Goal: Task Accomplishment & Management: Manage account settings

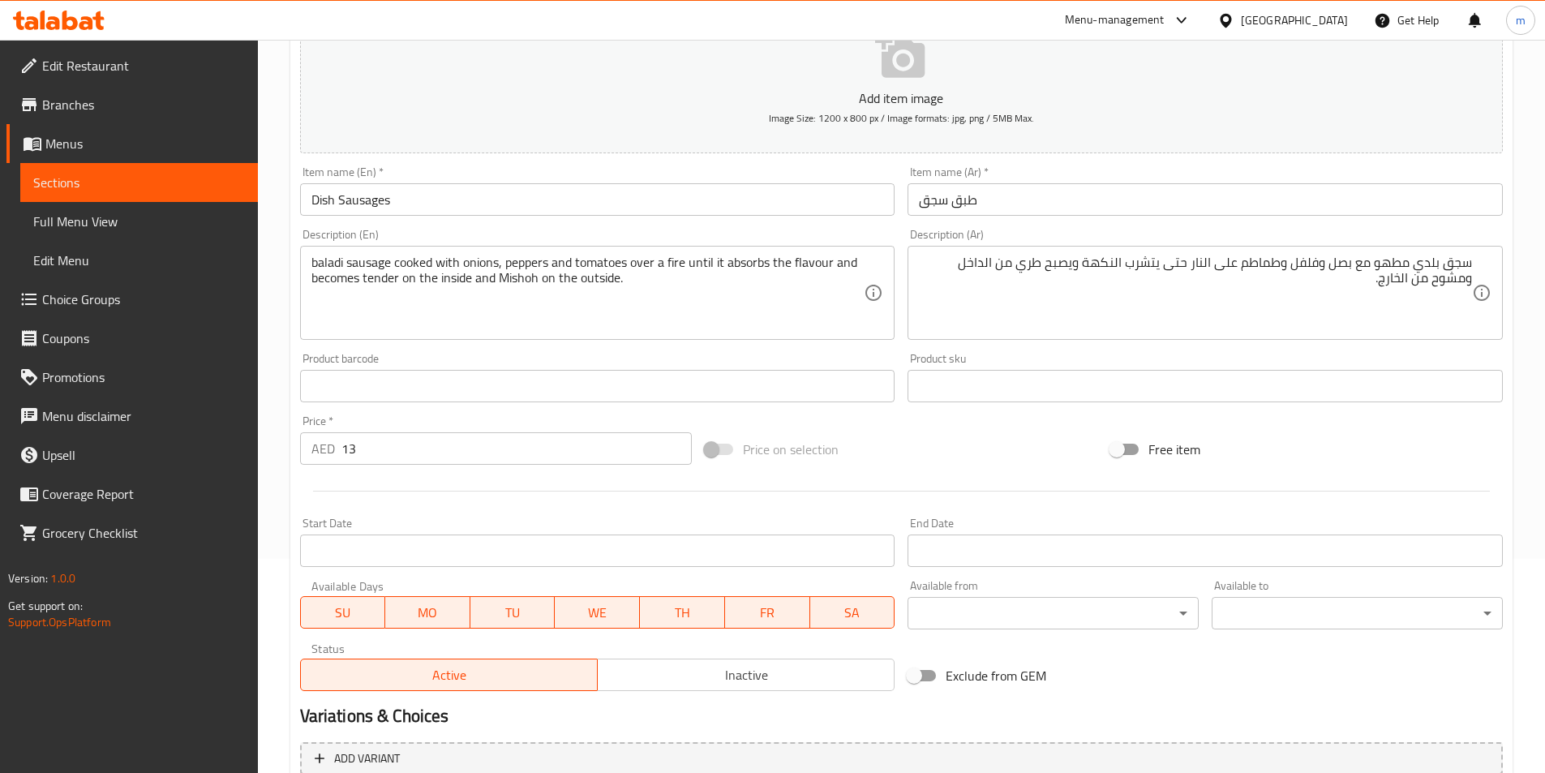
scroll to position [211, 0]
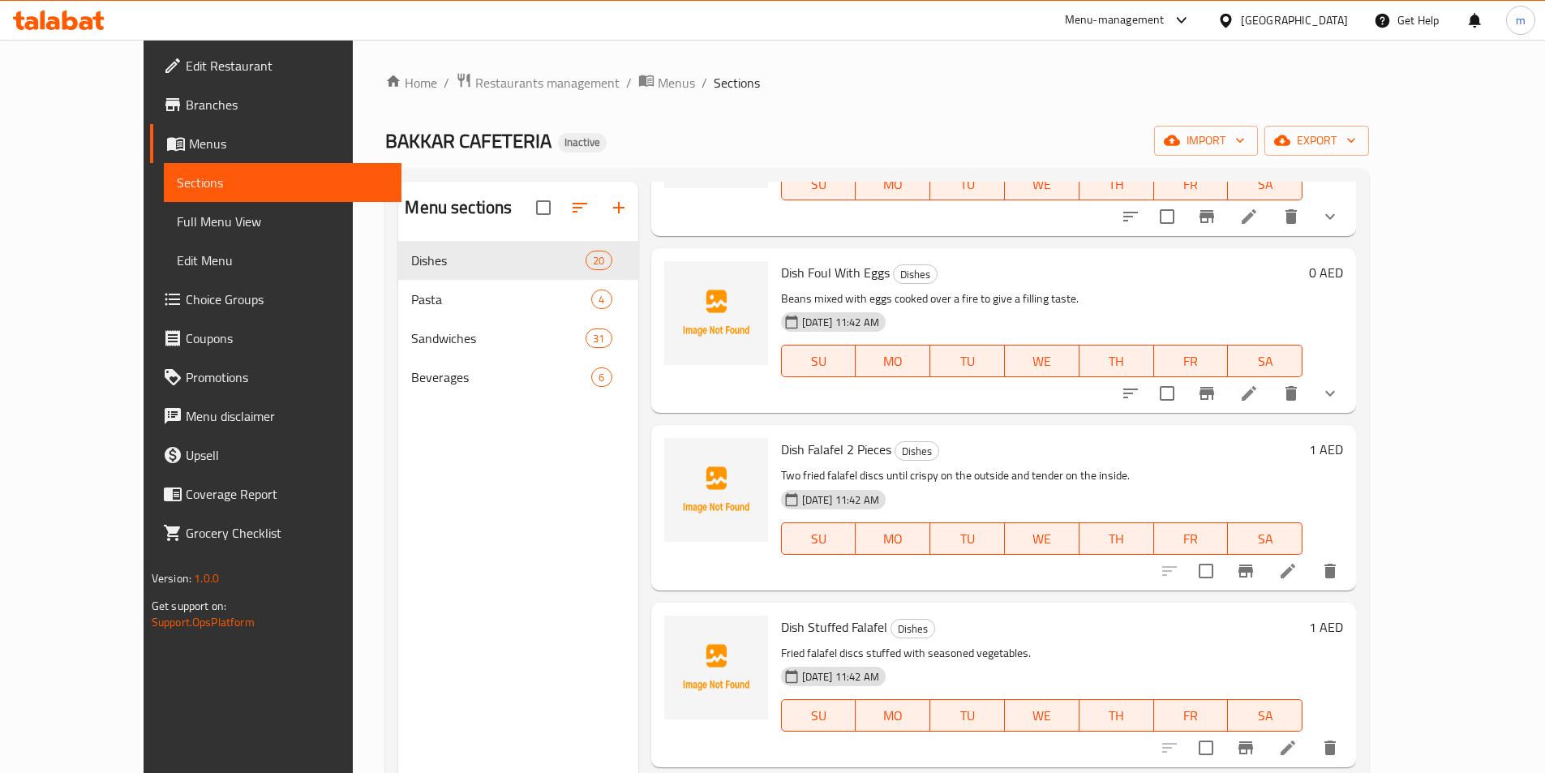
scroll to position [1704, 0]
drag, startPoint x: 1386, startPoint y: 322, endPoint x: 1345, endPoint y: 293, distance: 50.6
click at [1226, 305] on div "07-09-2025 11:42 AM SU MO TU WE TH FR SA" at bounding box center [1042, 349] width 535 height 88
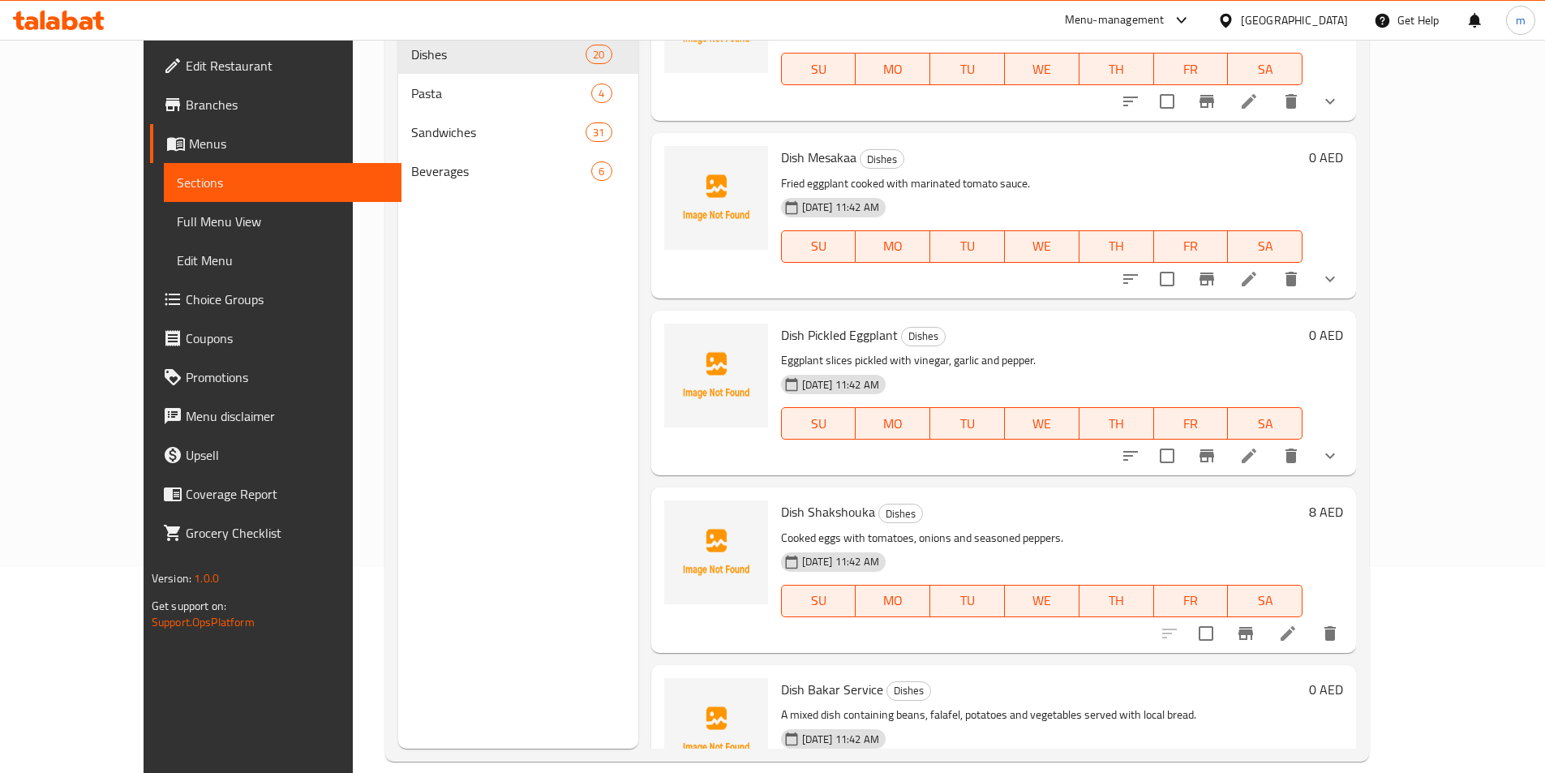
scroll to position [227, 0]
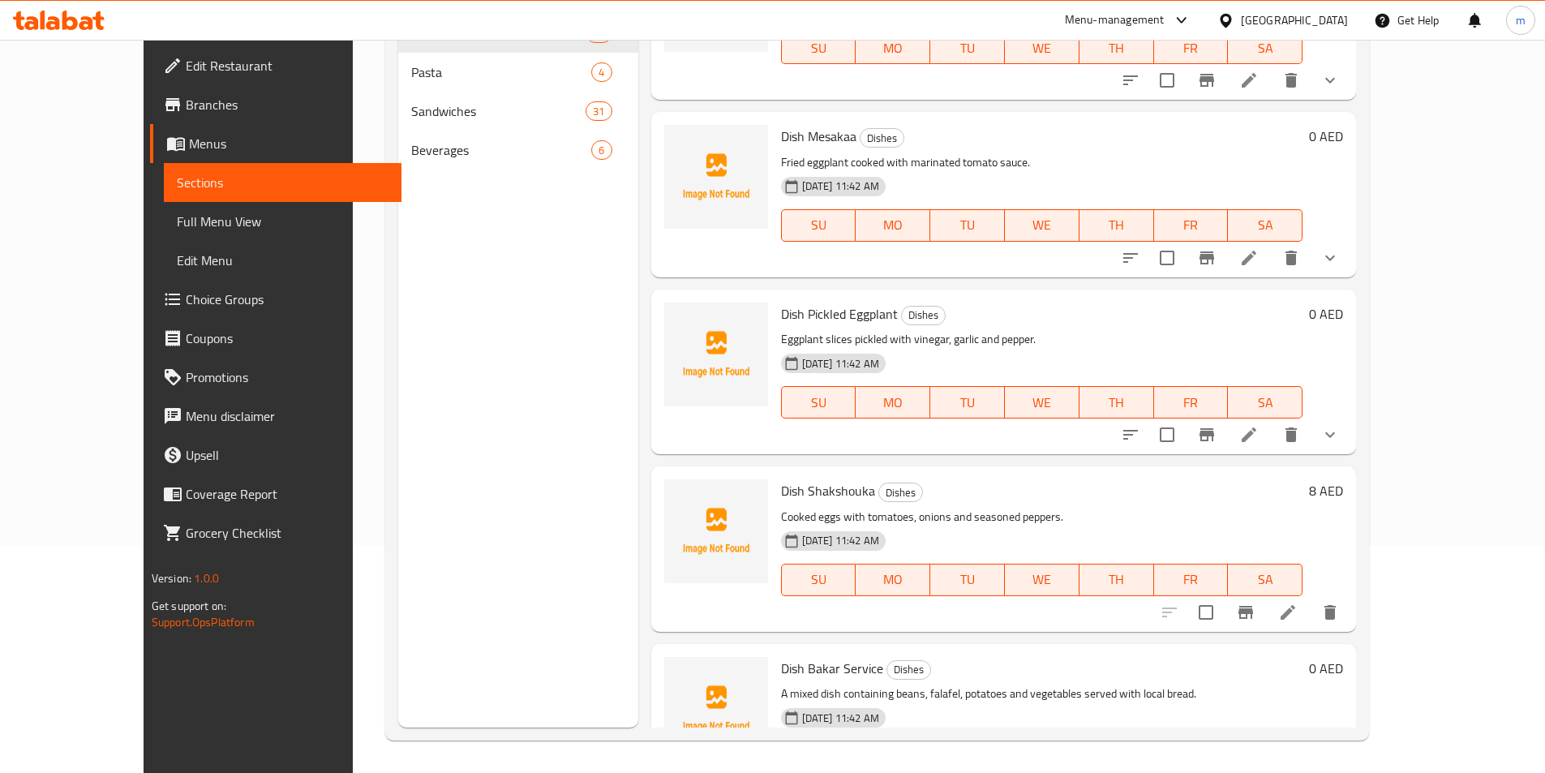
drag, startPoint x: 1405, startPoint y: 536, endPoint x: 1416, endPoint y: 523, distance: 17.2
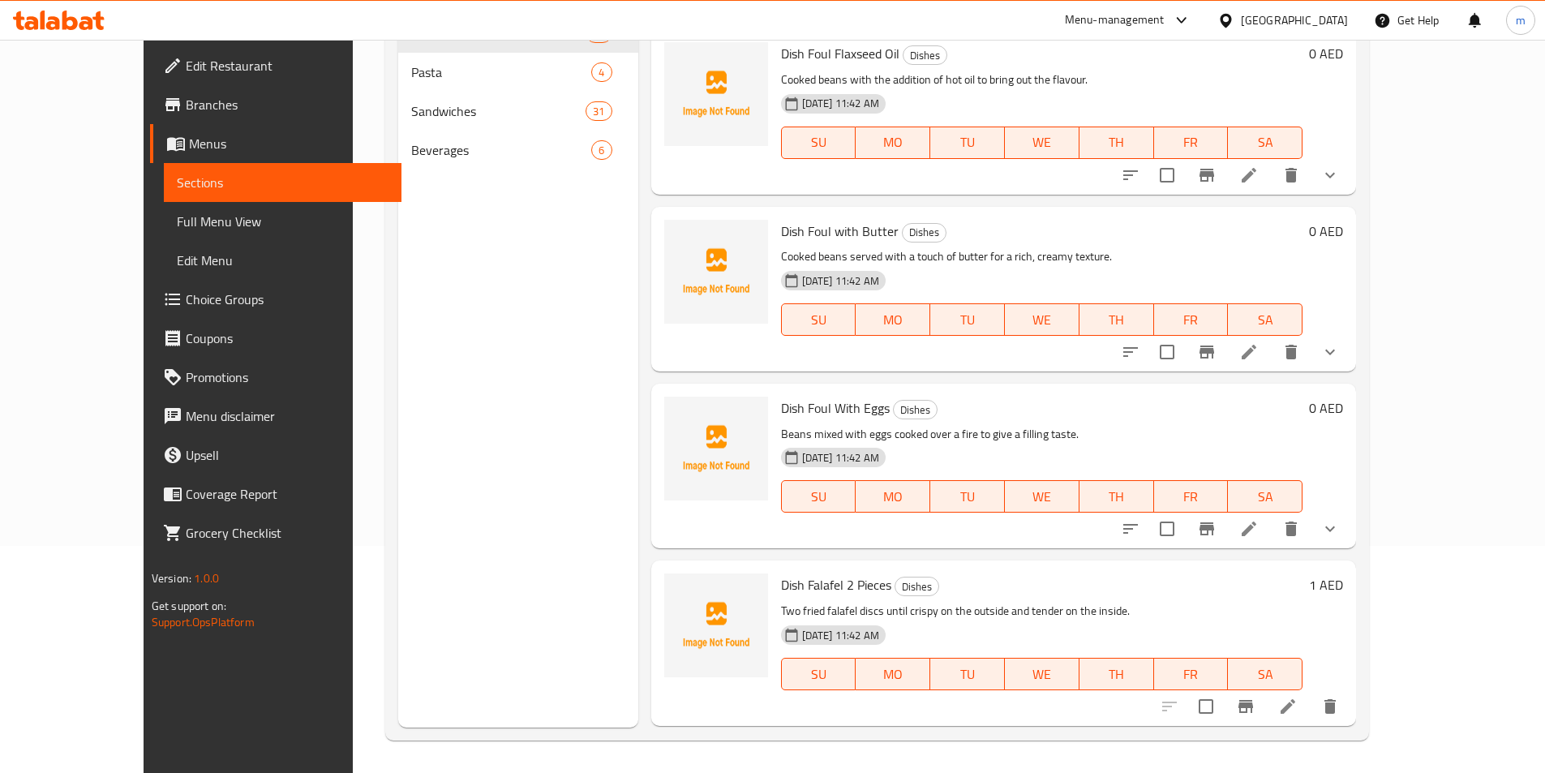
scroll to position [1311, 0]
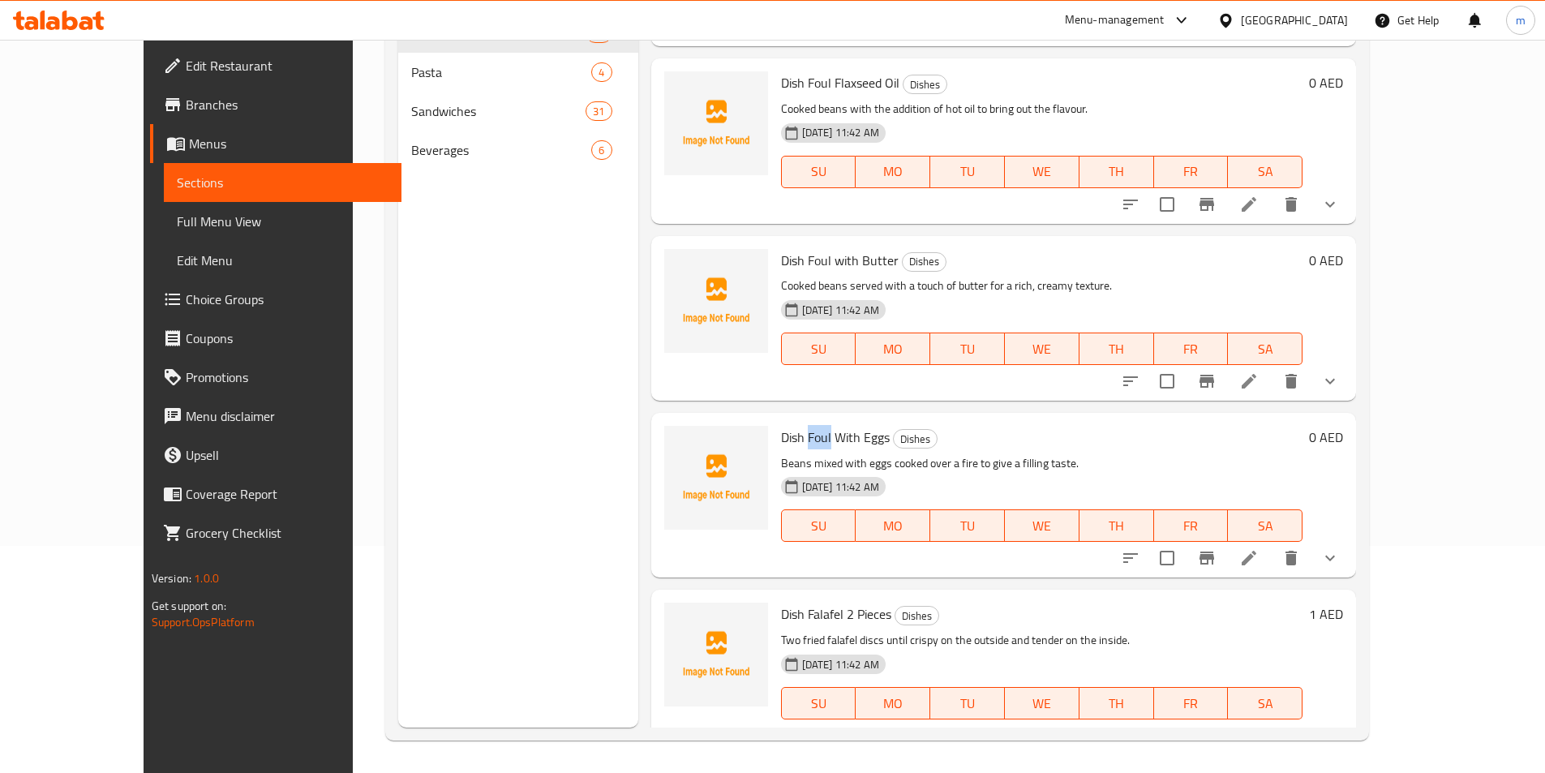
drag, startPoint x: 772, startPoint y: 354, endPoint x: 796, endPoint y: 362, distance: 24.9
click at [796, 425] on span "Dish Foul With Eggs" at bounding box center [835, 437] width 109 height 24
copy span "Foul"
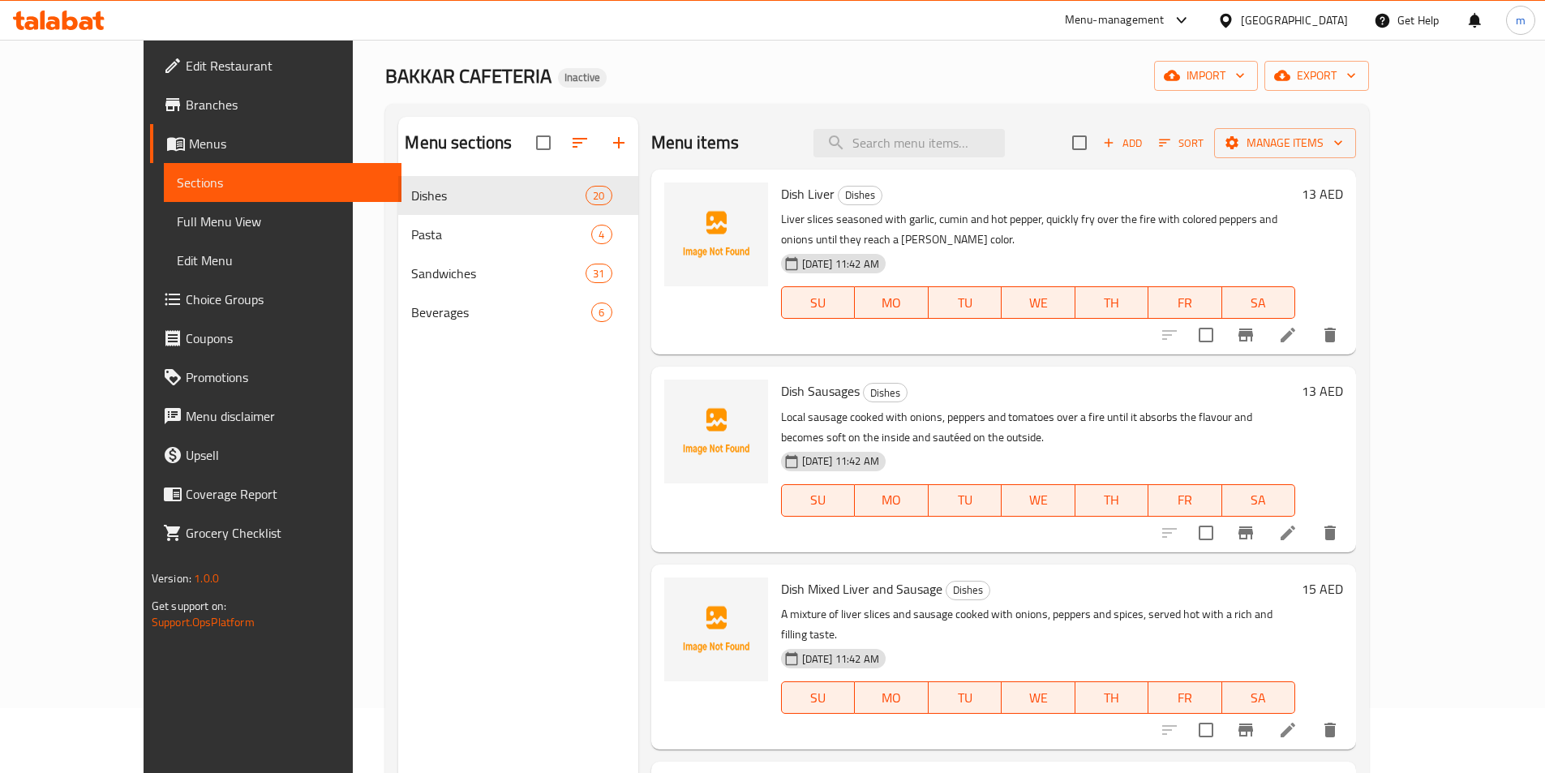
scroll to position [0, 0]
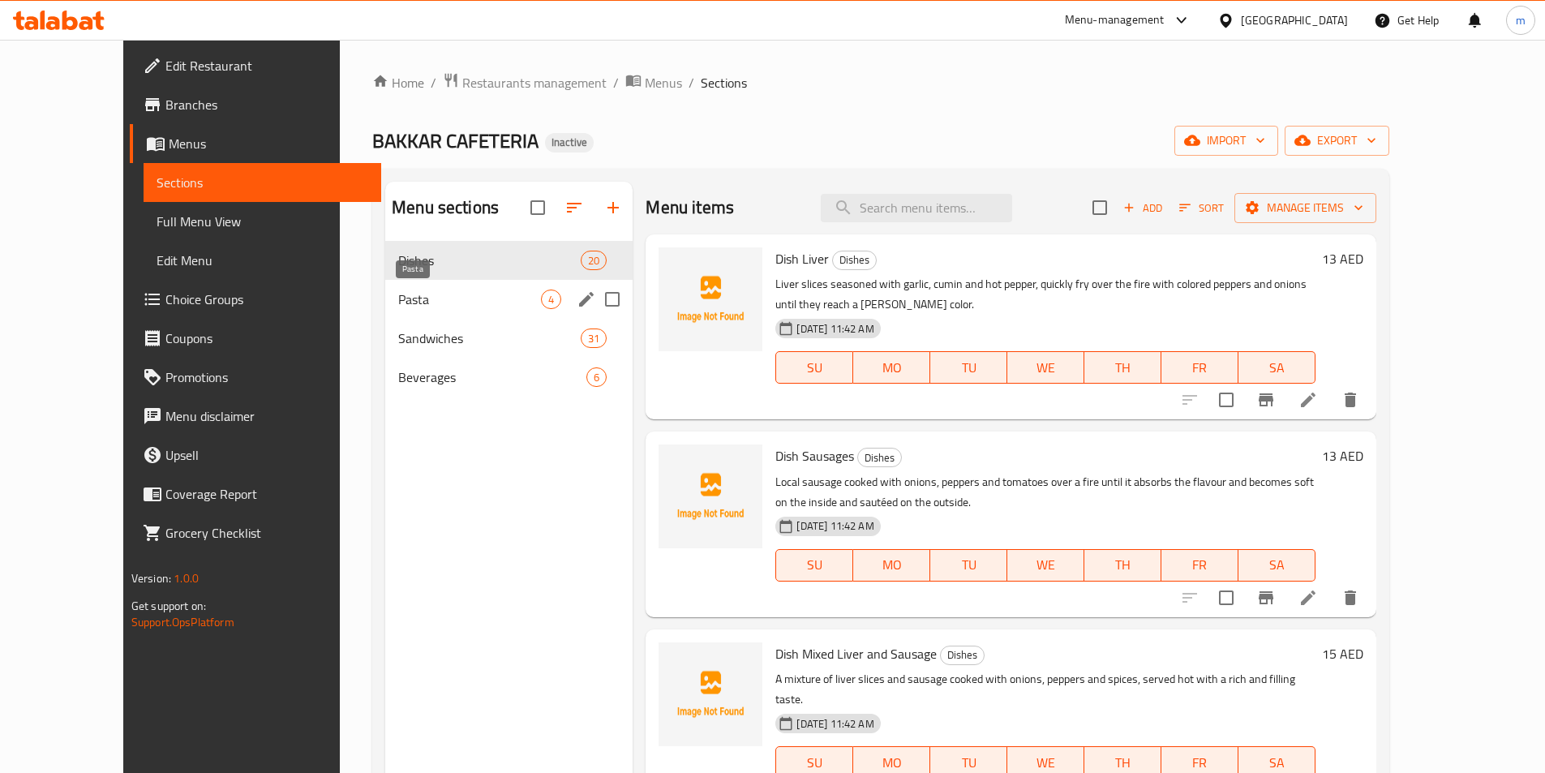
click at [461, 299] on span "Pasta" at bounding box center [469, 299] width 143 height 19
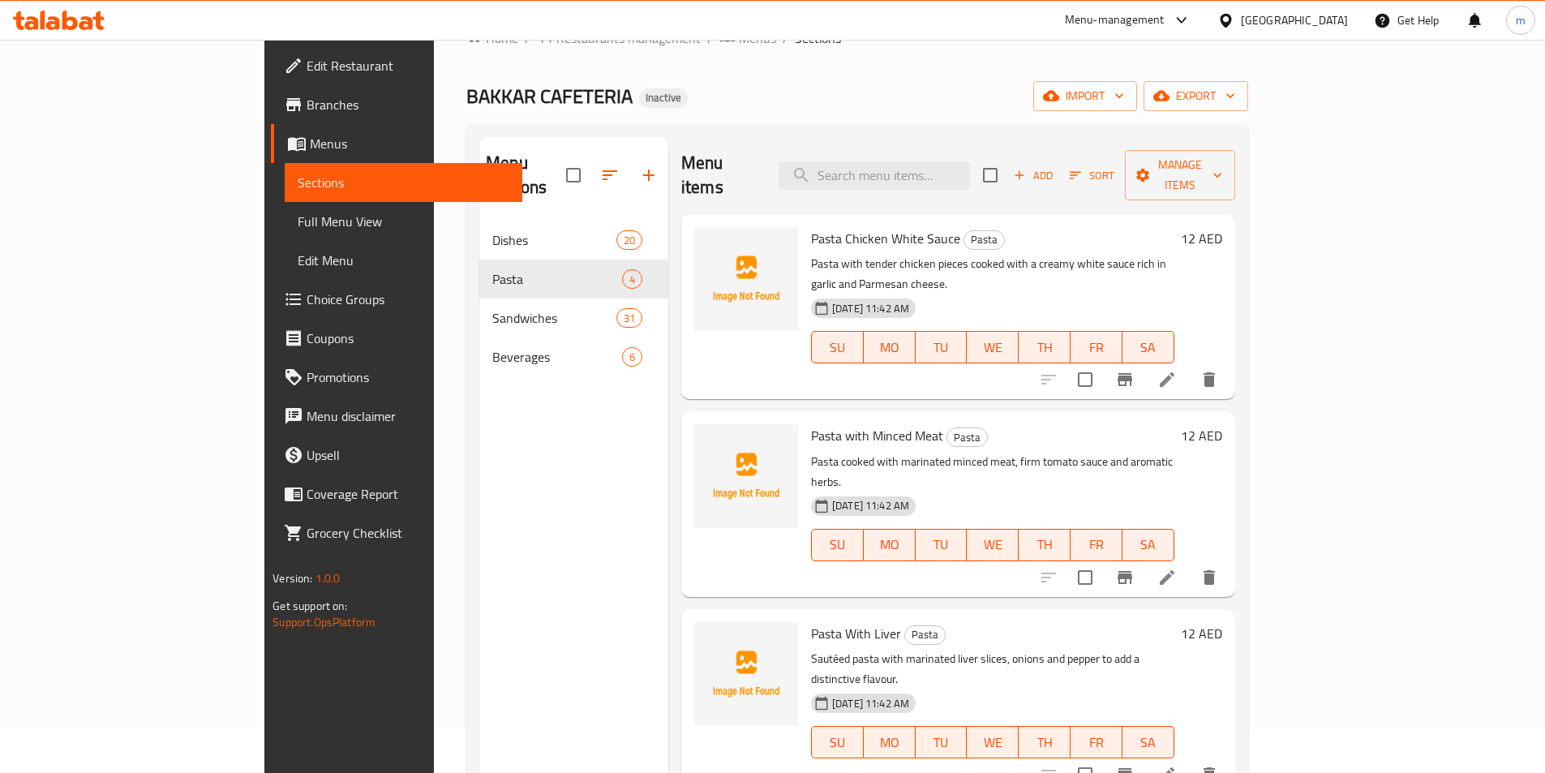
scroll to position [227, 0]
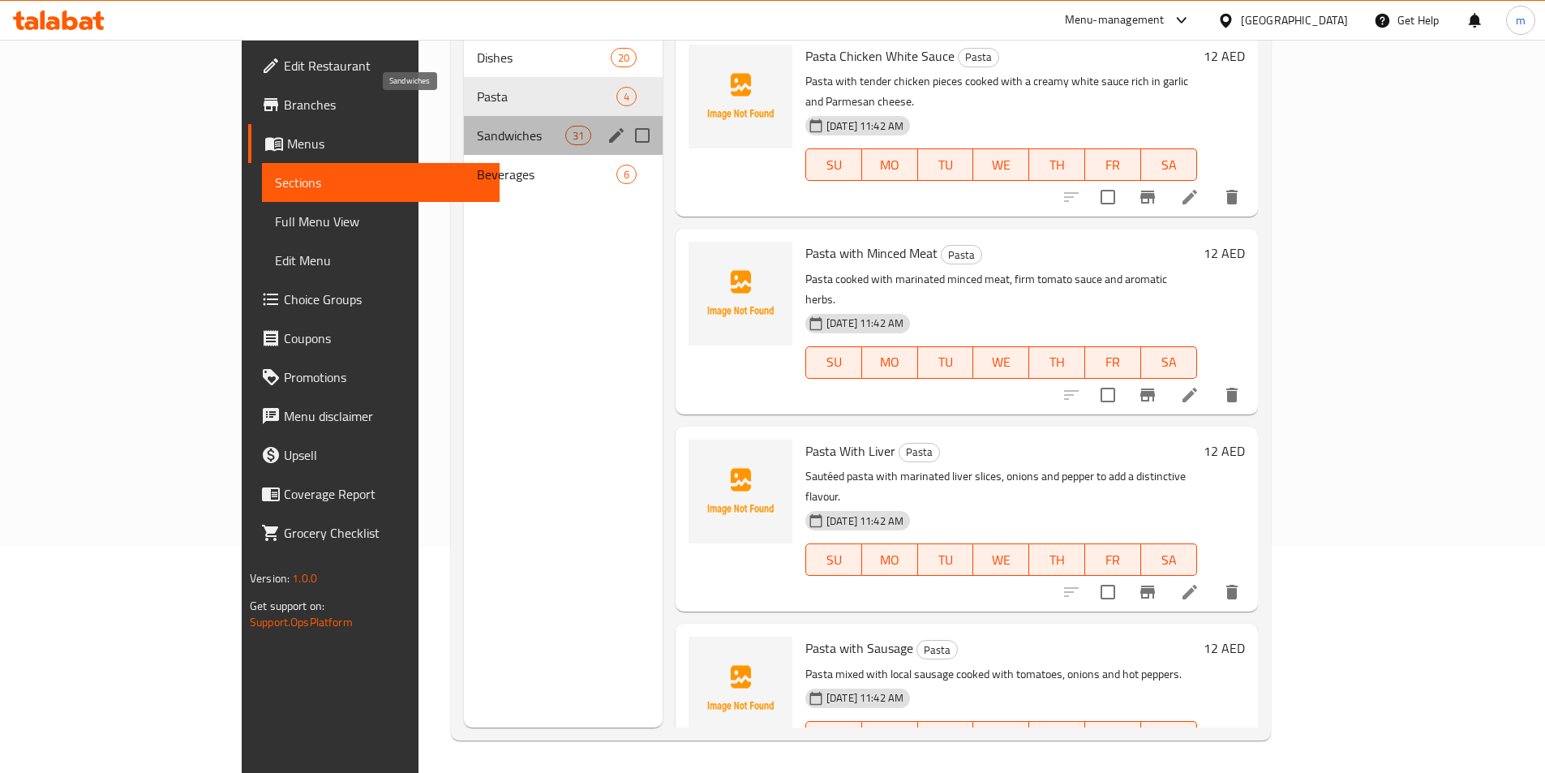
click at [477, 126] on span "Sandwiches" at bounding box center [521, 135] width 88 height 19
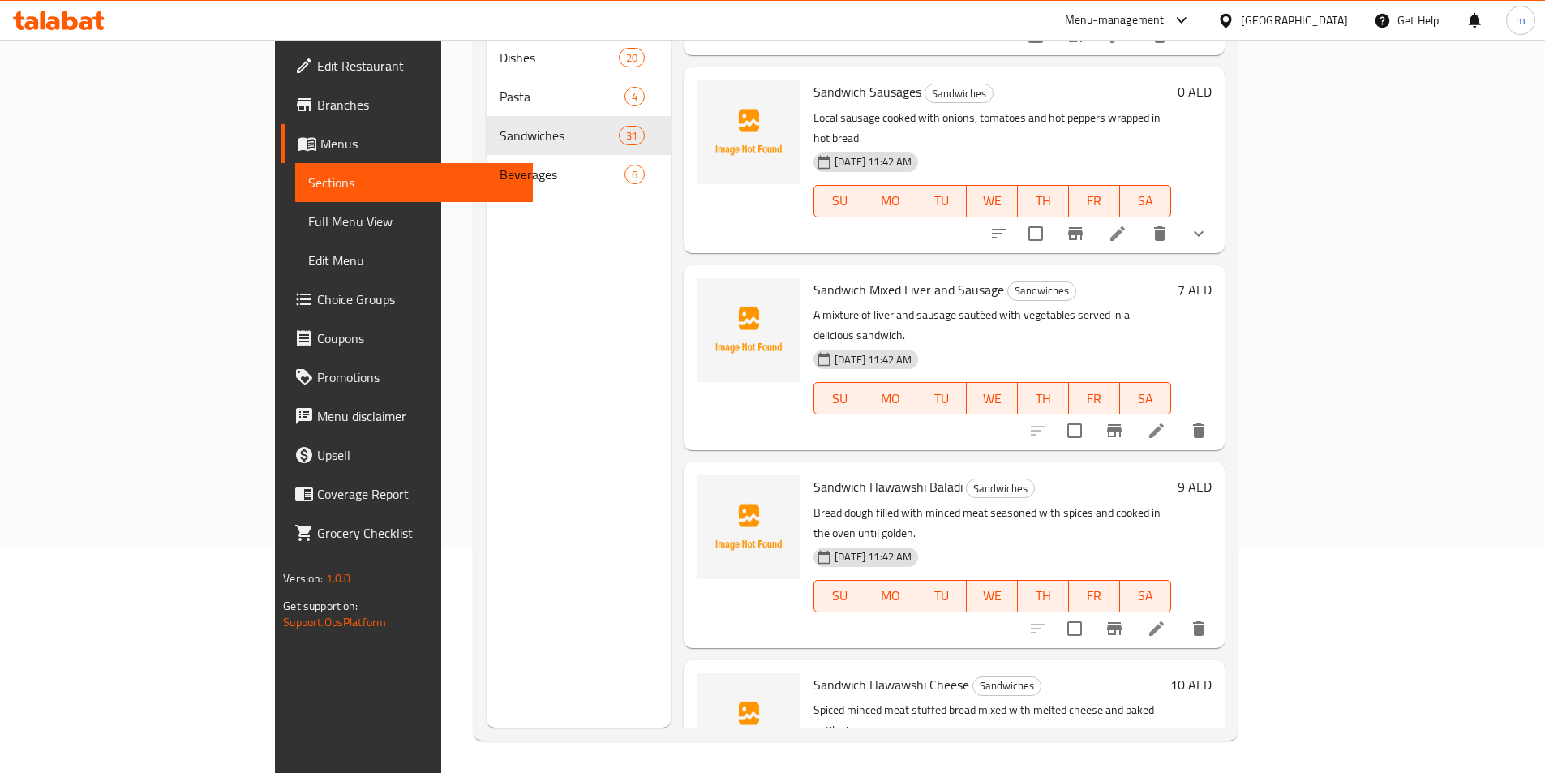
scroll to position [162, 0]
drag, startPoint x: 865, startPoint y: 404, endPoint x: 891, endPoint y: 395, distance: 27.5
click at [892, 474] on span "Sandwich Hawawshi Baladi" at bounding box center [888, 486] width 149 height 24
click at [878, 474] on span "Sandwich Hawawshi Baladi" at bounding box center [888, 486] width 149 height 24
drag, startPoint x: 862, startPoint y: 398, endPoint x: 893, endPoint y: 402, distance: 31.1
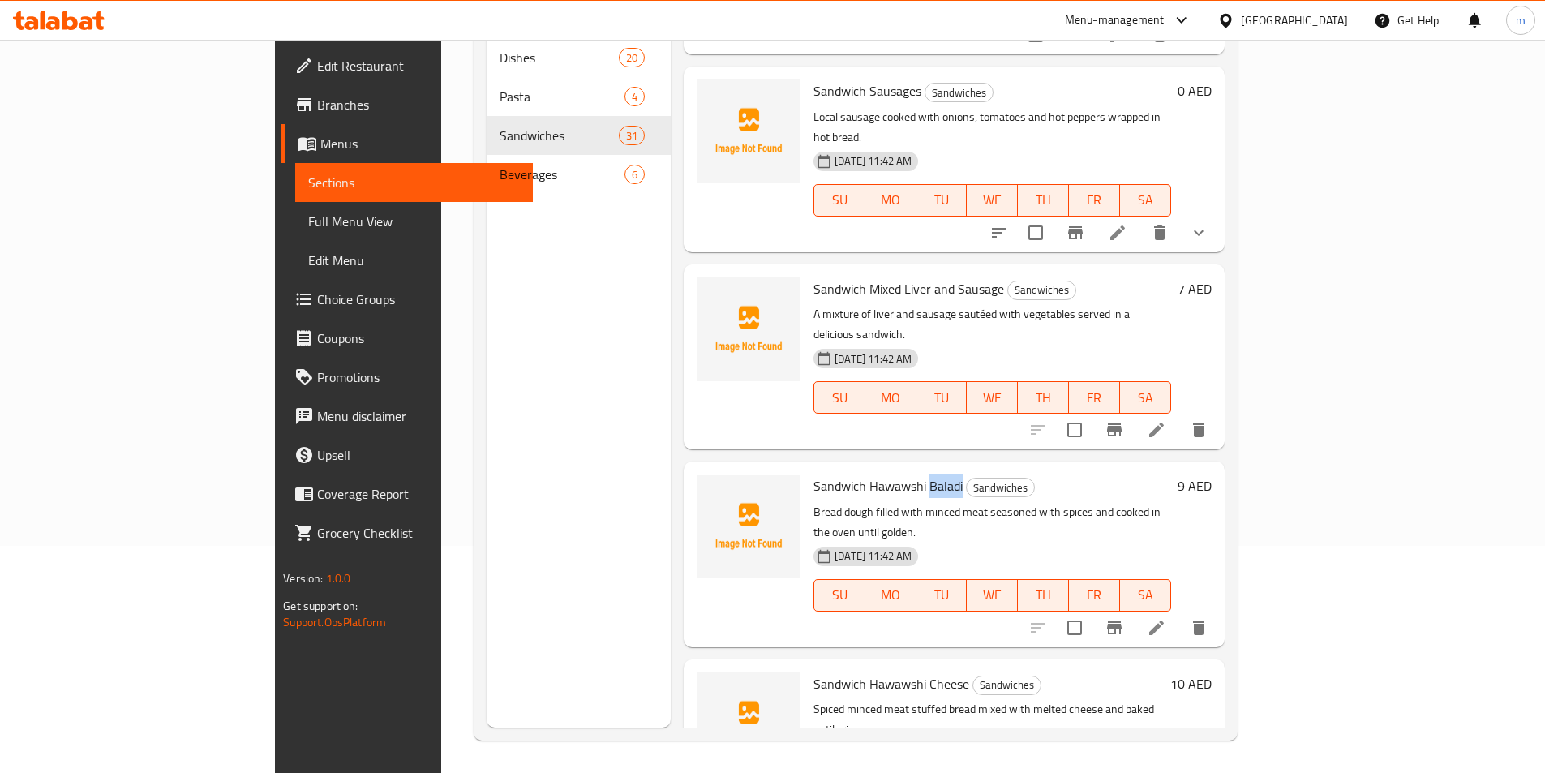
click at [893, 474] on span "Sandwich Hawawshi Baladi" at bounding box center [888, 486] width 149 height 24
copy span "Baladi"
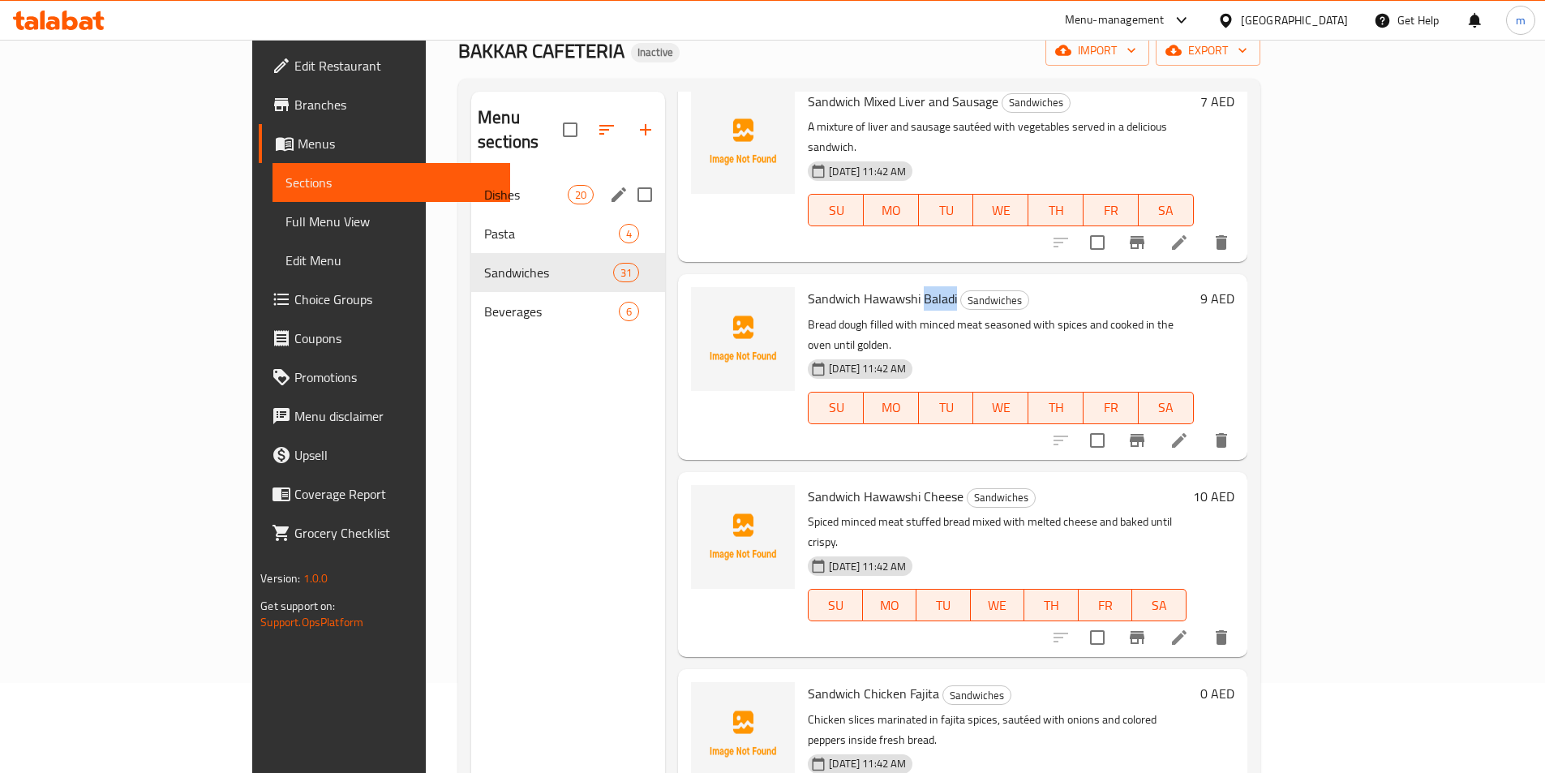
scroll to position [0, 0]
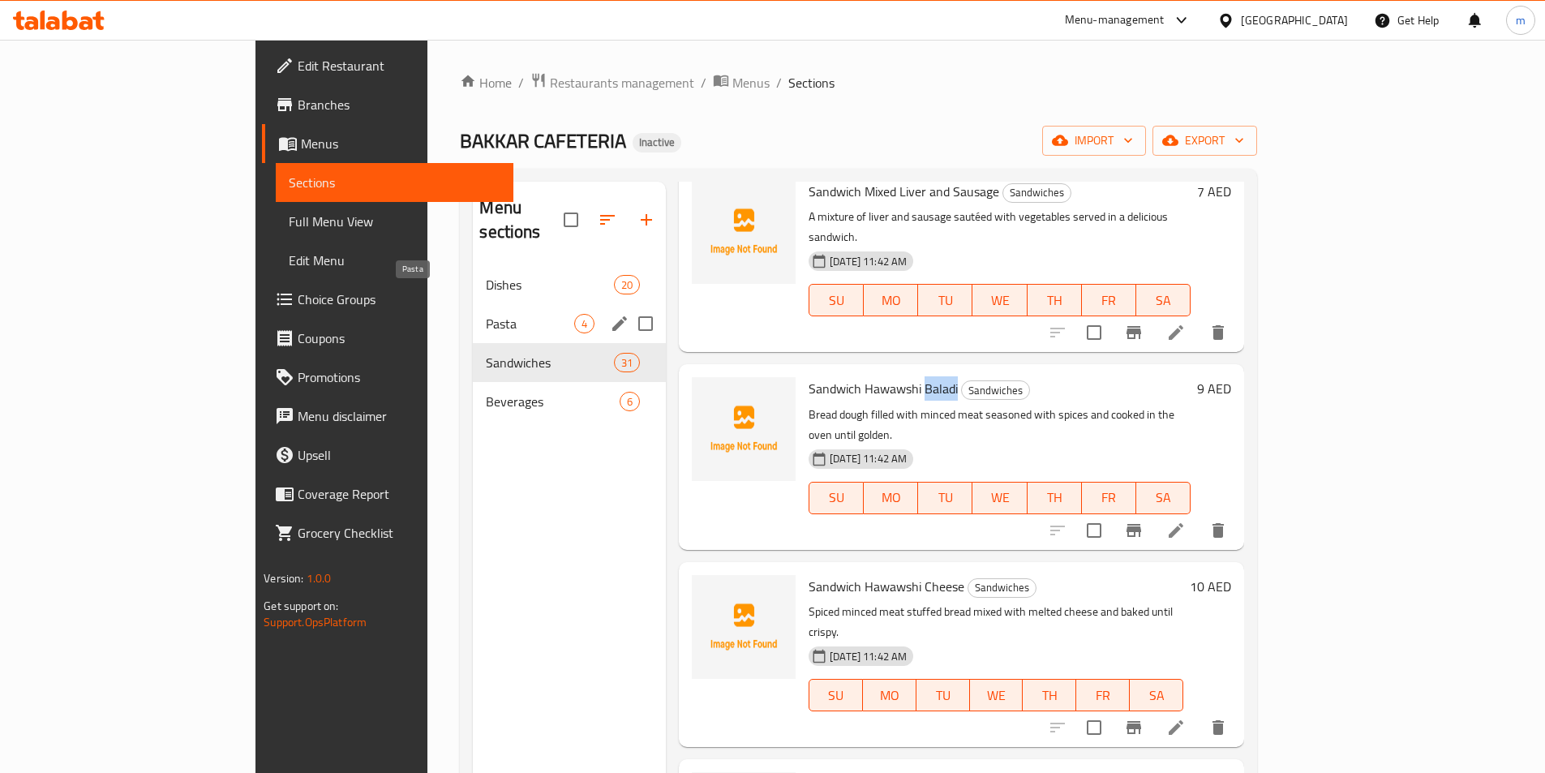
click at [486, 314] on span "Pasta" at bounding box center [530, 323] width 88 height 19
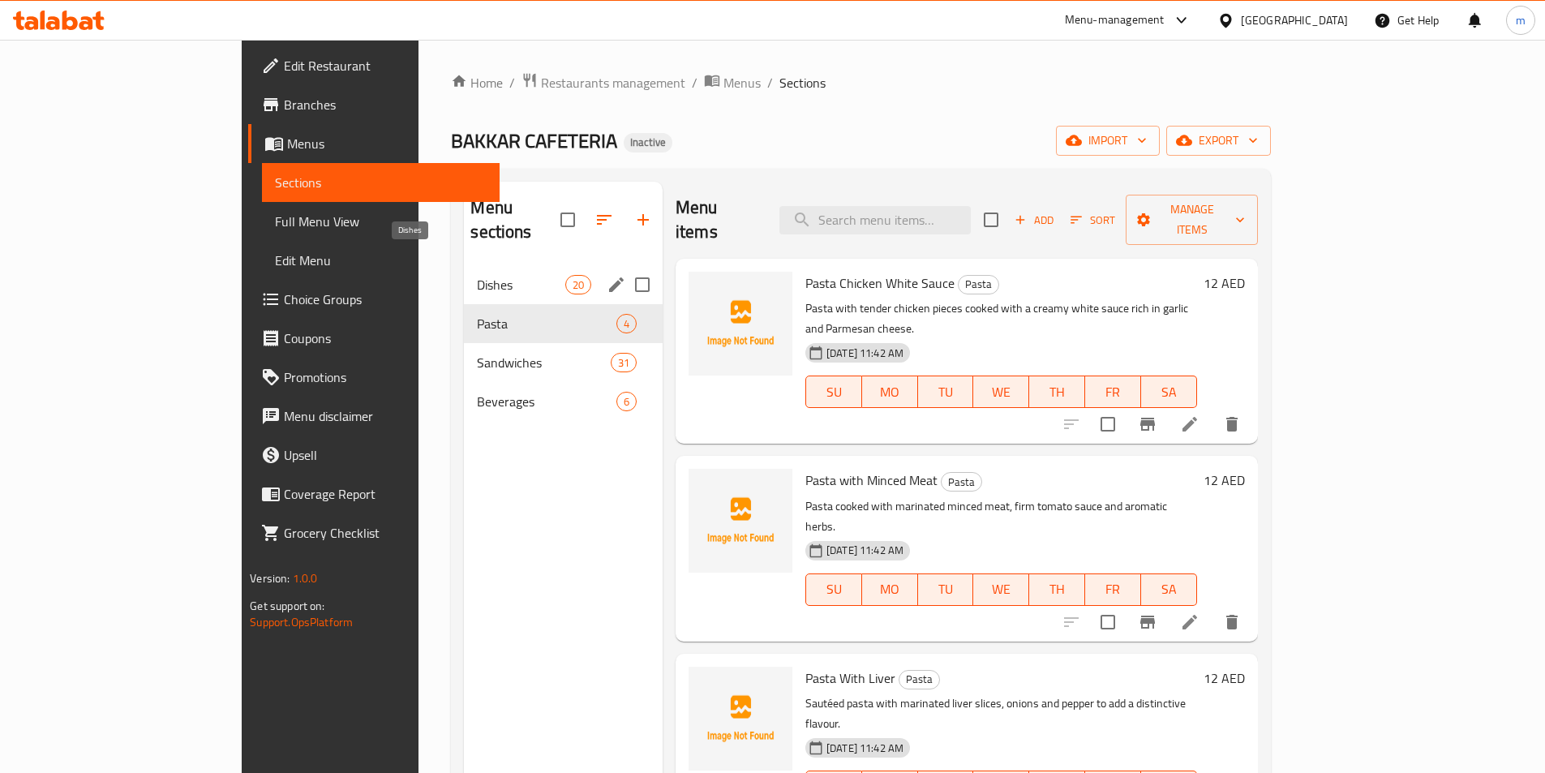
click at [478, 275] on span "Dishes" at bounding box center [521, 284] width 88 height 19
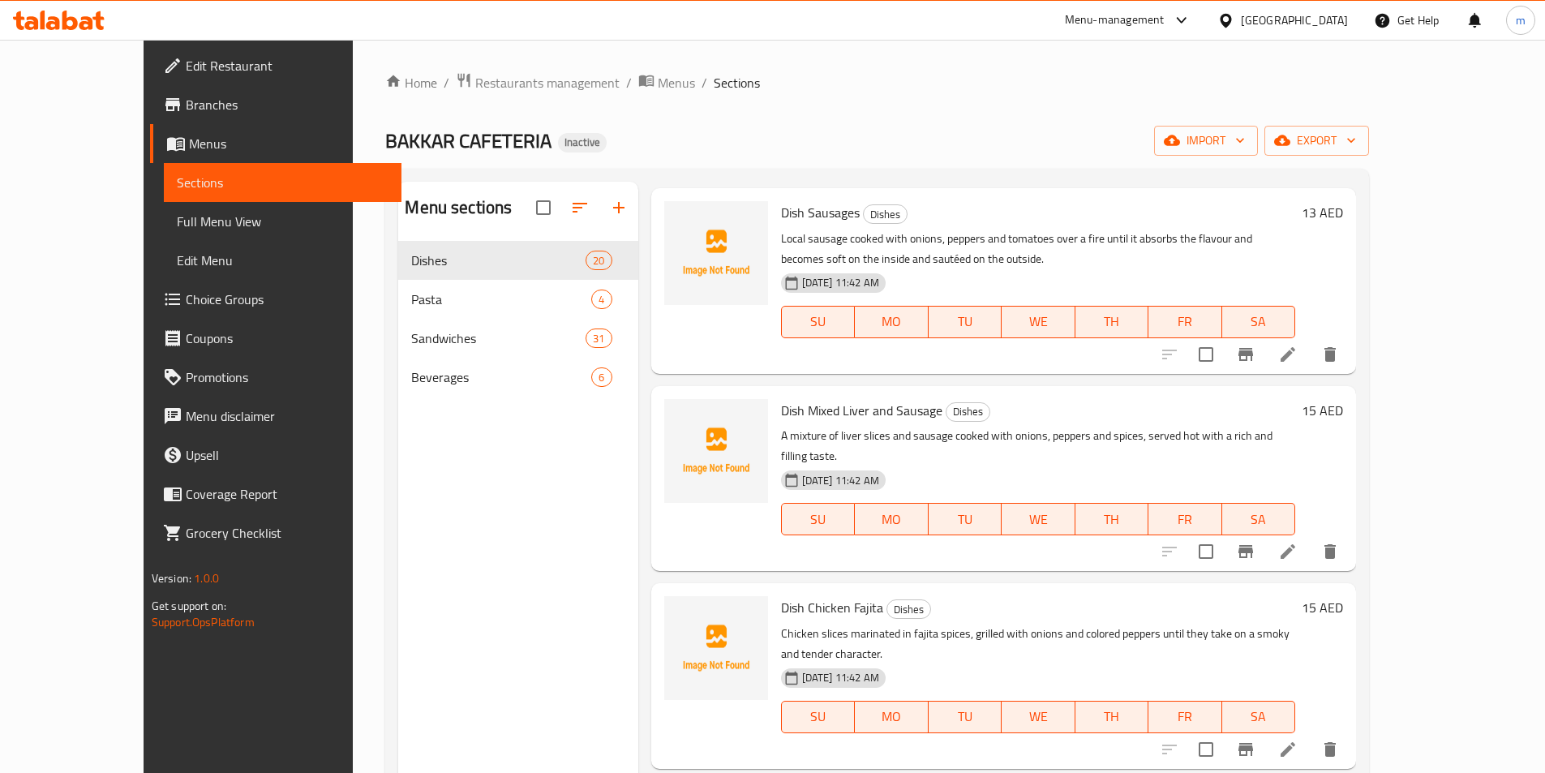
scroll to position [325, 0]
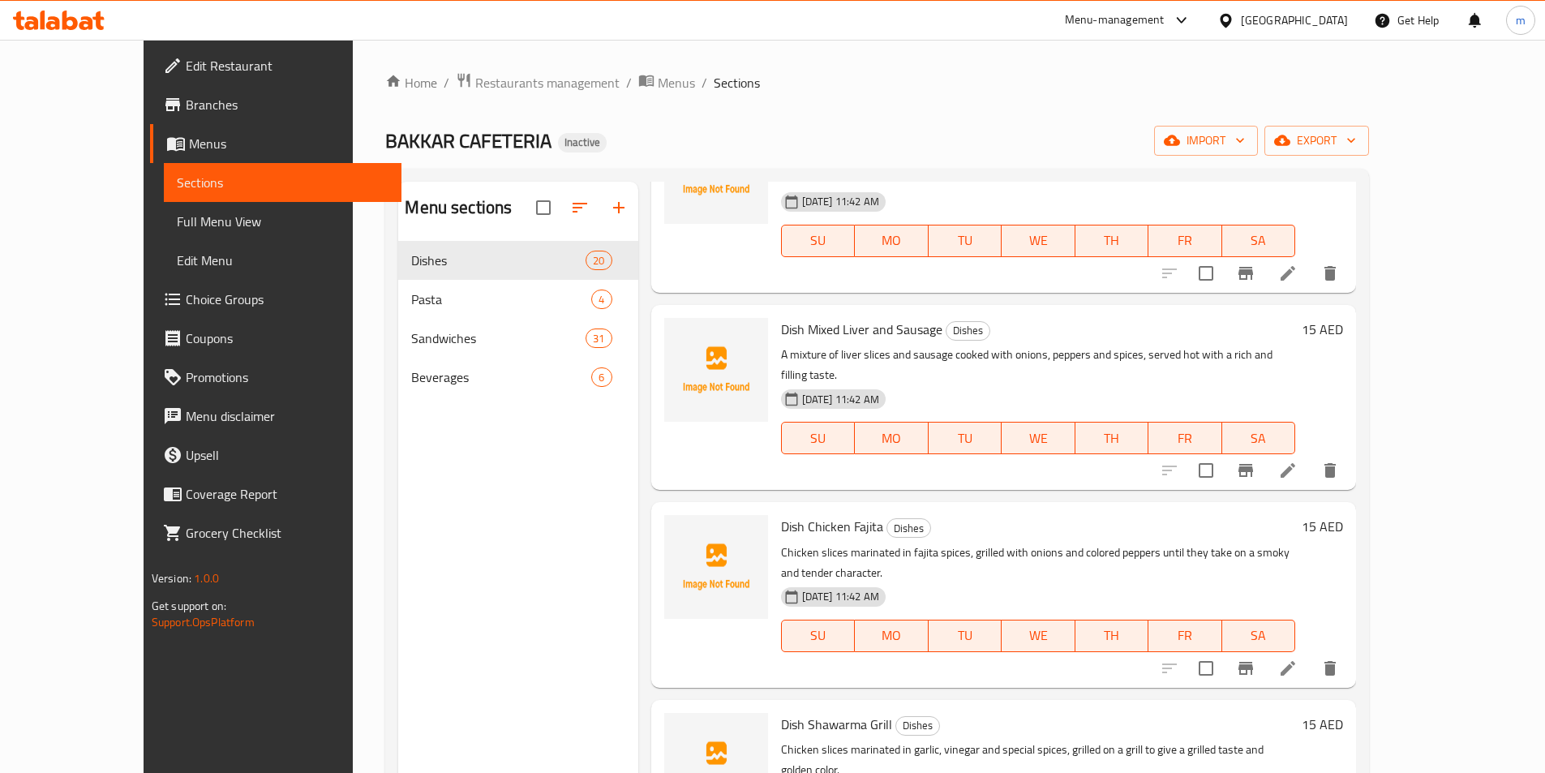
click at [1025, 383] on div "07-09-2025 11:42 AM SU MO TU WE TH FR SA" at bounding box center [1039, 427] width 528 height 88
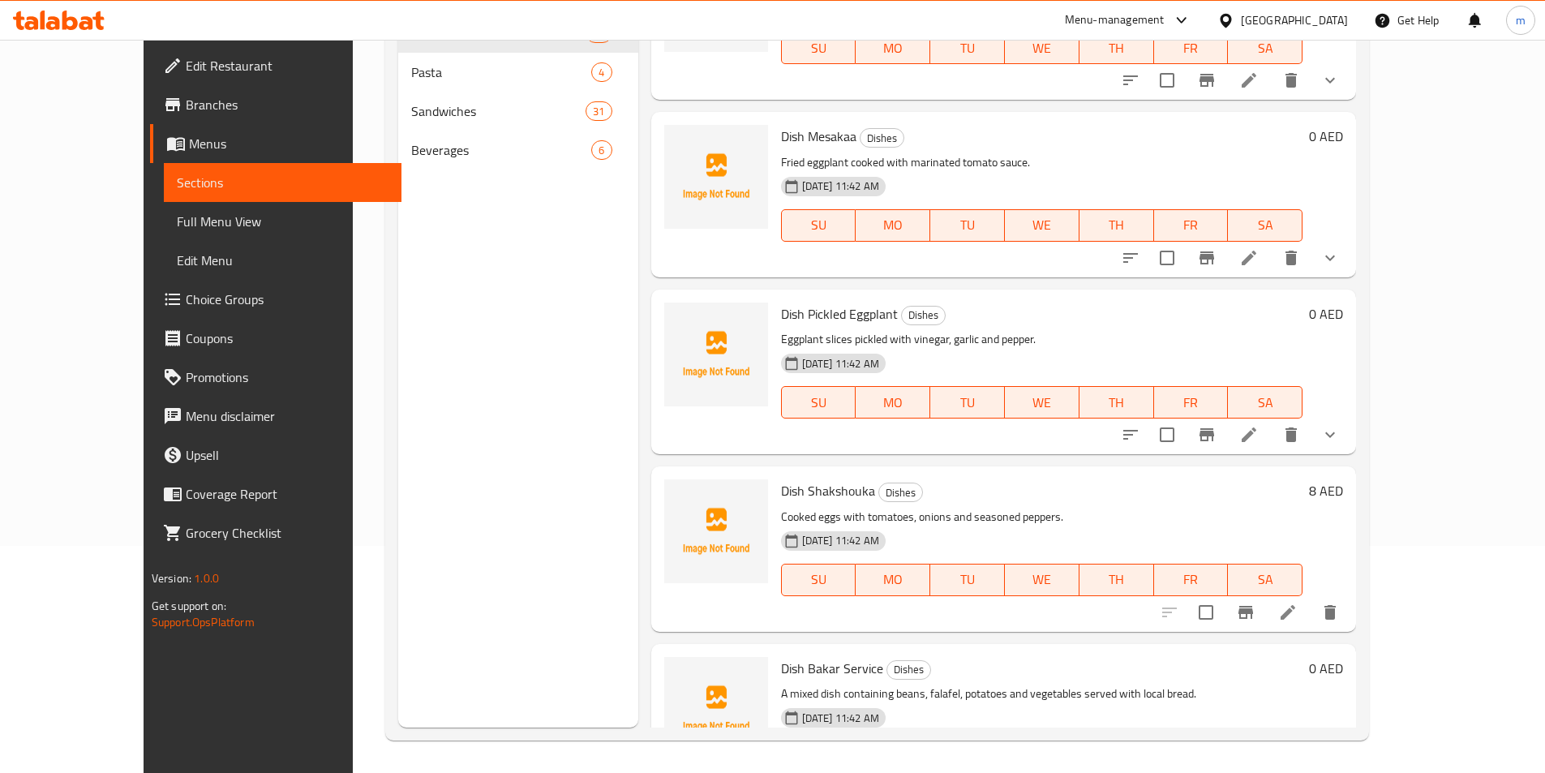
scroll to position [1706, 0]
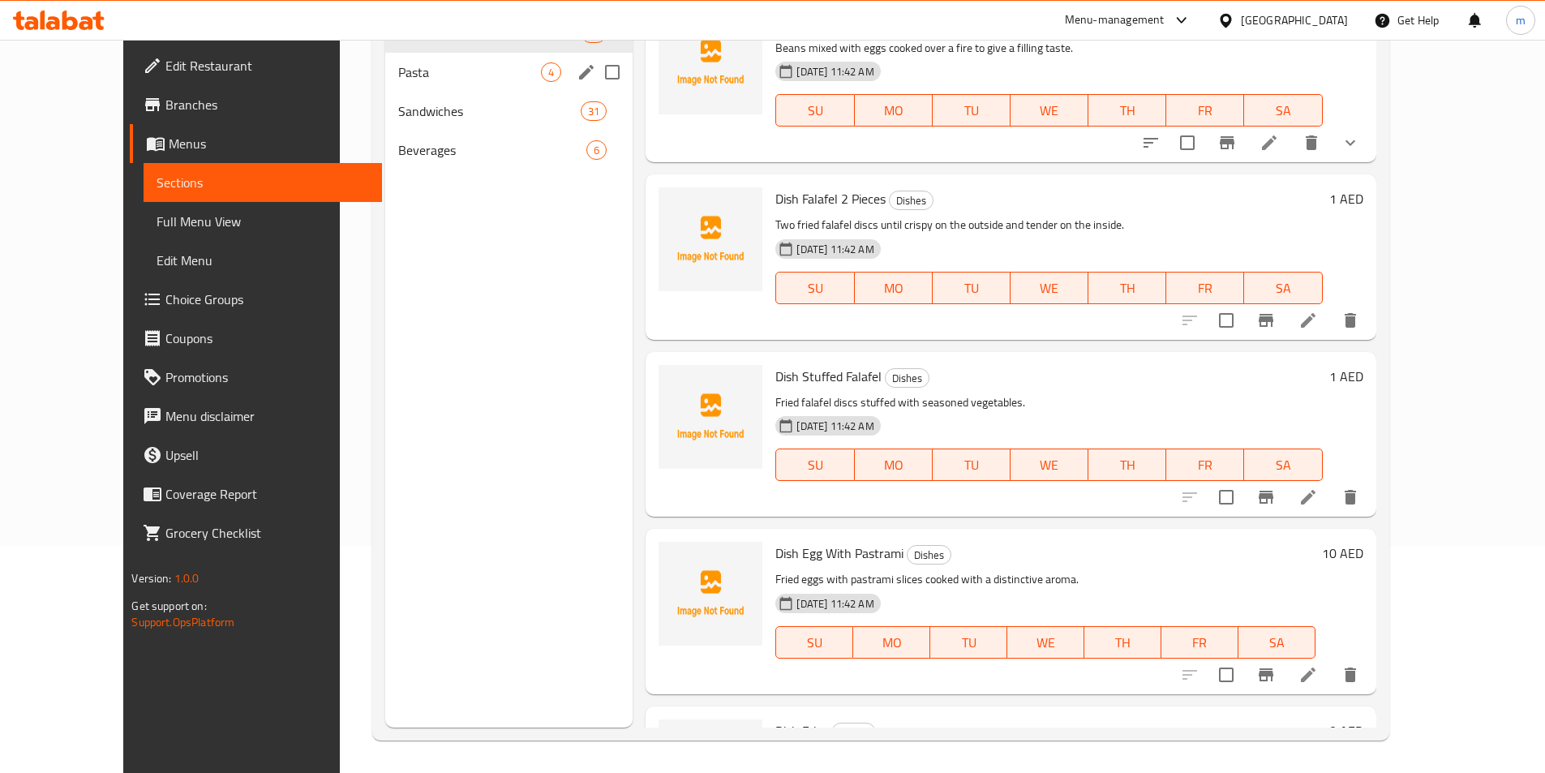
click at [471, 88] on div "Pasta 4" at bounding box center [508, 72] width 247 height 39
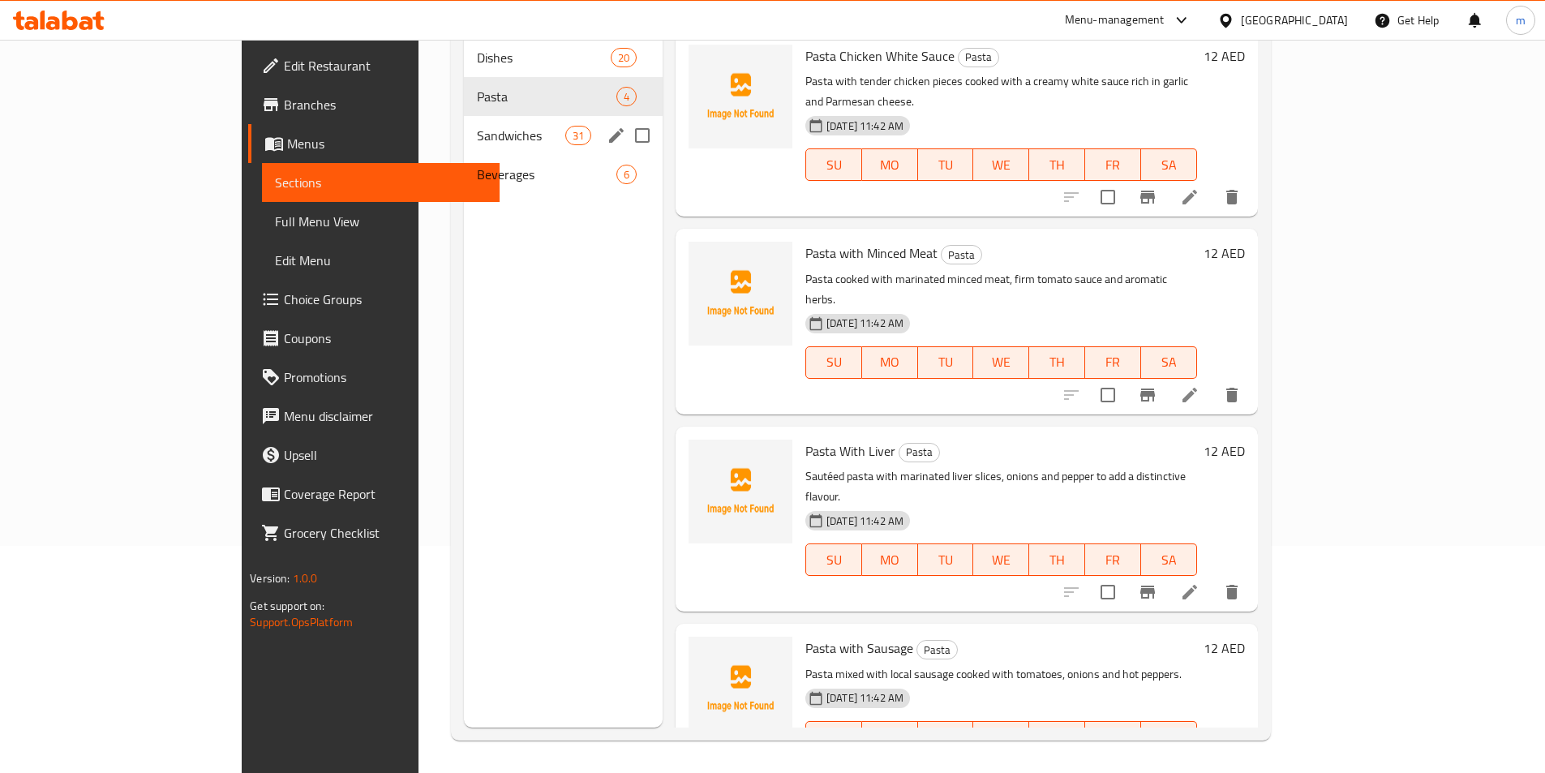
click at [464, 116] on div "Sandwiches 31" at bounding box center [563, 135] width 199 height 39
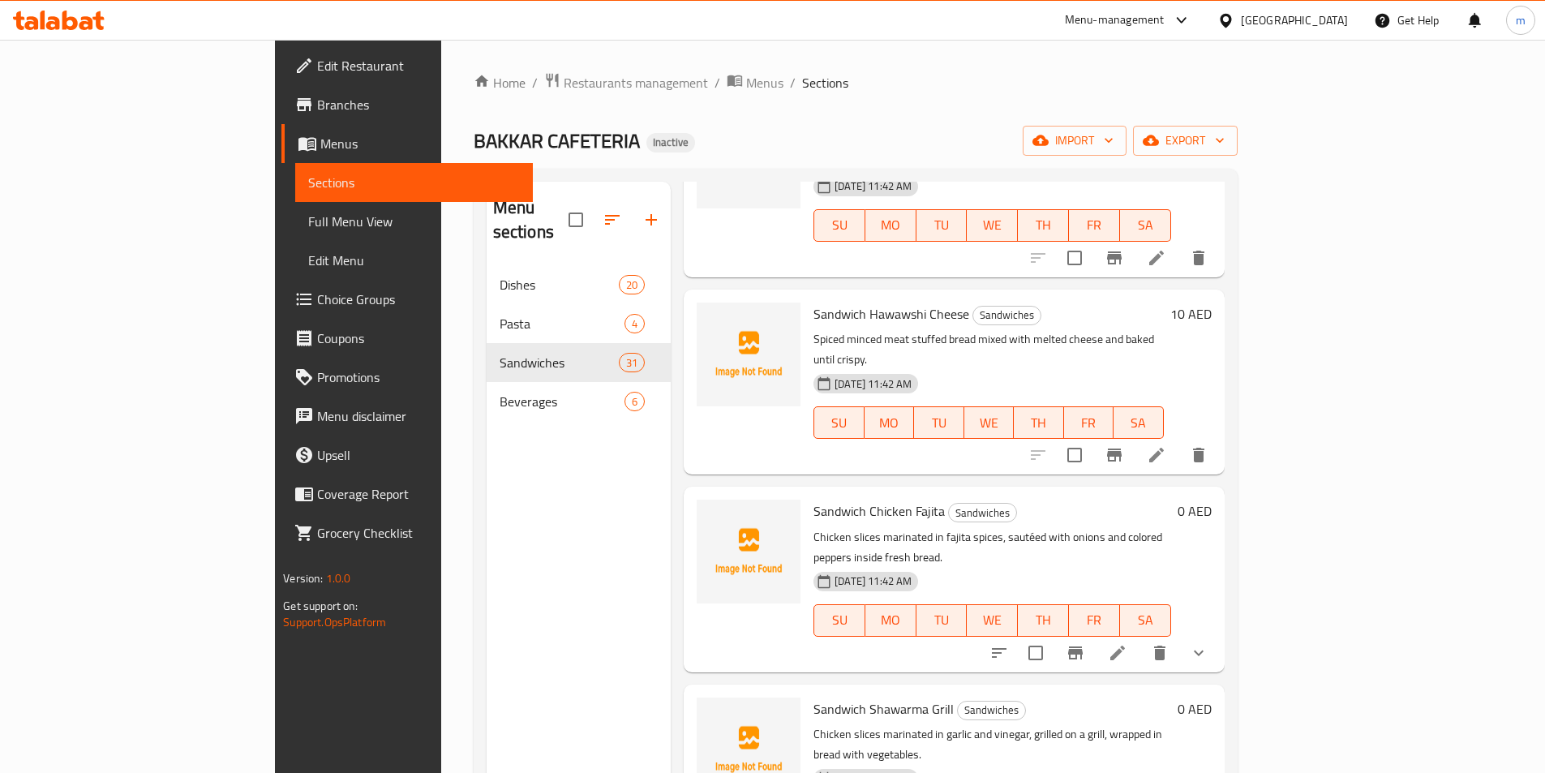
scroll to position [730, 0]
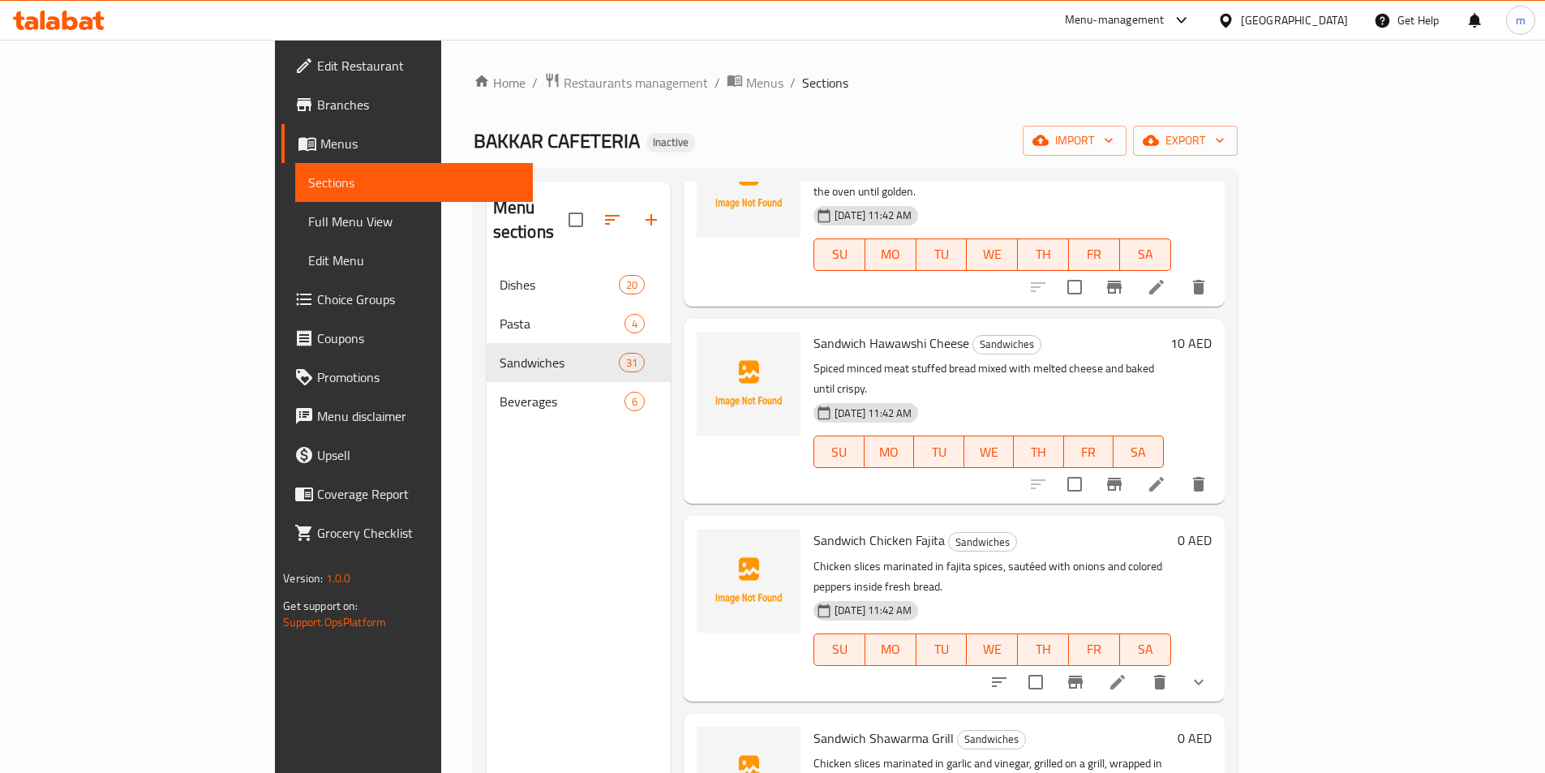
drag, startPoint x: 1426, startPoint y: 372, endPoint x: 1416, endPoint y: 359, distance: 16.2
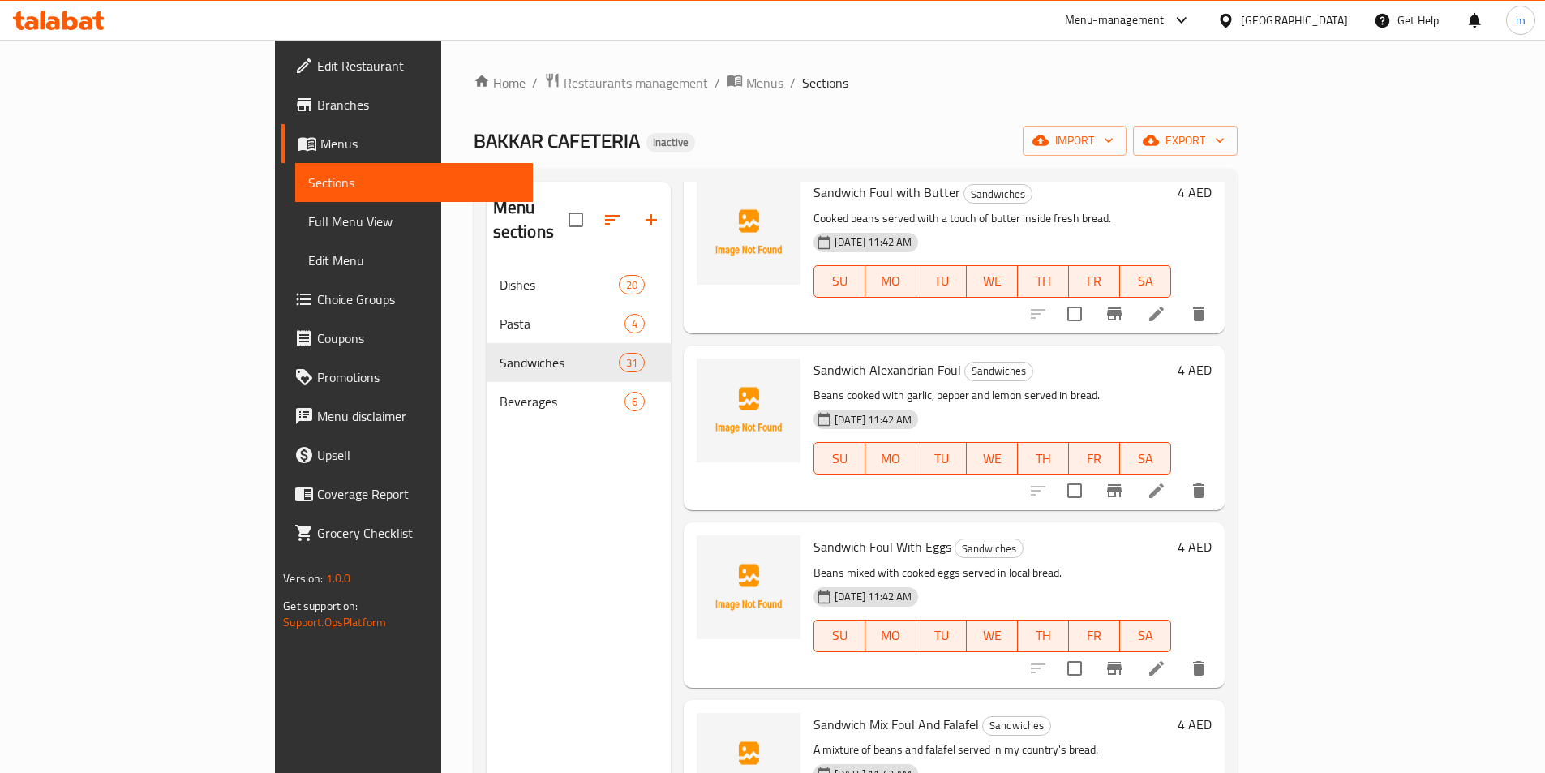
scroll to position [3164, 0]
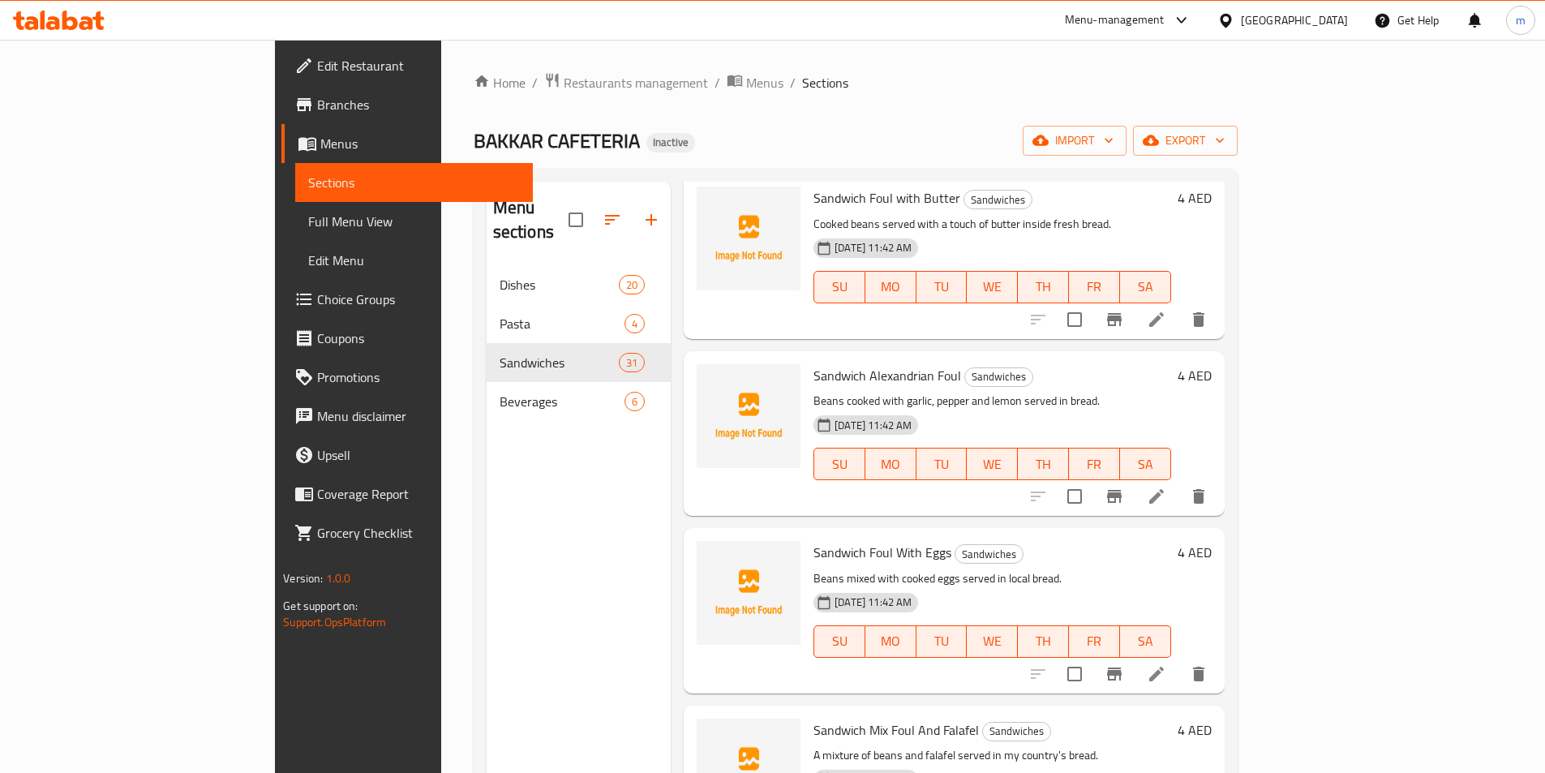
drag, startPoint x: 1425, startPoint y: 423, endPoint x: 1449, endPoint y: 389, distance: 41.4
click at [1212, 541] on div "4 AED" at bounding box center [1191, 610] width 41 height 139
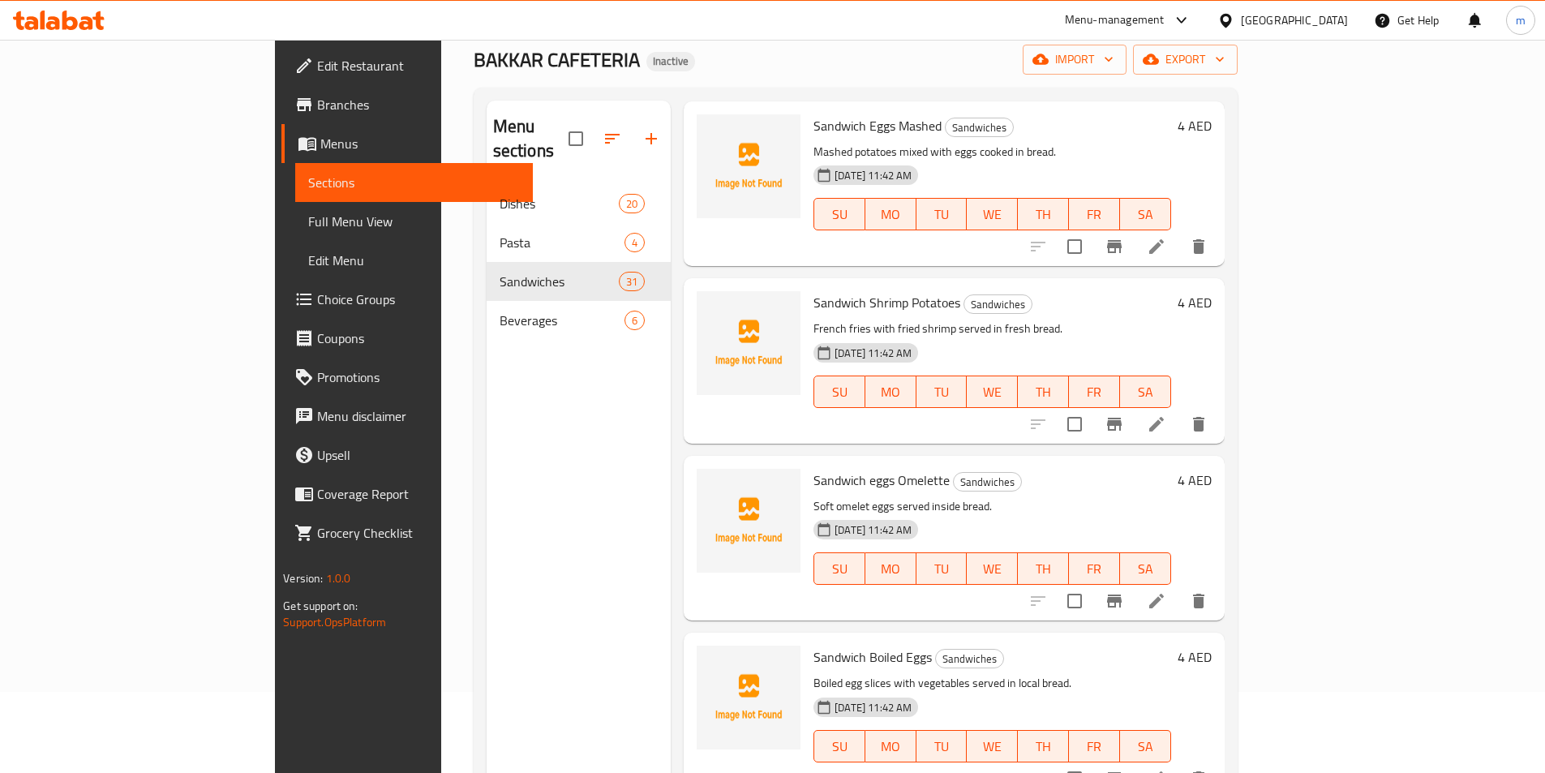
scroll to position [4300, 0]
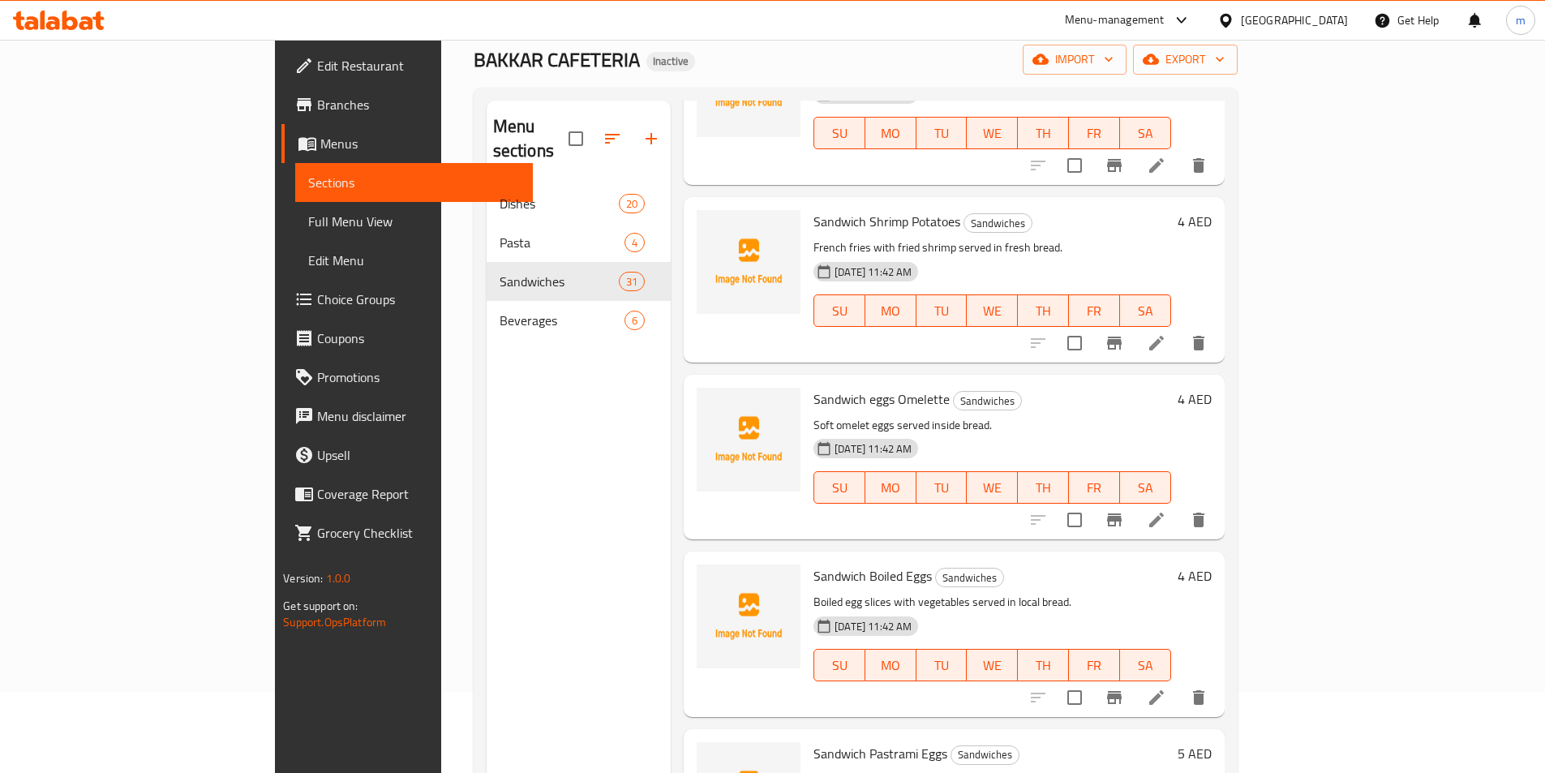
drag, startPoint x: 1409, startPoint y: 251, endPoint x: 1421, endPoint y: 264, distance: 17.2
drag, startPoint x: 1421, startPoint y: 264, endPoint x: 1416, endPoint y: 244, distance: 20.9
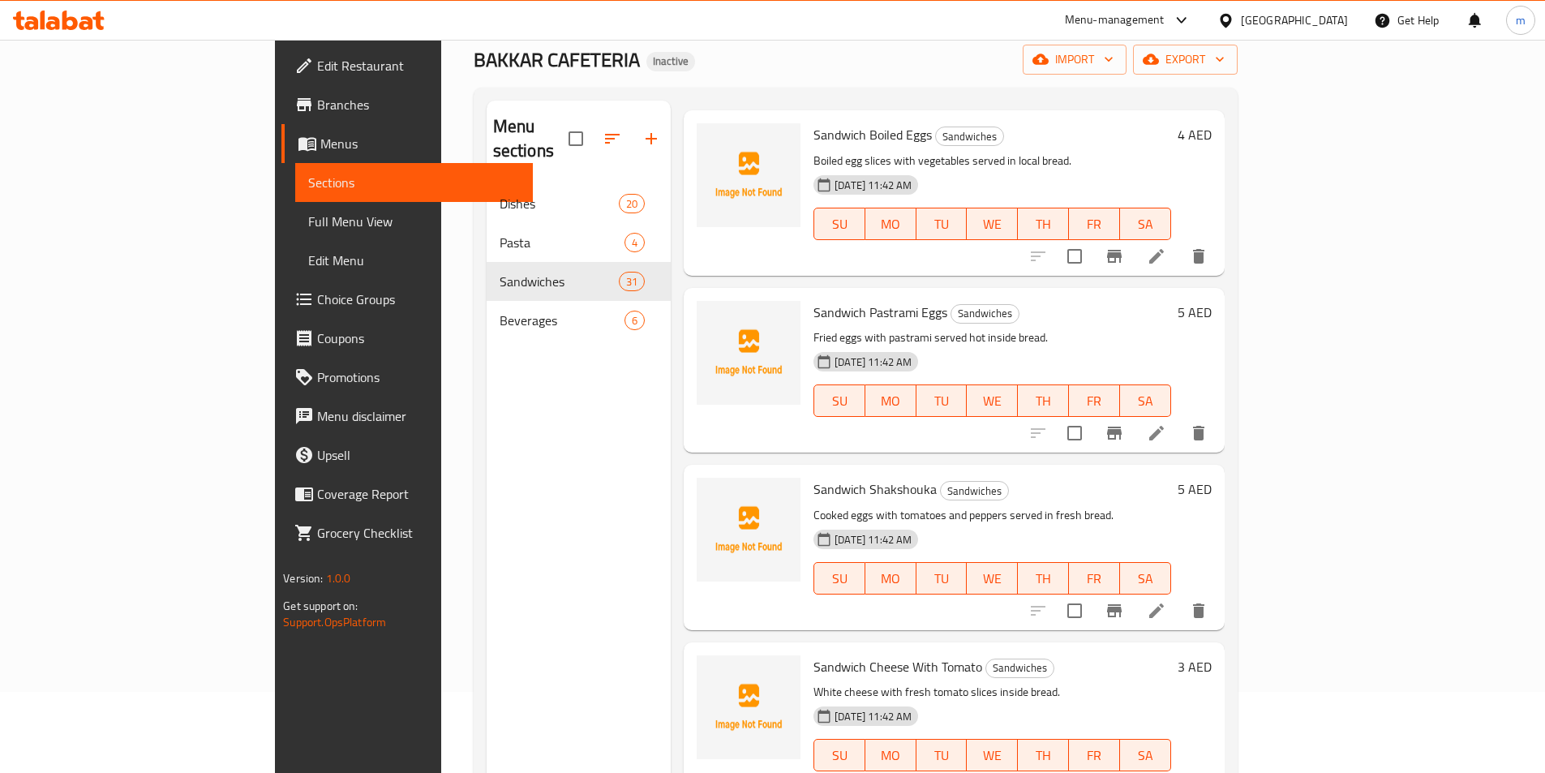
scroll to position [4761, 0]
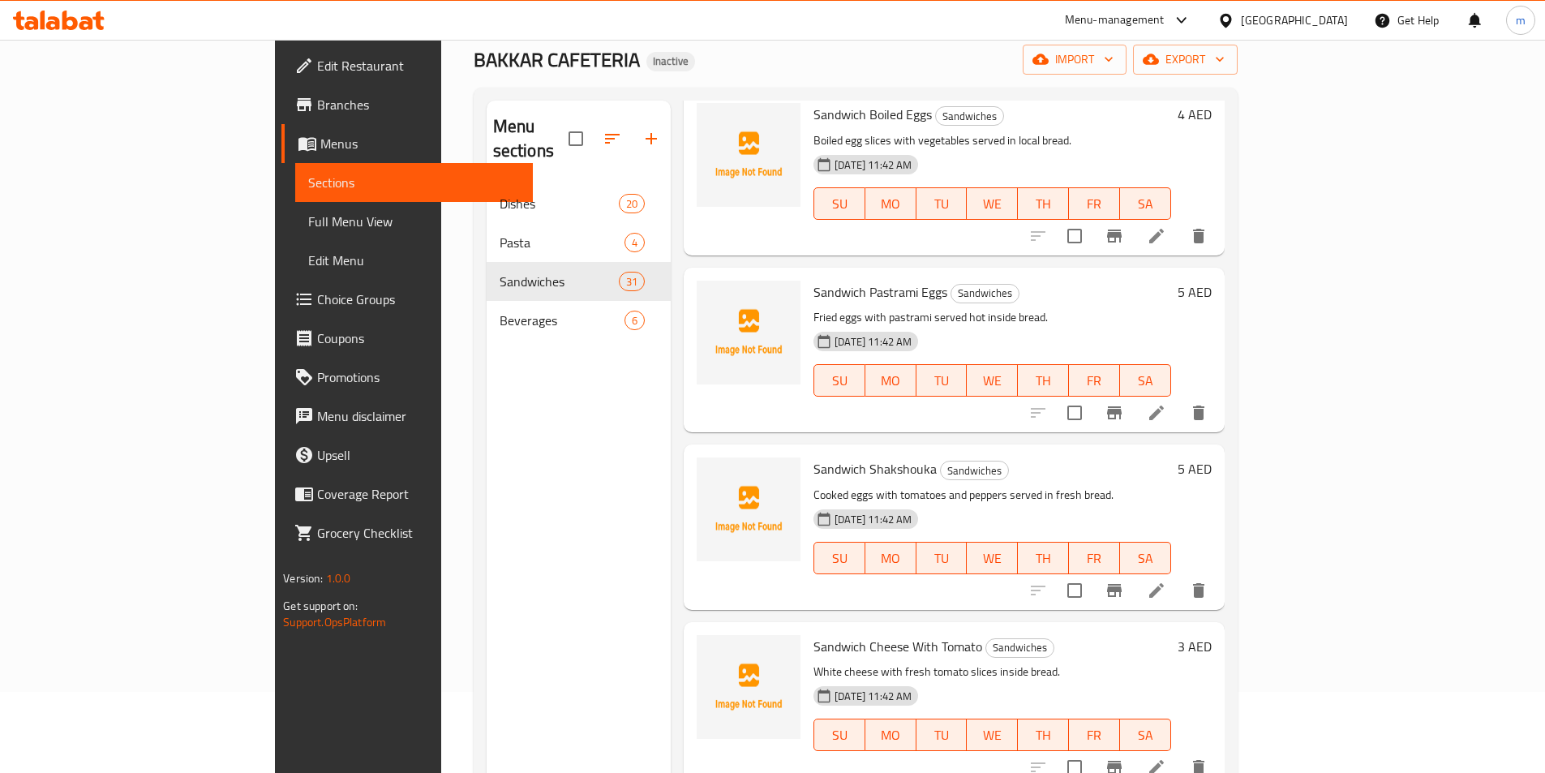
drag, startPoint x: 1408, startPoint y: 500, endPoint x: 1416, endPoint y: 508, distance: 12.1
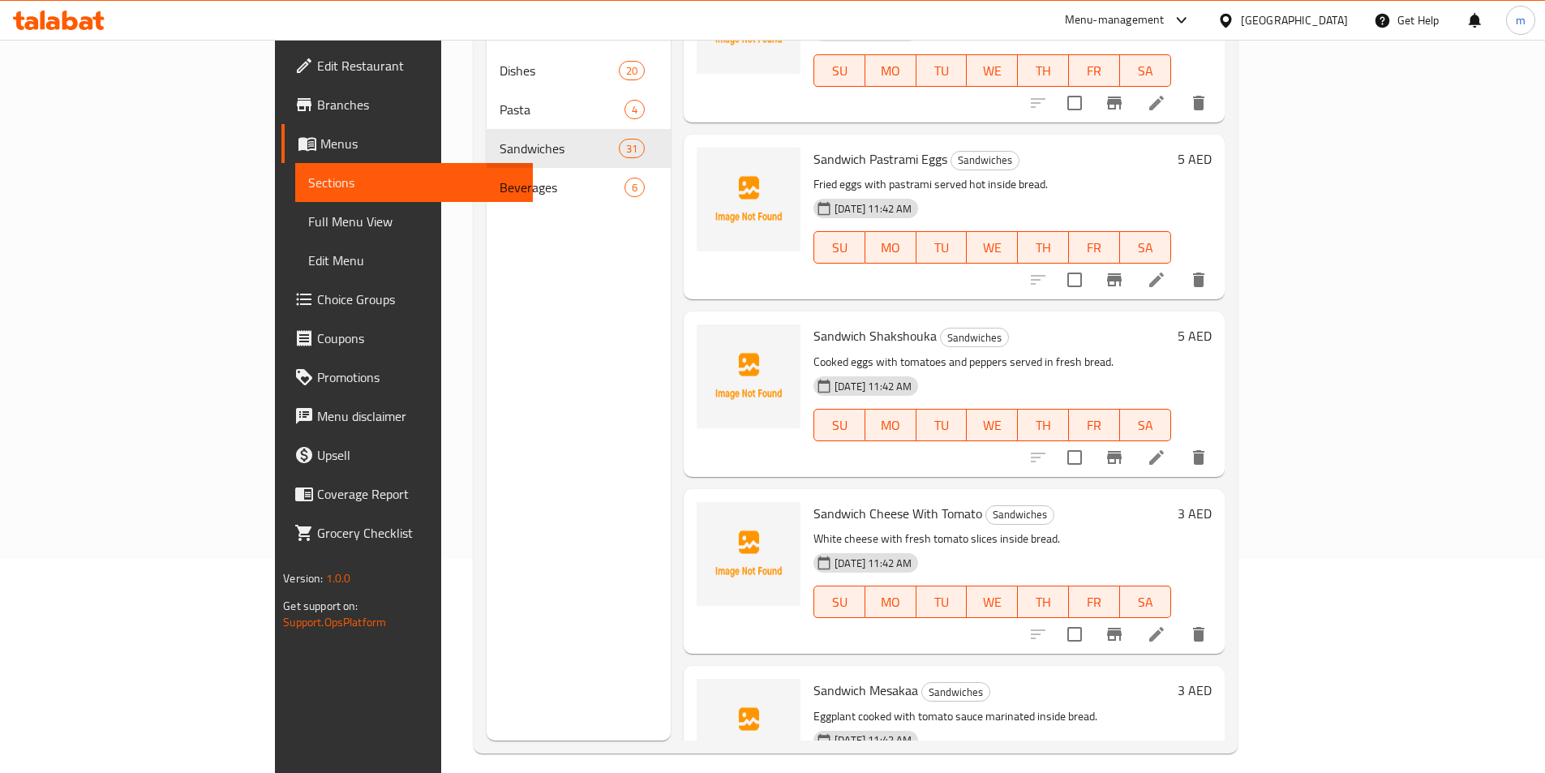
scroll to position [227, 0]
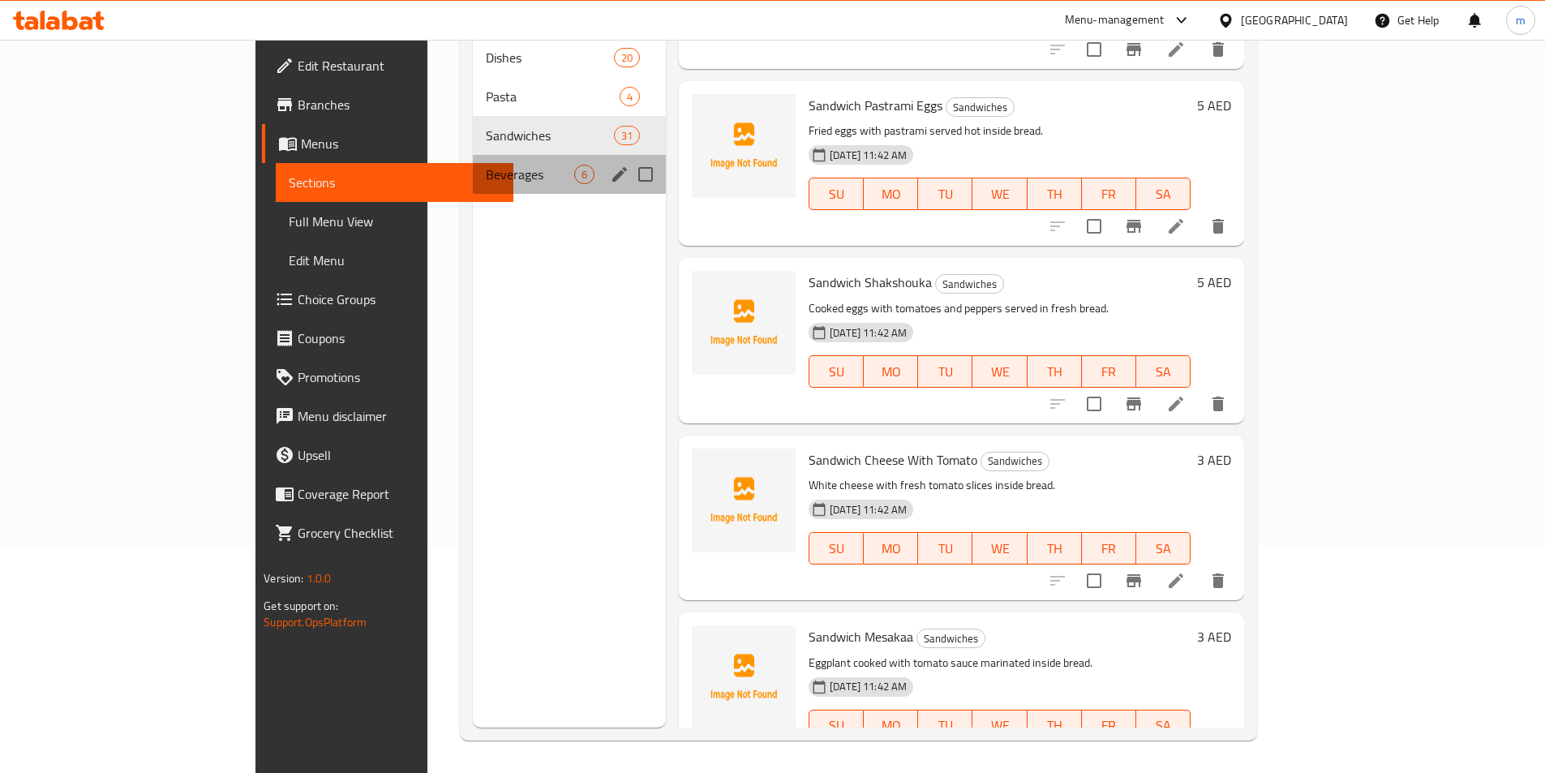
click at [473, 155] on div "Beverages 6" at bounding box center [569, 174] width 193 height 39
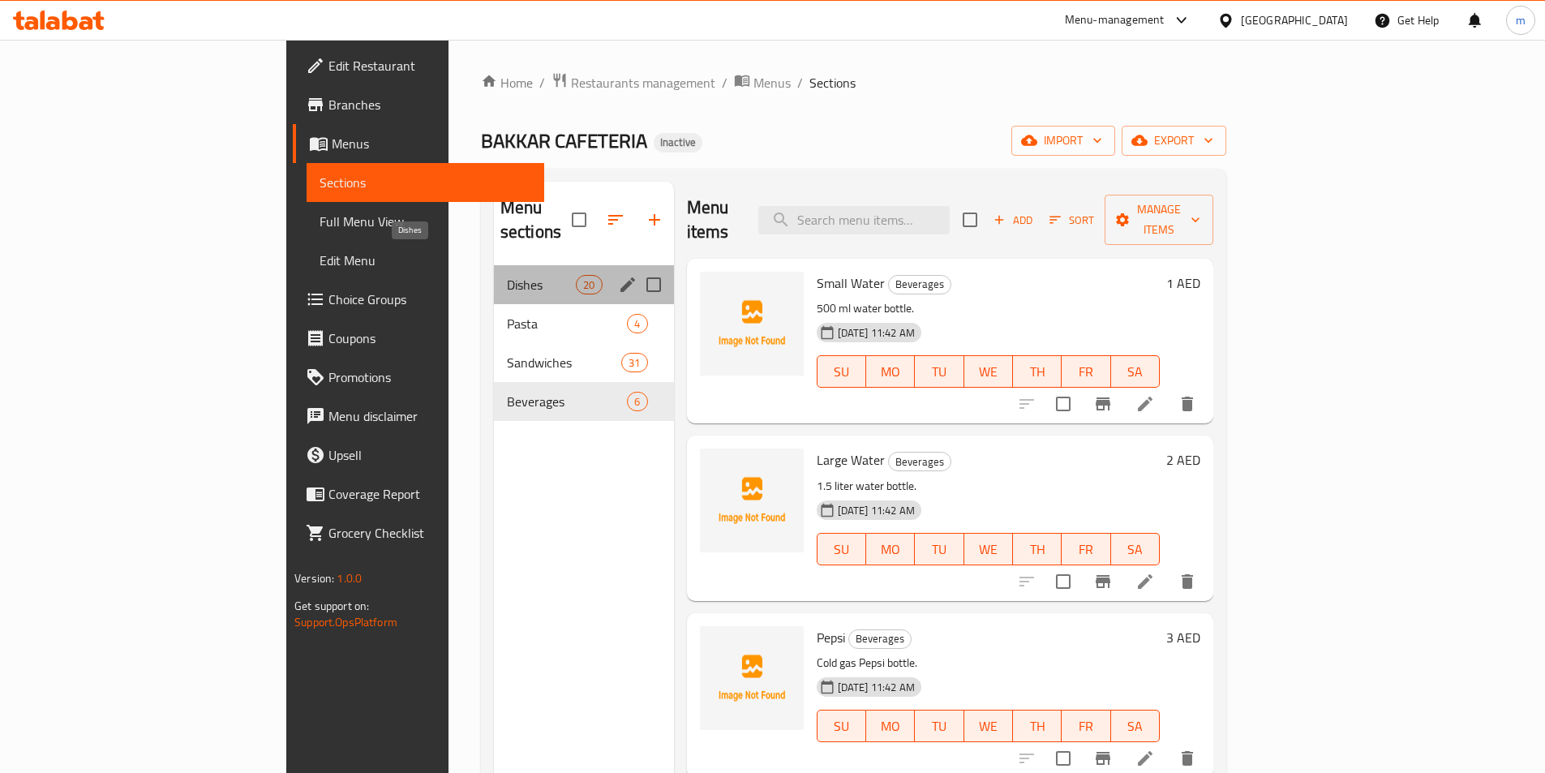
click at [507, 275] on span "Dishes" at bounding box center [541, 284] width 69 height 19
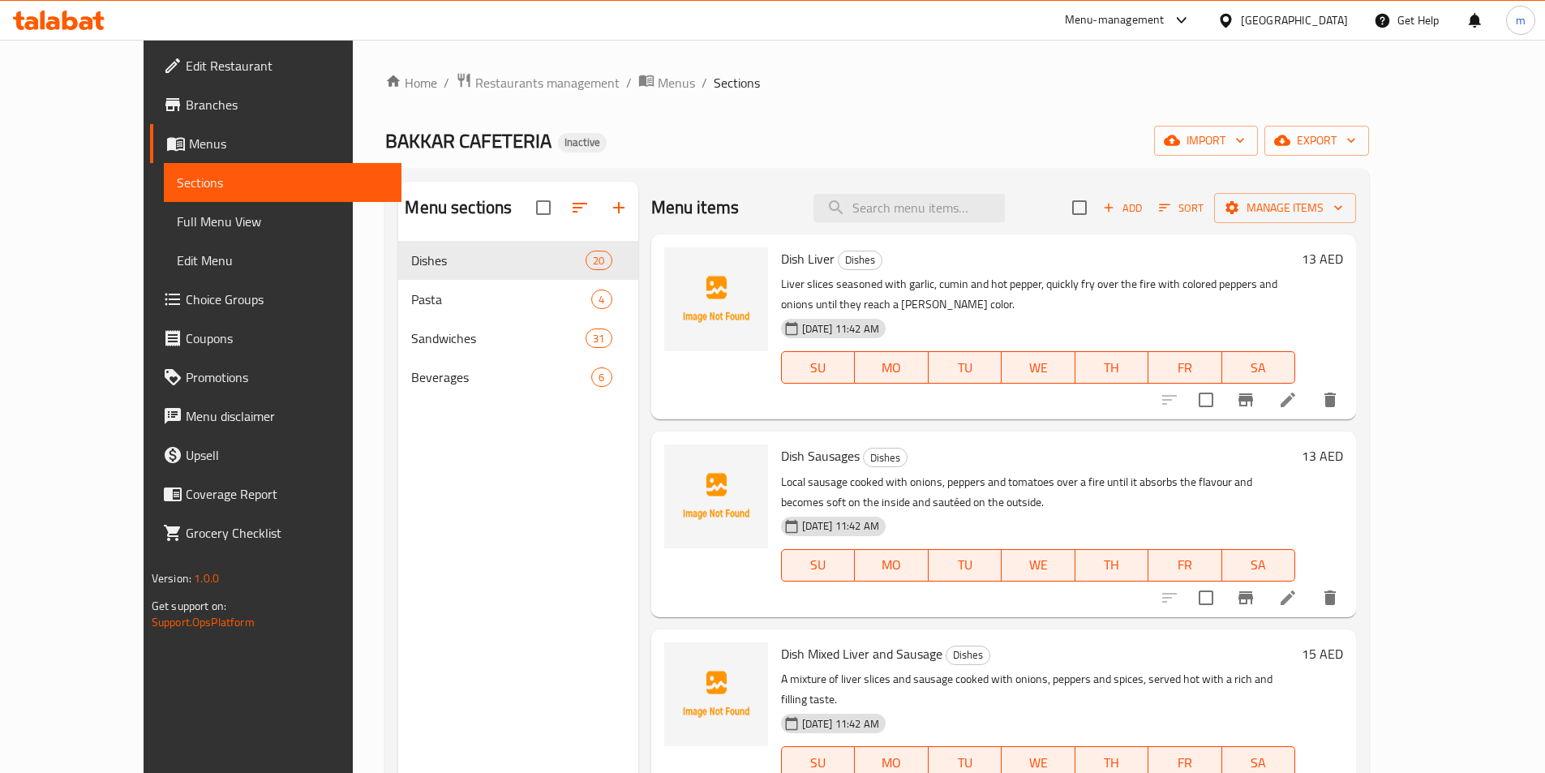
click at [1054, 144] on div "BAKKAR CAFETERIA Inactive import export" at bounding box center [877, 141] width 984 height 30
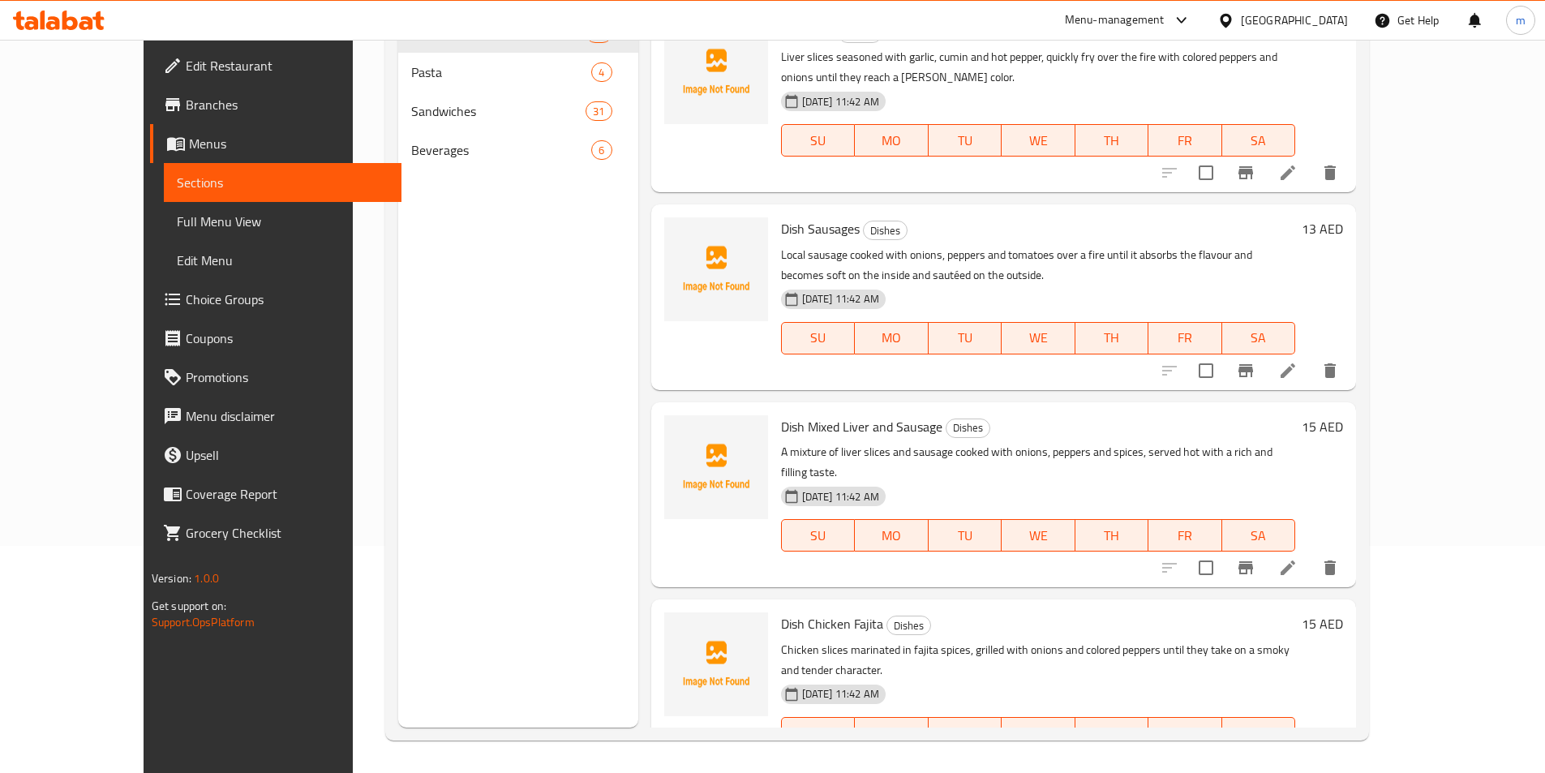
drag, startPoint x: 1413, startPoint y: 714, endPoint x: 1463, endPoint y: 619, distance: 107.0
click at [1343, 619] on div "15 AED" at bounding box center [1320, 692] width 48 height 159
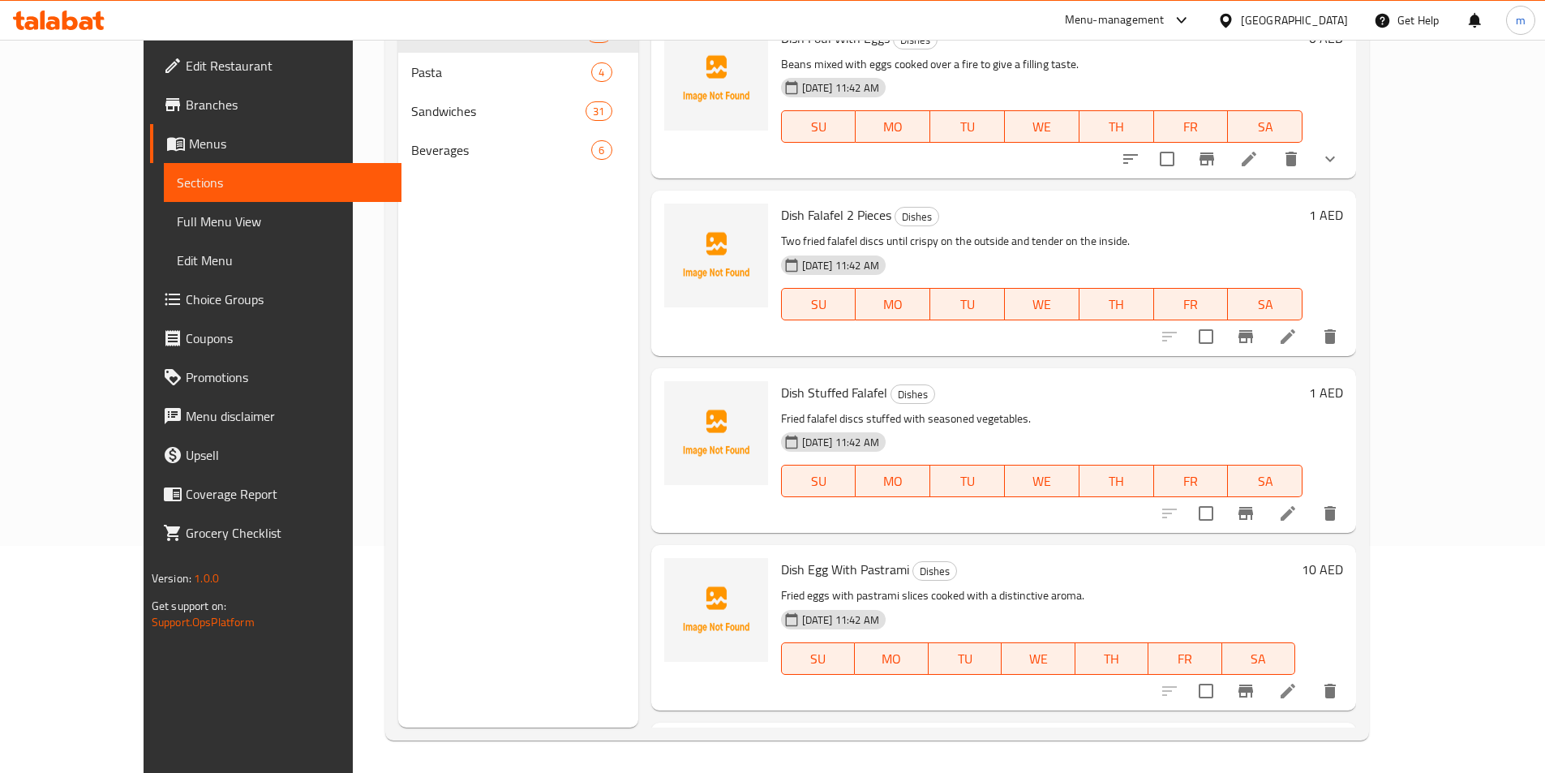
scroll to position [2212, 0]
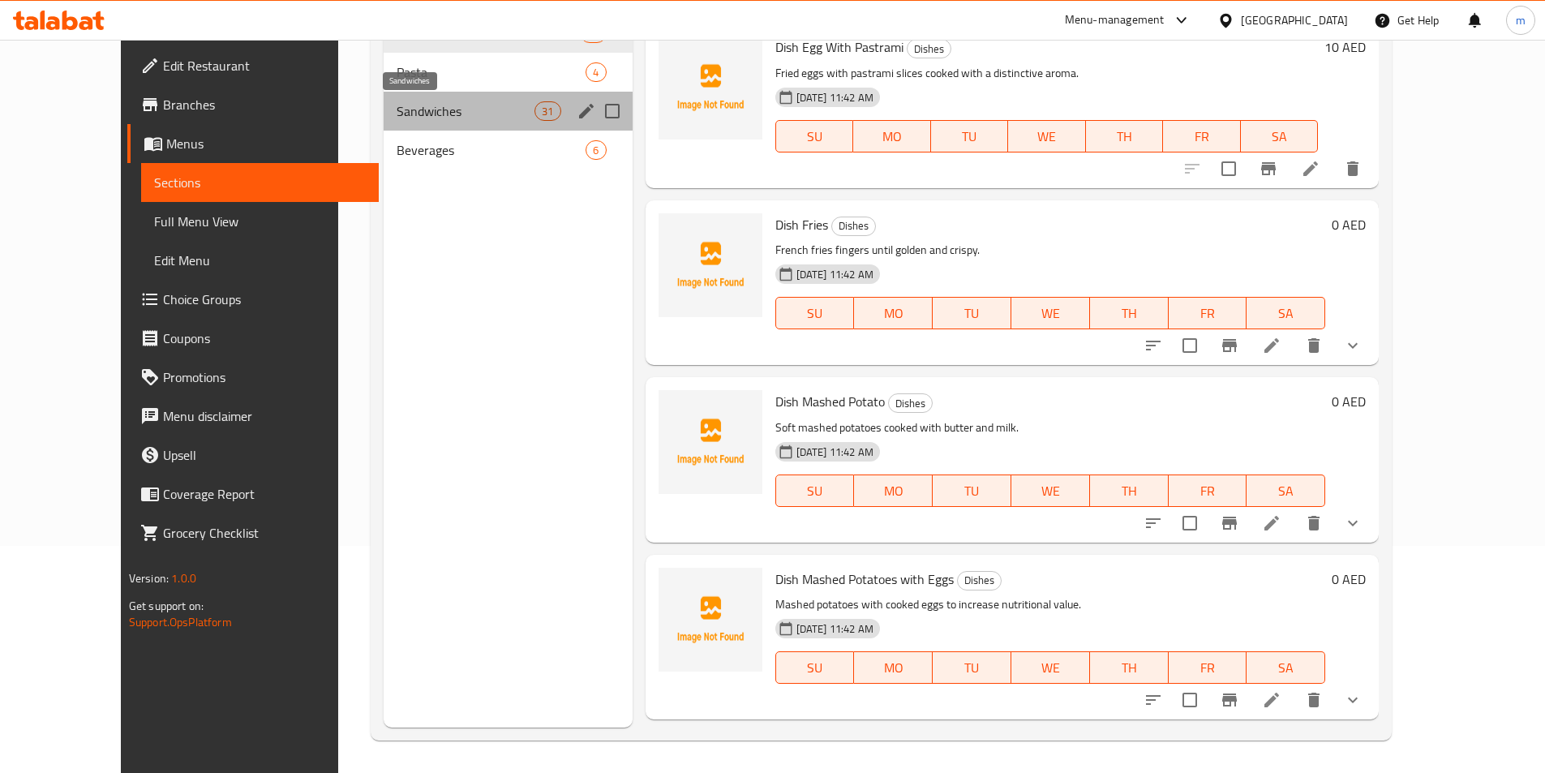
click at [411, 120] on span "Sandwiches" at bounding box center [466, 110] width 139 height 19
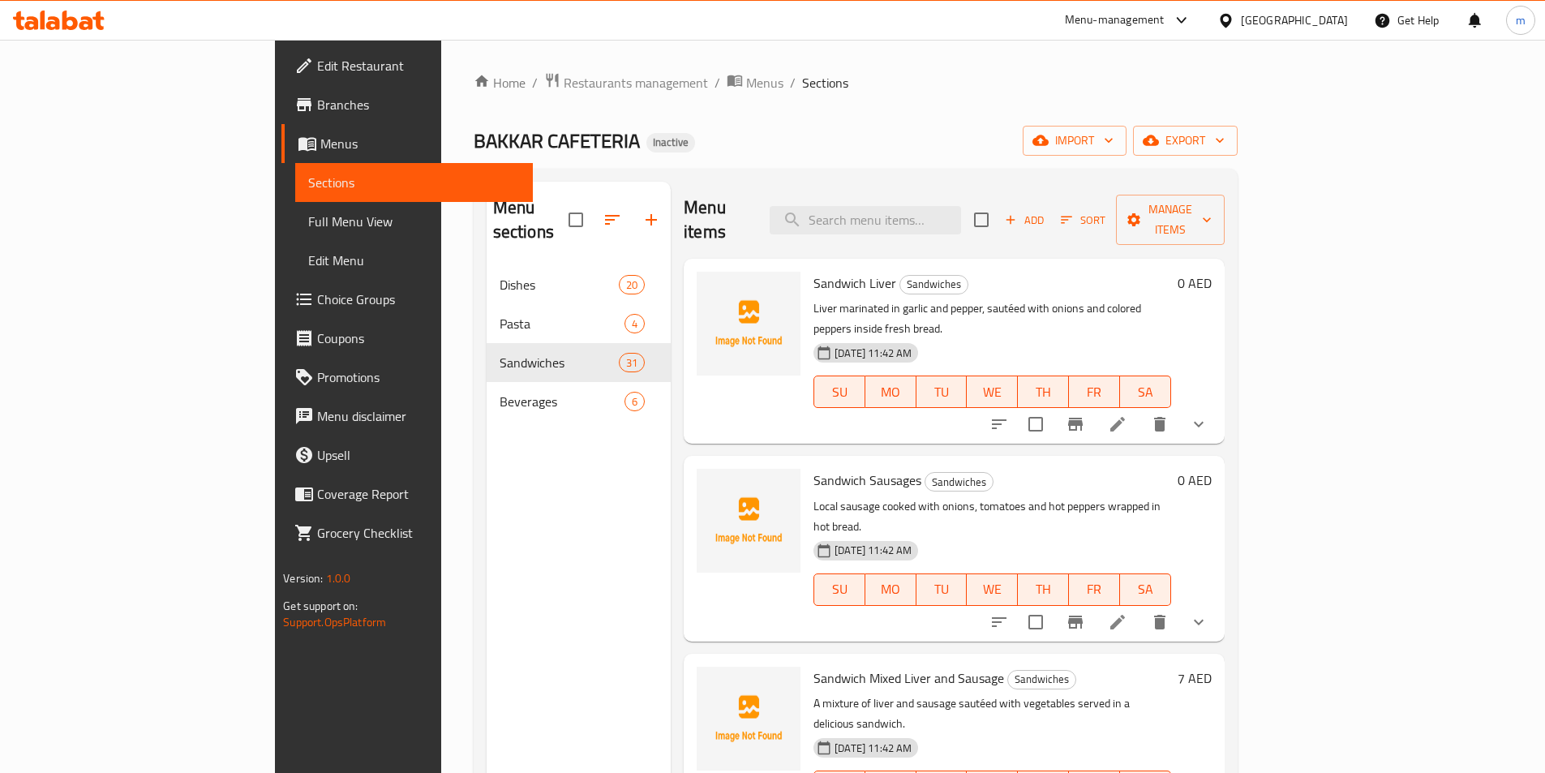
scroll to position [2703, 0]
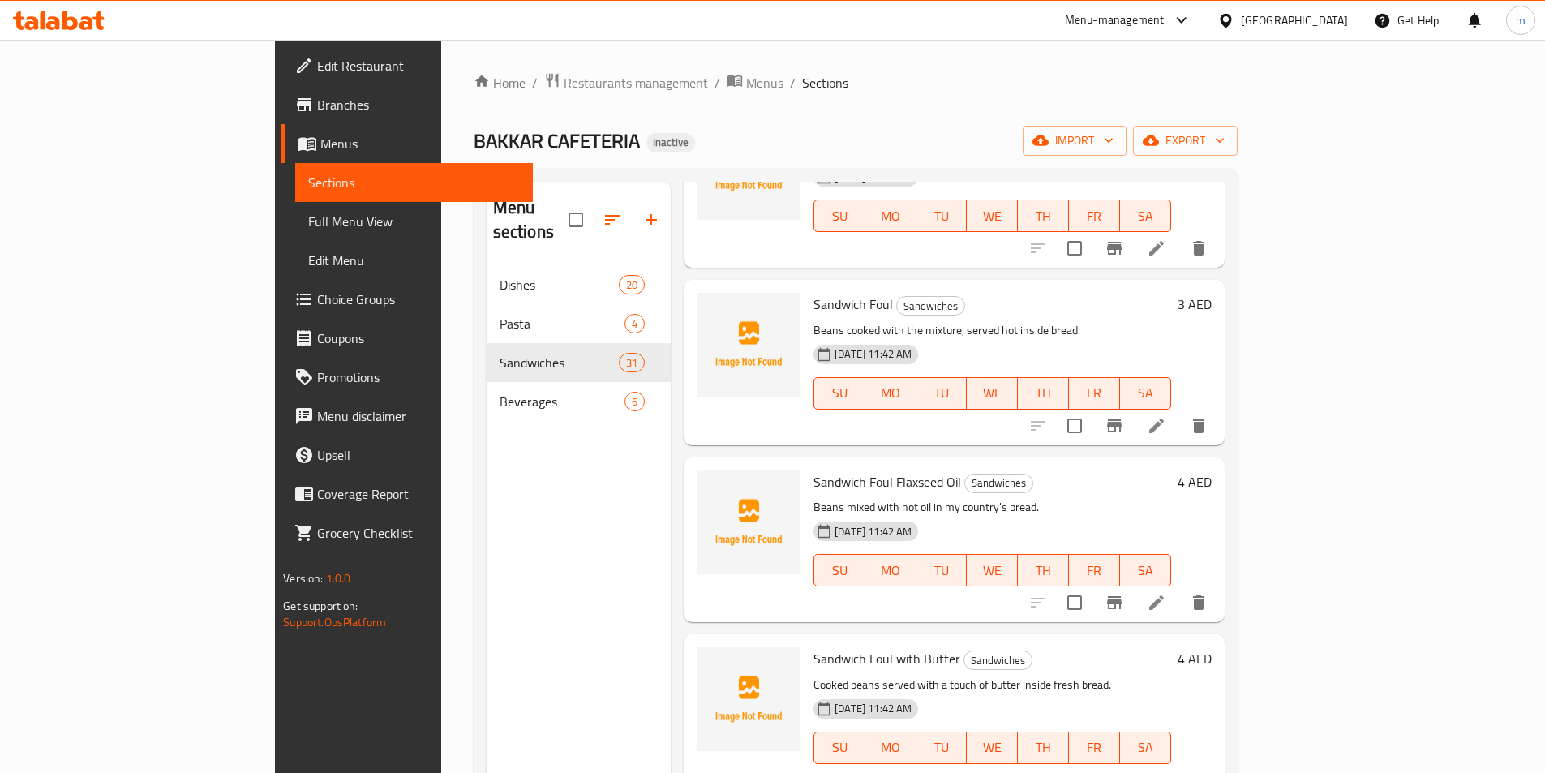
drag, startPoint x: 1415, startPoint y: 711, endPoint x: 1422, endPoint y: 686, distance: 26.2
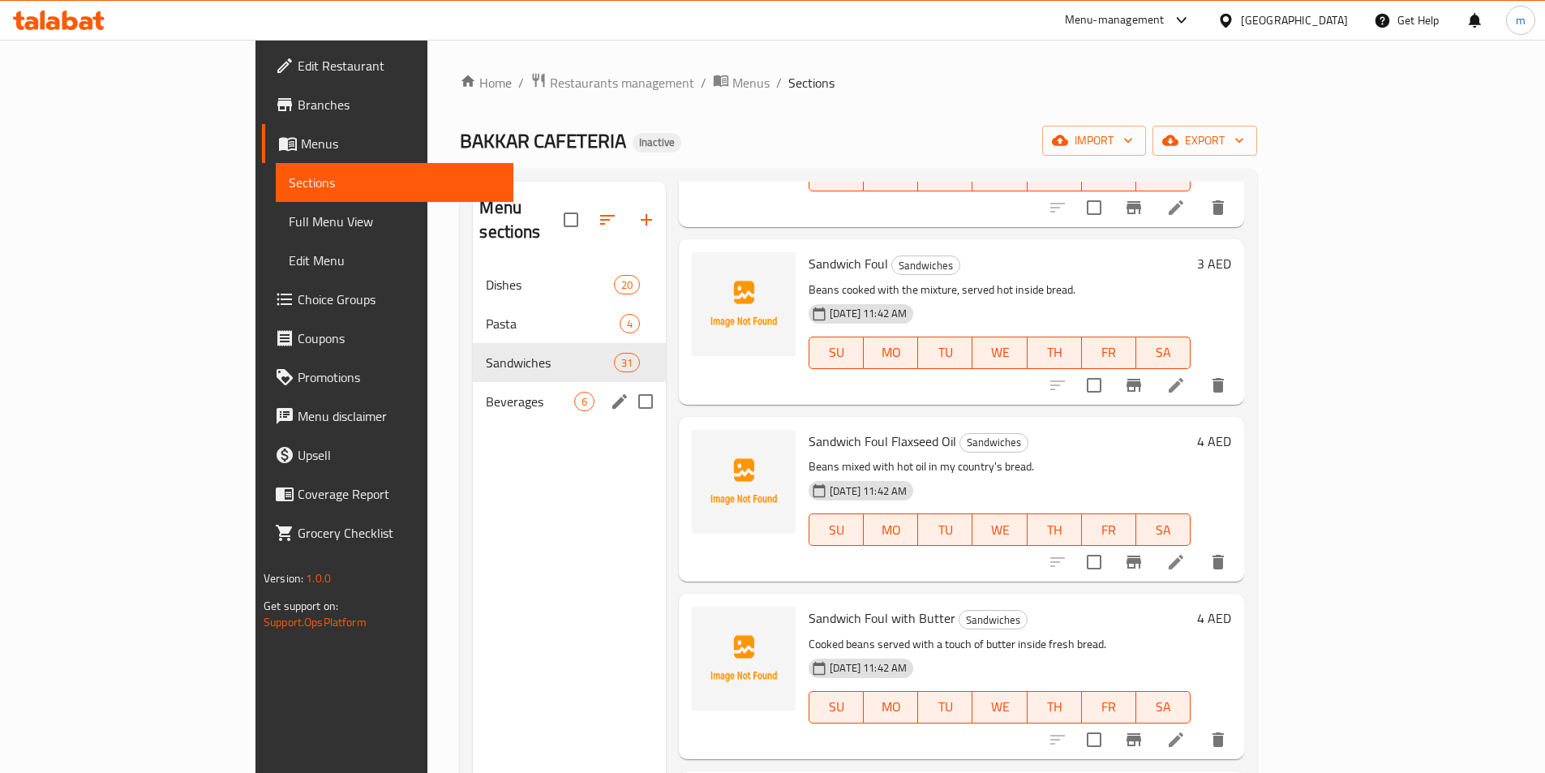
click at [473, 382] on div "Beverages 6" at bounding box center [569, 401] width 193 height 39
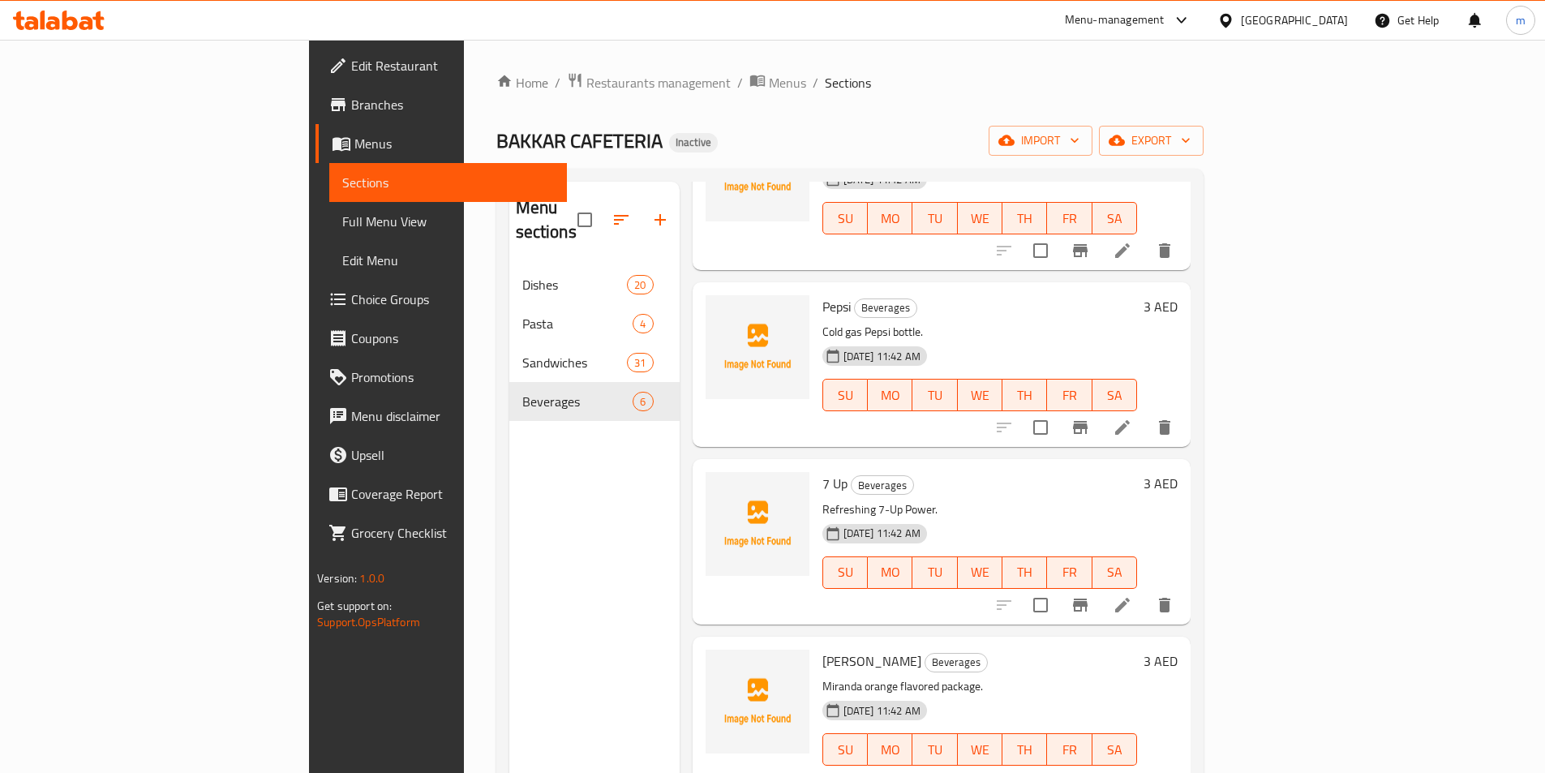
scroll to position [227, 0]
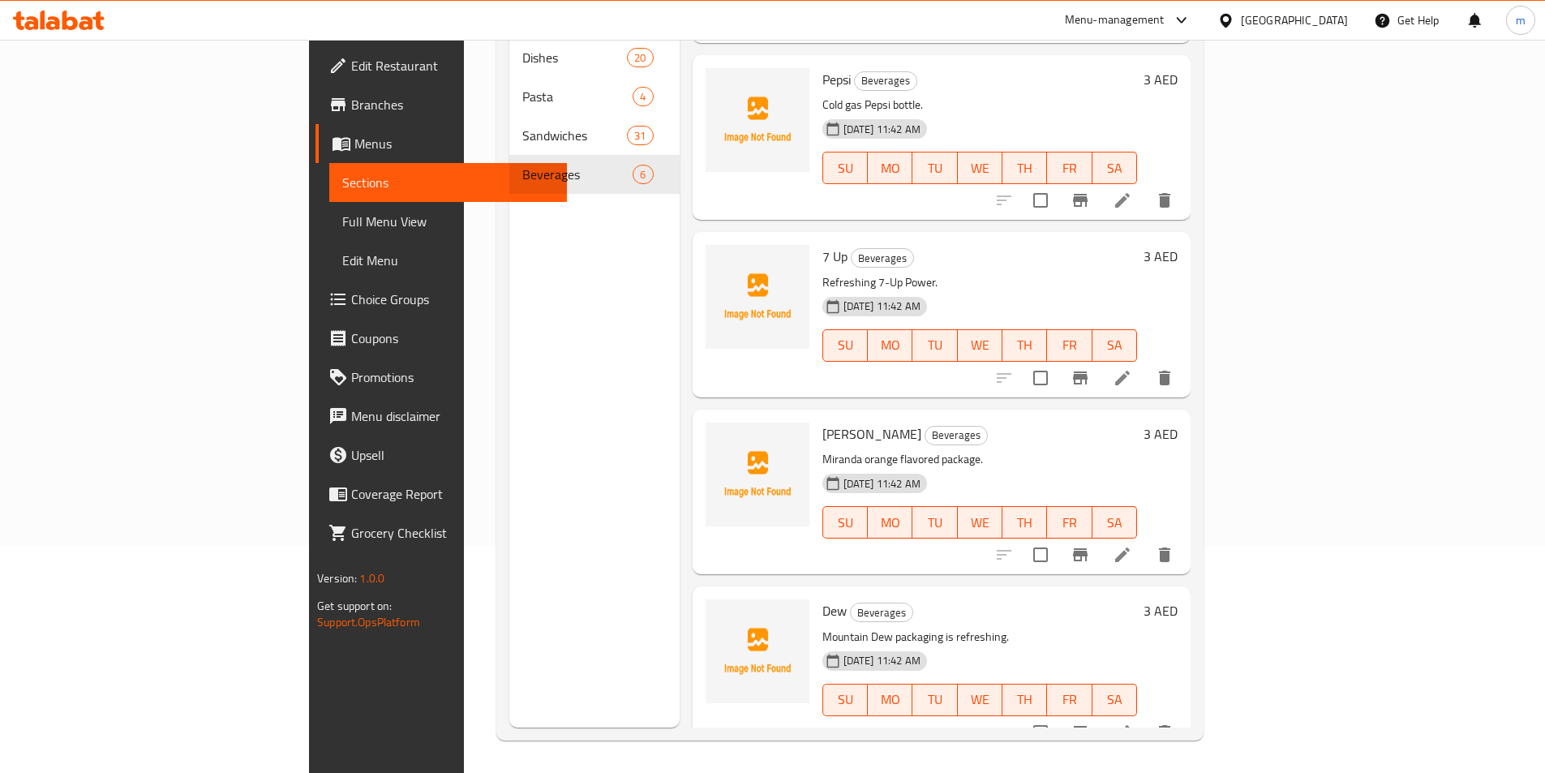
drag, startPoint x: 1408, startPoint y: 705, endPoint x: 1445, endPoint y: 625, distance: 87.5
click at [1178, 625] on div "3 AED" at bounding box center [1157, 669] width 41 height 139
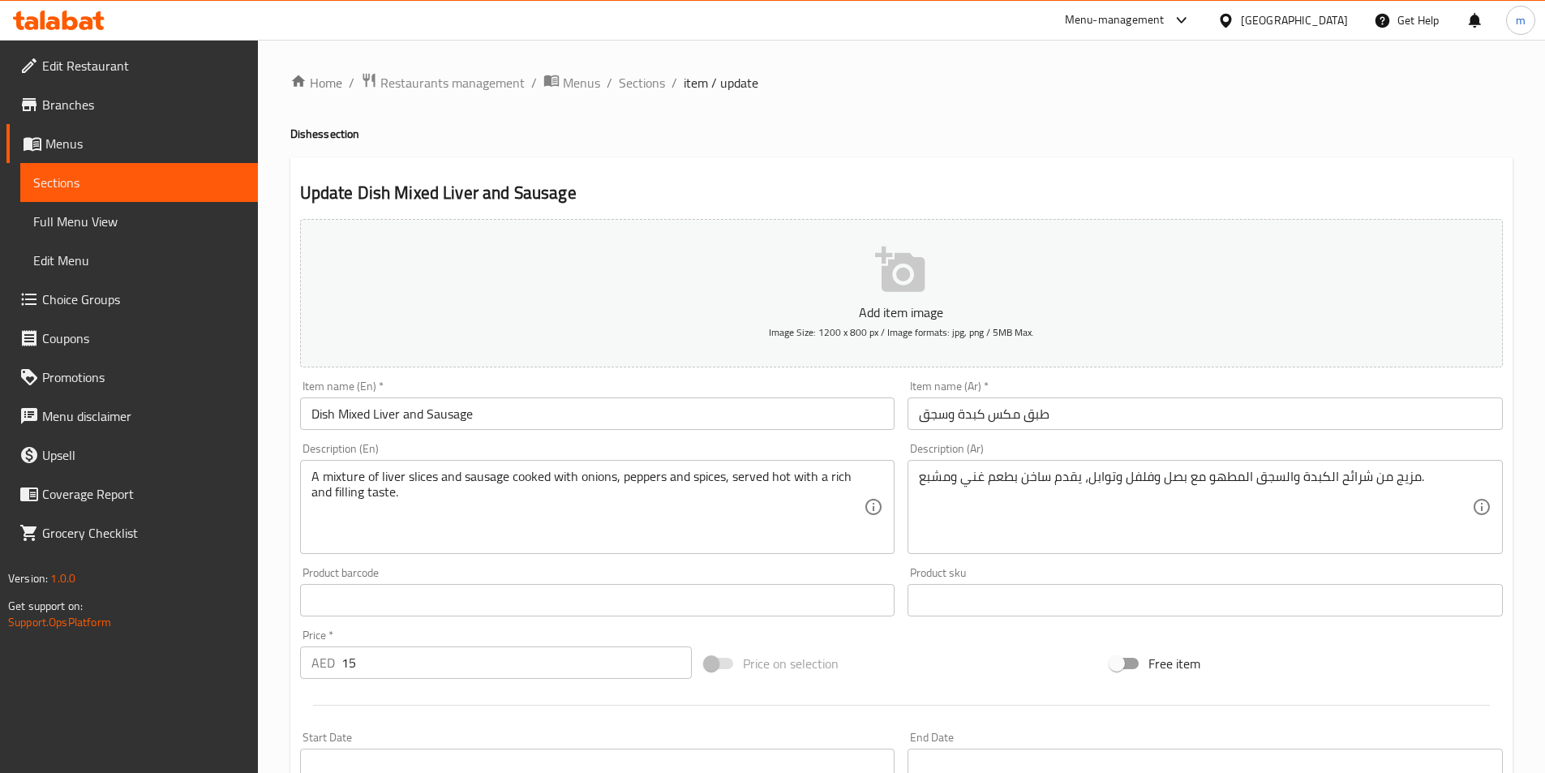
click at [654, 382] on div "Item name (En)   * Dish Mixed Liver and Sausage Item name (En) *" at bounding box center [597, 404] width 595 height 49
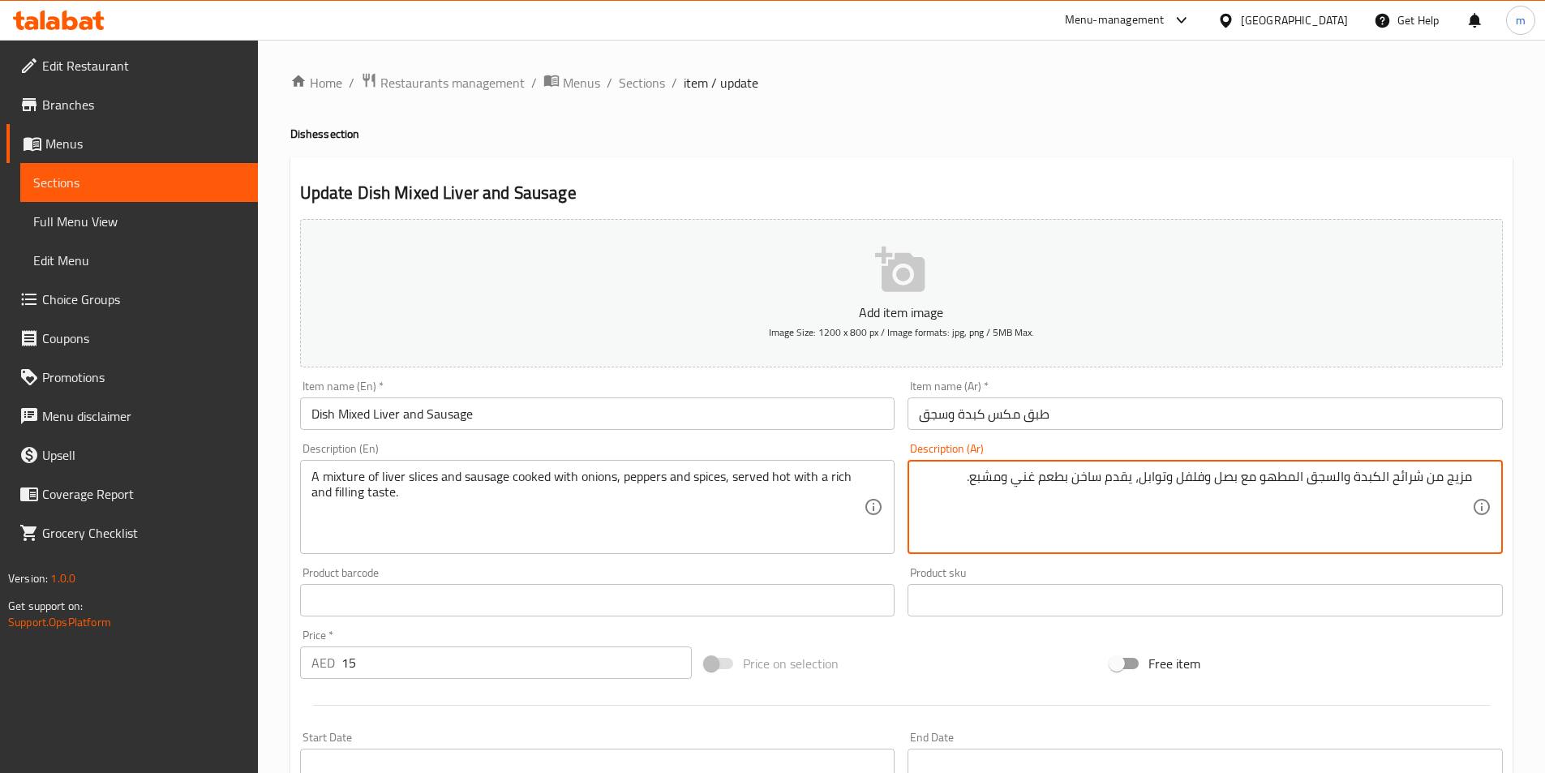
click at [1409, 526] on textarea "مزيج من شرائح الكبدة والسجق المطهو مع بصل وفلفل وتوابل، يقدم ساخن بطعم غني ومشب…" at bounding box center [1195, 507] width 553 height 77
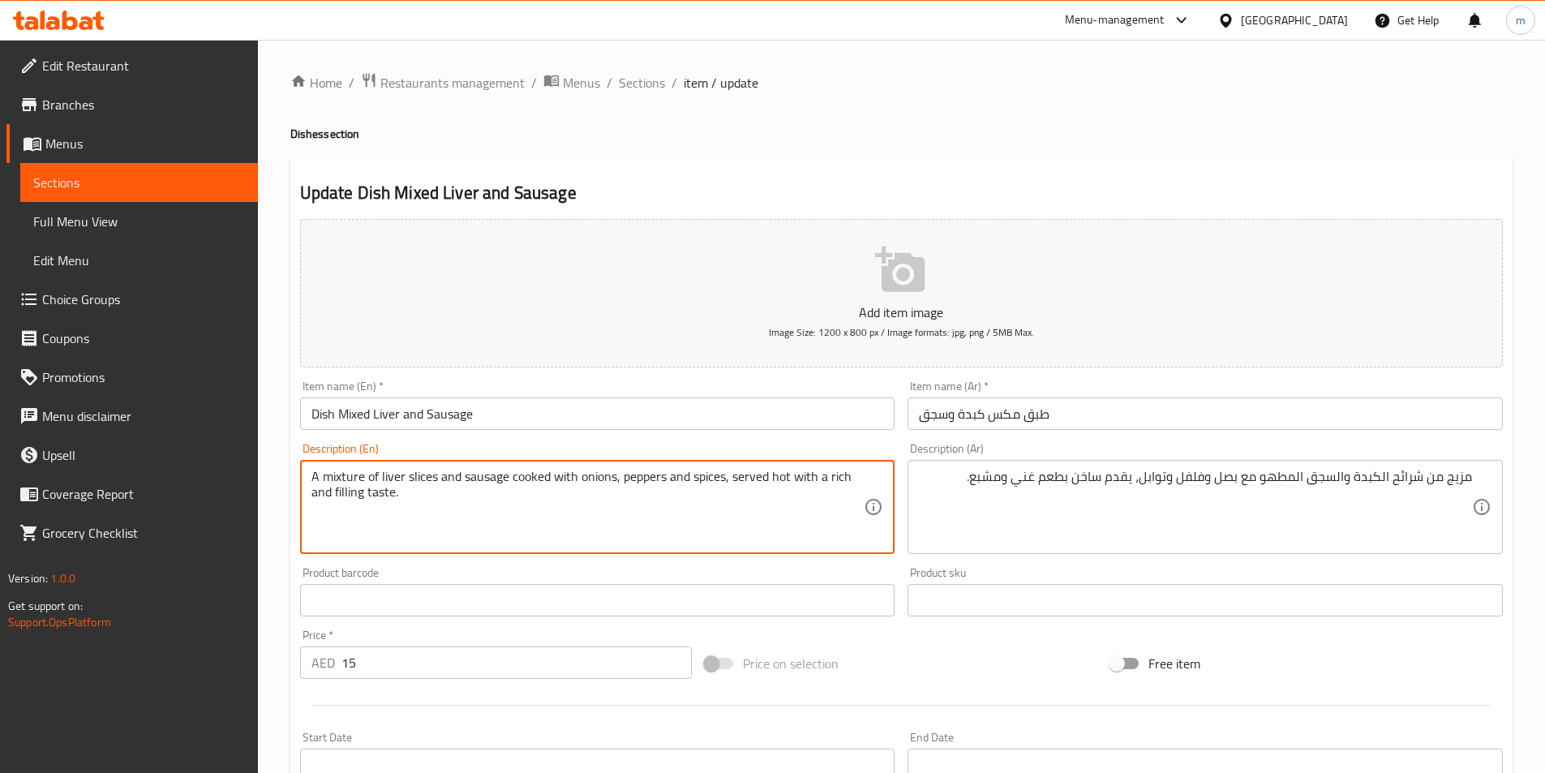
drag, startPoint x: 321, startPoint y: 475, endPoint x: 363, endPoint y: 478, distance: 42.3
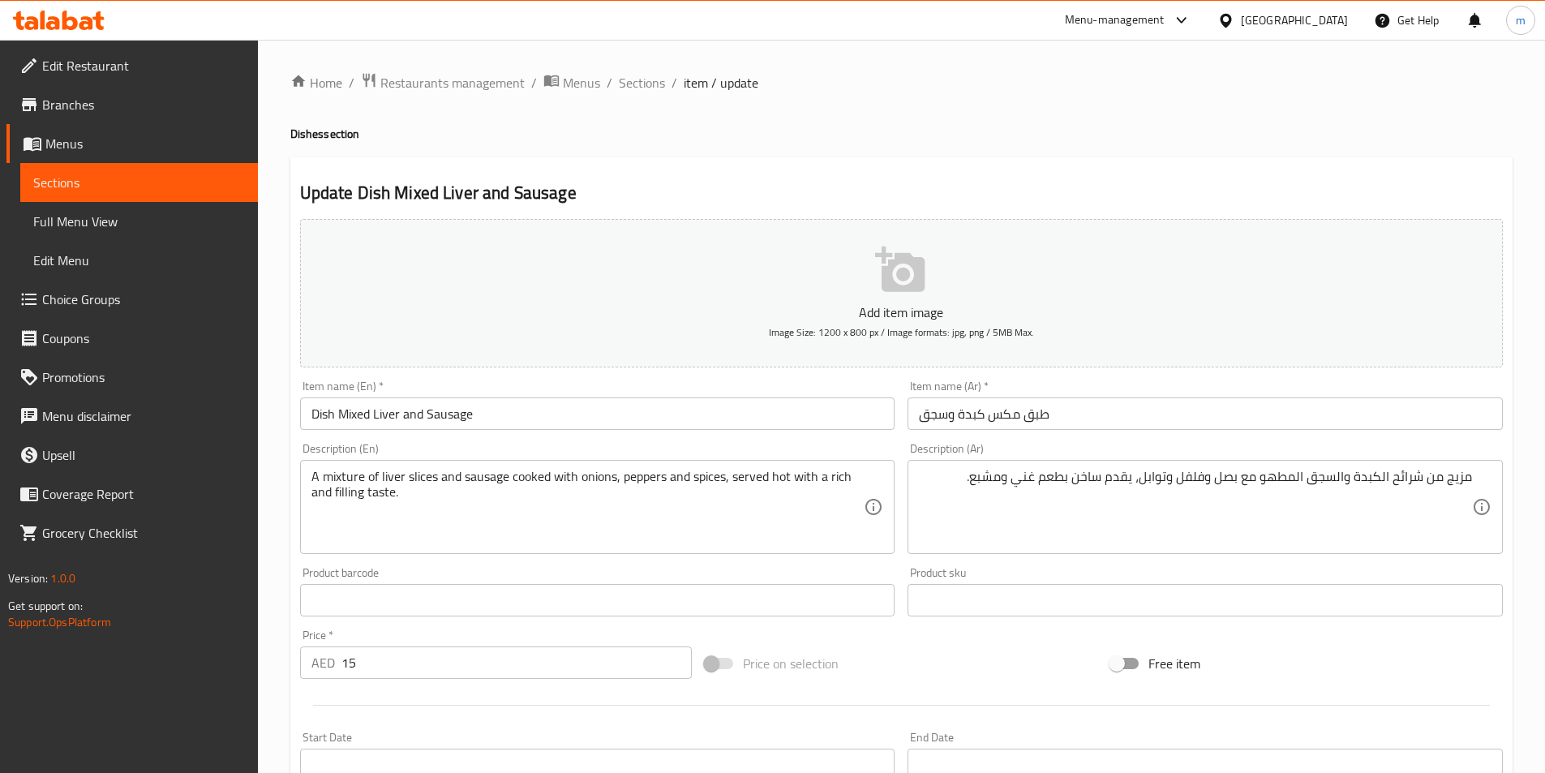
click at [842, 185] on h2 "Update Dish Mixed Liver and Sausage" at bounding box center [901, 193] width 1203 height 24
click at [1015, 191] on h2 "Update Dish Mixed Liver and Sausage" at bounding box center [901, 193] width 1203 height 24
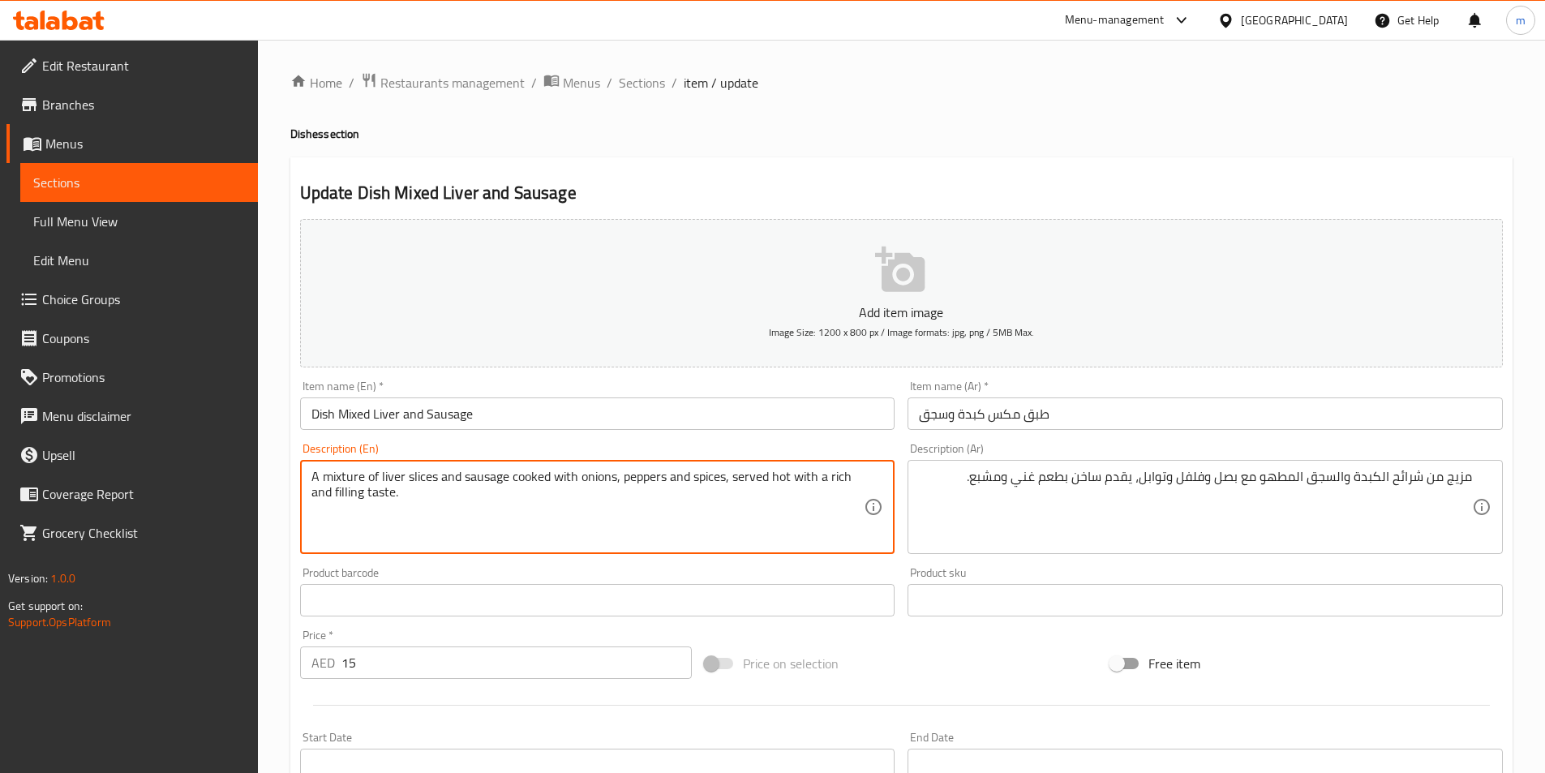
drag, startPoint x: 408, startPoint y: 479, endPoint x: 440, endPoint y: 477, distance: 31.7
click at [478, 473] on textarea "A mixture of liver and sausage cooked with onions, peppers and spices, served h…" at bounding box center [588, 507] width 553 height 77
paste textarea "slices"
type textarea "A mixture of liver and sausage slices cooked with onions, peppers and spices, s…"
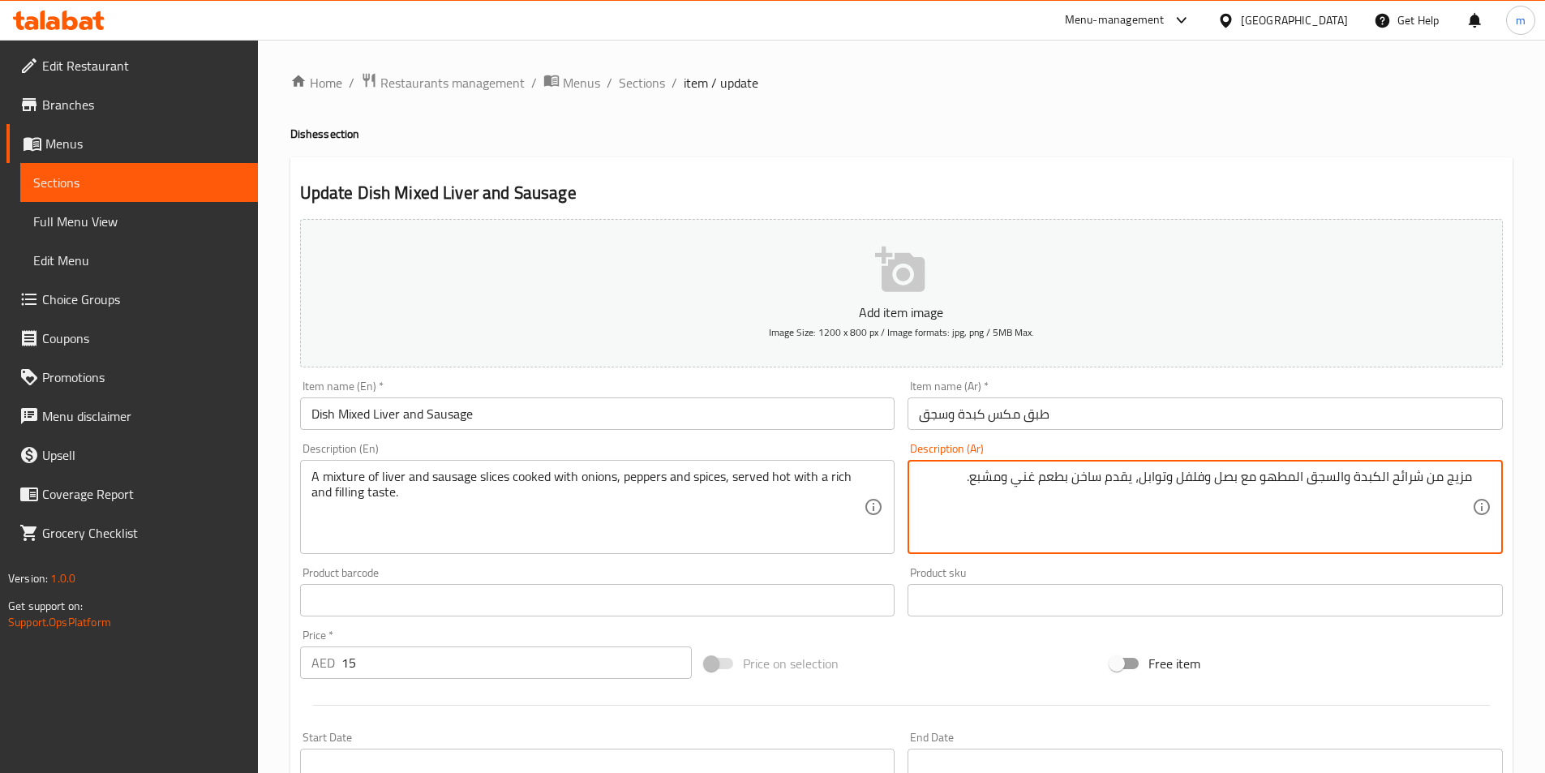
drag, startPoint x: 975, startPoint y: 476, endPoint x: 1004, endPoint y: 501, distance: 38.0
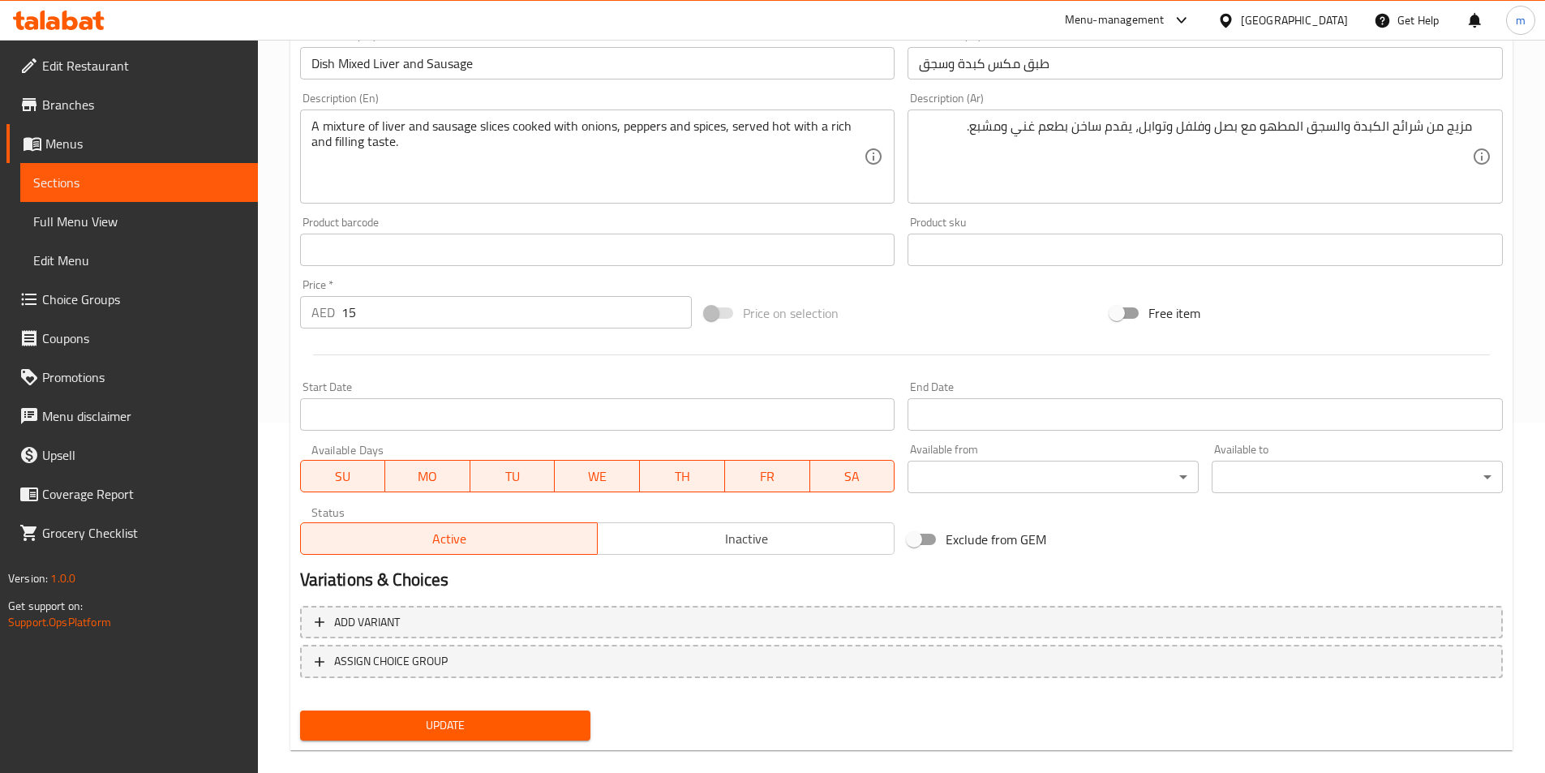
scroll to position [373, 0]
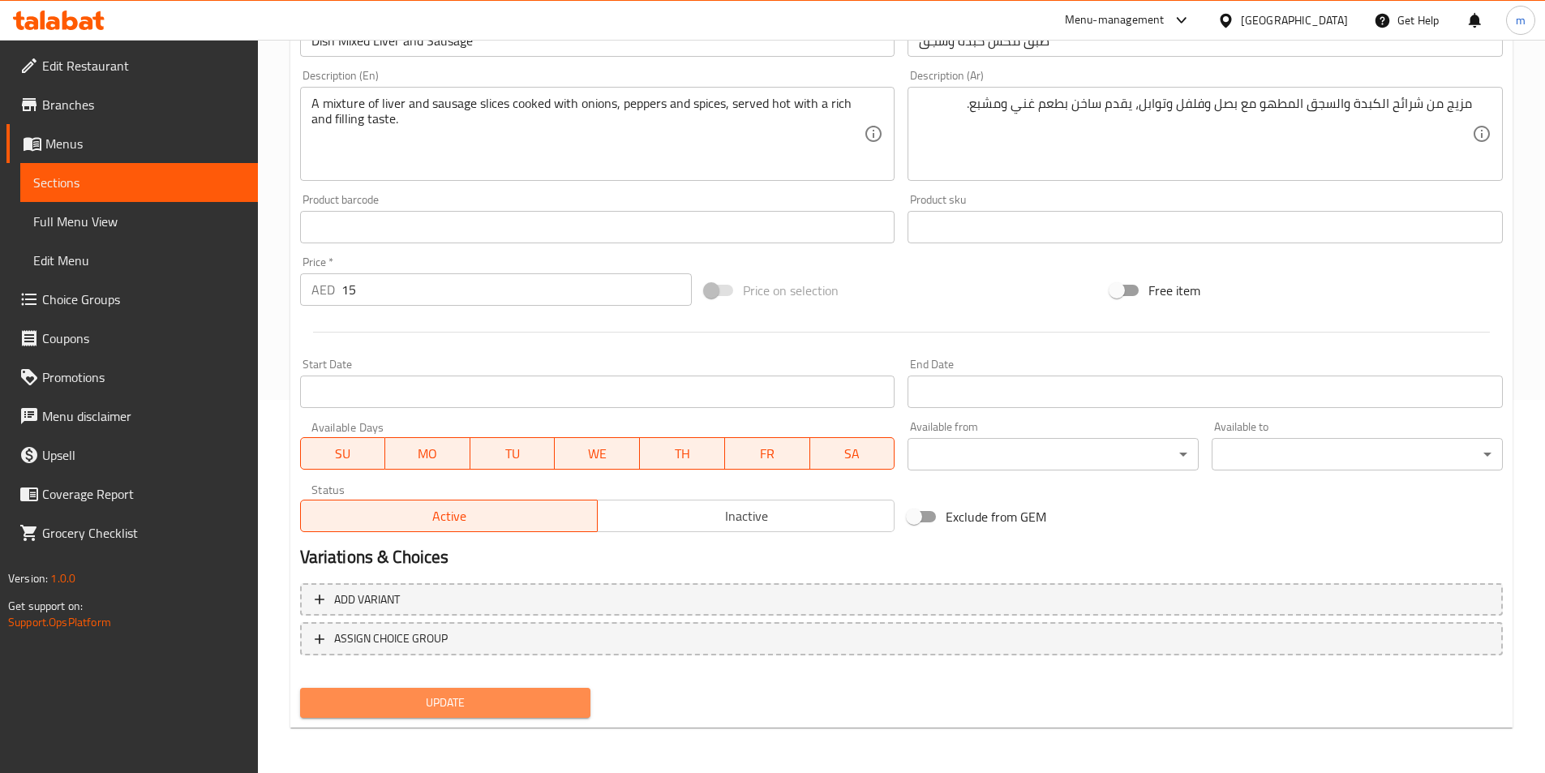
click at [527, 703] on span "Update" at bounding box center [445, 703] width 265 height 20
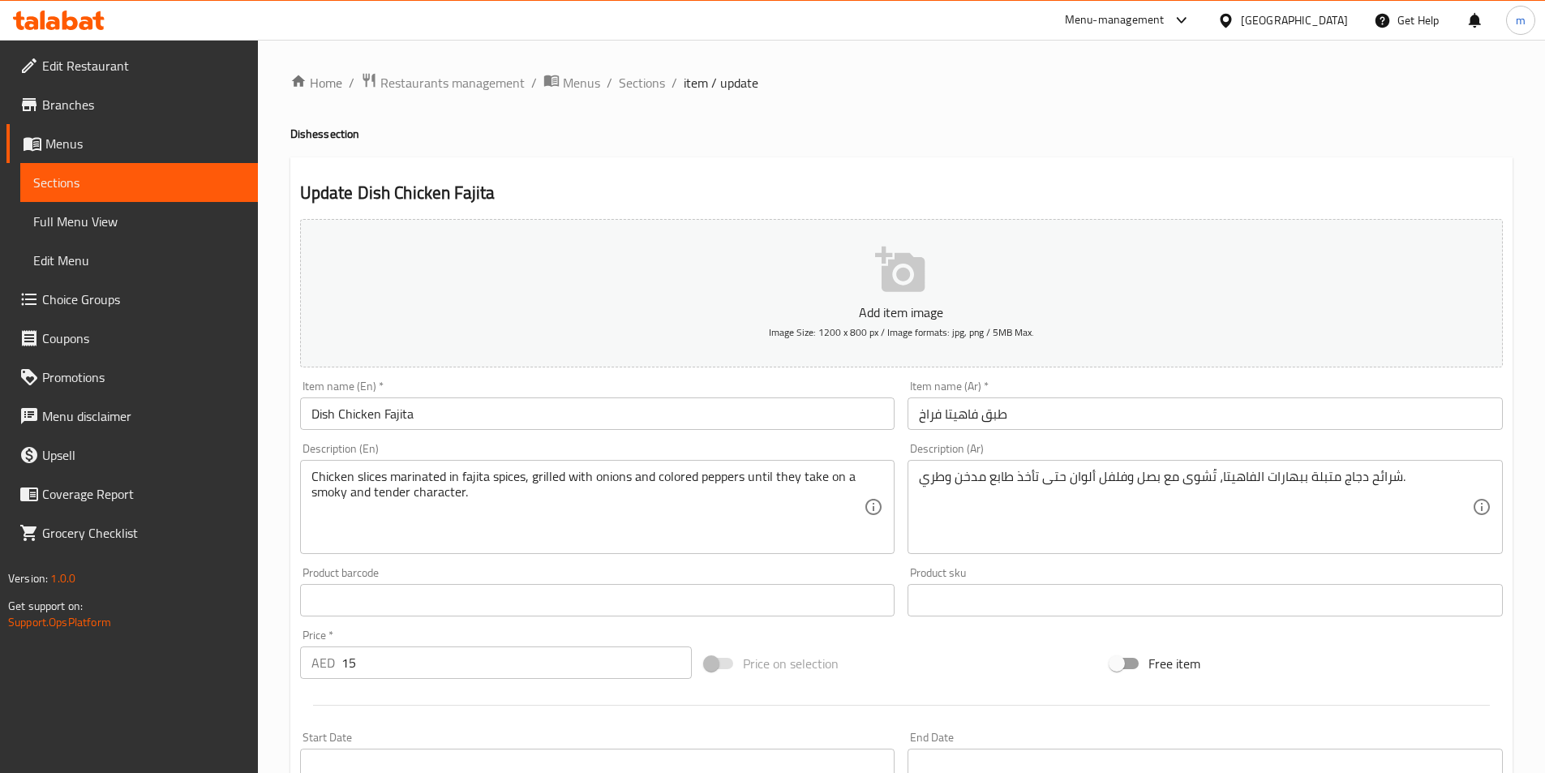
drag, startPoint x: 1101, startPoint y: 486, endPoint x: 1104, endPoint y: 475, distance: 11.8
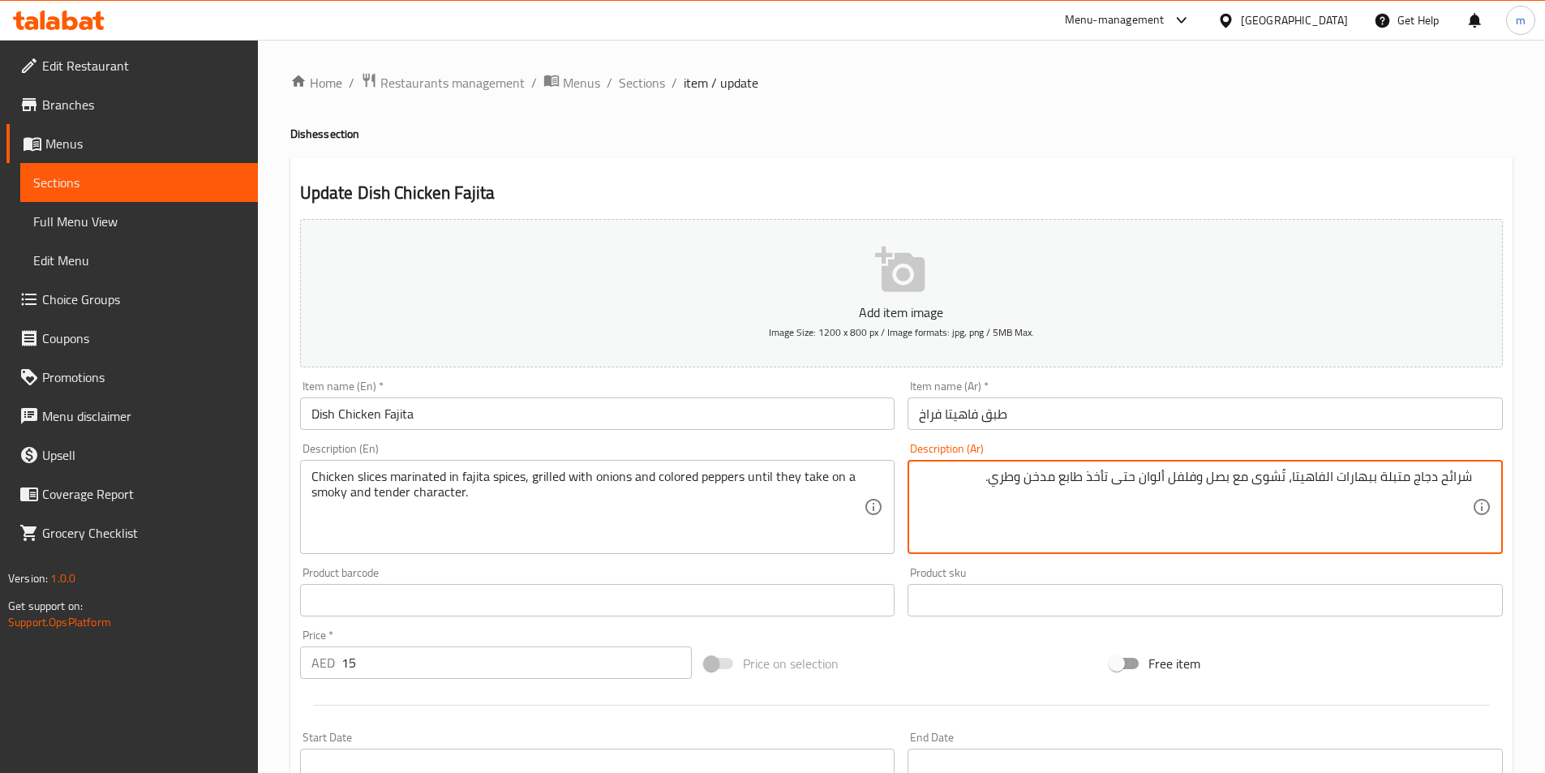
click at [1053, 524] on textarea "شرائح دجاج متبلة ببهارات الفاهيتا، تُشوى مع بصل وفلفل ألوان حتى تأخذ طابع مدخن …" at bounding box center [1195, 507] width 553 height 77
drag, startPoint x: 1171, startPoint y: 484, endPoint x: 1203, endPoint y: 492, distance: 32.7
click at [1203, 492] on textarea "شرائح دجاج متبلة ببهارات الفاهيتا، تُشوى مع بصل وفلفل ألوان حتى تأخذ طابع مدخن …" at bounding box center [1195, 507] width 553 height 77
click at [1193, 518] on textarea "شرائح دجاج متبلة ببهارات الفاهيتا، تُشوى مع بصل وفلفل ألوان حتى تأخذ طابع مدخن …" at bounding box center [1195, 507] width 553 height 77
drag, startPoint x: 1147, startPoint y: 479, endPoint x: 1198, endPoint y: 475, distance: 51.3
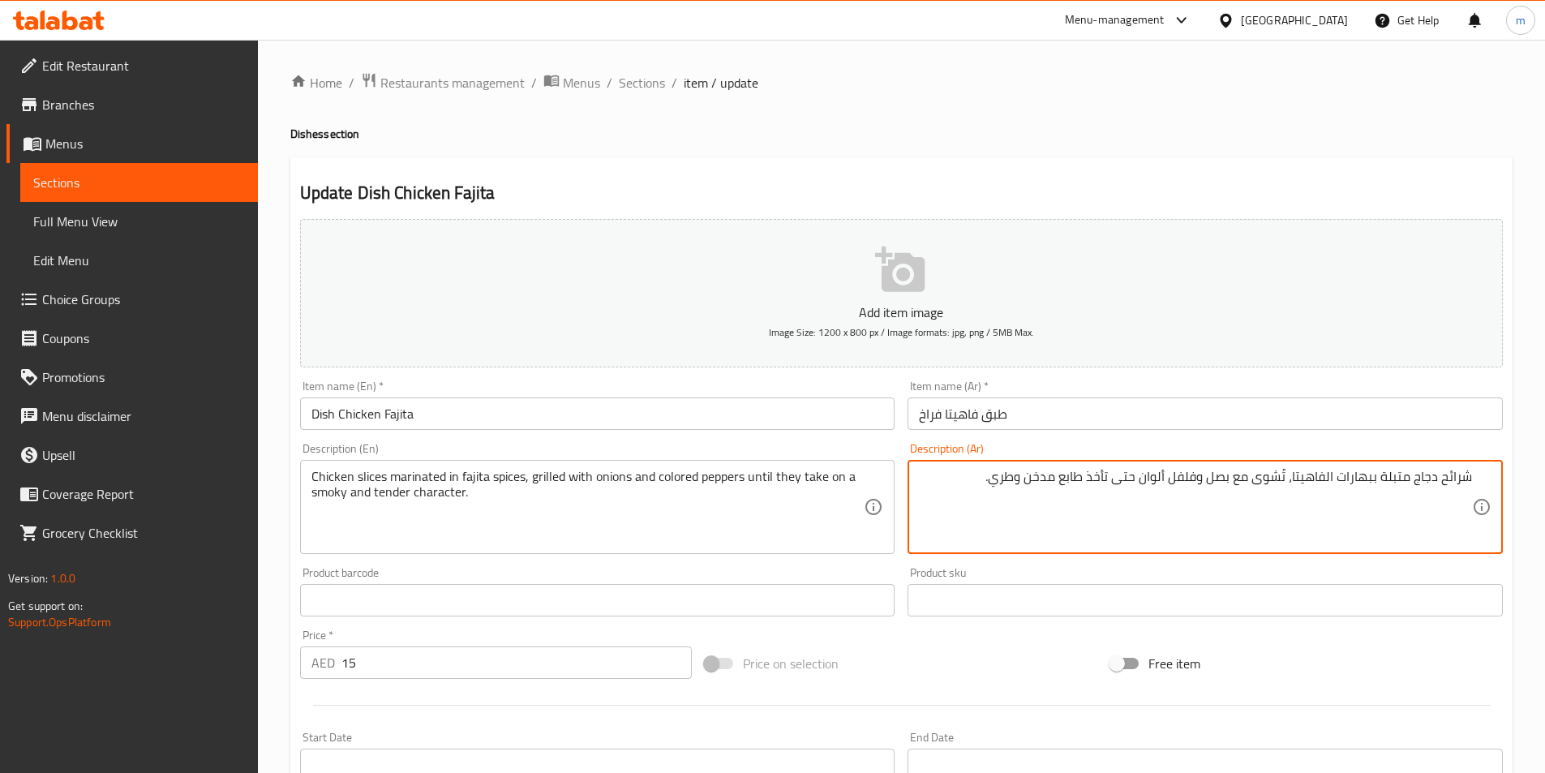
click at [1198, 475] on textarea "شرائح دجاج متبلة ببهارات الفاهيتا، تُشوى مع بصل وفلفل ألوان حتى تأخذ طابع مدخن …" at bounding box center [1195, 507] width 553 height 77
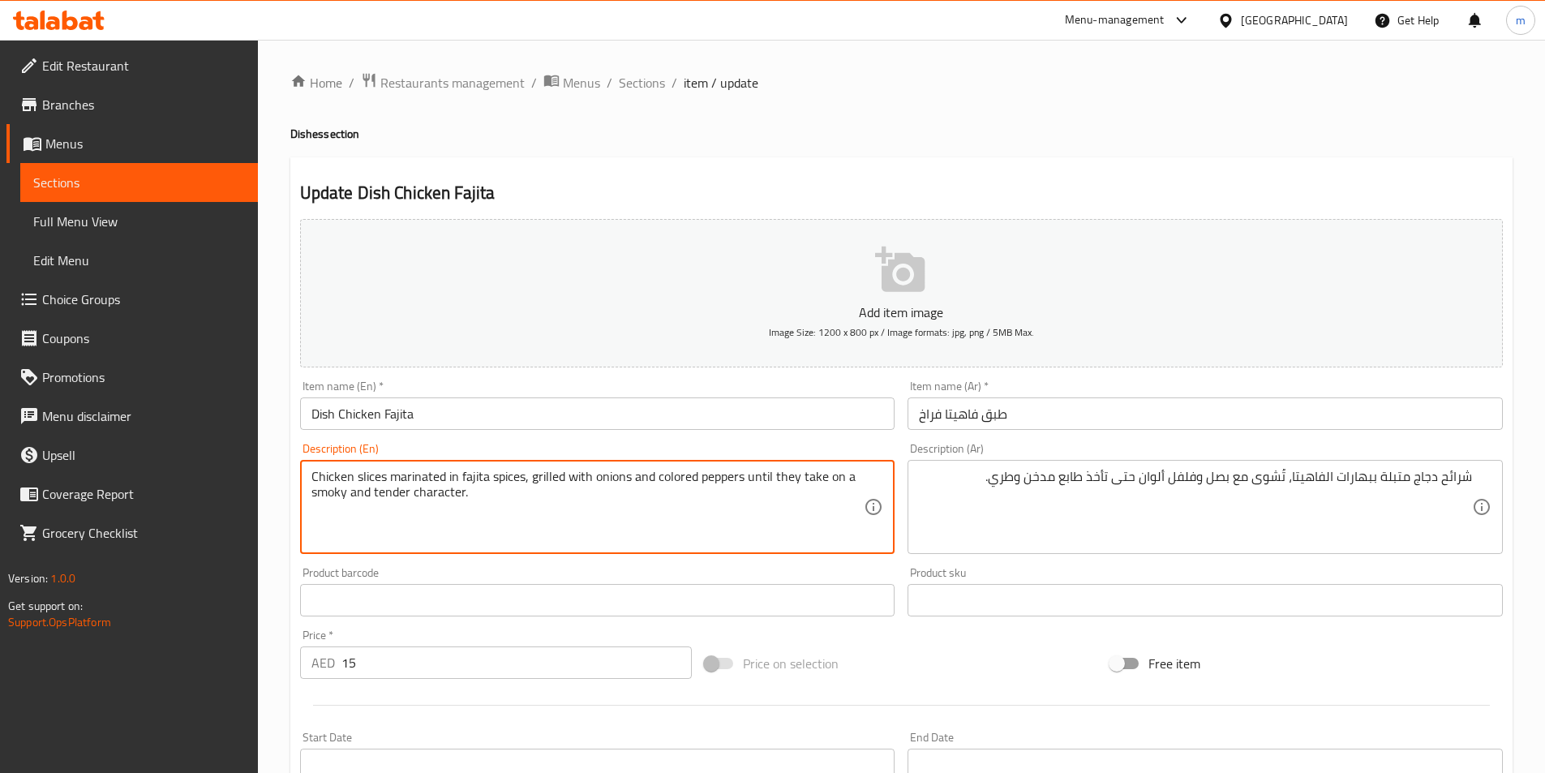
drag, startPoint x: 658, startPoint y: 477, endPoint x: 742, endPoint y: 477, distance: 84.4
paste textarea "Bell Pepper"
type textarea "Chicken slices marinated in fajita spices, grilled with onions and Bell Pepper …"
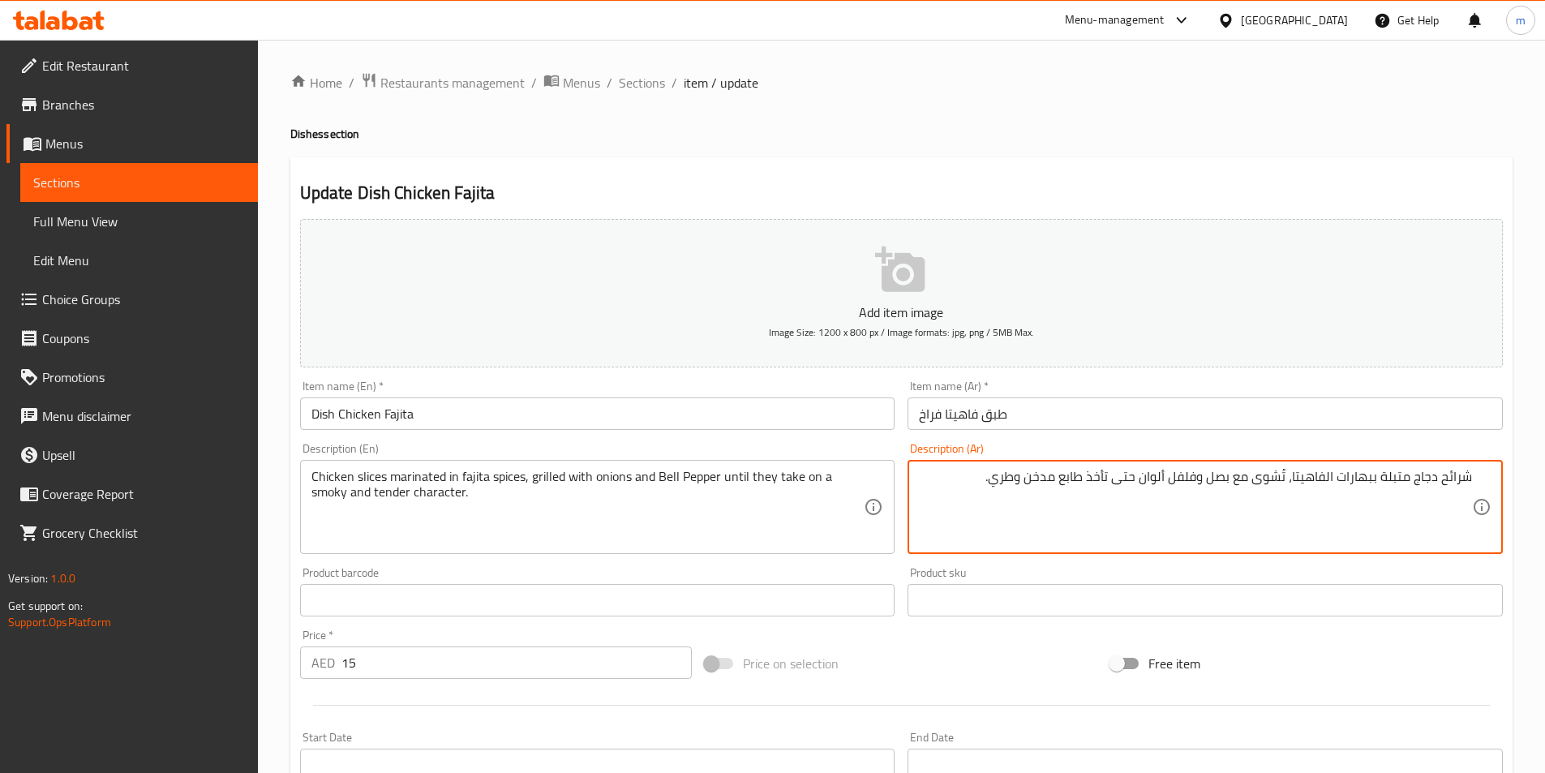
drag, startPoint x: 1070, startPoint y: 476, endPoint x: 1078, endPoint y: 479, distance: 8.5
drag, startPoint x: 1065, startPoint y: 475, endPoint x: 1087, endPoint y: 482, distance: 22.8
click at [1087, 482] on textarea "شرائح دجاج متبلة ببهارات الفاهيتا، تُشوى مع بصل وفلفل ألوان حتى تأخذ طابع مدخن …" at bounding box center [1195, 507] width 553 height 77
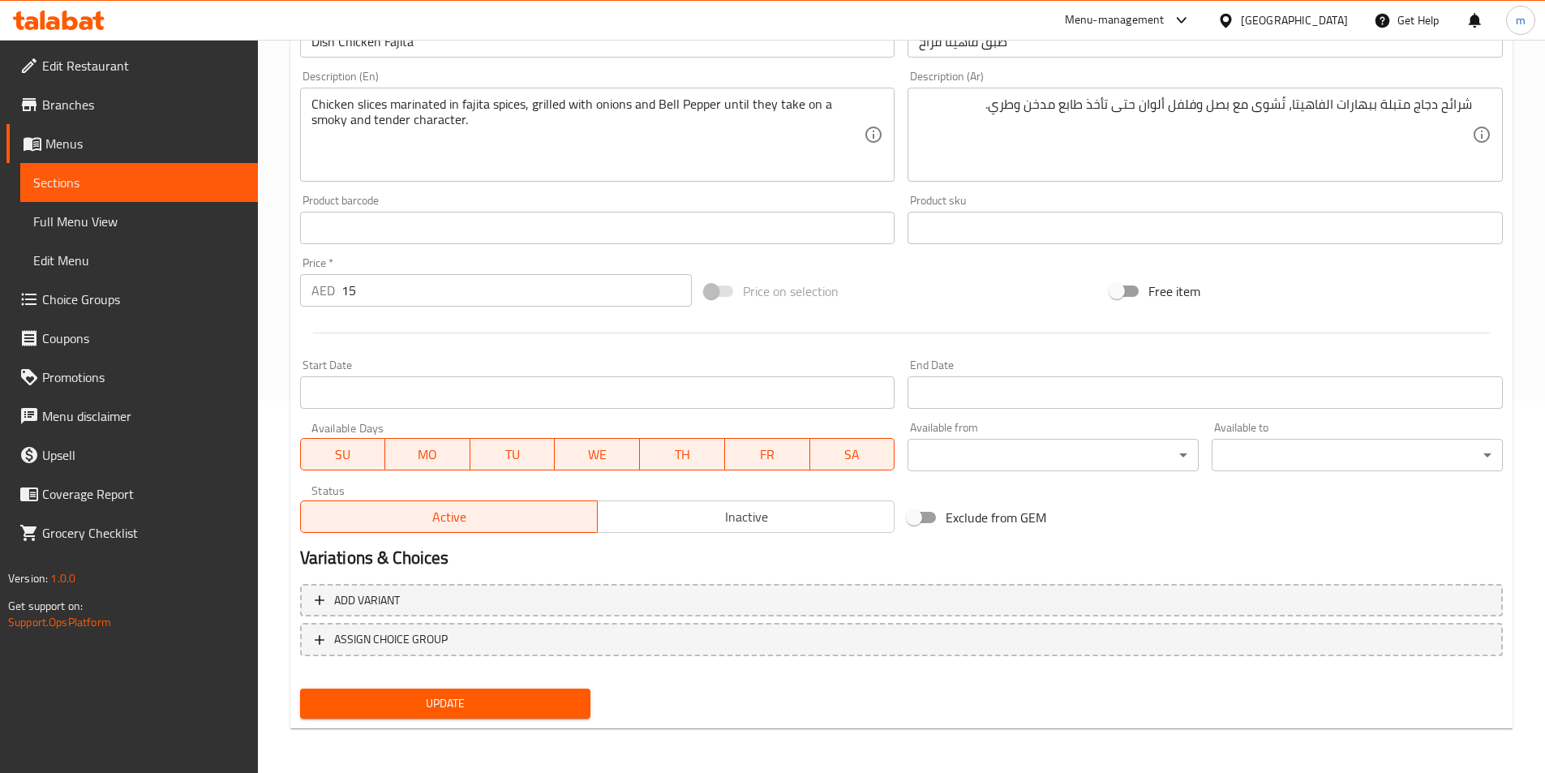
scroll to position [373, 0]
click at [478, 681] on div "Add variant ASSIGN CHOICE GROUP" at bounding box center [902, 629] width 1216 height 105
click at [478, 684] on div "Update" at bounding box center [446, 702] width 304 height 43
click at [505, 707] on span "Update" at bounding box center [445, 703] width 265 height 20
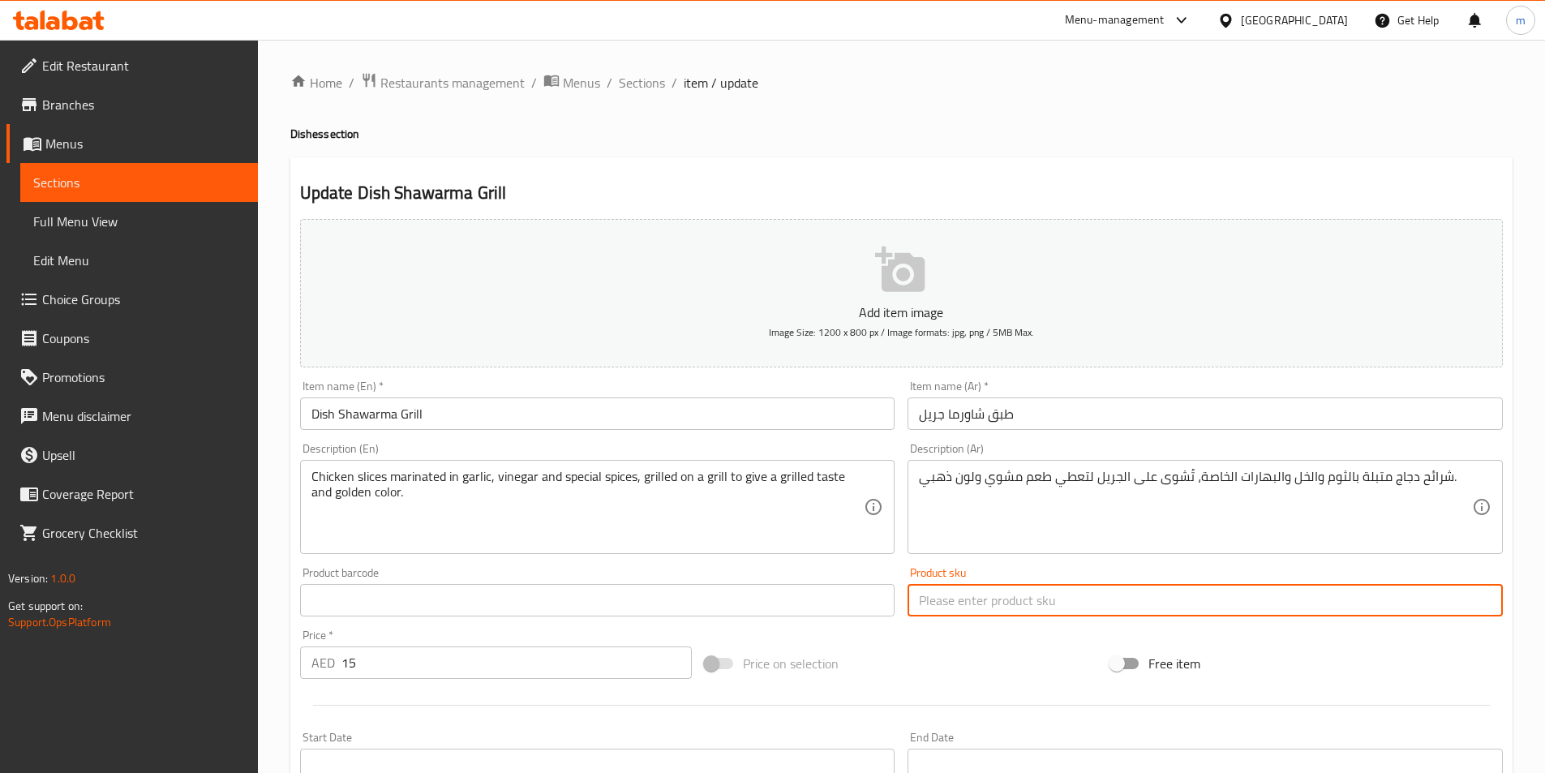
drag, startPoint x: 989, startPoint y: 603, endPoint x: 956, endPoint y: 496, distance: 112.1
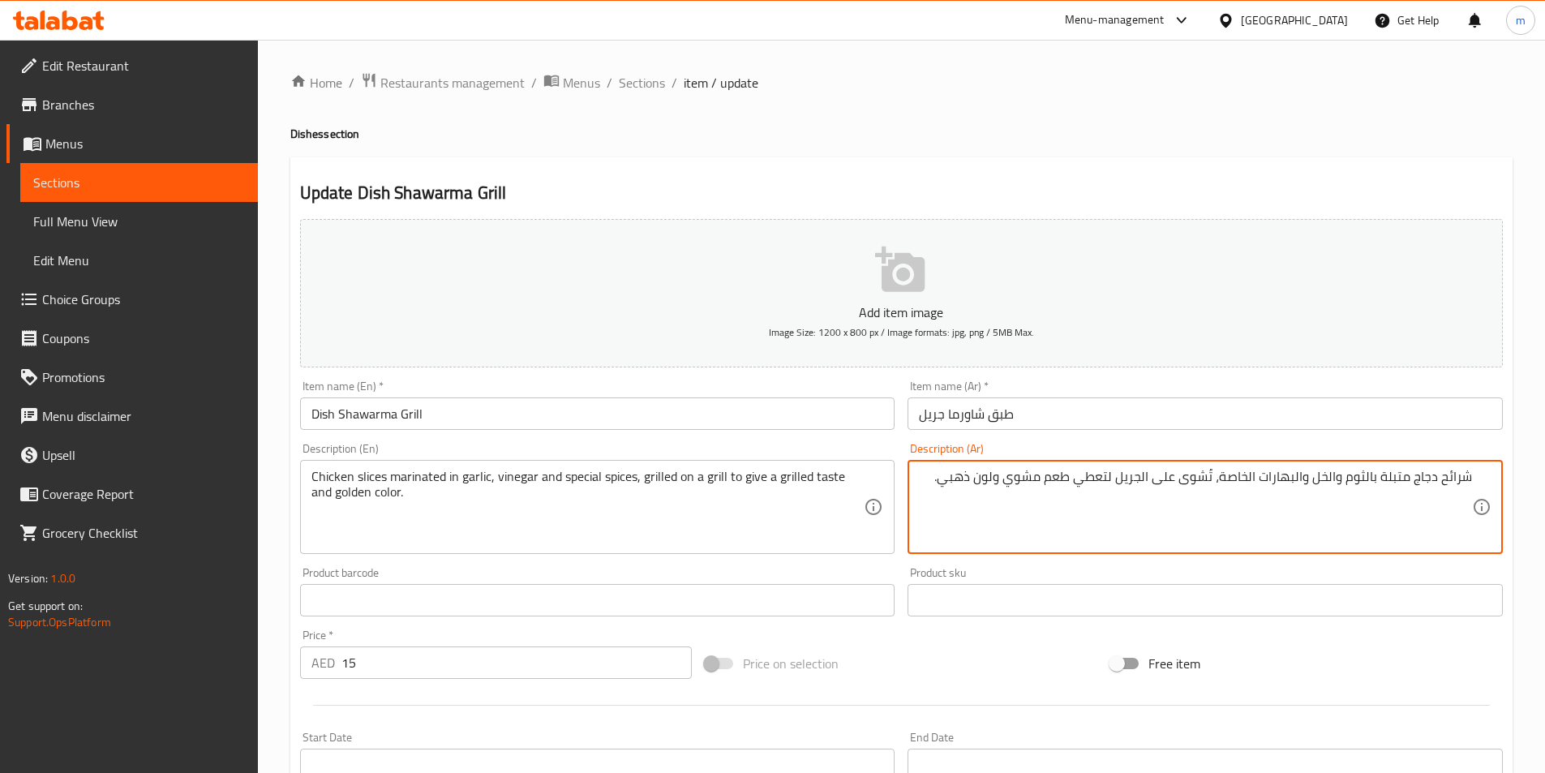
click at [1165, 533] on textarea "شرائح دجاج متبلة بالثوم والخل والبهارات الخاصة، تُشوى على الجريل لتعطي طعم مشوي…" at bounding box center [1195, 507] width 553 height 77
drag, startPoint x: 1314, startPoint y: 476, endPoint x: 1329, endPoint y: 485, distance: 17.1
click at [1329, 485] on textarea "شرائح دجاج متبلة بالثوم والخل والبهارات الخاصة، تُشوى على الجريل لتعطي طعم مشوي…" at bounding box center [1195, 507] width 553 height 77
drag, startPoint x: 1072, startPoint y: 476, endPoint x: 1044, endPoint y: 484, distance: 28.8
click at [1030, 487] on textarea "شرائح دجاج متبلة بالثوم والخل والبهارات الخاصة، تُشوى على الجريل لتعطي طعم مشوي…" at bounding box center [1195, 507] width 553 height 77
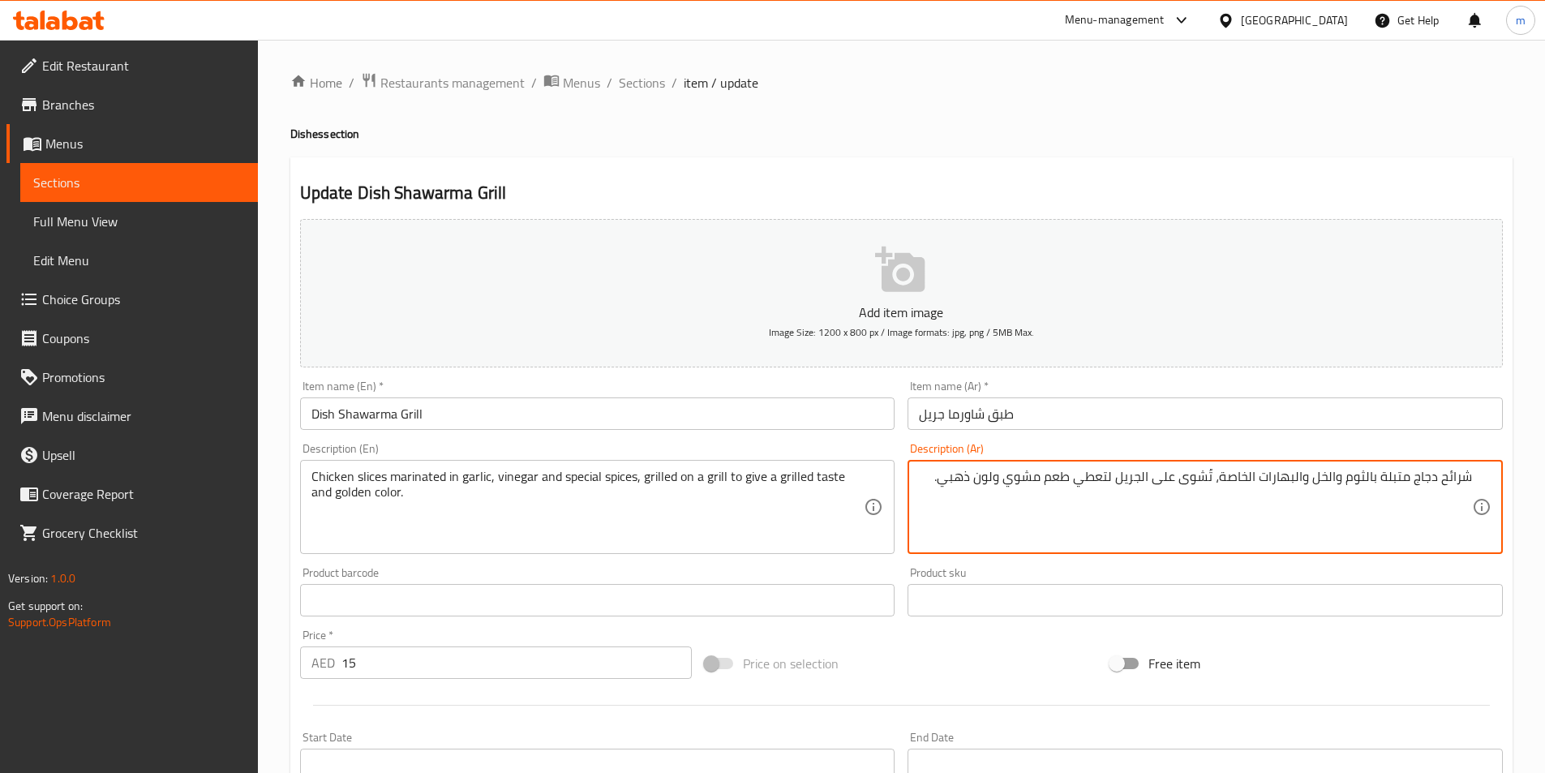
click at [1080, 488] on textarea "شرائح دجاج متبلة بالثوم والخل والبهارات الخاصة، تُشوى على الجريل لتعطي طعم مشوي…" at bounding box center [1195, 507] width 553 height 77
drag, startPoint x: 1076, startPoint y: 480, endPoint x: 1015, endPoint y: 480, distance: 60.8
click at [1015, 480] on textarea "شرائح دجاج متبلة بالثوم والخل والبهارات الخاصة، تُشوى على الجريل لتعطي طعم مشوي…" at bounding box center [1195, 507] width 553 height 77
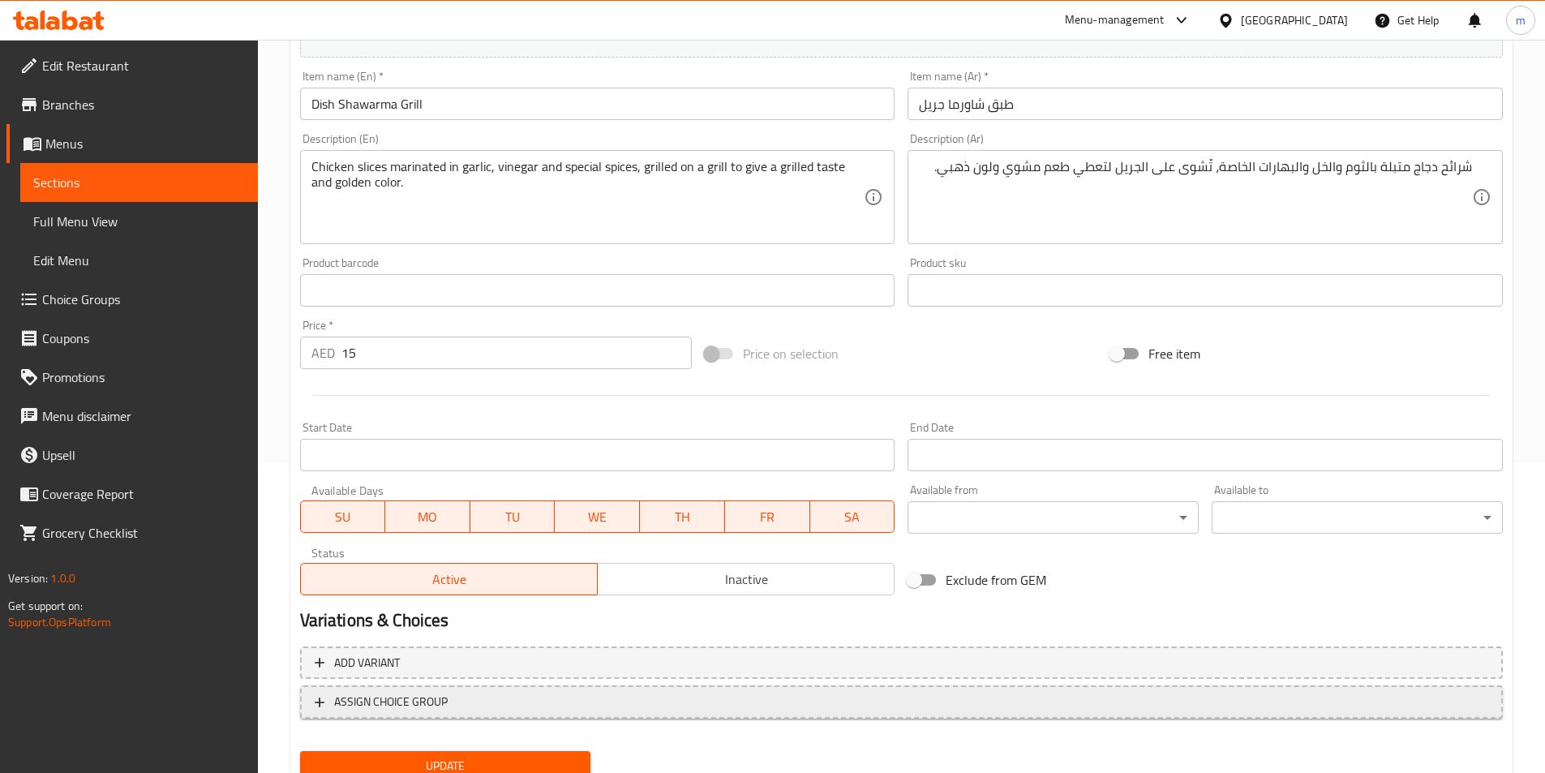
scroll to position [373, 0]
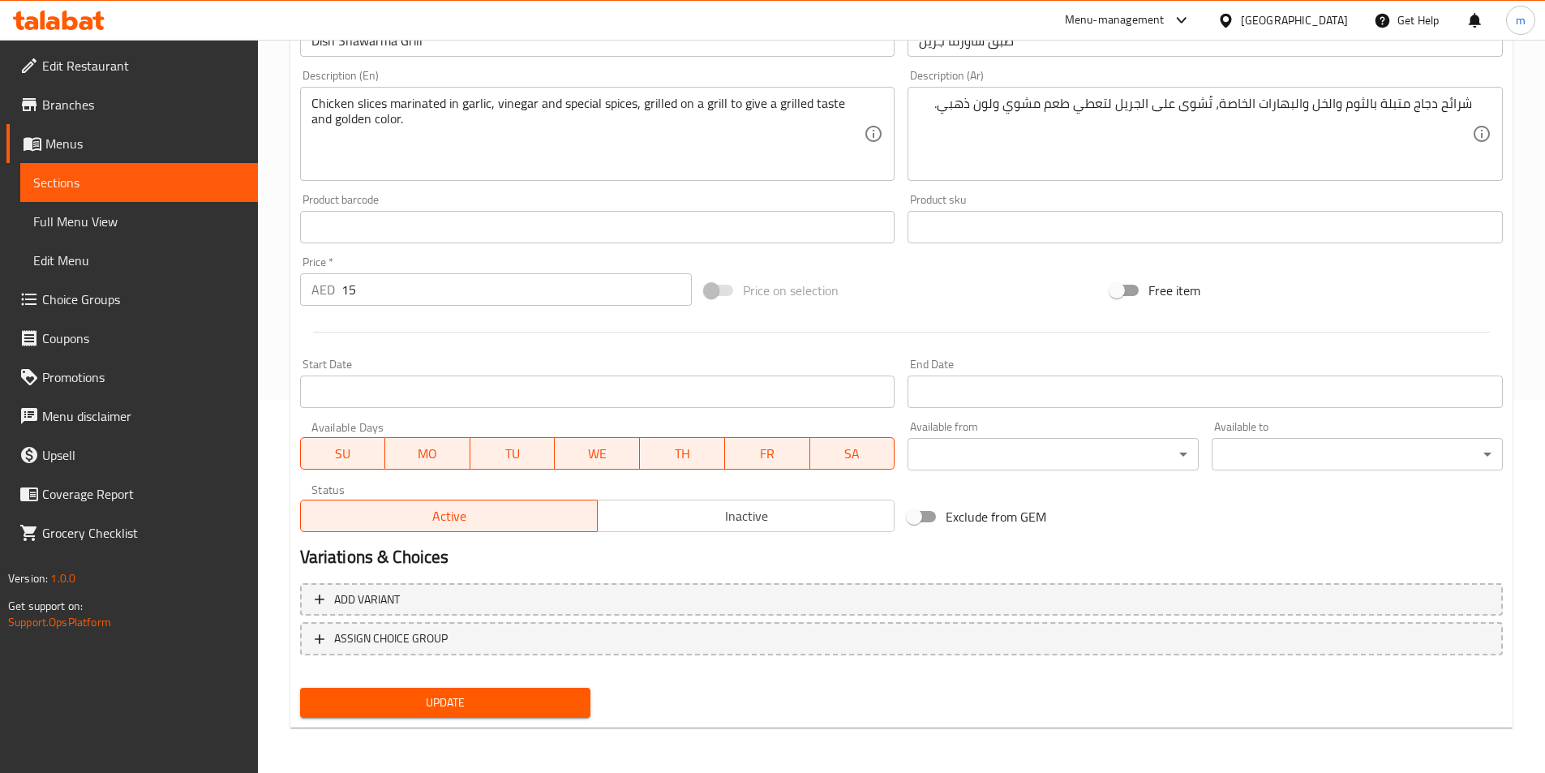
drag, startPoint x: 511, startPoint y: 704, endPoint x: 517, endPoint y: 517, distance: 187.5
click at [511, 704] on span "Update" at bounding box center [445, 703] width 265 height 20
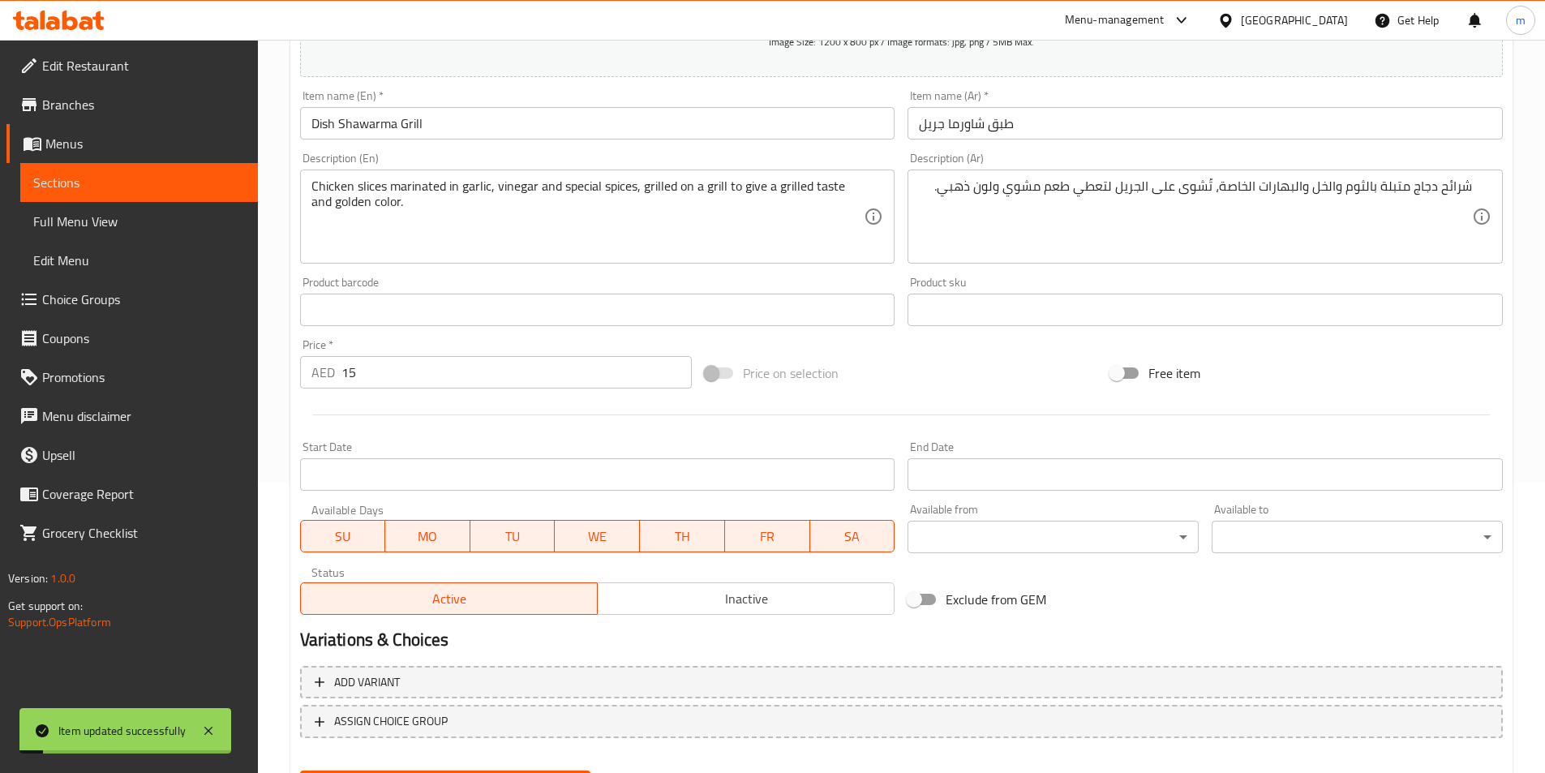
scroll to position [211, 0]
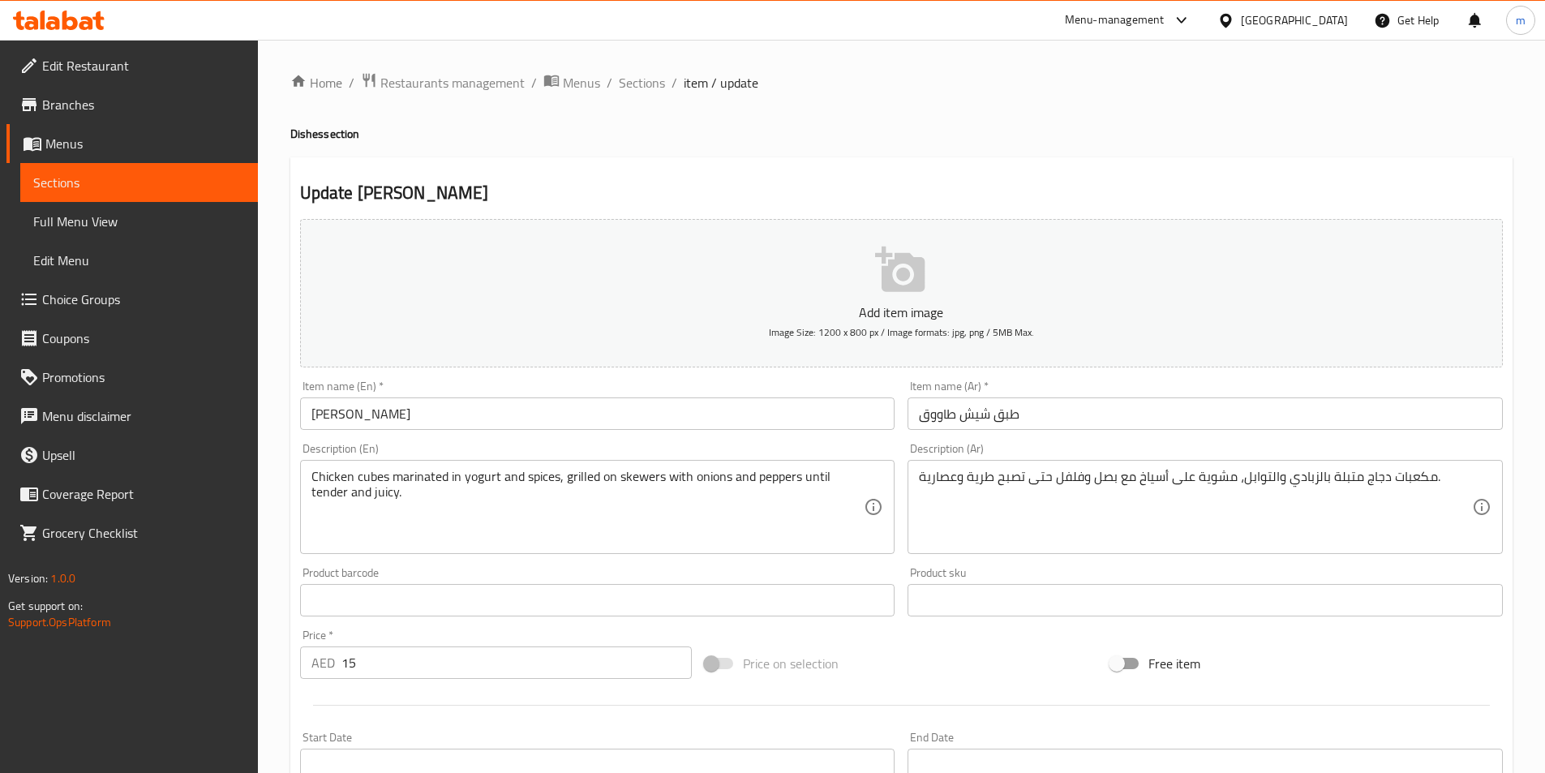
click at [307, 408] on input "[PERSON_NAME]" at bounding box center [597, 414] width 595 height 32
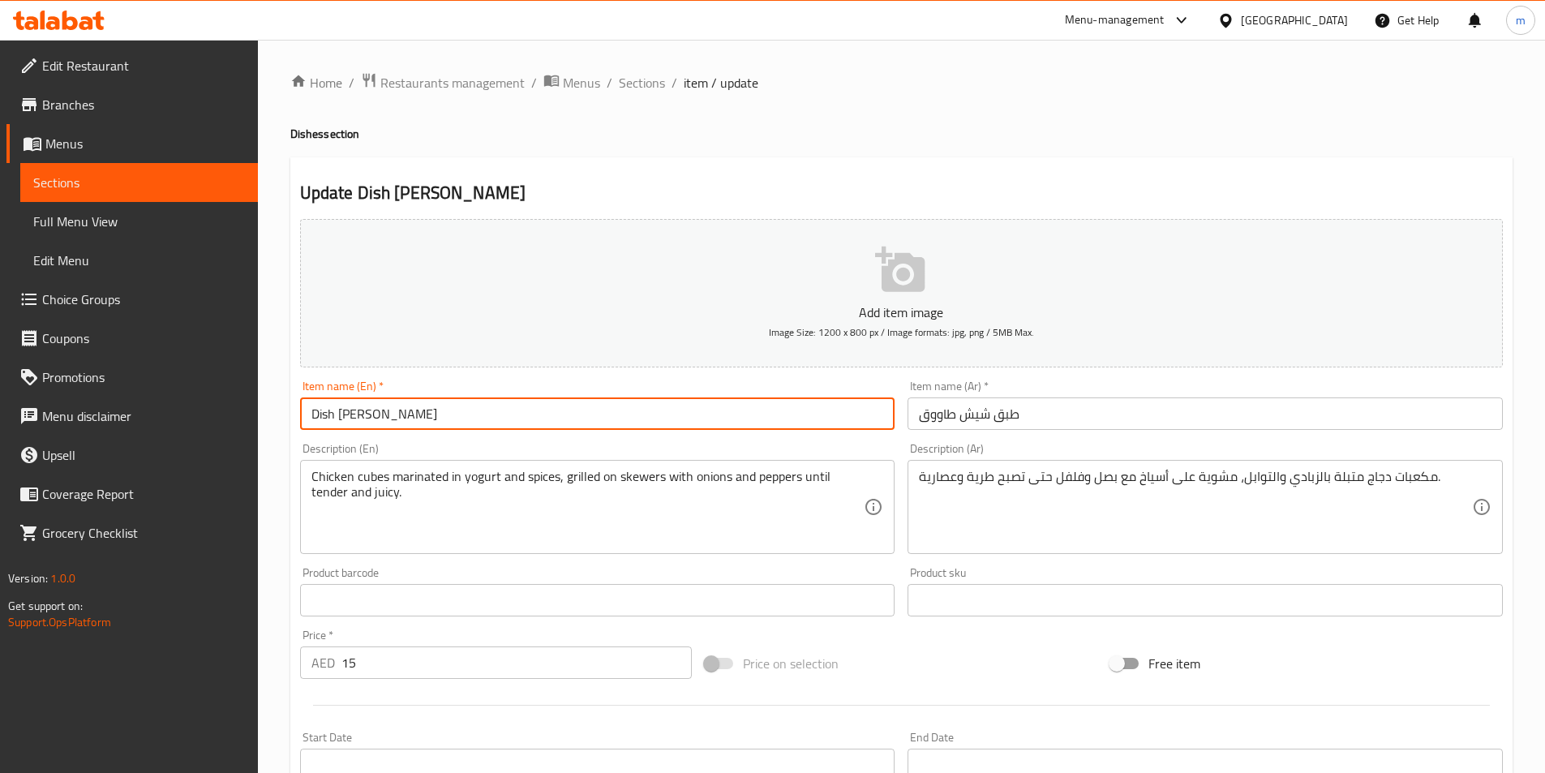
type input "Dish [PERSON_NAME]"
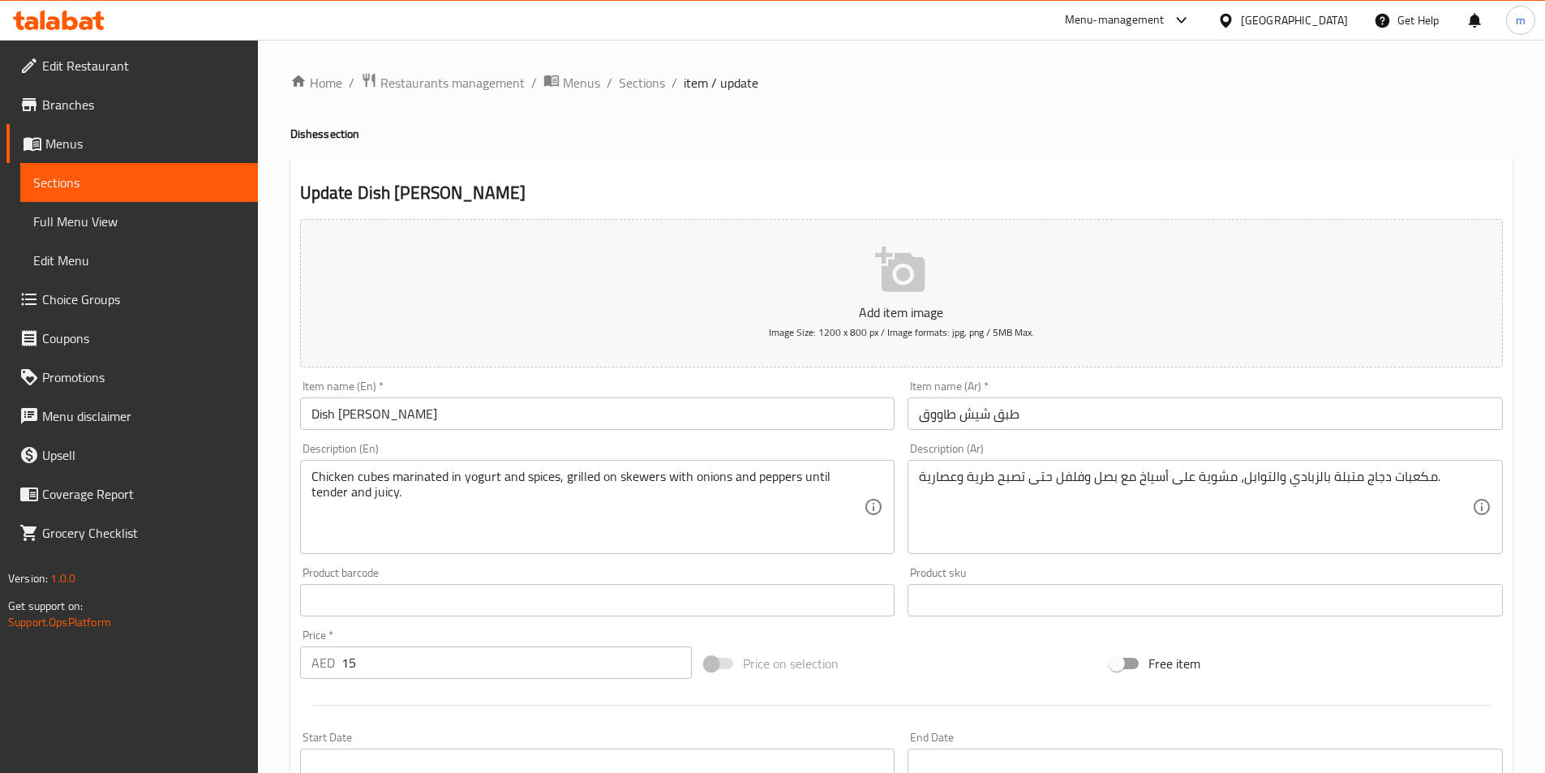
click at [777, 442] on div "Description (En) Chicken cubes marinated in yogurt and spices, grilled on skewe…" at bounding box center [598, 498] width 608 height 124
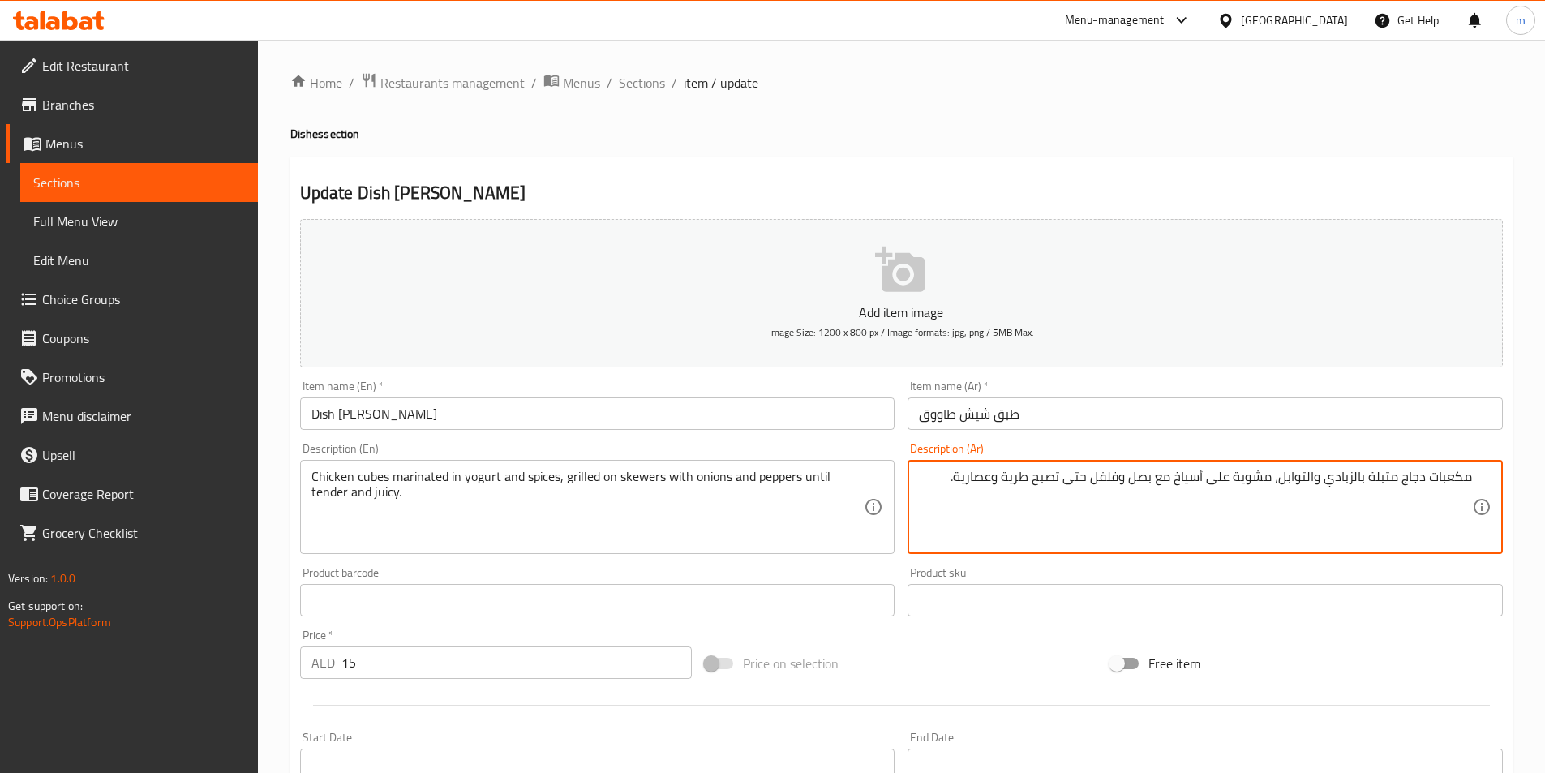
drag, startPoint x: 956, startPoint y: 478, endPoint x: 970, endPoint y: 477, distance: 13.8
click at [970, 477] on textarea "مكعبات دجاج متبلة بالزبادي والتوابل، مشوية على أسياخ مع بصل وفلفل حتى تصبح طرية…" at bounding box center [1195, 507] width 553 height 77
drag, startPoint x: 964, startPoint y: 480, endPoint x: 997, endPoint y: 478, distance: 33.4
click at [997, 478] on textarea "مكعبات دجاج متبلة بالزبادي والتوابل، مشوية على أسياخ مع بصل وفلفل حتى تصبح طرية…" at bounding box center [1195, 507] width 553 height 77
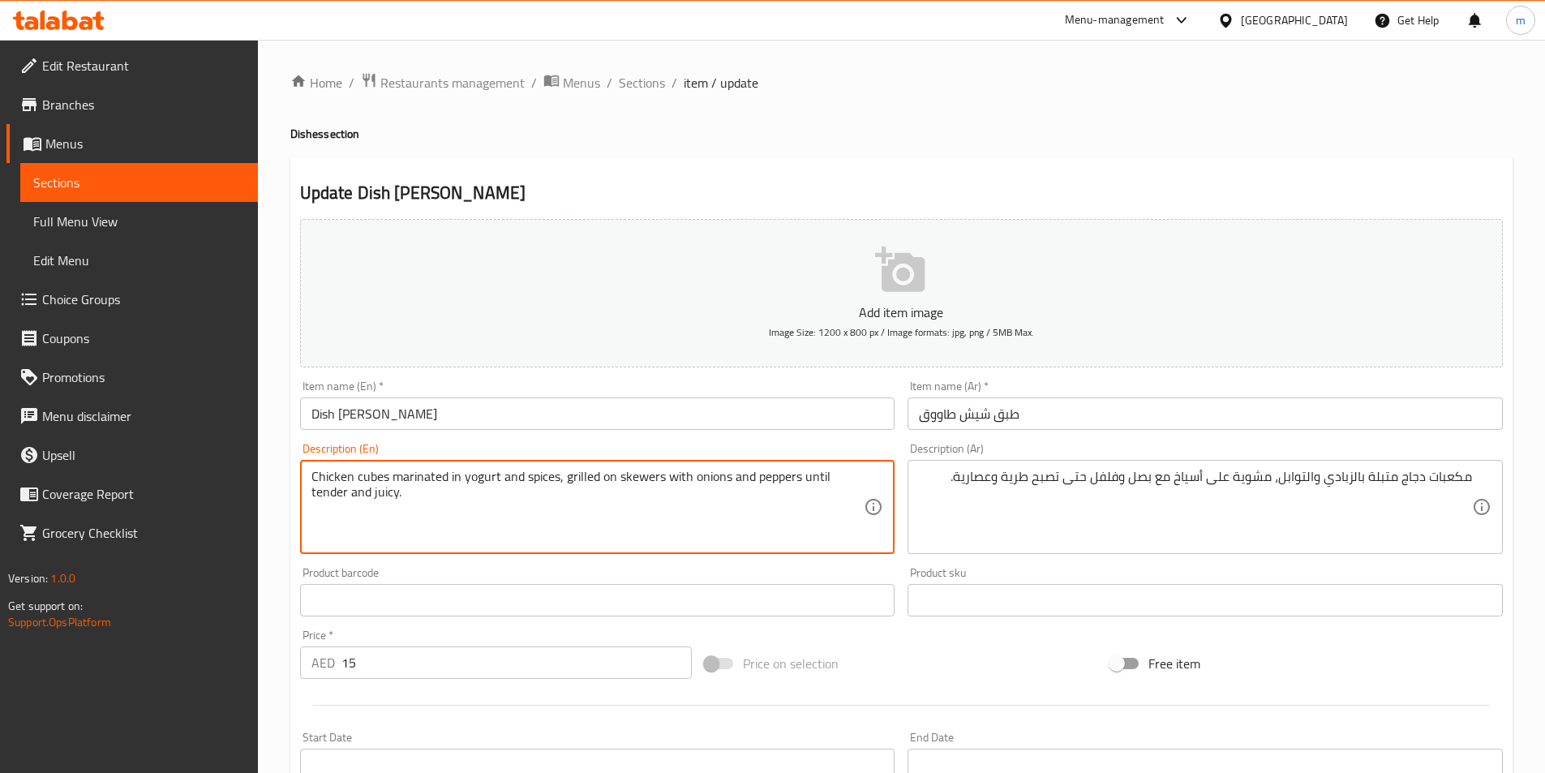
drag, startPoint x: 372, startPoint y: 497, endPoint x: 396, endPoint y: 505, distance: 24.9
click at [396, 505] on textarea "Chicken cubes marinated in yogurt and spices, grilled on skewers with onions an…" at bounding box center [588, 507] width 553 height 77
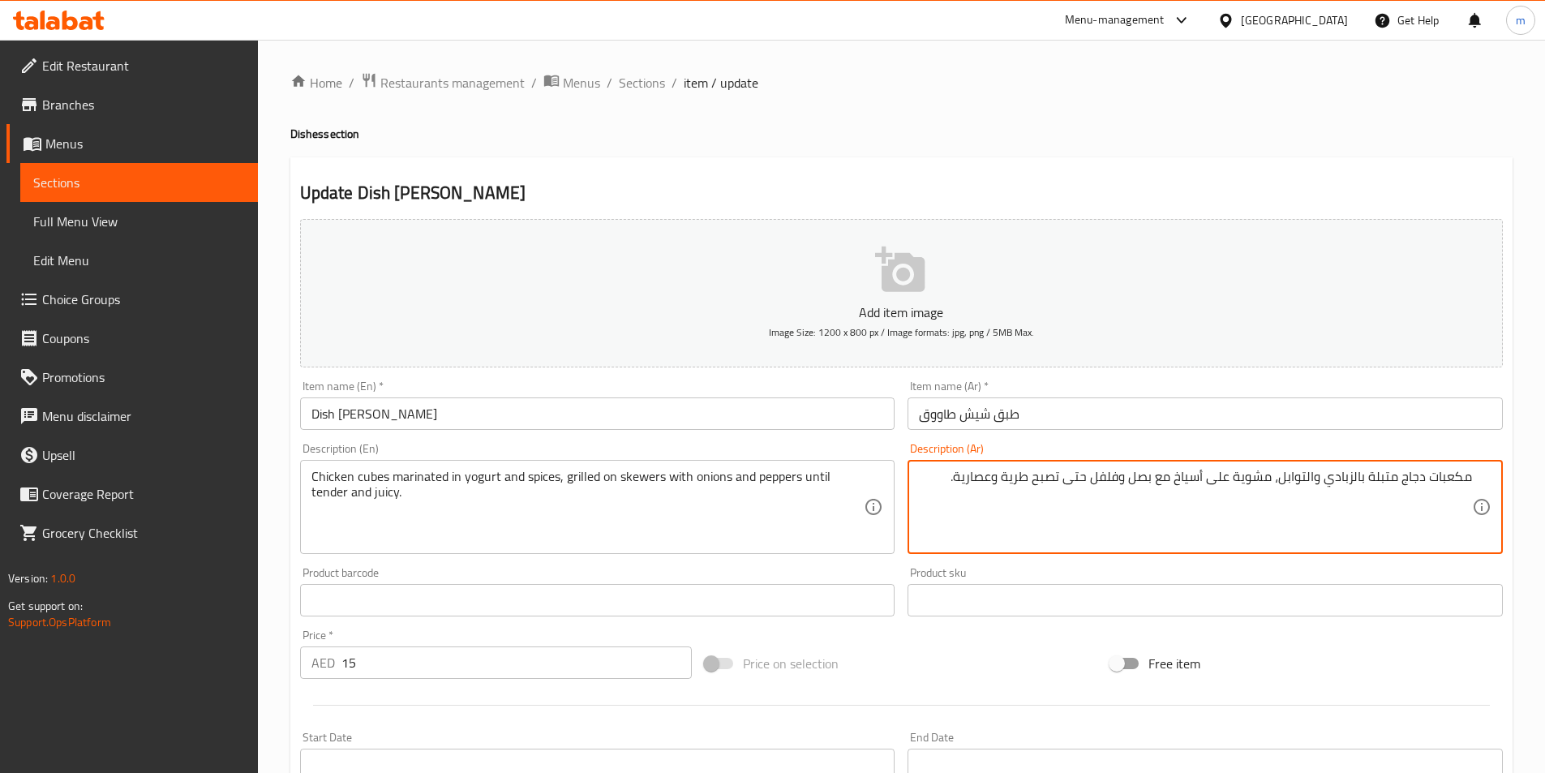
drag, startPoint x: 963, startPoint y: 483, endPoint x: 997, endPoint y: 482, distance: 34.1
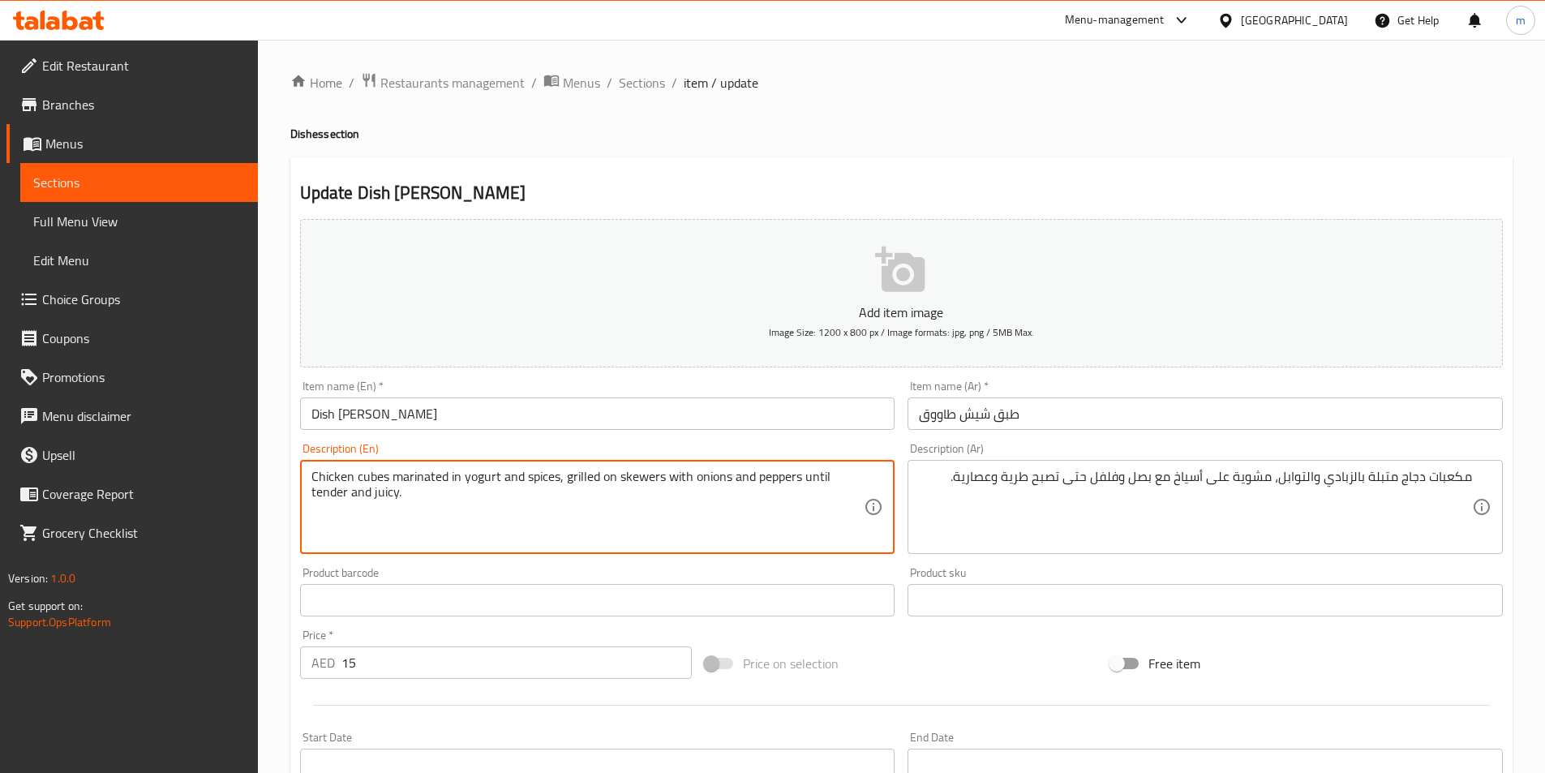
drag, startPoint x: 371, startPoint y: 492, endPoint x: 382, endPoint y: 491, distance: 11.5
click at [382, 492] on textarea "Chicken cubes marinated in yogurt and spices, grilled on skewers with onions an…" at bounding box center [588, 507] width 553 height 77
click at [375, 496] on textarea "Chicken cubes marinated in yogurt and spices, grilled on skewers with onions an…" at bounding box center [588, 507] width 553 height 77
drag, startPoint x: 371, startPoint y: 494, endPoint x: 394, endPoint y: 496, distance: 23.6
click at [394, 496] on textarea "Chicken cubes marinated in yogurt and spices, grilled on skewers with onions an…" at bounding box center [588, 507] width 553 height 77
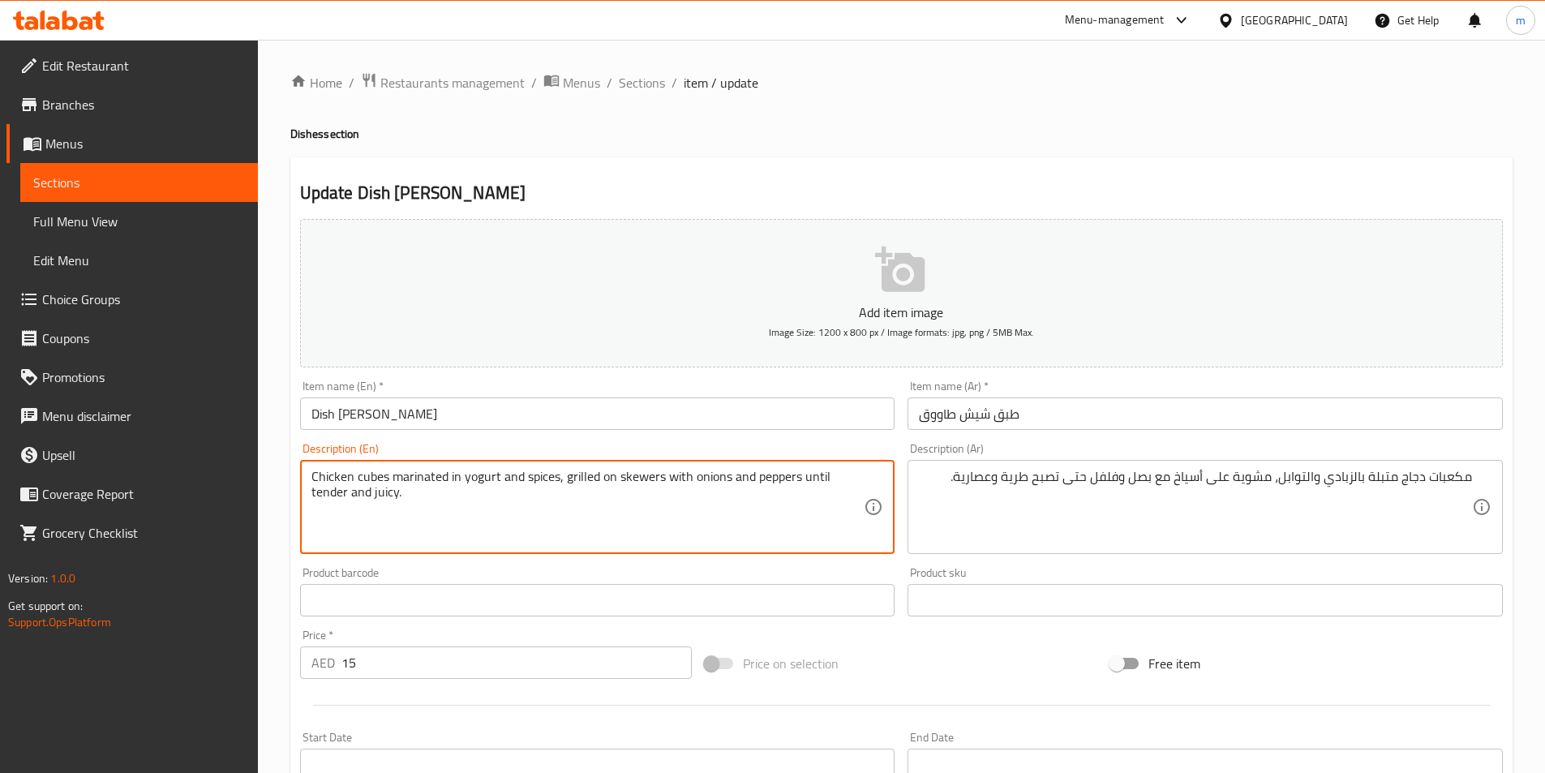
paste textarea "Succulent"
click at [373, 494] on textarea "Chicken cubes marinated in yogurt and spices, grilled on skewers with onions an…" at bounding box center [588, 507] width 553 height 77
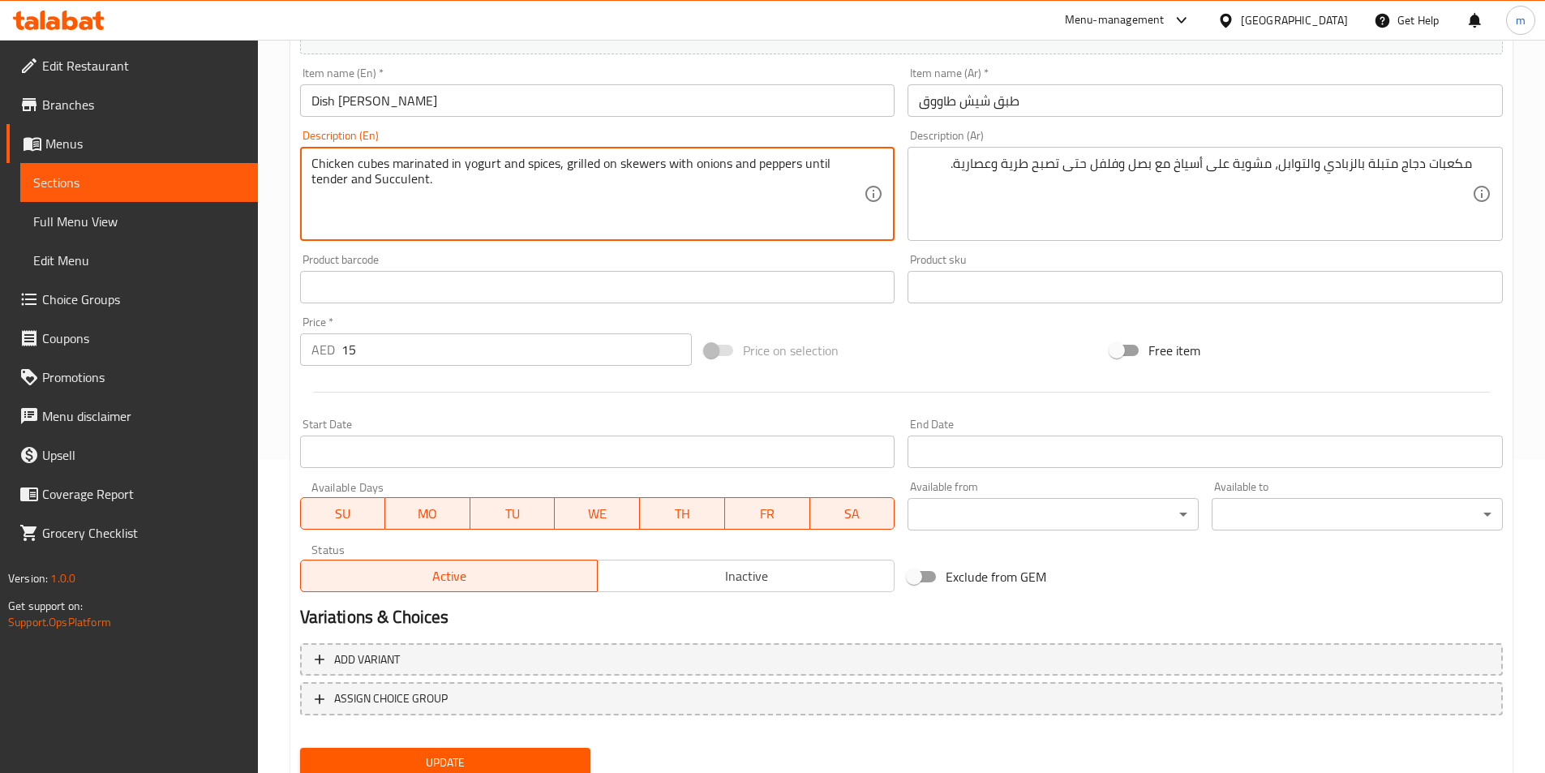
scroll to position [325, 0]
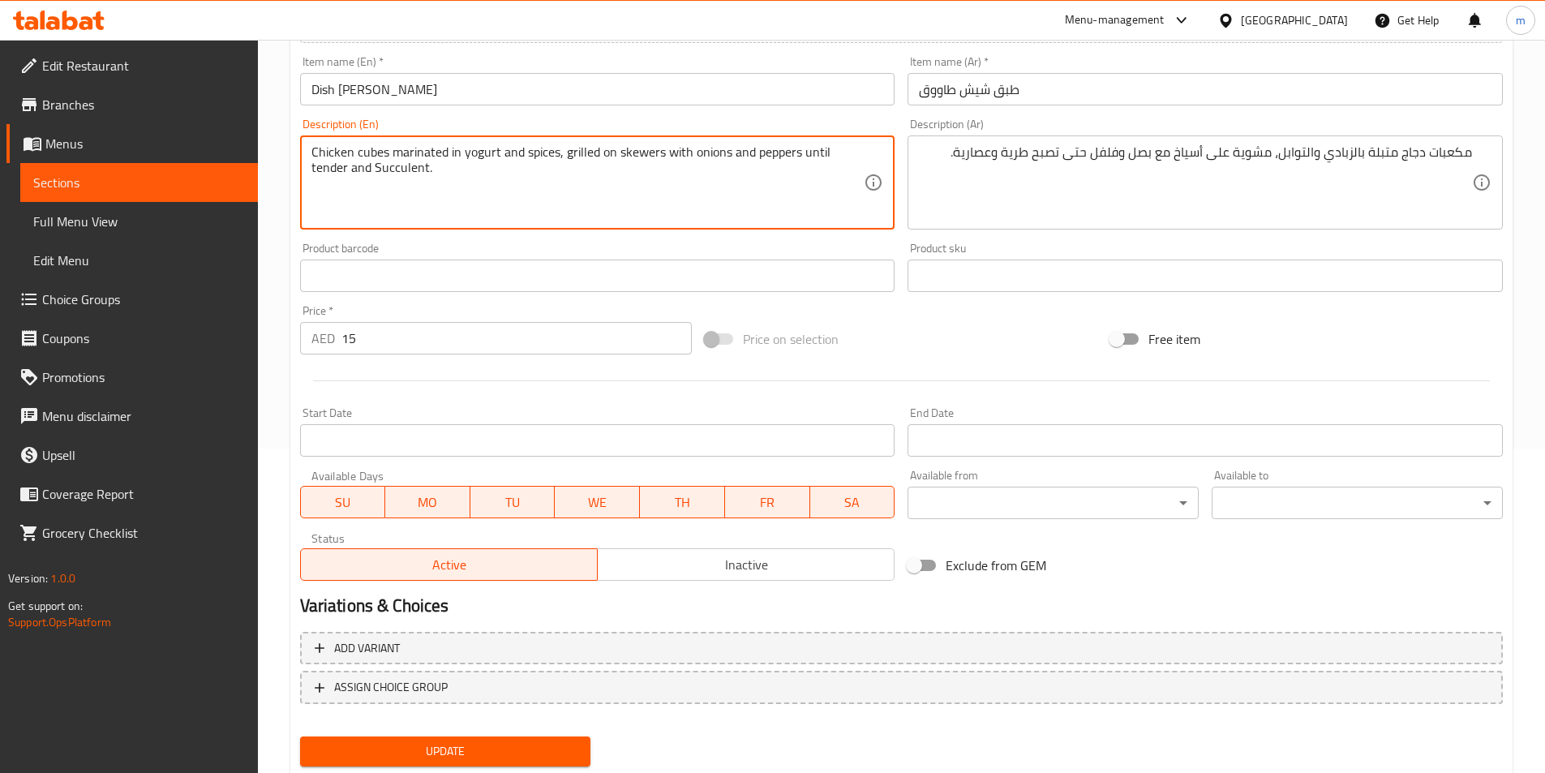
type textarea "Chicken cubes marinated in yogurt and spices, grilled on skewers with onions an…"
click at [498, 750] on span "Update" at bounding box center [445, 752] width 265 height 20
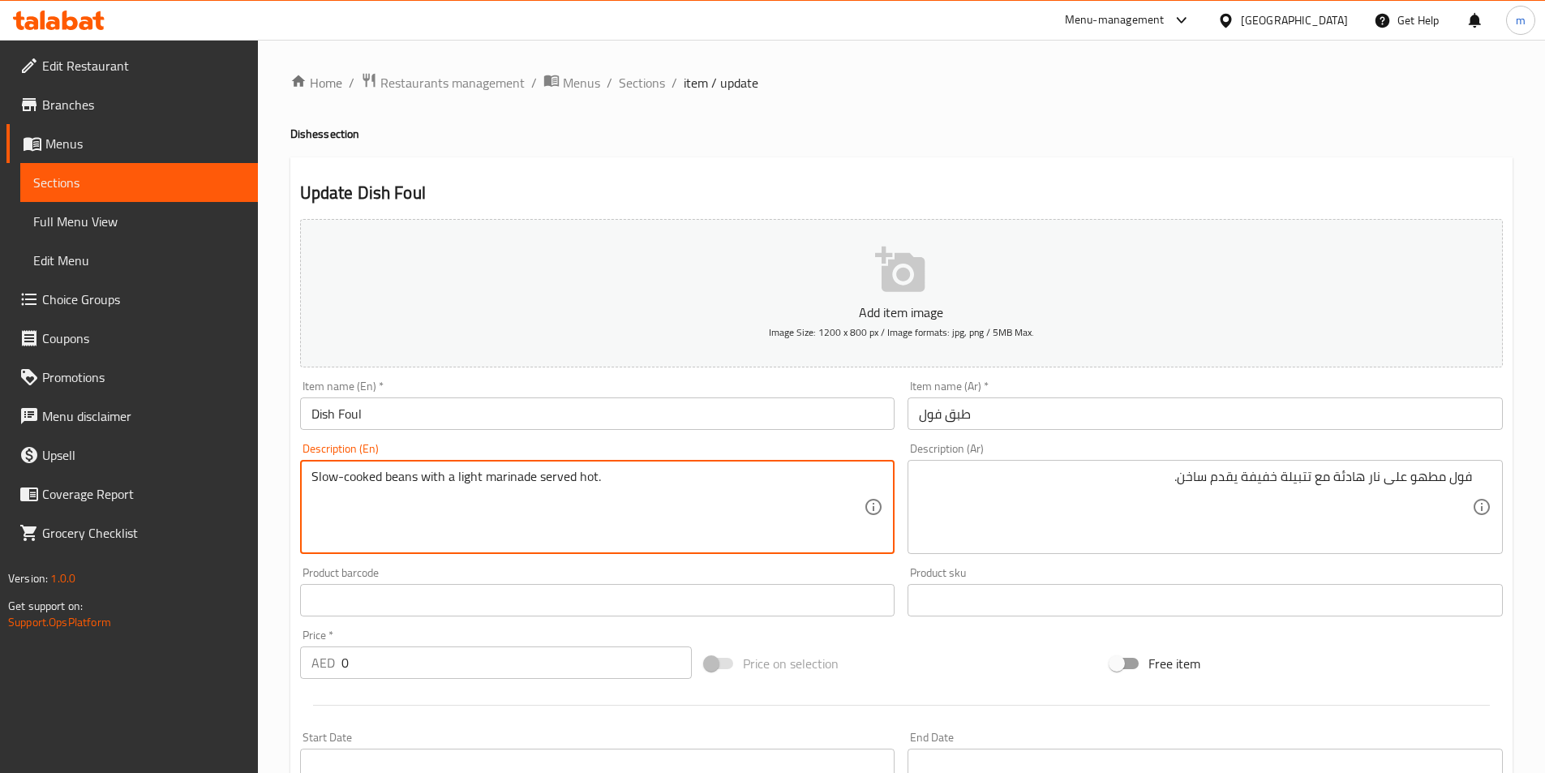
drag, startPoint x: 676, startPoint y: 484, endPoint x: 269, endPoint y: 488, distance: 406.5
click at [373, 509] on textarea "Slow-cooked beans with a light marinade served hot." at bounding box center [588, 507] width 553 height 77
drag, startPoint x: 458, startPoint y: 479, endPoint x: 482, endPoint y: 479, distance: 24.3
click at [482, 479] on textarea "Slow-cooked beans with a light marinade served hot." at bounding box center [588, 507] width 553 height 77
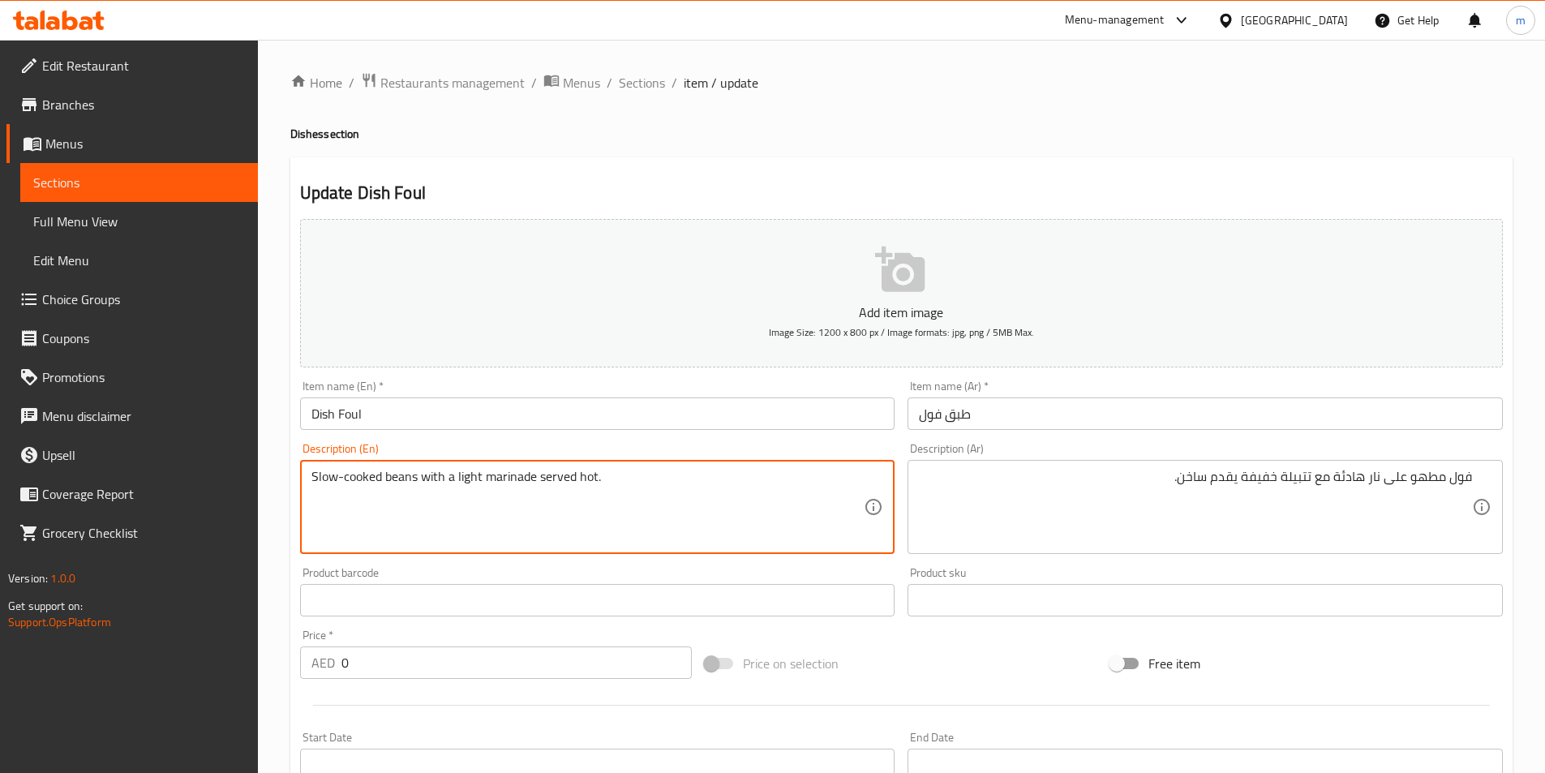
click at [479, 512] on textarea "Slow-cooked beans with a light marinade served hot." at bounding box center [588, 507] width 553 height 77
drag, startPoint x: 384, startPoint y: 475, endPoint x: 415, endPoint y: 484, distance: 31.9
click at [415, 484] on textarea "Slow-cooked beans with a light marinade served hot." at bounding box center [588, 507] width 553 height 77
click at [434, 494] on textarea "Slow-cooked beans with a light marinade served hot." at bounding box center [588, 507] width 553 height 77
click at [427, 501] on textarea "Slow-cooked beans with a light marinade served hot." at bounding box center [588, 507] width 553 height 77
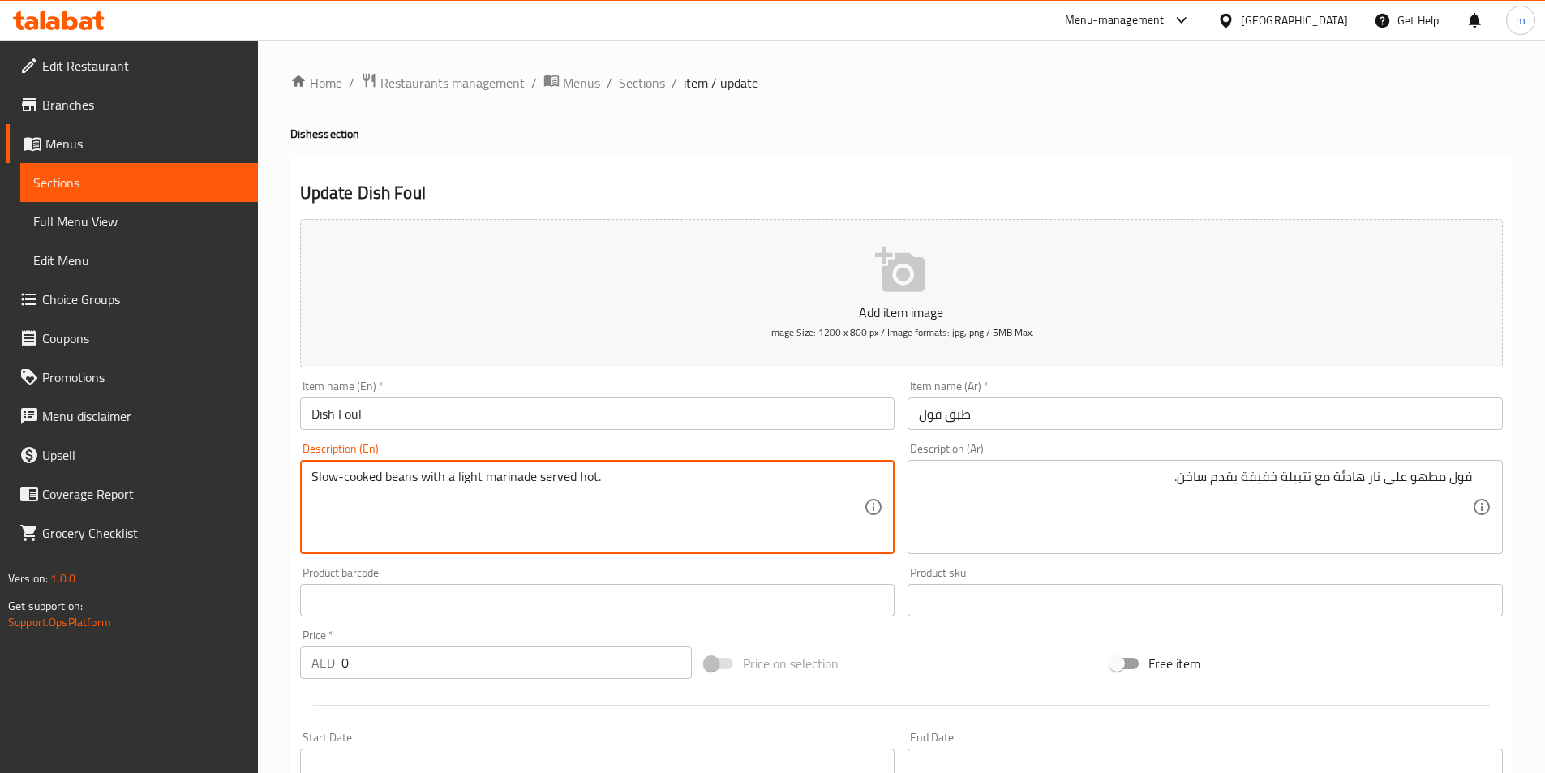
drag, startPoint x: 345, startPoint y: 475, endPoint x: 304, endPoint y: 485, distance: 41.7
click at [304, 485] on div "Slow-cooked beans with a light marinade served hot. Description (En)" at bounding box center [597, 507] width 595 height 94
click at [352, 475] on textarea "cooked beans with a light marinade served hot." at bounding box center [588, 507] width 553 height 77
drag, startPoint x: 379, startPoint y: 479, endPoint x: 402, endPoint y: 477, distance: 23.6
click at [402, 477] on textarea "cooked over foul with a light marinade served hot." at bounding box center [588, 507] width 553 height 77
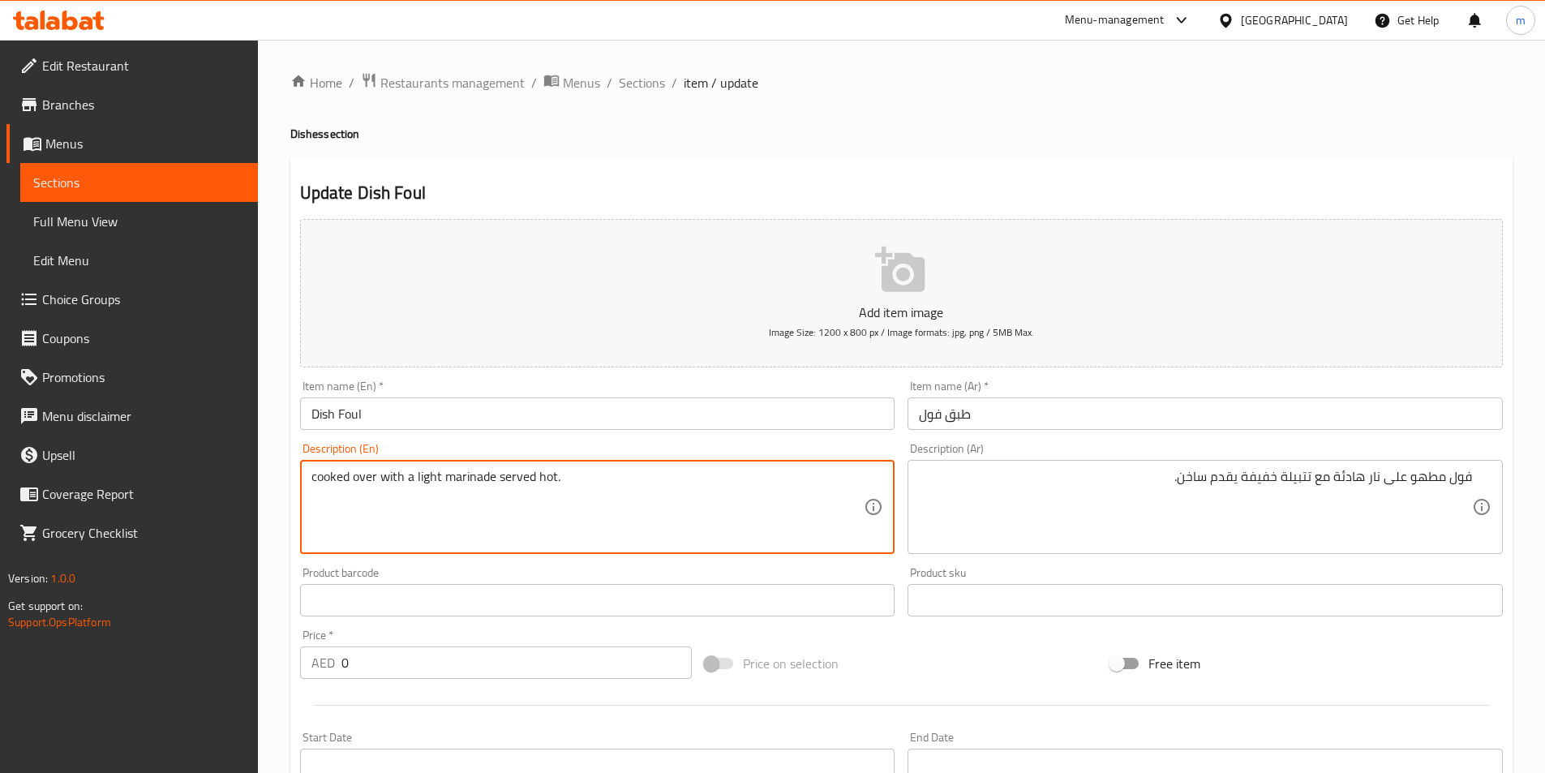
click at [314, 475] on textarea "cooked over with a light marinade served hot." at bounding box center [588, 507] width 553 height 77
click at [308, 477] on div "cooked over with a light marinade served hot. Description (En)" at bounding box center [597, 507] width 595 height 94
paste textarea "foul"
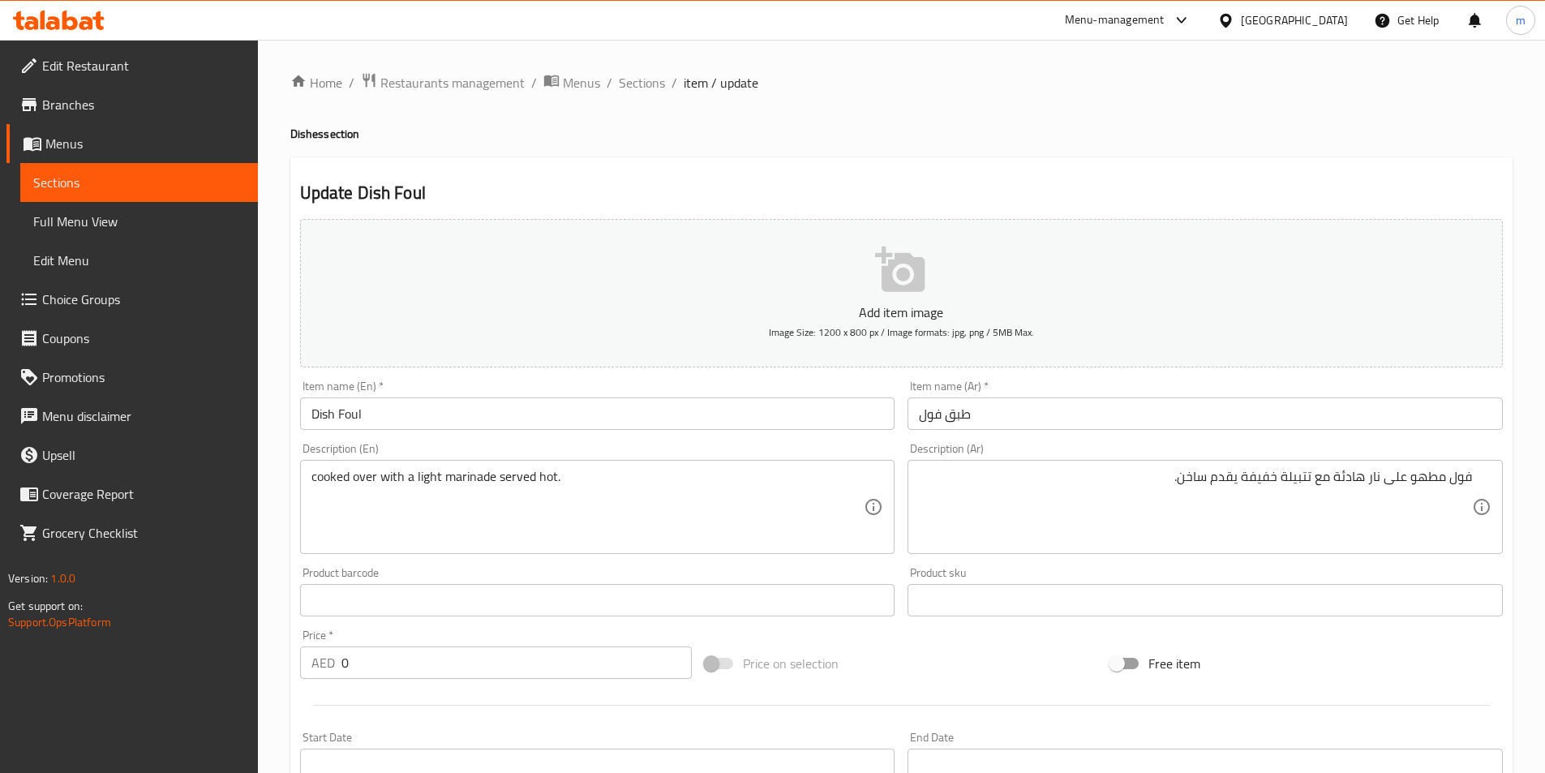
click at [308, 472] on div "cooked over with a light marinade served hot. Description (En)" at bounding box center [597, 507] width 595 height 94
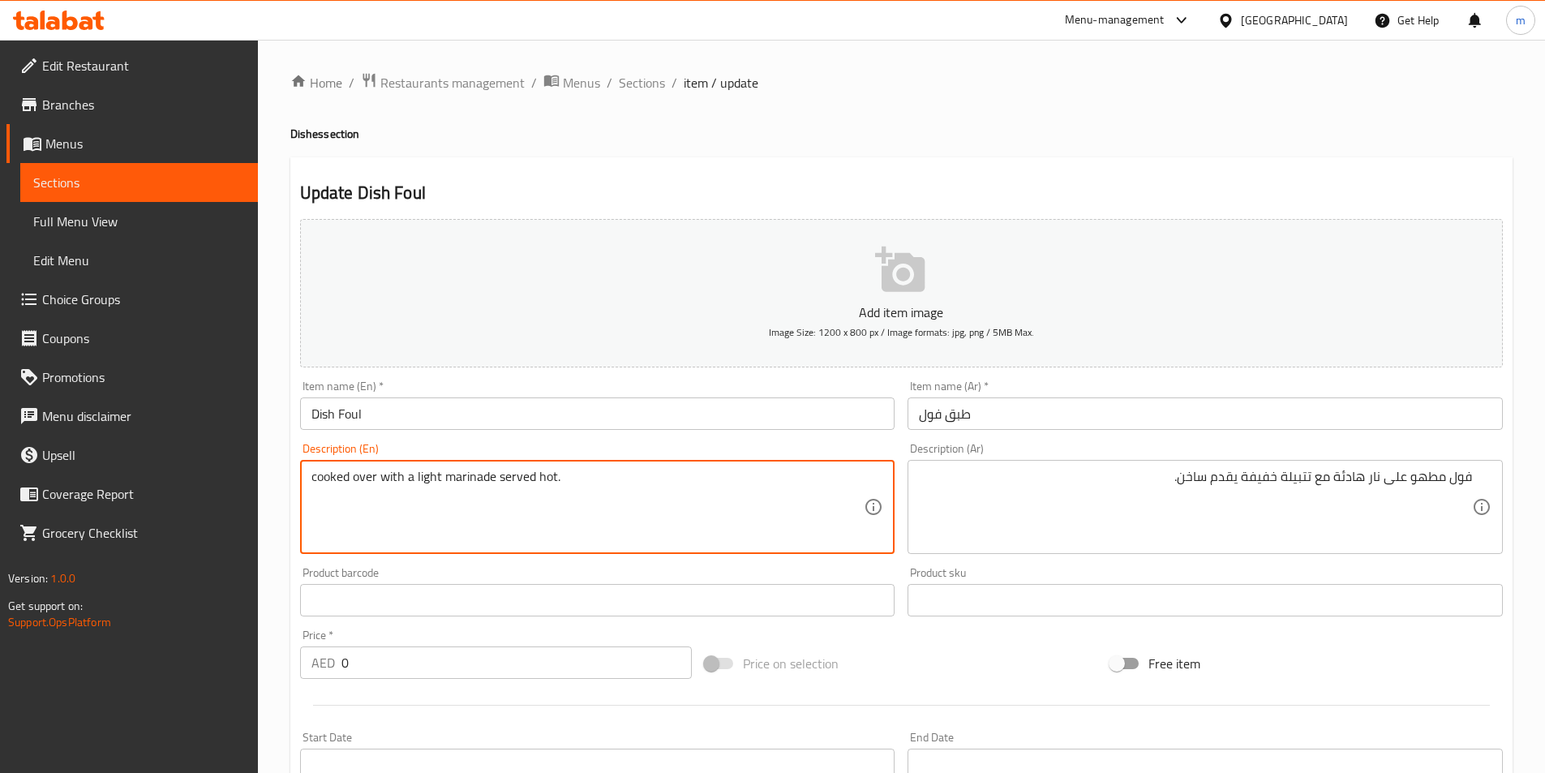
click at [312, 476] on textarea "cooked over with a light marinade served hot." at bounding box center [588, 507] width 553 height 77
paste textarea "foul"
drag, startPoint x: 337, startPoint y: 475, endPoint x: 399, endPoint y: 478, distance: 62.6
click at [399, 478] on textarea "foul cooked over with a light marinade served hot." at bounding box center [588, 507] width 553 height 77
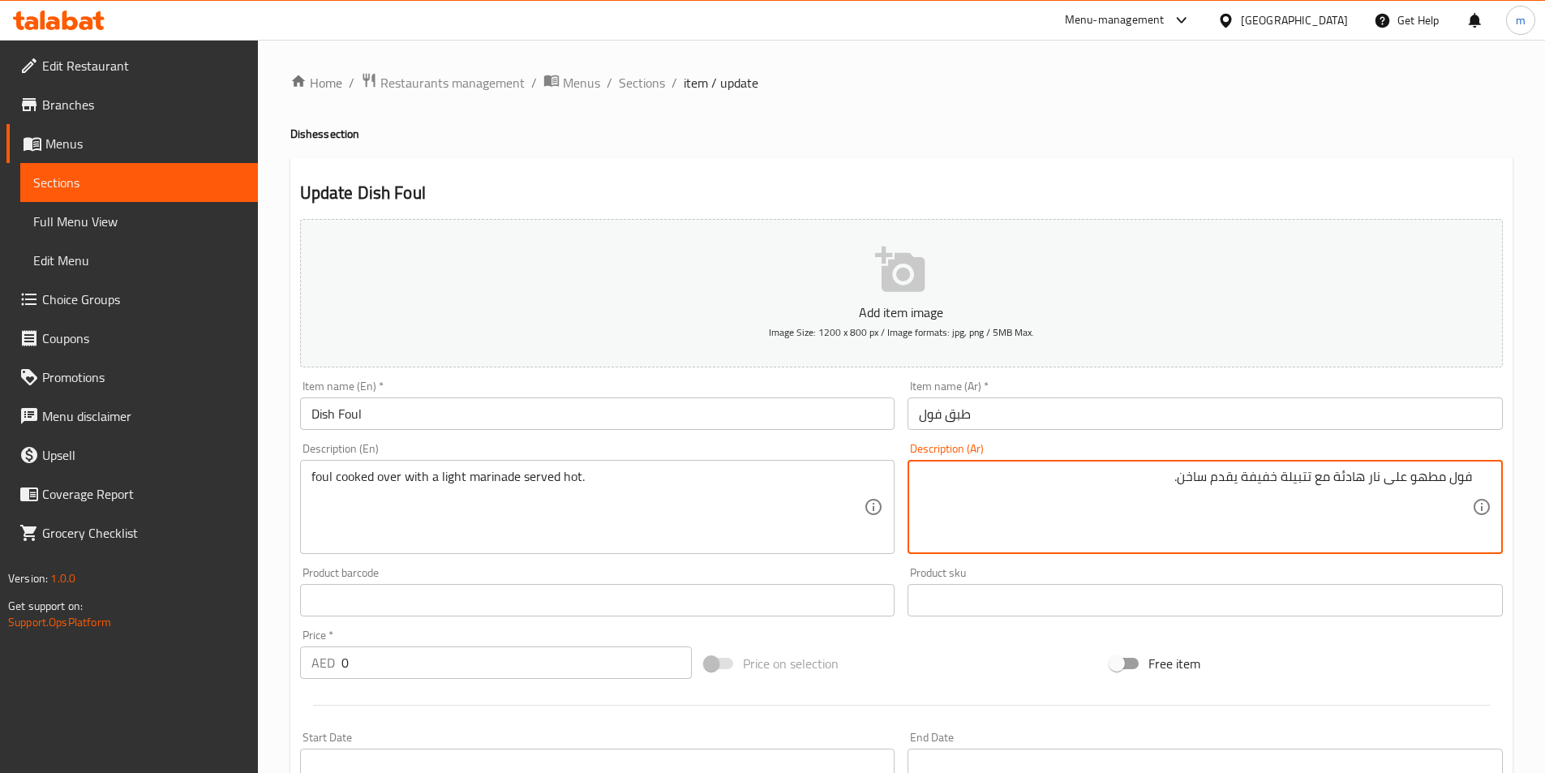
drag, startPoint x: 1339, startPoint y: 479, endPoint x: 1442, endPoint y: 474, distance: 104.0
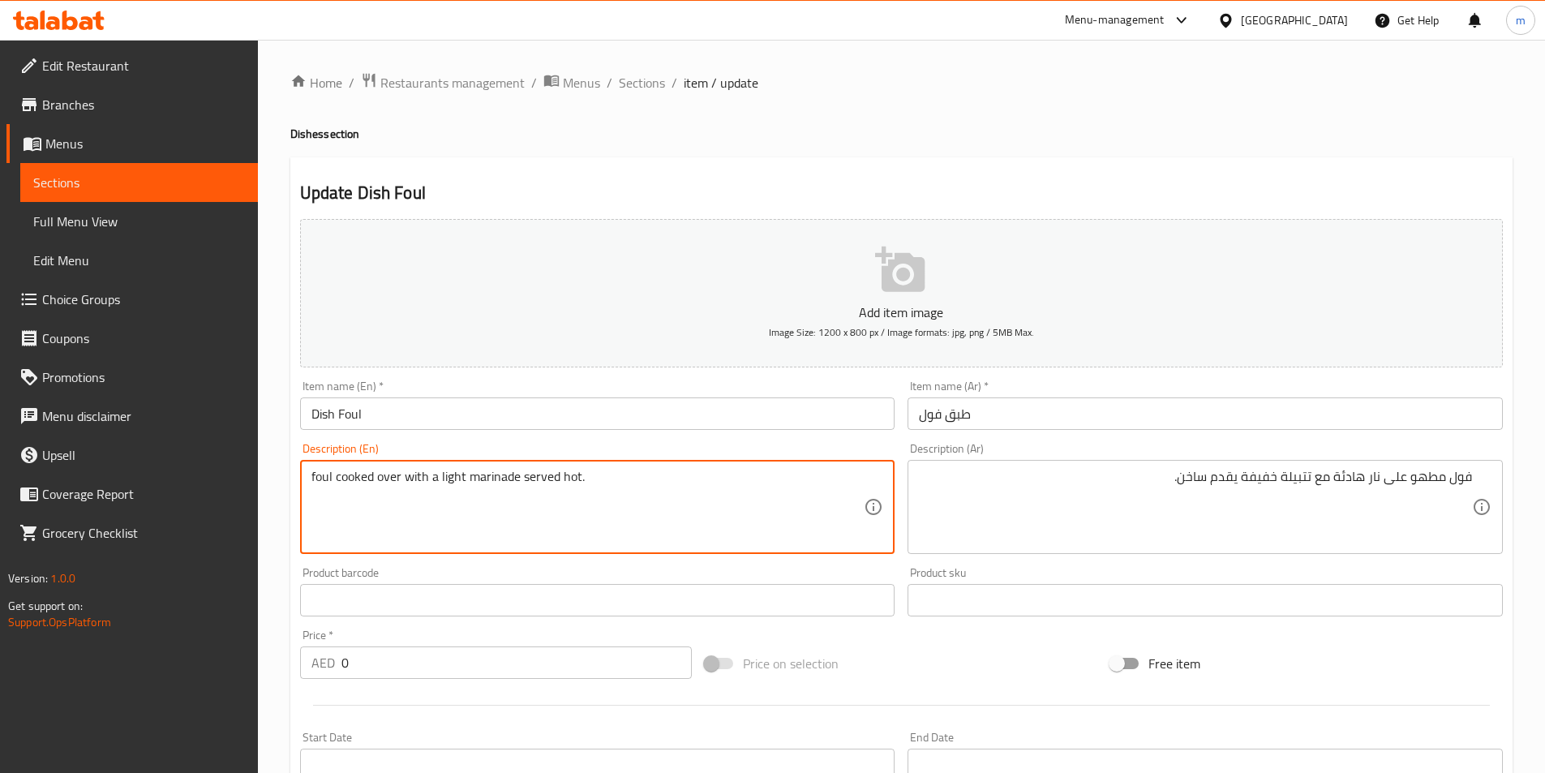
drag, startPoint x: 404, startPoint y: 471, endPoint x: 309, endPoint y: 471, distance: 94.9
click at [309, 471] on div "foul cooked over with a light marinade served hot. Description (En)" at bounding box center [597, 507] width 595 height 94
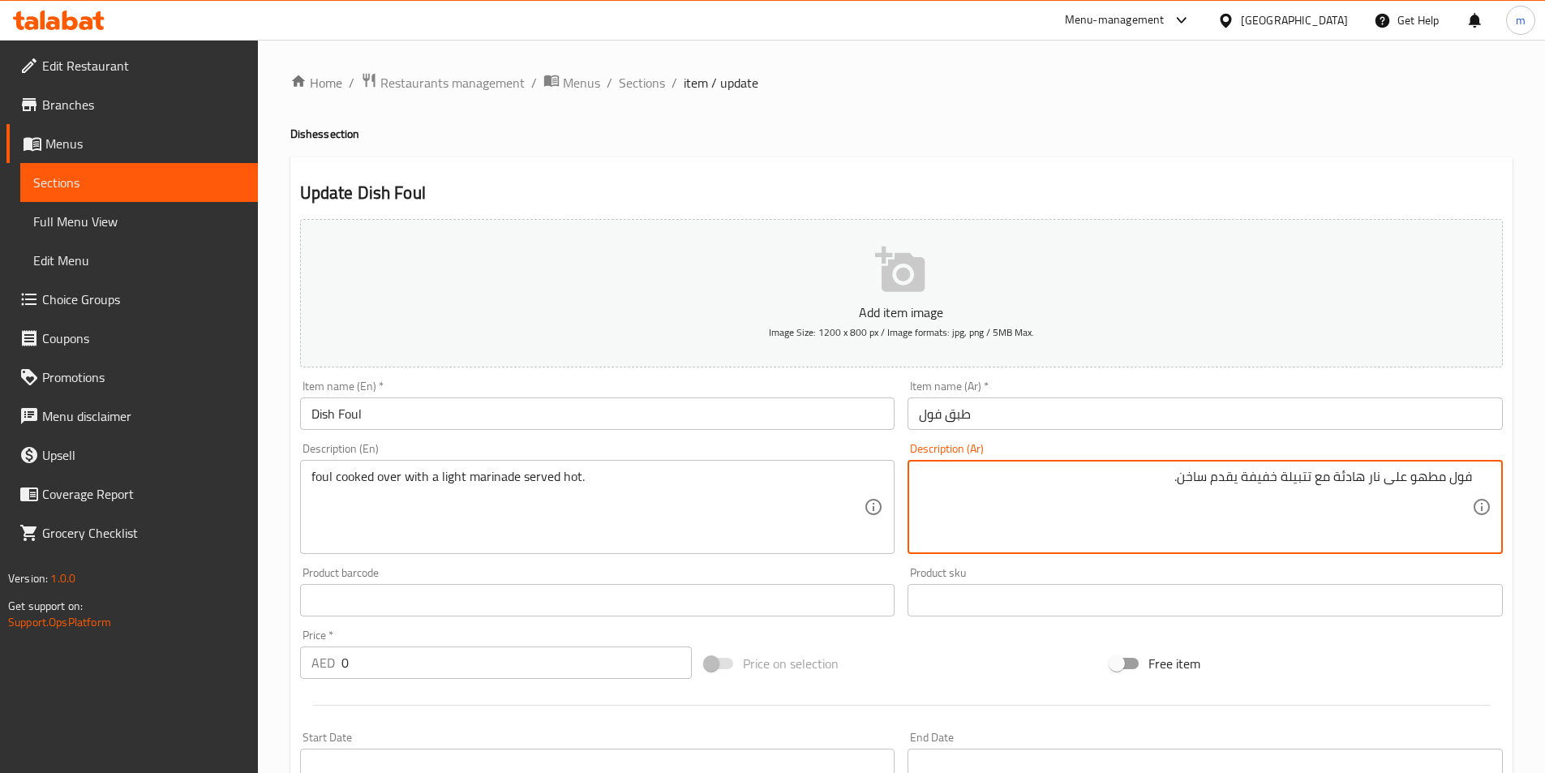
click at [1163, 482] on textarea "فول مطهو على نار هادئة مع تتبيلة خفيفة يقدم ساخن." at bounding box center [1195, 507] width 553 height 77
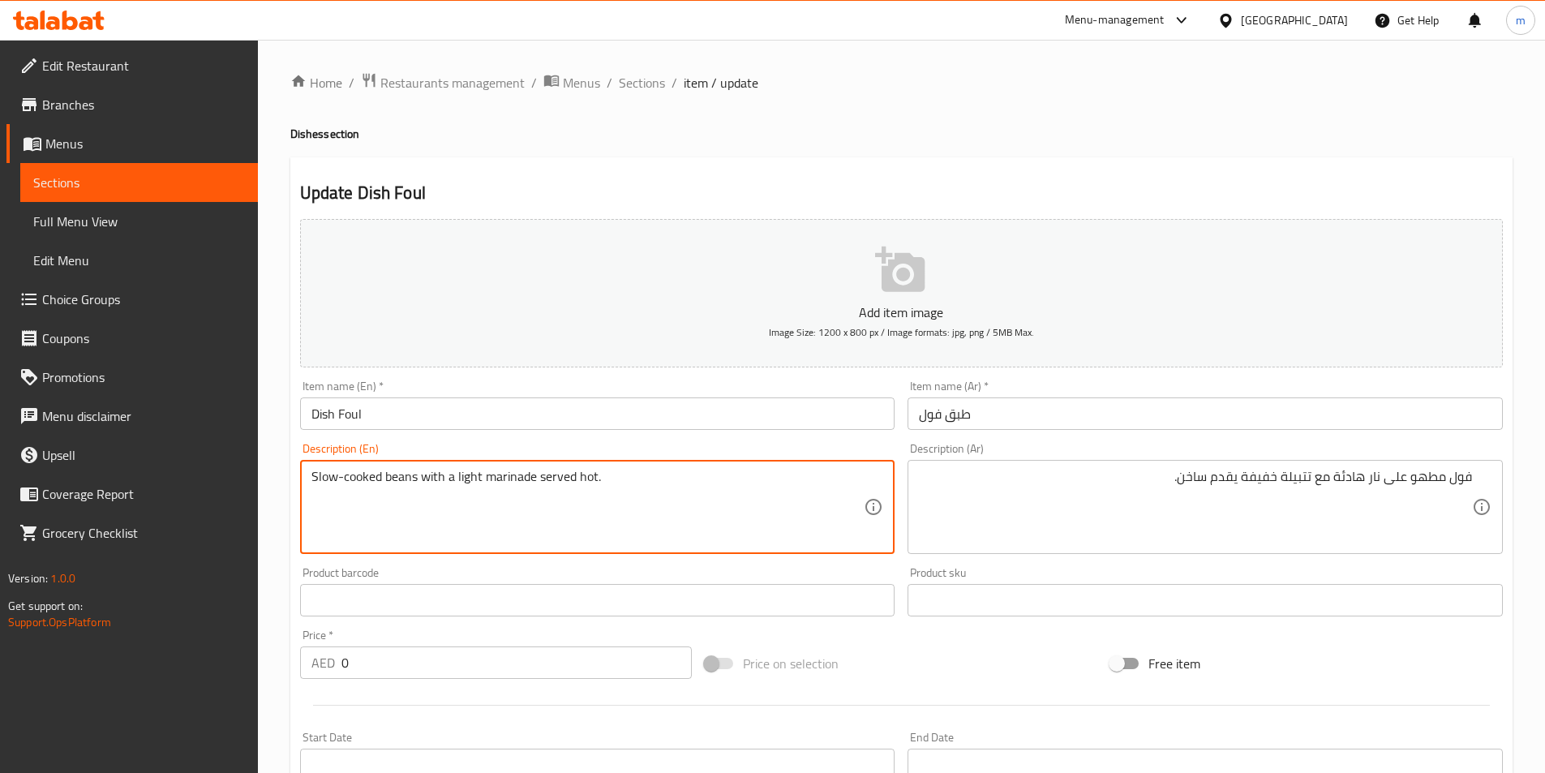
click at [625, 498] on textarea "Slow-cooked beans with a light marinade served hot." at bounding box center [588, 507] width 553 height 77
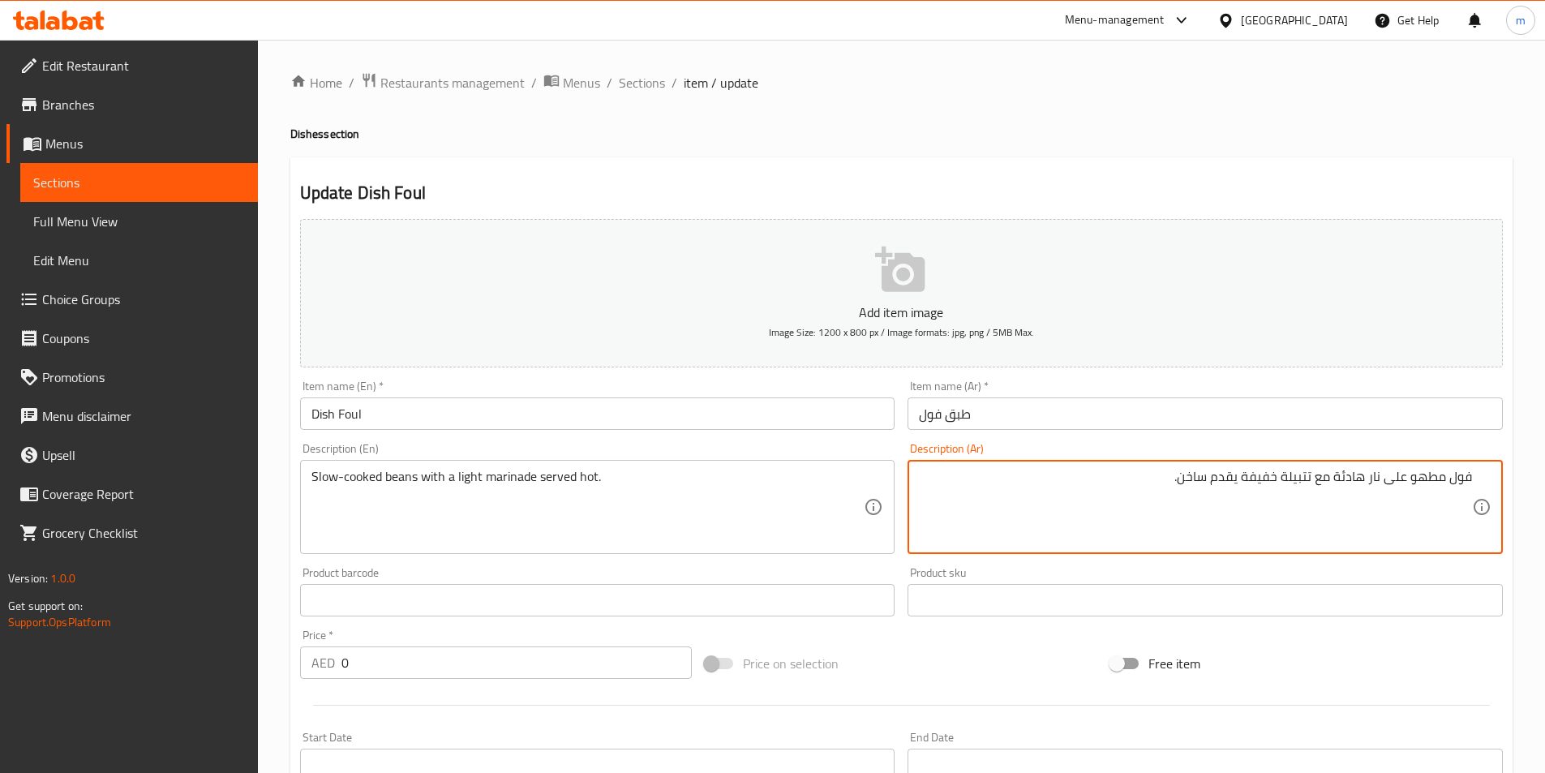
drag, startPoint x: 1343, startPoint y: 481, endPoint x: 1407, endPoint y: 484, distance: 63.4
drag, startPoint x: 1444, startPoint y: 475, endPoint x: 1336, endPoint y: 479, distance: 108.0
click at [1336, 479] on textarea "فول مطهو على نار هادئة مع تتبيلة خفيفة يقدم ساخن." at bounding box center [1195, 507] width 553 height 77
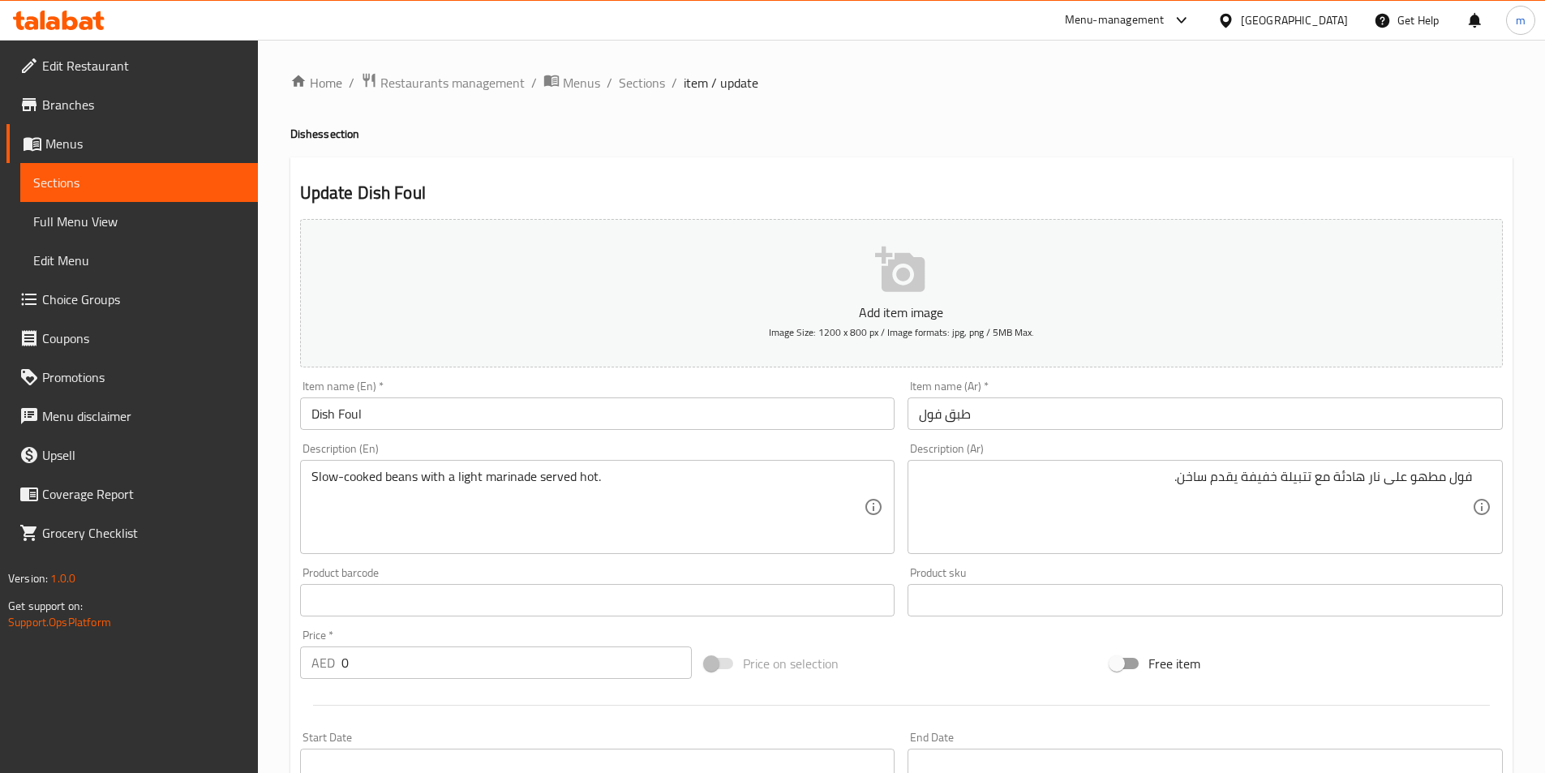
drag, startPoint x: 308, startPoint y: 476, endPoint x: 397, endPoint y: 486, distance: 89.0
click at [397, 486] on div "Slow-cooked beans with a light marinade served hot. Description (En)" at bounding box center [597, 507] width 595 height 94
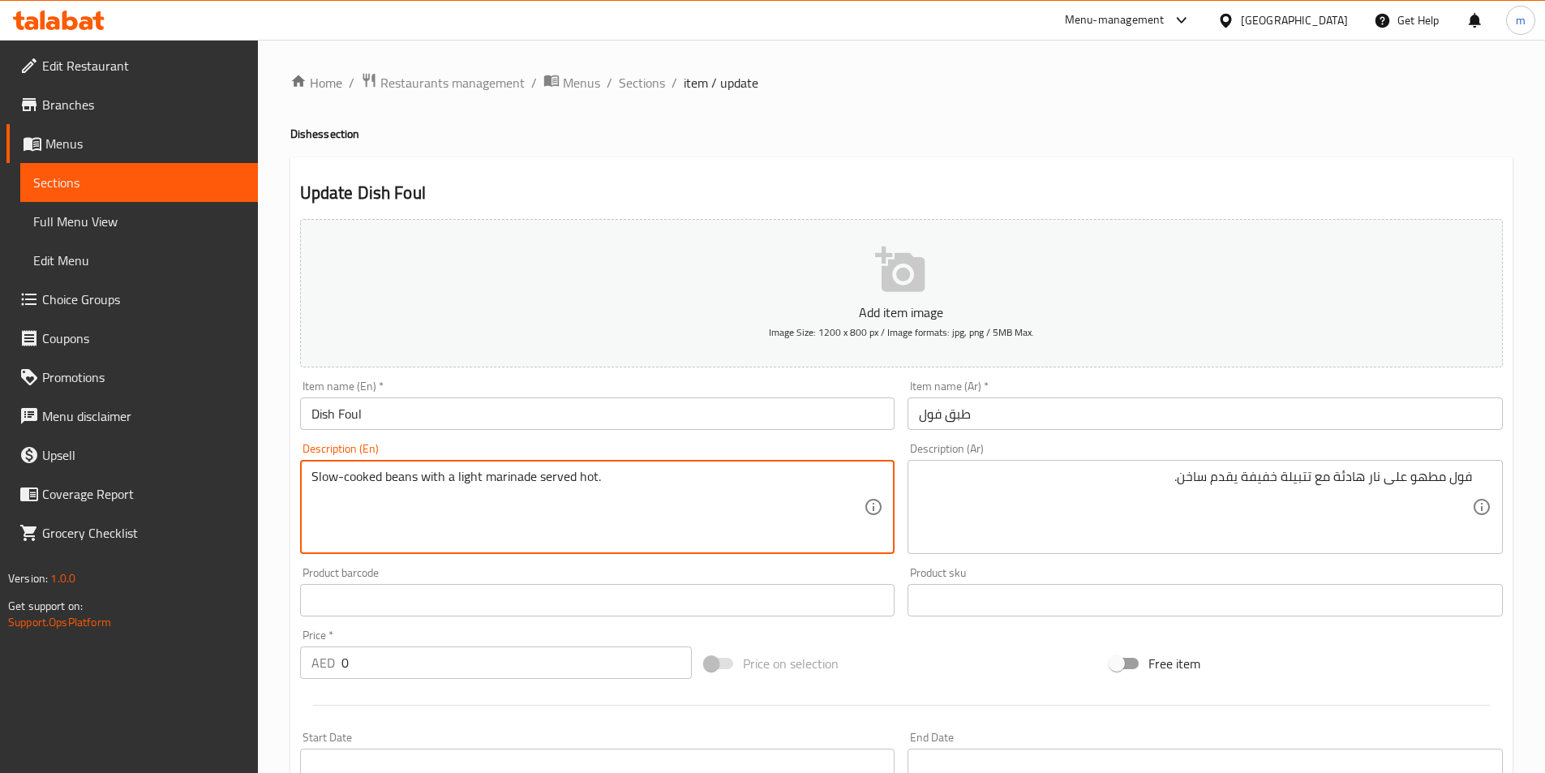
drag, startPoint x: 366, startPoint y: 480, endPoint x: 317, endPoint y: 481, distance: 48.7
click at [366, 479] on textarea "Slow-cooked beans with a light marinade served hot." at bounding box center [588, 507] width 553 height 77
drag, startPoint x: 313, startPoint y: 480, endPoint x: 417, endPoint y: 482, distance: 103.9
click at [417, 482] on textarea "Slow-cooked beans with a light marinade served hot." at bounding box center [588, 507] width 553 height 77
paste textarea "simmered"
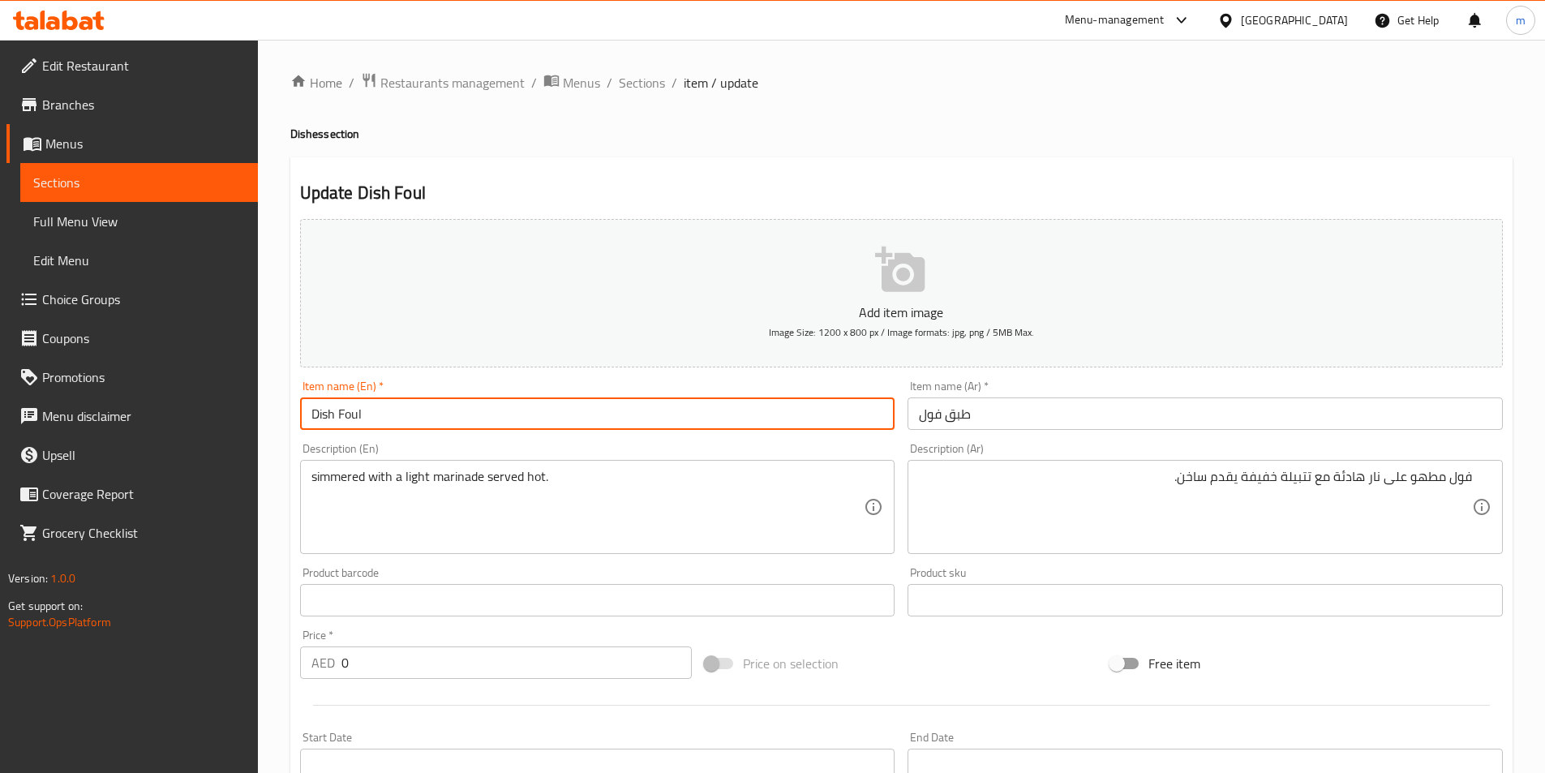
drag, startPoint x: 353, startPoint y: 419, endPoint x: 341, endPoint y: 419, distance: 12.2
click at [341, 419] on input "Dish Foul" at bounding box center [597, 414] width 595 height 32
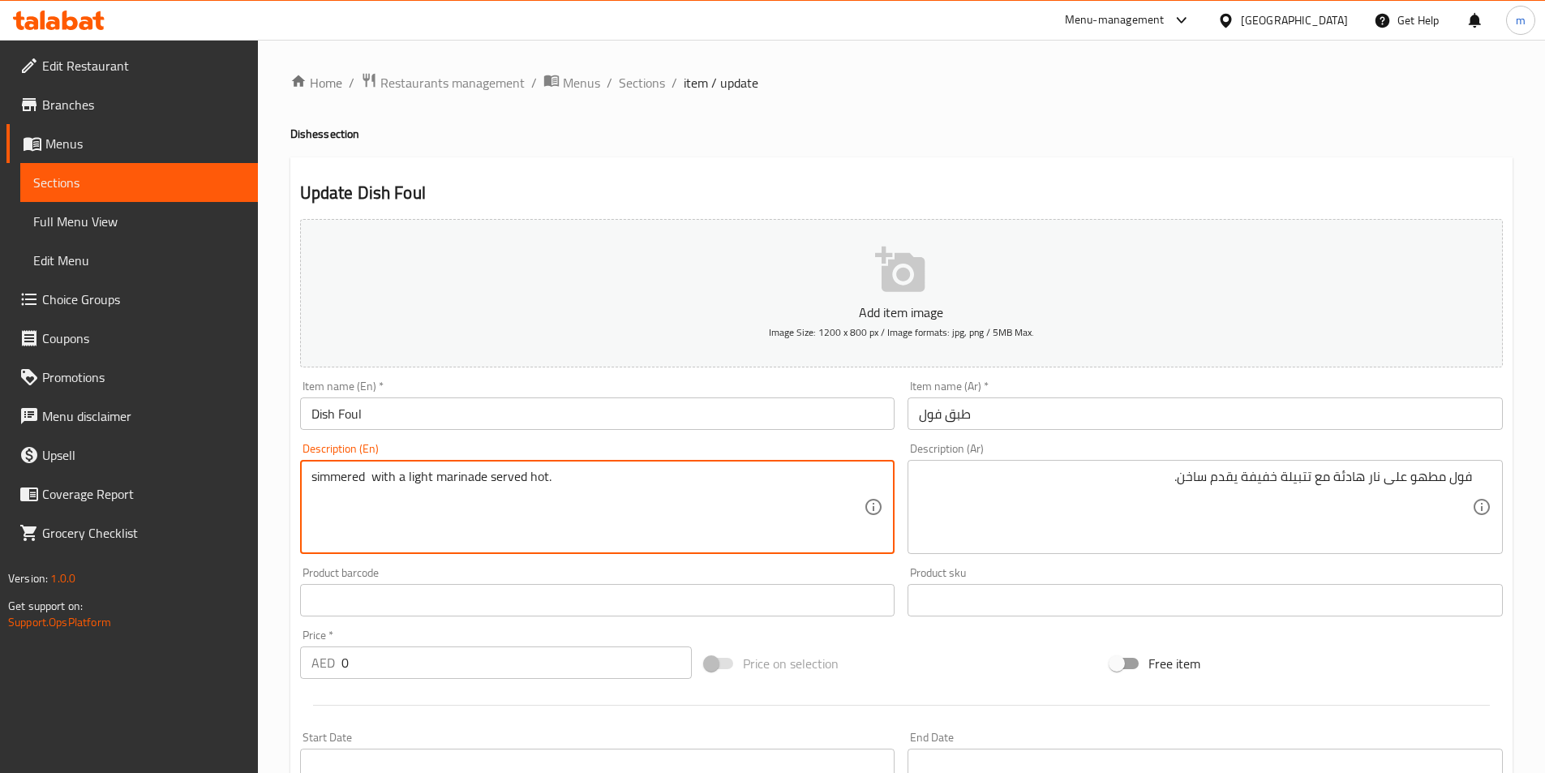
paste textarea "Foul"
type textarea "simmered Foul with a light marinade served hot."
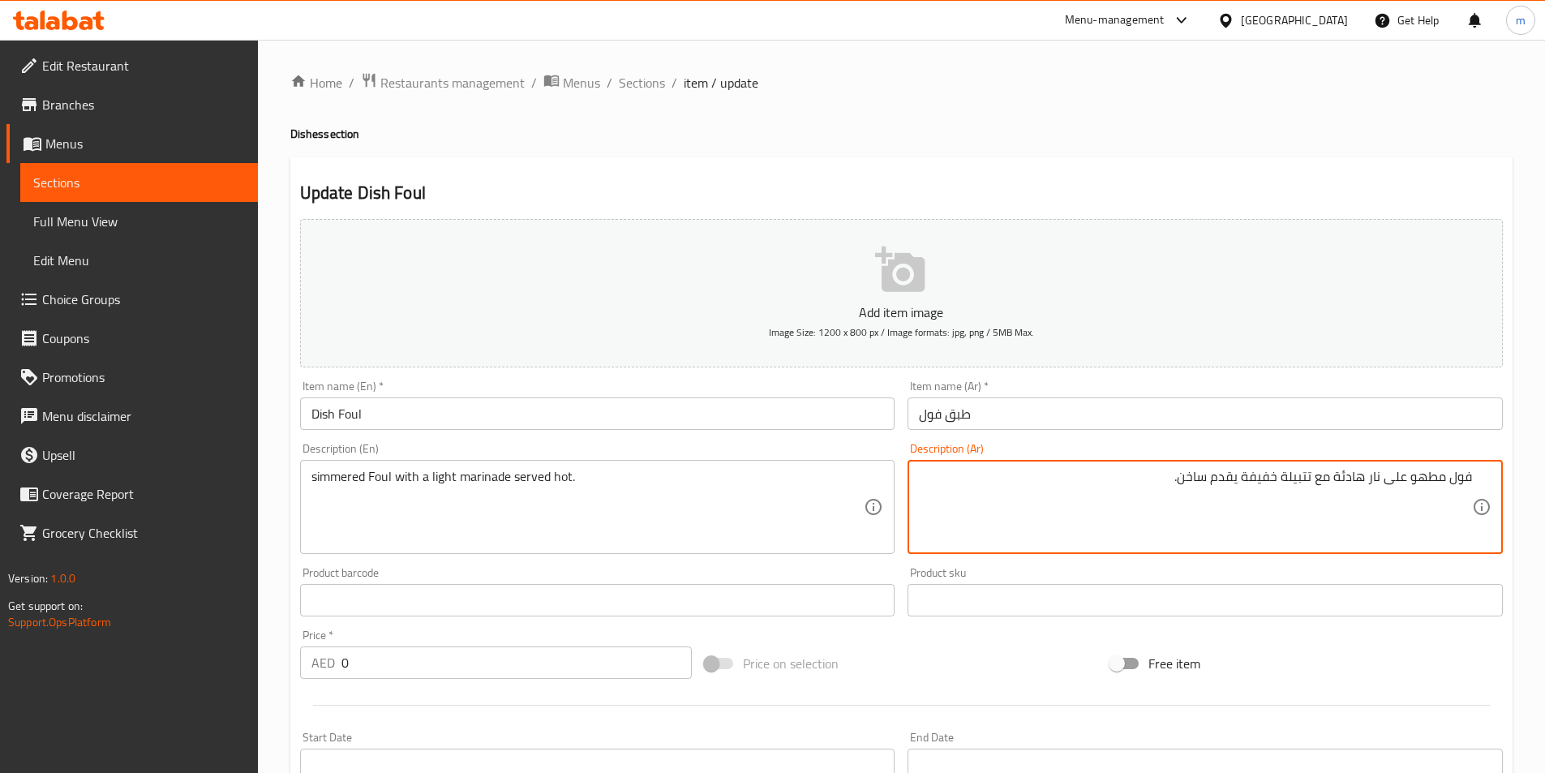
drag, startPoint x: 1283, startPoint y: 481, endPoint x: 1313, endPoint y: 480, distance: 29.2
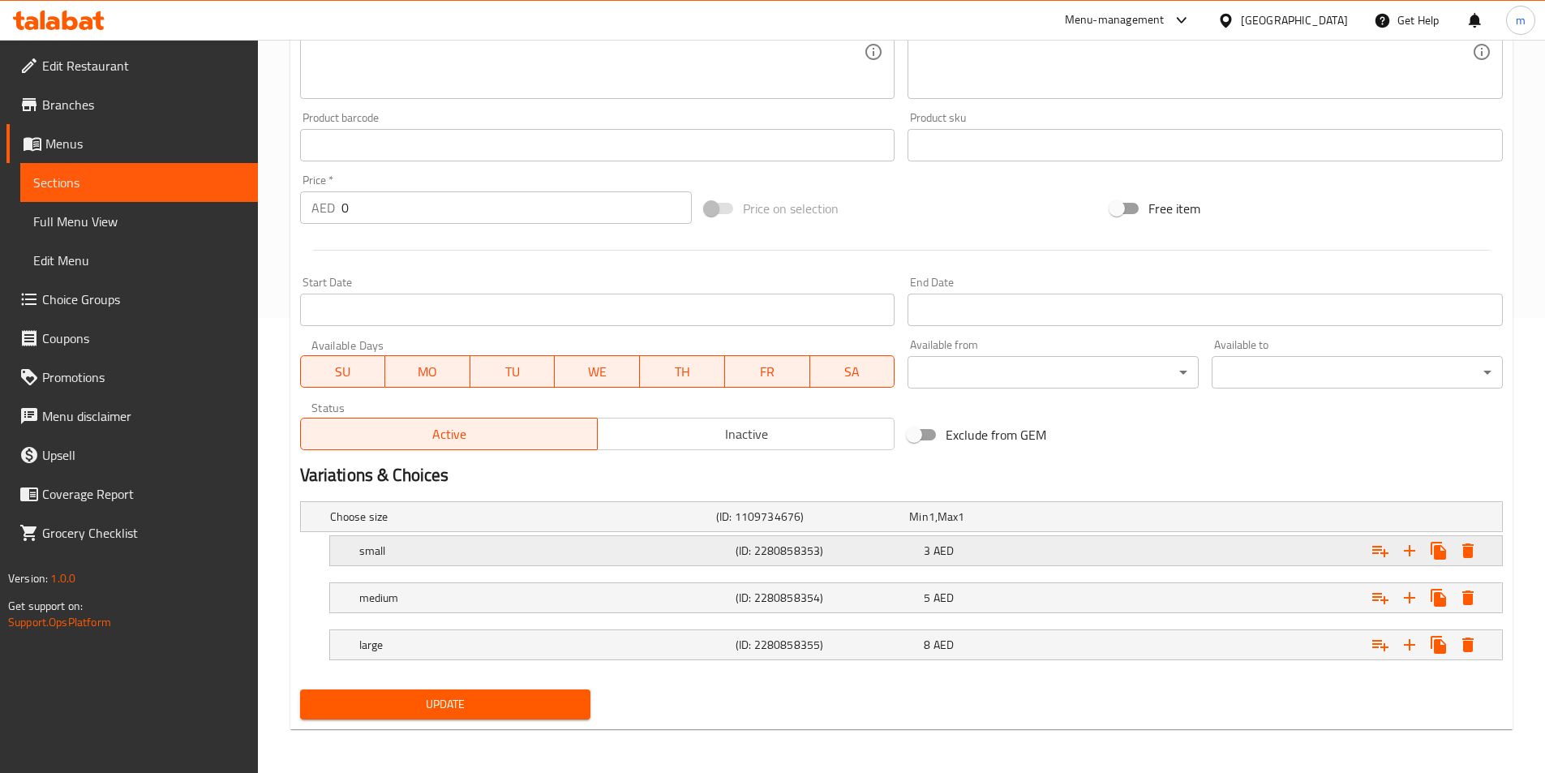
scroll to position [457, 0]
click at [554, 690] on button "Update" at bounding box center [445, 703] width 291 height 30
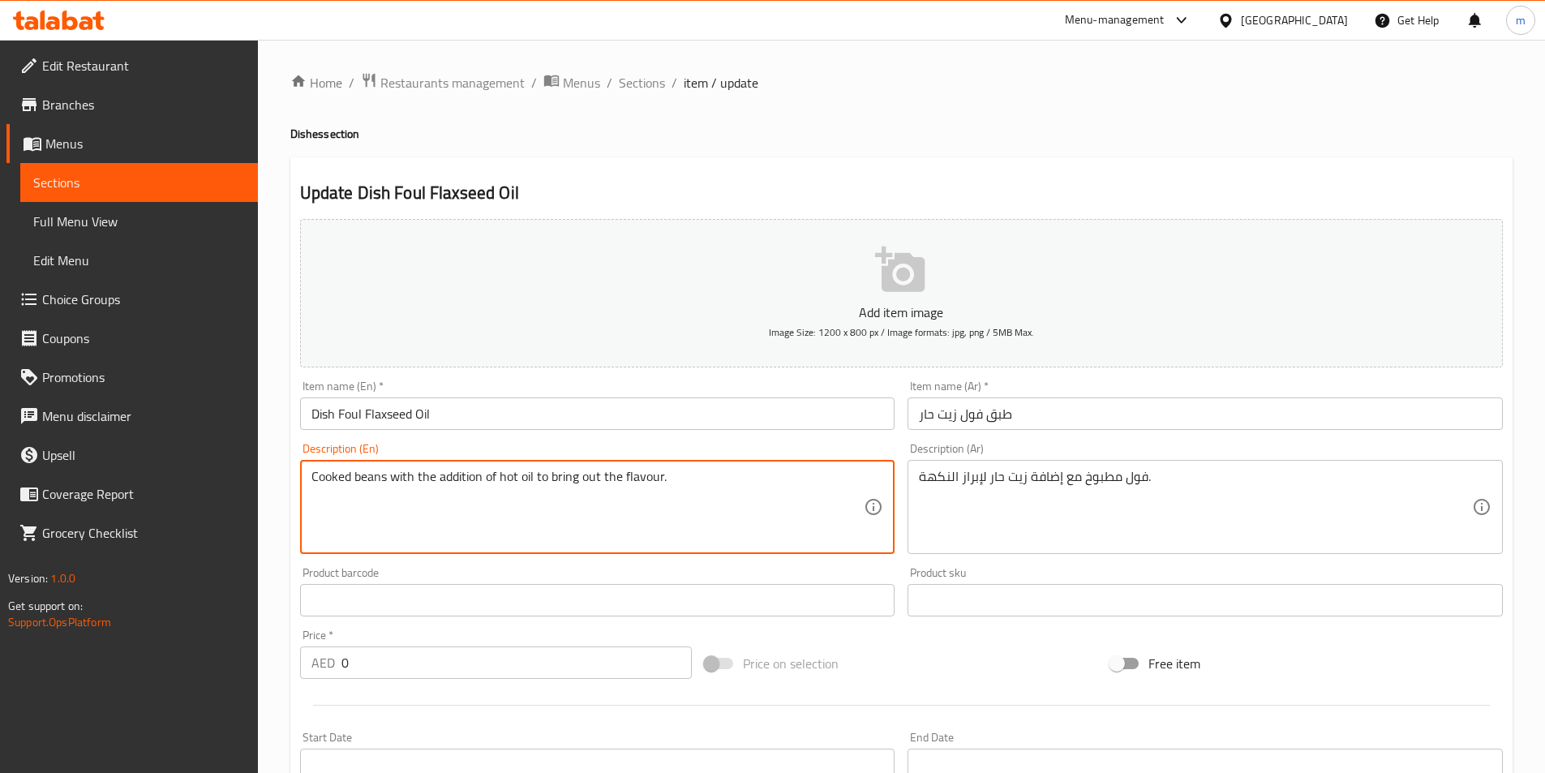
drag, startPoint x: 354, startPoint y: 478, endPoint x: 386, endPoint y: 479, distance: 32.5
paste textarea "Foul"
drag, startPoint x: 428, startPoint y: 475, endPoint x: 468, endPoint y: 485, distance: 41.7
click at [468, 485] on textarea "Cooked Foul with the addition of hot oil to bring out the flavour." at bounding box center [588, 507] width 553 height 77
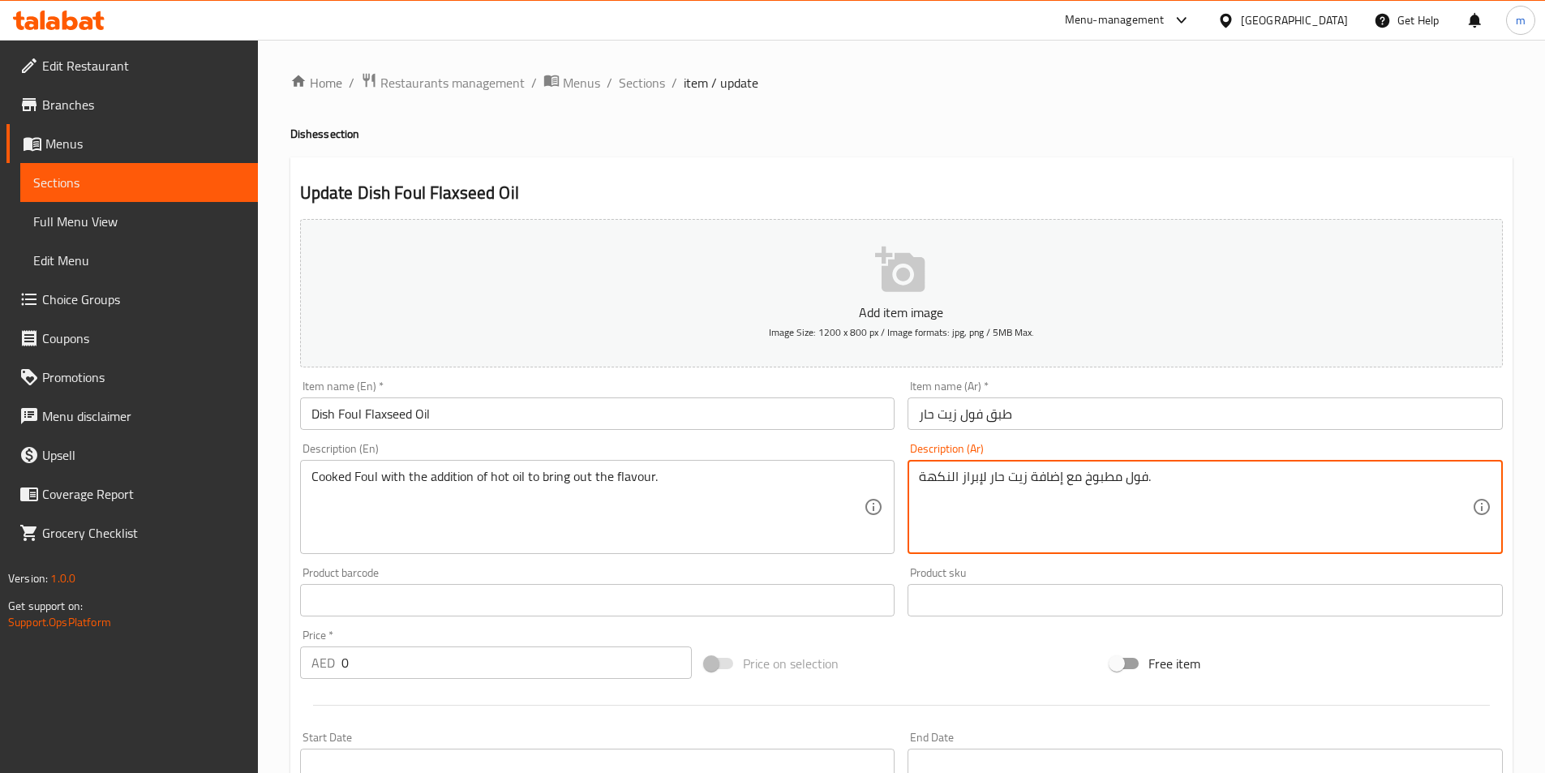
drag, startPoint x: 1031, startPoint y: 483, endPoint x: 1078, endPoint y: 484, distance: 47.1
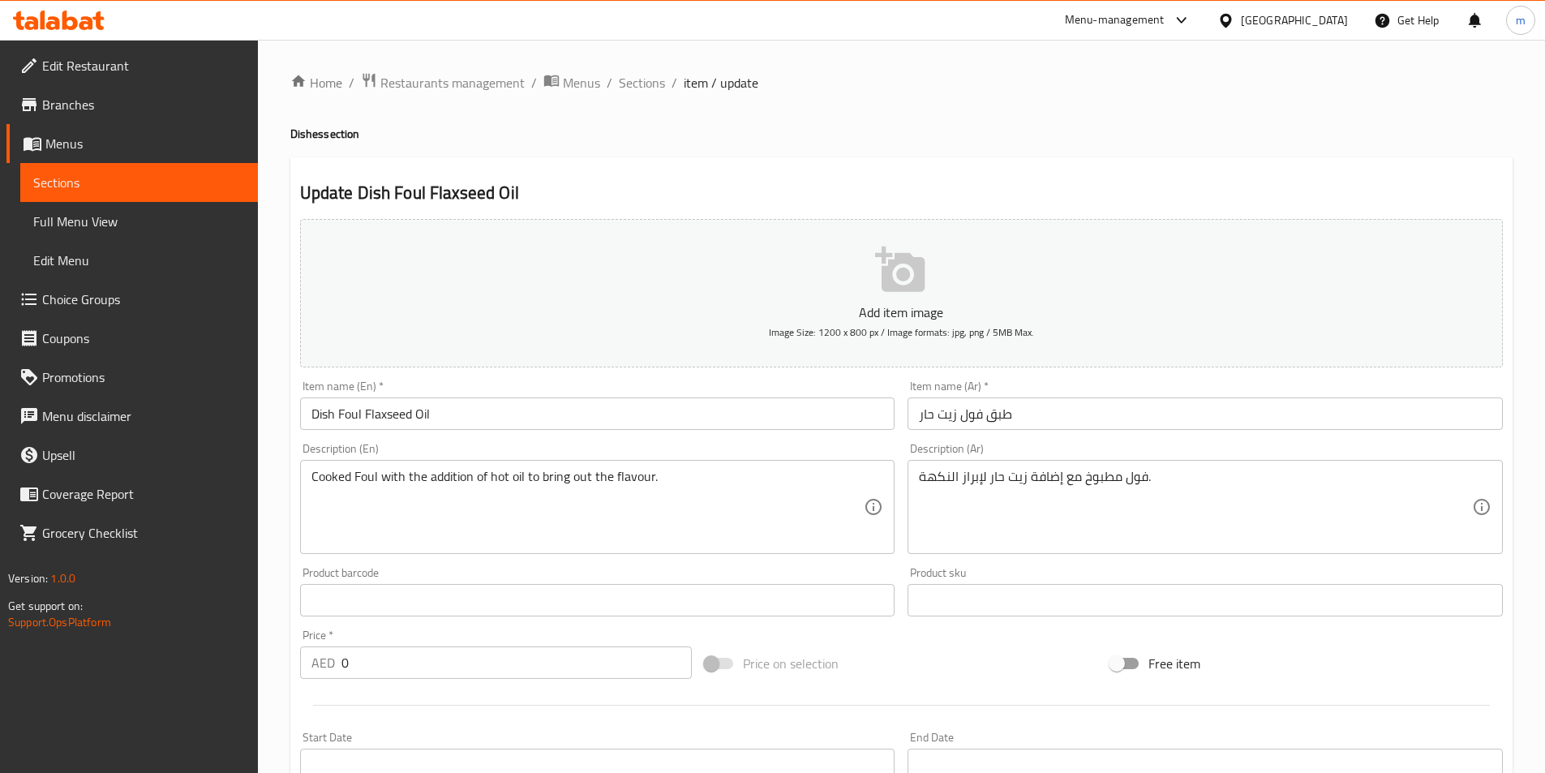
click at [729, 571] on div "Product barcode Product barcode" at bounding box center [597, 591] width 595 height 49
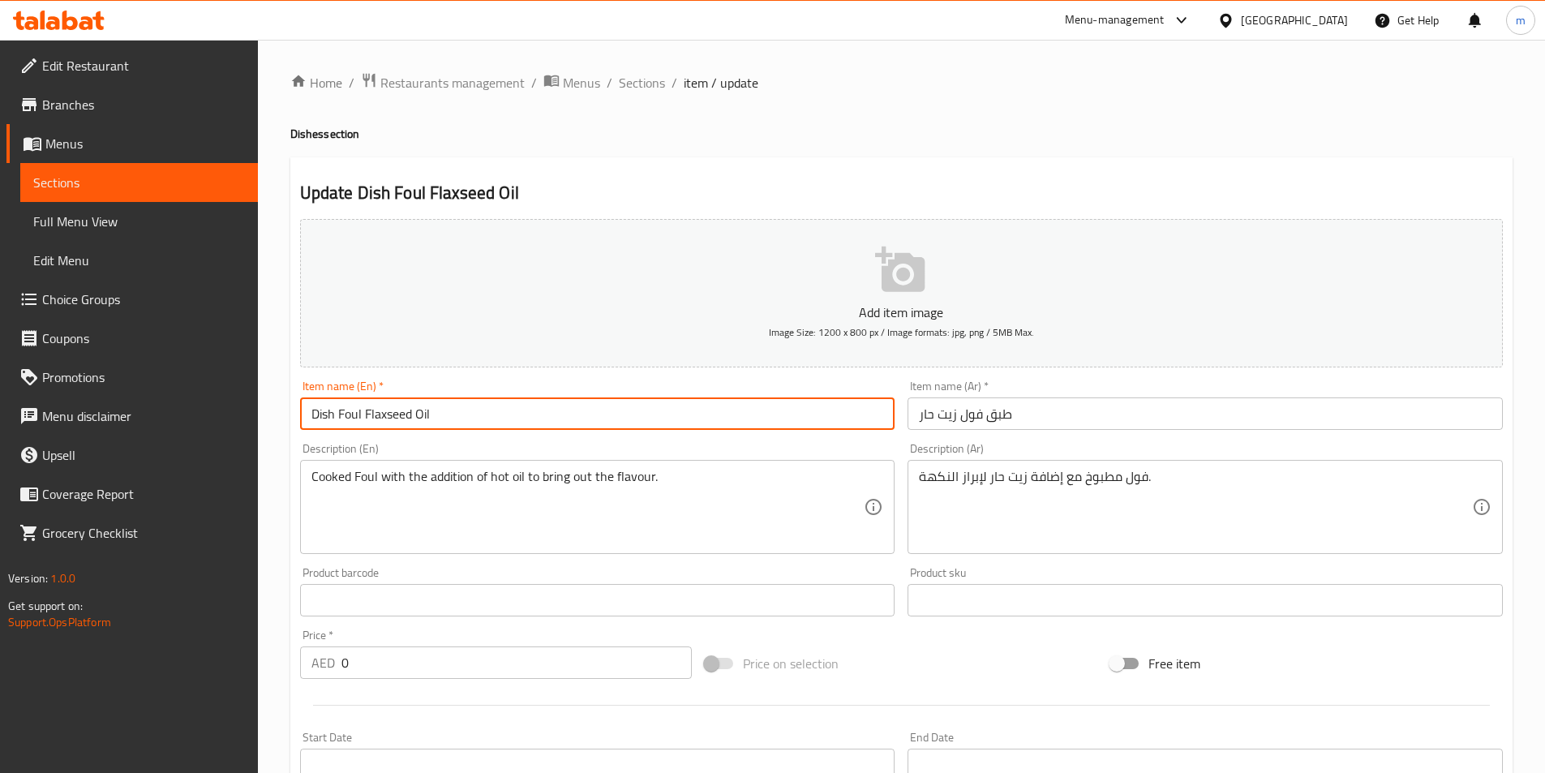
drag, startPoint x: 364, startPoint y: 416, endPoint x: 435, endPoint y: 407, distance: 71.1
click at [435, 407] on input "Dish Foul Flaxseed Oil" at bounding box center [597, 414] width 595 height 32
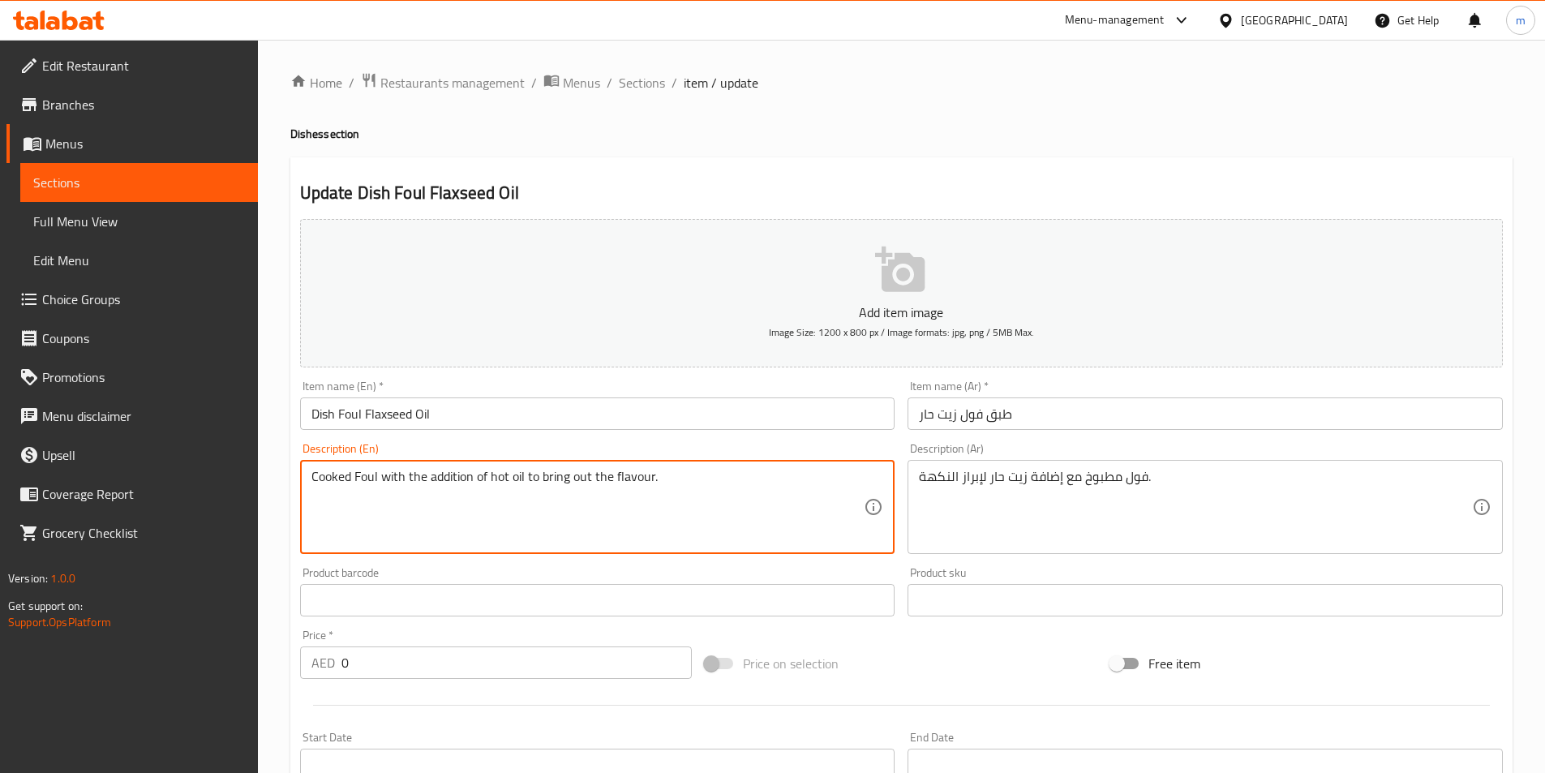
drag, startPoint x: 490, startPoint y: 476, endPoint x: 523, endPoint y: 486, distance: 34.7
paste textarea "Flaxseed O"
type textarea "Cooked Foul with the addition of Flaxseed Oil to bring out the flavour."
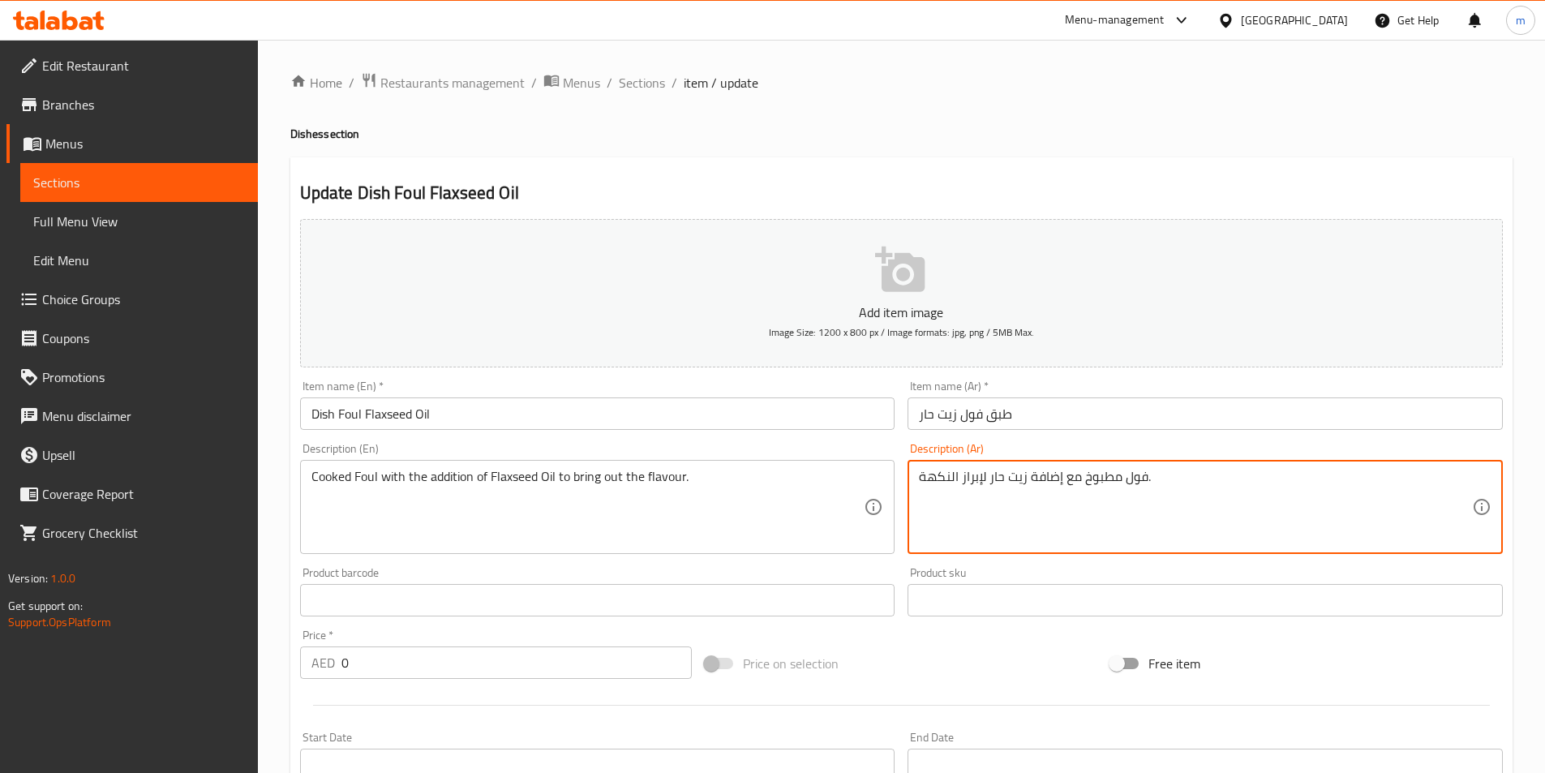
drag, startPoint x: 982, startPoint y: 476, endPoint x: 888, endPoint y: 479, distance: 95.0
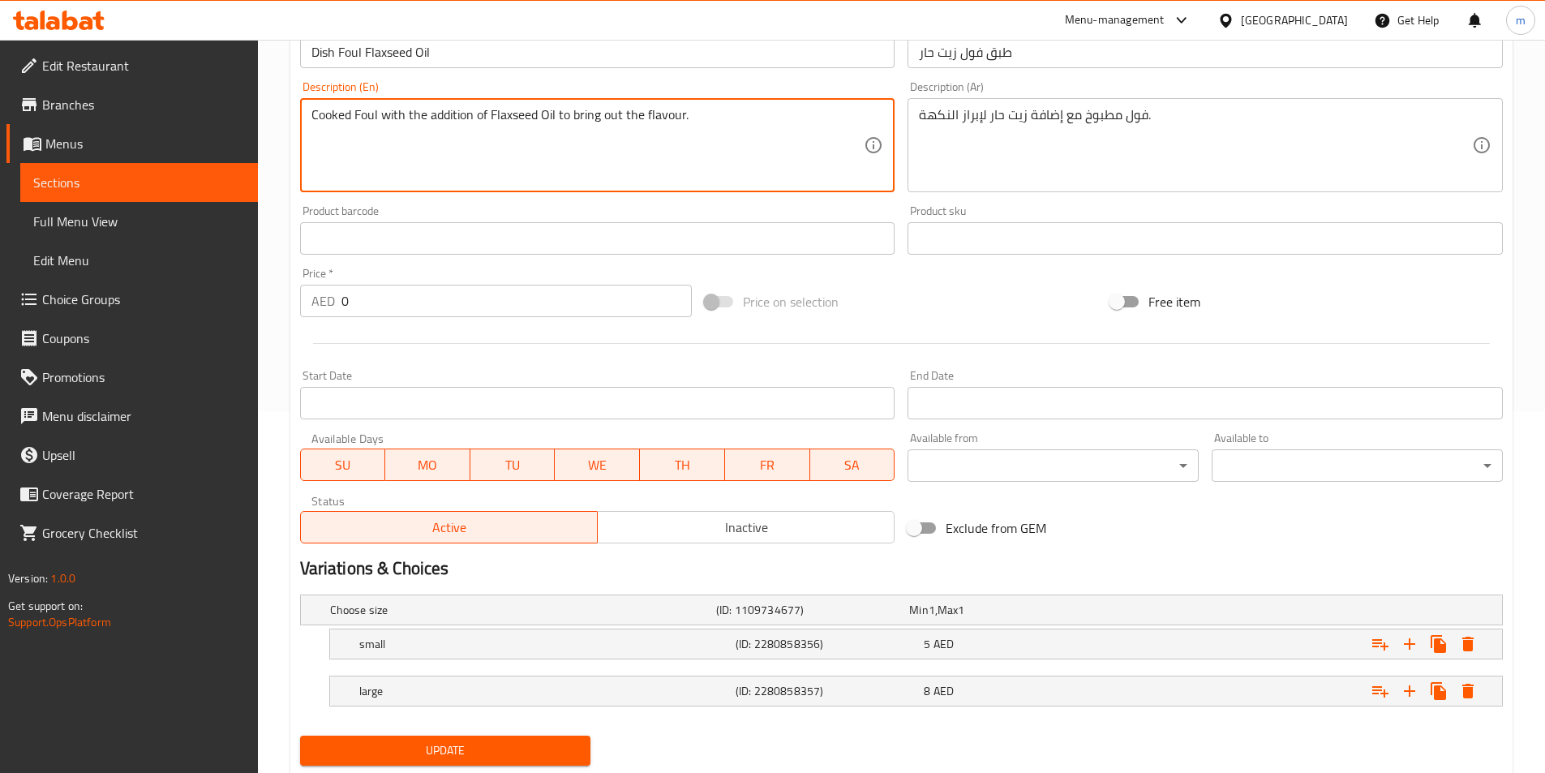
scroll to position [410, 0]
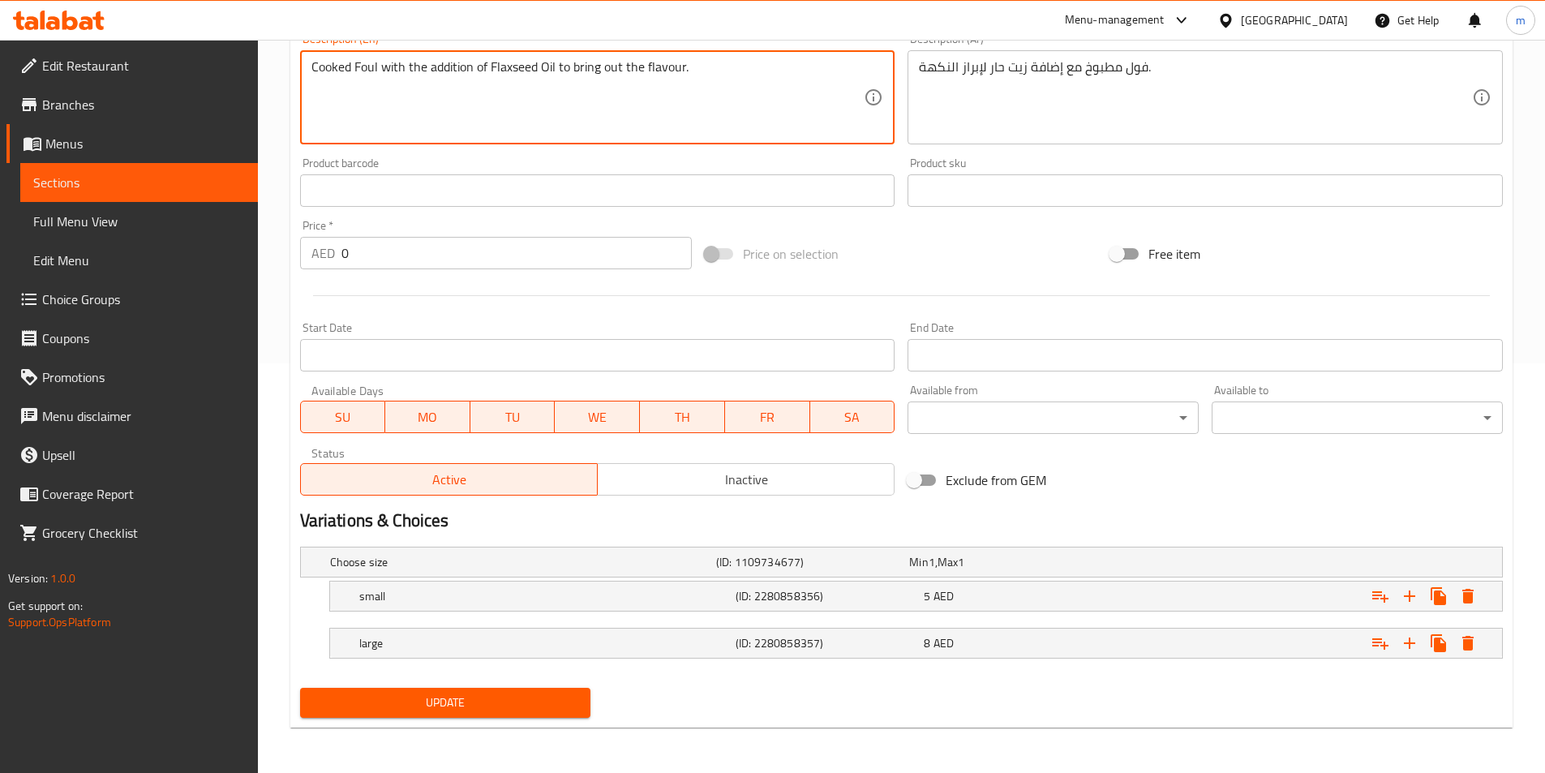
click at [552, 715] on button "Update" at bounding box center [445, 703] width 291 height 30
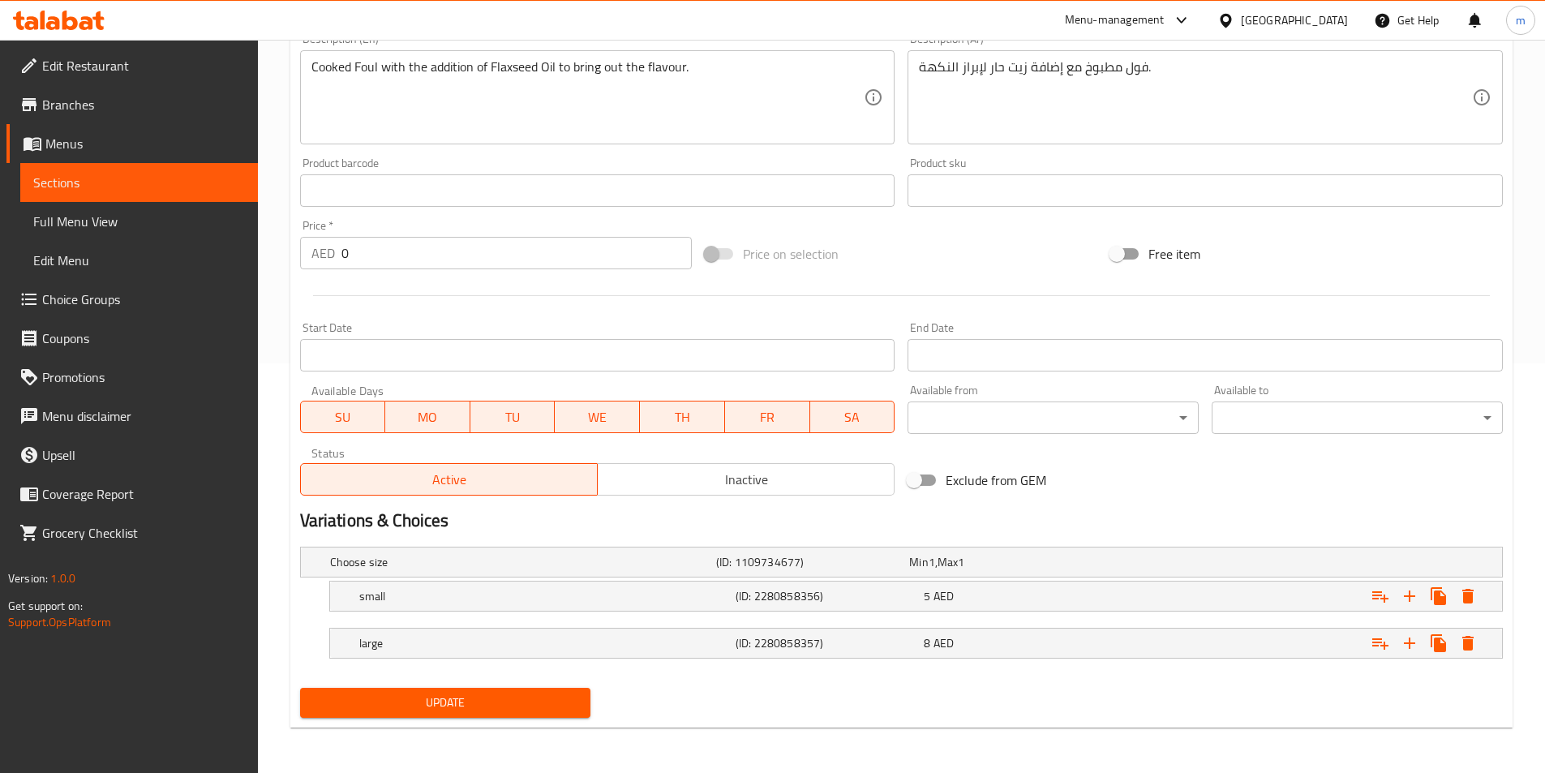
drag, startPoint x: 515, startPoint y: 695, endPoint x: 515, endPoint y: 649, distance: 46.2
click at [515, 695] on span "Update" at bounding box center [445, 703] width 265 height 20
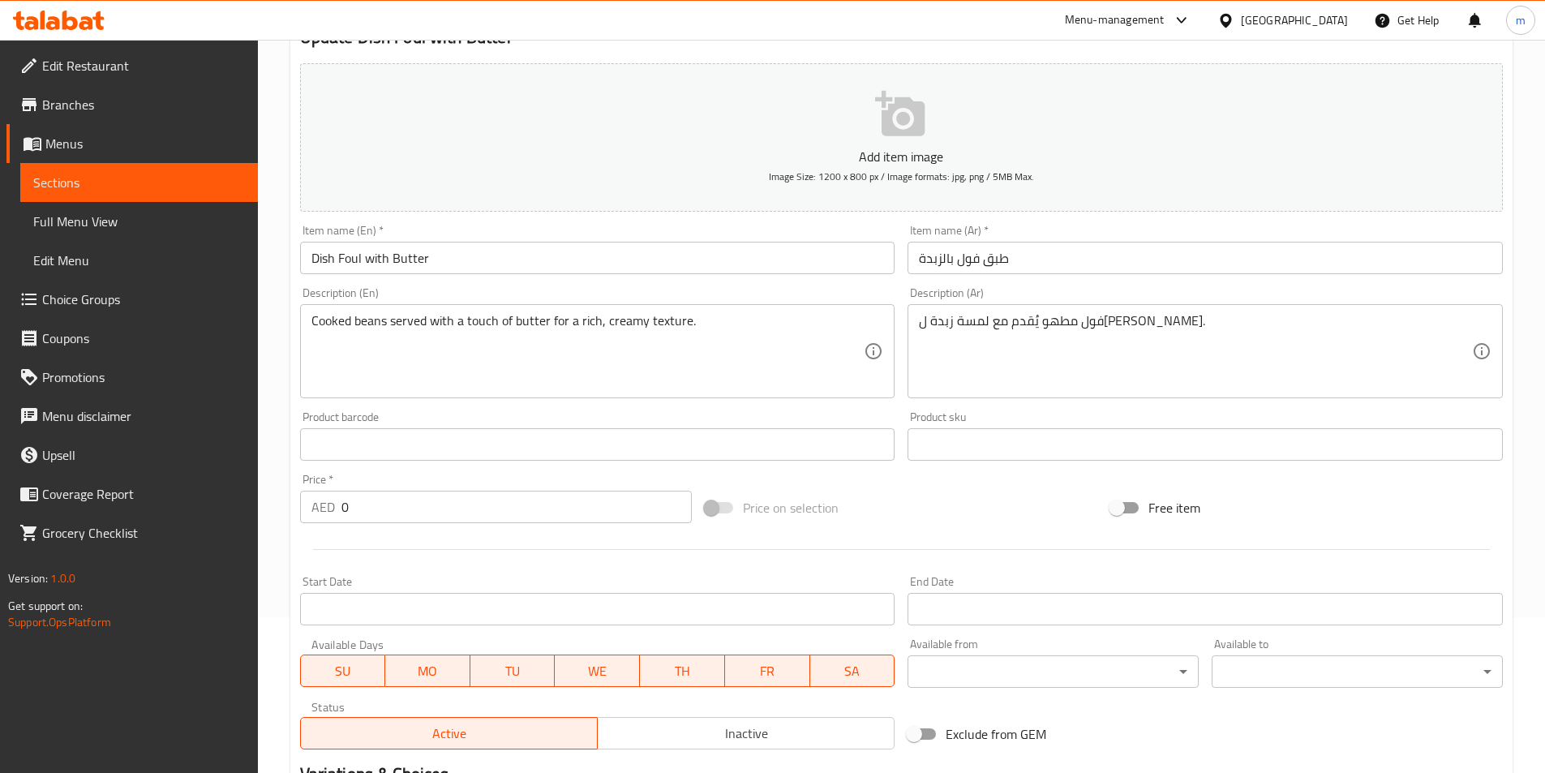
scroll to position [162, 0]
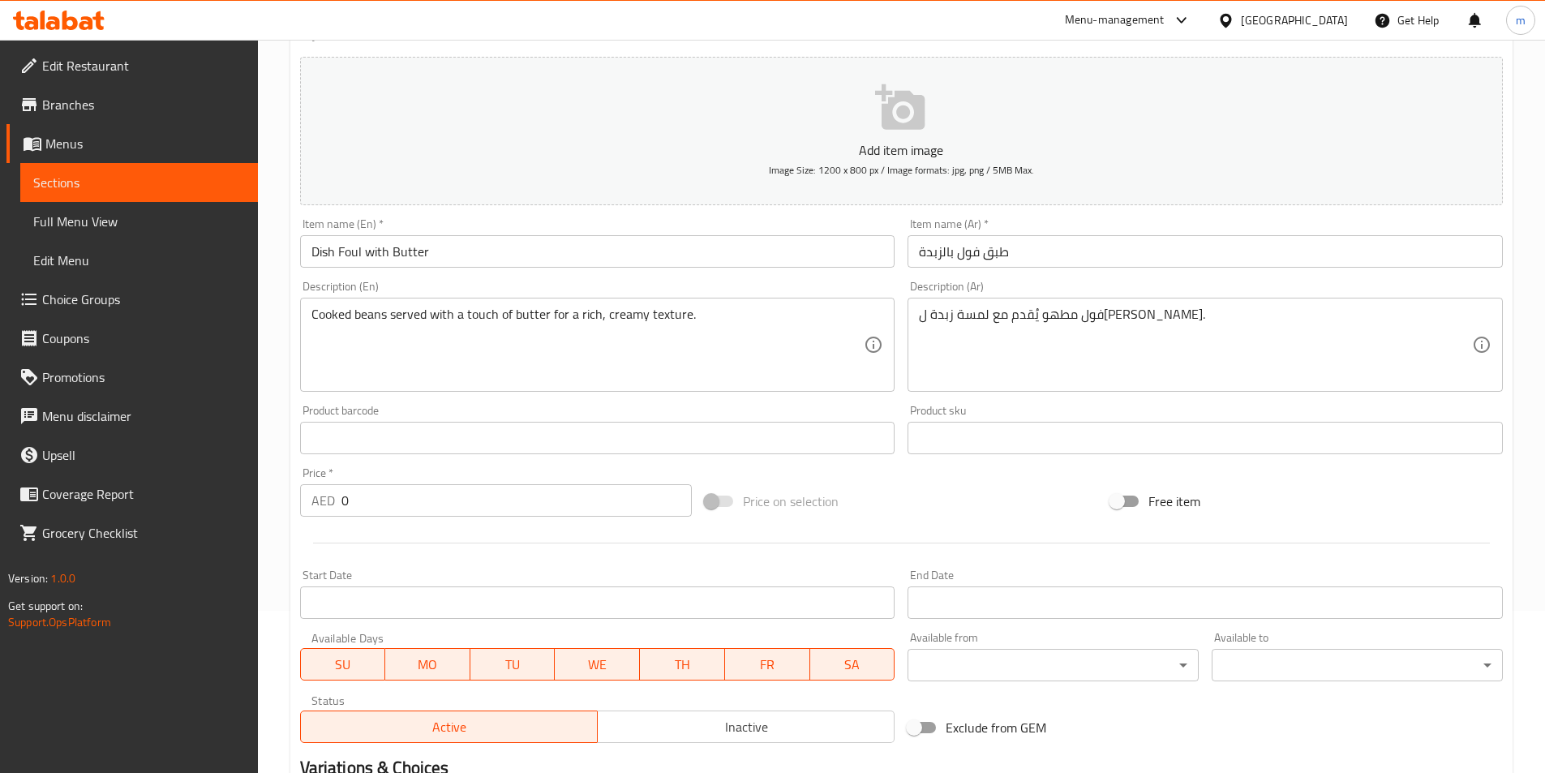
click at [791, 412] on div "Product barcode Product barcode" at bounding box center [597, 429] width 595 height 49
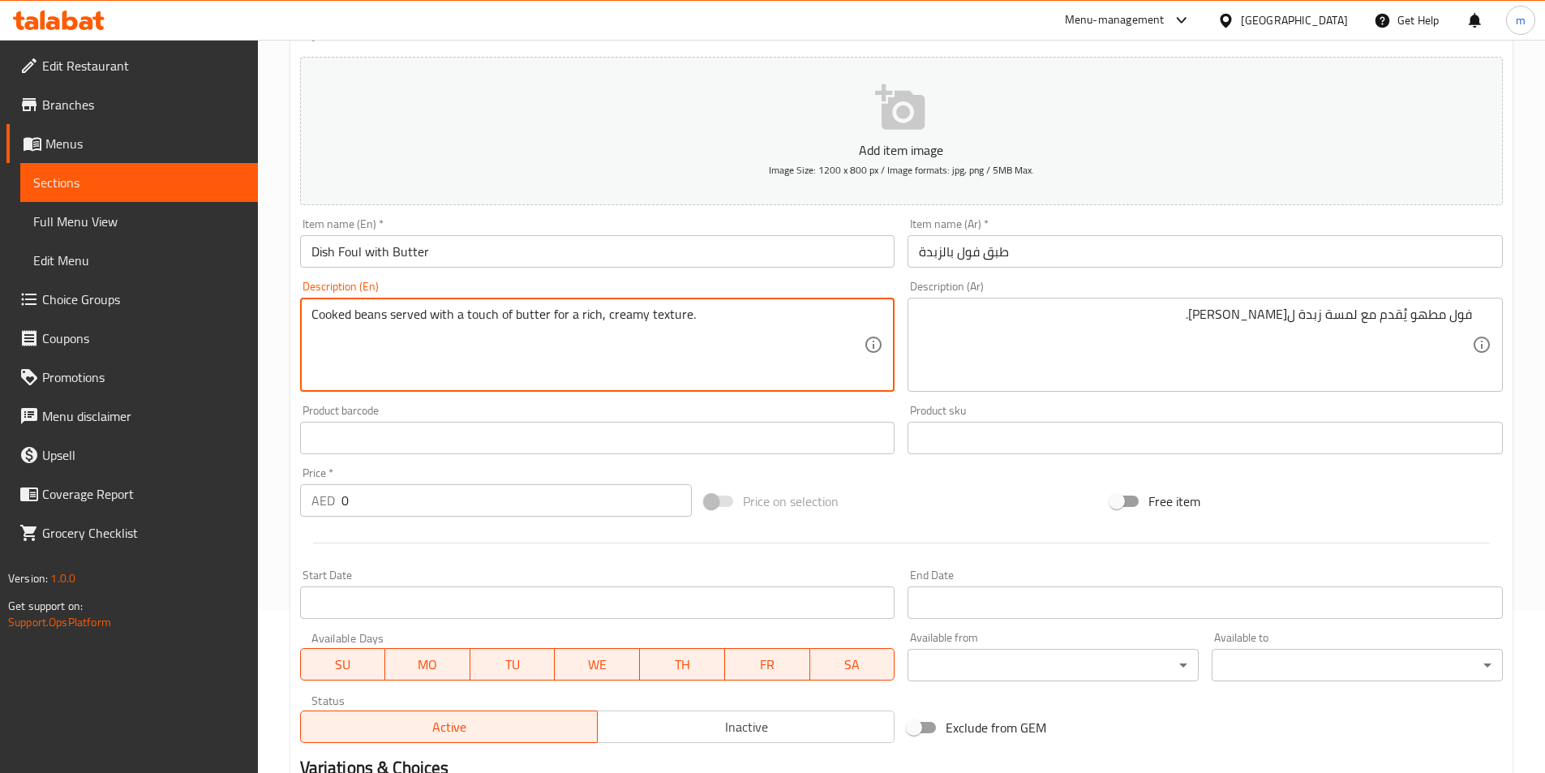
drag, startPoint x: 351, startPoint y: 320, endPoint x: 380, endPoint y: 324, distance: 29.5
click at [380, 324] on textarea "Cooked beans served with a touch of butter for a rich, creamy texture." at bounding box center [588, 345] width 553 height 77
drag, startPoint x: 355, startPoint y: 319, endPoint x: 385, endPoint y: 325, distance: 31.5
click at [385, 325] on textarea "Cooked beans served with a touch of butter for a rich, creamy texture." at bounding box center [588, 345] width 553 height 77
paste textarea "Foul"
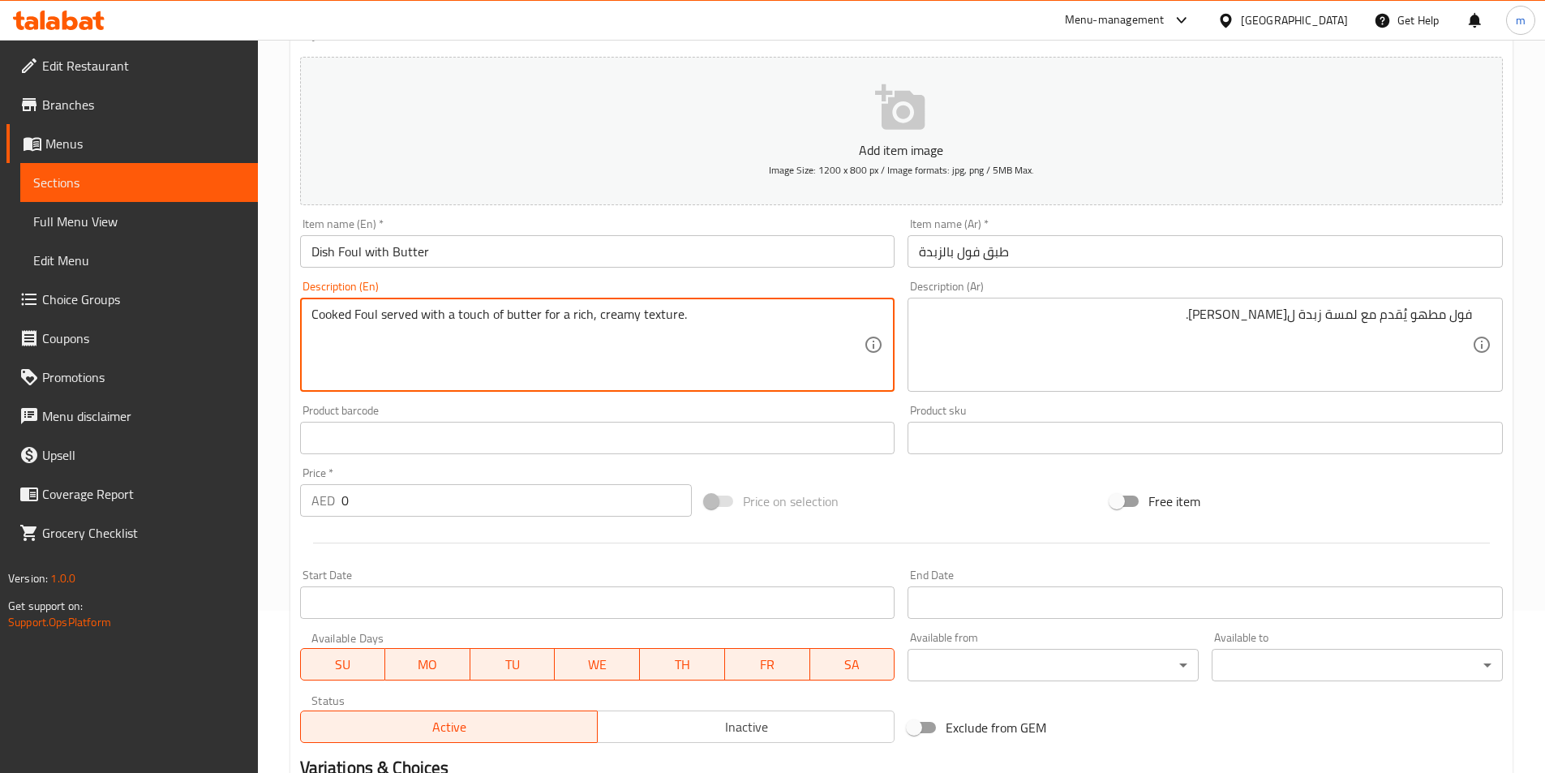
type textarea "Cooked Foul served with a touch of butter for a rich, creamy texture."
drag, startPoint x: 638, startPoint y: 312, endPoint x: 675, endPoint y: 323, distance: 38.0
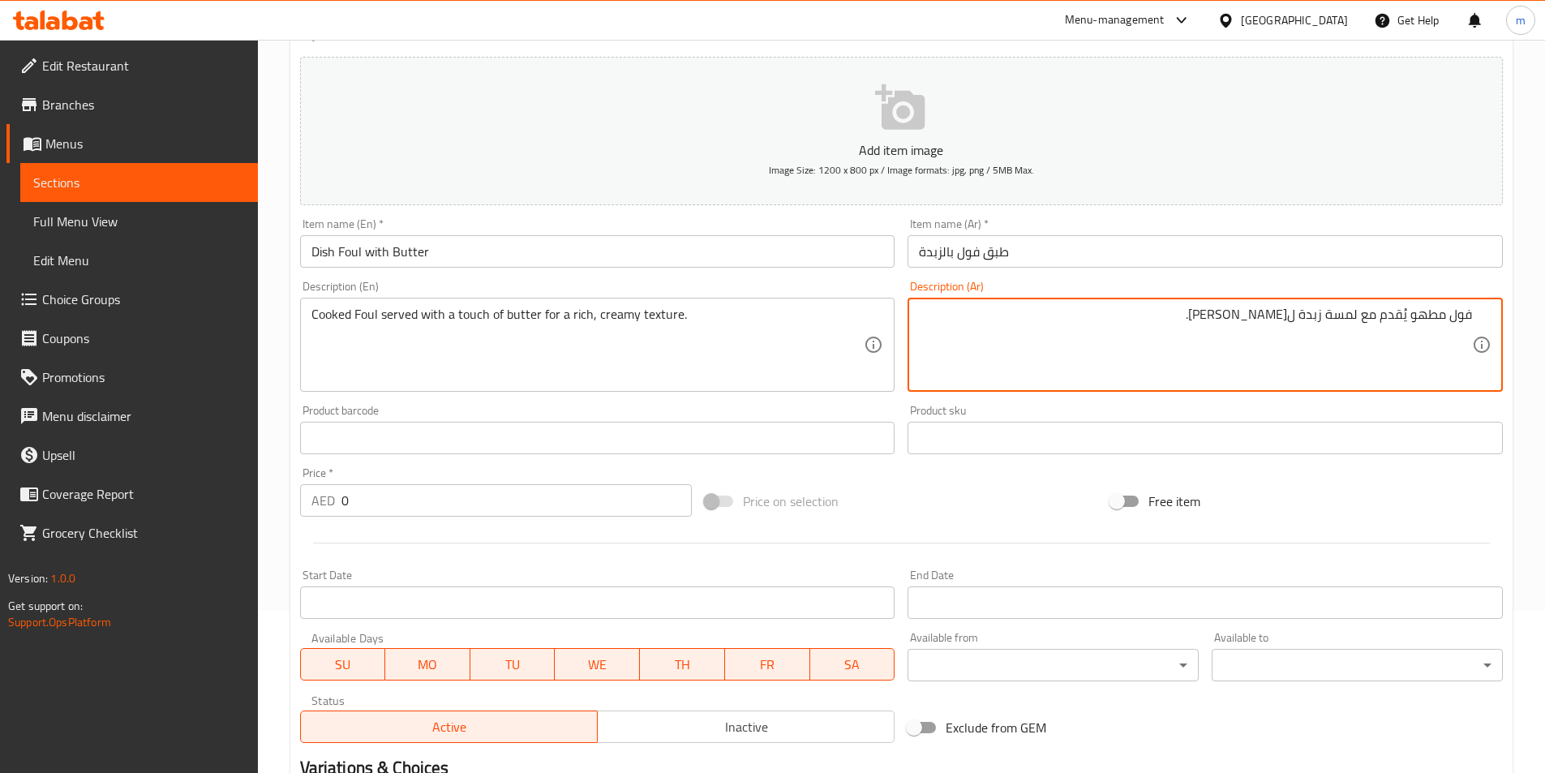
drag, startPoint x: 1259, startPoint y: 320, endPoint x: 1300, endPoint y: 328, distance: 41.4
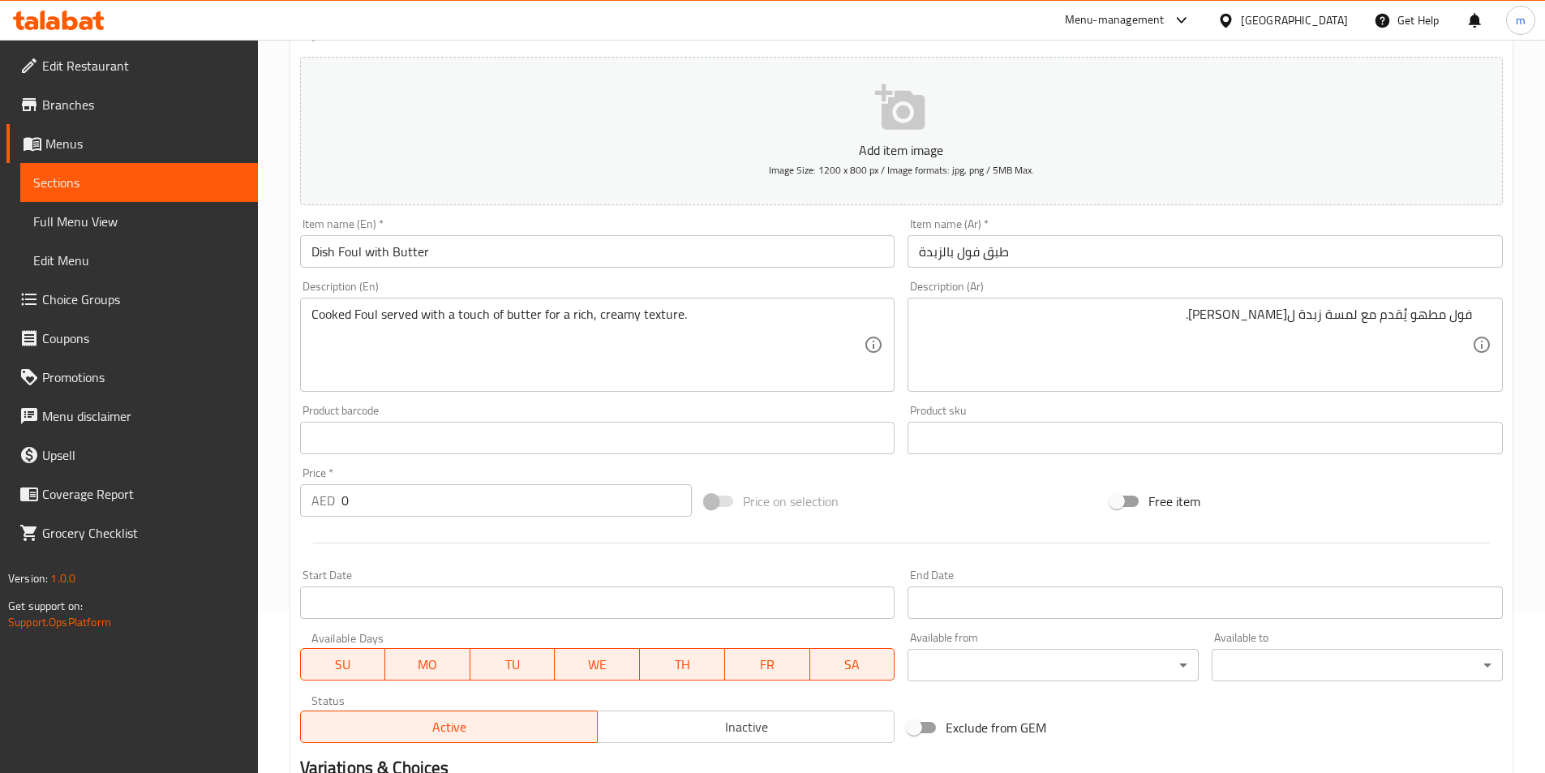
click at [819, 412] on div "Product barcode Product barcode" at bounding box center [597, 429] width 595 height 49
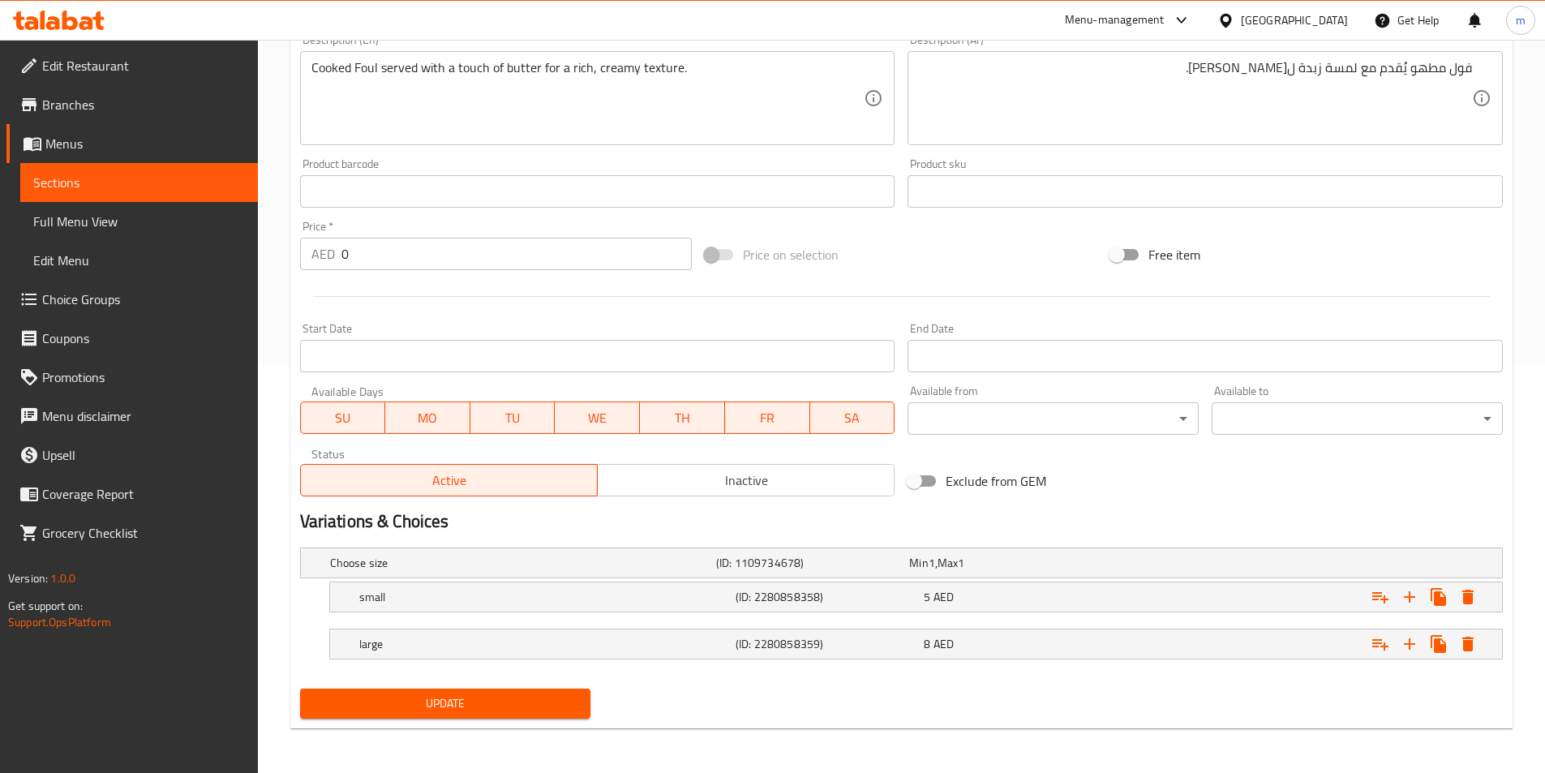
scroll to position [410, 0]
click at [504, 691] on button "Update" at bounding box center [445, 703] width 291 height 30
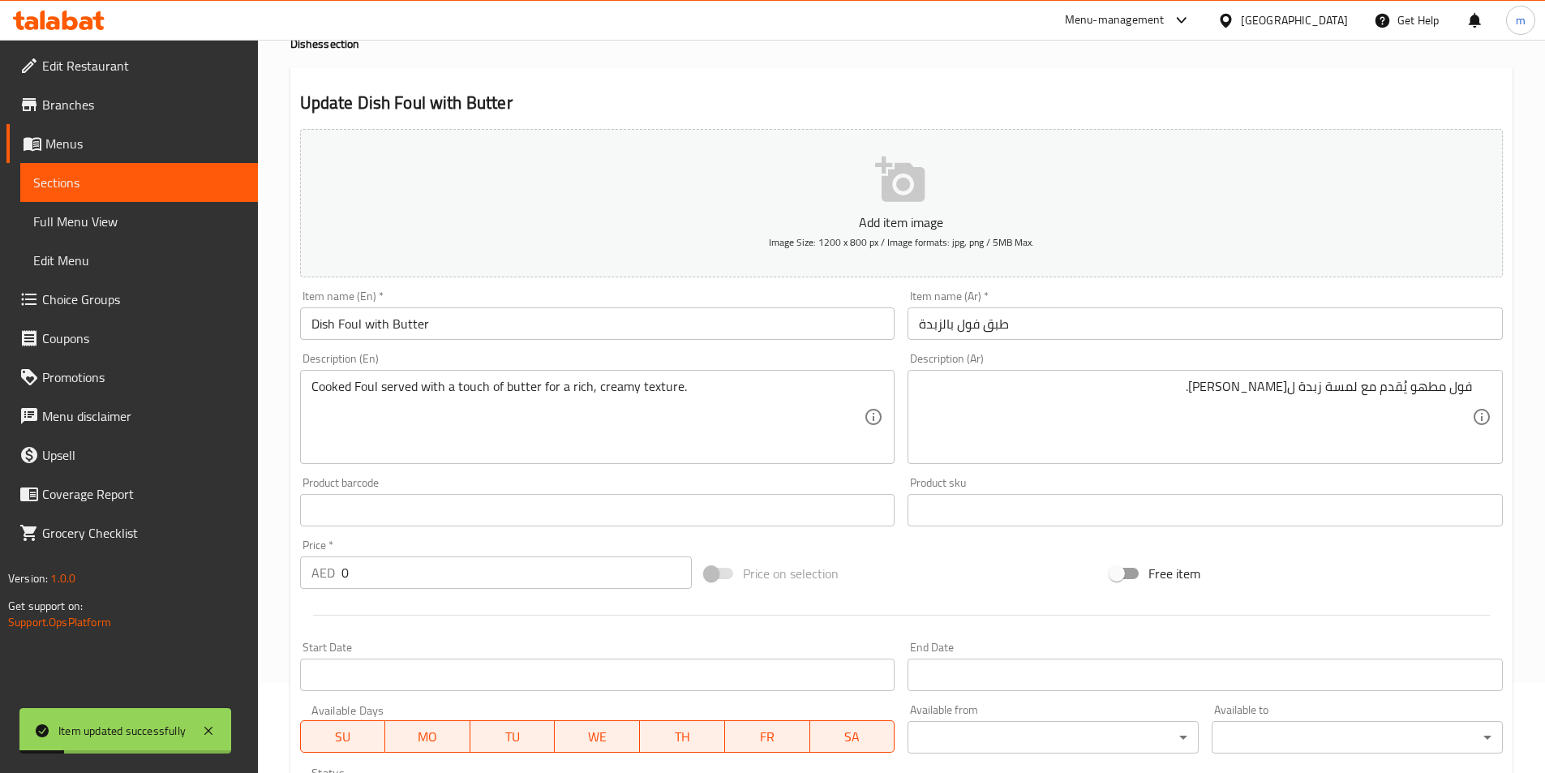
scroll to position [85, 0]
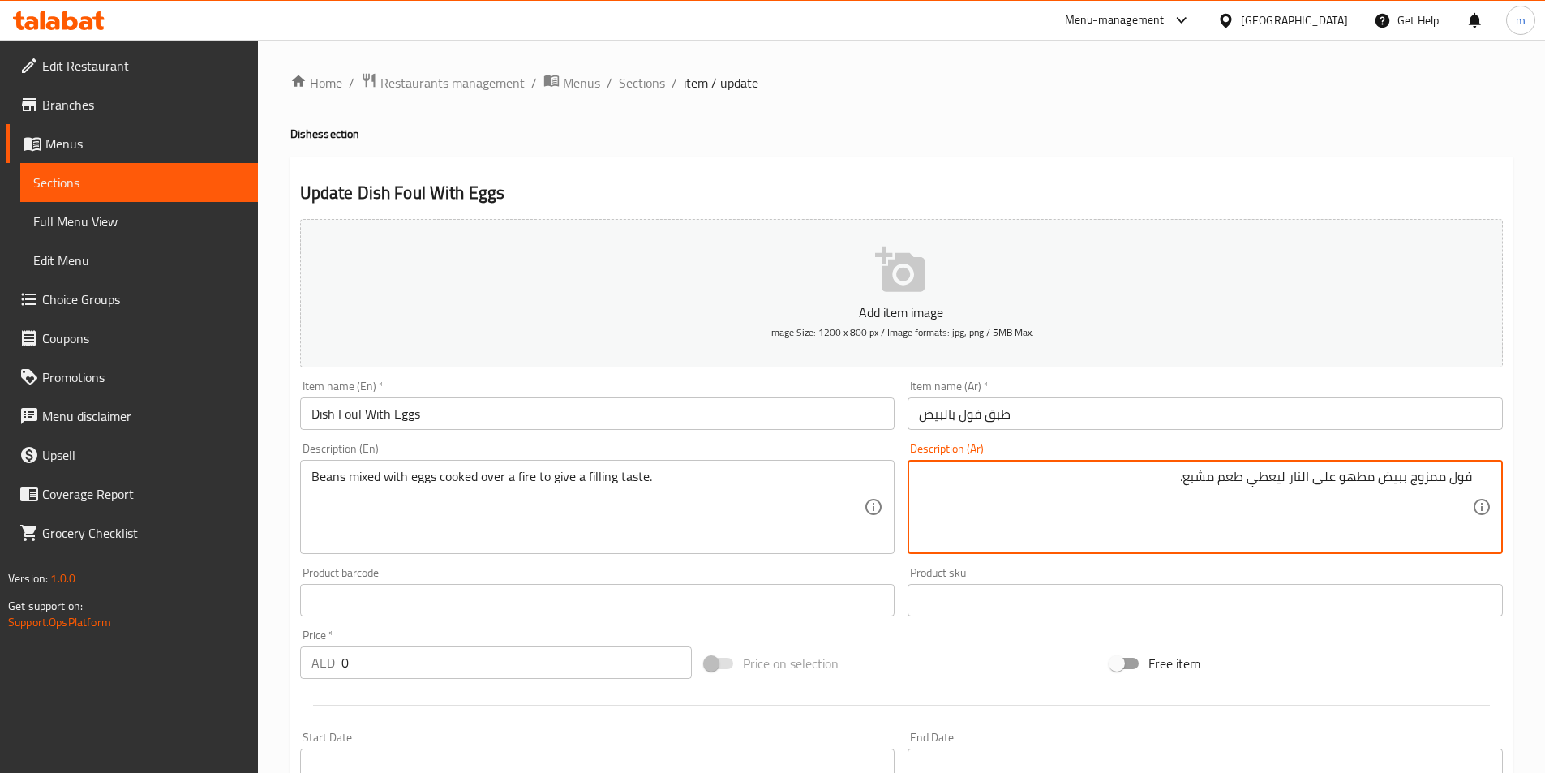
click at [1248, 527] on textarea "فول ممزوج ببيض مطهو على النار ليعطي طعم مشبع." at bounding box center [1195, 507] width 553 height 77
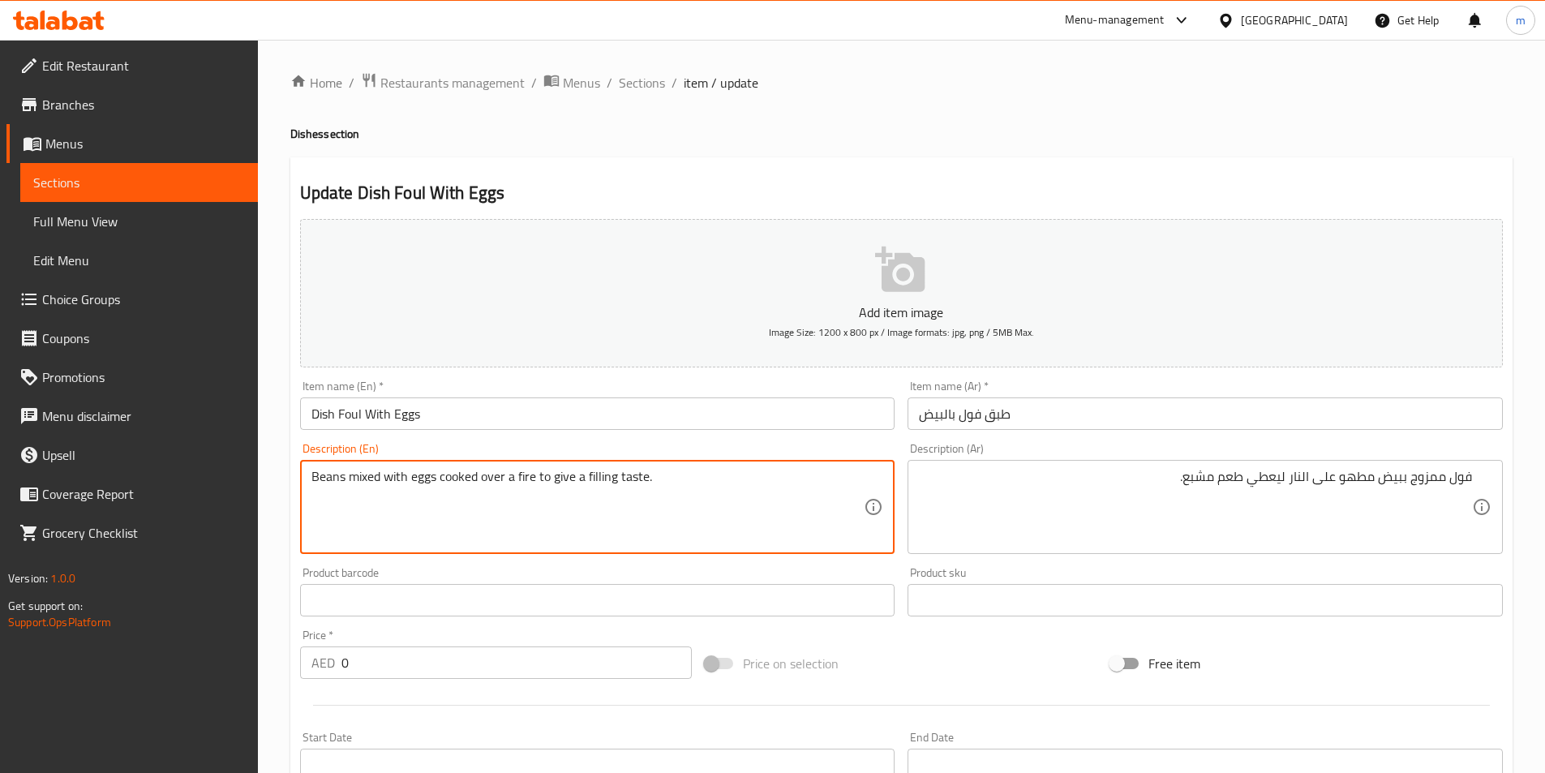
drag, startPoint x: 344, startPoint y: 476, endPoint x: 307, endPoint y: 471, distance: 36.8
click at [307, 471] on div "Beans mixed with eggs cooked over a fire to give a filling taste. Description (…" at bounding box center [597, 507] width 595 height 94
paste textarea "Foul"
click at [336, 482] on textarea "Foul mixed with eggs cooked over a fire to give a filling taste." at bounding box center [588, 507] width 553 height 77
drag, startPoint x: 338, startPoint y: 476, endPoint x: 367, endPoint y: 484, distance: 29.3
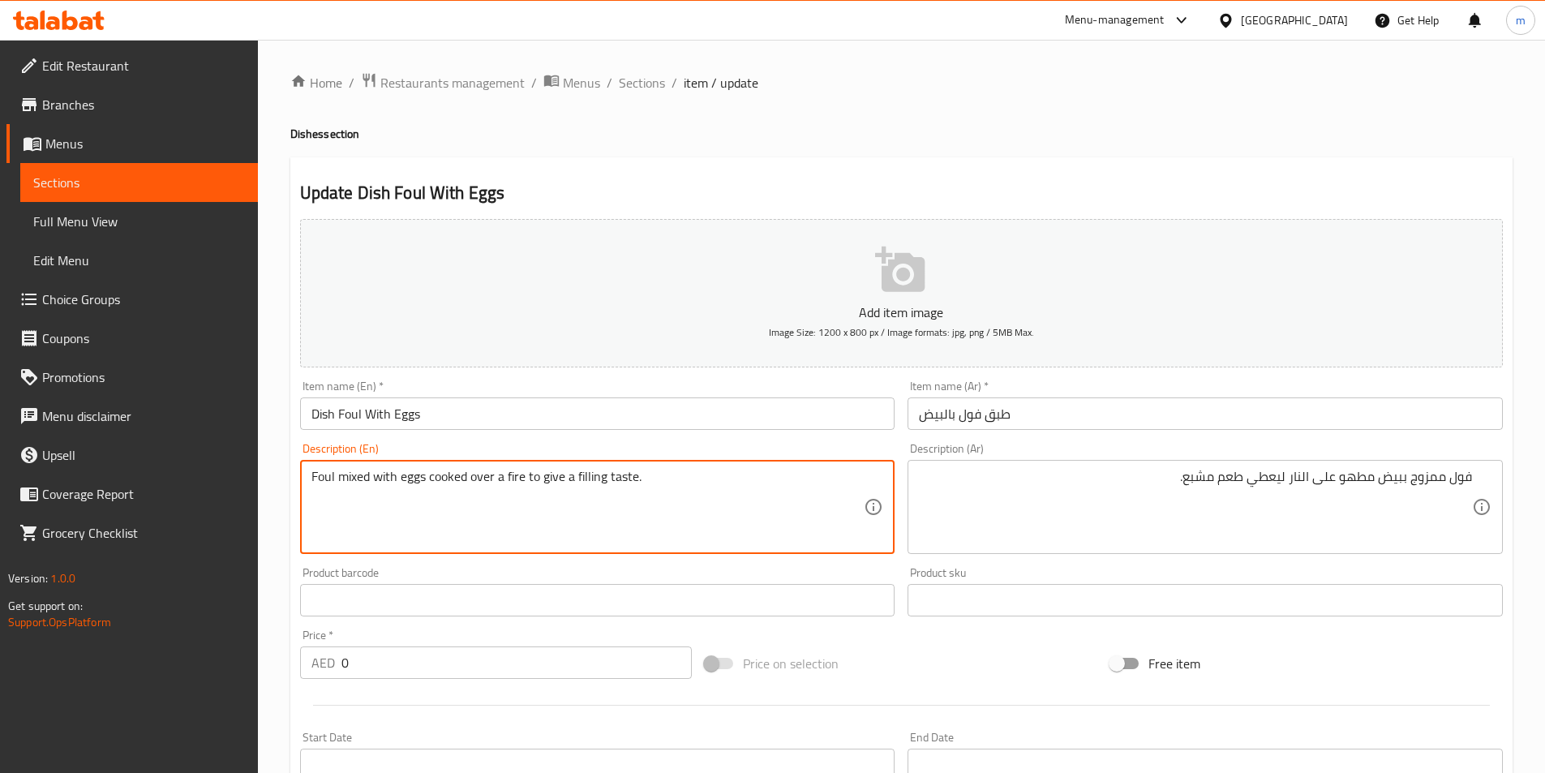
click at [367, 484] on textarea "Foul mixed with eggs cooked over a fire to give a filling taste." at bounding box center [588, 507] width 553 height 77
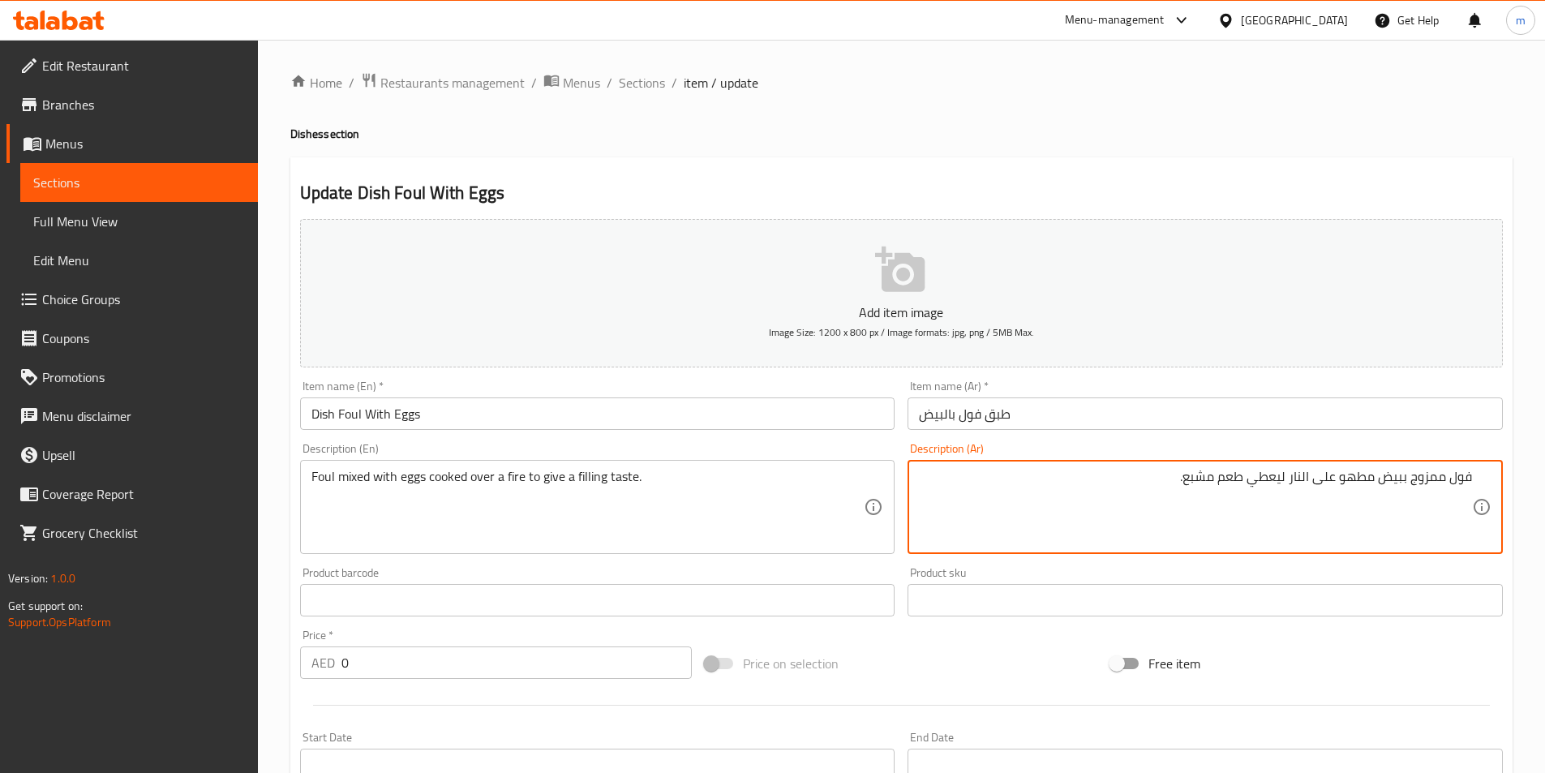
drag, startPoint x: 1410, startPoint y: 476, endPoint x: 1434, endPoint y: 475, distance: 23.5
click at [1434, 475] on textarea "فول ممزوج ببيض مطهو على النار ليعطي طعم مشبع." at bounding box center [1195, 507] width 553 height 77
drag, startPoint x: 1413, startPoint y: 476, endPoint x: 1442, endPoint y: 471, distance: 29.6
click at [1442, 471] on textarea "فول ممزوج ببيض مطهو على النار ليعطي طعم مشبع." at bounding box center [1195, 507] width 553 height 77
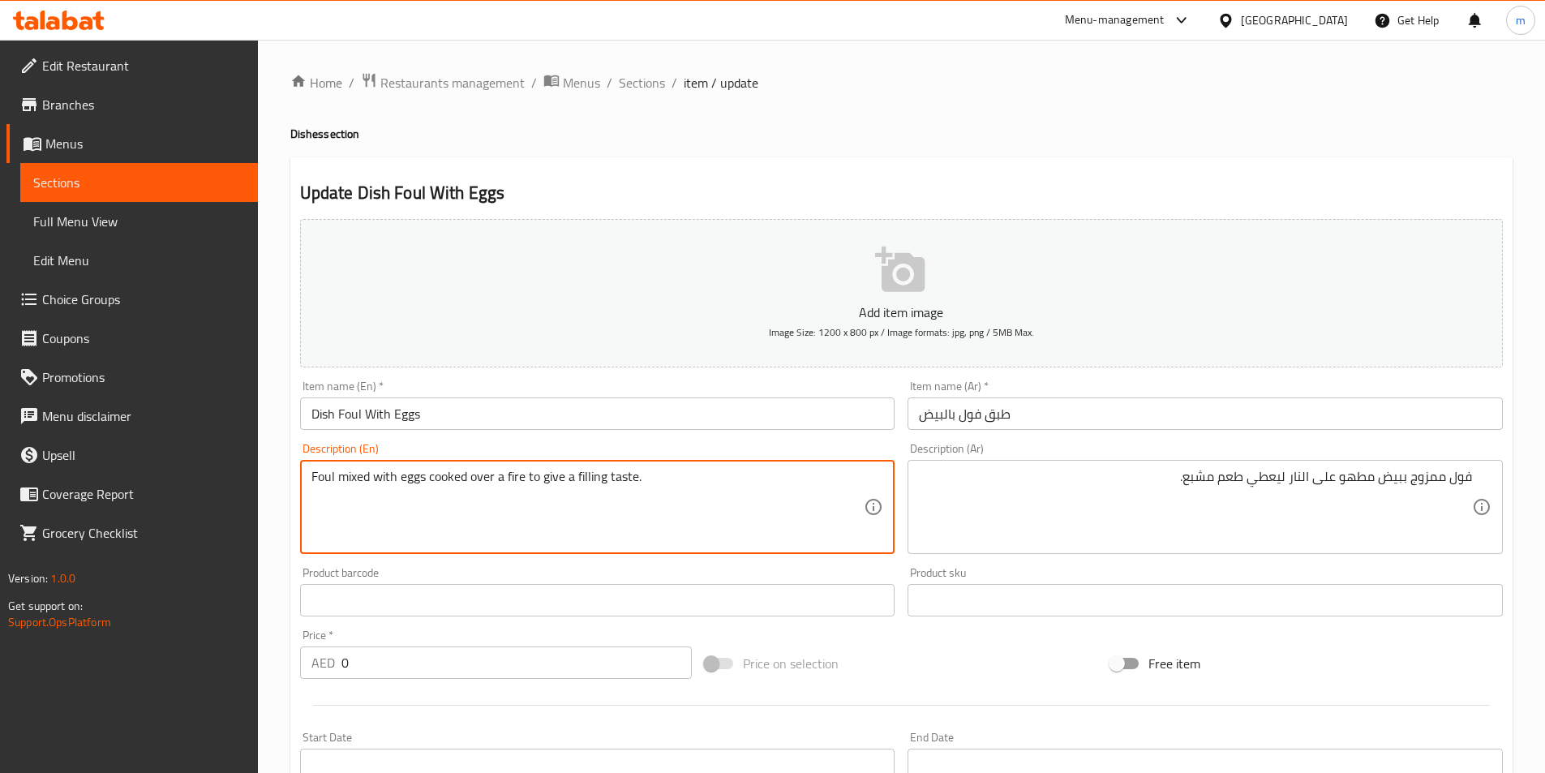
drag, startPoint x: 338, startPoint y: 474, endPoint x: 368, endPoint y: 479, distance: 30.4
click at [368, 479] on textarea "Foul mixed with eggs cooked over a fire to give a filling taste." at bounding box center [588, 507] width 553 height 77
paste textarea "blend"
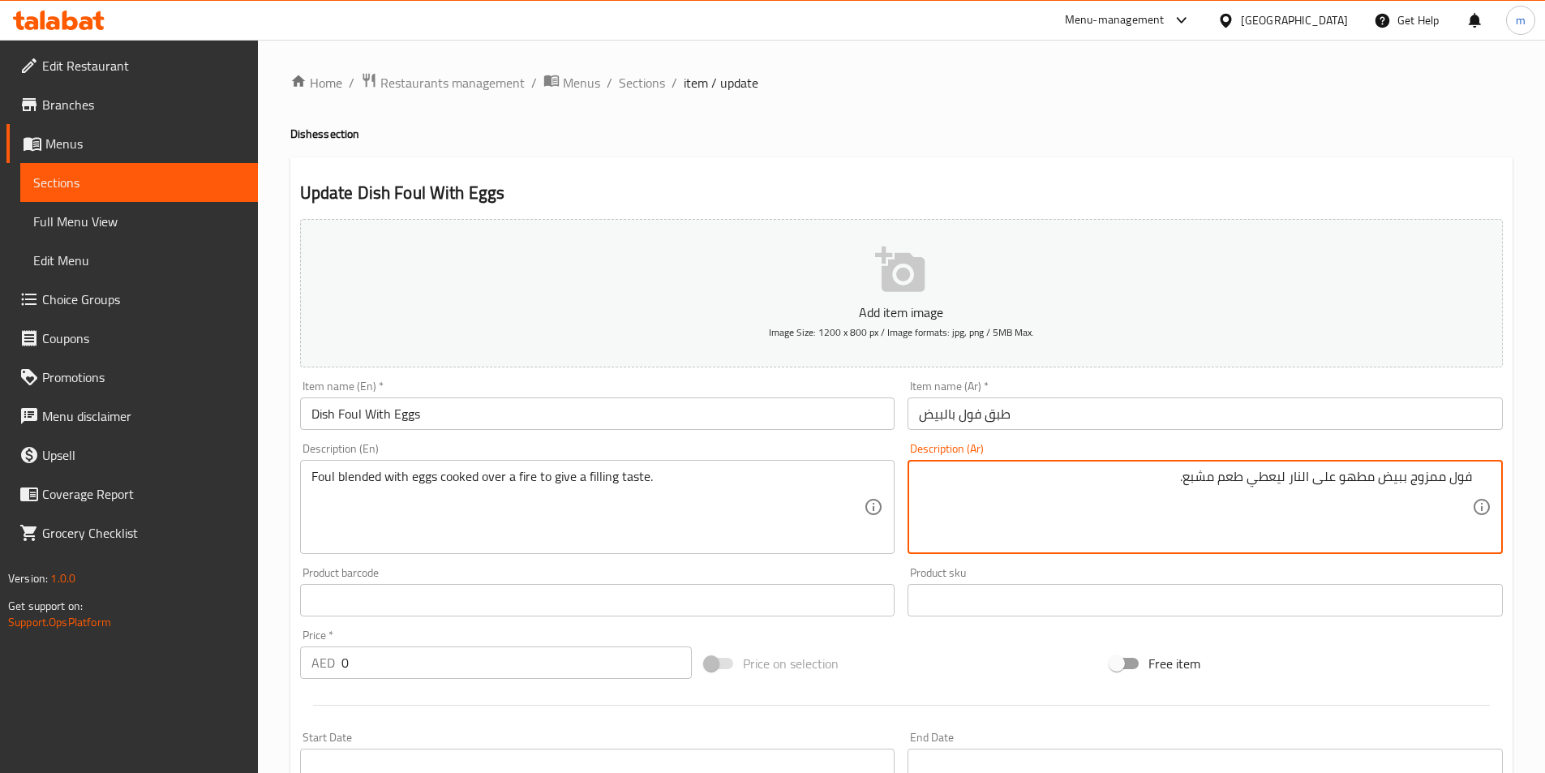
drag, startPoint x: 1373, startPoint y: 476, endPoint x: 1292, endPoint y: 479, distance: 81.2
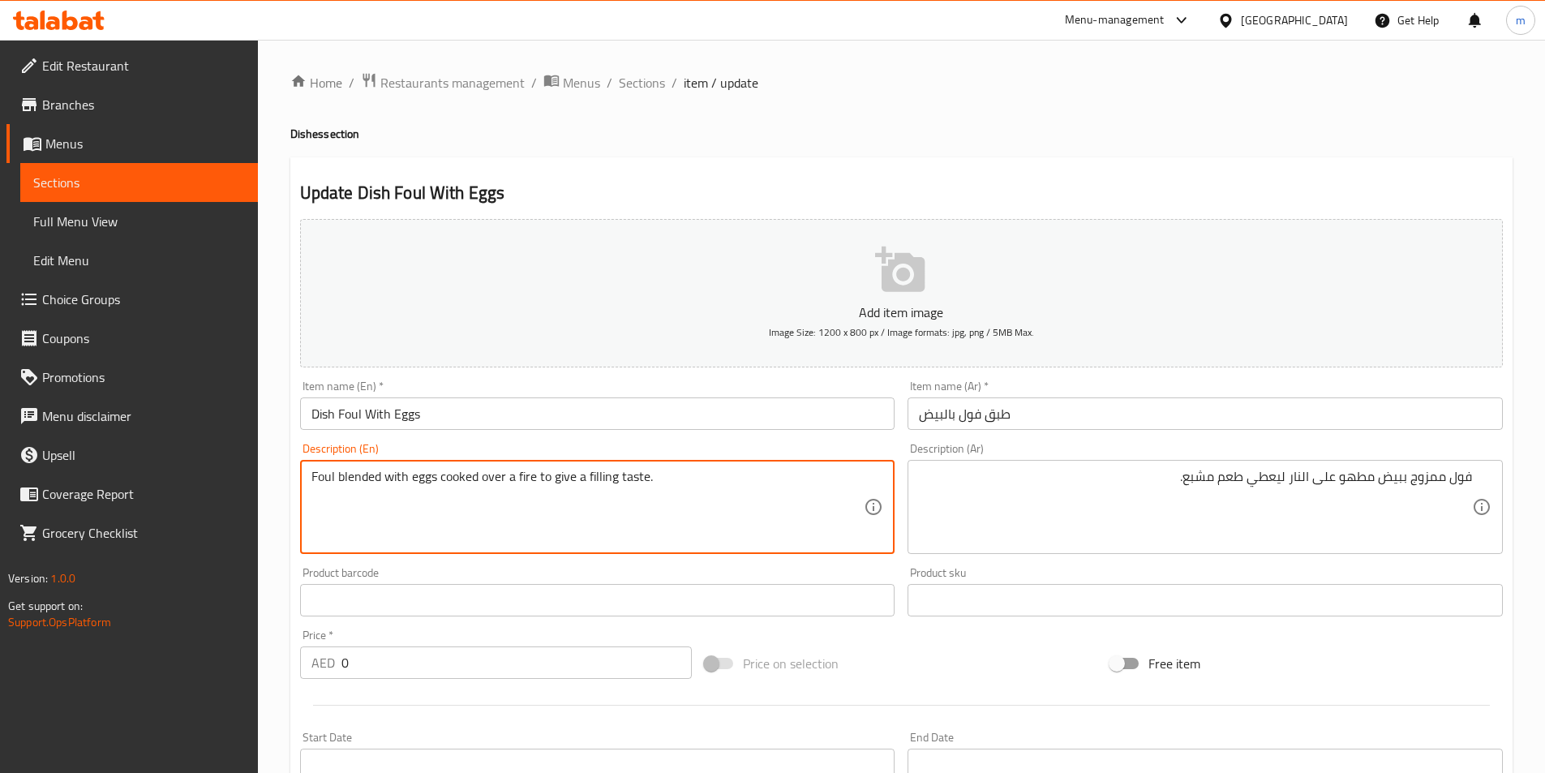
drag, startPoint x: 482, startPoint y: 475, endPoint x: 514, endPoint y: 484, distance: 33.4
type textarea "Foul blended with eggs cooked on fire to give a filling taste."
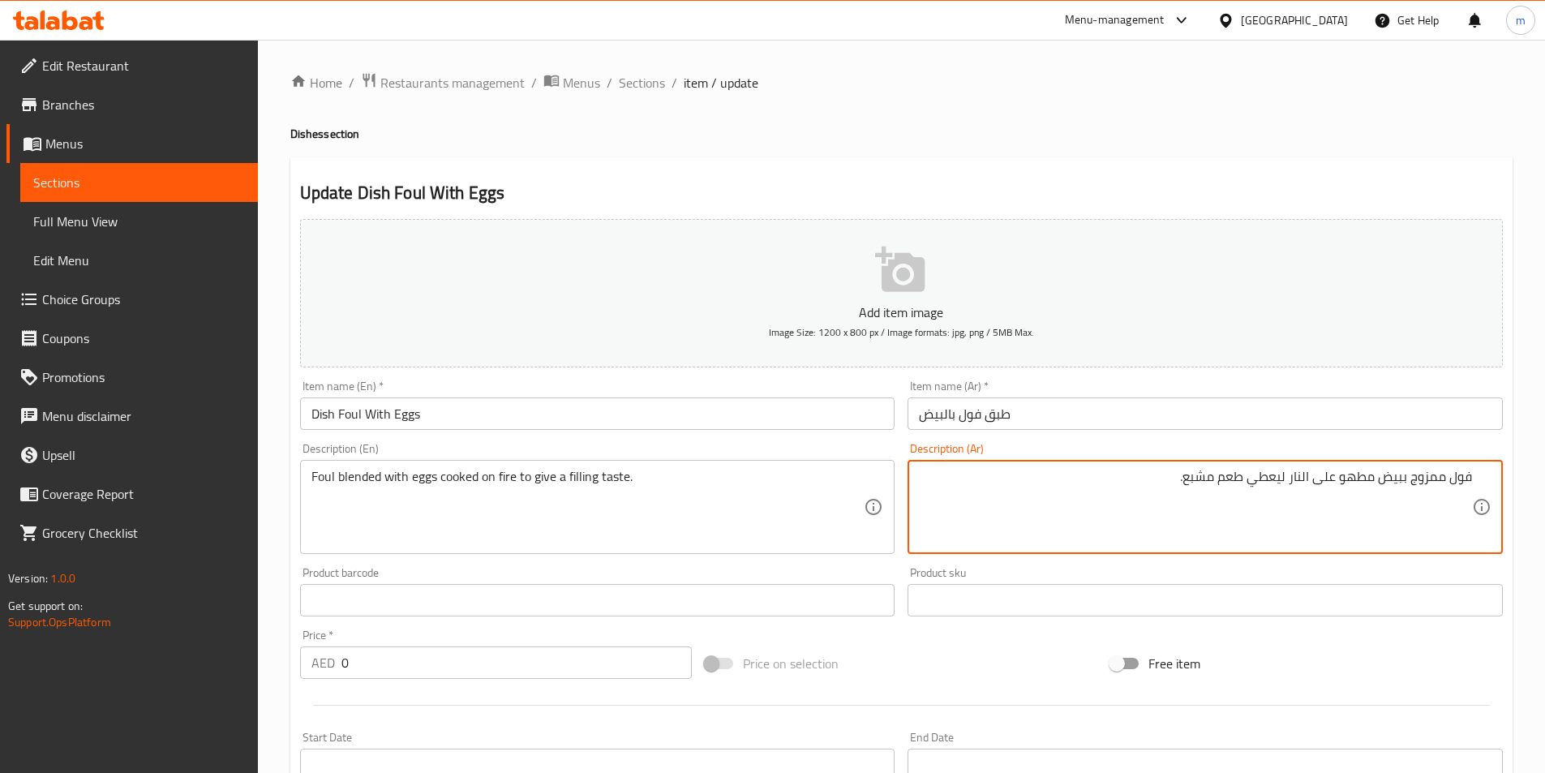
drag, startPoint x: 1189, startPoint y: 482, endPoint x: 1243, endPoint y: 482, distance: 54.4
drag, startPoint x: 1285, startPoint y: 475, endPoint x: 1189, endPoint y: 472, distance: 96.6
click at [1189, 472] on textarea "فول ممزوج ببيض مطهو على النار ليعطي طعم مشبع." at bounding box center [1195, 507] width 553 height 77
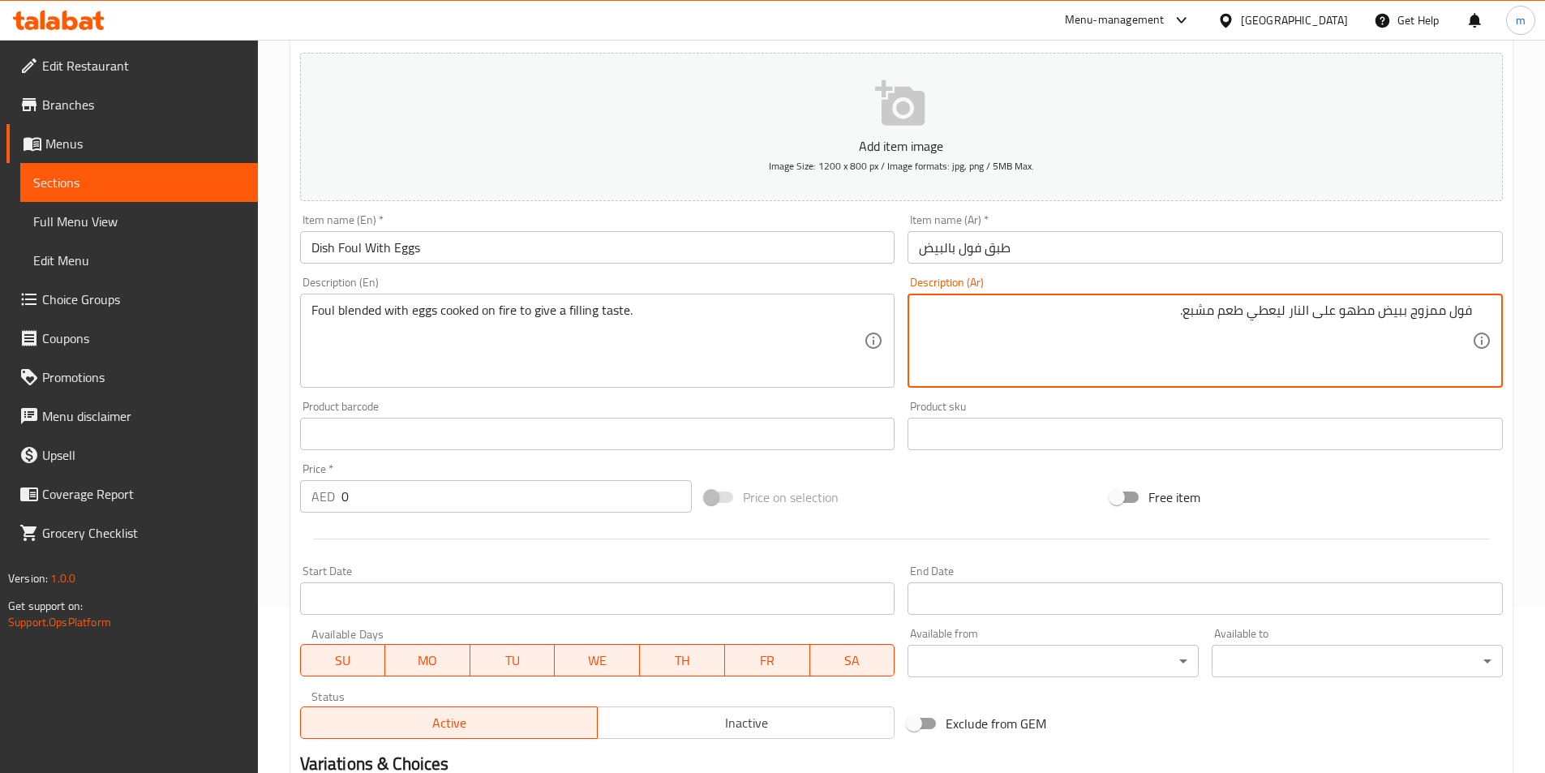
scroll to position [410, 0]
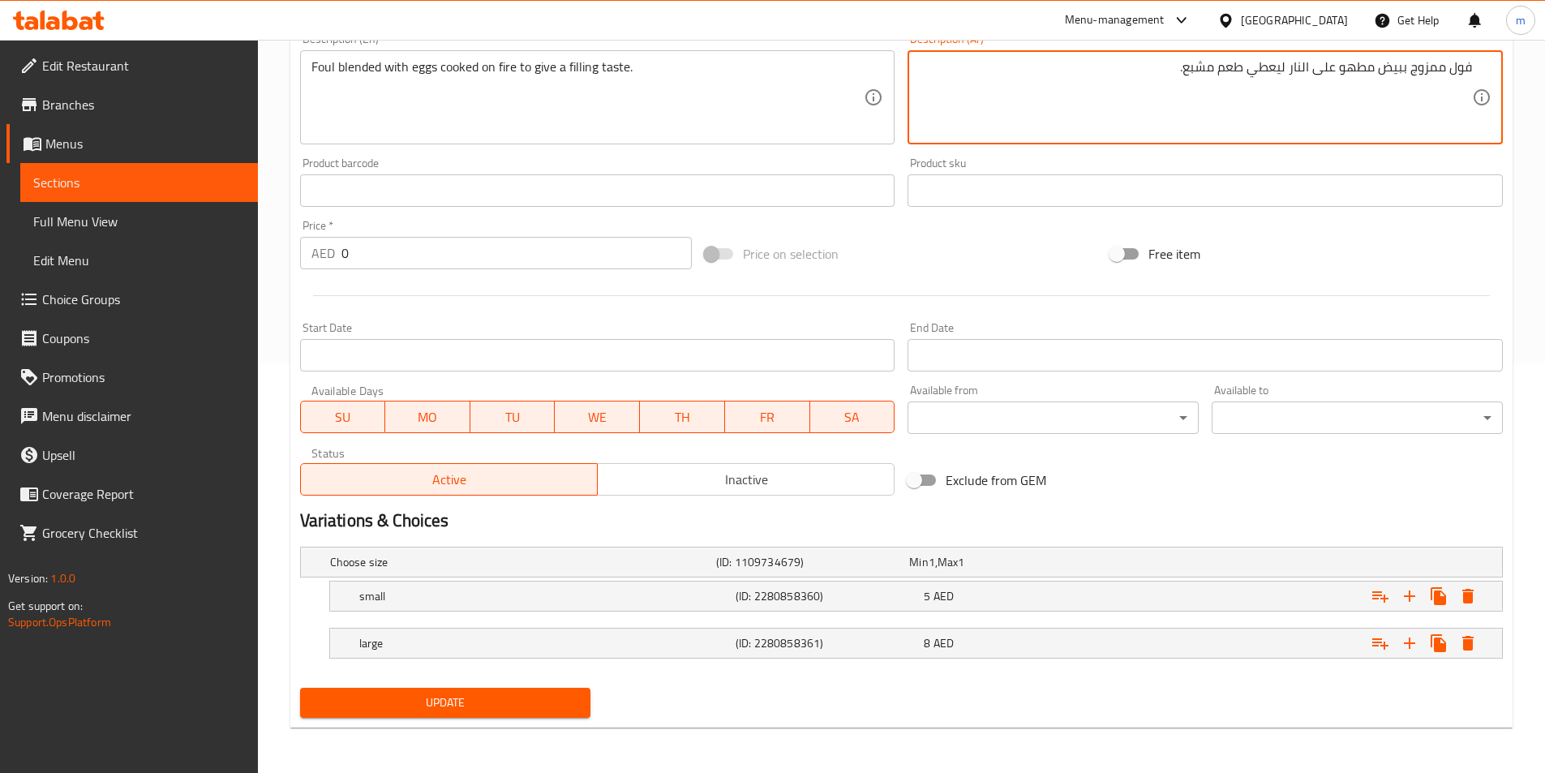
click at [480, 708] on span "Update" at bounding box center [445, 703] width 265 height 20
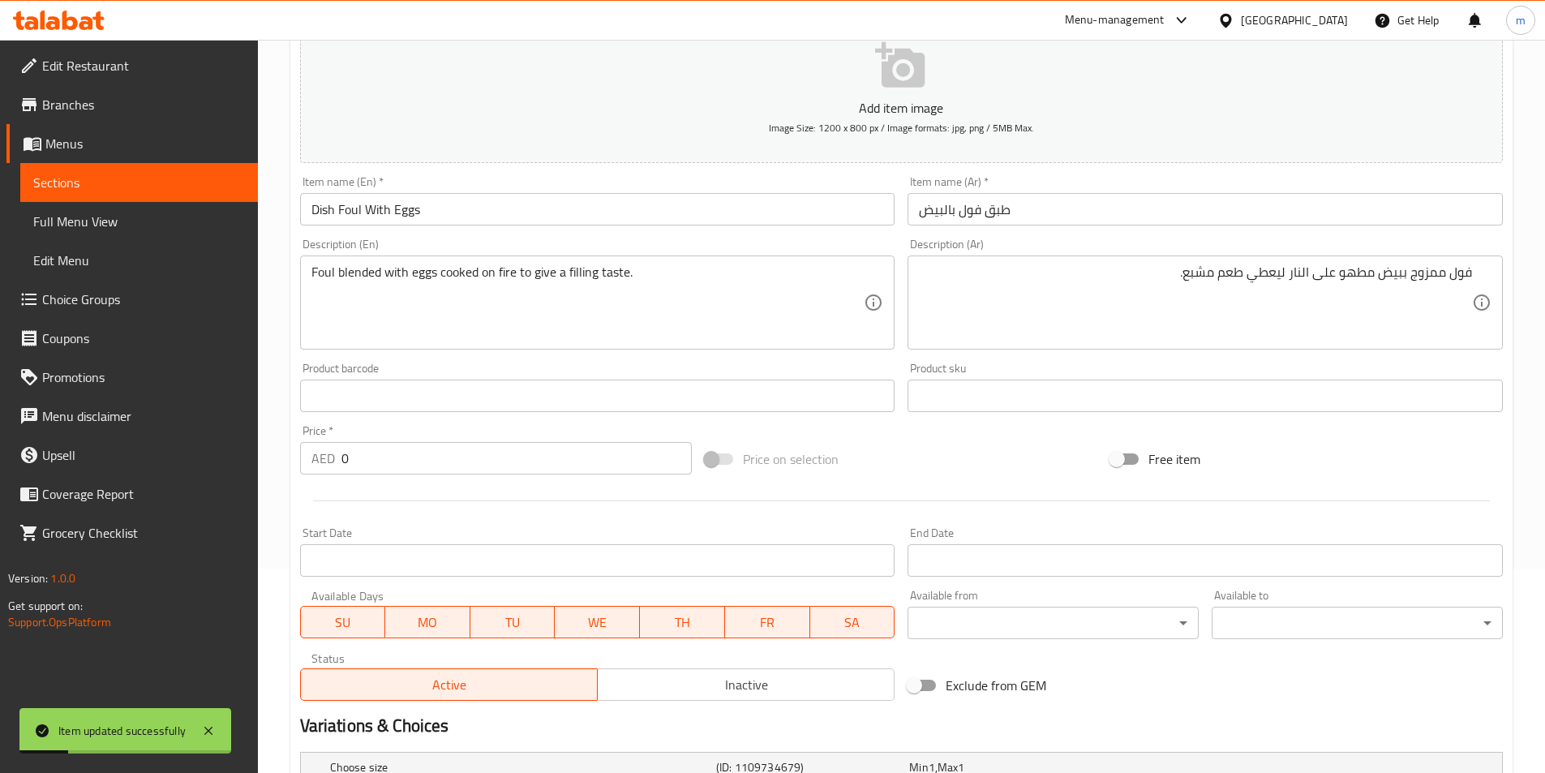
scroll to position [166, 0]
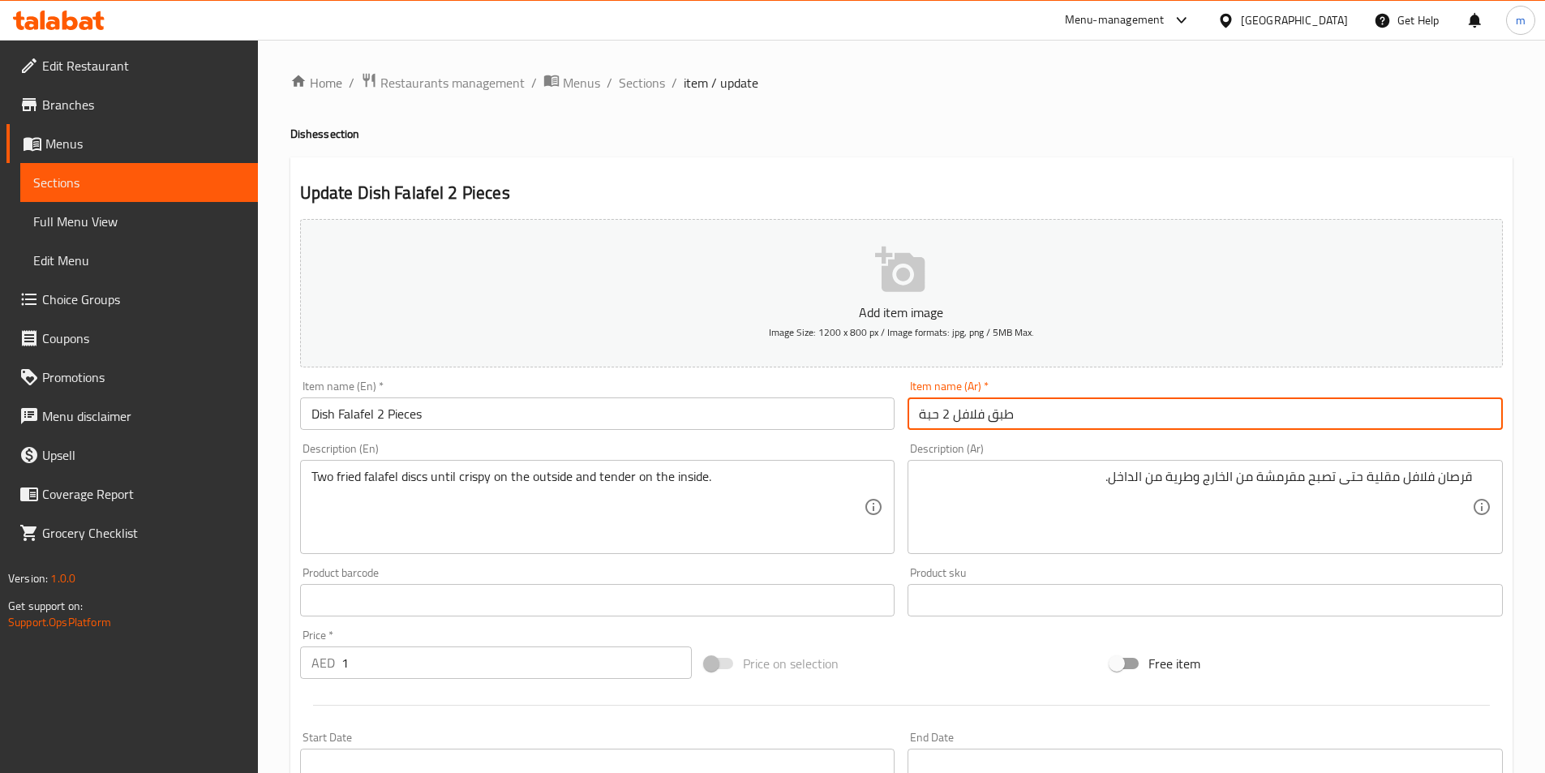
drag, startPoint x: 939, startPoint y: 412, endPoint x: 915, endPoint y: 419, distance: 25.4
click at [915, 419] on input "طبق فلافل 2 حبة" at bounding box center [1205, 414] width 595 height 32
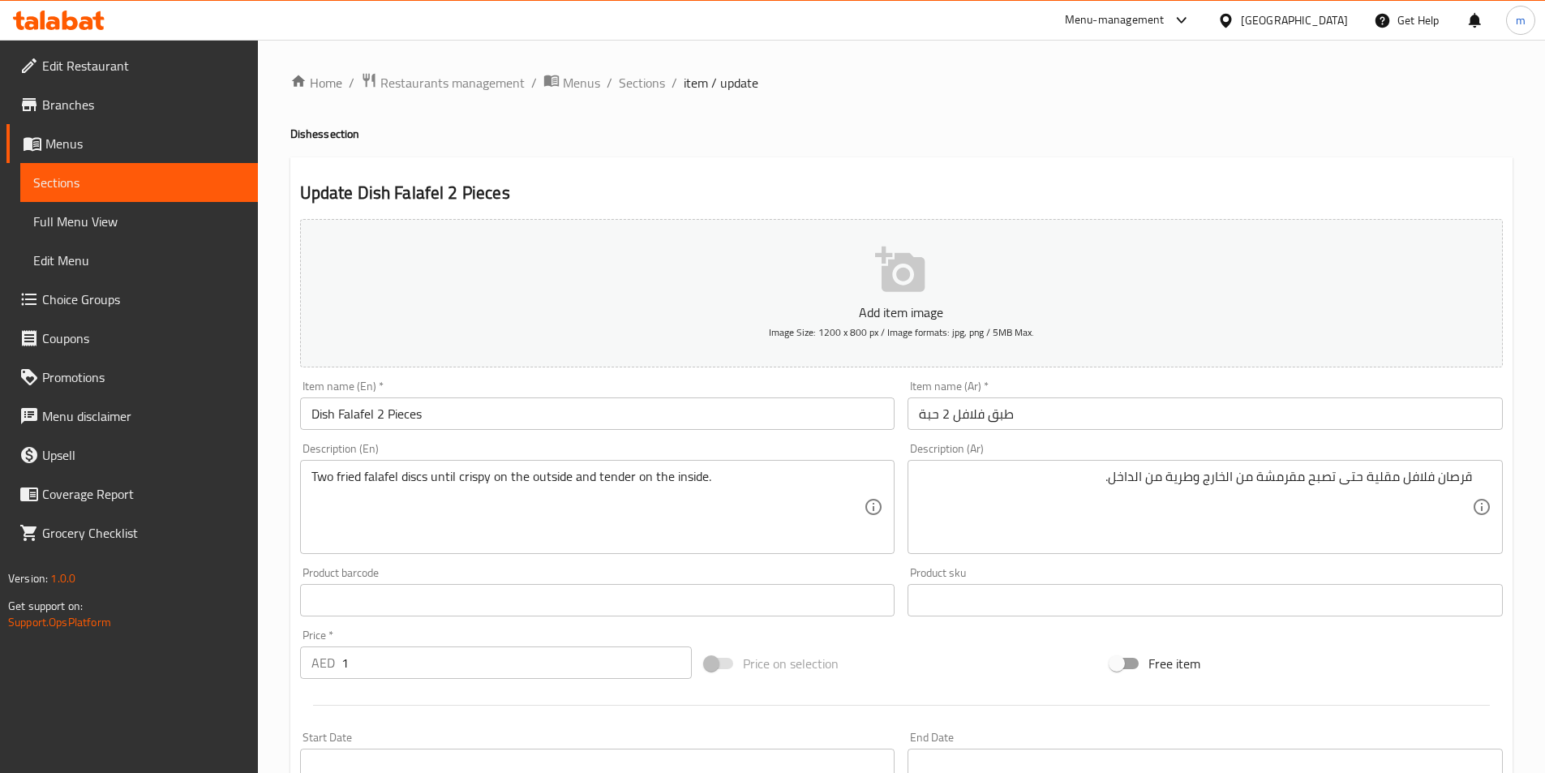
click at [1052, 463] on div "قرصان فلافل مقلية حتى تصبح مقرمشة من الخارج وطرية من الداخل. Description (Ar)" at bounding box center [1205, 507] width 595 height 94
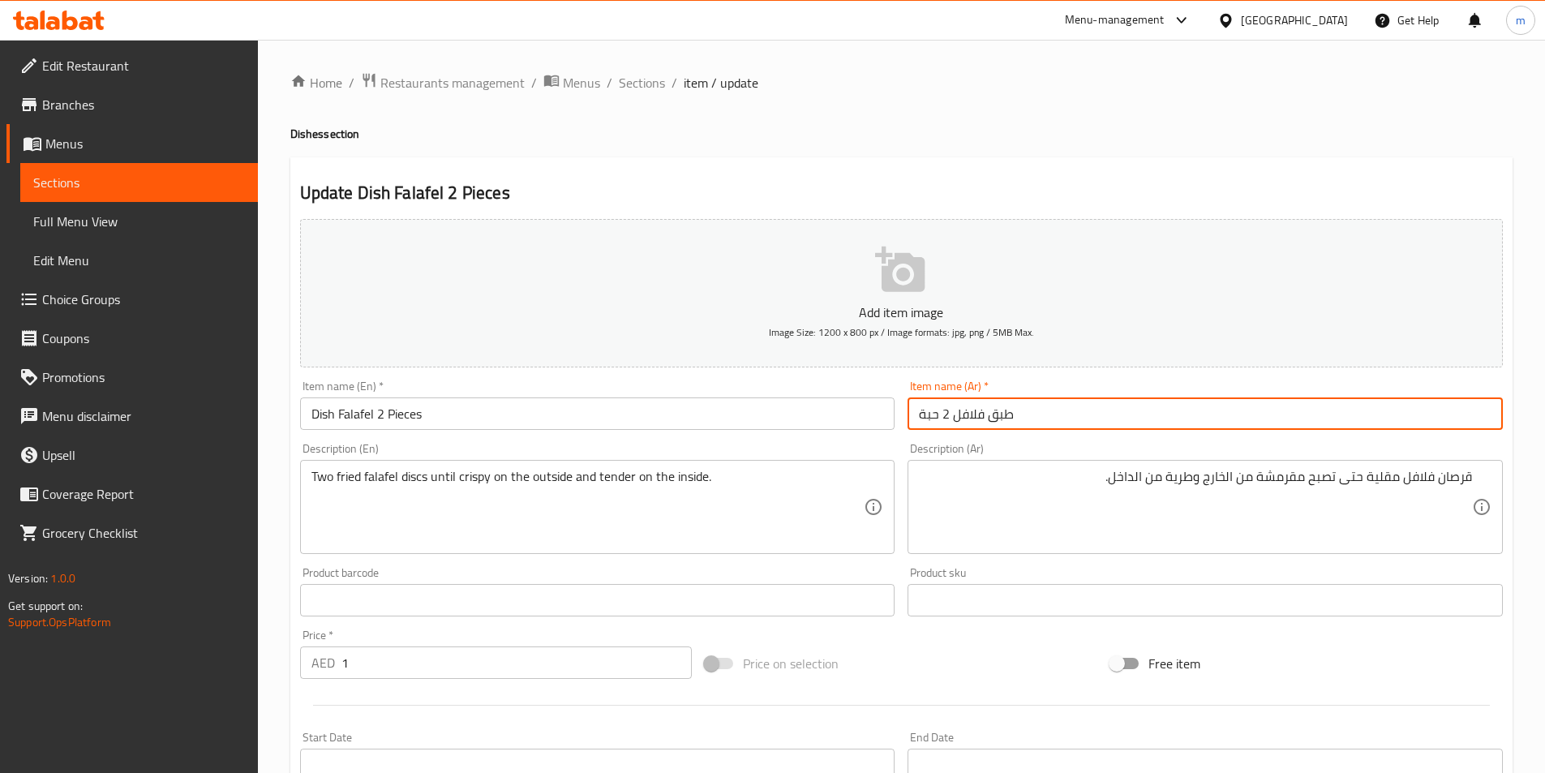
drag, startPoint x: 937, startPoint y: 419, endPoint x: 907, endPoint y: 418, distance: 30.0
click at [907, 418] on div "Item name (Ar)   * طبق فلافل 2 حبة Item name (Ar) *" at bounding box center [1205, 405] width 608 height 62
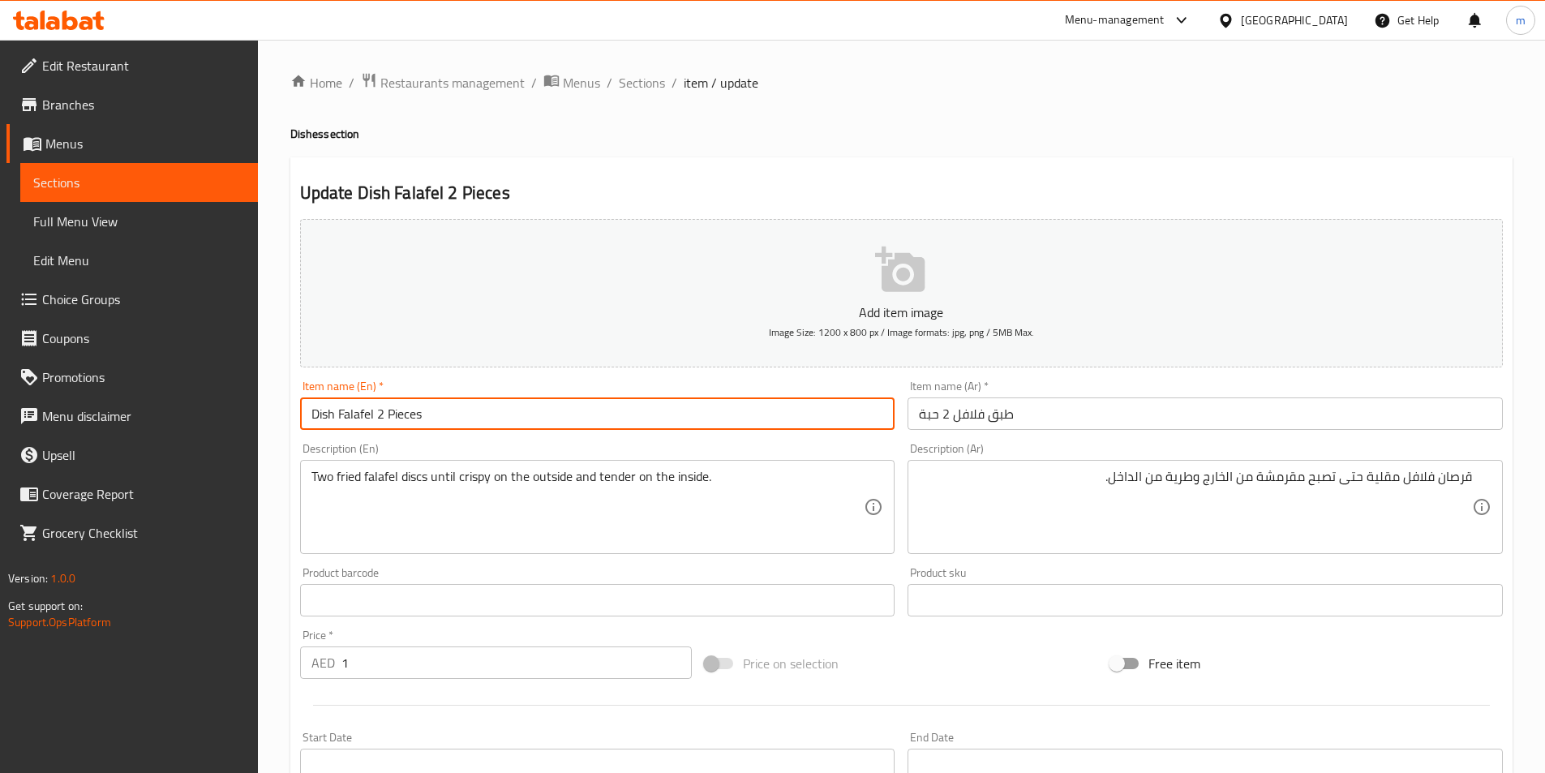
click at [392, 415] on input "Dish Falafel 2 Pieces" at bounding box center [597, 414] width 595 height 32
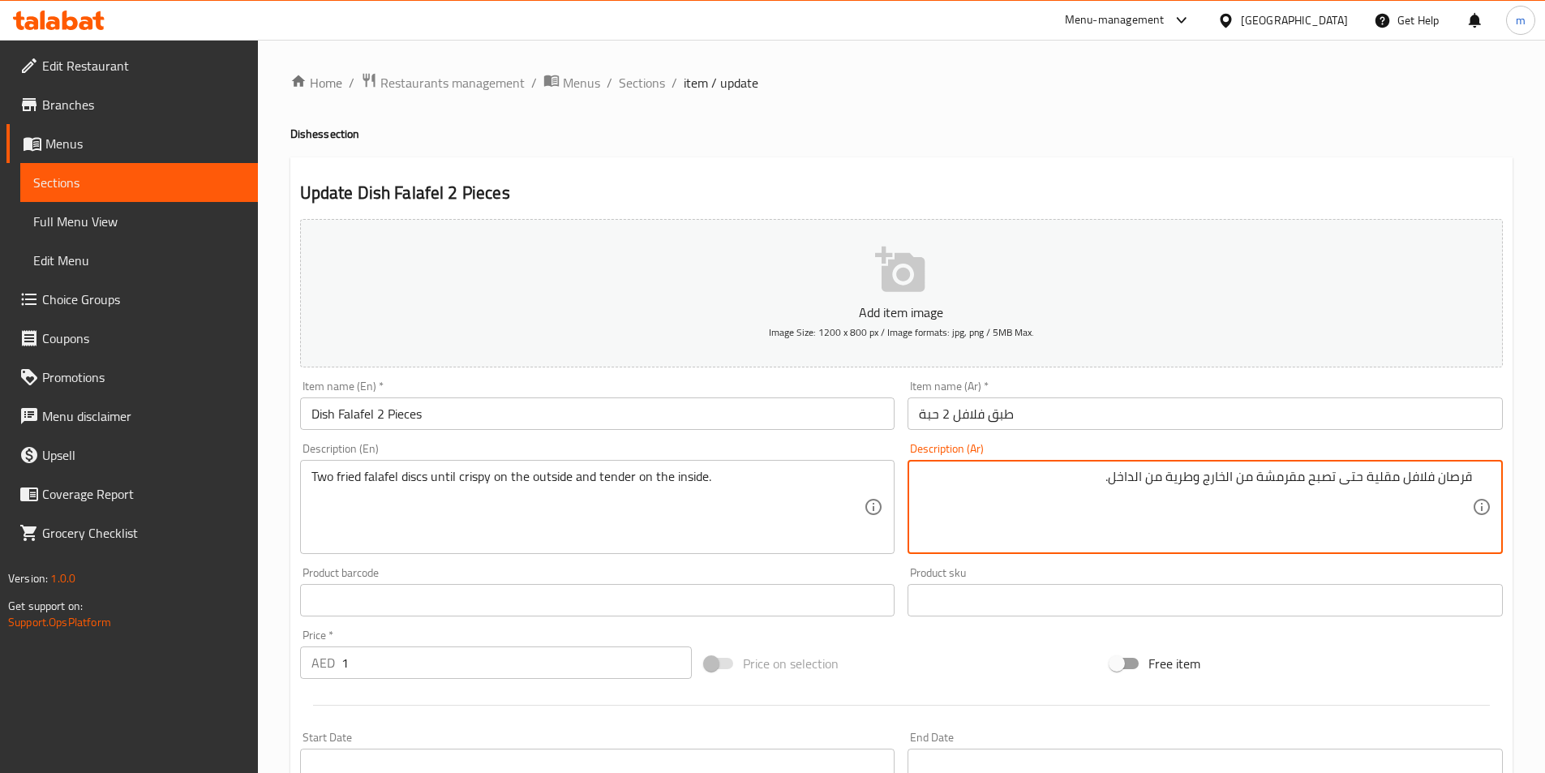
drag, startPoint x: 1466, startPoint y: 479, endPoint x: 1451, endPoint y: 479, distance: 14.6
click at [1451, 479] on textarea "قرصان فلافل مقلية حتى تصبح مقرمشة من الخارج وطرية من الداخل." at bounding box center [1195, 507] width 553 height 77
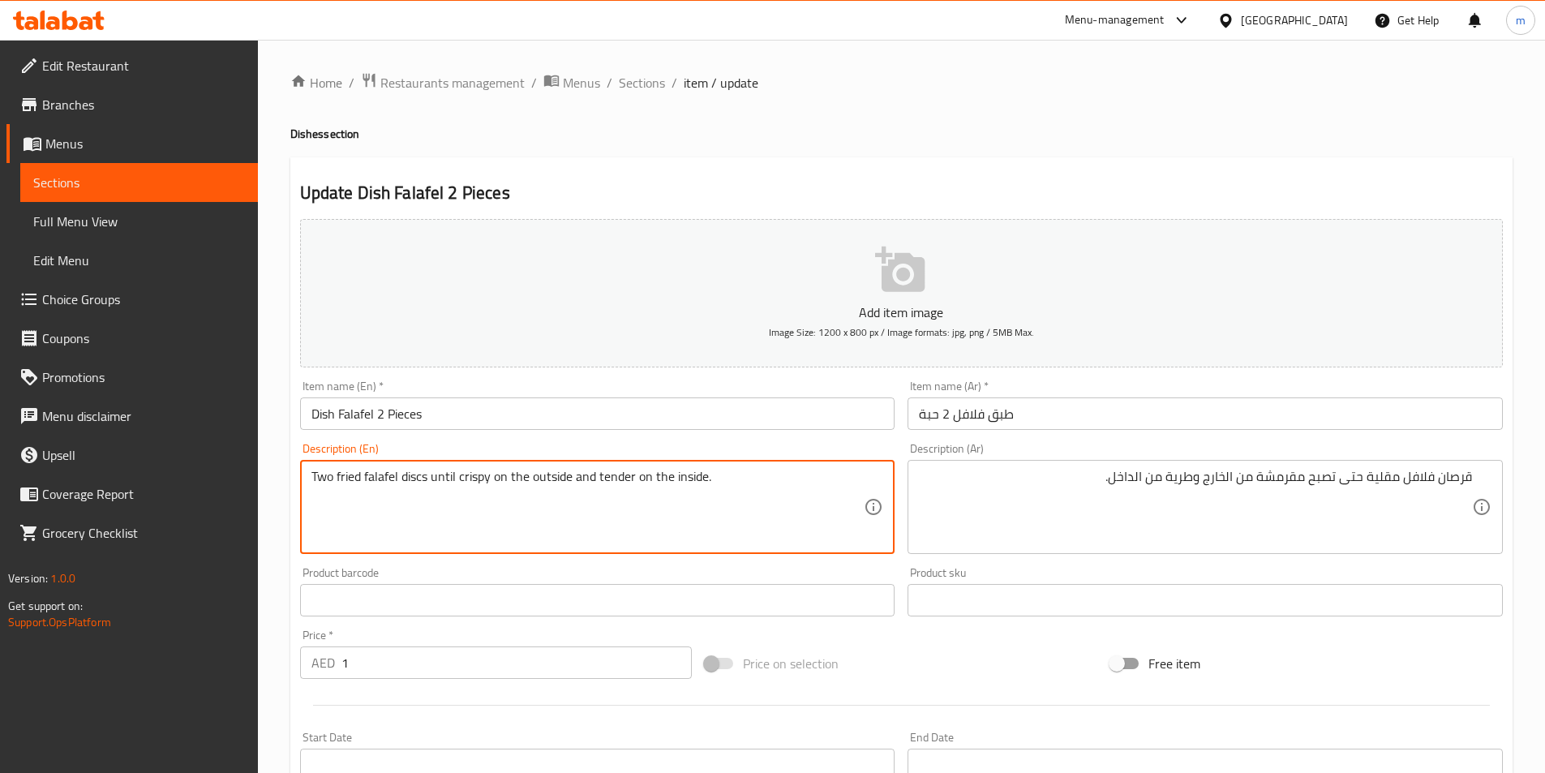
drag, startPoint x: 338, startPoint y: 476, endPoint x: 361, endPoint y: 476, distance: 22.7
click at [361, 476] on textarea "Two fried falafel discs until crispy on the outside and tender on the inside." at bounding box center [588, 507] width 553 height 77
click at [333, 469] on textarea "Two fried falafel discs until crispy on the outside and tender on the inside." at bounding box center [588, 507] width 553 height 77
click at [334, 472] on textarea "Two fried falafel discs until crispy on the outside and tender on the inside." at bounding box center [588, 507] width 553 height 77
click at [337, 475] on textarea "Two fried falafel discs until crispy on the outside and tender on the inside." at bounding box center [588, 507] width 553 height 77
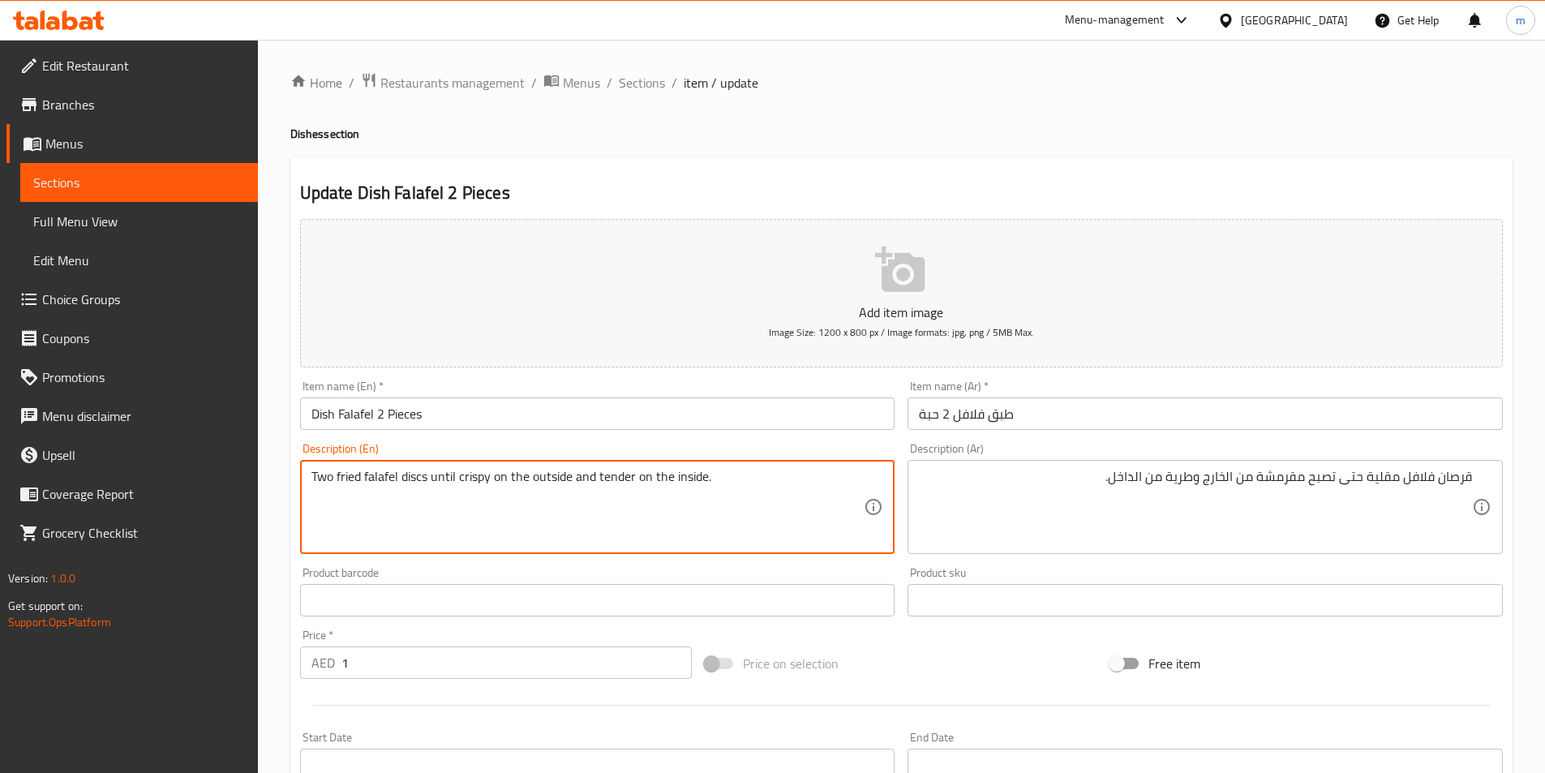
paste textarea "[PERSON_NAME]"
click at [269, 238] on div "Home / Restaurants management / Menus / Sections / item / update Dishes section…" at bounding box center [901, 593] width 1287 height 1107
drag, startPoint x: 433, startPoint y: 481, endPoint x: 462, endPoint y: 488, distance: 29.1
click at [462, 488] on textarea "Two Patty fried falafel discs until crispy on the outside and tender on the ins…" at bounding box center [588, 507] width 553 height 77
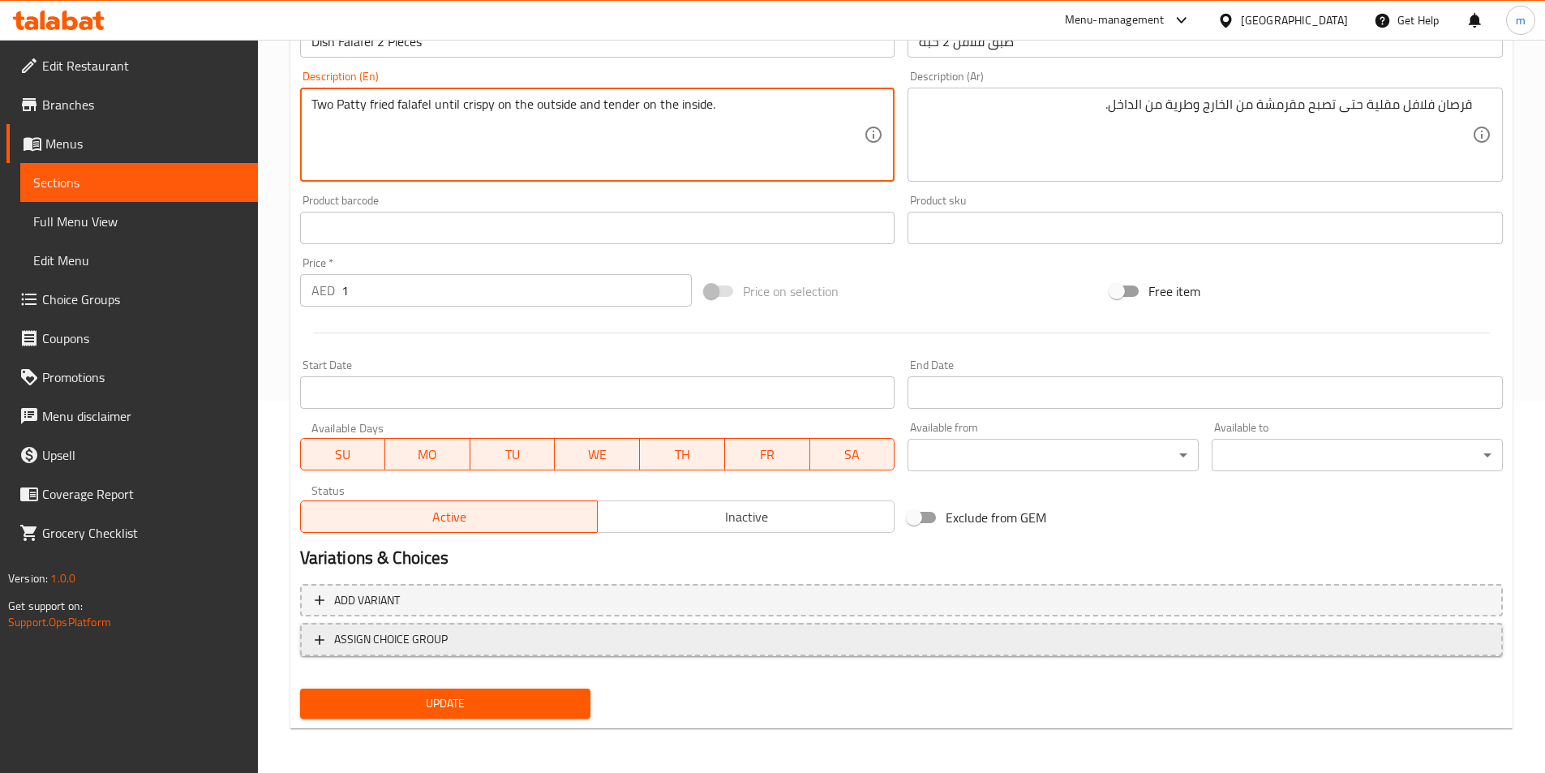
scroll to position [373, 0]
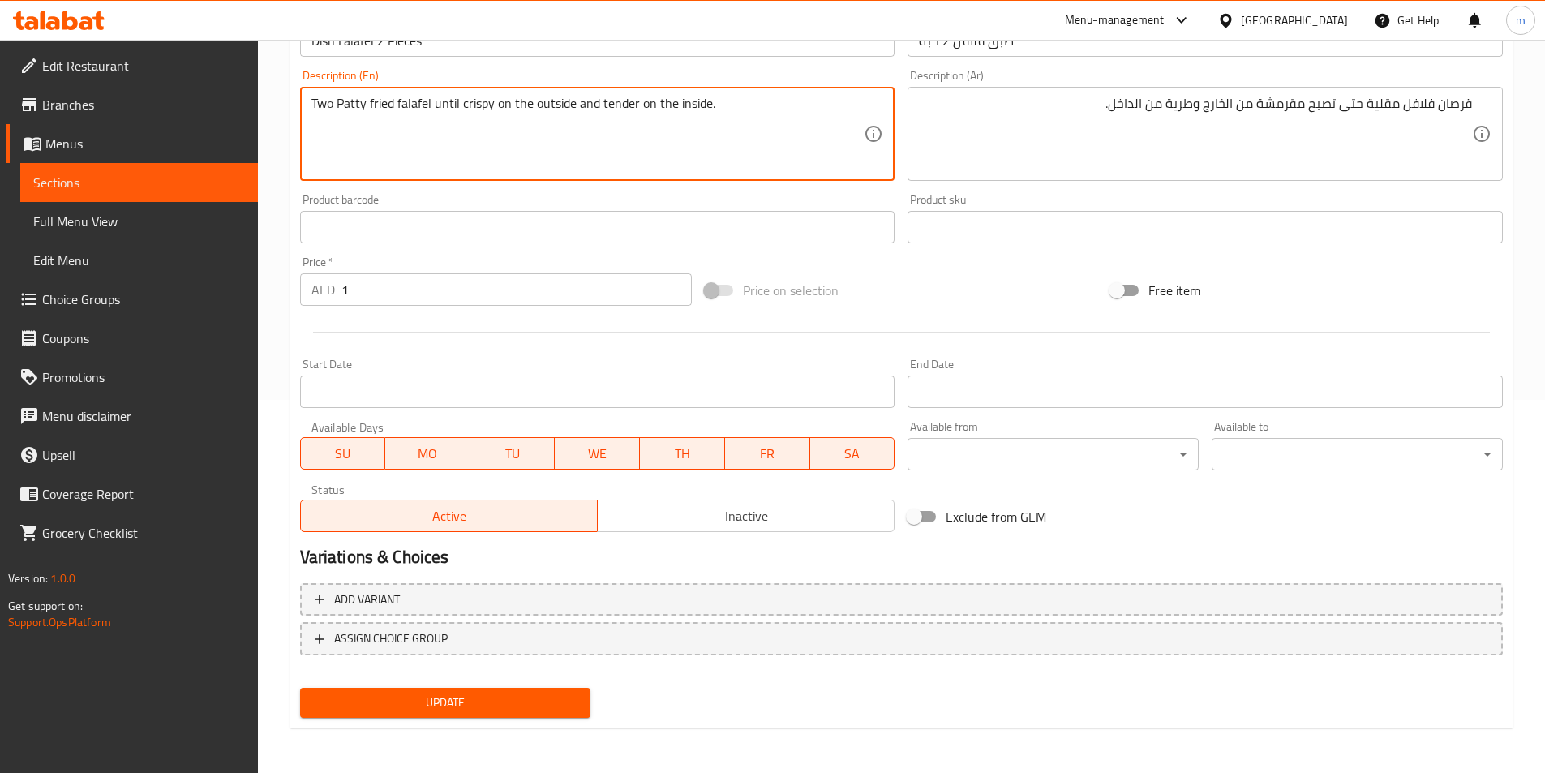
type textarea "Two Patty fried falafel until crispy on the outside and tender on the inside."
click at [505, 697] on span "Update" at bounding box center [445, 703] width 265 height 20
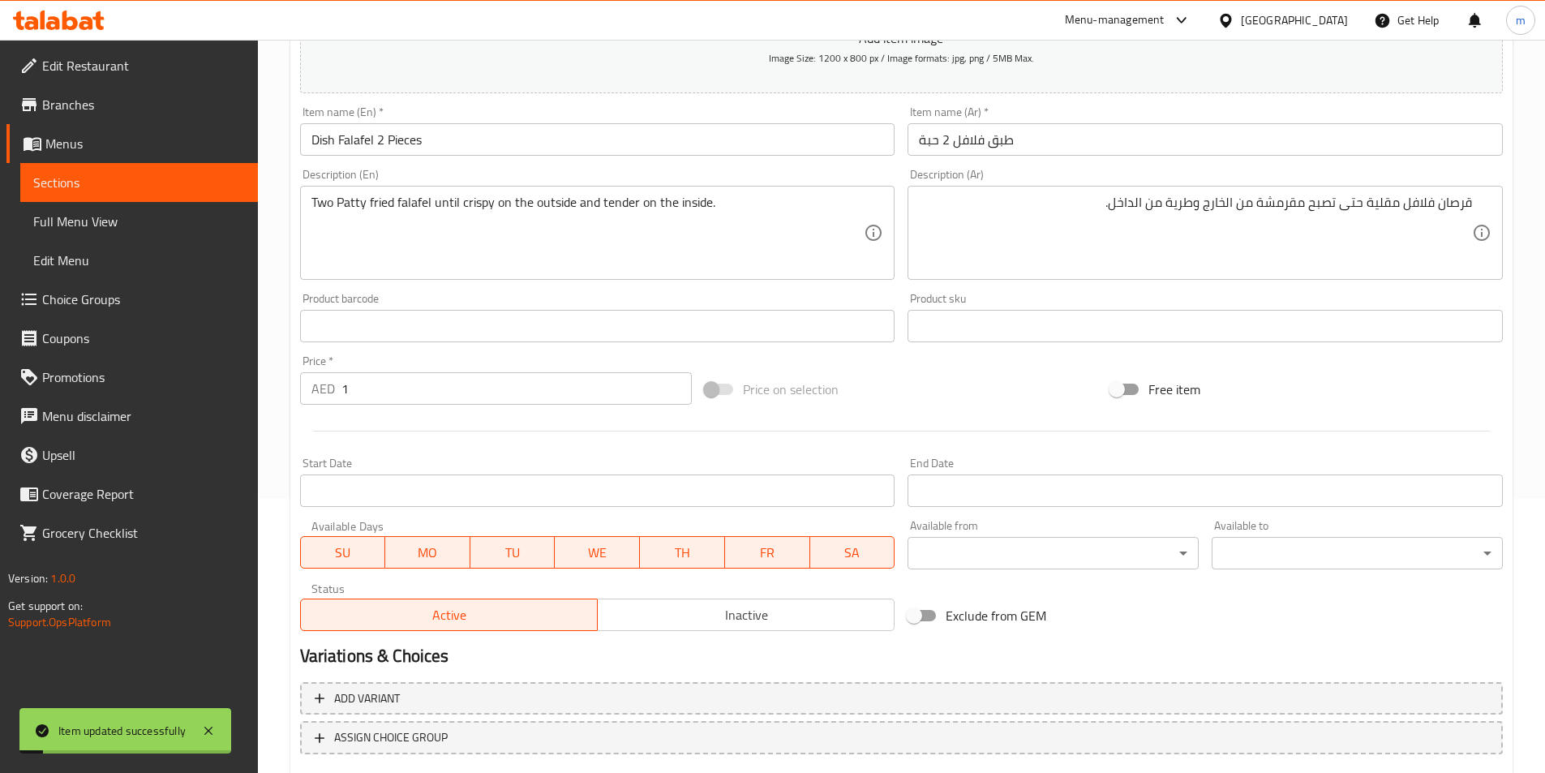
scroll to position [49, 0]
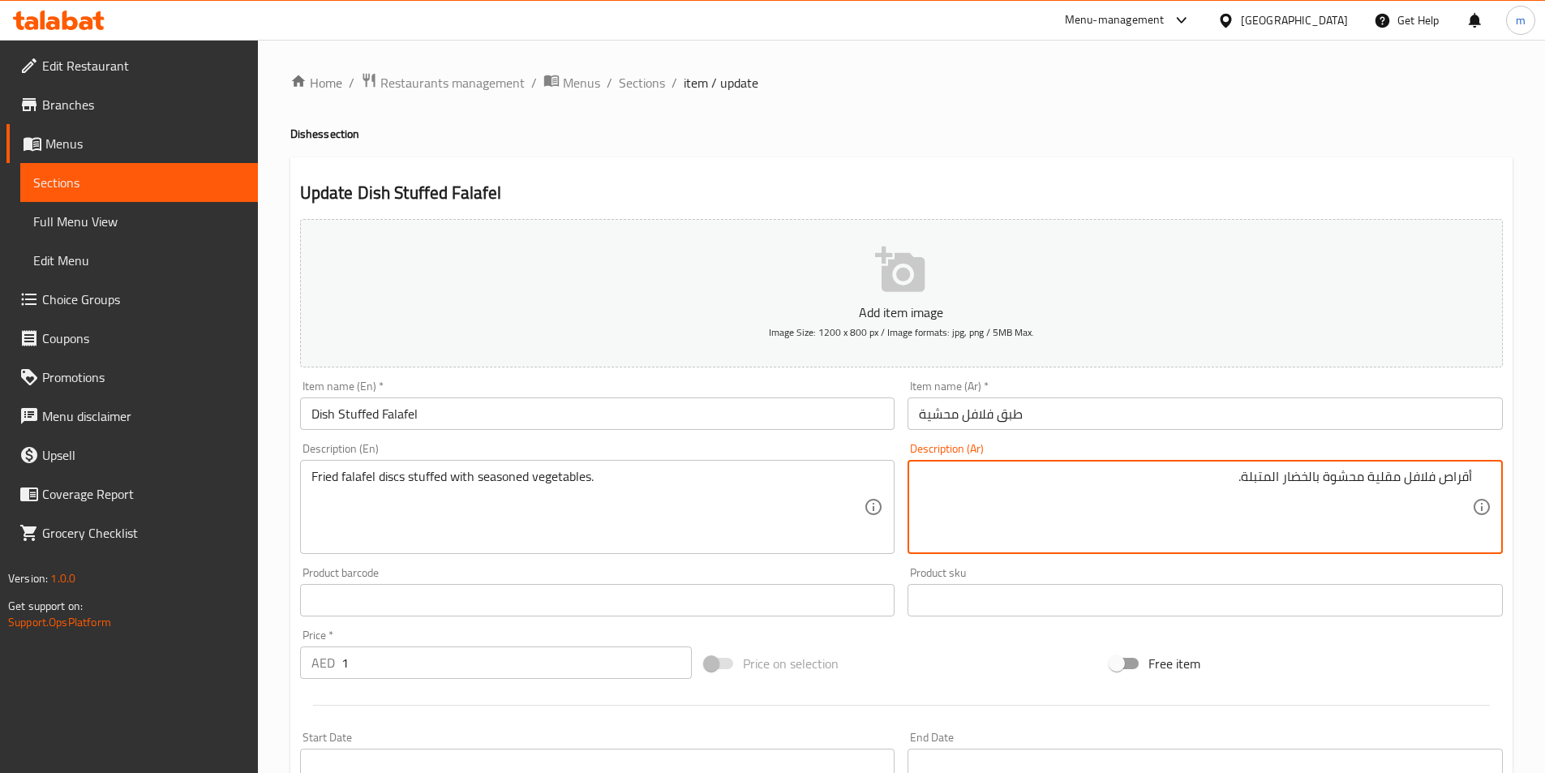
click at [1208, 505] on textarea "أقراص فلافل مقلية محشوة بالخضار المتبلة." at bounding box center [1195, 507] width 553 height 77
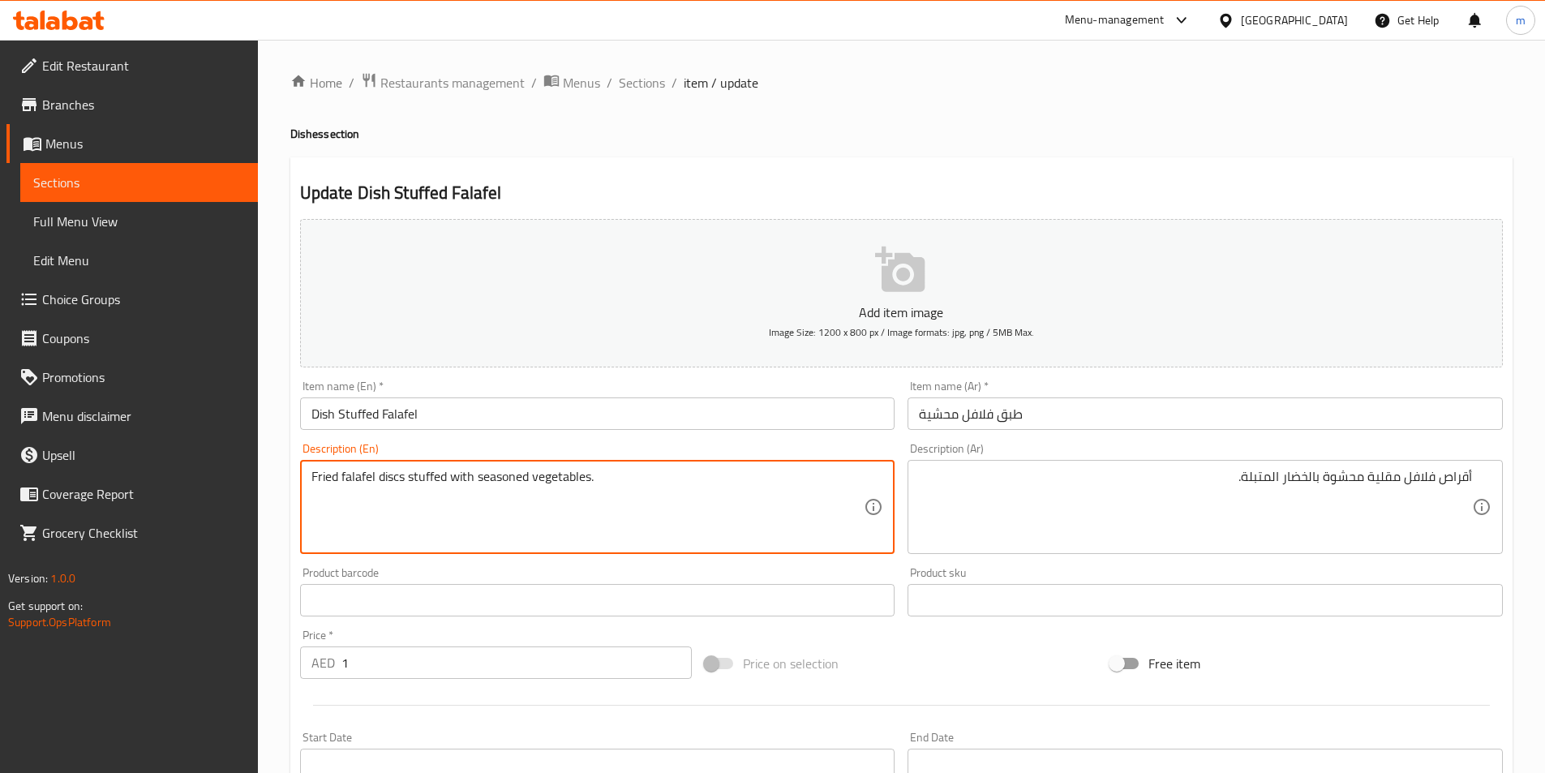
drag, startPoint x: 378, startPoint y: 479, endPoint x: 405, endPoint y: 475, distance: 27.1
click at [411, 471] on textarea "Fried falafel discs stuffed with seasoned vegetables." at bounding box center [588, 507] width 553 height 77
drag, startPoint x: 406, startPoint y: 475, endPoint x: 381, endPoint y: 472, distance: 25.4
click at [381, 472] on textarea "Fried falafel discs stuffed with seasoned vegetables." at bounding box center [588, 507] width 553 height 77
paste textarea "[PERSON_NAME]"
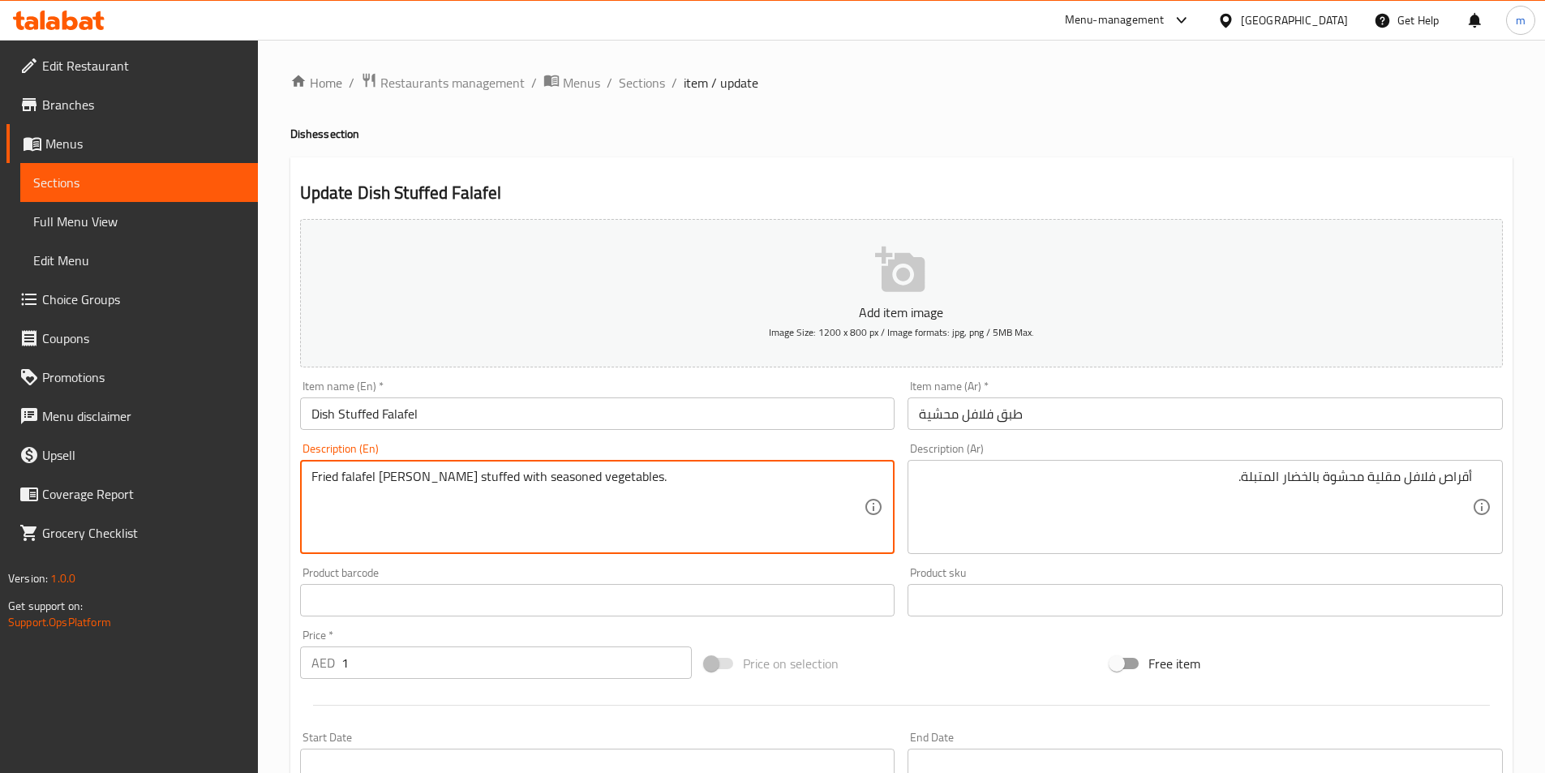
click at [402, 473] on textarea "Fried falafel [PERSON_NAME] stuffed with seasoned vegetables." at bounding box center [588, 507] width 553 height 77
click at [572, 495] on textarea "Fried falafel Patties stuffed with seasoned vegetables." at bounding box center [588, 507] width 553 height 77
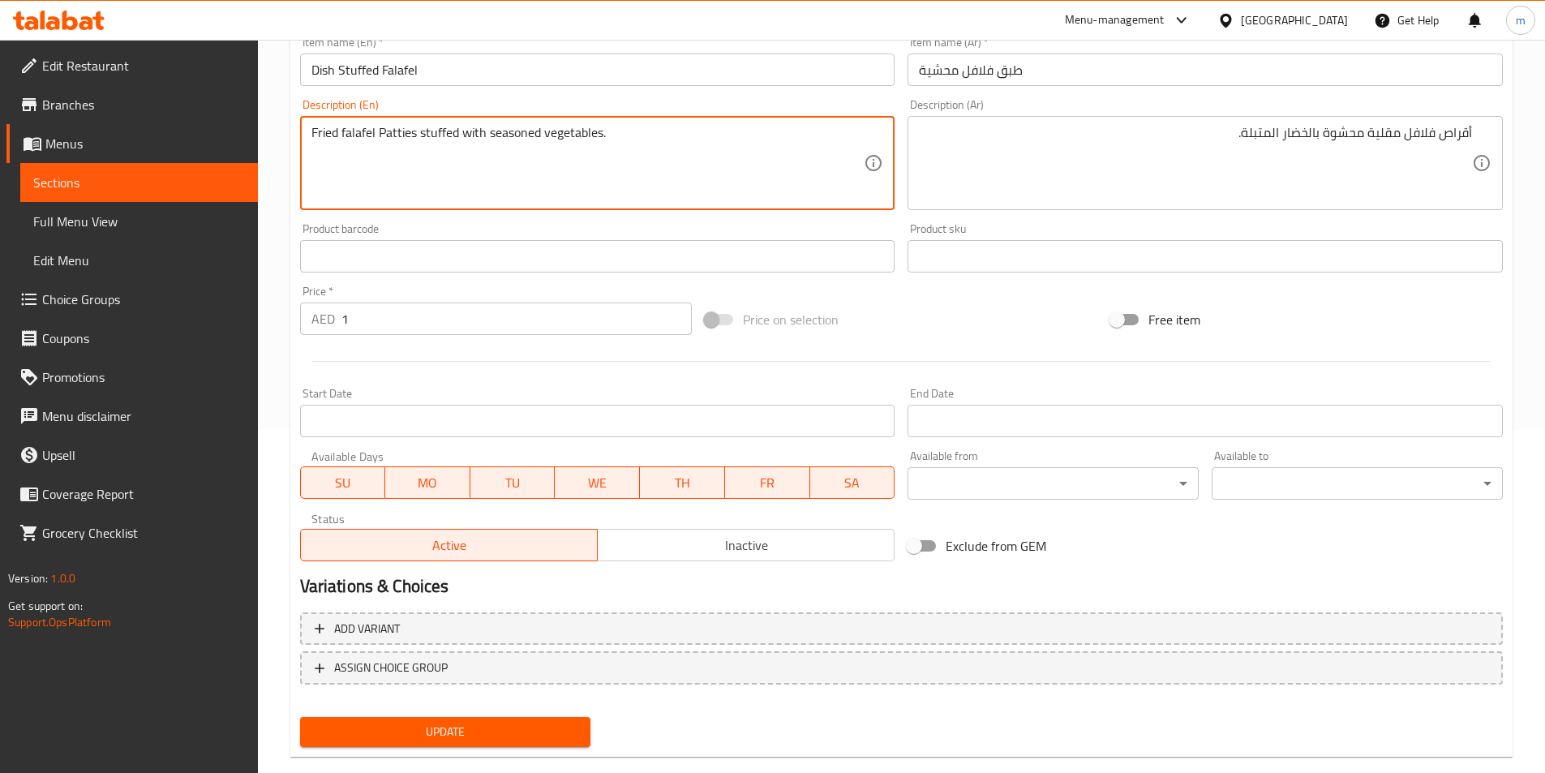
scroll to position [373, 0]
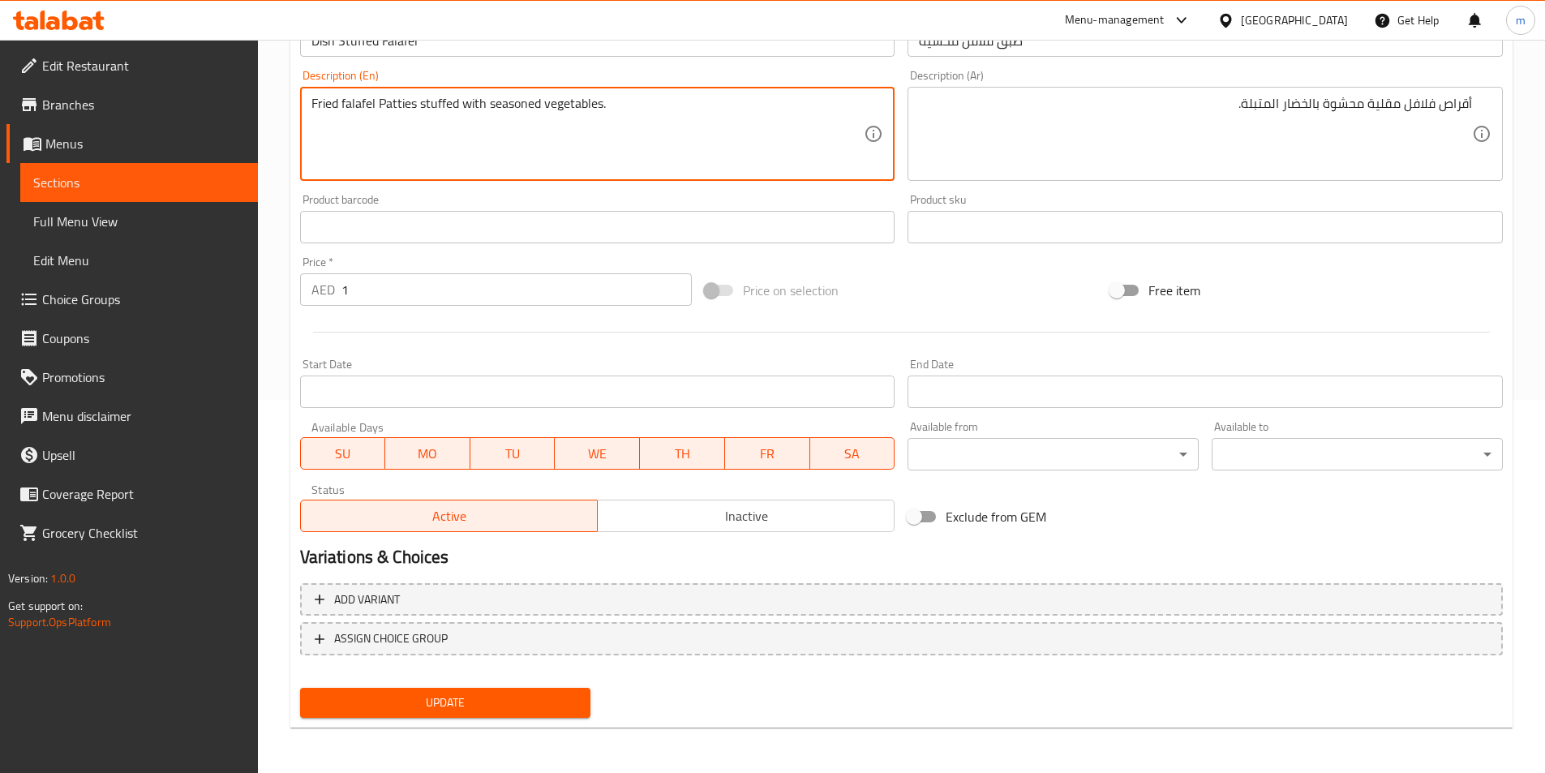
type textarea "Fried falafel Patties stuffed with seasoned vegetables."
click at [544, 699] on span "Update" at bounding box center [445, 703] width 265 height 20
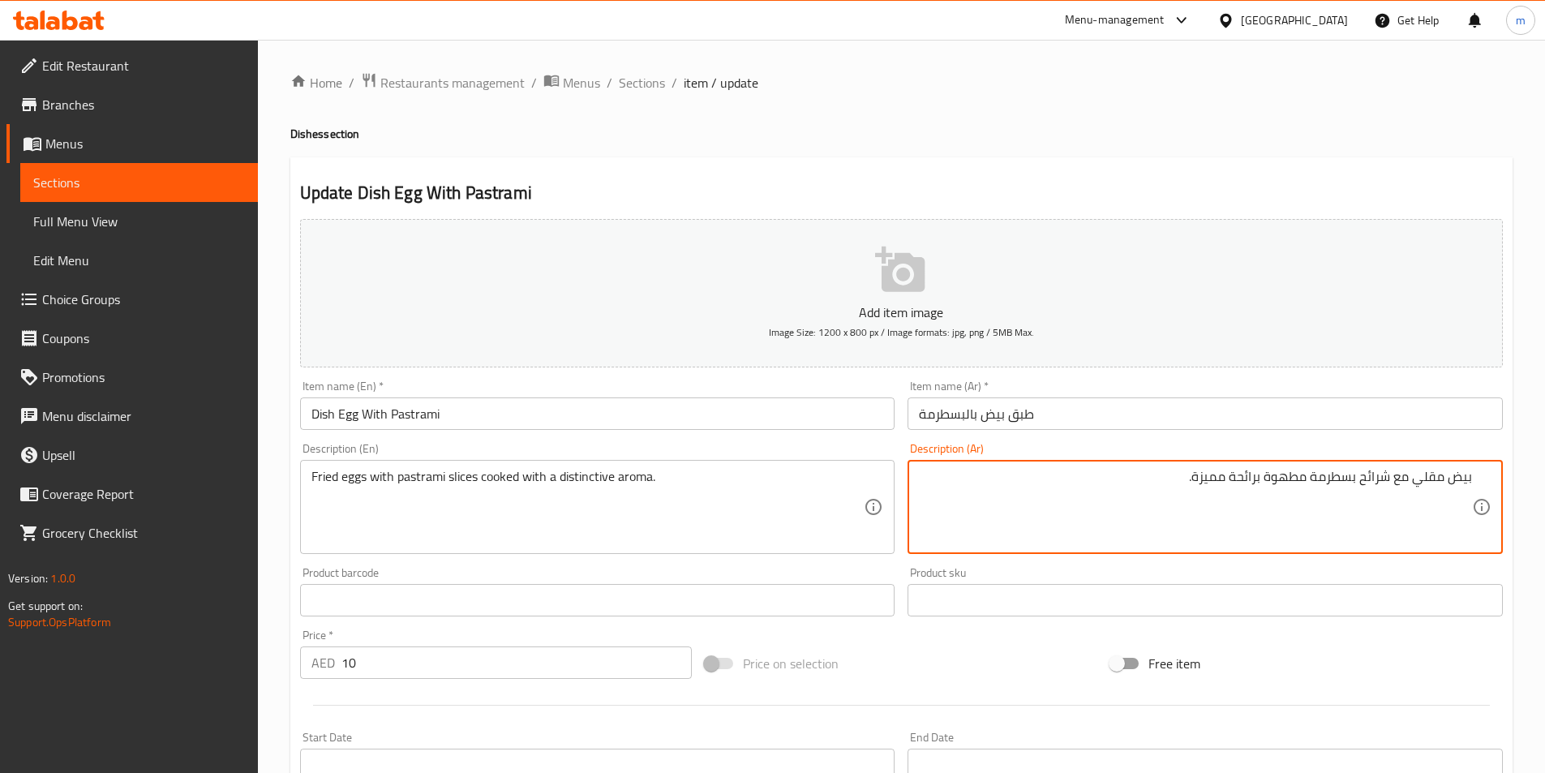
click at [1401, 513] on textarea "بيض مقلي مع شرائح بسطرمة مطهوة برائحة مميزة." at bounding box center [1195, 507] width 553 height 77
drag, startPoint x: 1417, startPoint y: 480, endPoint x: 1477, endPoint y: 484, distance: 60.1
click at [1477, 484] on div "بيض مقلي مع شرائح بسطرمة مطهوة برائحة مميزة. Description (Ar)" at bounding box center [1205, 507] width 595 height 94
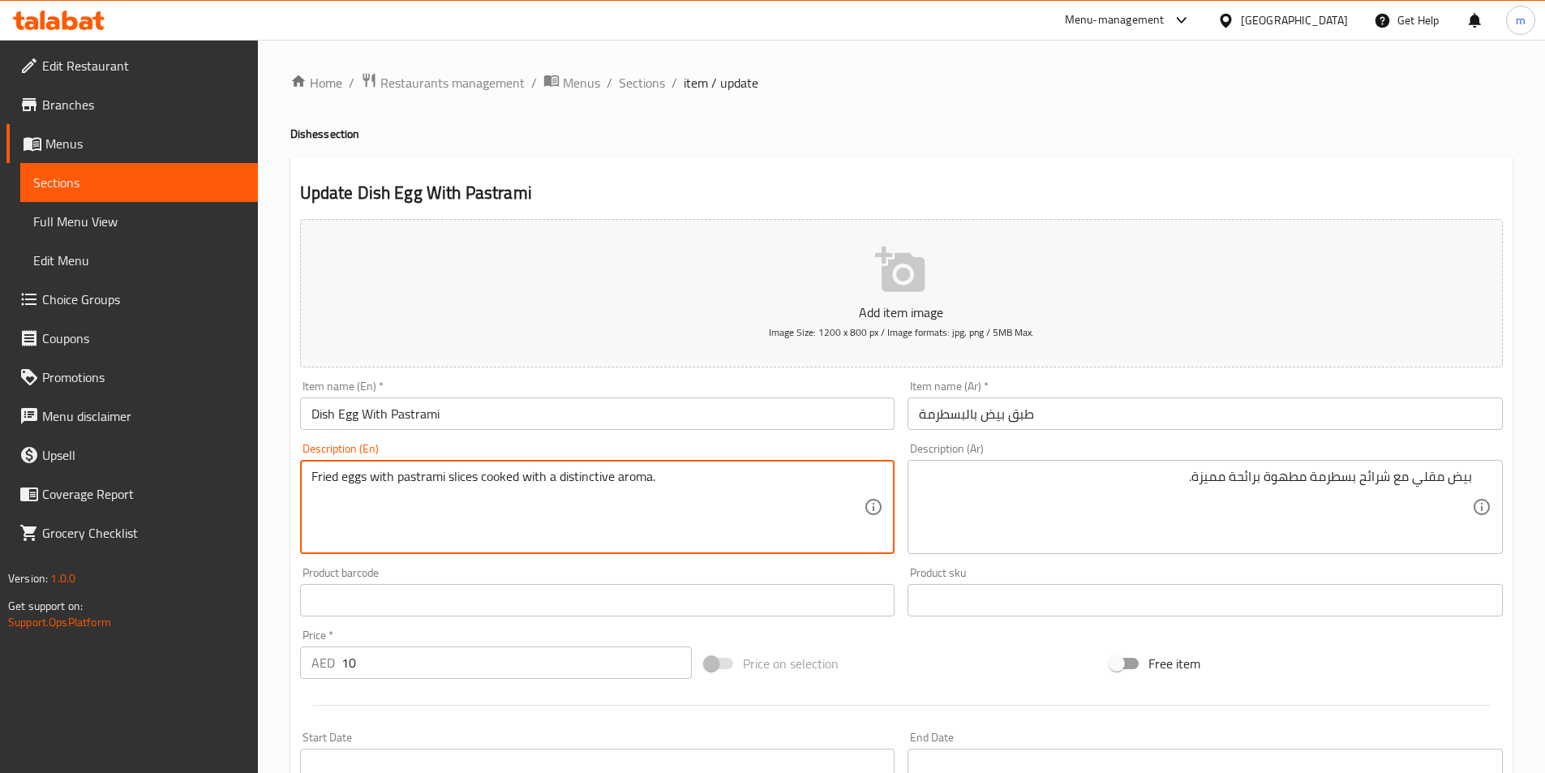
drag, startPoint x: 399, startPoint y: 477, endPoint x: 444, endPoint y: 472, distance: 44.9
drag, startPoint x: 561, startPoint y: 475, endPoint x: 654, endPoint y: 485, distance: 93.9
click at [654, 485] on textarea "Fried eggs with pastrami slices cooked with a distinctive aroma." at bounding box center [588, 507] width 553 height 77
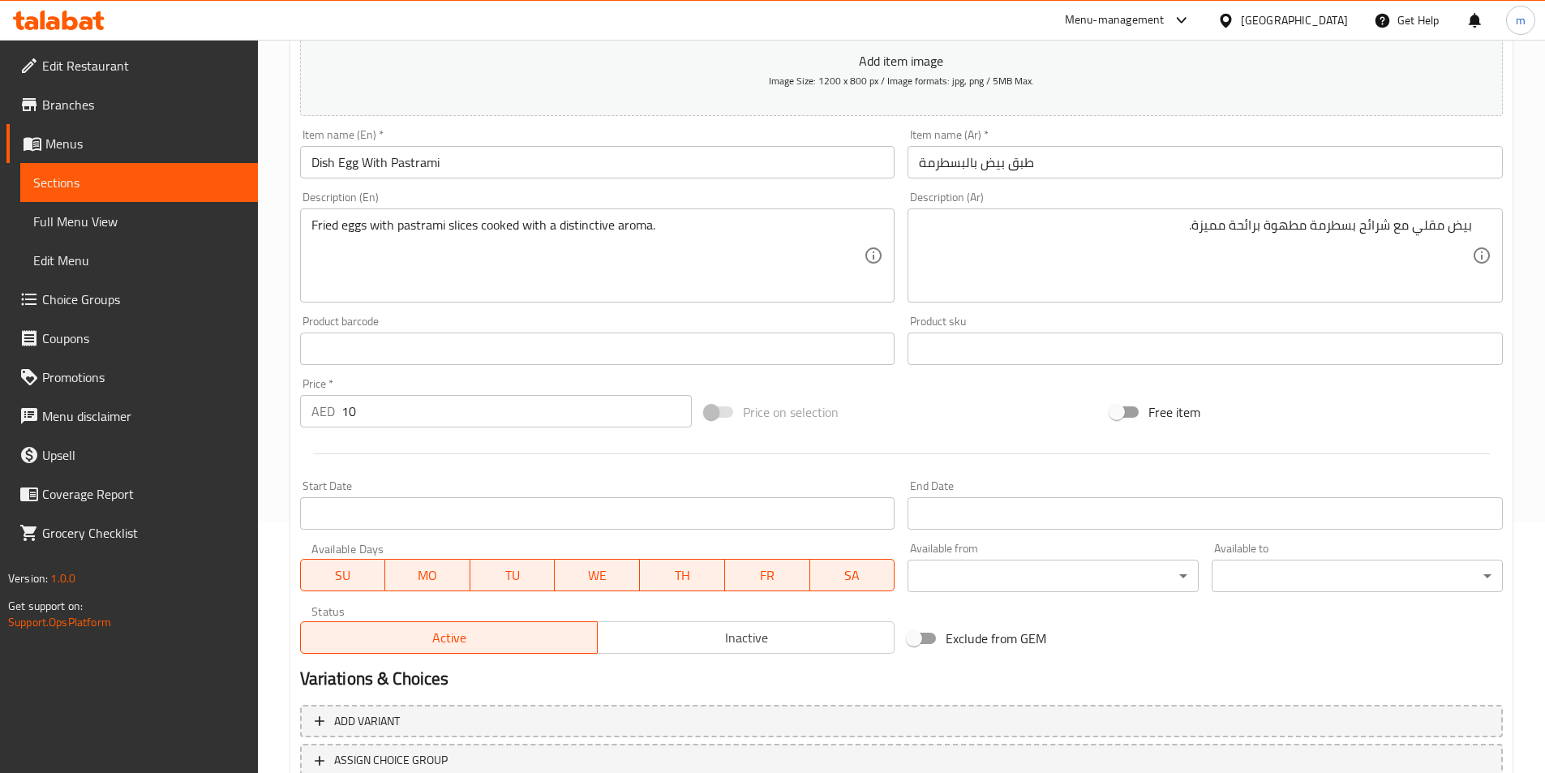
scroll to position [373, 0]
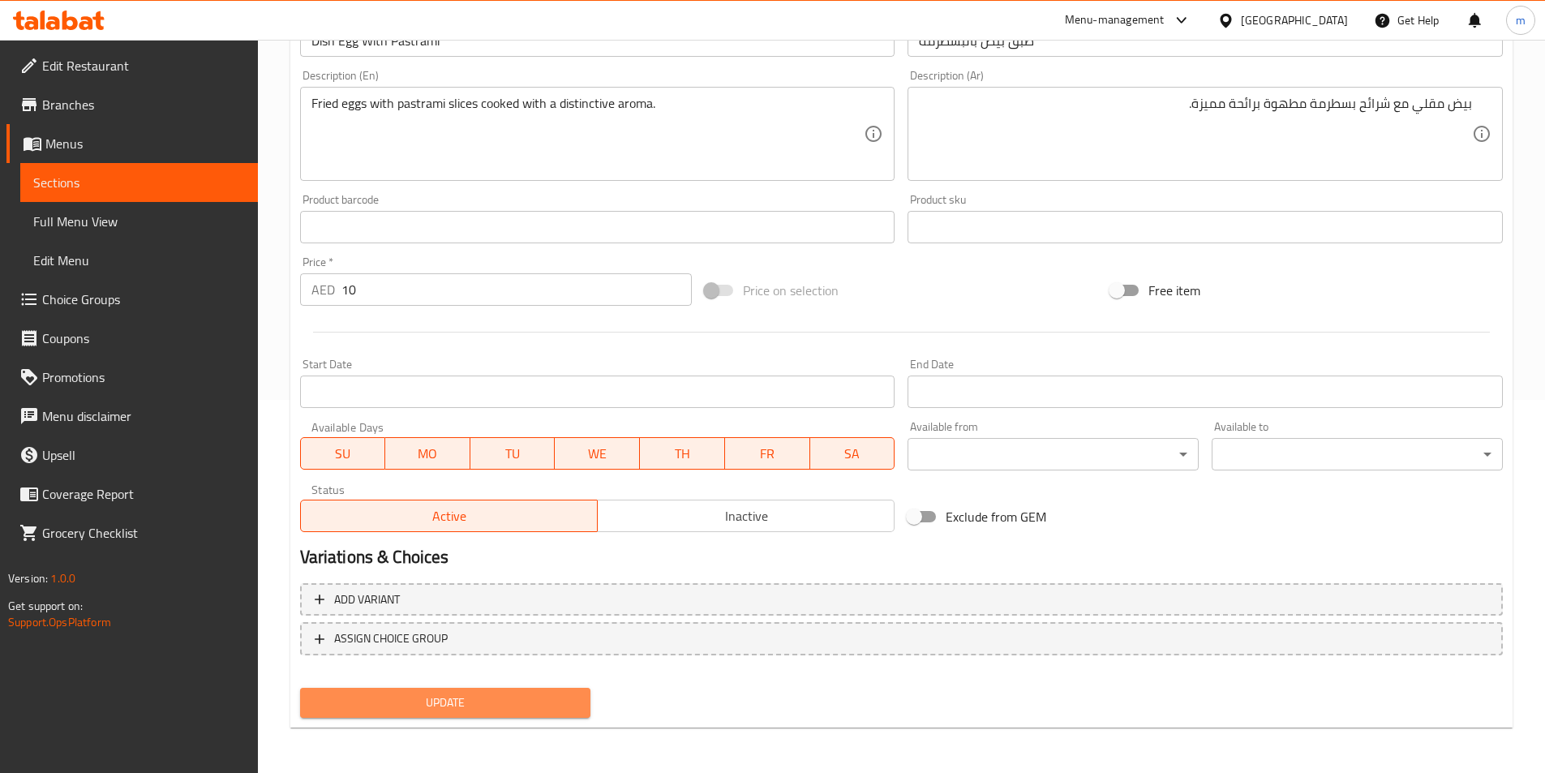
click at [498, 709] on span "Update" at bounding box center [445, 703] width 265 height 20
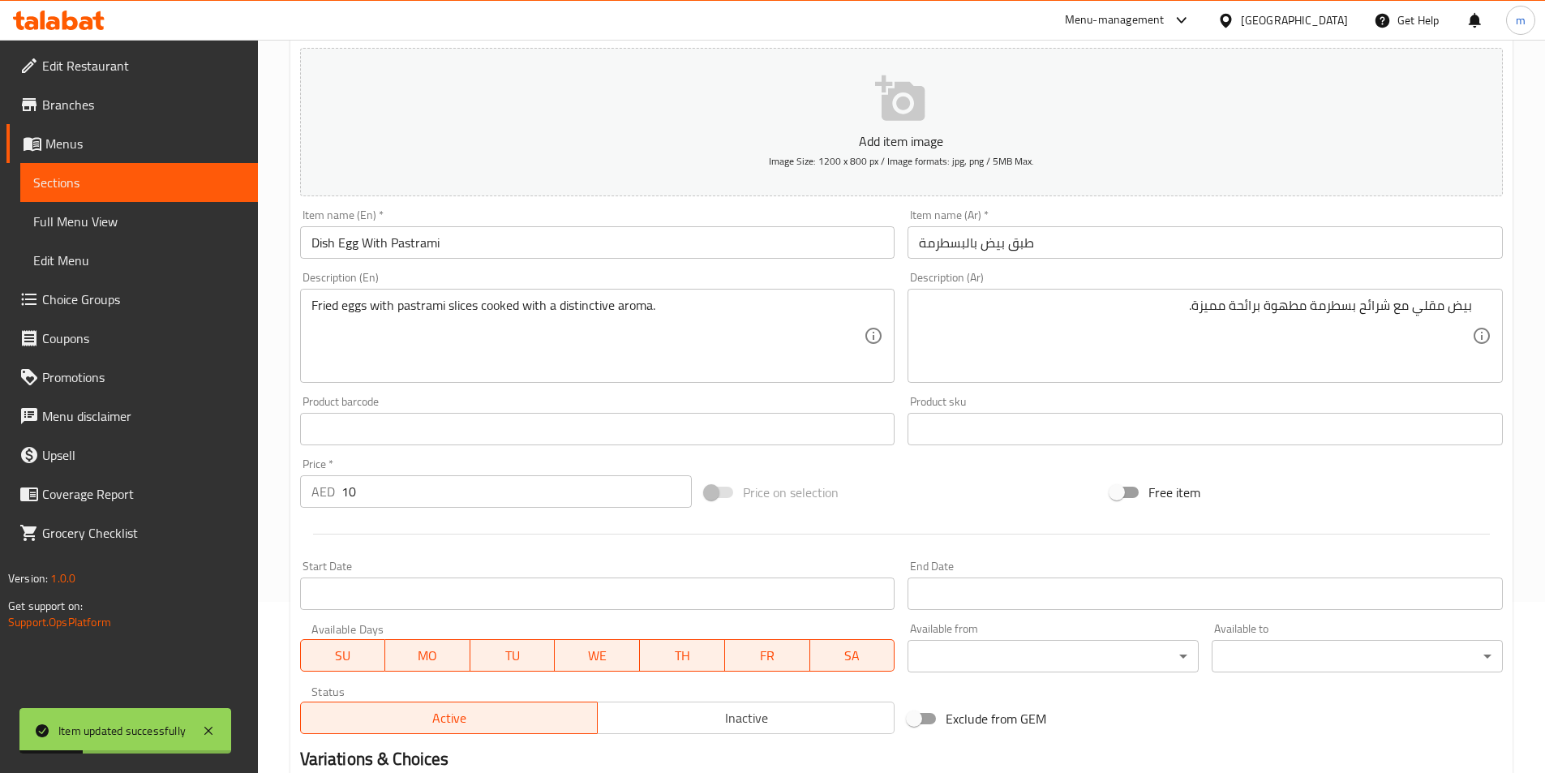
scroll to position [130, 0]
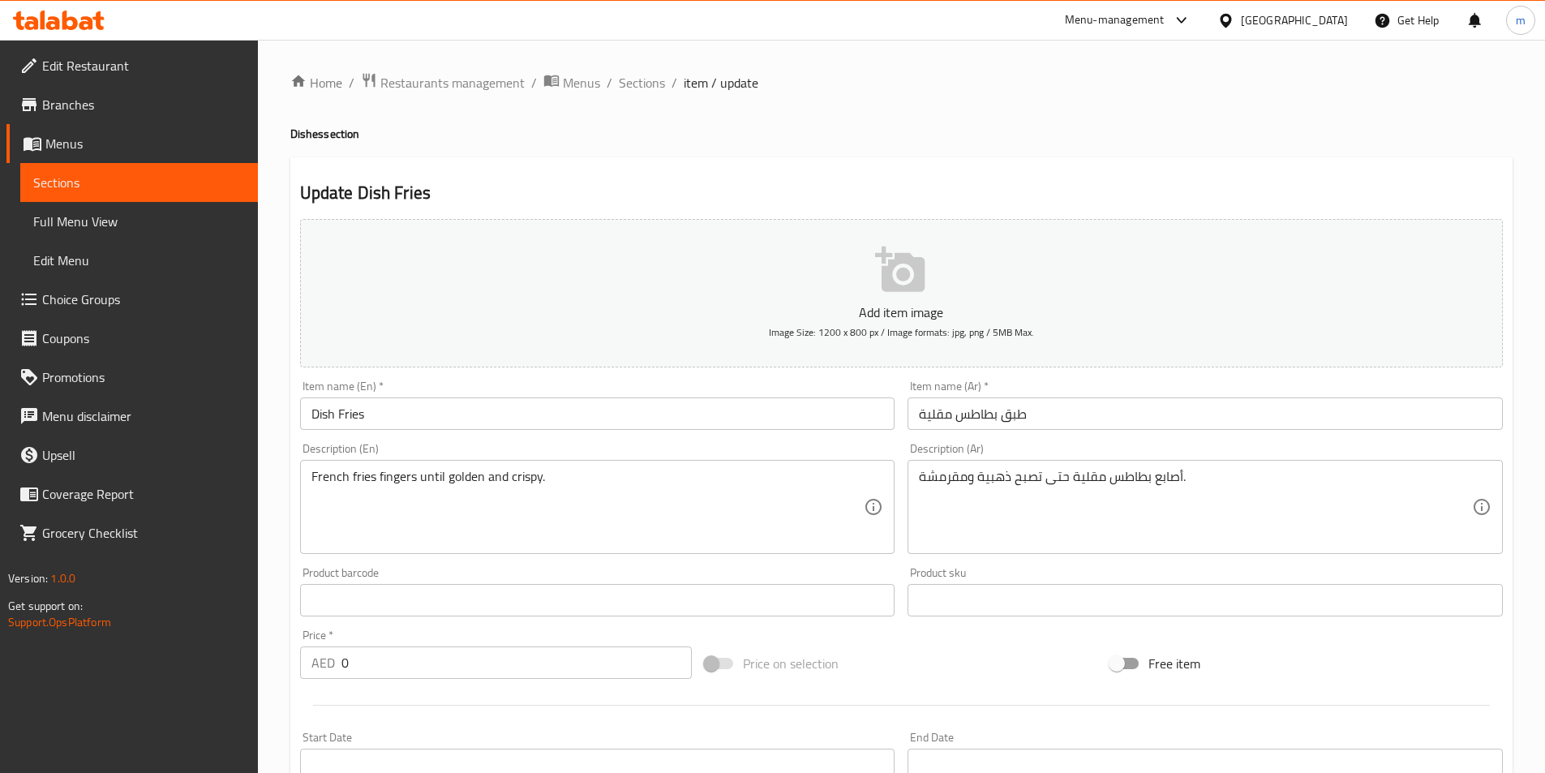
scroll to position [81, 0]
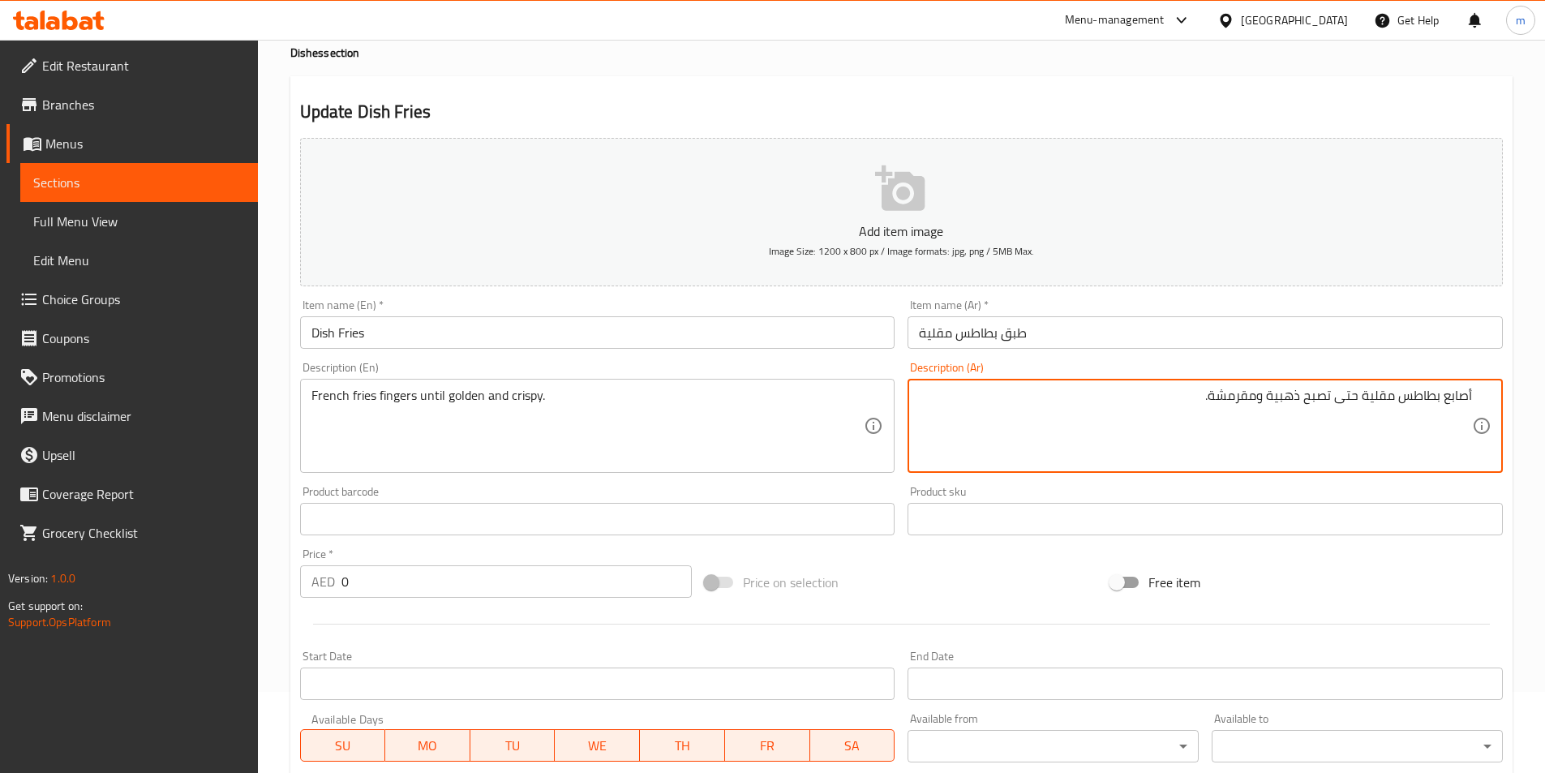
click at [1326, 448] on textarea "أصابع بطاطس مقلية حتى تصبح ذهبية ومقرمشة." at bounding box center [1195, 426] width 553 height 77
drag, startPoint x: 1227, startPoint y: 414, endPoint x: 1206, endPoint y: 411, distance: 22.0
click at [1227, 413] on textarea "أصابع بطاطس مقلية حتى تصبح ذهبية ومقرمشة." at bounding box center [1195, 426] width 553 height 77
click at [1167, 400] on textarea "أصابع بطاطس مقلية حتى تصبح ذهبية ومقرمشة." at bounding box center [1195, 426] width 553 height 77
drag, startPoint x: 1365, startPoint y: 391, endPoint x: 1474, endPoint y: 386, distance: 109.6
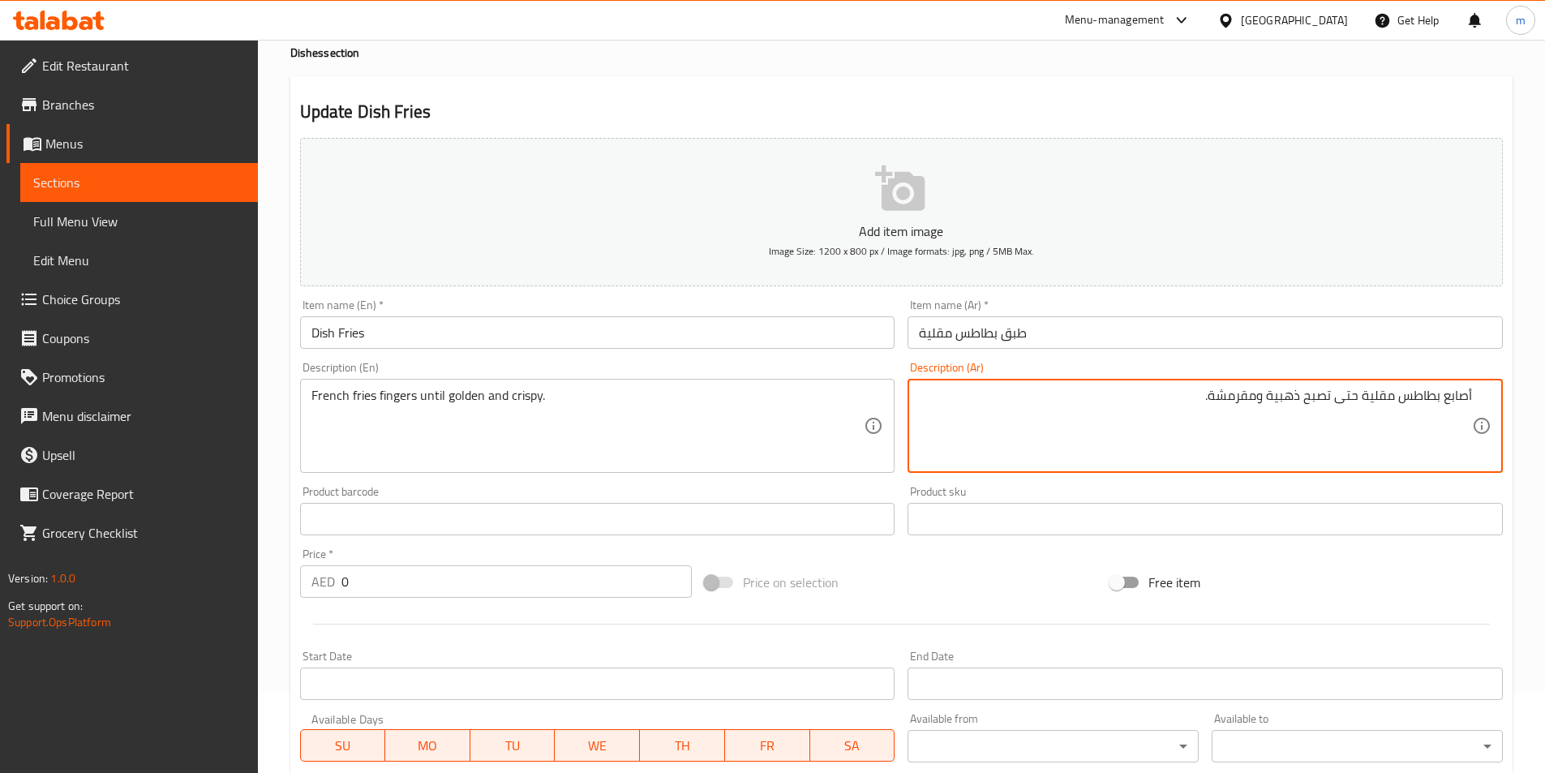
click at [1474, 386] on div "أصابع بطاطس مقلية حتى تصبح ذهبية ومقرمشة. Description (Ar)" at bounding box center [1205, 426] width 595 height 94
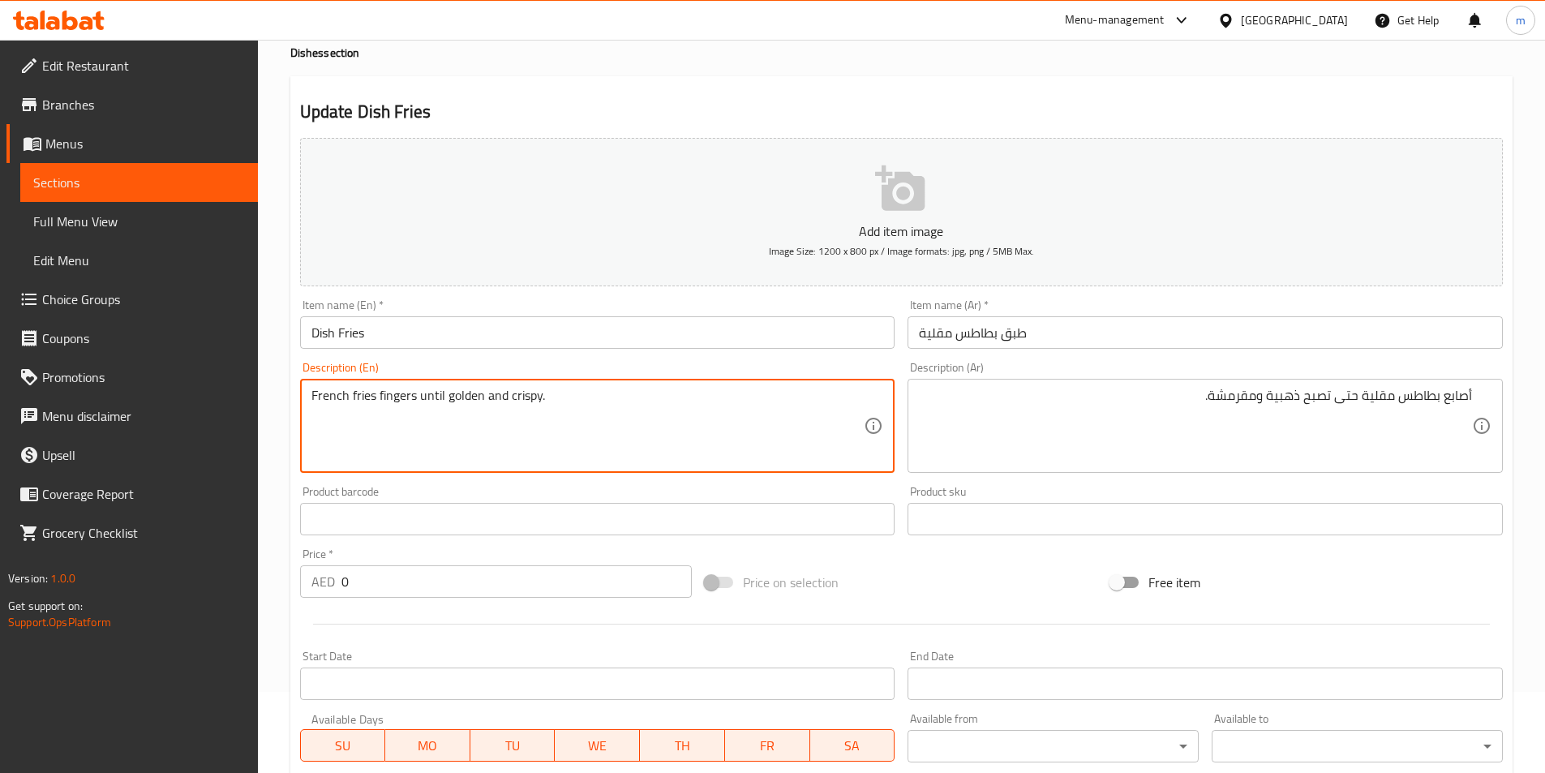
drag, startPoint x: 379, startPoint y: 397, endPoint x: 415, endPoint y: 401, distance: 35.9
click at [399, 392] on textarea "French fries stikes until golden and crispy." at bounding box center [588, 426] width 553 height 77
drag, startPoint x: 411, startPoint y: 393, endPoint x: 380, endPoint y: 395, distance: 30.1
click at [380, 395] on textarea "French fries stikes until golden and crispy." at bounding box center [588, 426] width 553 height 77
type textarea "French fries stikes until golden and crispy."
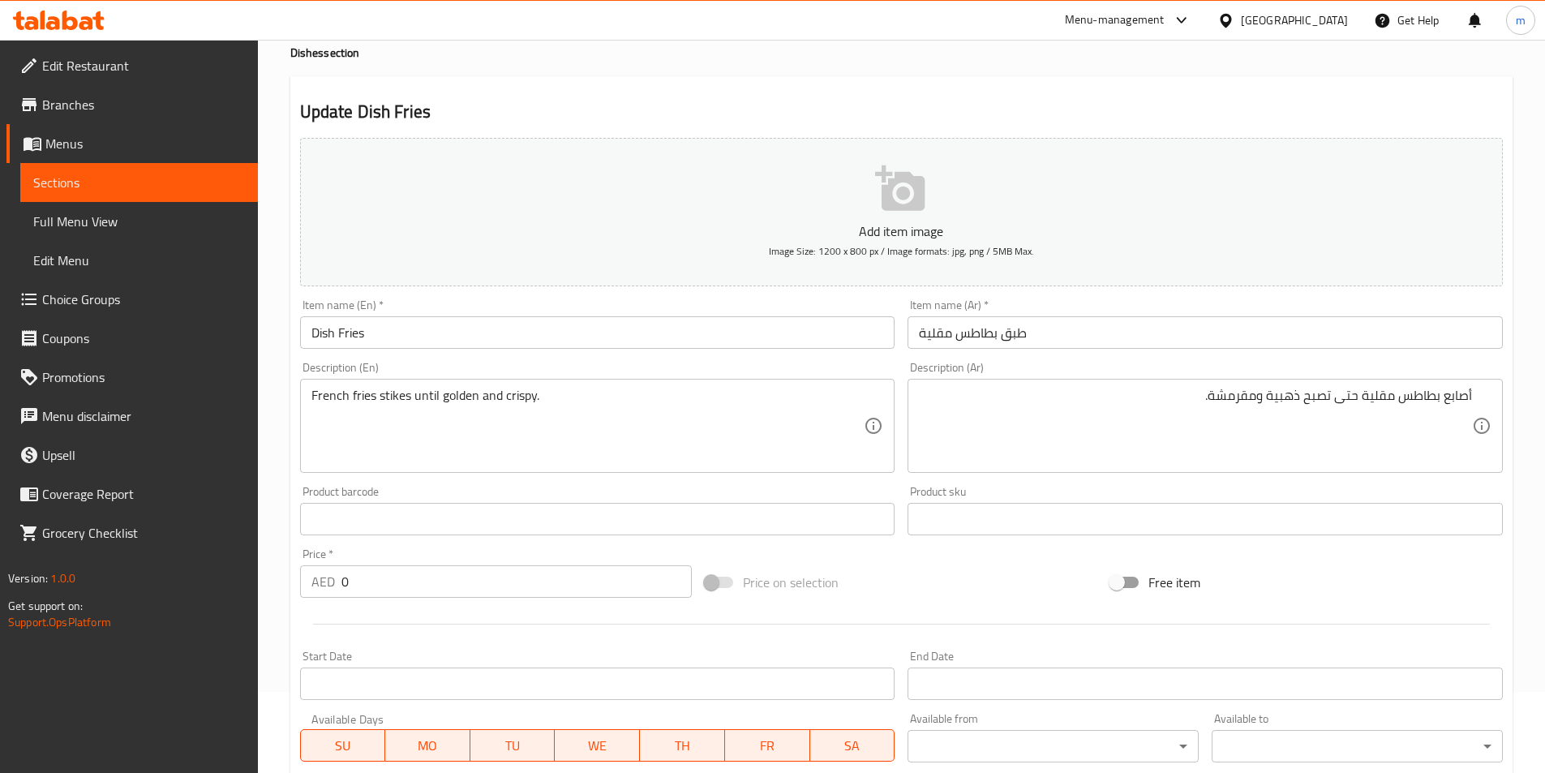
drag, startPoint x: 310, startPoint y: 392, endPoint x: 405, endPoint y: 408, distance: 96.3
click at [405, 408] on div "French fries stikes until golden and crispy. Description (En)" at bounding box center [597, 426] width 595 height 94
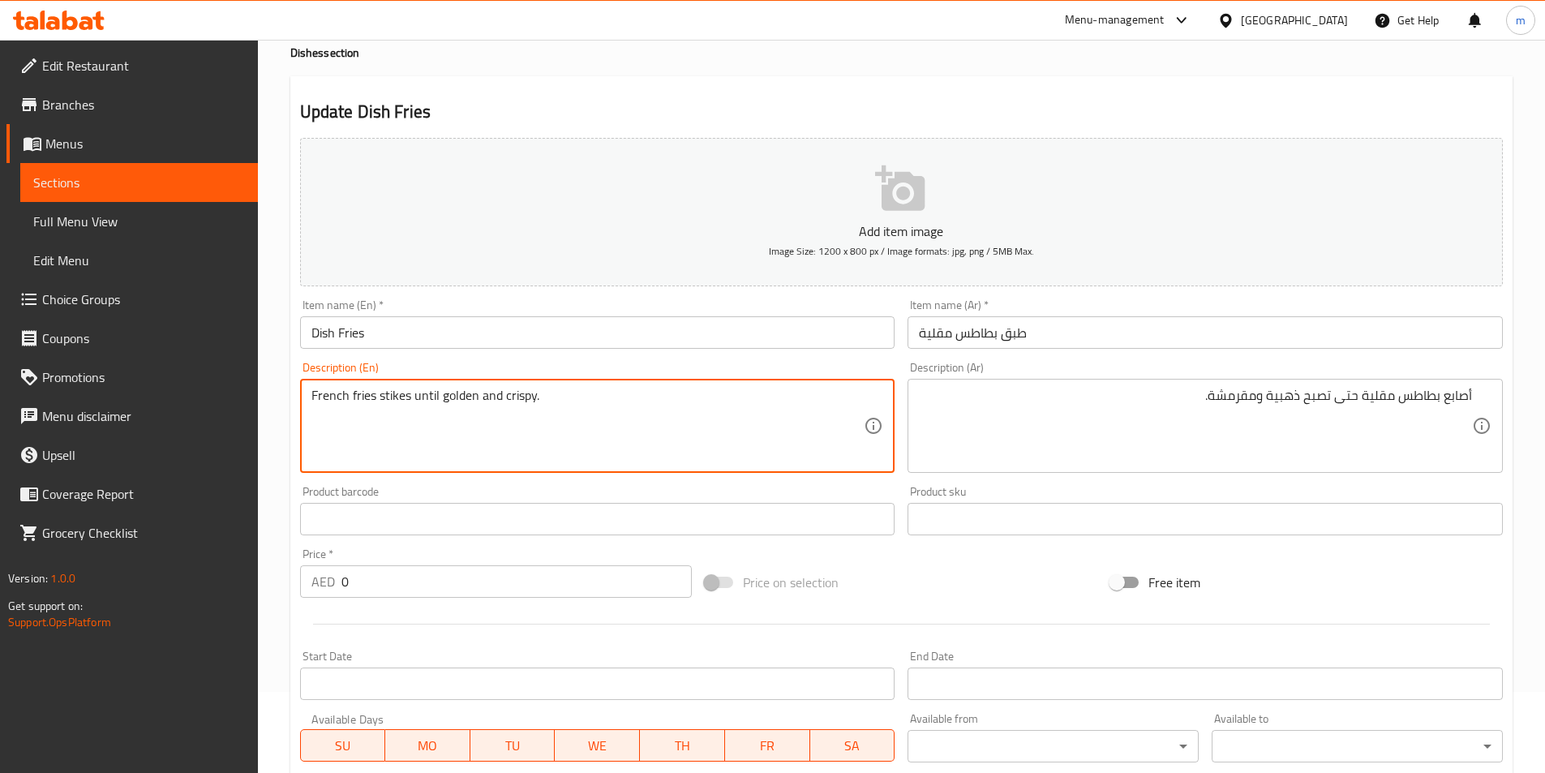
click at [409, 398] on textarea "French fries stikes until golden and crispy." at bounding box center [588, 426] width 553 height 77
drag, startPoint x: 312, startPoint y: 393, endPoint x: 408, endPoint y: 398, distance: 95.9
click at [408, 398] on textarea "French fries stikes until golden and crispy." at bounding box center [588, 426] width 553 height 77
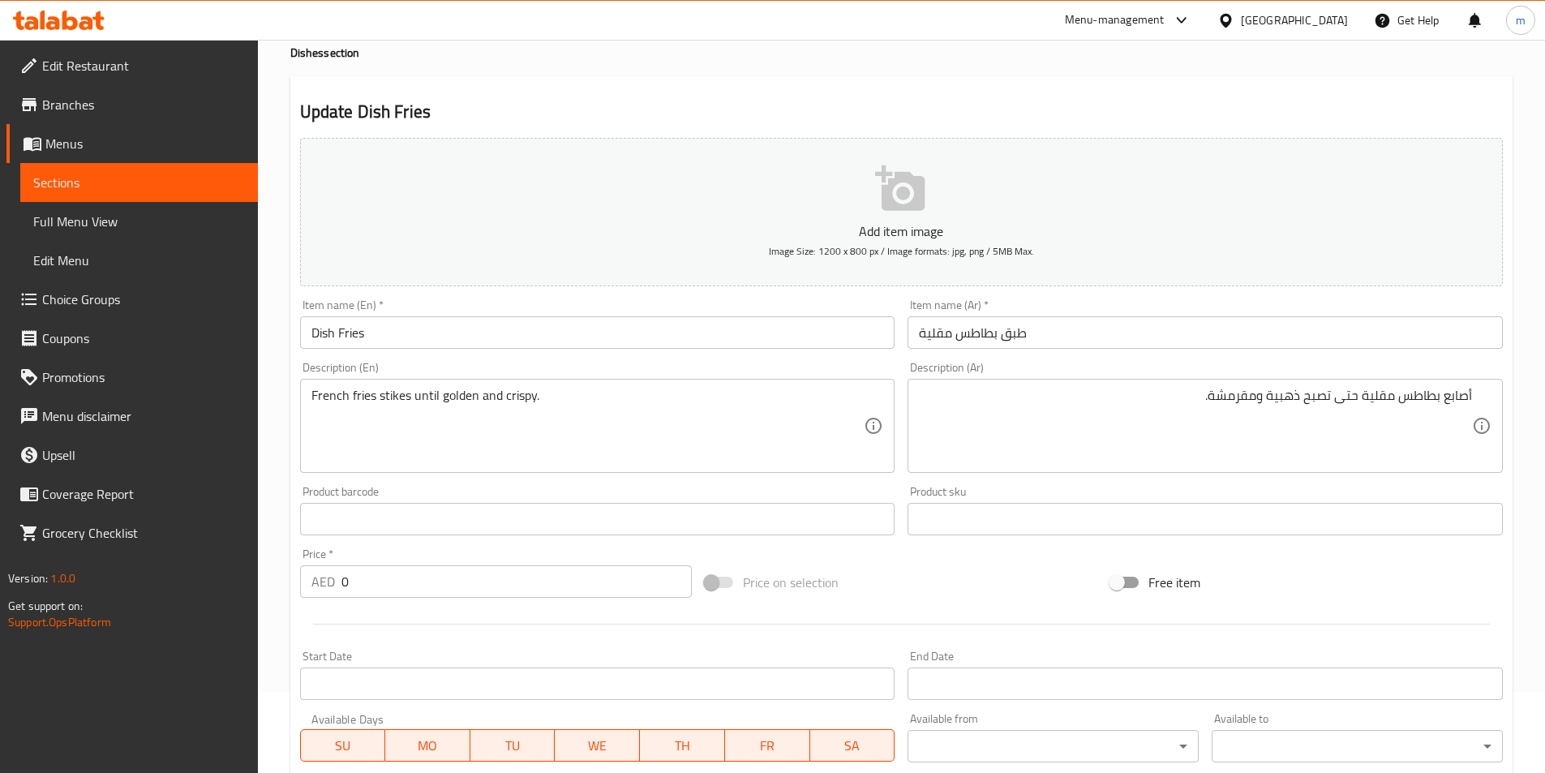
scroll to position [457, 0]
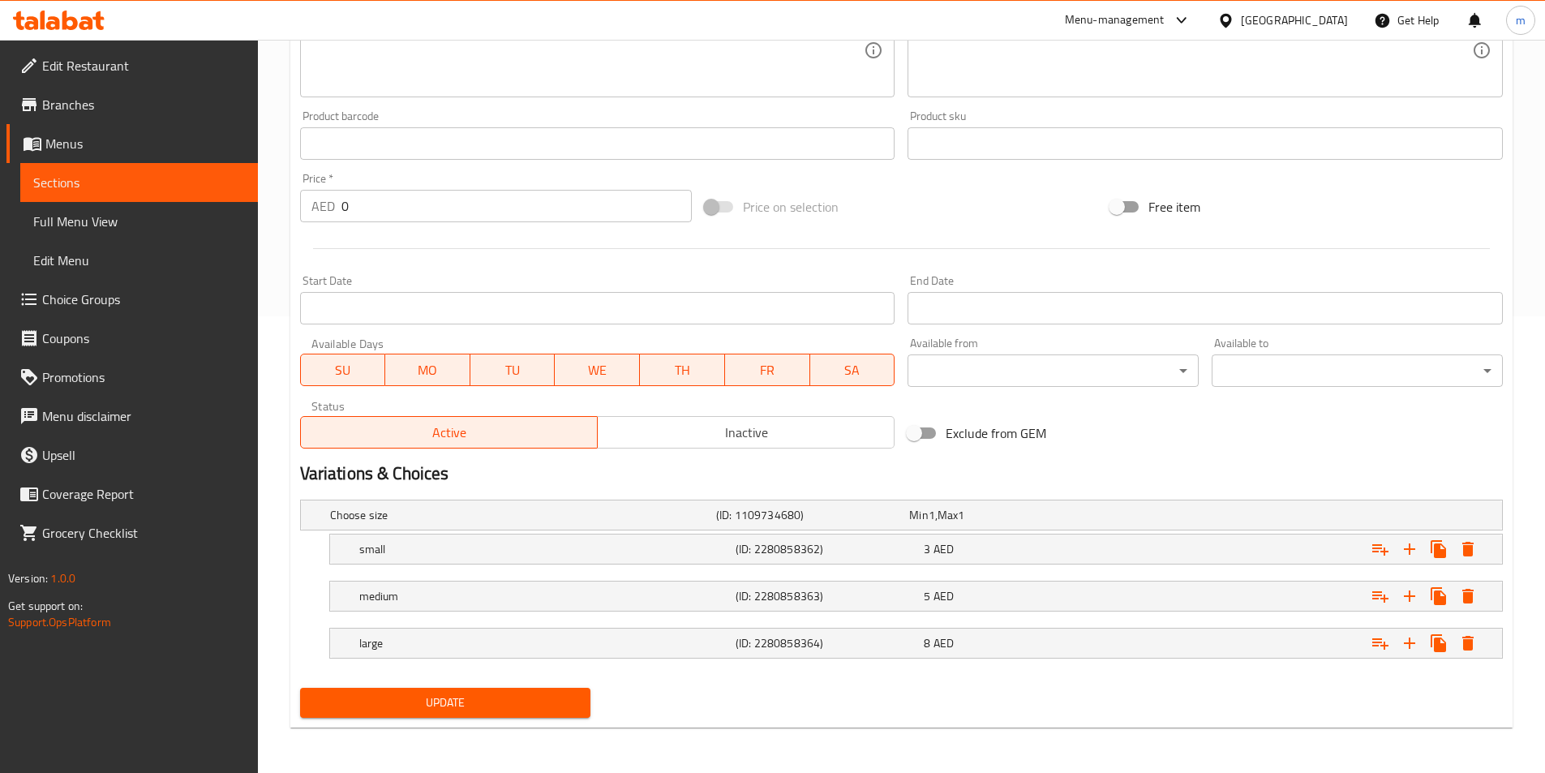
click at [525, 697] on span "Update" at bounding box center [445, 703] width 265 height 20
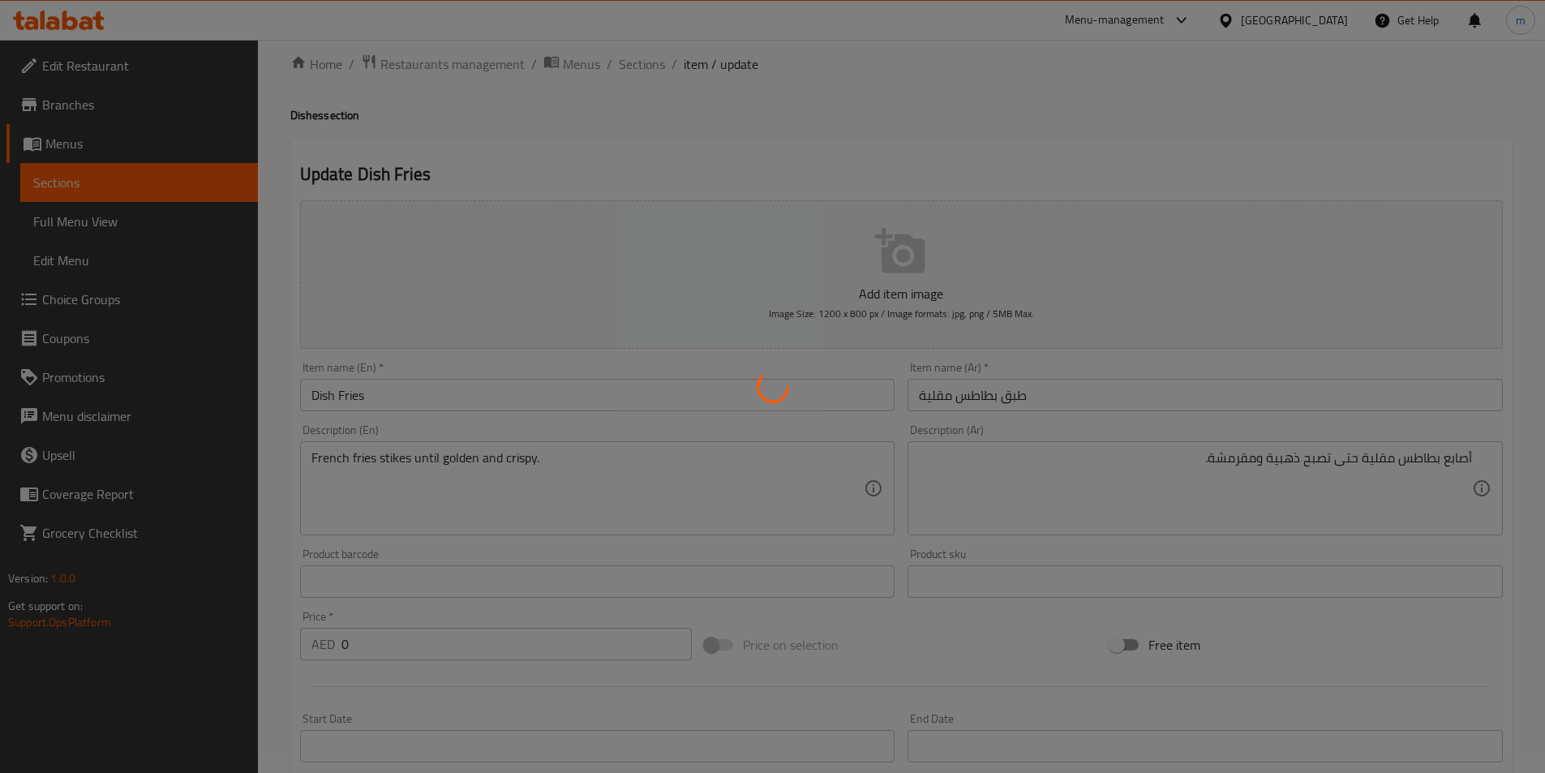
scroll to position [0, 0]
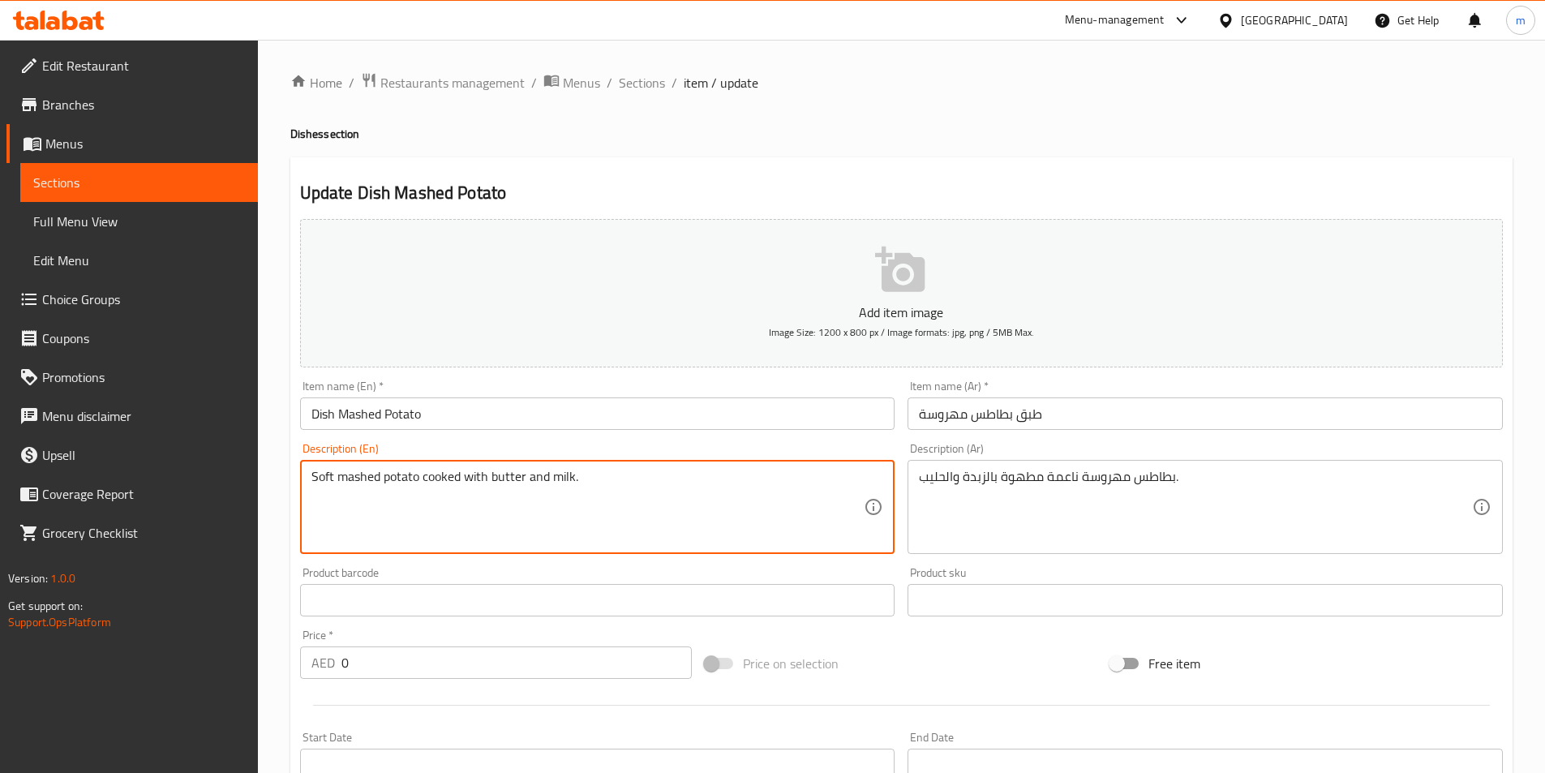
type textarea "Soft mashed potato cooked with butter and milk."
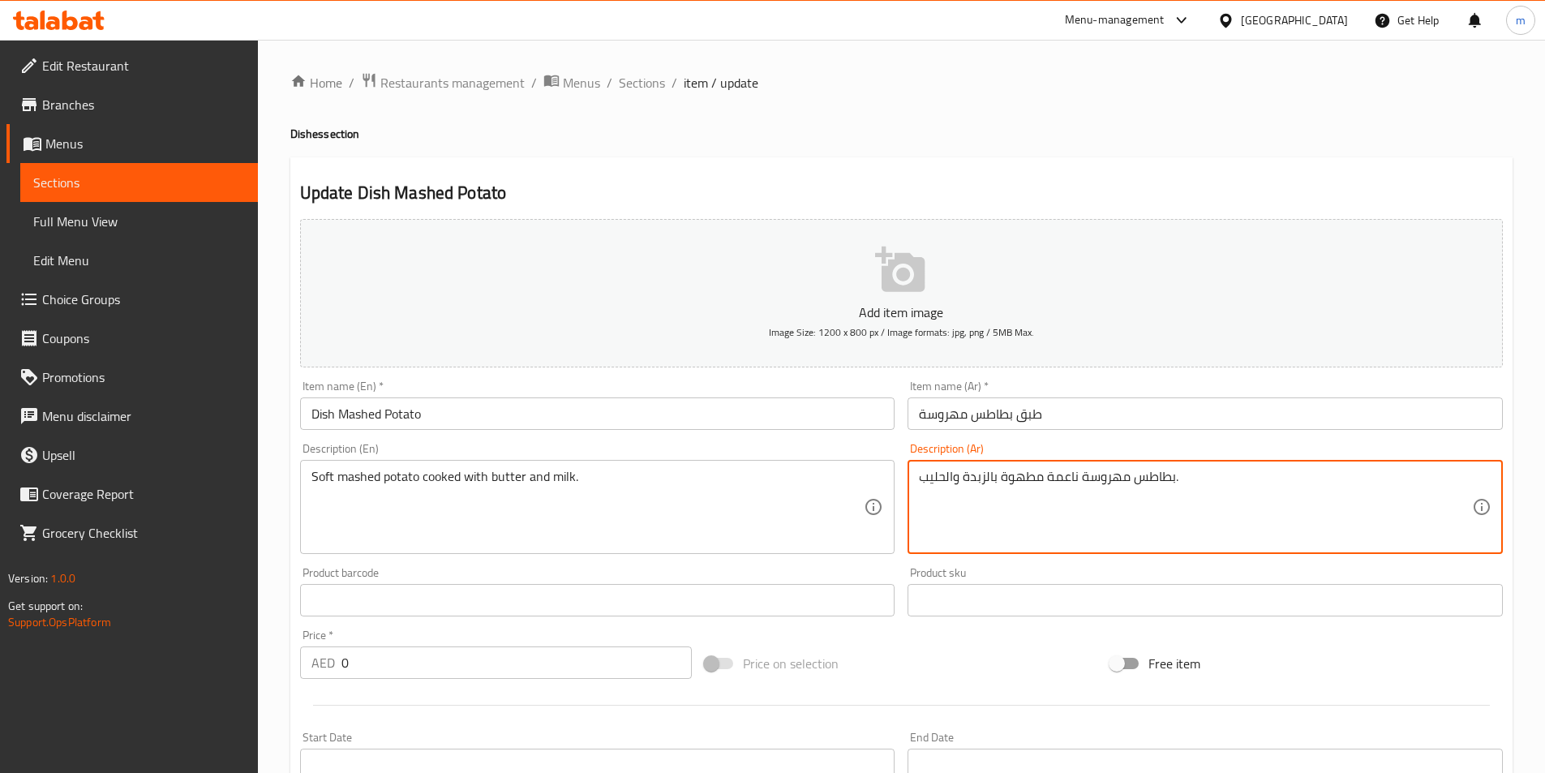
drag, startPoint x: 1051, startPoint y: 479, endPoint x: 1079, endPoint y: 480, distance: 28.4
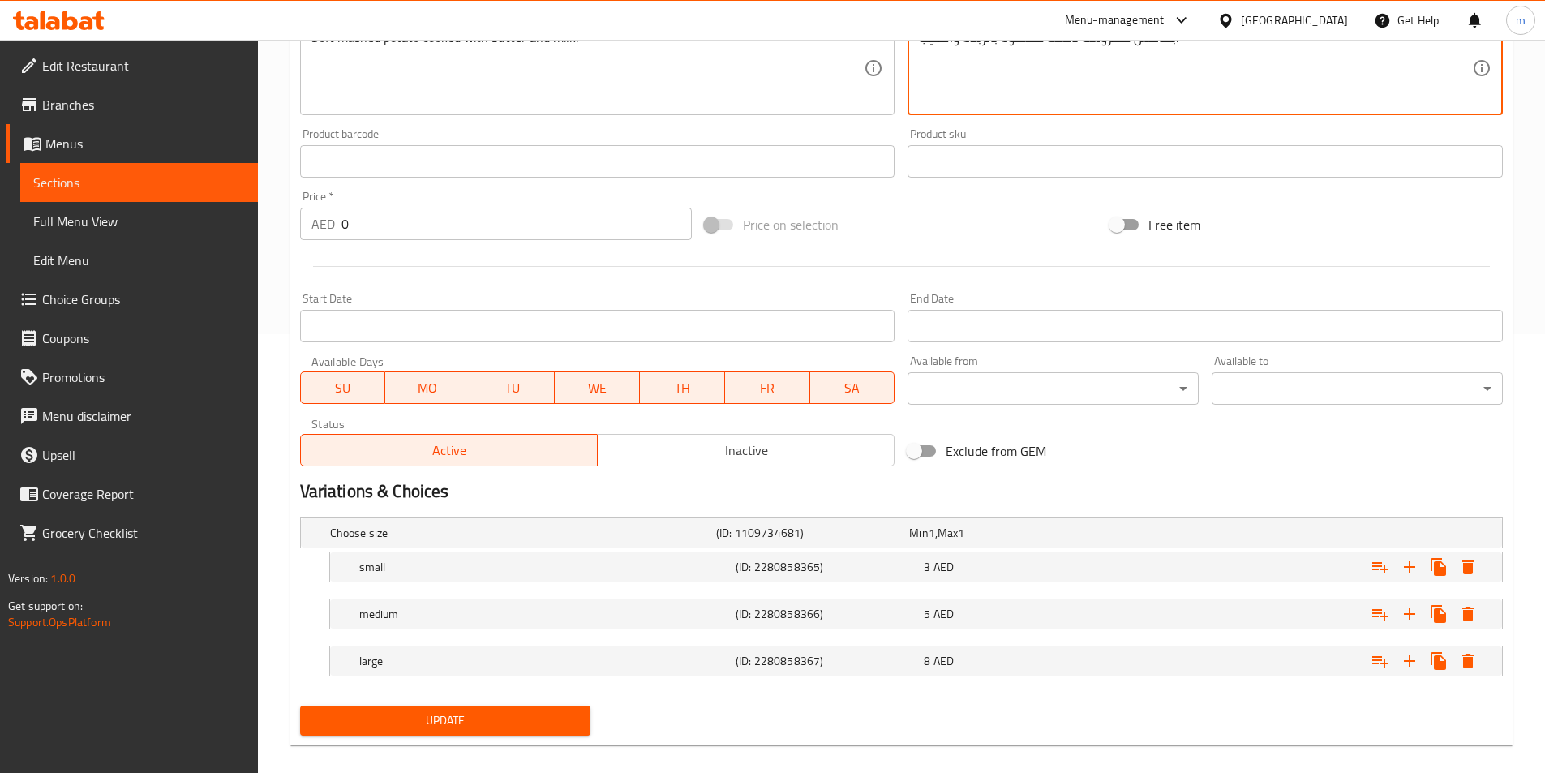
scroll to position [457, 0]
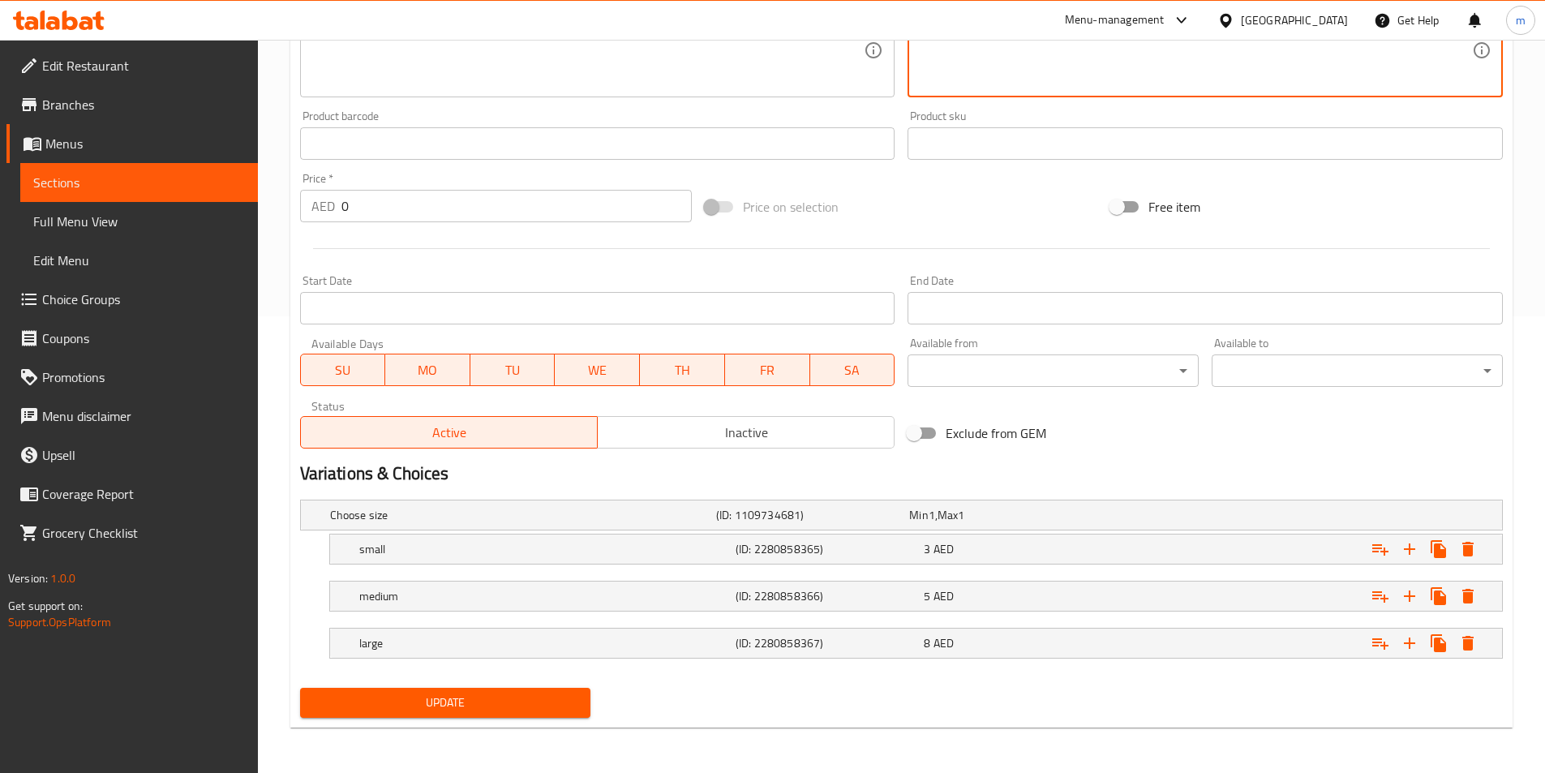
click at [522, 696] on span "Update" at bounding box center [445, 703] width 265 height 20
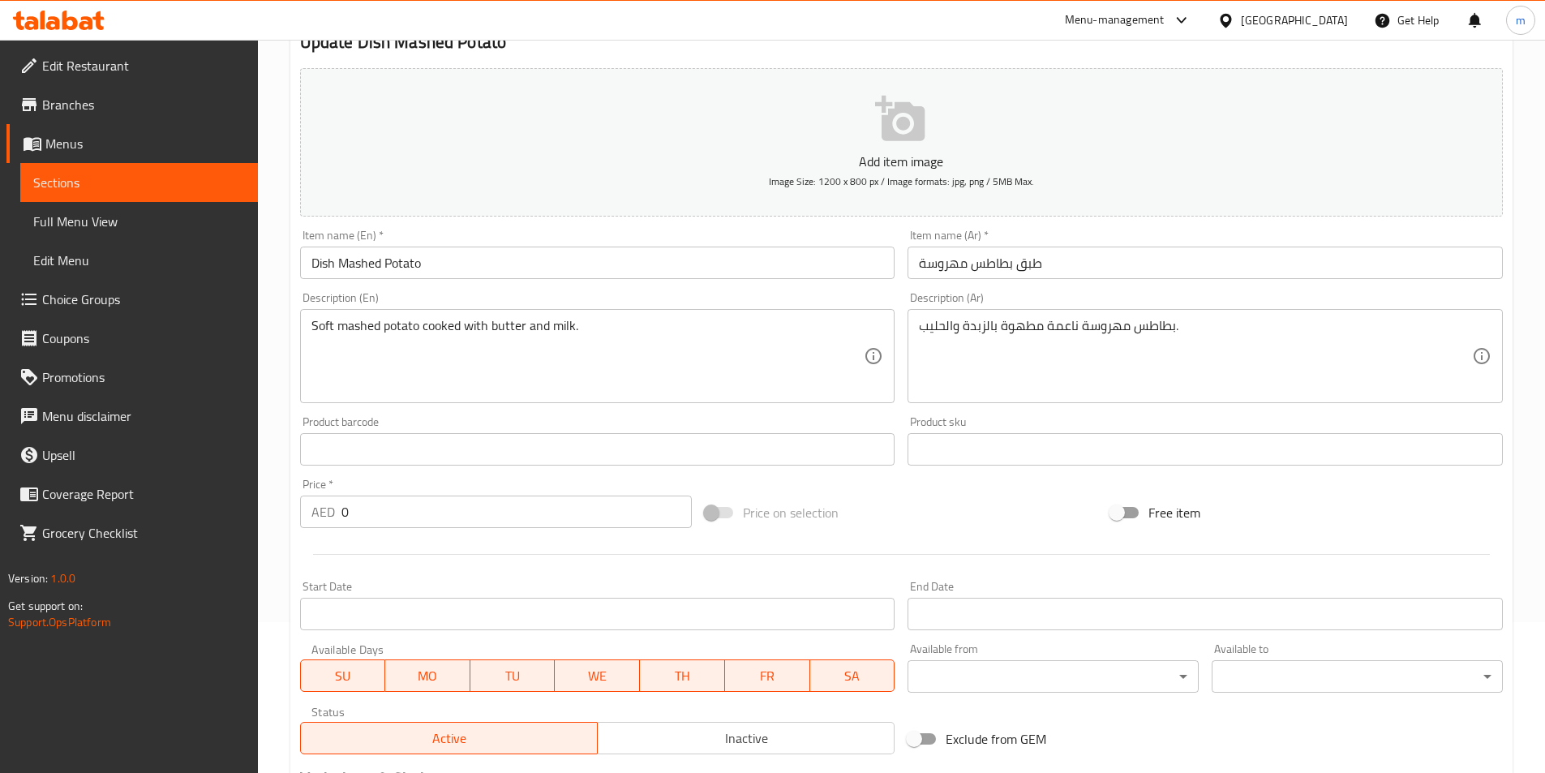
scroll to position [51, 0]
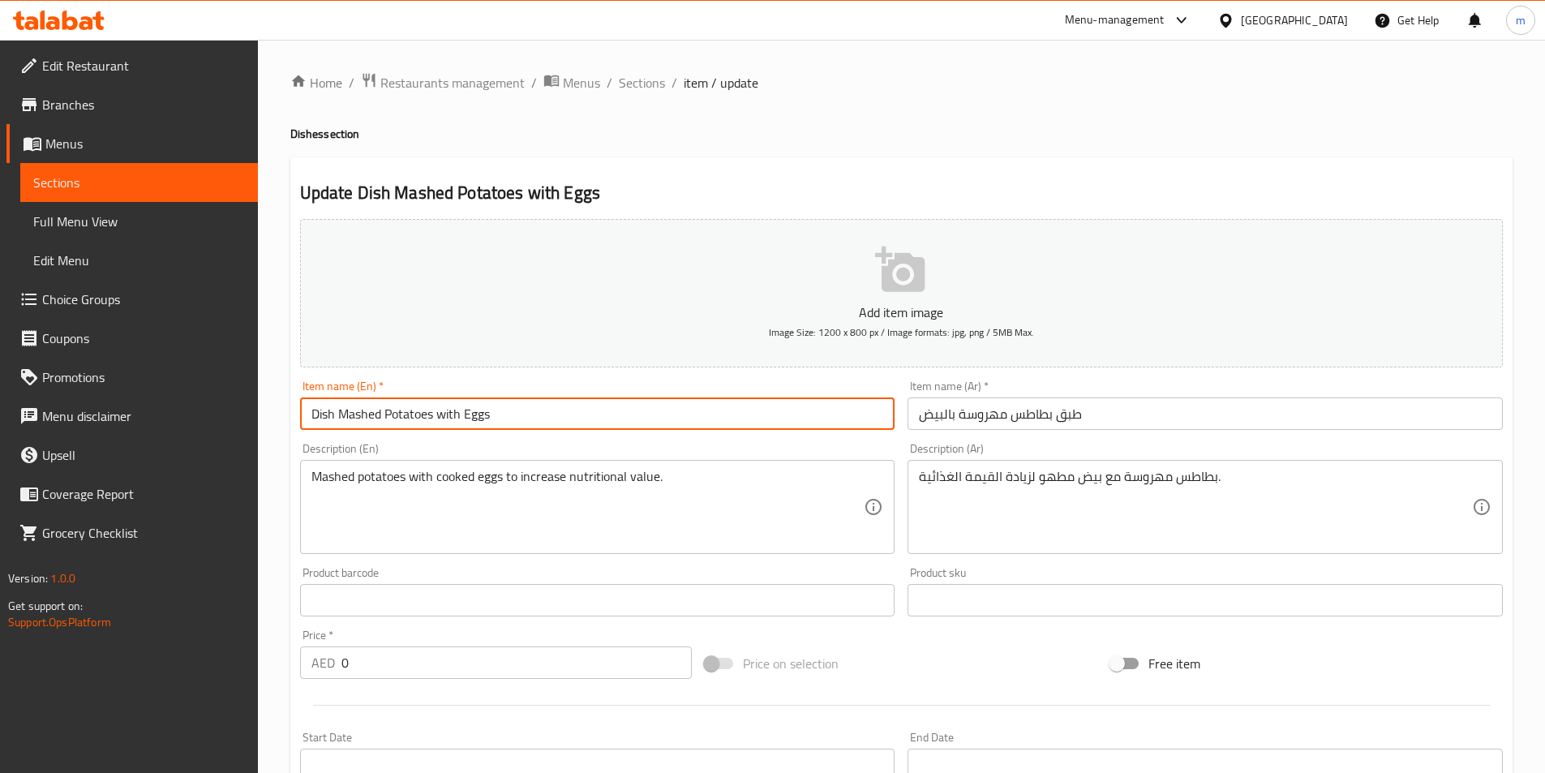
click at [431, 423] on input "Dish Mashed Potatoes with Eggs" at bounding box center [597, 414] width 595 height 32
click at [436, 425] on input "Dish Mashed Potatoes with Eggs" at bounding box center [597, 414] width 595 height 32
click at [435, 419] on input "Dish Mashed Potatoes with Eggs" at bounding box center [597, 414] width 595 height 32
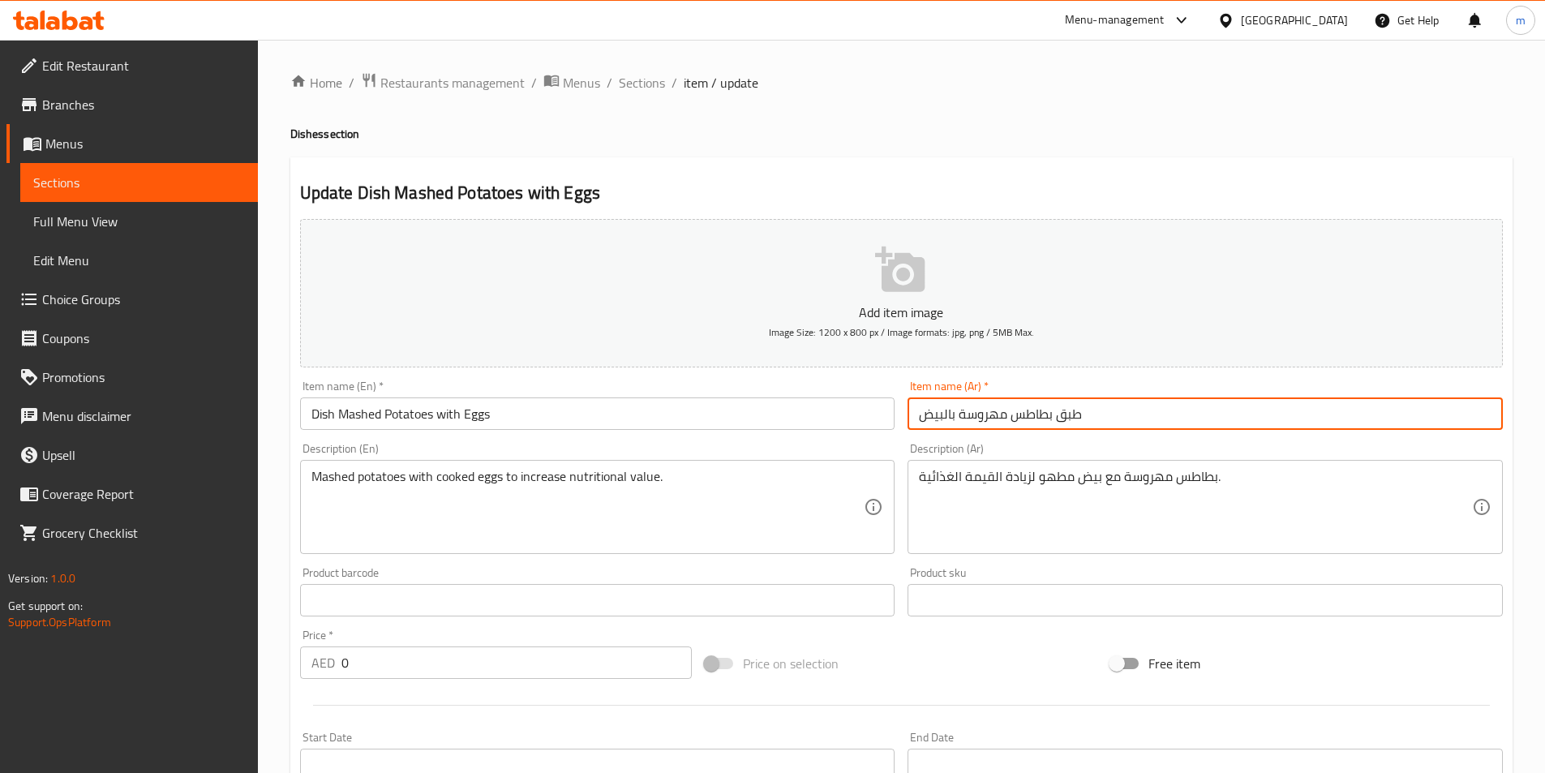
drag, startPoint x: 962, startPoint y: 416, endPoint x: 1052, endPoint y: 419, distance: 90.1
click at [1052, 419] on input "طبق بطاطس مهروسة بالبيض" at bounding box center [1205, 414] width 595 height 32
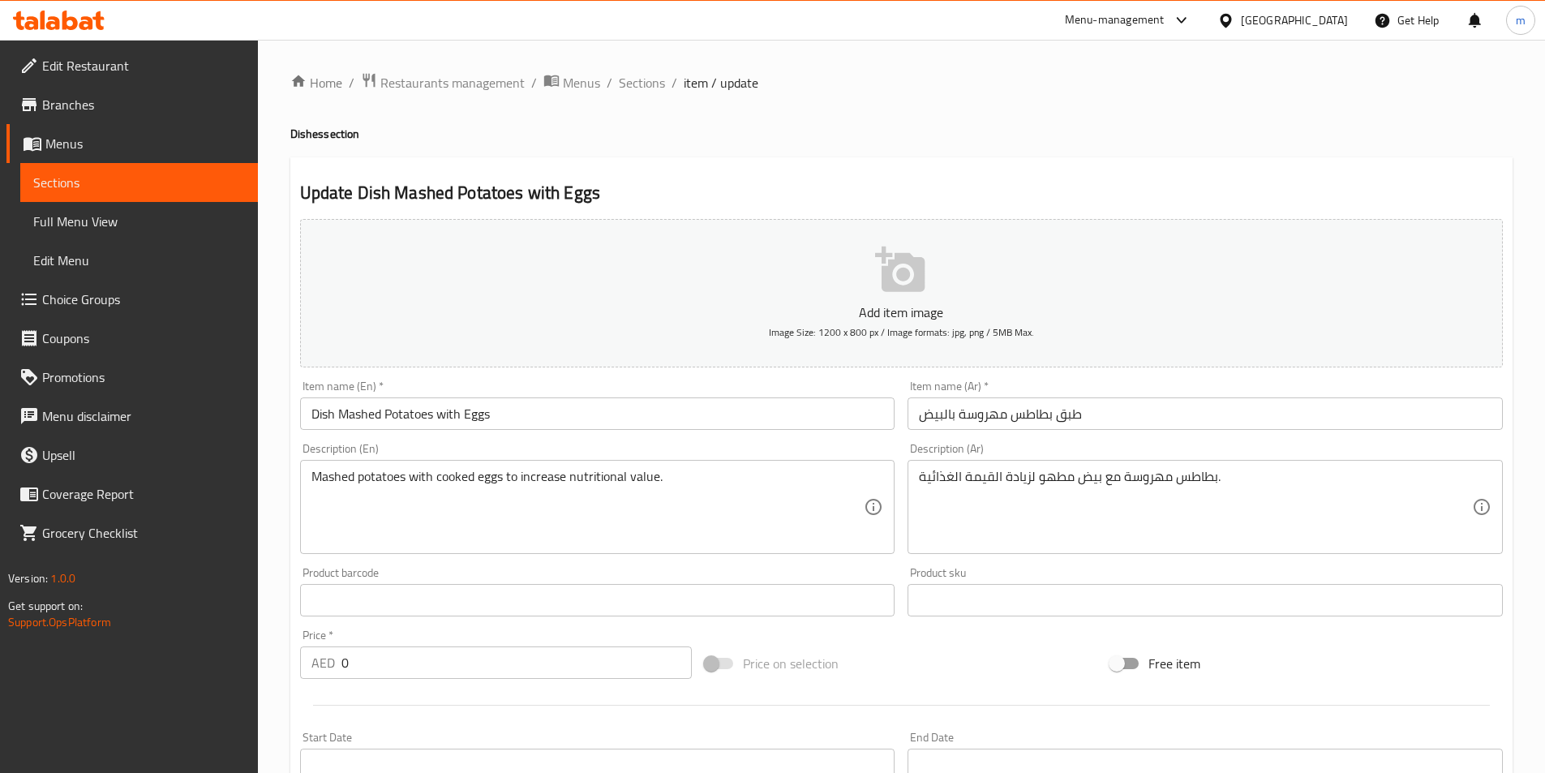
click at [433, 409] on input "Dish Mashed Potatoes with Eggs" at bounding box center [597, 414] width 595 height 32
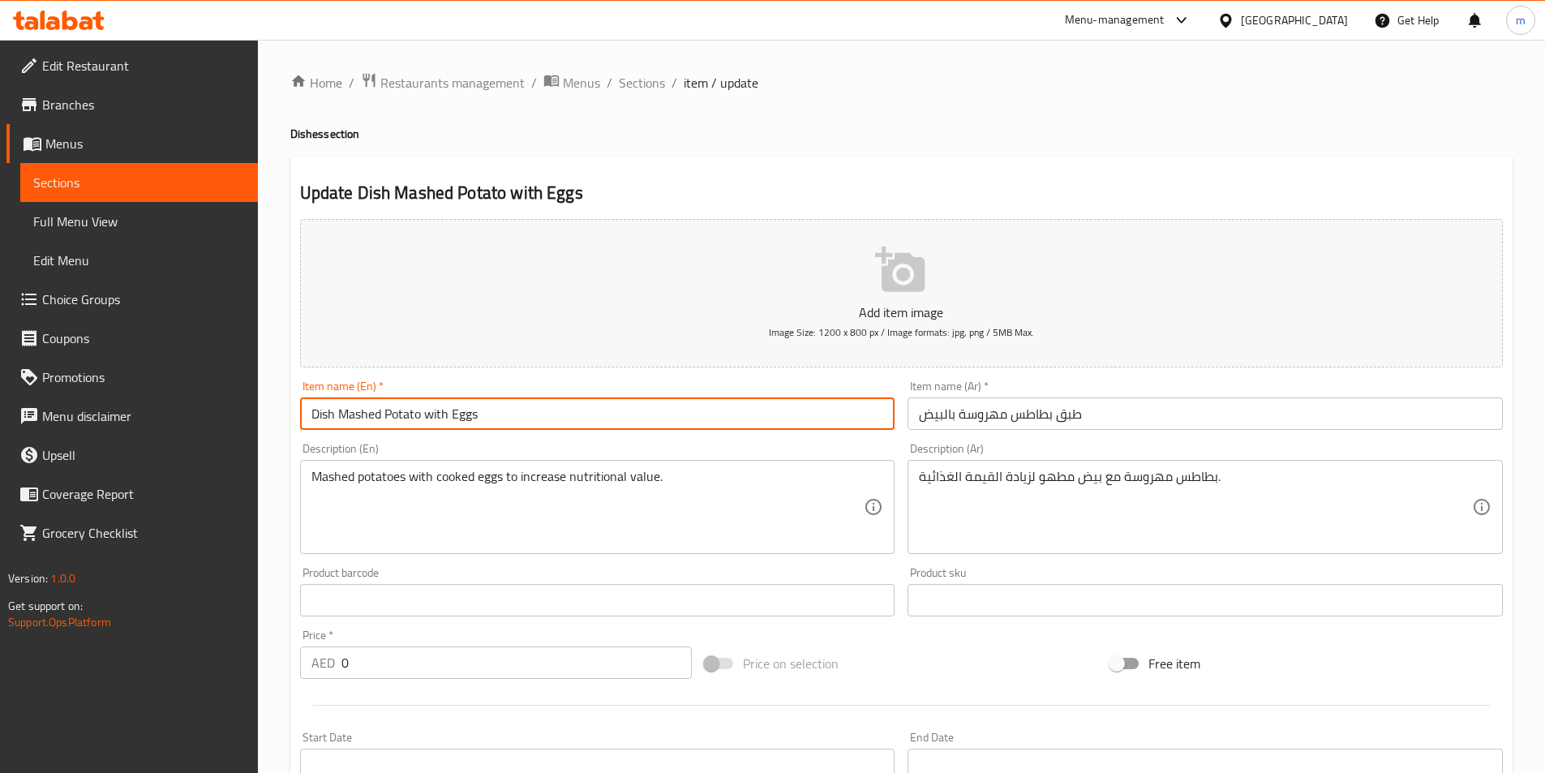
type input "Dish Mashed Potato with Eggs"
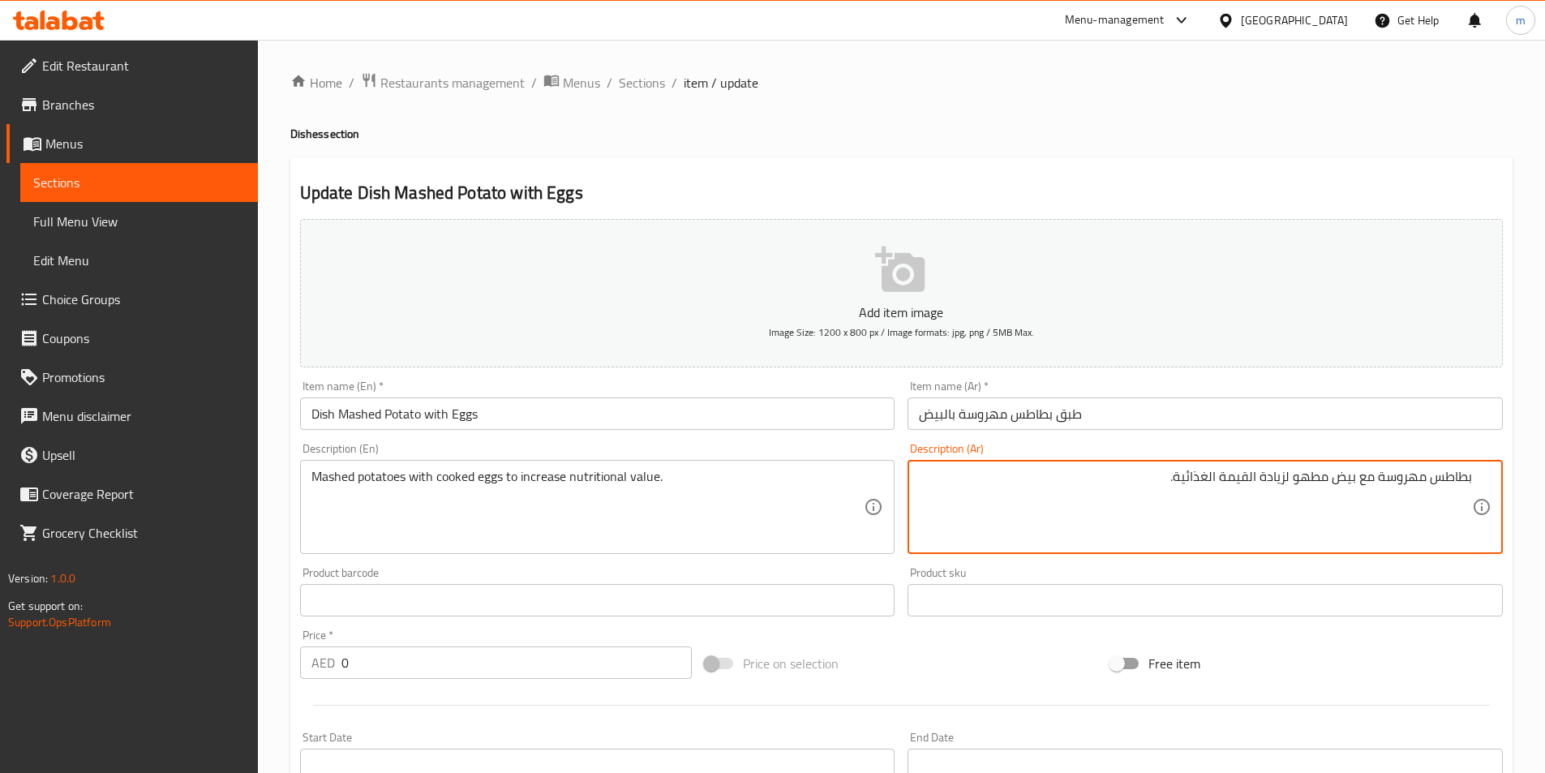
click at [1035, 512] on textarea "بطاطس مهروسة مع بيض مطهو لزيادة القيمة الغذائية." at bounding box center [1195, 507] width 553 height 77
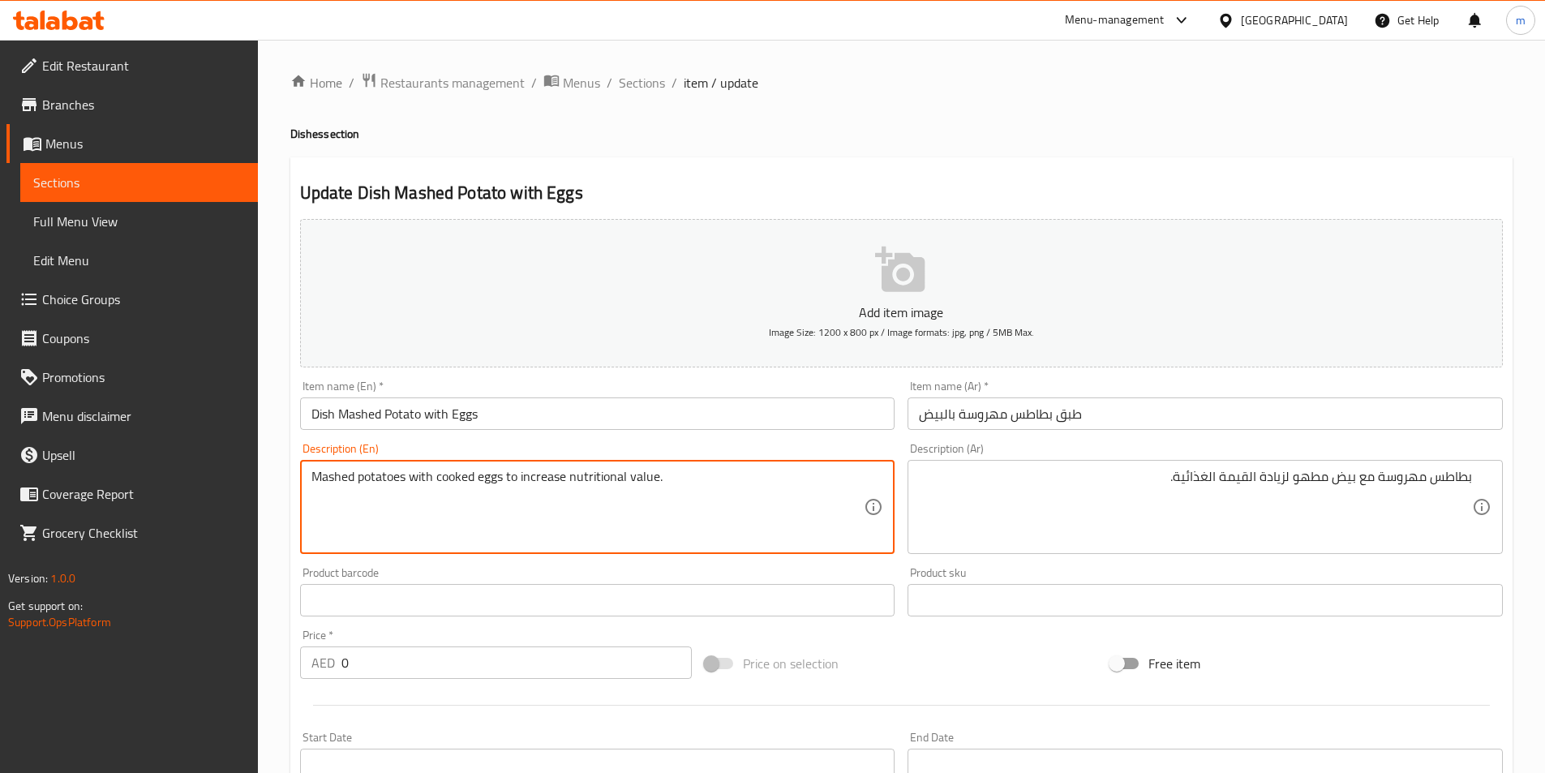
click at [404, 476] on textarea "Mashed potatoes with cooked eggs to increase nutritional value." at bounding box center [588, 507] width 553 height 77
type textarea "Mashed potato with cooked eggs to increase nutritional value."
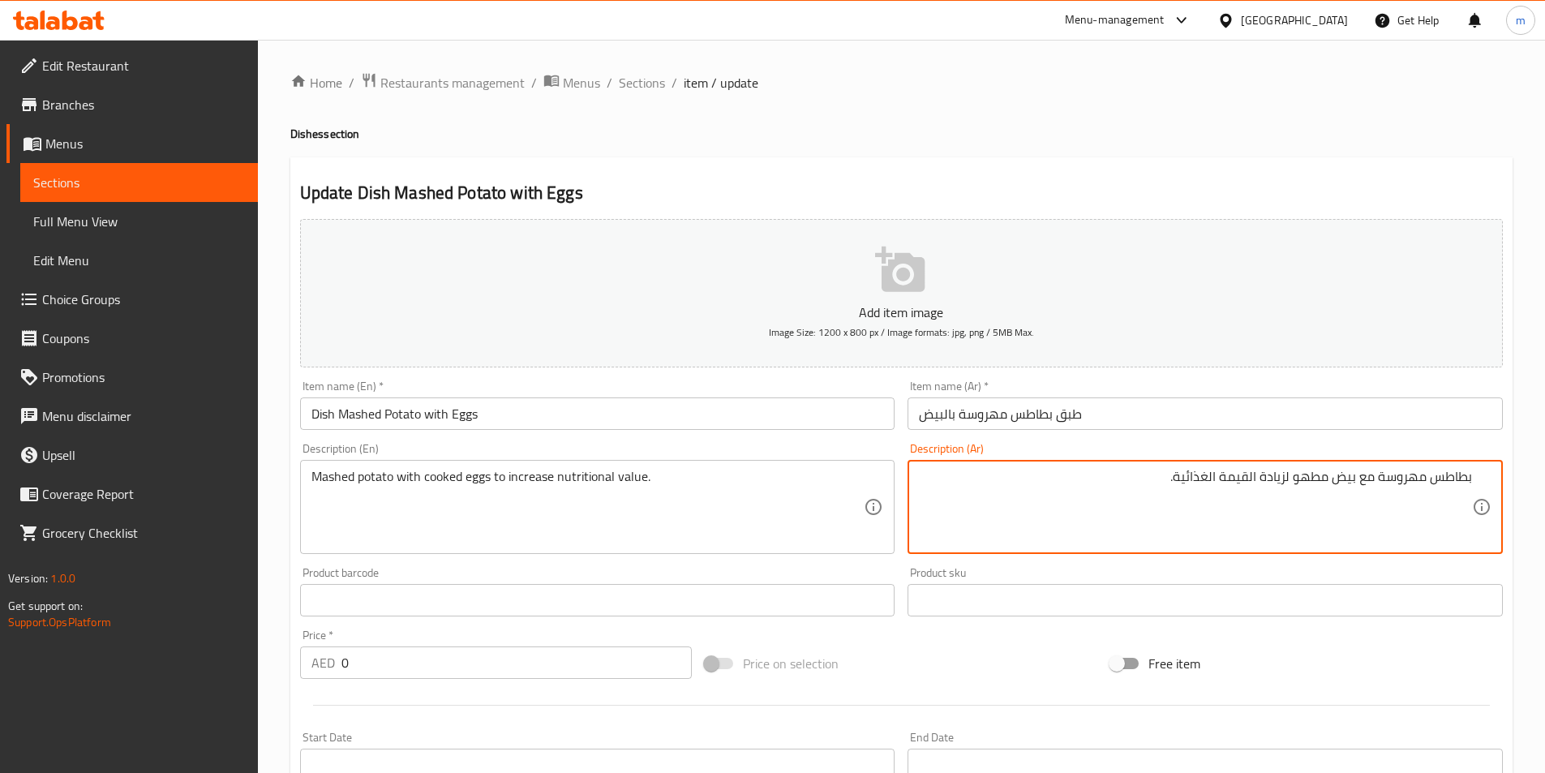
drag, startPoint x: 1288, startPoint y: 476, endPoint x: 1178, endPoint y: 483, distance: 110.5
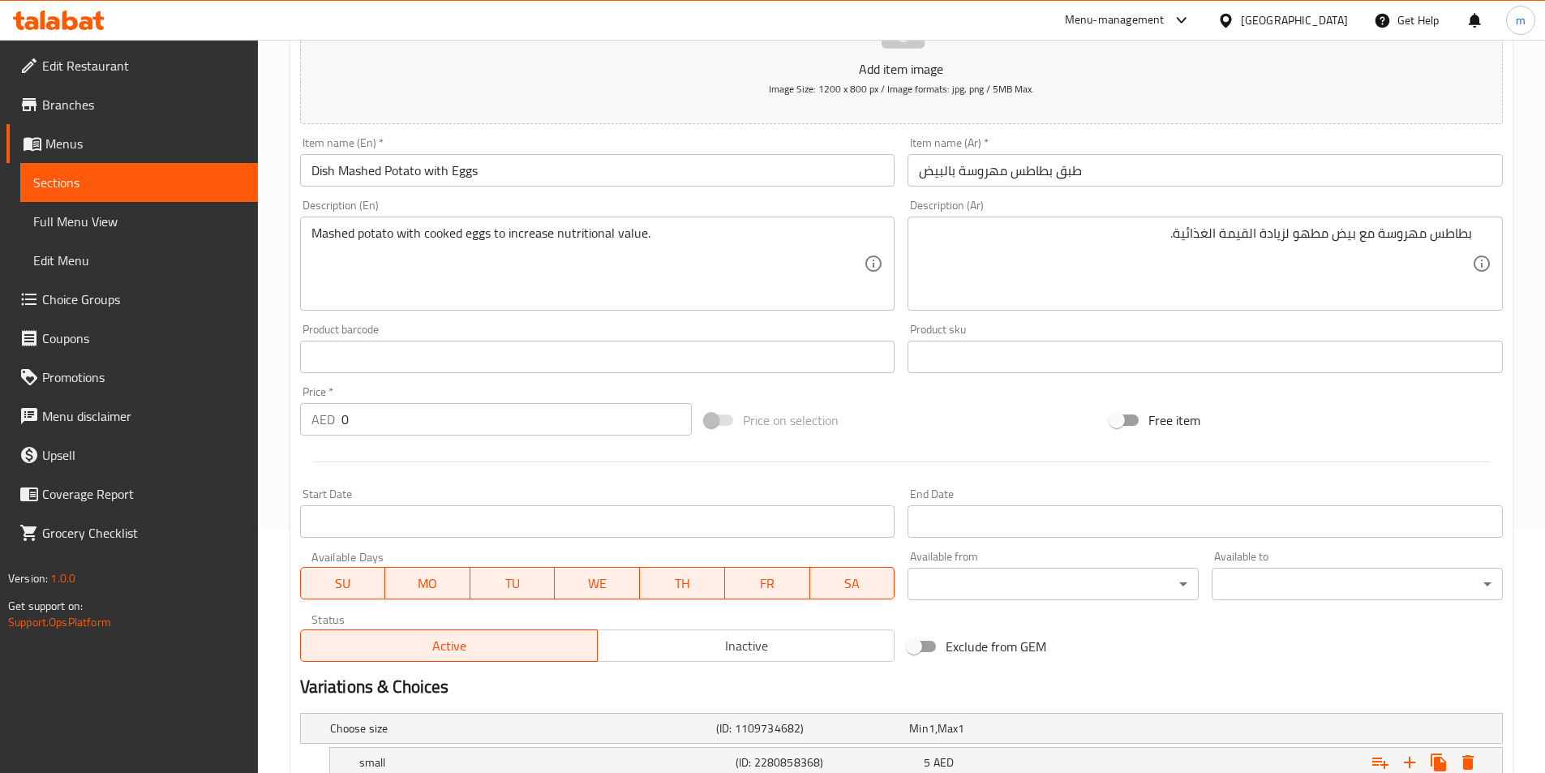
scroll to position [410, 0]
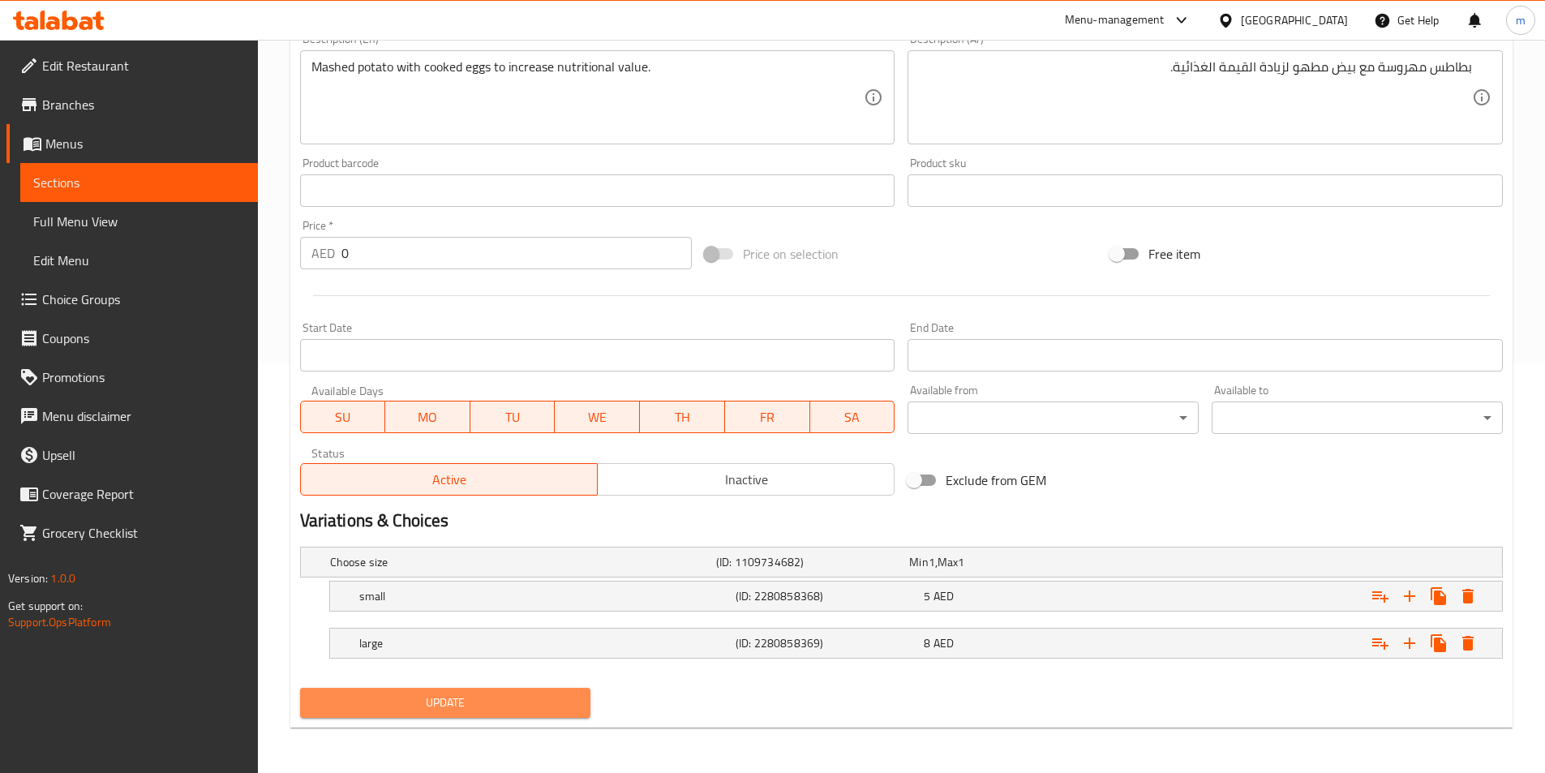
click at [472, 708] on span "Update" at bounding box center [445, 703] width 265 height 20
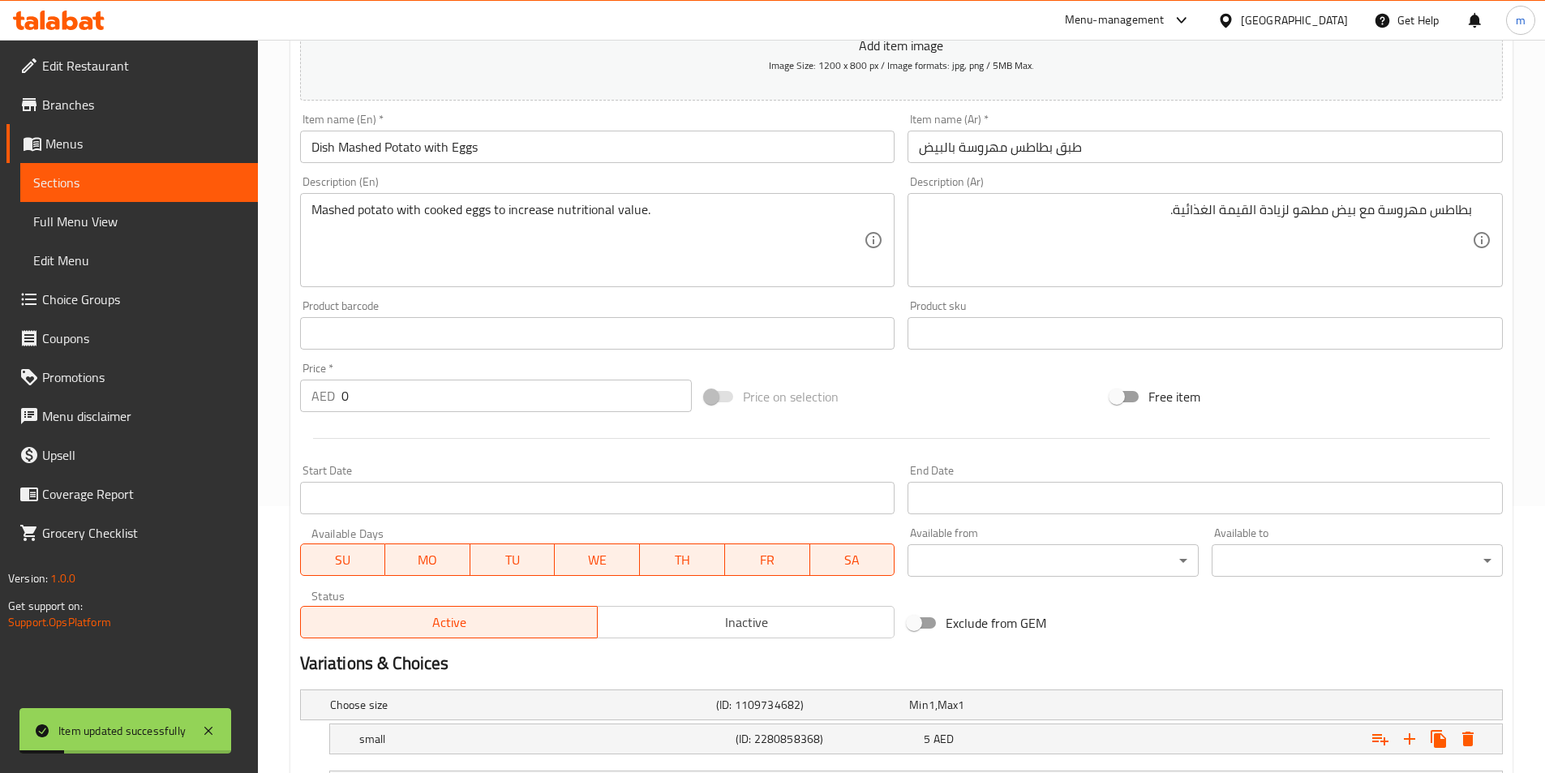
scroll to position [85, 0]
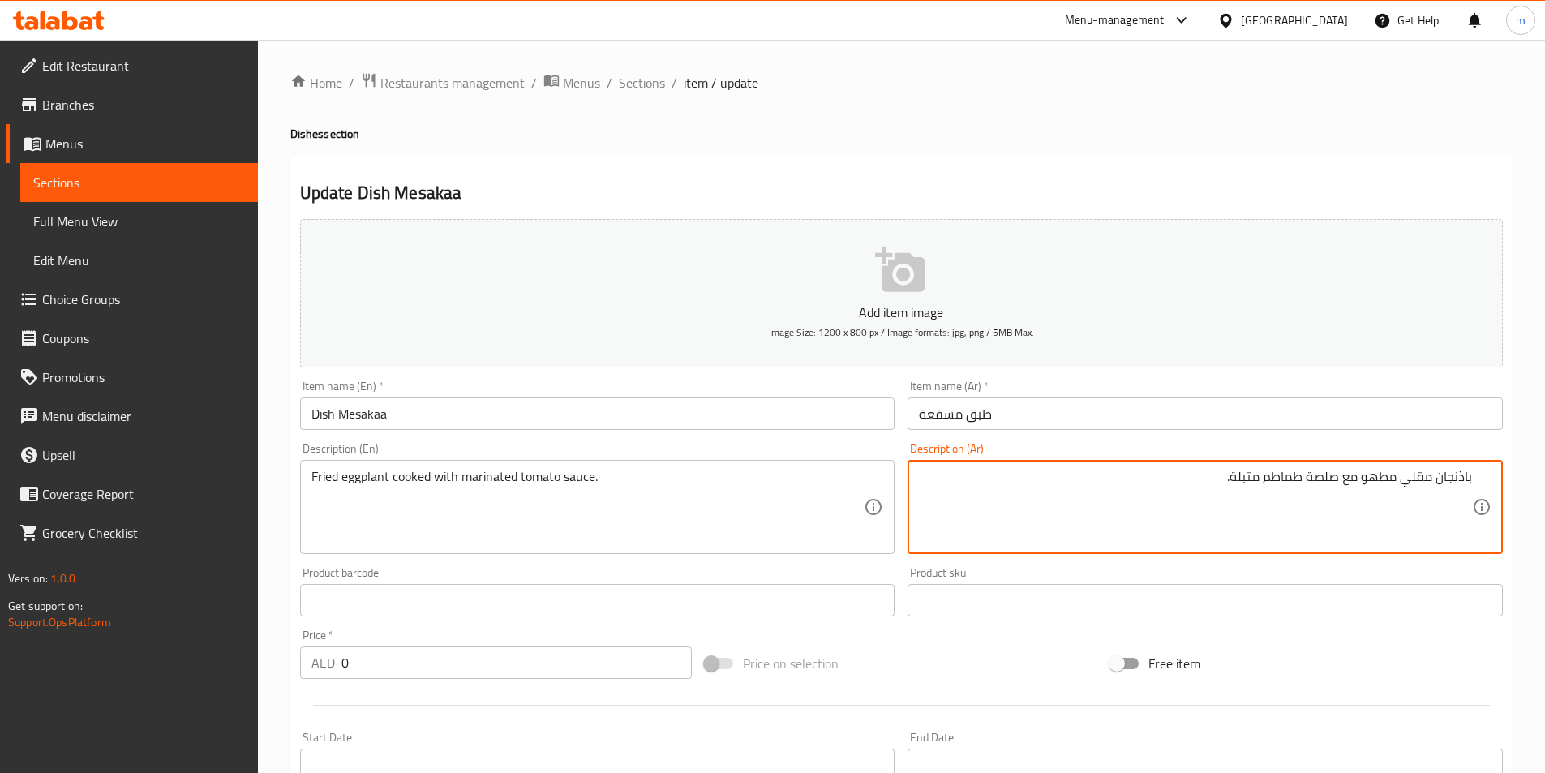
click at [1299, 473] on textarea "باذنجان مقلي مطهو مع صلصة طماطم متبلة." at bounding box center [1195, 507] width 553 height 77
drag, startPoint x: 1300, startPoint y: 473, endPoint x: 1233, endPoint y: 471, distance: 66.5
click at [1233, 471] on textarea "باذنجان مقلي مطهو مع صلصة طماطم متبلة." at bounding box center [1195, 507] width 553 height 77
drag, startPoint x: 1307, startPoint y: 475, endPoint x: 1337, endPoint y: 471, distance: 30.3
click at [1337, 471] on textarea "باذنجان مقلي مطهو مع صلصة طماطم متبلة." at bounding box center [1195, 507] width 553 height 77
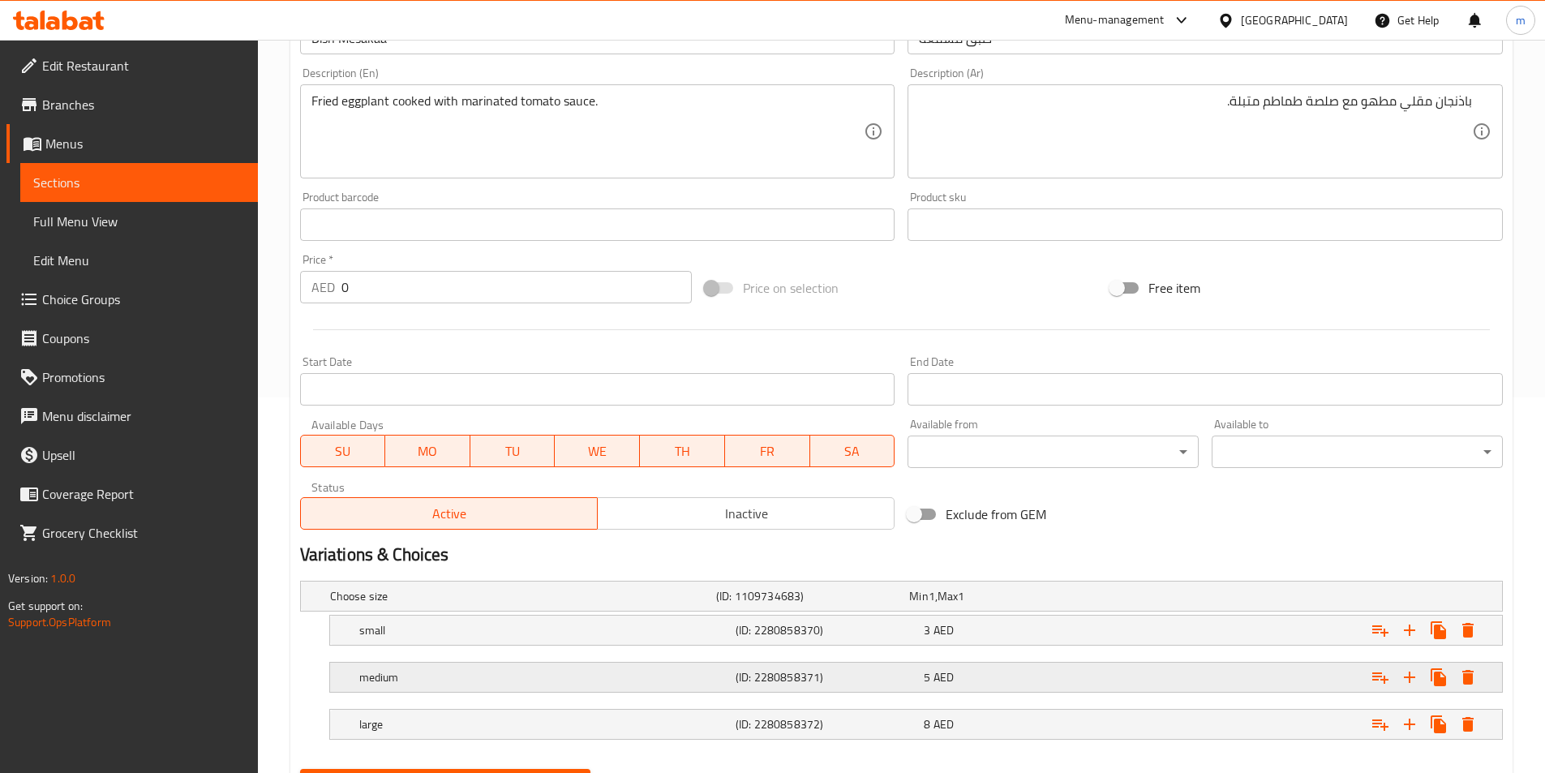
scroll to position [457, 0]
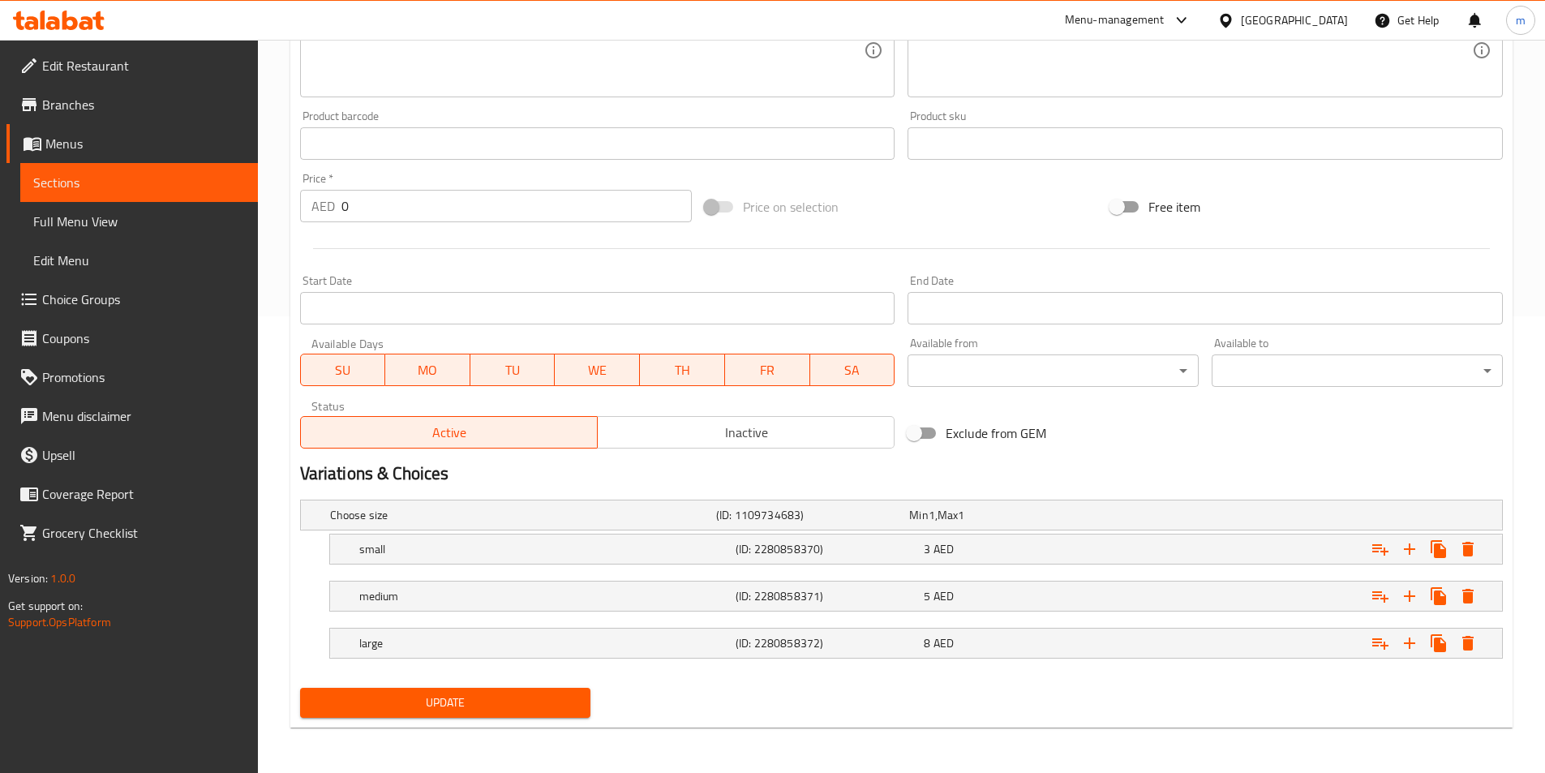
click at [524, 722] on div "Update" at bounding box center [446, 702] width 304 height 43
click at [522, 709] on span "Update" at bounding box center [445, 703] width 265 height 20
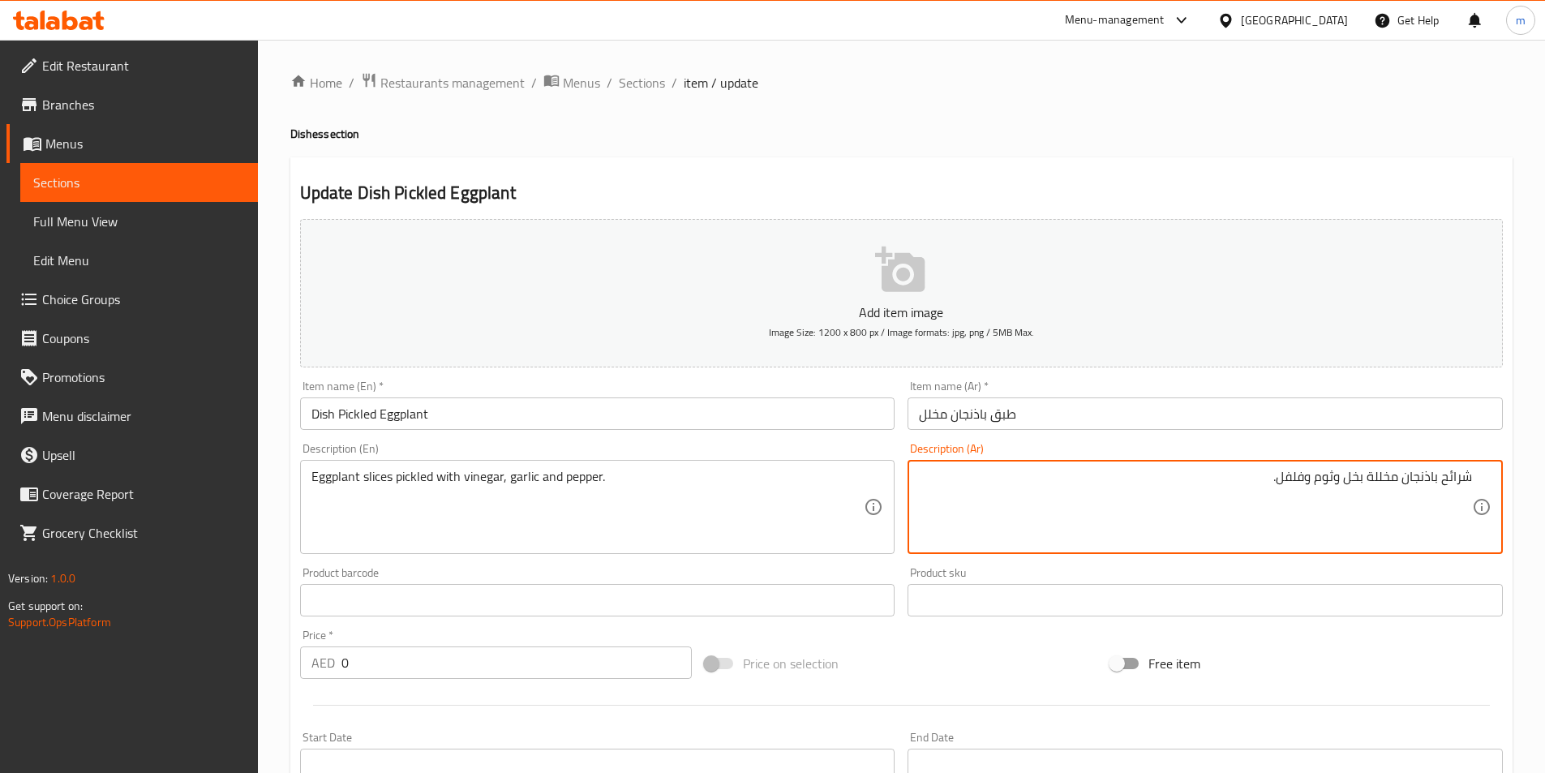
click at [1172, 506] on textarea "شرائح باذنجان مخللة بخل وثوم وفلفل." at bounding box center [1195, 507] width 553 height 77
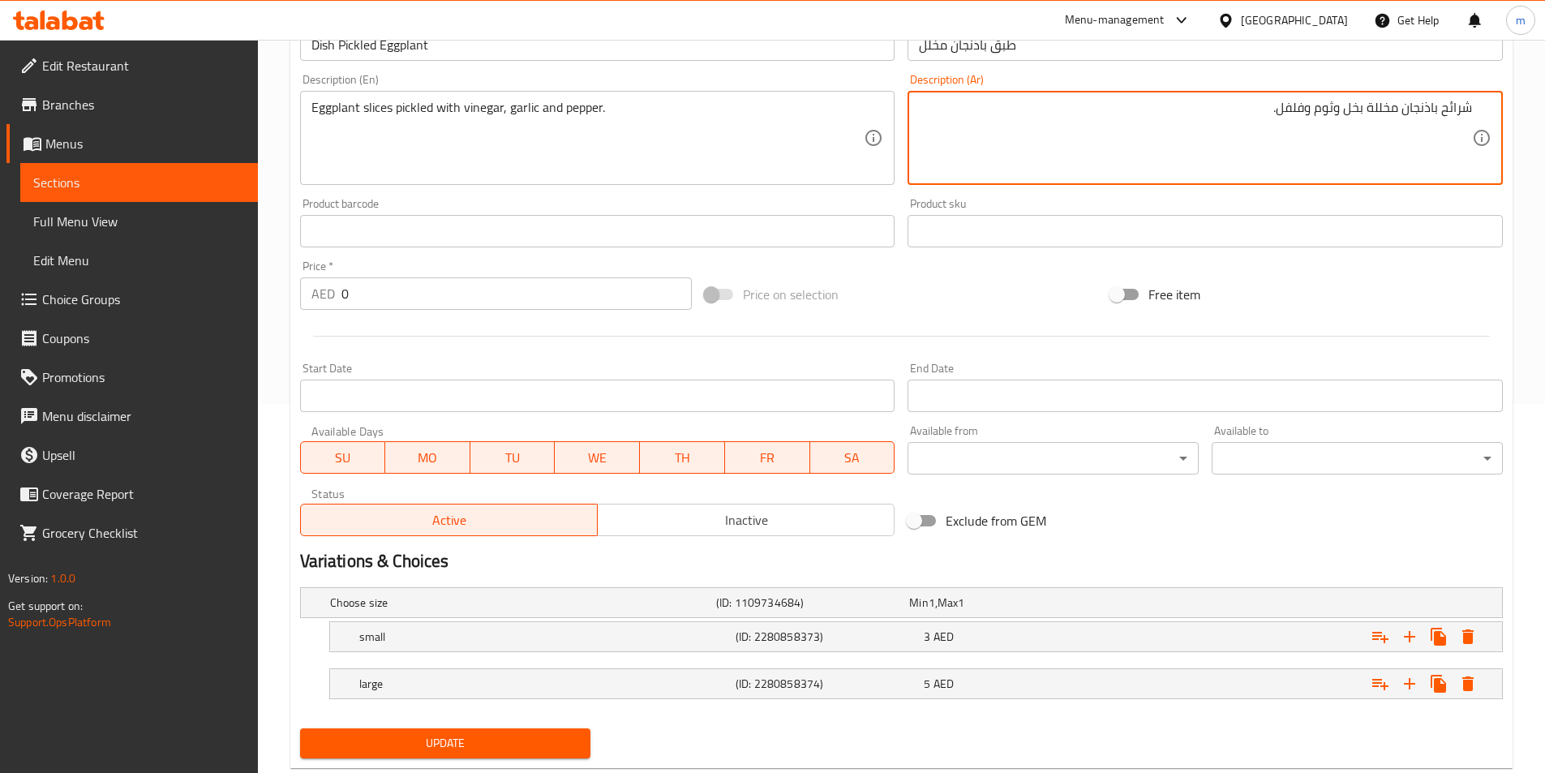
scroll to position [410, 0]
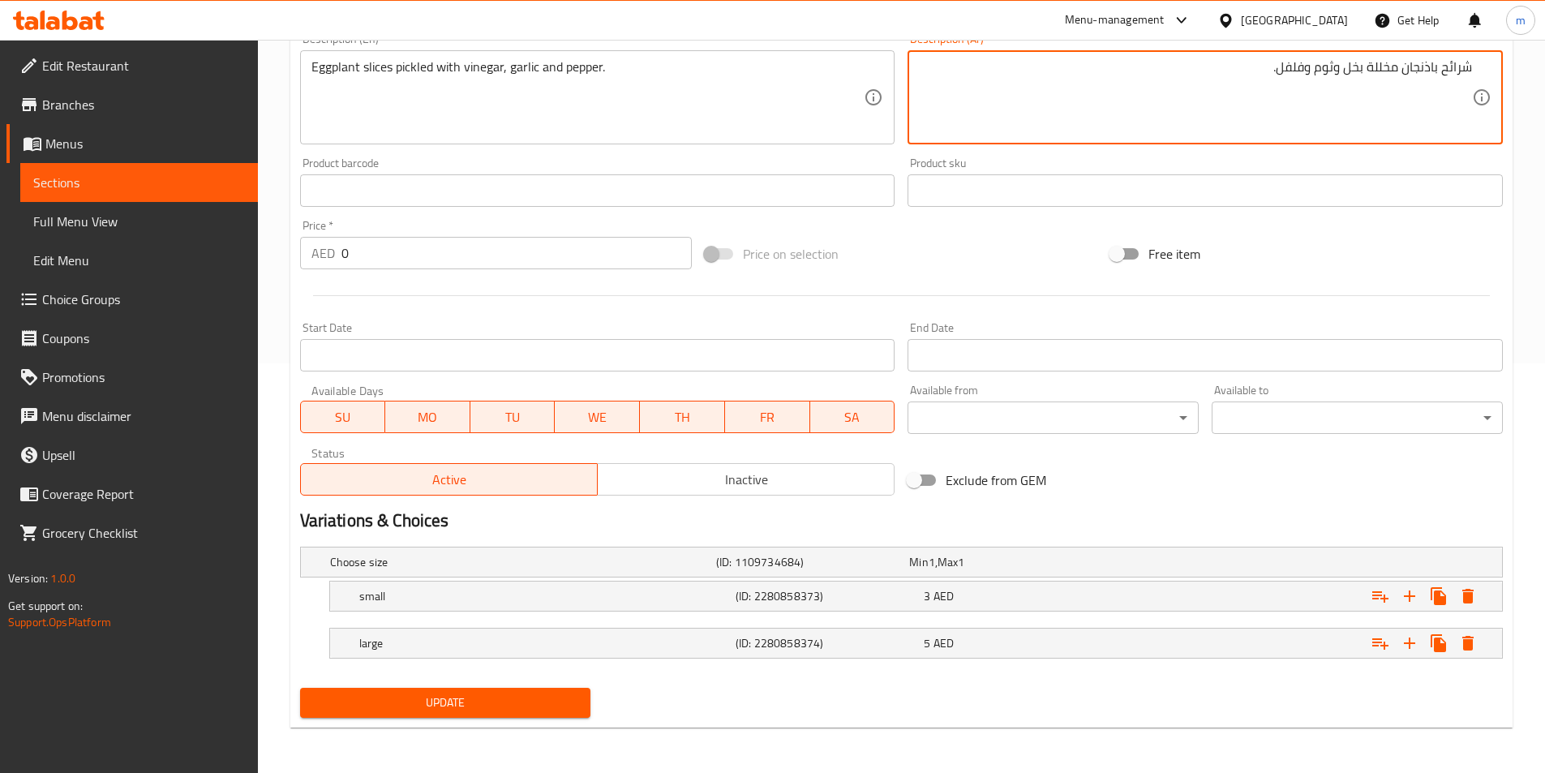
click at [511, 712] on span "Update" at bounding box center [445, 703] width 265 height 20
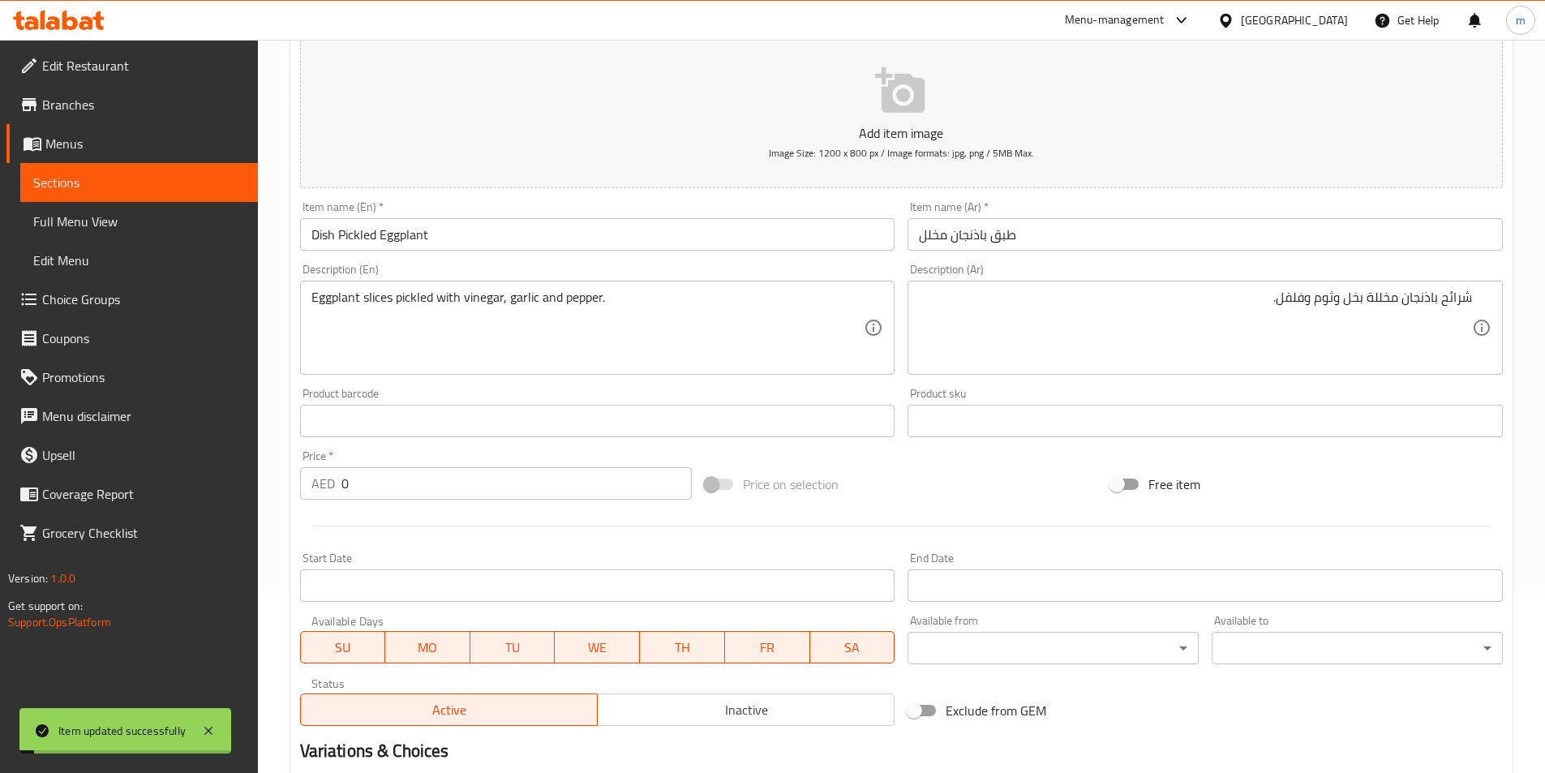
scroll to position [166, 0]
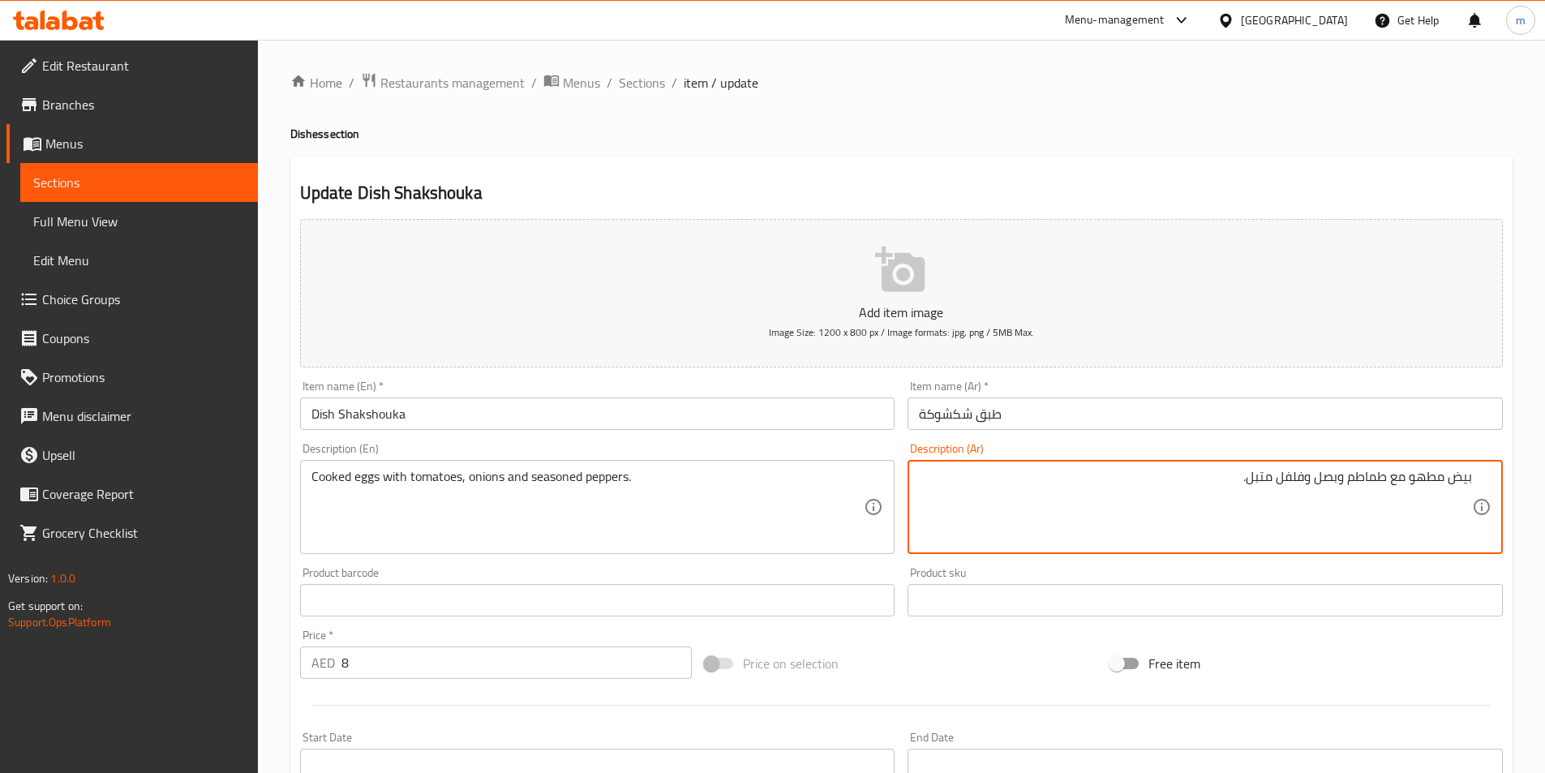
click at [1145, 491] on textarea "بيض مطهو مع طماطم وبصل وفلفل متبل." at bounding box center [1195, 507] width 553 height 77
click at [1270, 436] on div "Item name (Ar)   * طبق شكشوكة Item name (Ar) *" at bounding box center [1205, 405] width 608 height 62
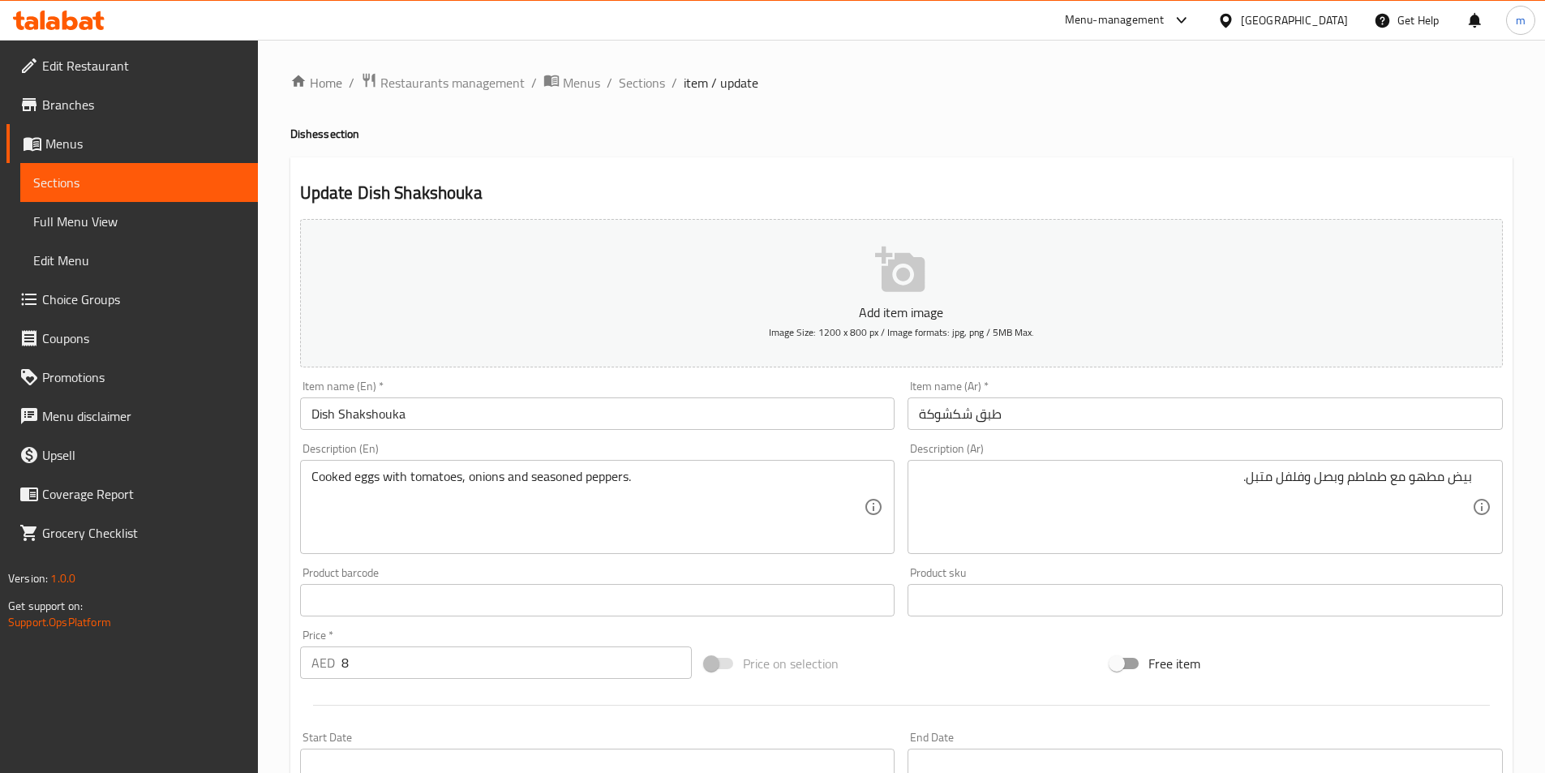
click at [1077, 456] on div "Description (Ar) بيض مطهو مع طماطم وبصل وفلفل متبل. Description (Ar)" at bounding box center [1205, 498] width 595 height 111
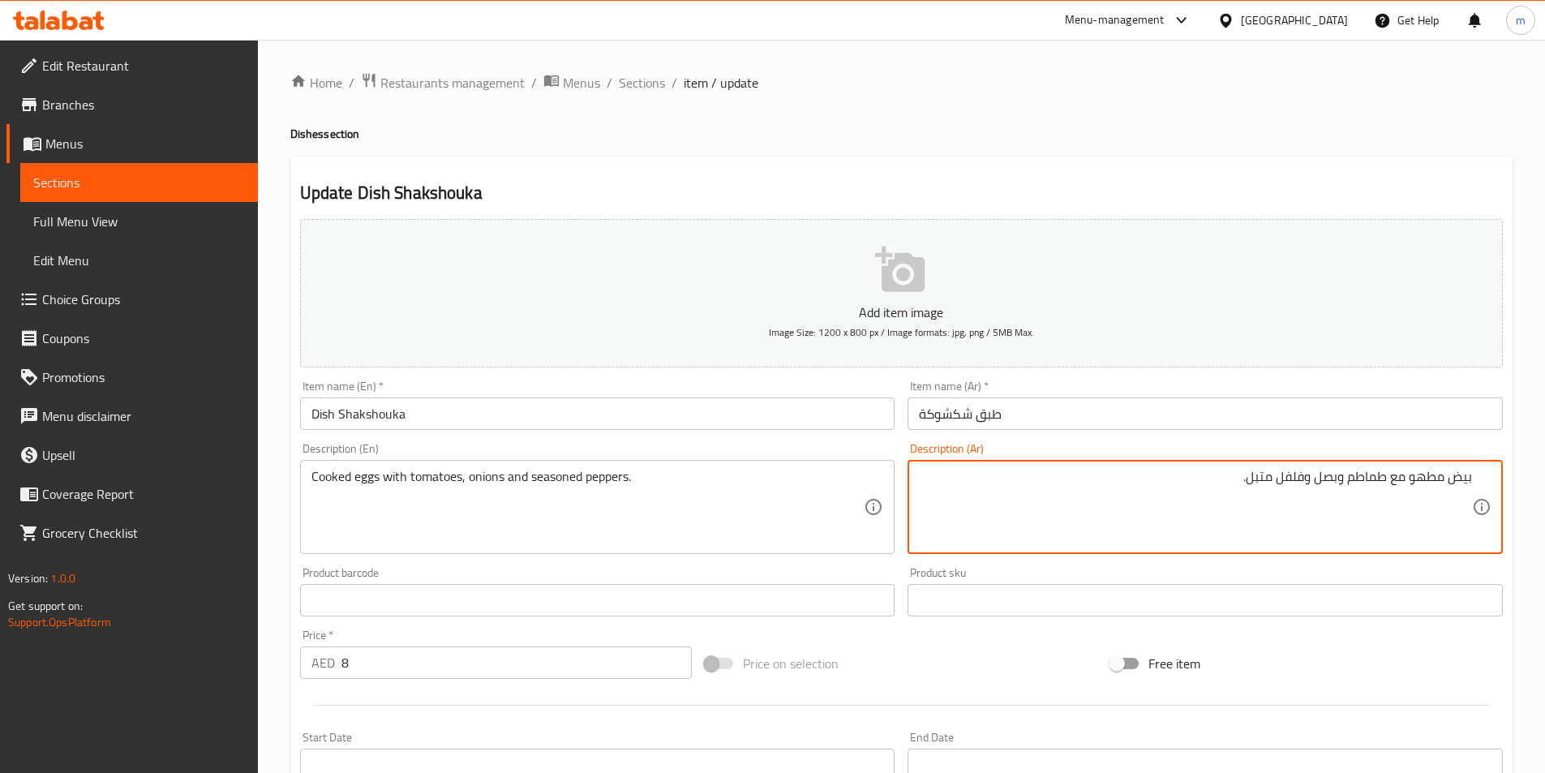
drag, startPoint x: 1249, startPoint y: 476, endPoint x: 1303, endPoint y: 476, distance: 53.5
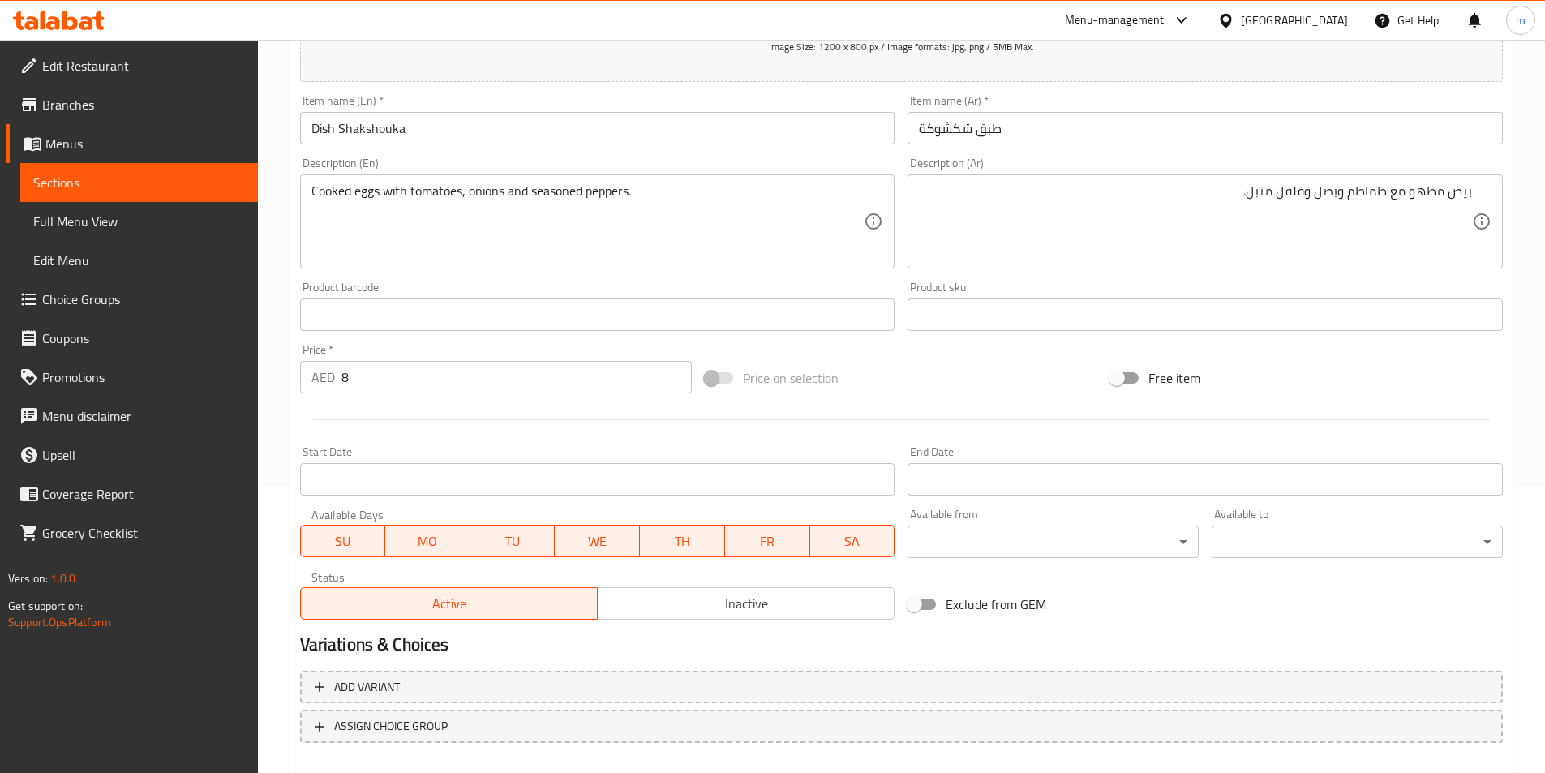
scroll to position [373, 0]
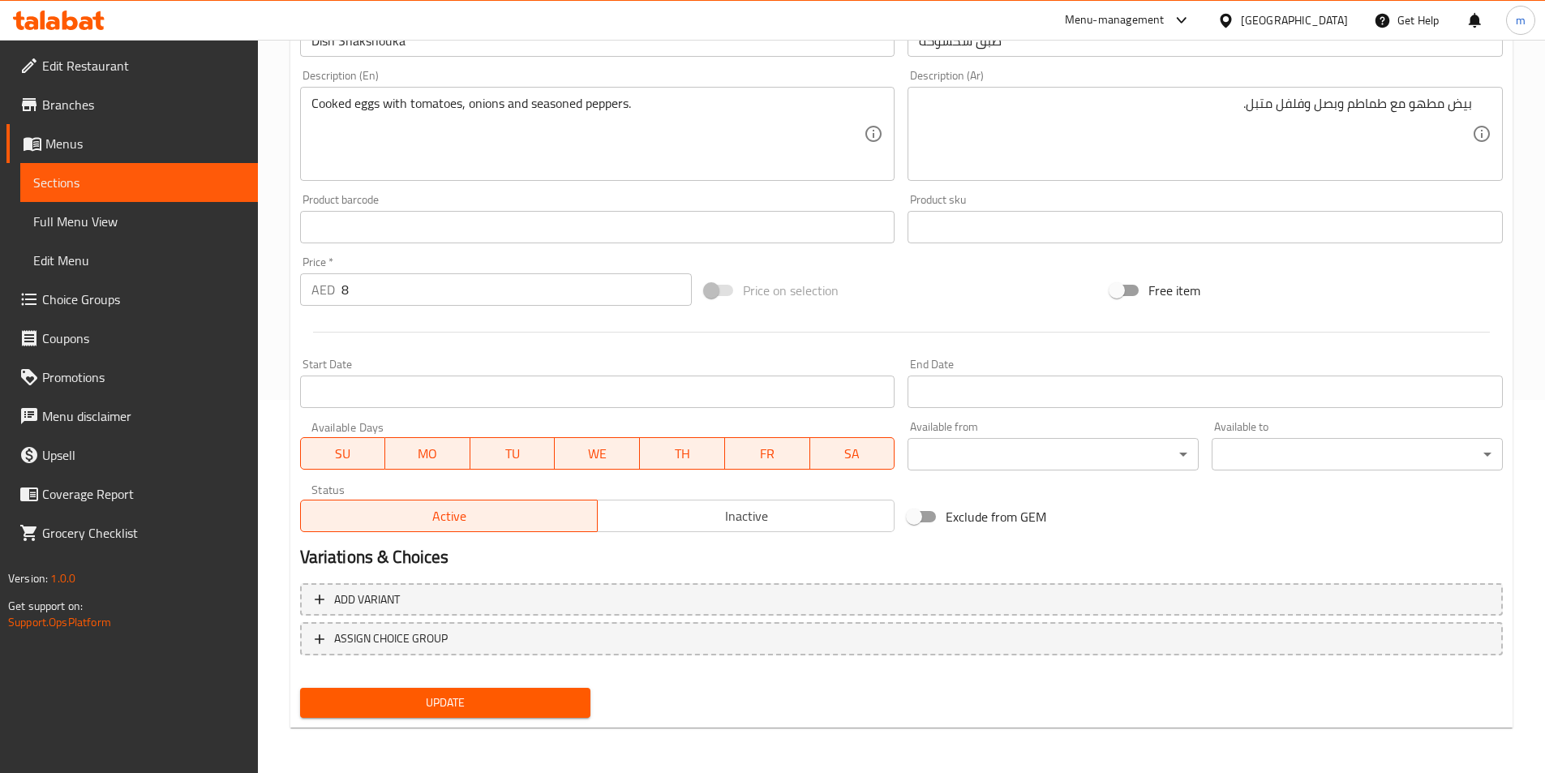
click at [529, 703] on span "Update" at bounding box center [445, 703] width 265 height 20
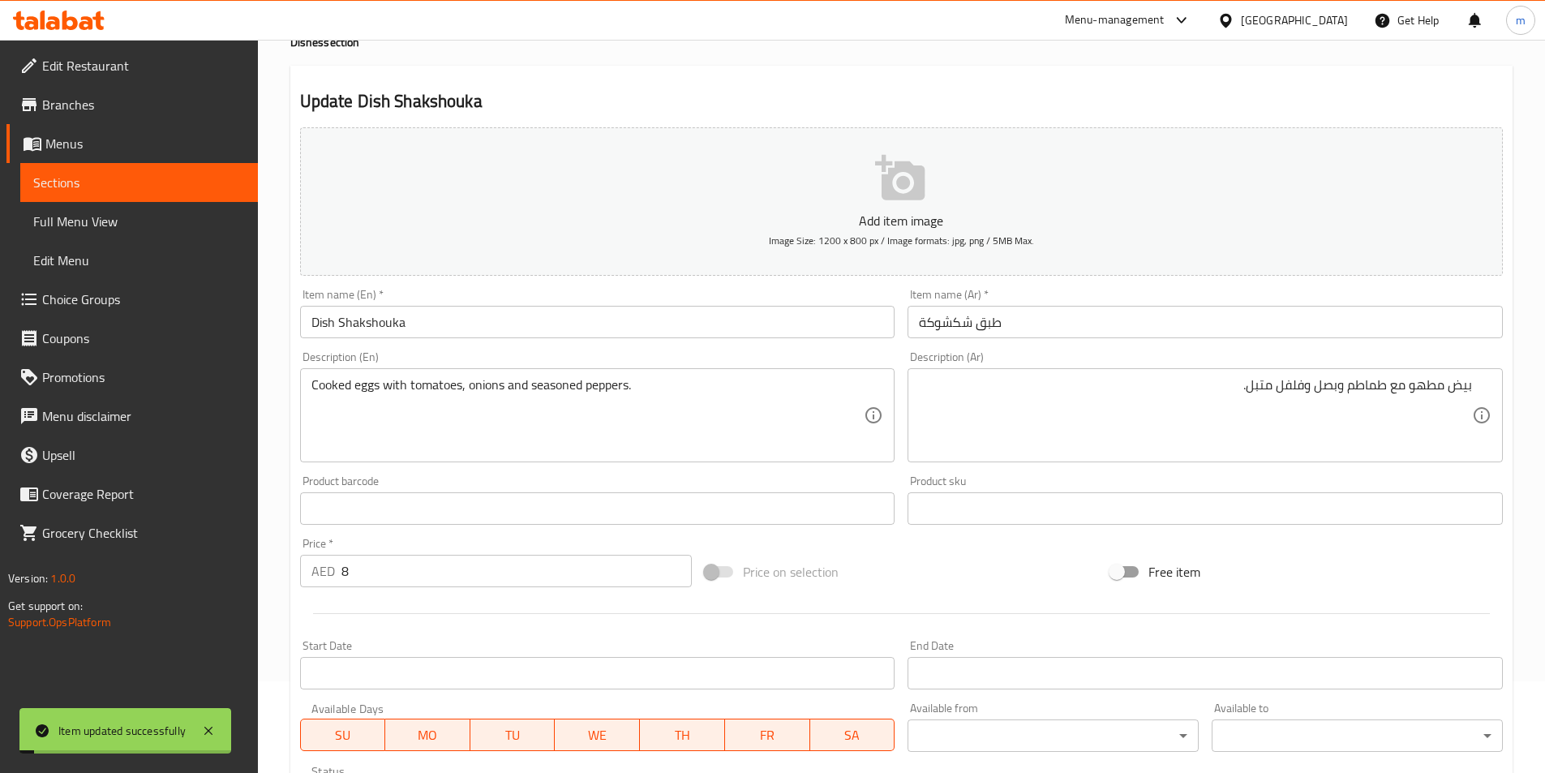
scroll to position [49, 0]
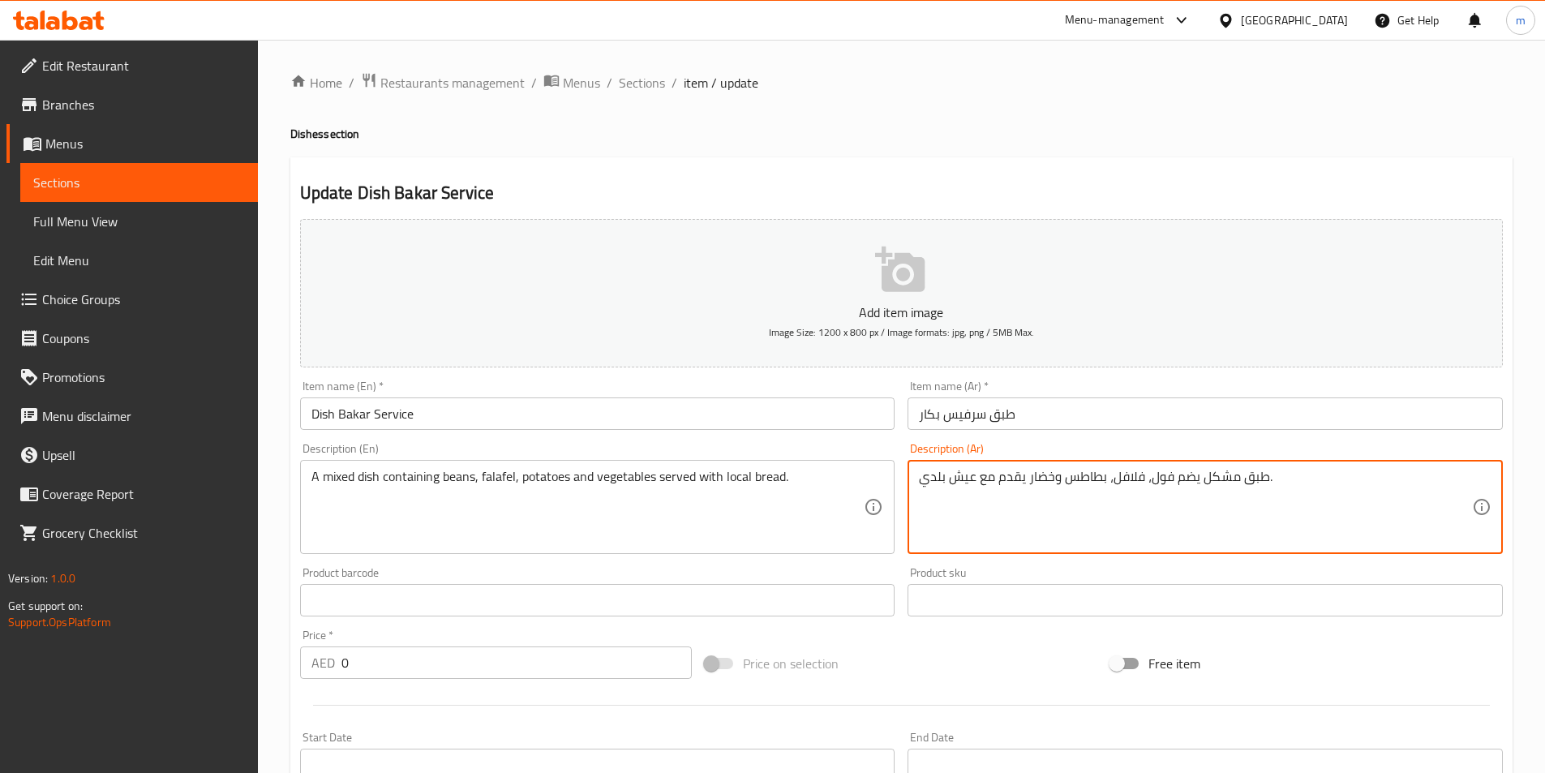
drag, startPoint x: 1175, startPoint y: 484, endPoint x: 1196, endPoint y: 483, distance: 21.2
click at [1200, 480] on textarea "طبق مشكل يضم فول، فلافل، بطاطس وخضار يقدم مع عيش بلدي." at bounding box center [1195, 507] width 553 height 77
drag, startPoint x: 1196, startPoint y: 478, endPoint x: 1151, endPoint y: 479, distance: 44.6
click at [1151, 479] on textarea "طبق مشكل يضم فول، فلافل، بطاطس وخضار يقدم مع عيش بلدي." at bounding box center [1195, 507] width 553 height 77
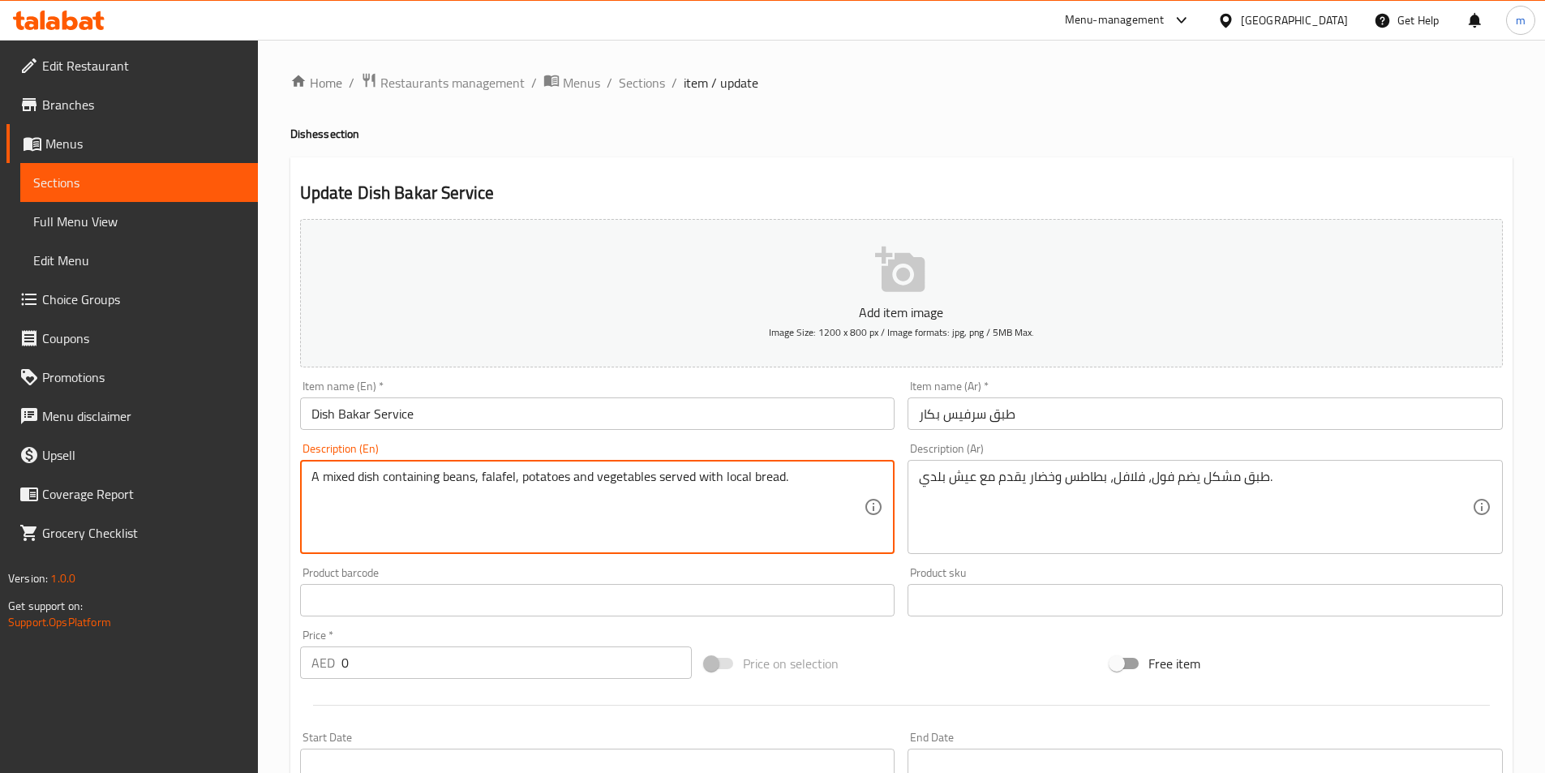
drag, startPoint x: 386, startPoint y: 478, endPoint x: 435, endPoint y: 479, distance: 48.7
click at [408, 480] on textarea "A mixed dish containing beans, falafel, potatoes and vegetables served with loc…" at bounding box center [588, 507] width 553 height 77
drag, startPoint x: 385, startPoint y: 476, endPoint x: 437, endPoint y: 479, distance: 52.8
click at [437, 479] on textarea "A mixed dish containing beans, falafel, potatoes and vegetables served with loc…" at bounding box center [588, 507] width 553 height 77
drag, startPoint x: 445, startPoint y: 479, endPoint x: 474, endPoint y: 479, distance: 29.2
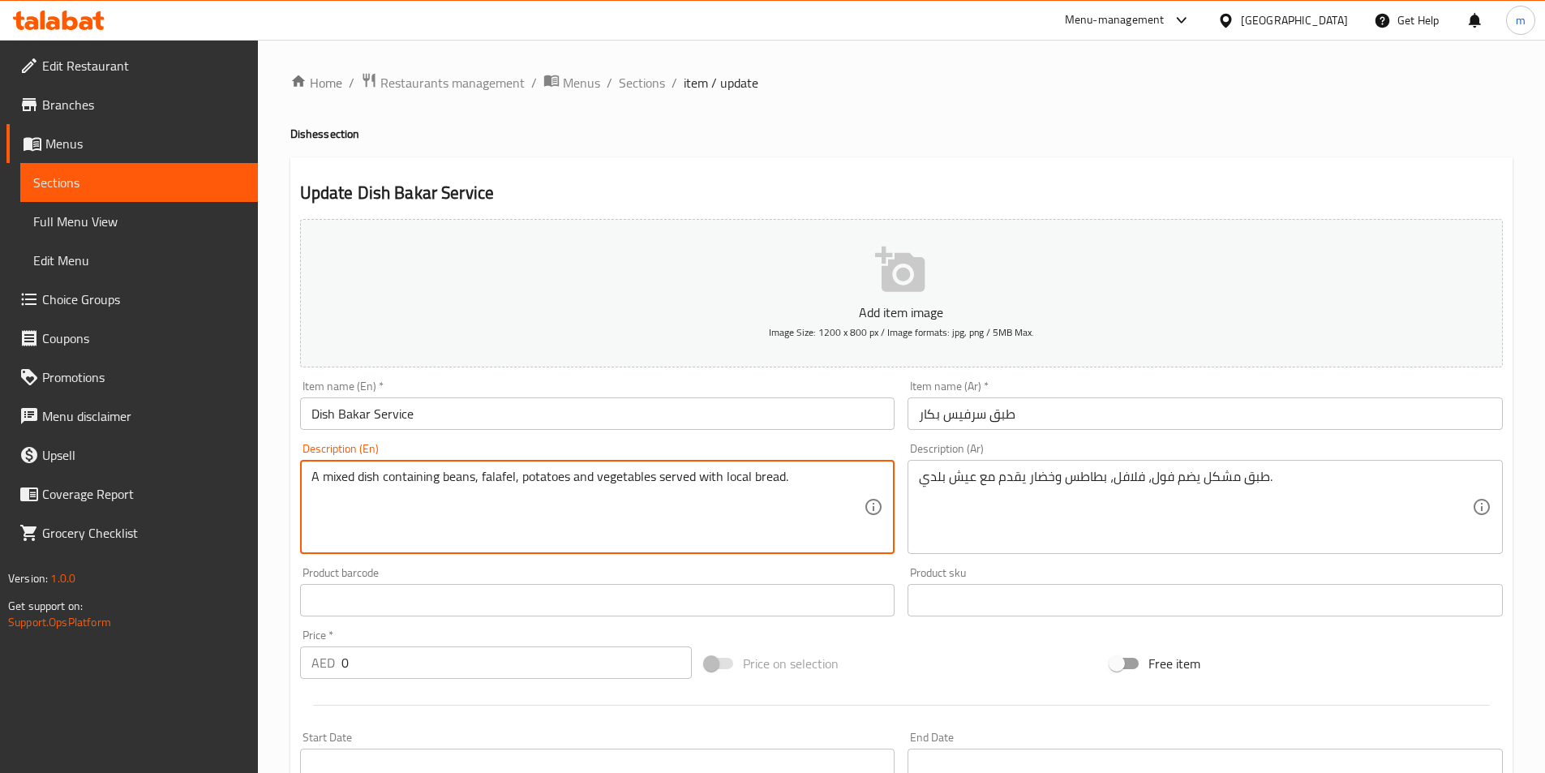
click at [474, 479] on textarea "A mixed dish containing beans, falafel, potatoes and vegetables served with loc…" at bounding box center [588, 507] width 553 height 77
paste textarea "Foul"
click at [558, 478] on textarea "A mixed dish containing Foul, falafel, potatoes and vegetables served with loca…" at bounding box center [588, 507] width 553 height 77
click at [733, 474] on textarea "A mixed dish containing Foul, falafel, potatoes and vegetables served with loca…" at bounding box center [588, 507] width 553 height 77
drag, startPoint x: 740, startPoint y: 475, endPoint x: 714, endPoint y: 476, distance: 26.0
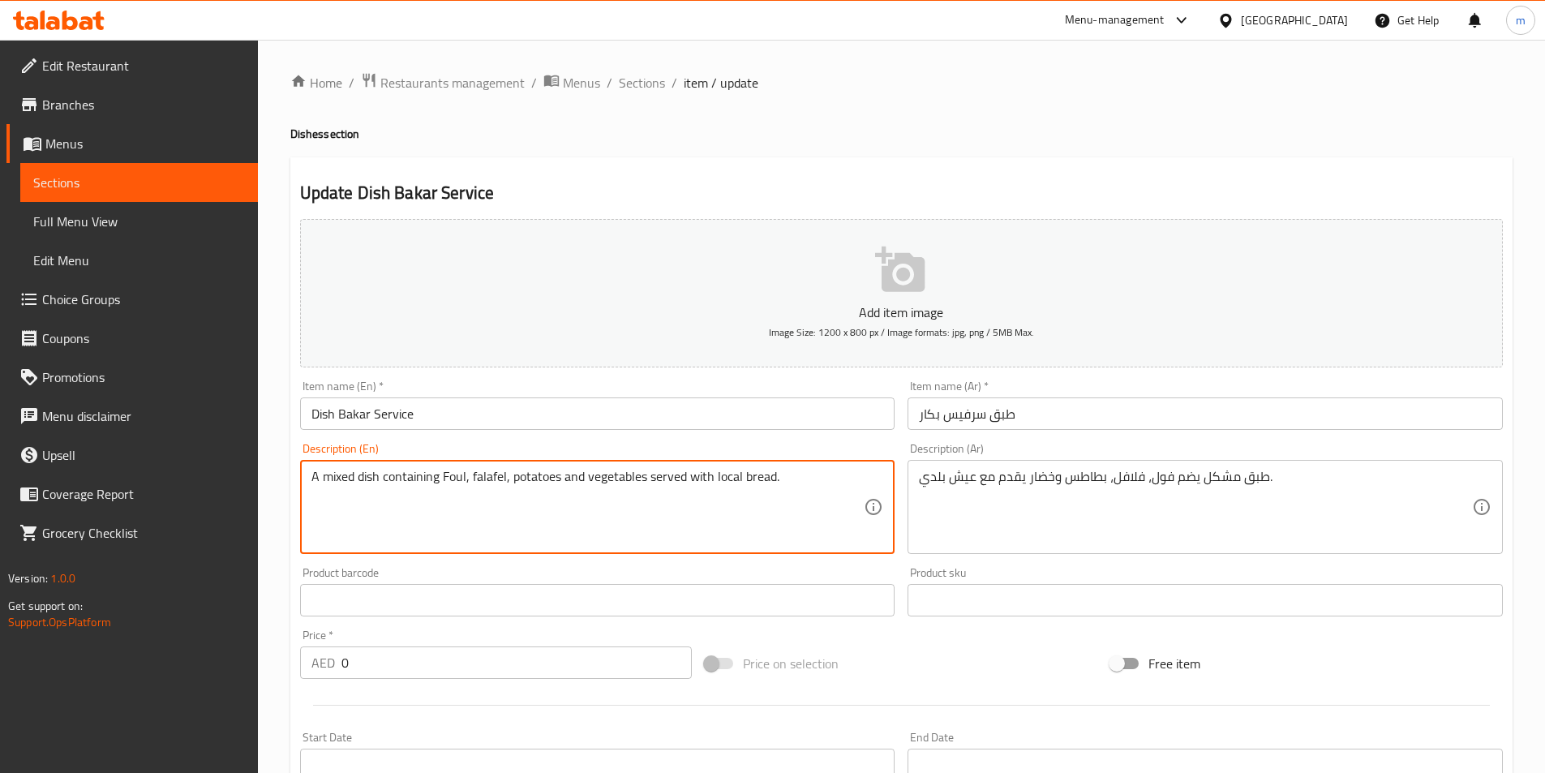
click at [714, 476] on textarea "A mixed dish containing Foul, falafel, potatoes and vegetables served with loca…" at bounding box center [588, 507] width 553 height 77
paste textarea "Baladi"
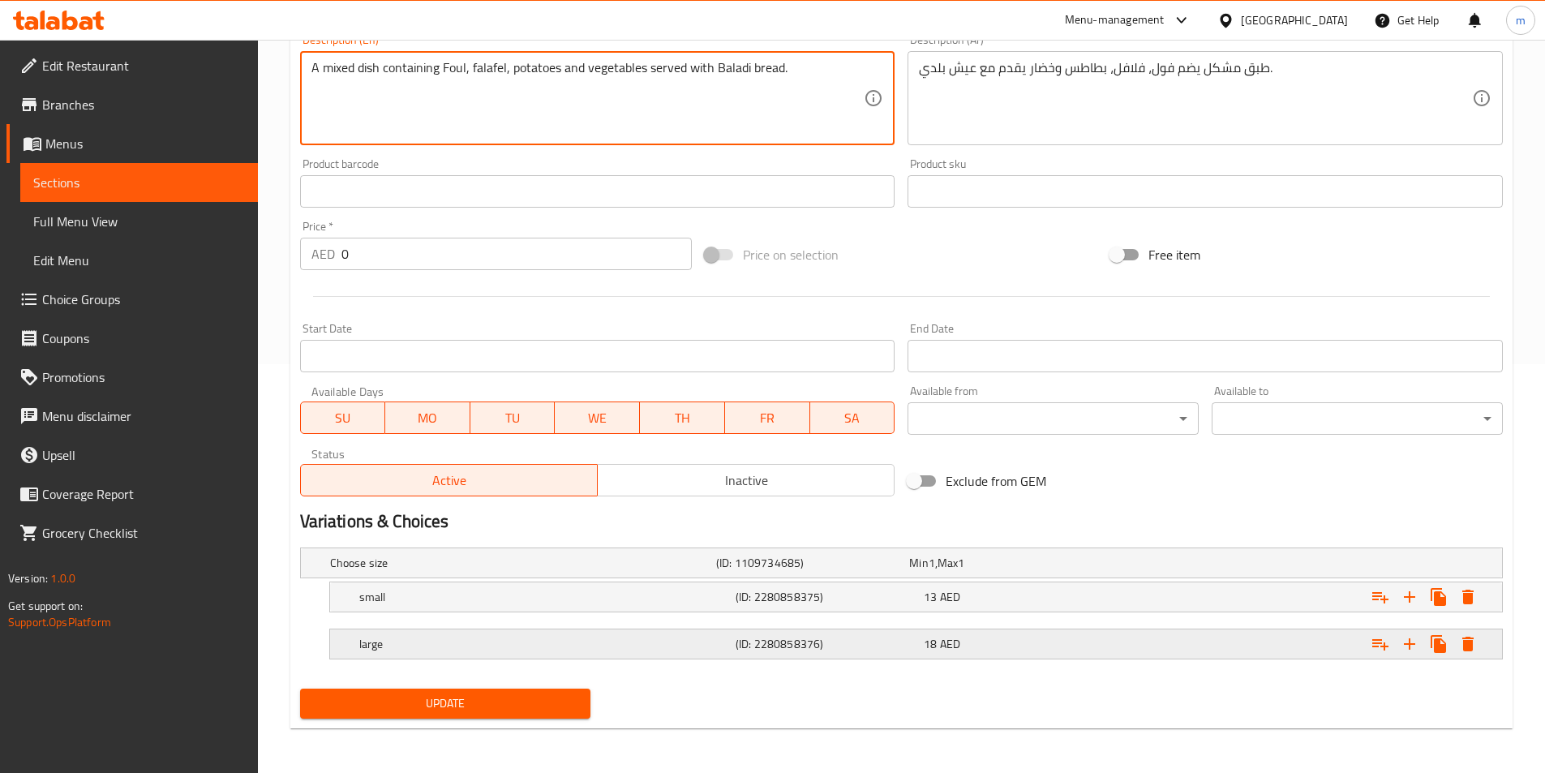
scroll to position [410, 0]
type textarea "A mixed dish containing Foul, falafel, potatoes and vegetables served with Bala…"
click at [528, 710] on span "Update" at bounding box center [445, 703] width 265 height 20
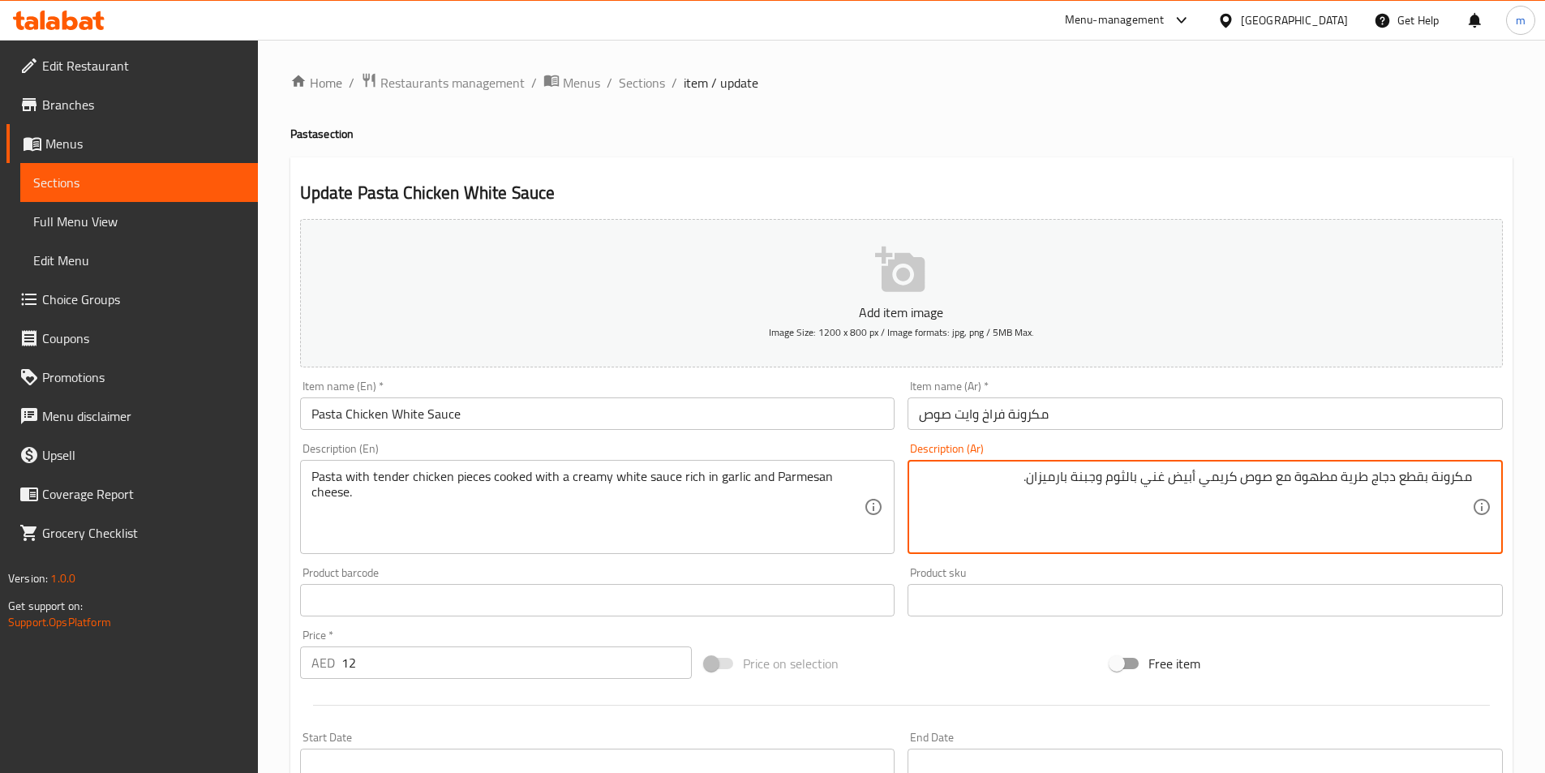
click at [1262, 531] on textarea "مكرونة بقطع دجاج طرية مطهوة مع صوص كريمي أبيض غني بالثوم وجبنة بارميزان." at bounding box center [1195, 507] width 553 height 77
drag, startPoint x: 1030, startPoint y: 475, endPoint x: 1101, endPoint y: 464, distance: 71.4
click at [1101, 464] on div "مكرونة بقطع دجاج طرية مطهوة مع صوص كريمي أبيض غني بالثوم وجبنة بارميزان. Descri…" at bounding box center [1205, 507] width 595 height 94
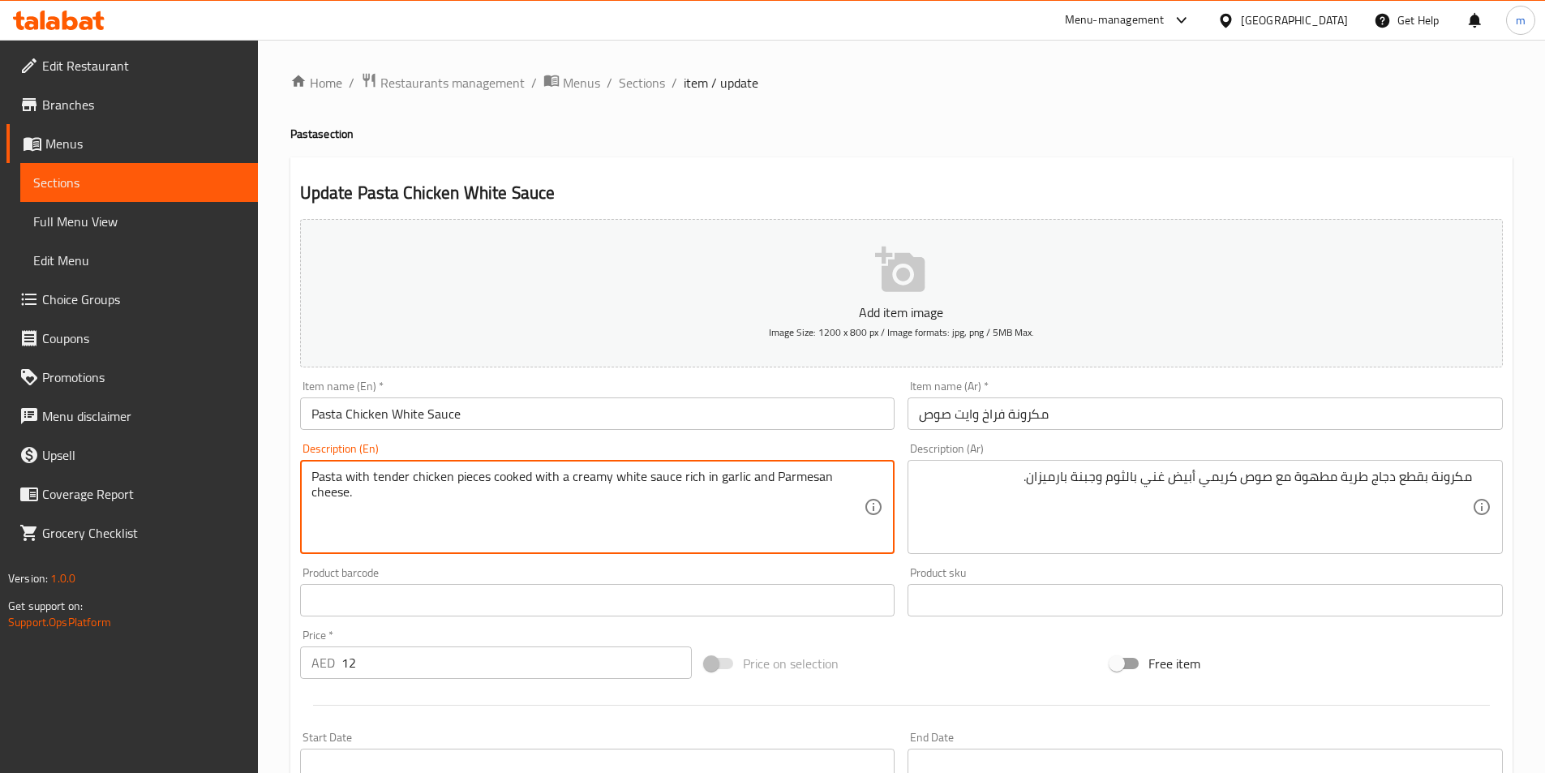
drag, startPoint x: 772, startPoint y: 472, endPoint x: 350, endPoint y: 513, distance: 424.6
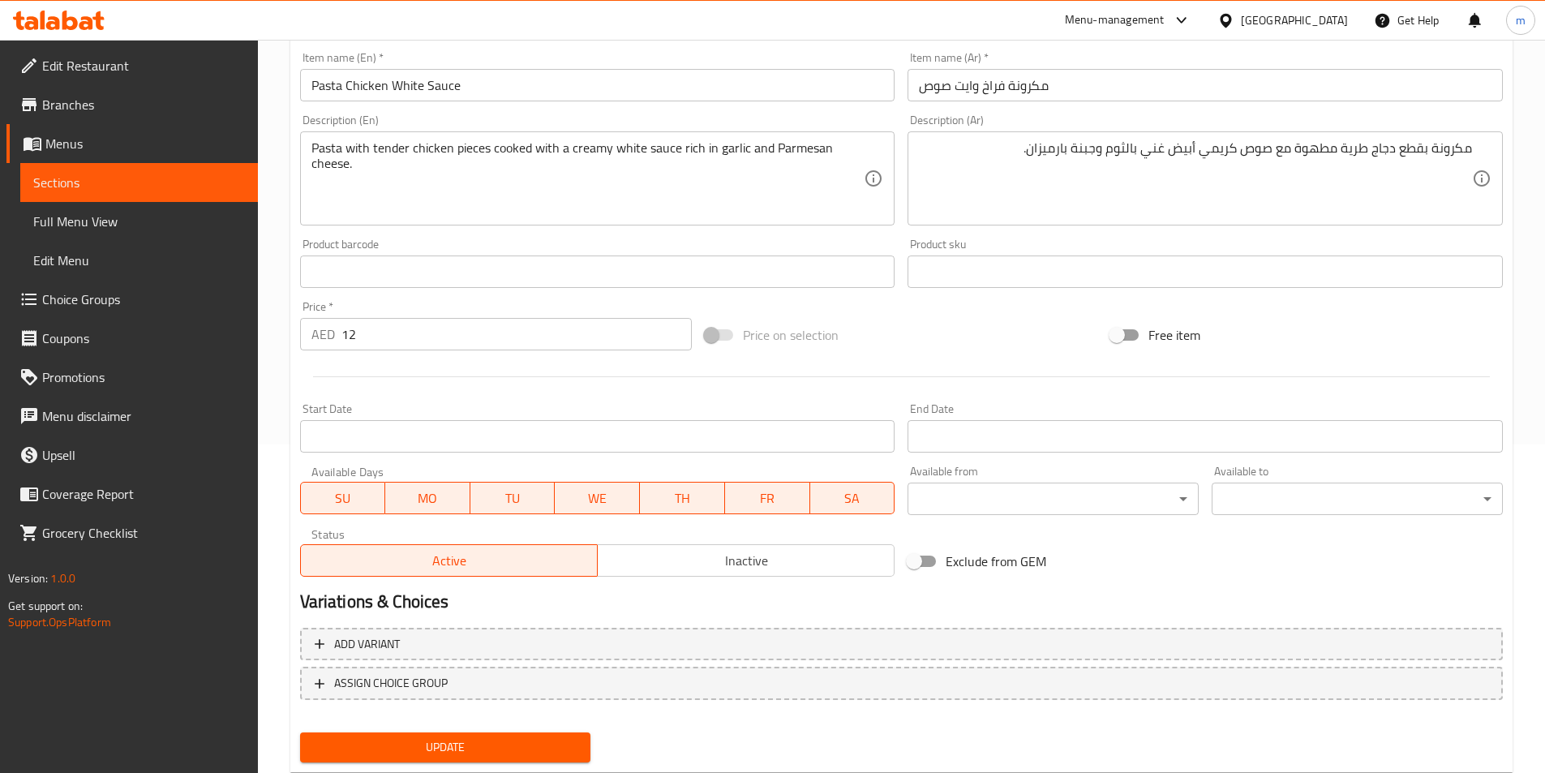
scroll to position [373, 0]
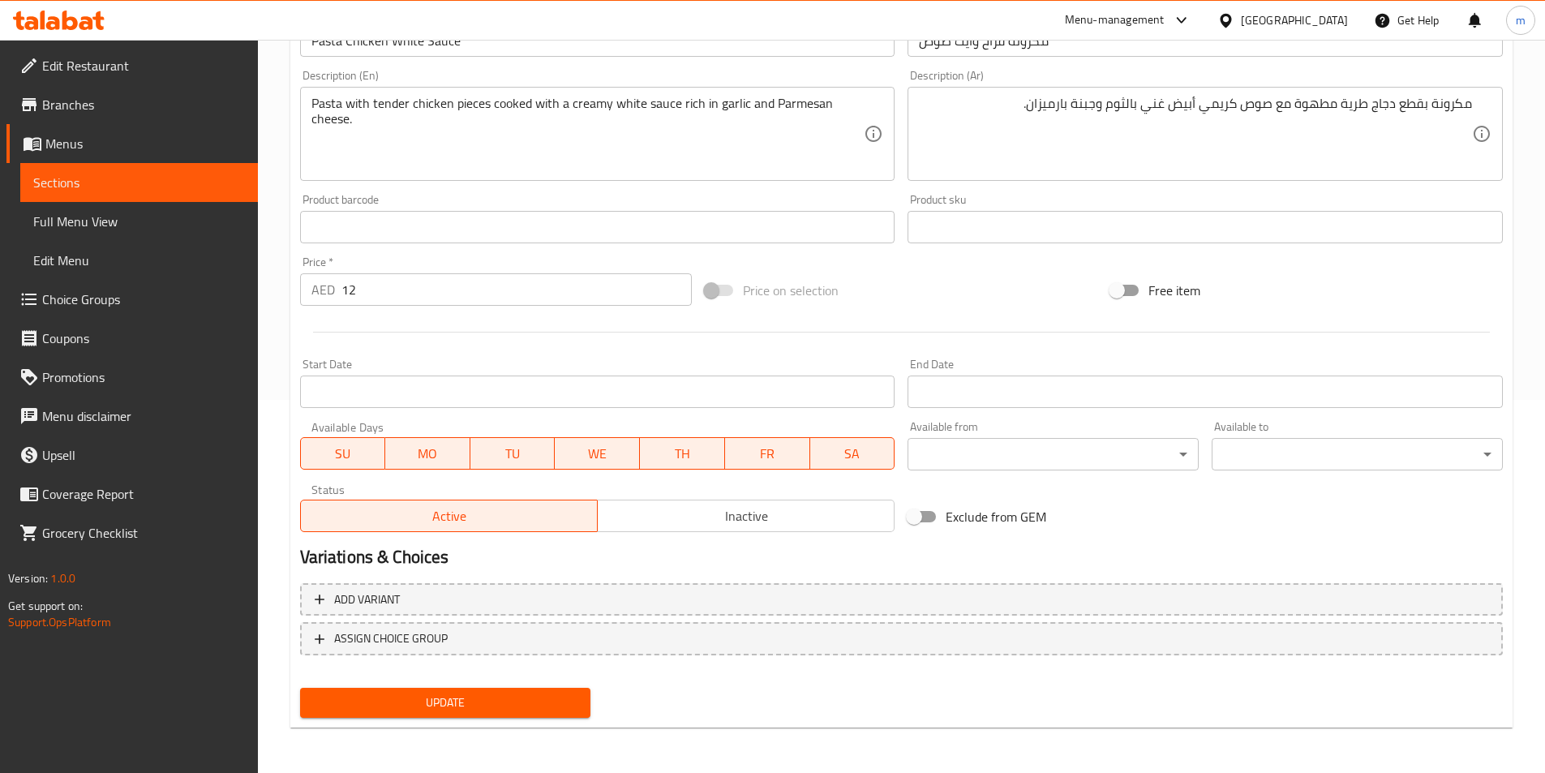
click at [551, 693] on span "Update" at bounding box center [445, 703] width 265 height 20
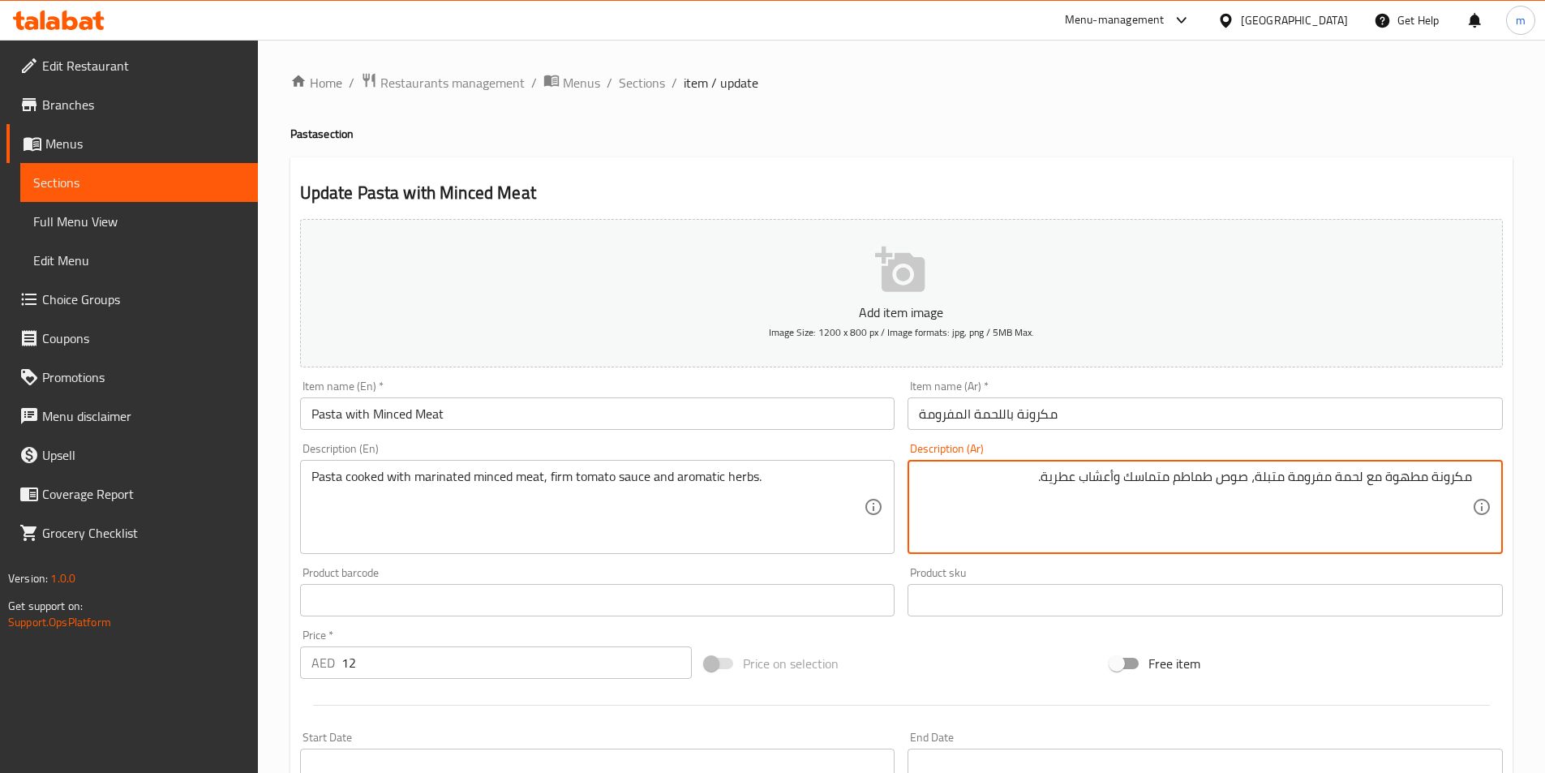
click at [1332, 547] on div "مكرونة مطهوة مع لحمة مفرومة متبلة، صوص طماطم متماسك وأعشاب عطرية. Description (…" at bounding box center [1205, 507] width 595 height 94
drag, startPoint x: 1289, startPoint y: 480, endPoint x: 1359, endPoint y: 492, distance: 70.8
click at [1359, 492] on textarea "مكرونة مطهوة مع لحمة مفرومة متبلة، صوص طماطم متماسك وأعشاب عطرية." at bounding box center [1195, 507] width 553 height 77
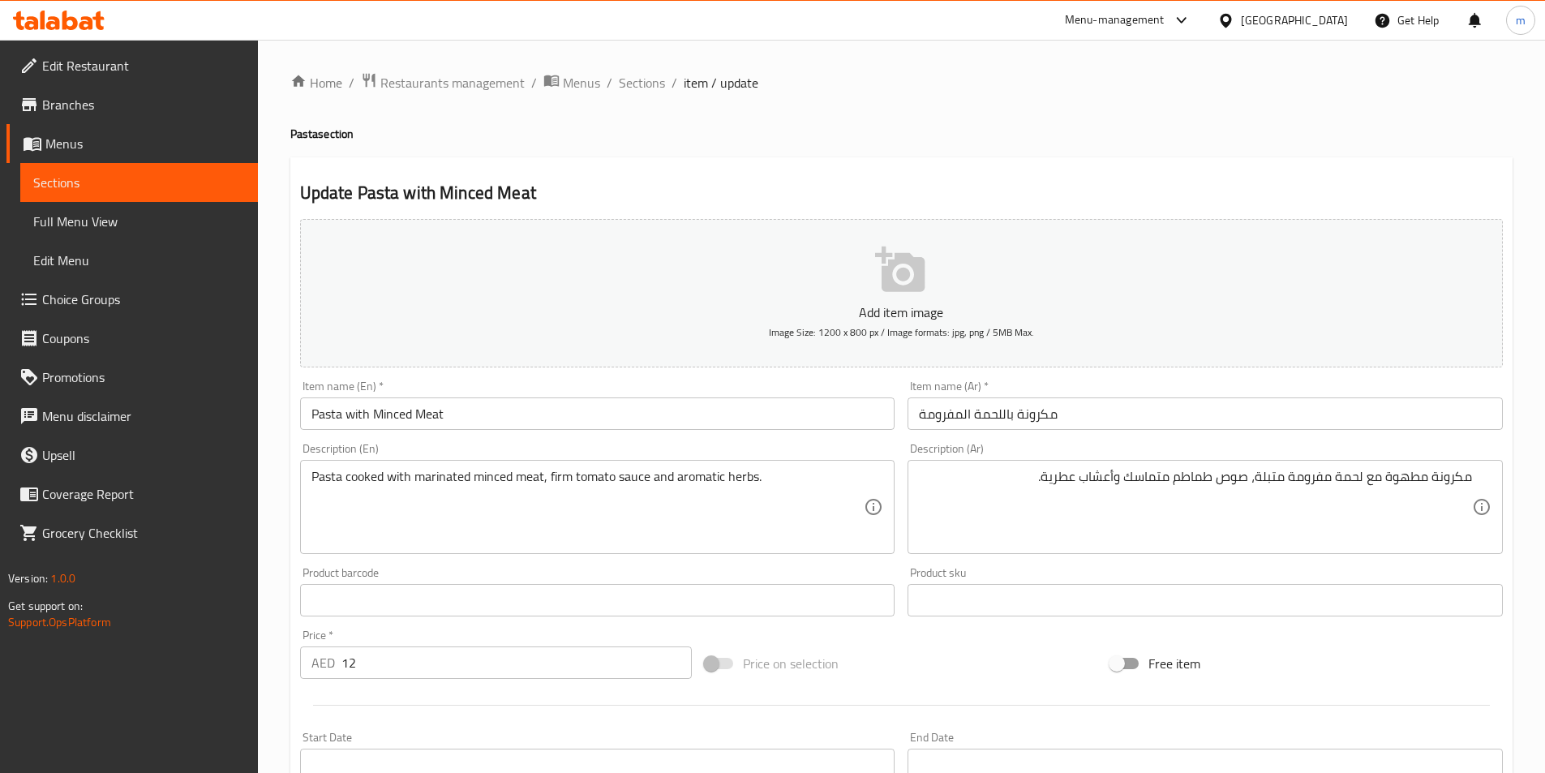
click at [1305, 479] on textarea "مكرونة مطهوة مع لحمة مفرومة متبلة، صوص طماطم متماسك وأعشاب عطرية." at bounding box center [1195, 507] width 553 height 77
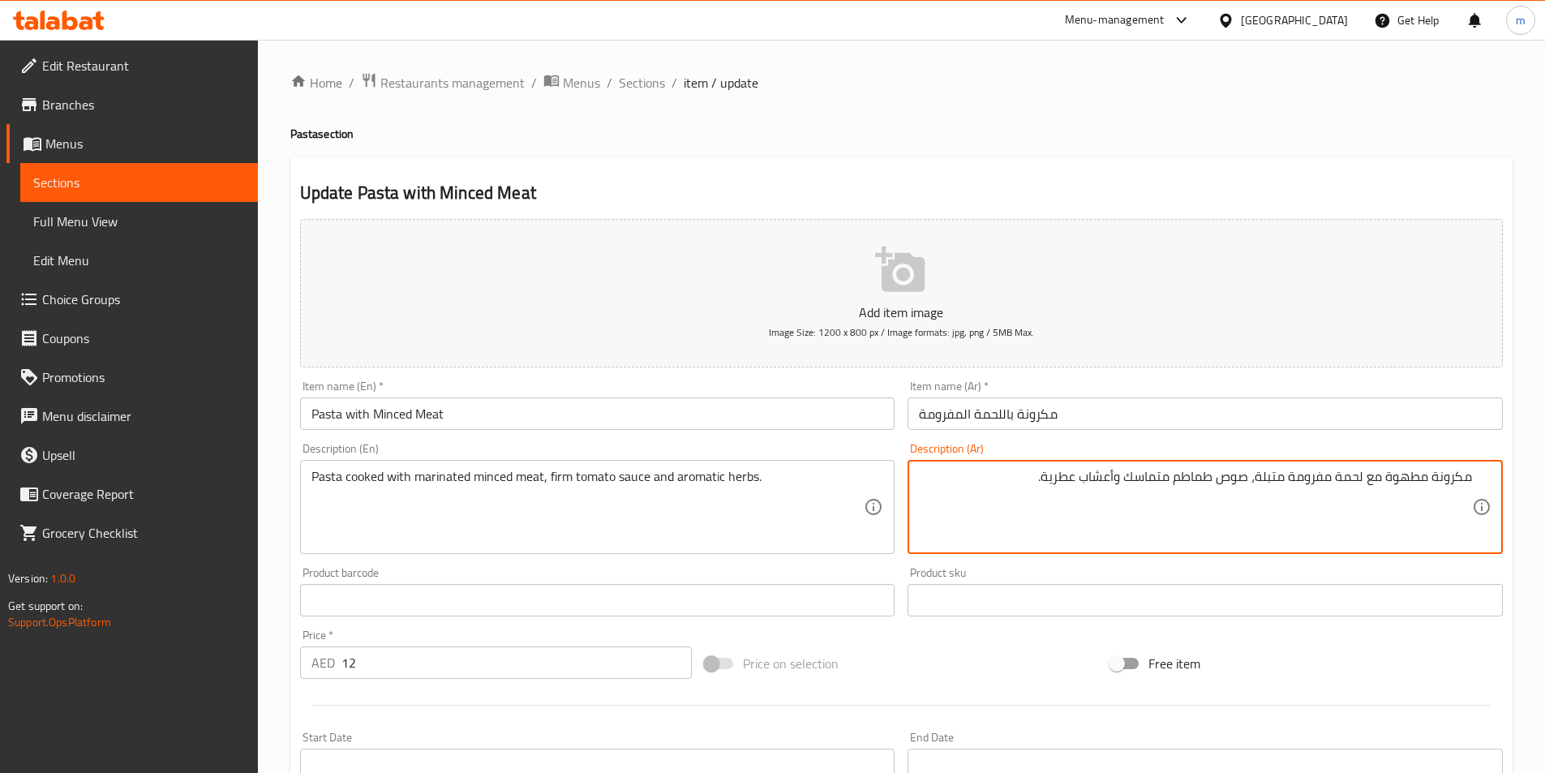
drag, startPoint x: 1287, startPoint y: 475, endPoint x: 1365, endPoint y: 483, distance: 77.4
click at [1365, 483] on textarea "مكرونة مطهوة مع لحمة مفرومة متبلة، صوص طماطم متماسك وأعشاب عطرية." at bounding box center [1195, 507] width 553 height 77
drag, startPoint x: 1124, startPoint y: 473, endPoint x: 1214, endPoint y: 476, distance: 90.1
click at [1249, 476] on textarea "مكرونة مطهوة مع لحمة مفرومة متبلة، صوص طماطم متماسك وأعشاب عطرية." at bounding box center [1195, 507] width 553 height 77
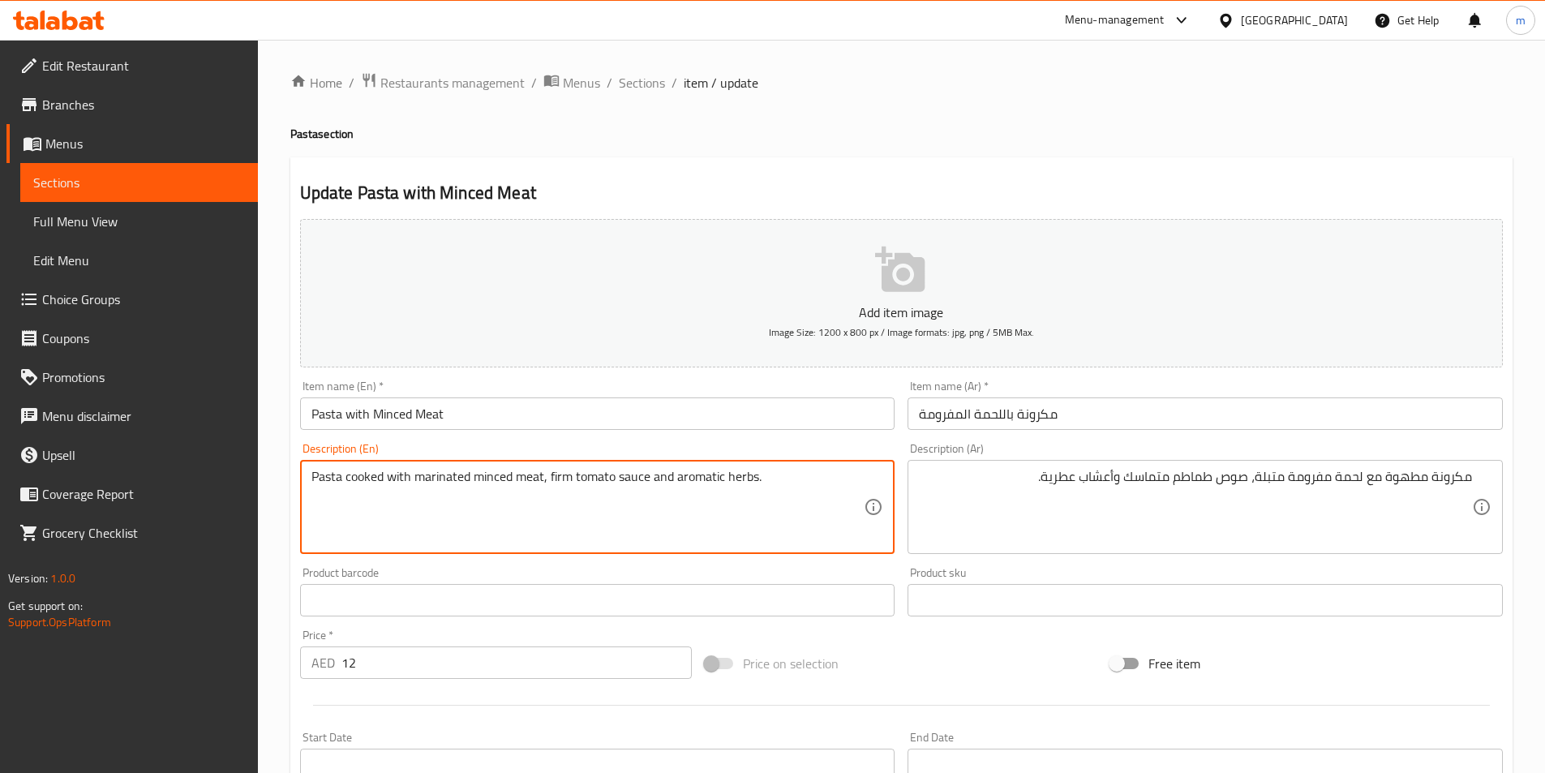
drag, startPoint x: 548, startPoint y: 474, endPoint x: 568, endPoint y: 482, distance: 21.1
paste textarea "cohesive"
type textarea "Pasta cooked with marinated minced meat, cohesive tomato sauce and aromatic her…"
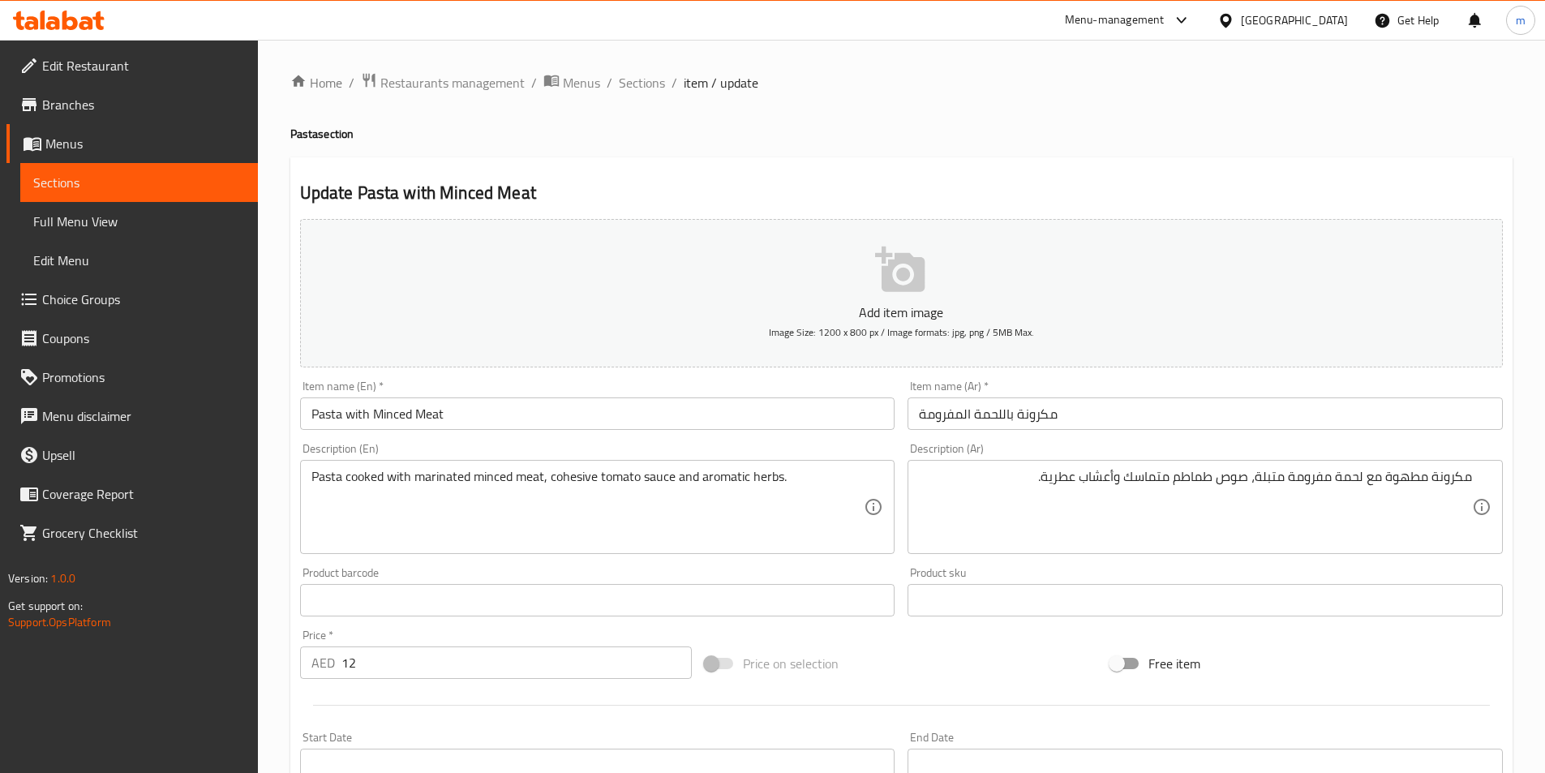
click at [733, 190] on h2 "Update Pasta with Minced Meat" at bounding box center [901, 193] width 1203 height 24
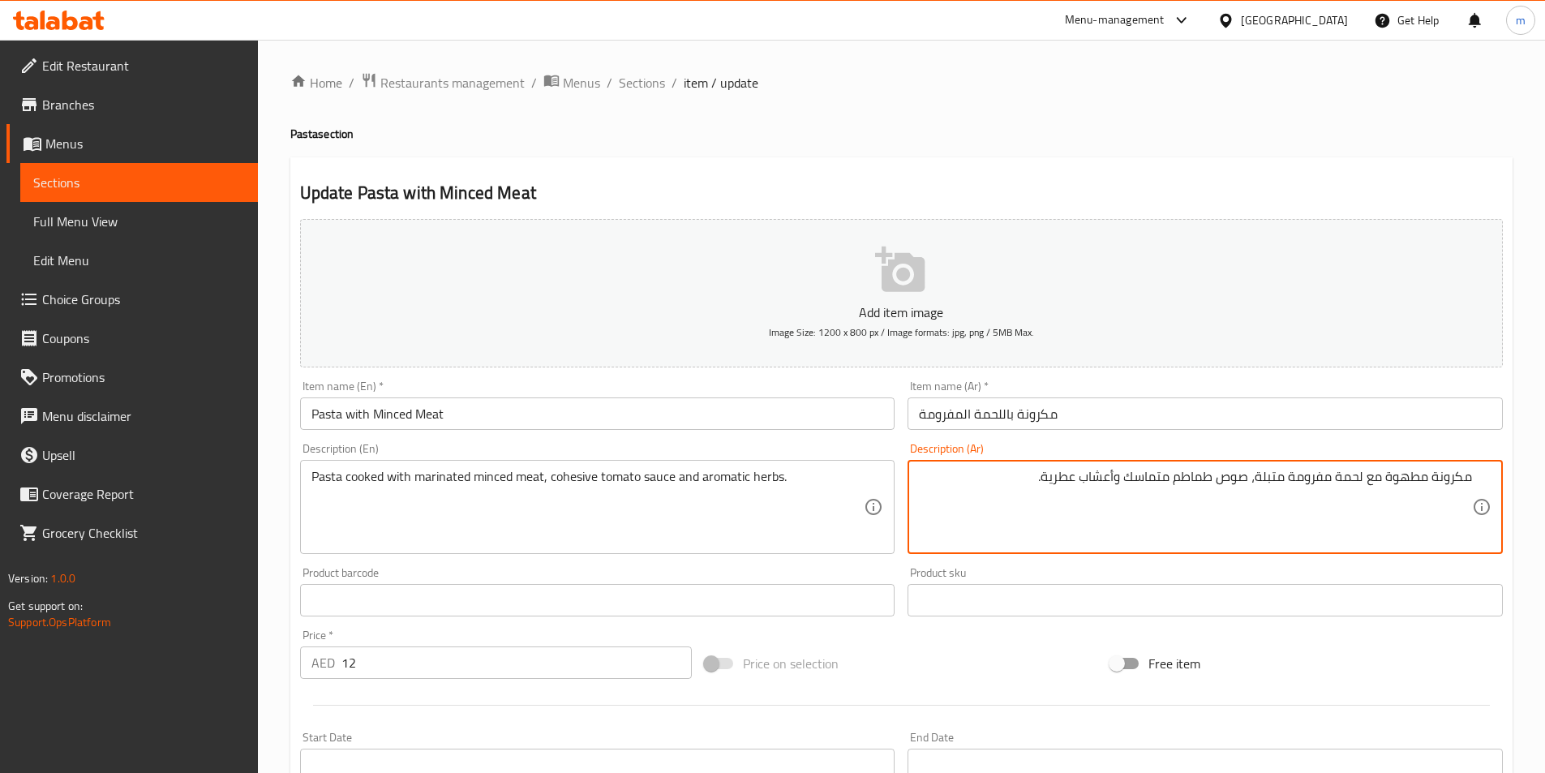
drag, startPoint x: 1043, startPoint y: 471, endPoint x: 1116, endPoint y: 466, distance: 72.4
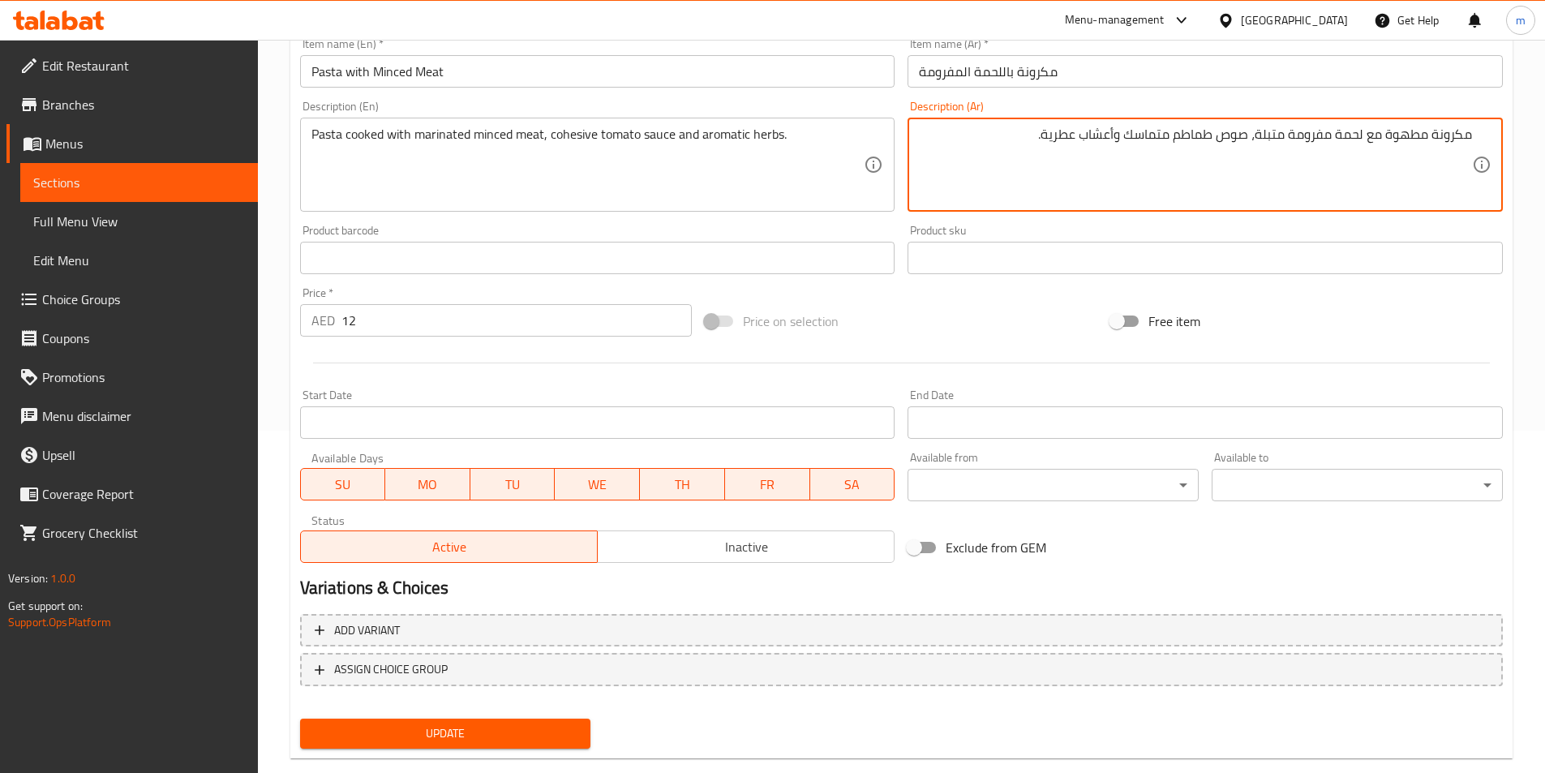
scroll to position [373, 0]
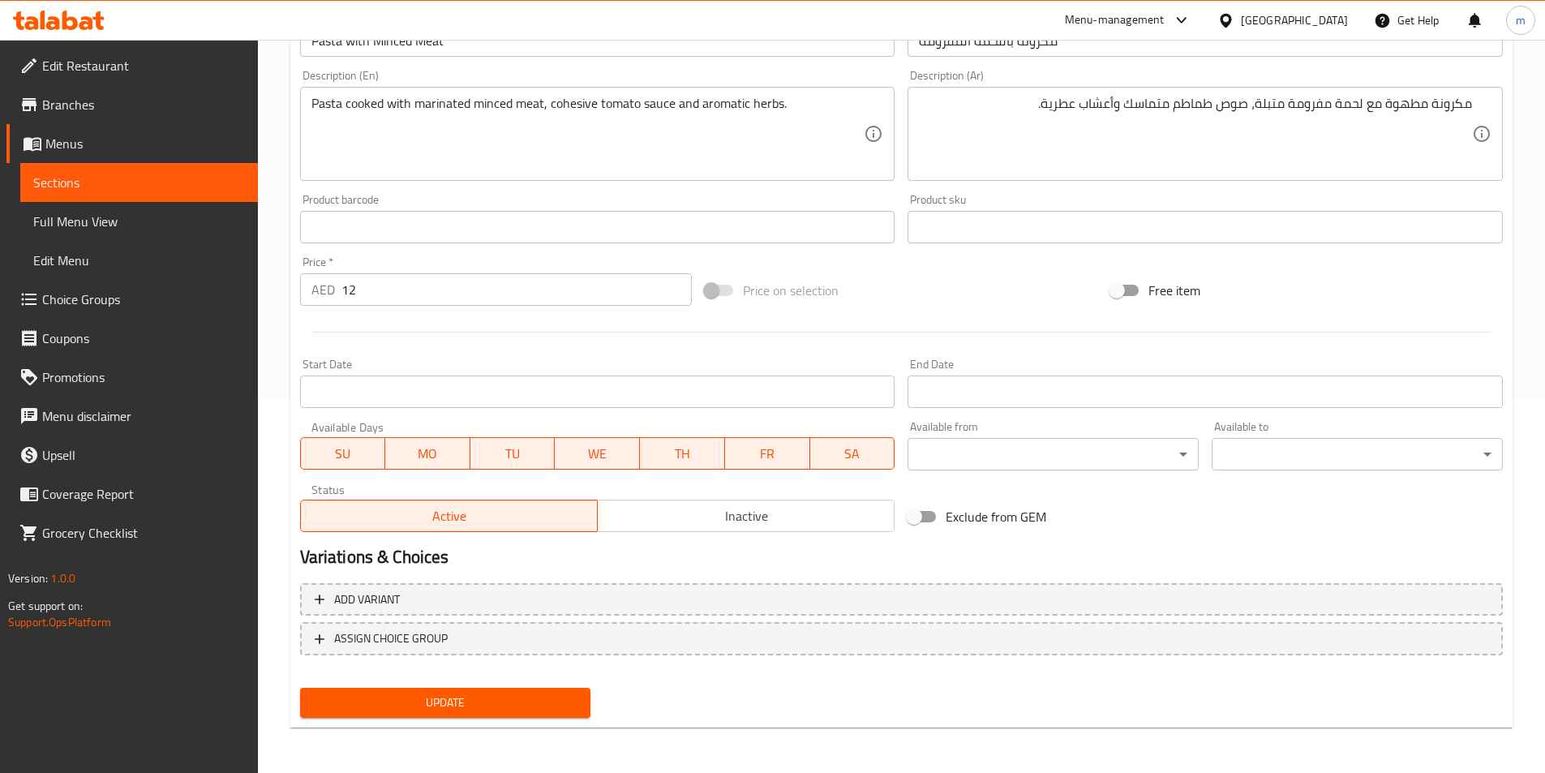
click at [574, 677] on div "Add variant ASSIGN CHOICE GROUP" at bounding box center [902, 629] width 1216 height 105
click at [568, 691] on button "Update" at bounding box center [445, 703] width 291 height 30
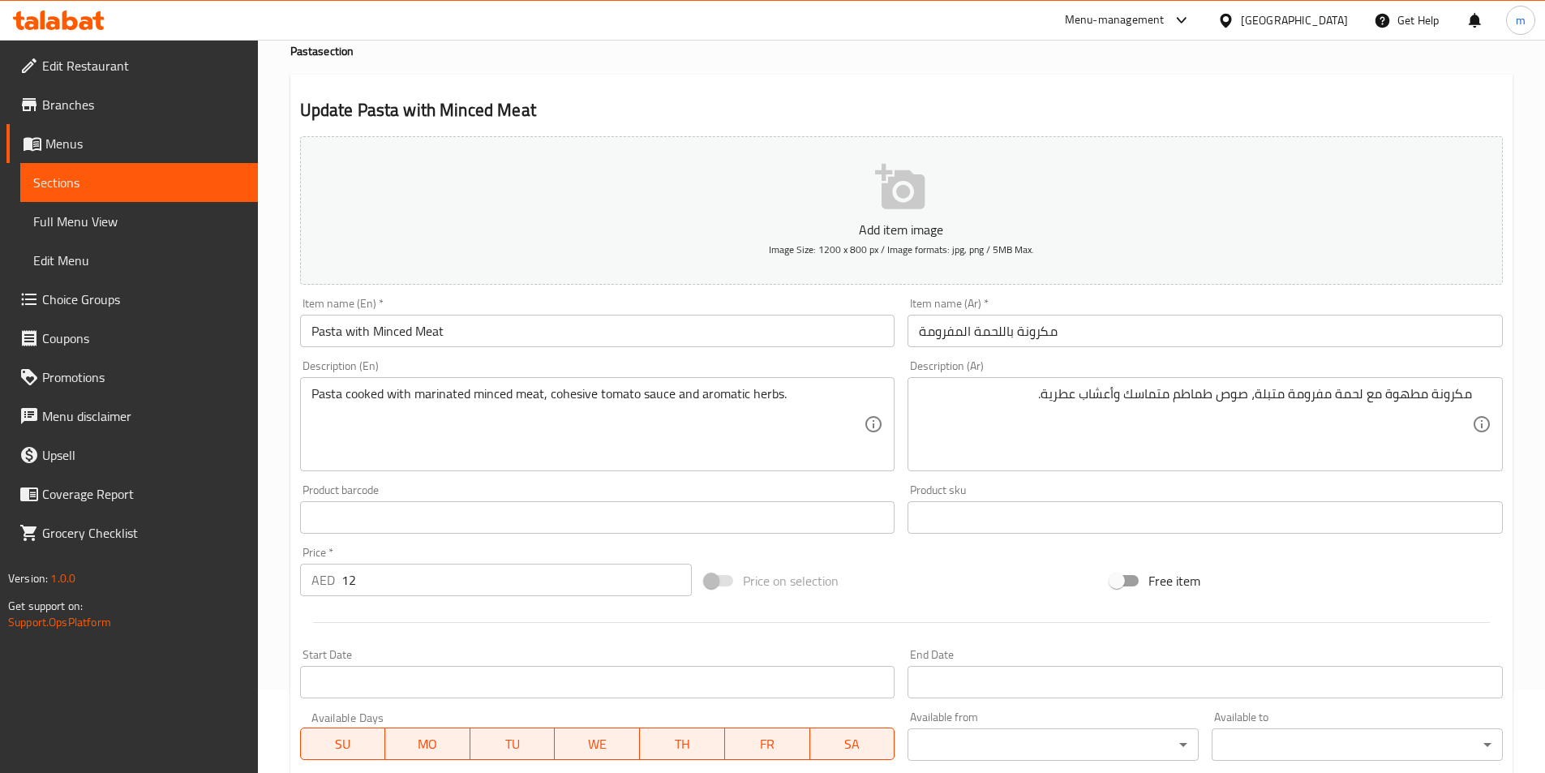
scroll to position [81, 0]
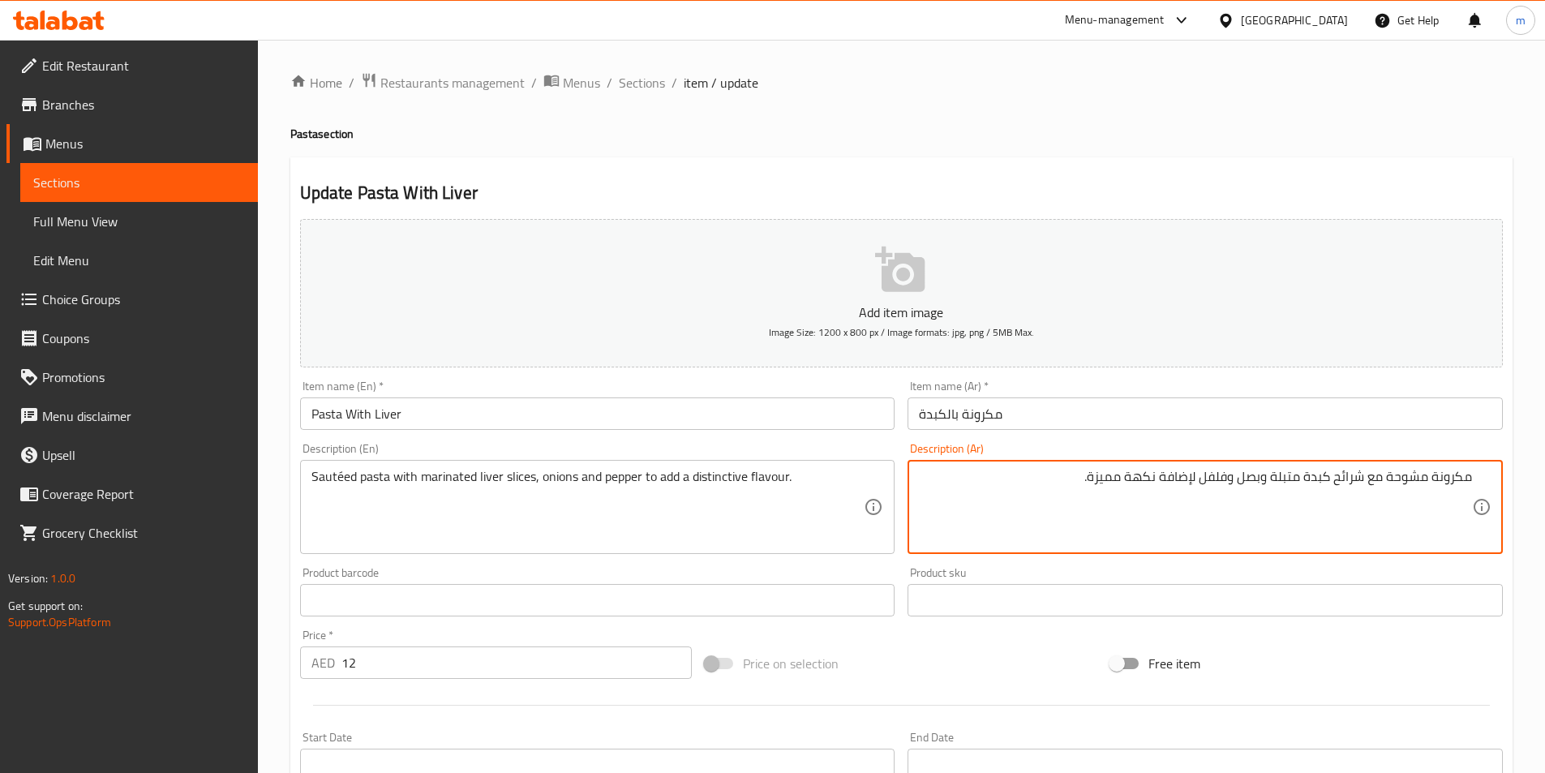
drag, startPoint x: 1326, startPoint y: 531, endPoint x: 1305, endPoint y: 534, distance: 22.0
click at [1325, 531] on textarea "مكرونة مشوحة مع شرائح كبدة متبلة وبصل وفلفل لإضافة نكهة مميزة." at bounding box center [1195, 507] width 553 height 77
click at [1021, 478] on textarea "مكرونة مشوحة مع شرائح كبدة متبلة وبصل وفلفل لإضافة نكهة مميزة." at bounding box center [1195, 507] width 553 height 77
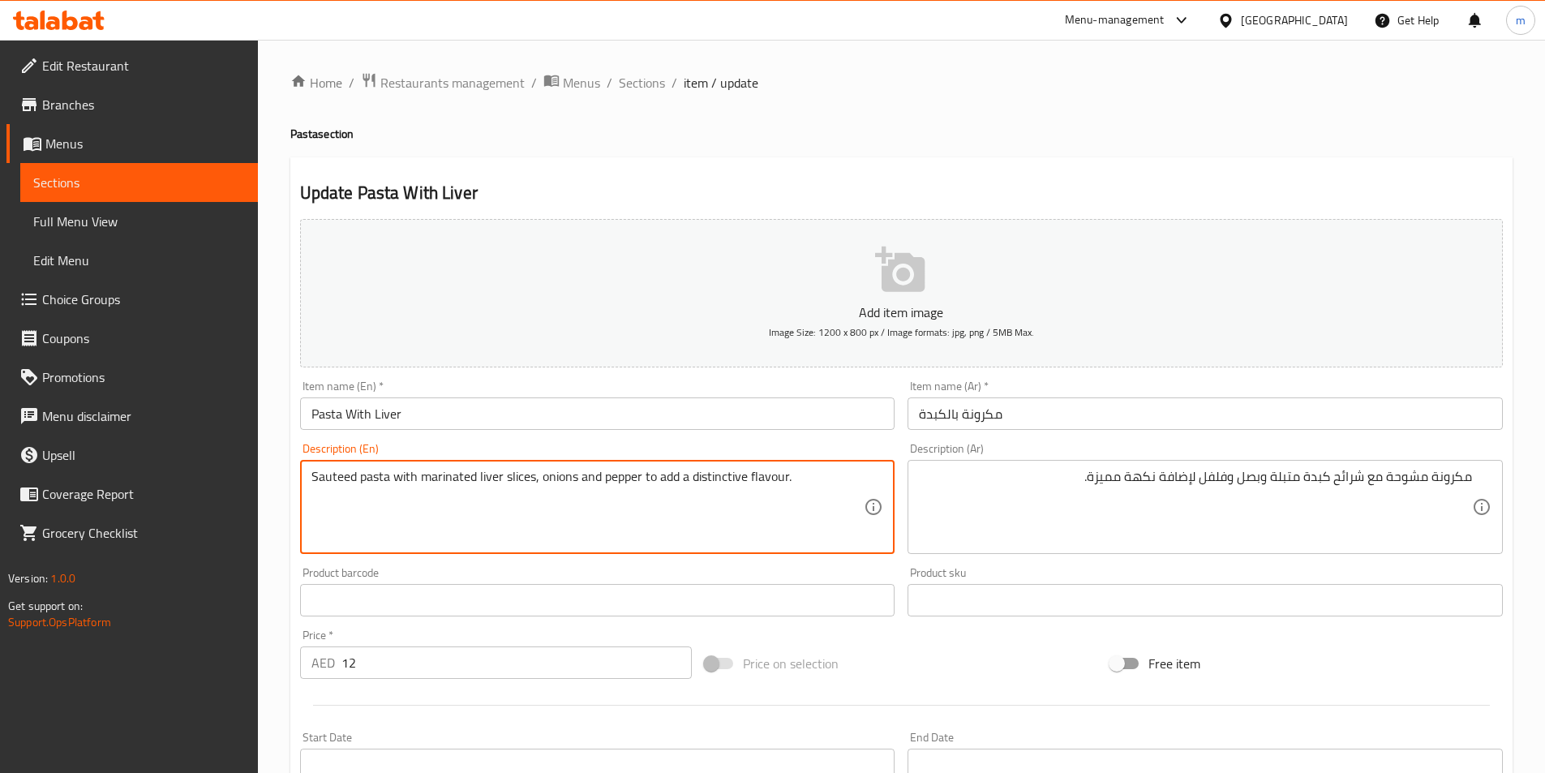
drag, startPoint x: 315, startPoint y: 478, endPoint x: 355, endPoint y: 479, distance: 40.6
click at [355, 479] on textarea "Sauteed pasta with marinated liver slices, onions and pepper to add a distincti…" at bounding box center [588, 507] width 553 height 77
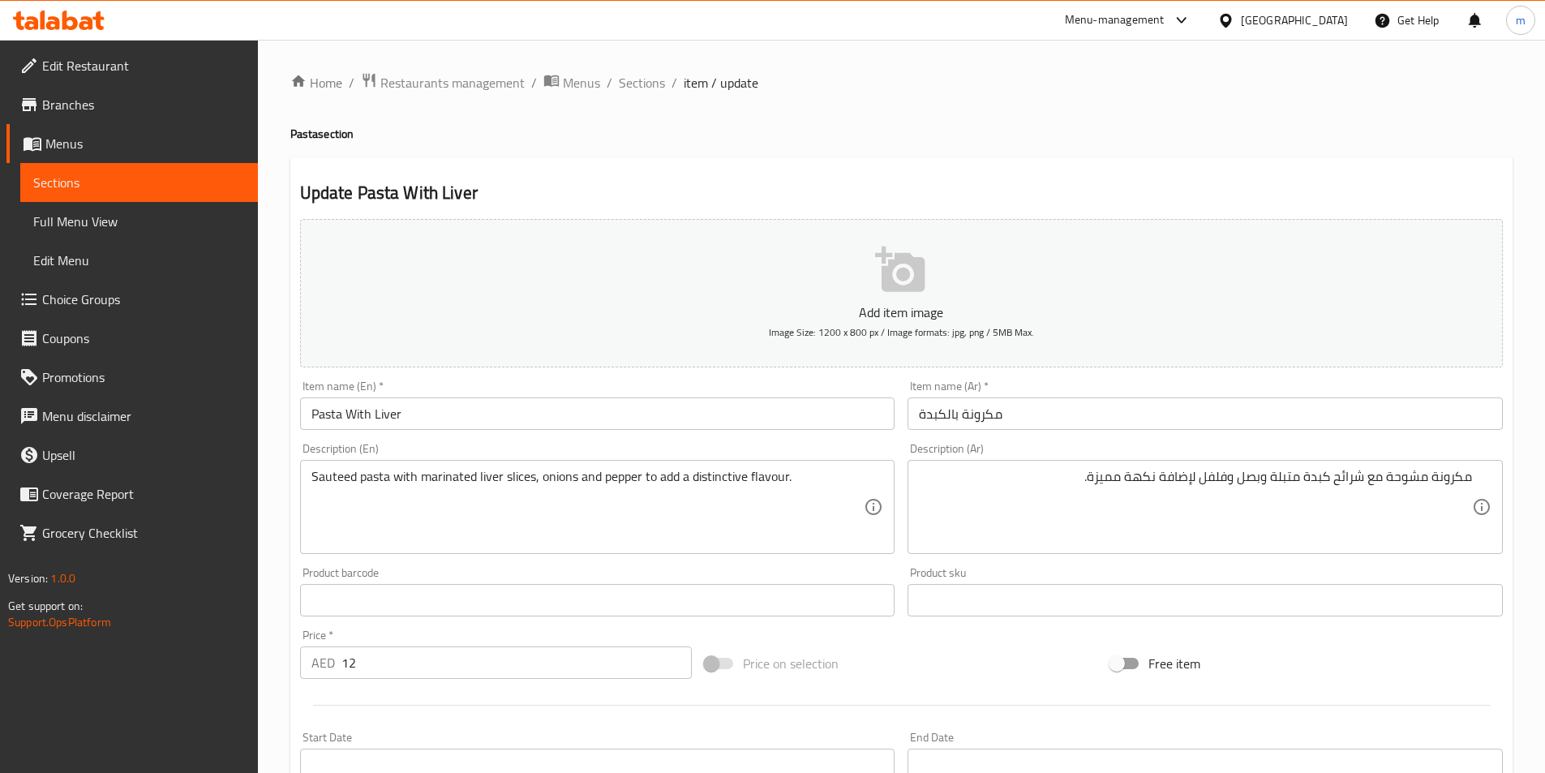
drag, startPoint x: 304, startPoint y: 471, endPoint x: 363, endPoint y: 487, distance: 60.4
click at [363, 487] on div "Sauteed pasta with marinated liver slices, onions and pepper to add a distincti…" at bounding box center [597, 507] width 595 height 94
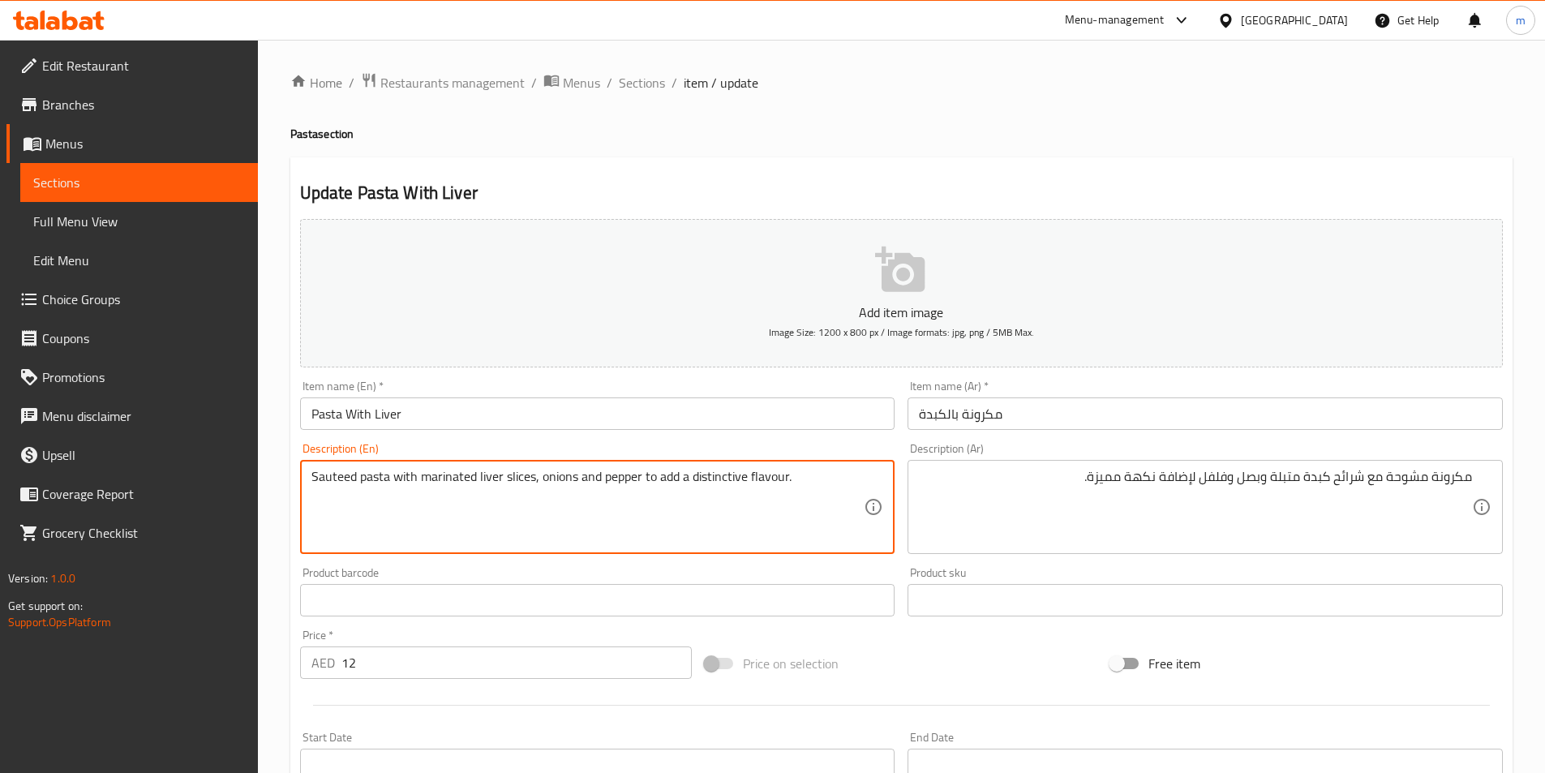
click at [359, 474] on textarea "Sauteed pasta with marinated liver slices, onions and pepper to add a distincti…" at bounding box center [588, 507] width 553 height 77
drag, startPoint x: 355, startPoint y: 471, endPoint x: 293, endPoint y: 473, distance: 62.5
click at [294, 473] on div "Description (En) Sauteed pasta with marinated liver slices, onions and pepper t…" at bounding box center [598, 498] width 608 height 124
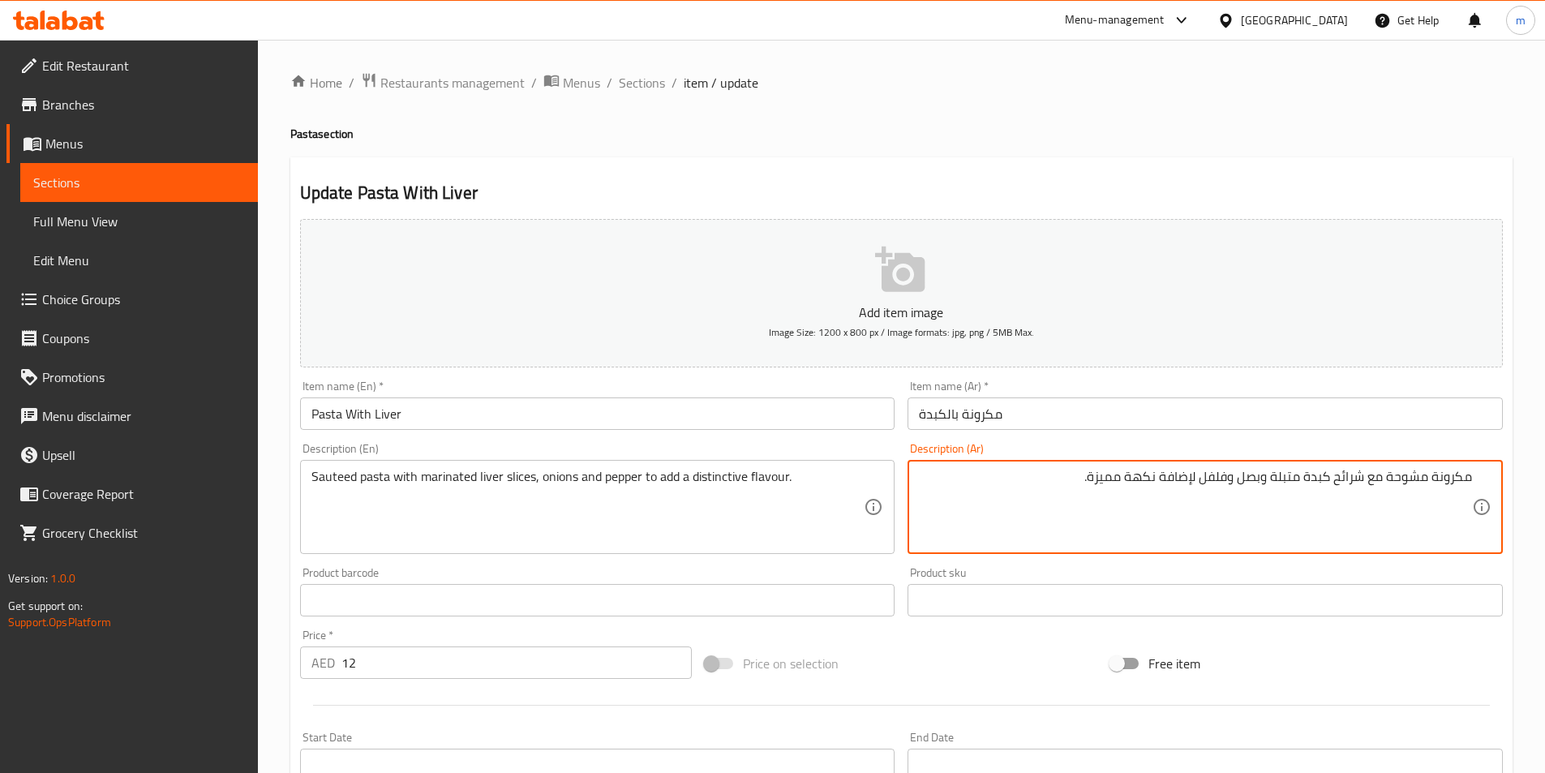
drag, startPoint x: 1389, startPoint y: 474, endPoint x: 1427, endPoint y: 475, distance: 38.2
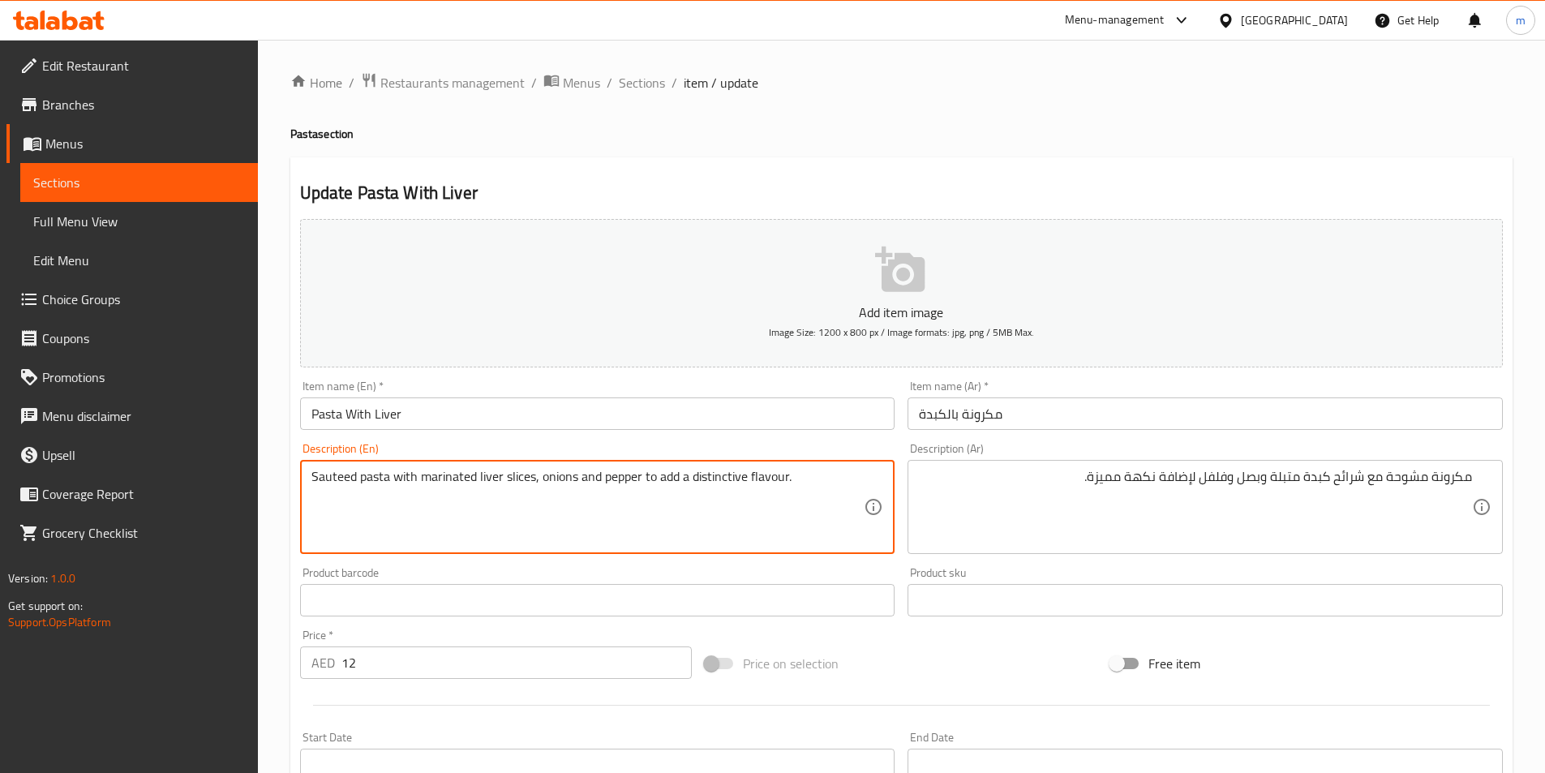
drag, startPoint x: 355, startPoint y: 476, endPoint x: 281, endPoint y: 473, distance: 74.7
click at [281, 473] on div "Home / Restaurants management / Menus / Sections / item / update Pasta section …" at bounding box center [901, 593] width 1287 height 1107
drag, startPoint x: 355, startPoint y: 477, endPoint x: 309, endPoint y: 475, distance: 45.5
paste textarea "Mishuha"
click at [395, 479] on textarea "Mishuha pasta with marinated liver slices, onions and pepper to add a distincti…" at bounding box center [588, 507] width 553 height 77
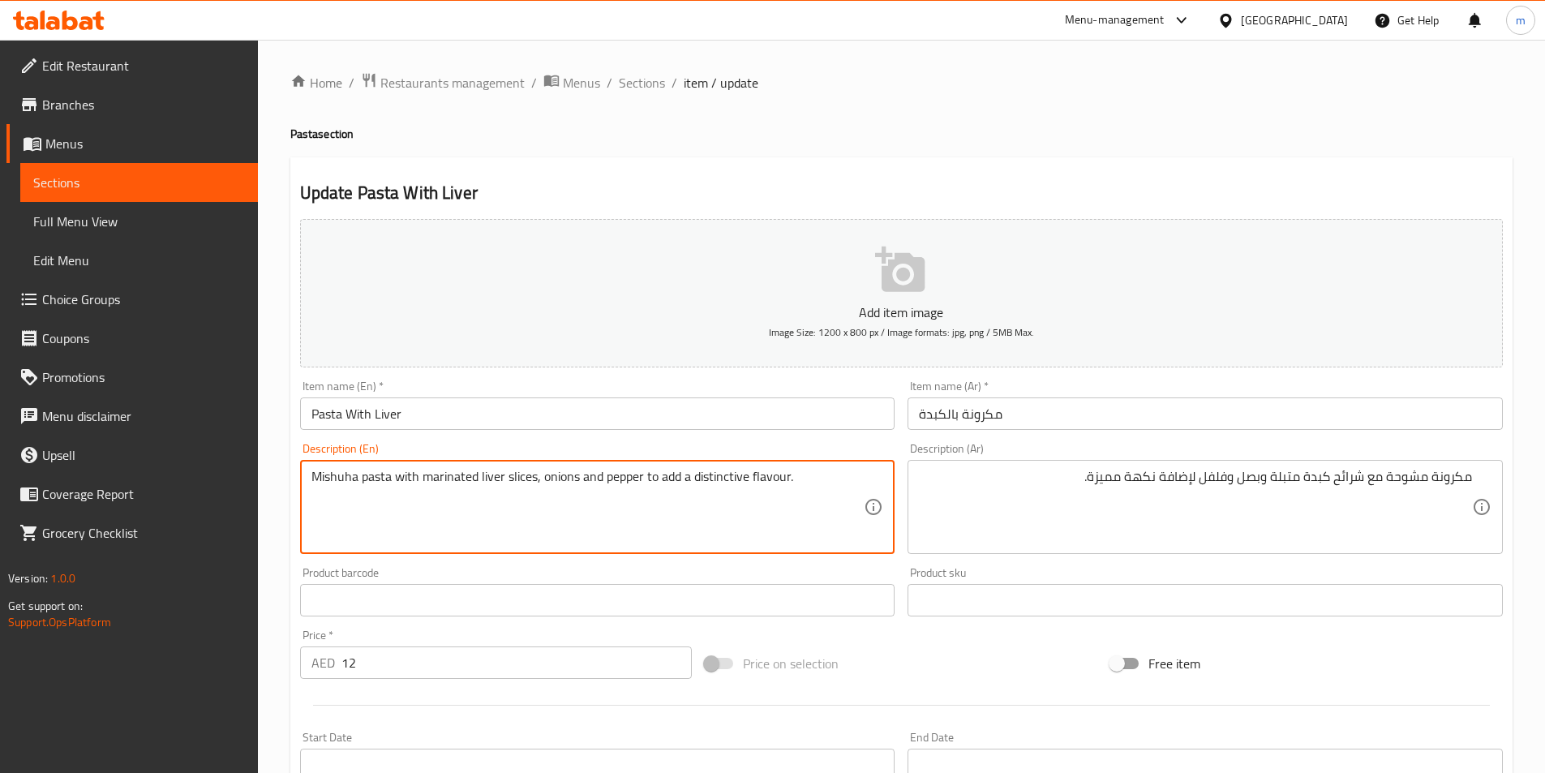
paste textarea "Mishuha"
drag, startPoint x: 362, startPoint y: 473, endPoint x: 229, endPoint y: 475, distance: 133.1
click at [239, 478] on div "Edit Restaurant Branches Menus Sections Full Menu View Edit Menu Choice Groups …" at bounding box center [772, 593] width 1545 height 1107
type textarea "Mishuha pasta Mishuha with marinated liver slices, onions and pepper to add a d…"
click at [229, 475] on link "Coverage Report" at bounding box center [131, 494] width 251 height 39
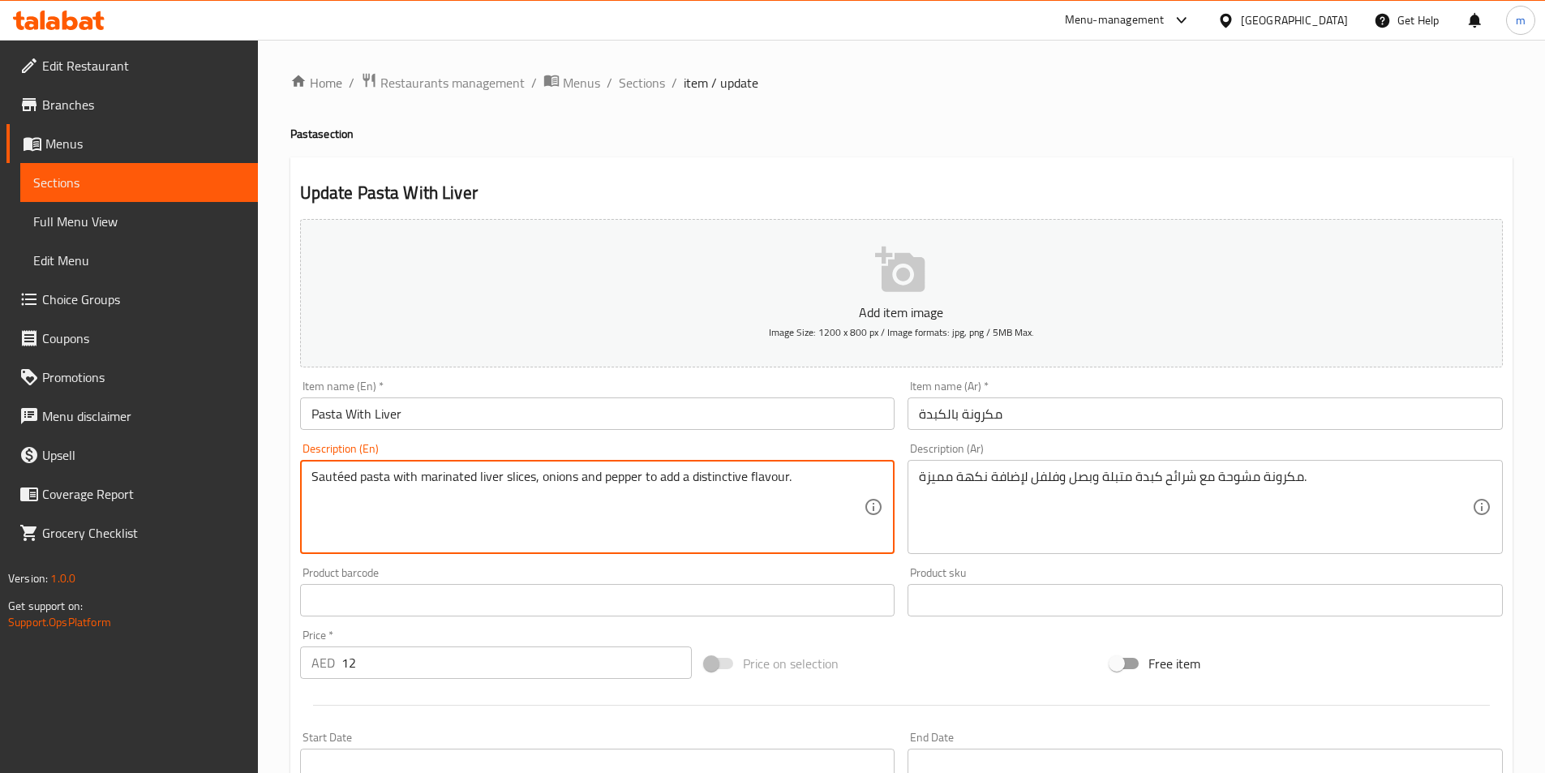
drag, startPoint x: 349, startPoint y: 475, endPoint x: 313, endPoint y: 479, distance: 35.9
click at [346, 475] on textarea "pasta with marinated liver slices, onions and pepper to add a distinctive flavo…" at bounding box center [588, 507] width 553 height 77
paste textarea "Mishuha"
type textarea "pasta Mishuha with marinated liver slices, onions and pepper to add a distincti…"
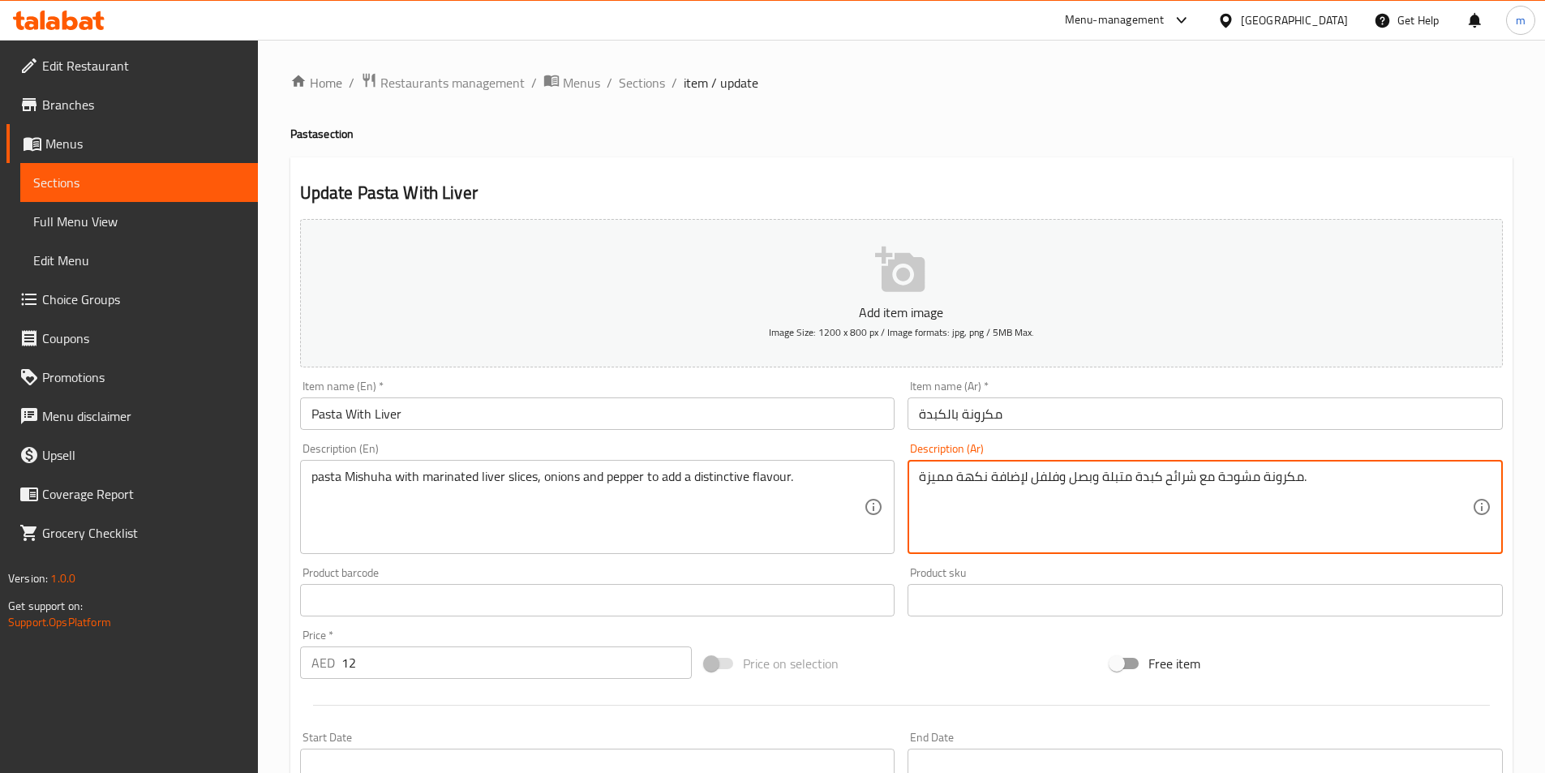
drag, startPoint x: 922, startPoint y: 476, endPoint x: 986, endPoint y: 472, distance: 63.4
click at [987, 473] on textarea "مكرونة مشوحة مع شرائح كبدة متبلة وبصل وفلفل لإضافة نكهة مميزة." at bounding box center [1195, 507] width 553 height 77
drag, startPoint x: 987, startPoint y: 473, endPoint x: 913, endPoint y: 479, distance: 73.2
click at [913, 479] on div "مكرونة مشوحة مع شرائح كبدة متبلة وبصل وفلفل لإضافة نكهة مميزة. Description (Ar)" at bounding box center [1205, 507] width 595 height 94
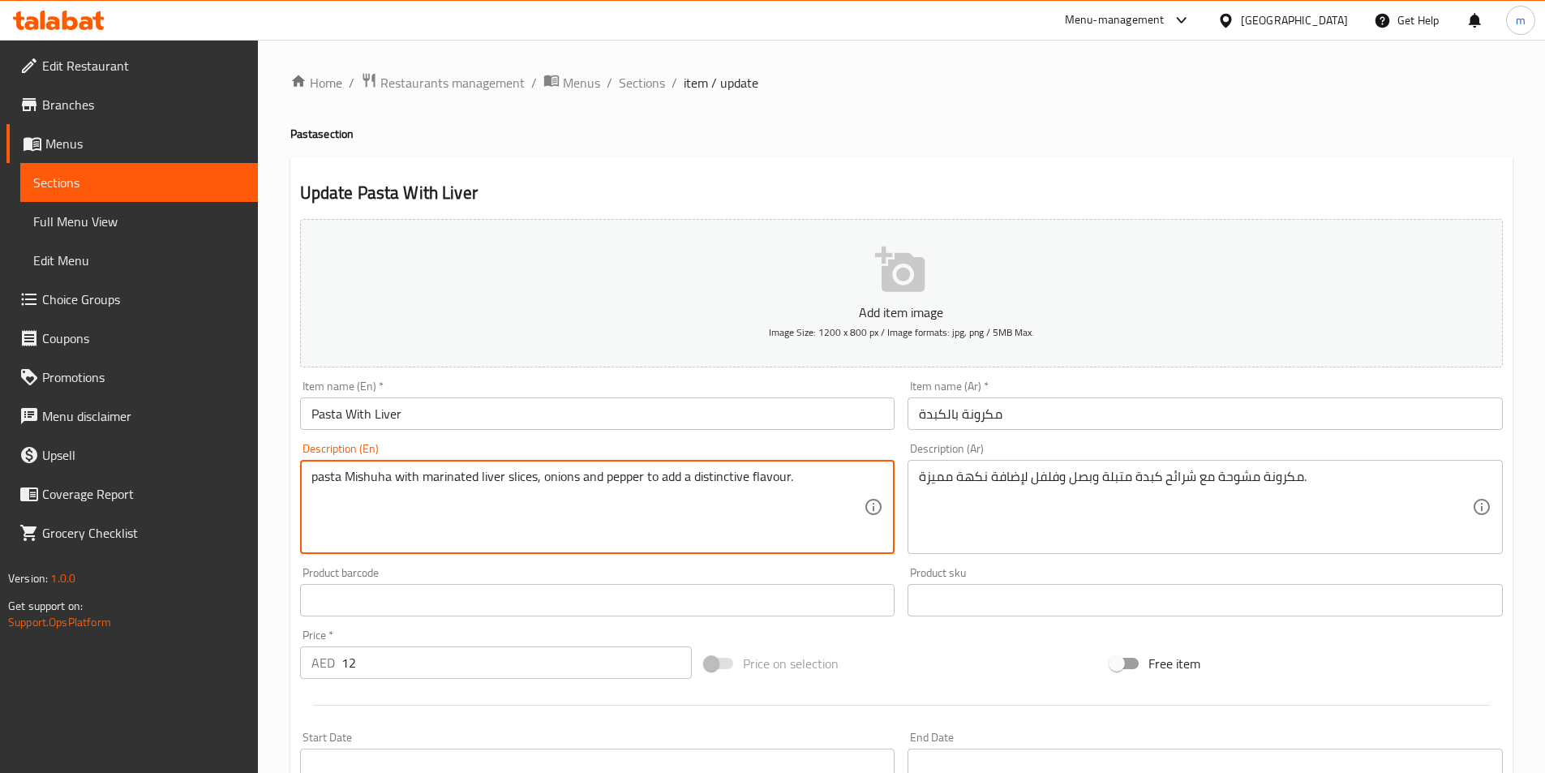
drag, startPoint x: 697, startPoint y: 475, endPoint x: 709, endPoint y: 475, distance: 12.2
click at [707, 475] on textarea "pasta Mishuha with marinated liver slices, onions and pepper to add a distincti…" at bounding box center [588, 507] width 553 height 77
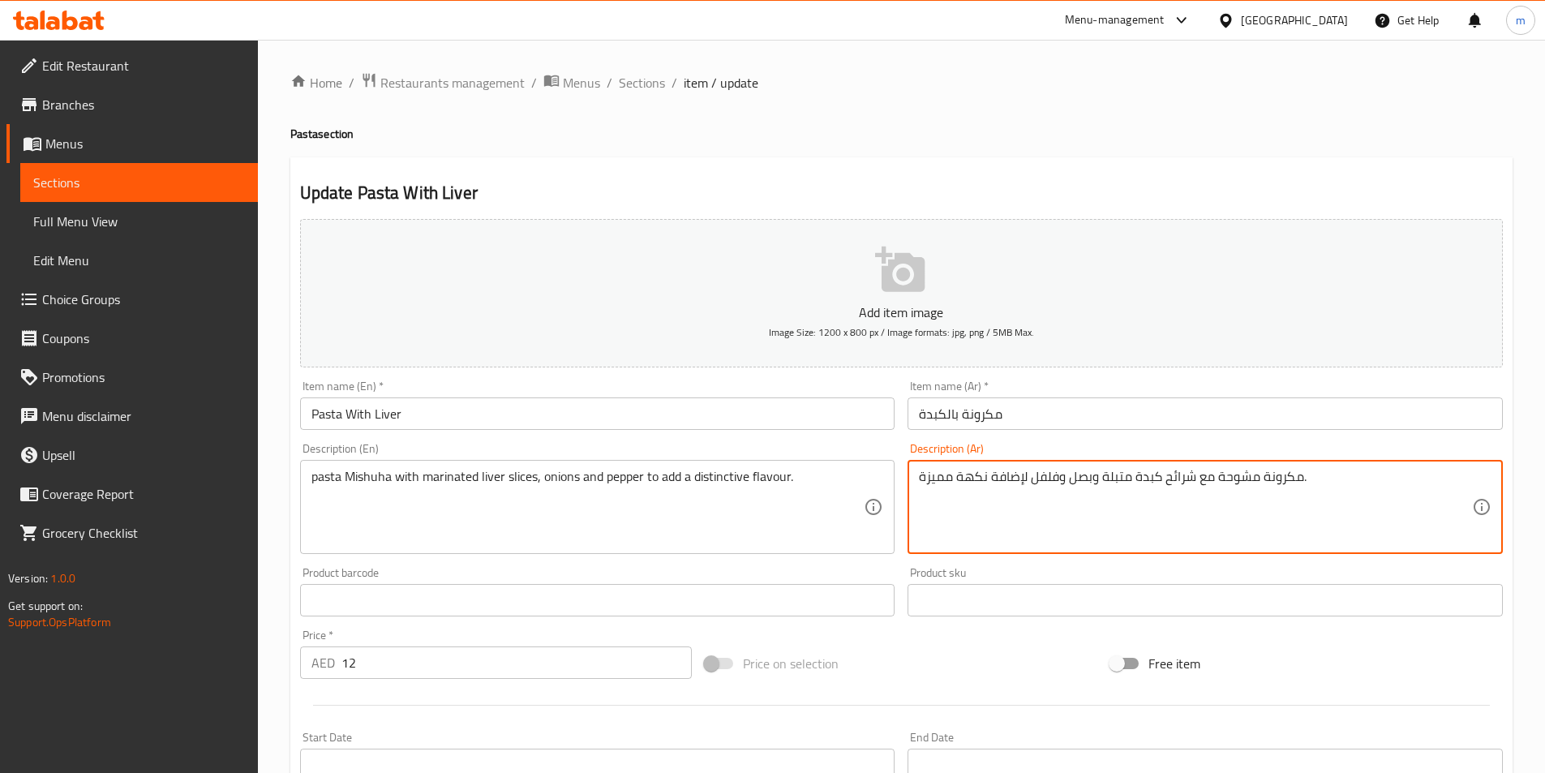
drag, startPoint x: 987, startPoint y: 474, endPoint x: 897, endPoint y: 479, distance: 89.4
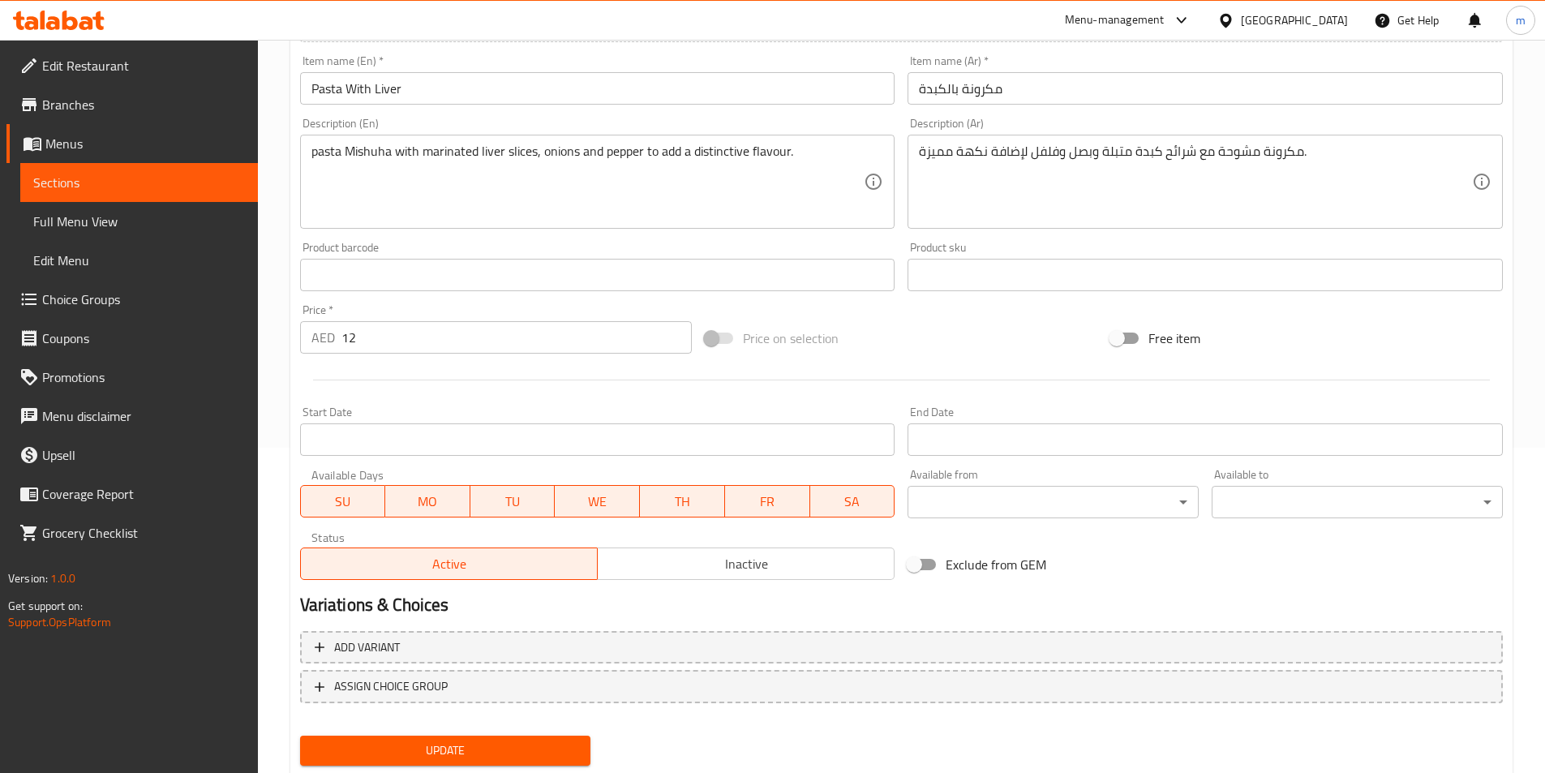
scroll to position [373, 0]
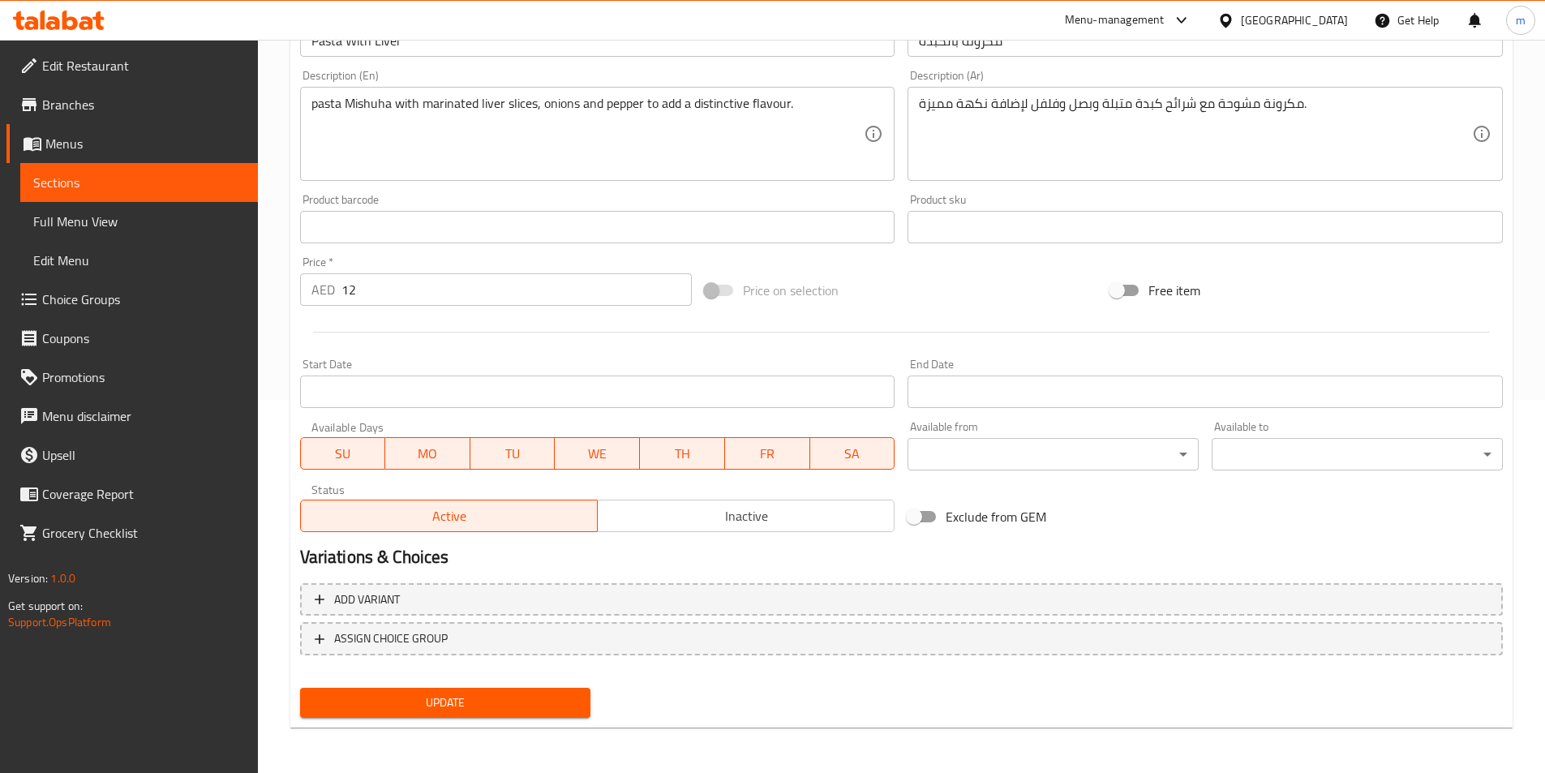
click at [535, 713] on span "Update" at bounding box center [445, 703] width 265 height 20
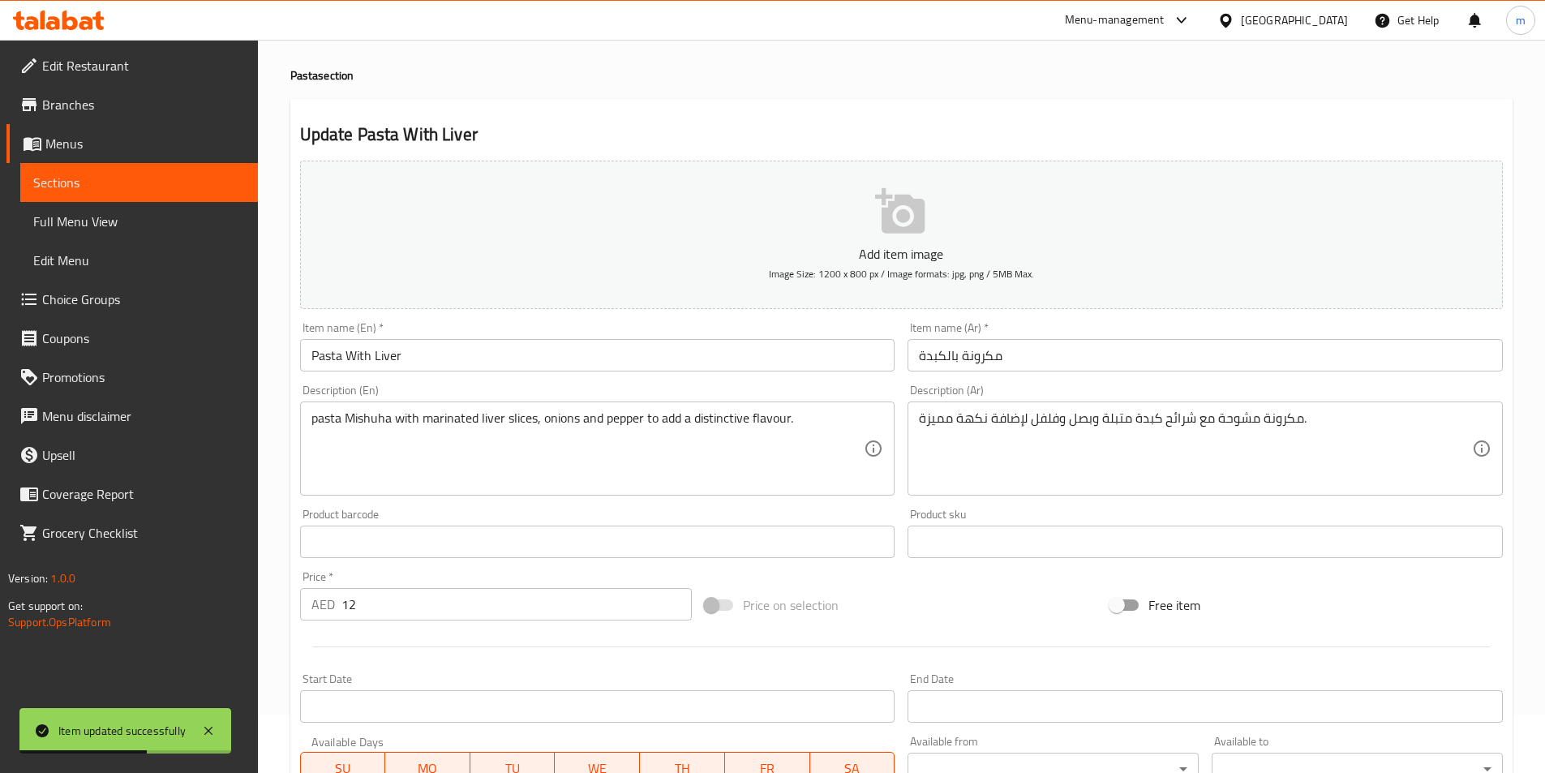
scroll to position [49, 0]
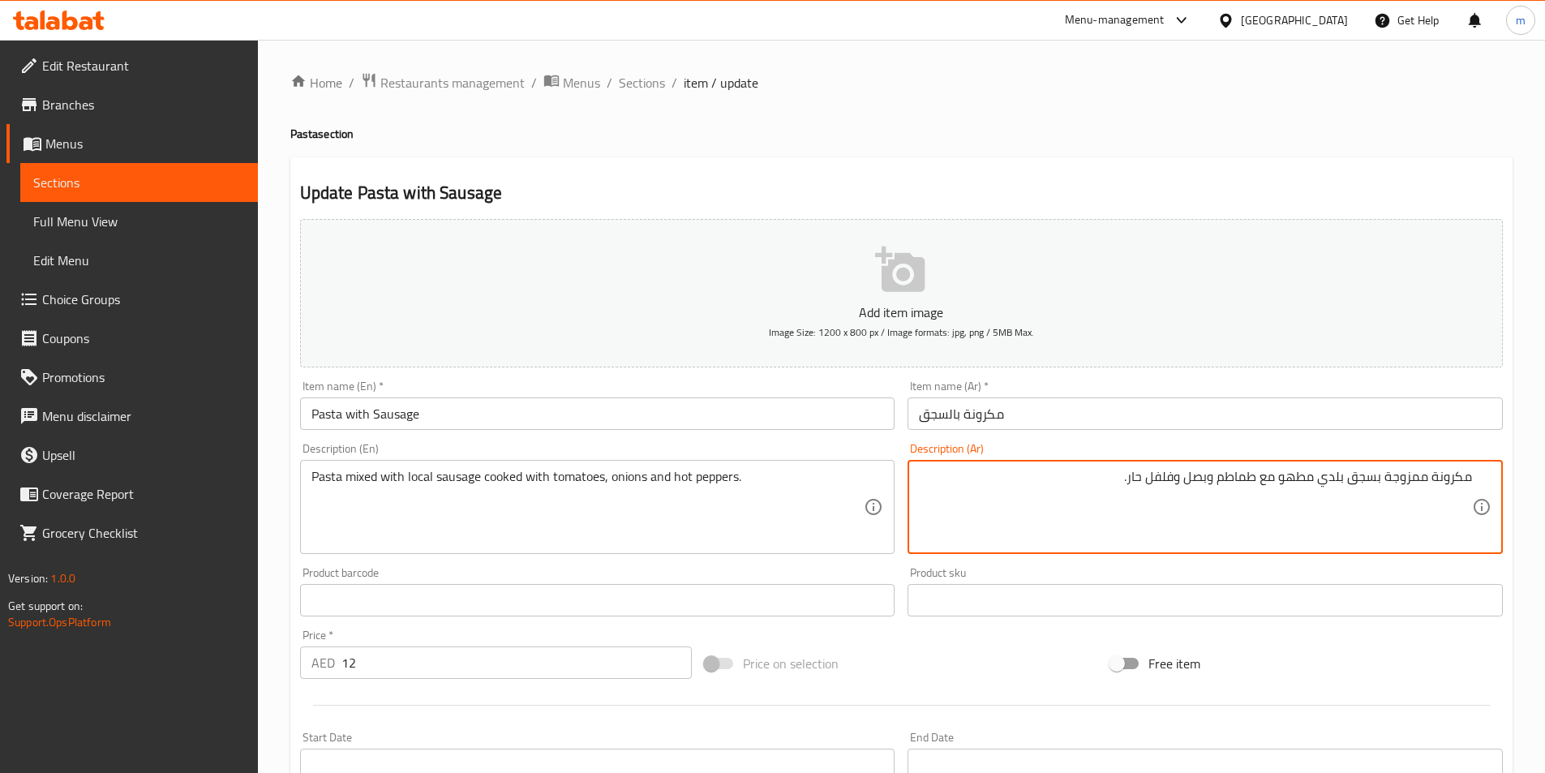
click at [1237, 527] on textarea "مكرونة ممزوجة بسجق بلدي مطهو مع طماطم وبصل وفلفل حار." at bounding box center [1195, 507] width 553 height 77
click at [1038, 481] on textarea "مكرونة ممزوجة بسجق بلدي مطهو مع طماطم وبصل وفلفل حار." at bounding box center [1195, 507] width 553 height 77
drag, startPoint x: 1384, startPoint y: 476, endPoint x: 1427, endPoint y: 482, distance: 43.4
click at [1427, 482] on textarea "مكرونة ممزوجة بسجق بلدي مطهو مع طماطم وبصل وفلفل حار." at bounding box center [1195, 507] width 553 height 77
click at [1396, 513] on textarea "مكرونة ممزوجة بسجق بلدي مطهو مع طماطم وبصل وفلفل حار." at bounding box center [1195, 507] width 553 height 77
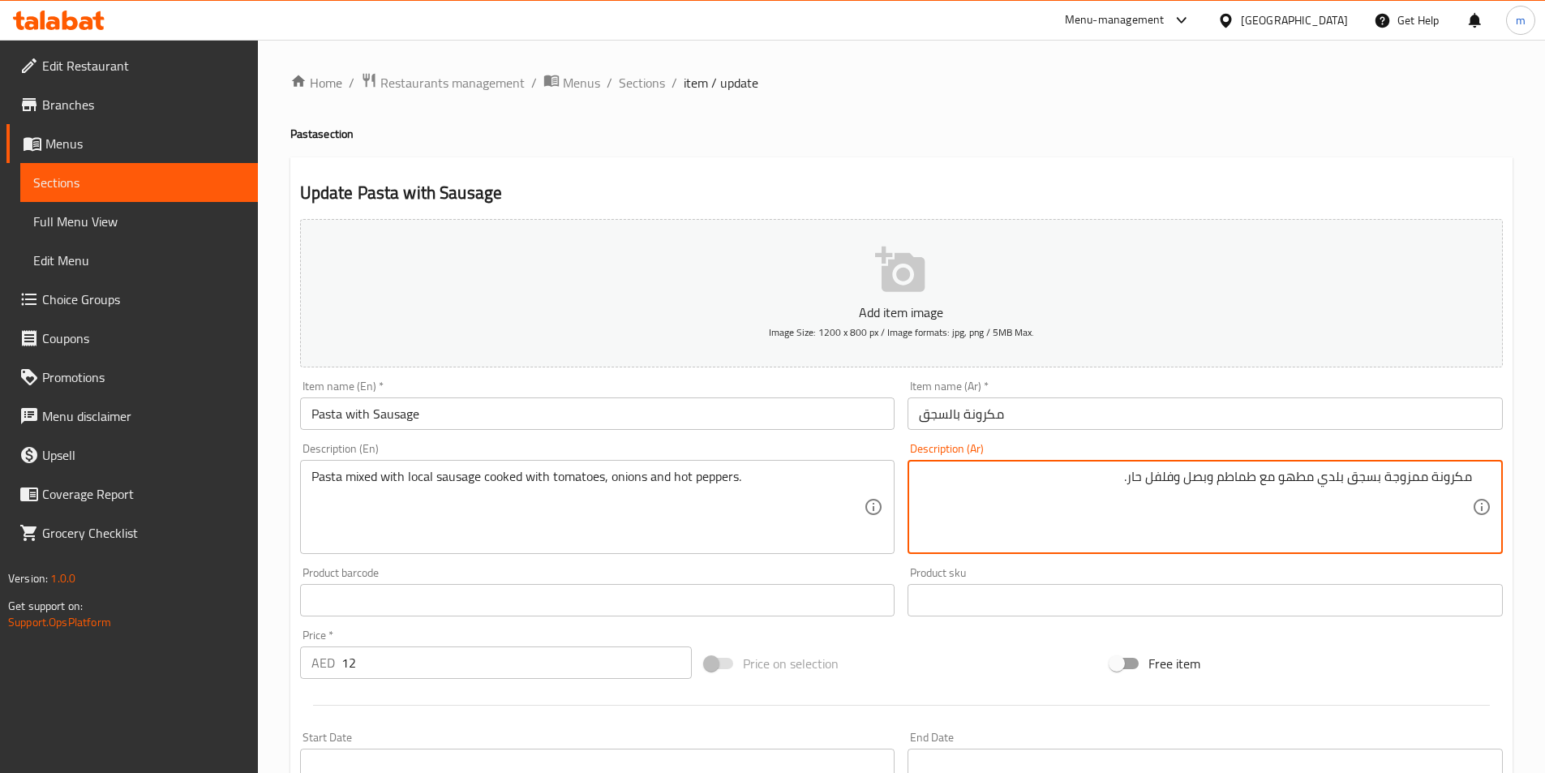
drag, startPoint x: 1350, startPoint y: 479, endPoint x: 1477, endPoint y: 474, distance: 126.7
click at [1477, 474] on div "مكرونة ممزوجة بسجق بلدي مطهو مع طماطم وبصل وفلفل حار. Description (Ar)" at bounding box center [1205, 507] width 595 height 94
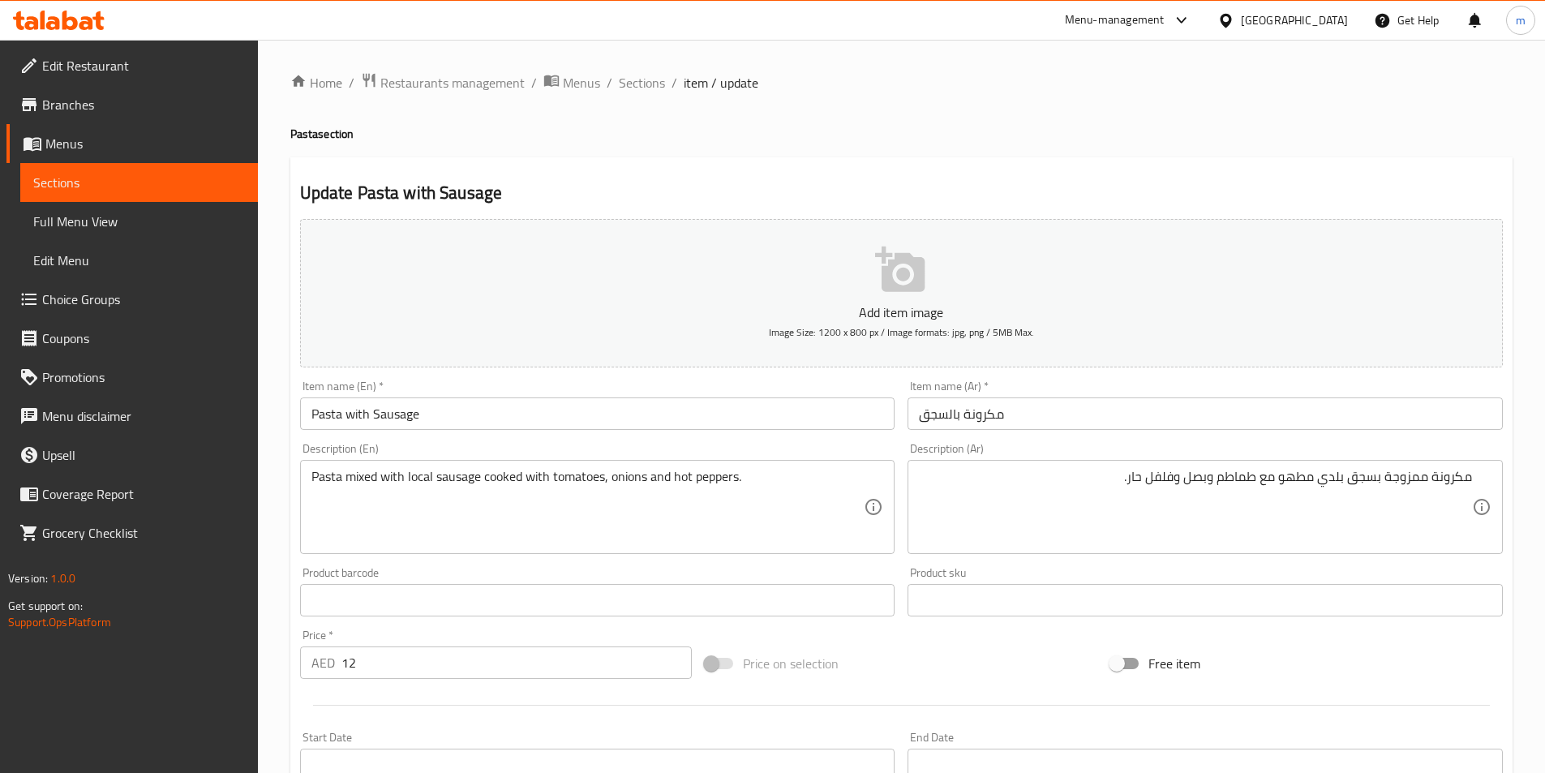
click at [395, 376] on div "Item name (En)   * Pasta with Sausage Item name (En) *" at bounding box center [598, 405] width 608 height 62
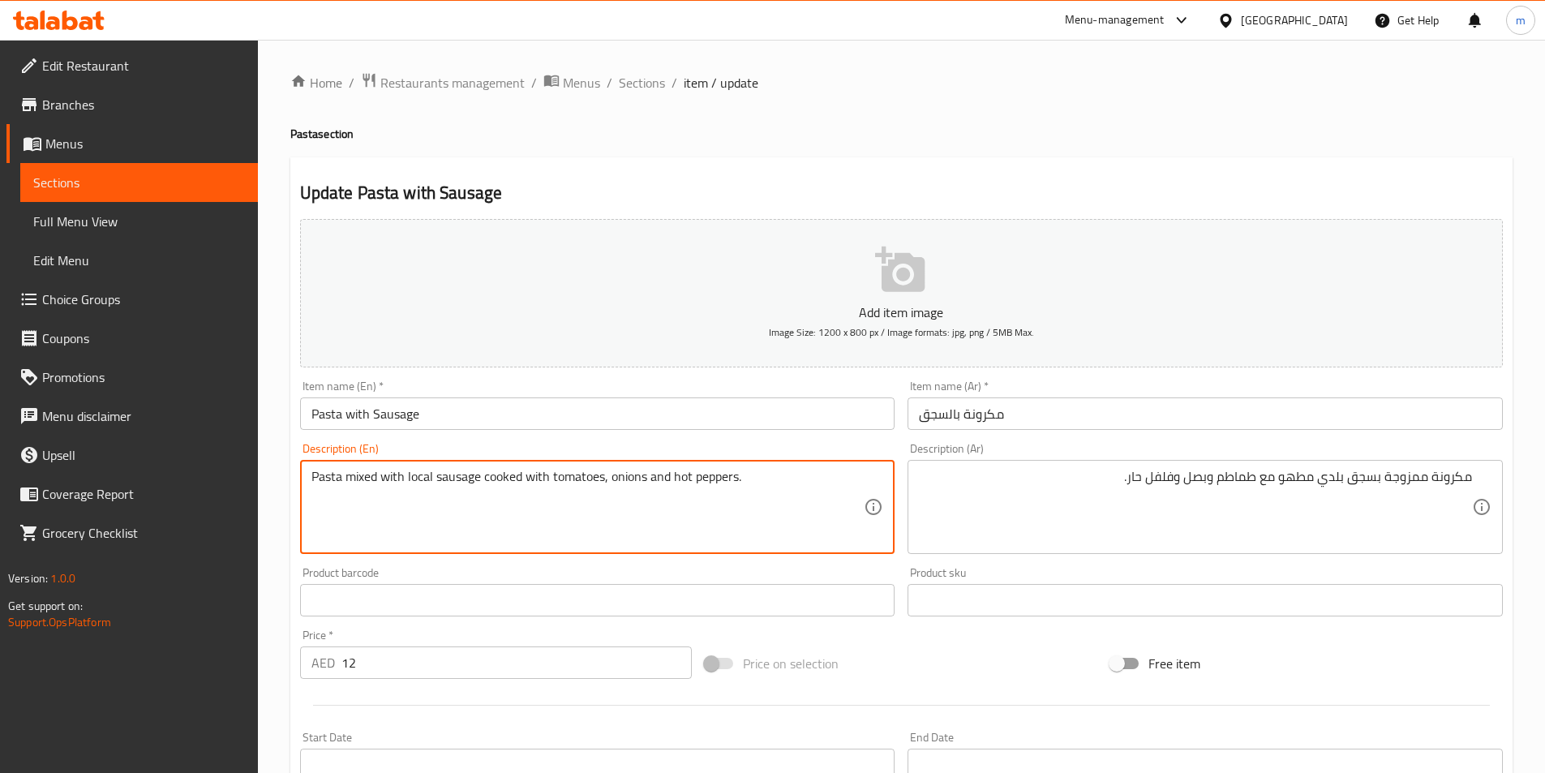
drag, startPoint x: 408, startPoint y: 479, endPoint x: 434, endPoint y: 485, distance: 26.8
paste textarea "Baladi"
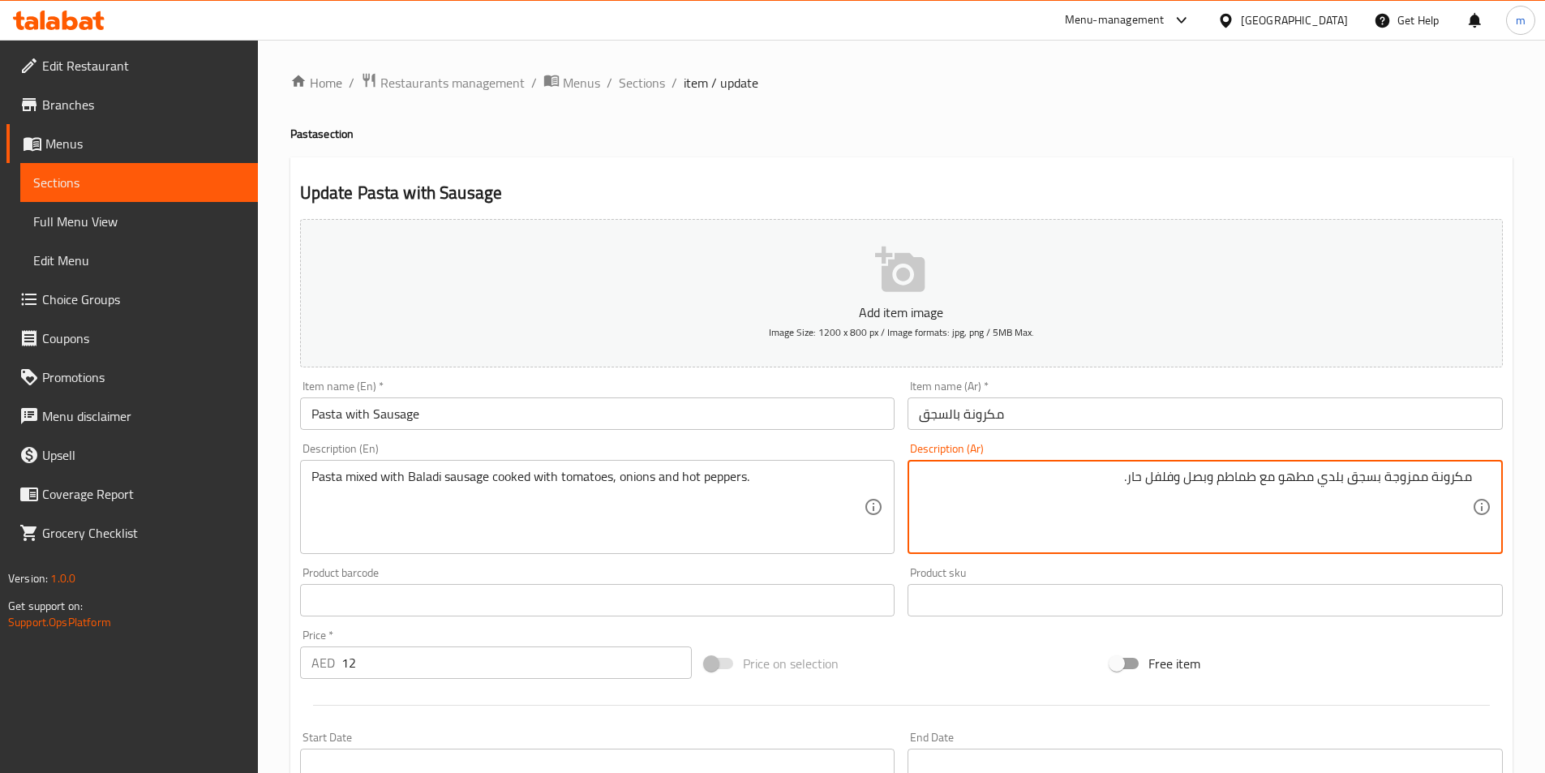
drag, startPoint x: 1131, startPoint y: 479, endPoint x: 1175, endPoint y: 484, distance: 44.0
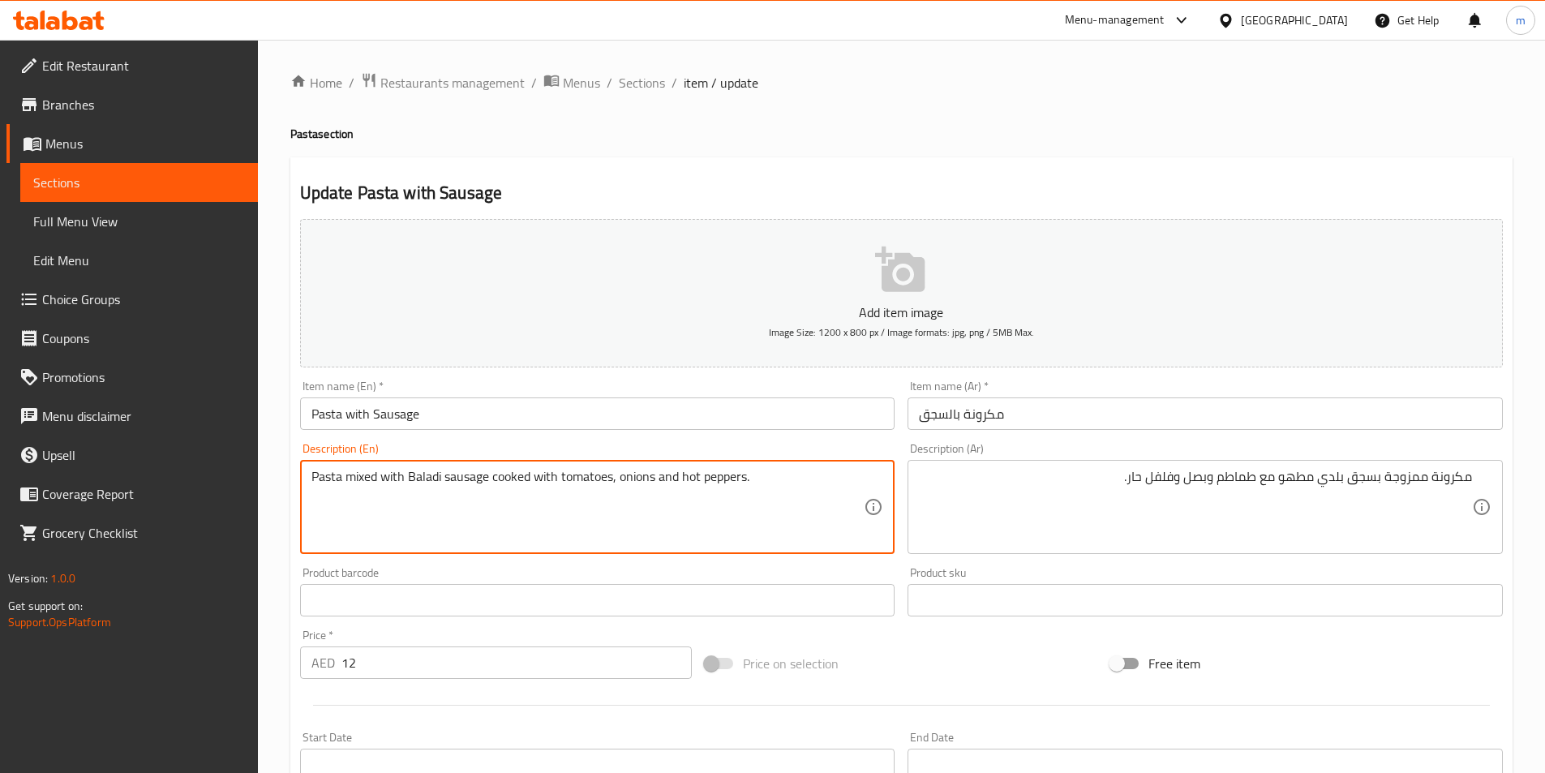
drag, startPoint x: 681, startPoint y: 478, endPoint x: 746, endPoint y: 481, distance: 64.2
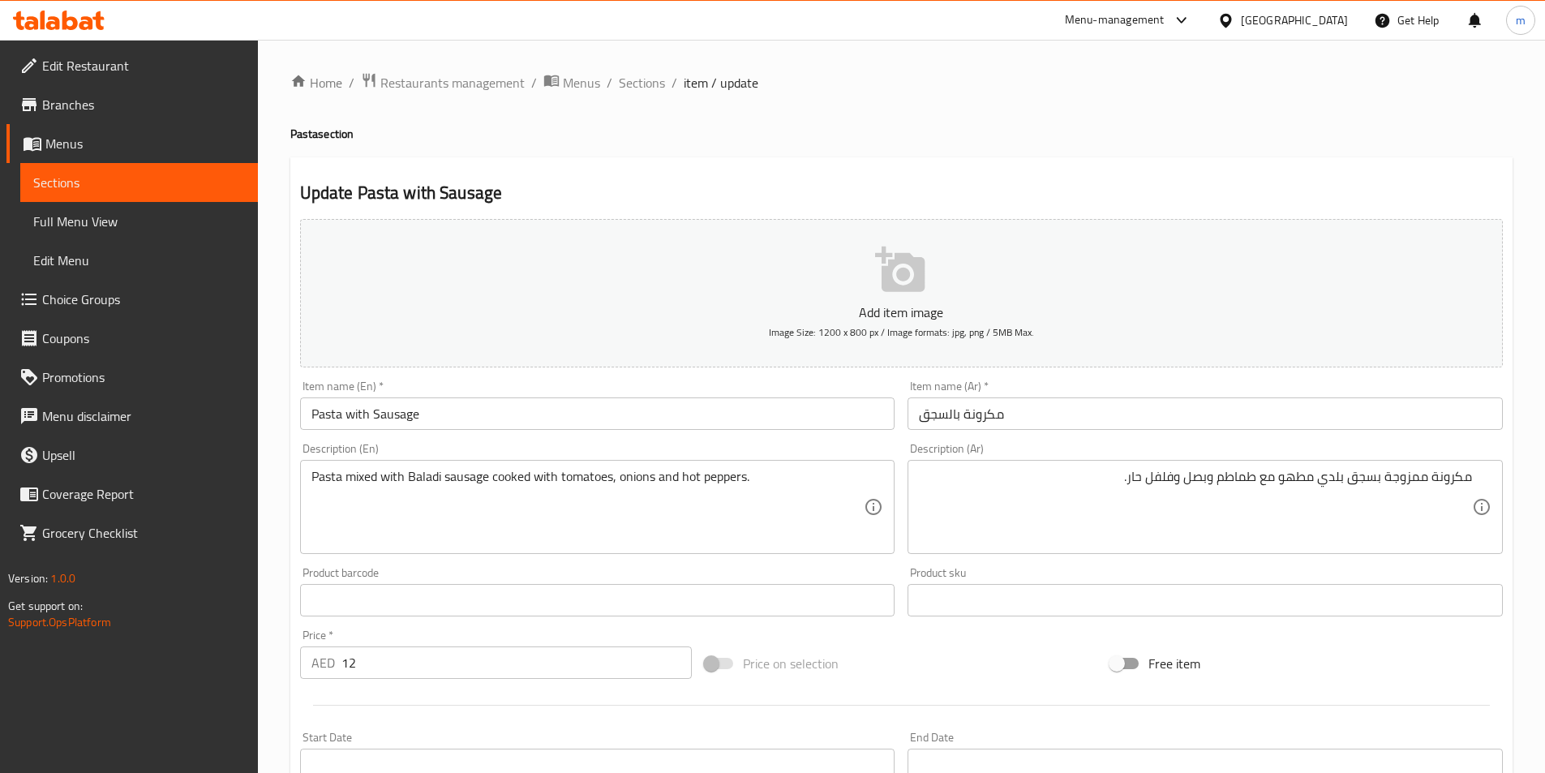
click at [716, 488] on textarea "Pasta mixed with Baladi sausage cooked with tomatoes, onions and hot peppers." at bounding box center [588, 507] width 553 height 77
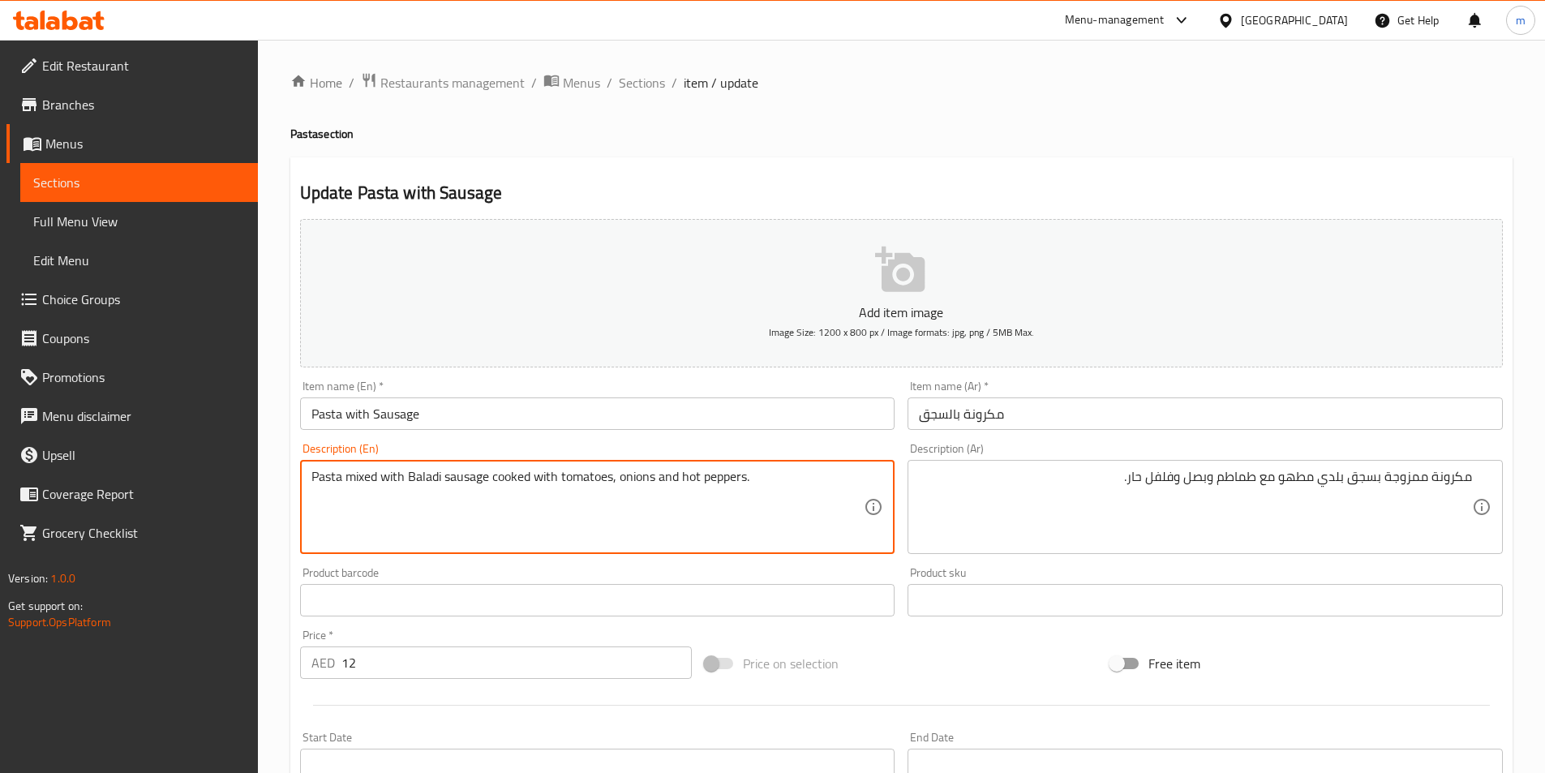
drag, startPoint x: 684, startPoint y: 477, endPoint x: 746, endPoint y: 494, distance: 64.0
click at [746, 494] on textarea "Pasta mixed with Baladi sausage cooked with tomatoes, onions and hot peppers." at bounding box center [588, 507] width 553 height 77
paste textarea "Chili"
click at [683, 479] on textarea "Pasta mixed with Baladi sausage cooked with tomatoes, onions and Chili." at bounding box center [588, 507] width 553 height 77
click at [688, 480] on textarea "Pasta mixed with Baladi sausage cooked with tomatoes, onions and Chili." at bounding box center [588, 507] width 553 height 77
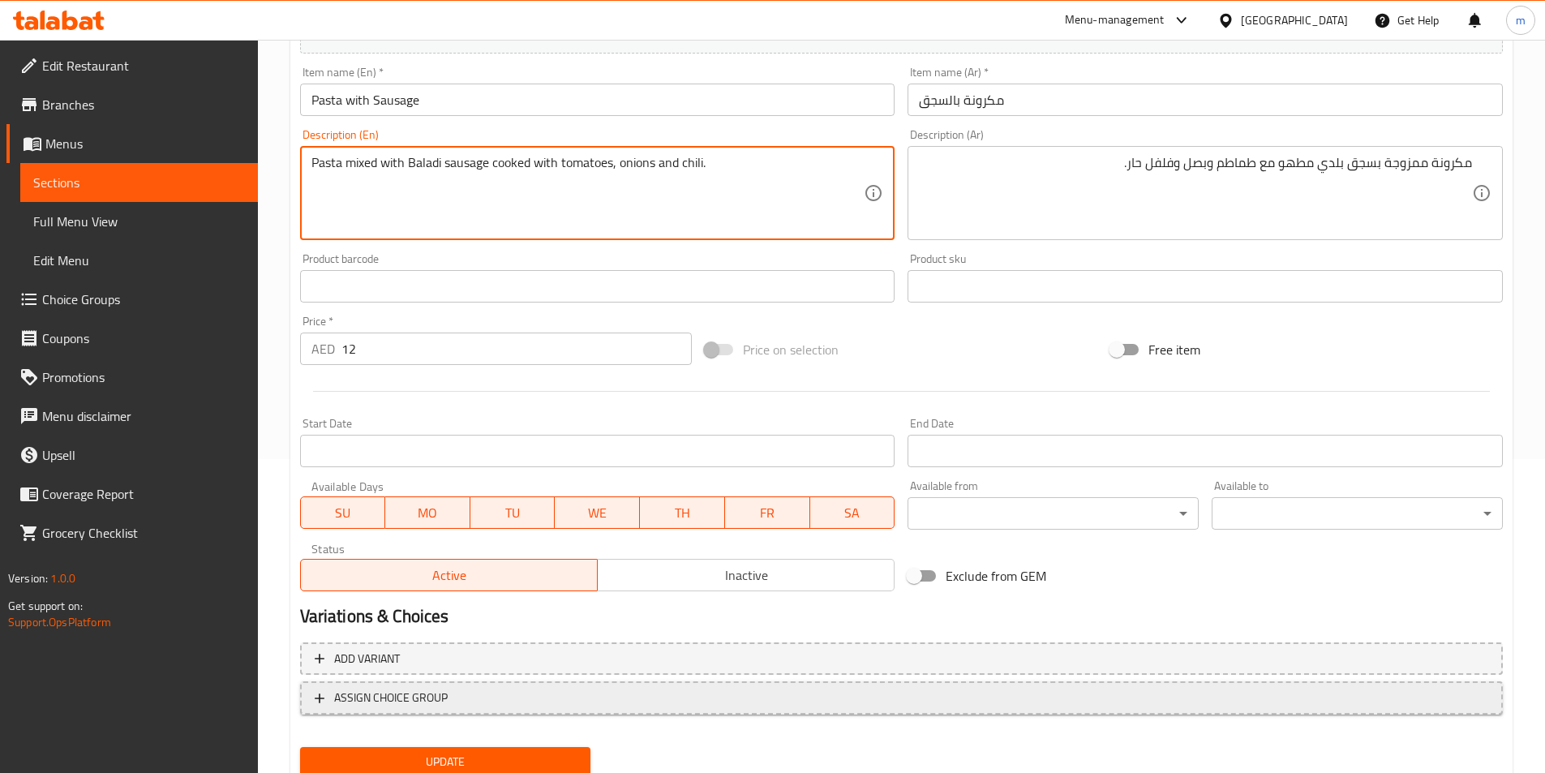
scroll to position [373, 0]
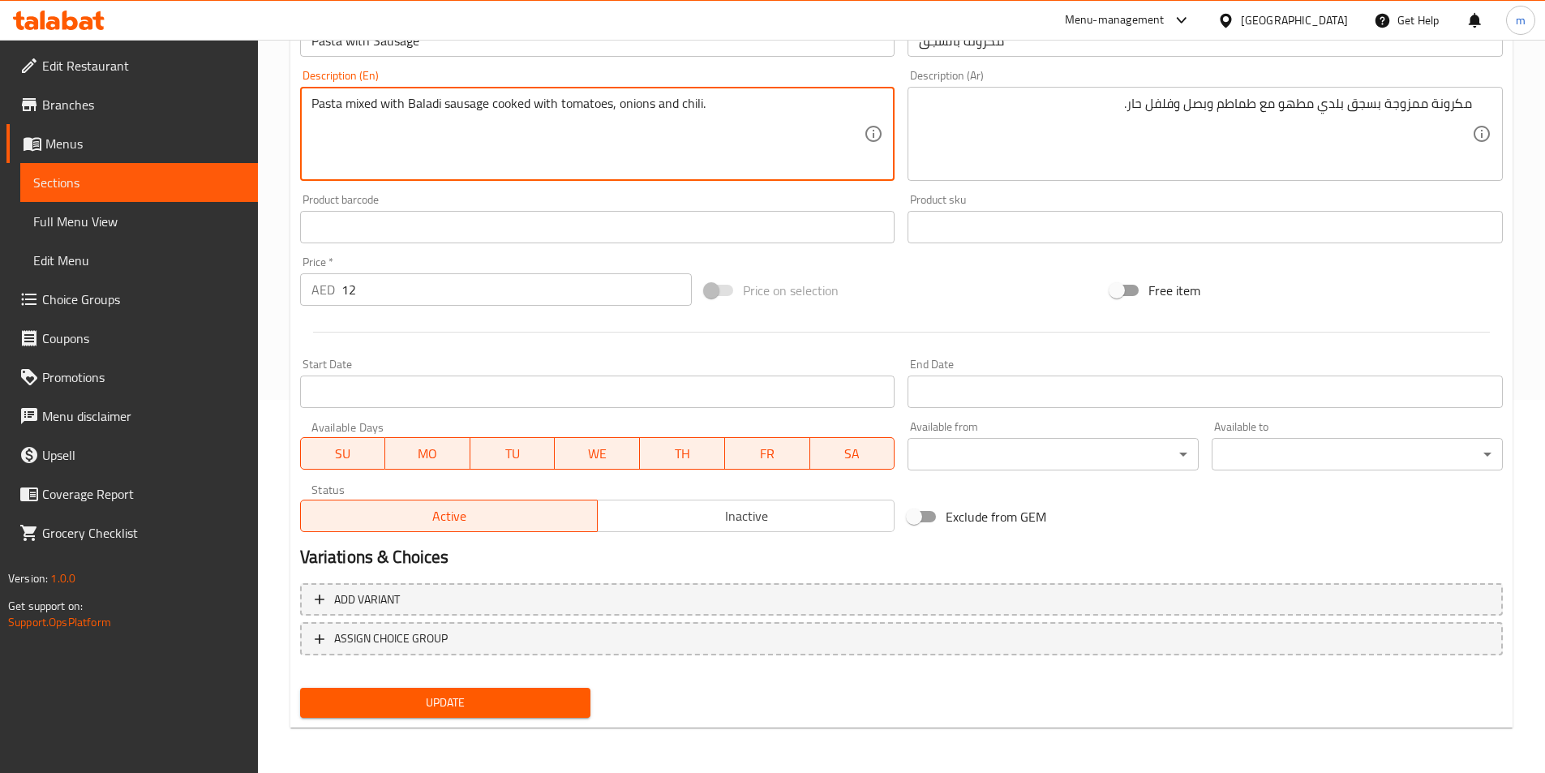
type textarea "Pasta mixed with Baladi sausage cooked with tomatoes, onions and chili."
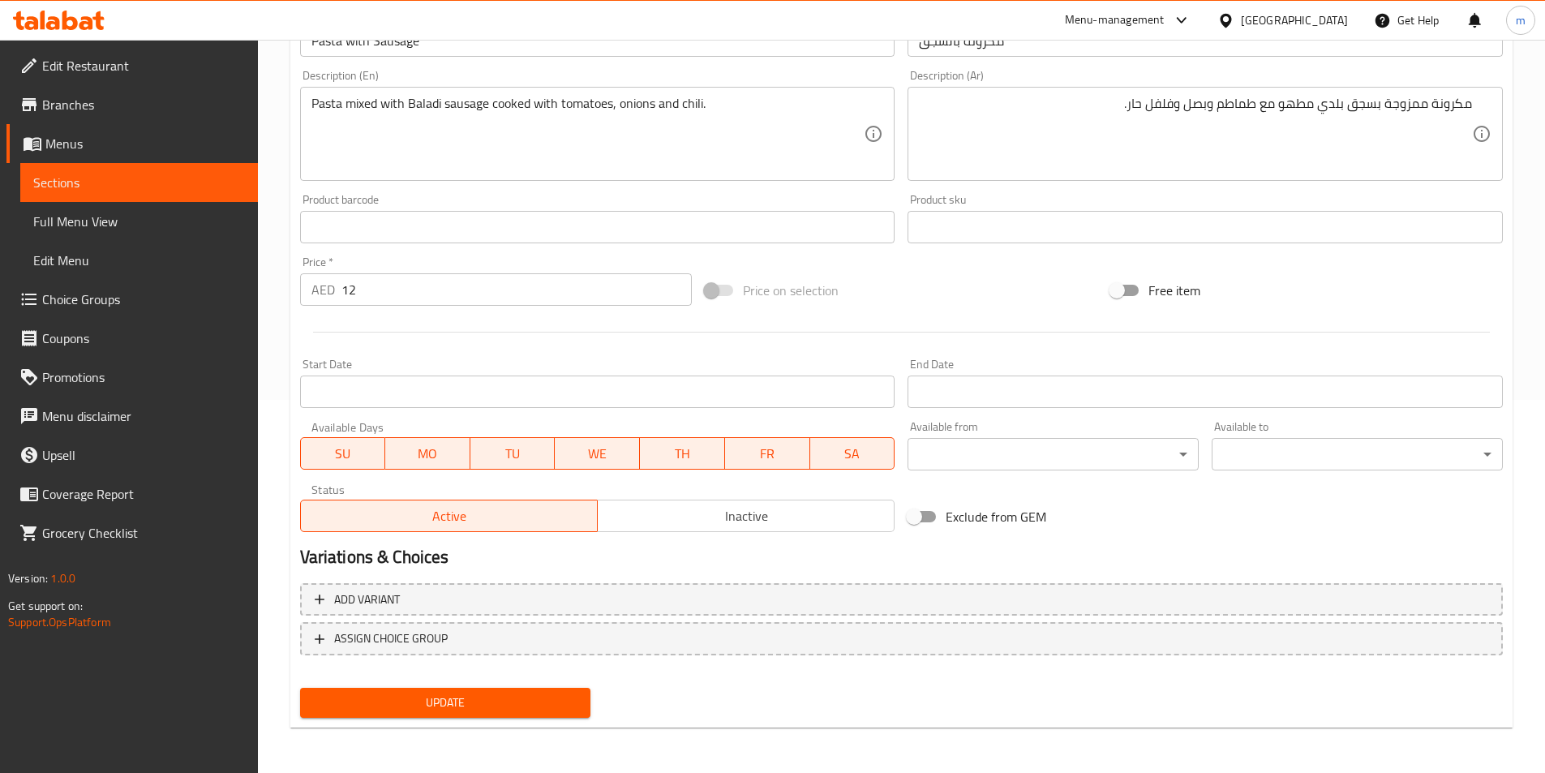
click at [518, 732] on div "Home / Restaurants management / Menus / Sections / item / update Pasta section …" at bounding box center [901, 220] width 1223 height 1042
click at [518, 702] on span "Update" at bounding box center [445, 703] width 265 height 20
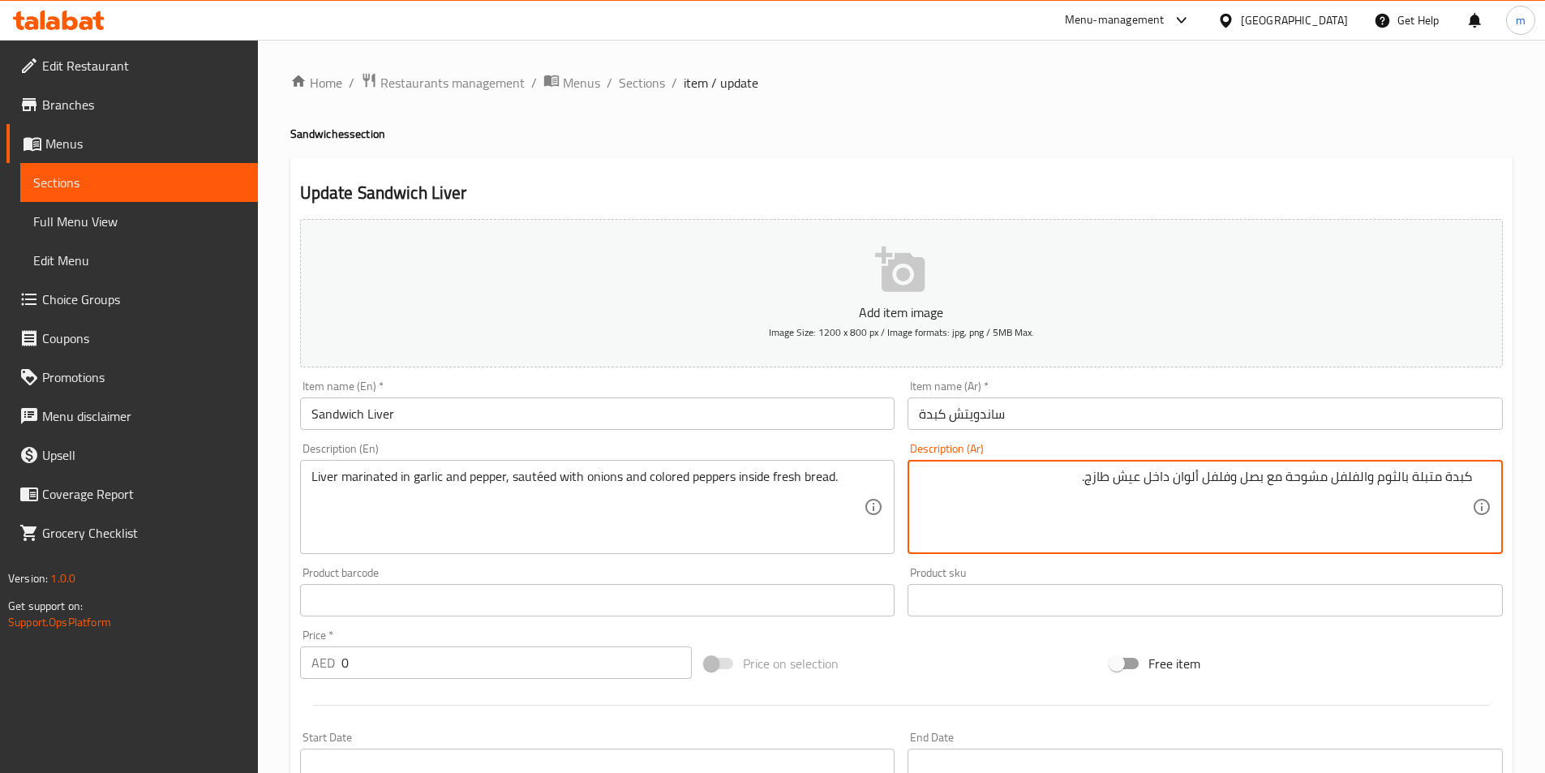
click at [1040, 490] on textarea "كبدة متبلة بالثوم والفلفل مشوحة مع بصل وفلفل ألوان داخل عيش طازج." at bounding box center [1195, 507] width 553 height 77
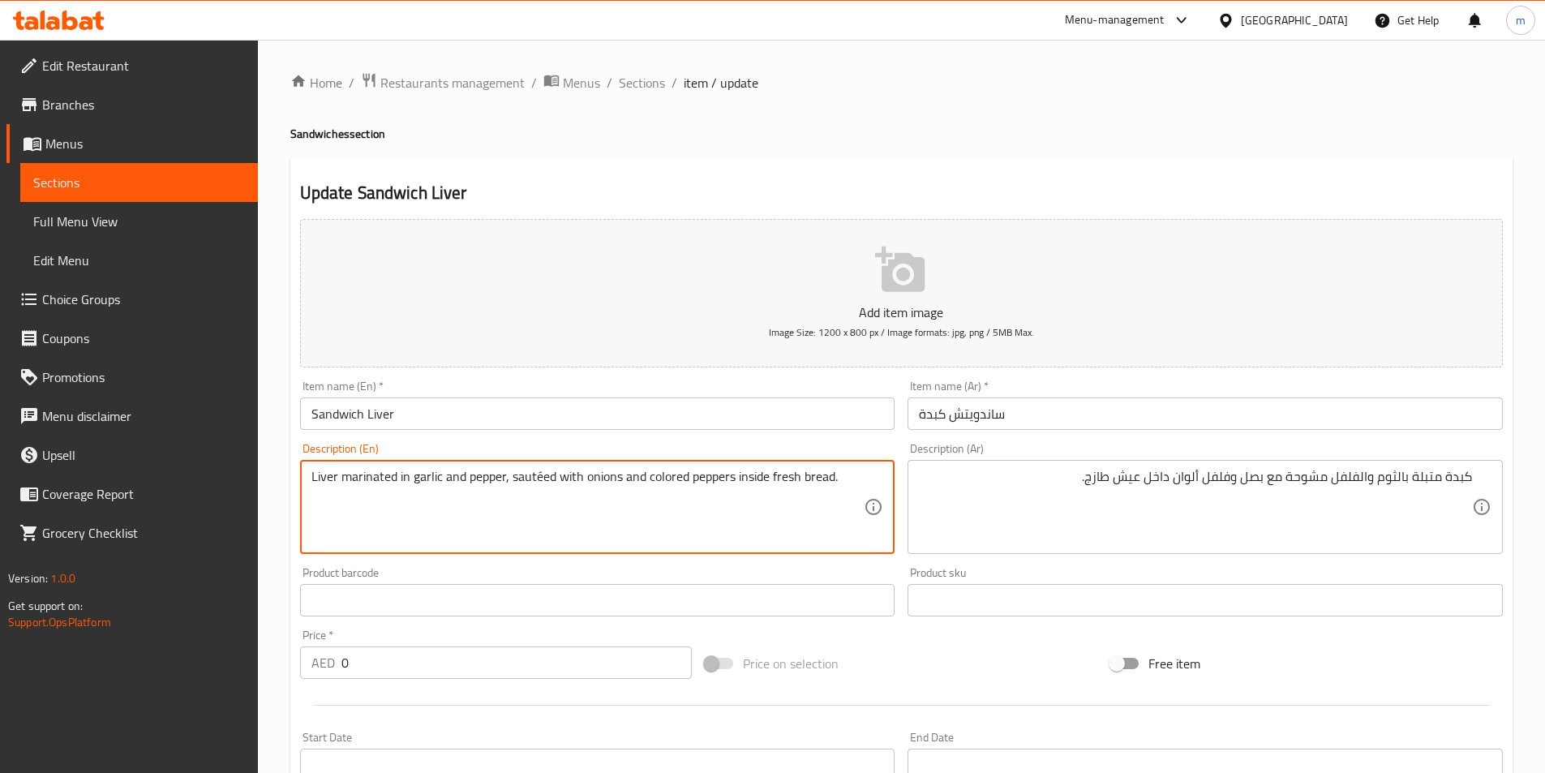
drag, startPoint x: 510, startPoint y: 479, endPoint x: 552, endPoint y: 487, distance: 42.0
paste textarea "Mishuha"
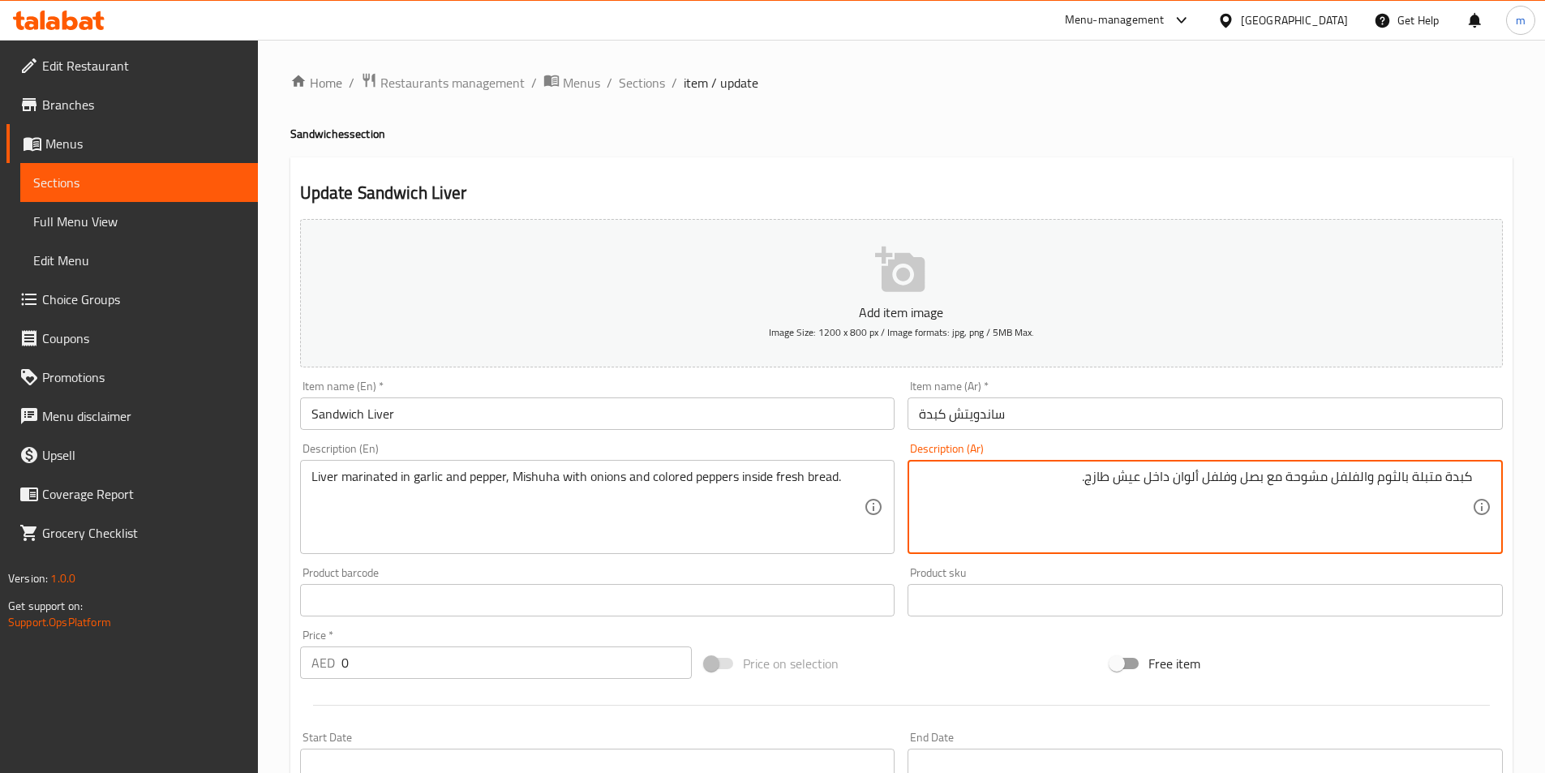
drag, startPoint x: 1181, startPoint y: 471, endPoint x: 1232, endPoint y: 482, distance: 52.2
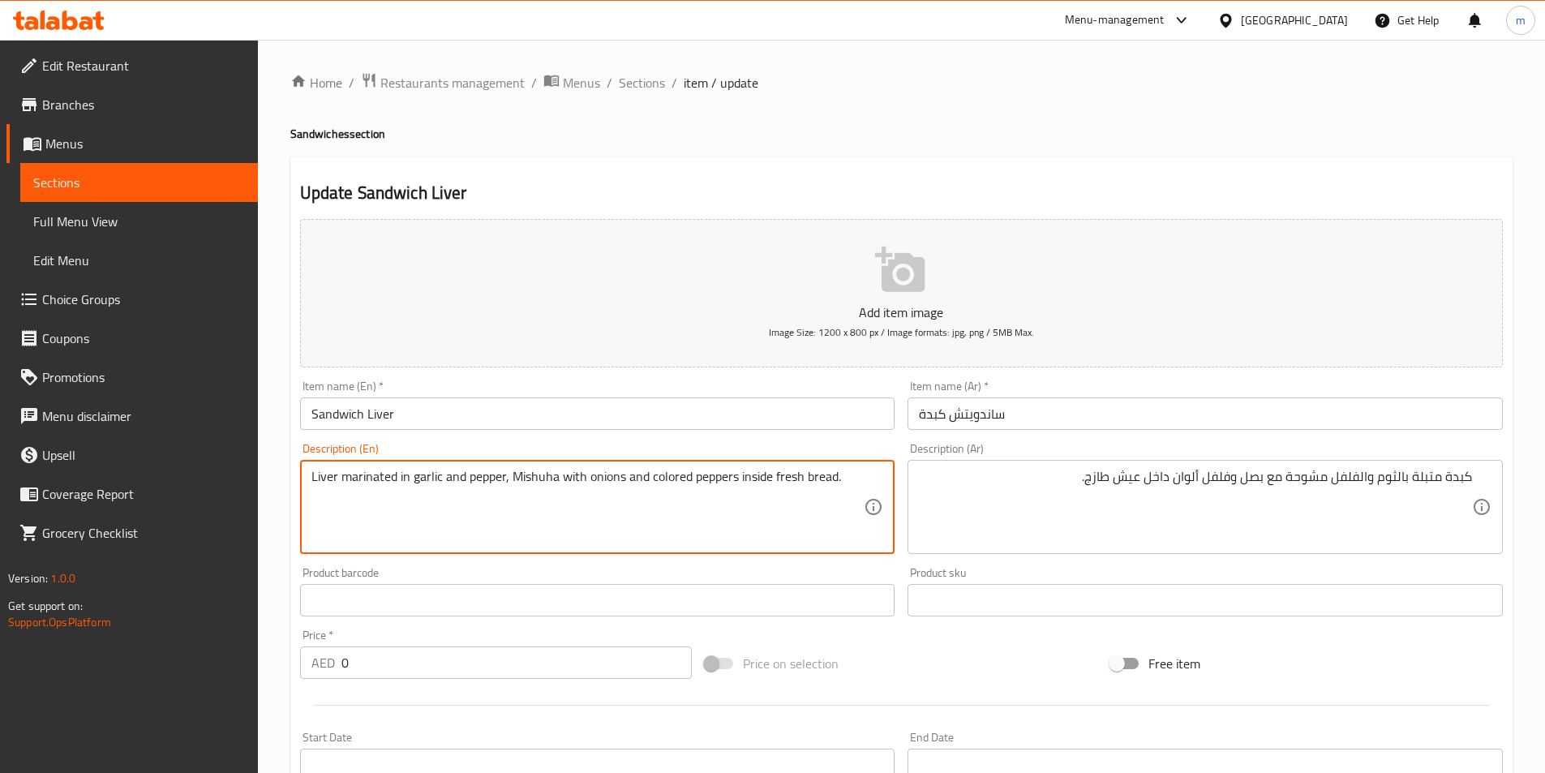
drag, startPoint x: 649, startPoint y: 479, endPoint x: 737, endPoint y: 479, distance: 88.4
paste textarea "Bell Pepper"
drag, startPoint x: 748, startPoint y: 477, endPoint x: 811, endPoint y: 474, distance: 63.4
click at [811, 474] on textarea "Liver marinated in garlic and pepper, Mishuha with onions and Bell Pepper insid…" at bounding box center [588, 507] width 553 height 77
type textarea "Liver marinated in garlic and pepper, Mishuha with onions and Bell Pepper insid…"
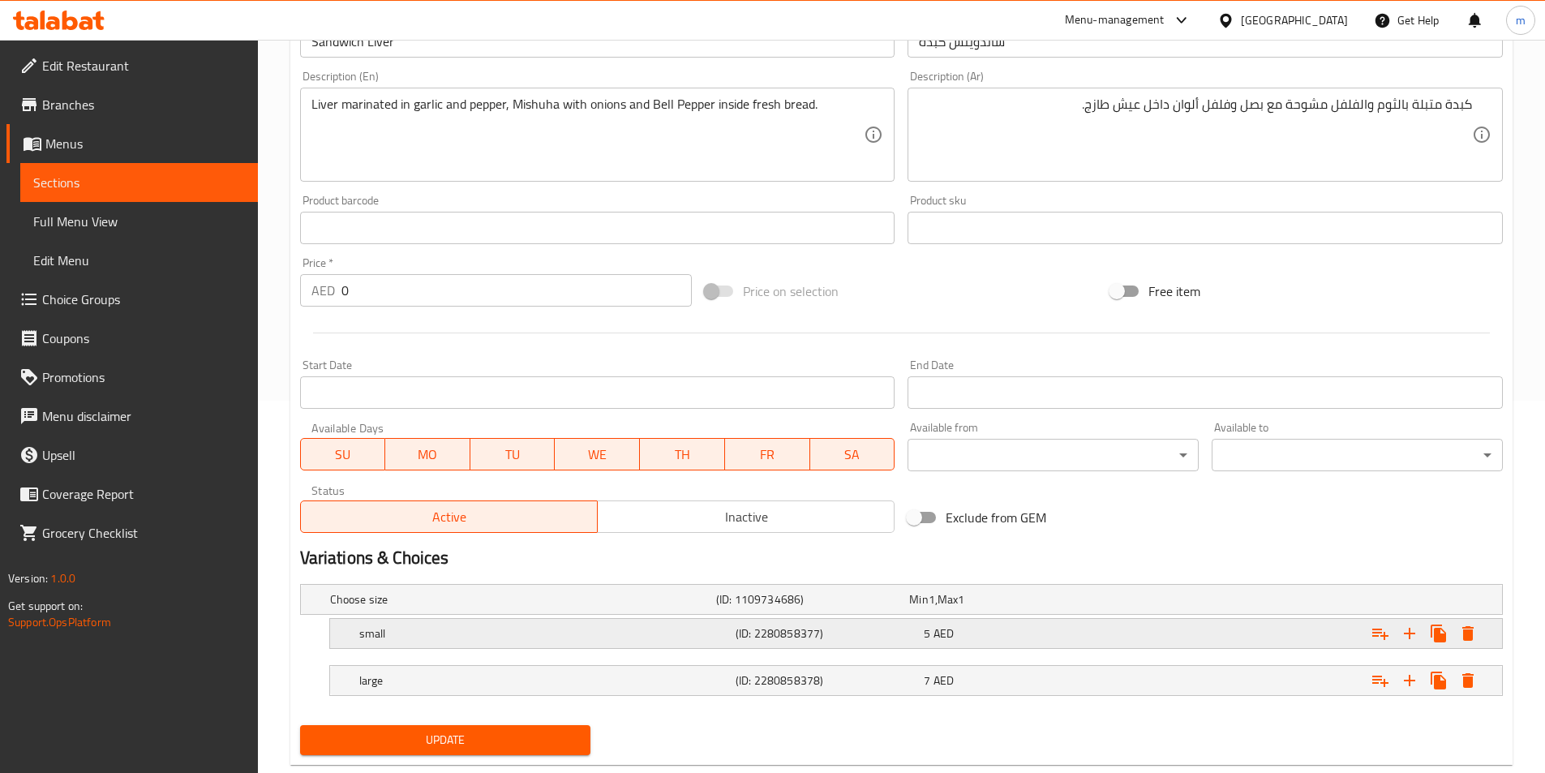
scroll to position [410, 0]
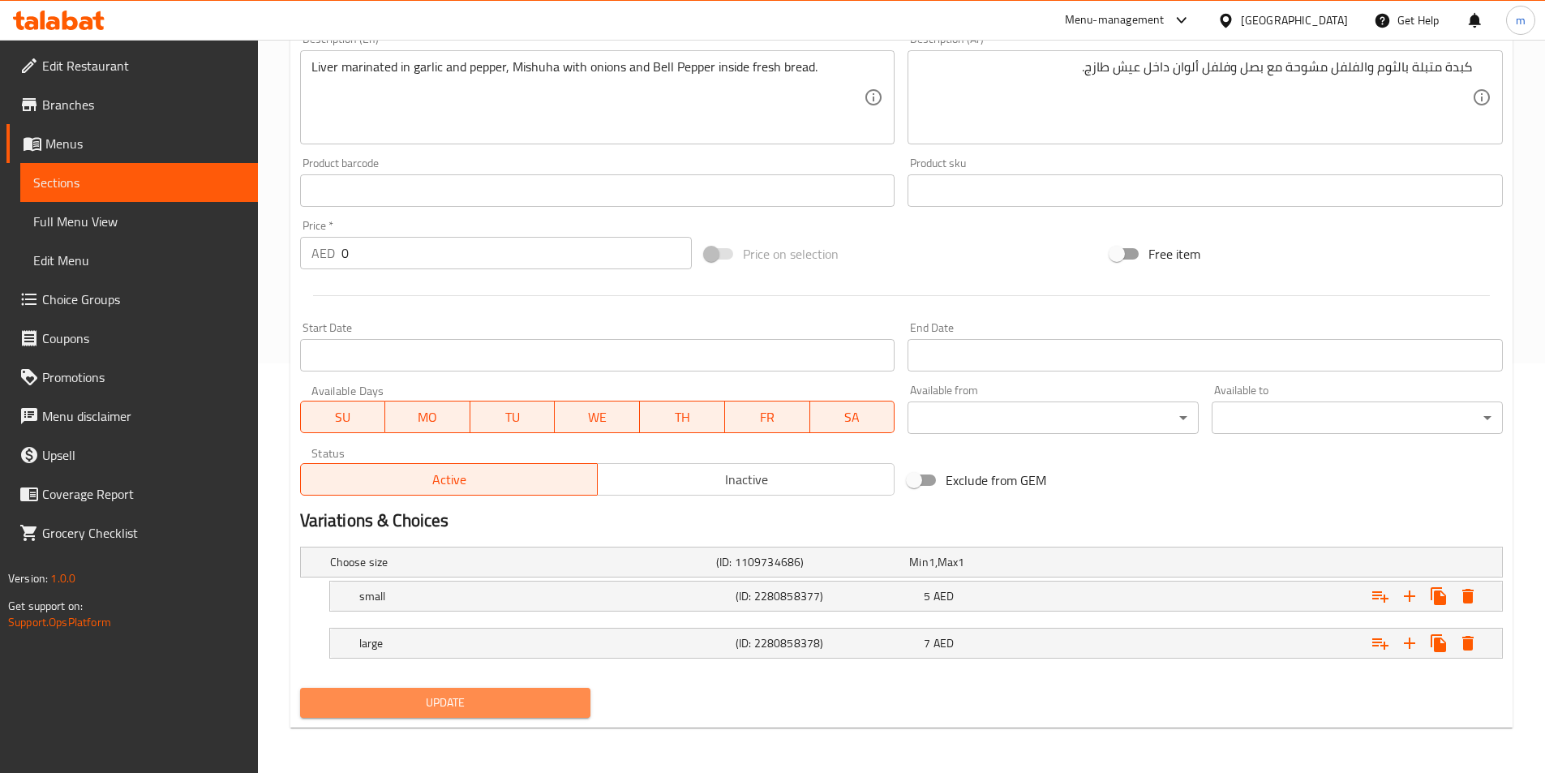
click at [449, 706] on span "Update" at bounding box center [445, 703] width 265 height 20
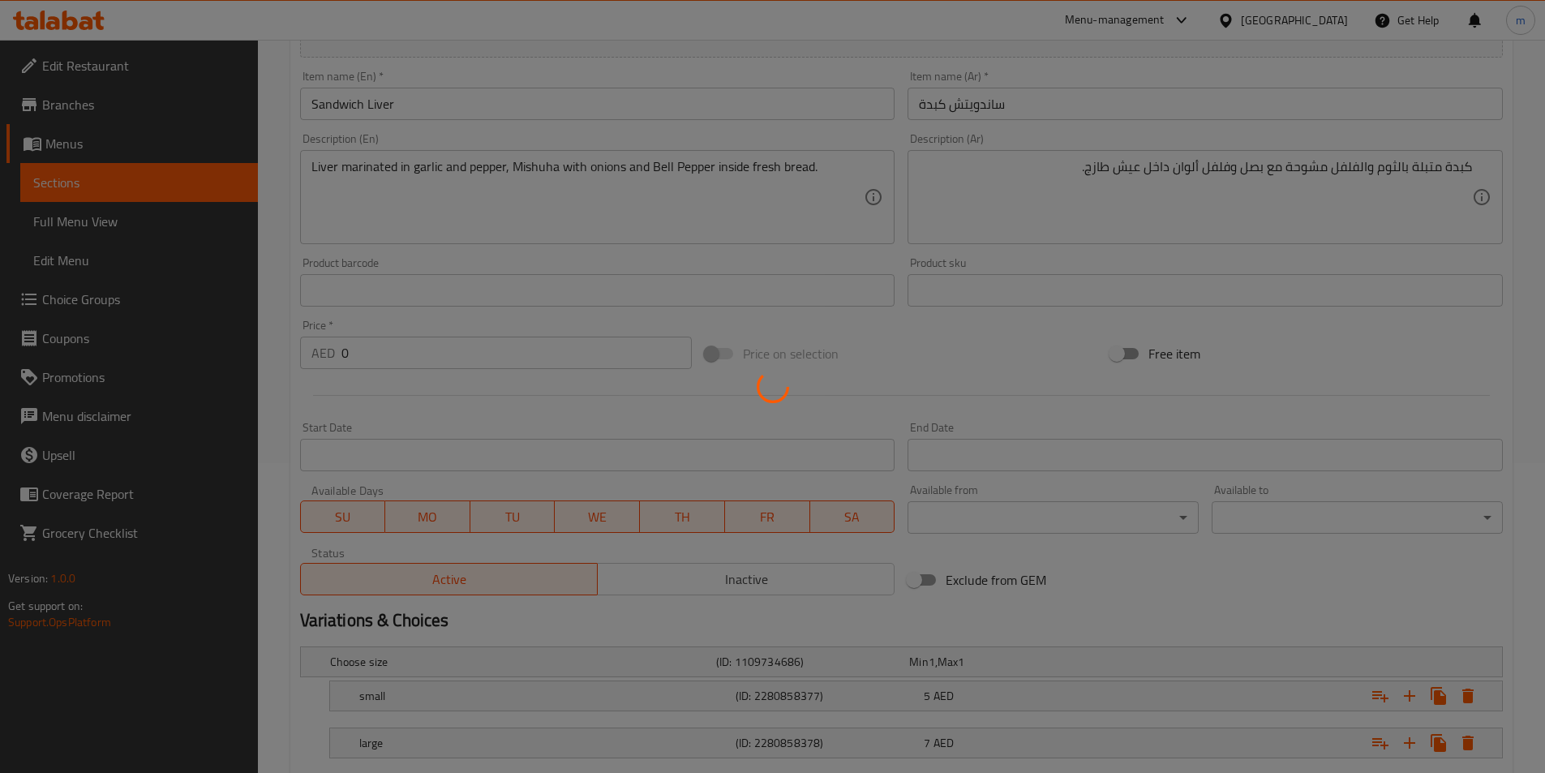
scroll to position [166, 0]
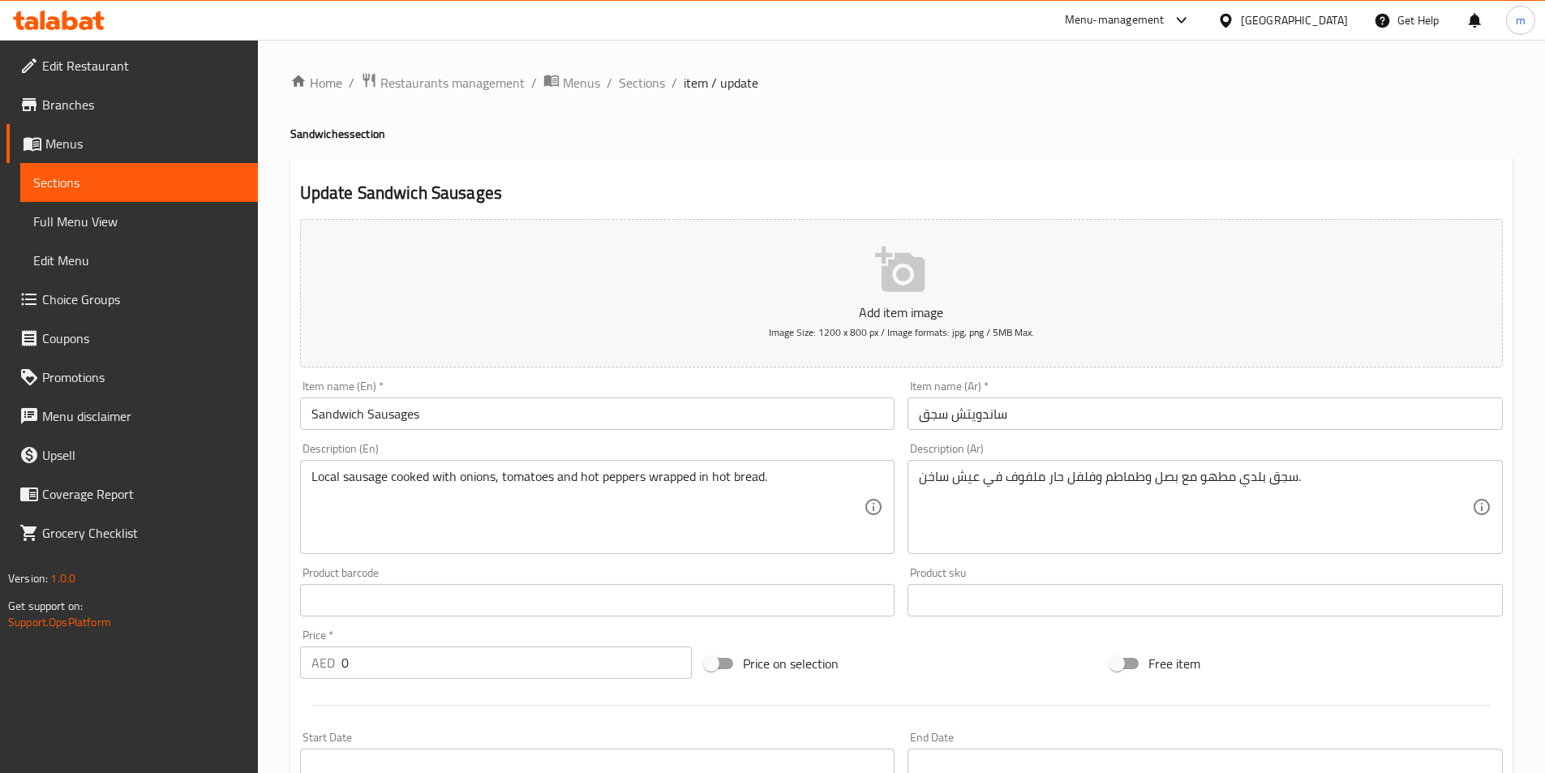
drag, startPoint x: 1225, startPoint y: 549, endPoint x: 1190, endPoint y: 488, distance: 70.1
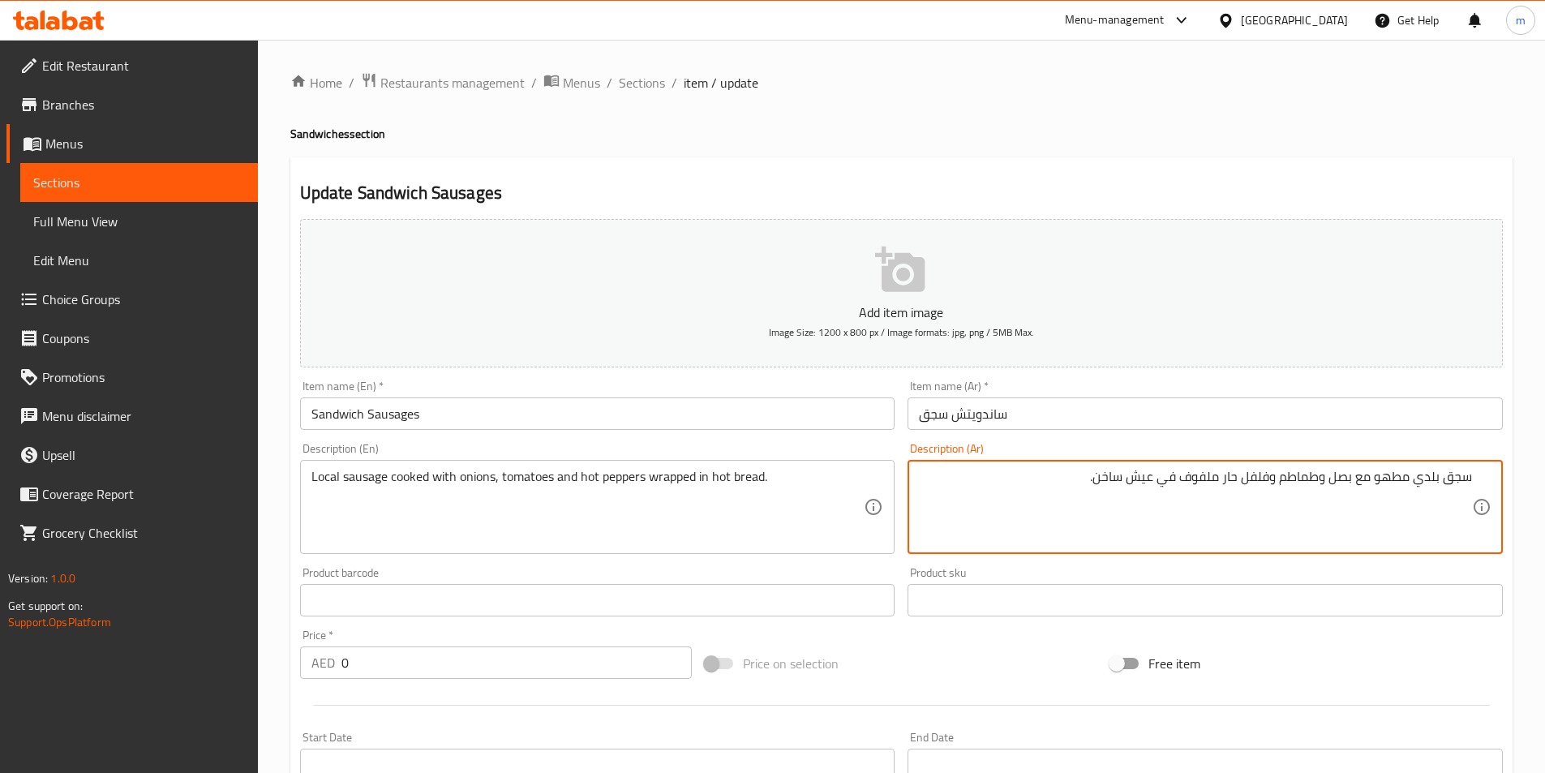
click at [1081, 507] on textarea "سجق بلدي مطهو مع بصل وطماطم وفلفل حار ملفوف في عيش ساخن." at bounding box center [1195, 507] width 553 height 77
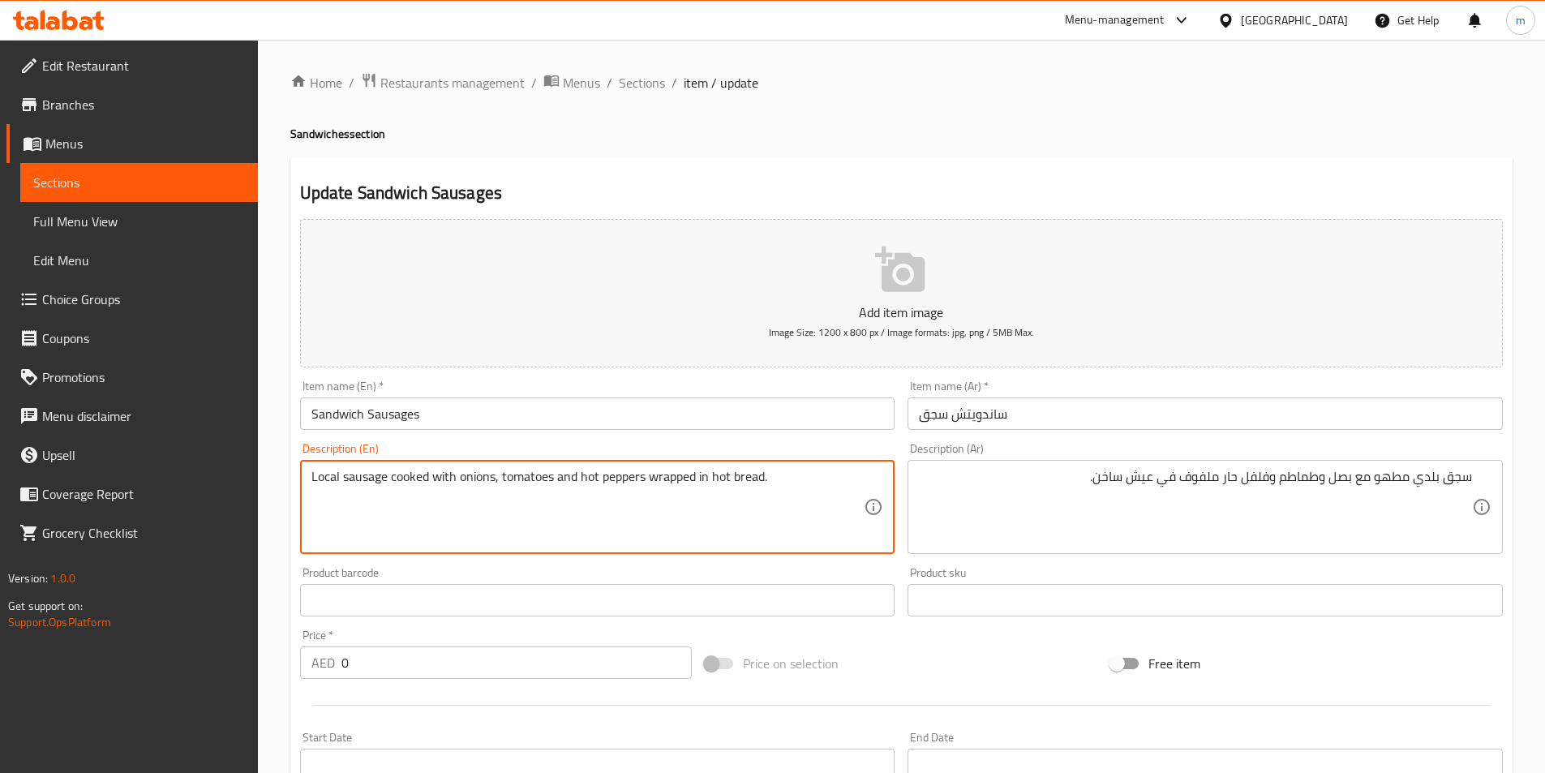
drag, startPoint x: 339, startPoint y: 483, endPoint x: 251, endPoint y: 469, distance: 89.5
paste textarea "Baladi"
drag, startPoint x: 587, startPoint y: 475, endPoint x: 649, endPoint y: 472, distance: 62.5
click at [649, 472] on textarea "Baladi sausage cooked with onions, tomatoes and hot peppers wrapped in hot brea…" at bounding box center [588, 507] width 553 height 77
paste textarea "Chili"
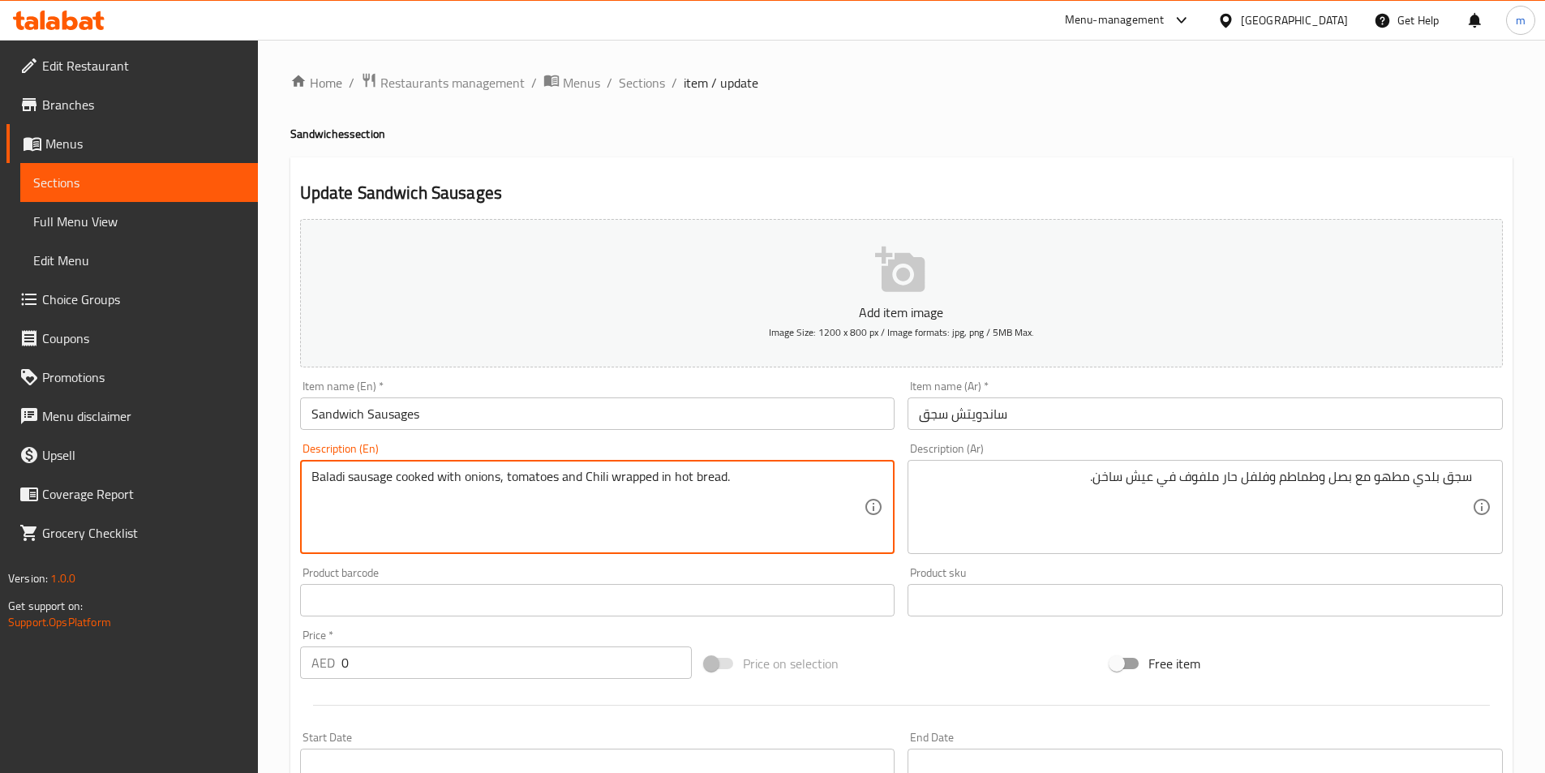
click at [591, 476] on textarea "Baladi sausage cooked with onions, tomatoes and Chili wrapped in hot bread." at bounding box center [588, 507] width 553 height 77
type textarea "Baladi sausage cooked with onions, tomatoes and chili wrapped in hot bread."
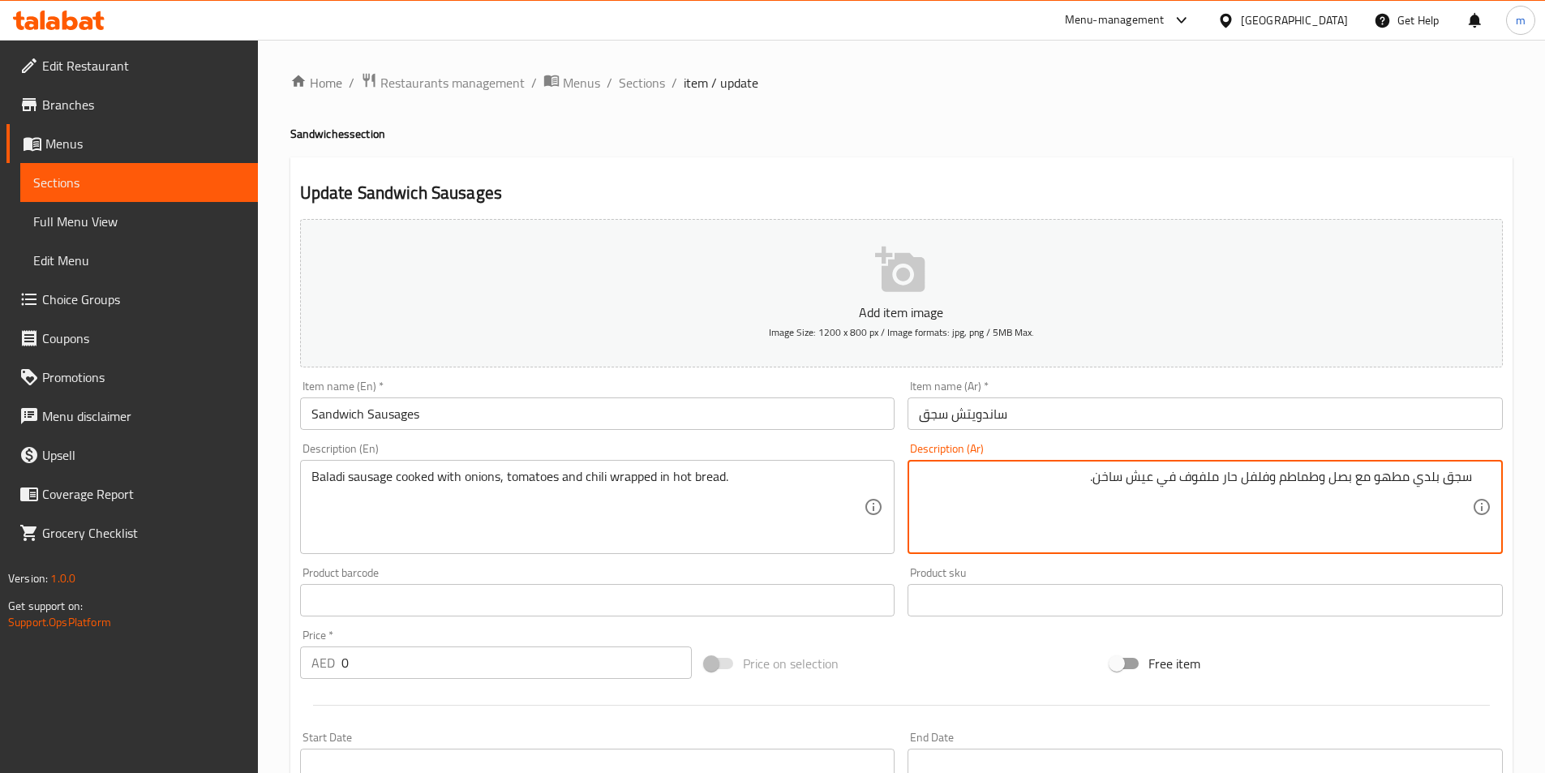
drag, startPoint x: 1191, startPoint y: 478, endPoint x: 1219, endPoint y: 482, distance: 27.9
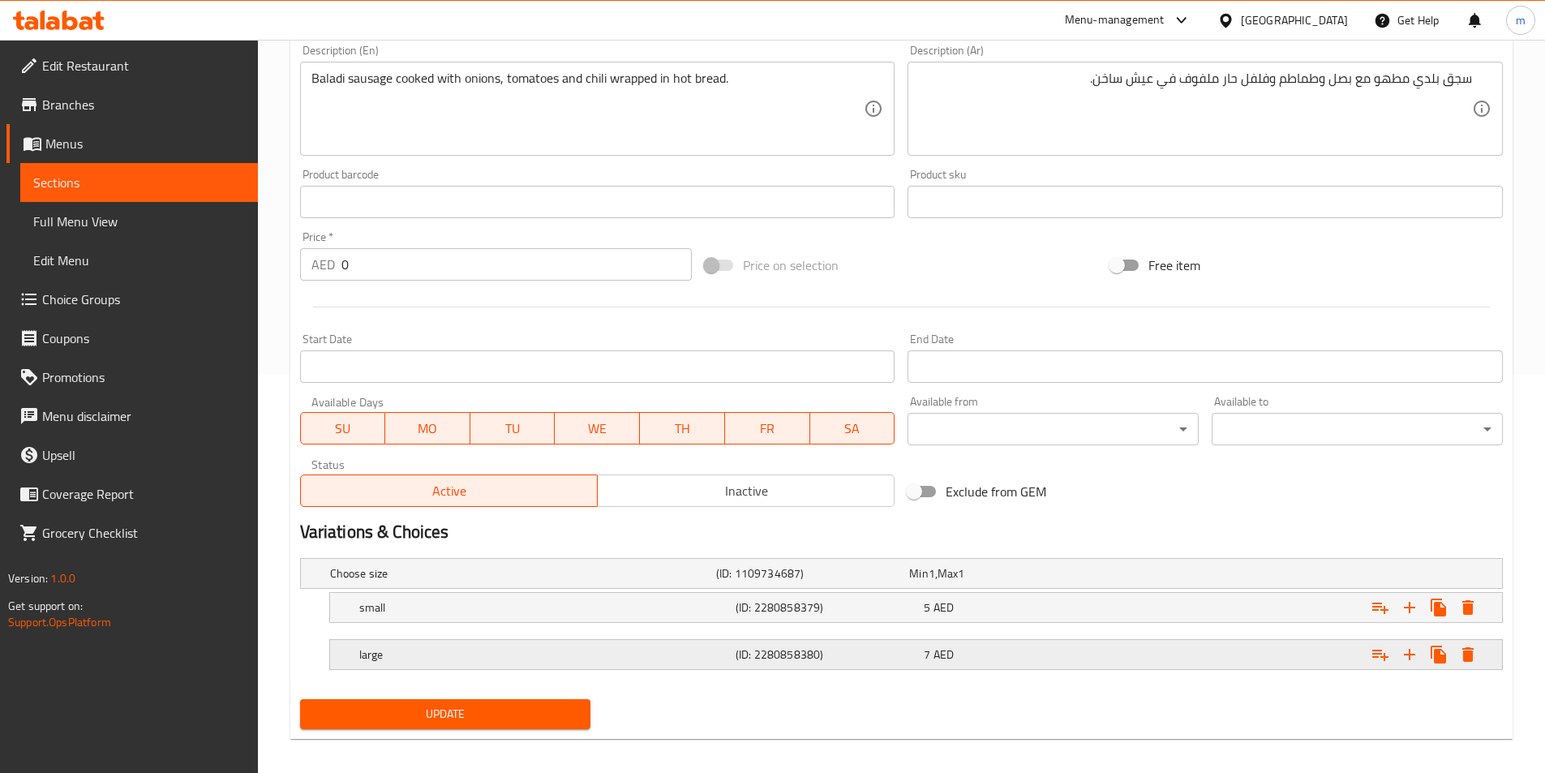
scroll to position [410, 0]
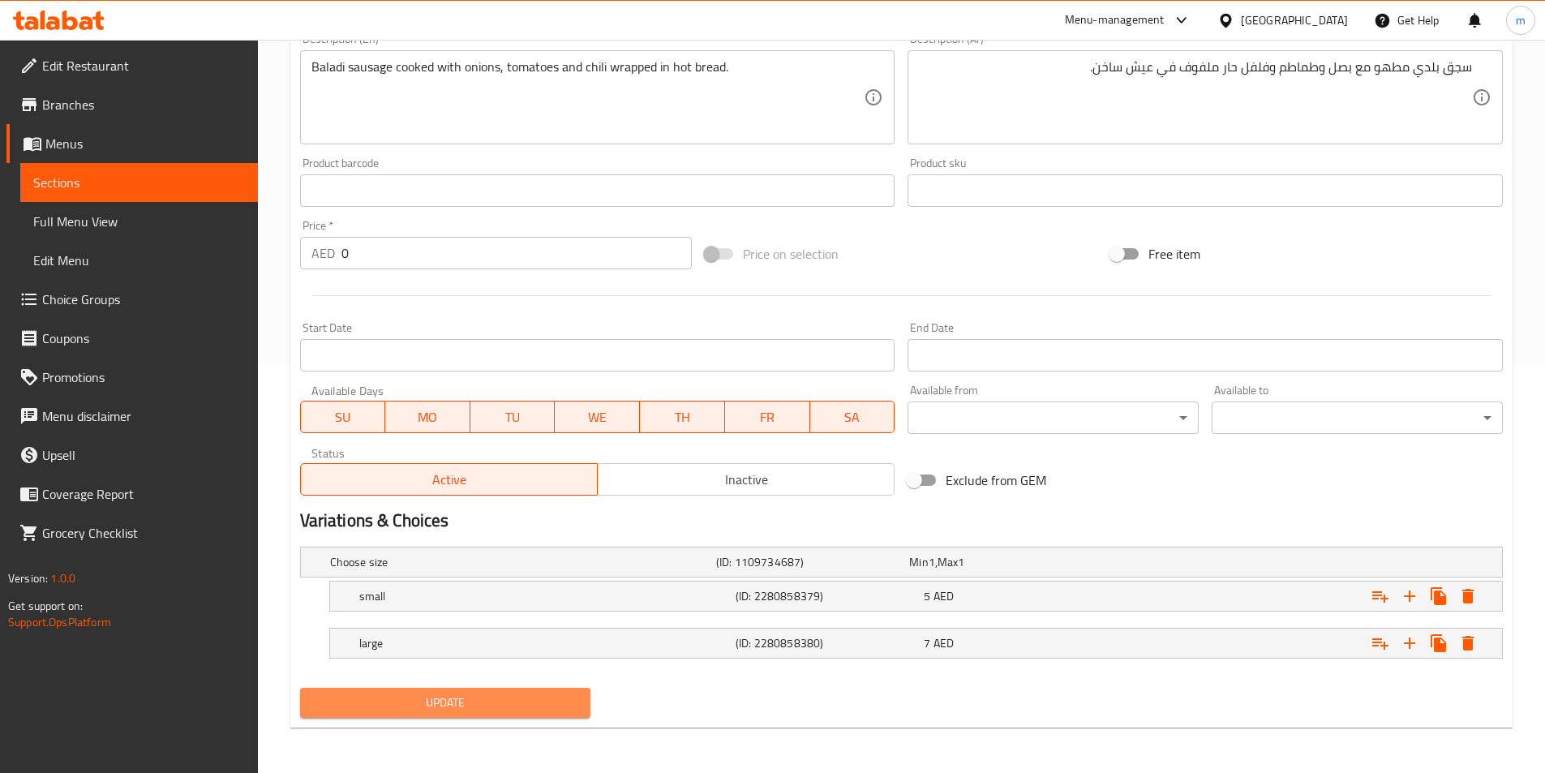
click at [510, 698] on span "Update" at bounding box center [445, 703] width 265 height 20
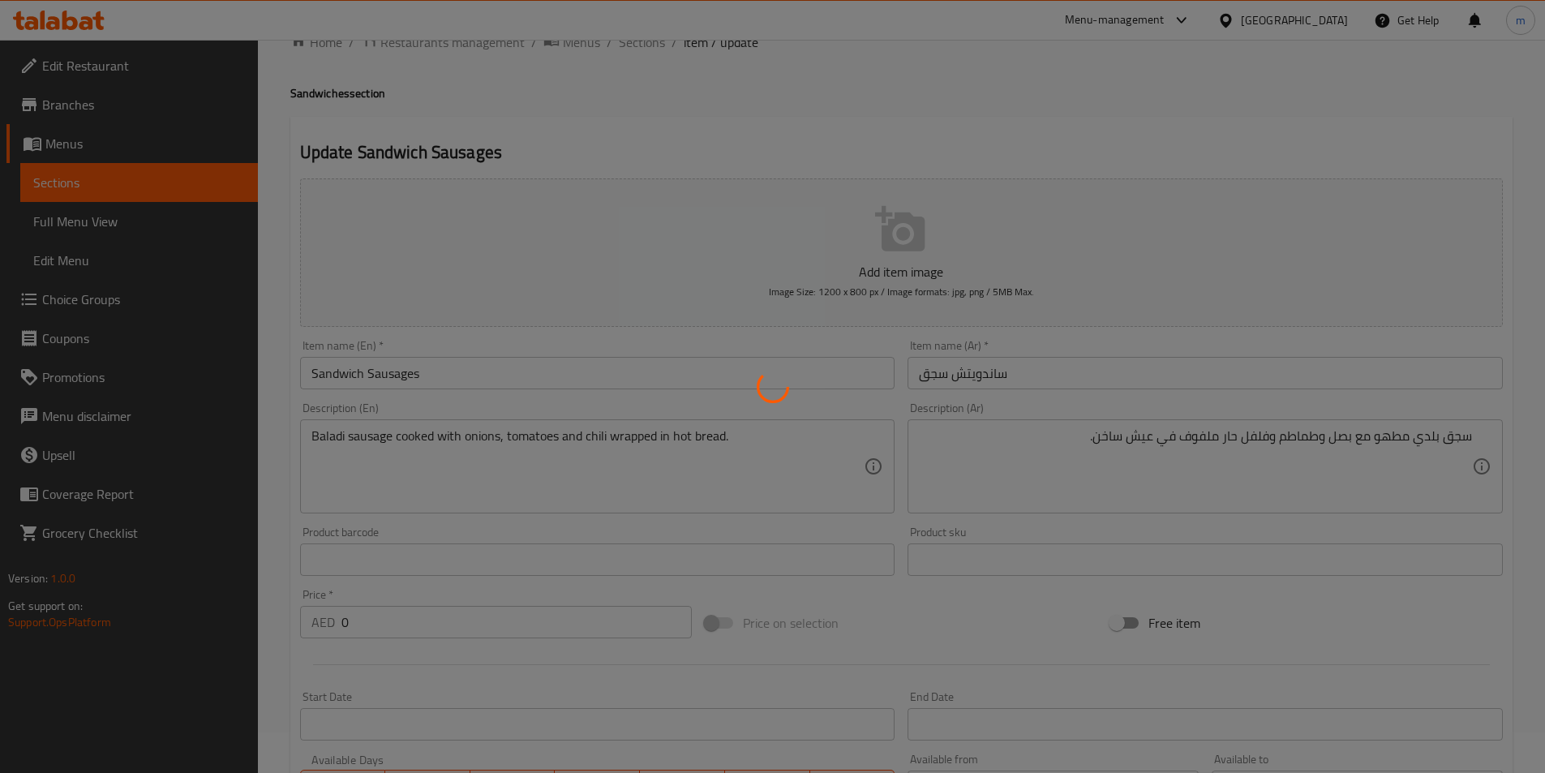
scroll to position [0, 0]
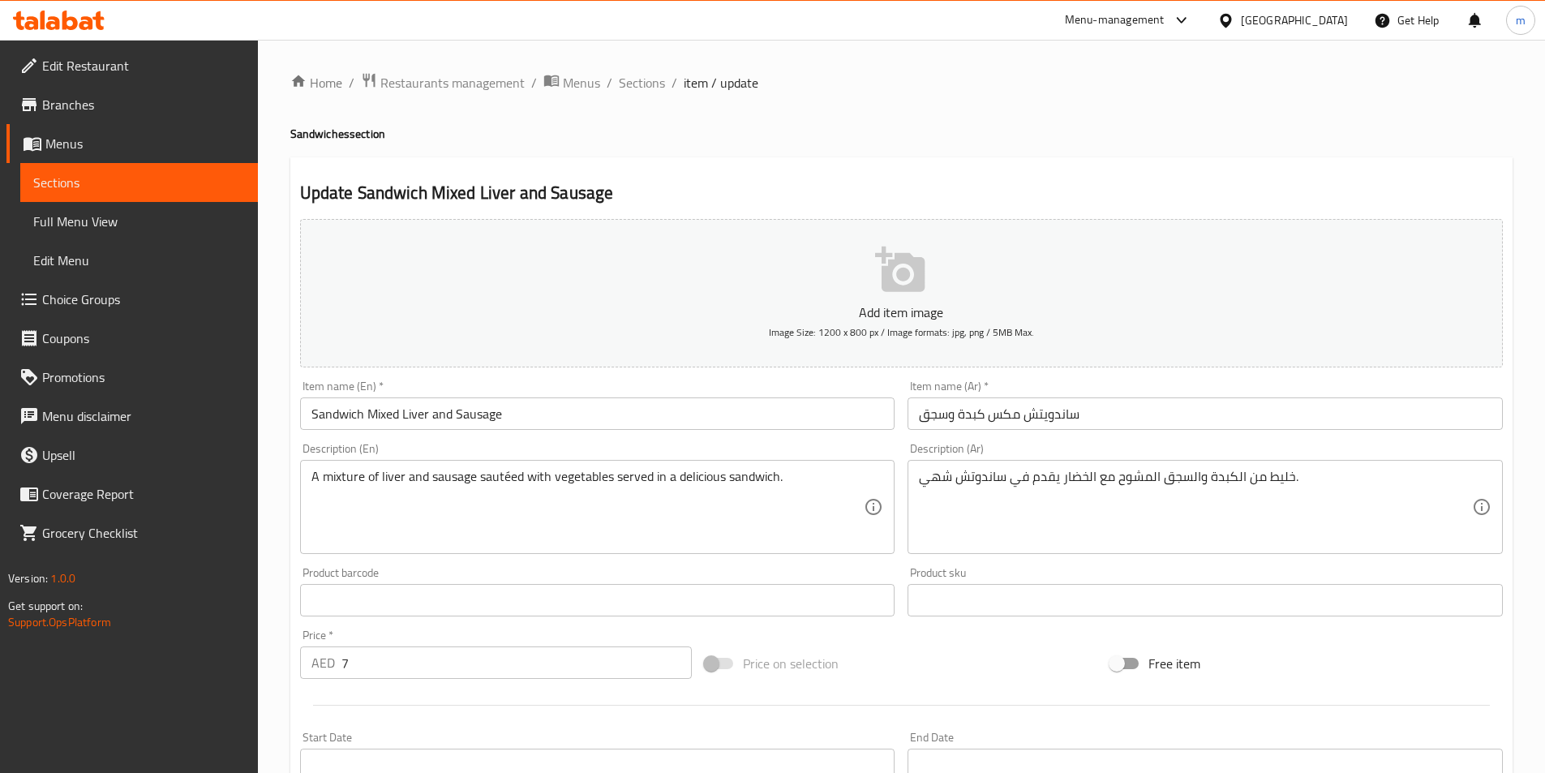
click at [997, 378] on div "Item name (Ar)   * ساندويتش مكس كبدة وسجق Item name (Ar) *" at bounding box center [1205, 405] width 608 height 62
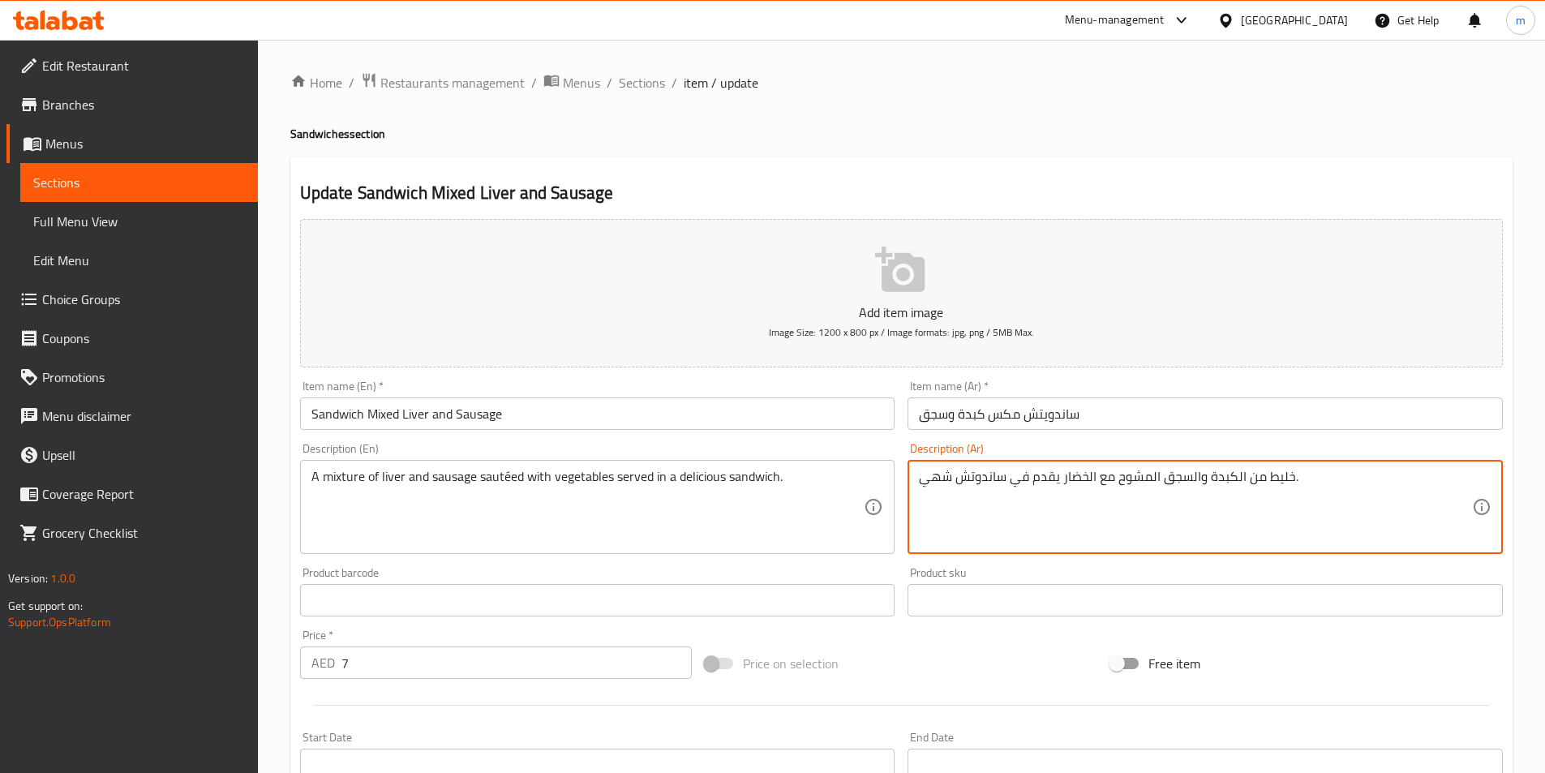
drag, startPoint x: 996, startPoint y: 466, endPoint x: 1159, endPoint y: 513, distance: 168.7
click at [982, 493] on textarea "خليط من الكبدة والسجق المشوح مع الخضار يقدم في ساندوتش شهي." at bounding box center [1195, 507] width 553 height 77
drag, startPoint x: 1444, startPoint y: 482, endPoint x: 1473, endPoint y: 484, distance: 29.3
click at [1473, 484] on div "خليط من الكبدة والسجق المشوح مع الخضار يقدم في ساندوتش شهي. Description (Ar)" at bounding box center [1205, 507] width 595 height 94
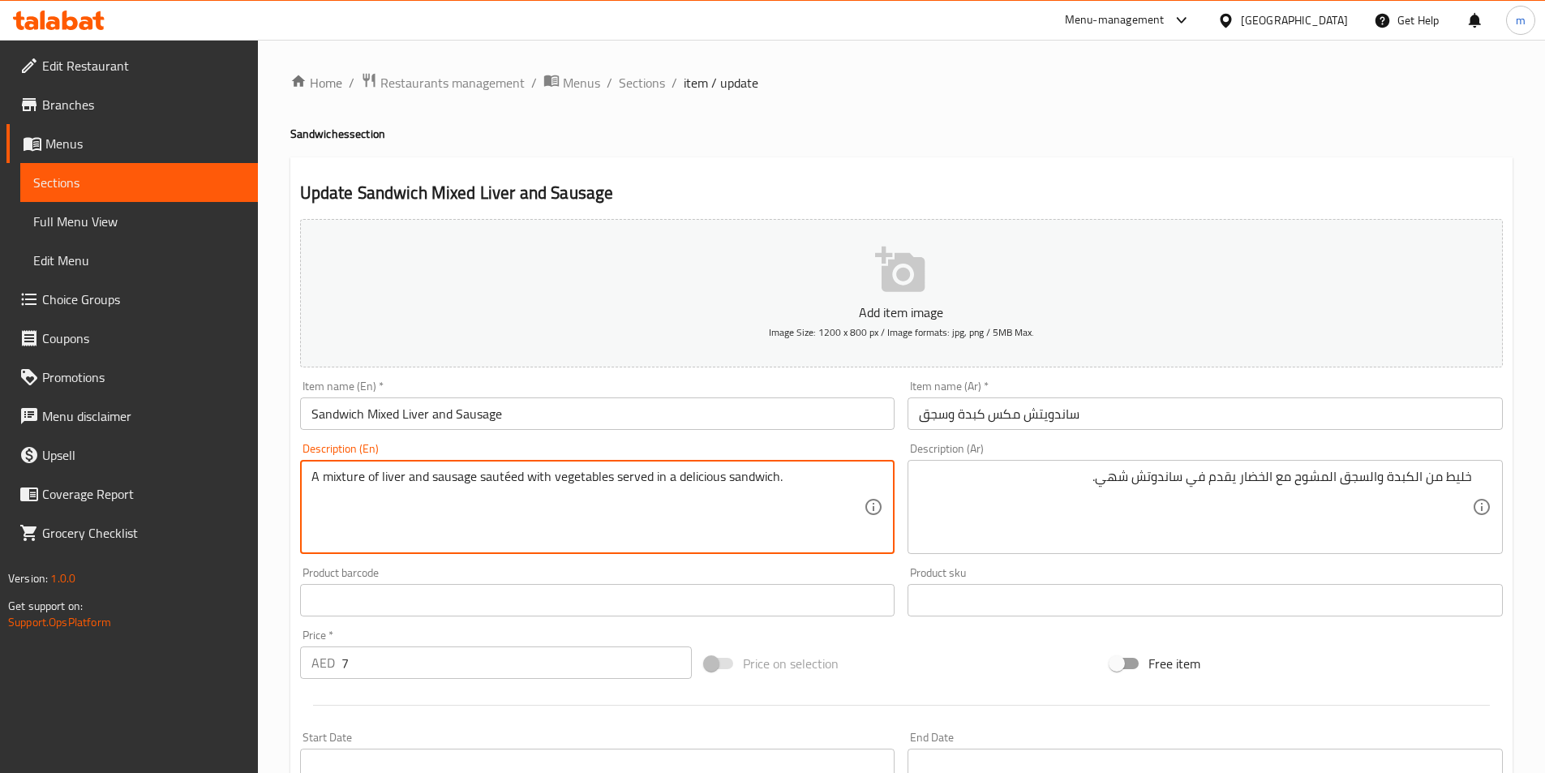
drag, startPoint x: 326, startPoint y: 482, endPoint x: 363, endPoint y: 479, distance: 37.4
paste textarea "blend"
drag, startPoint x: 466, startPoint y: 479, endPoint x: 510, endPoint y: 479, distance: 43.8
click at [510, 479] on textarea "A blend of liver and sausage sautéed with vegetables served in a delicious sand…" at bounding box center [588, 507] width 553 height 77
paste textarea "Mishuha"
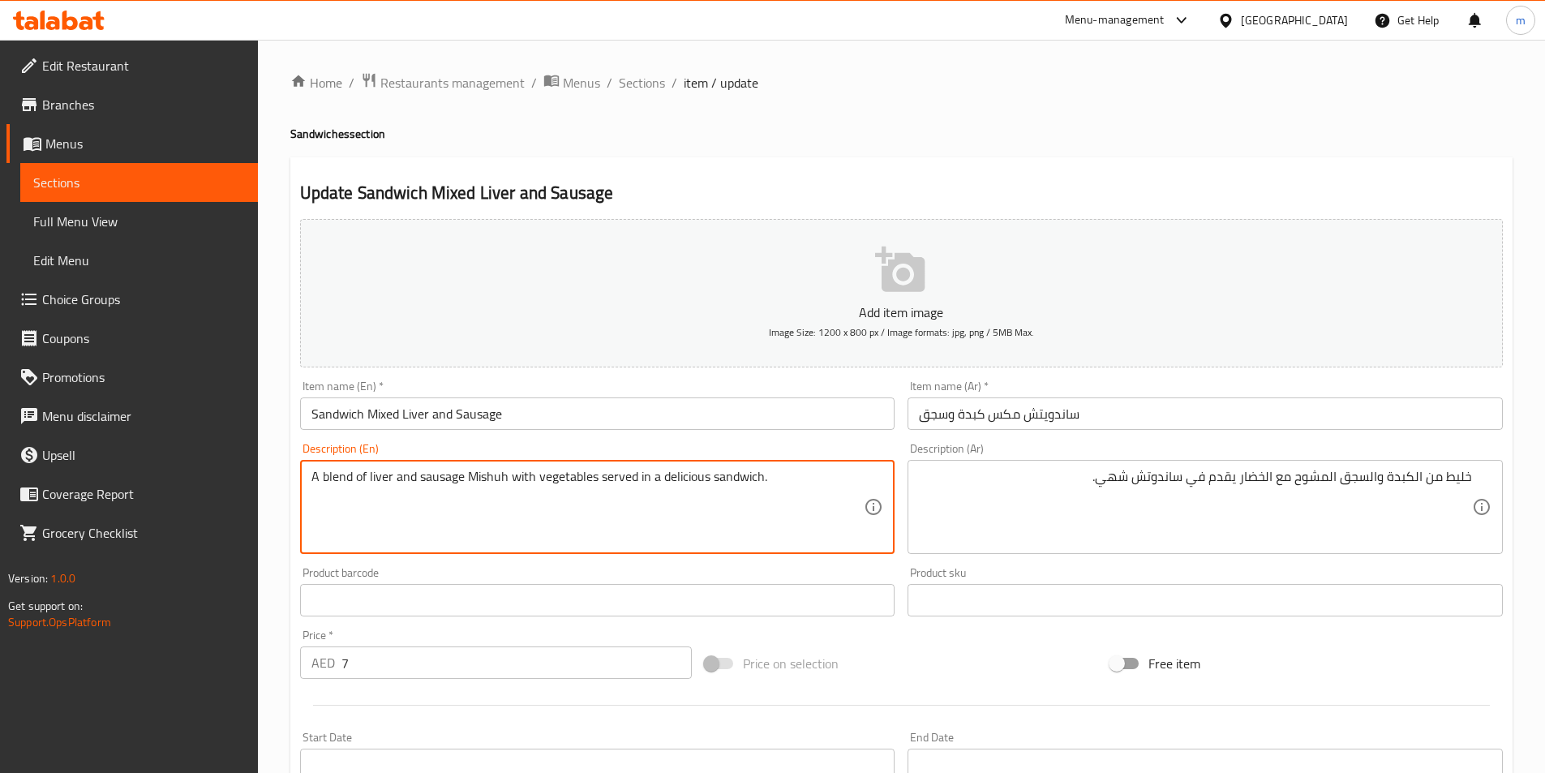
drag, startPoint x: 659, startPoint y: 475, endPoint x: 760, endPoint y: 509, distance: 106.7
click at [760, 509] on textarea "A blend of liver and sausage Mishuh with vegetables served in a delicious sandw…" at bounding box center [588, 507] width 553 height 77
type textarea "A blend of liver and sausage Mishuh with vegetables served in a delicious sandw…"
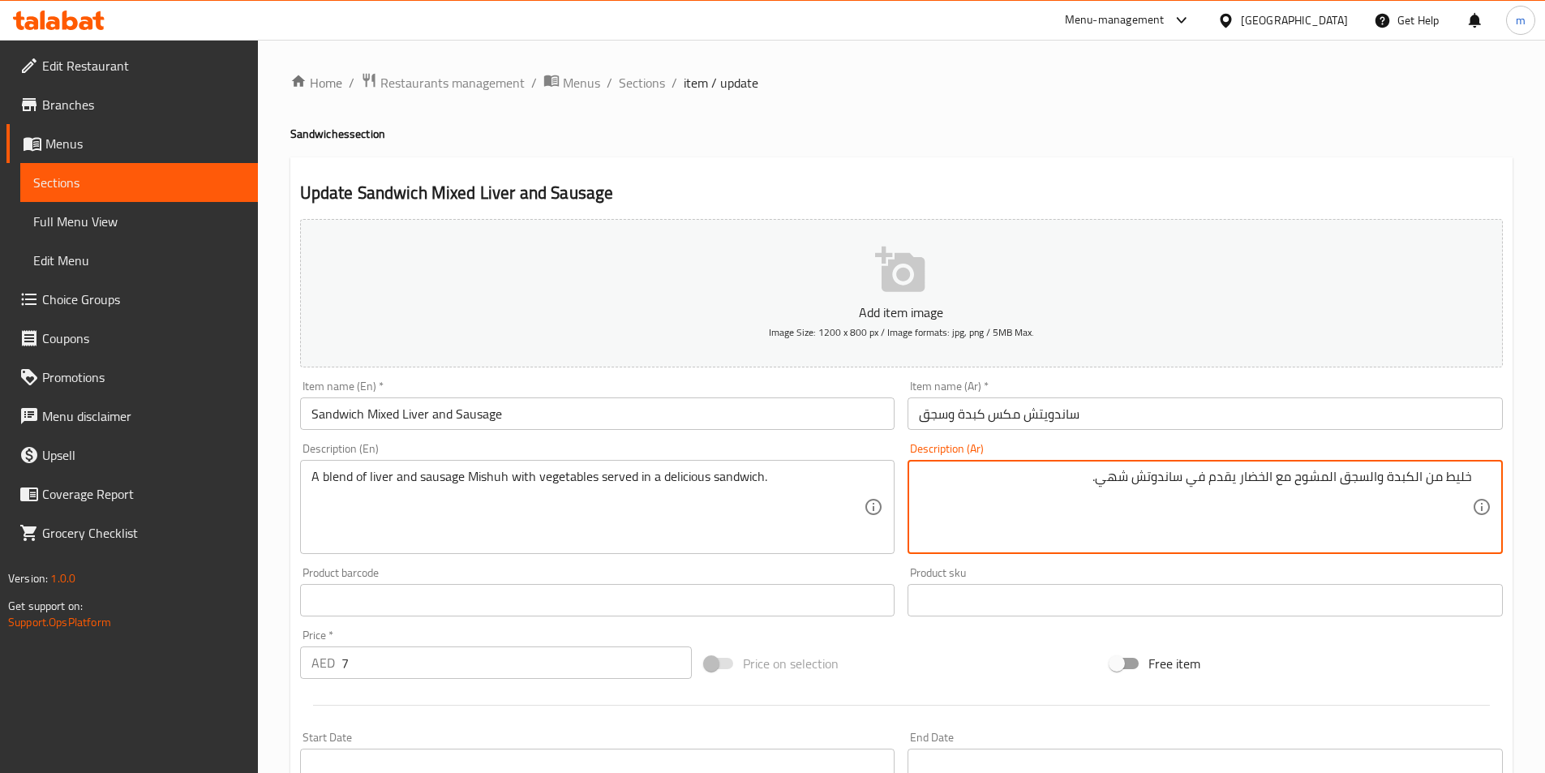
drag, startPoint x: 1101, startPoint y: 475, endPoint x: 1132, endPoint y: 484, distance: 32.1
type textarea "خليط من الكبدة والسجق المشوح مع الخضار يقدم في ساندوتش ."
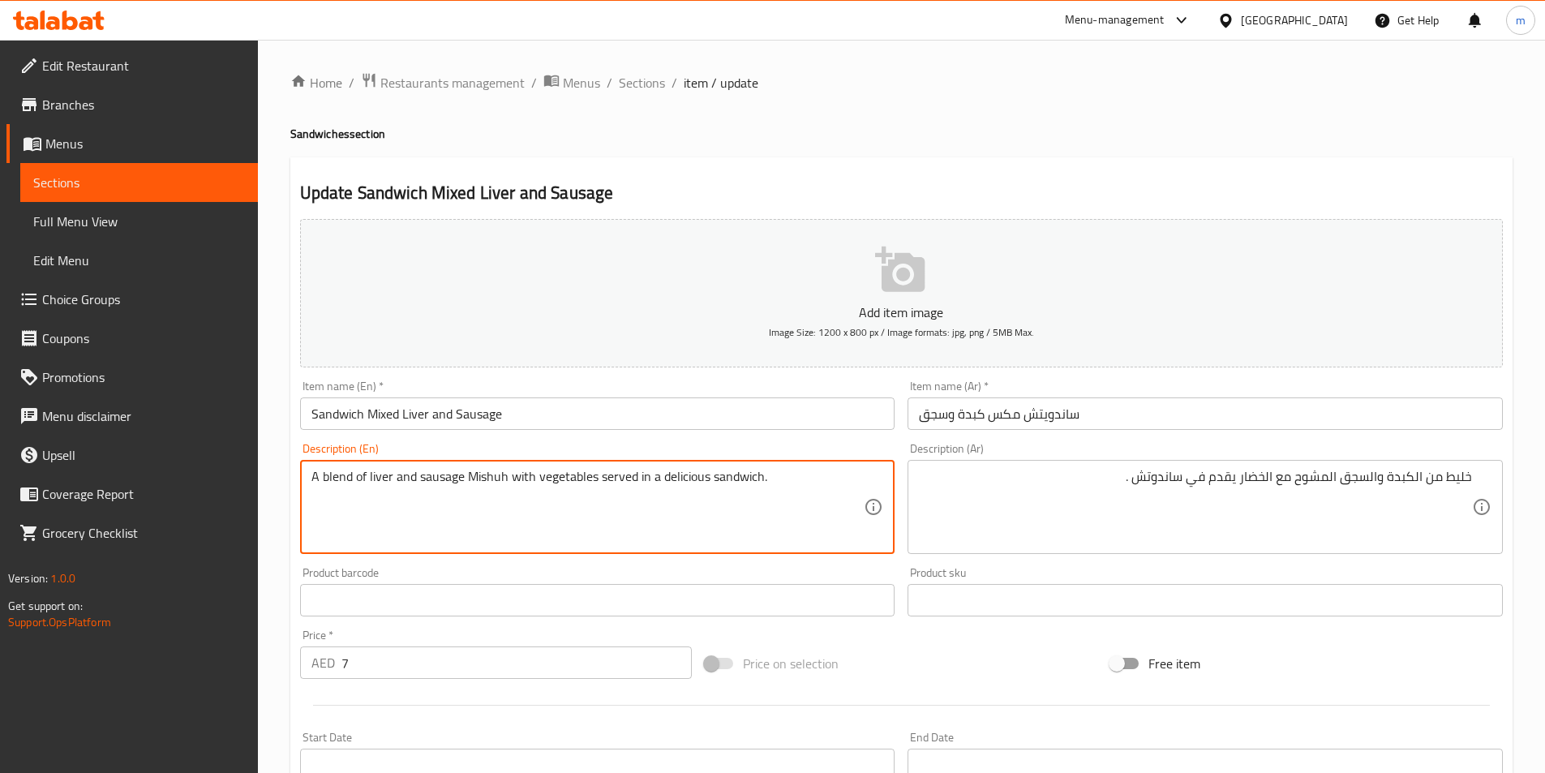
drag, startPoint x: 664, startPoint y: 472, endPoint x: 680, endPoint y: 478, distance: 17.2
drag, startPoint x: 662, startPoint y: 479, endPoint x: 705, endPoint y: 479, distance: 43.0
click at [705, 479] on textarea "A blend of liver and sausage Mishuh with vegetables served in a delicious sandw…" at bounding box center [588, 507] width 553 height 77
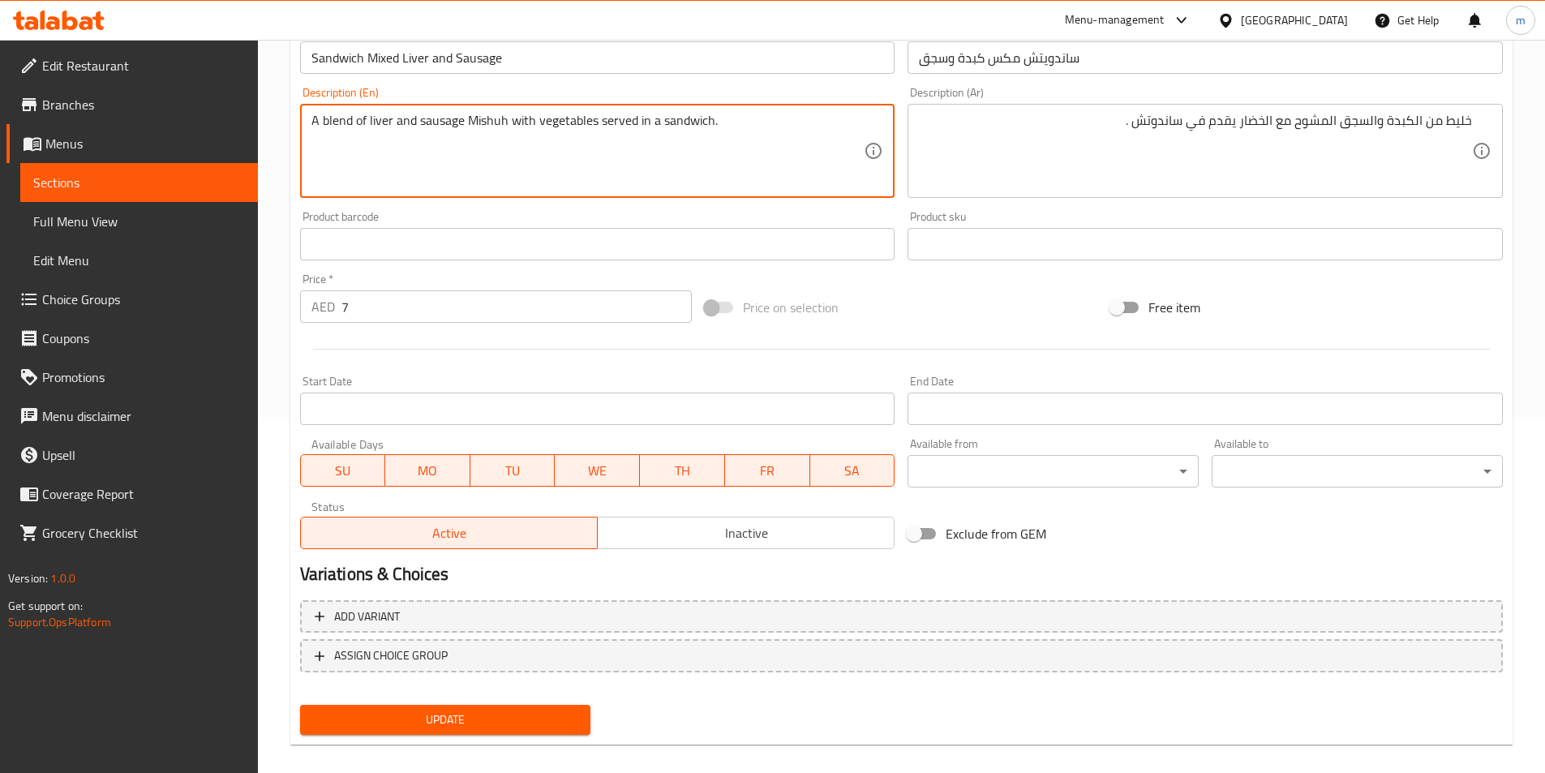
scroll to position [373, 0]
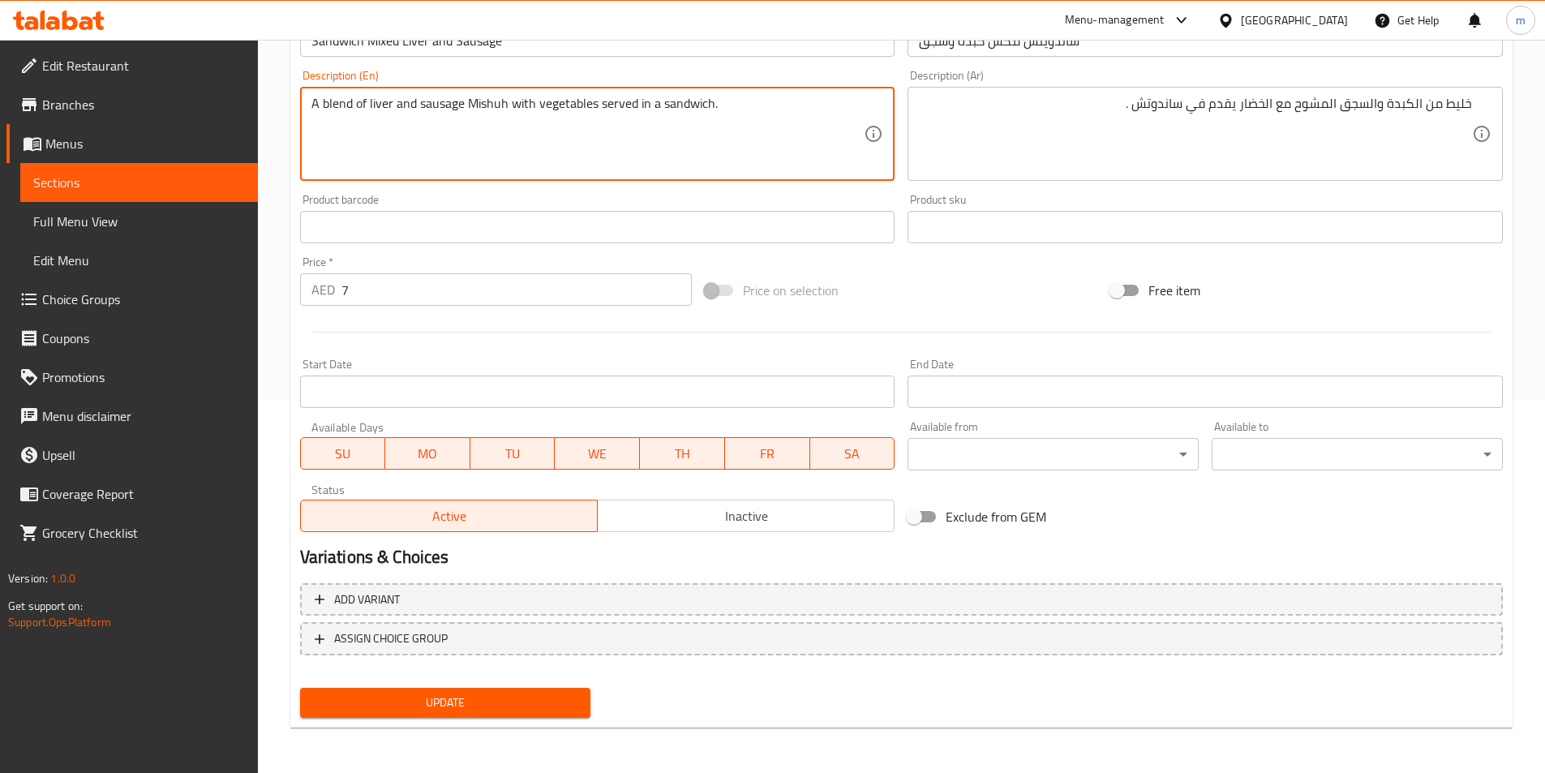
type textarea "A blend of liver and sausage Mishuh with vegetables served in a sandwich."
click at [482, 716] on button "Update" at bounding box center [445, 703] width 291 height 30
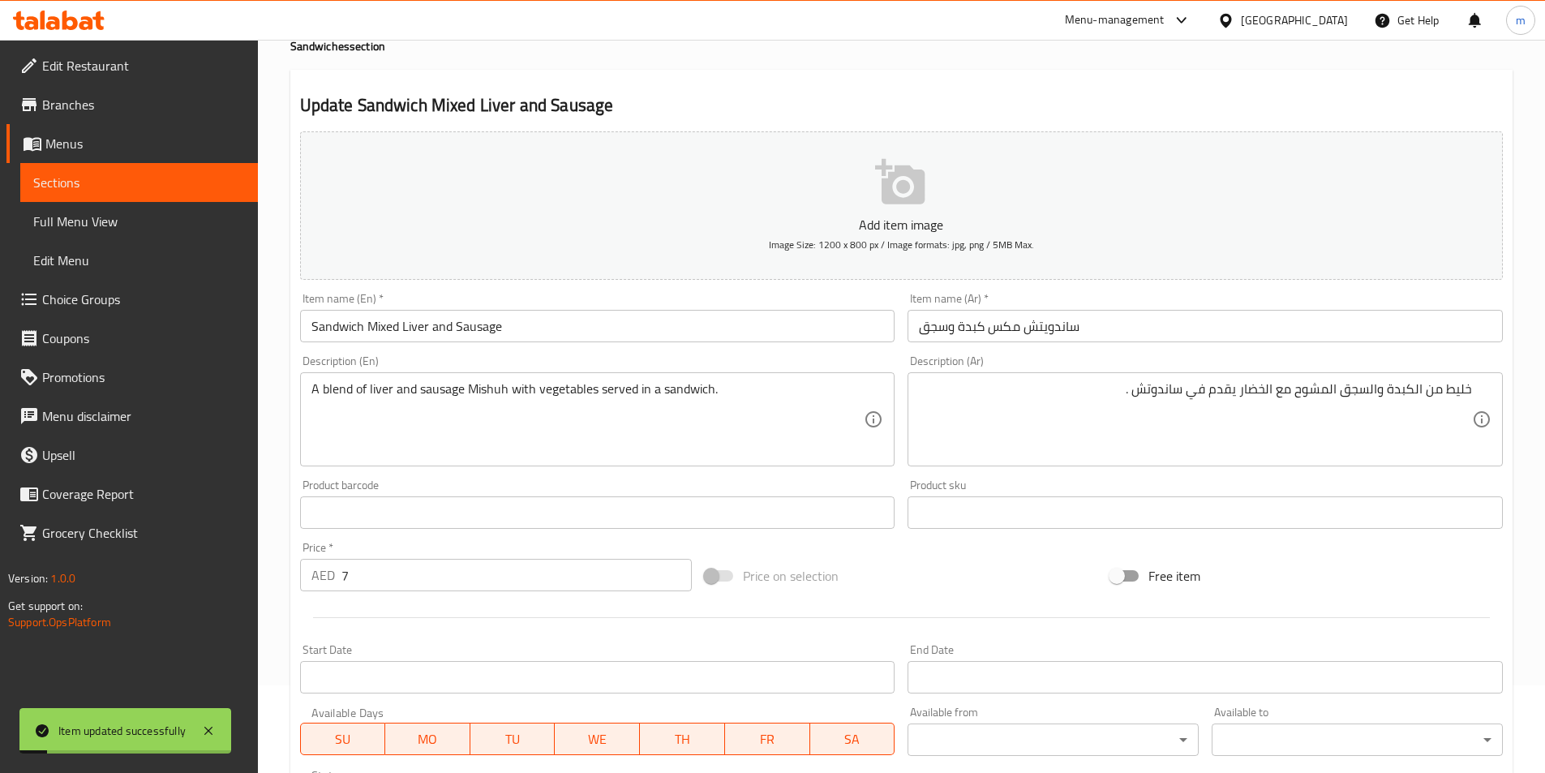
scroll to position [0, 0]
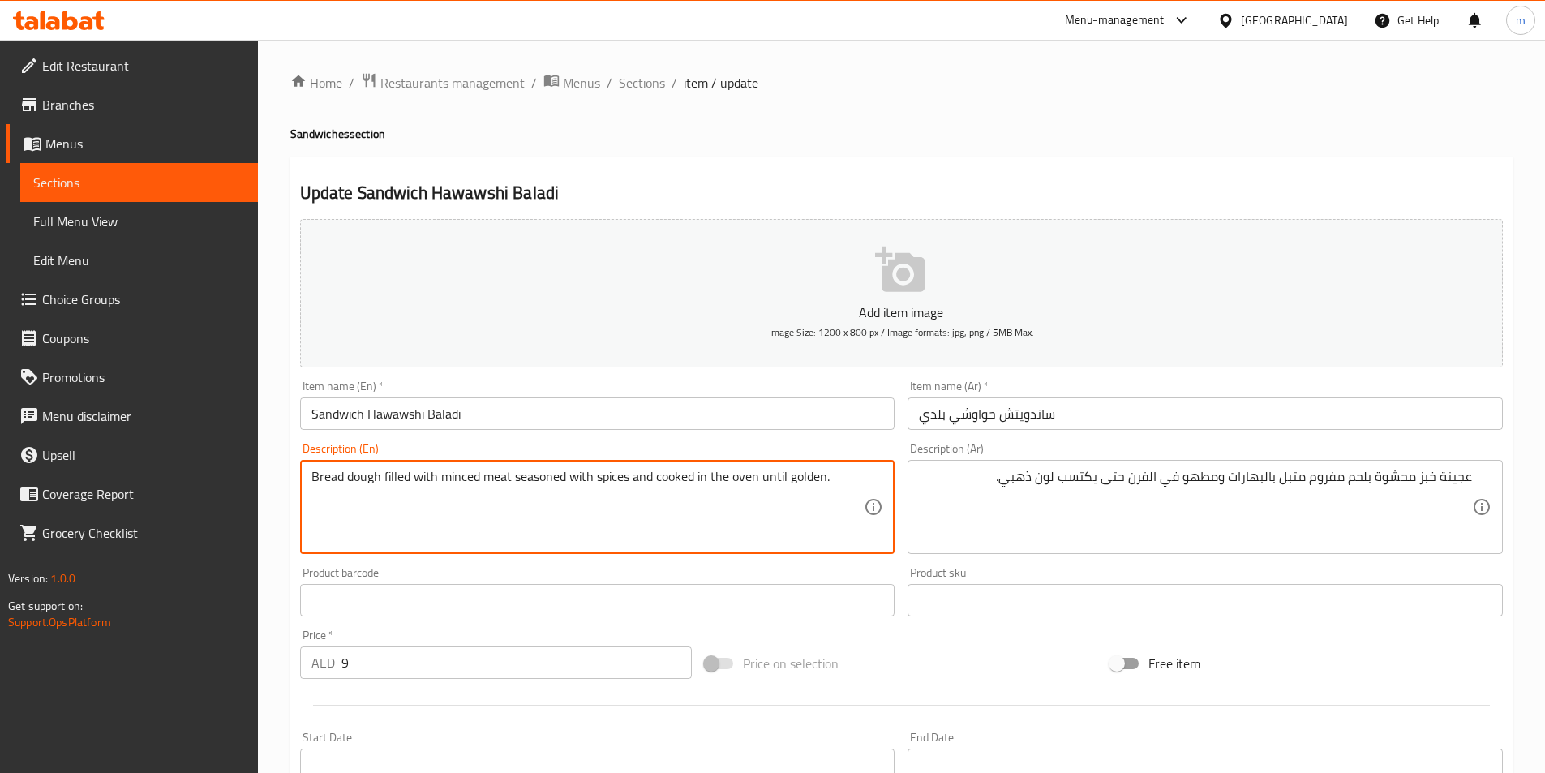
drag, startPoint x: 345, startPoint y: 477, endPoint x: 411, endPoint y: 477, distance: 65.7
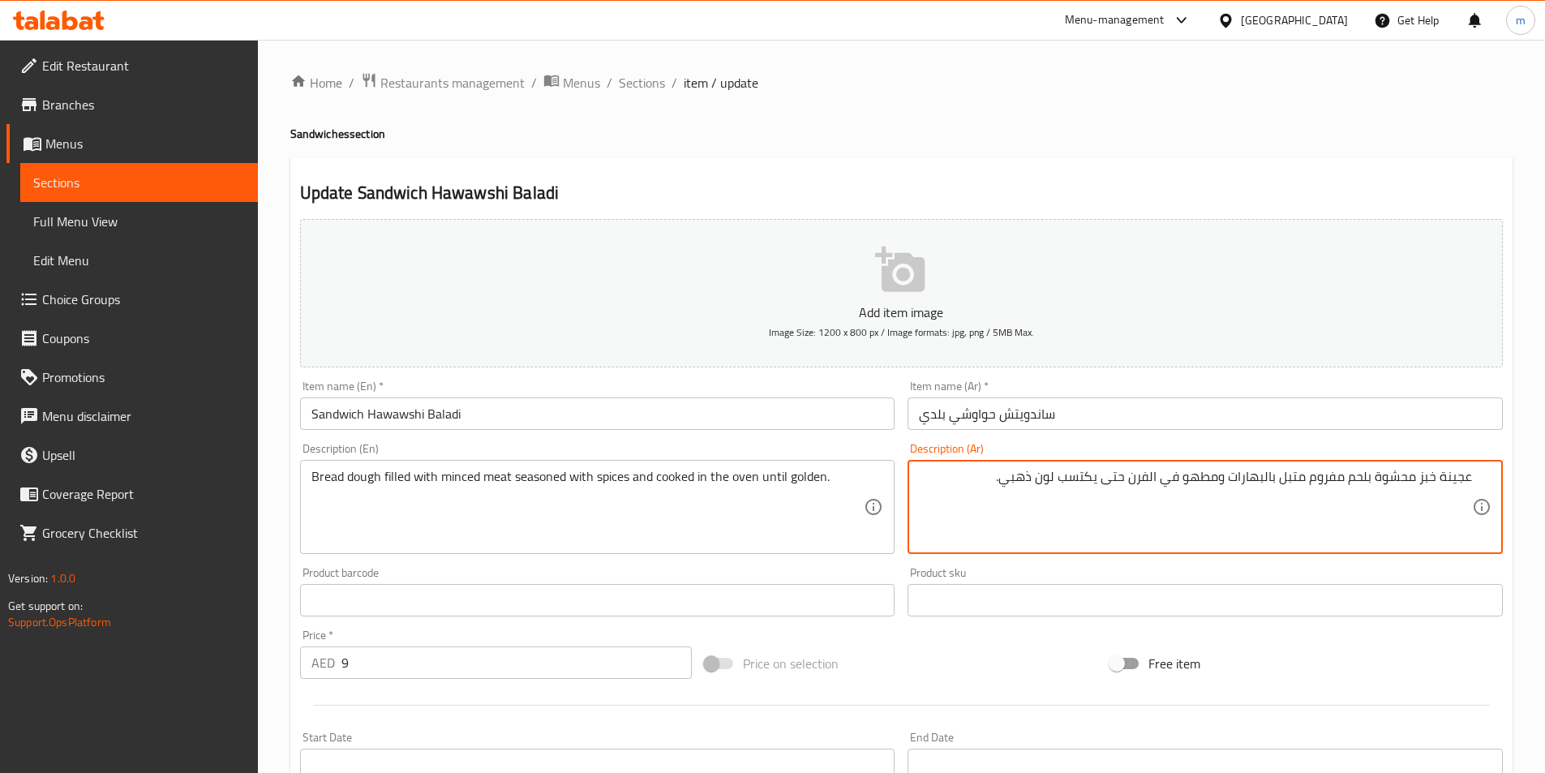
drag, startPoint x: 1378, startPoint y: 471, endPoint x: 1435, endPoint y: 489, distance: 60.3
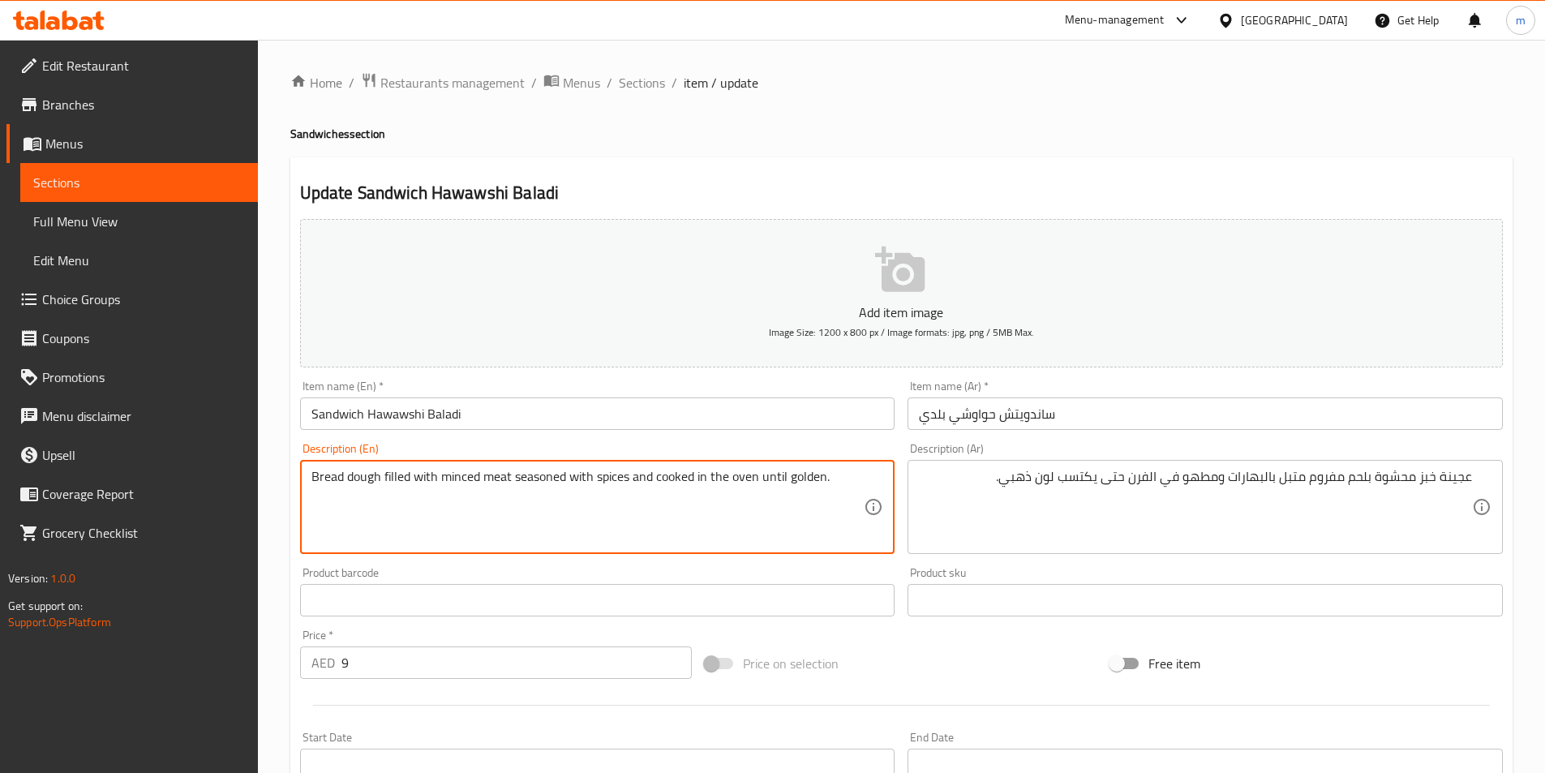
drag, startPoint x: 349, startPoint y: 479, endPoint x: 359, endPoint y: 479, distance: 9.7
click at [343, 474] on textarea "Bread dough filled with minced meat seasoned with spices and cooked in the oven…" at bounding box center [588, 507] width 553 height 77
drag, startPoint x: 348, startPoint y: 477, endPoint x: 379, endPoint y: 479, distance: 30.9
click at [379, 479] on textarea "Bread dough filled with minced meat seasoned with spices and cooked in the oven…" at bounding box center [588, 507] width 553 height 77
paste textarea "stuffed"
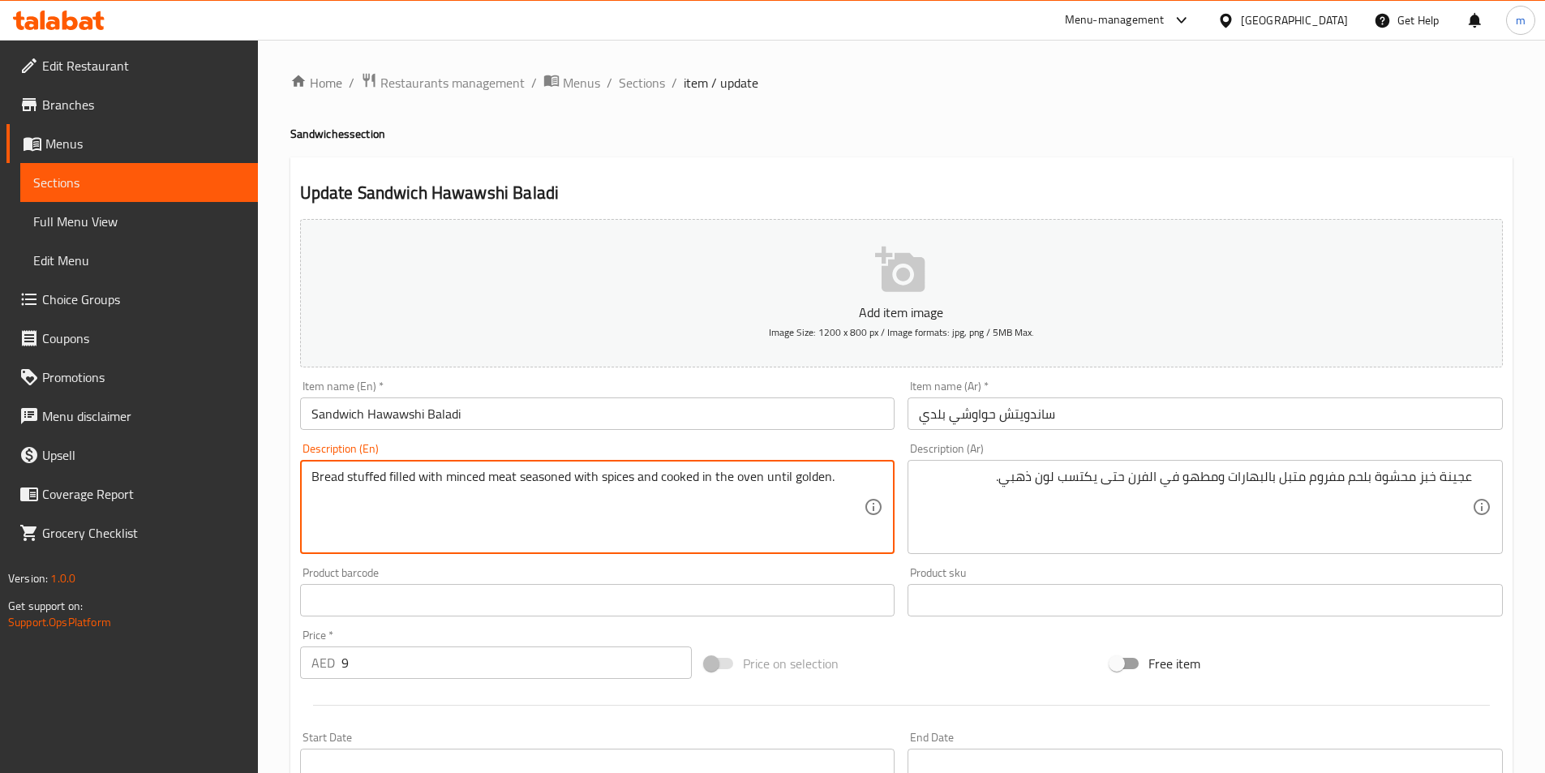
drag, startPoint x: 417, startPoint y: 477, endPoint x: 389, endPoint y: 482, distance: 28.0
click at [389, 482] on textarea "Bread stuffed filled with minced meat seasoned with spices and cooked in the ov…" at bounding box center [588, 507] width 553 height 77
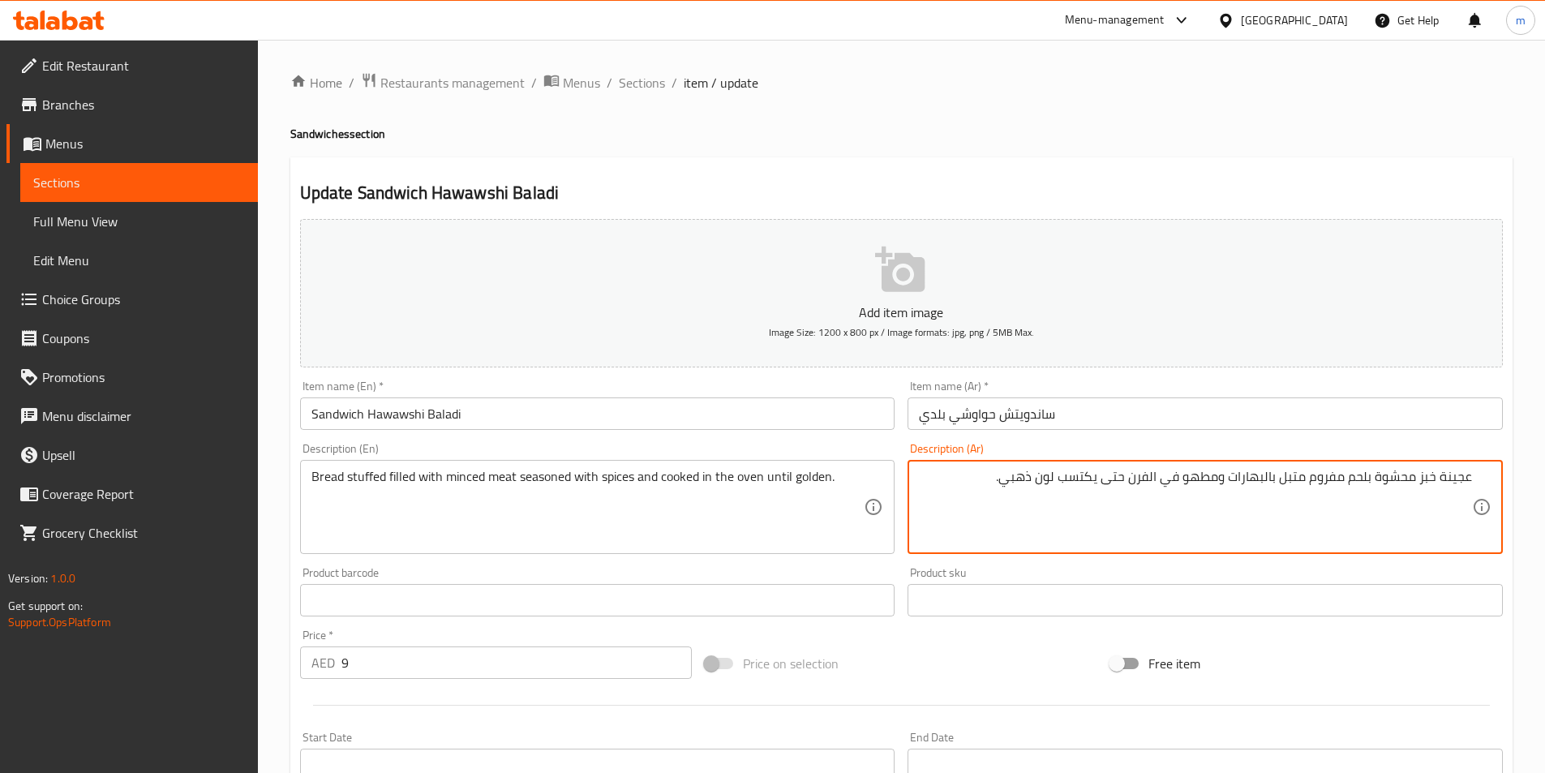
drag, startPoint x: 1378, startPoint y: 481, endPoint x: 1442, endPoint y: 480, distance: 64.1
click at [1456, 478] on textarea "عجينة خبز محشوة بلحم مفروم متبل بالبهارات ومطهو في الفرن حتى يكتسب لون ذهبي." at bounding box center [1195, 507] width 553 height 77
drag, startPoint x: 1442, startPoint y: 472, endPoint x: 1477, endPoint y: 478, distance: 34.5
click at [1477, 478] on div "عجينة خبز محشوة بلحم مفروم متبل بالبهارات ومطهو في الفرن حتى يكتسب لون ذهبي. De…" at bounding box center [1205, 507] width 595 height 94
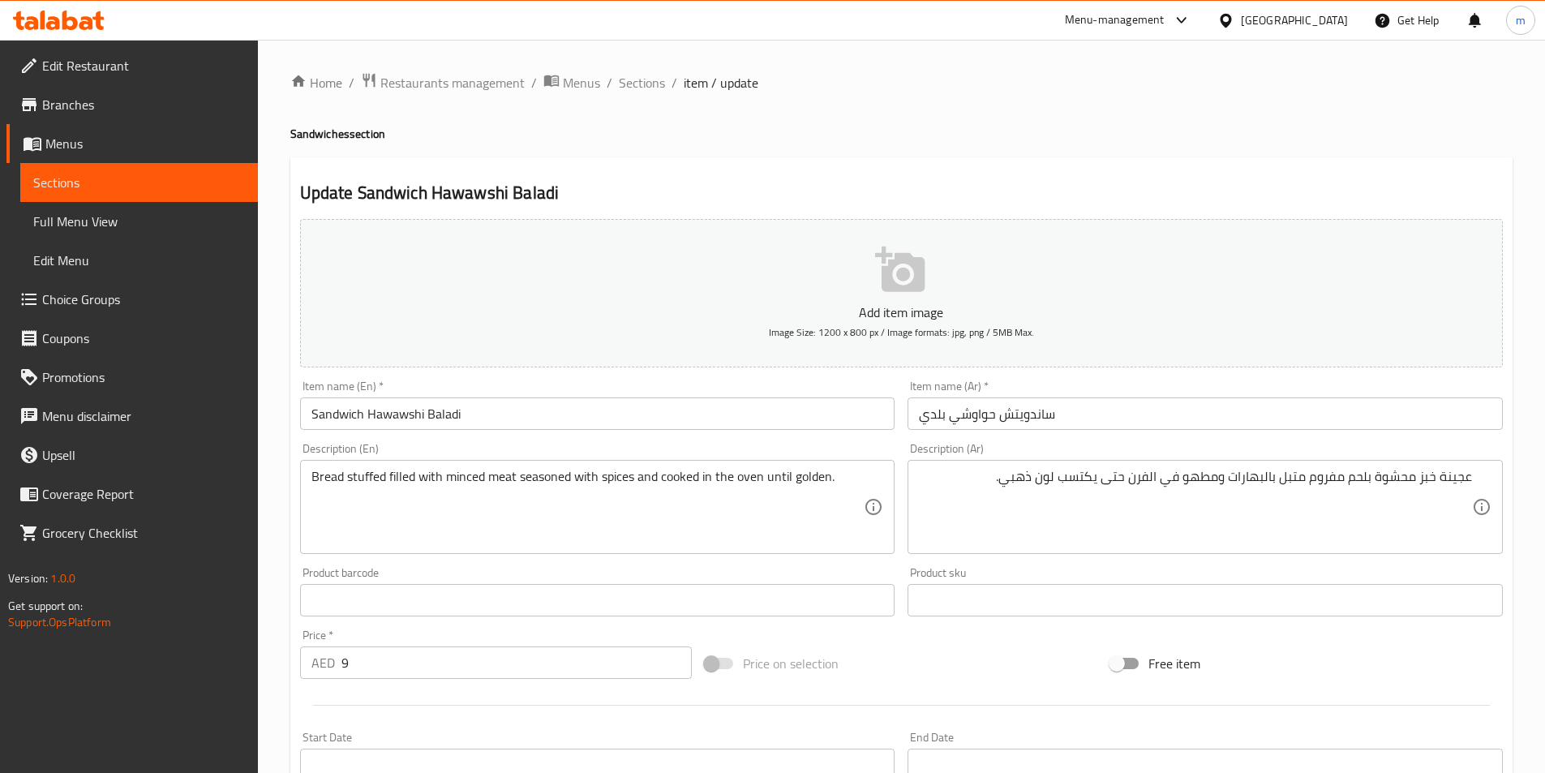
click at [1001, 501] on textarea "عجينة خبز محشوة بلحم مفروم متبل بالبهارات ومطهو في الفرن حتى يكتسب لون ذهبي." at bounding box center [1195, 507] width 553 height 77
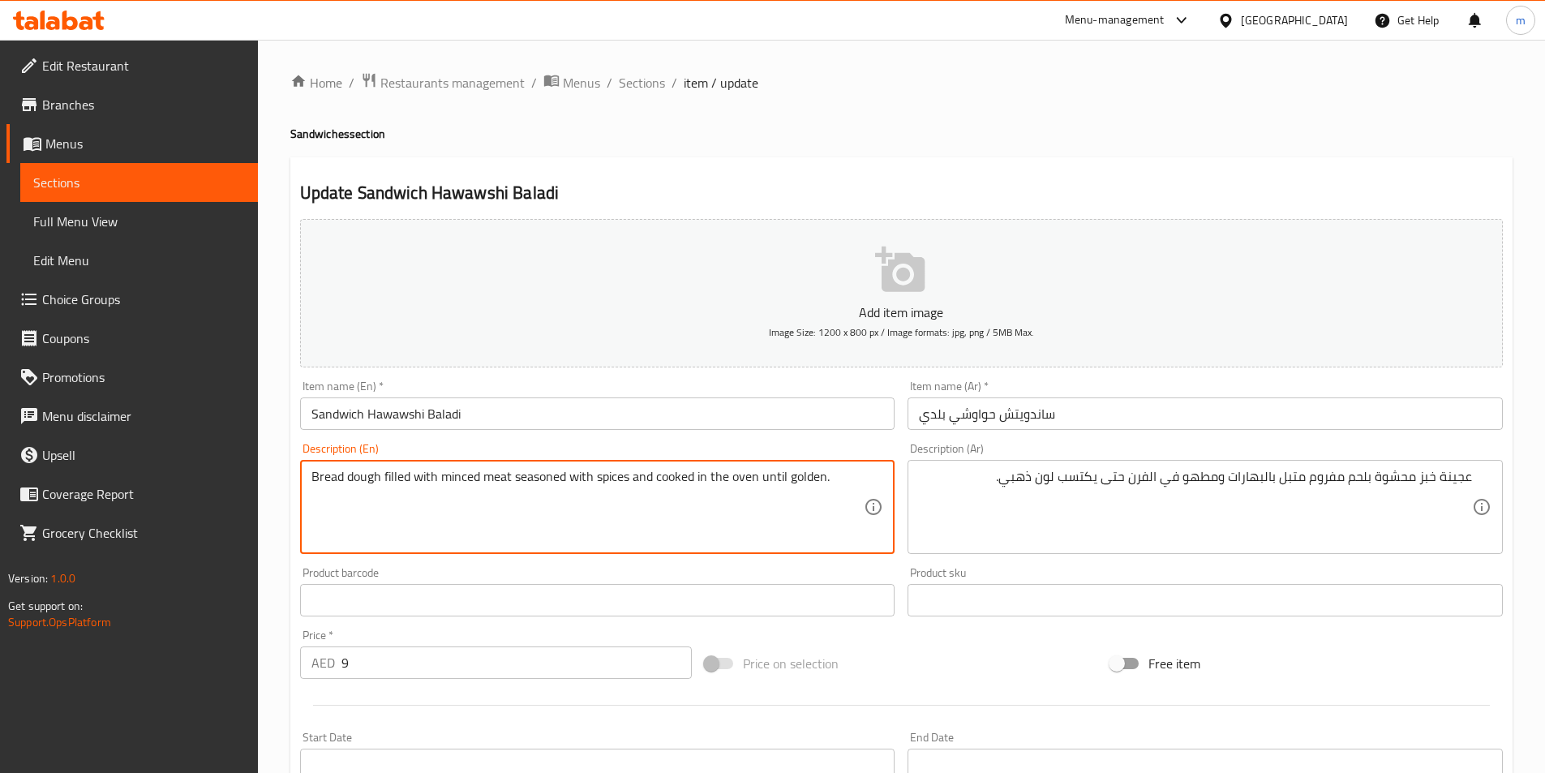
click at [451, 508] on textarea "Bread dough filled with minced meat seasoned with spices and cooked in the oven…" at bounding box center [588, 507] width 553 height 77
drag, startPoint x: 347, startPoint y: 471, endPoint x: 410, endPoint y: 487, distance: 64.3
click at [410, 487] on textarea "Bread dough filled with minced meat seasoned with spices and cooked in the oven…" at bounding box center [588, 507] width 553 height 77
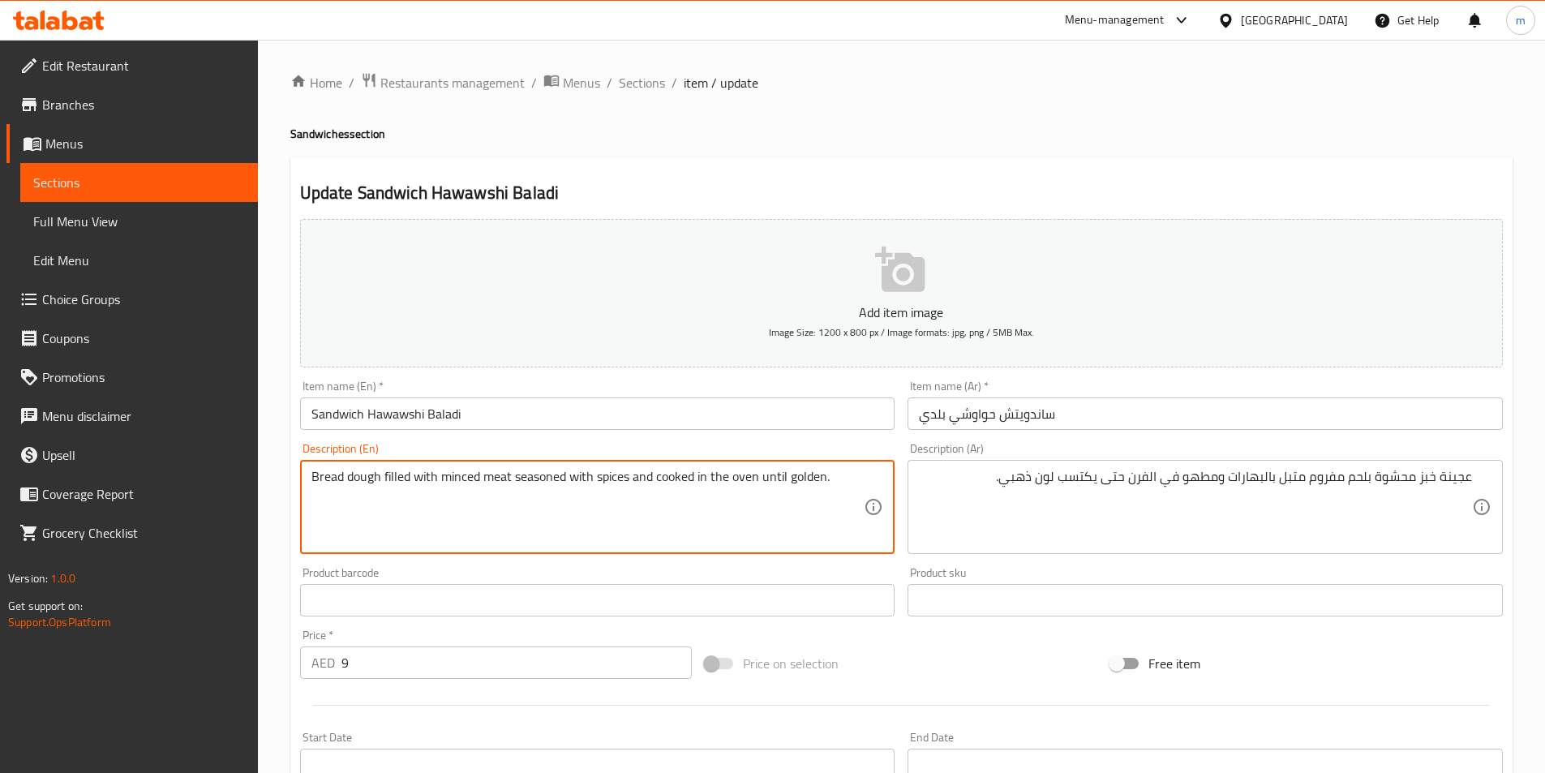
click at [410, 487] on textarea "Bread dough filled with minced meat seasoned with spices and cooked in the oven…" at bounding box center [588, 507] width 553 height 77
click at [390, 483] on textarea "Bread dough filled with minced meat seasoned with spices and cooked in the oven…" at bounding box center [588, 507] width 553 height 77
drag, startPoint x: 385, startPoint y: 479, endPoint x: 407, endPoint y: 486, distance: 23.6
click at [407, 486] on textarea "Bread dough filled with minced meat seasoned with spices and cooked in the oven…" at bounding box center [588, 507] width 553 height 77
paste textarea "stuff"
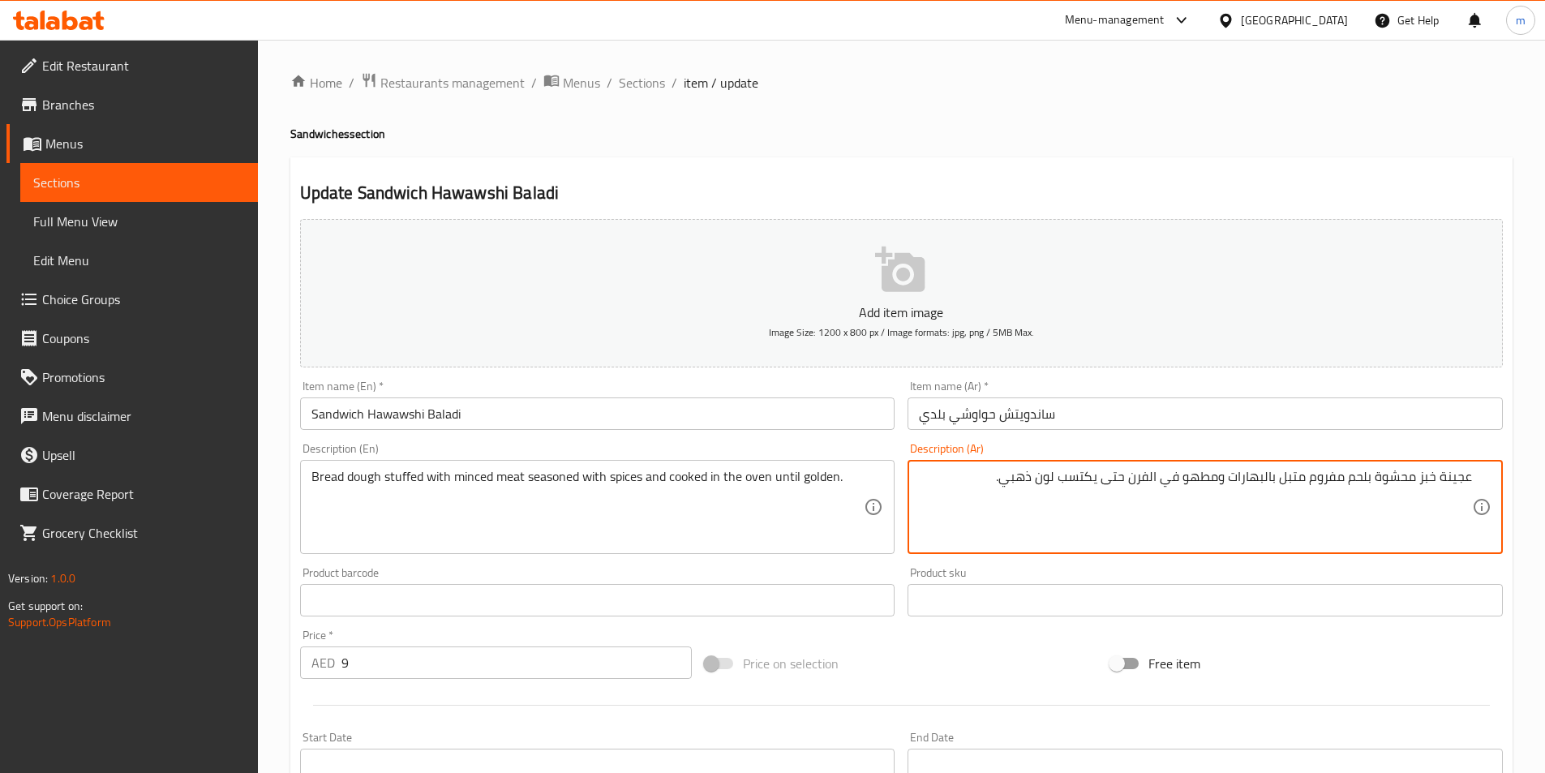
drag, startPoint x: 1219, startPoint y: 478, endPoint x: 1005, endPoint y: 474, distance: 214.2
drag, startPoint x: 1008, startPoint y: 478, endPoint x: 1059, endPoint y: 495, distance: 53.1
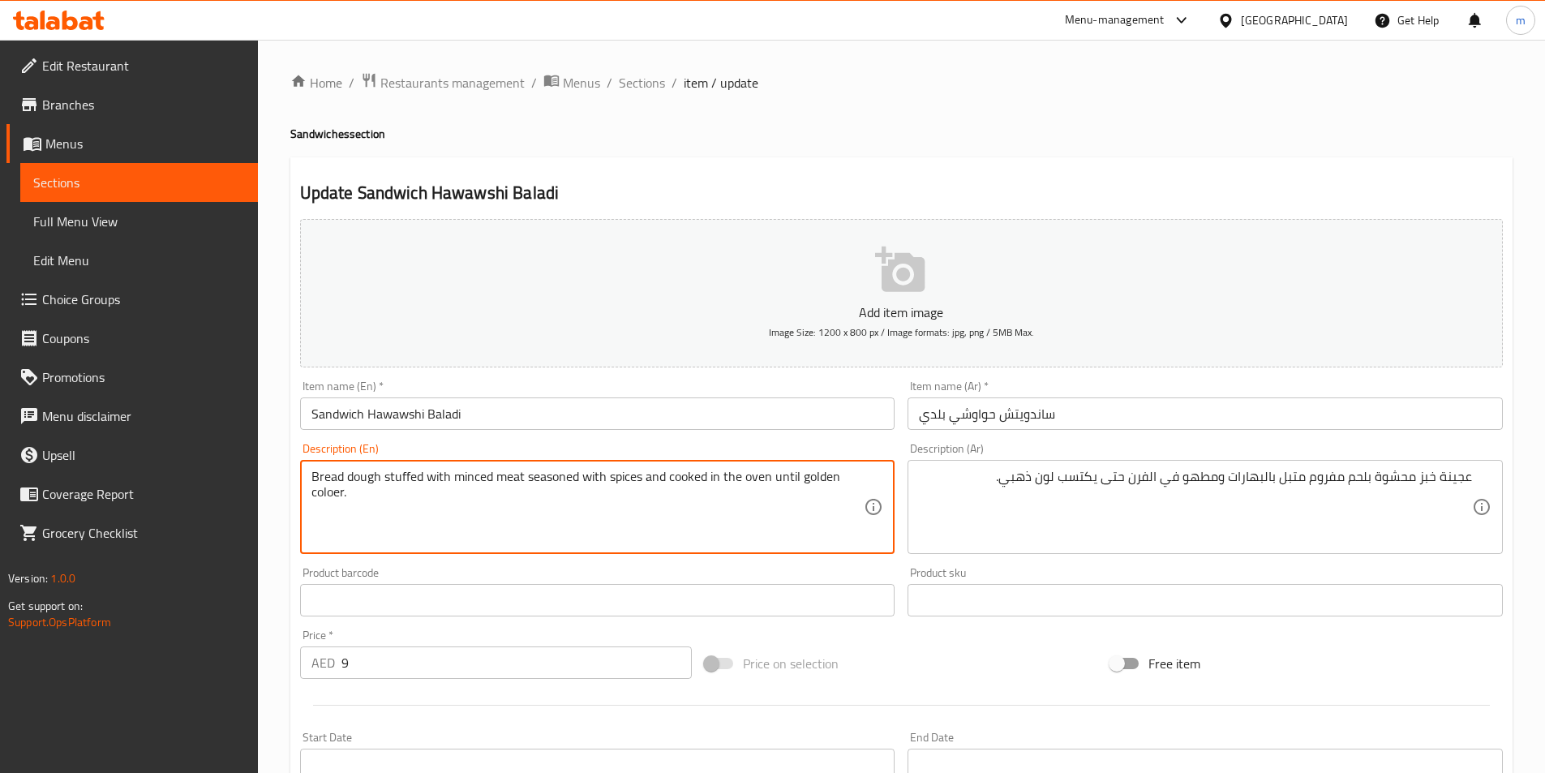
click at [345, 497] on textarea "Bread dough stuffed with minced meat seasoned with spices and cooked in the ove…" at bounding box center [588, 507] width 553 height 77
click at [337, 497] on textarea "Bread dough stuffed with minced meat seasoned with spices and cooked in the ove…" at bounding box center [588, 507] width 553 height 77
type textarea "Bread dough stuffed with minced meat seasoned with spices and cooked in the ove…"
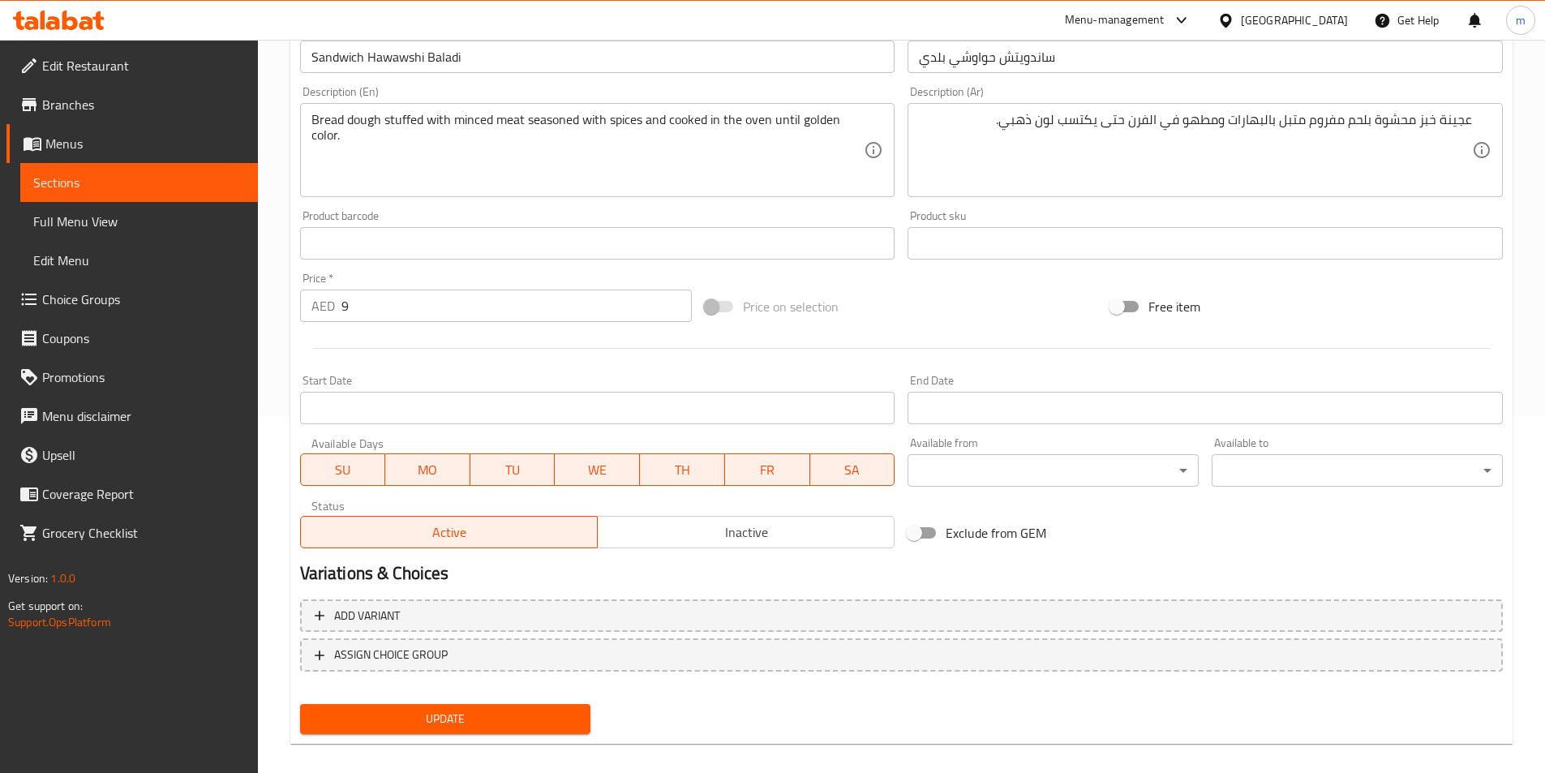
scroll to position [373, 0]
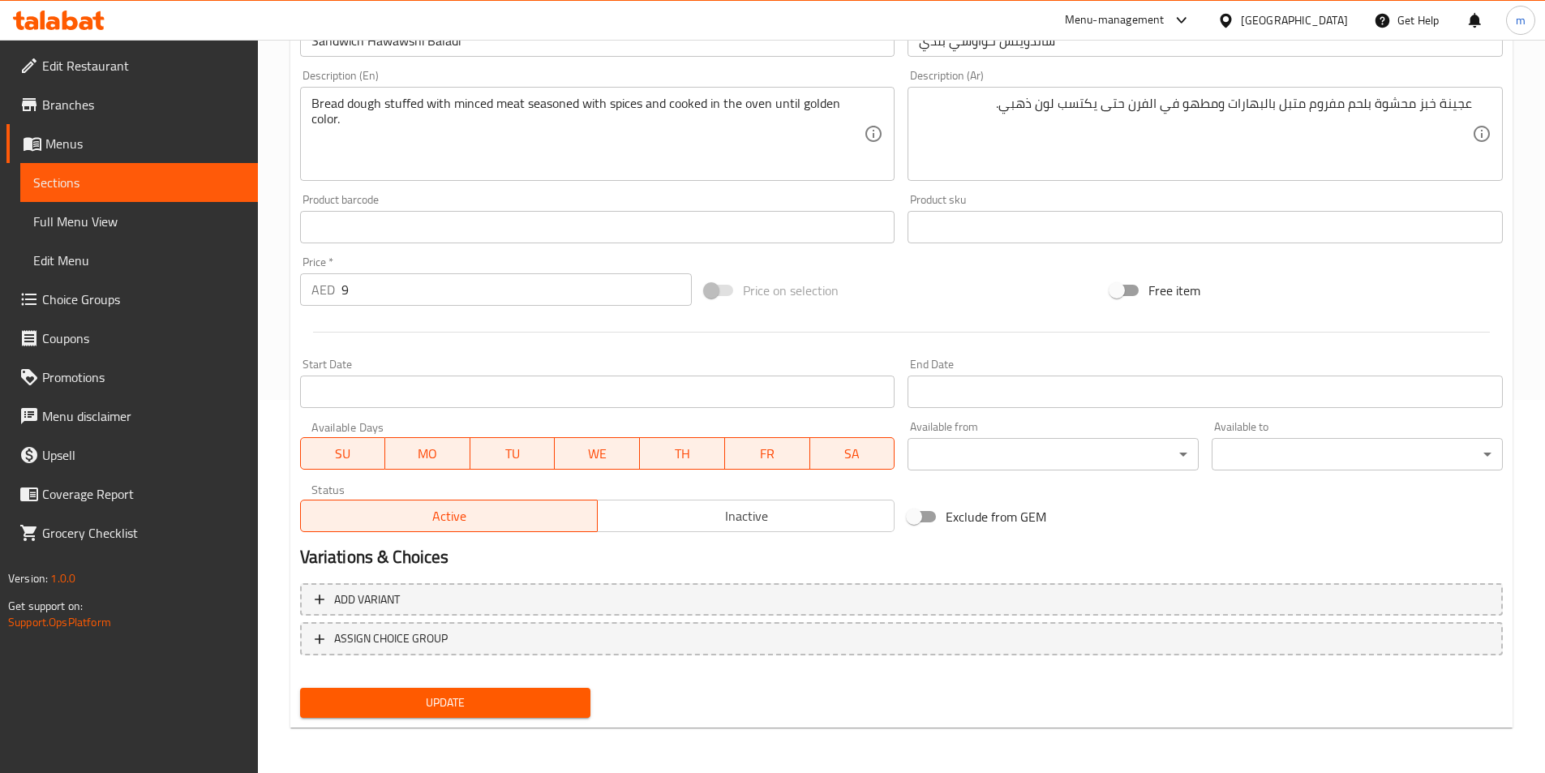
click at [483, 703] on span "Update" at bounding box center [445, 703] width 265 height 20
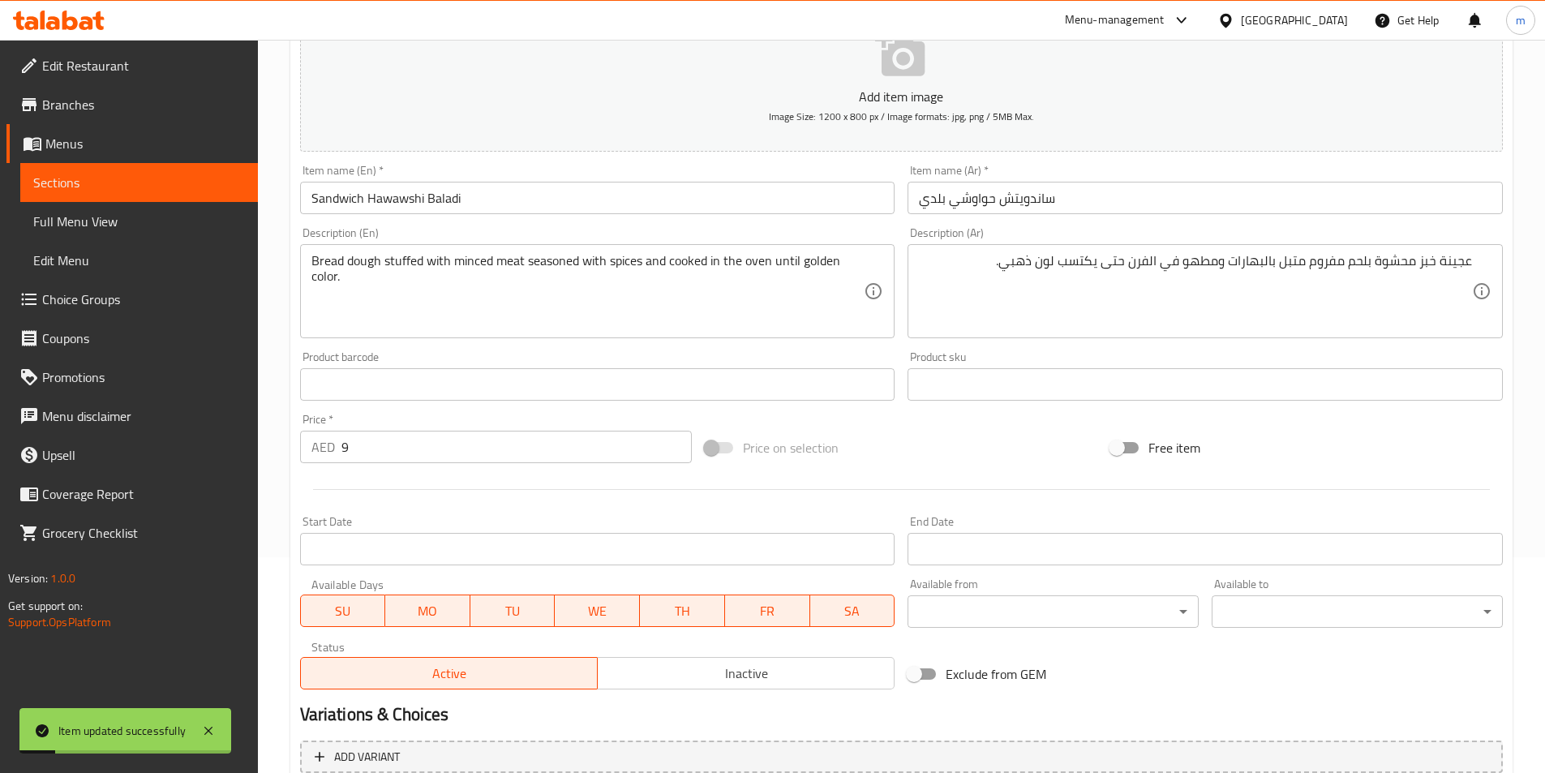
scroll to position [211, 0]
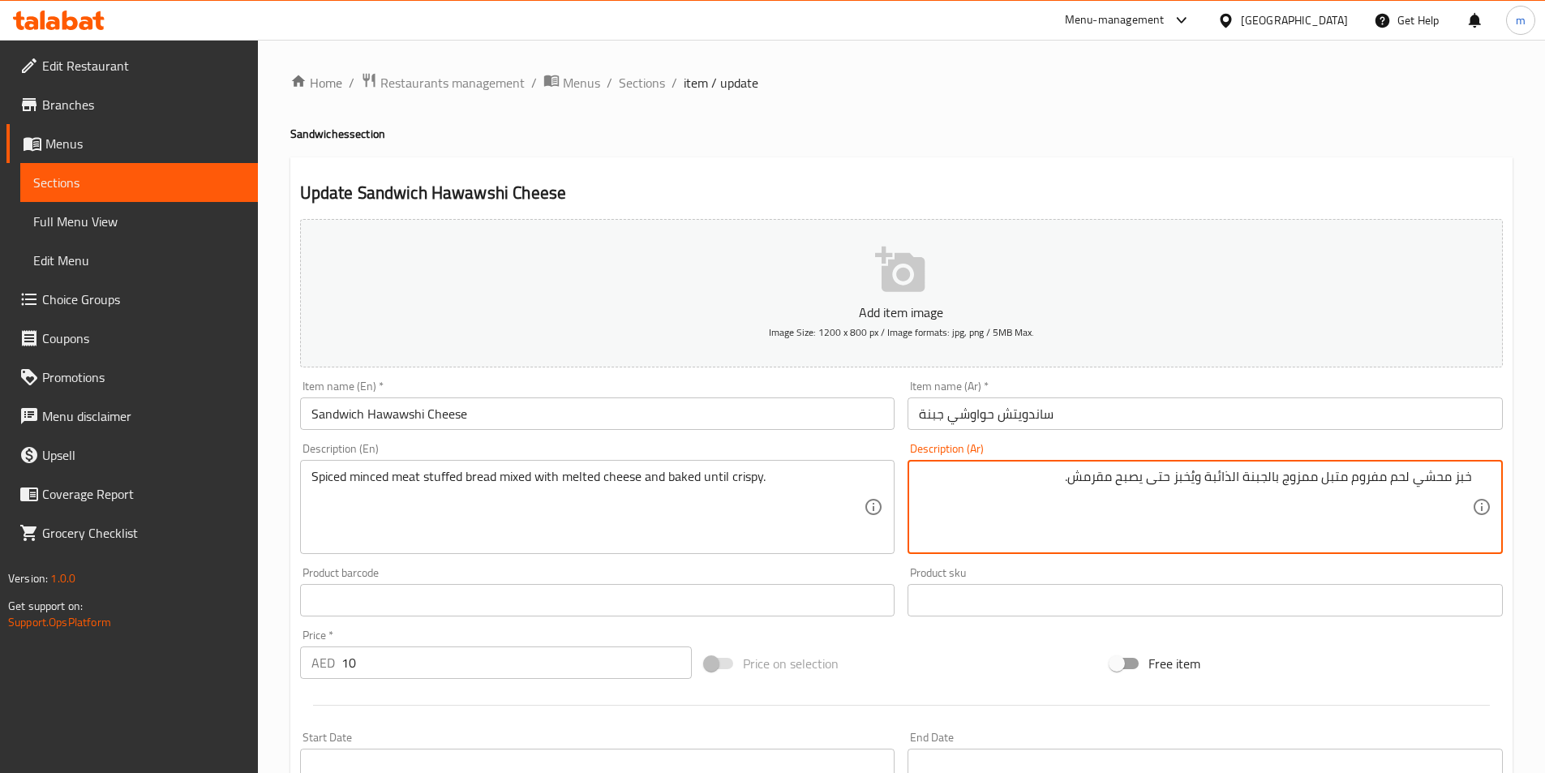
click at [1233, 501] on textarea "خبز محشي لحم مفروم متبل ممزوج بالجبنة الذائبة ويُخبز حتى يصبح مقرمش." at bounding box center [1195, 507] width 553 height 77
click at [1109, 482] on textarea "خبز محشي لحم مفروم متبل ممزوج بالجبنة الذائبة ويُخبز حتى يصبح مقرمش." at bounding box center [1195, 507] width 553 height 77
click at [1046, 479] on textarea "خبز محشي لحم مفروم متبل ممزوج بالجبنة الذائبة ويُخبز حتى يصبح مقرمش." at bounding box center [1195, 507] width 553 height 77
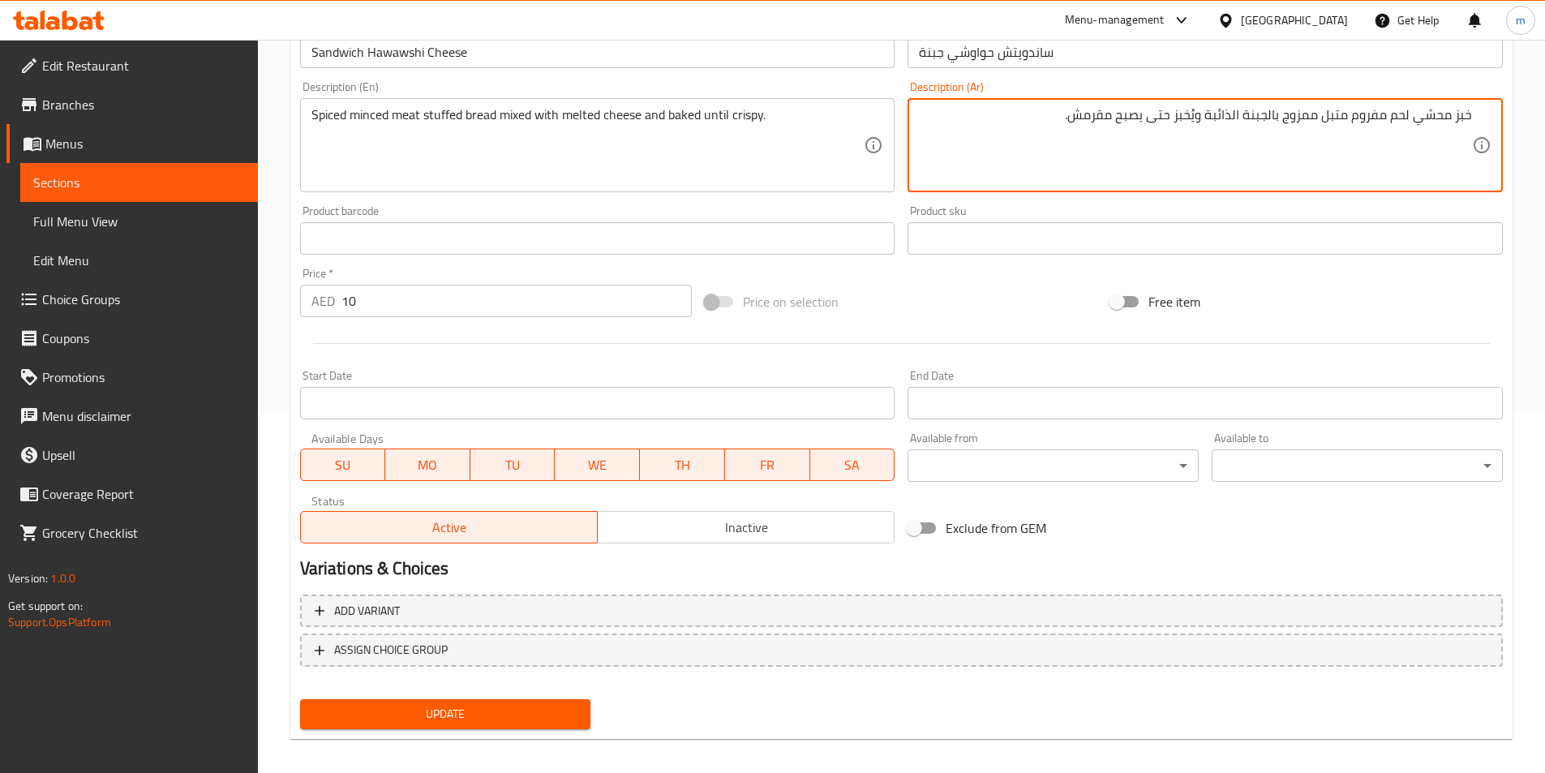
scroll to position [373, 0]
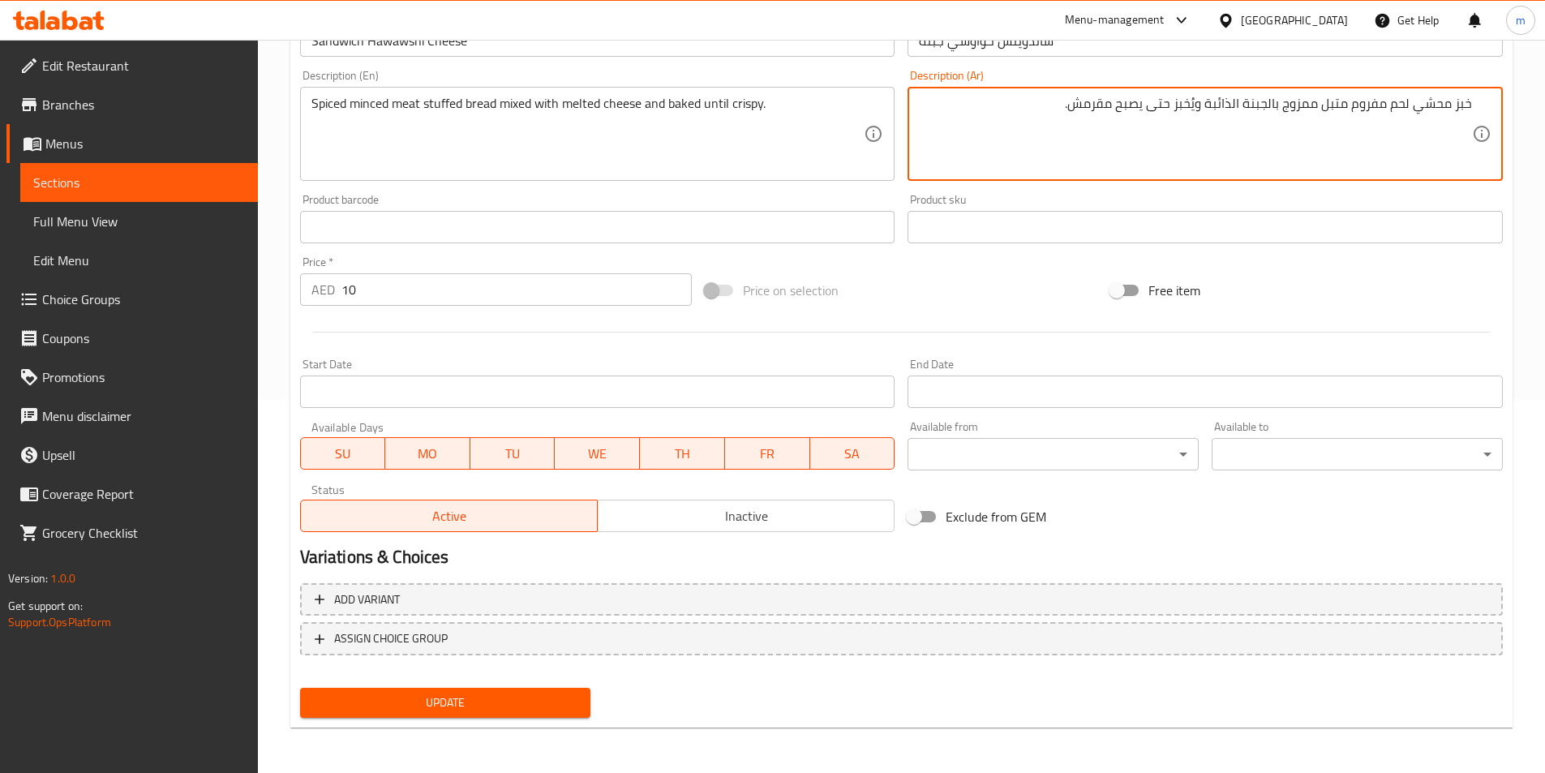
click at [533, 702] on span "Update" at bounding box center [445, 703] width 265 height 20
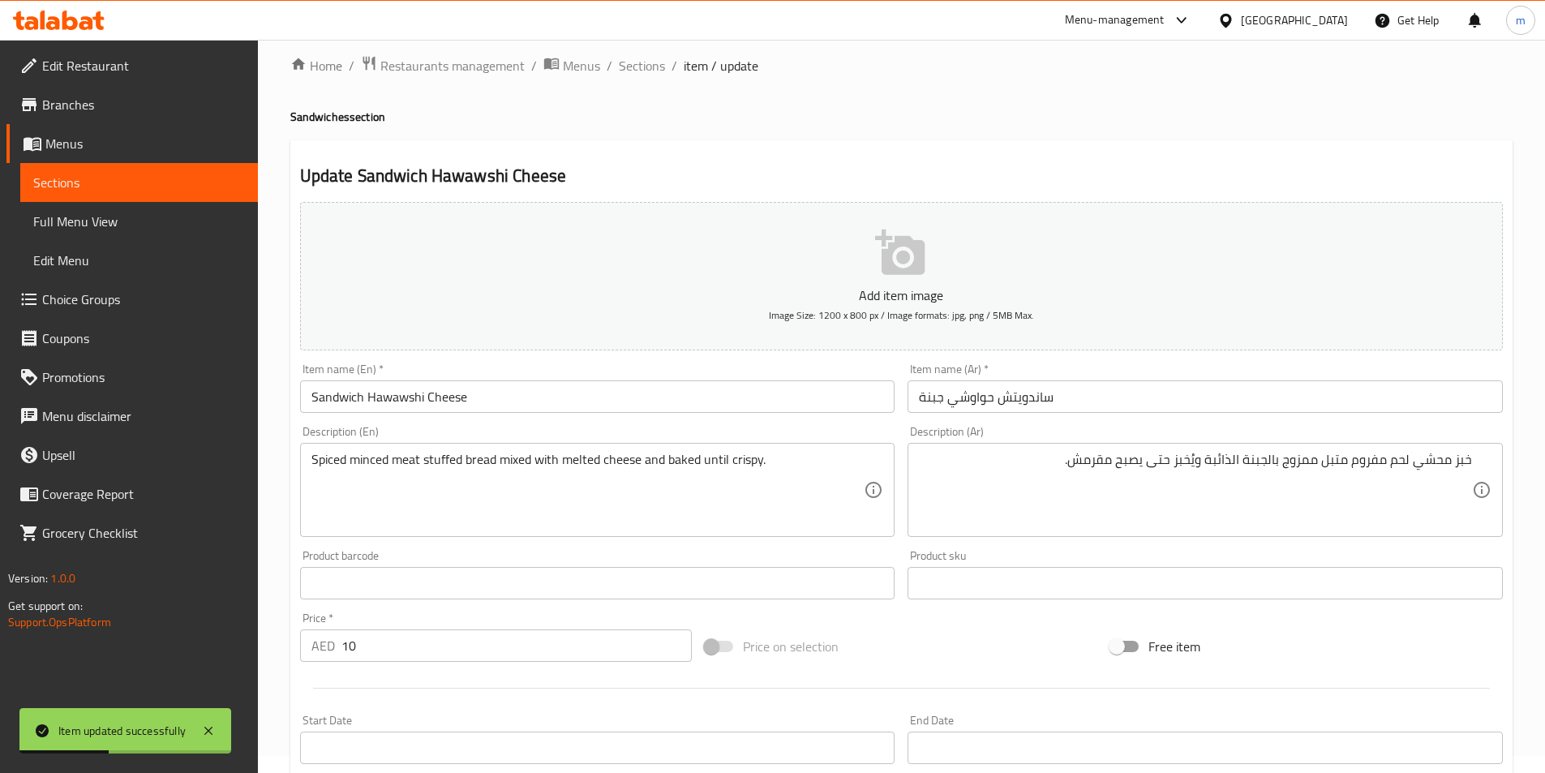
scroll to position [0, 0]
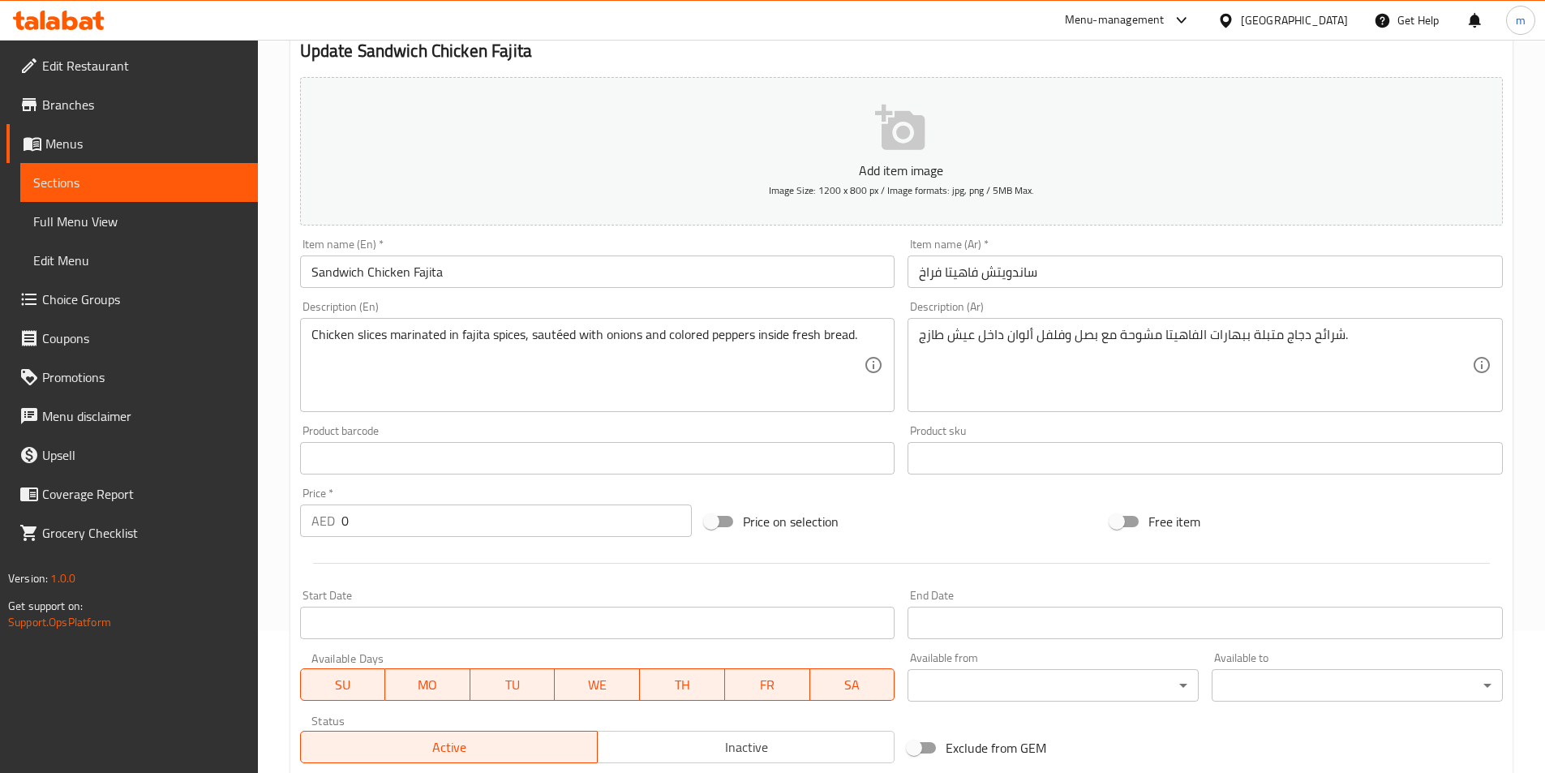
scroll to position [162, 0]
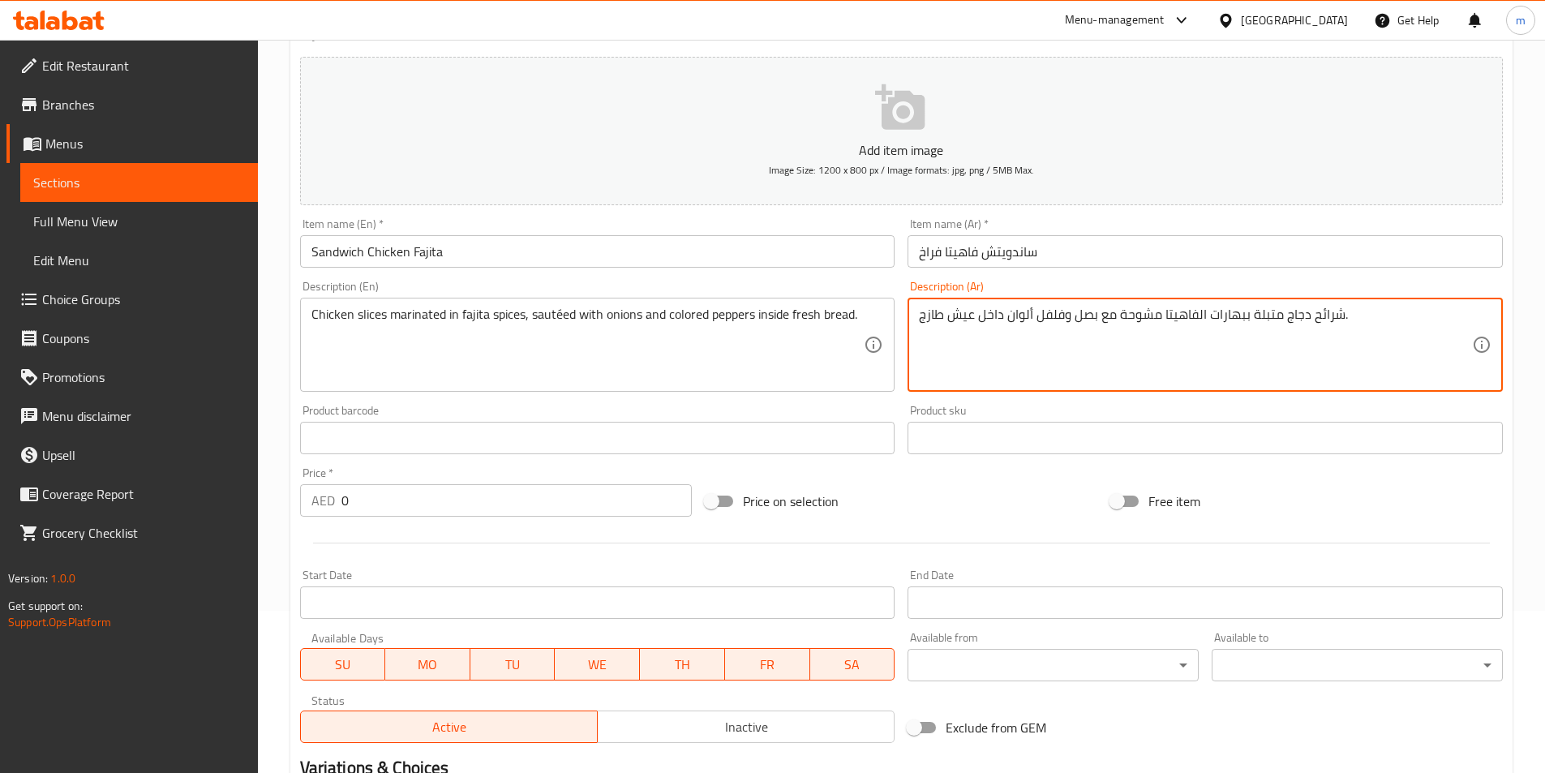
drag, startPoint x: 942, startPoint y: 311, endPoint x: 1193, endPoint y: 331, distance: 251.5
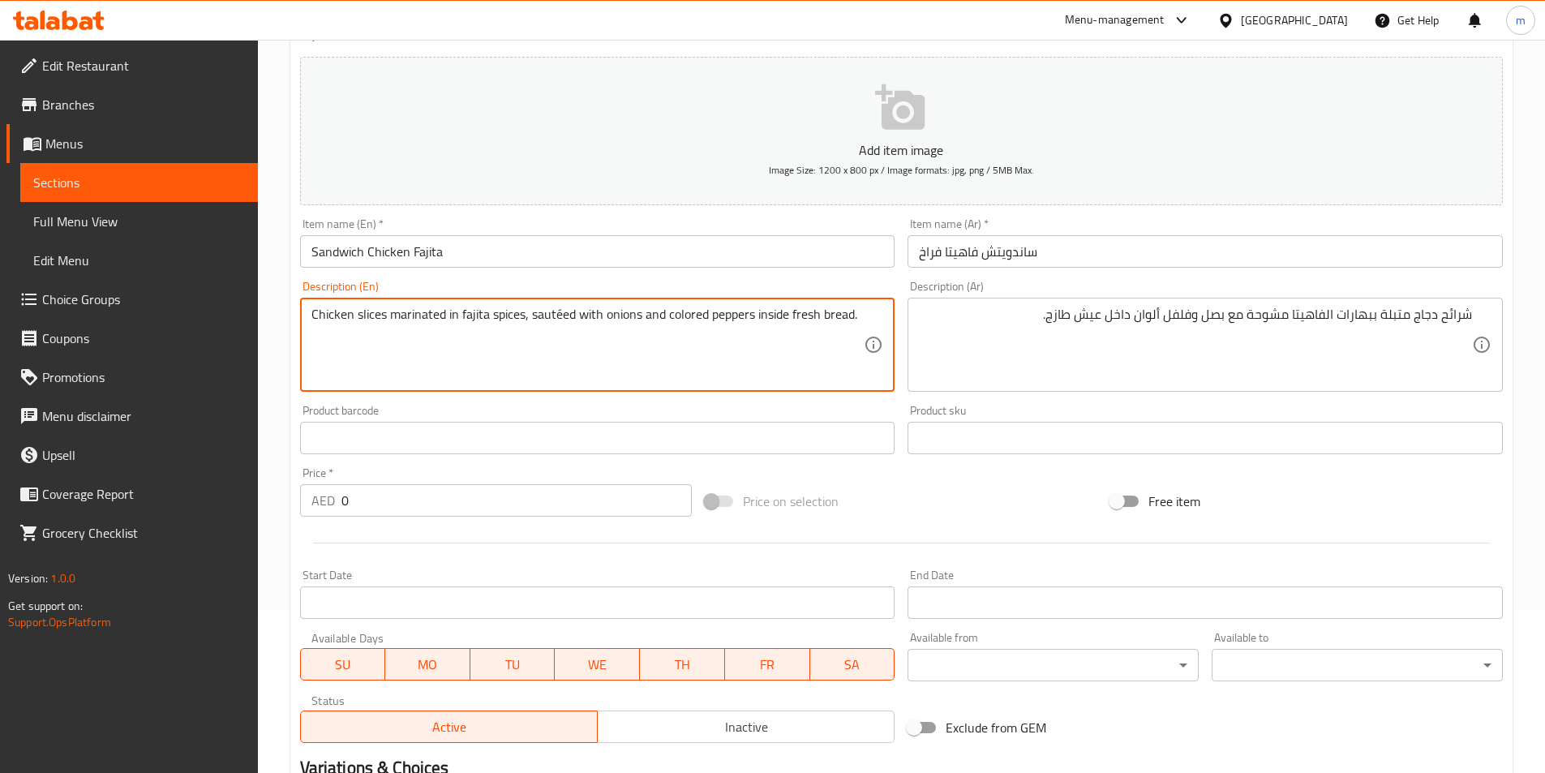
drag, startPoint x: 534, startPoint y: 308, endPoint x: 549, endPoint y: 306, distance: 15.6
click at [530, 316] on textarea "Chicken slices marinated in fajita spices, sautéed with onions and colored pepp…" at bounding box center [588, 345] width 553 height 77
drag, startPoint x: 530, startPoint y: 318, endPoint x: 569, endPoint y: 325, distance: 39.6
click at [569, 325] on textarea "Chicken slices marinated in fajita spices, sautéed with onions and colored pepp…" at bounding box center [588, 345] width 553 height 77
paste textarea "Mishuha"
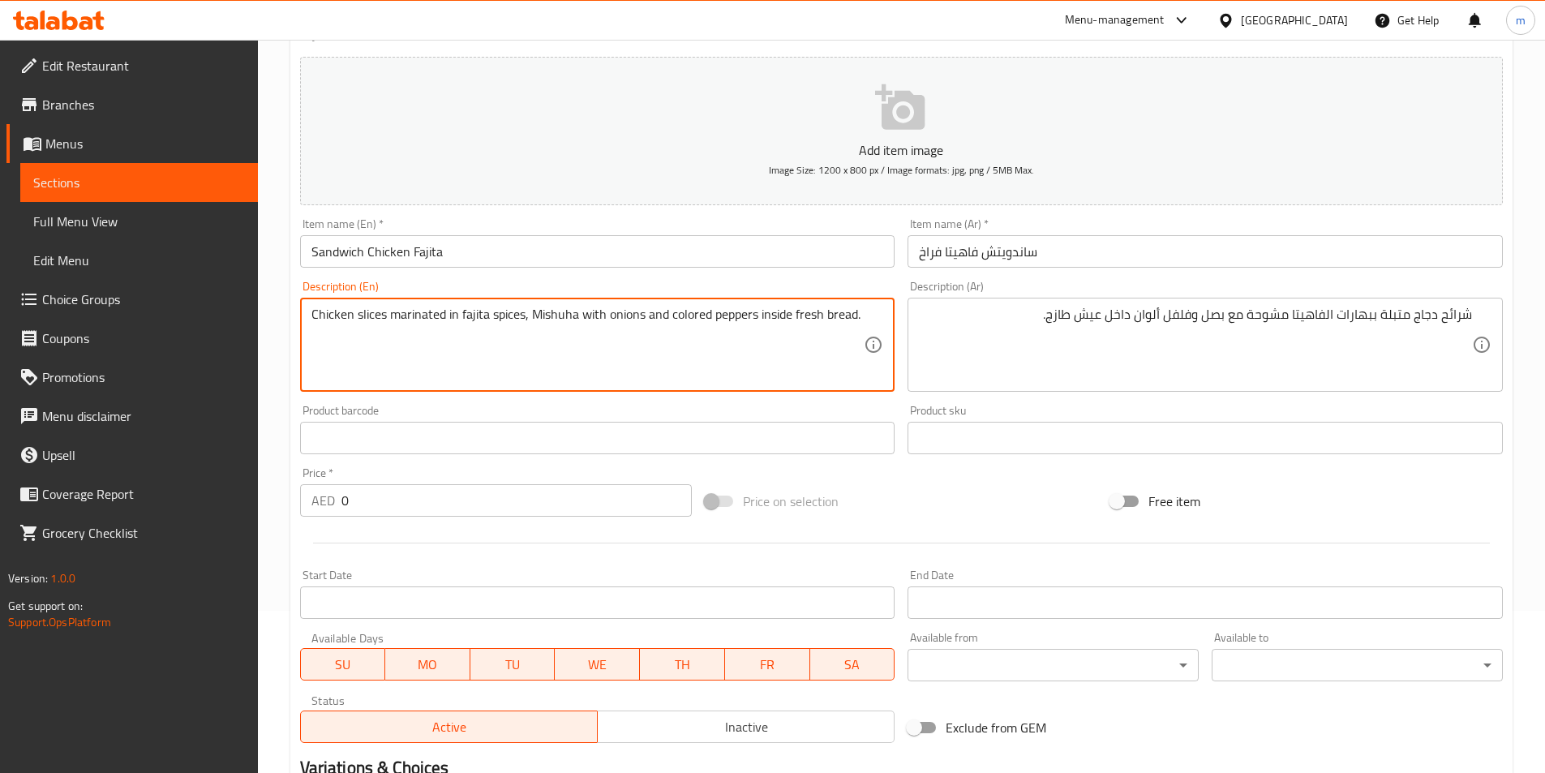
drag, startPoint x: 532, startPoint y: 312, endPoint x: 576, endPoint y: 316, distance: 44.0
click at [576, 316] on textarea "Chicken slices marinated in fajita spices, Mishuha with onions and colored pepp…" at bounding box center [588, 345] width 553 height 77
click at [629, 331] on textarea "Chicken slices marinated in fajita spices, Mishuha with onions and colored pepp…" at bounding box center [588, 345] width 553 height 77
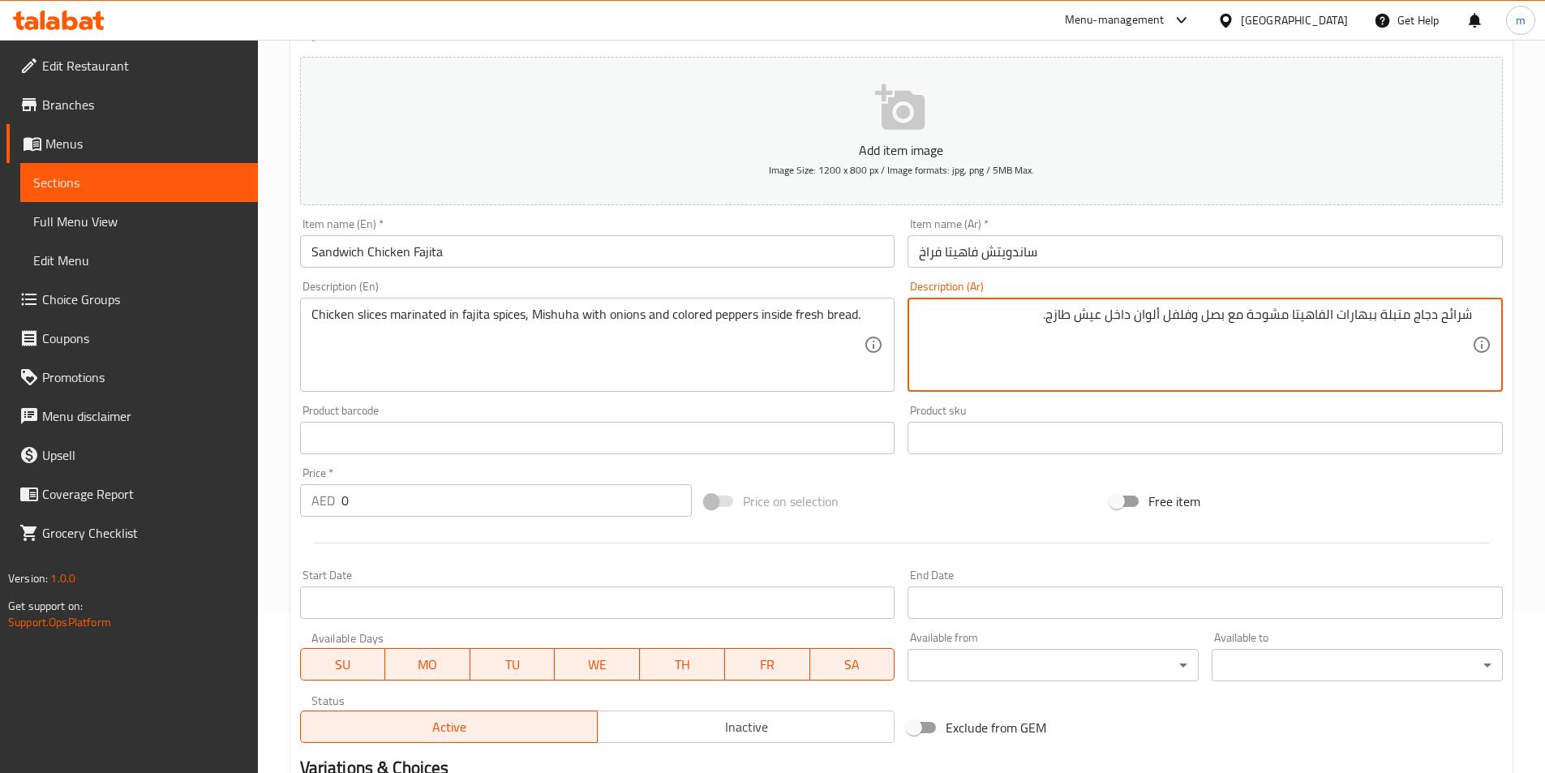
drag, startPoint x: 1142, startPoint y: 311, endPoint x: 1164, endPoint y: 314, distance: 22.1
drag, startPoint x: 1141, startPoint y: 317, endPoint x: 1192, endPoint y: 320, distance: 50.4
click at [1192, 320] on textarea "شرائح دجاج متبلة ببهارات الفاهيتا مشوحة مع بصل وفلفل ألوان داخل عيش طازج." at bounding box center [1195, 345] width 553 height 77
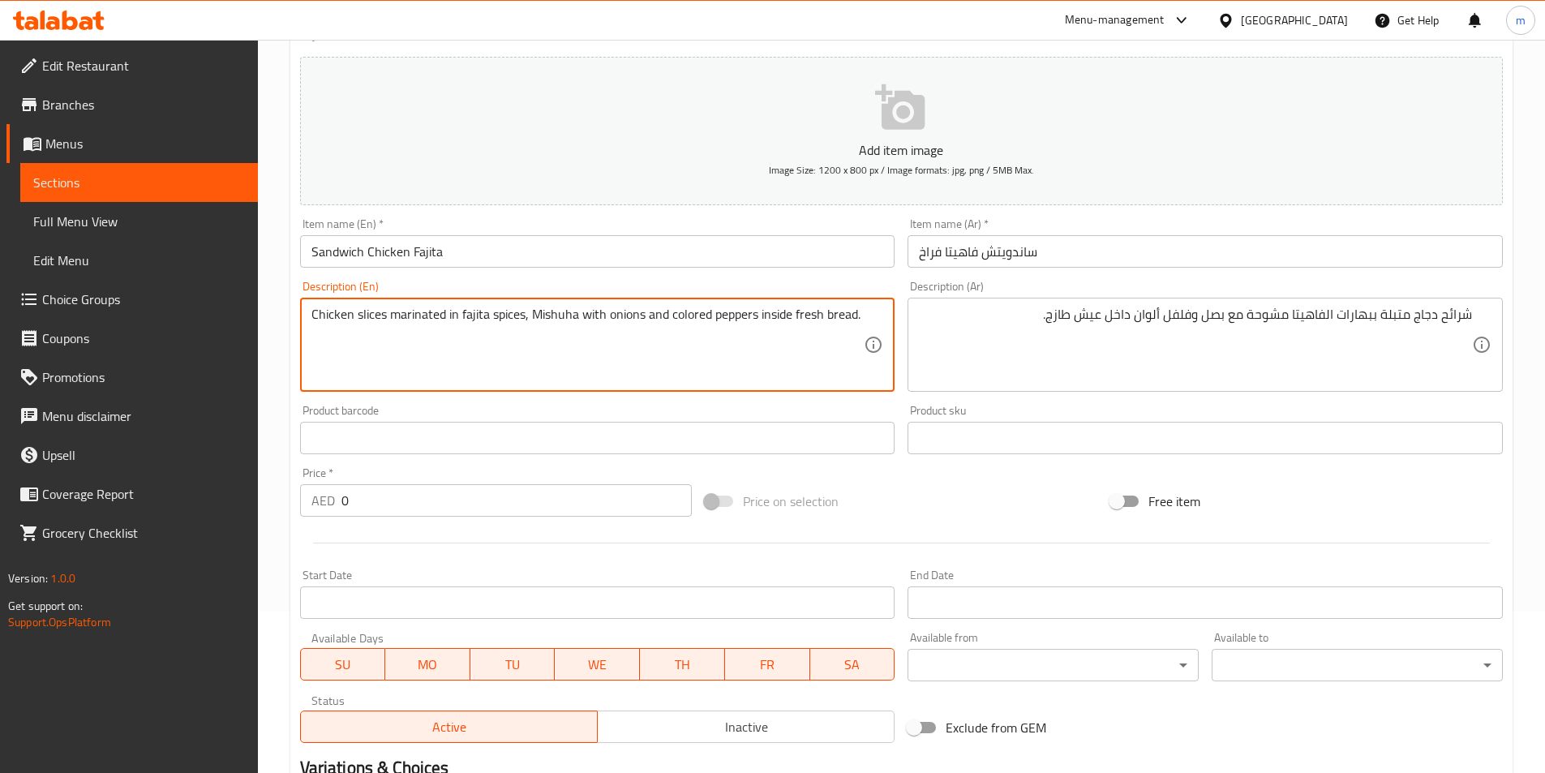
drag, startPoint x: 670, startPoint y: 312, endPoint x: 755, endPoint y: 312, distance: 85.2
paste textarea "Bell Pepper"
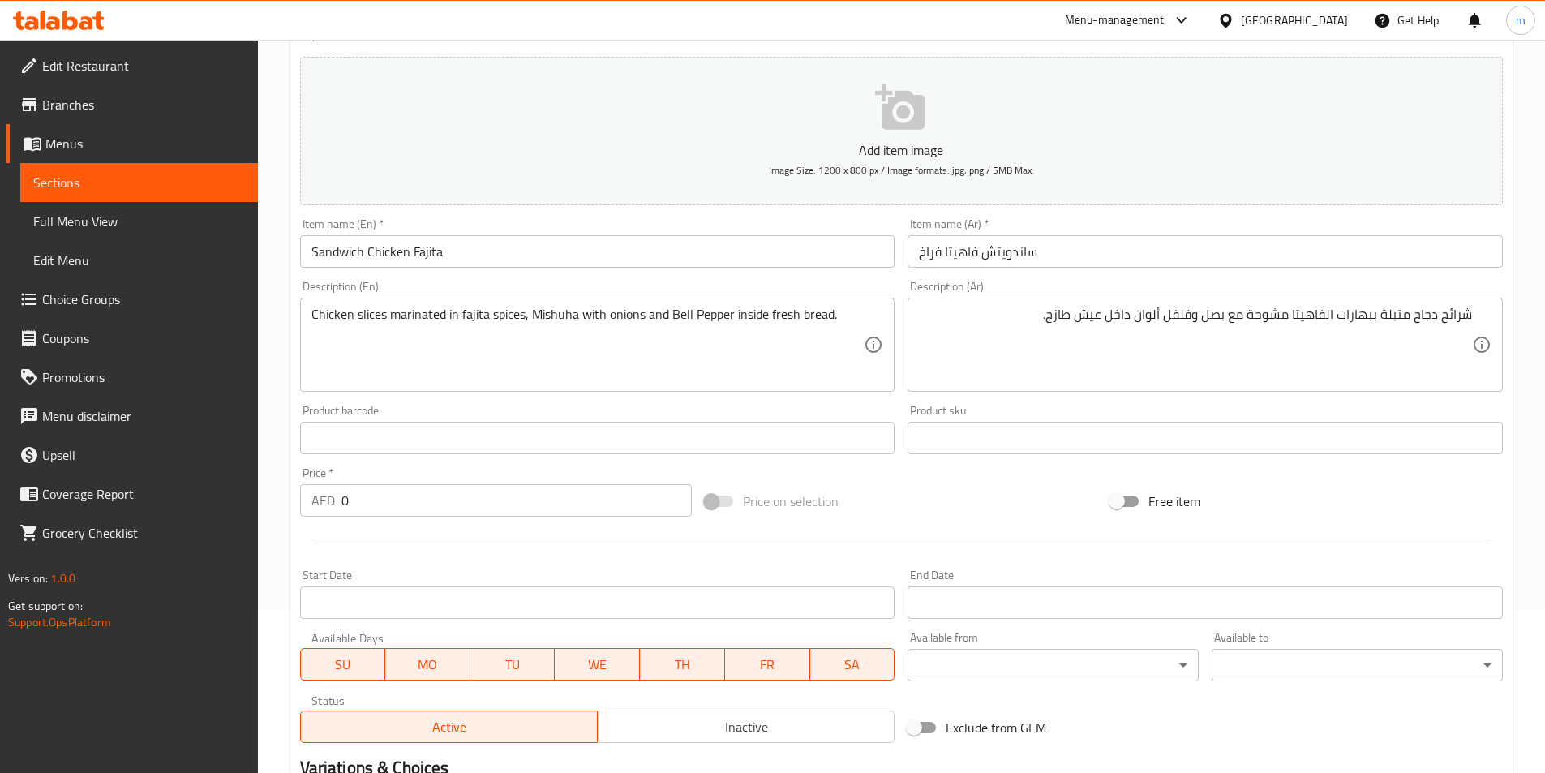
click at [786, 291] on div "Description (En) Chicken slices marinated in fajita spices, Mishuha with onions…" at bounding box center [597, 336] width 595 height 111
click at [790, 281] on div "Description (En) Chicken slices marinated in fajita spices, Mishuha with onions…" at bounding box center [597, 336] width 595 height 111
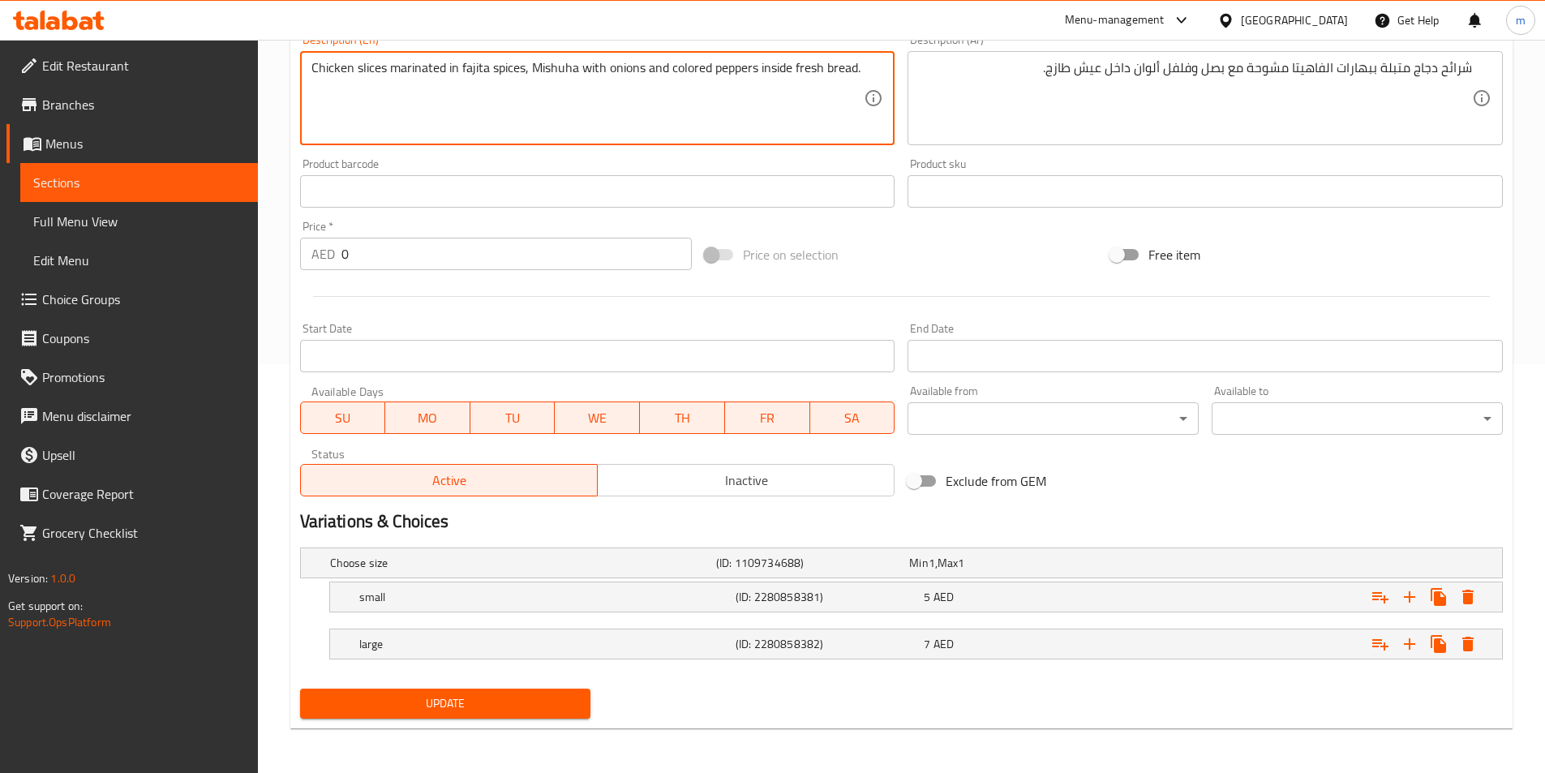
scroll to position [410, 0]
type textarea "Chicken slices marinated in fajita spices, Mishuha with onions and colored pepp…"
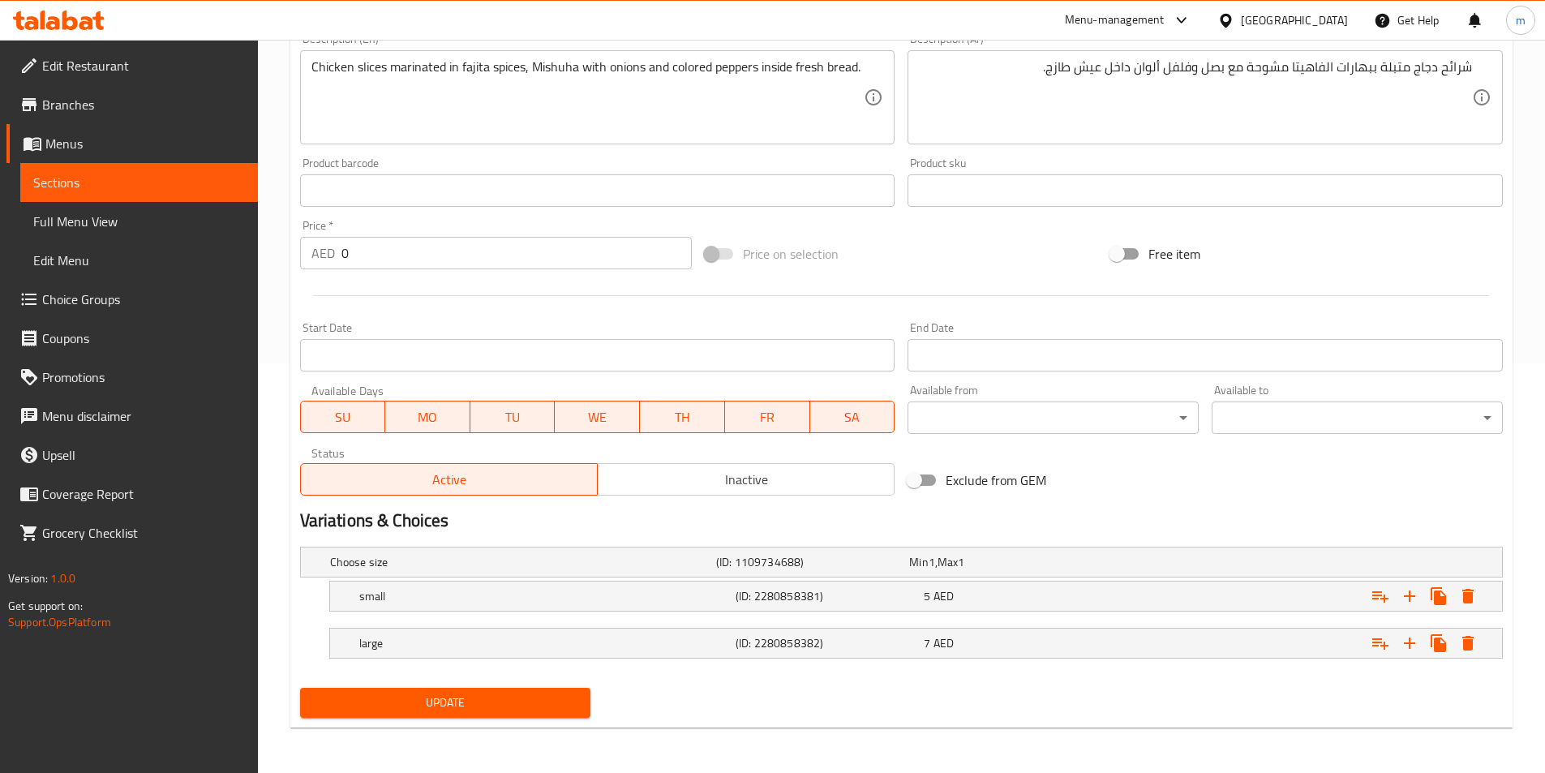
click at [571, 694] on span "Update" at bounding box center [445, 703] width 265 height 20
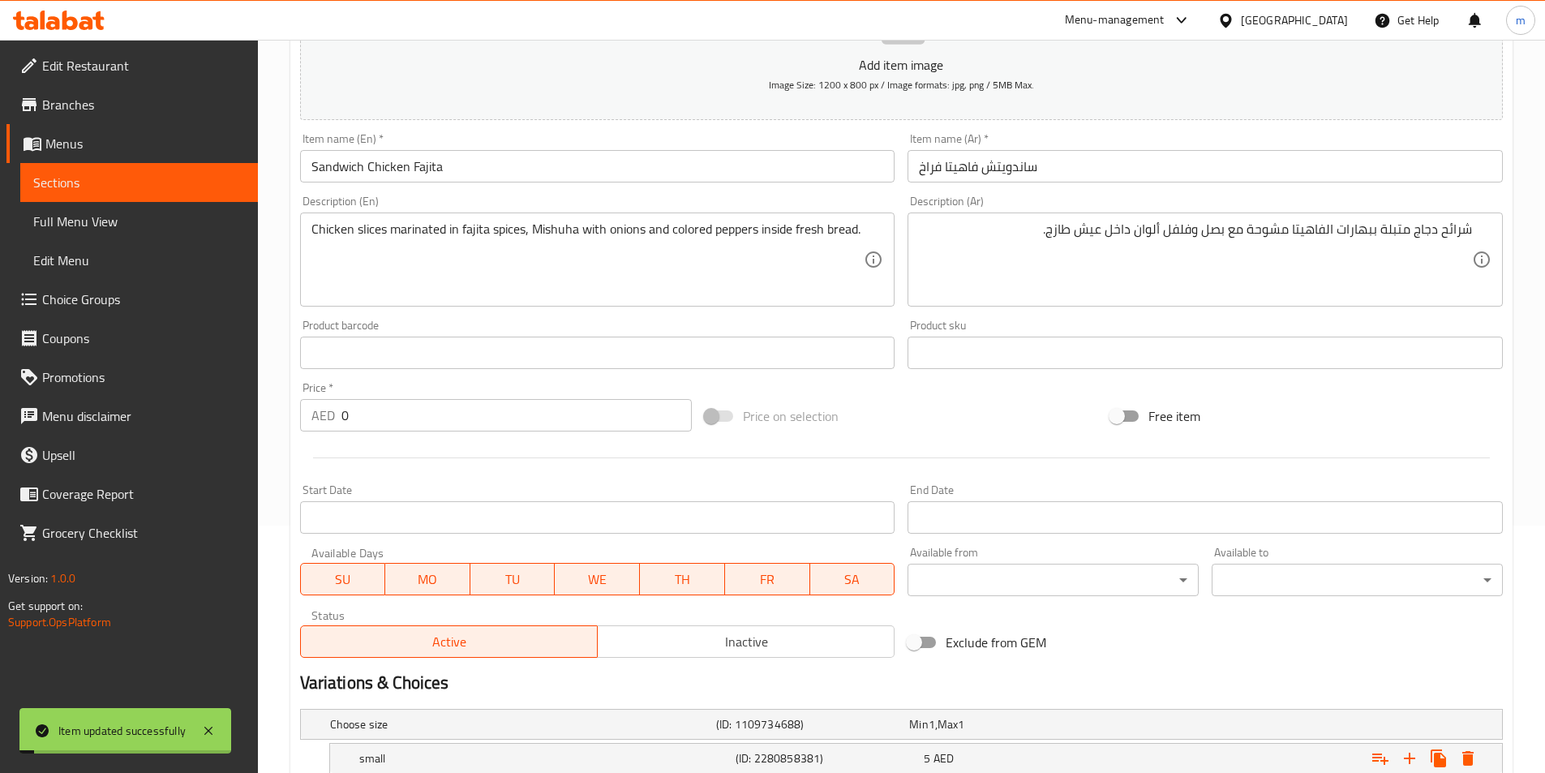
scroll to position [166, 0]
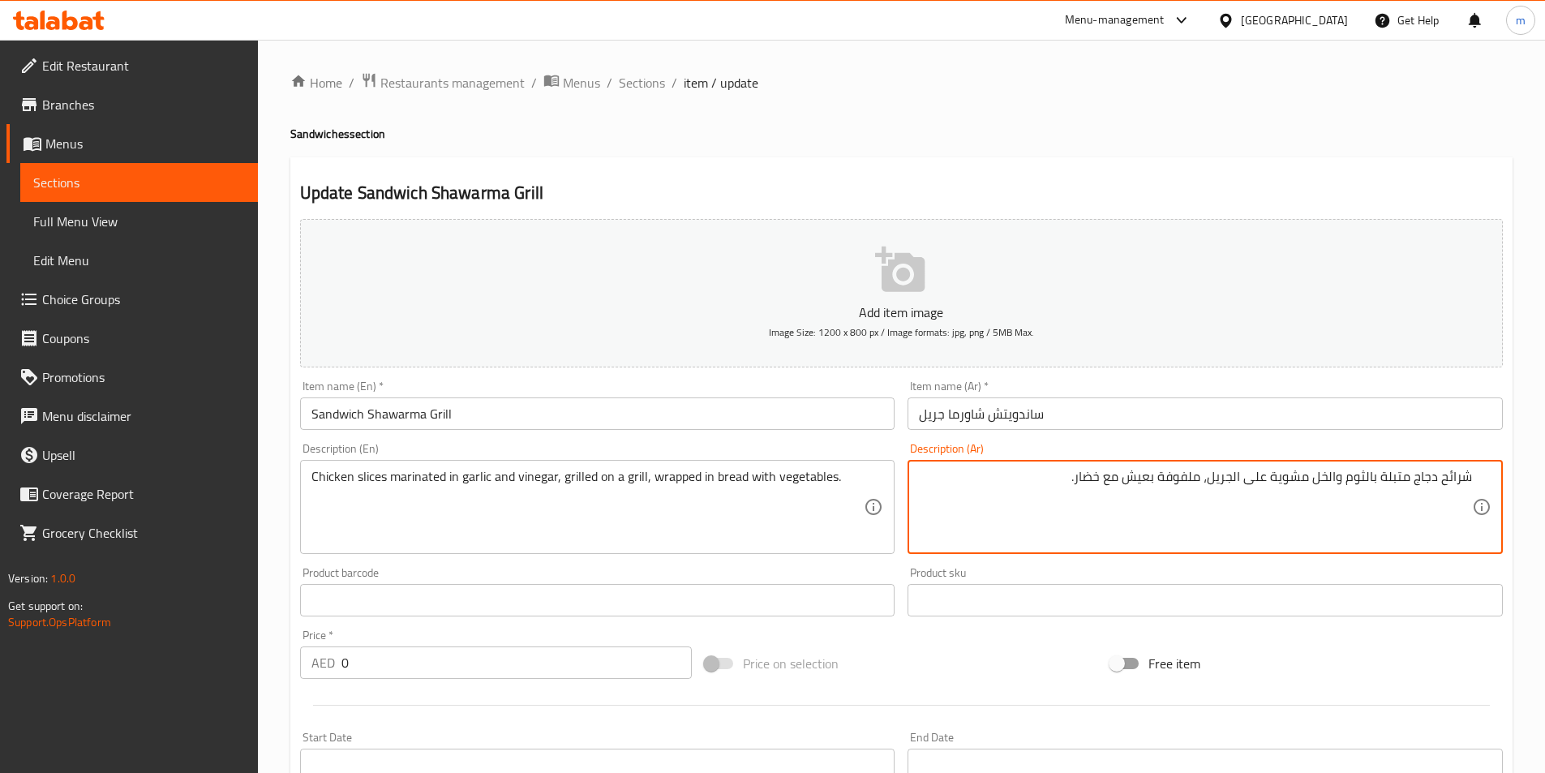
click at [988, 487] on textarea "شرائح دجاج متبلة بالثوم والخل مشوية على الجريل، ملفوفة بعيش مع خضار." at bounding box center [1195, 507] width 553 height 77
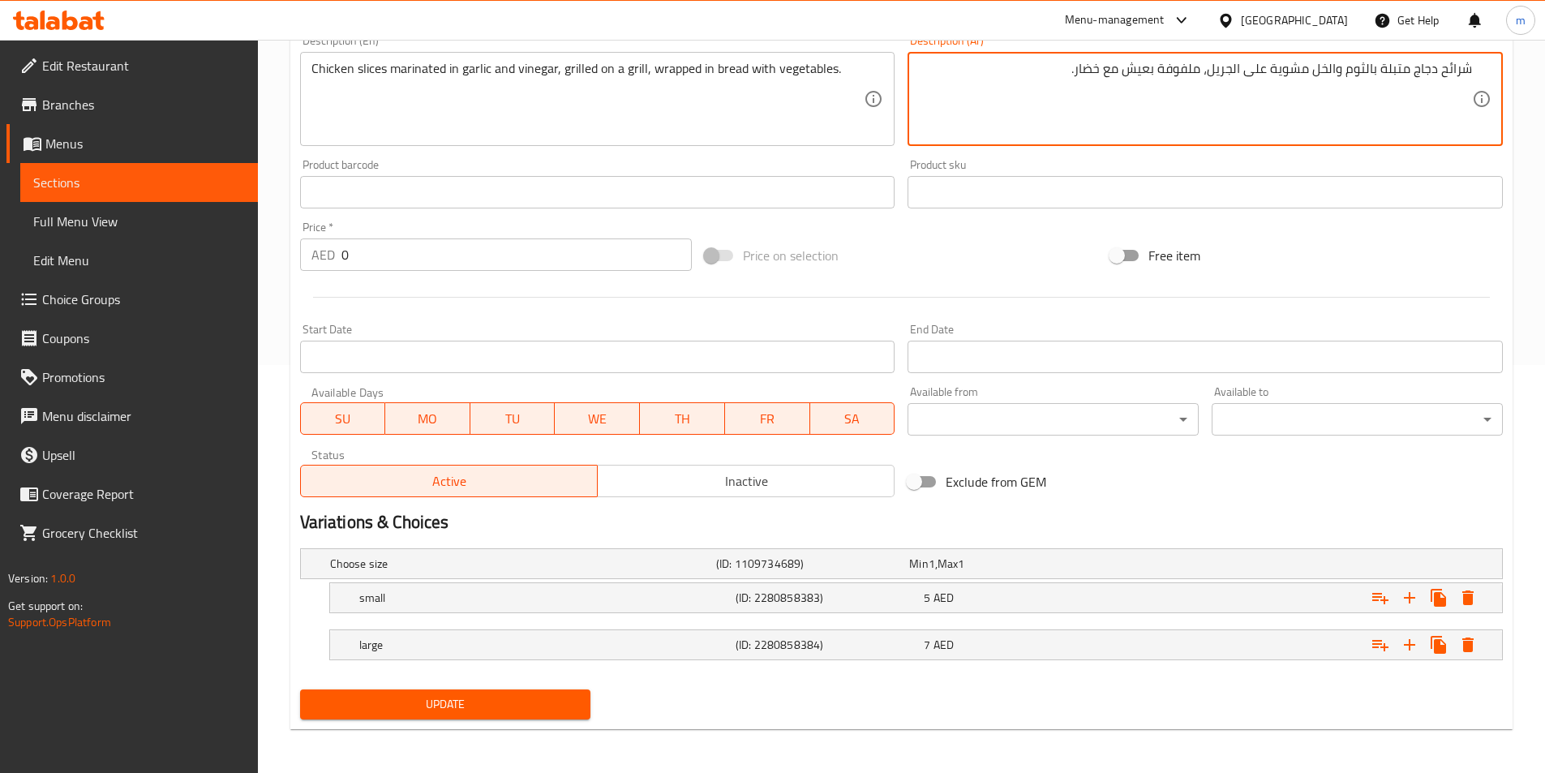
scroll to position [410, 0]
click at [539, 707] on span "Update" at bounding box center [445, 703] width 265 height 20
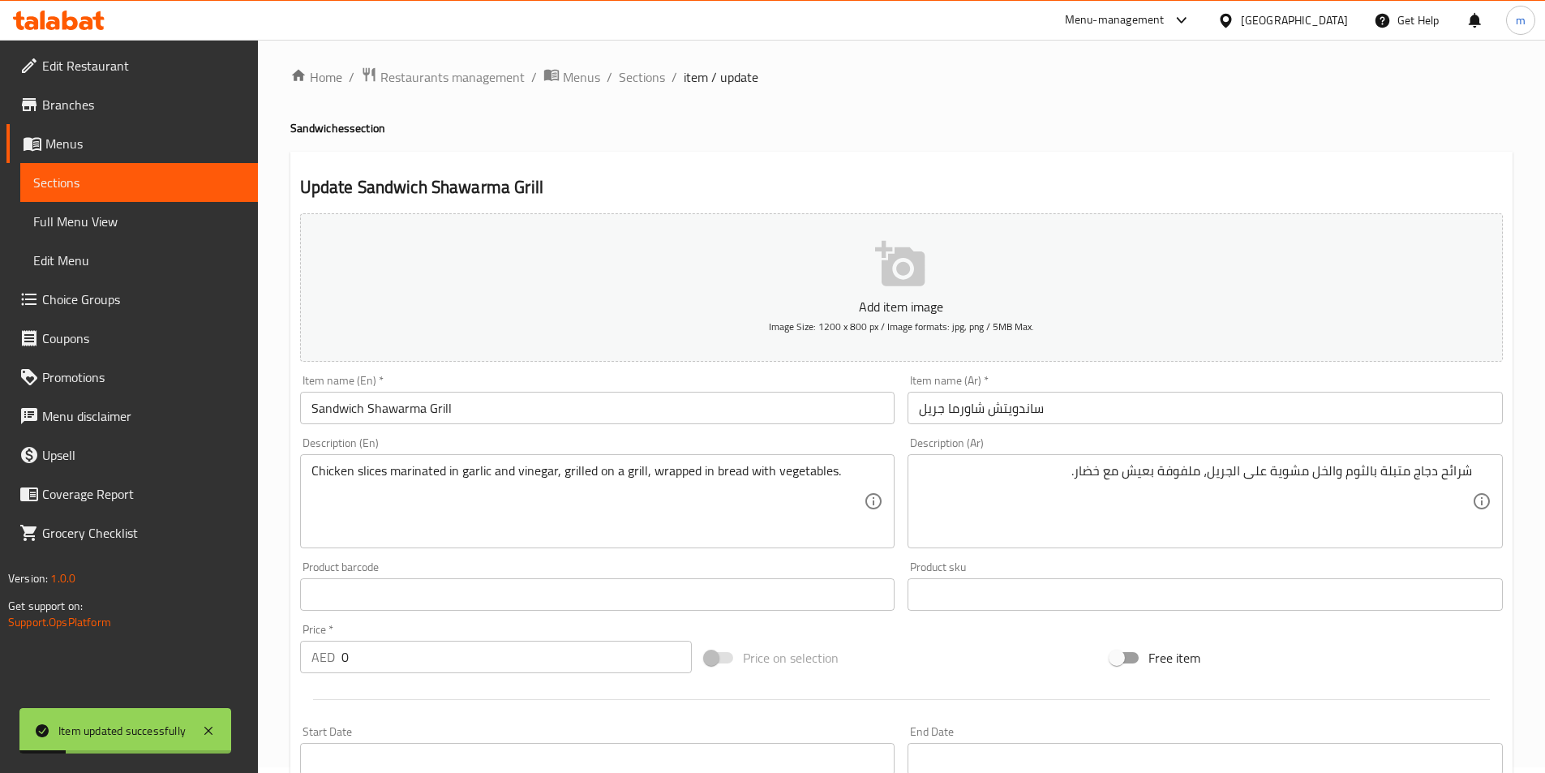
scroll to position [4, 0]
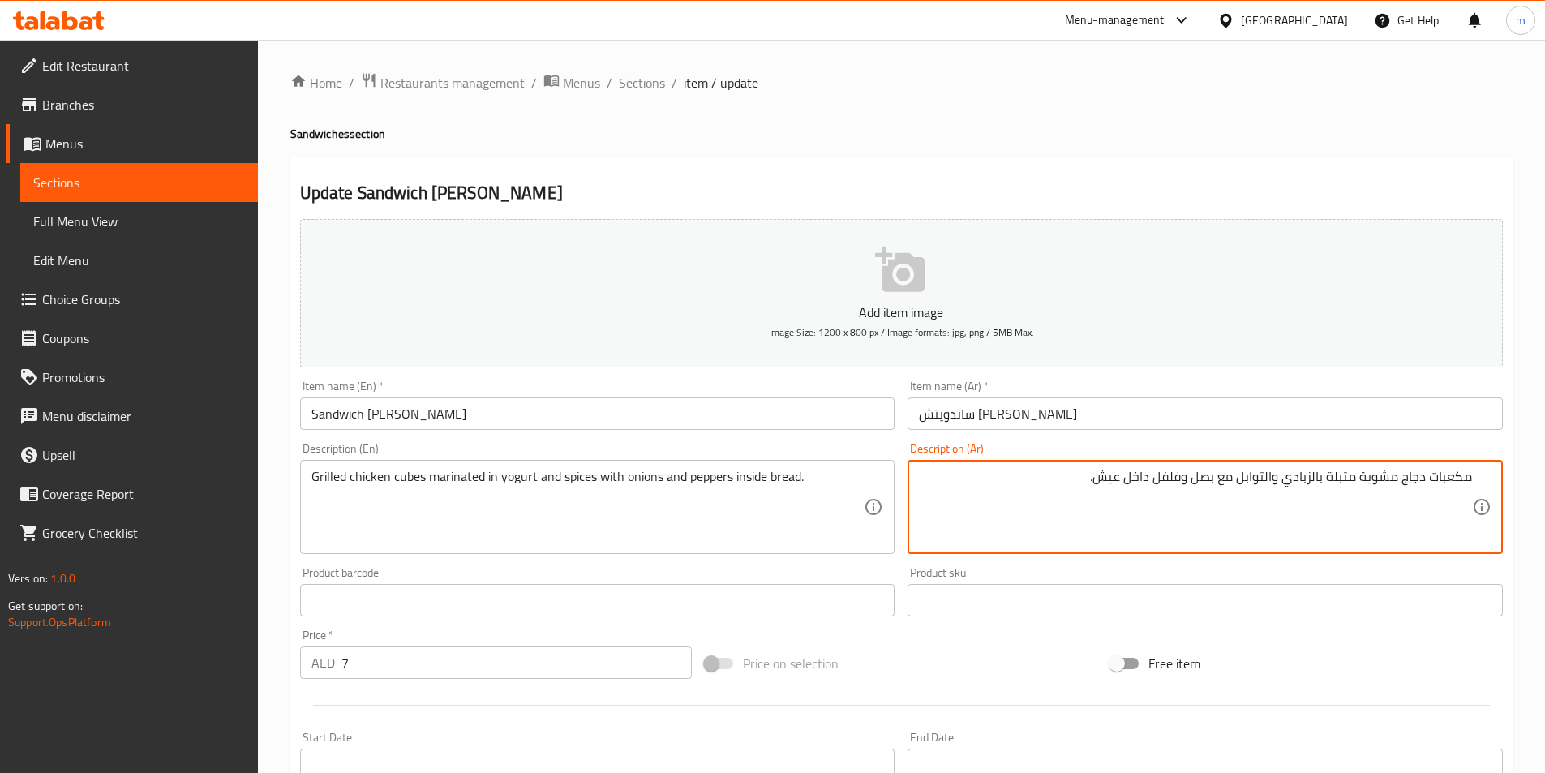
click at [1348, 507] on textarea "مكعبات دجاج مشوية متبلة بالزبادي والتوابل مع بصل وفلفل داخل عيش." at bounding box center [1195, 507] width 553 height 77
click at [1056, 497] on textarea "مكعبات دجاج مشوية متبلة بالزبادي والتوابل مع بصل وفلفل داخل عيش." at bounding box center [1195, 507] width 553 height 77
drag, startPoint x: 1054, startPoint y: 497, endPoint x: 1068, endPoint y: 527, distance: 32.7
click at [1072, 528] on textarea "مكعبات دجاج مشوية متبلة بالزبادي والتوابل مع بصل وفلفل داخل عيش." at bounding box center [1195, 507] width 553 height 77
click at [1068, 526] on textarea "مكعبات دجاج مشوية متبلة بالزبادي والتوابل مع بصل وفلفل داخل عيش." at bounding box center [1195, 507] width 553 height 77
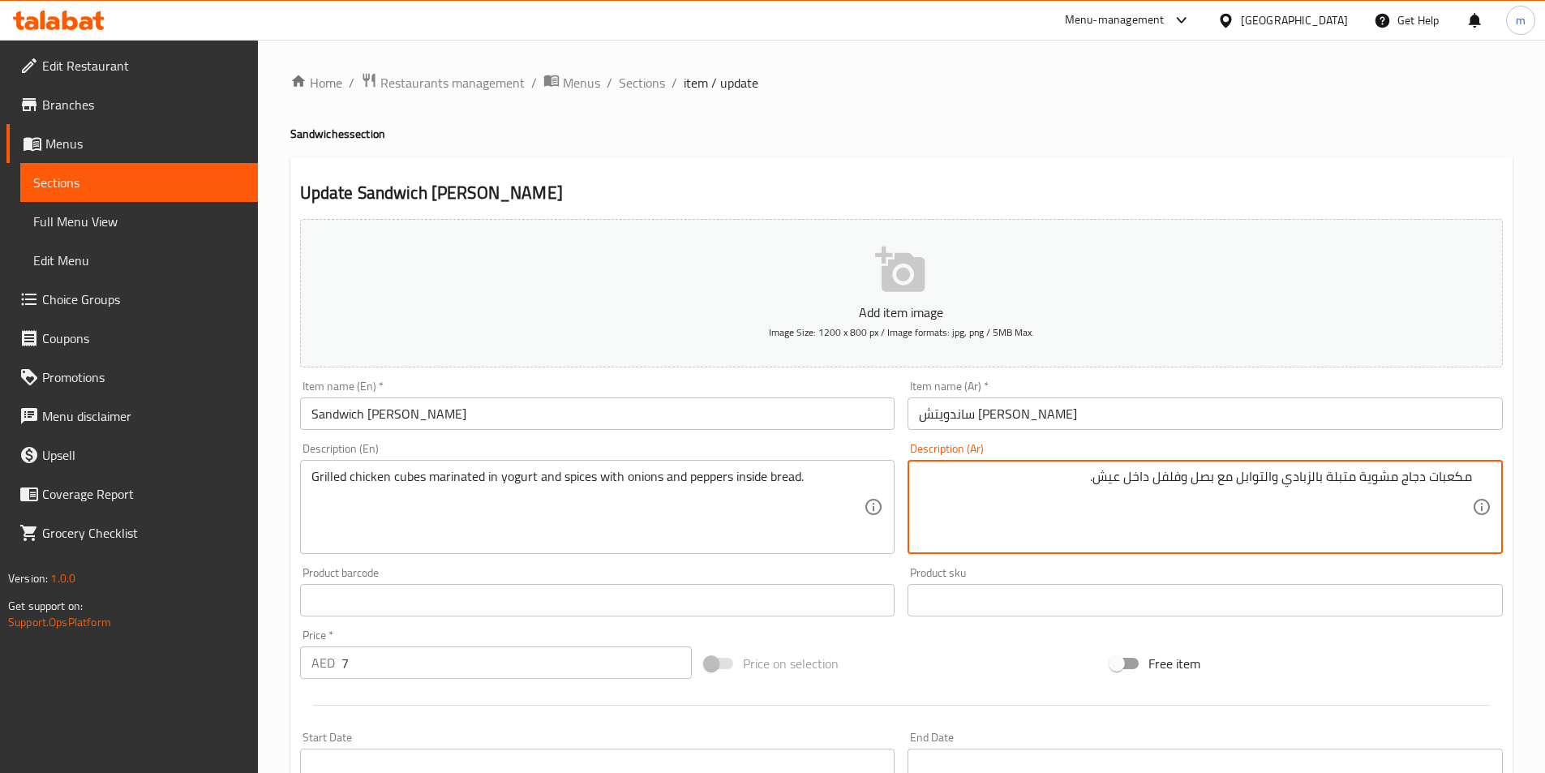
click at [1068, 526] on textarea "مكعبات دجاج مشوية متبلة بالزبادي والتوابل مع بصل وفلفل داخل عيش." at bounding box center [1195, 507] width 553 height 77
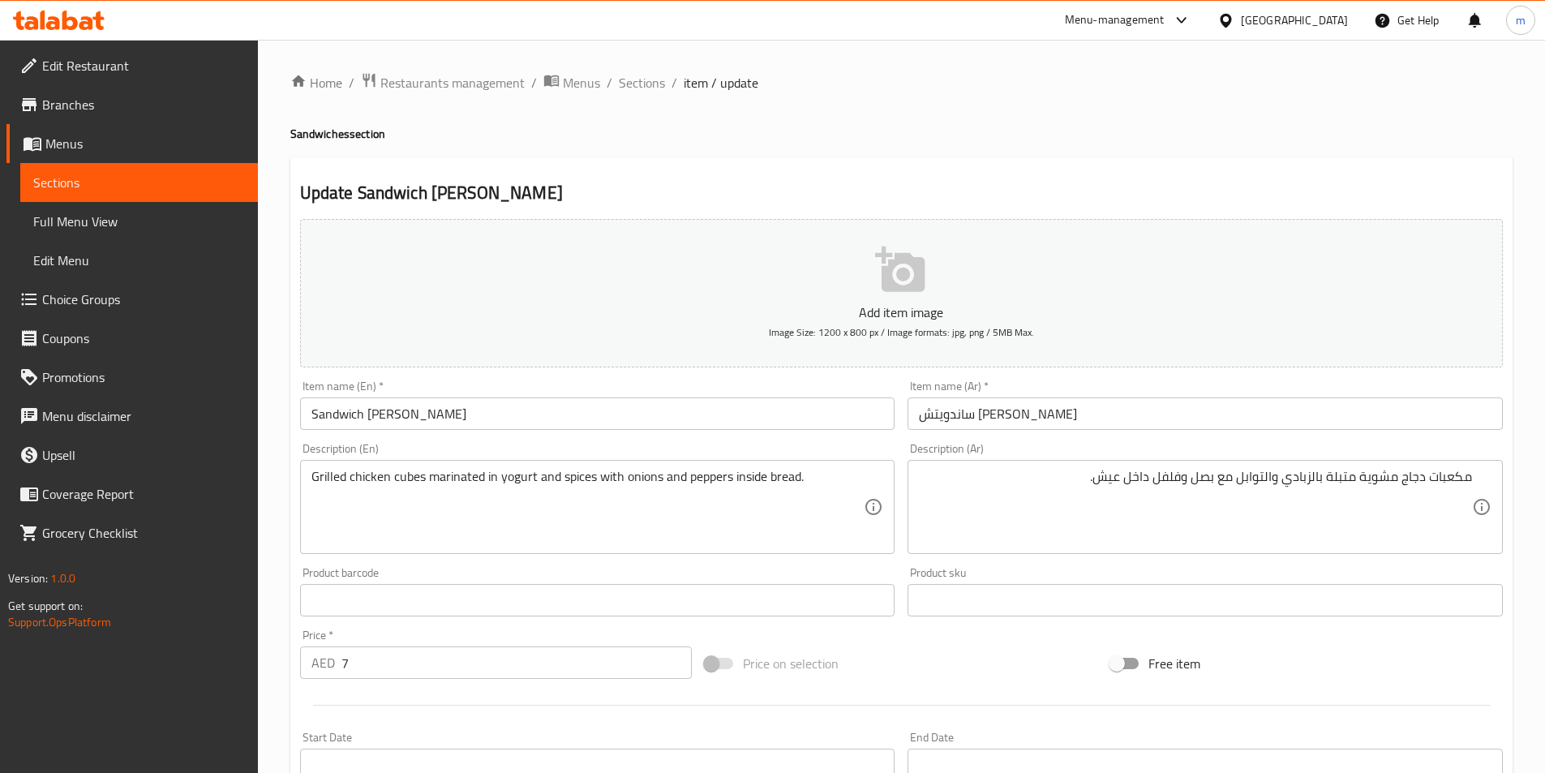
click at [851, 384] on div "Item name (En)   * Sandwich Sheesh Tawouk Item name (En) *" at bounding box center [597, 404] width 595 height 49
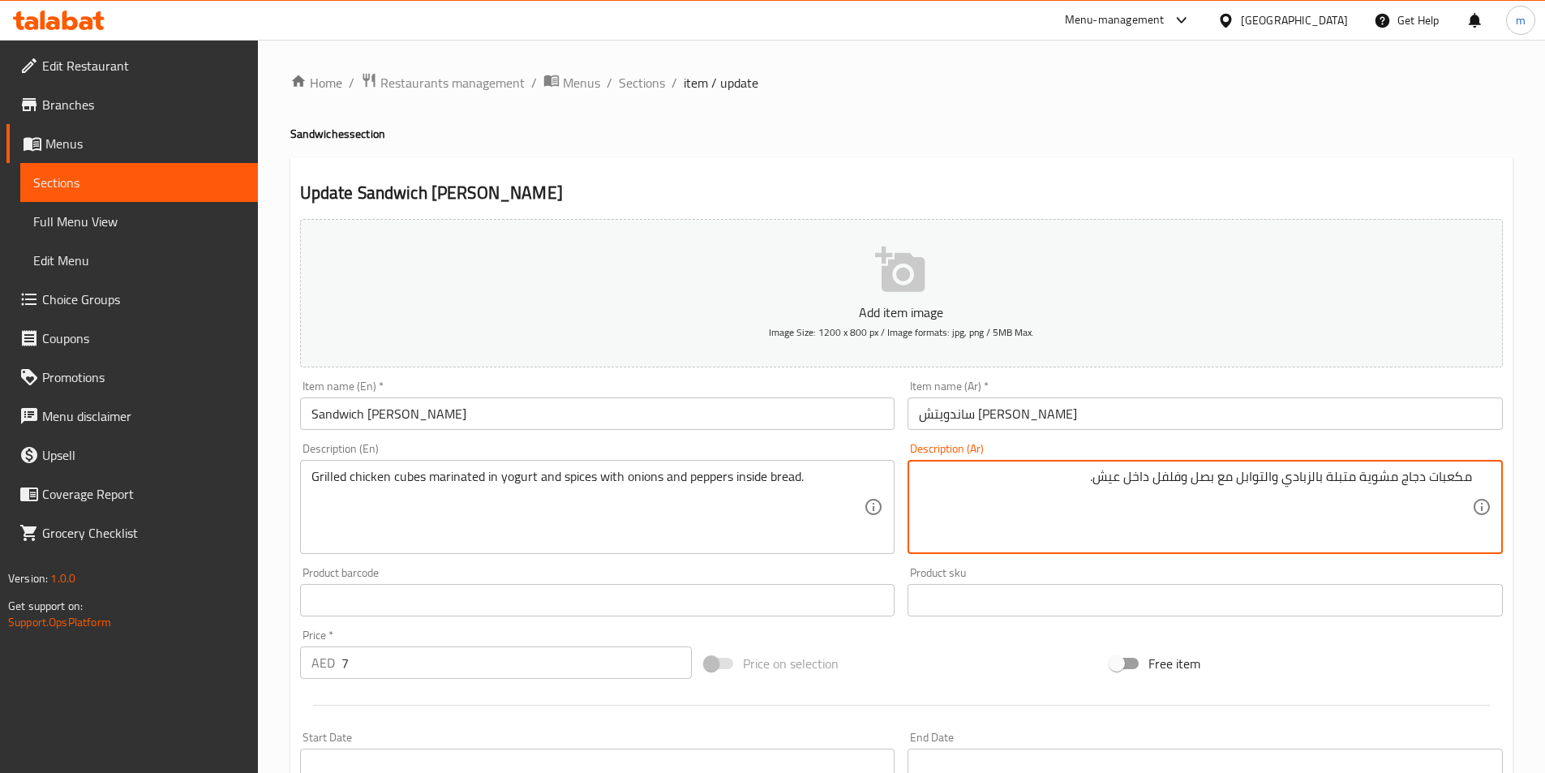
click at [1197, 449] on div "Description (Ar) مكعبات دجاج مشوية متبلة بالزبادي والتوابل مع بصل وفلفل داخل عي…" at bounding box center [1205, 498] width 595 height 111
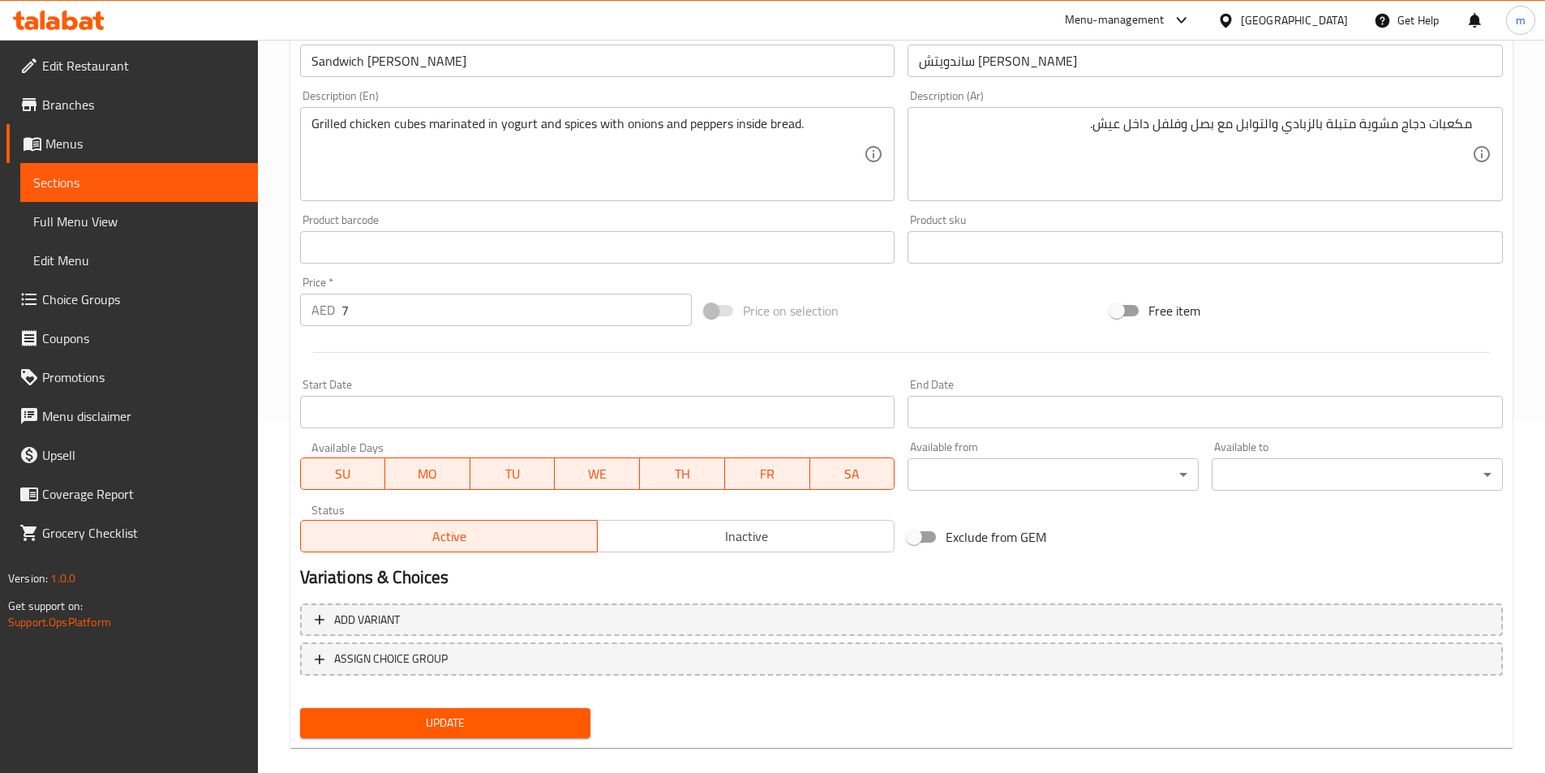
scroll to position [373, 0]
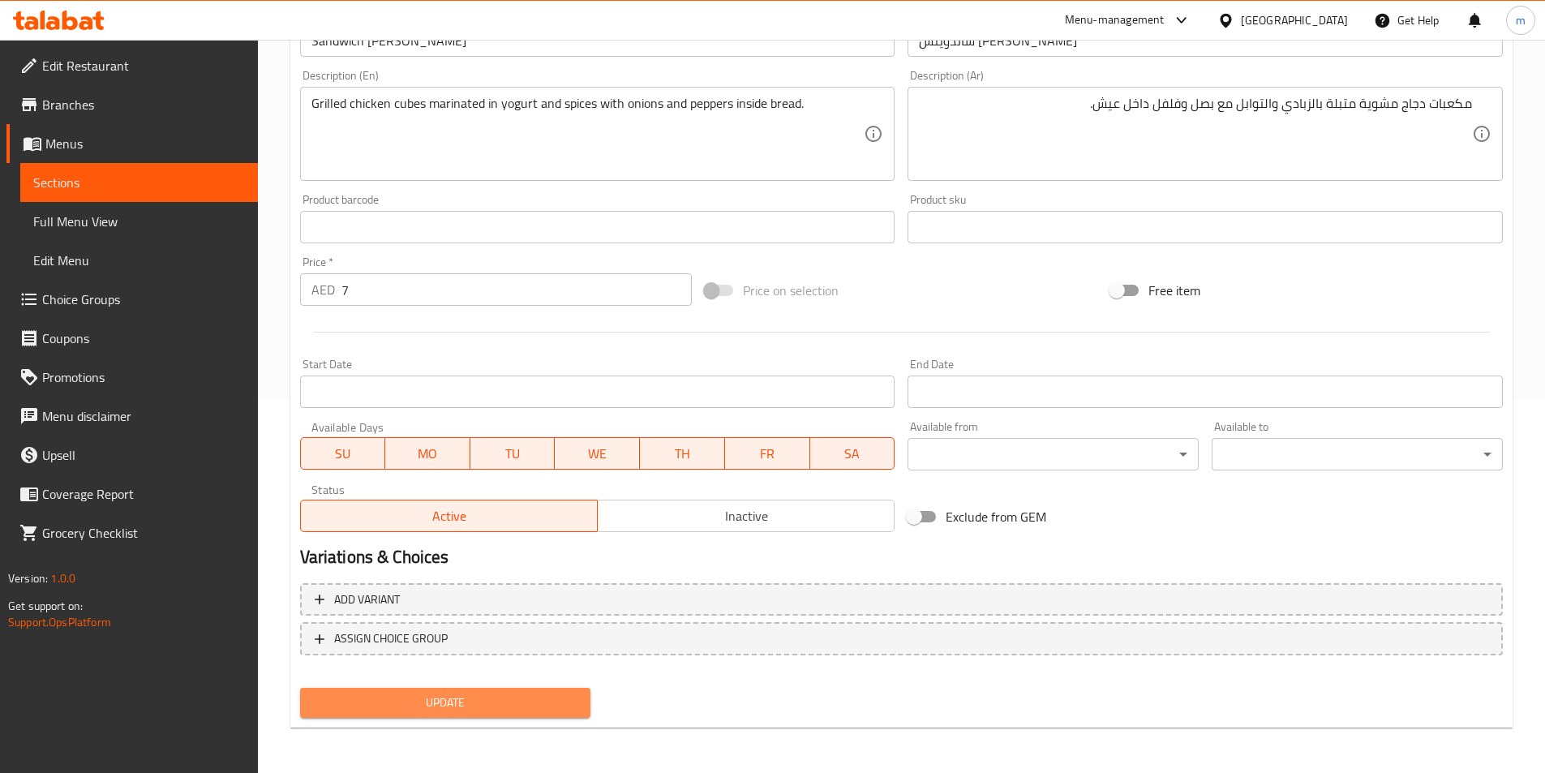
click at [484, 710] on span "Update" at bounding box center [445, 703] width 265 height 20
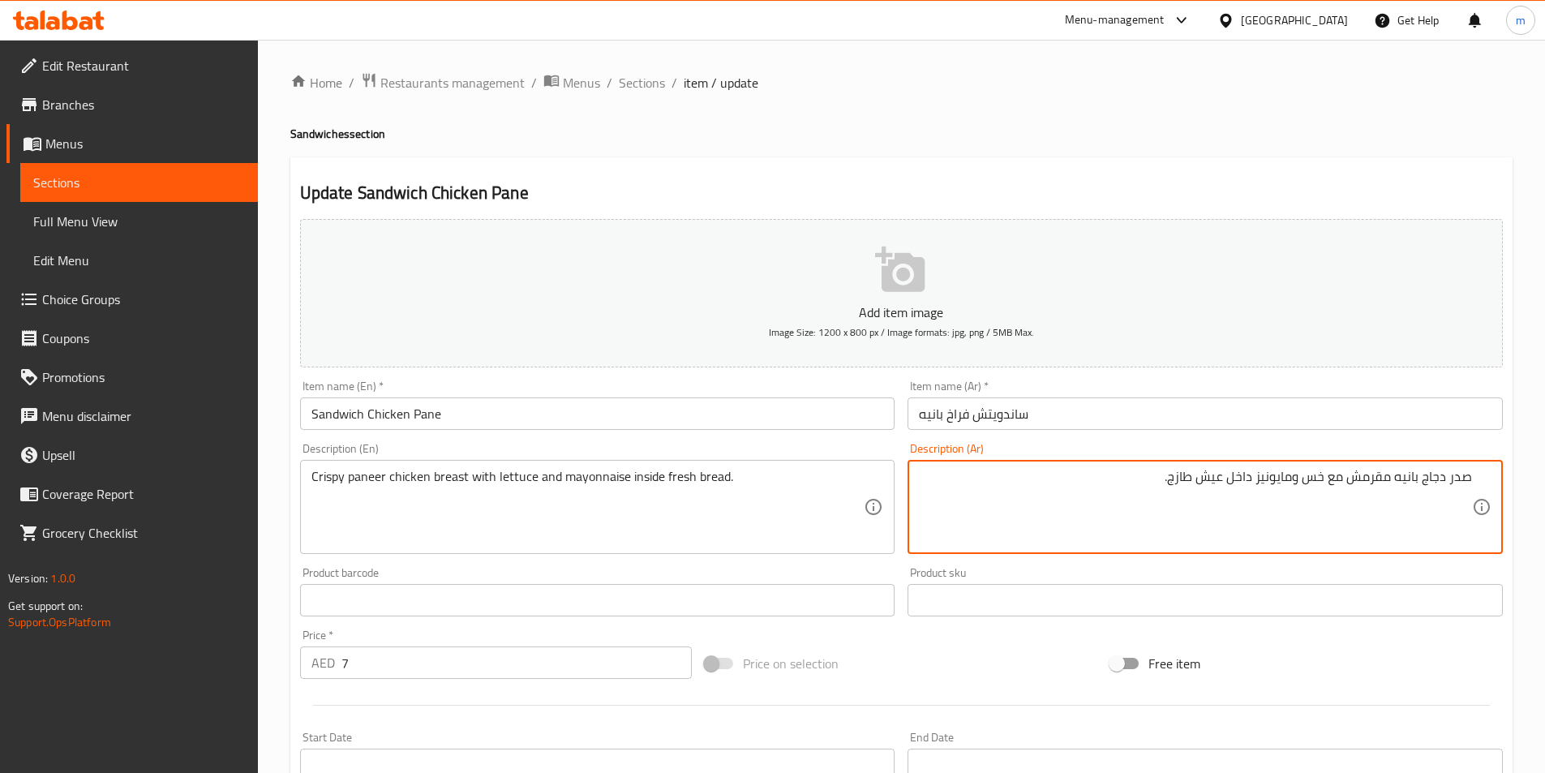
drag, startPoint x: 1450, startPoint y: 475, endPoint x: 1472, endPoint y: 479, distance: 22.3
click at [1472, 479] on textarea "صدر دجاج بانيه مقرمش مع خس ومايونيز داخل عيش طازج." at bounding box center [1195, 507] width 553 height 77
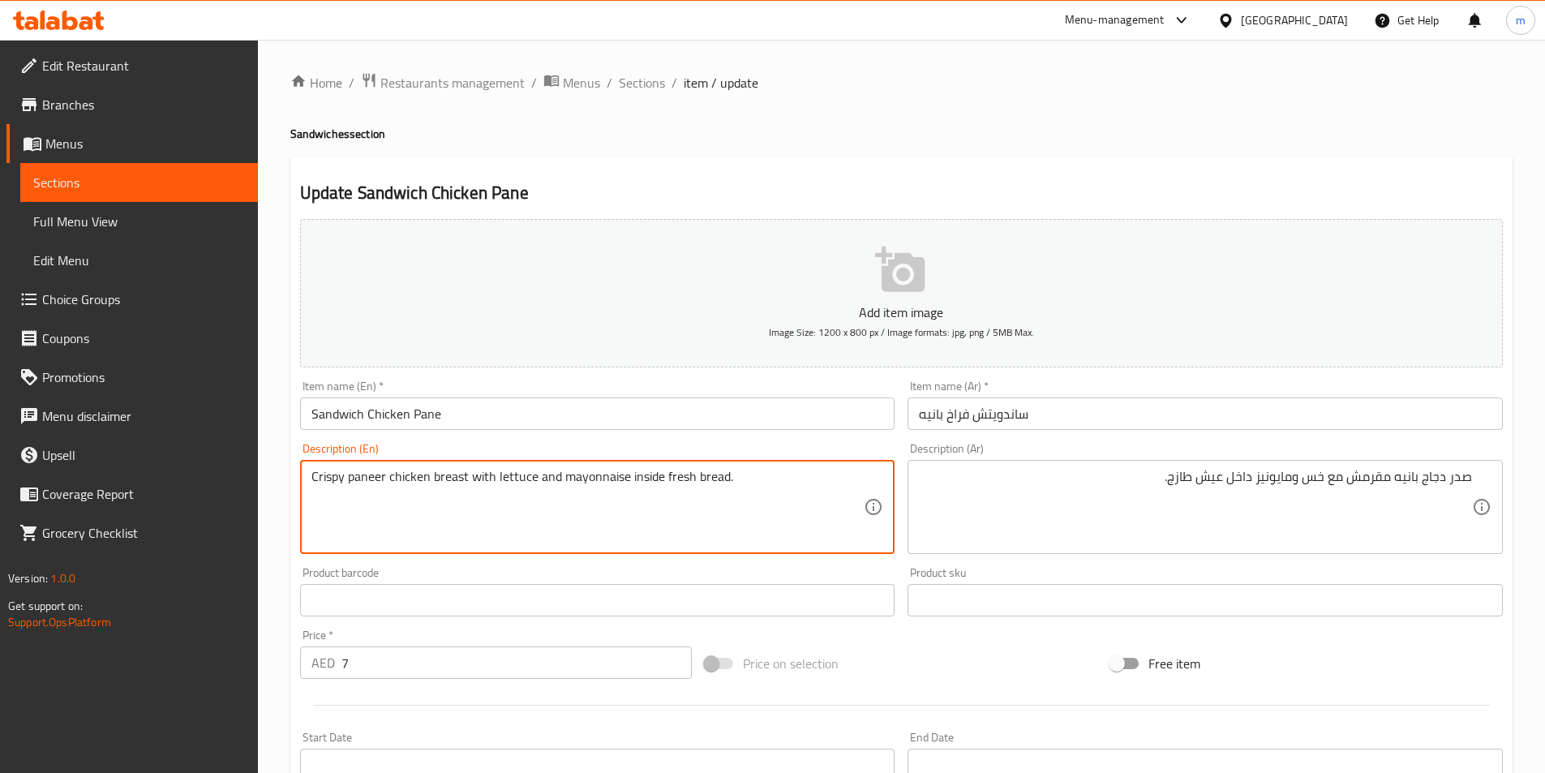
click at [385, 481] on textarea "Crispy paneer chicken breast with lettuce and mayonnaise inside fresh bread." at bounding box center [588, 507] width 553 height 77
type textarea "Crispy pane chicken breast with lettuce and mayonnaise inside fresh bread."
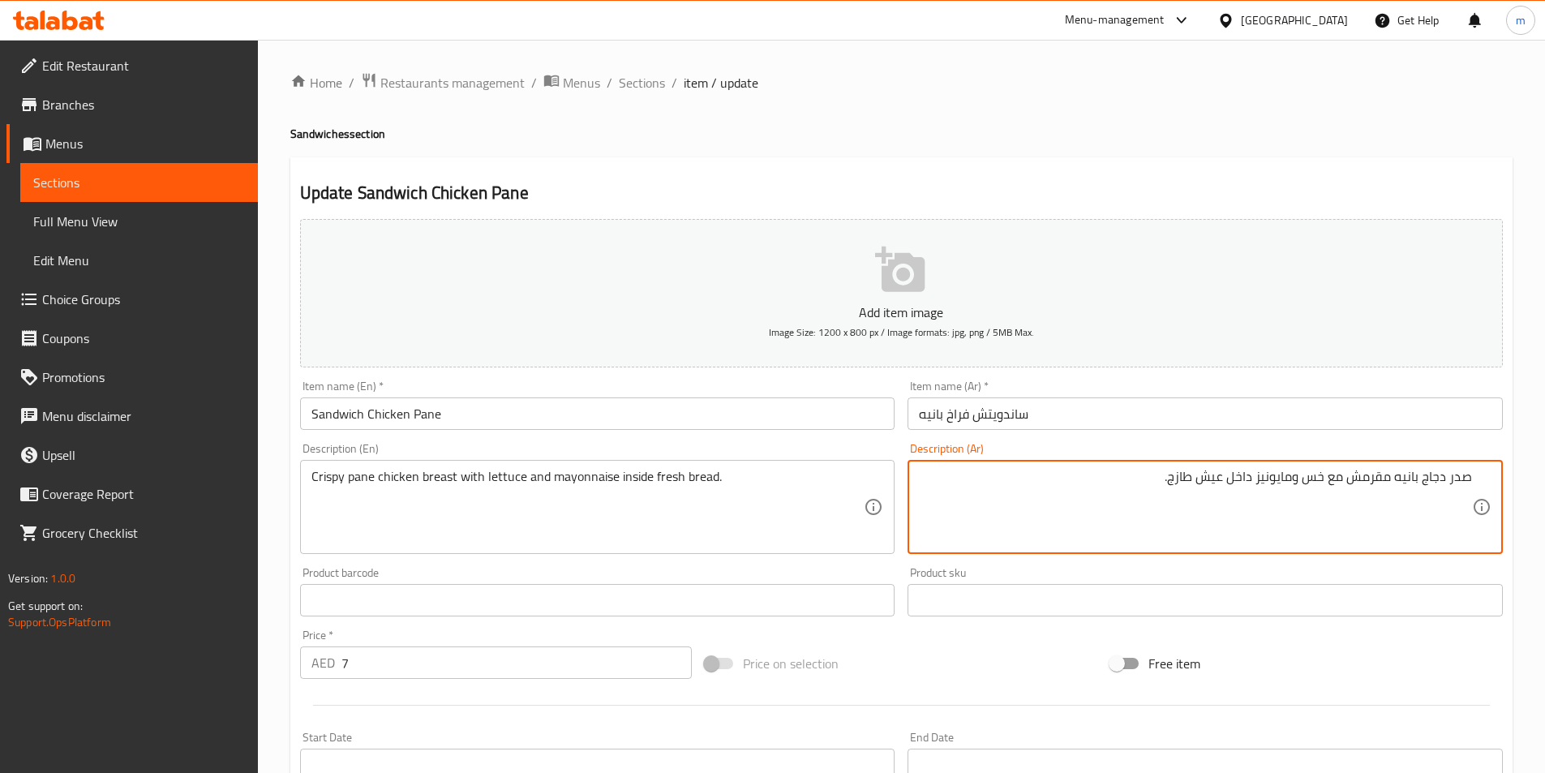
drag, startPoint x: 1397, startPoint y: 477, endPoint x: 1419, endPoint y: 475, distance: 22.0
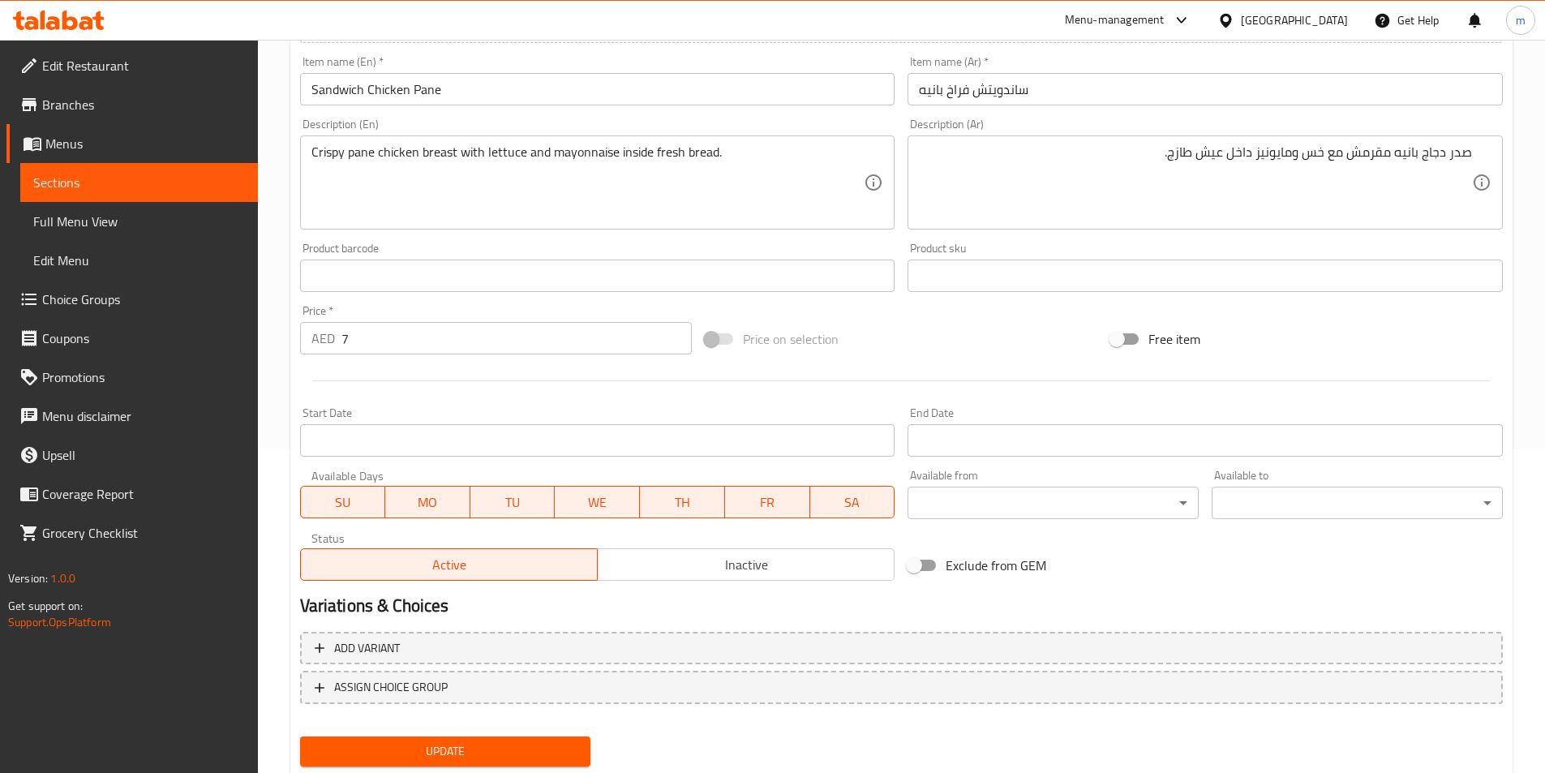
scroll to position [373, 0]
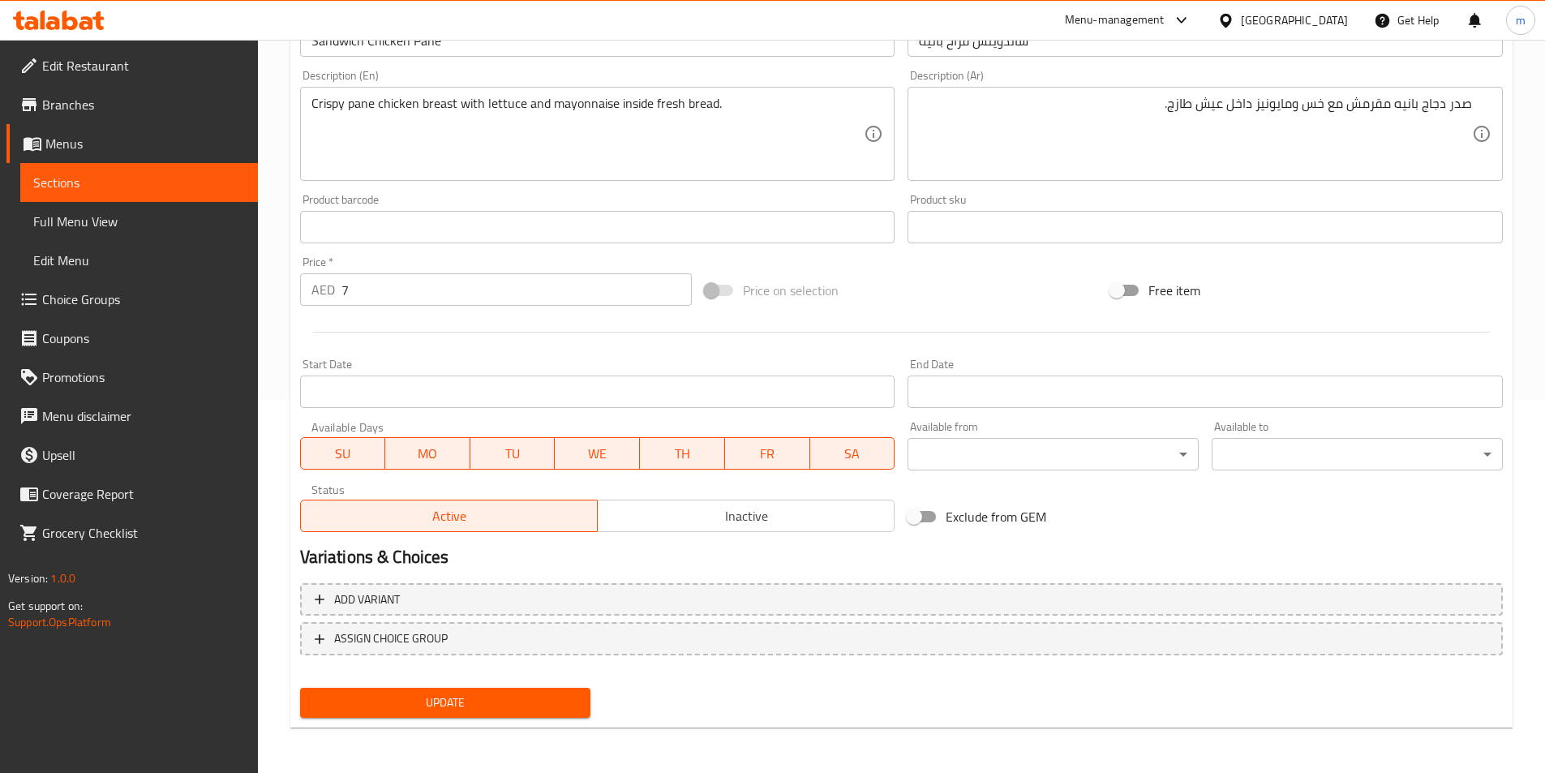
click at [526, 691] on button "Update" at bounding box center [445, 703] width 291 height 30
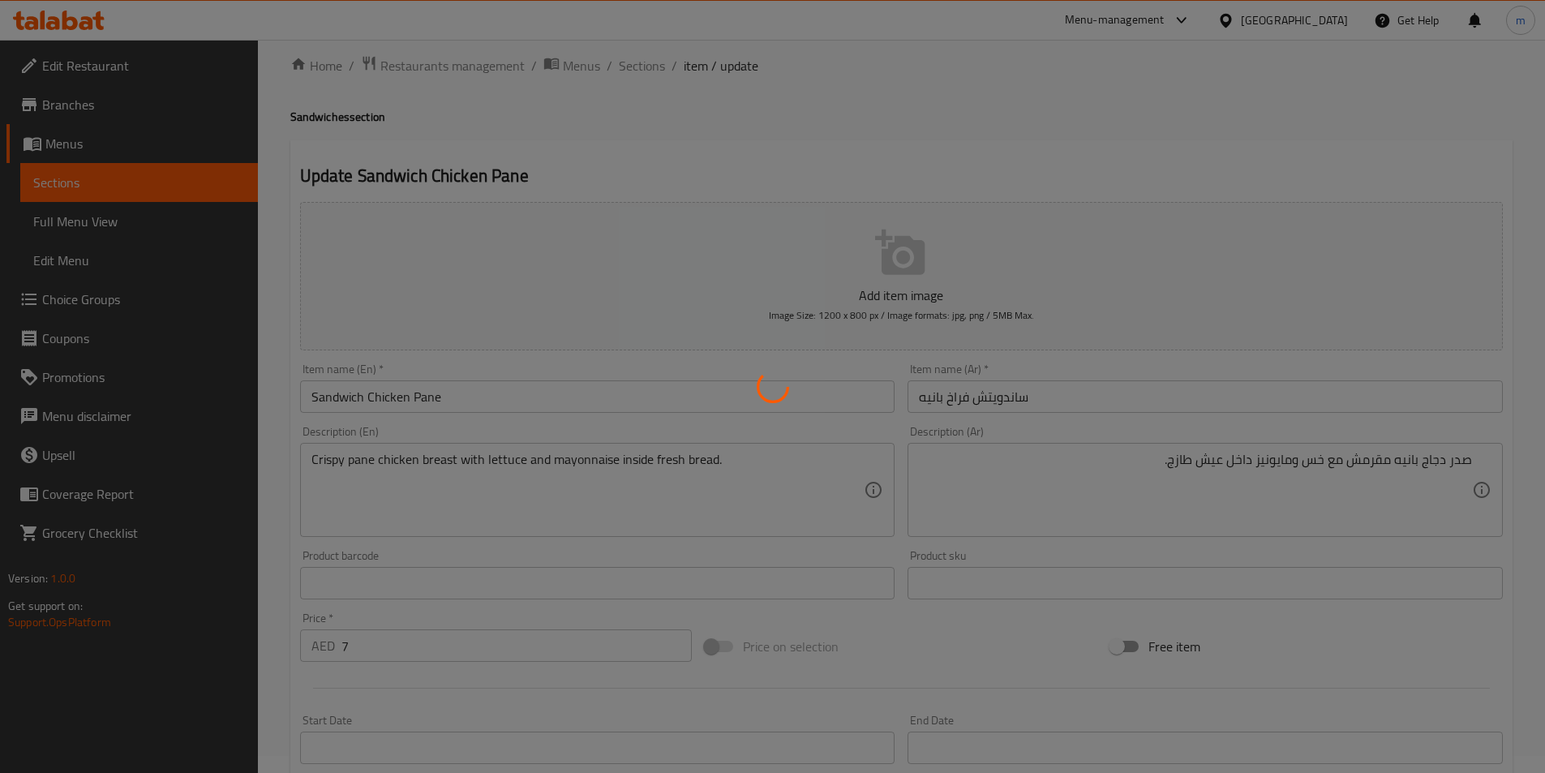
scroll to position [0, 0]
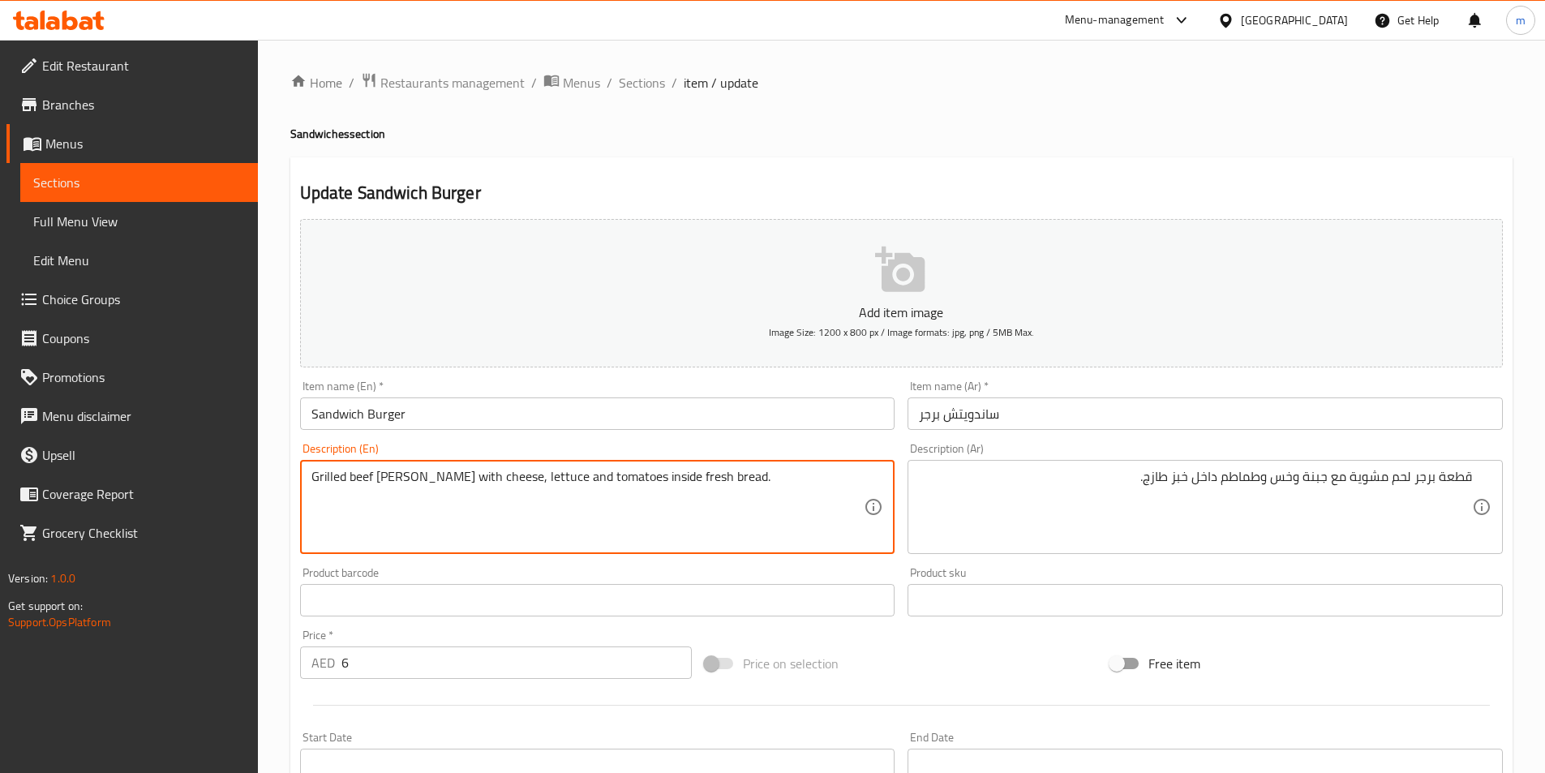
drag, startPoint x: 349, startPoint y: 480, endPoint x: 374, endPoint y: 478, distance: 25.3
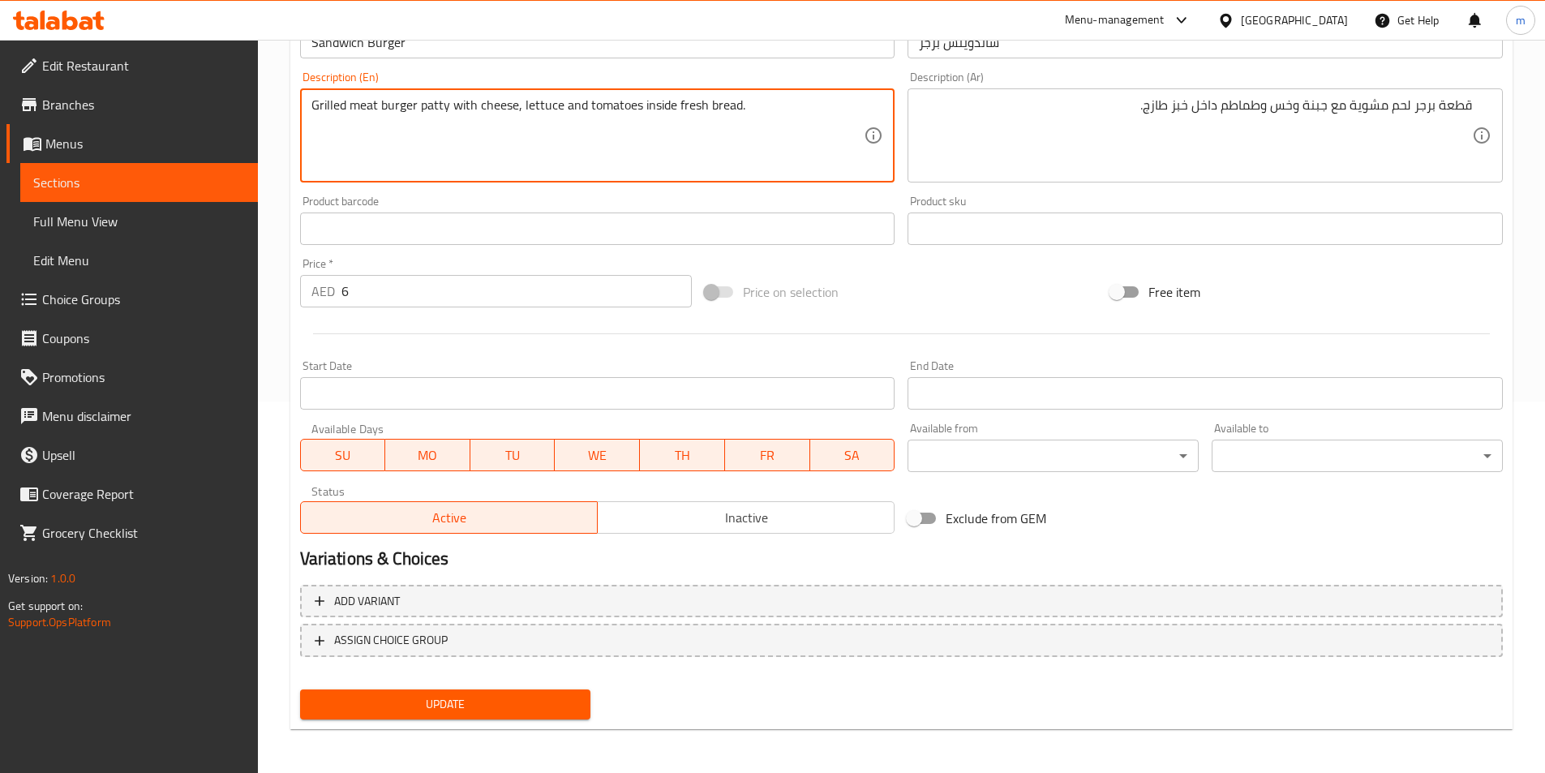
scroll to position [373, 0]
type textarea "Grilled meat burger patty with cheese, lettuce and tomatoes inside fresh bread."
click at [530, 692] on button "Update" at bounding box center [445, 703] width 291 height 30
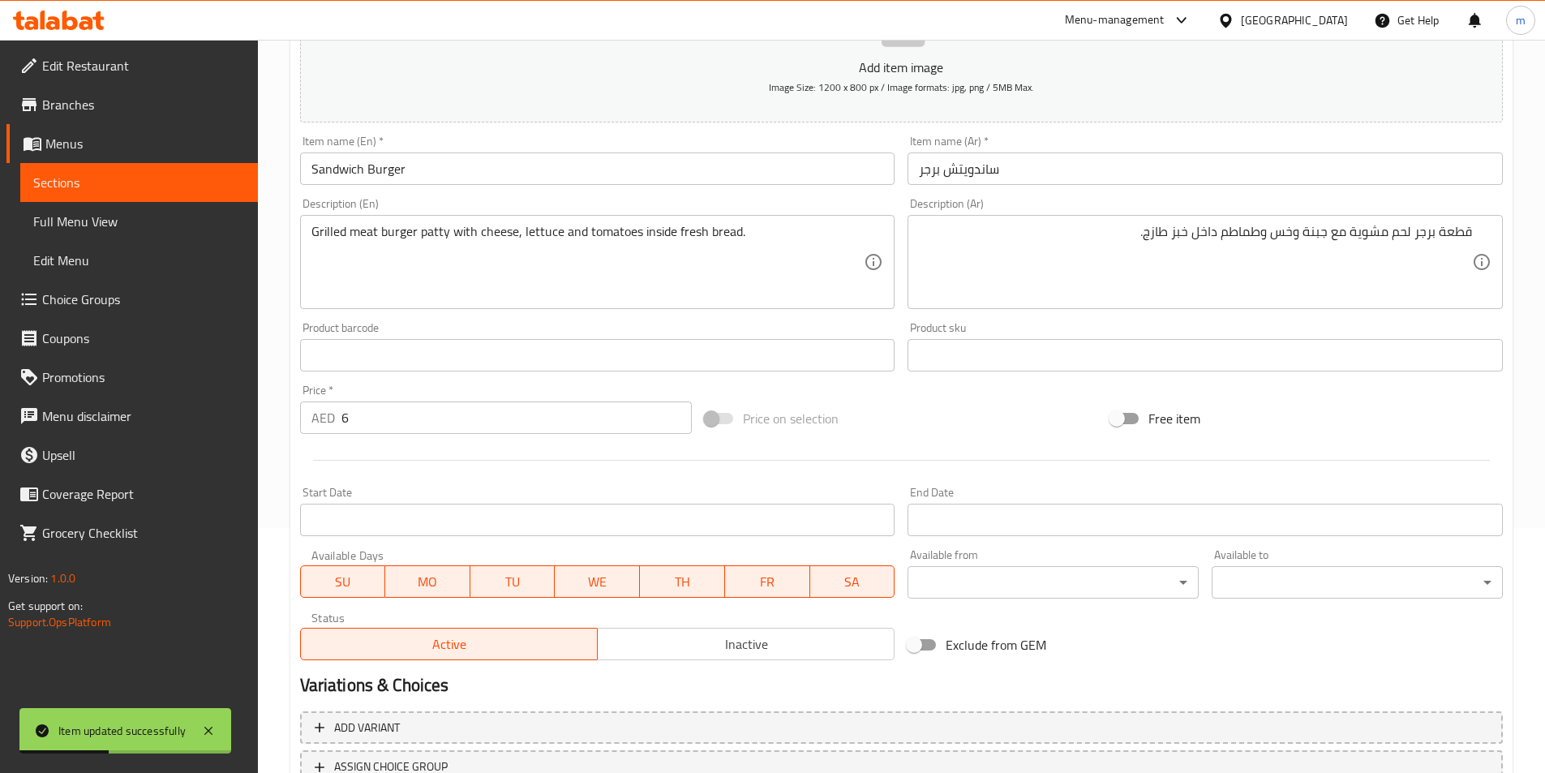
scroll to position [0, 0]
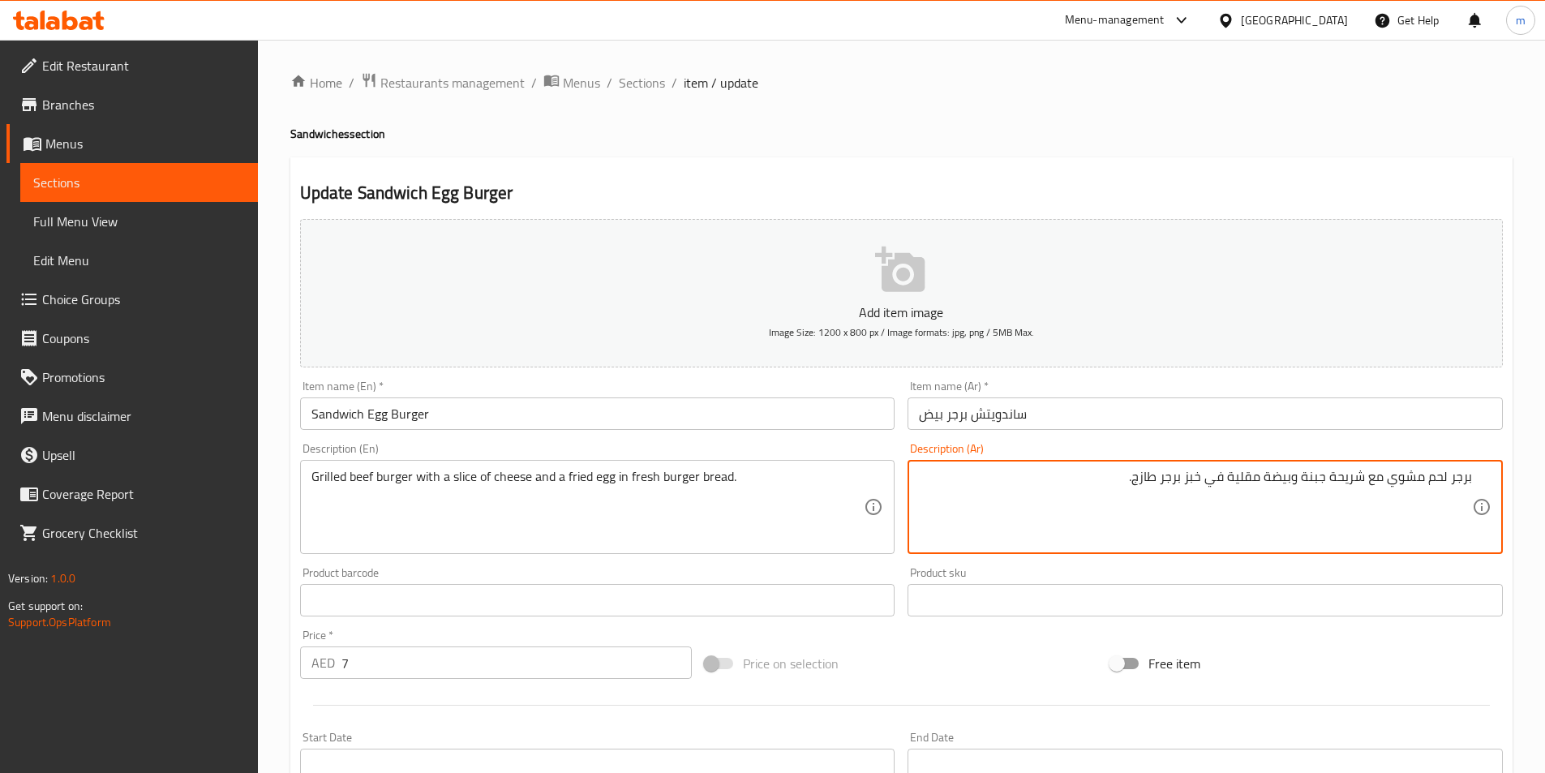
click at [1040, 488] on textarea "برجر لحم مشوي مع شريحة جبنة وبيضة مقلية في خبز برجر طازج." at bounding box center [1195, 507] width 553 height 77
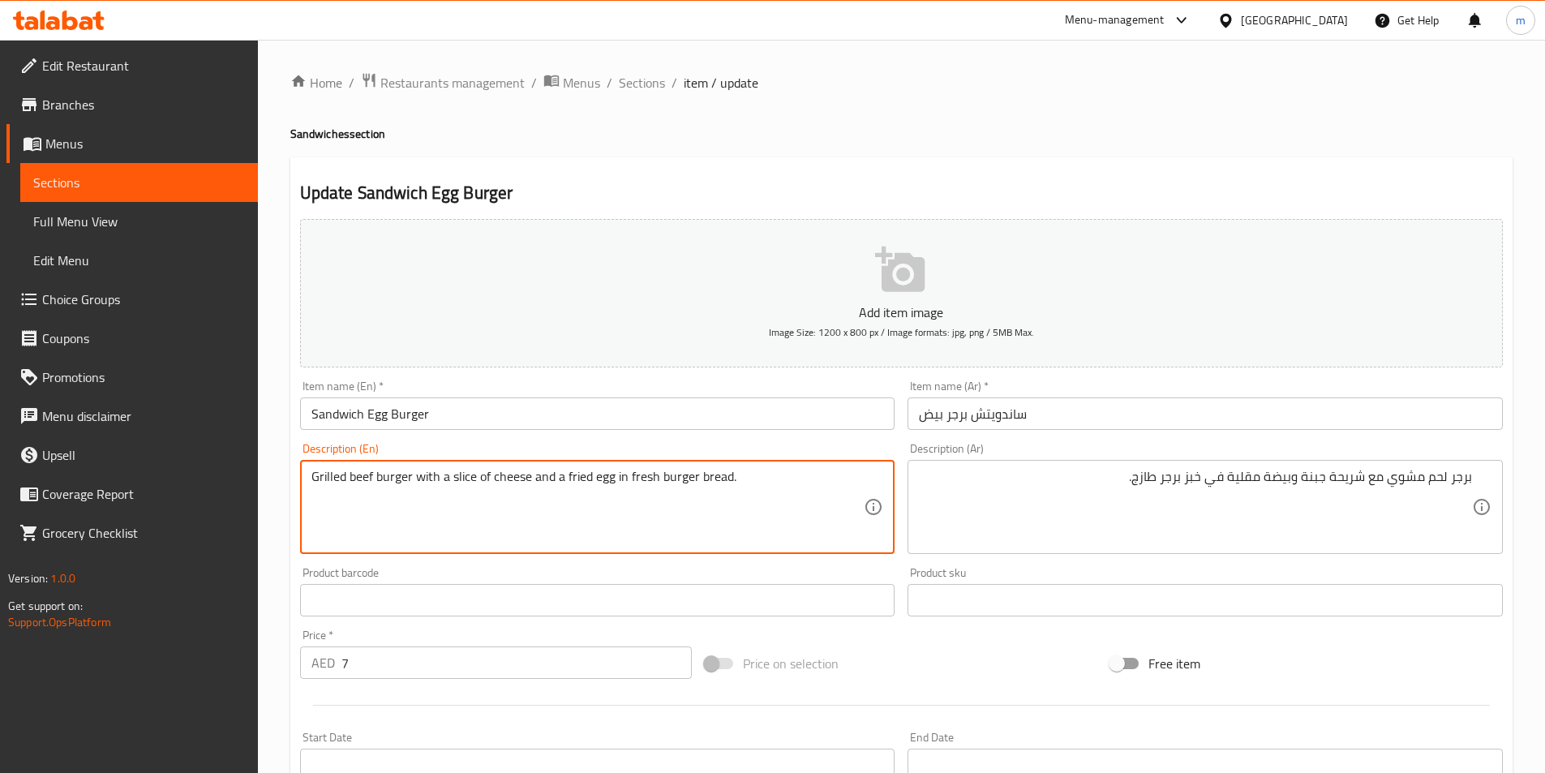
drag, startPoint x: 351, startPoint y: 481, endPoint x: 374, endPoint y: 479, distance: 22.8
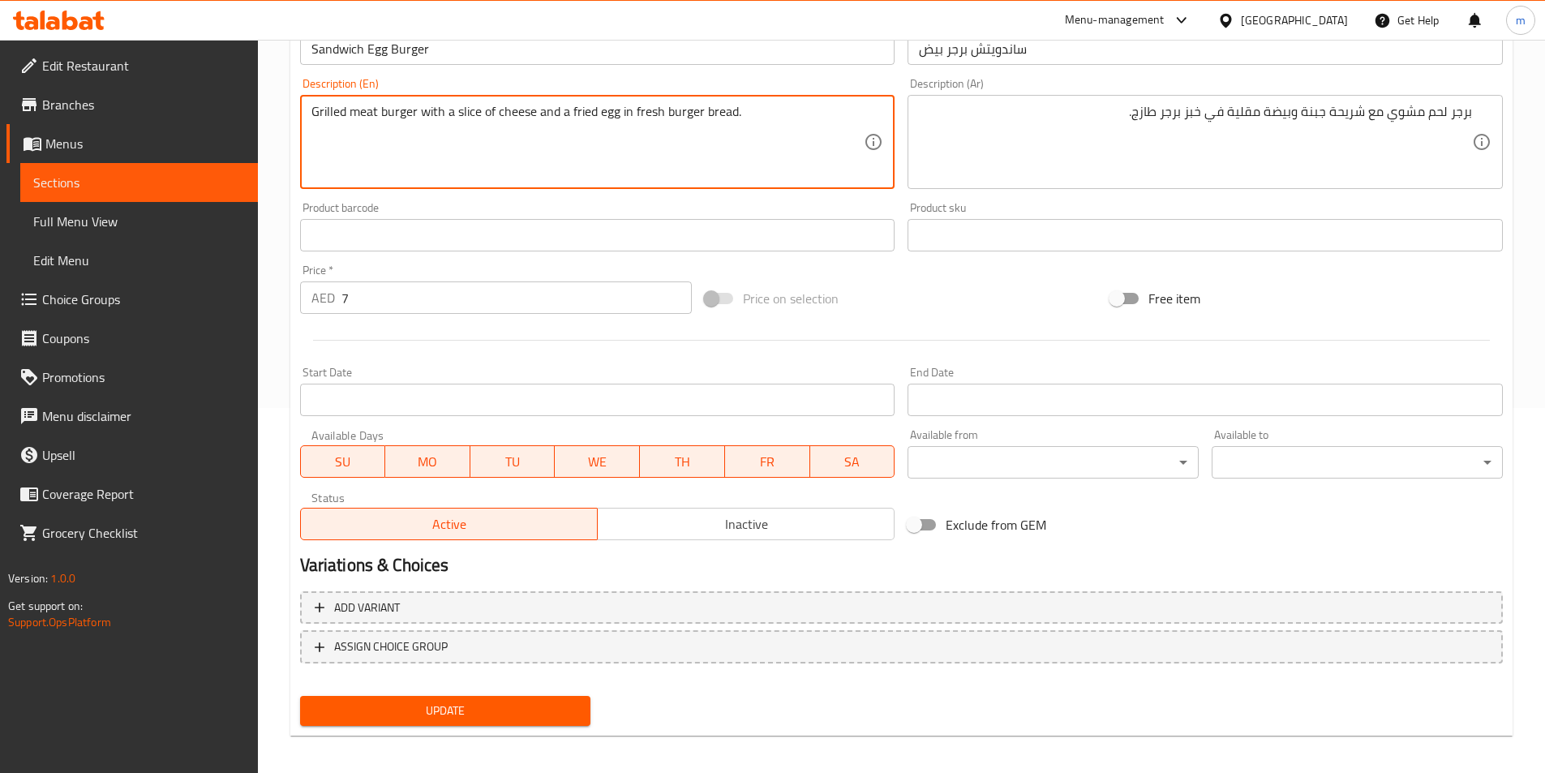
scroll to position [373, 0]
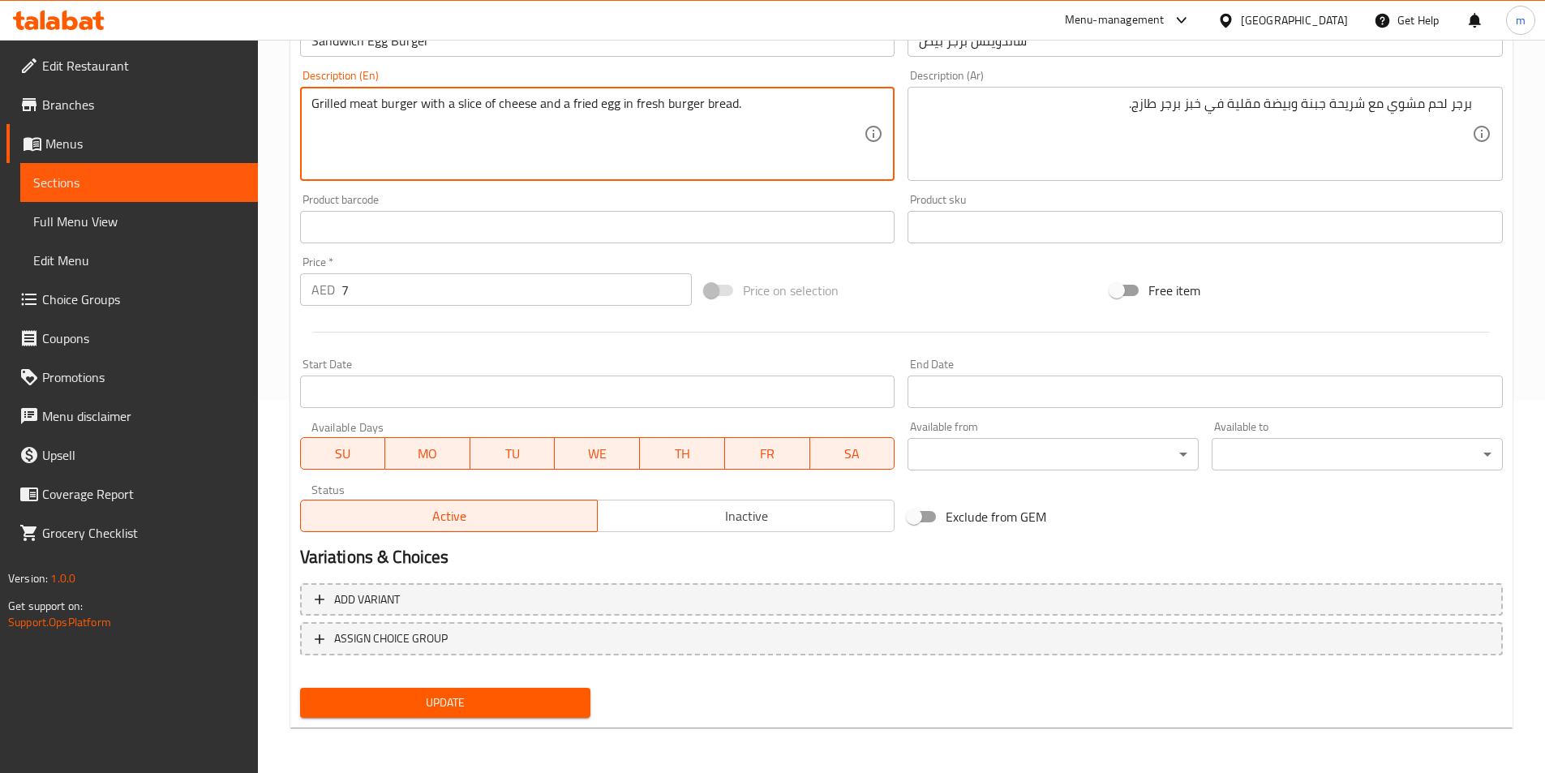
type textarea "Grilled meat burger with a slice of cheese and a fried egg in fresh burger brea…"
click at [581, 688] on button "Update" at bounding box center [445, 703] width 291 height 30
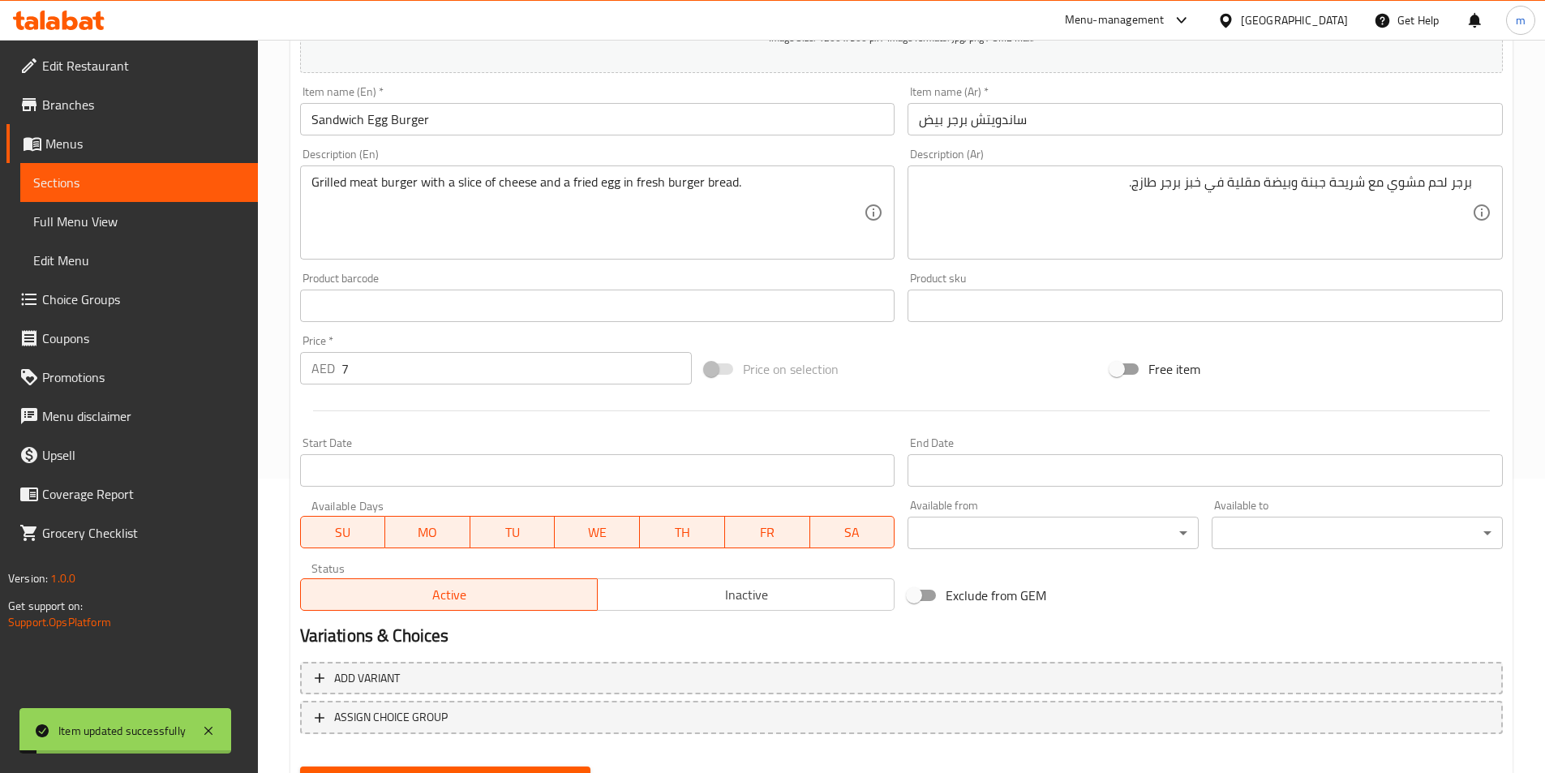
scroll to position [292, 0]
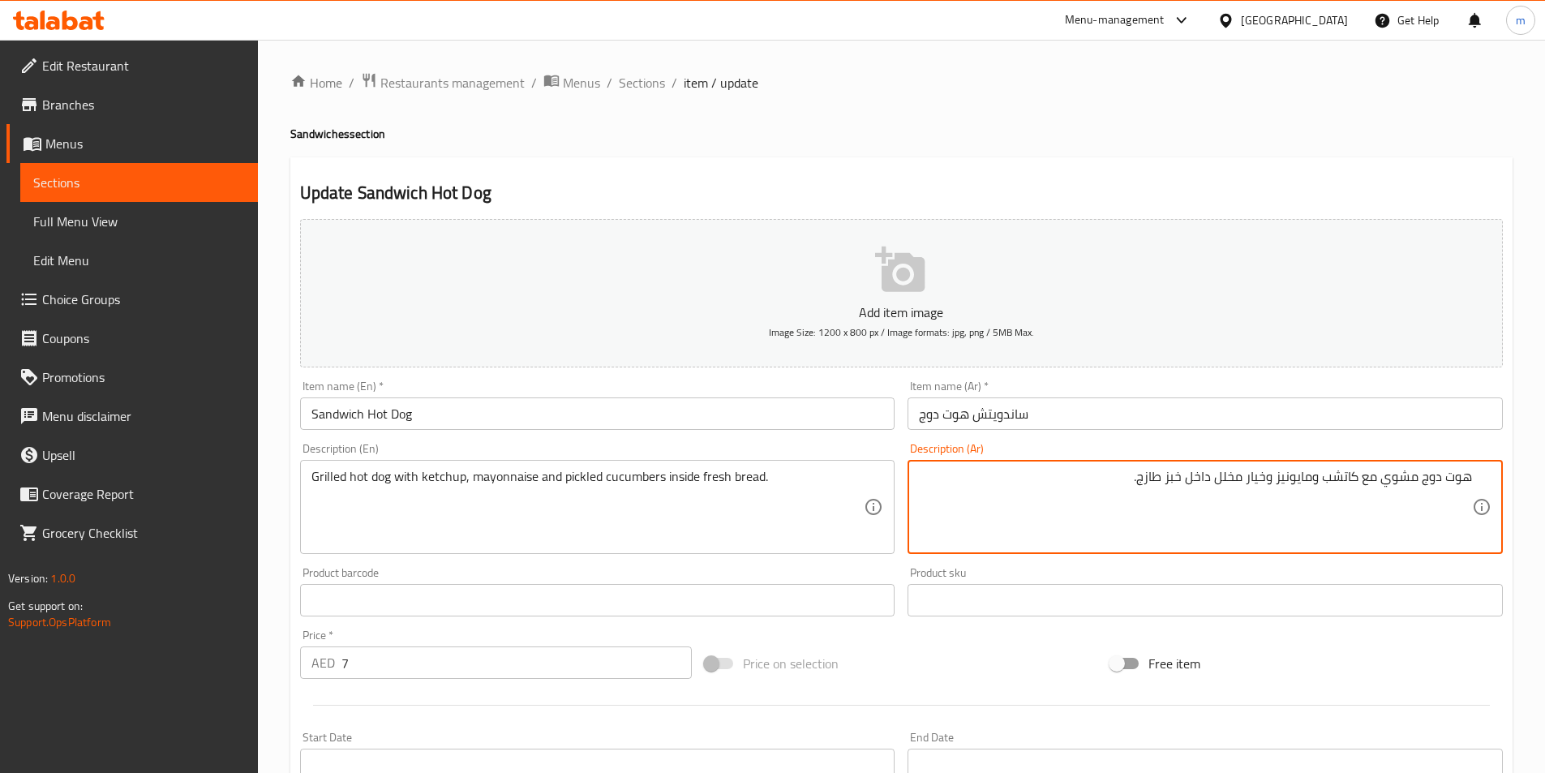
click at [1032, 507] on textarea "هوت دوج مشوي مع كاتشب ومايونيز وخيار مخلل داخل خبز طازج." at bounding box center [1195, 507] width 553 height 77
drag, startPoint x: 1223, startPoint y: 474, endPoint x: 1237, endPoint y: 478, distance: 15.2
click at [1239, 478] on textarea "هوت دوج مشوي مع كاتشب ومايونيز وخيار مخلل داخل خبز طازج." at bounding box center [1195, 507] width 553 height 77
drag, startPoint x: 1216, startPoint y: 476, endPoint x: 1268, endPoint y: 483, distance: 52.3
click at [1268, 483] on textarea "هوت دوج مشوي مع كاتشب ومايونيز وخيار مخلل داخل خبز طازج." at bounding box center [1195, 507] width 553 height 77
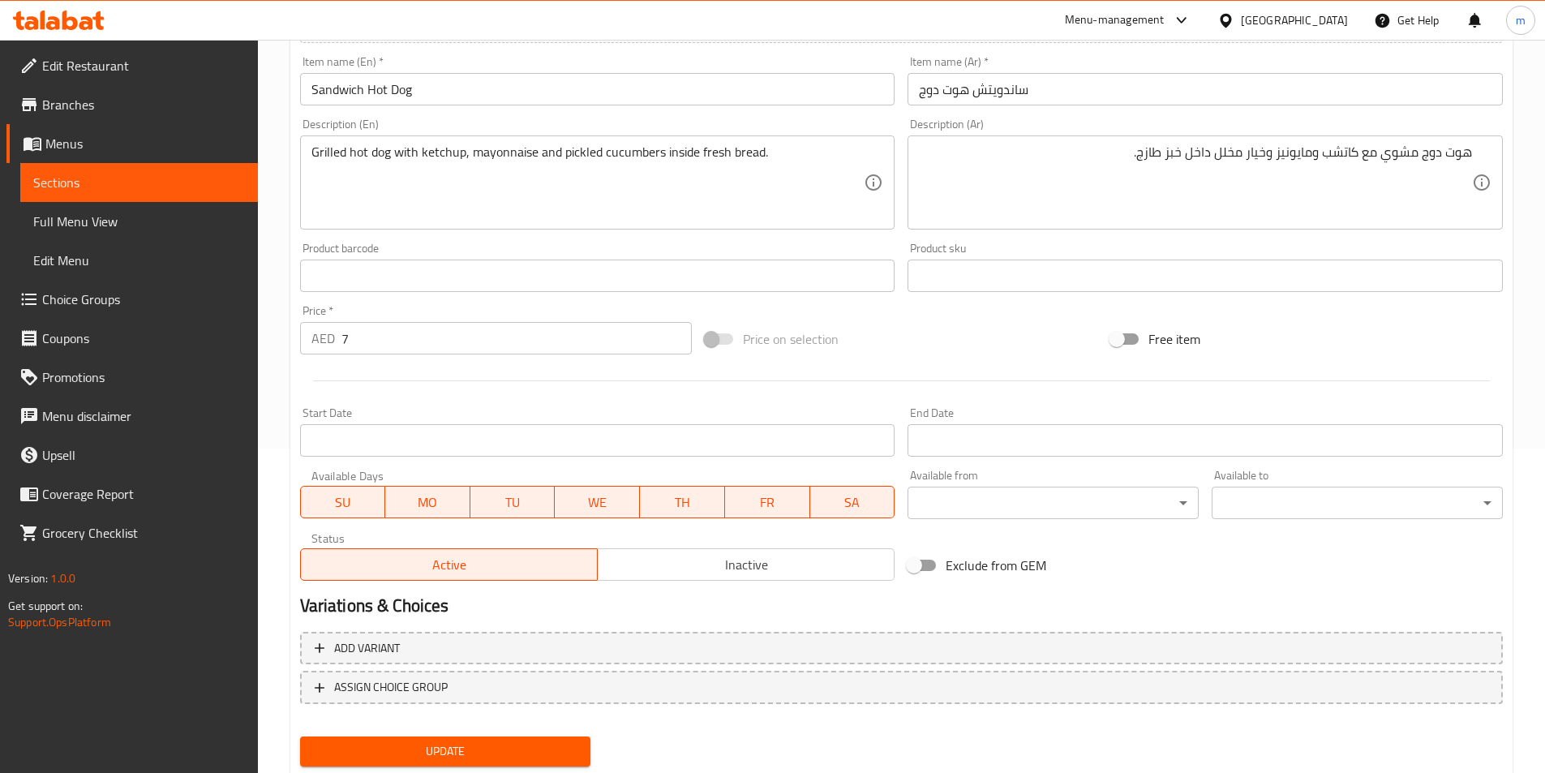
scroll to position [373, 0]
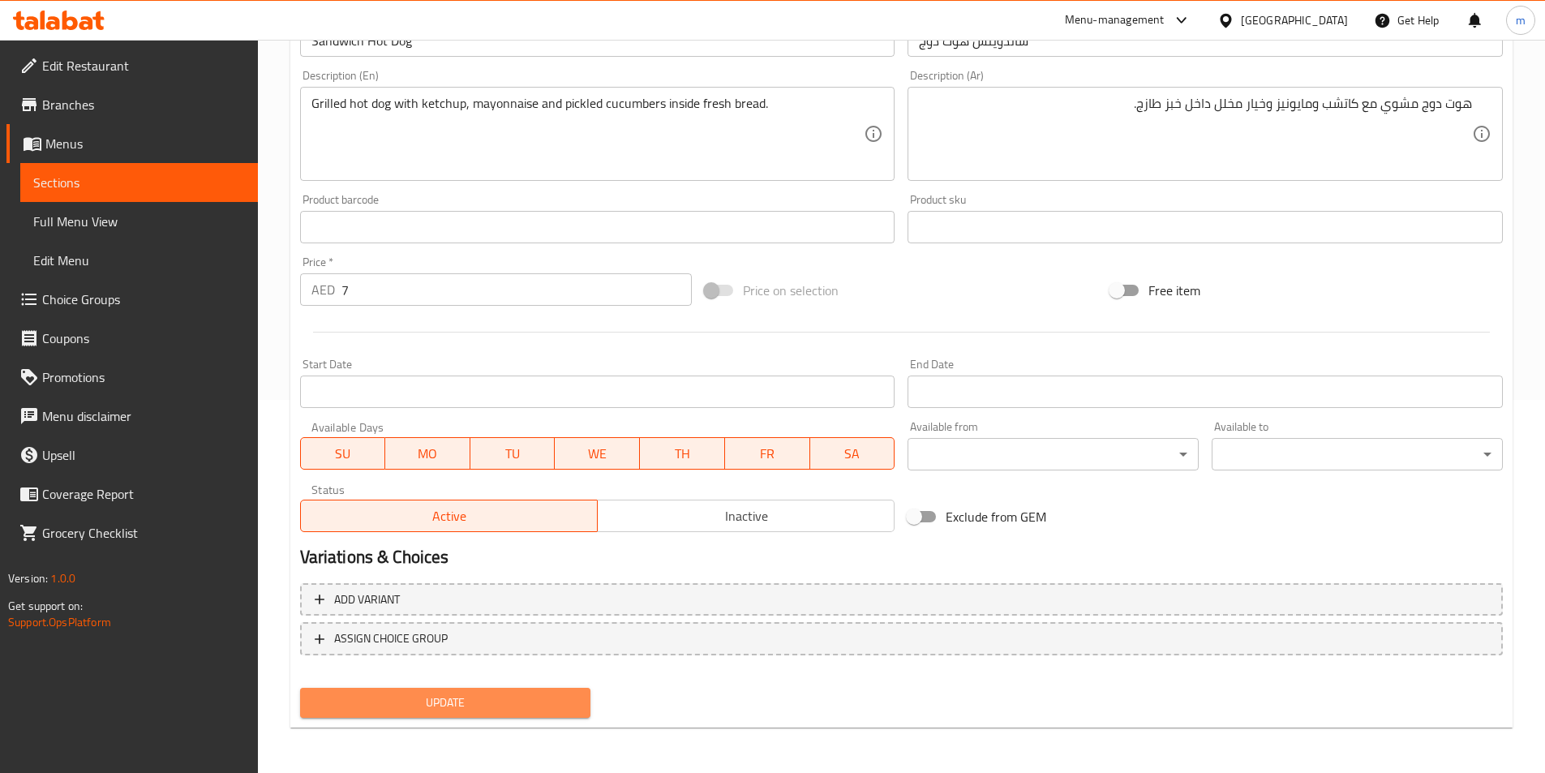
click at [486, 694] on span "Update" at bounding box center [445, 703] width 265 height 20
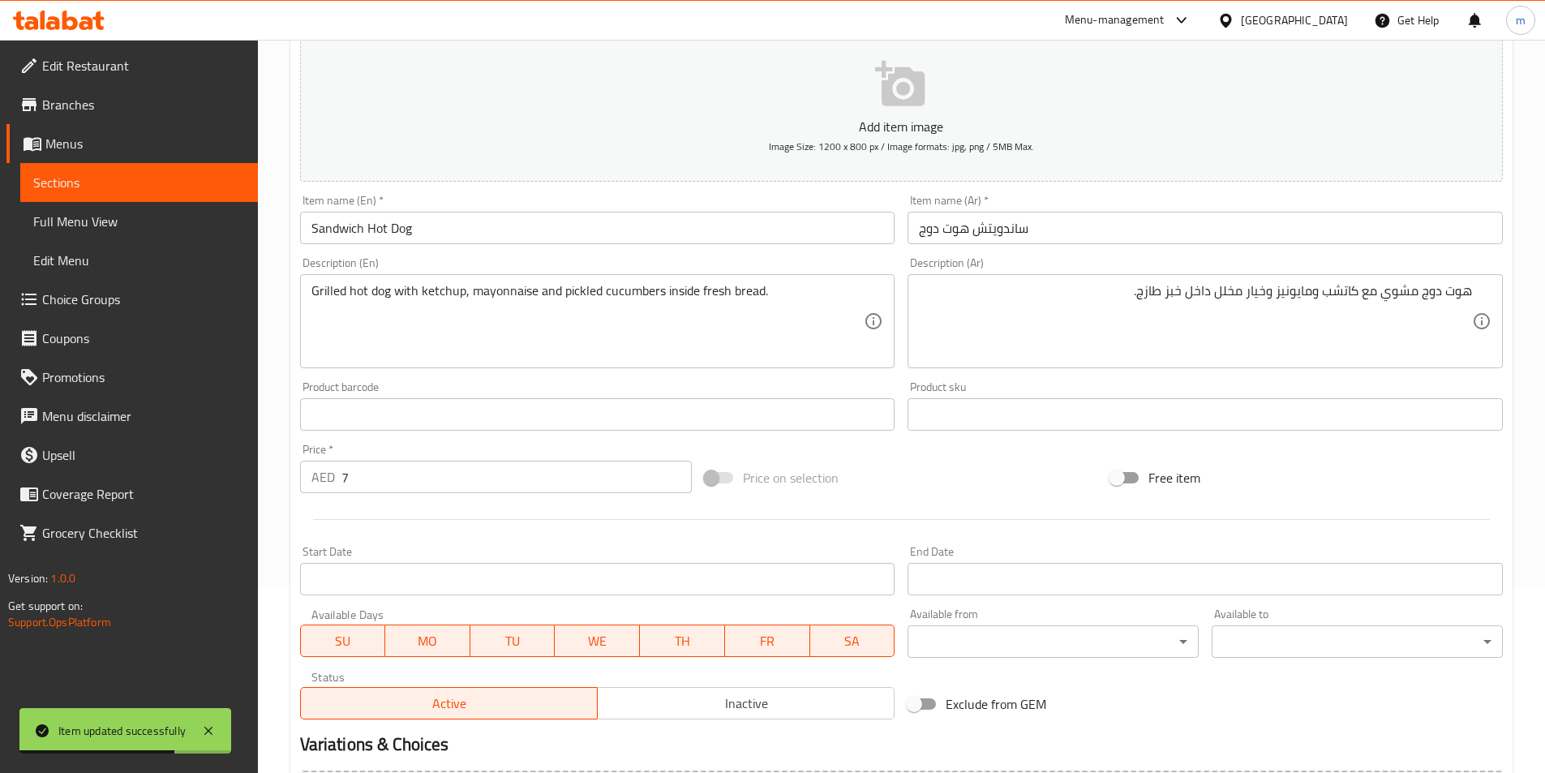
scroll to position [130, 0]
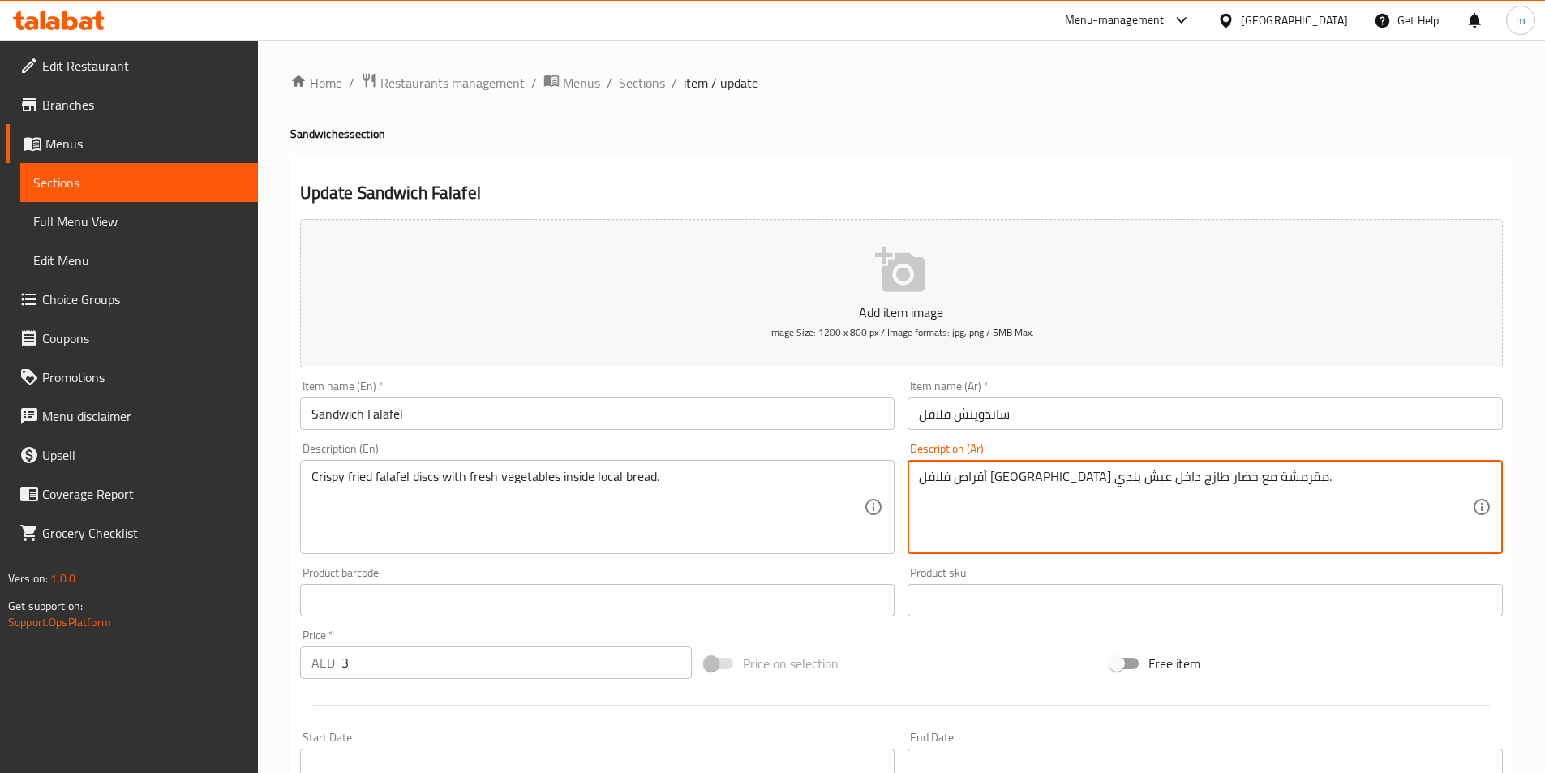
drag, startPoint x: 1242, startPoint y: 491, endPoint x: 1381, endPoint y: 526, distance: 143.0
click at [1381, 526] on textarea "أقراص فلافل [GEOGRAPHIC_DATA] مقرمشة مع خضار طازج داخل عيش بلدي." at bounding box center [1195, 507] width 553 height 77
click at [1042, 492] on textarea "أقراص فلافل [GEOGRAPHIC_DATA] مقرمشة مع خضار طازج داخل عيش بلدي." at bounding box center [1195, 507] width 553 height 77
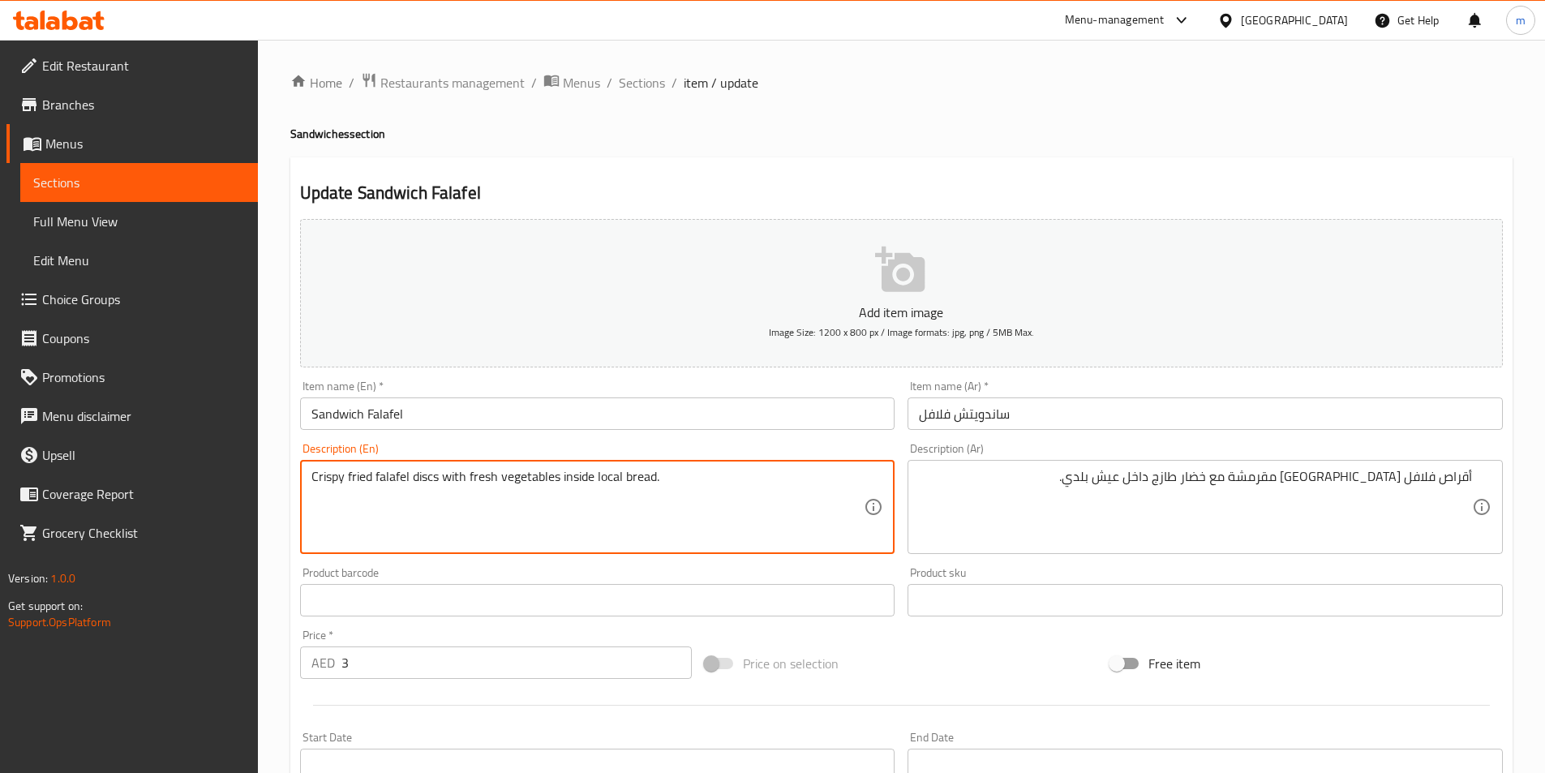
click at [597, 473] on textarea "Crispy fried falafel discs with fresh vegetables inside local bread." at bounding box center [588, 507] width 553 height 77
drag, startPoint x: 598, startPoint y: 473, endPoint x: 619, endPoint y: 471, distance: 21.2
click at [619, 471] on textarea "Crispy fried falafel discs with fresh vegetables inside local bread." at bounding box center [588, 507] width 553 height 77
drag, startPoint x: 613, startPoint y: 500, endPoint x: 613, endPoint y: 488, distance: 11.4
click at [613, 500] on textarea "Crispy fried falafel discs with fresh vegetables inside local bread." at bounding box center [588, 507] width 553 height 77
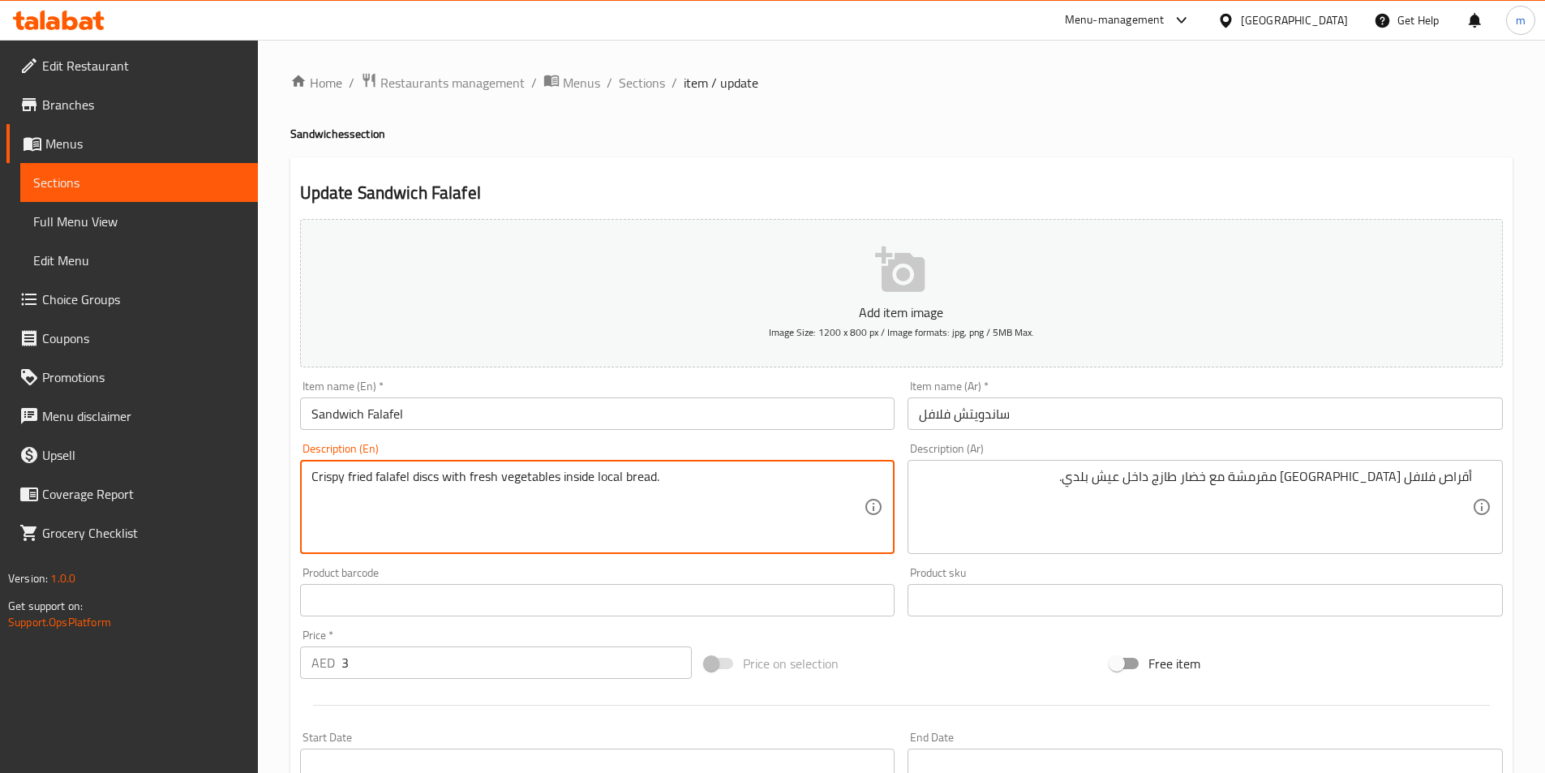
drag, startPoint x: 621, startPoint y: 476, endPoint x: 608, endPoint y: 477, distance: 13.0
click at [608, 477] on textarea "Crispy fried falafel discs with fresh vegetables inside local bread." at bounding box center [588, 507] width 553 height 77
drag, startPoint x: 621, startPoint y: 477, endPoint x: 596, endPoint y: 482, distance: 25.6
click at [596, 482] on textarea "Crispy fried falafel discs with fresh vegetables inside local bread." at bounding box center [588, 507] width 553 height 77
click at [818, 469] on textarea "Crispy fried falafel discs with fresh vegetables inside baladi bread." at bounding box center [588, 507] width 553 height 77
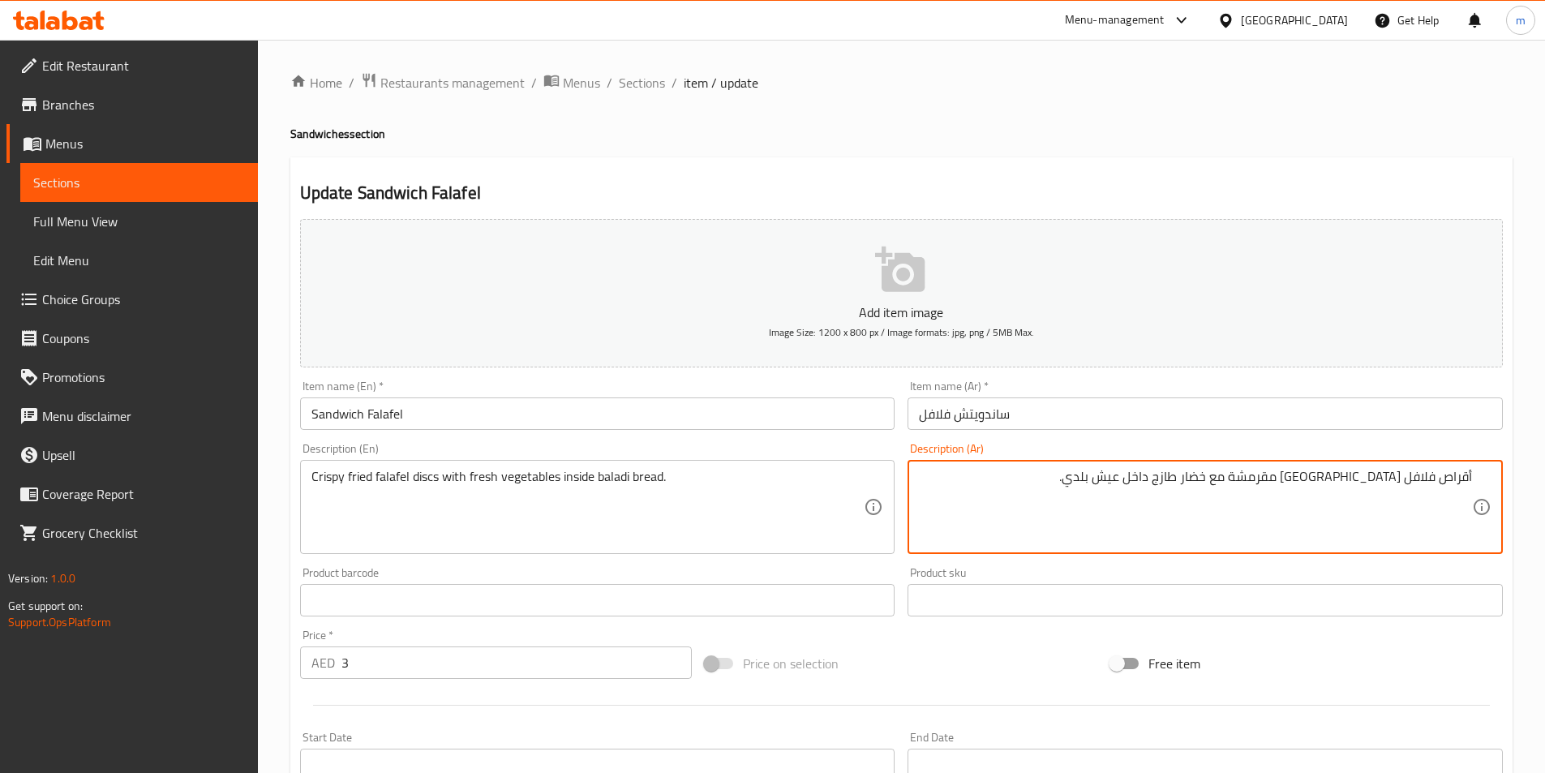
click at [1101, 497] on textarea "أقراص فلافل مقلية مقرمشة مع خضار طازج داخل عيش بلدي." at bounding box center [1195, 507] width 553 height 77
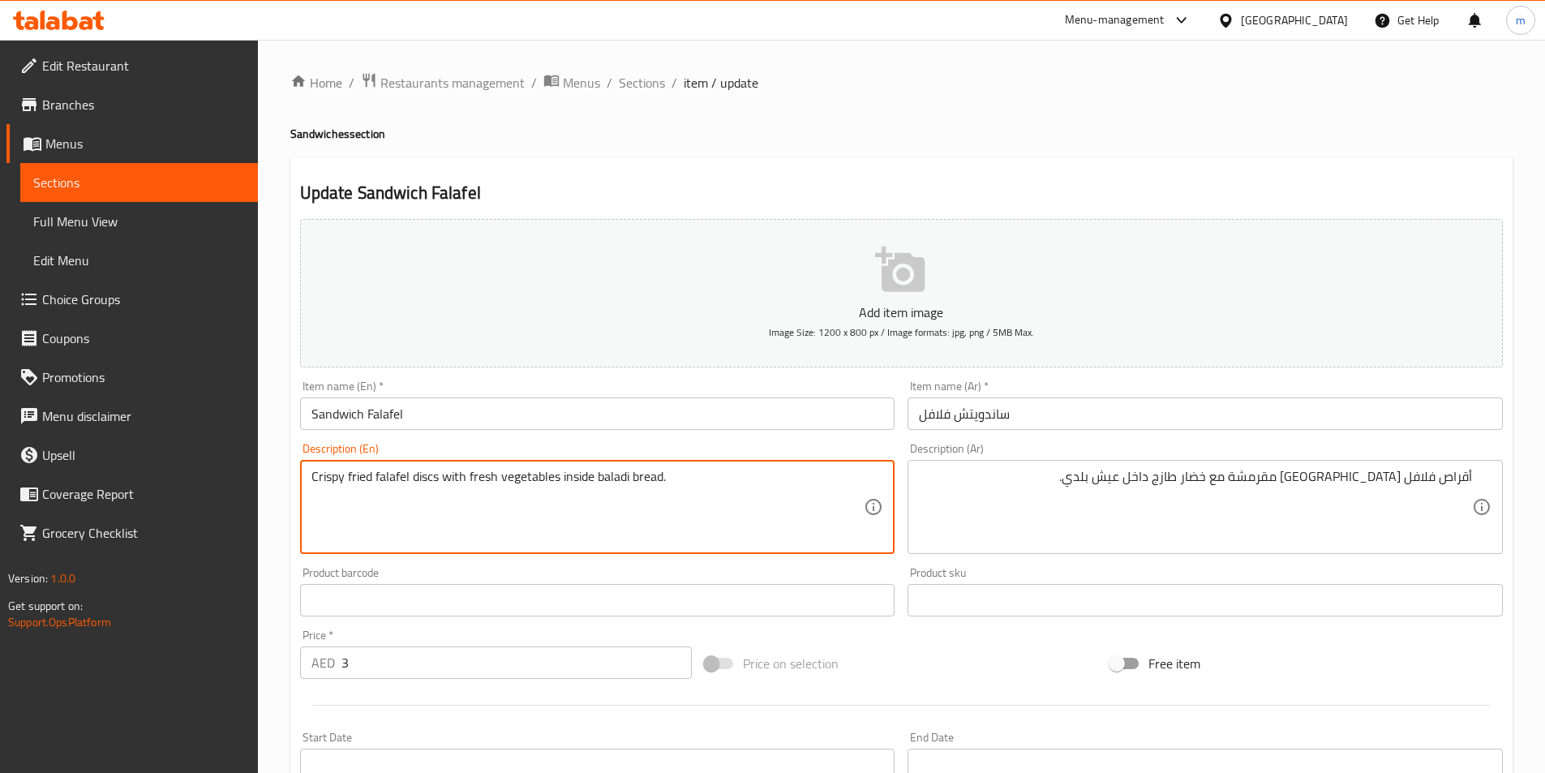
drag, startPoint x: 413, startPoint y: 482, endPoint x: 439, endPoint y: 482, distance: 26.0
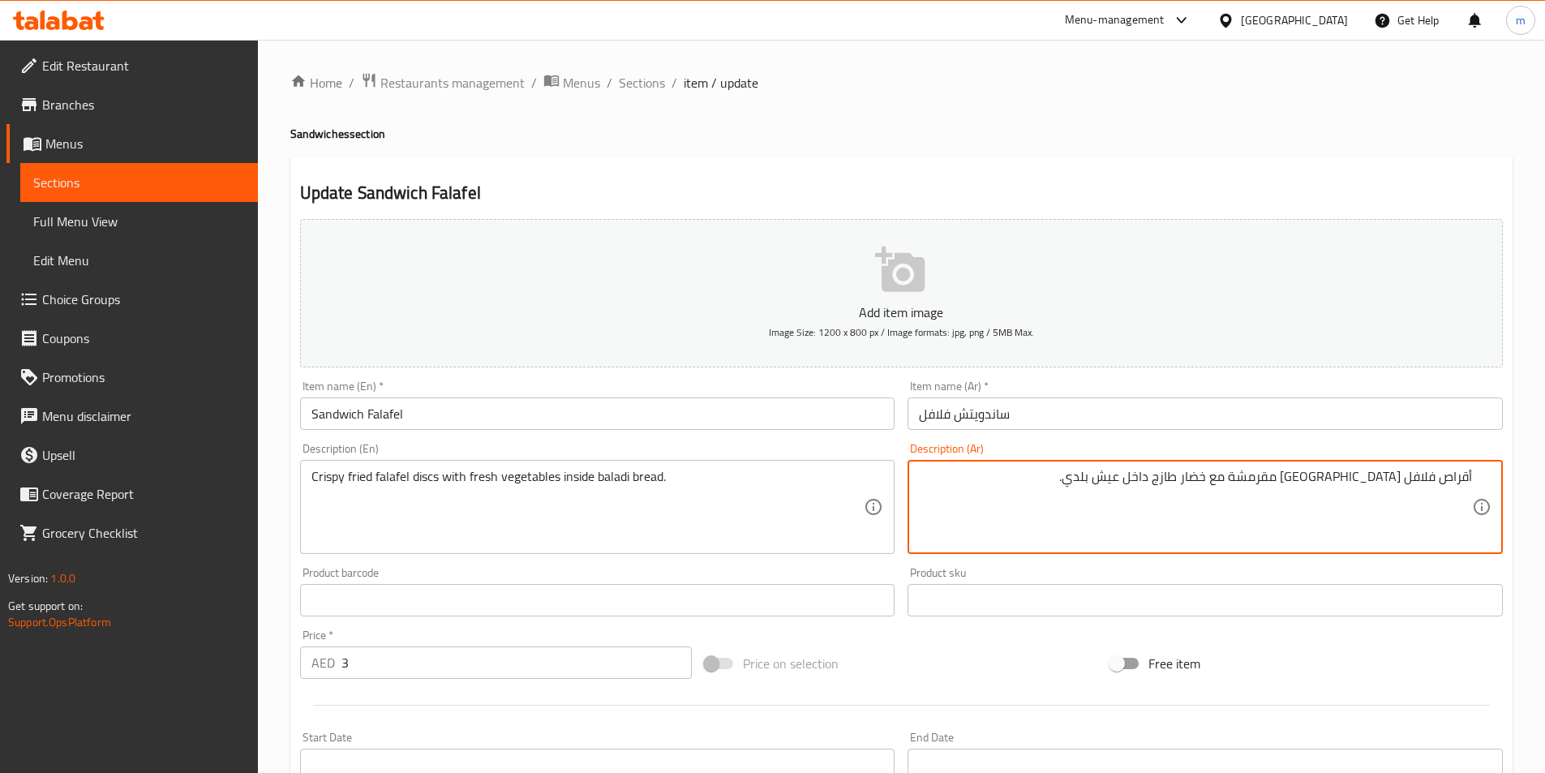
drag, startPoint x: 1441, startPoint y: 477, endPoint x: 1483, endPoint y: 477, distance: 42.2
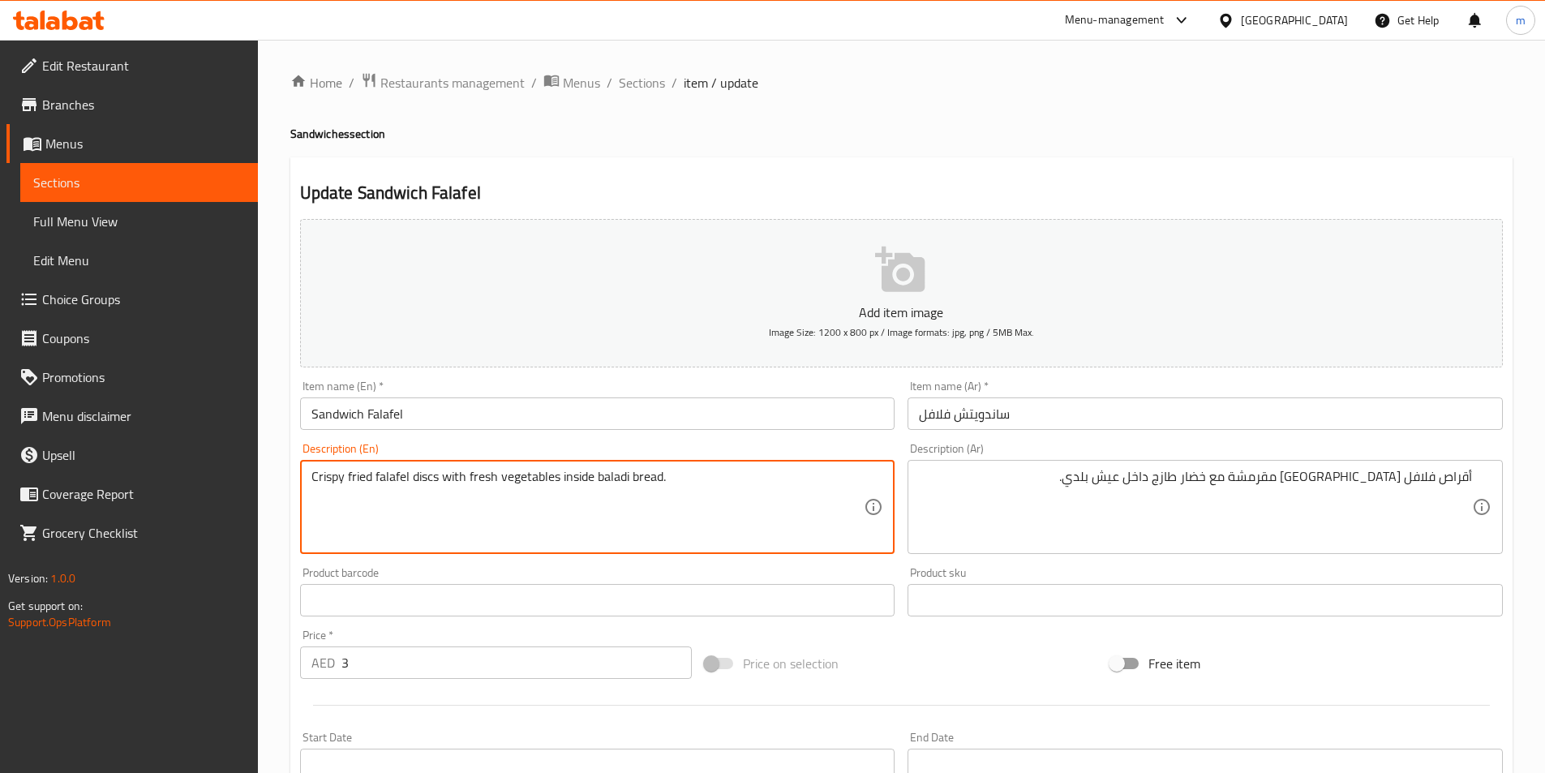
drag, startPoint x: 414, startPoint y: 477, endPoint x: 440, endPoint y: 480, distance: 26.2
paste textarea "Pattie"
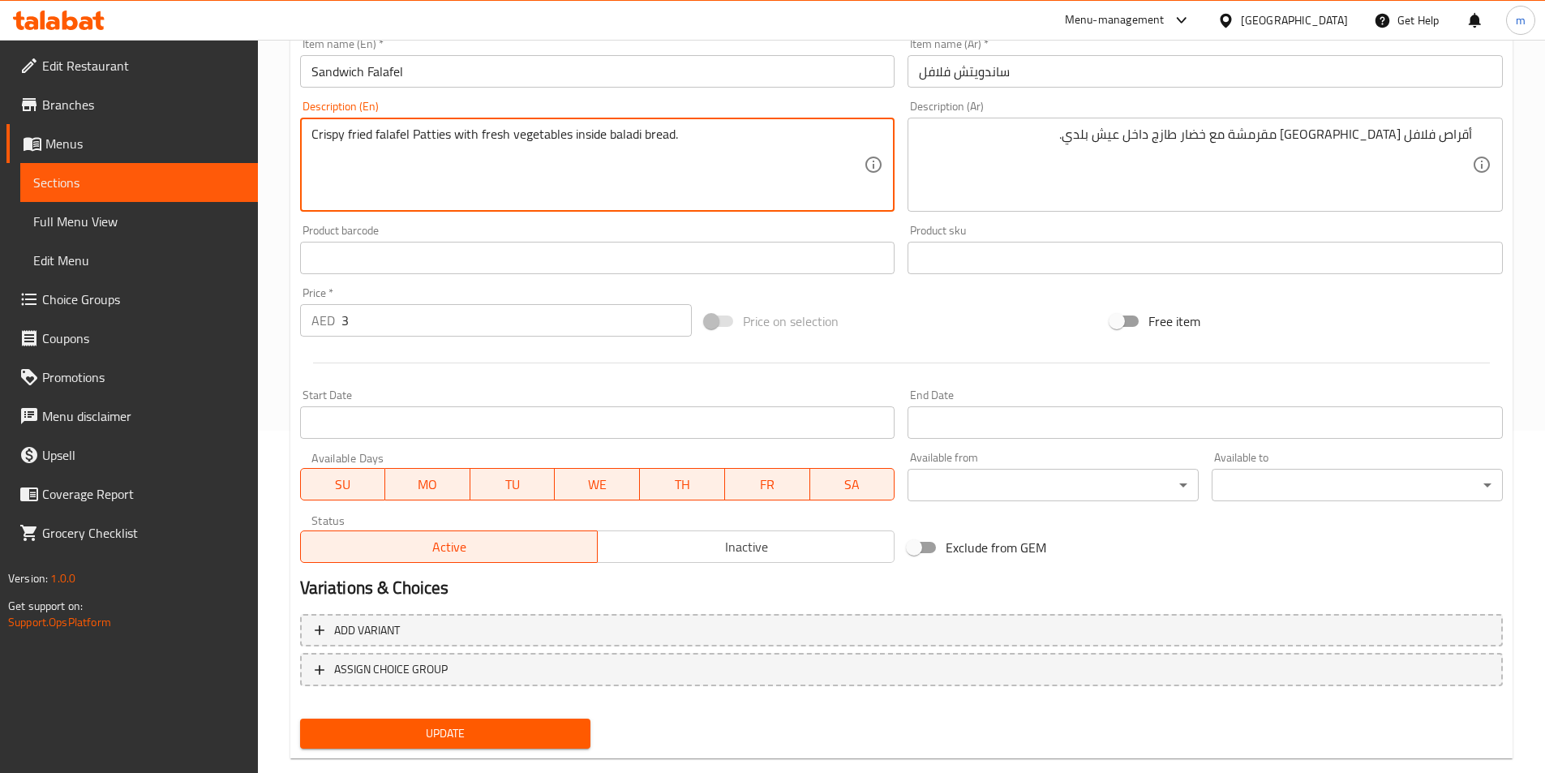
scroll to position [373, 0]
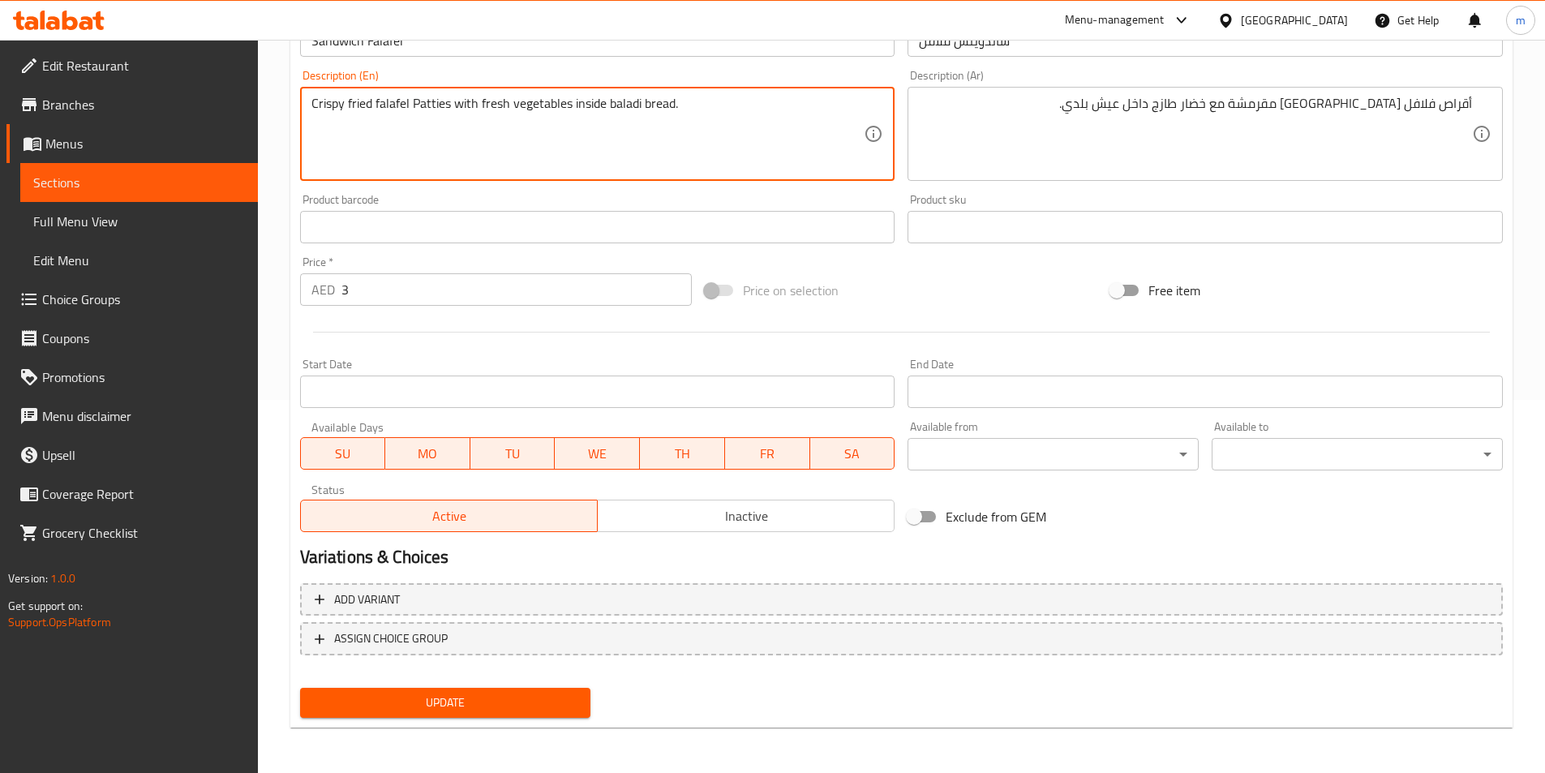
type textarea "Crispy fried falafel Patties with fresh vegetables inside baladi bread."
click at [521, 694] on span "Update" at bounding box center [445, 703] width 265 height 20
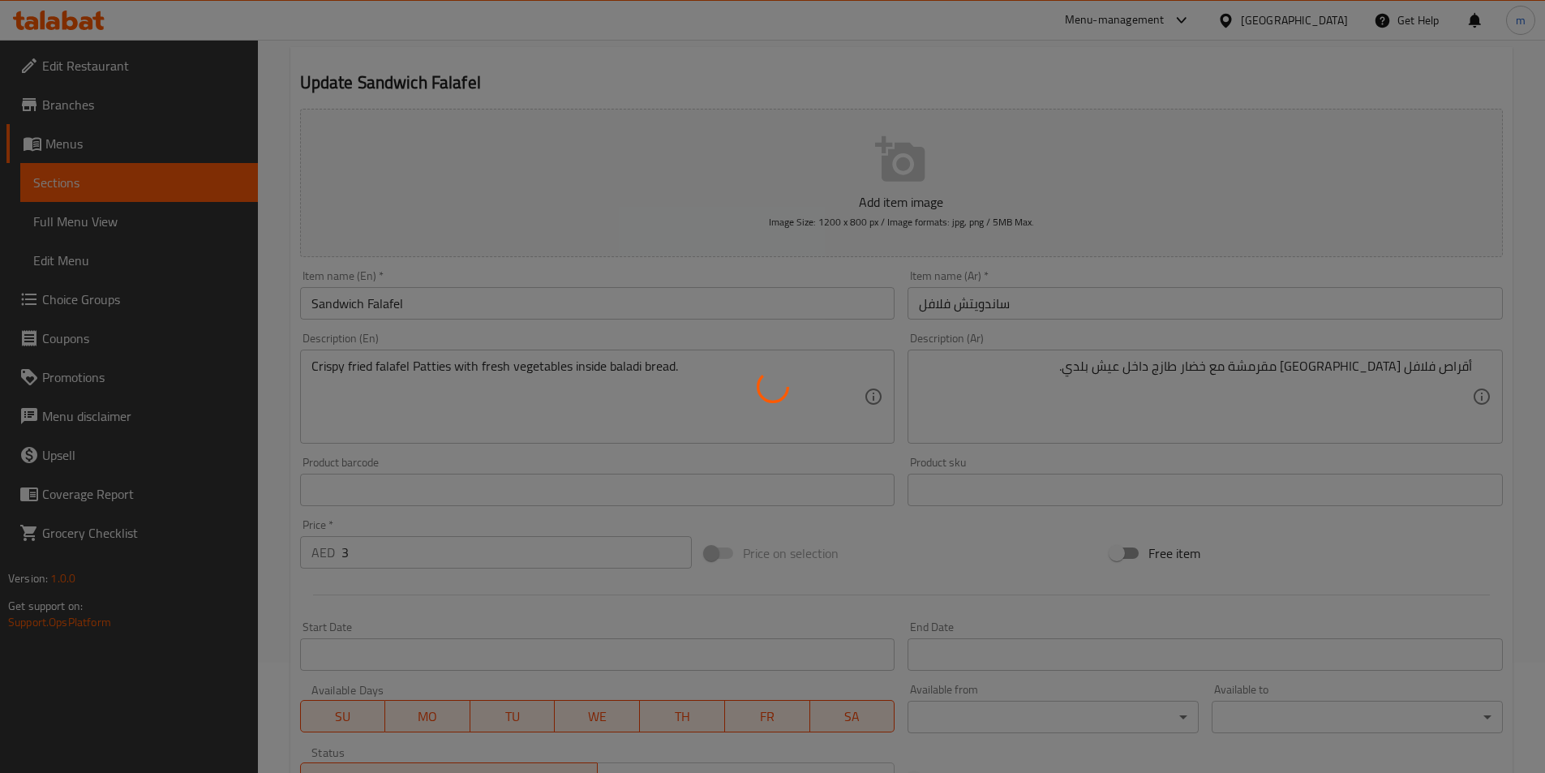
scroll to position [0, 0]
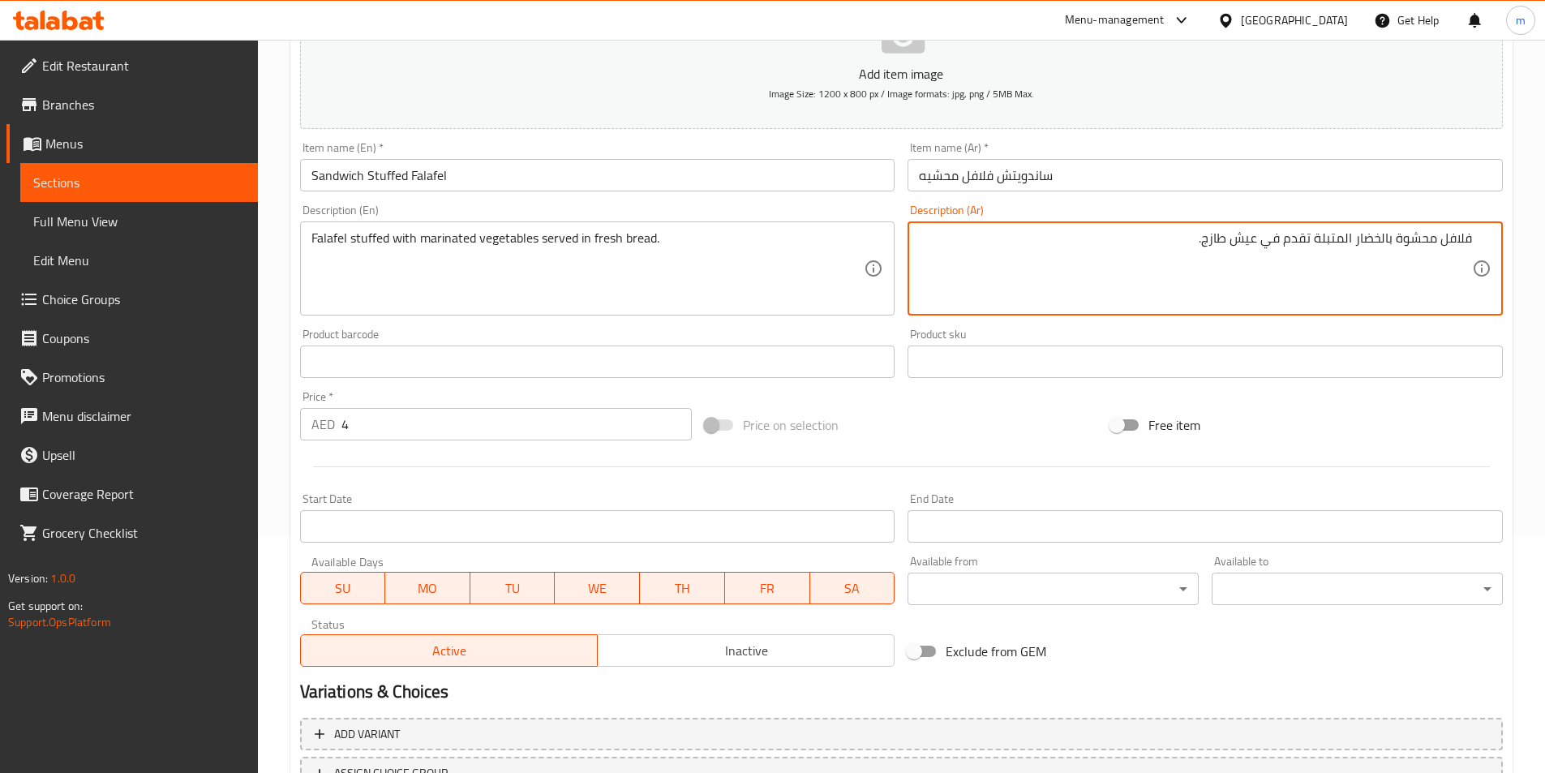
scroll to position [373, 0]
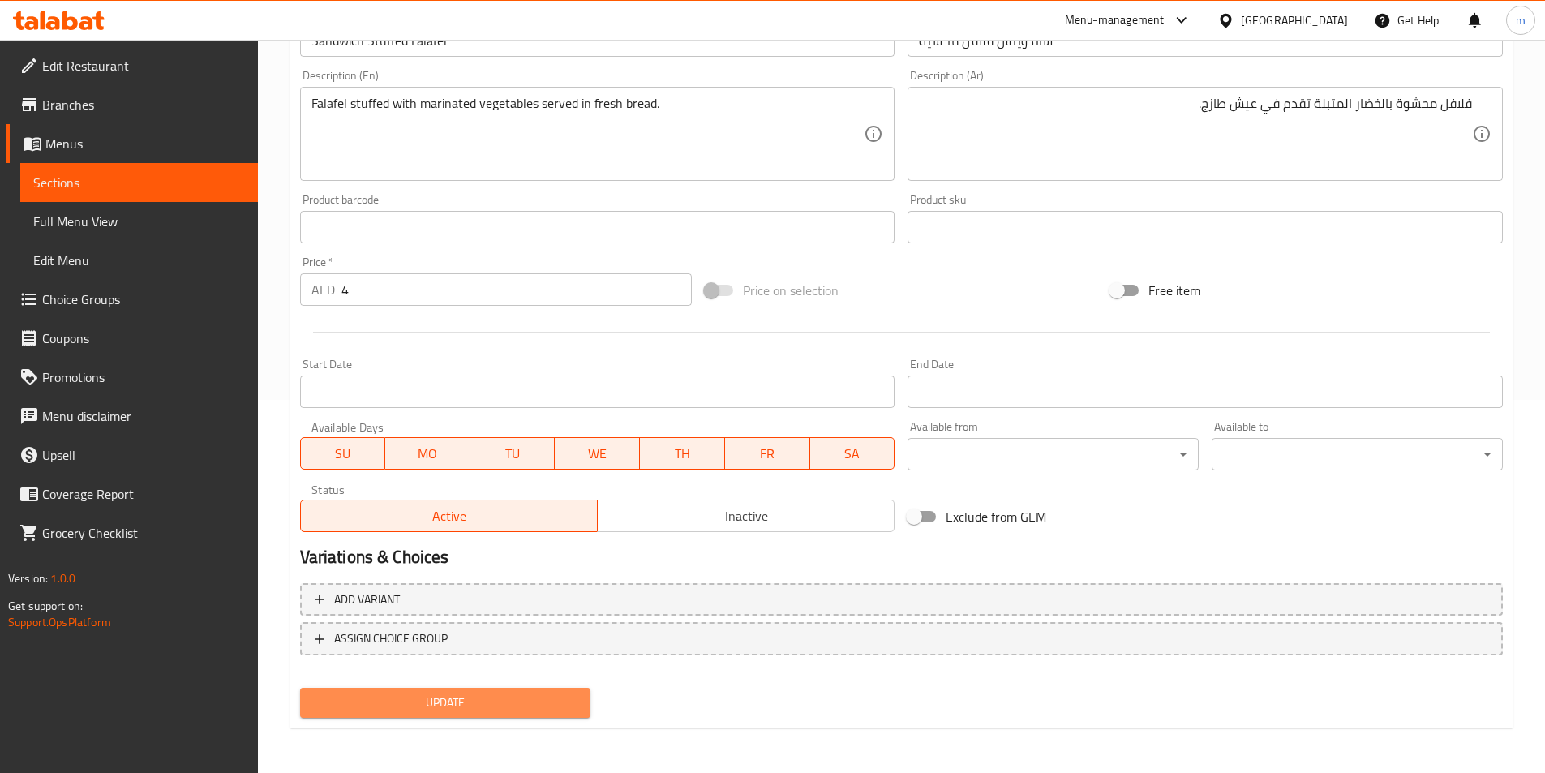
click at [570, 707] on span "Update" at bounding box center [445, 703] width 265 height 20
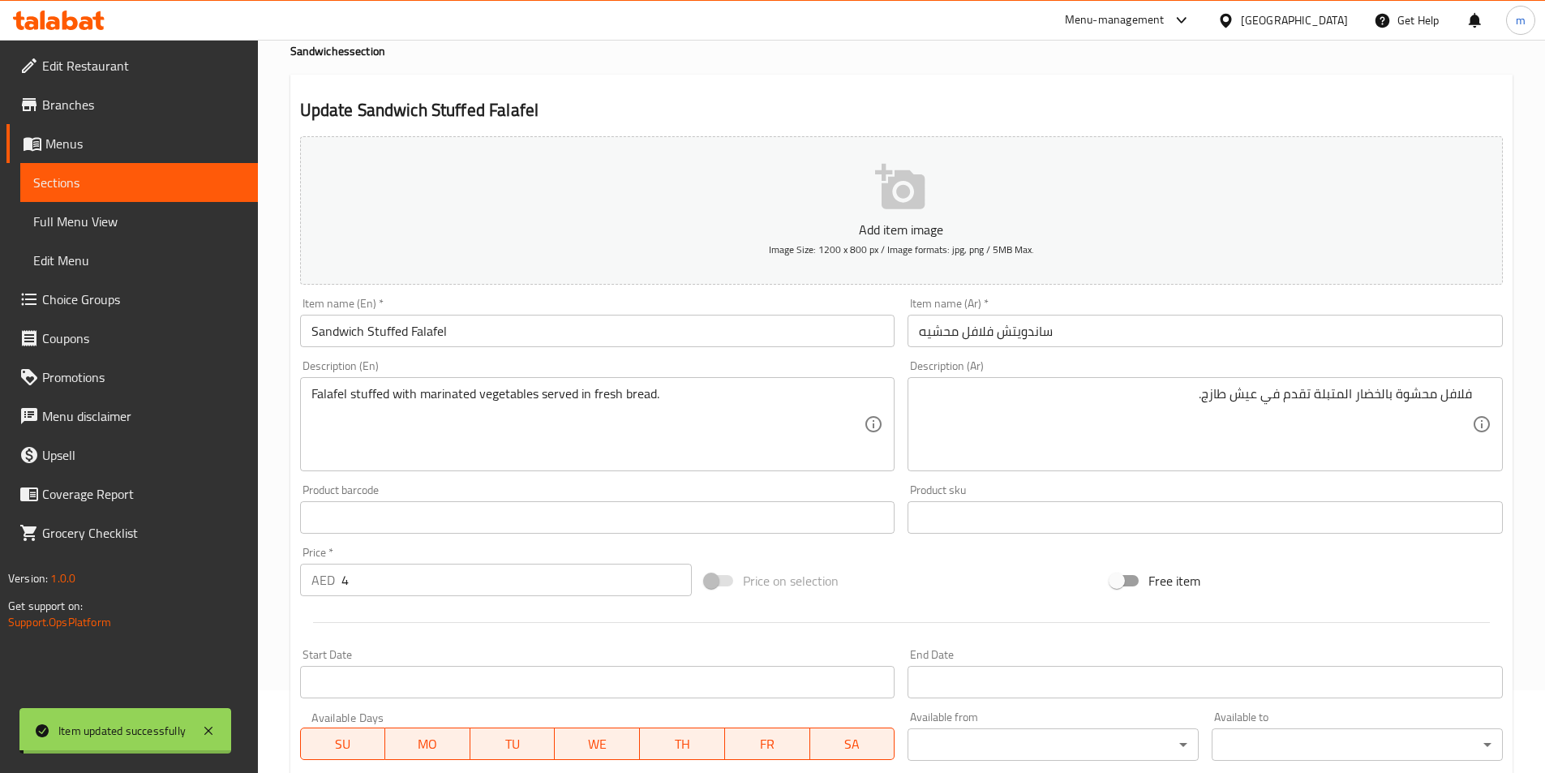
scroll to position [49, 0]
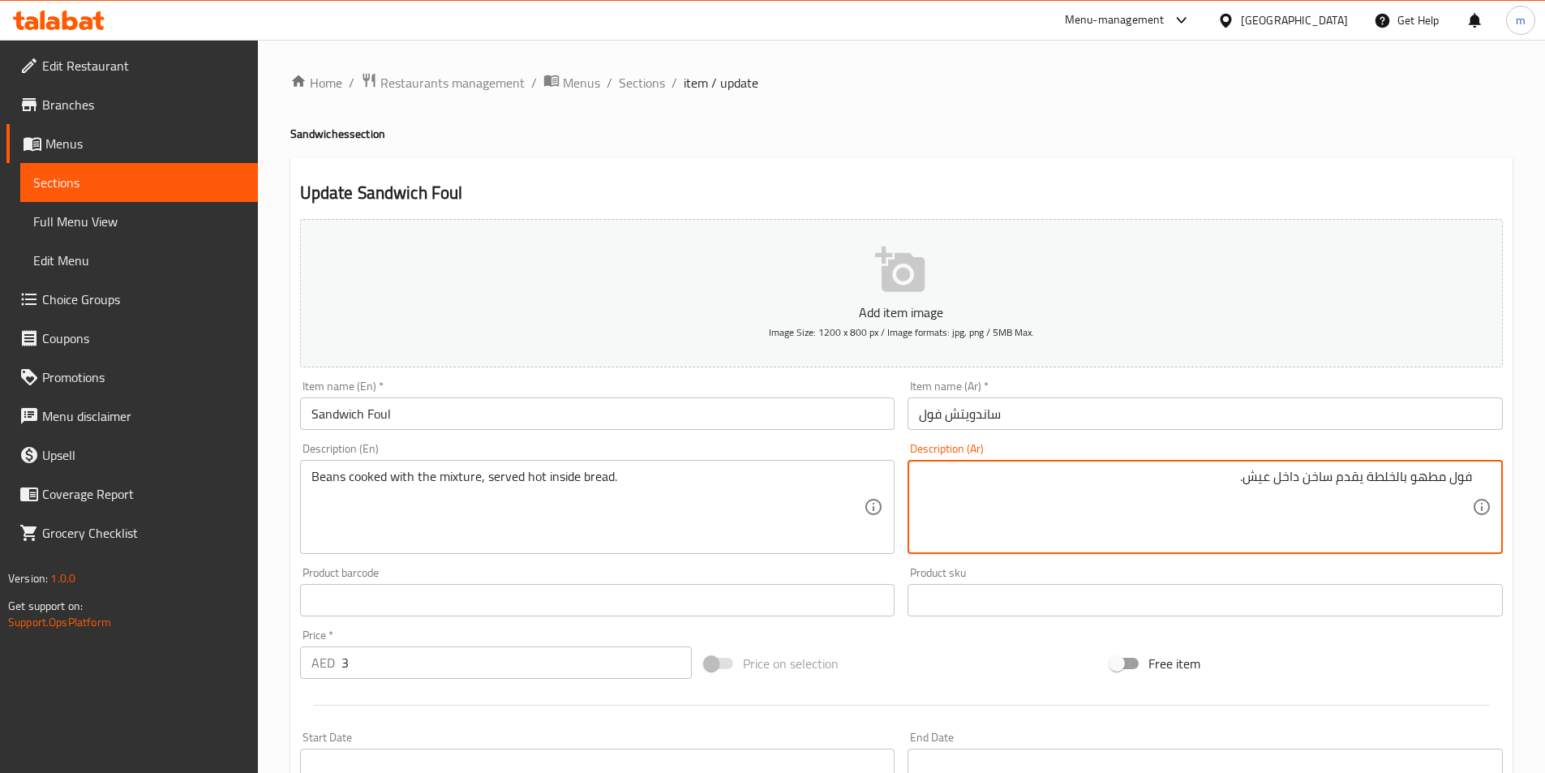
click at [1180, 492] on textarea "فول مطهو بالخلطة يقدم ساخن داخل عيش." at bounding box center [1195, 507] width 553 height 77
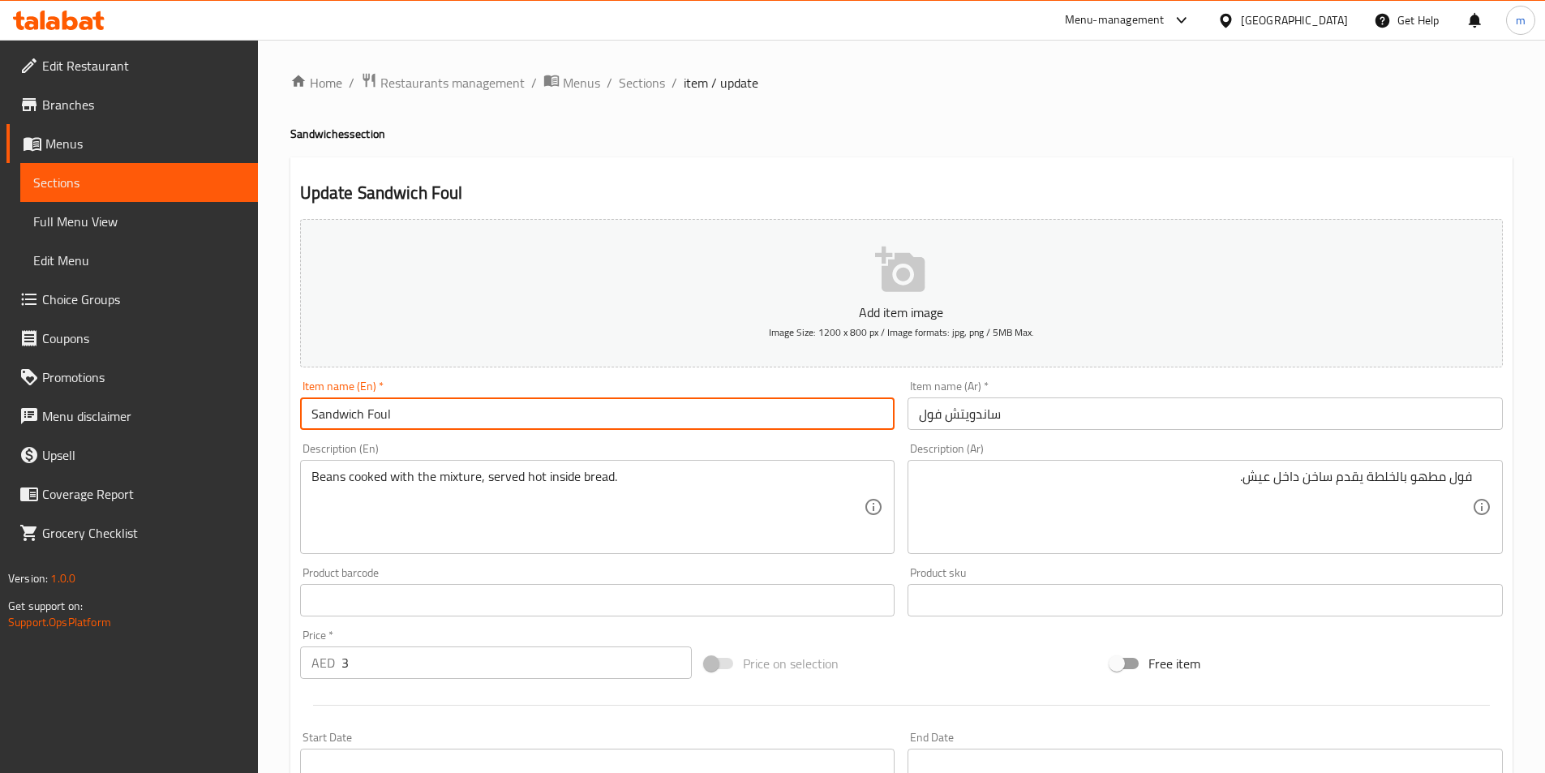
drag, startPoint x: 398, startPoint y: 406, endPoint x: 366, endPoint y: 404, distance: 32.5
click at [366, 404] on input "Sandwich Foul" at bounding box center [597, 414] width 595 height 32
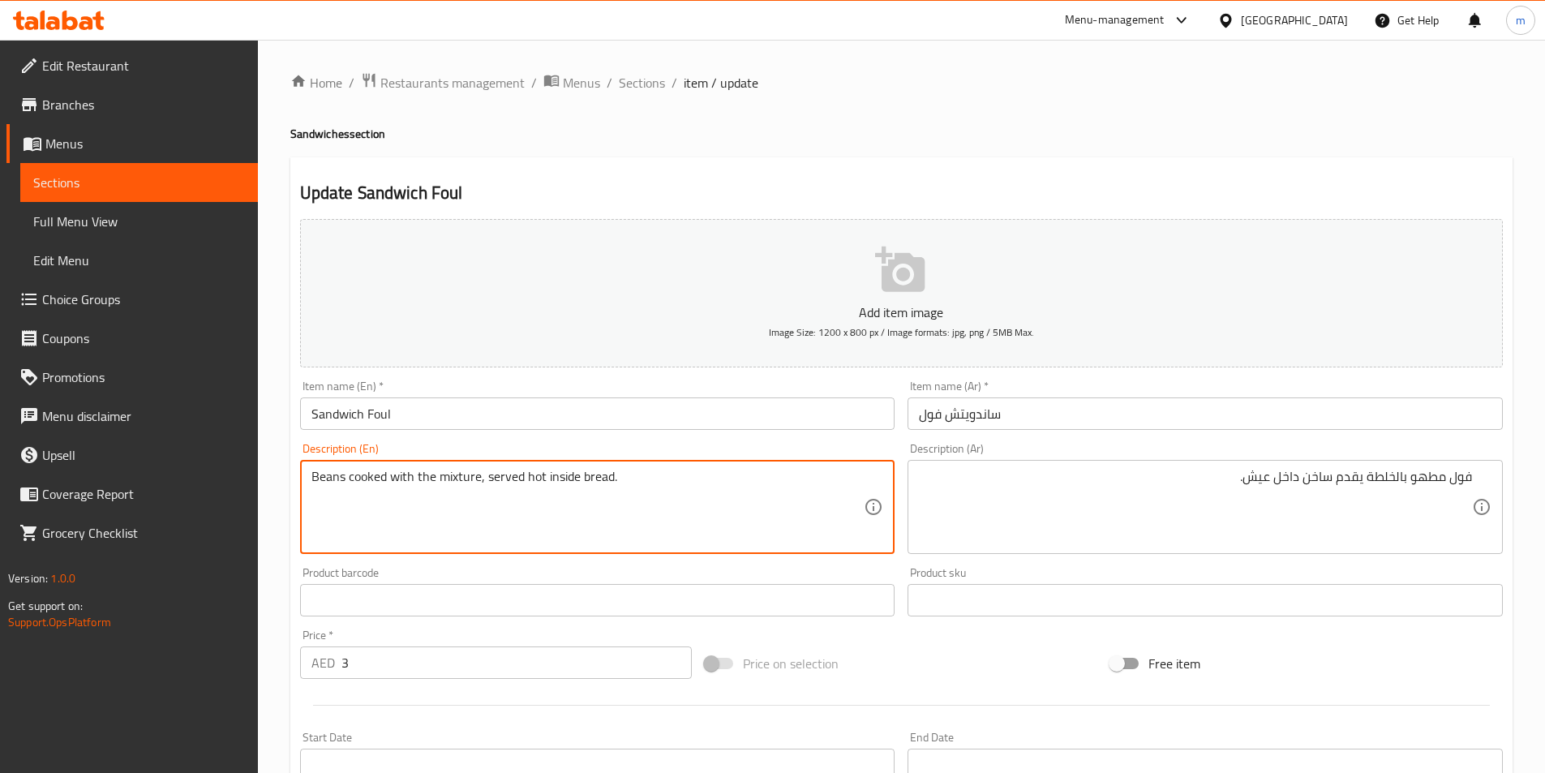
drag, startPoint x: 342, startPoint y: 478, endPoint x: 255, endPoint y: 490, distance: 88.5
paste textarea "Foul"
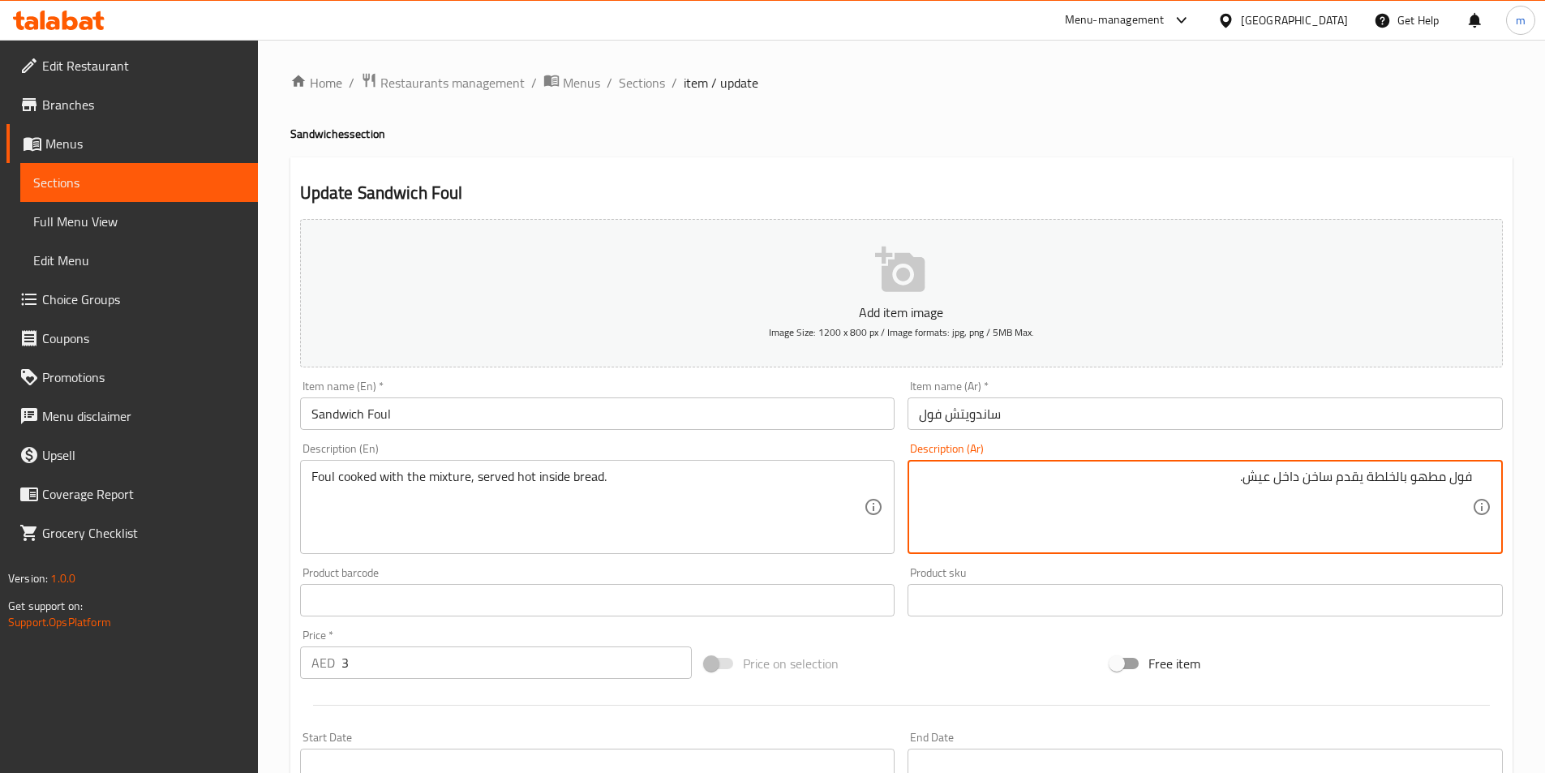
drag, startPoint x: 1367, startPoint y: 475, endPoint x: 1407, endPoint y: 469, distance: 40.3
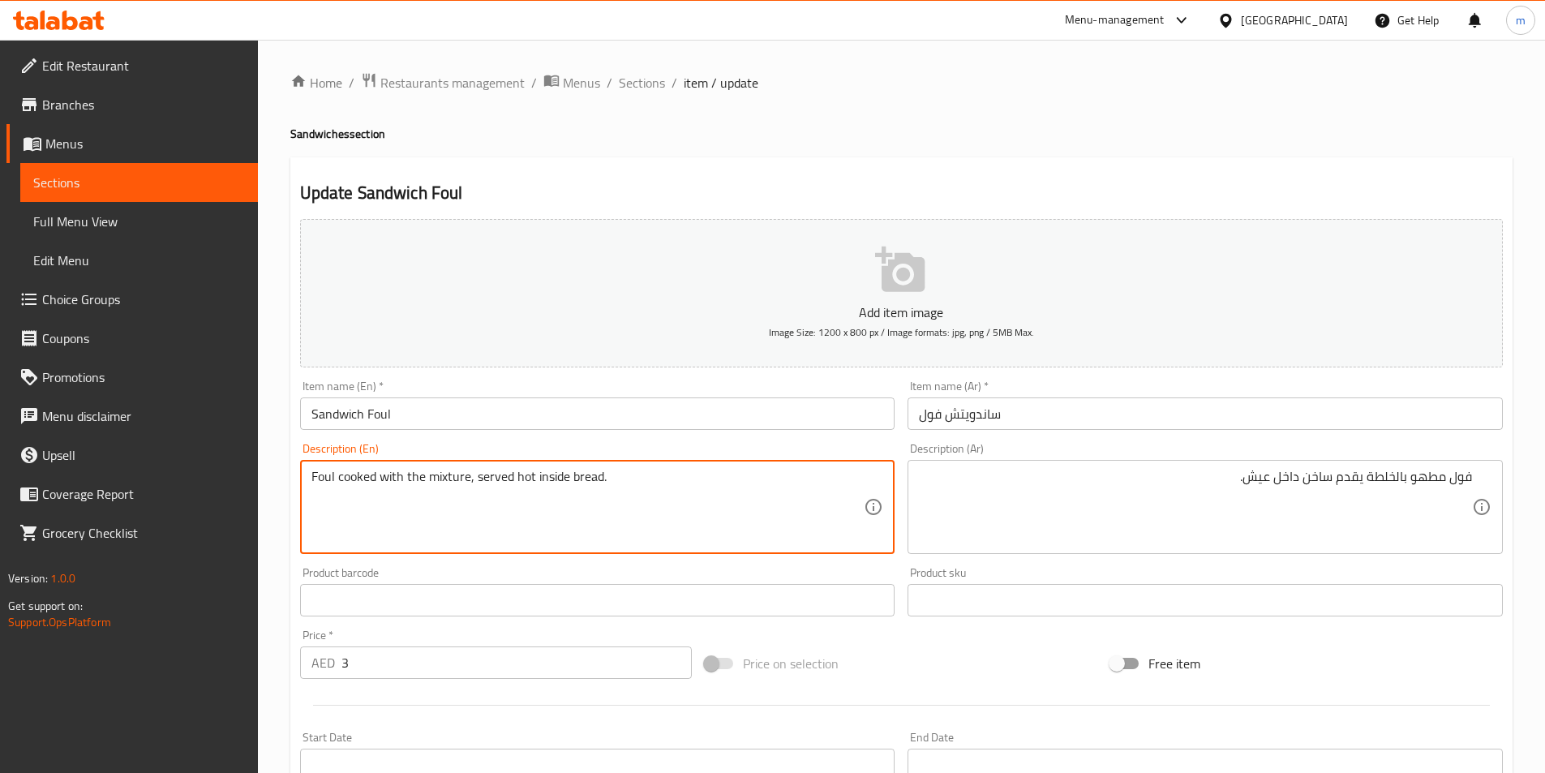
drag, startPoint x: 406, startPoint y: 472, endPoint x: 466, endPoint y: 479, distance: 59.7
click at [466, 479] on textarea "Foul cooked with the mixture, served hot inside bread." at bounding box center [588, 507] width 553 height 77
paste textarea "Khalta"
click at [313, 506] on textarea "Foul cooked with Khalta, served hot inside bread." at bounding box center [588, 507] width 553 height 77
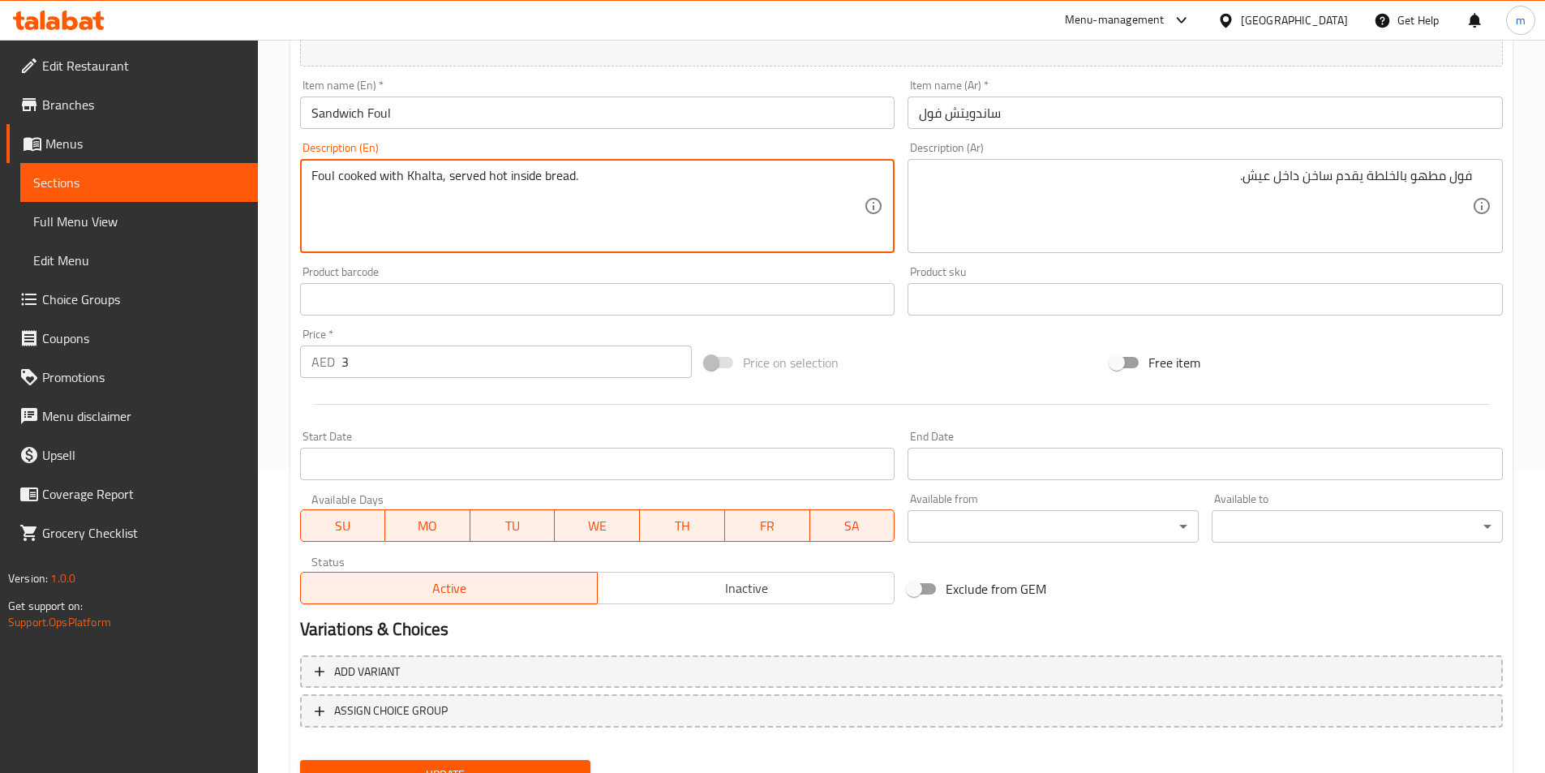
scroll to position [373, 0]
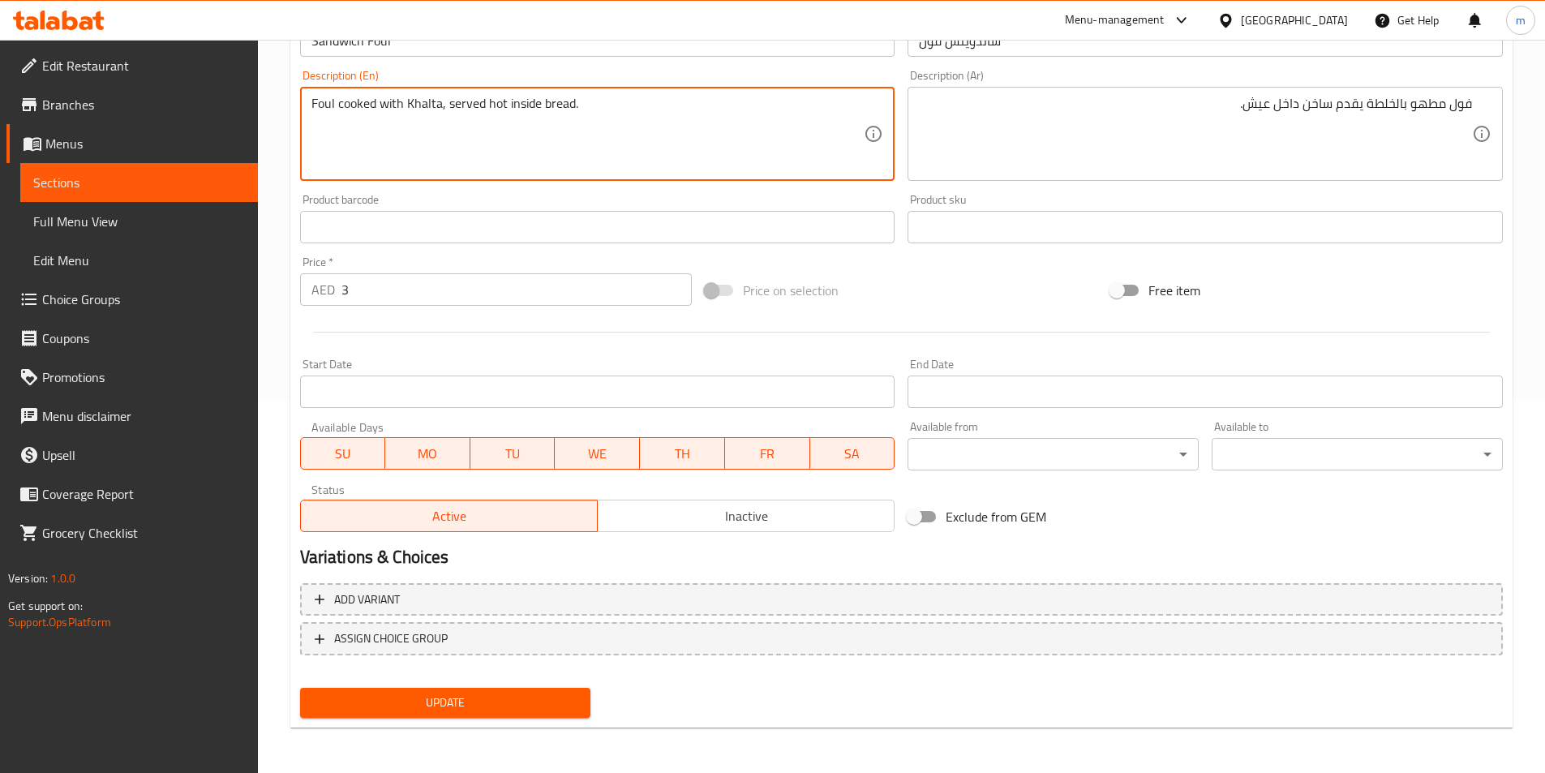
type textarea "Foul cooked with Khalta, served hot inside bread."
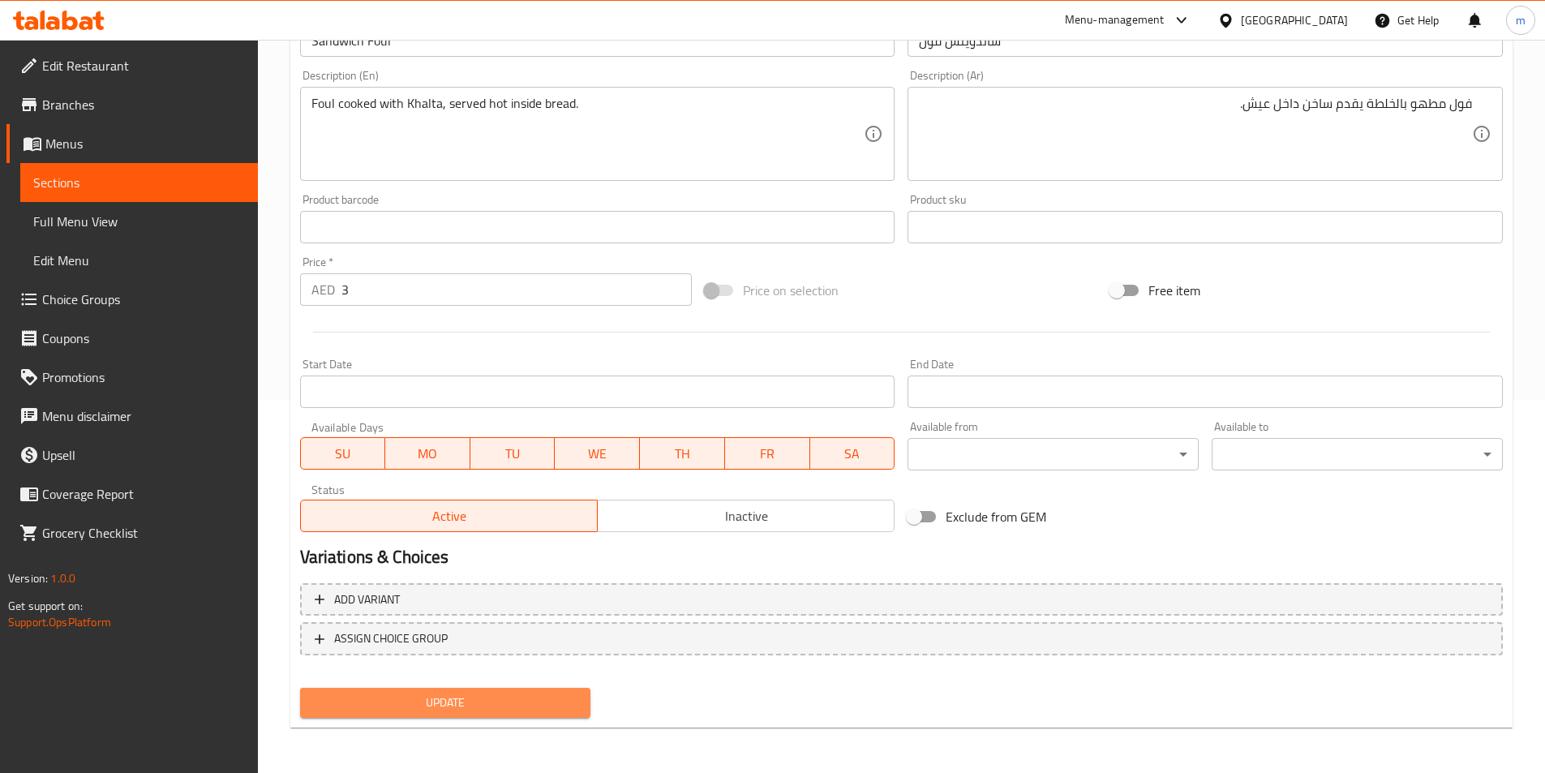
click at [453, 694] on span "Update" at bounding box center [445, 703] width 265 height 20
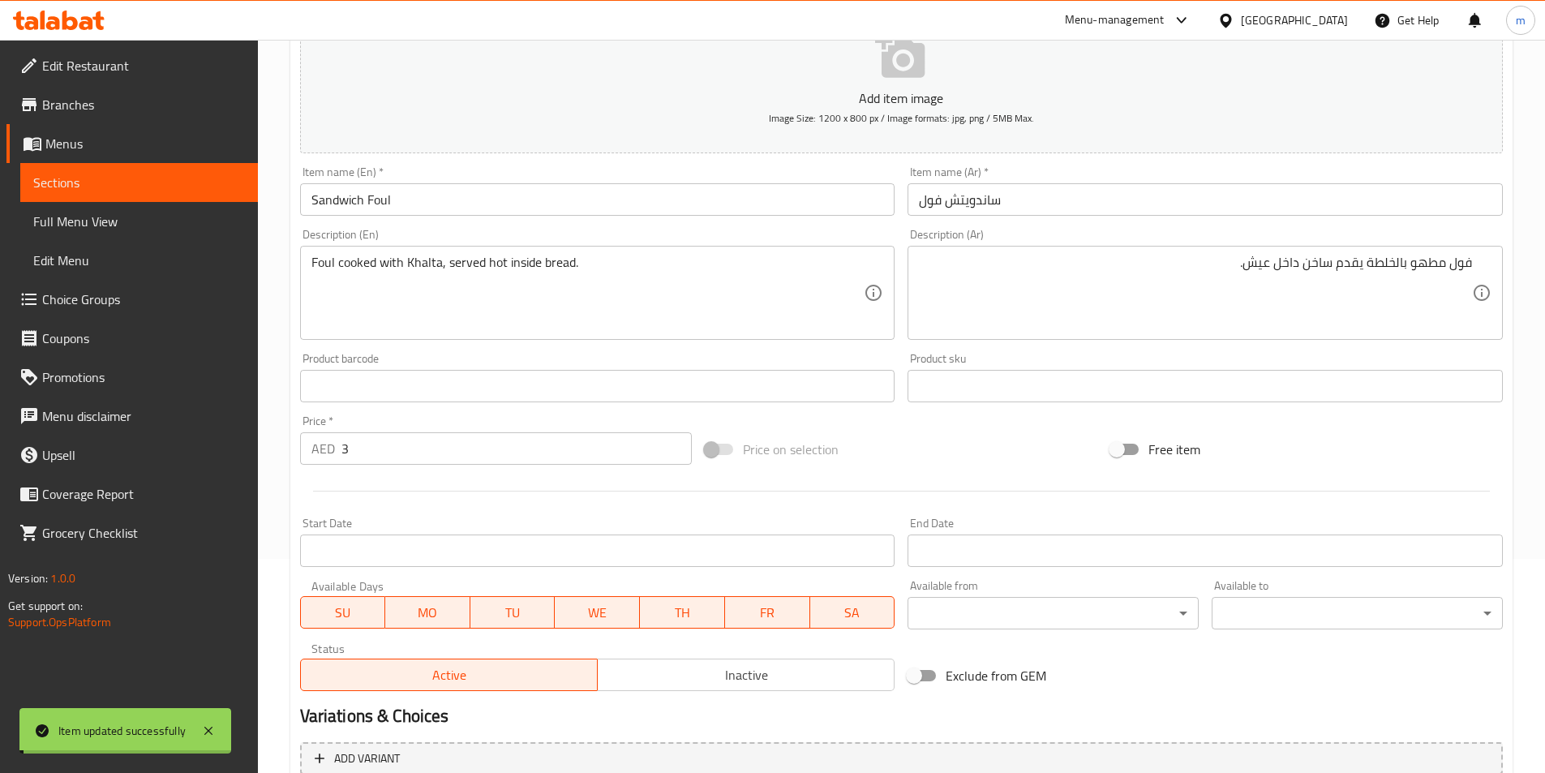
scroll to position [49, 0]
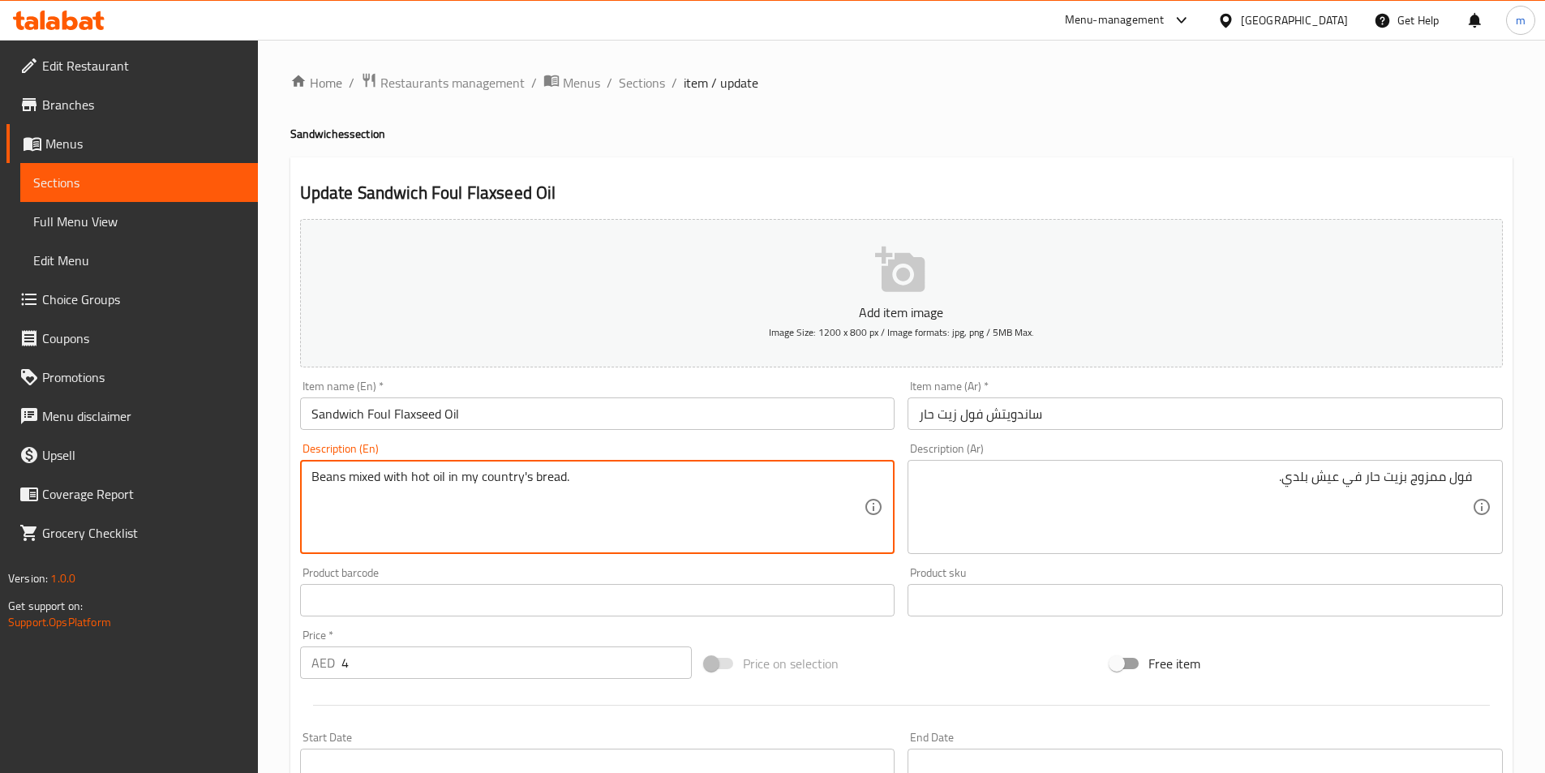
drag, startPoint x: 343, startPoint y: 474, endPoint x: 282, endPoint y: 488, distance: 63.2
paste textarea "Foul"
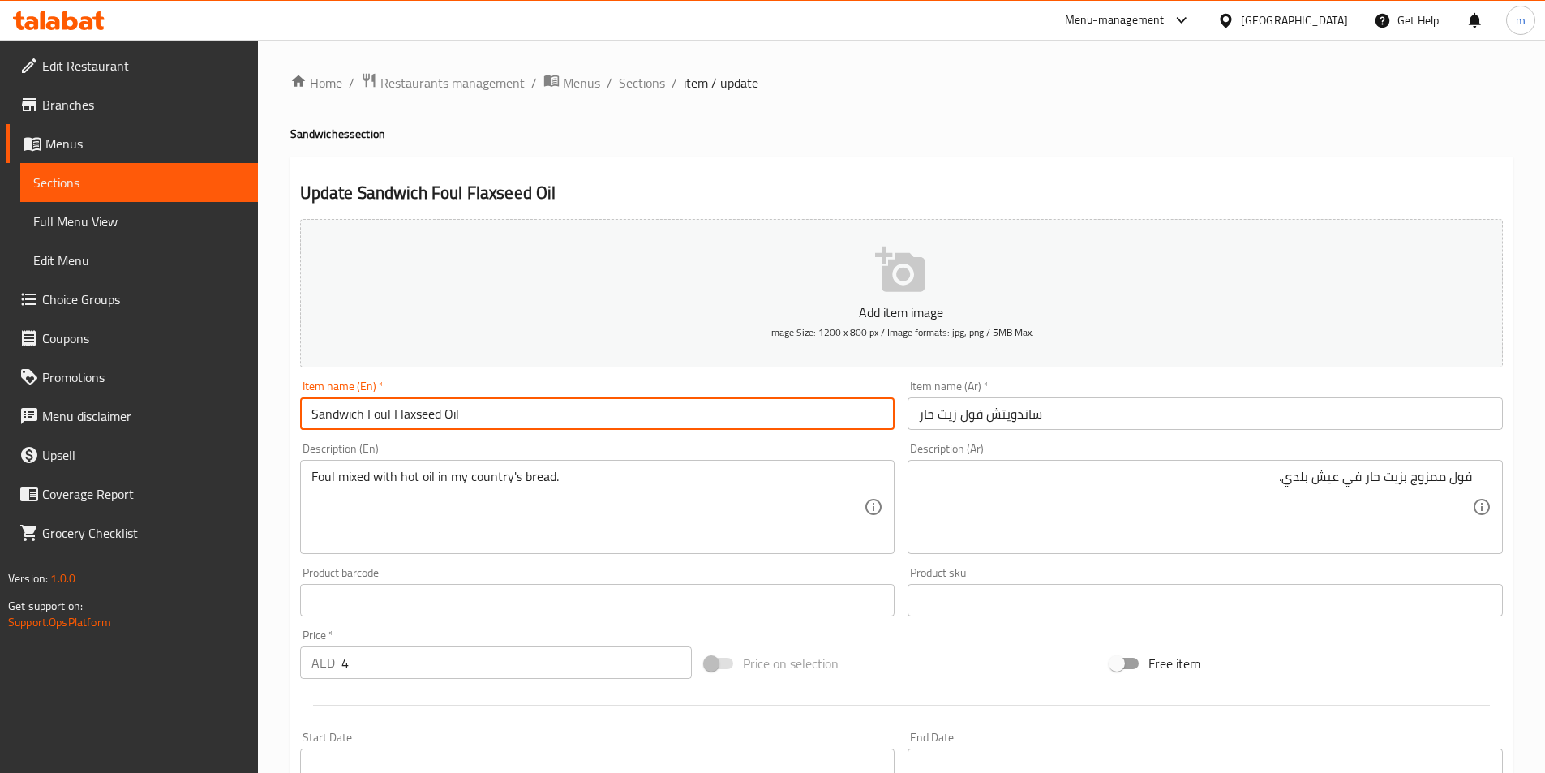
drag, startPoint x: 394, startPoint y: 411, endPoint x: 484, endPoint y: 411, distance: 90.1
click at [484, 411] on input "Sandwich Foul Flaxseed Oil" at bounding box center [597, 414] width 595 height 32
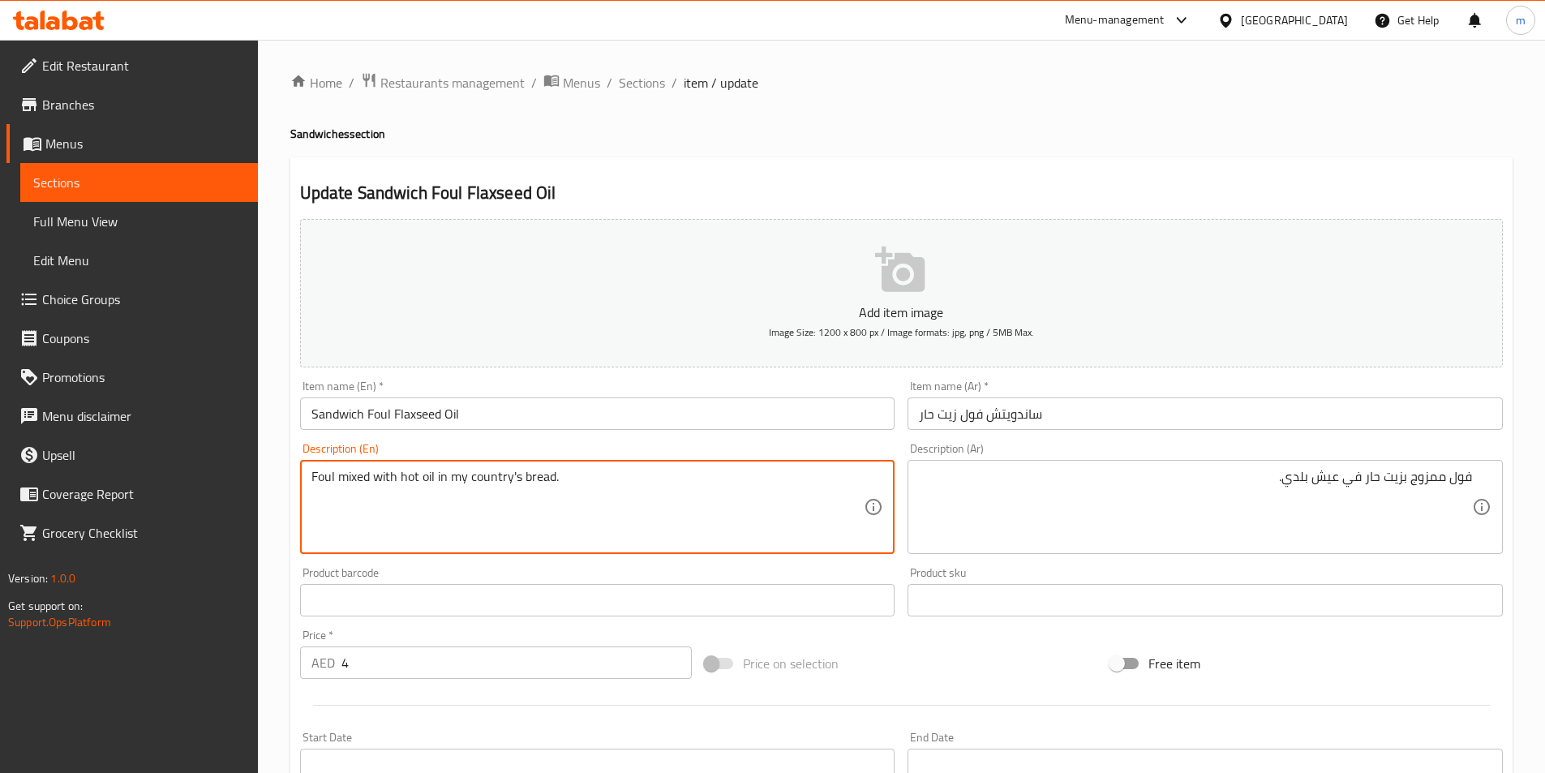
drag, startPoint x: 401, startPoint y: 475, endPoint x: 434, endPoint y: 482, distance: 34.1
paste textarea "Flaxseed O"
click at [479, 476] on textarea "Foul mixed with Flaxseed Oil in my country's bread." at bounding box center [588, 507] width 553 height 77
drag, startPoint x: 482, startPoint y: 478, endPoint x: 548, endPoint y: 488, distance: 67.4
click at [548, 488] on textarea "Foul mixed with Flaxseed Oil in my country's bread." at bounding box center [588, 507] width 553 height 77
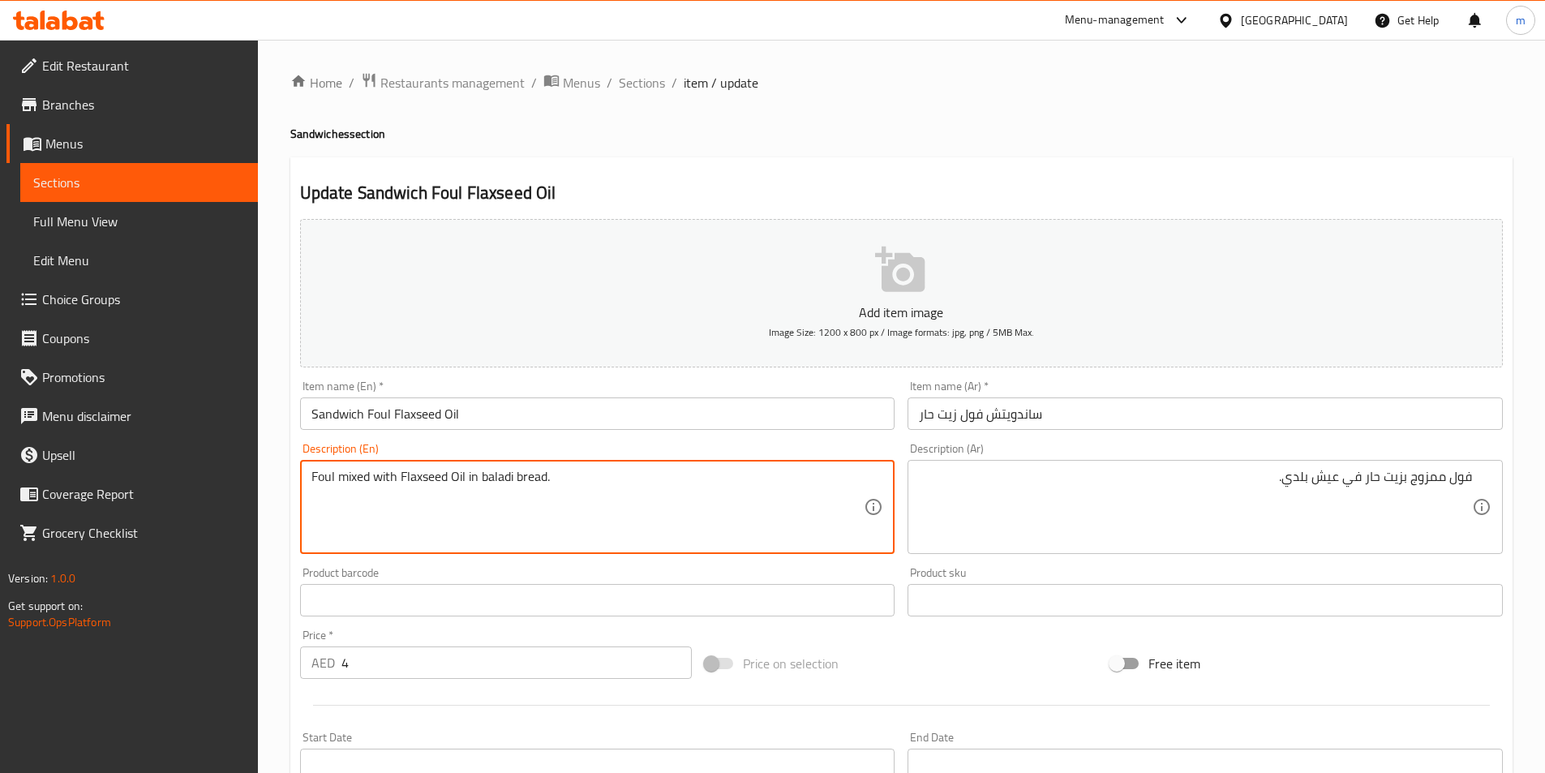
click at [503, 473] on textarea "Foul mixed with Flaxseed Oil in baladi bread." at bounding box center [588, 507] width 553 height 77
click at [510, 493] on textarea "Foul mixed with Flaxseed Oil in baladi bread." at bounding box center [588, 507] width 553 height 77
click at [523, 483] on textarea "Foul mixed with Flaxseed Oil in baladi bread." at bounding box center [588, 507] width 553 height 77
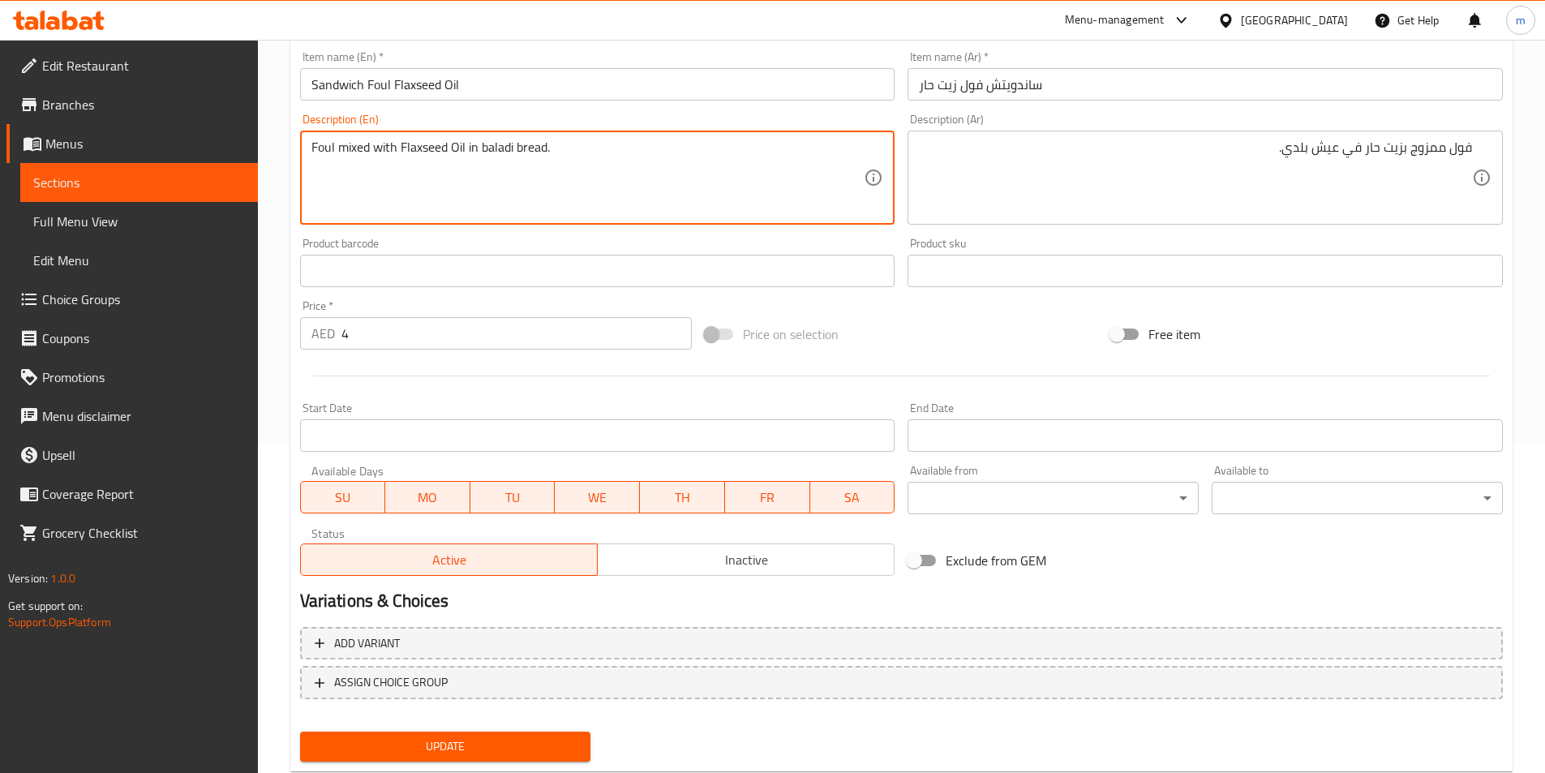
scroll to position [373, 0]
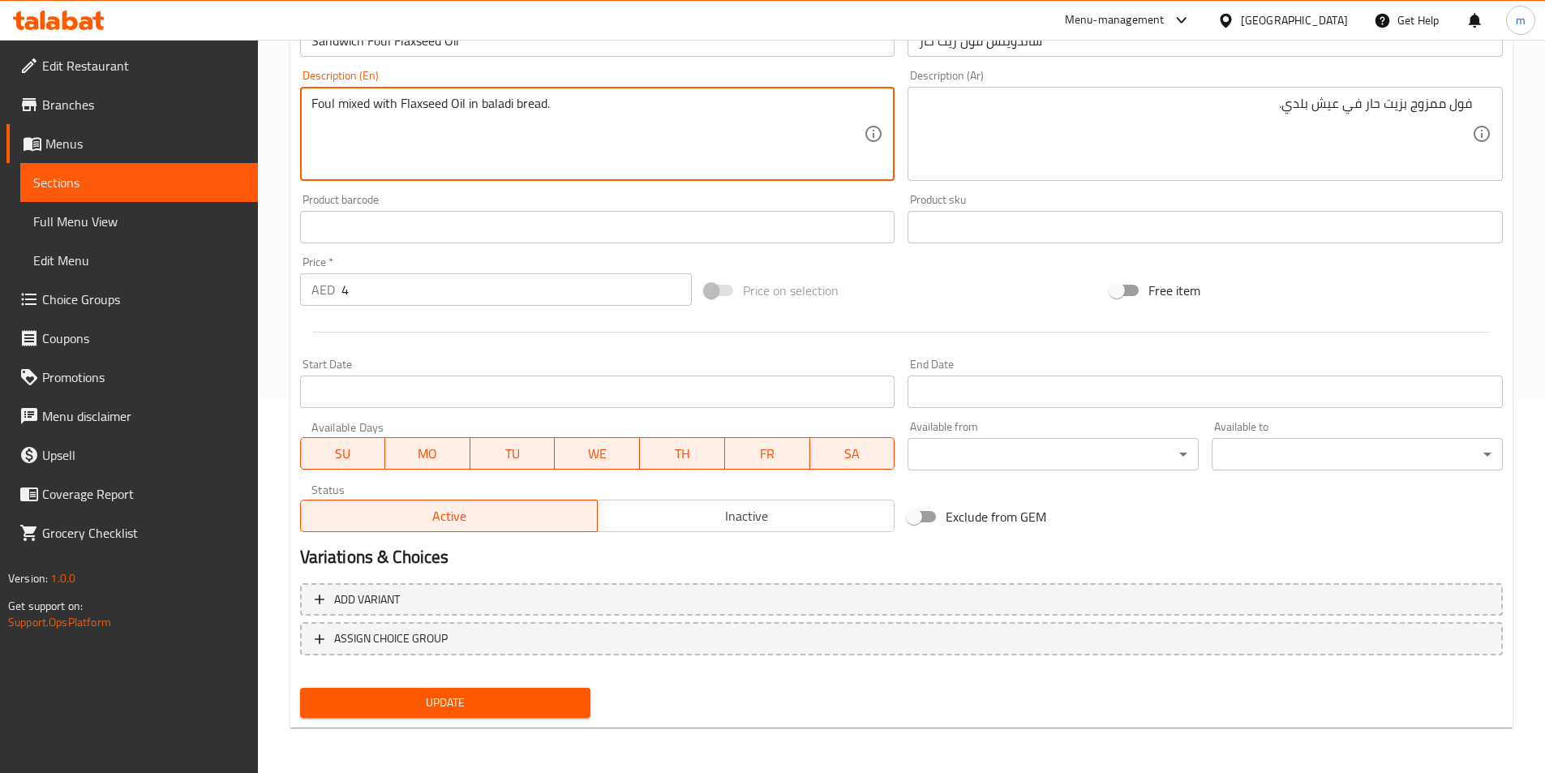
type textarea "Foul mixed with Flaxseed Oil in baladi bread."
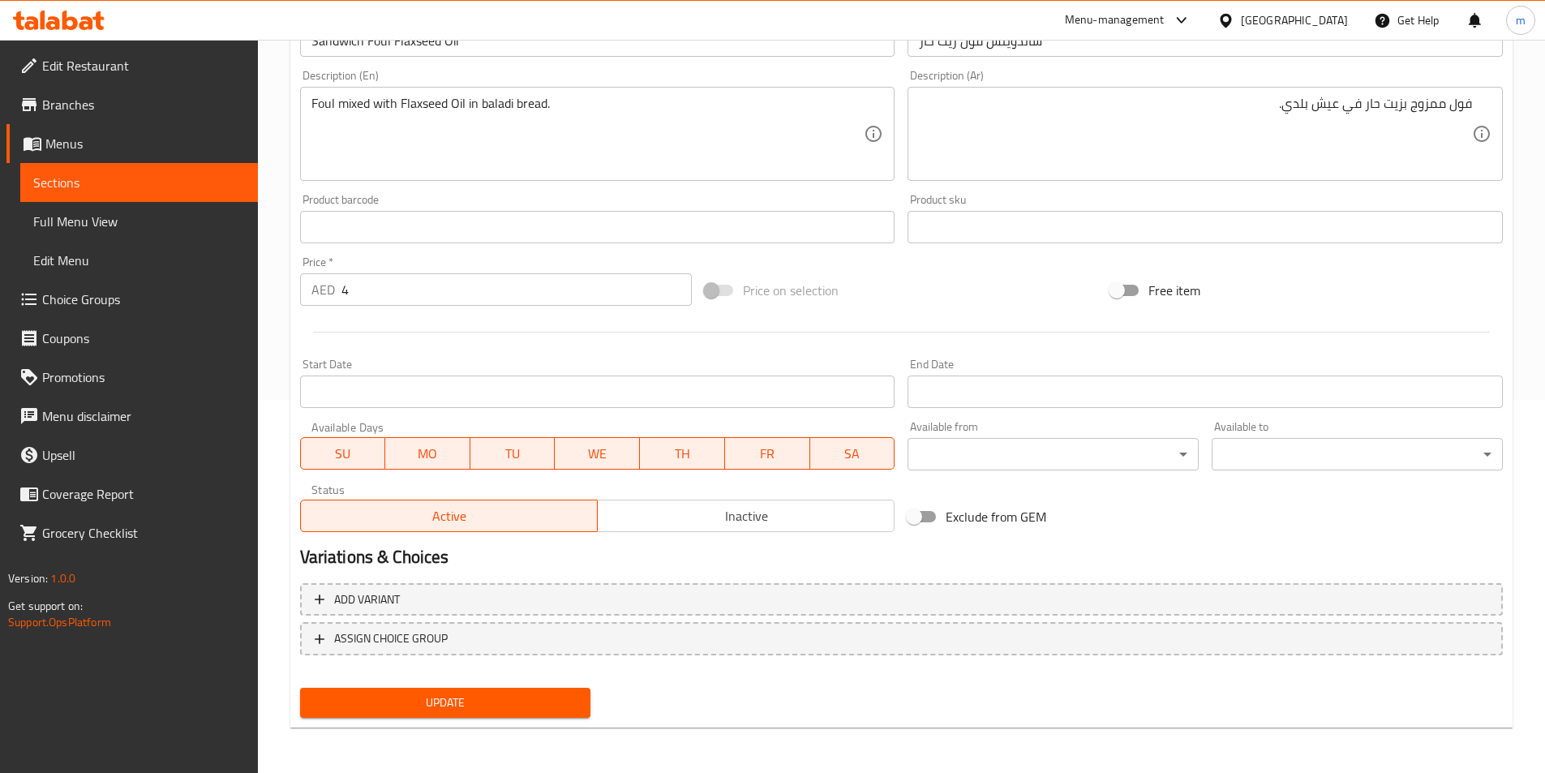
click at [482, 724] on div "Update" at bounding box center [446, 702] width 304 height 43
click at [544, 717] on button "Update" at bounding box center [445, 703] width 291 height 30
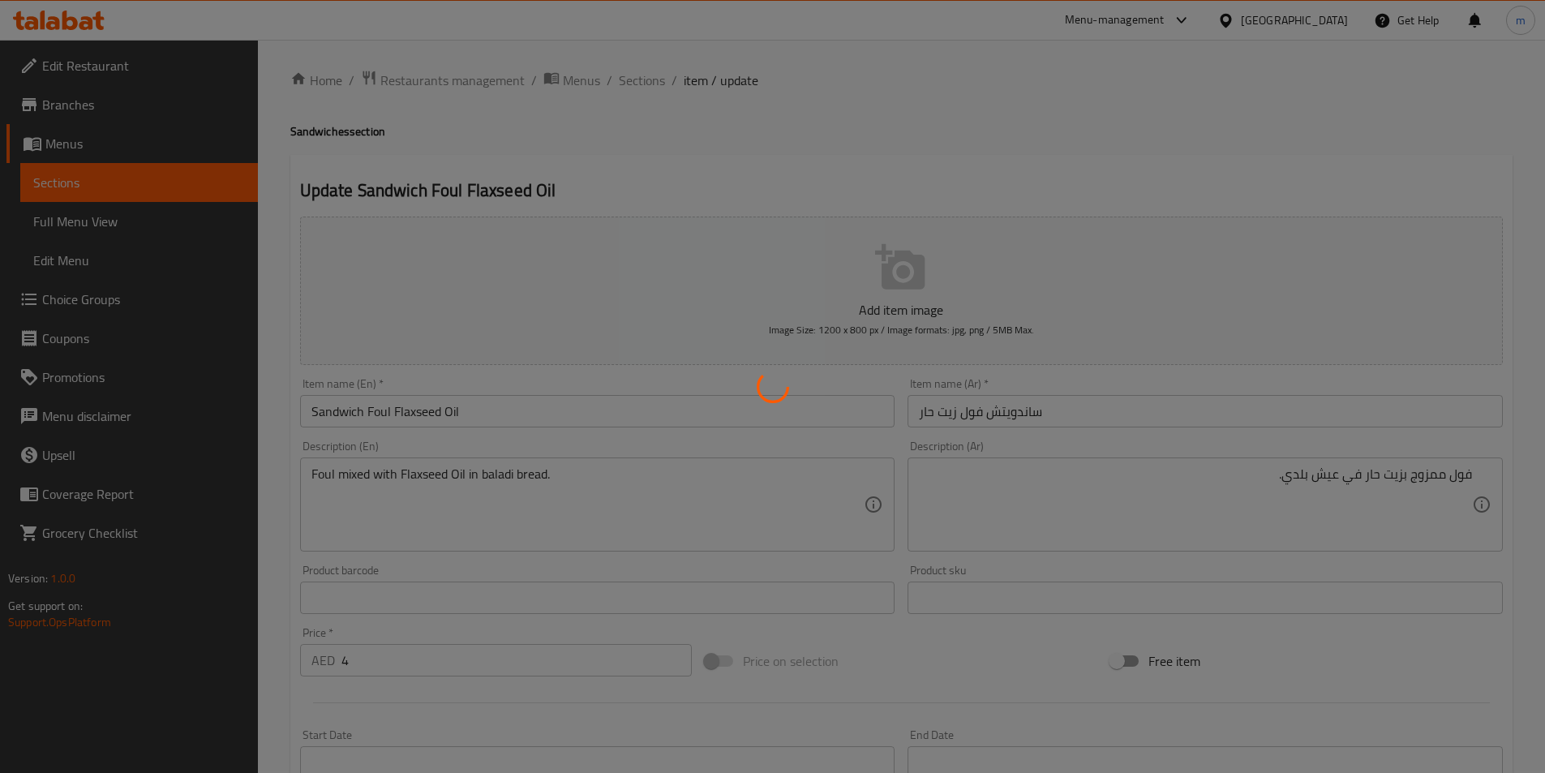
scroll to position [0, 0]
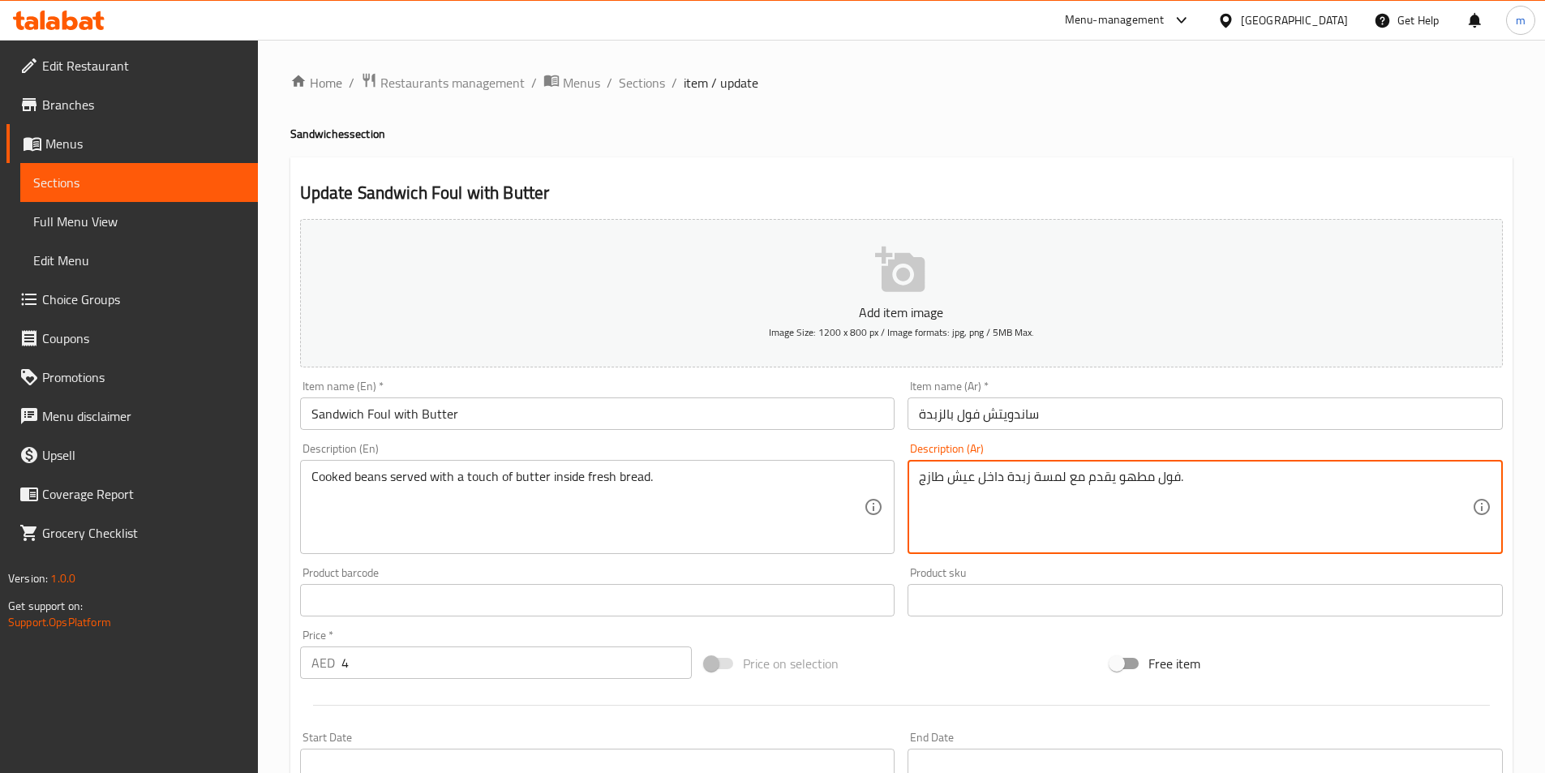
drag, startPoint x: 1016, startPoint y: 495, endPoint x: 1249, endPoint y: 494, distance: 233.6
click at [1249, 494] on textarea "فول مطهو يقدم مع لمسة زبدة داخل عيش طازج." at bounding box center [1195, 507] width 553 height 77
click at [1159, 505] on textarea "فول مطهو يقدم مع لمسة زبدة داخل عيش طازج." at bounding box center [1195, 507] width 553 height 77
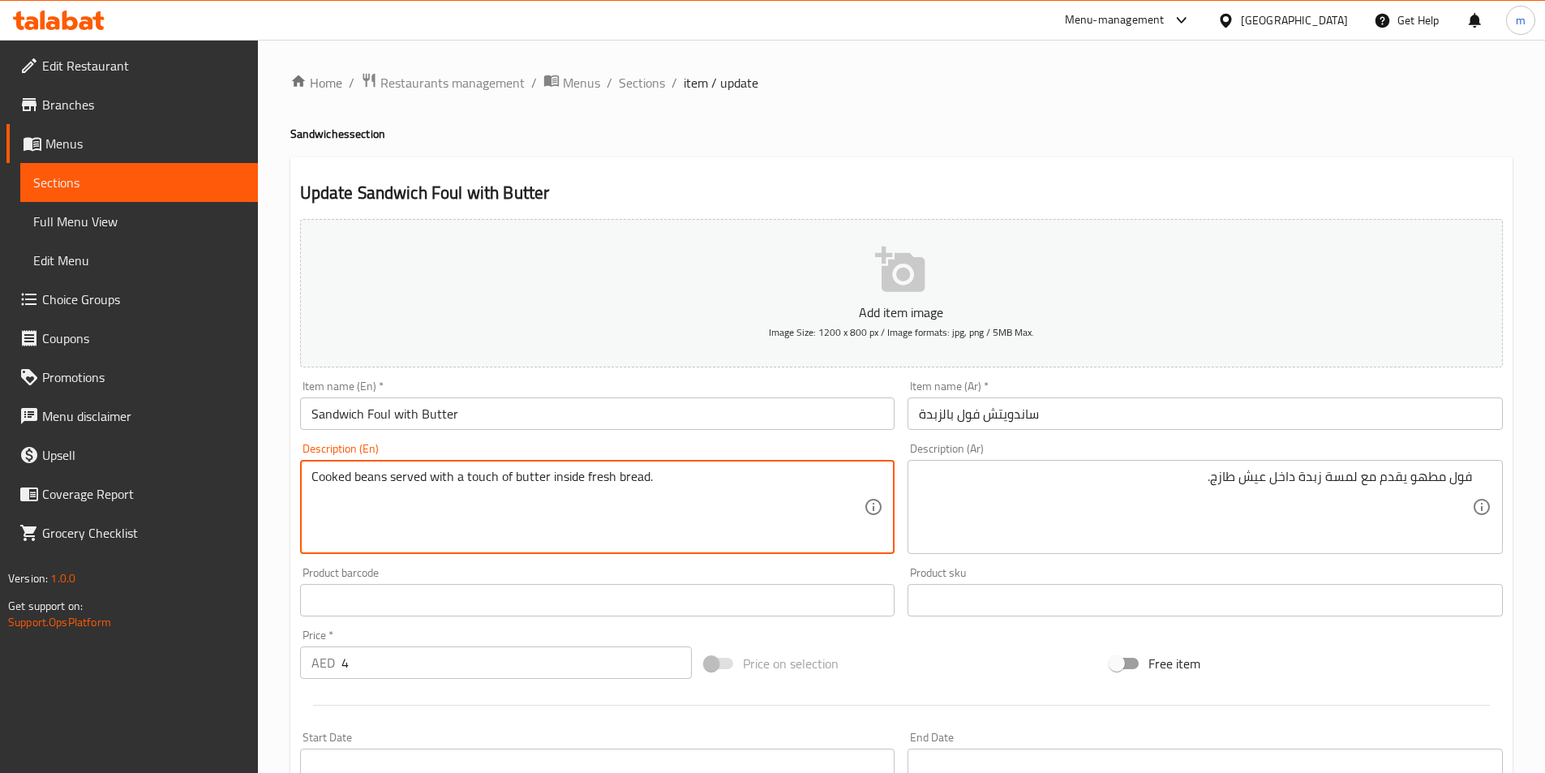
drag, startPoint x: 356, startPoint y: 477, endPoint x: 385, endPoint y: 475, distance: 28.5
click at [385, 475] on textarea "Cooked beans served with a touch of butter inside fresh bread." at bounding box center [588, 507] width 553 height 77
paste textarea "Foul"
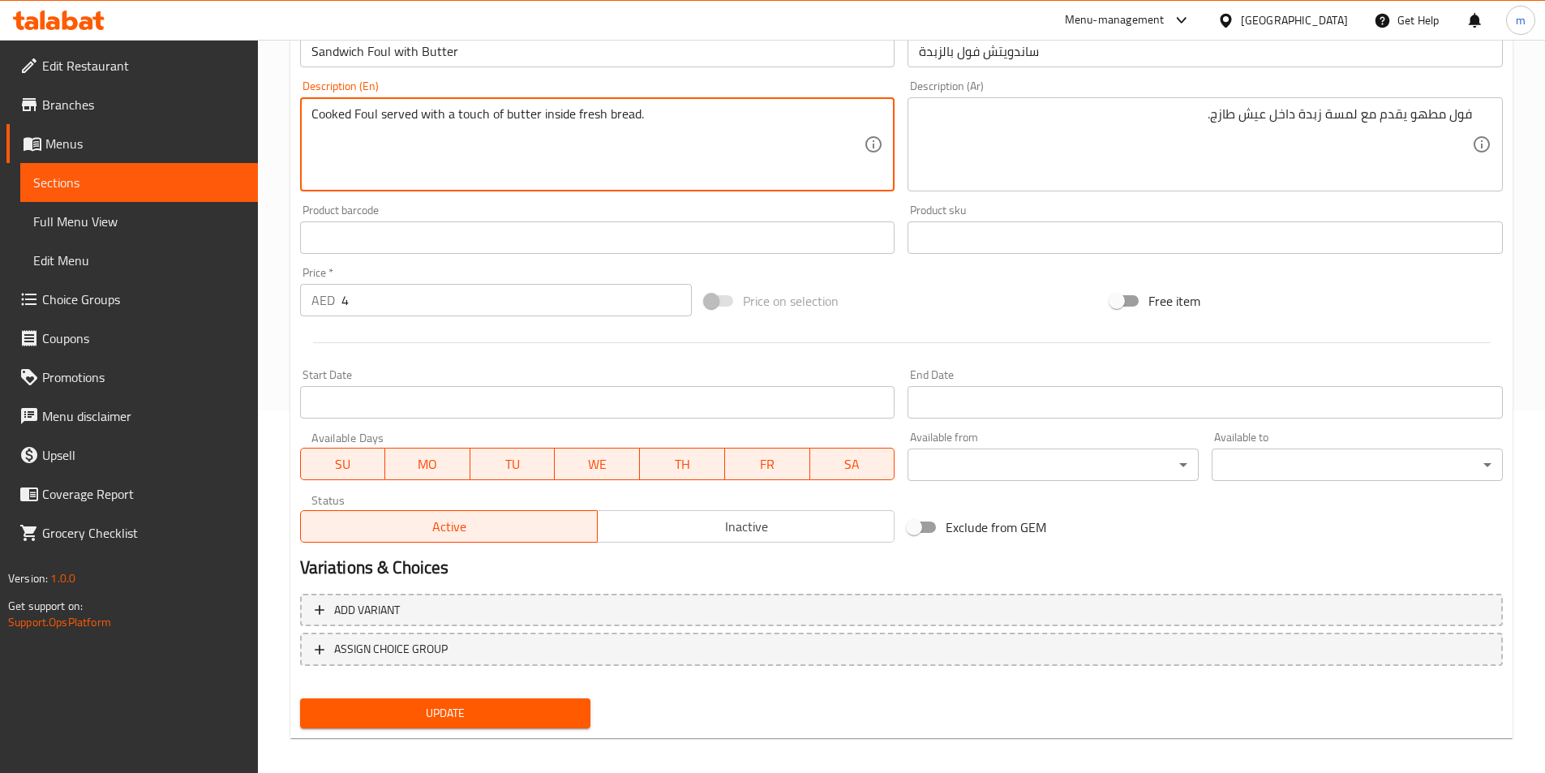
scroll to position [373, 0]
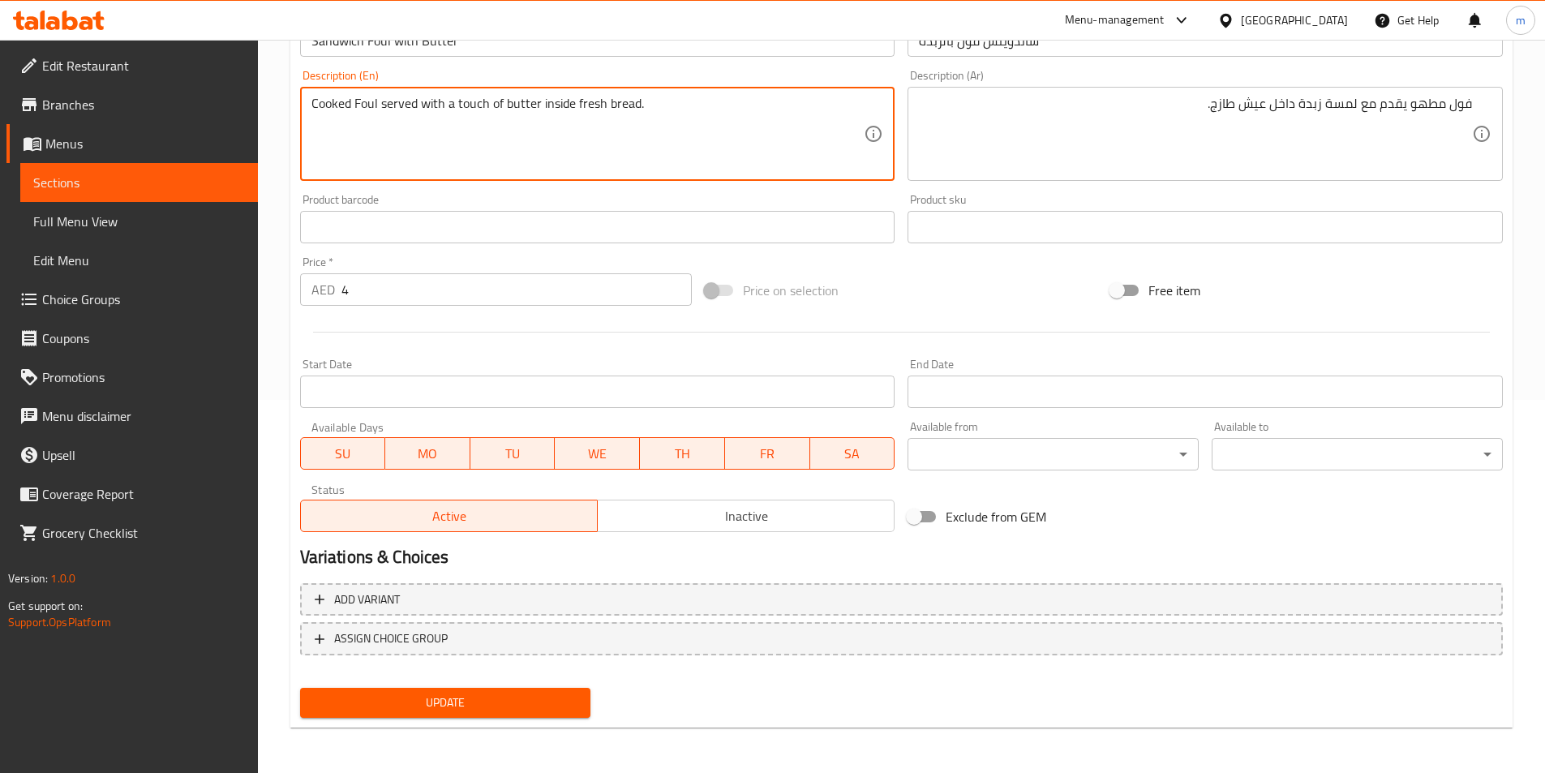
type textarea "Cooked Foul served with a touch of butter inside fresh bread."
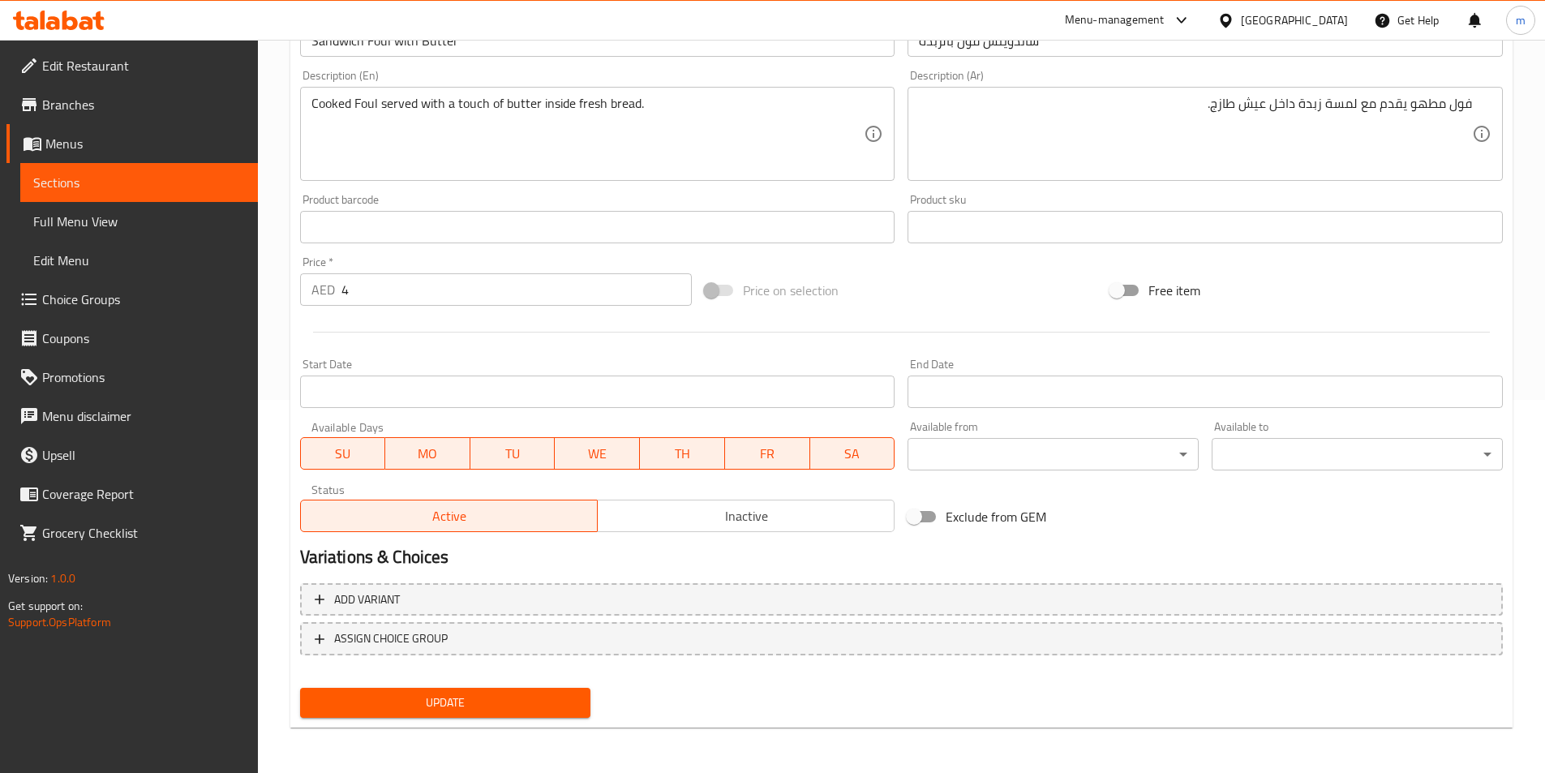
click at [548, 729] on div "Home / Restaurants management / Menus / Sections / item / update Sandwiches sec…" at bounding box center [901, 220] width 1223 height 1042
click at [538, 679] on div "Add variant ASSIGN CHOICE GROUP" at bounding box center [902, 629] width 1216 height 105
click at [536, 691] on button "Update" at bounding box center [445, 703] width 291 height 30
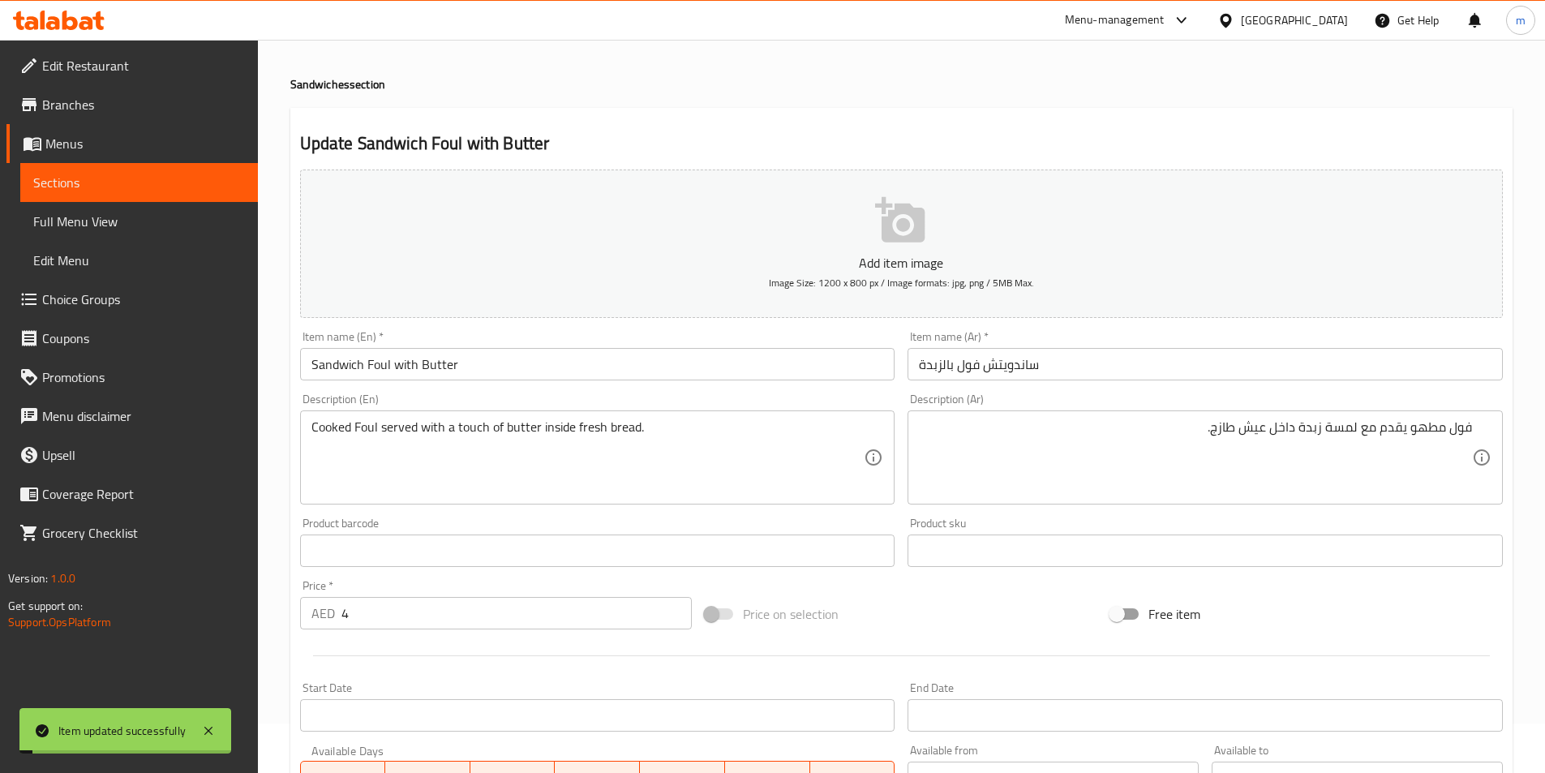
scroll to position [49, 0]
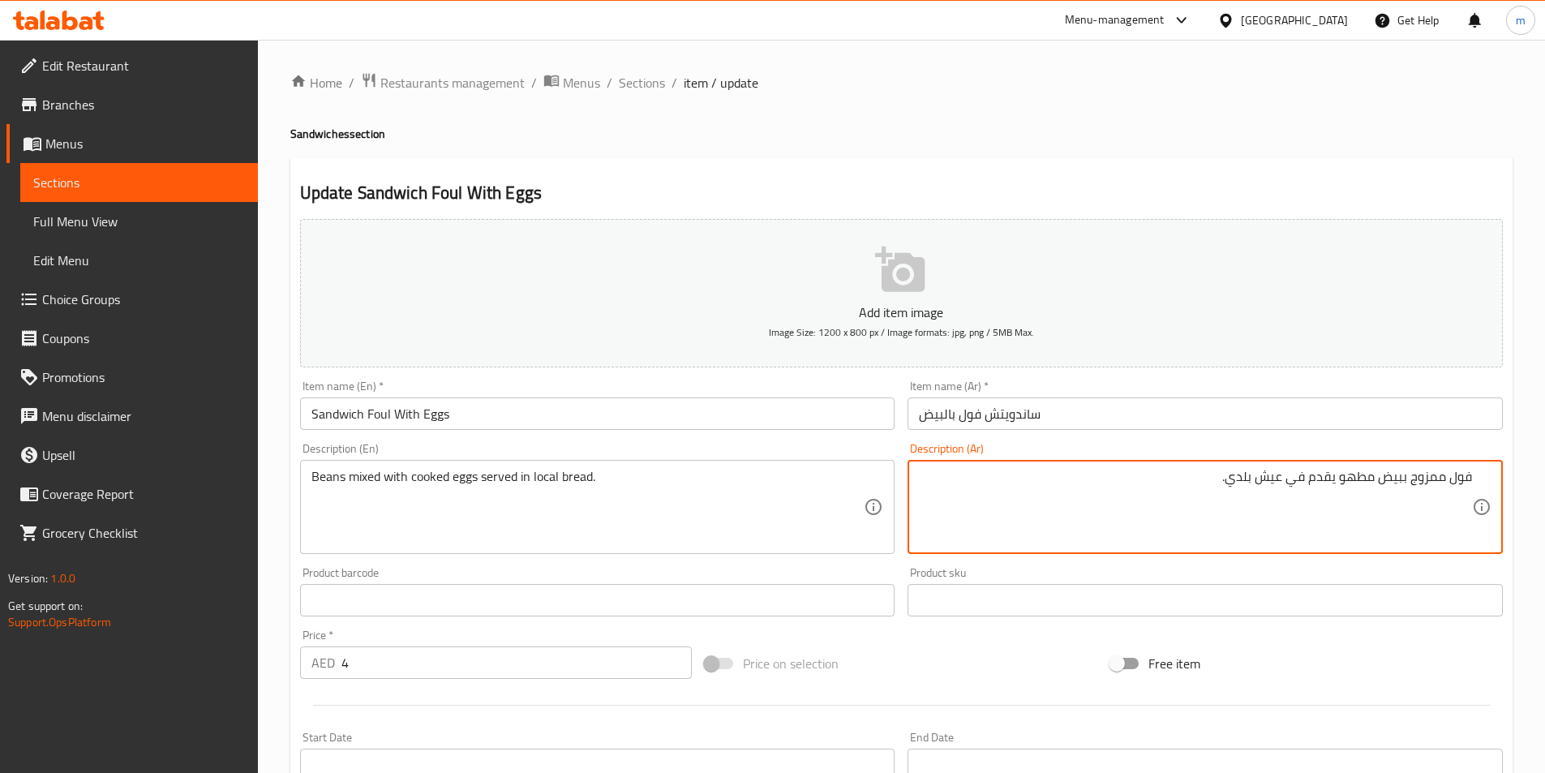
click at [1141, 494] on textarea "فول ممزوج ببيض مطهو يقدم في عيش بلدي." at bounding box center [1195, 507] width 553 height 77
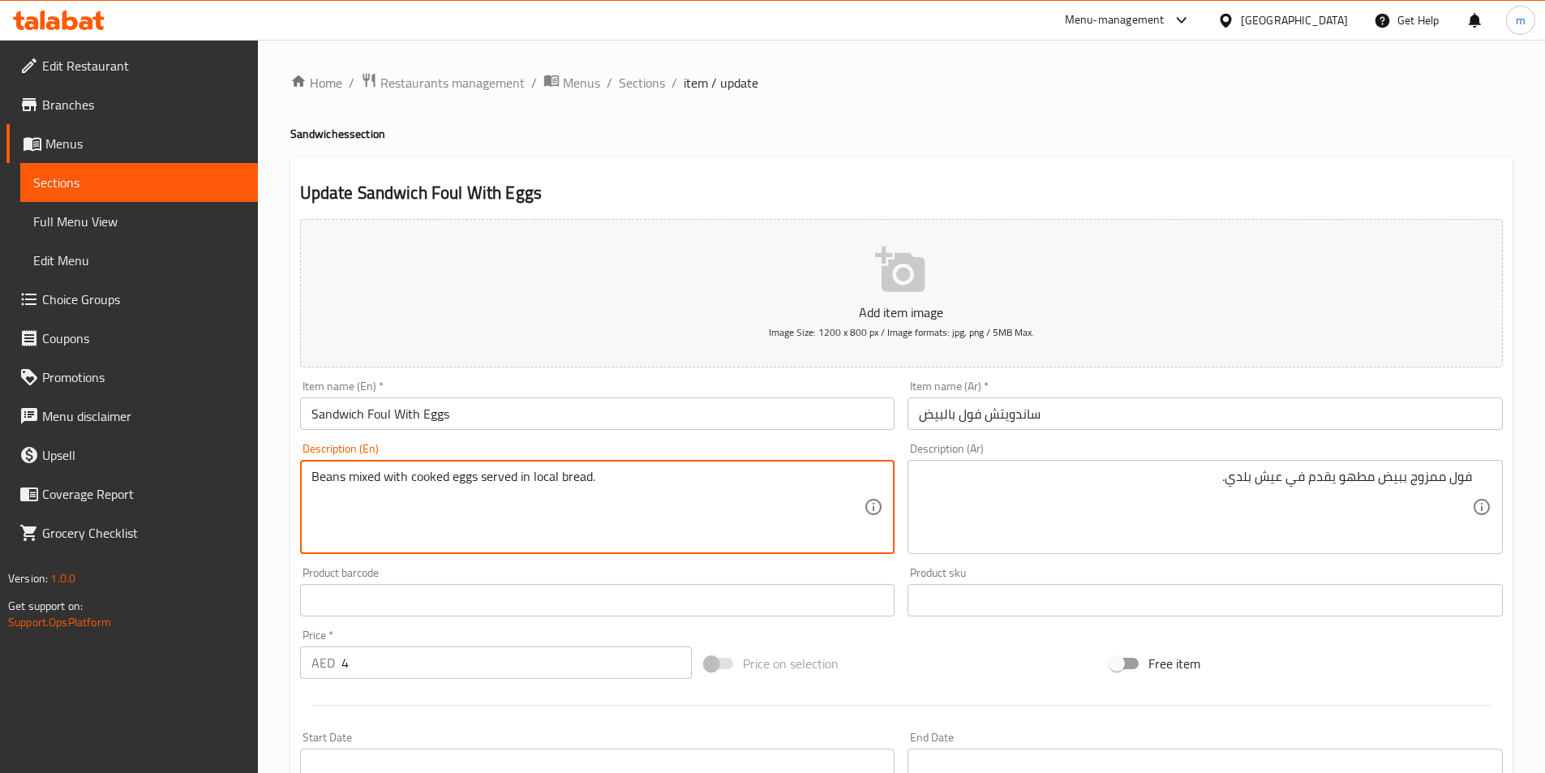
drag, startPoint x: 343, startPoint y: 473, endPoint x: 312, endPoint y: 484, distance: 33.6
click at [312, 484] on textarea "Beans mixed with cooked eggs served in local bread." at bounding box center [588, 507] width 553 height 77
paste textarea "Foul"
drag, startPoint x: 367, startPoint y: 482, endPoint x: 336, endPoint y: 482, distance: 30.8
drag, startPoint x: 346, startPoint y: 480, endPoint x: 290, endPoint y: 480, distance: 56.8
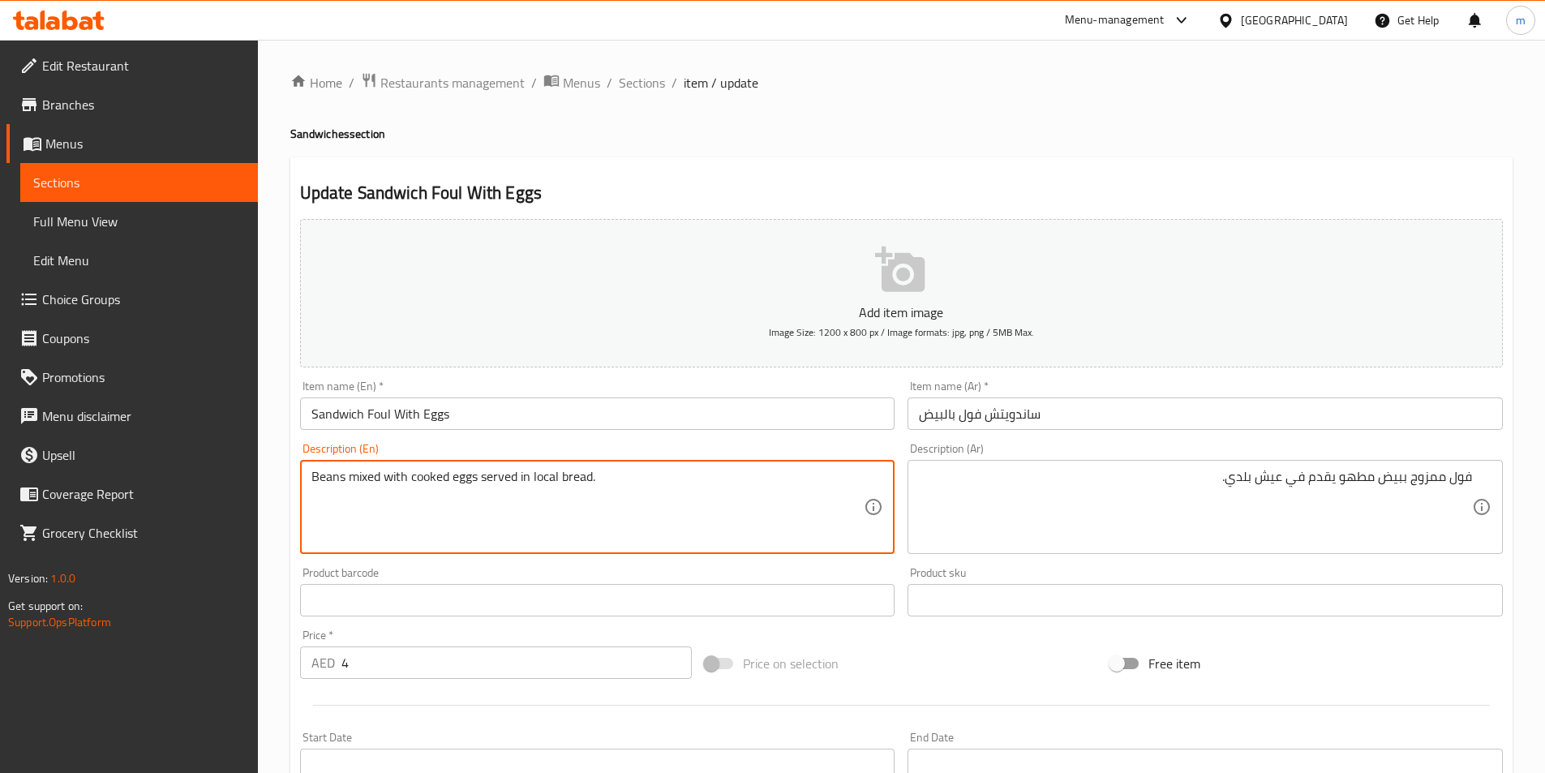
click at [290, 480] on div "Update Sandwich Foul With Eggs Add item image Image Size: 1200 x 800 px / Image…" at bounding box center [901, 629] width 1223 height 944
paste textarea "Khalta"
paste textarea "Foul"
click at [524, 477] on textarea "Foul mixed with cooked eggs served in local bread." at bounding box center [588, 507] width 553 height 77
drag, startPoint x: 522, startPoint y: 477, endPoint x: 548, endPoint y: 480, distance: 25.4
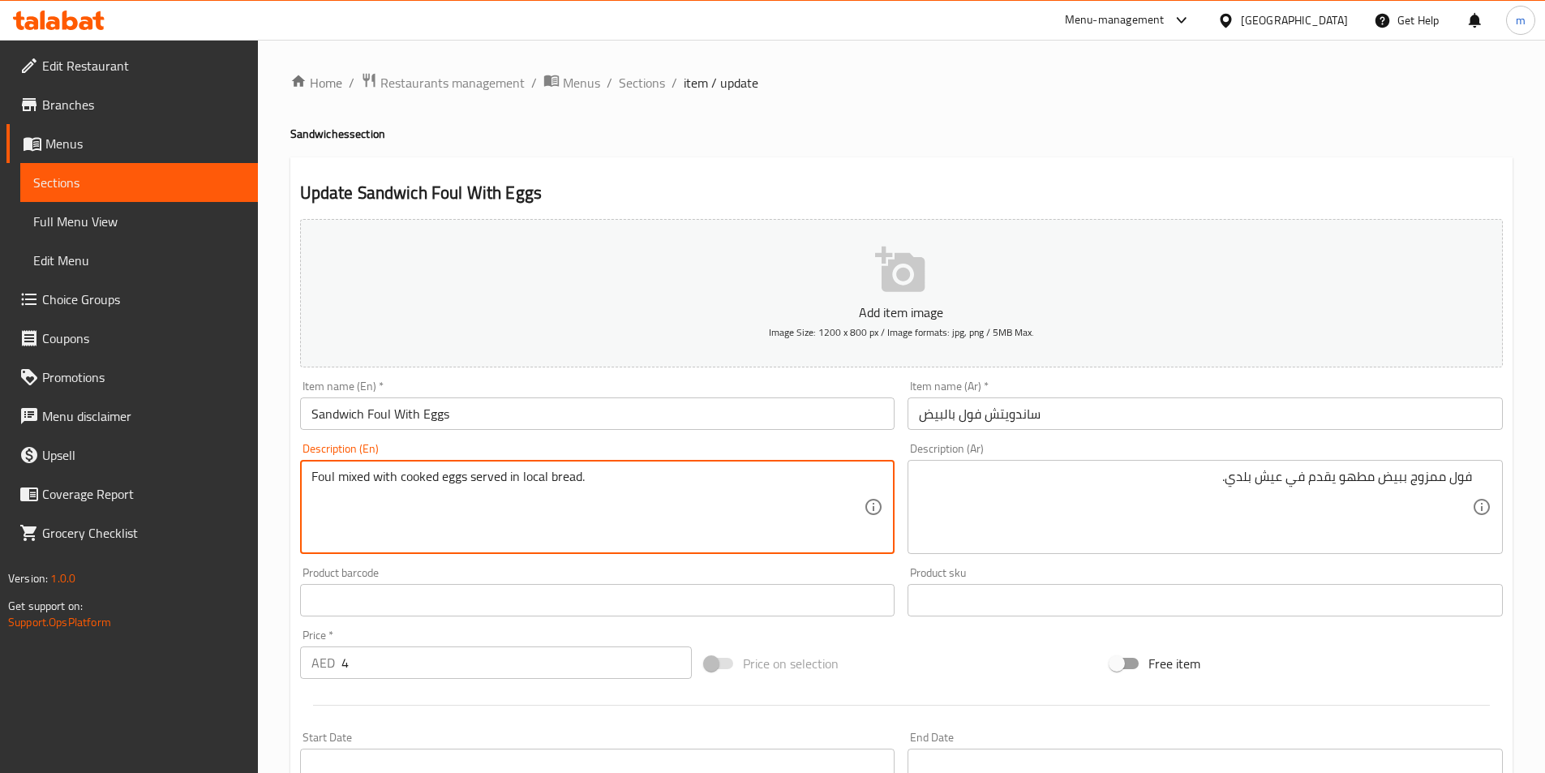
click at [548, 480] on textarea "Foul mixed with cooked eggs served in local bread." at bounding box center [588, 507] width 553 height 77
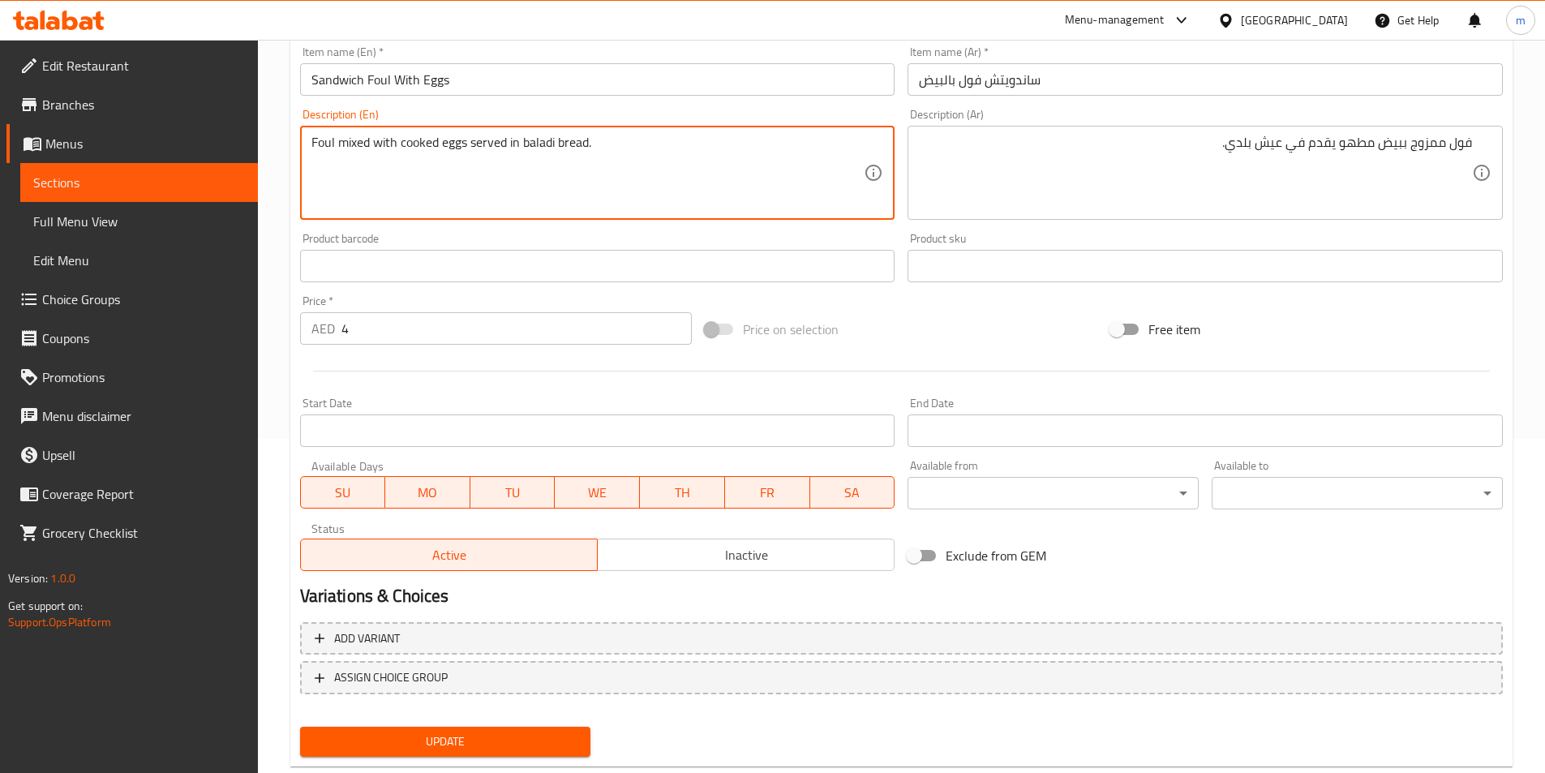
scroll to position [373, 0]
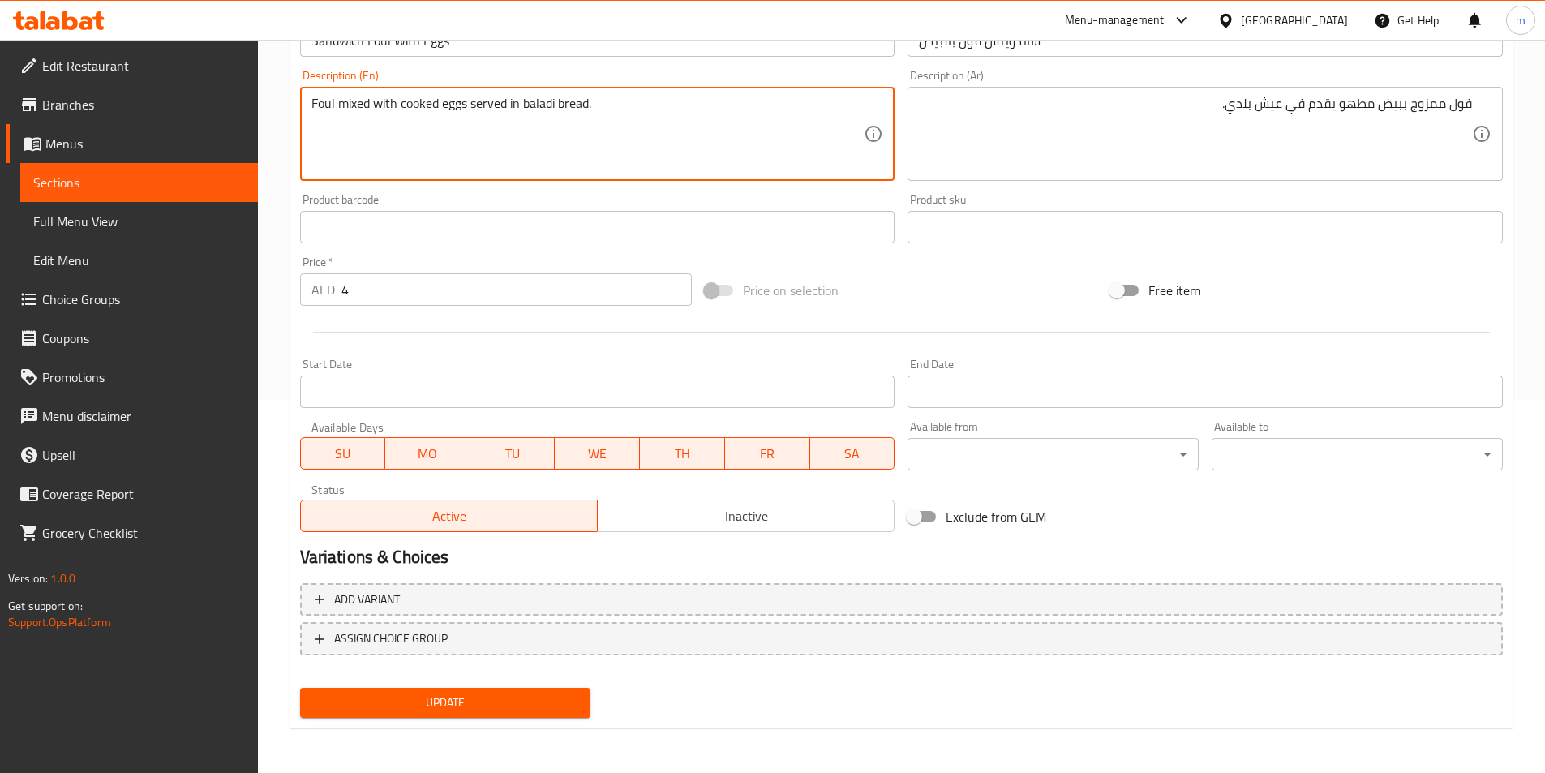
type textarea "Foul mixed with cooked eggs served in baladi bread."
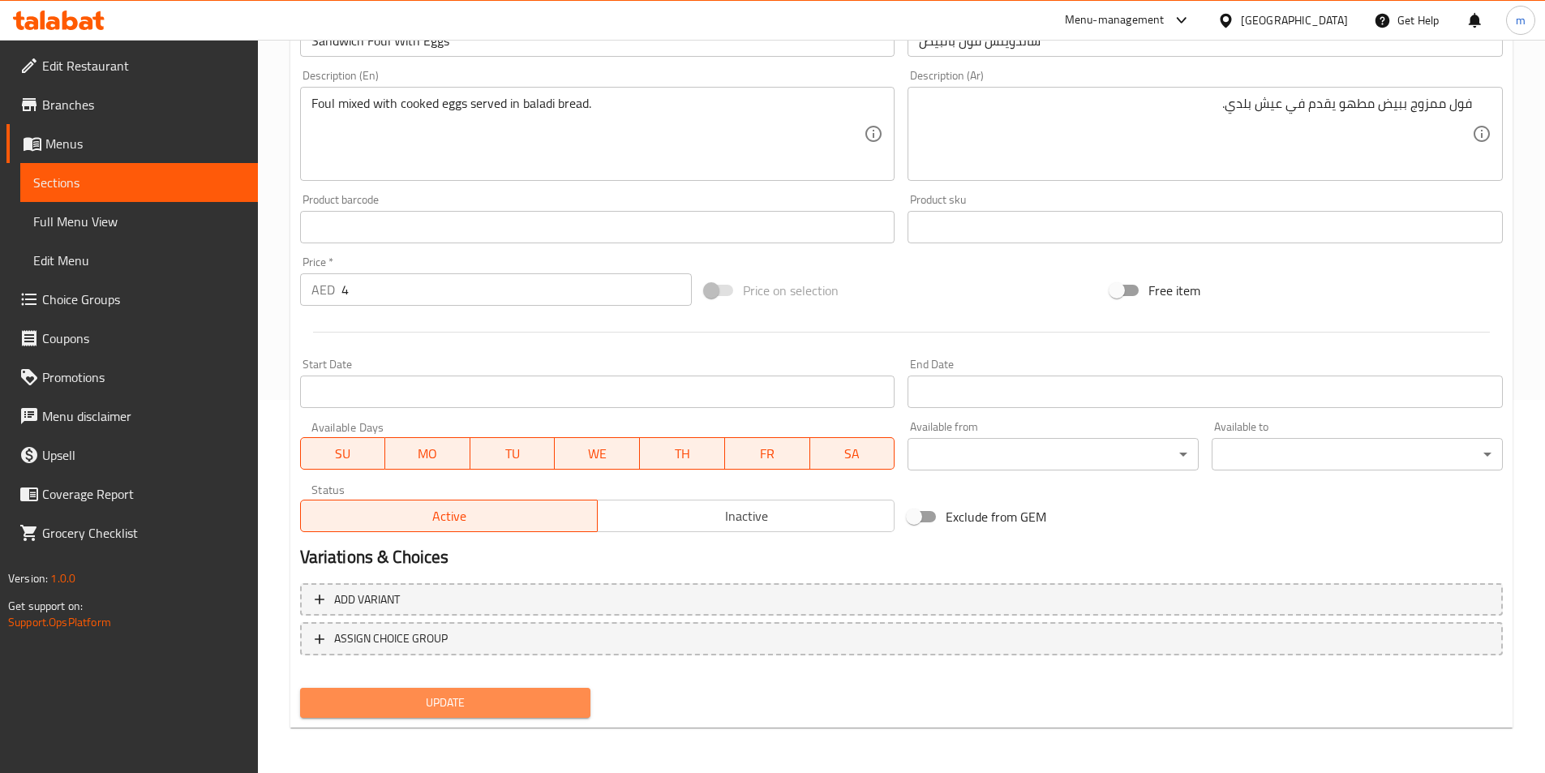
click at [544, 692] on button "Update" at bounding box center [445, 703] width 291 height 30
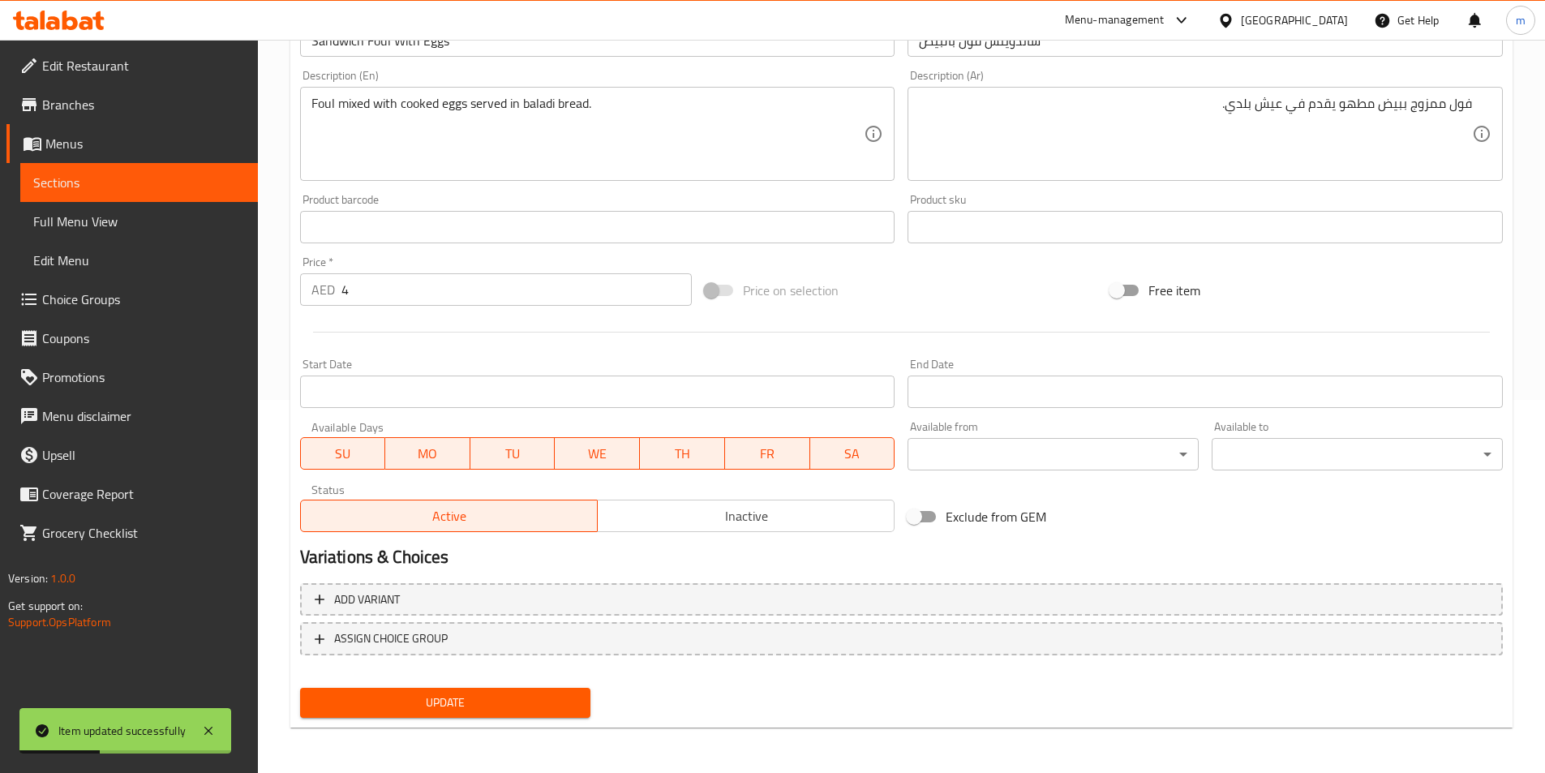
scroll to position [211, 0]
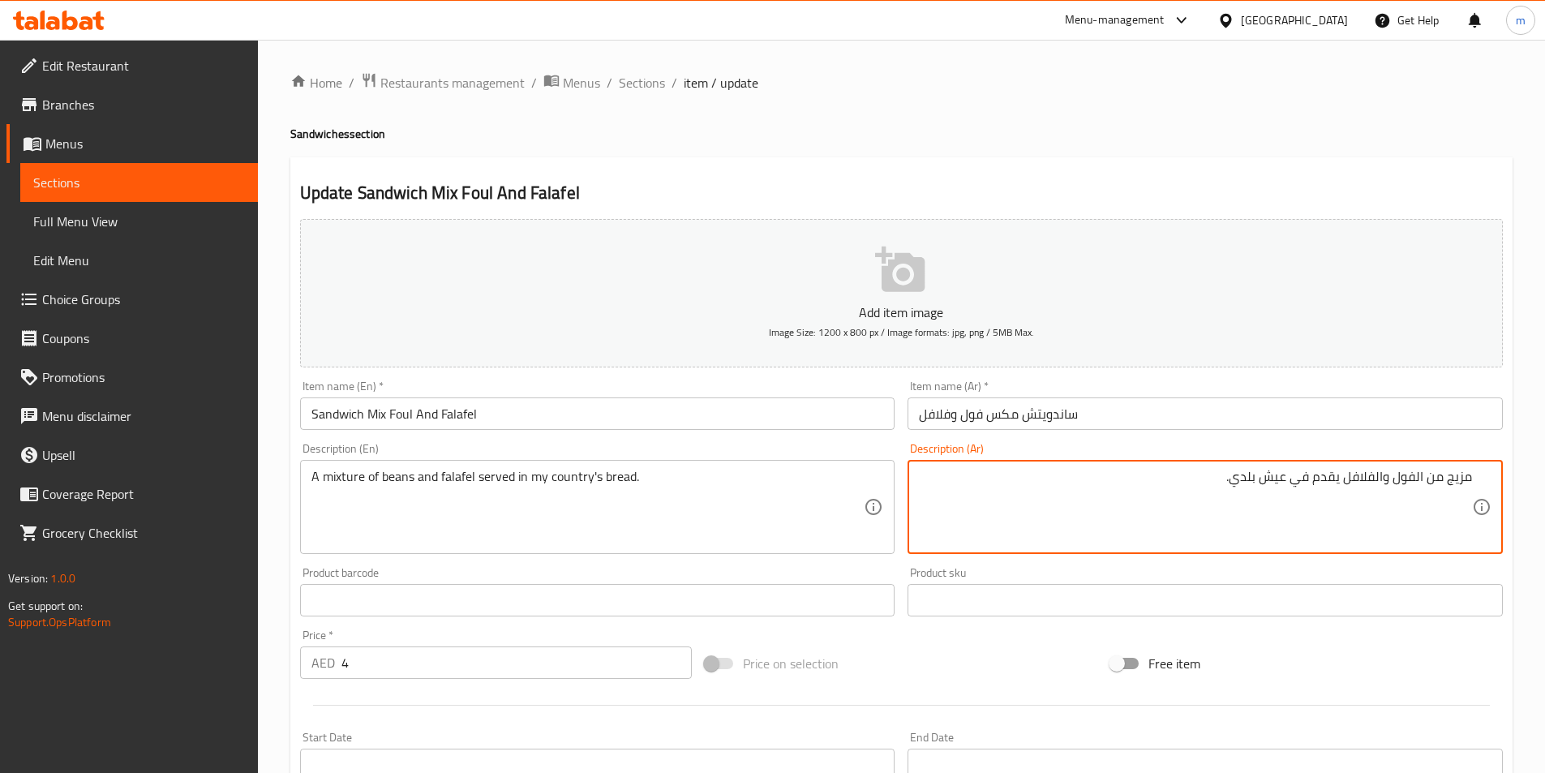
click at [1125, 505] on textarea "مزيج من الفول والفلافل يقدم في عيش بلدي." at bounding box center [1195, 507] width 553 height 77
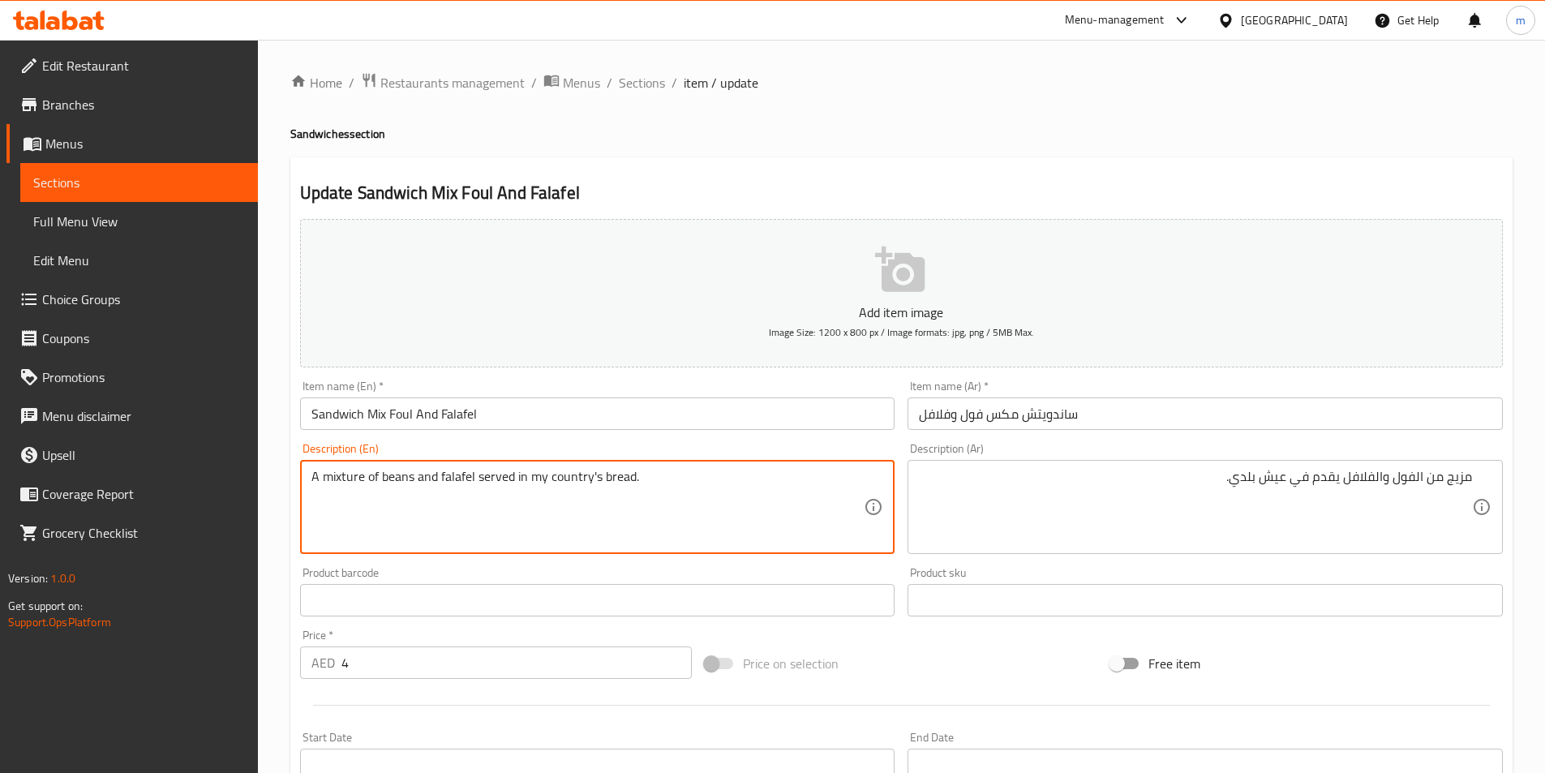
drag, startPoint x: 383, startPoint y: 478, endPoint x: 412, endPoint y: 479, distance: 29.2
paste textarea "Foul"
drag, startPoint x: 518, startPoint y: 476, endPoint x: 587, endPoint y: 492, distance: 69.9
click at [587, 492] on textarea "A mixture of Foul and falafel served in my country's bread." at bounding box center [588, 507] width 553 height 77
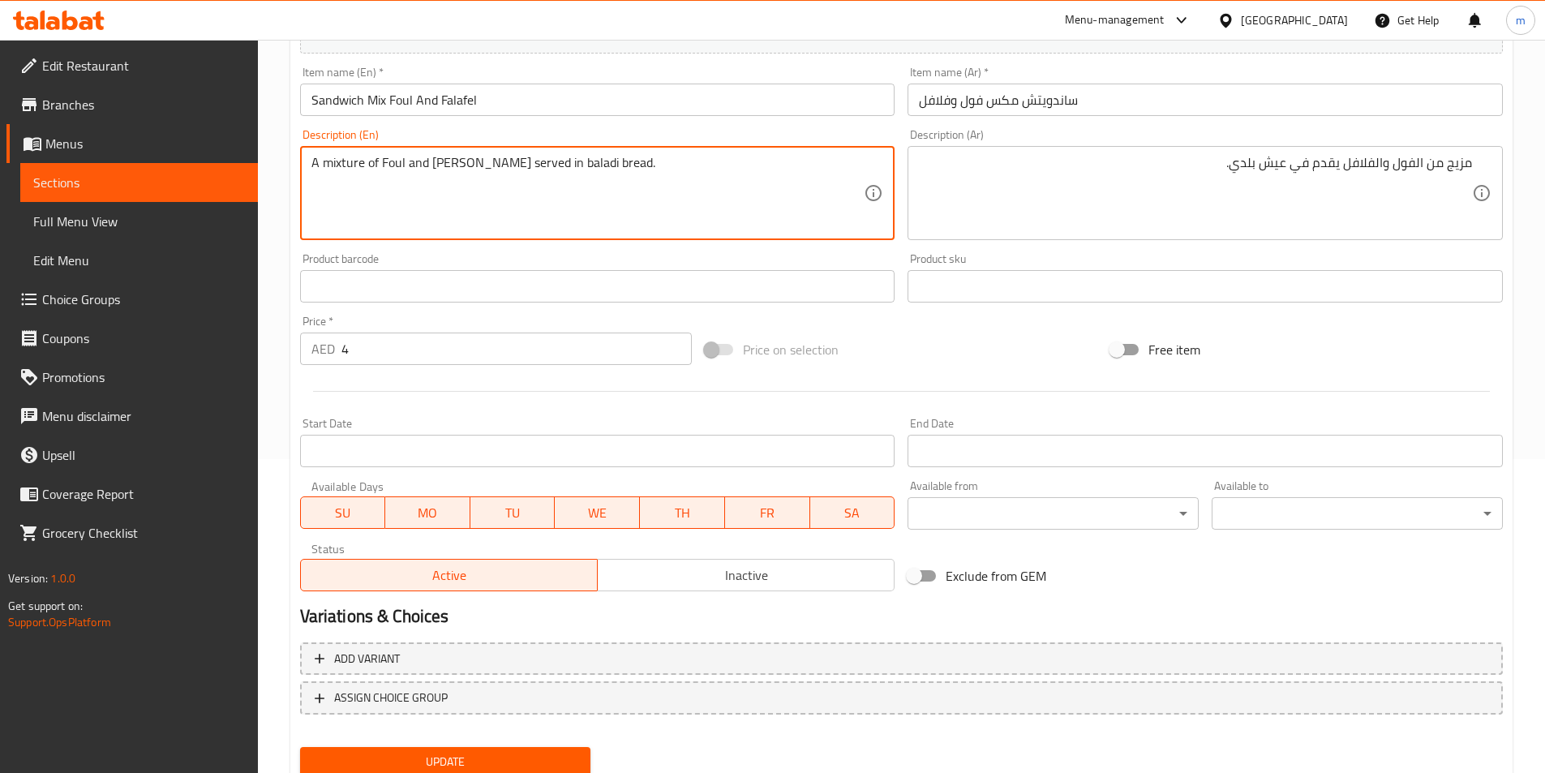
scroll to position [373, 0]
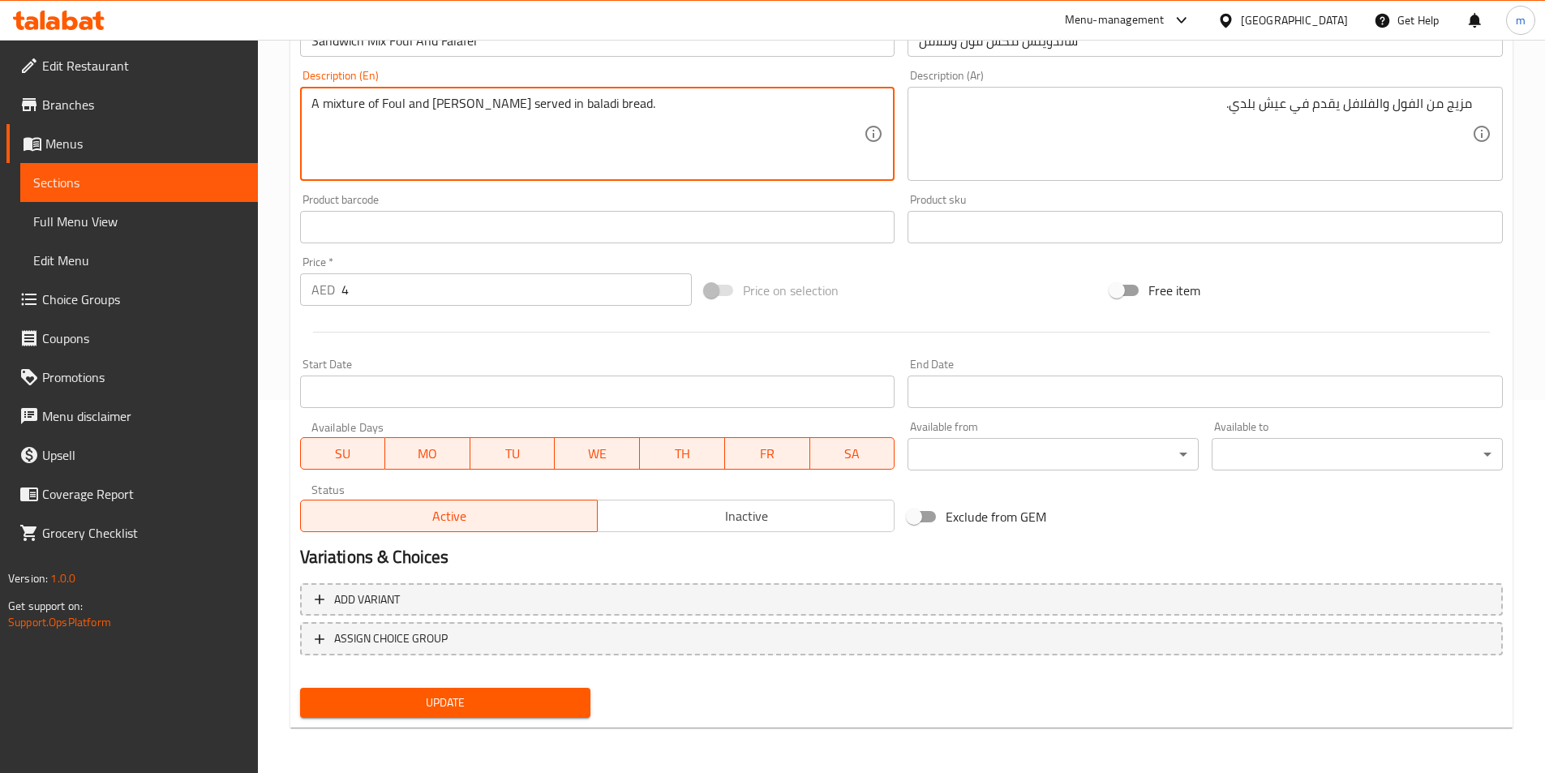
type textarea "A mixture of Foul and falafel served in baladi bread."
click at [588, 697] on button "Update" at bounding box center [445, 703] width 291 height 30
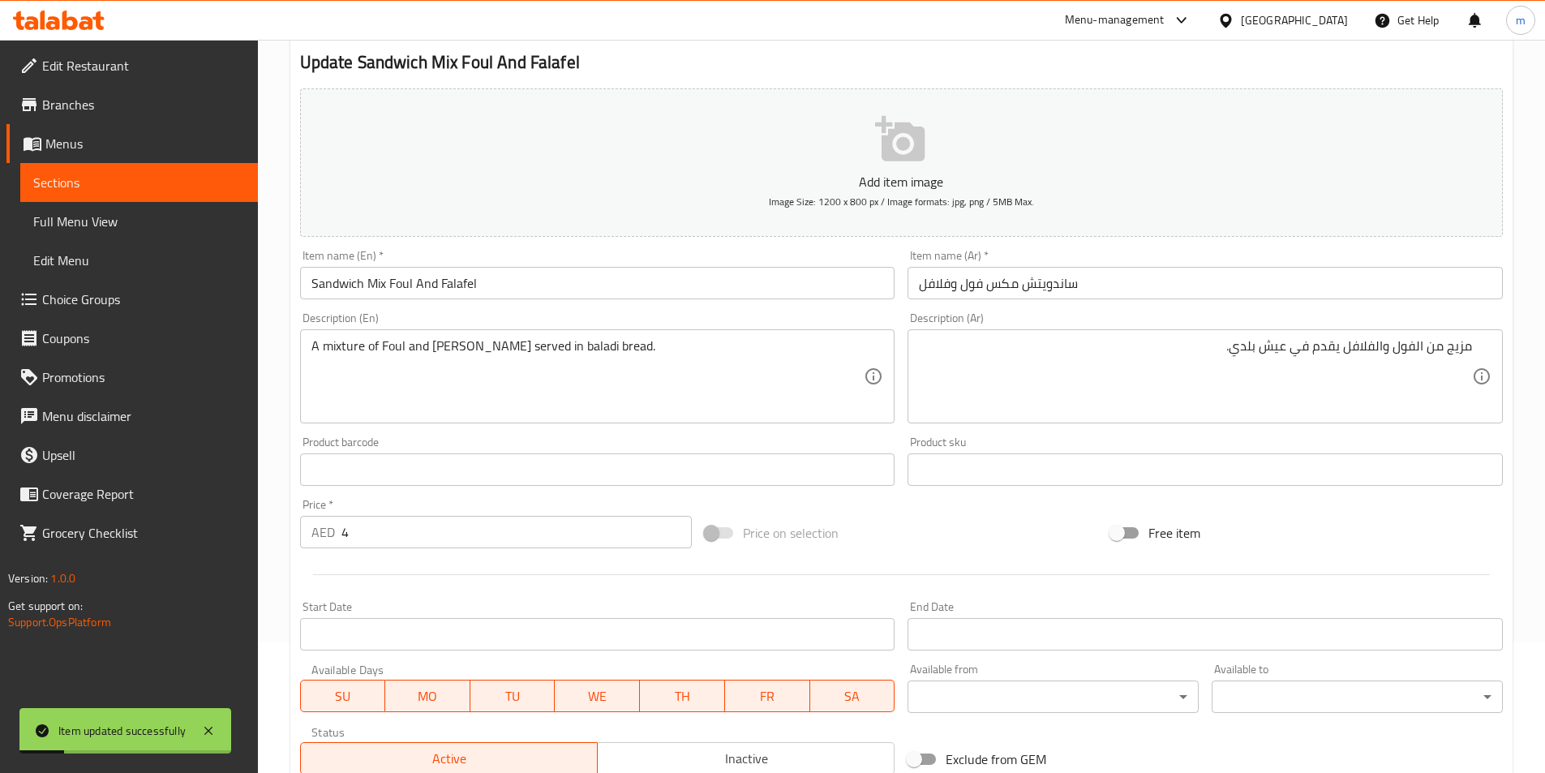
scroll to position [130, 0]
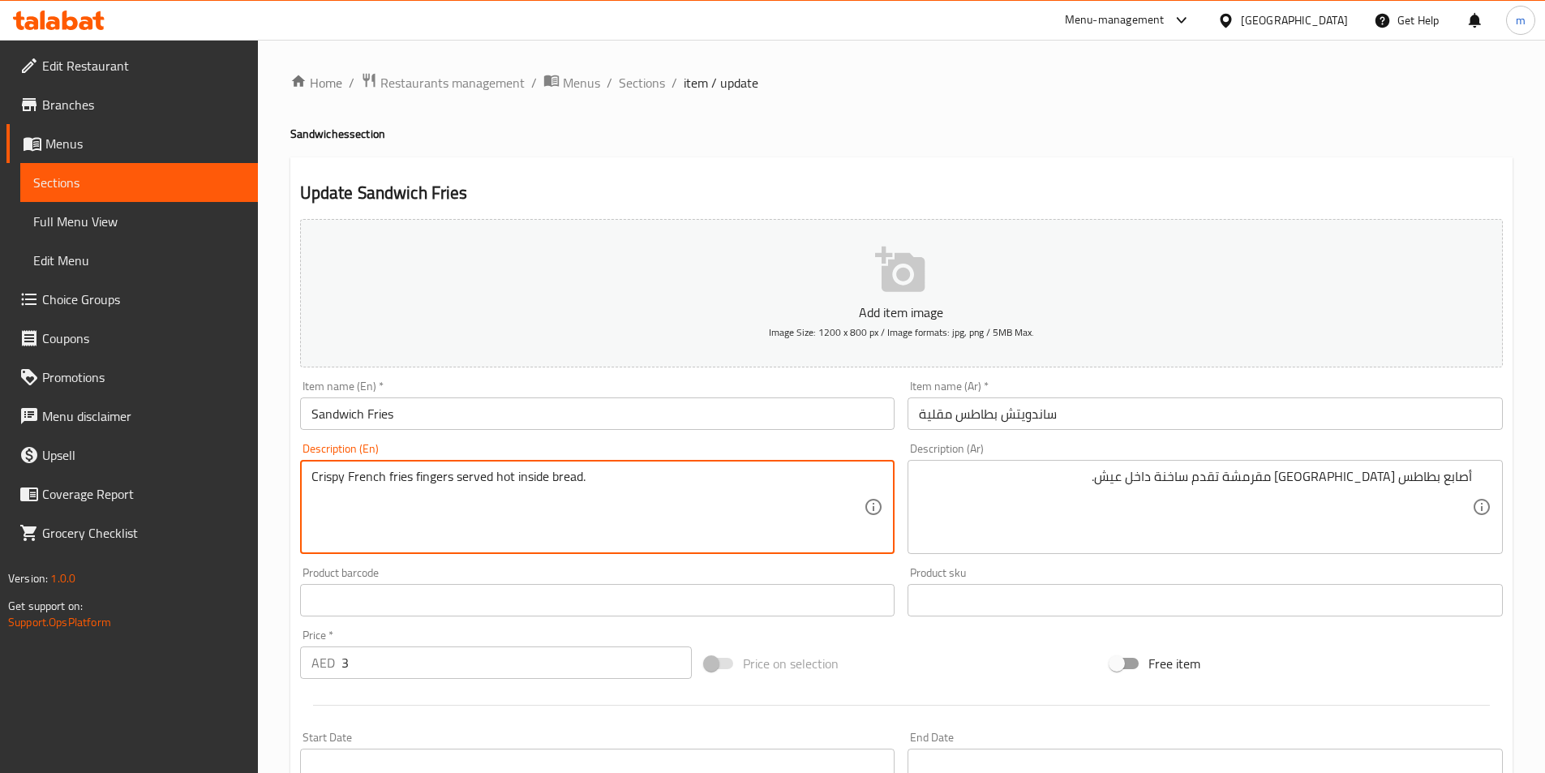
drag, startPoint x: 387, startPoint y: 471, endPoint x: 349, endPoint y: 472, distance: 38.1
drag, startPoint x: 376, startPoint y: 477, endPoint x: 412, endPoint y: 475, distance: 36.6
click at [412, 475] on textarea "Crispy fries fingers served hot inside bread." at bounding box center [588, 507] width 553 height 77
drag, startPoint x: 350, startPoint y: 475, endPoint x: 405, endPoint y: 486, distance: 56.2
click at [405, 486] on textarea "Crispy fries stieks served hot inside bread." at bounding box center [588, 507] width 553 height 77
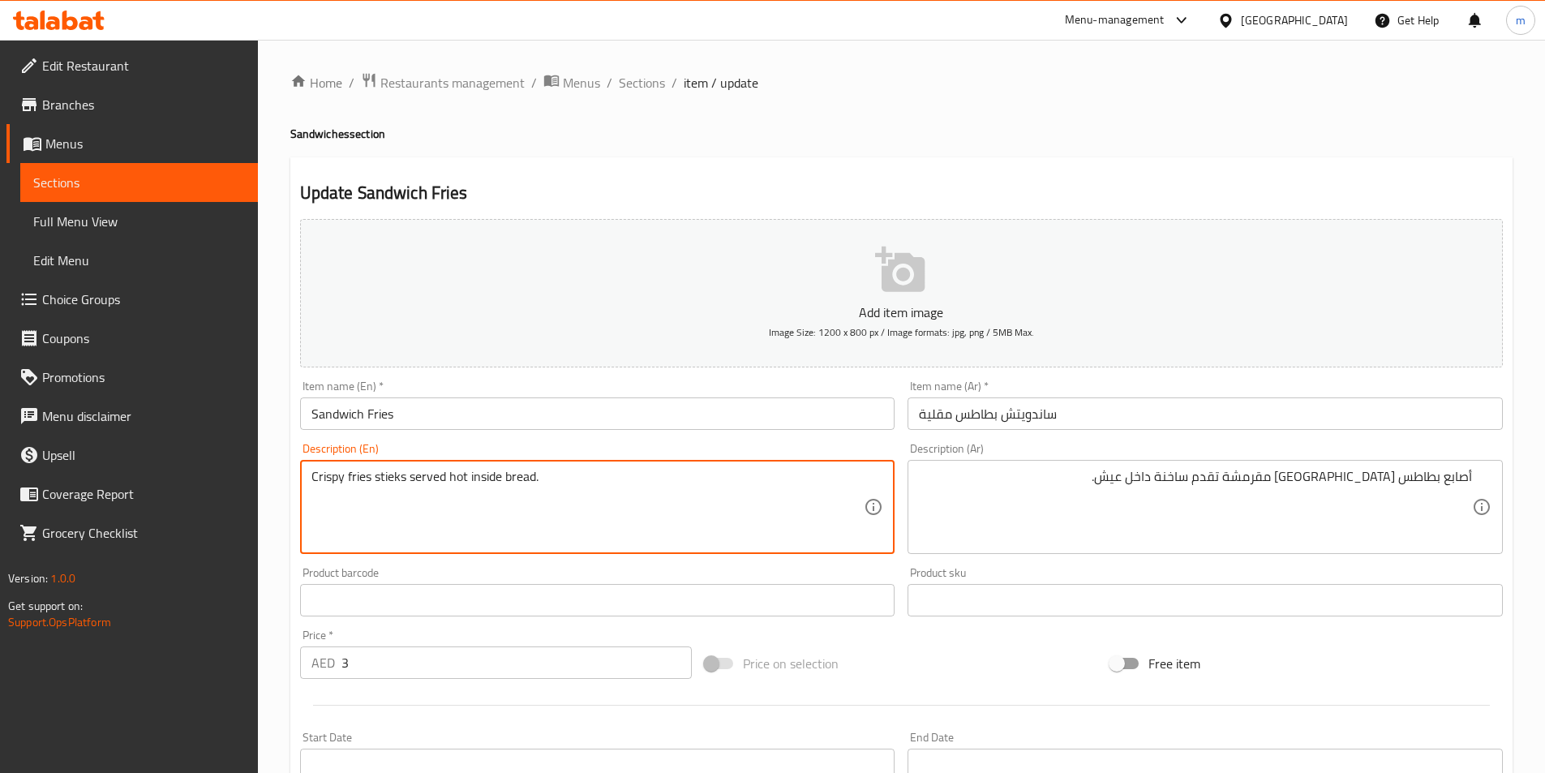
type textarea "Crispy fries stieks served hot inside bread."
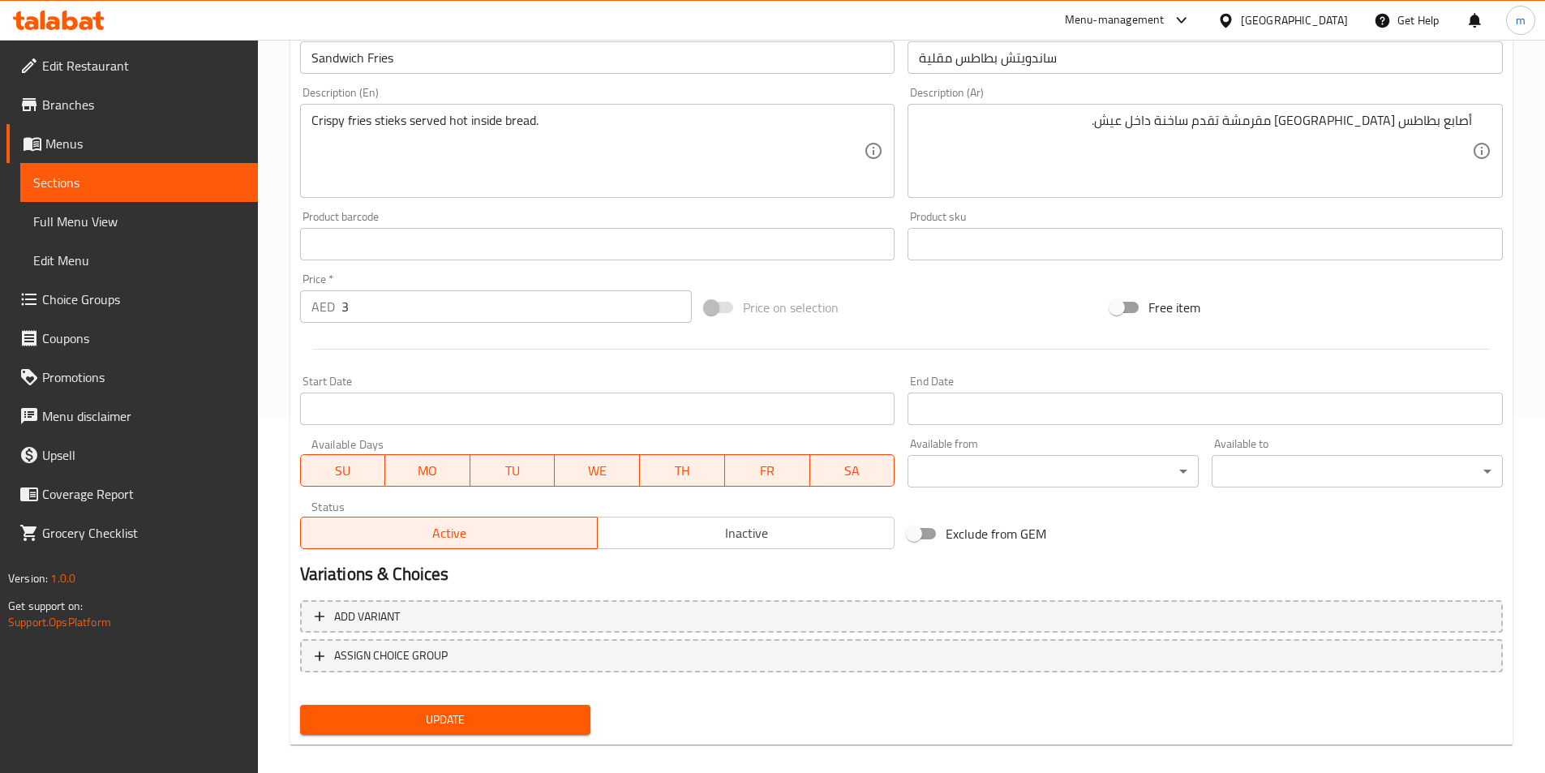
scroll to position [373, 0]
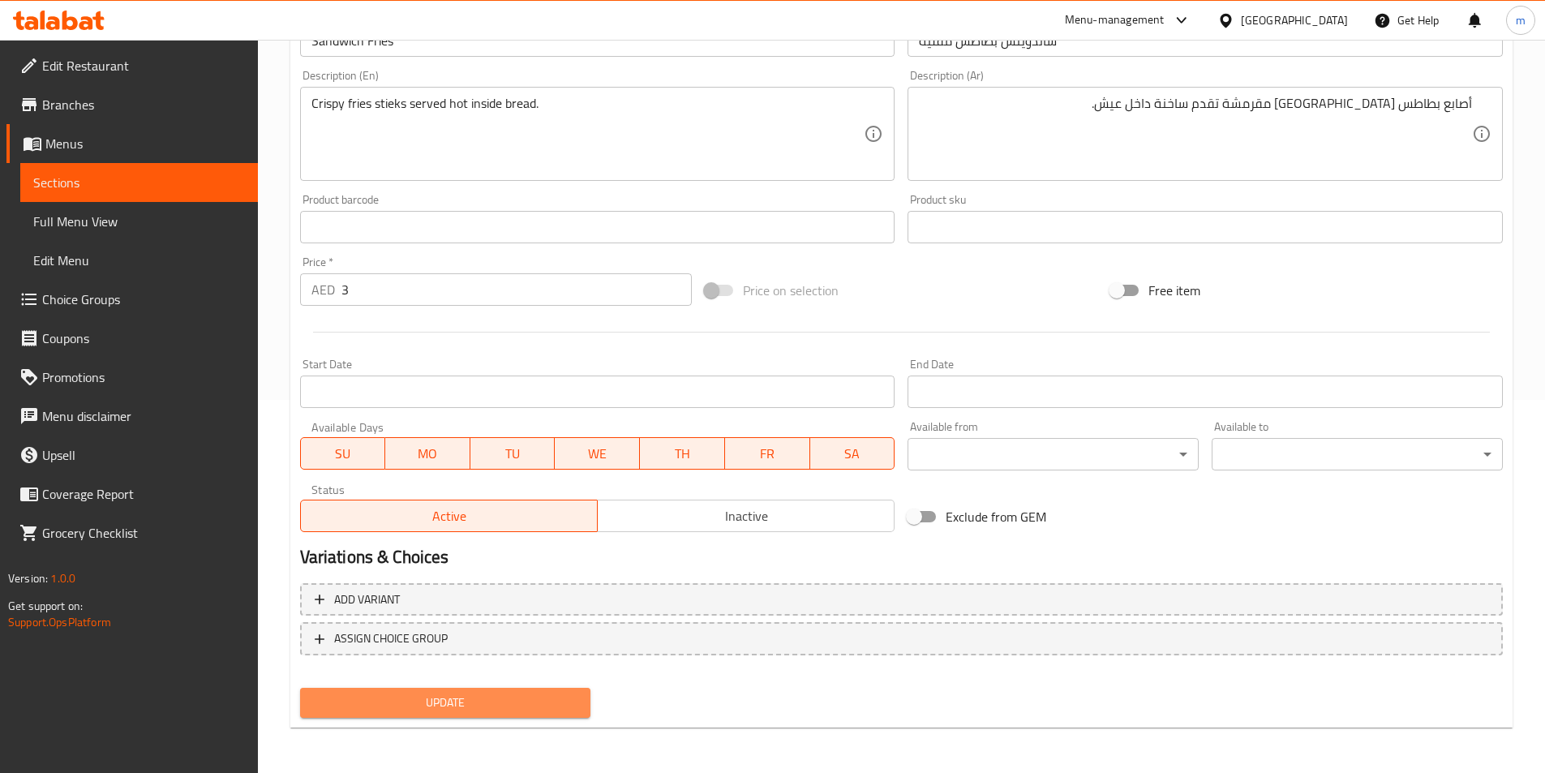
click at [559, 690] on button "Update" at bounding box center [445, 703] width 291 height 30
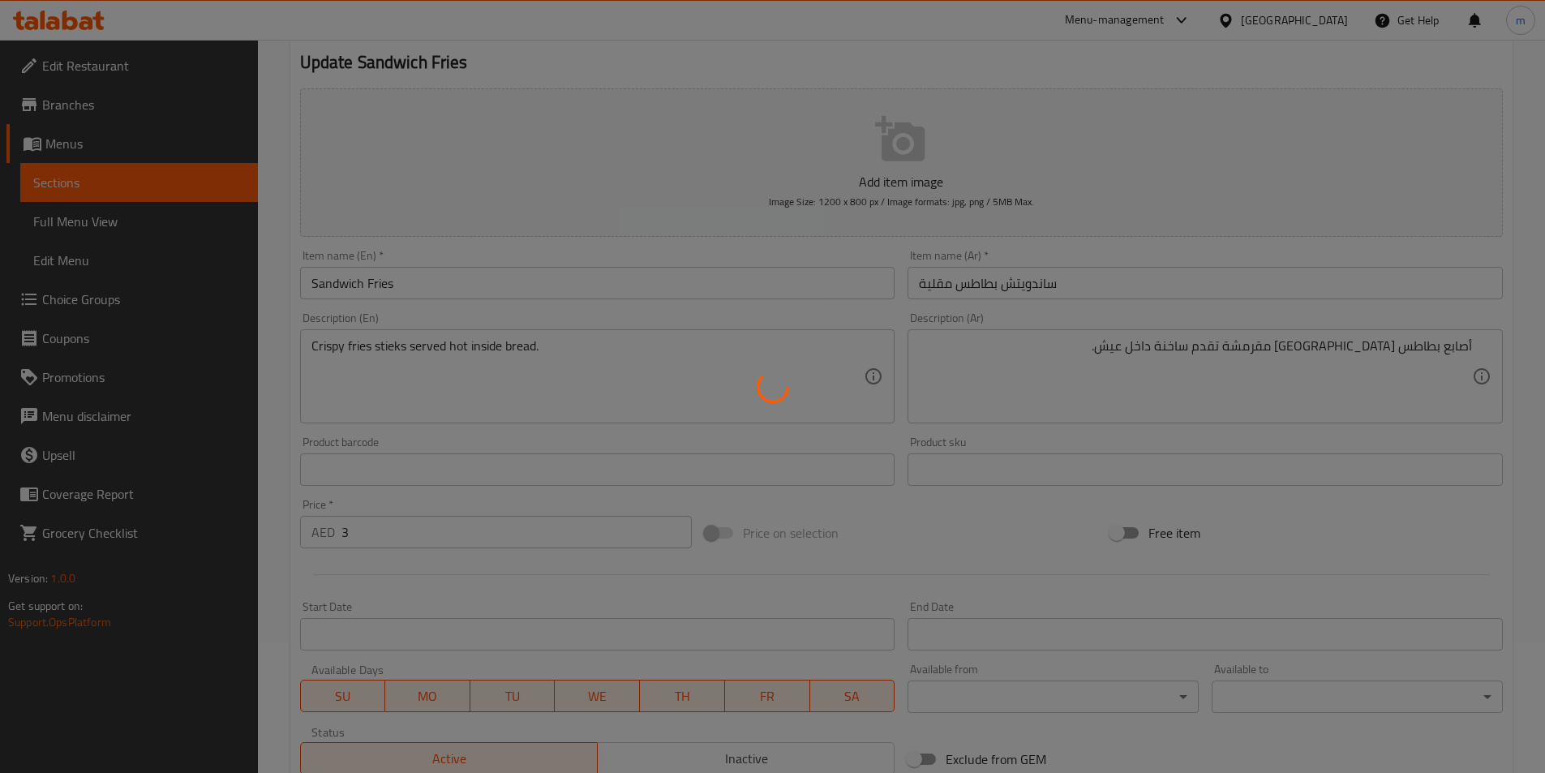
scroll to position [130, 0]
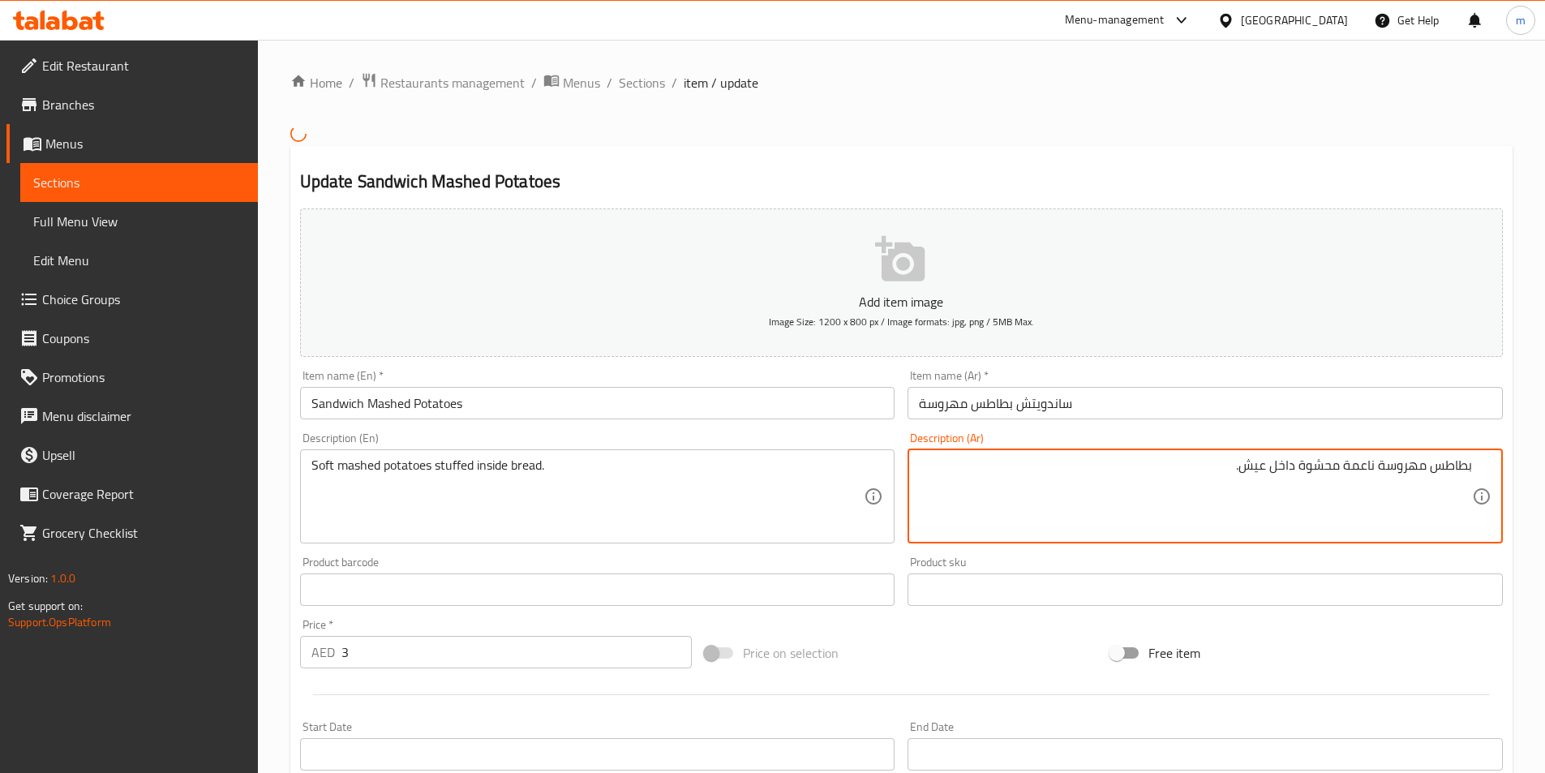
click at [1143, 488] on textarea "بطاطس مهروسة ناعمة محشوة داخل عيش." at bounding box center [1195, 496] width 553 height 77
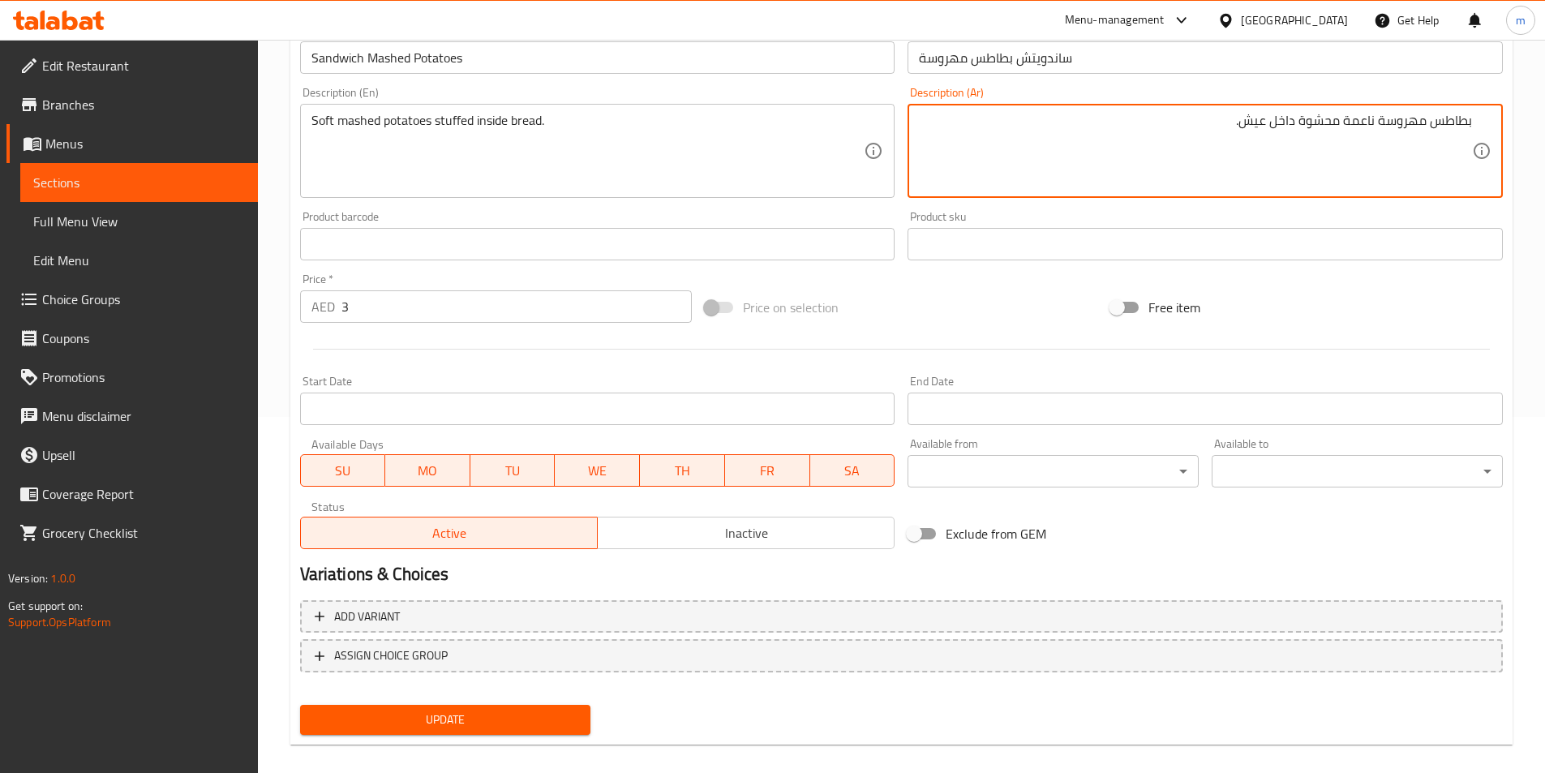
scroll to position [373, 0]
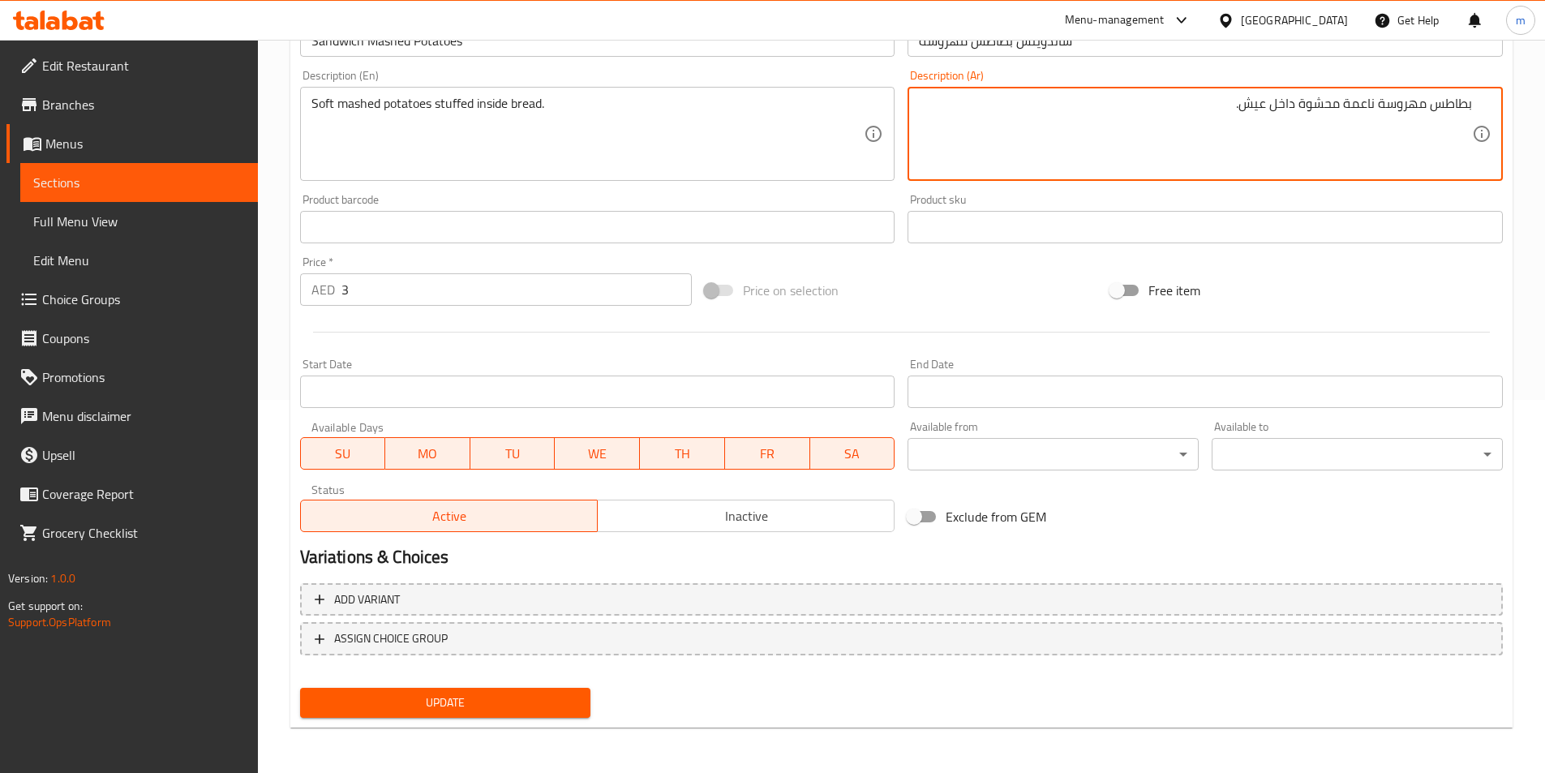
click at [487, 689] on button "Update" at bounding box center [445, 703] width 291 height 30
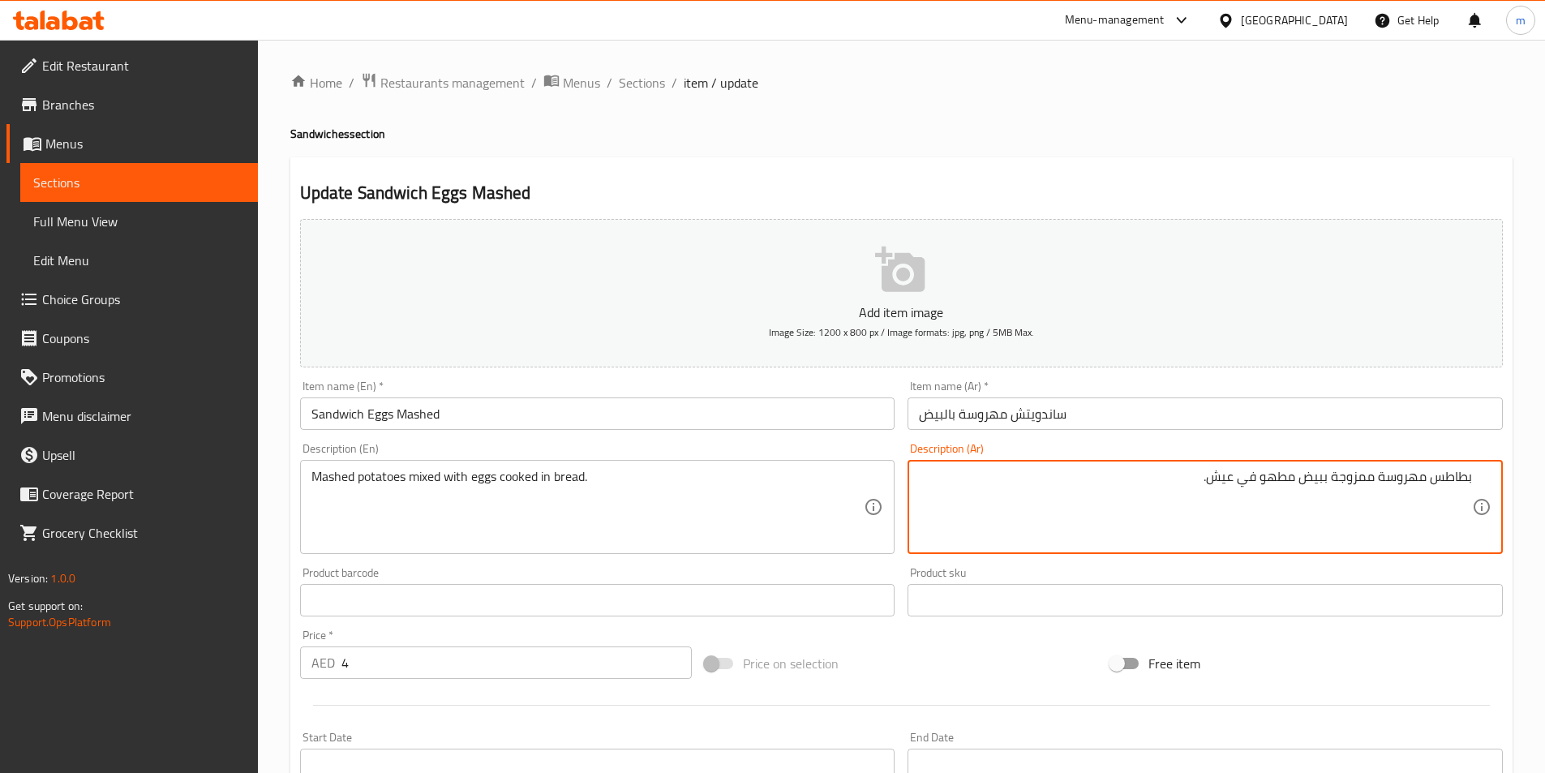
click at [1115, 491] on textarea "بطاطس مهروسة ممزوجة ببيض مطهو في عيش." at bounding box center [1195, 507] width 553 height 77
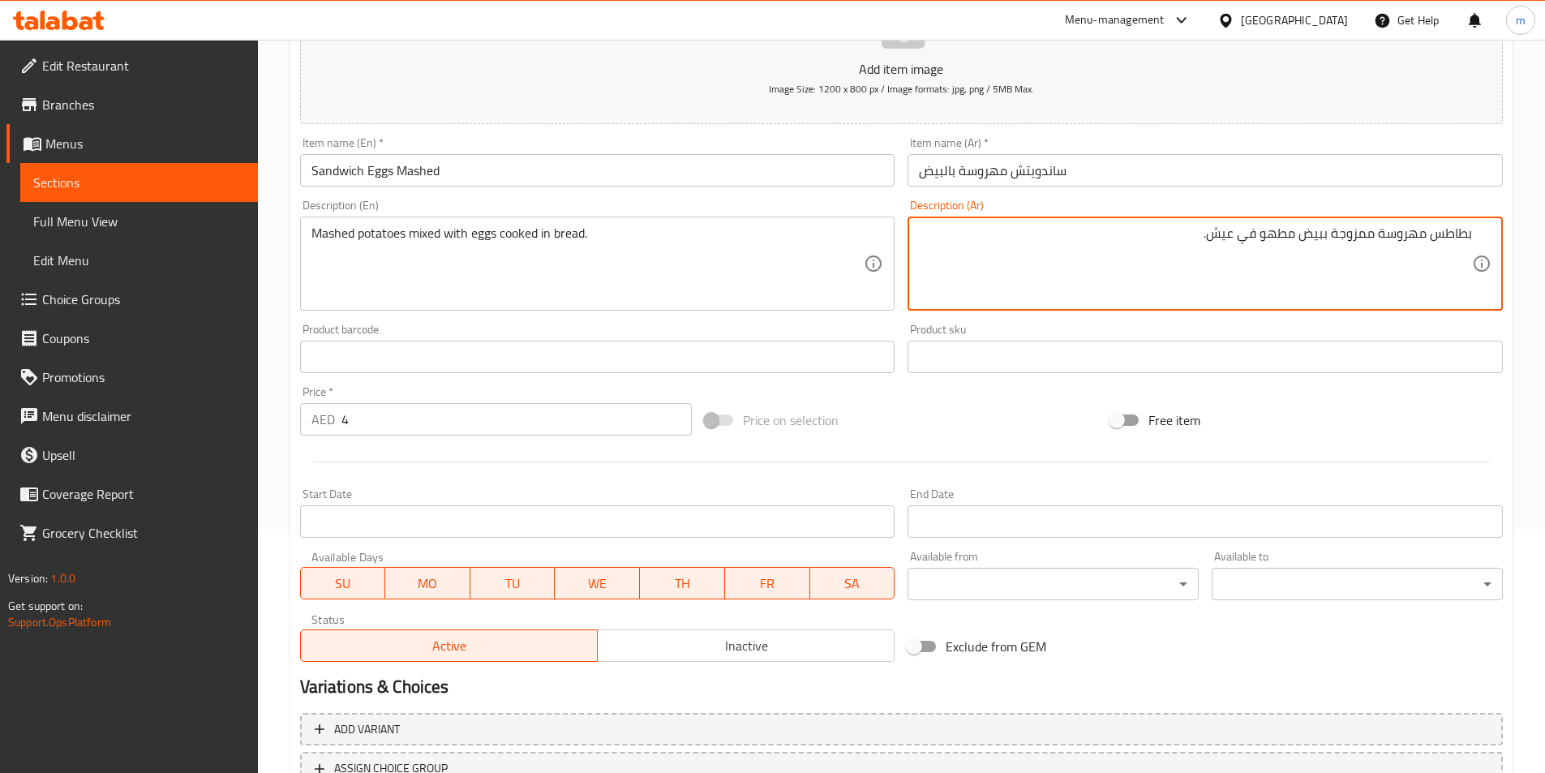
scroll to position [373, 0]
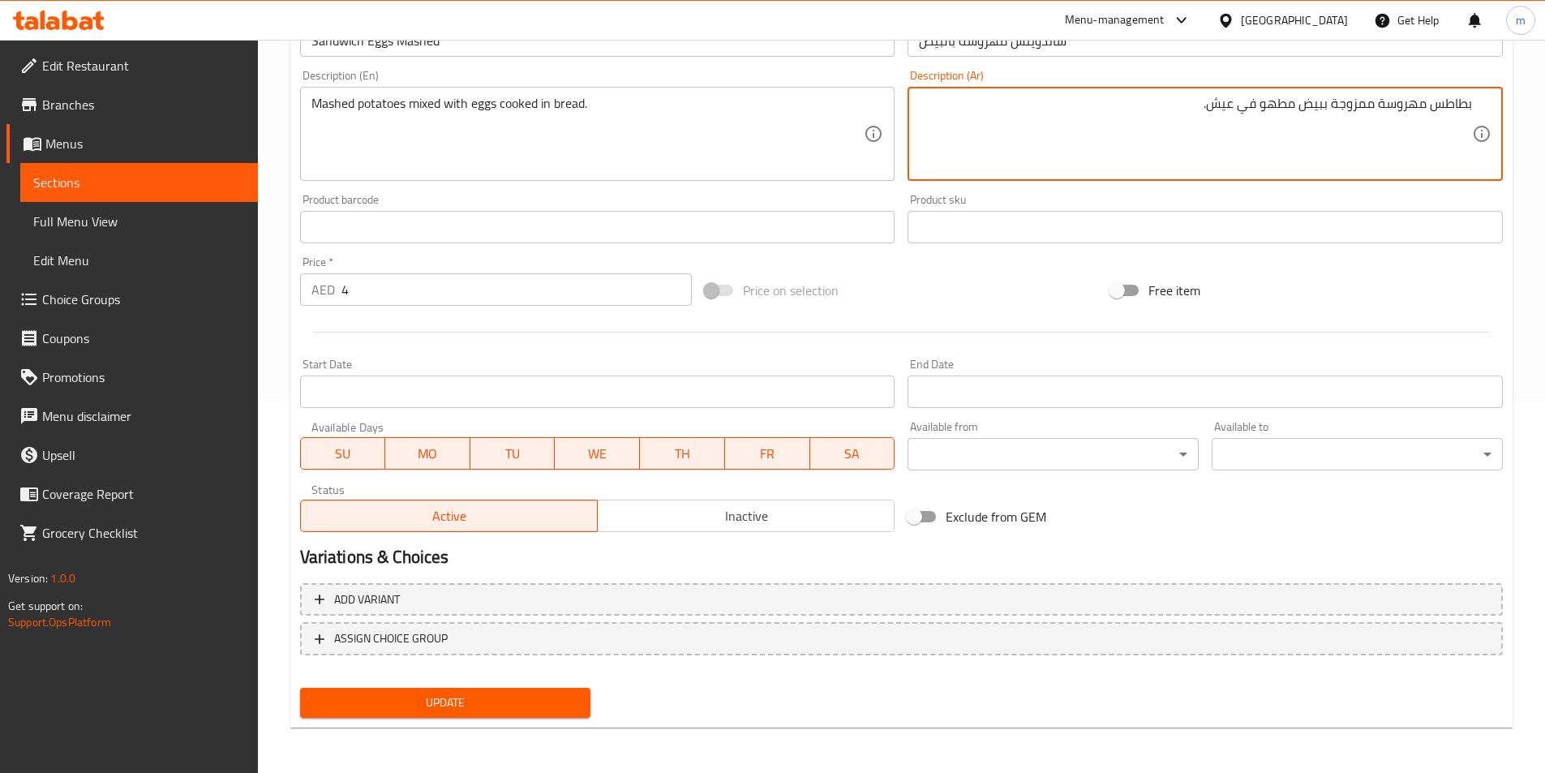
click at [423, 717] on button "Update" at bounding box center [445, 703] width 291 height 30
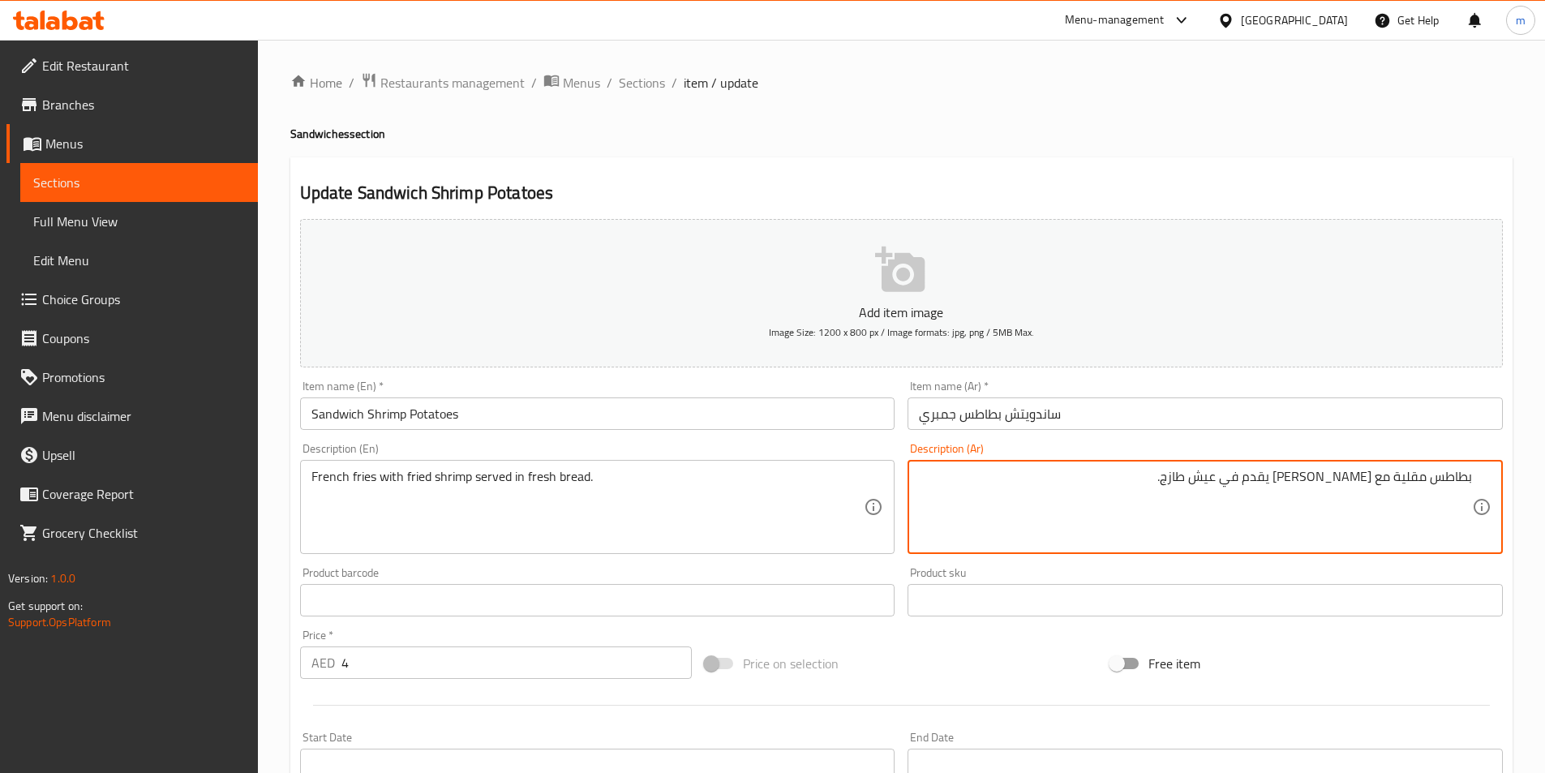
click at [1098, 492] on textarea "بطاطس مقلية مع [PERSON_NAME] يقدم في عيش طازج." at bounding box center [1195, 507] width 553 height 77
click at [1149, 516] on textarea "بطاطس مقلية مع [PERSON_NAME] يقدم في عيش طازج." at bounding box center [1195, 507] width 553 height 77
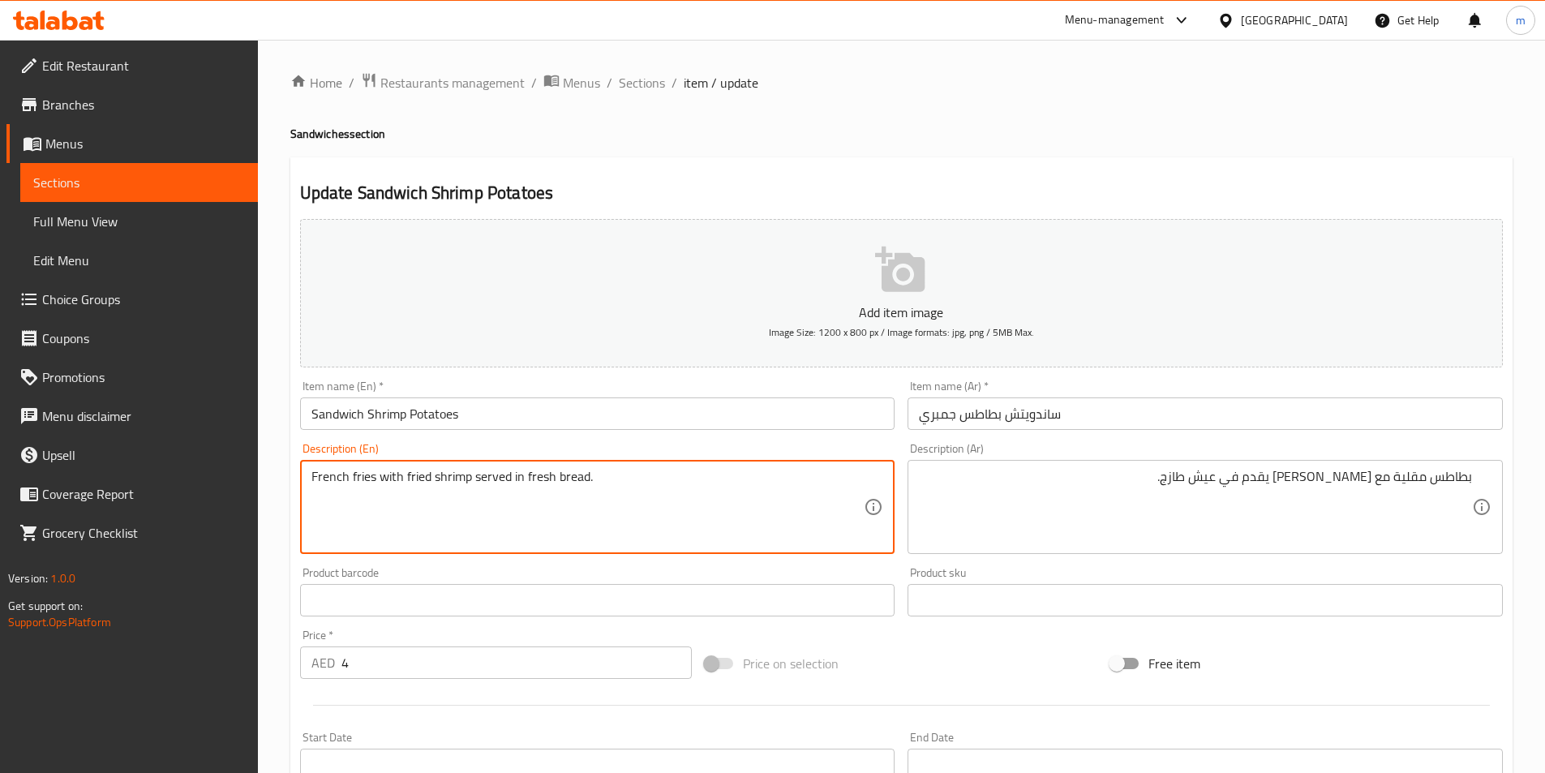
drag, startPoint x: 350, startPoint y: 479, endPoint x: 273, endPoint y: 487, distance: 78.2
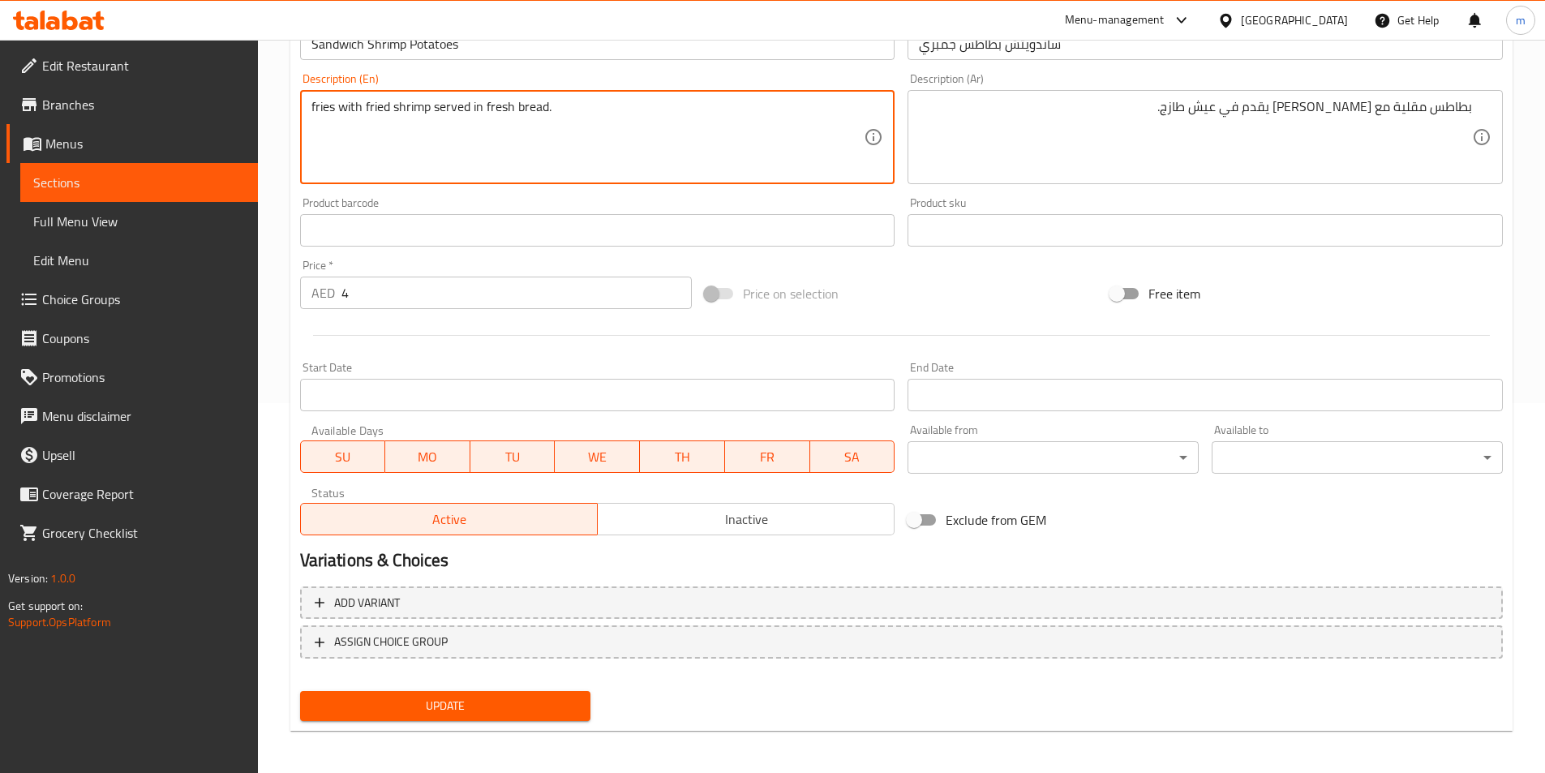
scroll to position [373, 0]
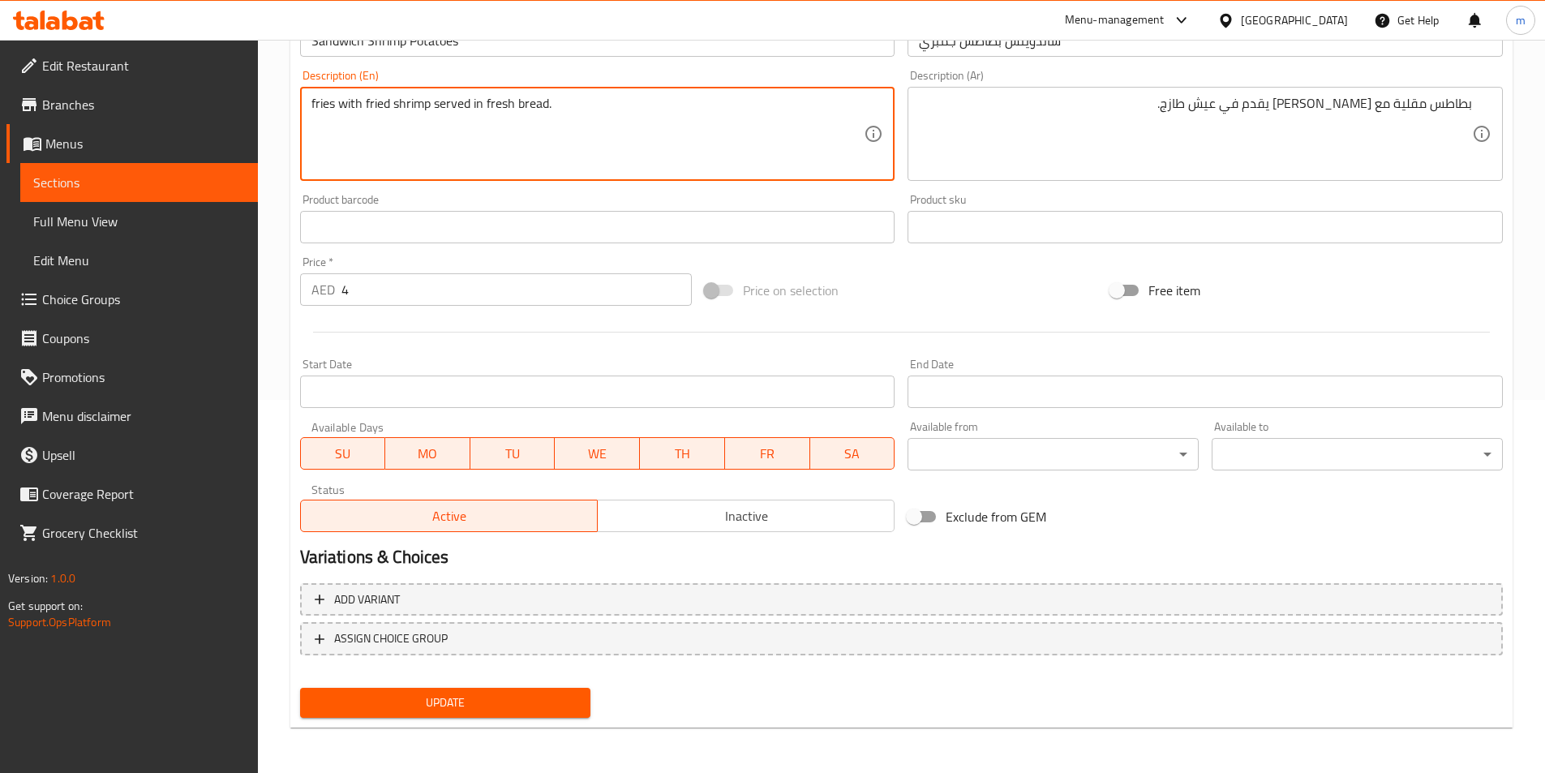
type textarea "fries with fried shrimp served in fresh bread."
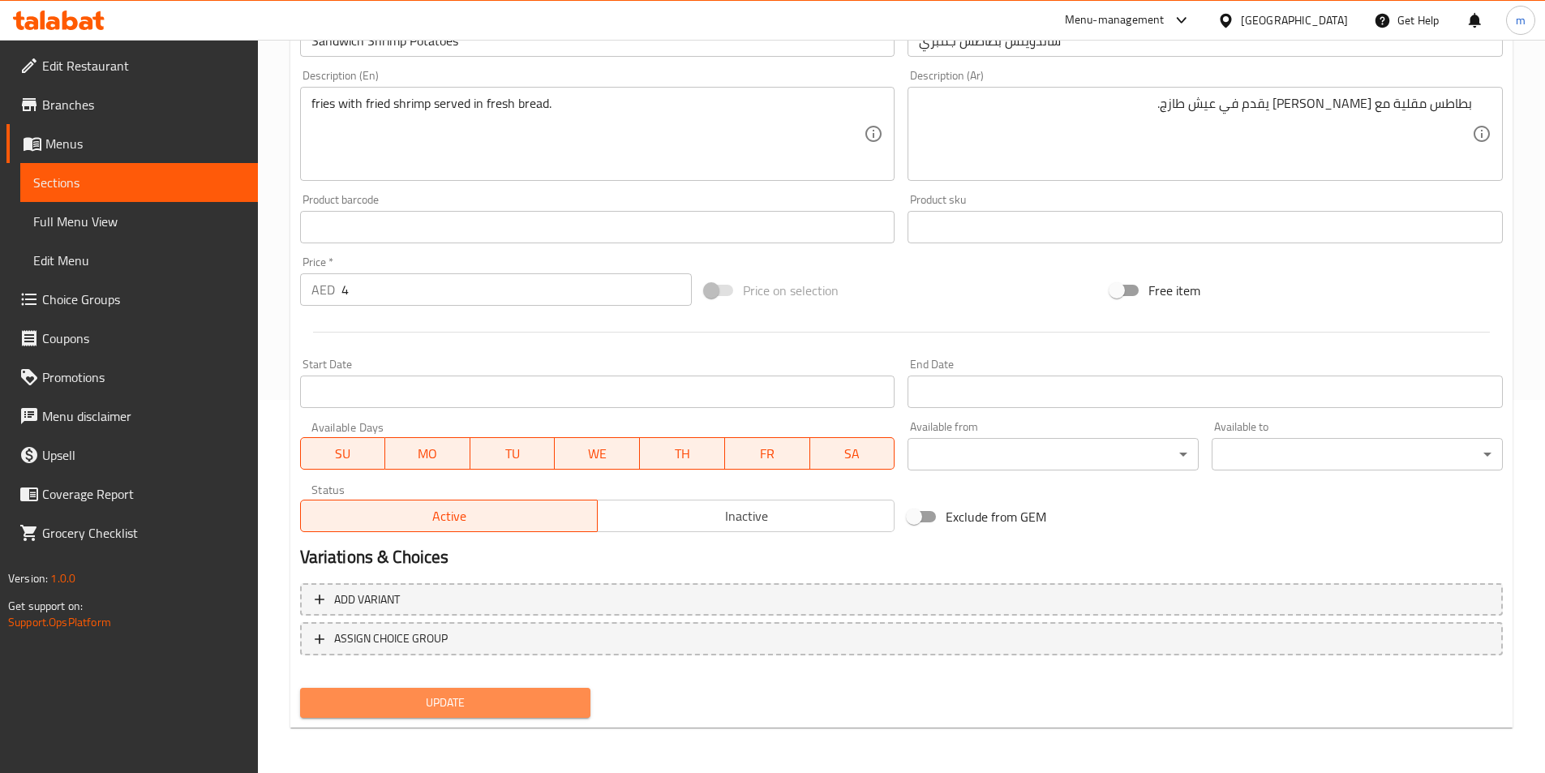
click at [540, 700] on span "Update" at bounding box center [445, 703] width 265 height 20
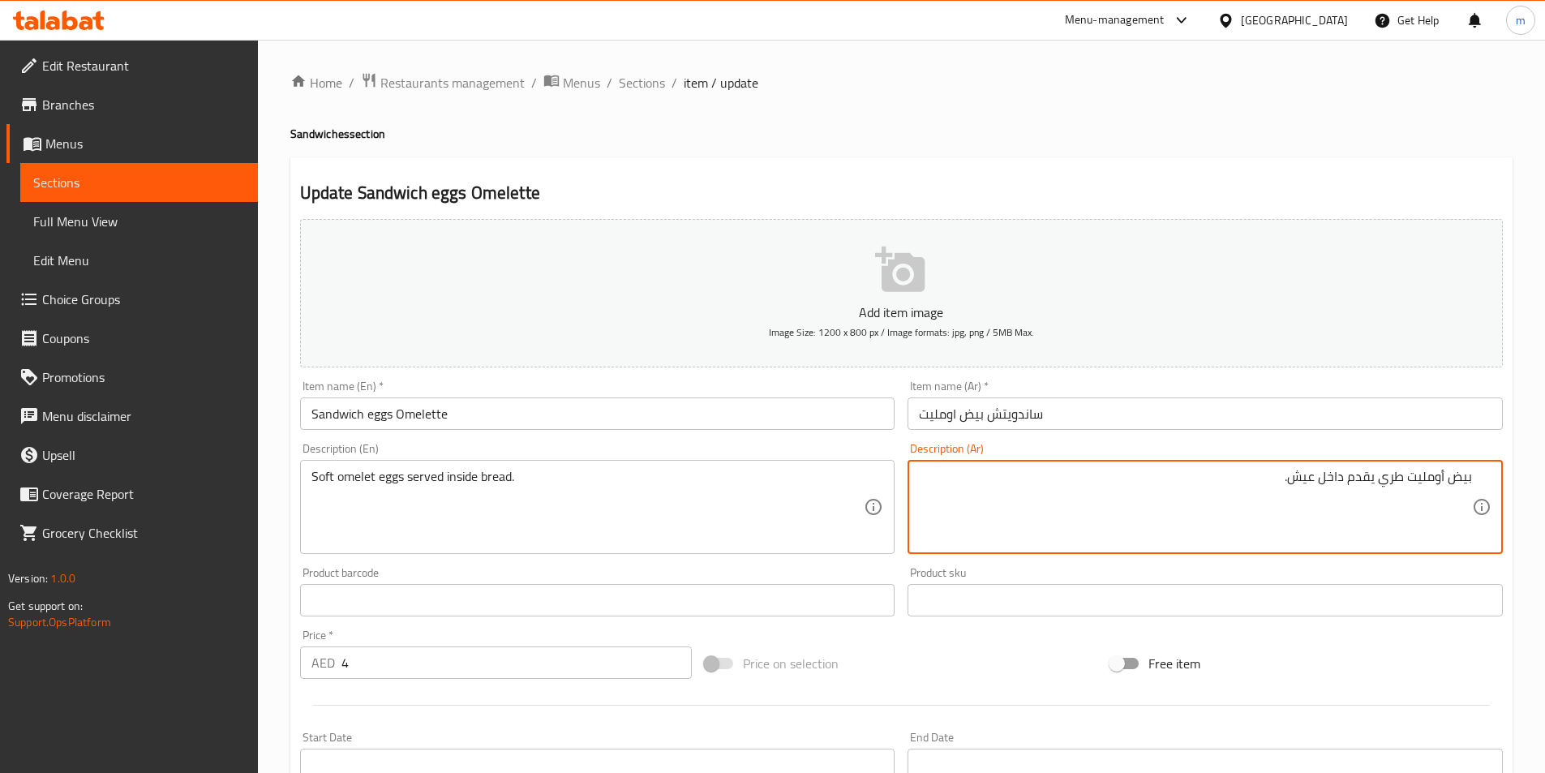
click at [1233, 506] on textarea "بيض أومليت طري يقدم داخل عيش." at bounding box center [1195, 507] width 553 height 77
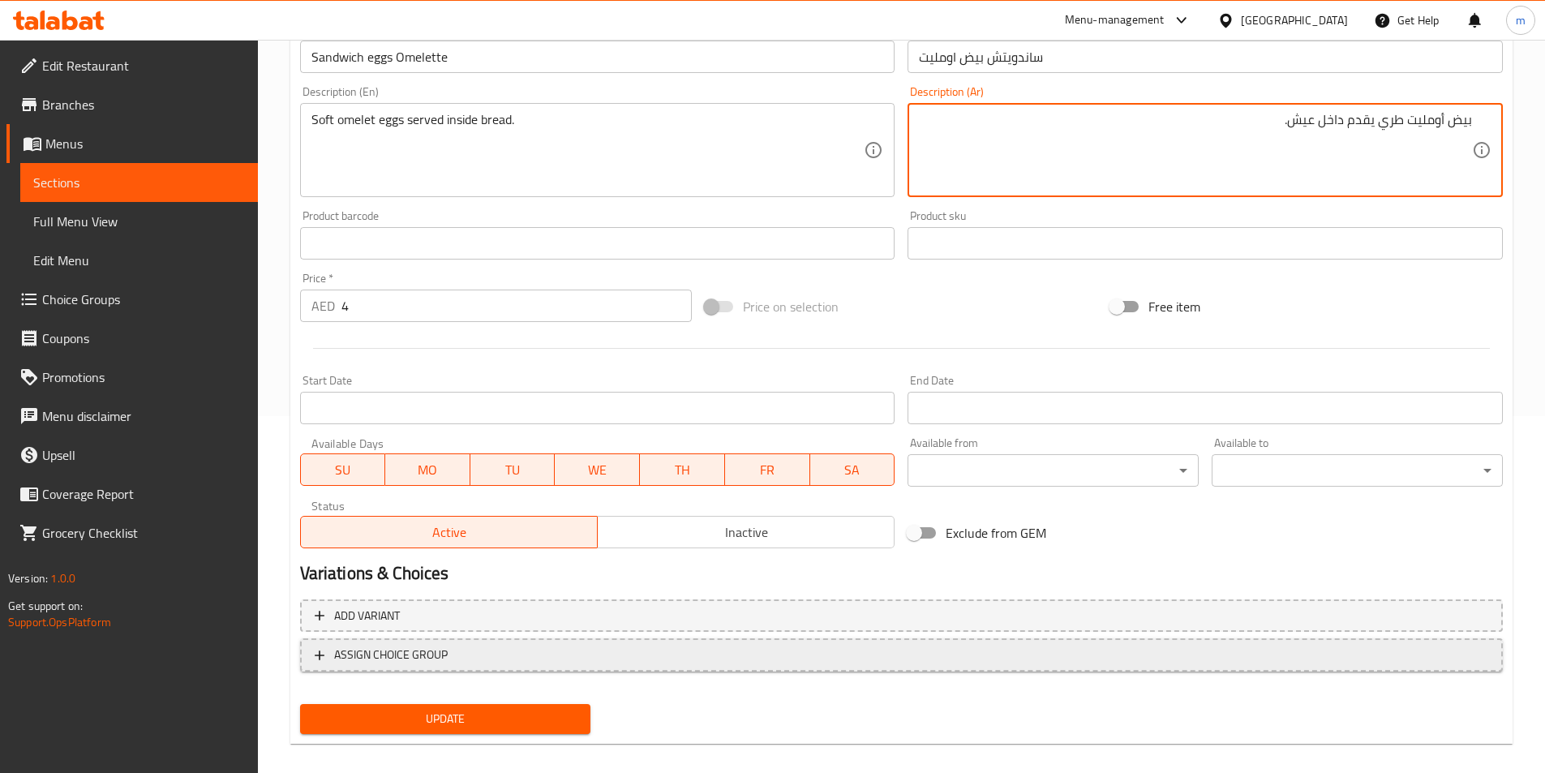
scroll to position [373, 0]
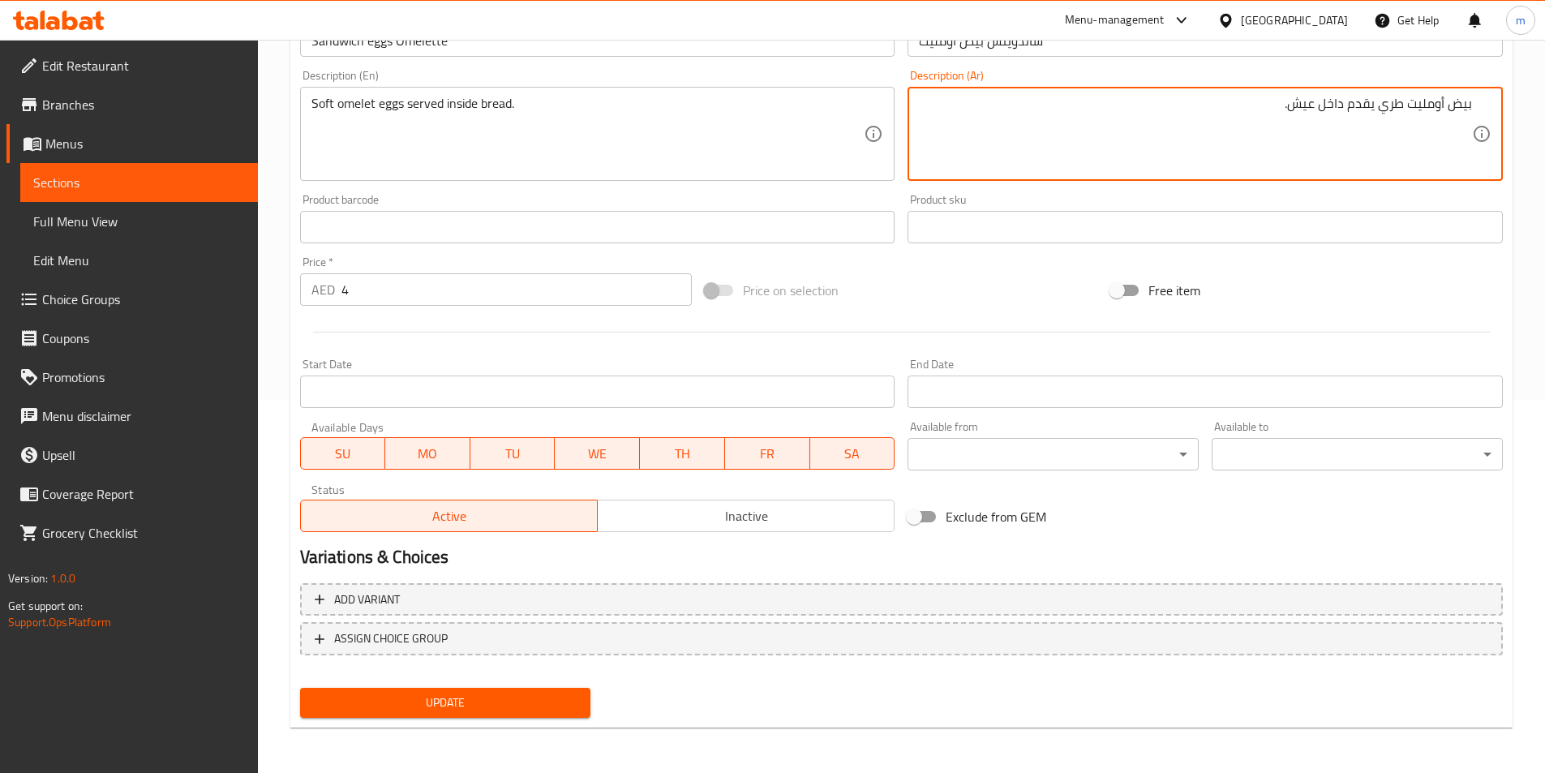
click at [571, 710] on span "Update" at bounding box center [445, 703] width 265 height 20
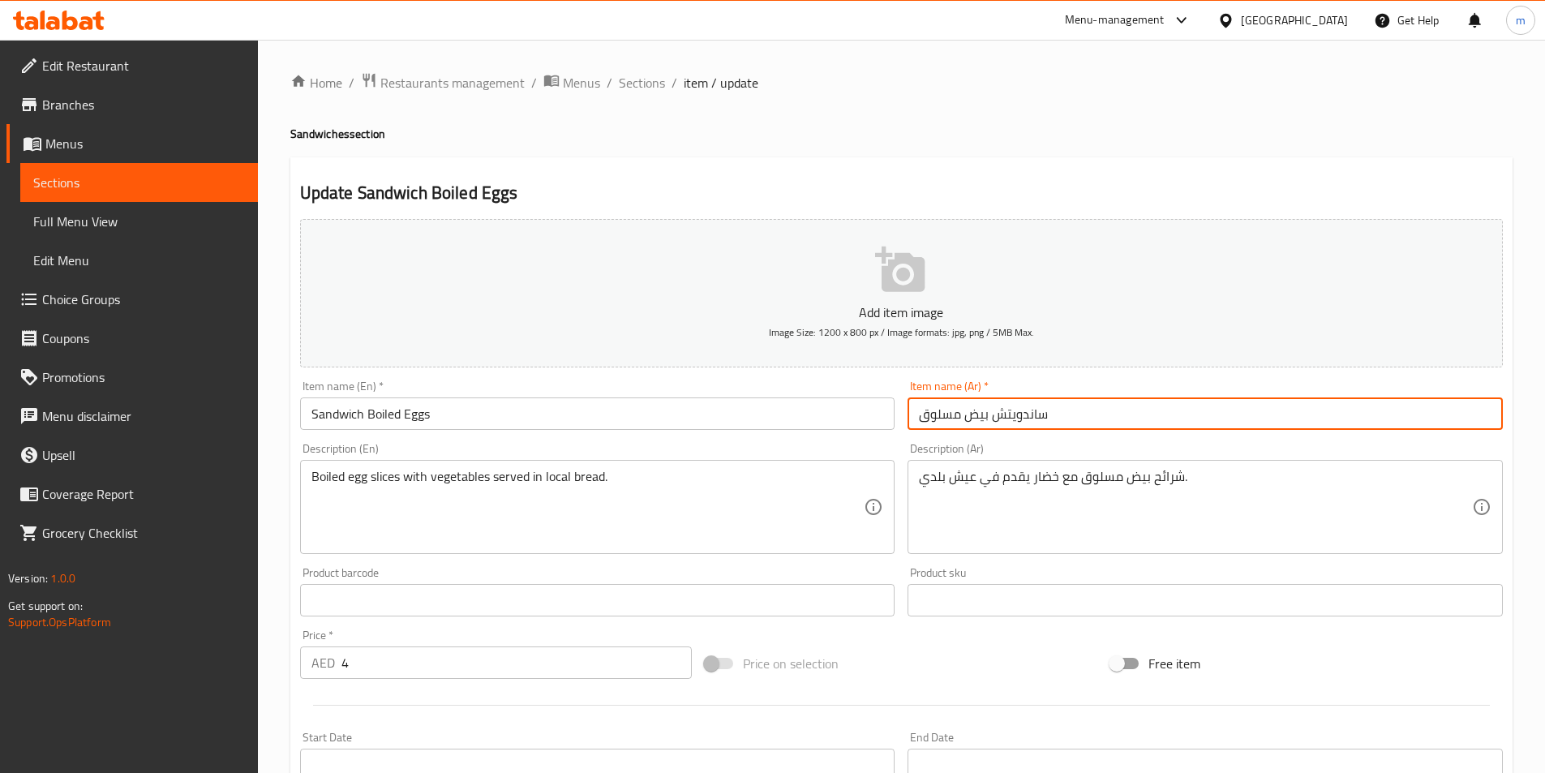
drag, startPoint x: 987, startPoint y: 411, endPoint x: 889, endPoint y: 411, distance: 98.2
click at [891, 411] on div "Add item image Image Size: 1200 x 800 px / Image formats: jpg, png / 5MB Max. I…" at bounding box center [902, 562] width 1216 height 699
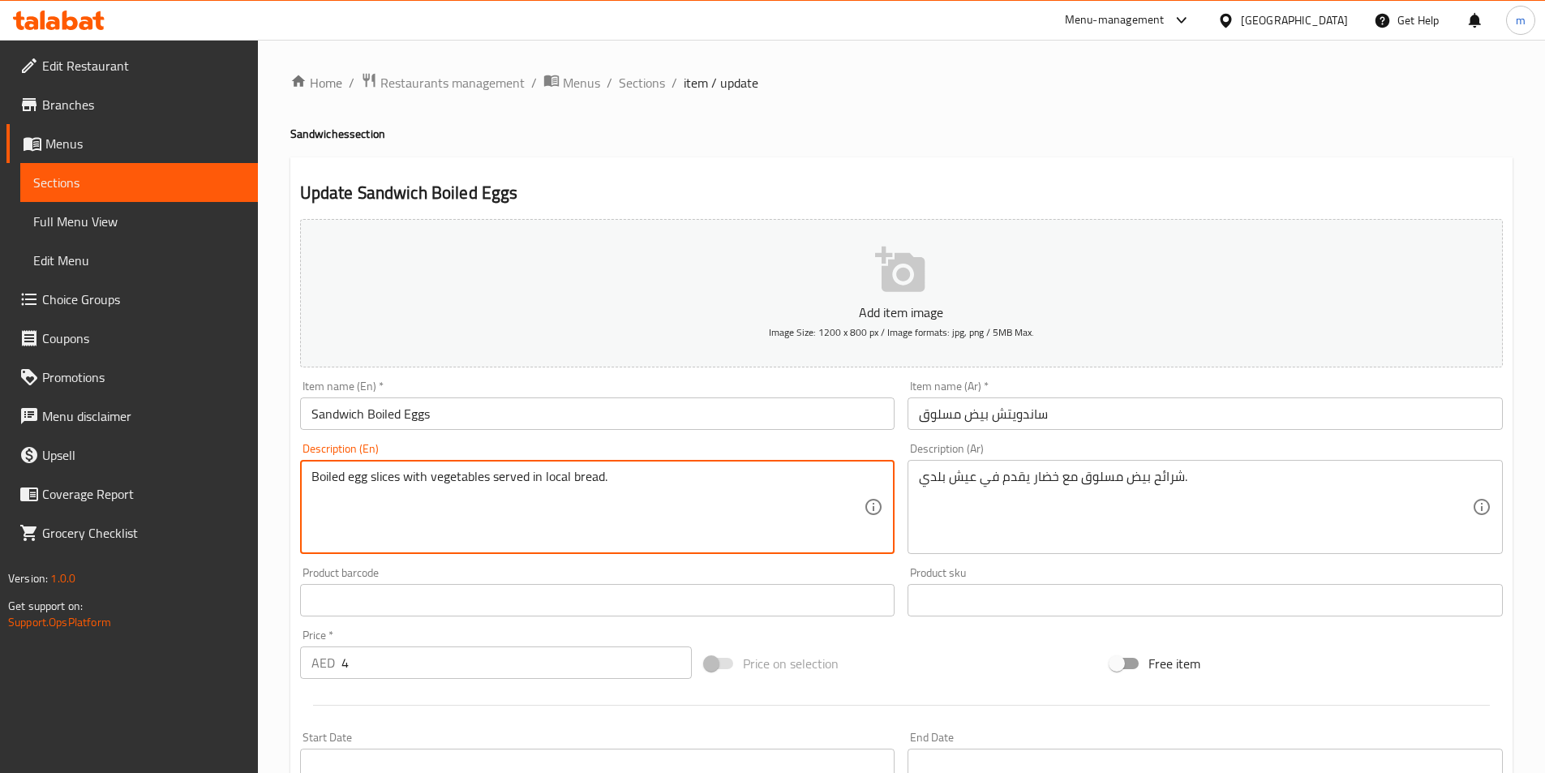
drag, startPoint x: 543, startPoint y: 484, endPoint x: 563, endPoint y: 490, distance: 21.3
click at [561, 488] on textarea "Boiled egg slices with vegetables served in local bread." at bounding box center [588, 507] width 553 height 77
drag, startPoint x: 544, startPoint y: 479, endPoint x: 570, endPoint y: 490, distance: 27.6
click at [570, 490] on textarea "Boiled egg slices with vegetables served in local bread." at bounding box center [588, 507] width 553 height 77
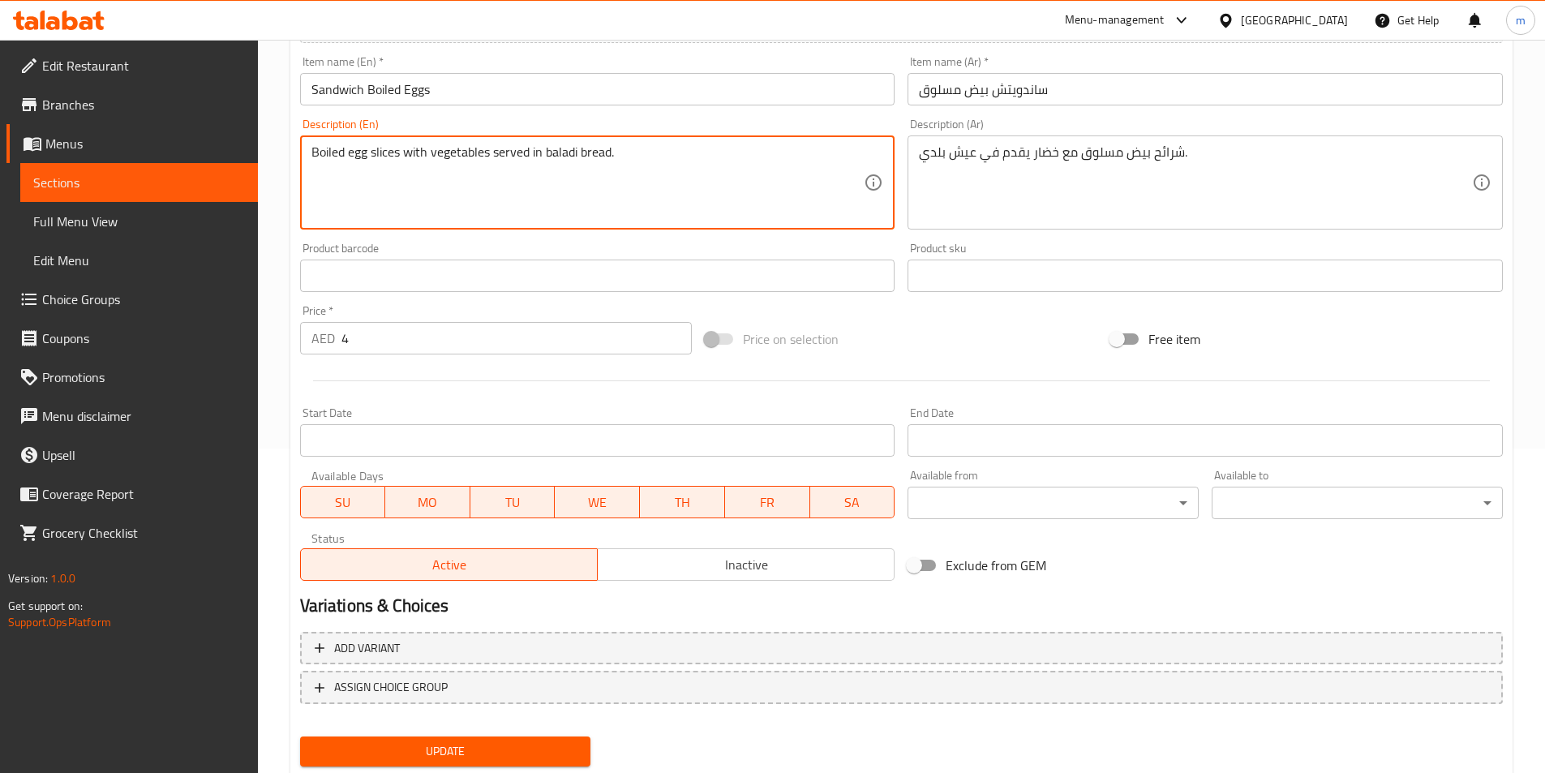
scroll to position [373, 0]
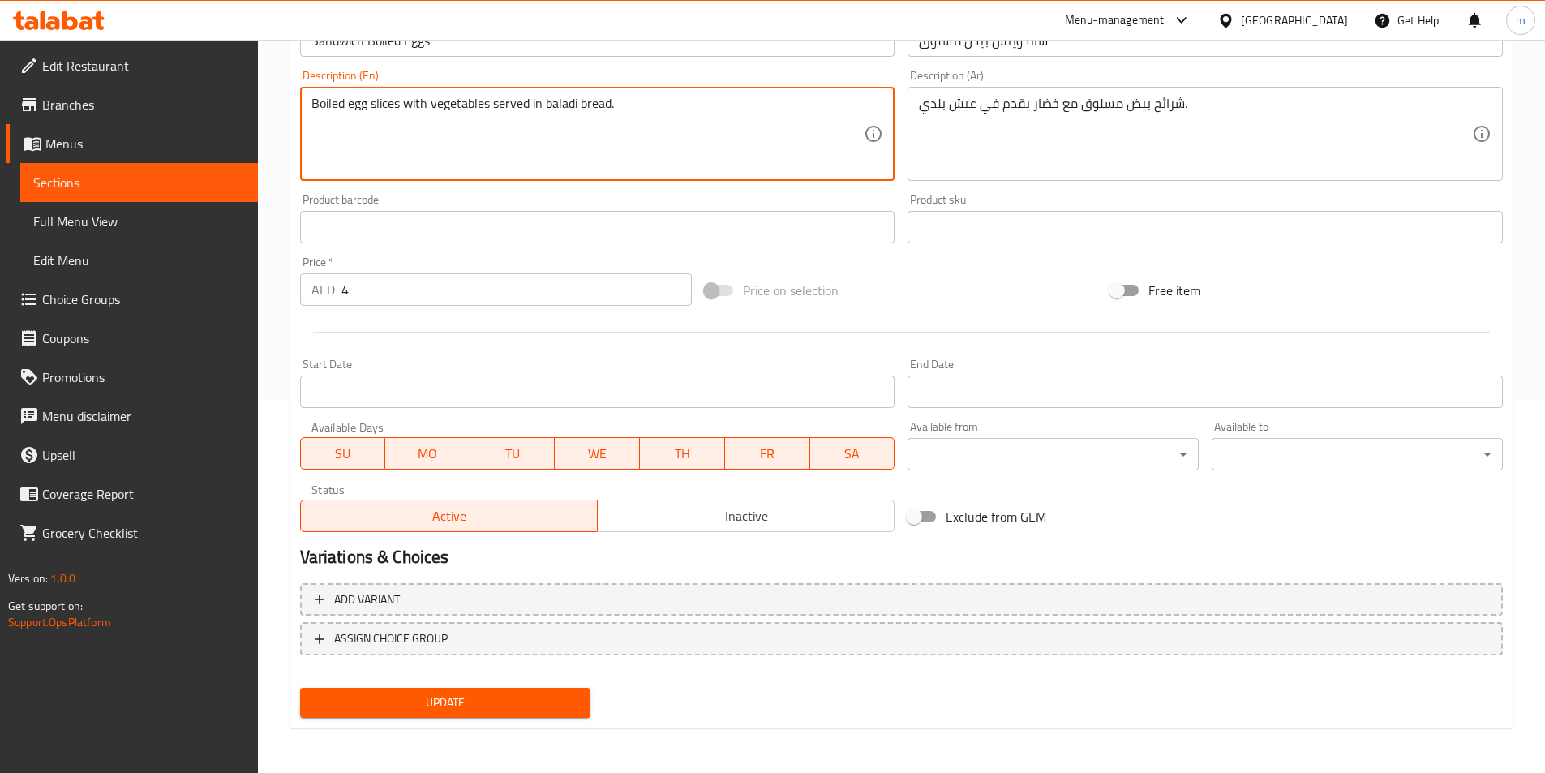
type textarea "Boiled egg slices with vegetables served in baladi bread."
click at [538, 699] on span "Update" at bounding box center [445, 703] width 265 height 20
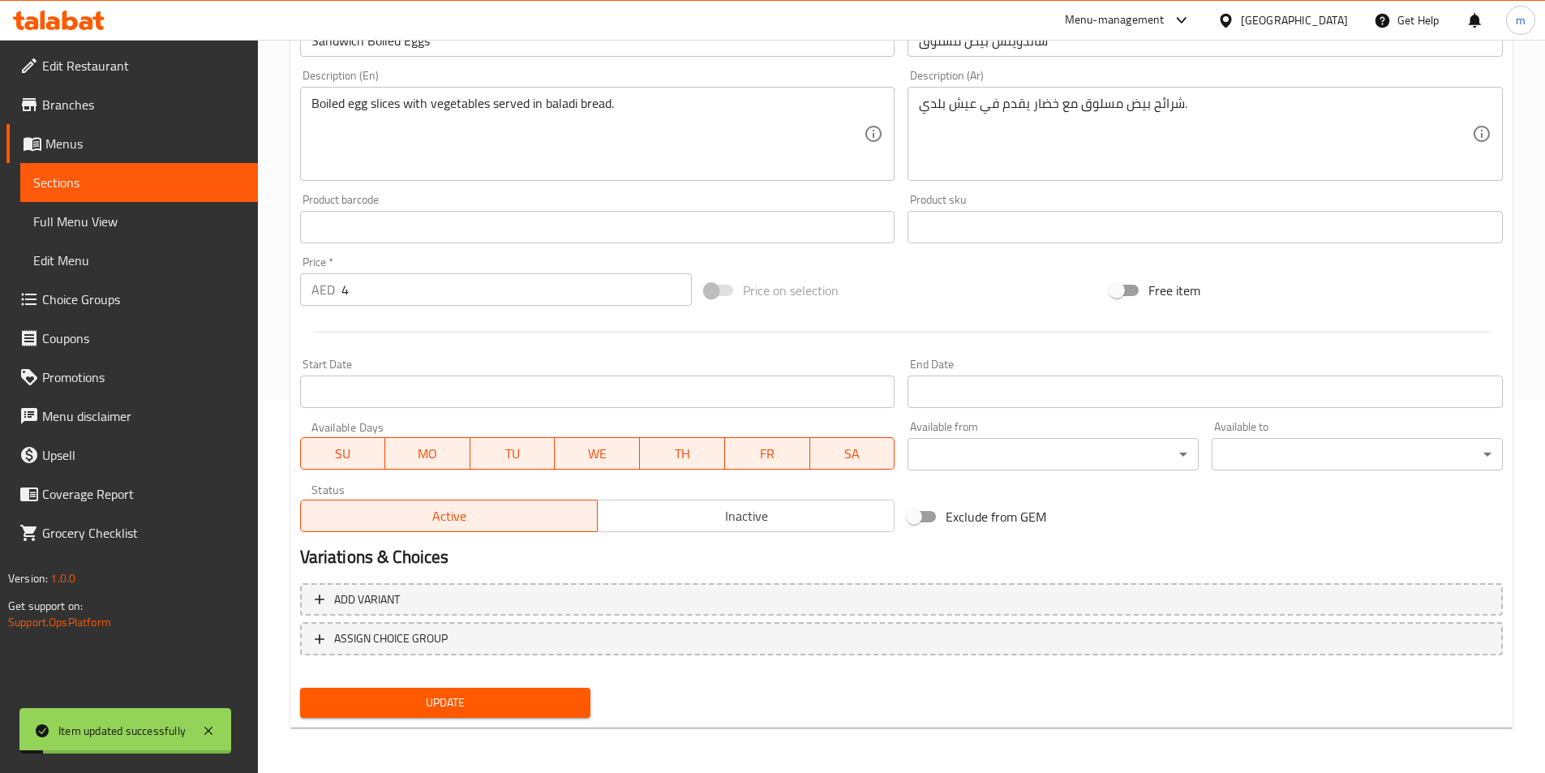
scroll to position [292, 0]
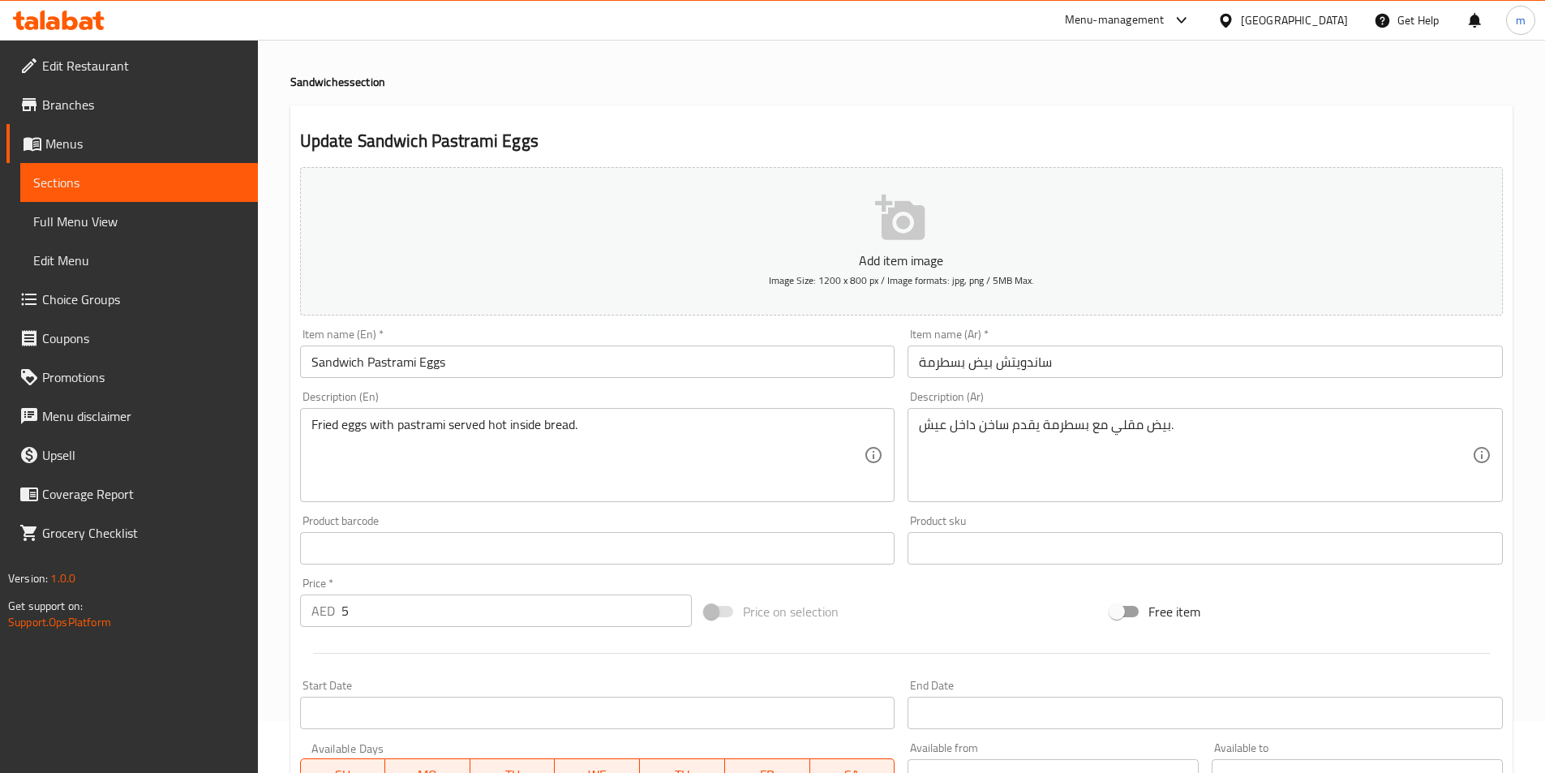
scroll to position [81, 0]
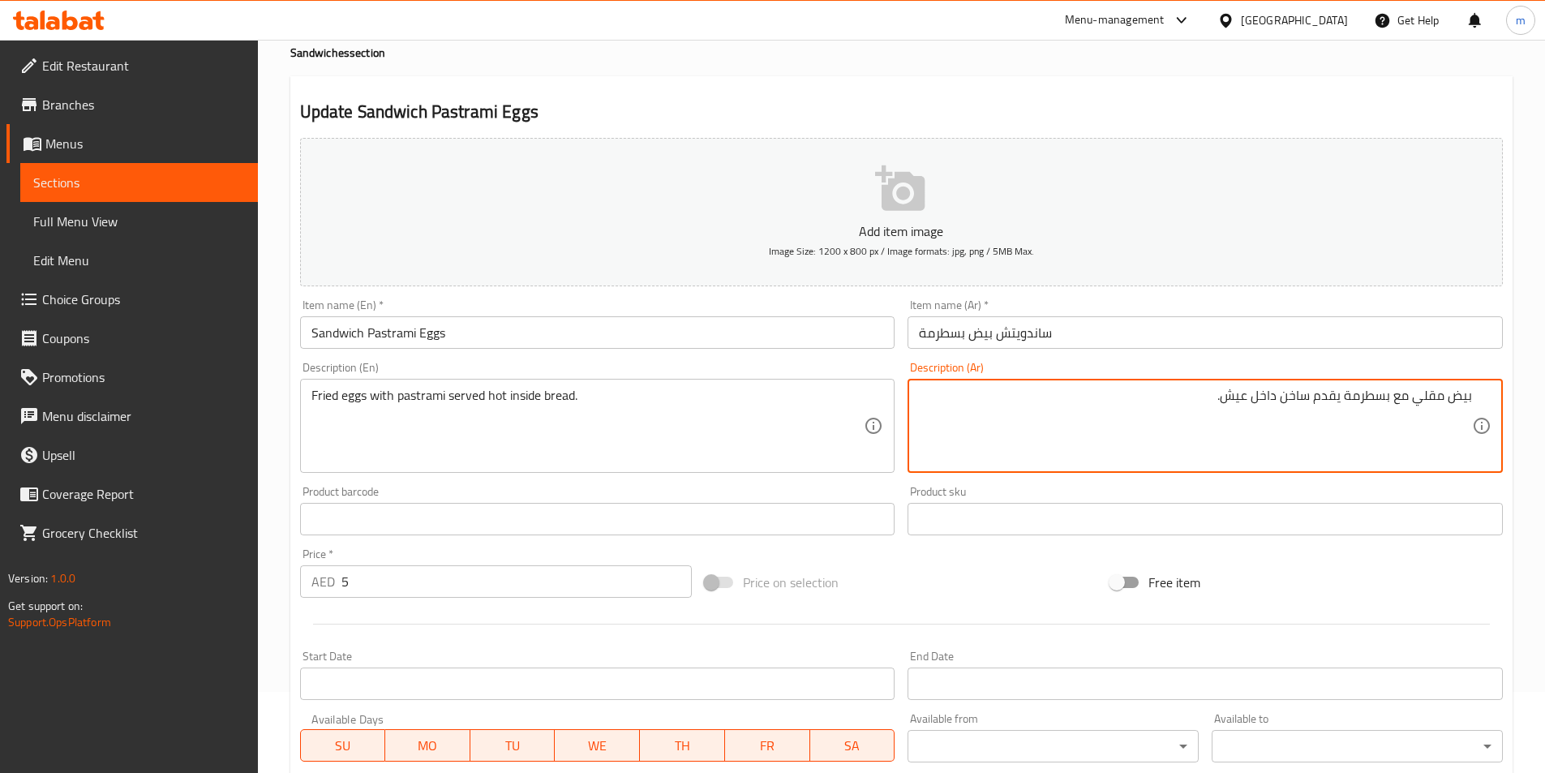
click at [1120, 394] on textarea "بيض مقلي مع بسطرمة يقدم ساخن داخل عيش." at bounding box center [1195, 426] width 553 height 77
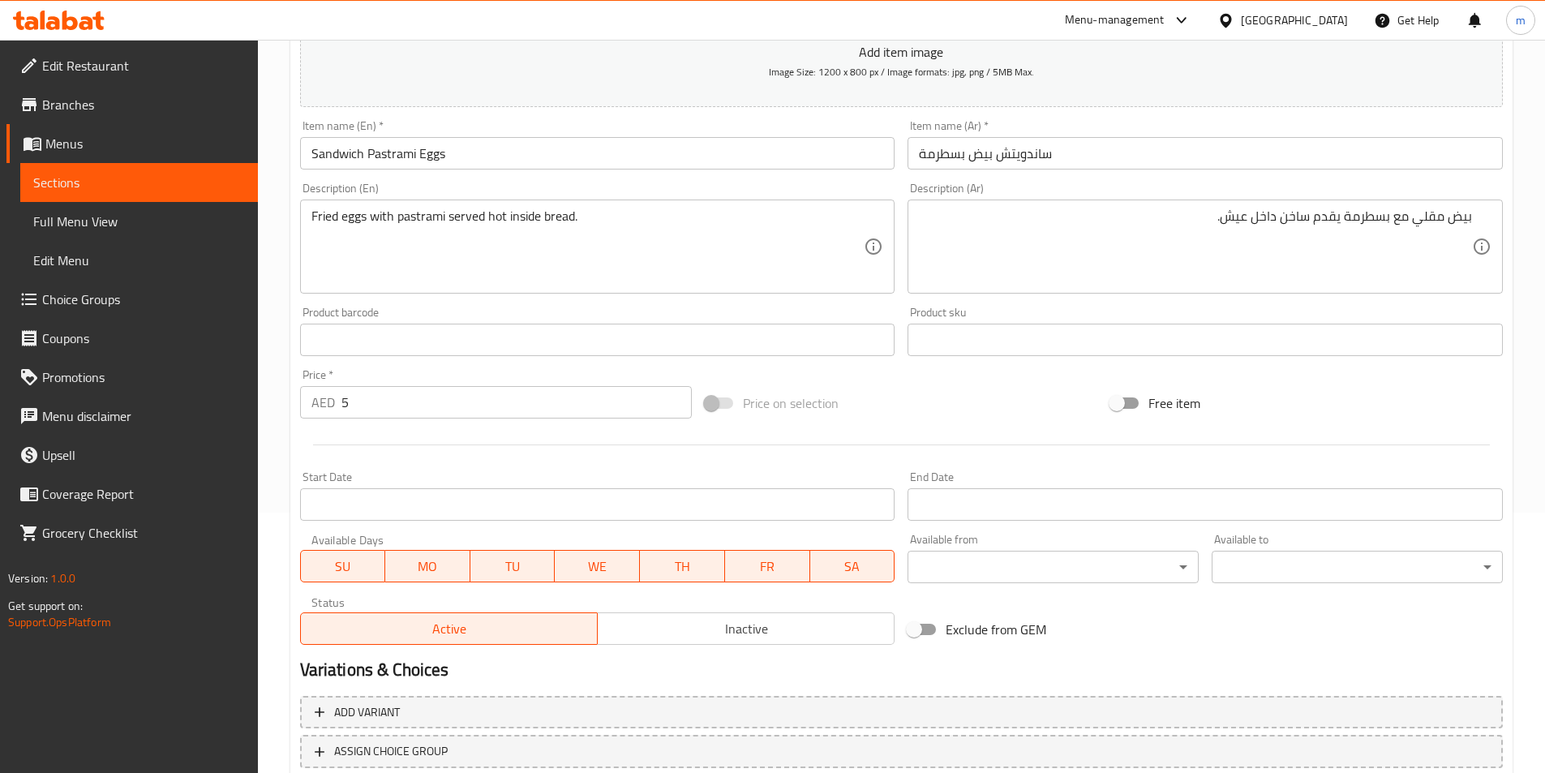
scroll to position [373, 0]
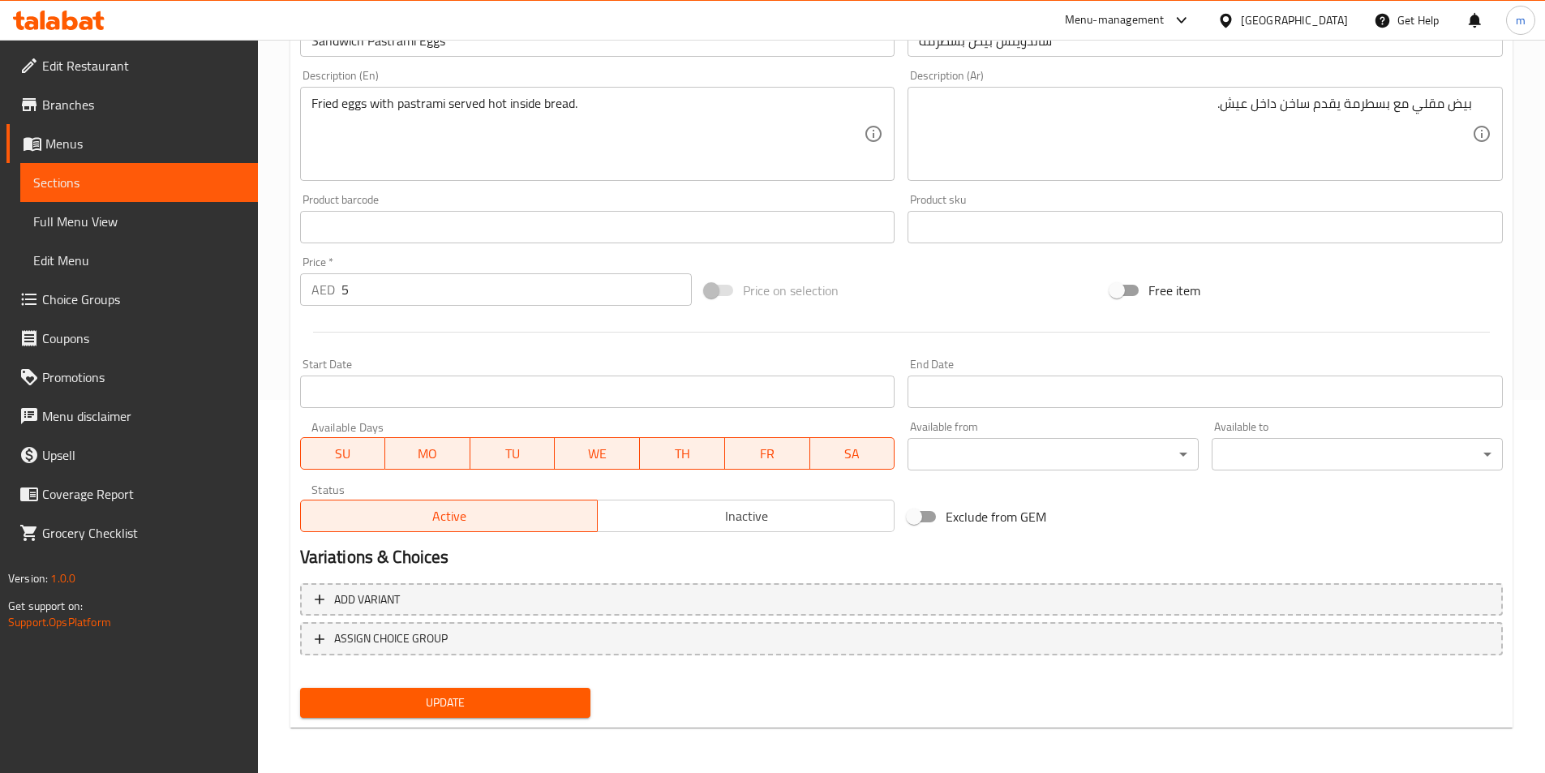
click at [411, 697] on span "Update" at bounding box center [445, 703] width 265 height 20
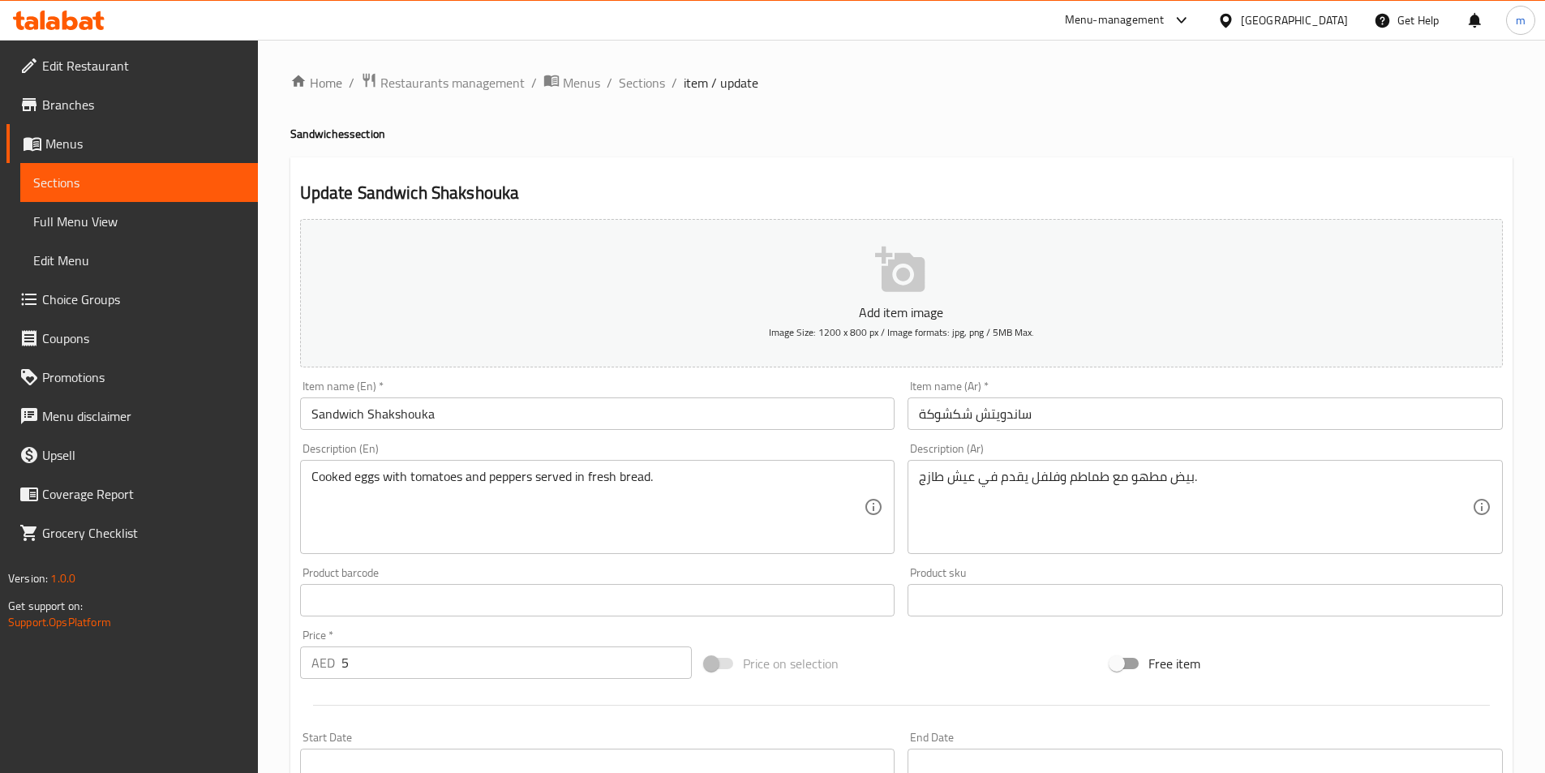
drag, startPoint x: 1148, startPoint y: 565, endPoint x: 1107, endPoint y: 499, distance: 77.2
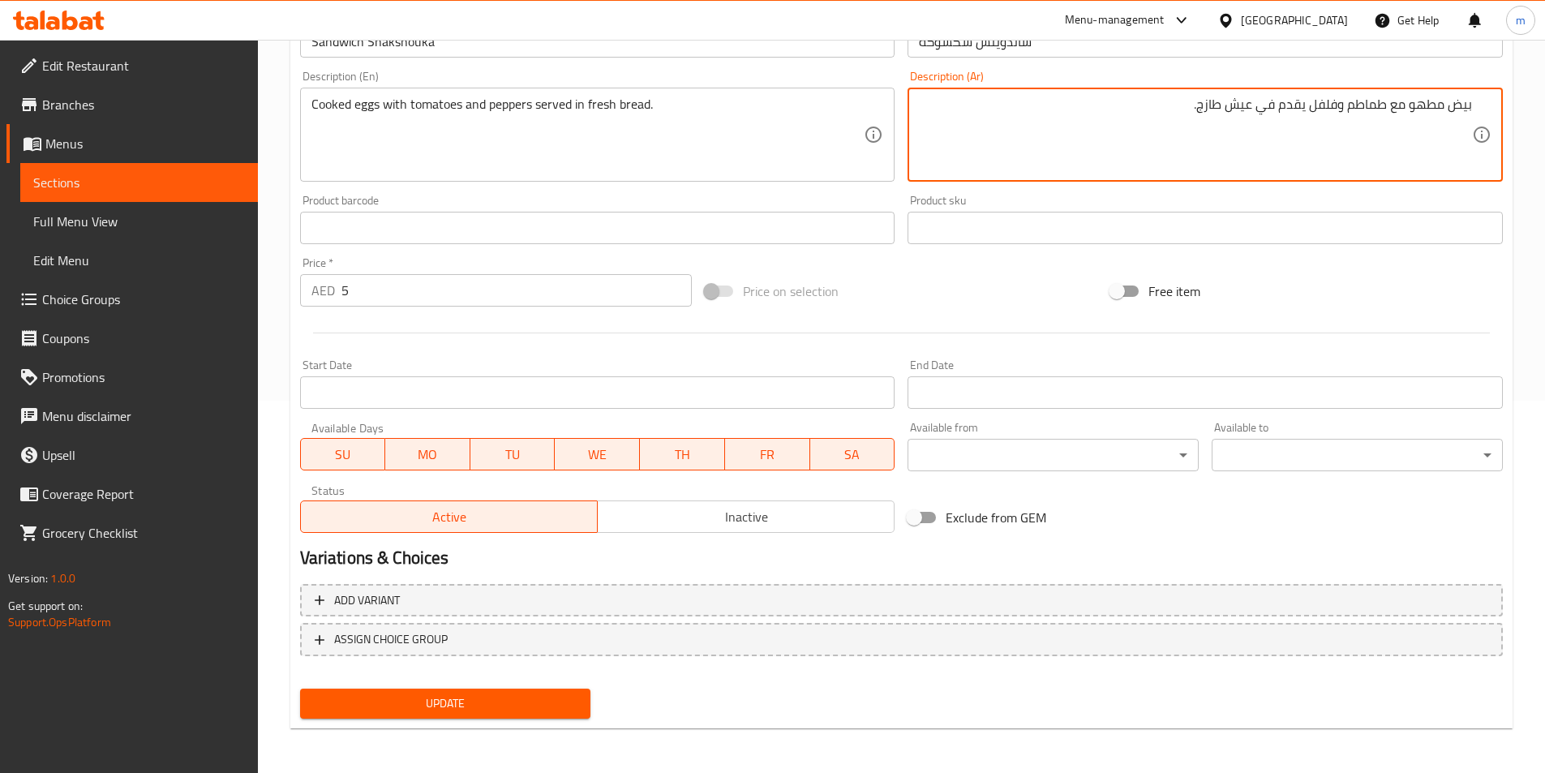
scroll to position [373, 0]
click at [447, 707] on span "Update" at bounding box center [445, 703] width 265 height 20
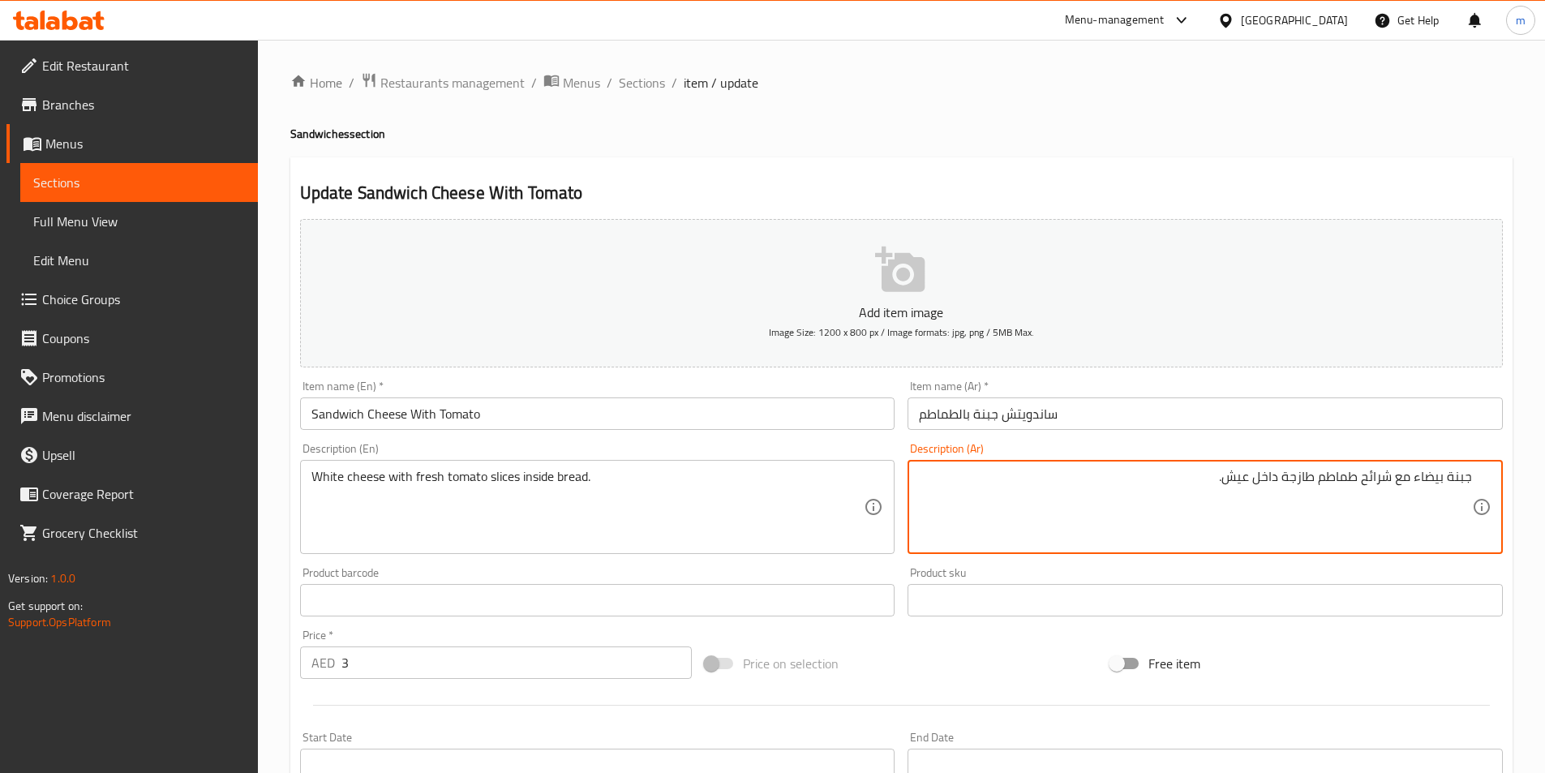
drag, startPoint x: 1413, startPoint y: 474, endPoint x: 1470, endPoint y: 471, distance: 56.8
click at [1470, 471] on textarea "جبنة بيضاء مع شرائح طماطم طازجة داخل عيش." at bounding box center [1195, 507] width 553 height 77
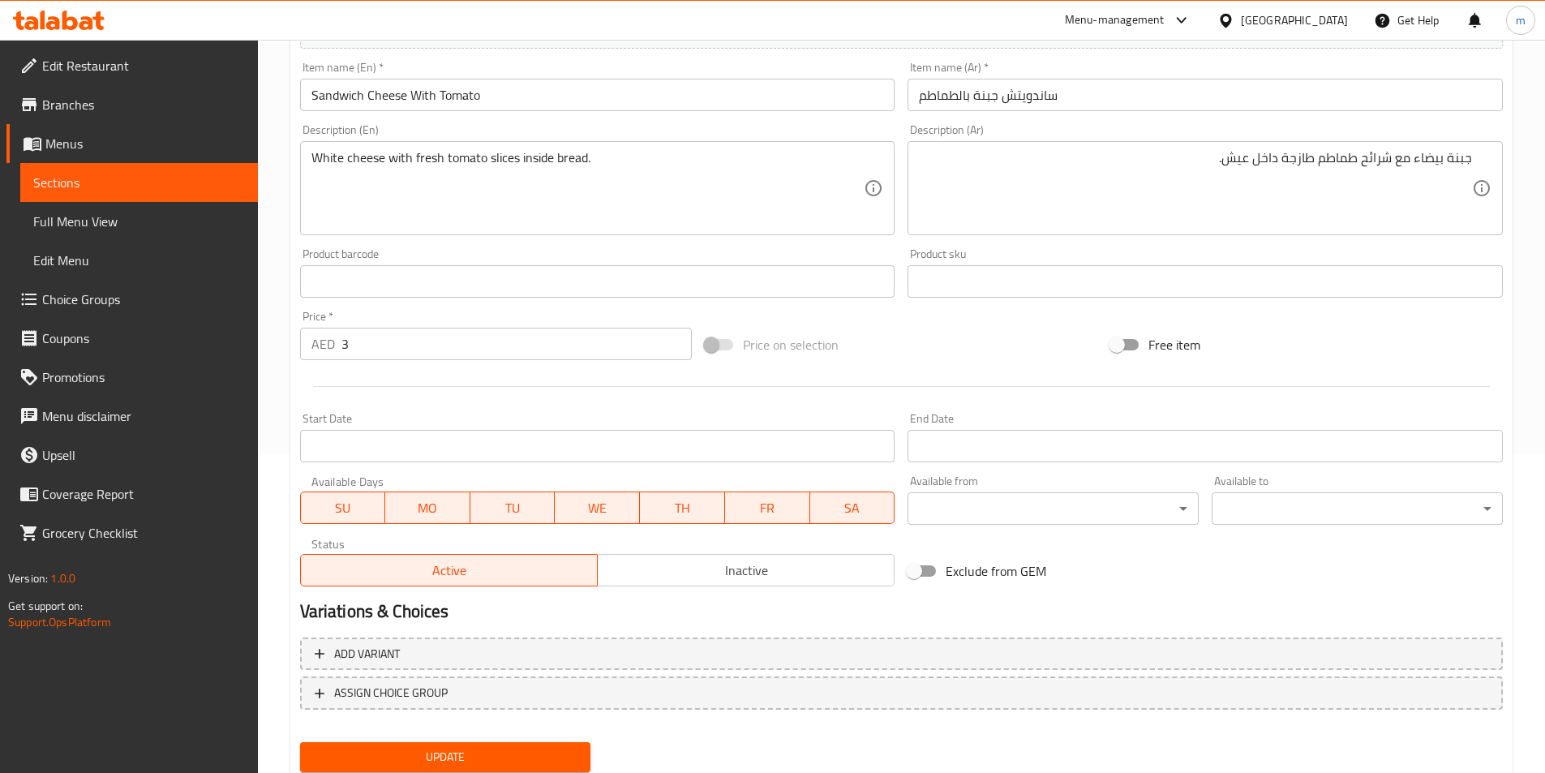
scroll to position [373, 0]
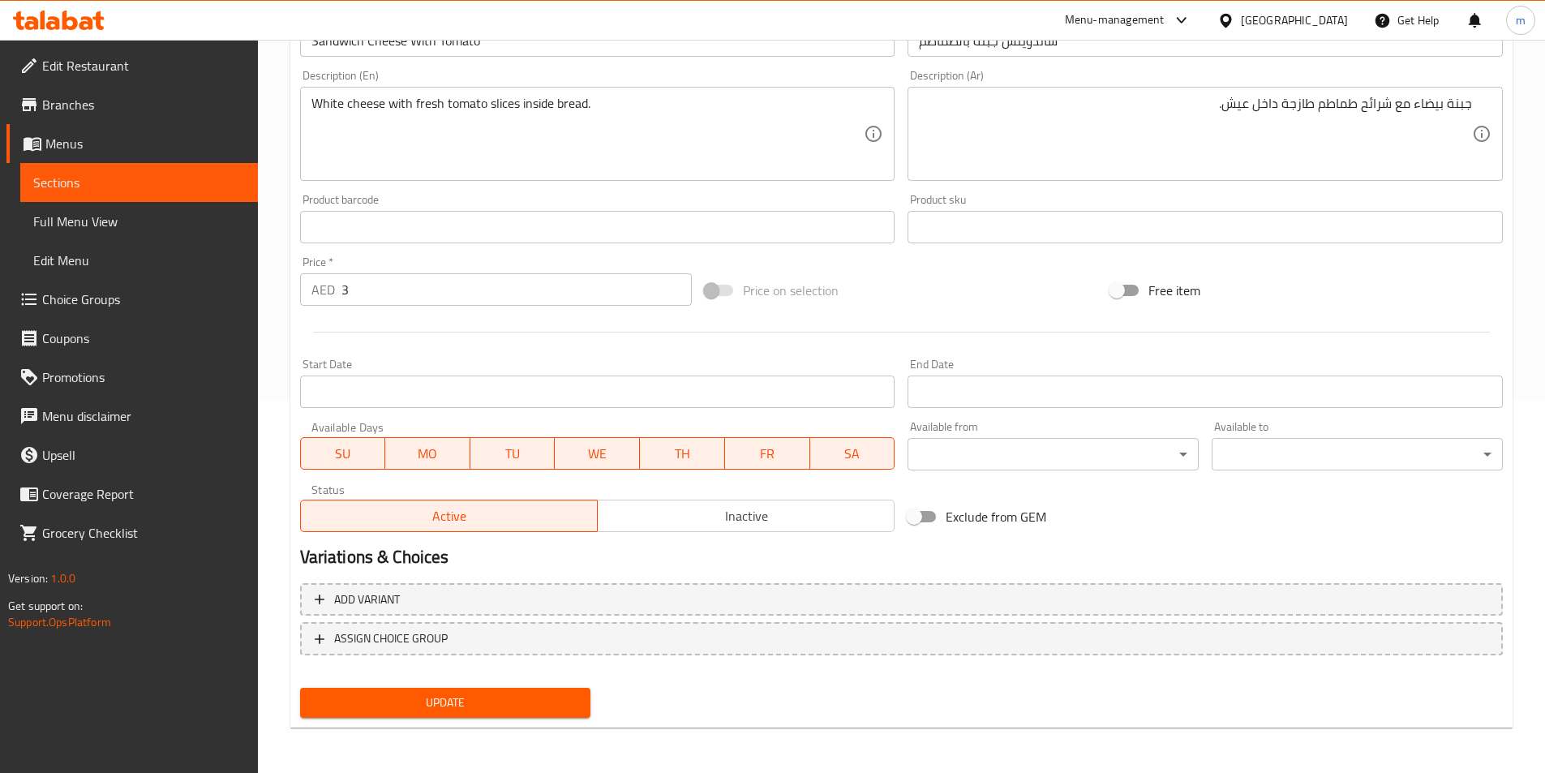
click at [528, 694] on span "Update" at bounding box center [445, 703] width 265 height 20
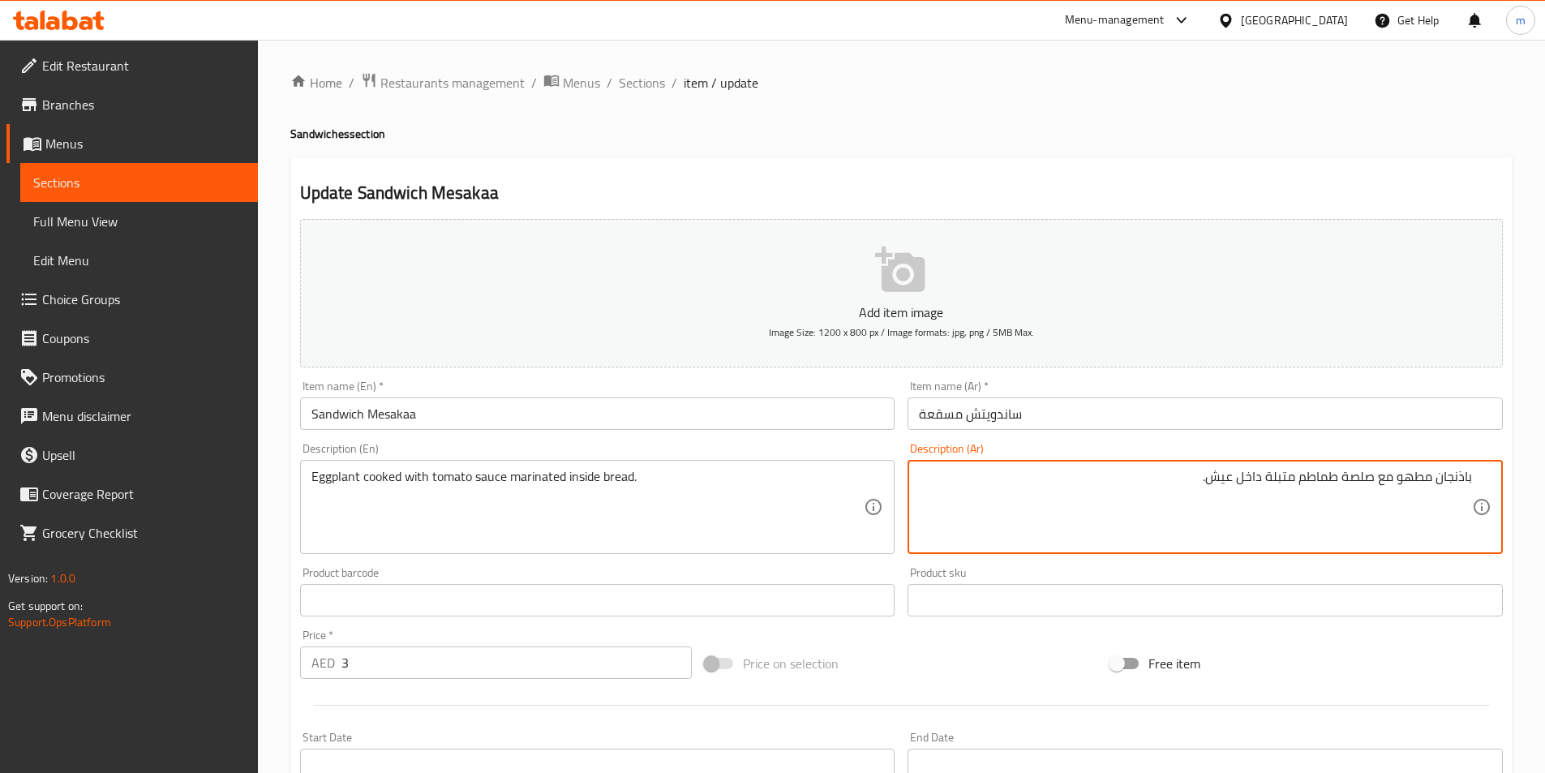
click at [1112, 499] on textarea "باذنجان مطهو مع صلصة طماطم متبلة داخل عيش." at bounding box center [1195, 507] width 553 height 77
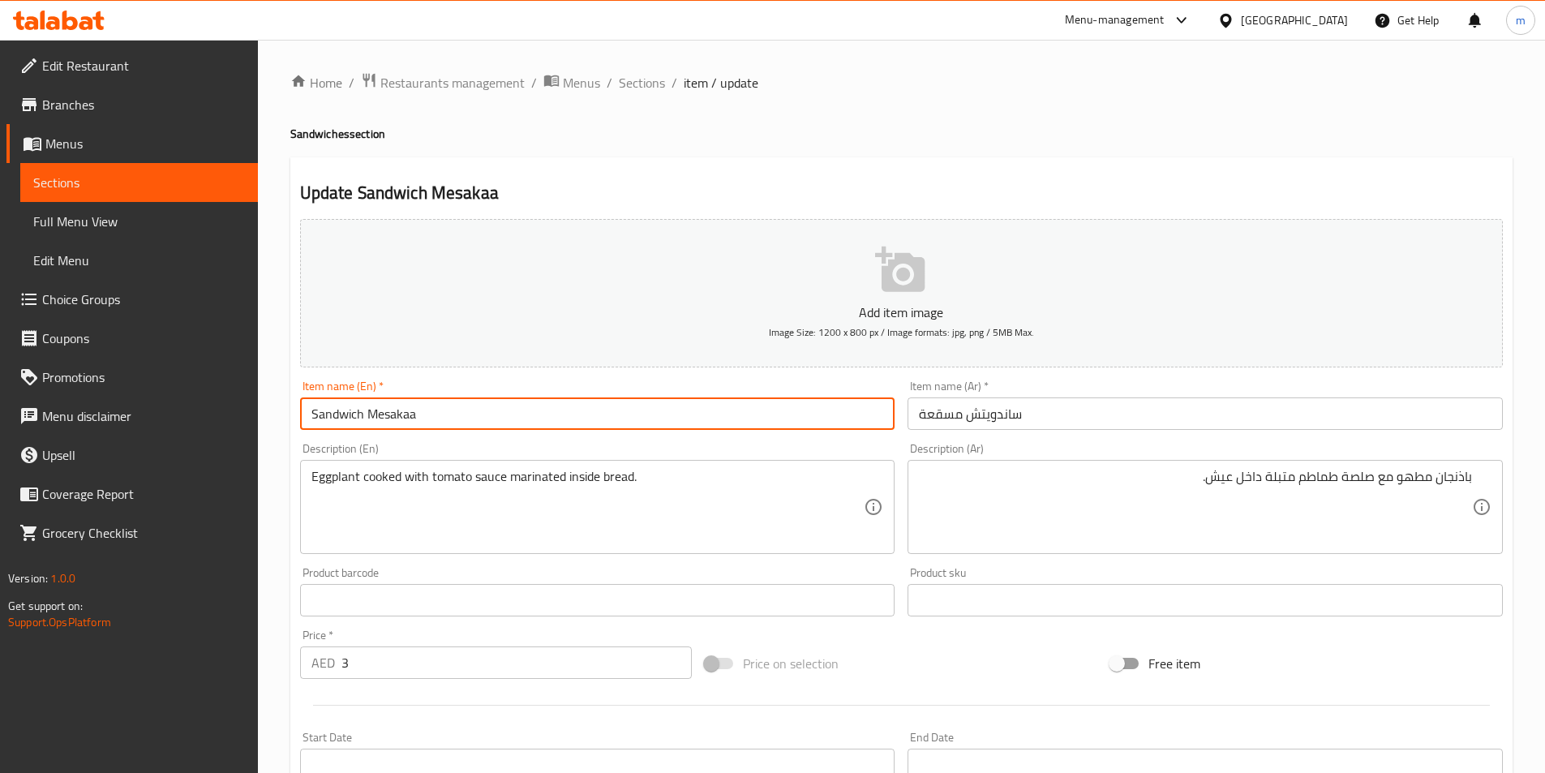
drag, startPoint x: 478, startPoint y: 399, endPoint x: 368, endPoint y: 411, distance: 110.1
click at [368, 411] on input "Sandwich Mesakaa" at bounding box center [597, 414] width 595 height 32
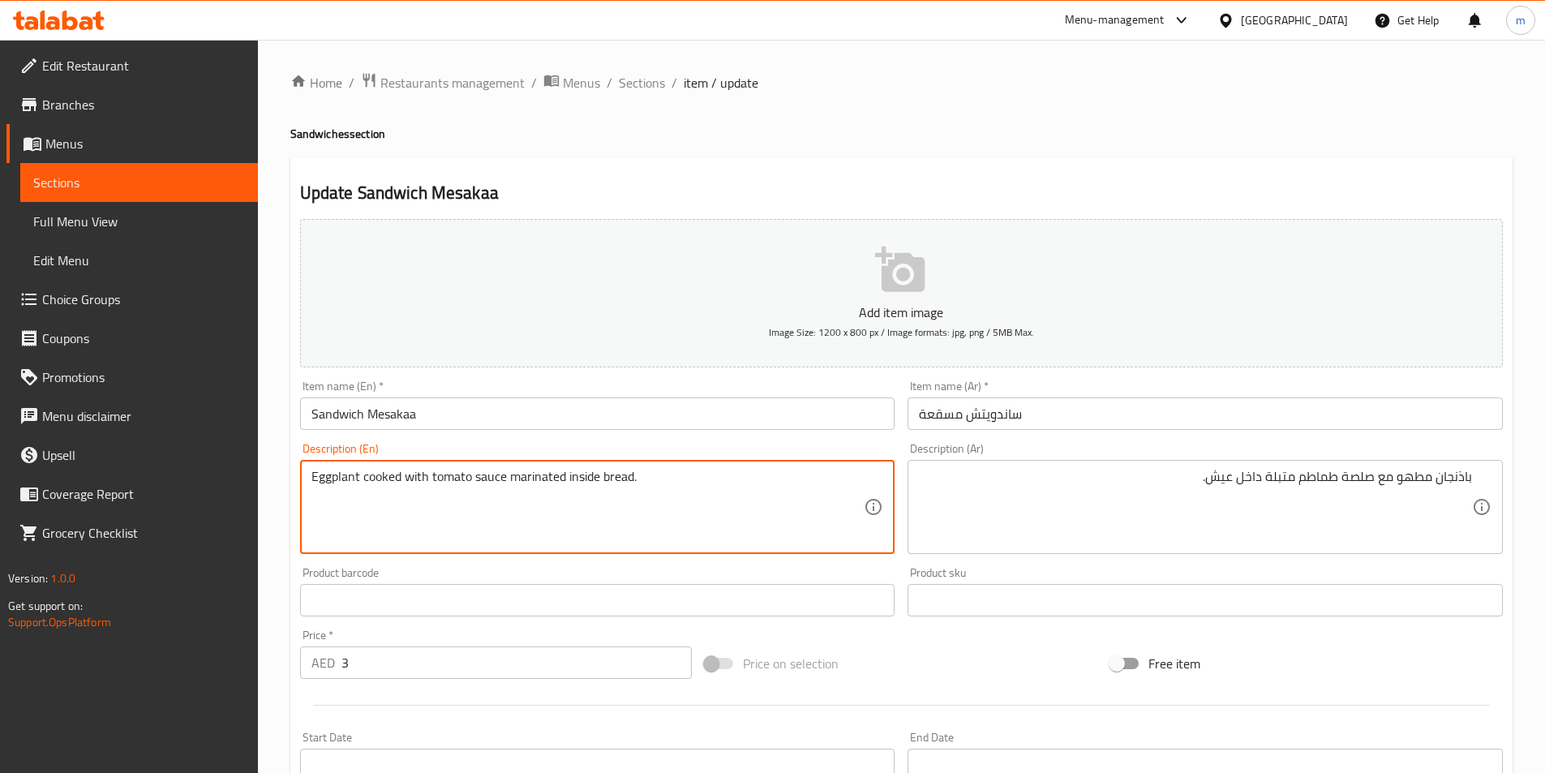
drag, startPoint x: 357, startPoint y: 475, endPoint x: 307, endPoint y: 474, distance: 49.5
drag, startPoint x: 359, startPoint y: 475, endPoint x: 275, endPoint y: 467, distance: 84.0
click at [275, 467] on div "Home / Restaurants management / Menus / Sections / item / update Sandwiches sec…" at bounding box center [901, 593] width 1287 height 1107
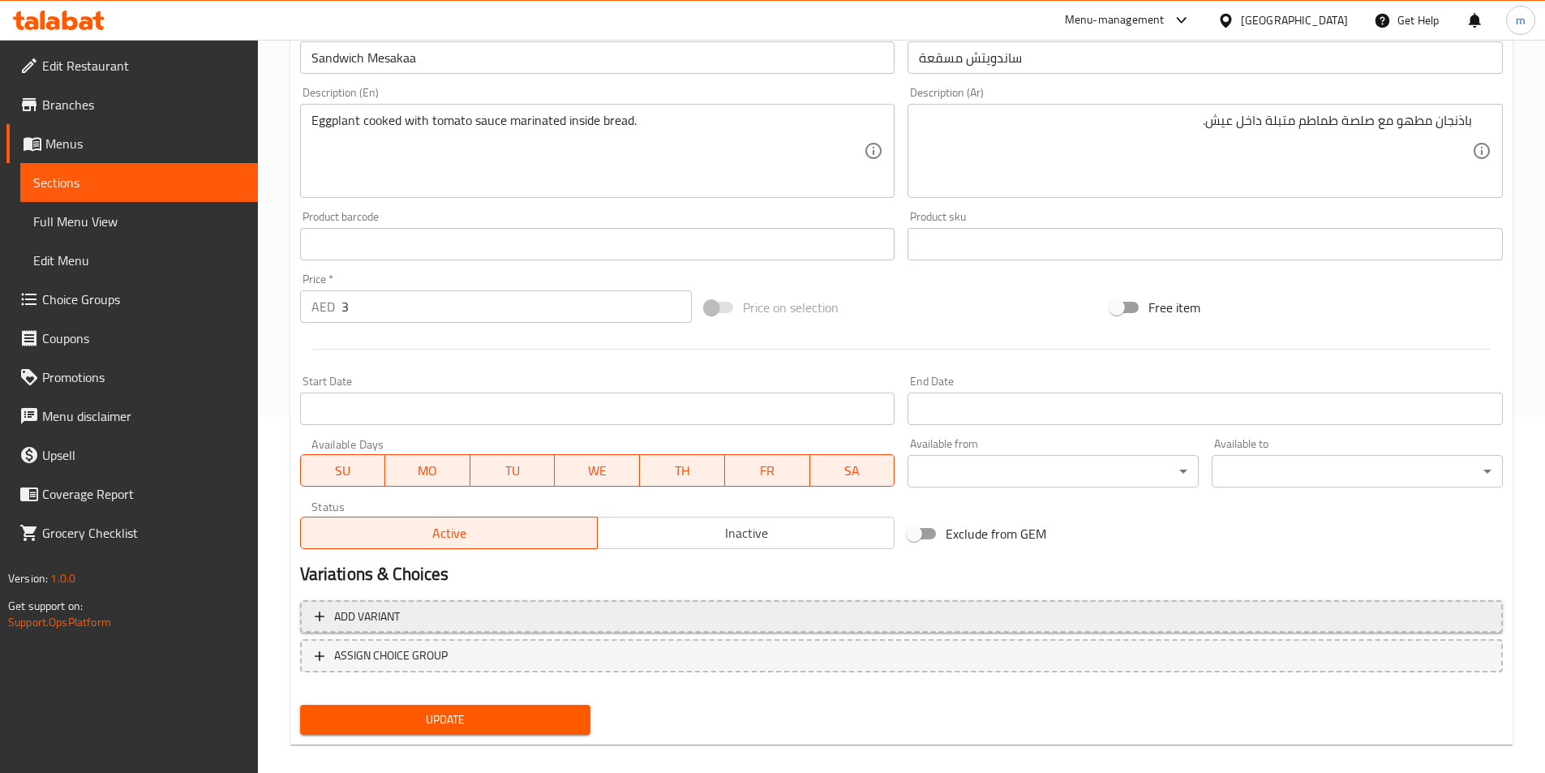
scroll to position [373, 0]
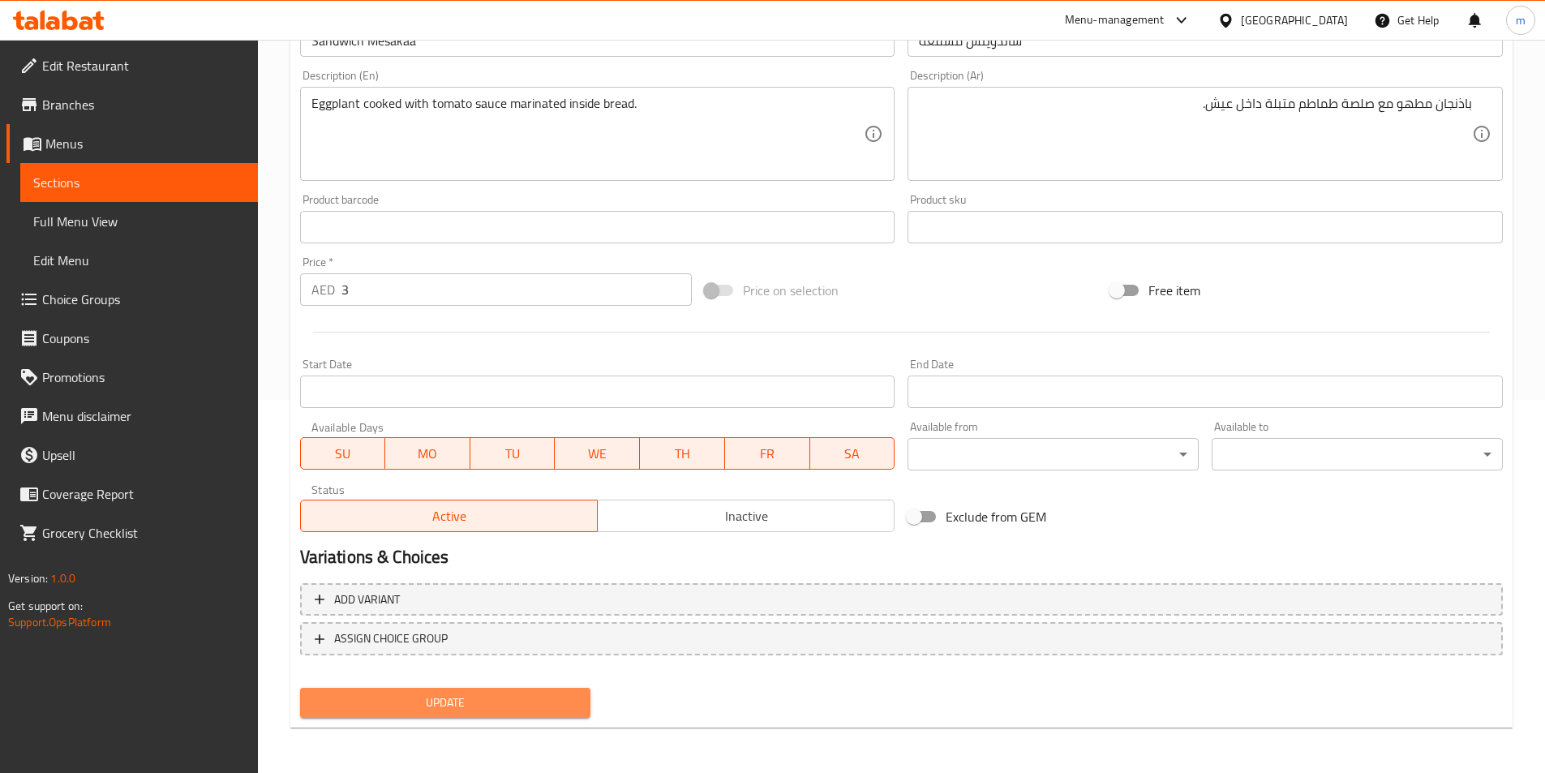
click at [578, 694] on span "Update" at bounding box center [445, 703] width 265 height 20
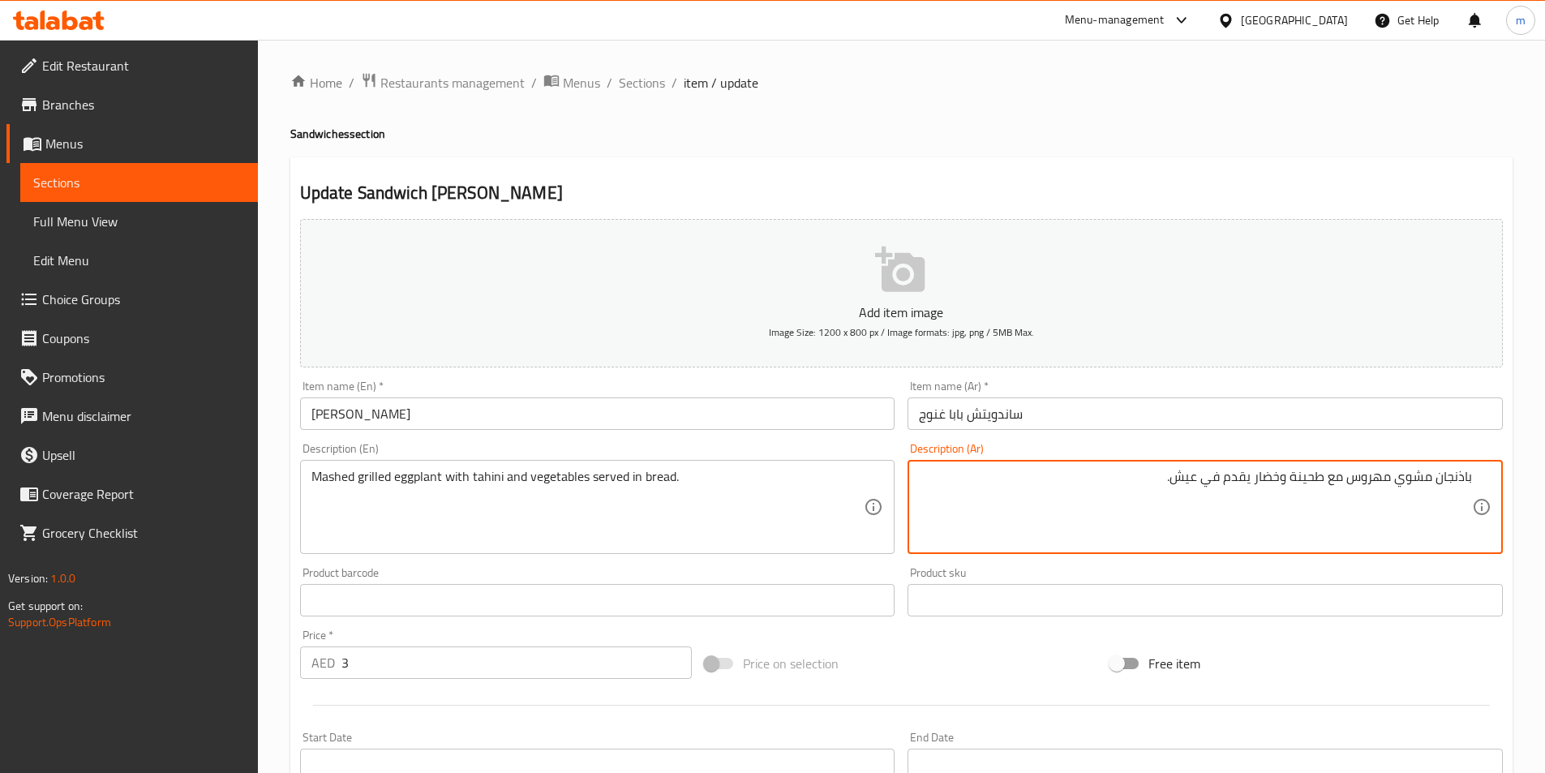
click at [1141, 494] on textarea "باذنجان مشوي مهروس مع طحينة وخضار يقدم في عيش." at bounding box center [1195, 507] width 553 height 77
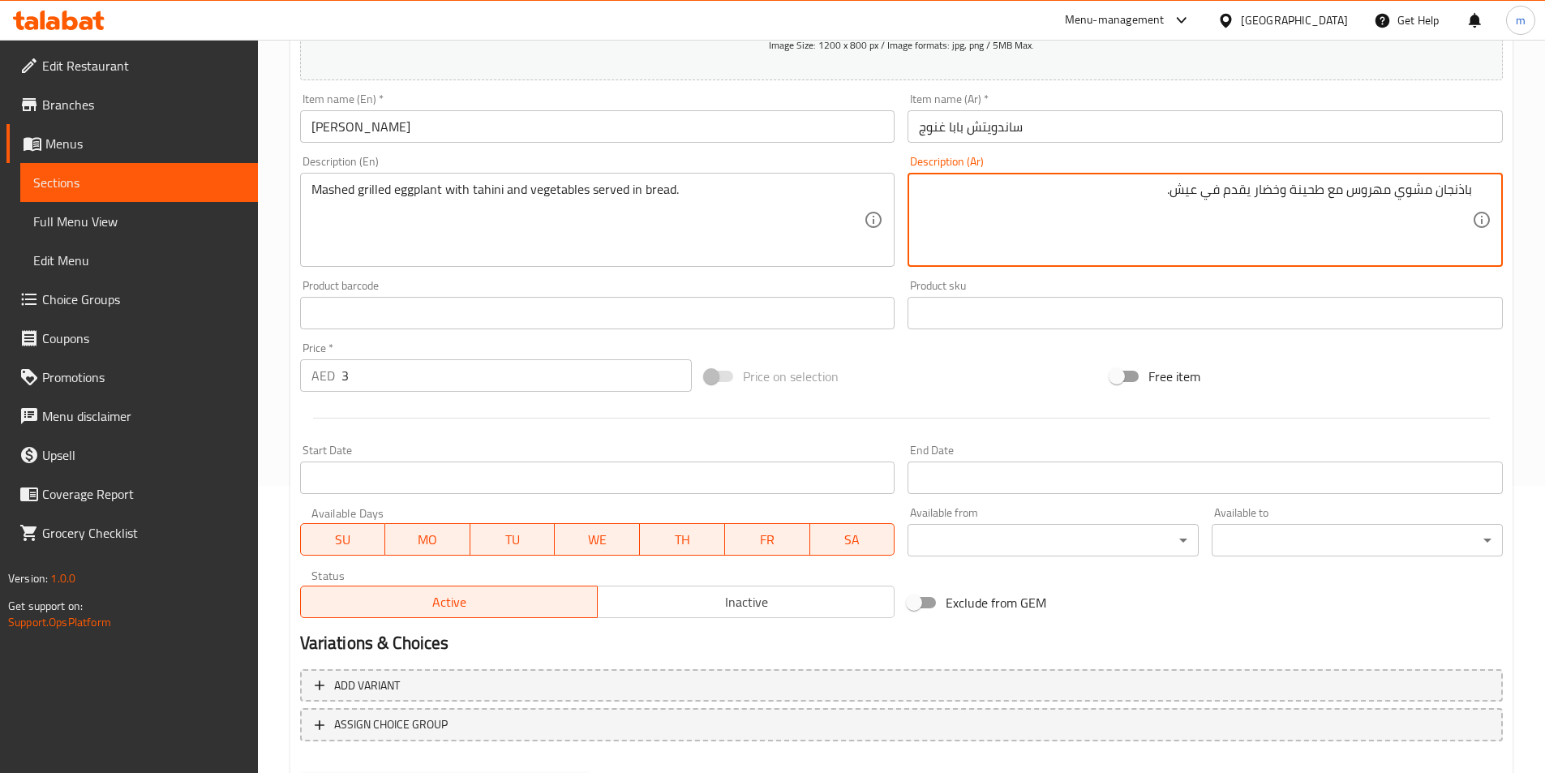
scroll to position [373, 0]
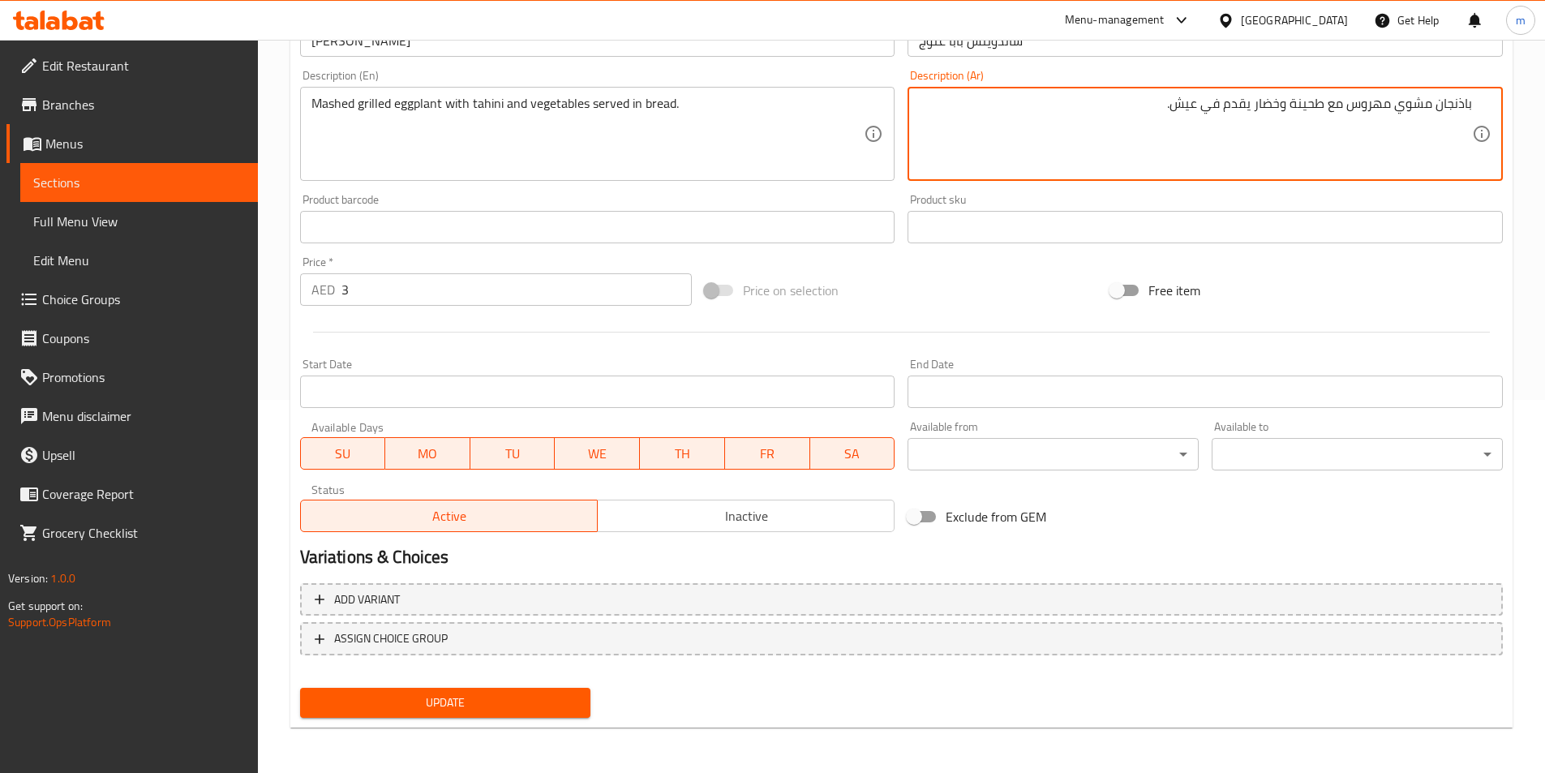
click at [432, 687] on div "Update" at bounding box center [446, 702] width 304 height 43
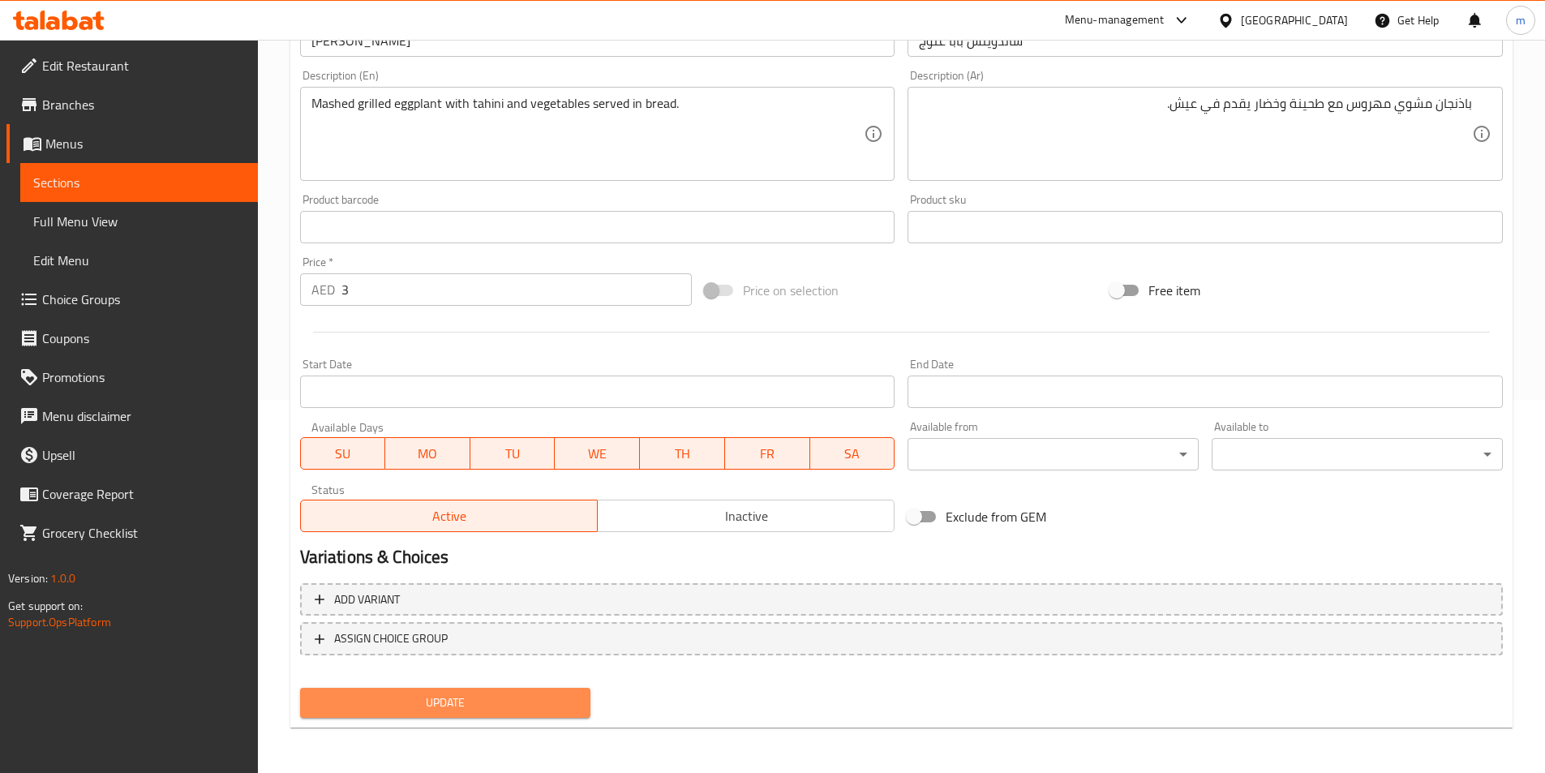
click at [435, 694] on span "Update" at bounding box center [445, 703] width 265 height 20
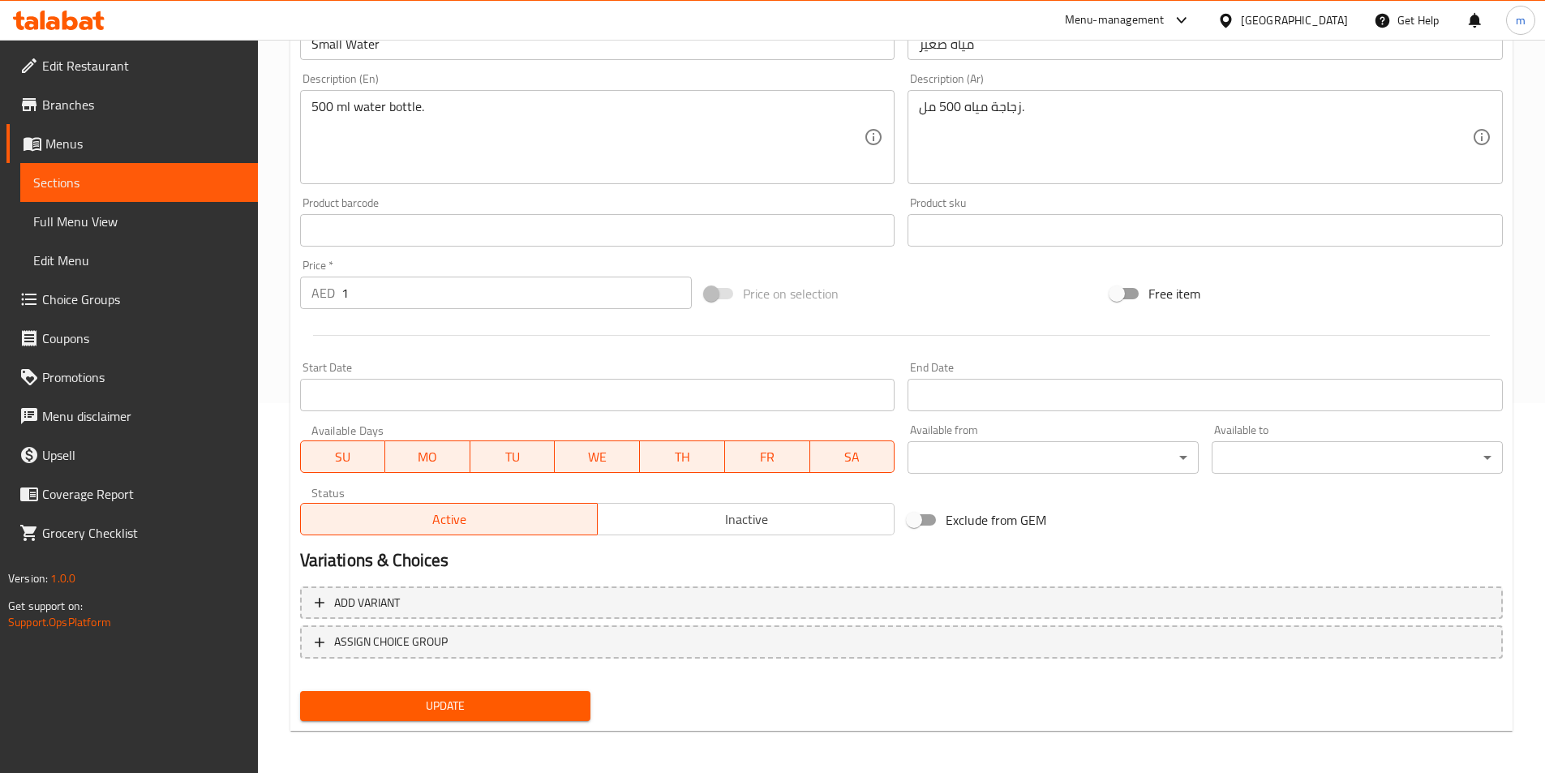
scroll to position [373, 0]
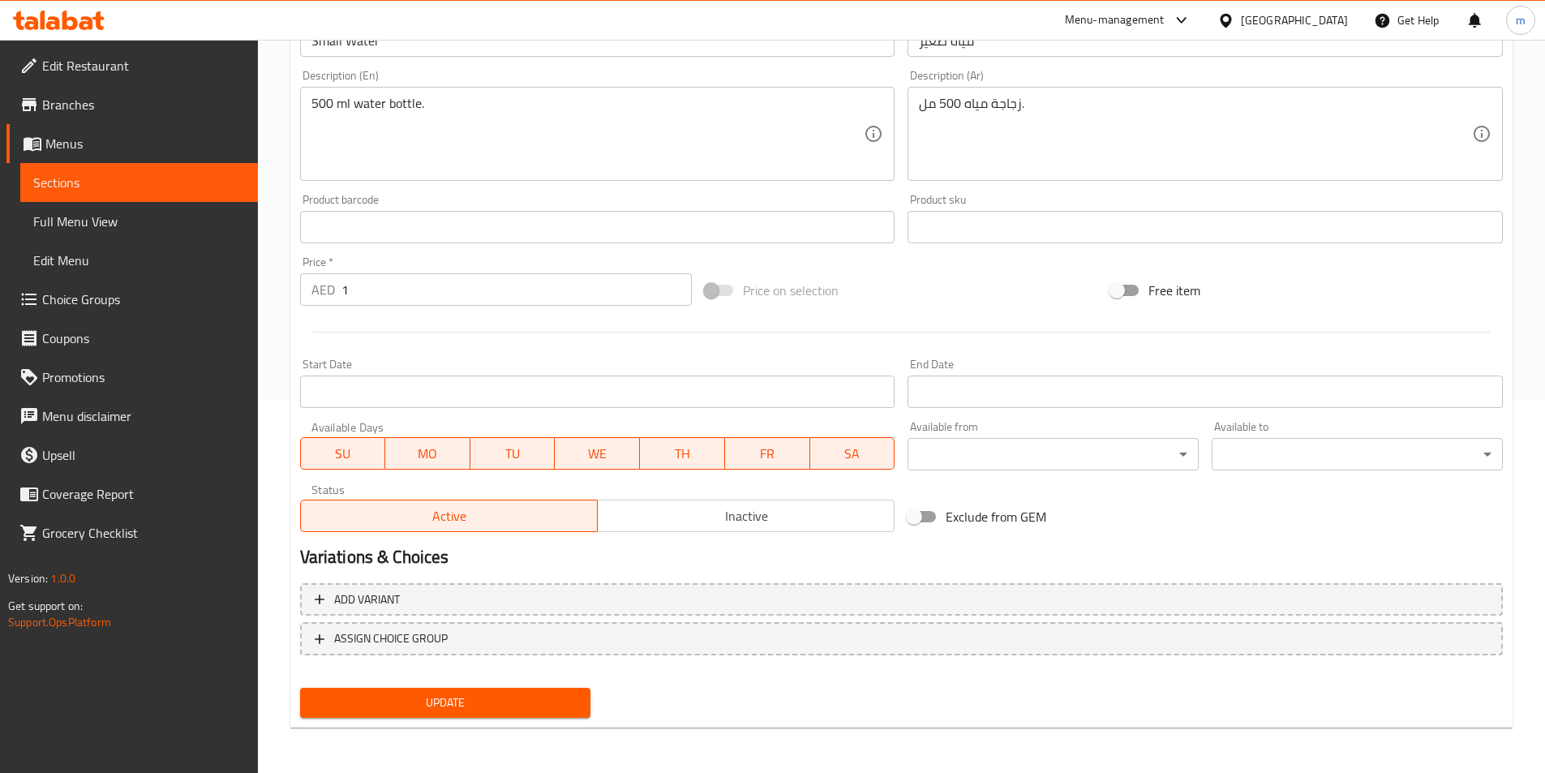
click at [537, 709] on span "Update" at bounding box center [445, 703] width 265 height 20
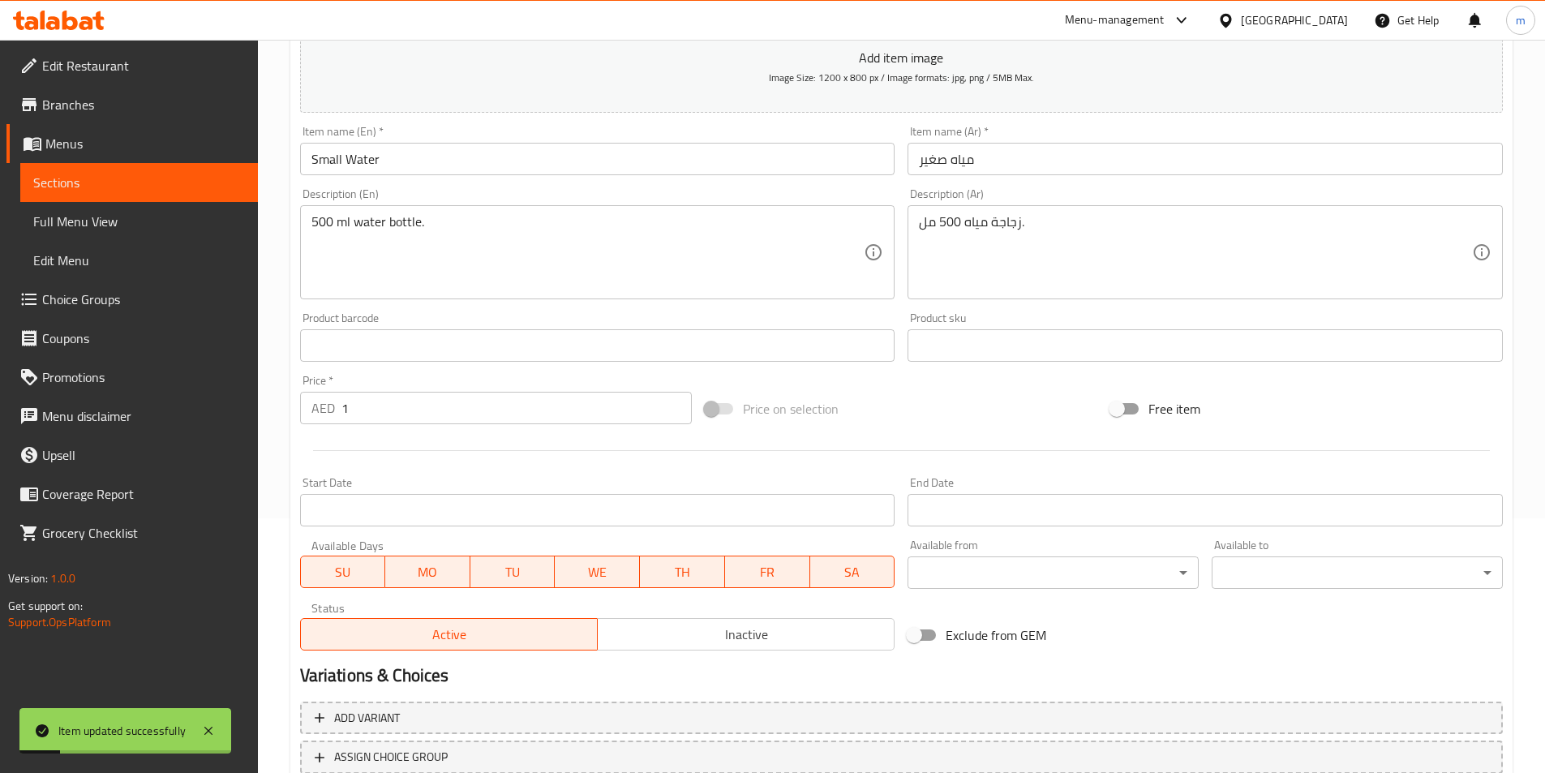
scroll to position [130, 0]
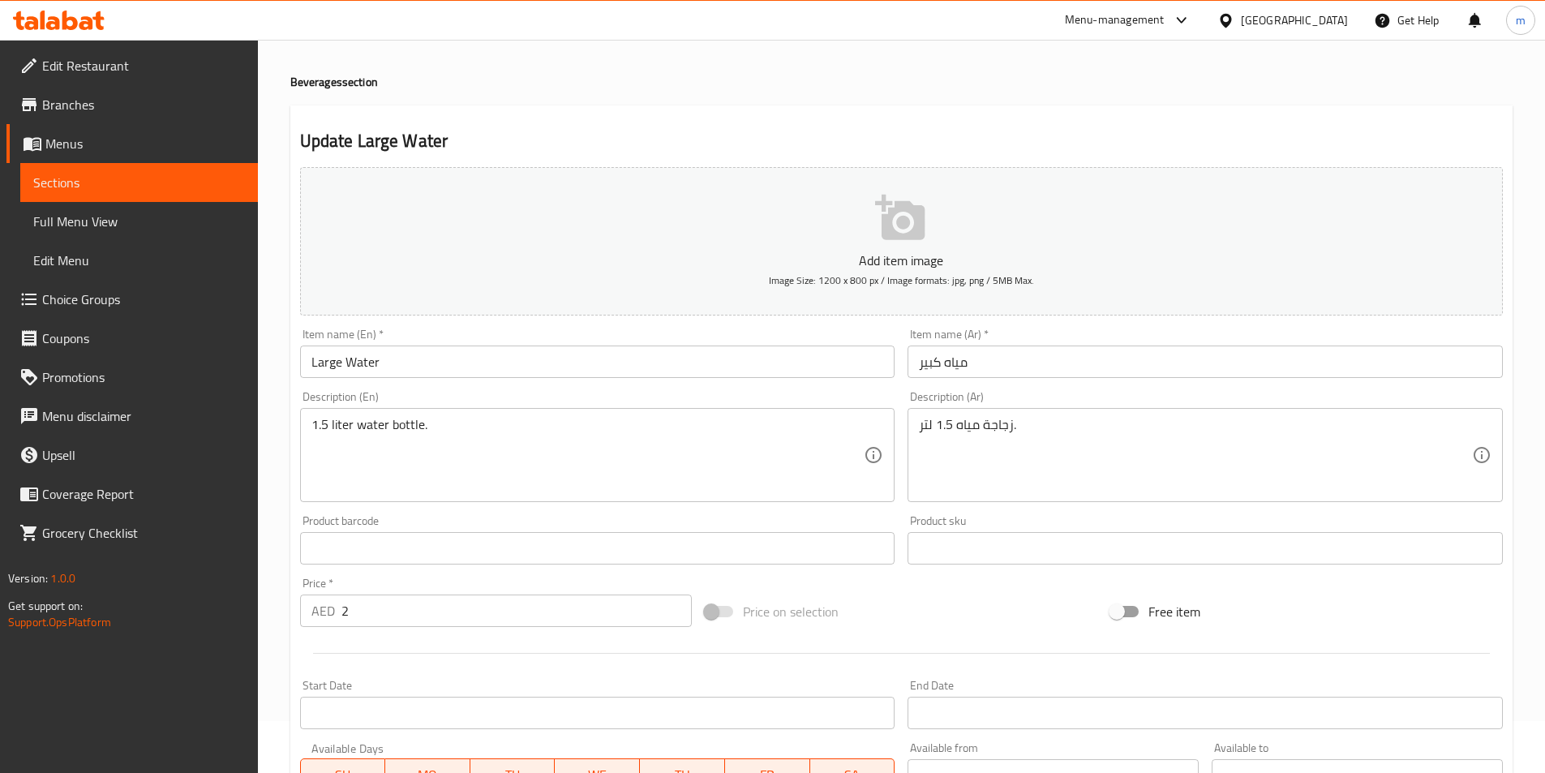
scroll to position [81, 0]
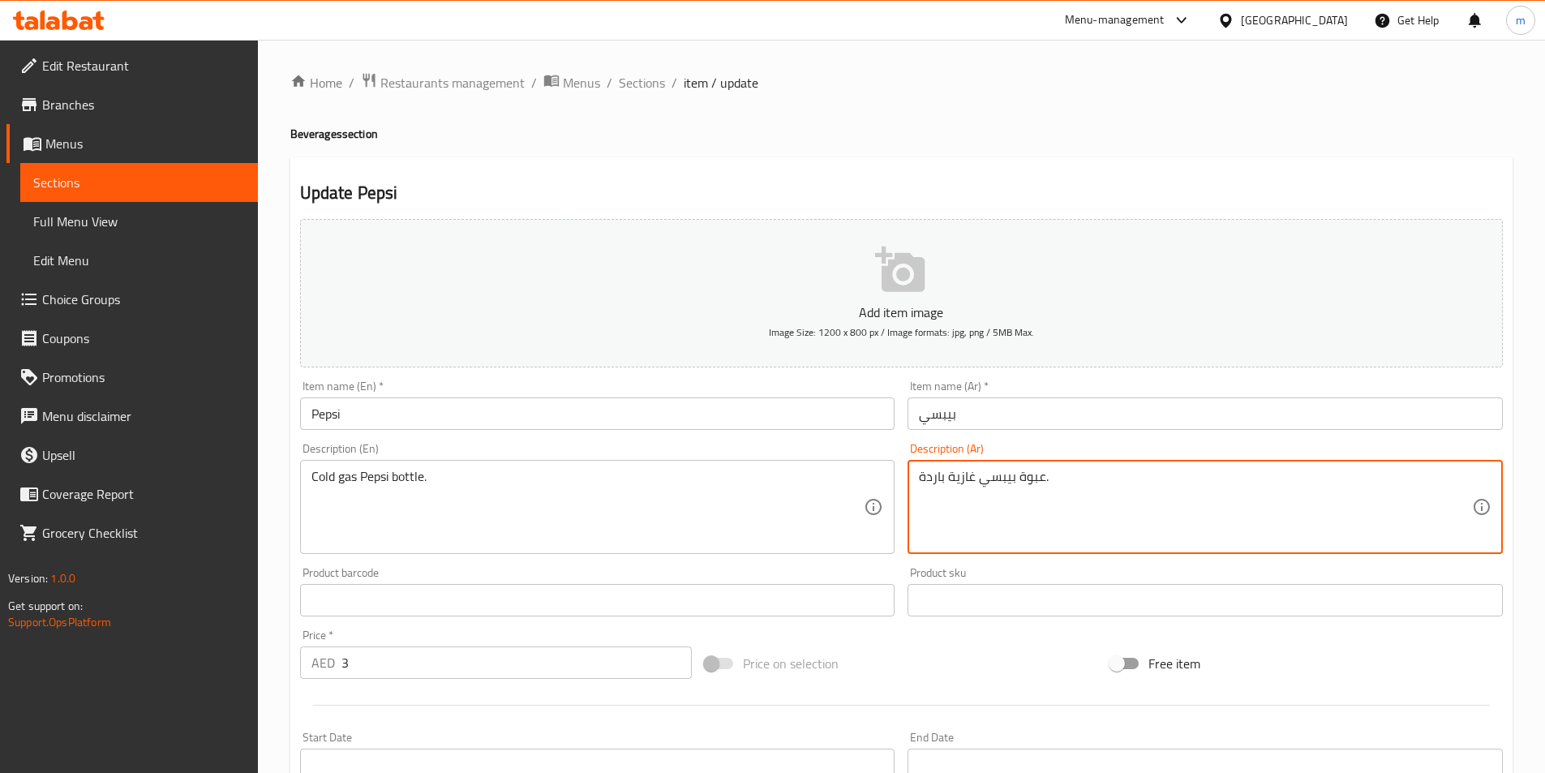
drag, startPoint x: 950, startPoint y: 477, endPoint x: 973, endPoint y: 483, distance: 23.4
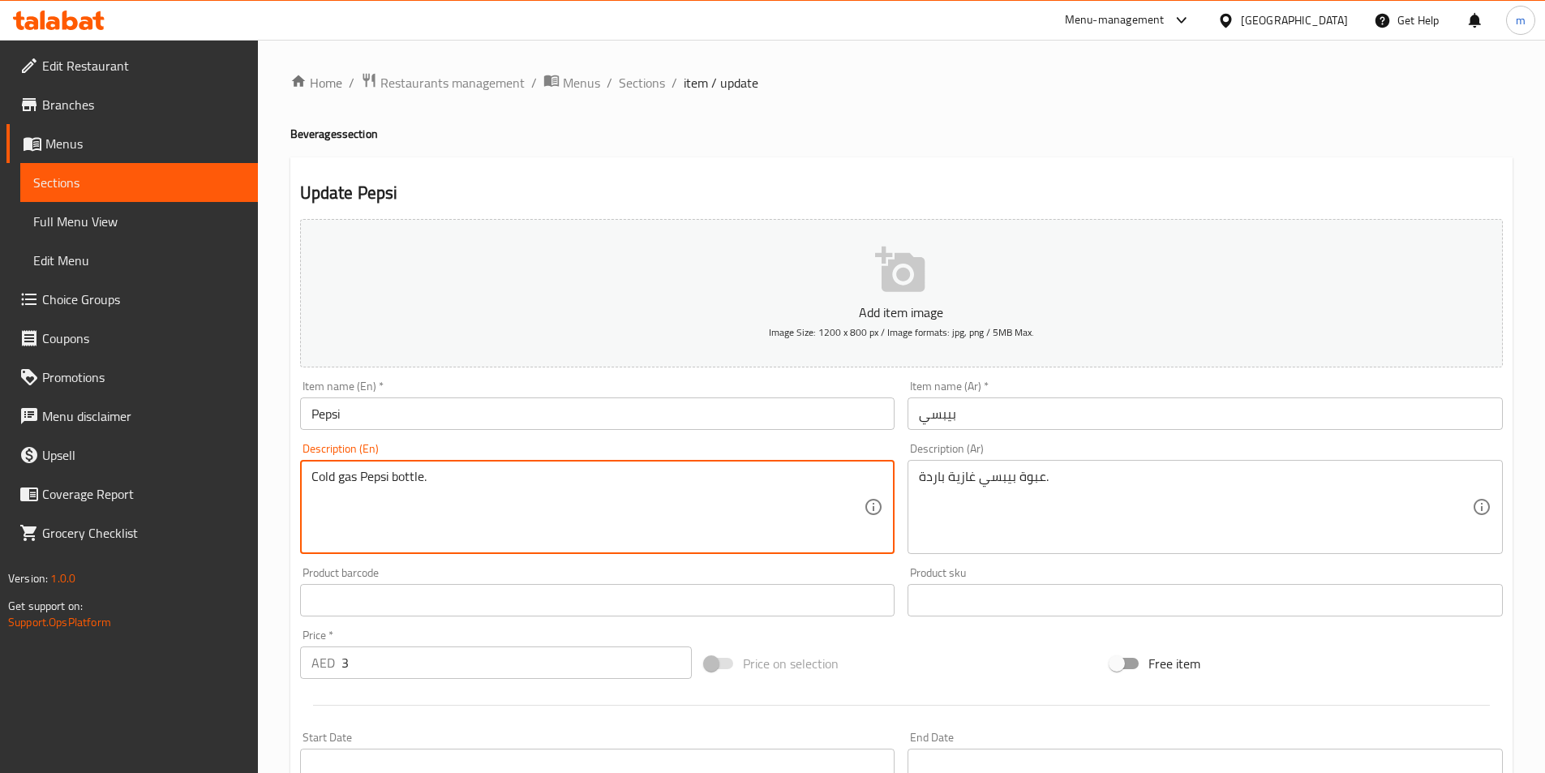
drag, startPoint x: 356, startPoint y: 481, endPoint x: 340, endPoint y: 484, distance: 16.4
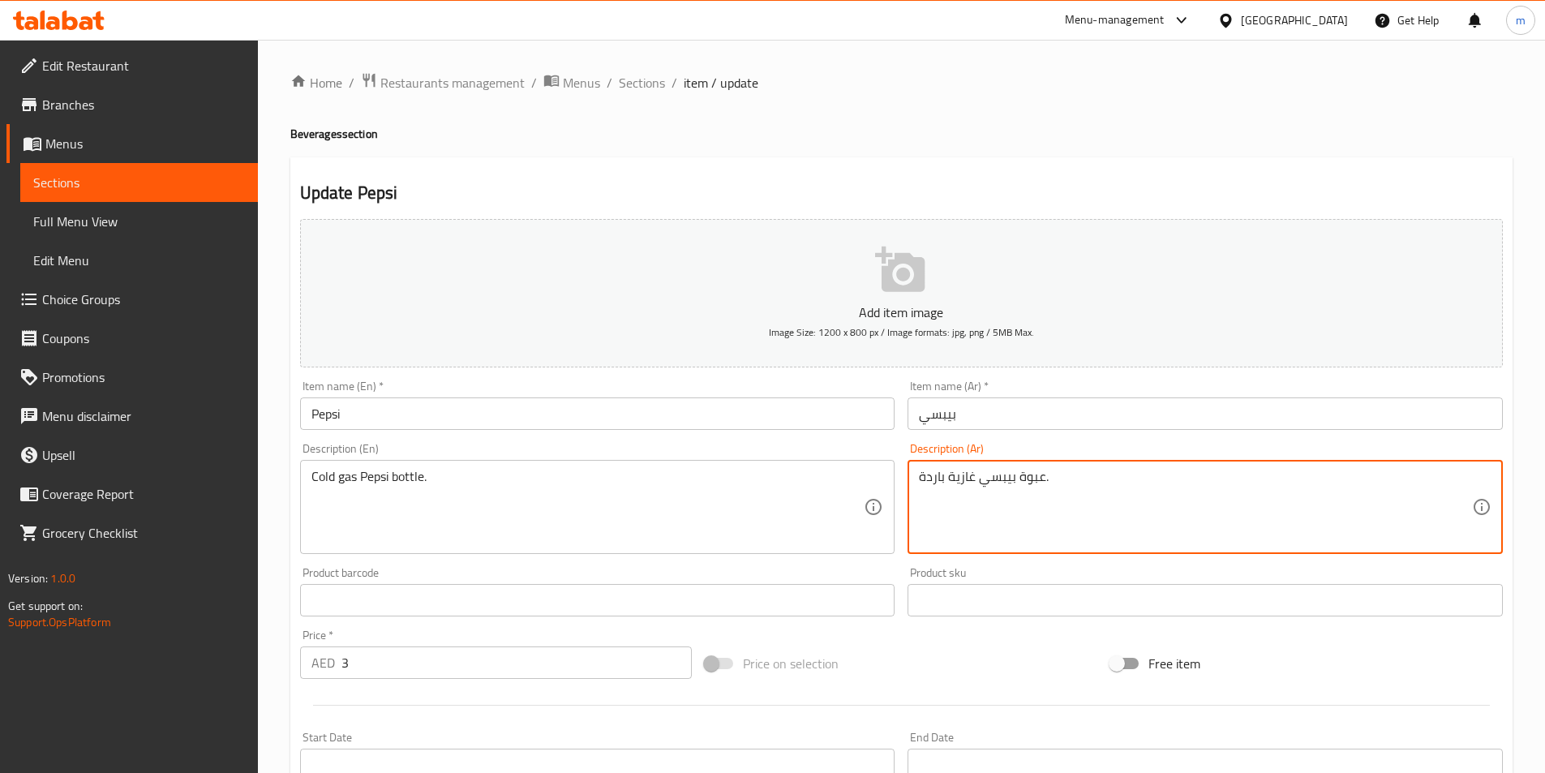
drag, startPoint x: 1018, startPoint y: 479, endPoint x: 1042, endPoint y: 478, distance: 23.5
drag, startPoint x: 1101, startPoint y: 480, endPoint x: 899, endPoint y: 487, distance: 202.1
click at [899, 487] on div "Add item image Image Size: 1200 x 800 px / Image formats: jpg, png / 5MB Max. I…" at bounding box center [902, 562] width 1216 height 699
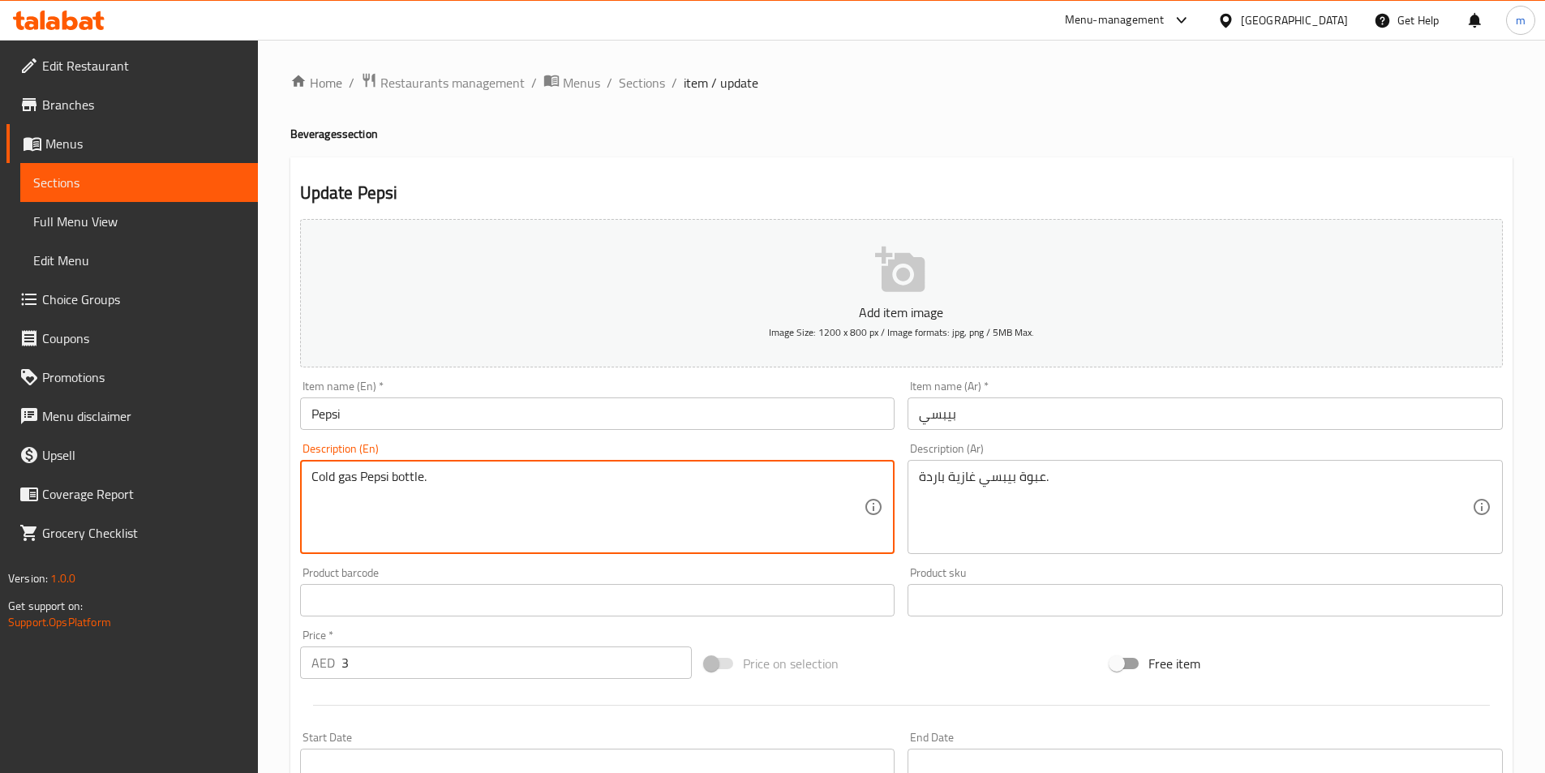
drag, startPoint x: 337, startPoint y: 475, endPoint x: 355, endPoint y: 486, distance: 21.2
click at [355, 486] on textarea "Cold gas Pepsi bottle." at bounding box center [588, 507] width 553 height 77
click at [608, 500] on textarea "Cold soft Pepsi ." at bounding box center [588, 507] width 553 height 77
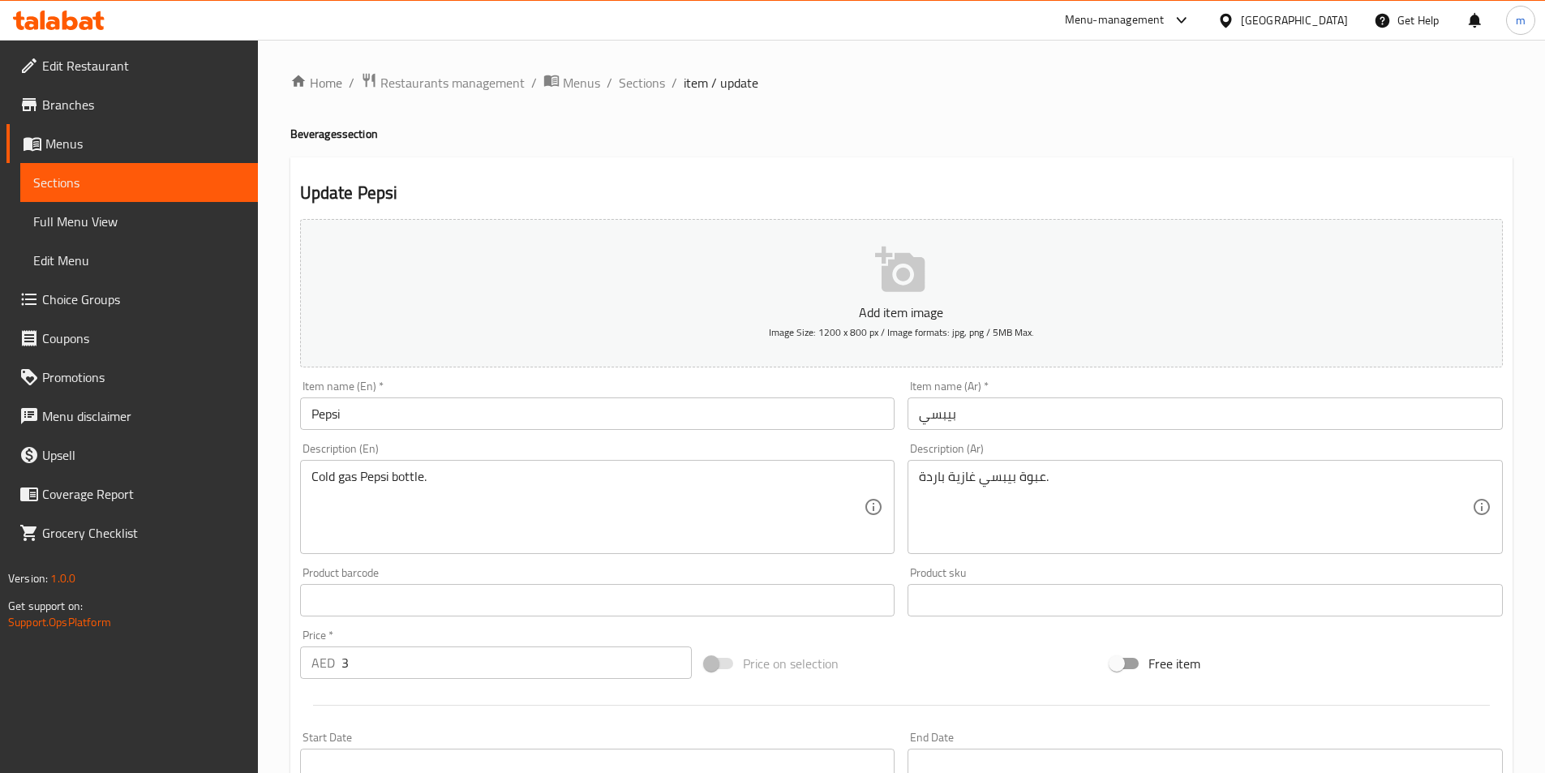
click at [355, 475] on textarea "Cold gas Pepsi bottle." at bounding box center [588, 507] width 553 height 77
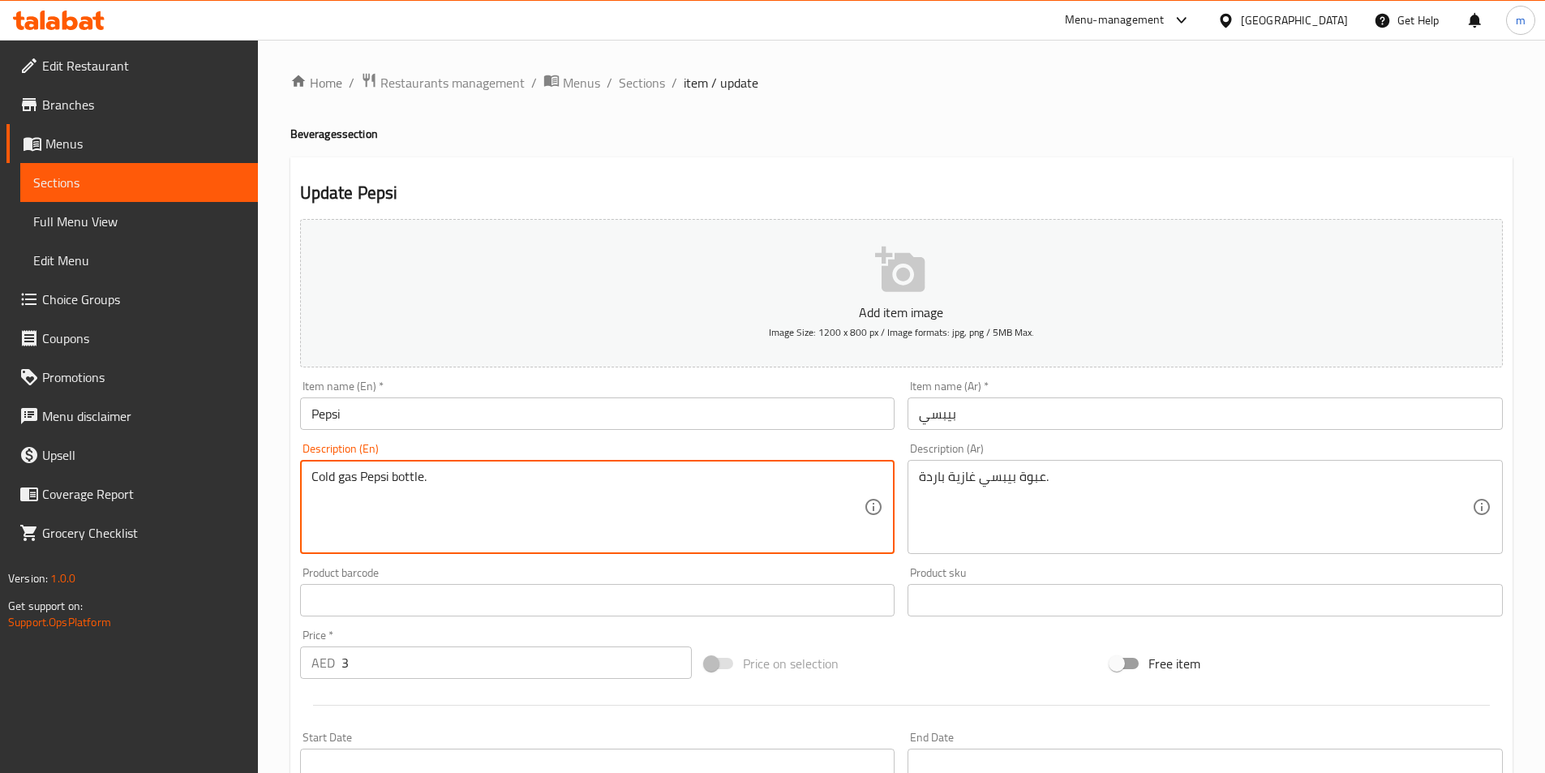
drag, startPoint x: 355, startPoint y: 475, endPoint x: 337, endPoint y: 482, distance: 18.2
click at [337, 482] on textarea "Cold gas Pepsi bottle." at bounding box center [588, 507] width 553 height 77
paste textarea "Seltzer"
drag, startPoint x: 414, startPoint y: 474, endPoint x: 441, endPoint y: 483, distance: 29.0
click at [441, 483] on textarea "Cold Seltzer Pepsi bottle." at bounding box center [588, 507] width 553 height 77
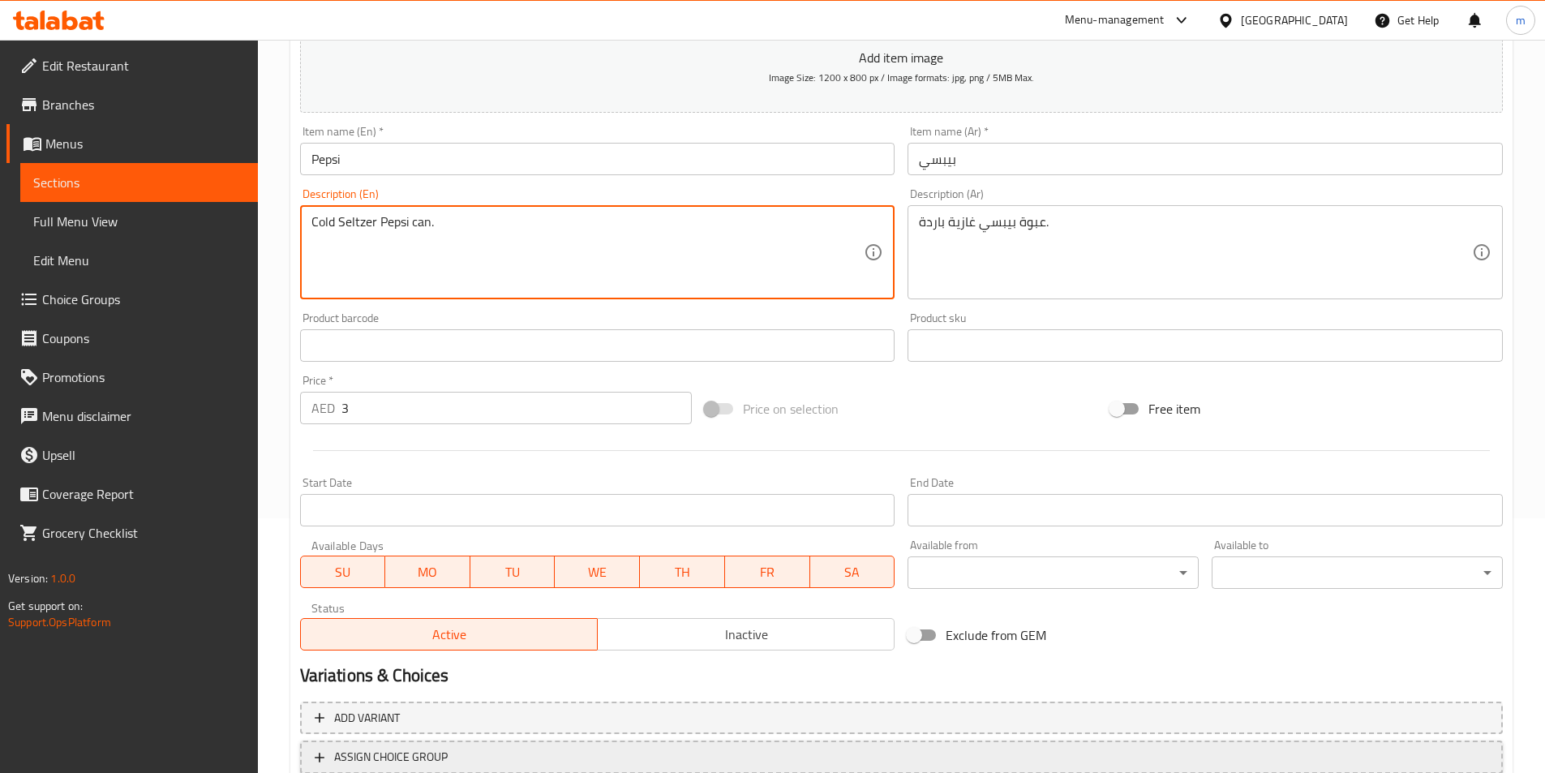
scroll to position [373, 0]
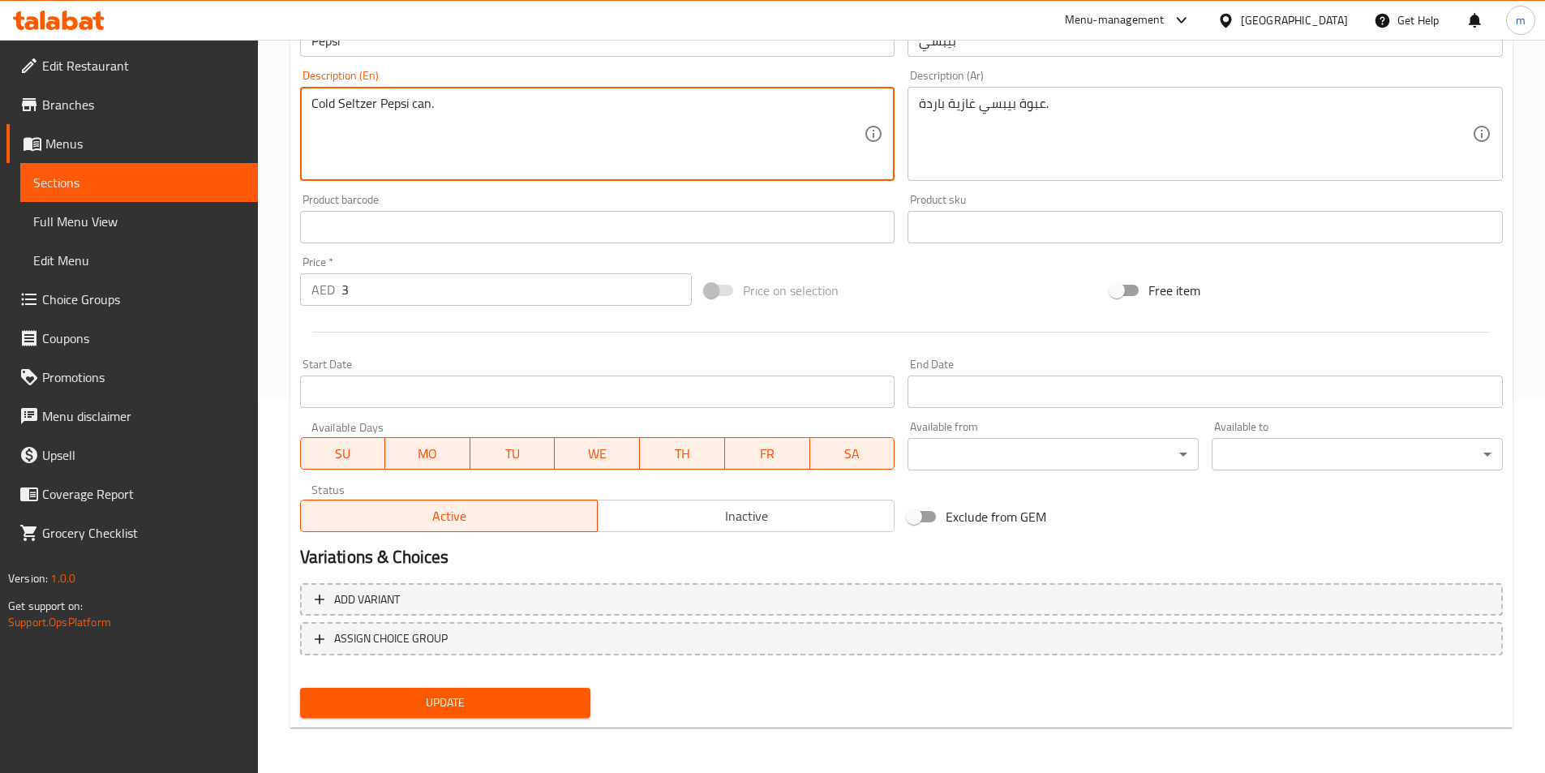
type textarea "Cold Seltzer Pepsi can."
click at [498, 687] on div "Update" at bounding box center [446, 702] width 304 height 43
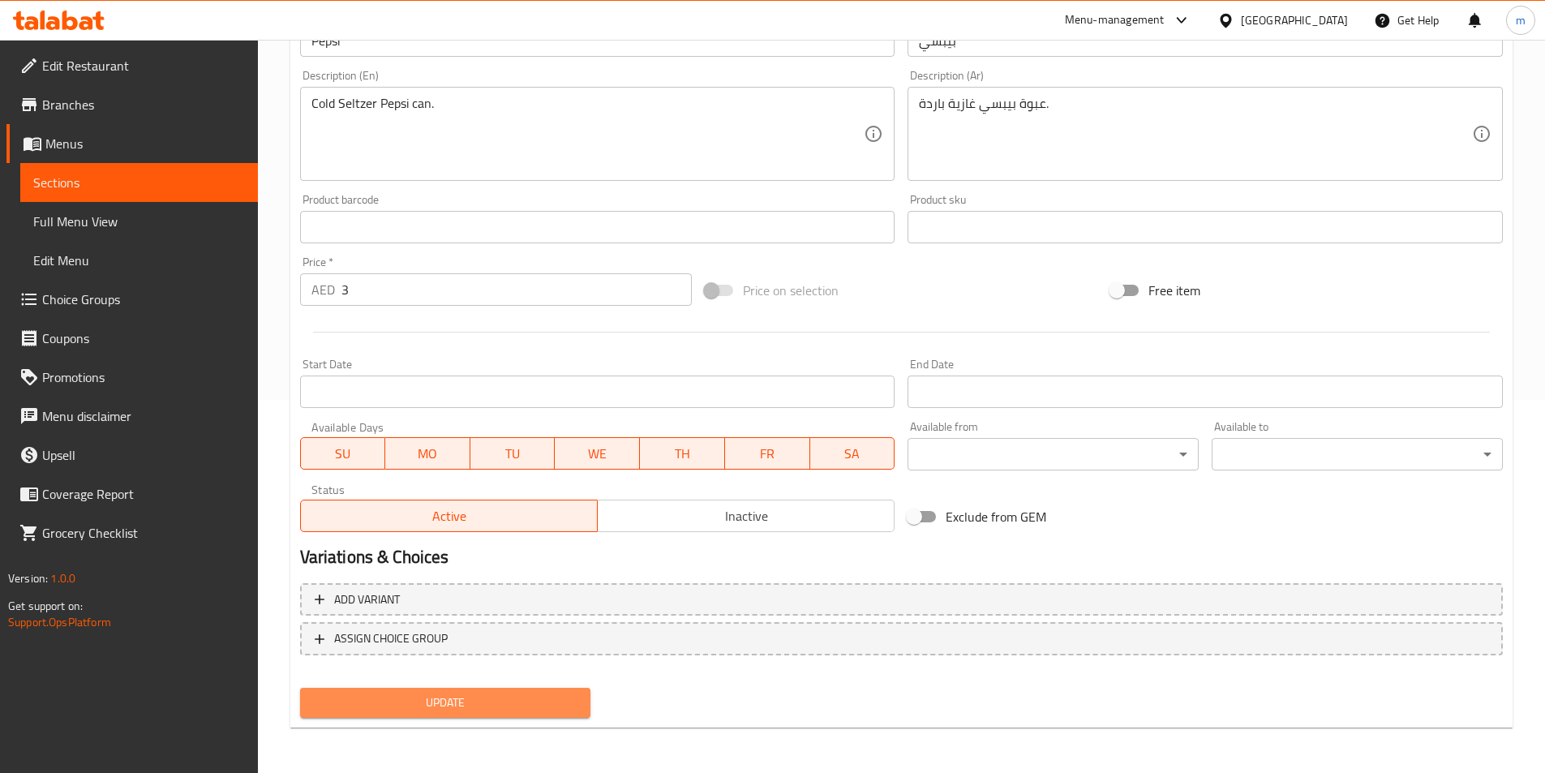
click at [496, 692] on button "Update" at bounding box center [445, 703] width 291 height 30
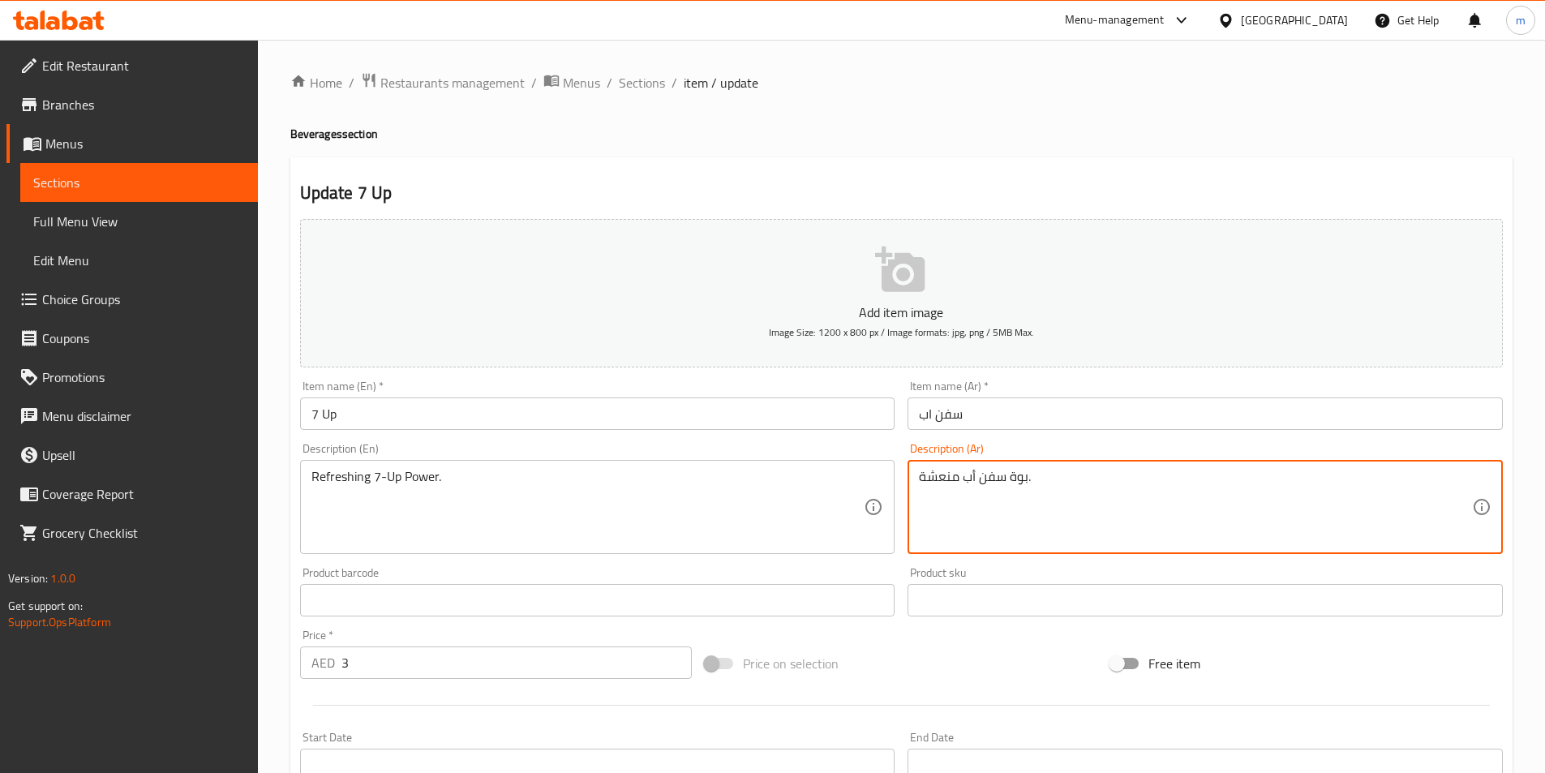
click at [1029, 473] on textarea "بوة سفن أب منعشة." at bounding box center [1195, 507] width 553 height 77
click at [1026, 473] on textarea "بوة سفن أب منعشة." at bounding box center [1195, 507] width 553 height 77
click at [1471, 477] on textarea "بوة سفن أب منعشة." at bounding box center [1195, 507] width 553 height 77
click at [1476, 483] on div "بوة سفن أب منعشة. Description (Ar)" at bounding box center [1205, 507] width 595 height 94
click at [1318, 497] on textarea "عبوة سفن أب منعشة." at bounding box center [1195, 507] width 553 height 77
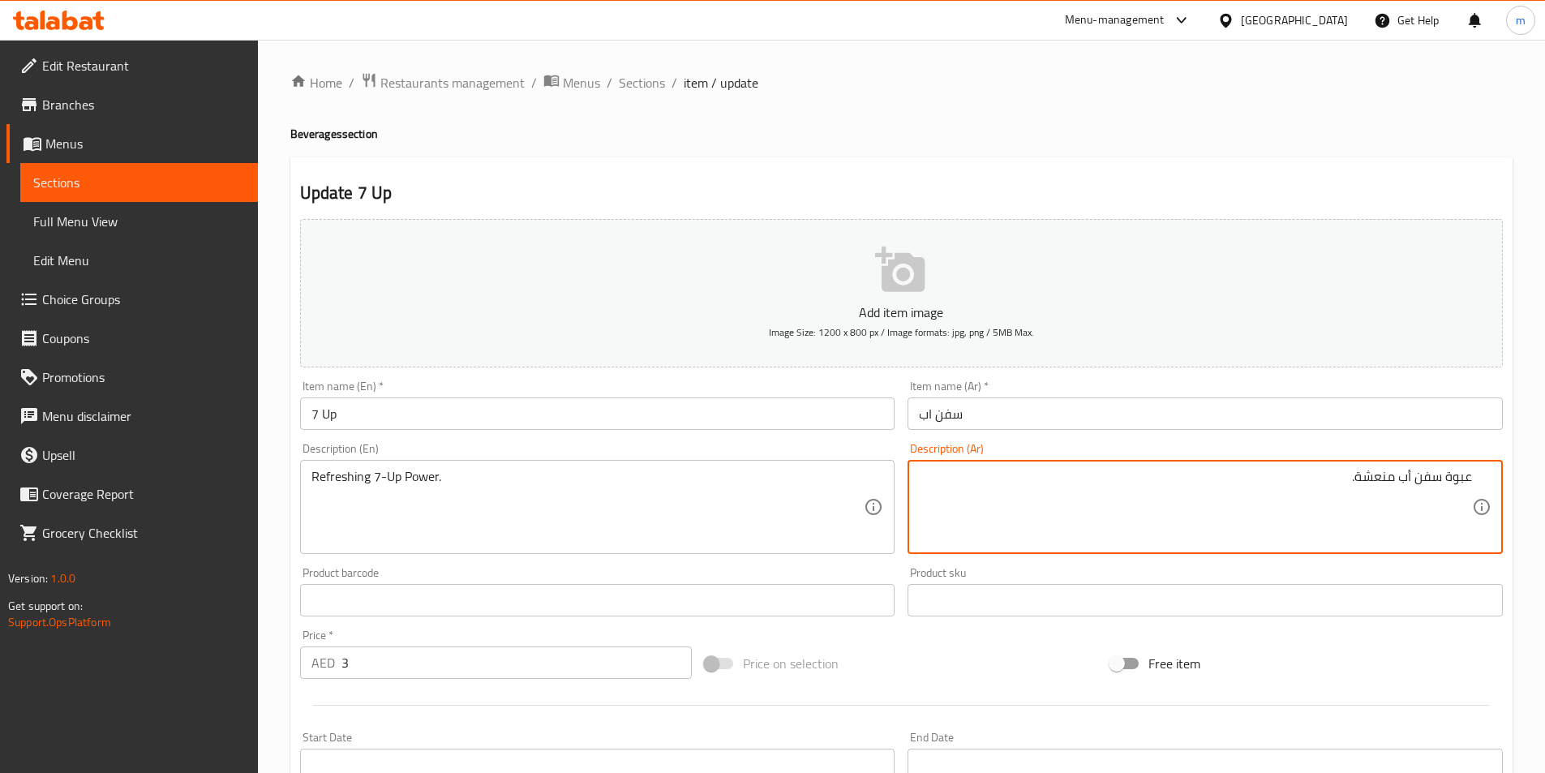
type textarea "عبوة سفن أب منعشة."
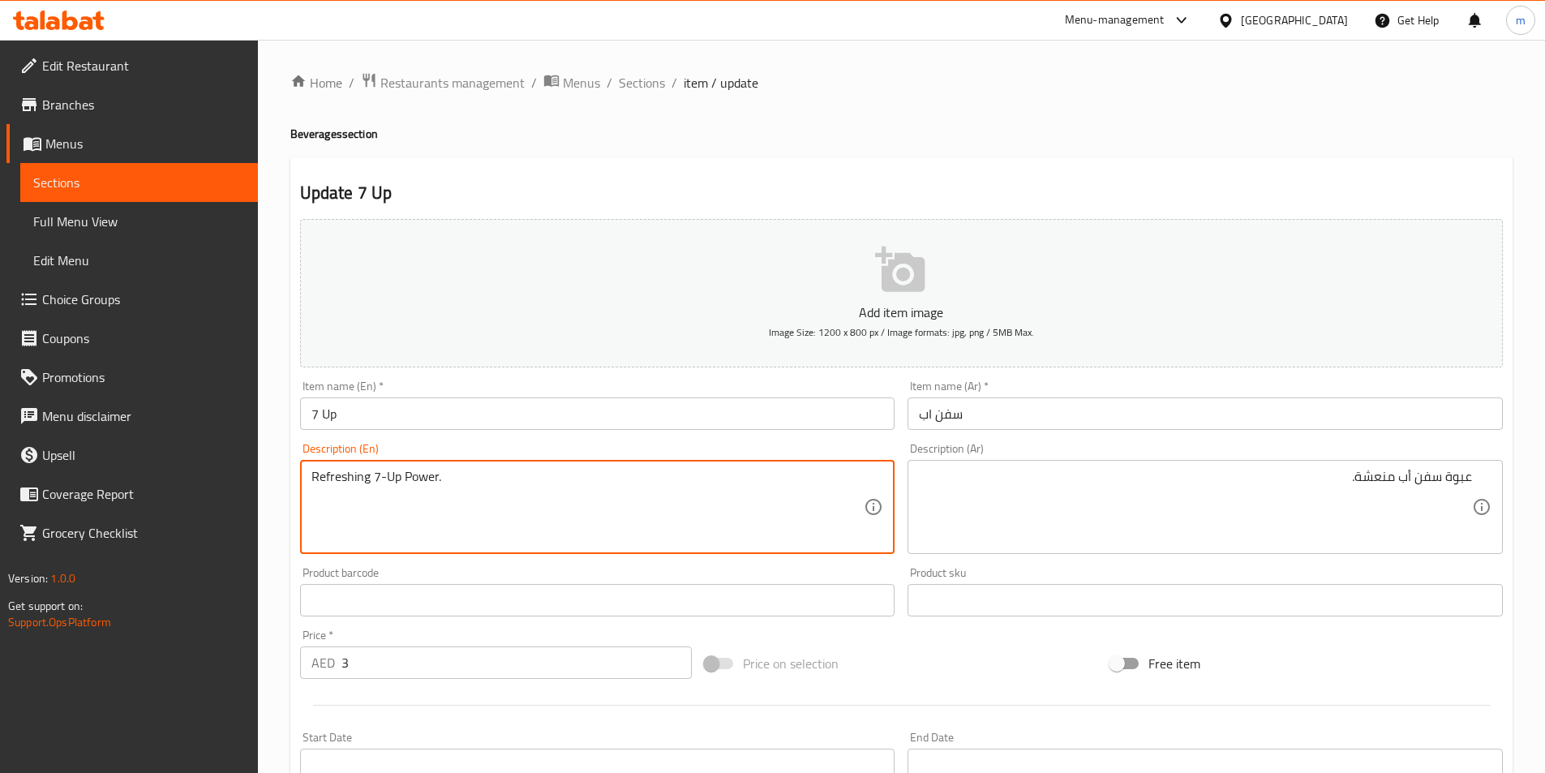
drag, startPoint x: 311, startPoint y: 481, endPoint x: 438, endPoint y: 482, distance: 127.4
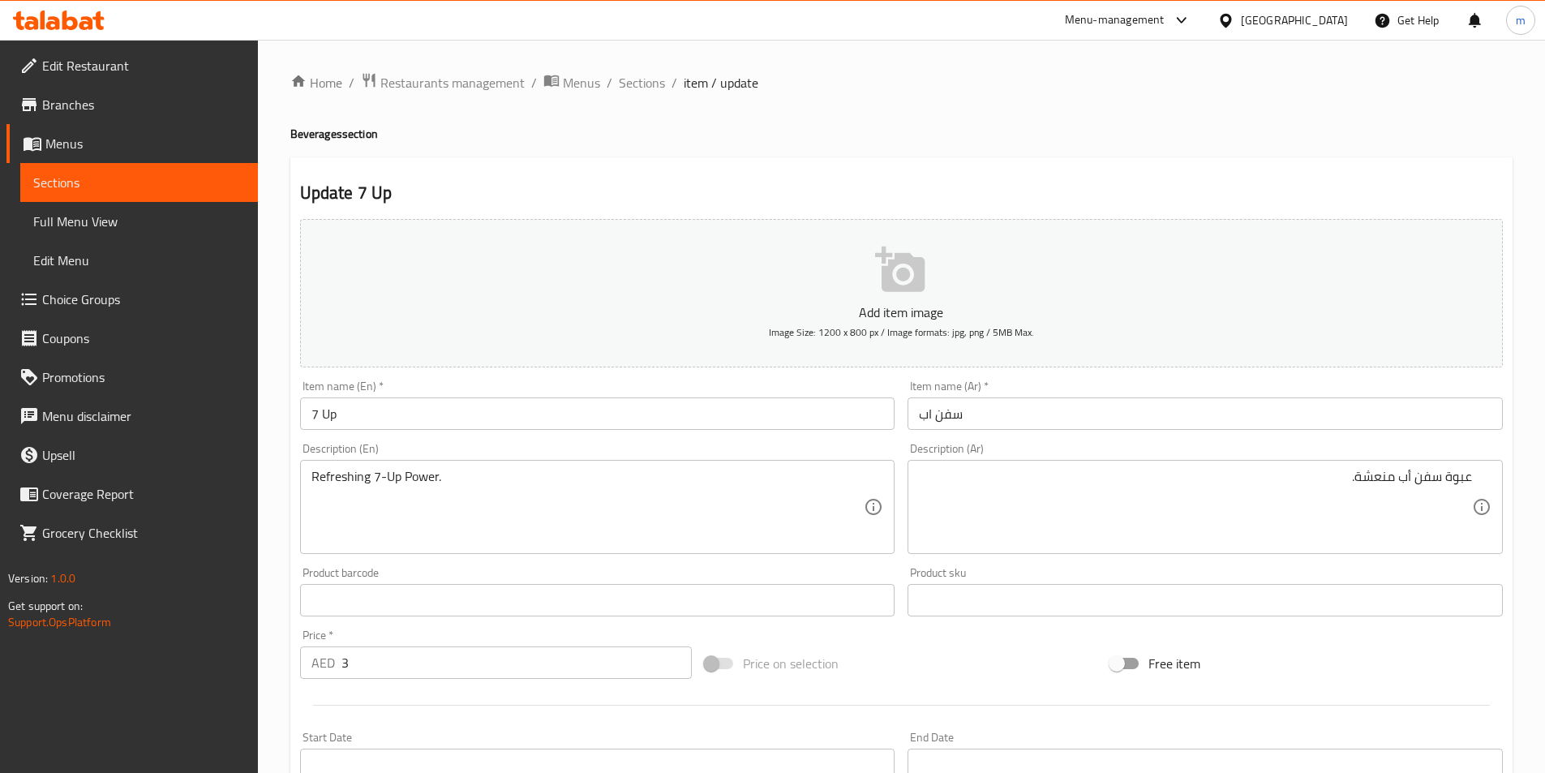
click at [405, 512] on textarea "Refreshing 7-Up Power." at bounding box center [588, 507] width 553 height 77
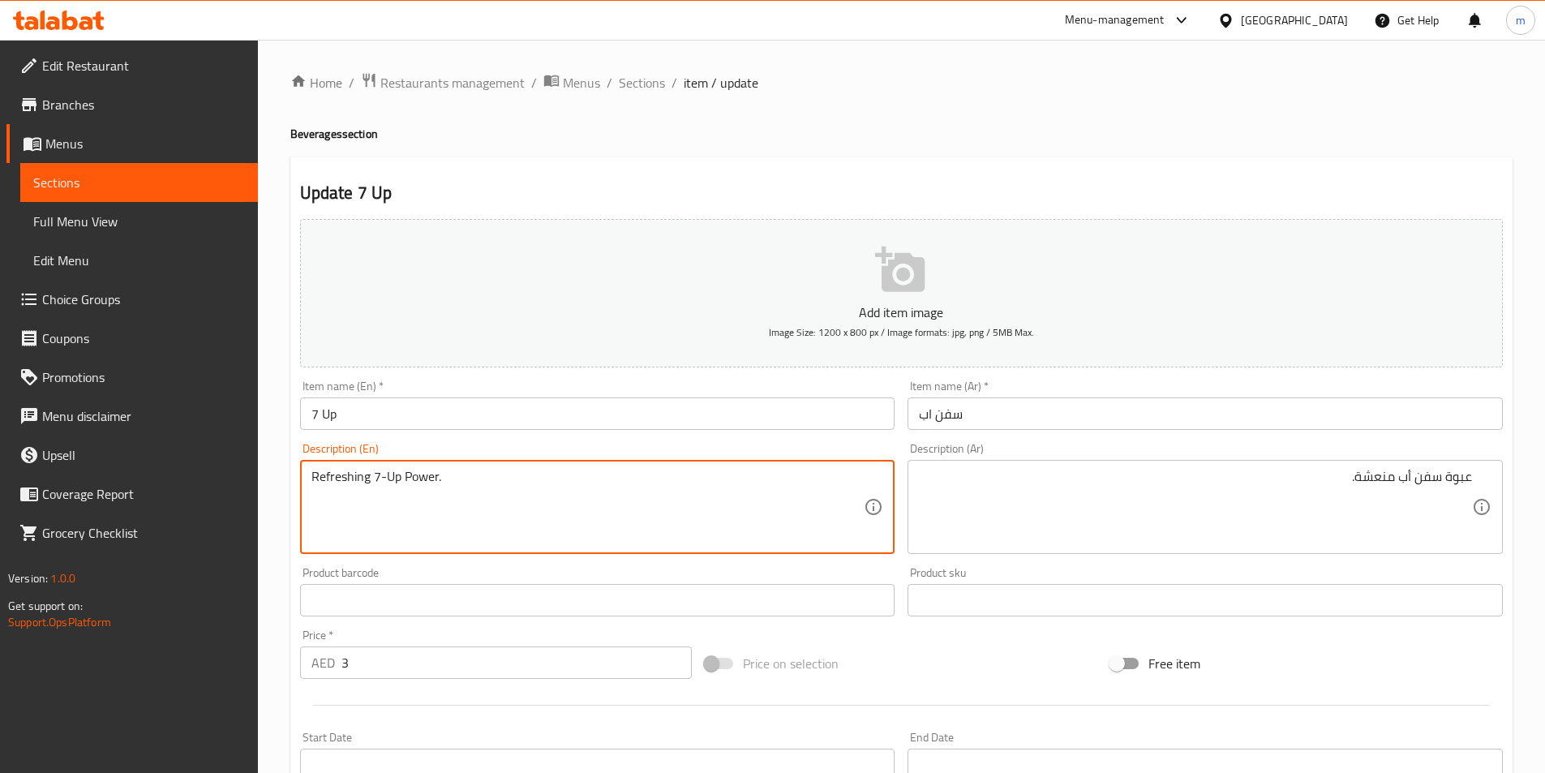
drag, startPoint x: 406, startPoint y: 483, endPoint x: 438, endPoint y: 494, distance: 34.4
click at [438, 494] on textarea "Refreshing 7-Up Power." at bounding box center [588, 507] width 553 height 77
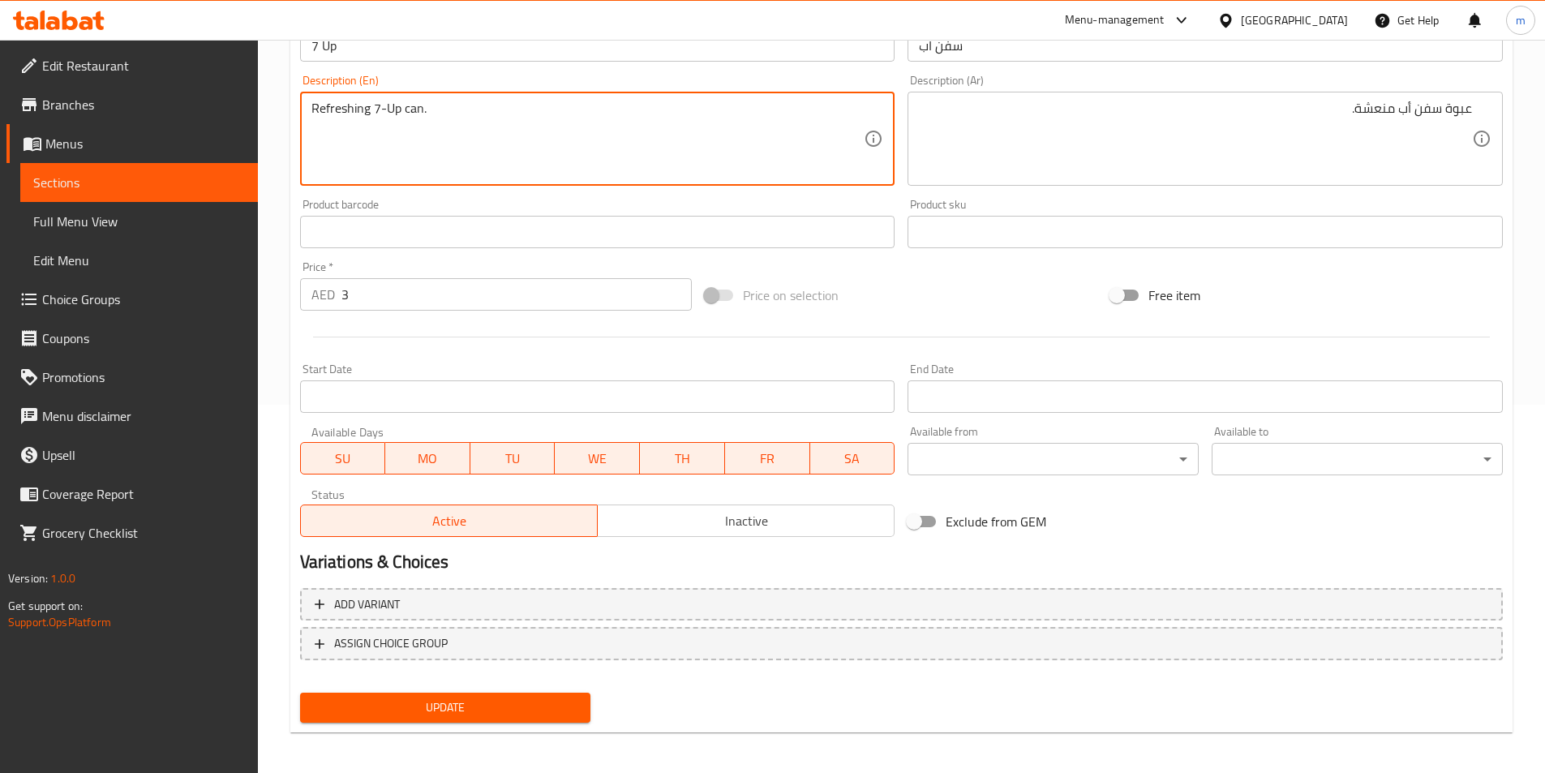
scroll to position [373, 0]
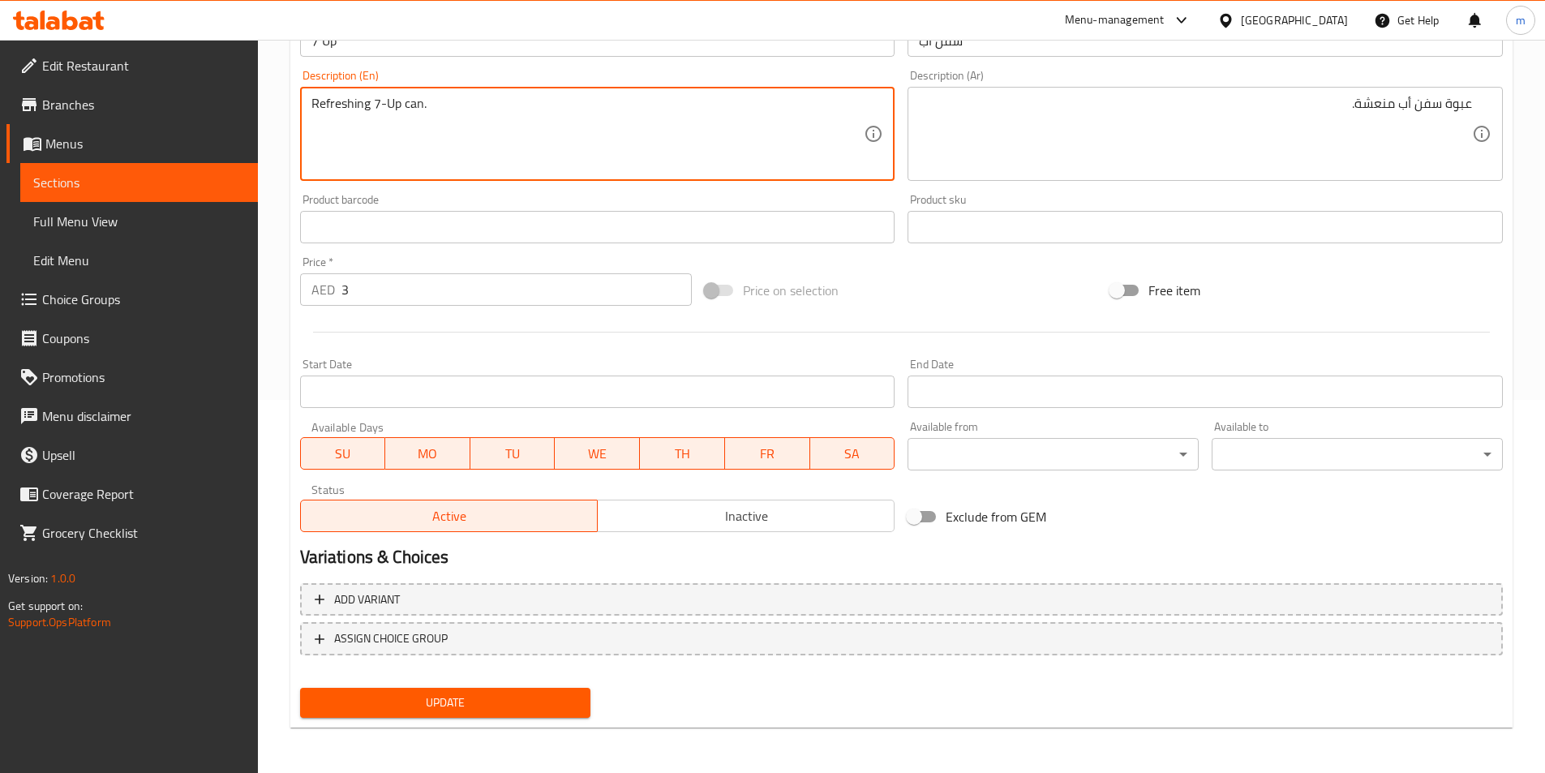
type textarea "Refreshing 7-Up can."
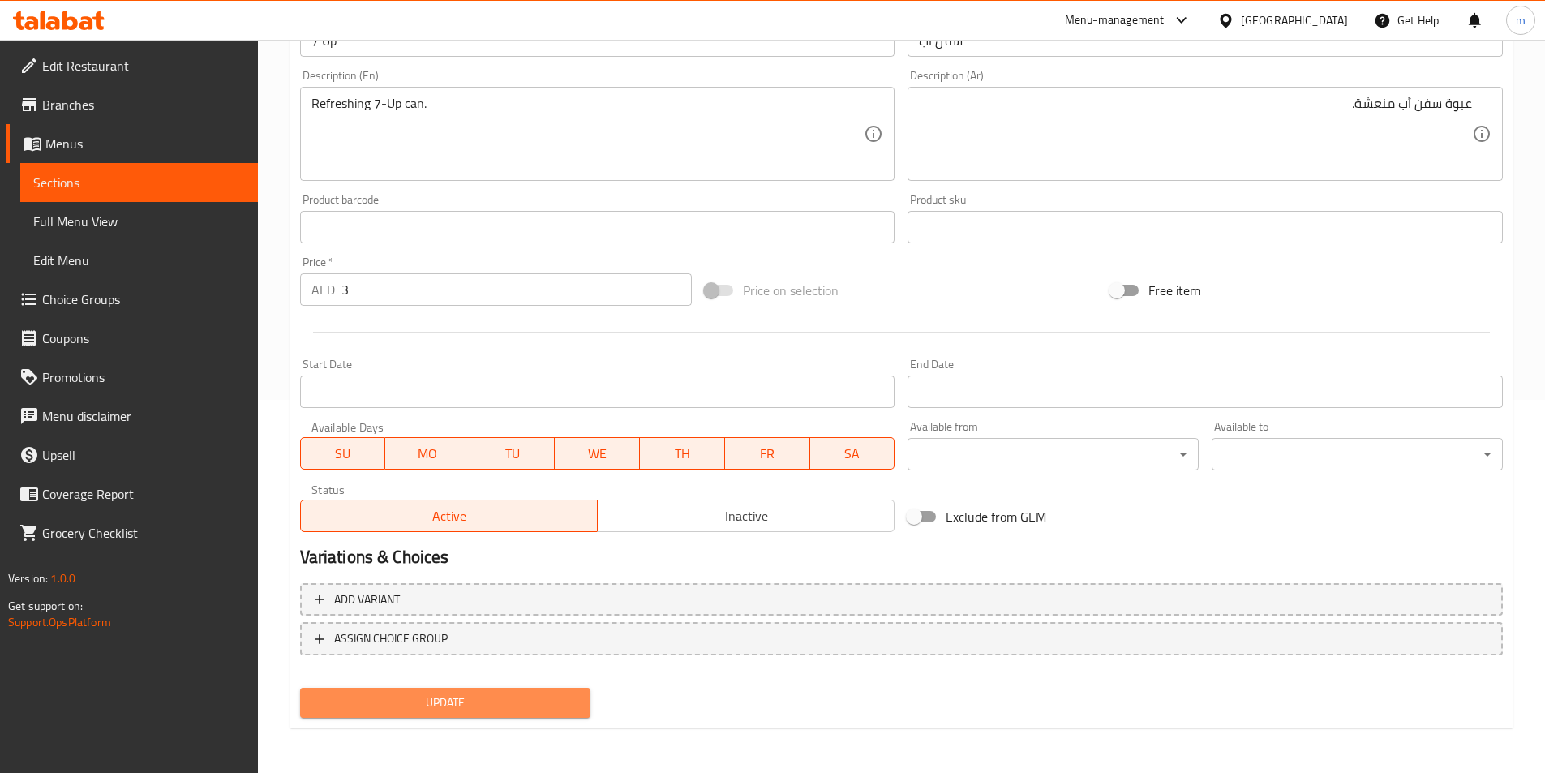
click at [484, 692] on button "Update" at bounding box center [445, 703] width 291 height 30
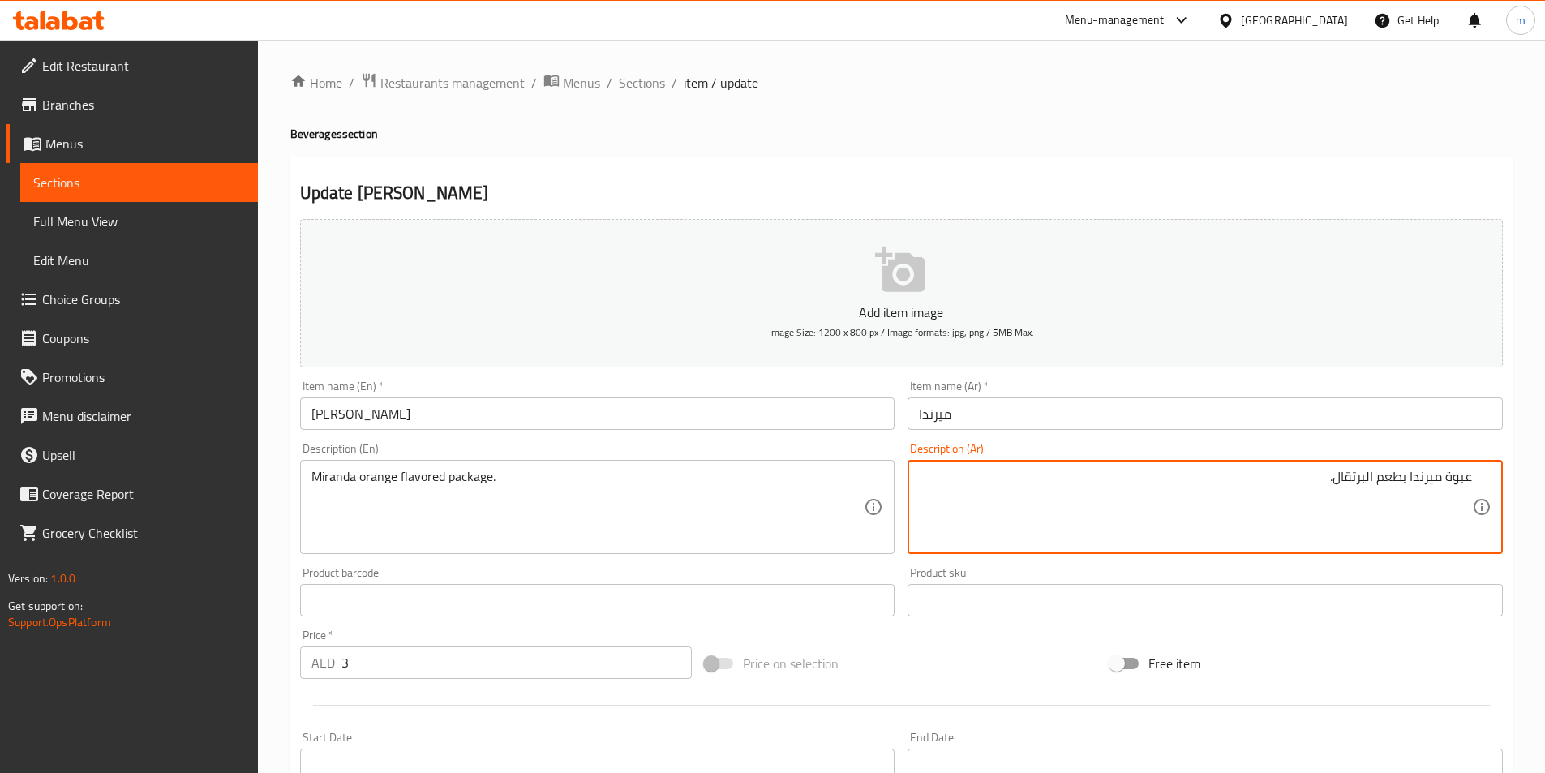
click at [1249, 499] on textarea "عبوة ميرندا بطعم البرتقال." at bounding box center [1195, 507] width 553 height 77
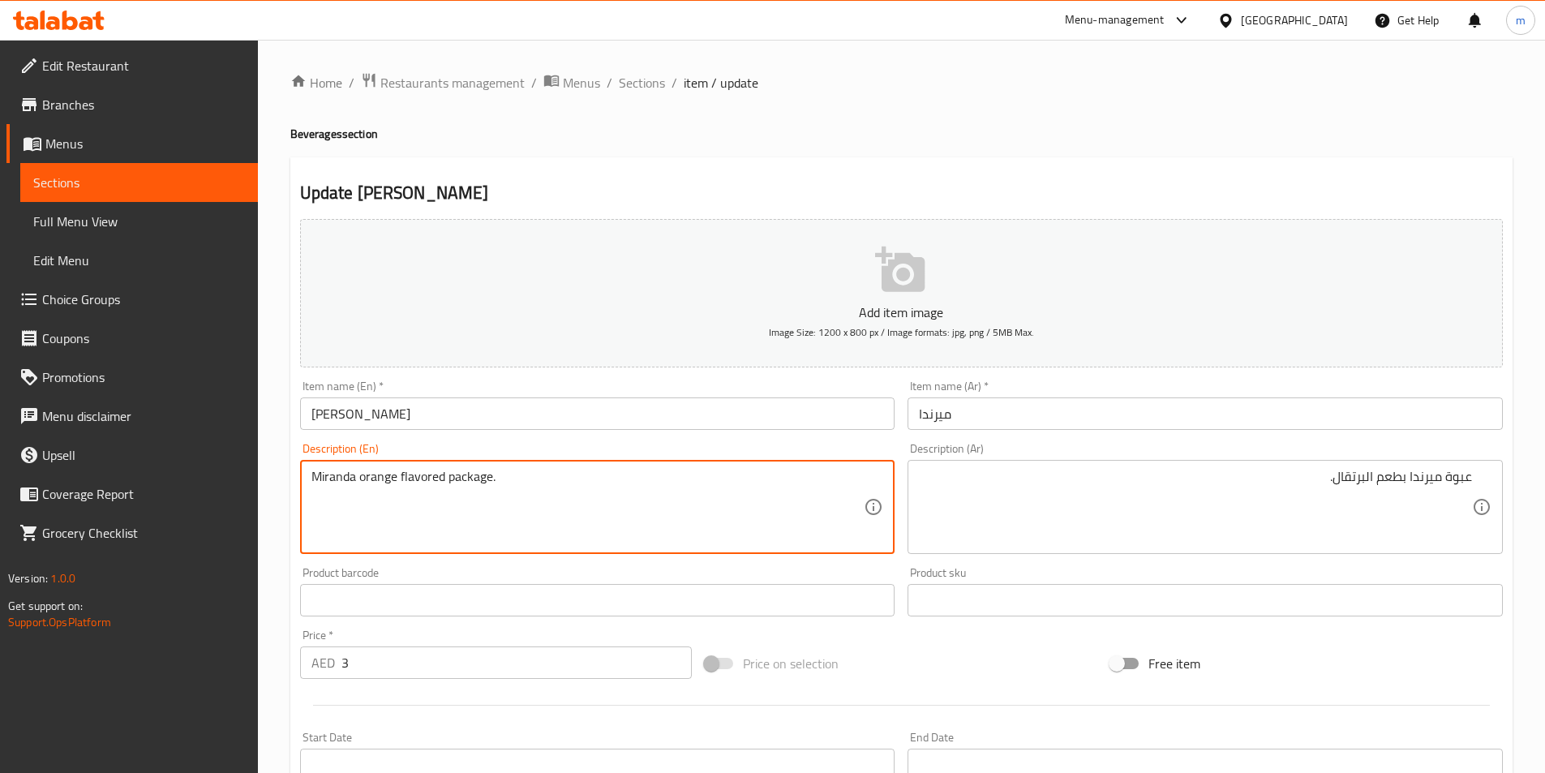
drag, startPoint x: 450, startPoint y: 480, endPoint x: 491, endPoint y: 484, distance: 40.8
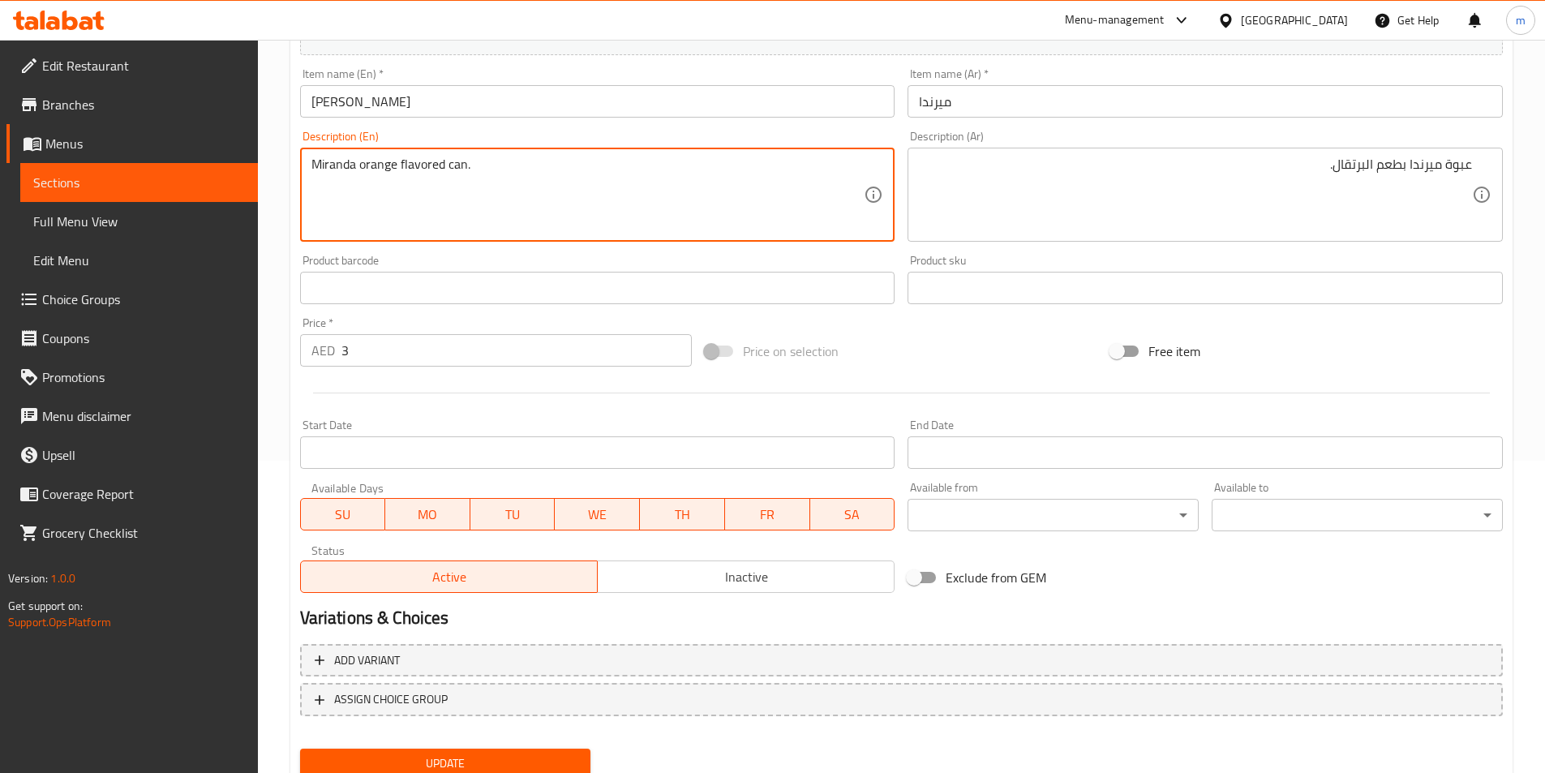
scroll to position [373, 0]
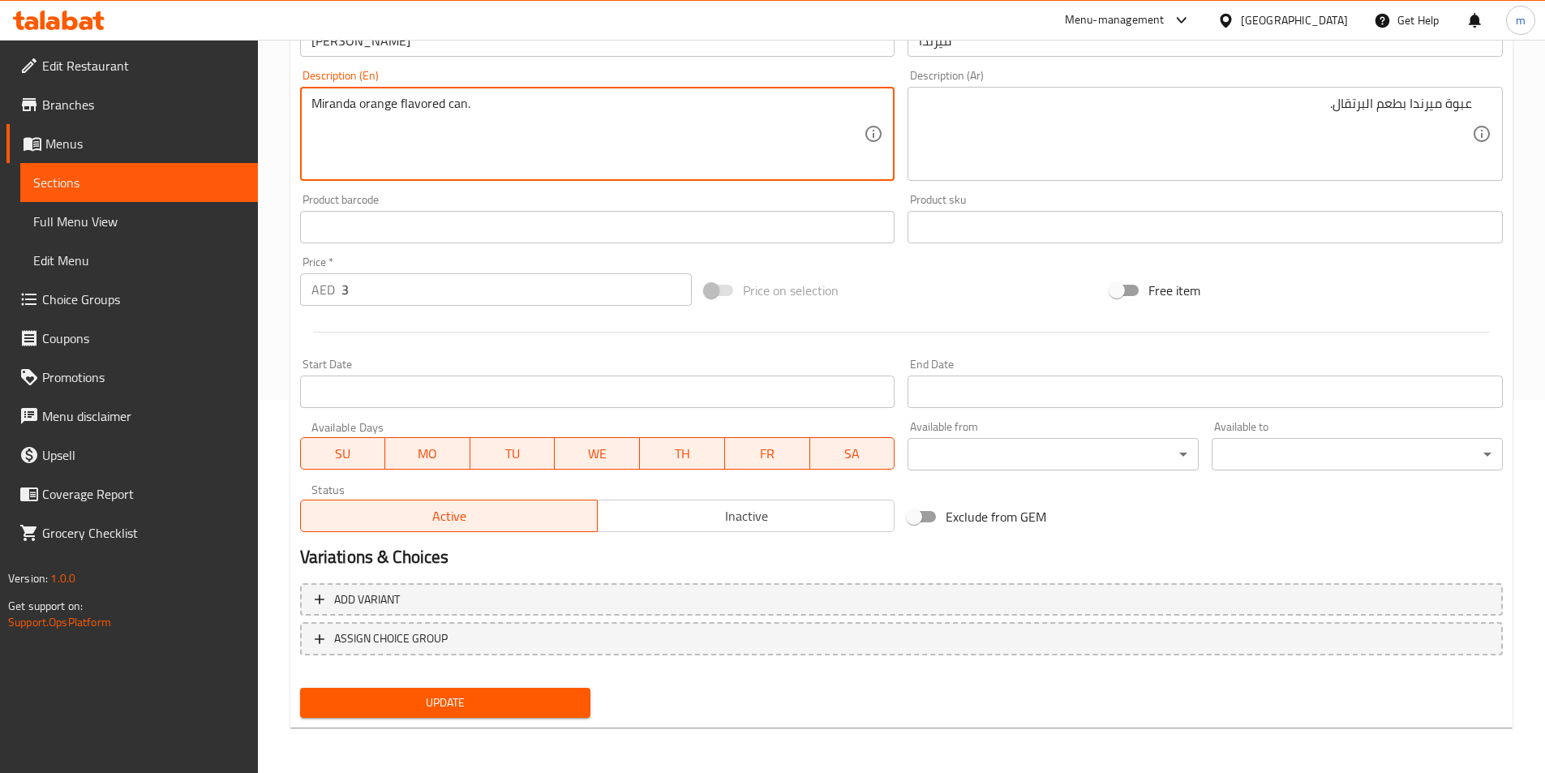
type textarea "Miranda orange flavored can."
click at [488, 704] on span "Update" at bounding box center [445, 703] width 265 height 20
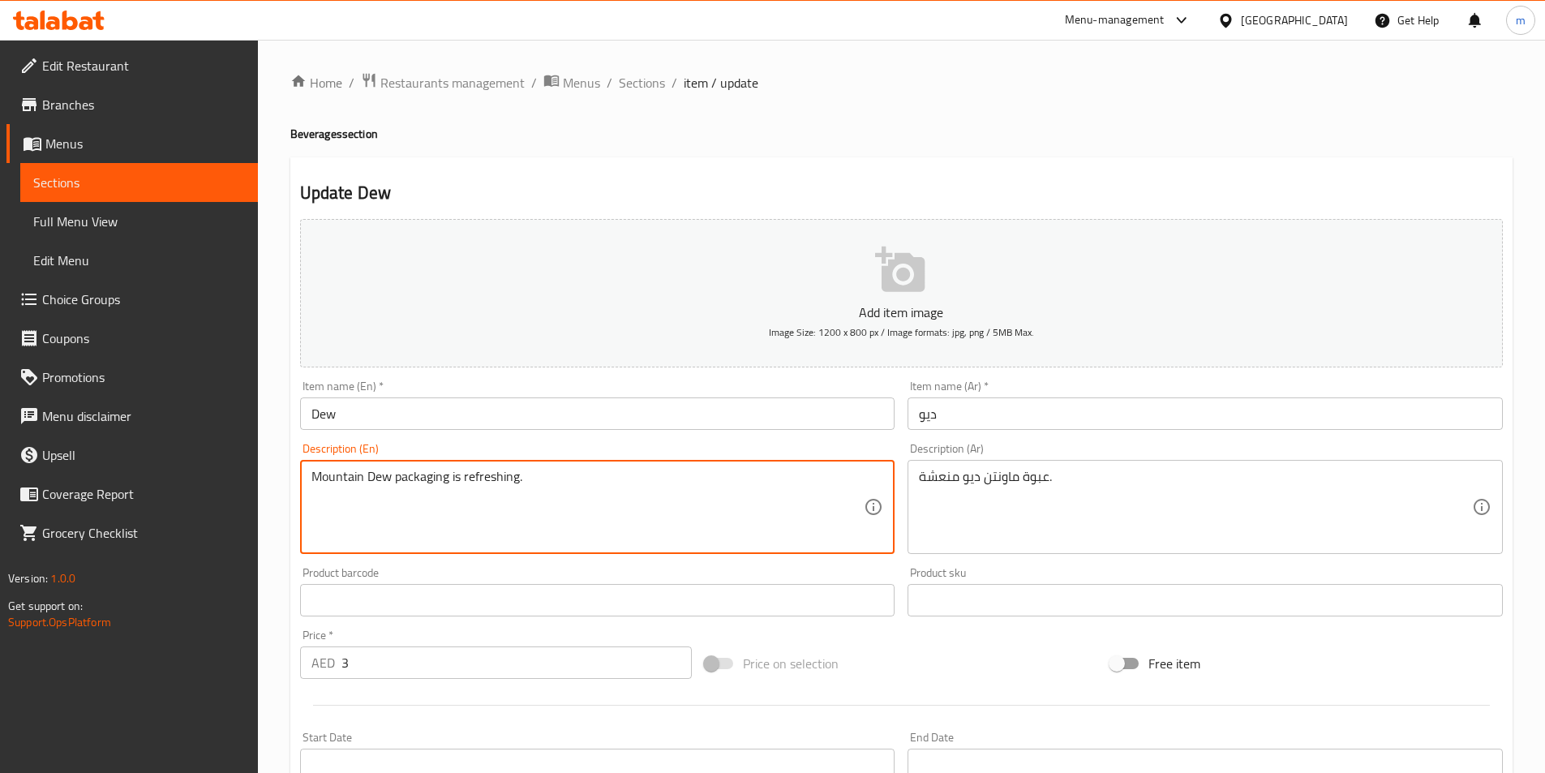
drag, startPoint x: 395, startPoint y: 479, endPoint x: 448, endPoint y: 505, distance: 58.4
click at [448, 505] on textarea "Mountain Dew can is refreshing." at bounding box center [588, 507] width 553 height 77
click at [518, 525] on textarea "Mountain Dew can is refreshing." at bounding box center [588, 507] width 553 height 77
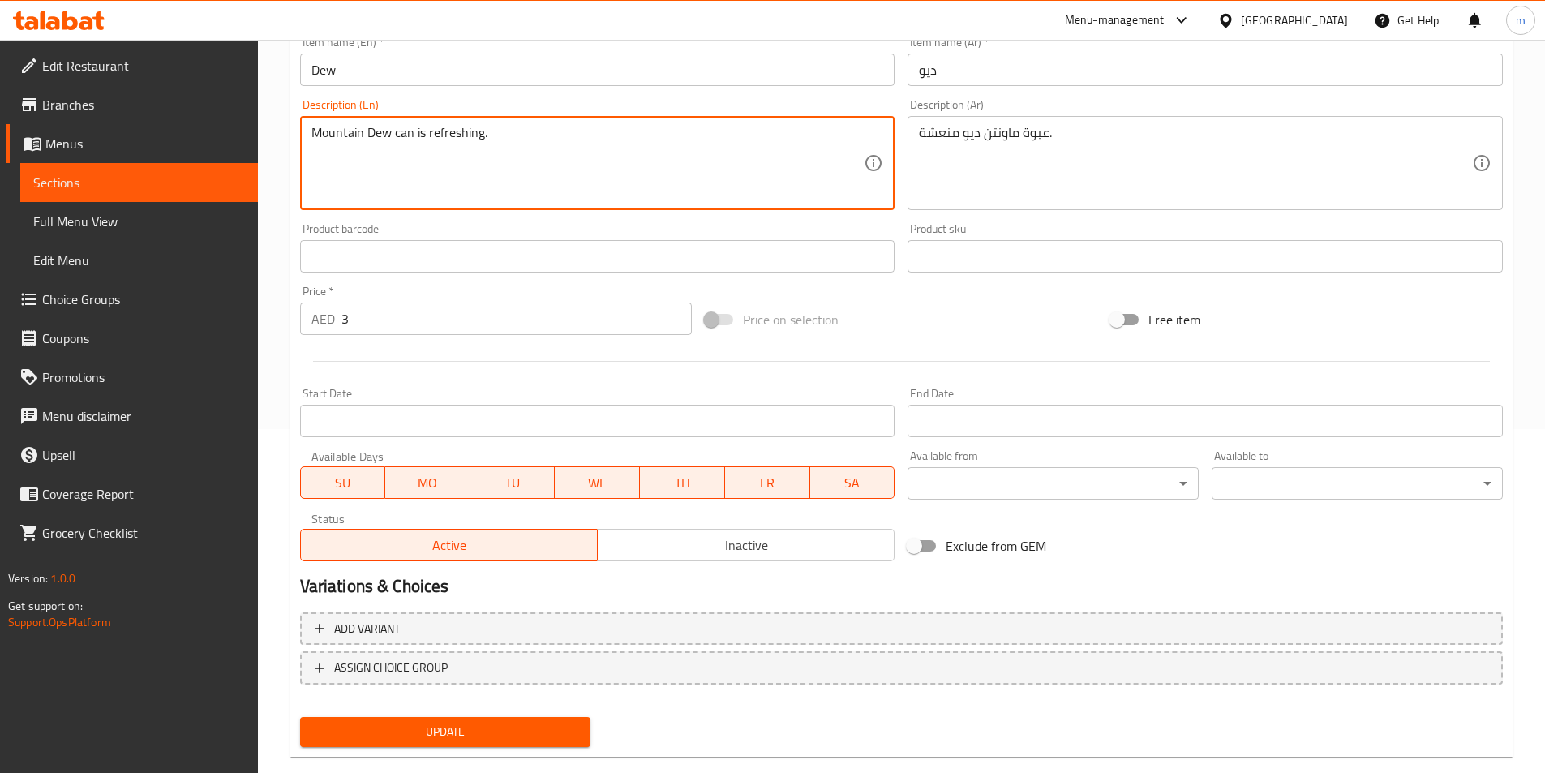
scroll to position [373, 0]
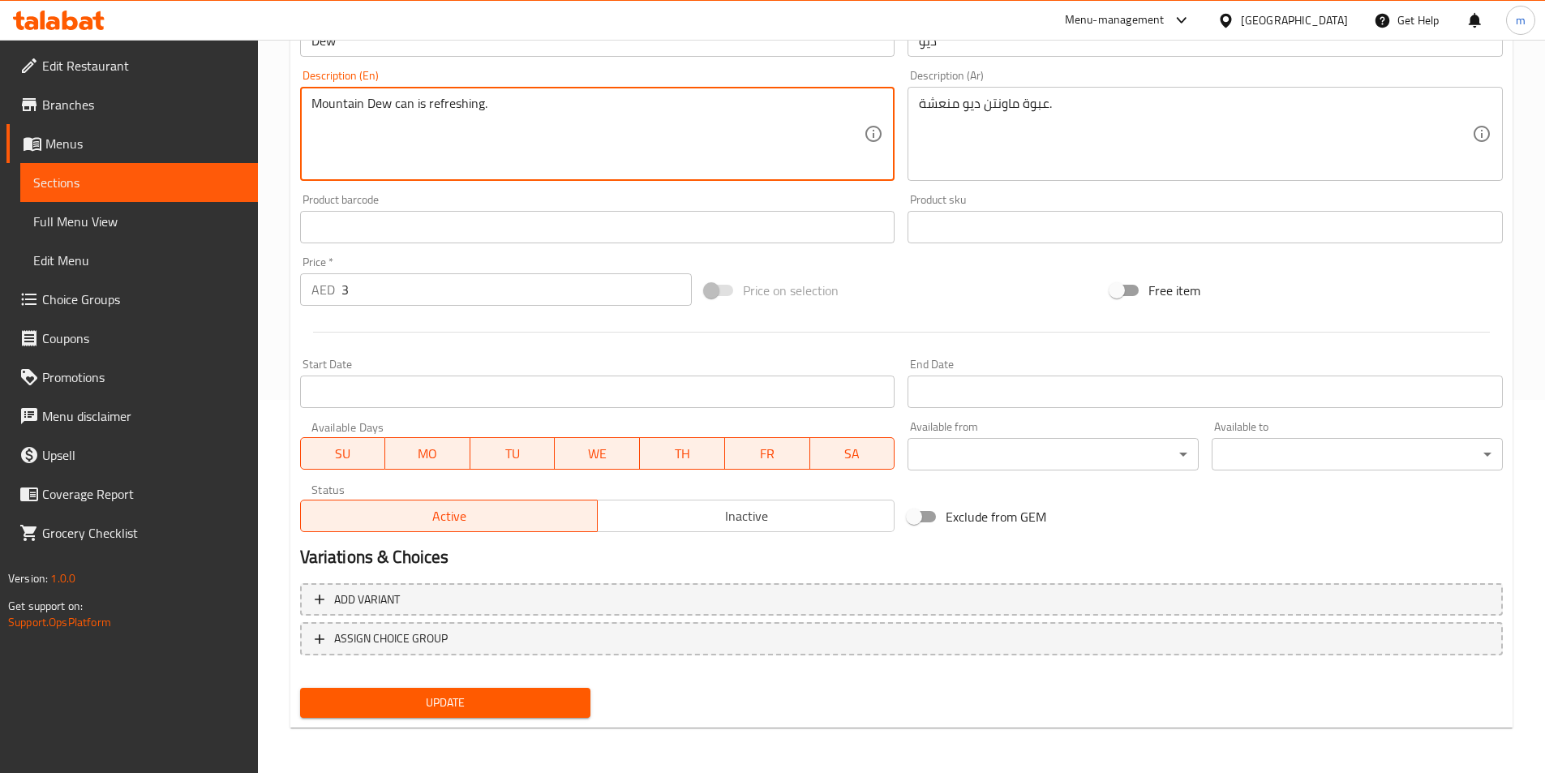
type textarea "Mountain Dew can is refreshing."
click at [538, 699] on span "Update" at bounding box center [445, 703] width 265 height 20
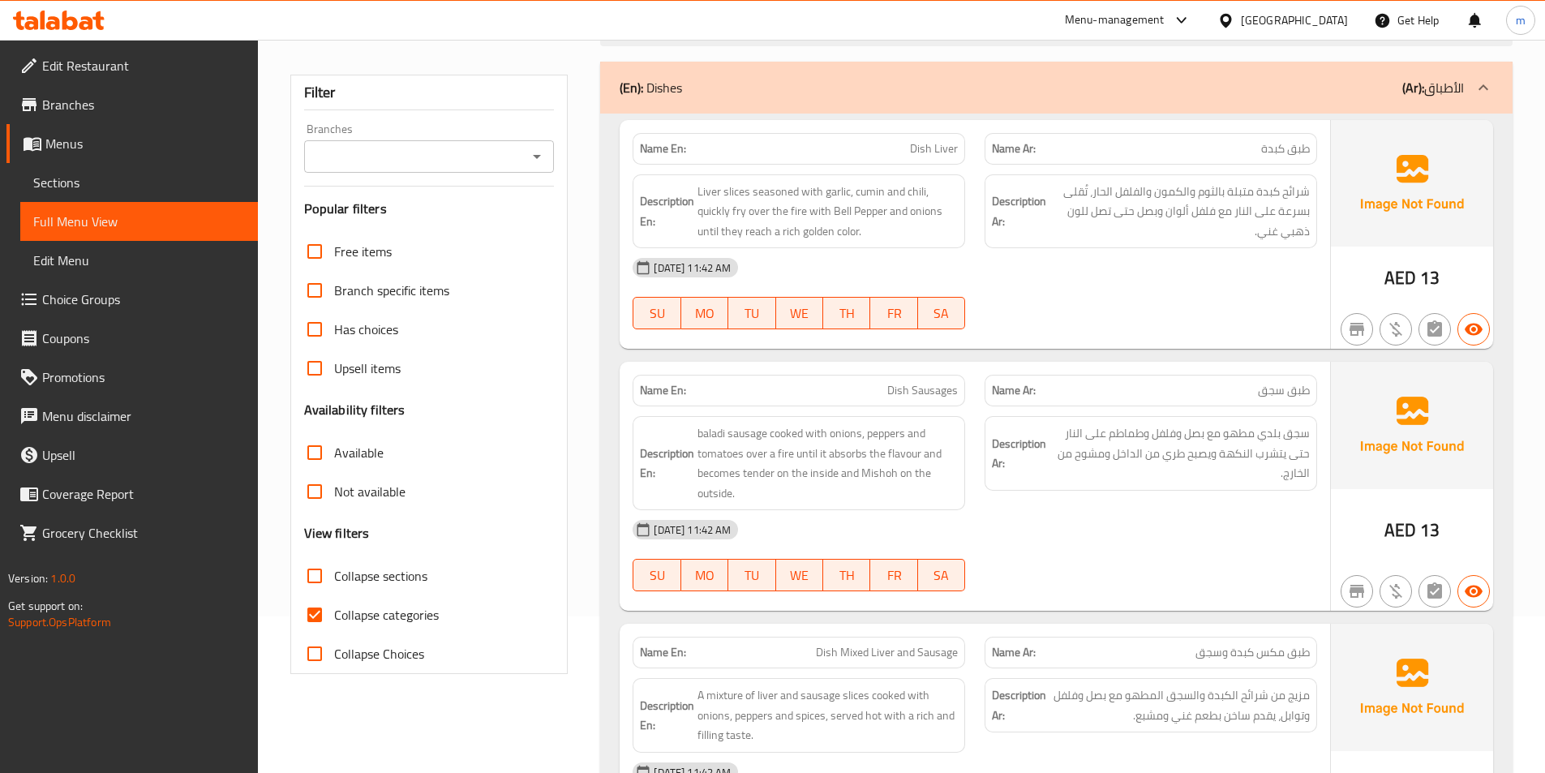
scroll to position [325, 0]
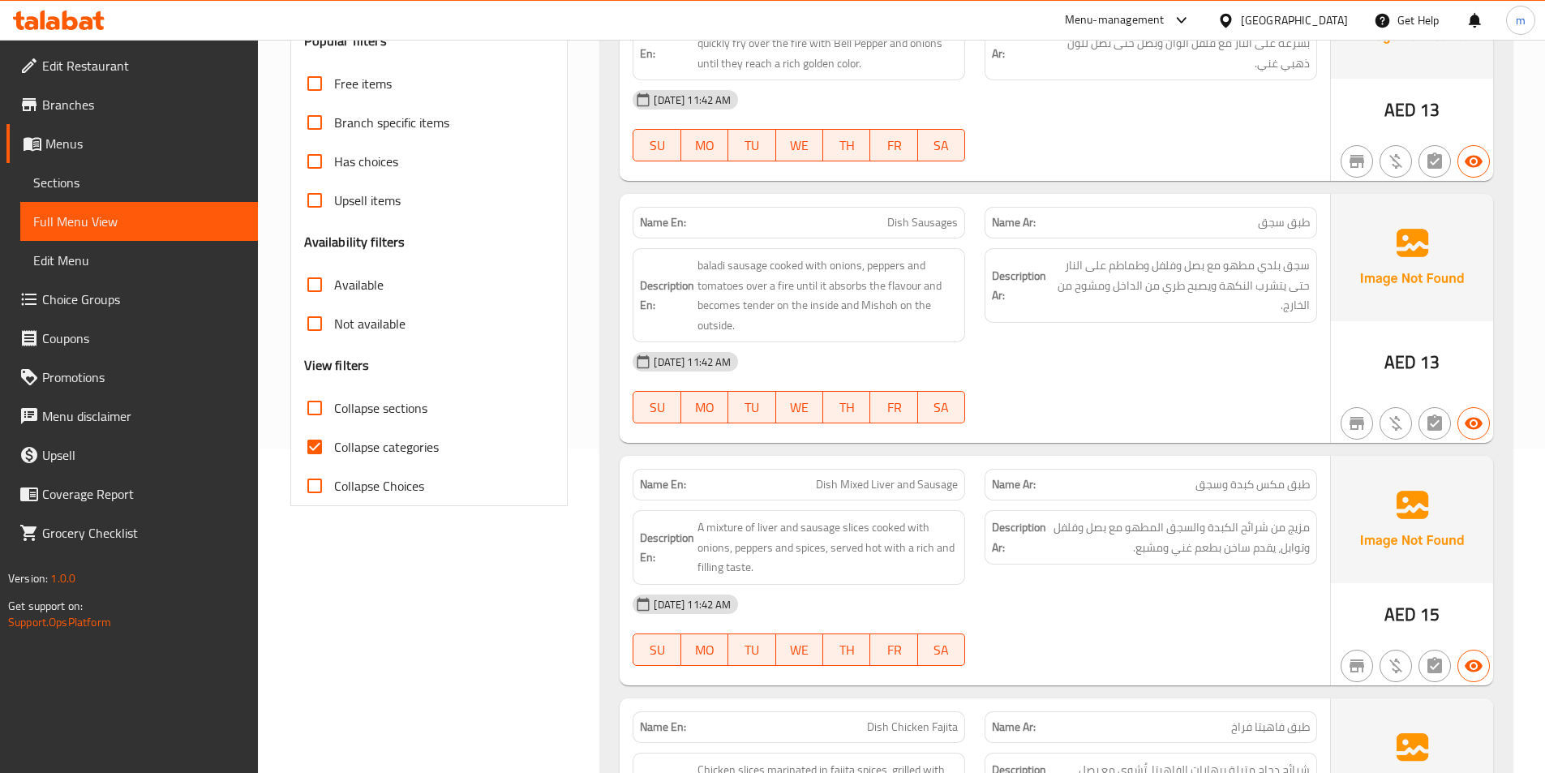
click at [407, 437] on span "Collapse categories" at bounding box center [386, 446] width 105 height 19
click at [334, 437] on input "Collapse categories" at bounding box center [314, 447] width 39 height 39
checkbox input "false"
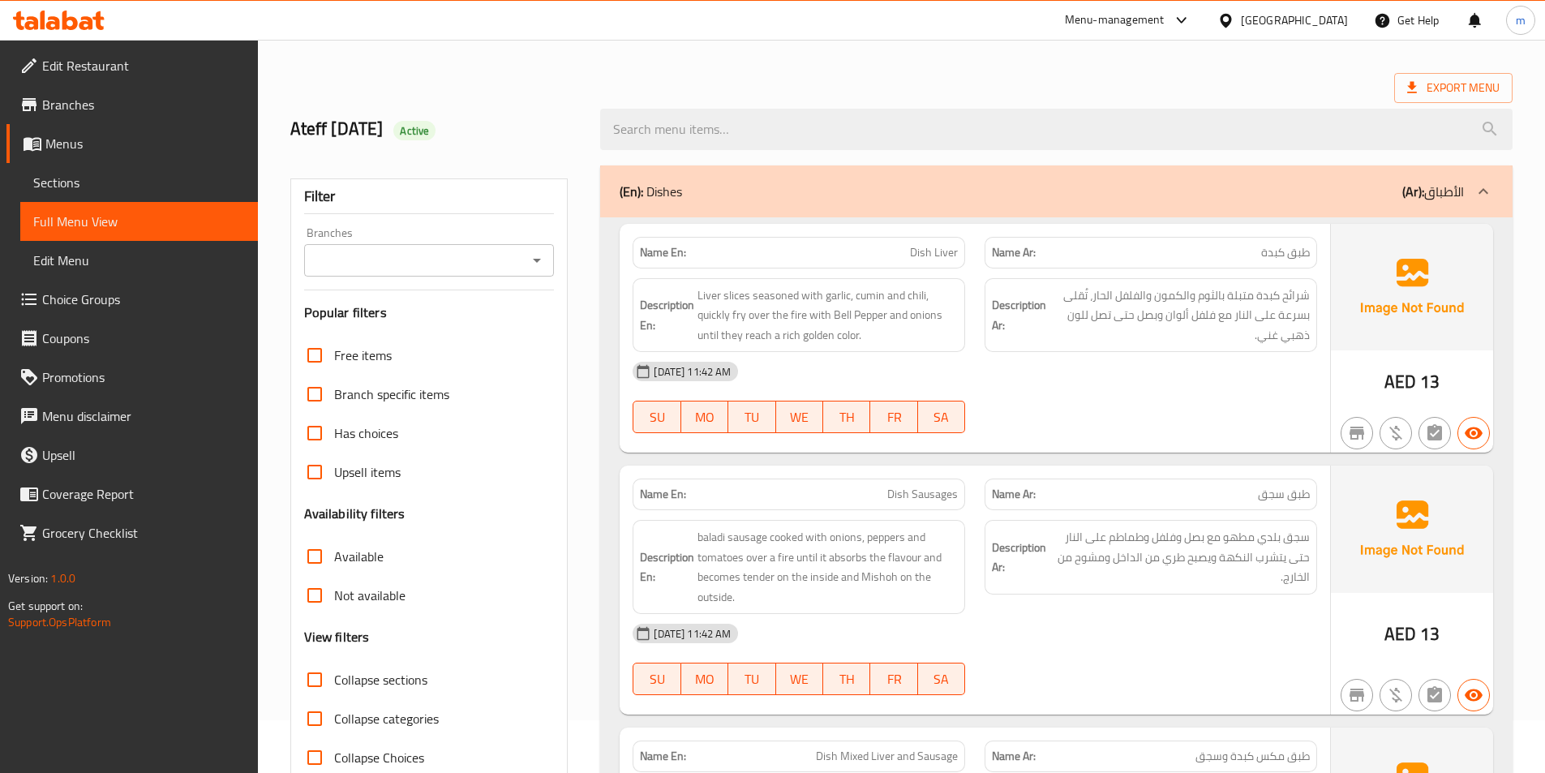
scroll to position [81, 0]
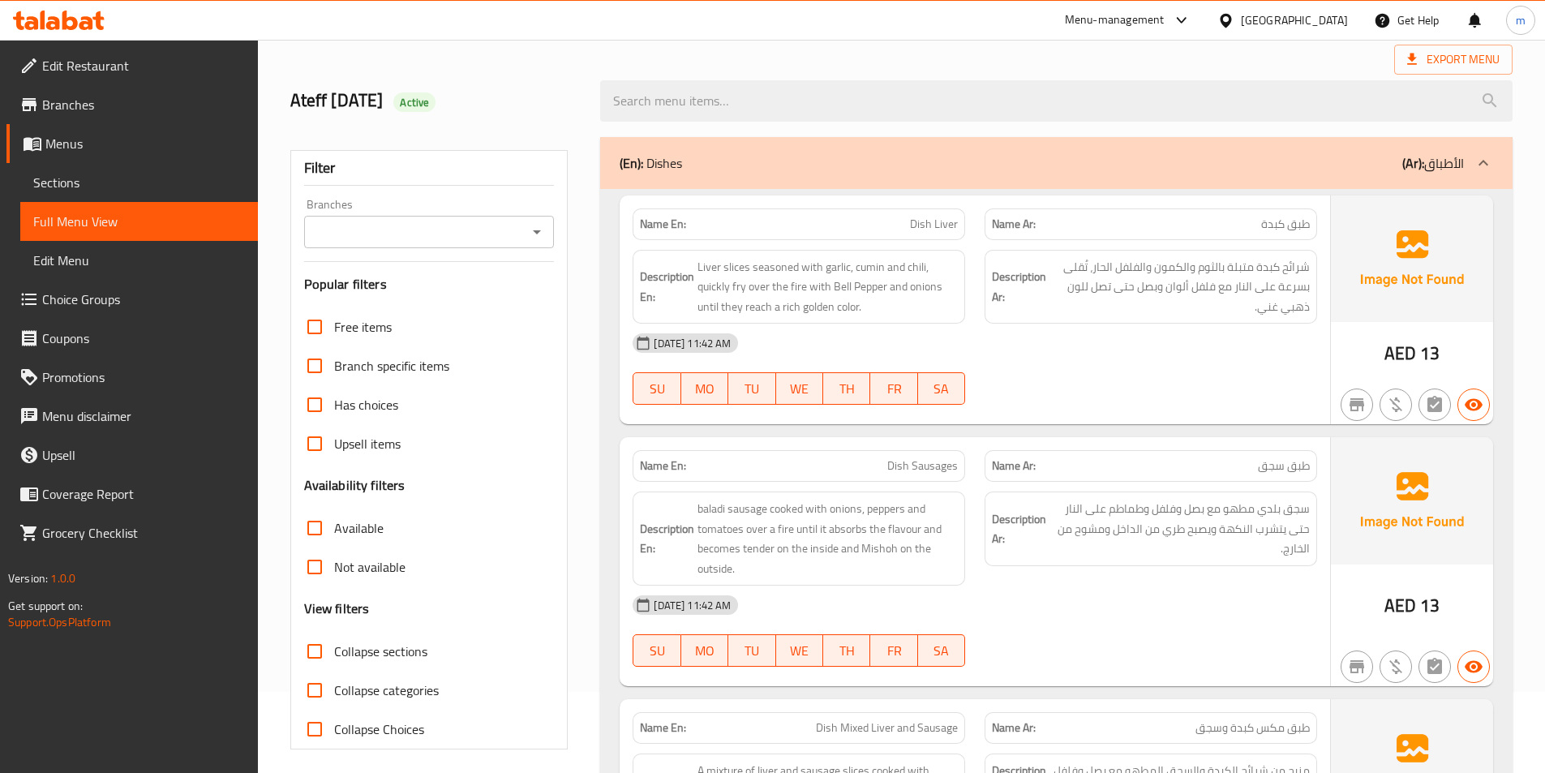
click at [1098, 187] on div "(En): Dishes (Ar): الأطباق" at bounding box center [1056, 163] width 913 height 52
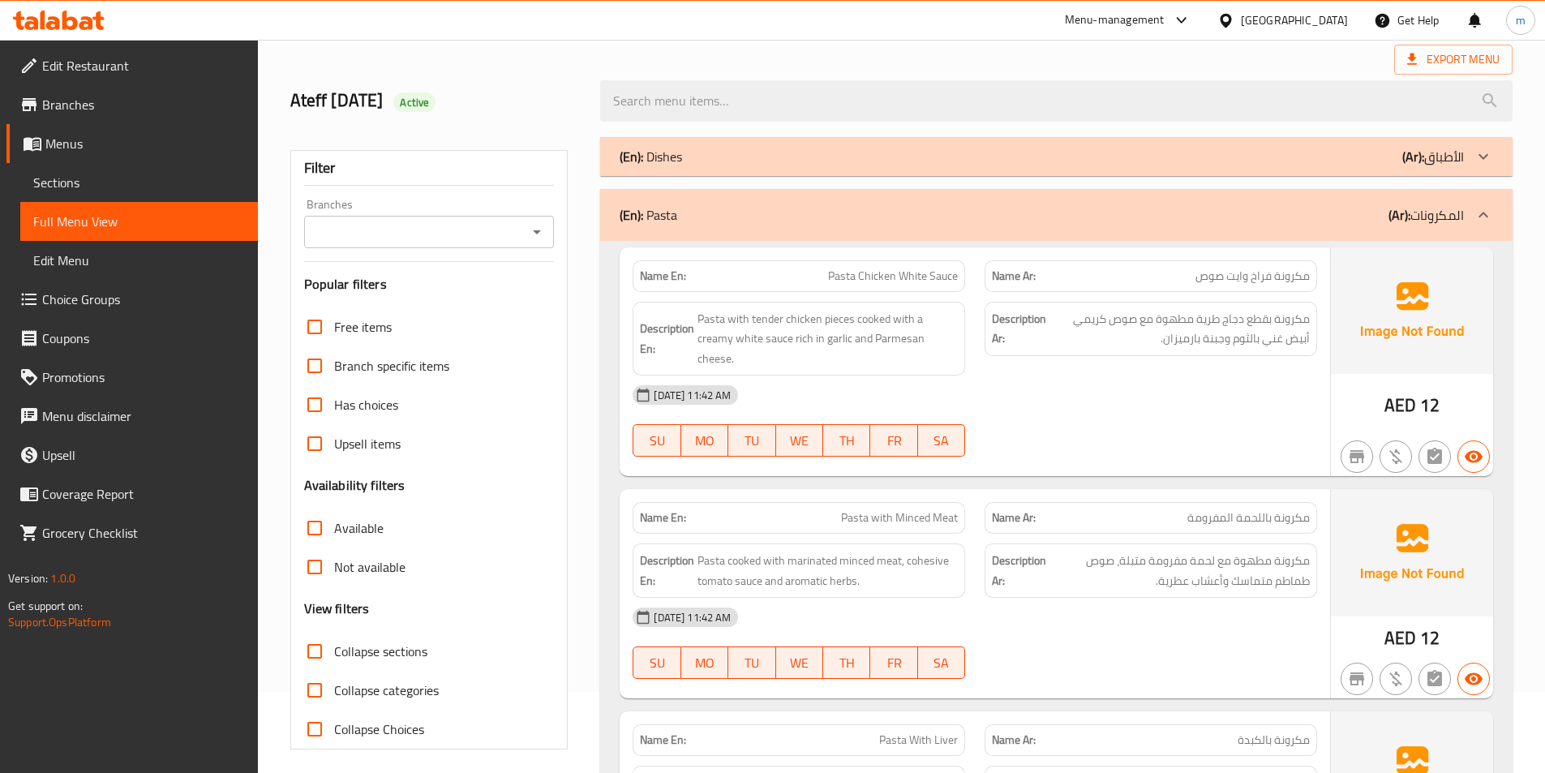
click at [1120, 199] on div "(En): Pasta (Ar): المكرونات" at bounding box center [1056, 215] width 913 height 52
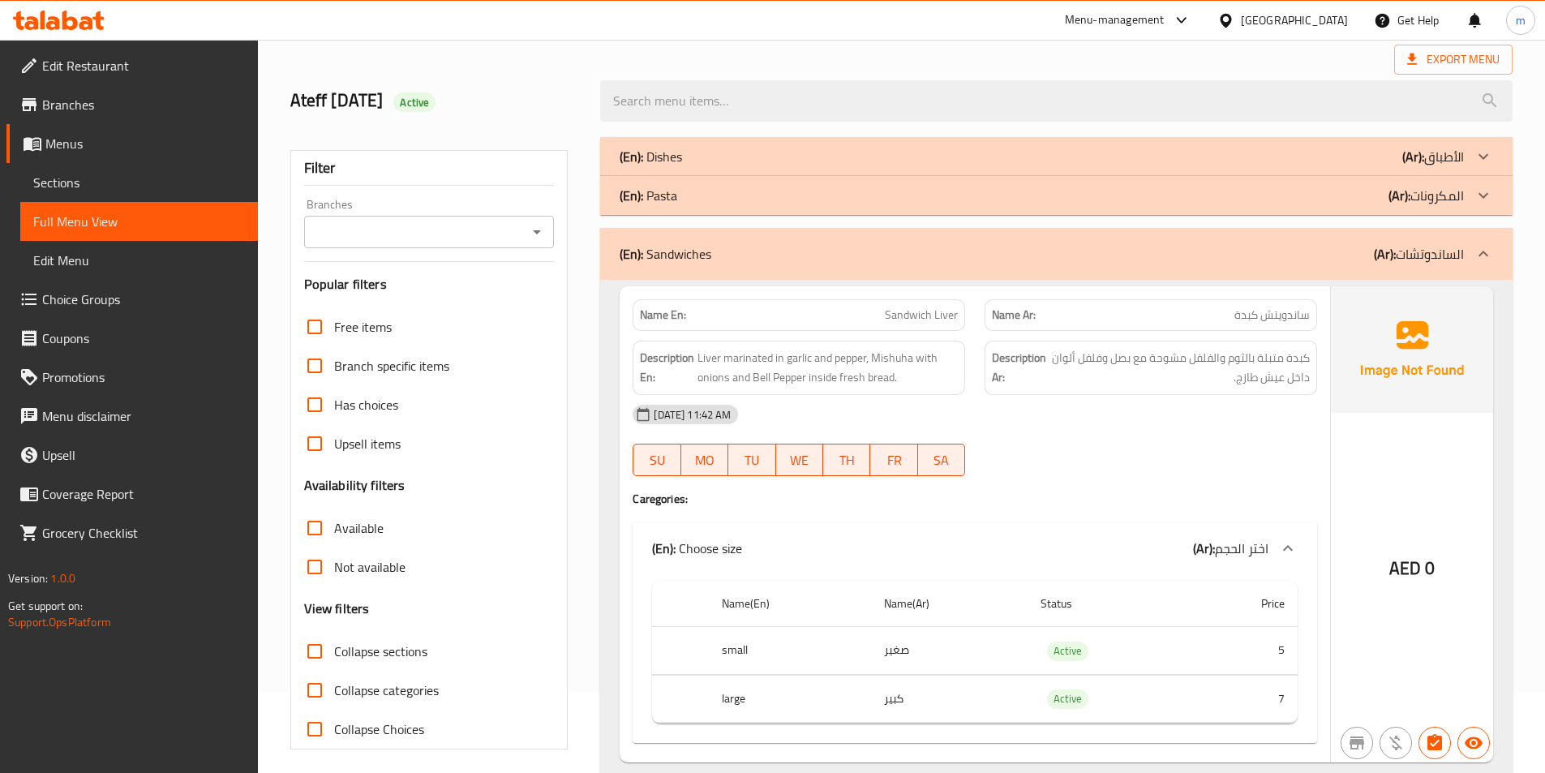
click at [1236, 264] on div "(En): Sandwiches (Ar): الساندوتشات" at bounding box center [1056, 254] width 913 height 52
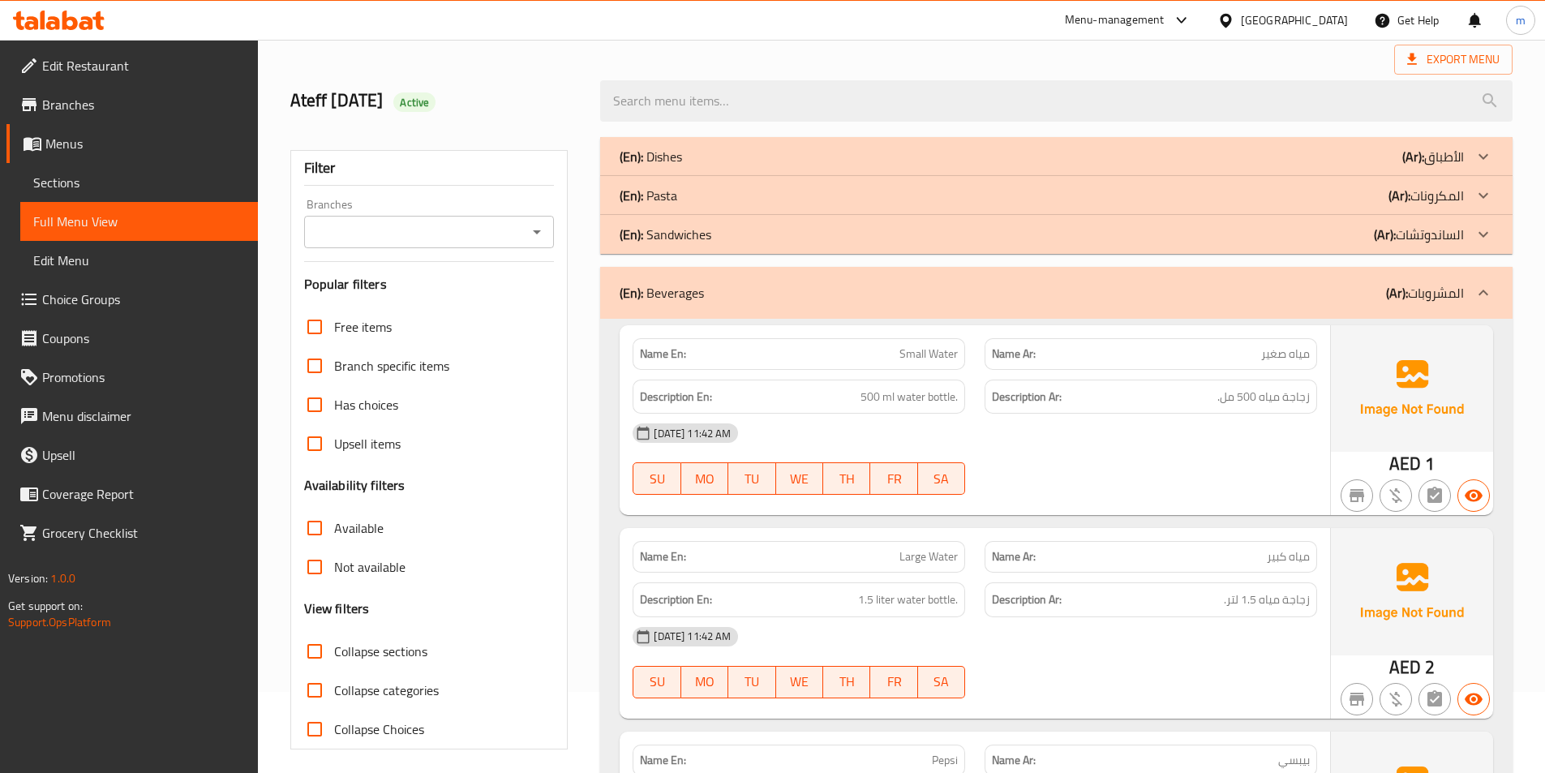
click at [1296, 288] on div "(En): Beverages (Ar): المشروبات" at bounding box center [1042, 292] width 845 height 19
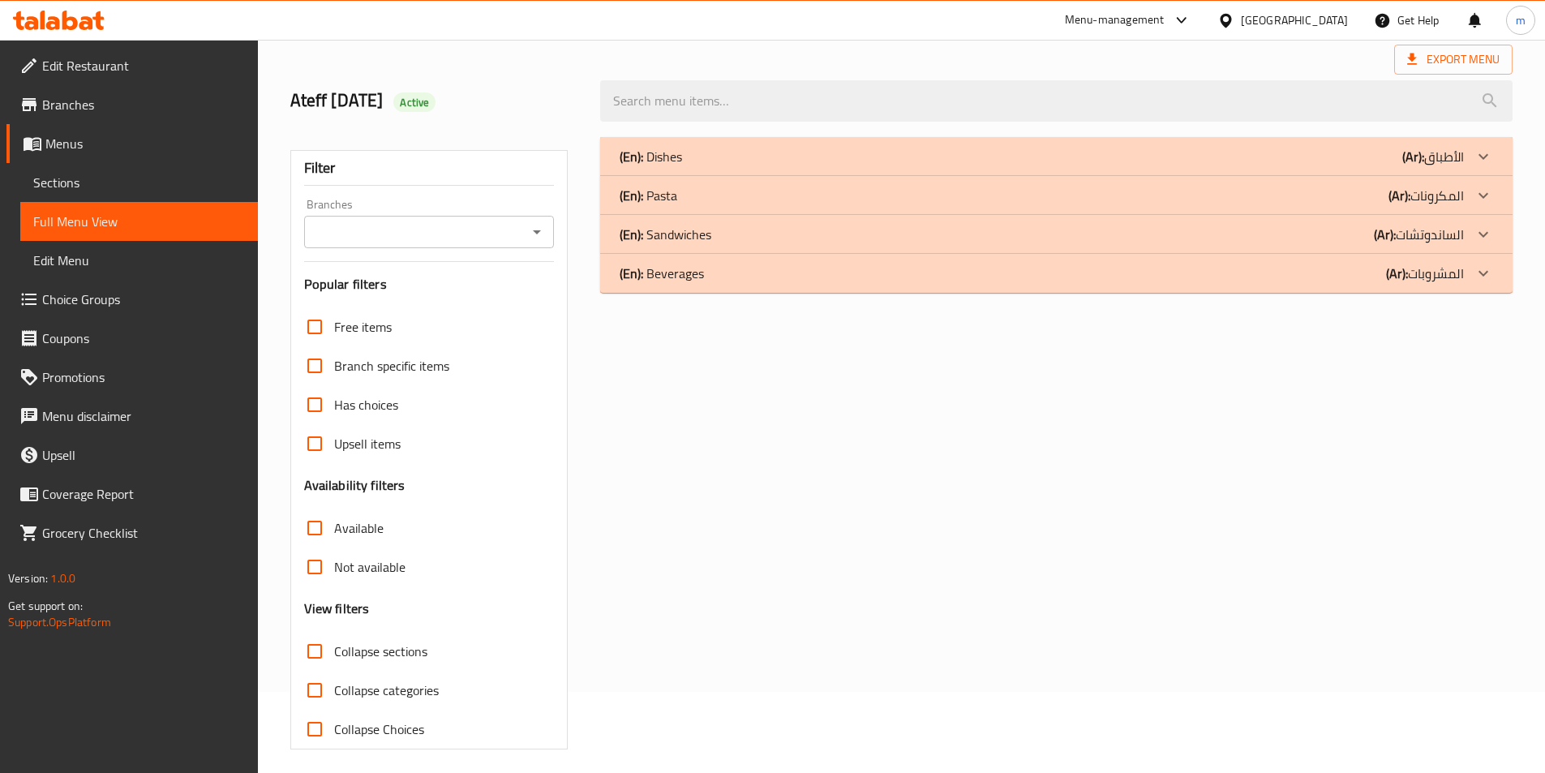
click at [1270, 159] on div "(En): Dishes (Ar): الأطباق" at bounding box center [1042, 156] width 845 height 19
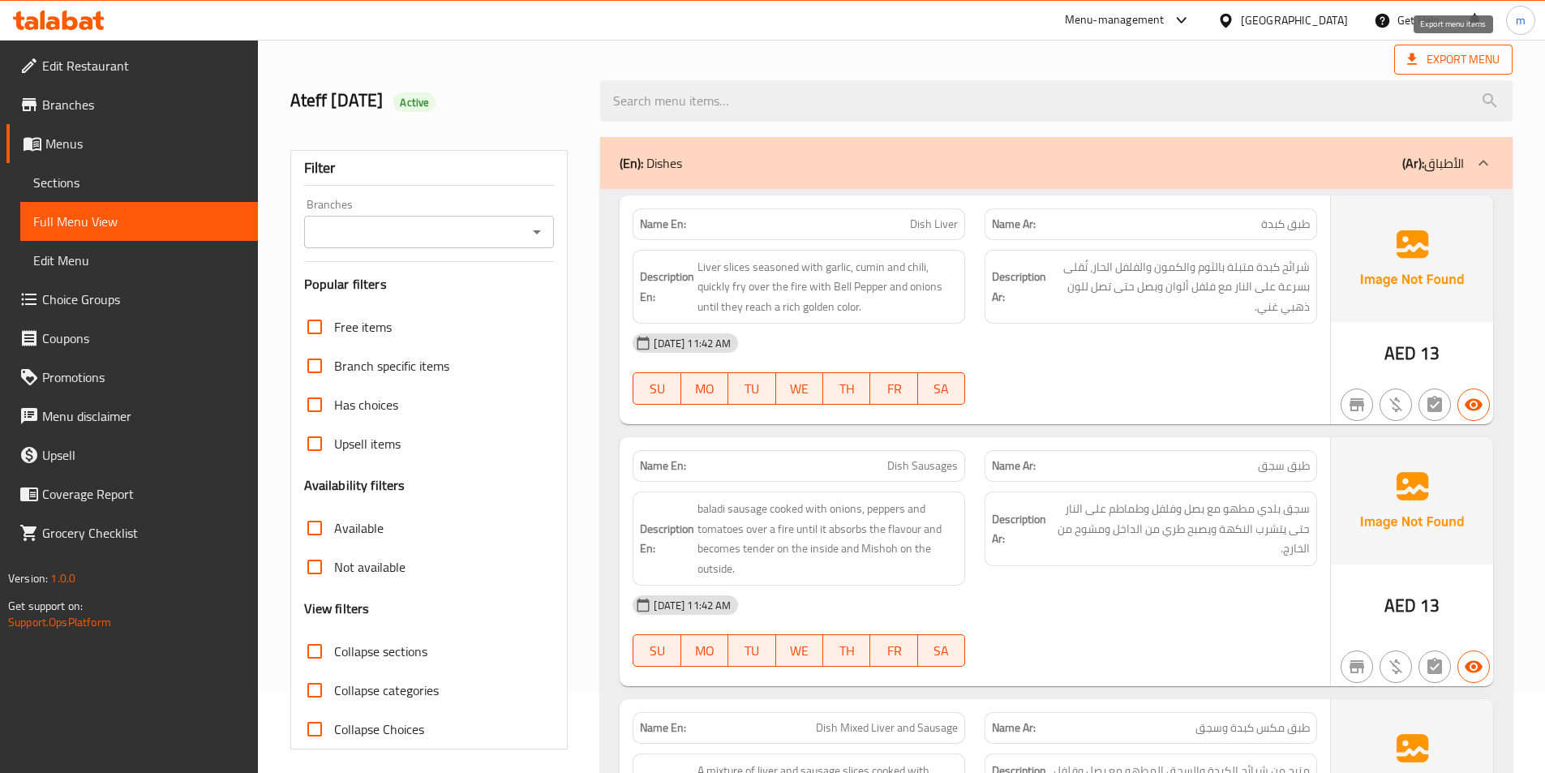
click at [1426, 71] on span "Export Menu" at bounding box center [1454, 60] width 118 height 30
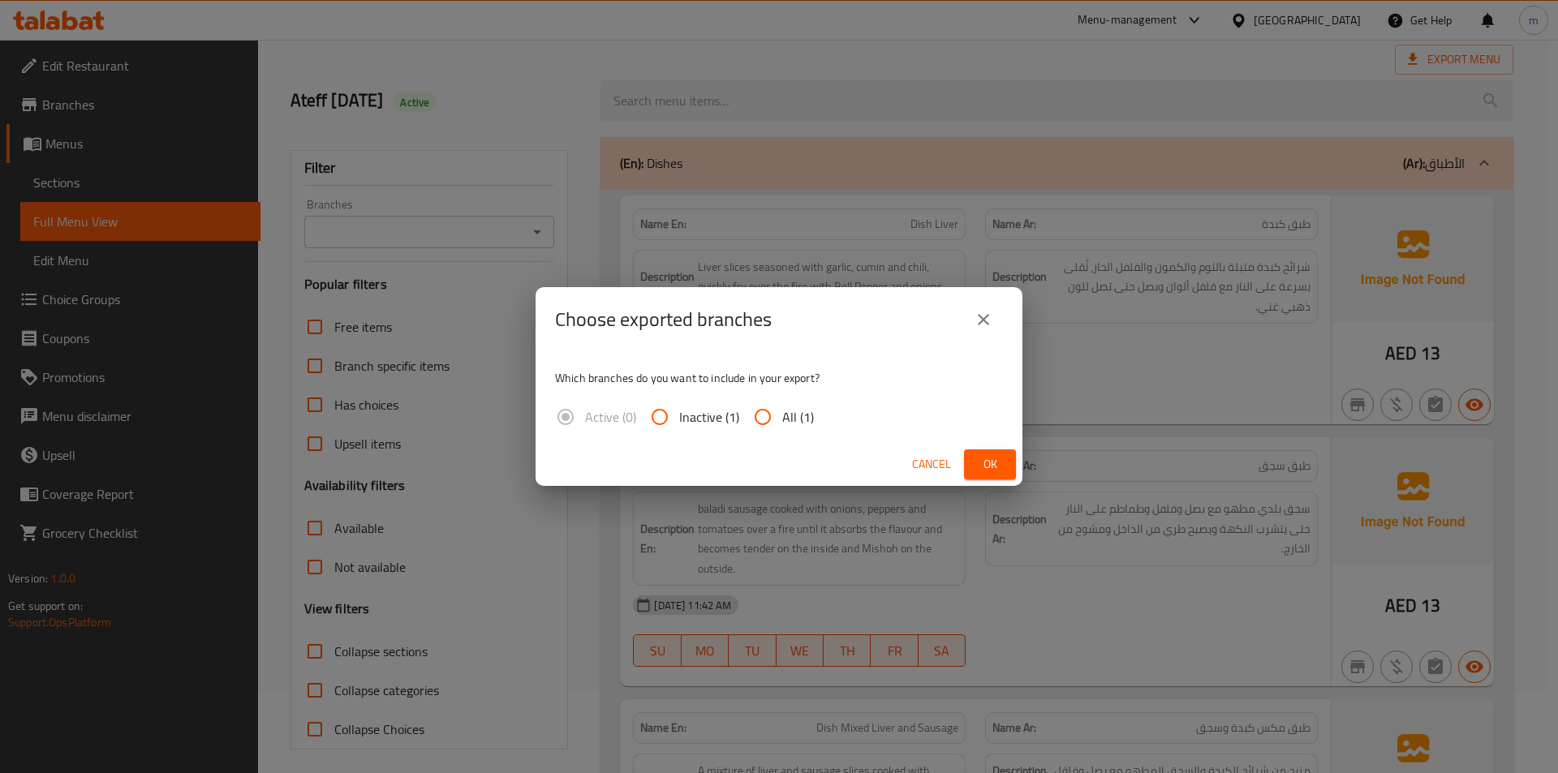
click at [759, 420] on input "All (1)" at bounding box center [762, 417] width 39 height 39
radio input "true"
click at [986, 462] on span "Ok" at bounding box center [990, 464] width 26 height 20
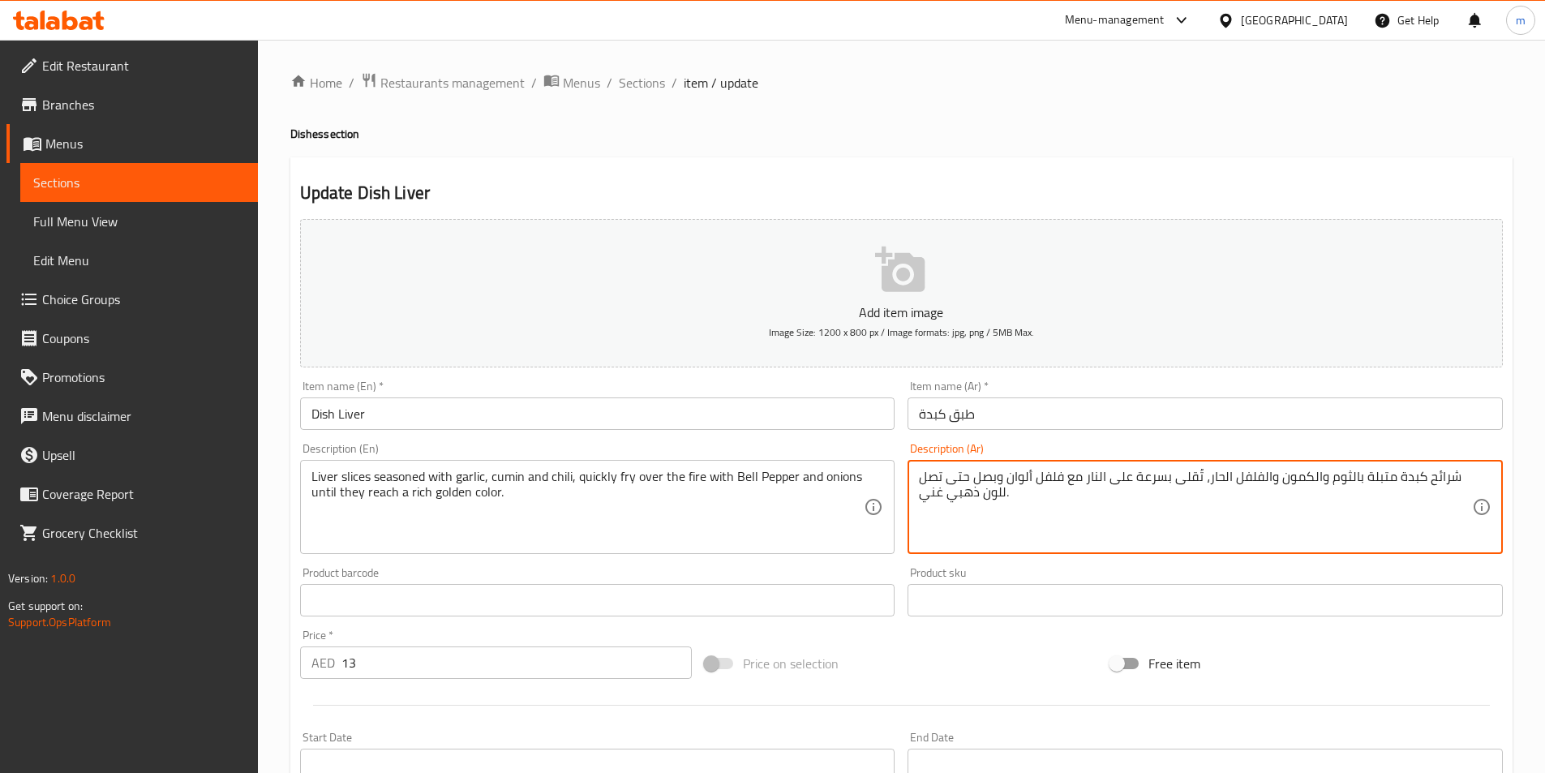
drag, startPoint x: 1004, startPoint y: 479, endPoint x: 1060, endPoint y: 486, distance: 56.4
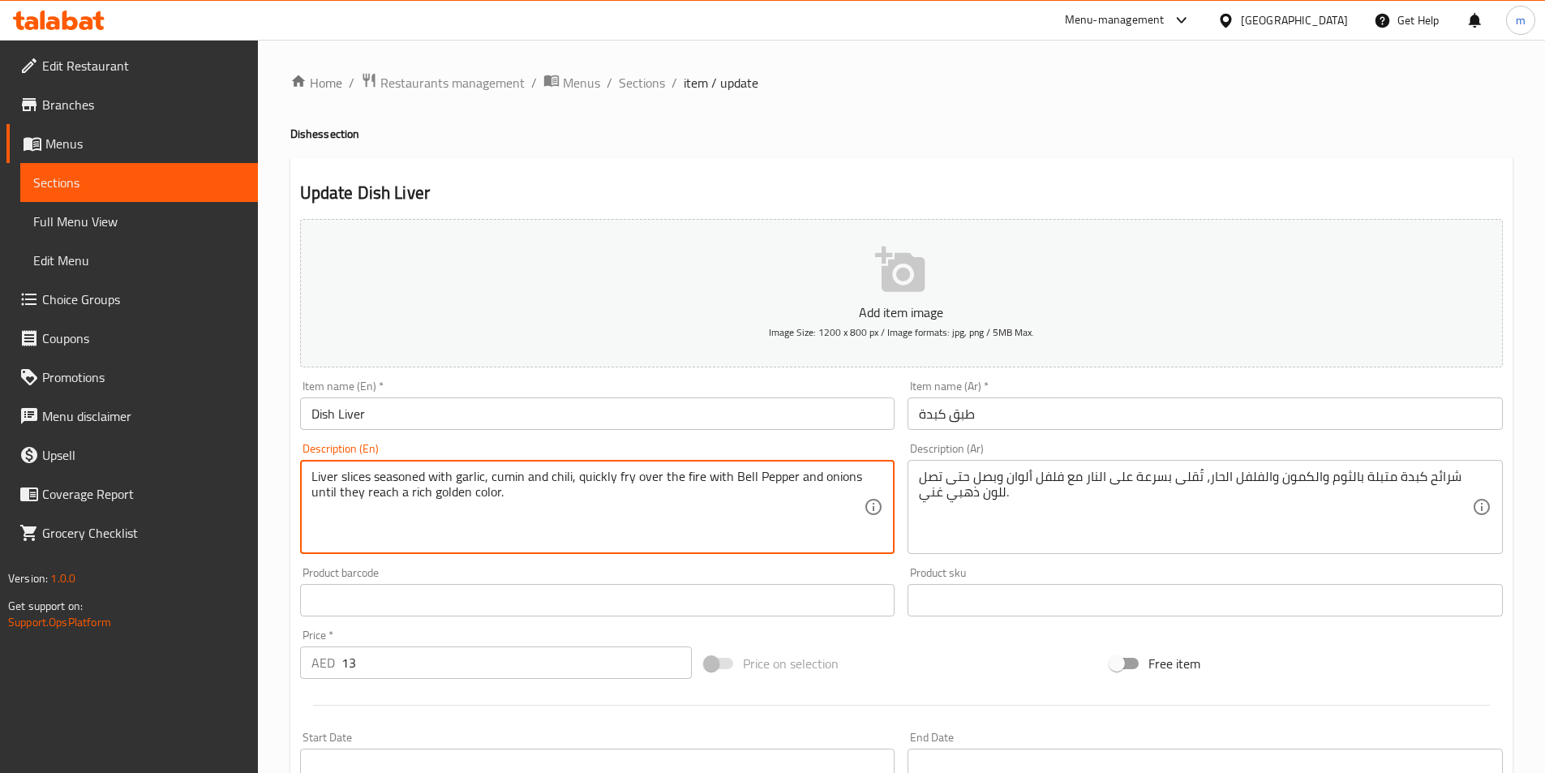
drag, startPoint x: 729, startPoint y: 475, endPoint x: 750, endPoint y: 485, distance: 24.3
click at [750, 485] on textarea "Liver slices seasoned with garlic, cumin and chili, quickly fry over the fire w…" at bounding box center [588, 507] width 553 height 77
click at [754, 475] on textarea "Liver slices seasoned with garlic, cumin and chili, quickly fry over the fire w…" at bounding box center [588, 507] width 553 height 77
drag, startPoint x: 733, startPoint y: 479, endPoint x: 798, endPoint y: 482, distance: 65.8
click at [798, 482] on textarea "Liver slices seasoned with garlic, cumin and chili, quickly fry over the fire w…" at bounding box center [588, 507] width 553 height 77
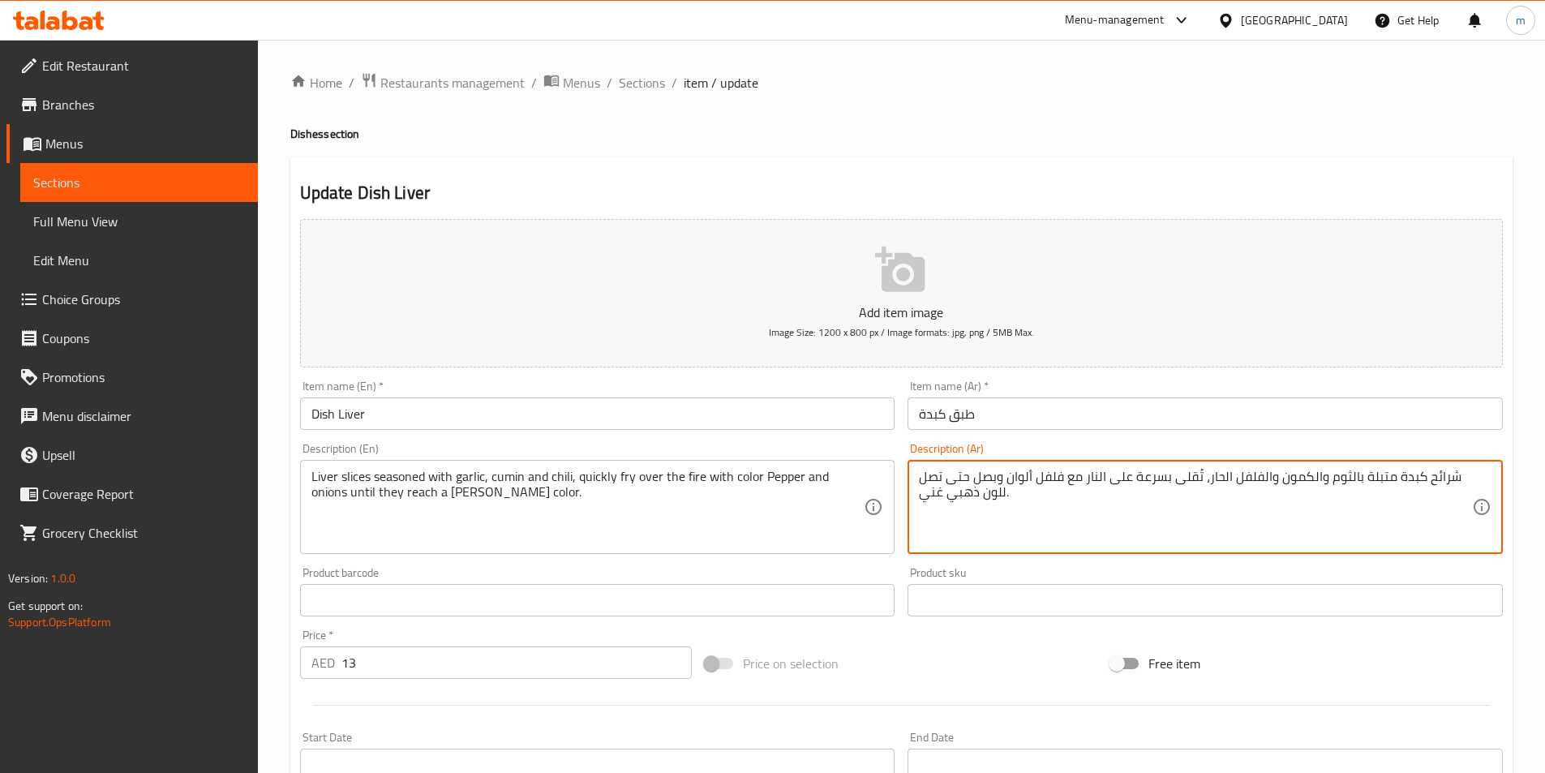
drag, startPoint x: 1005, startPoint y: 481, endPoint x: 1059, endPoint y: 487, distance: 53.8
click at [1006, 478] on textarea "شرائح كبدة متبلة بالثوم والكمون والفلفل الحار، تُقلى بسرعة على النار مع فلفل أل…" at bounding box center [1195, 507] width 553 height 77
click at [1007, 479] on textarea "شرائح كبدة متبلة بالثوم والكمون والفلفل الحار، تُقلى بسرعة على النار مع فلفل أل…" at bounding box center [1195, 507] width 553 height 77
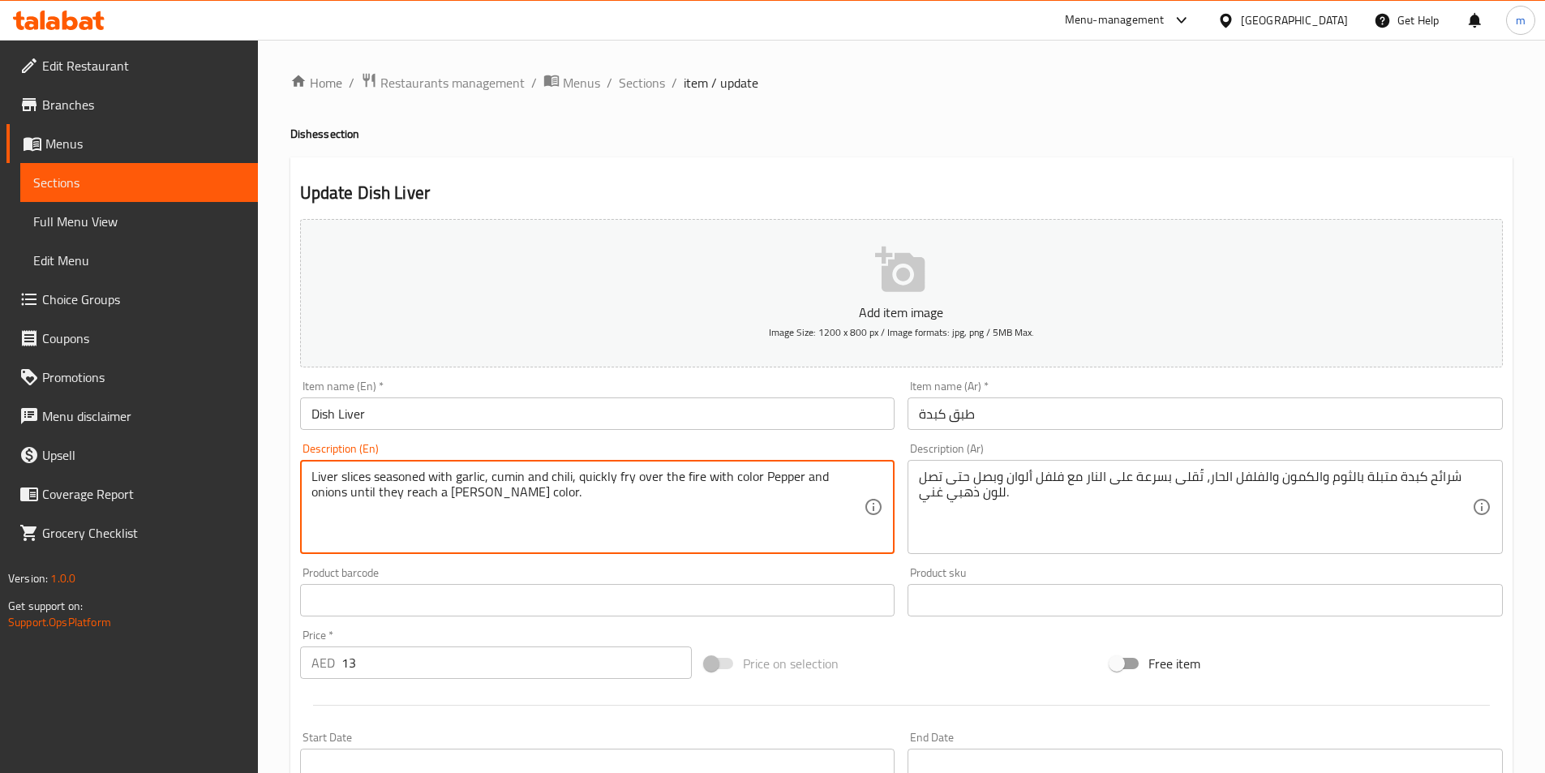
drag, startPoint x: 730, startPoint y: 478, endPoint x: 798, endPoint y: 479, distance: 68.2
paste textarea "ed peppers"
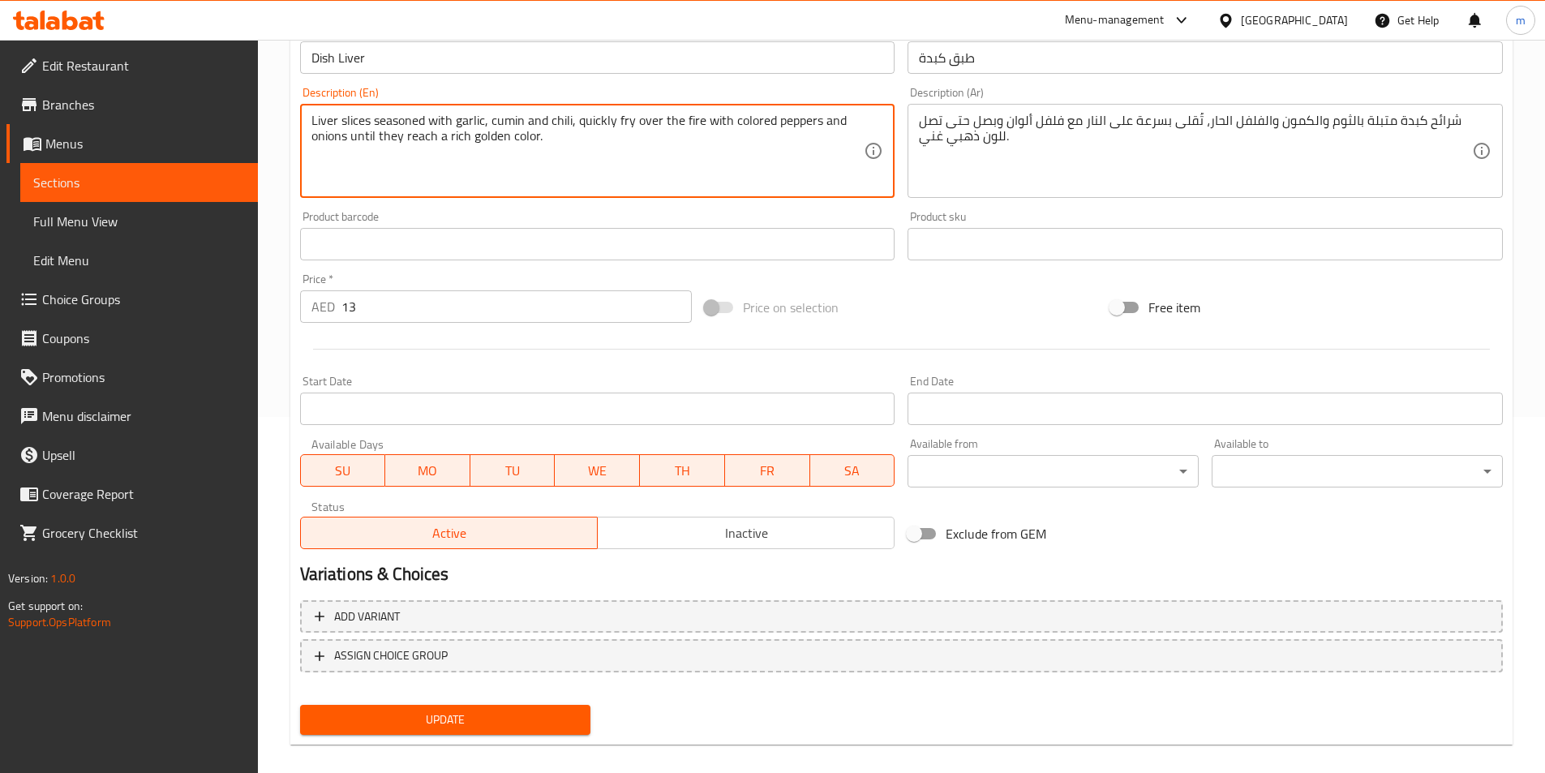
scroll to position [373, 0]
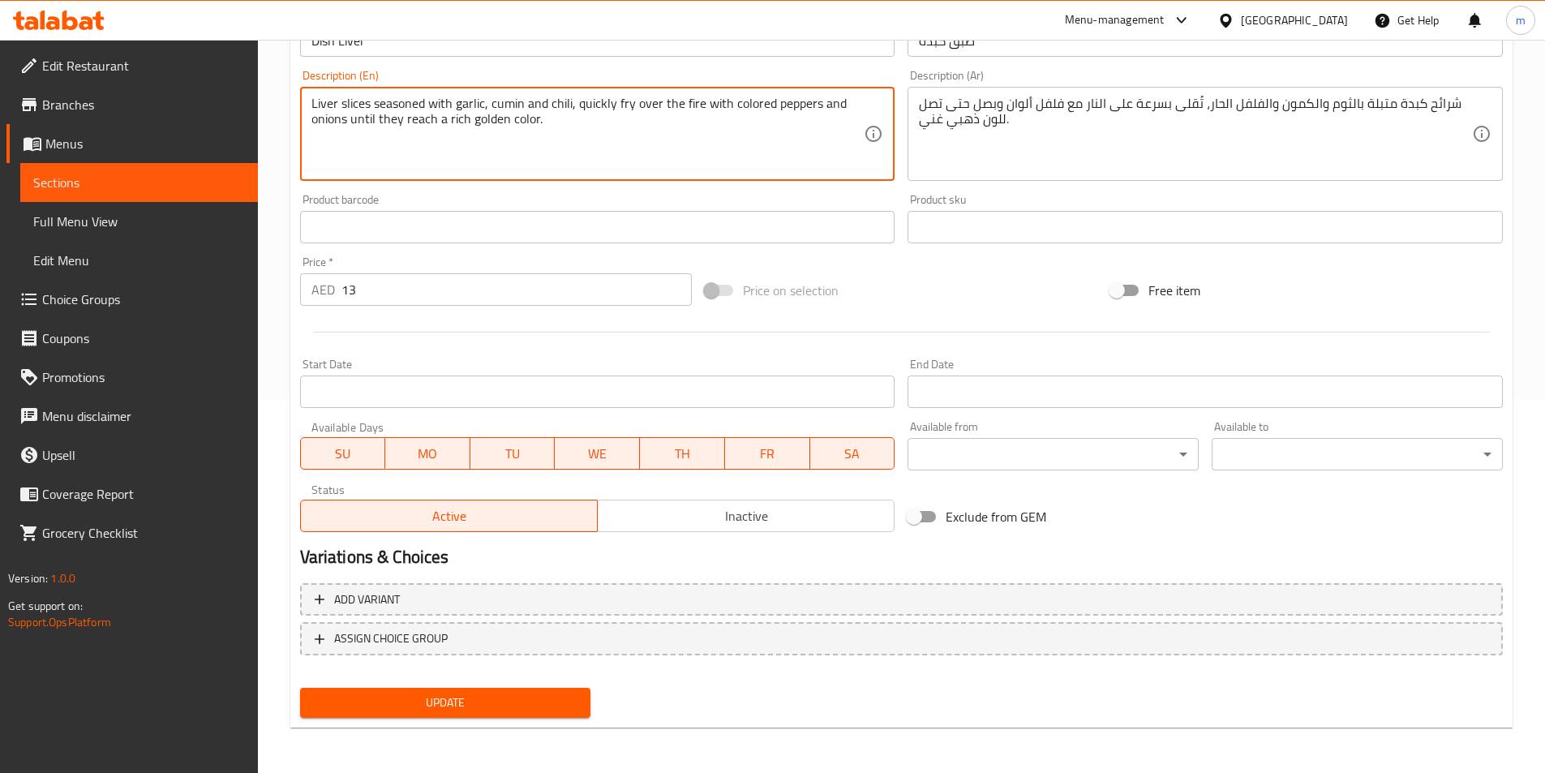
type textarea "Liver slices seasoned with garlic, cumin and chili, quickly fry over the fire w…"
click at [498, 708] on span "Update" at bounding box center [445, 703] width 265 height 20
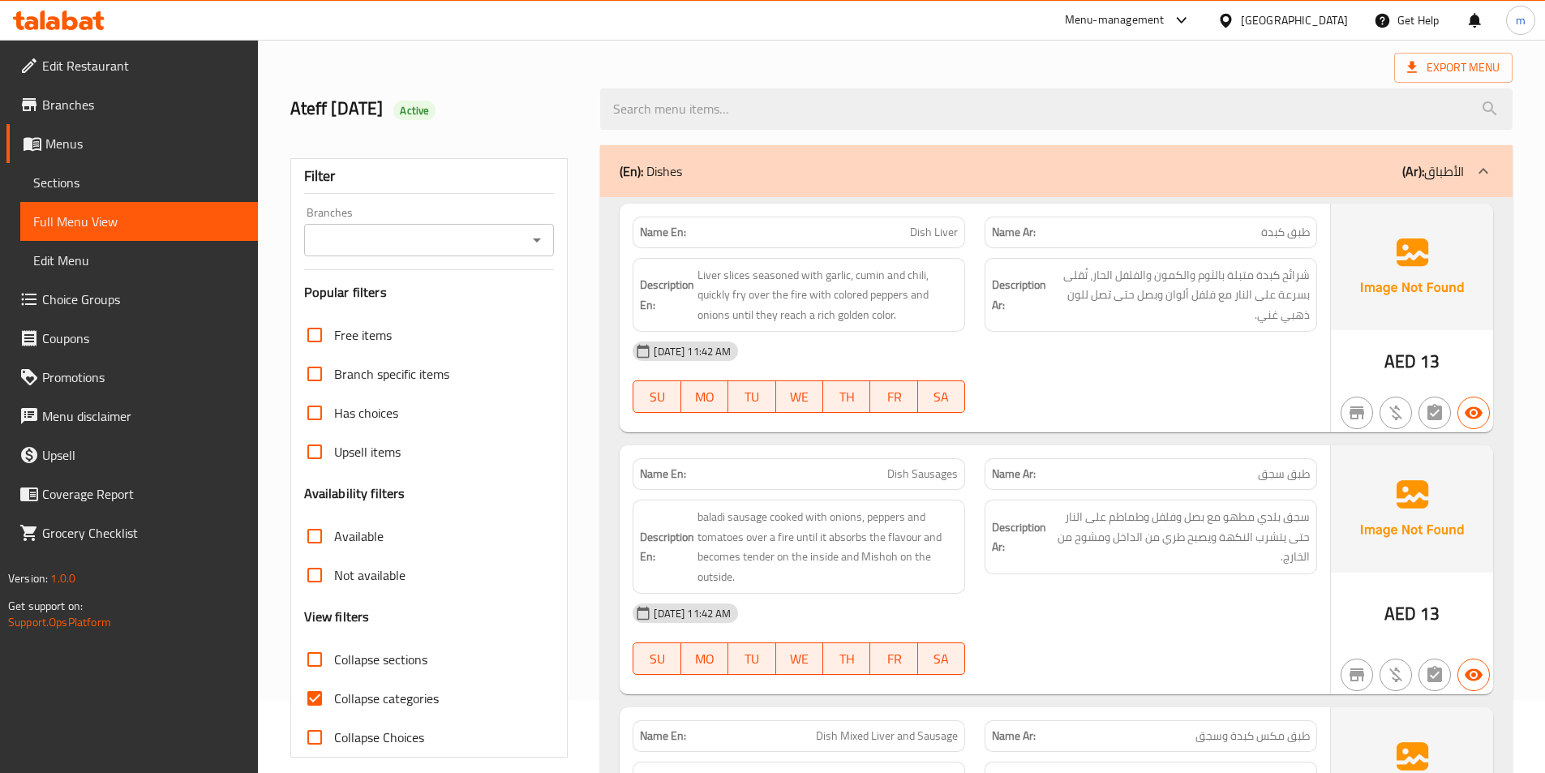
scroll to position [325, 0]
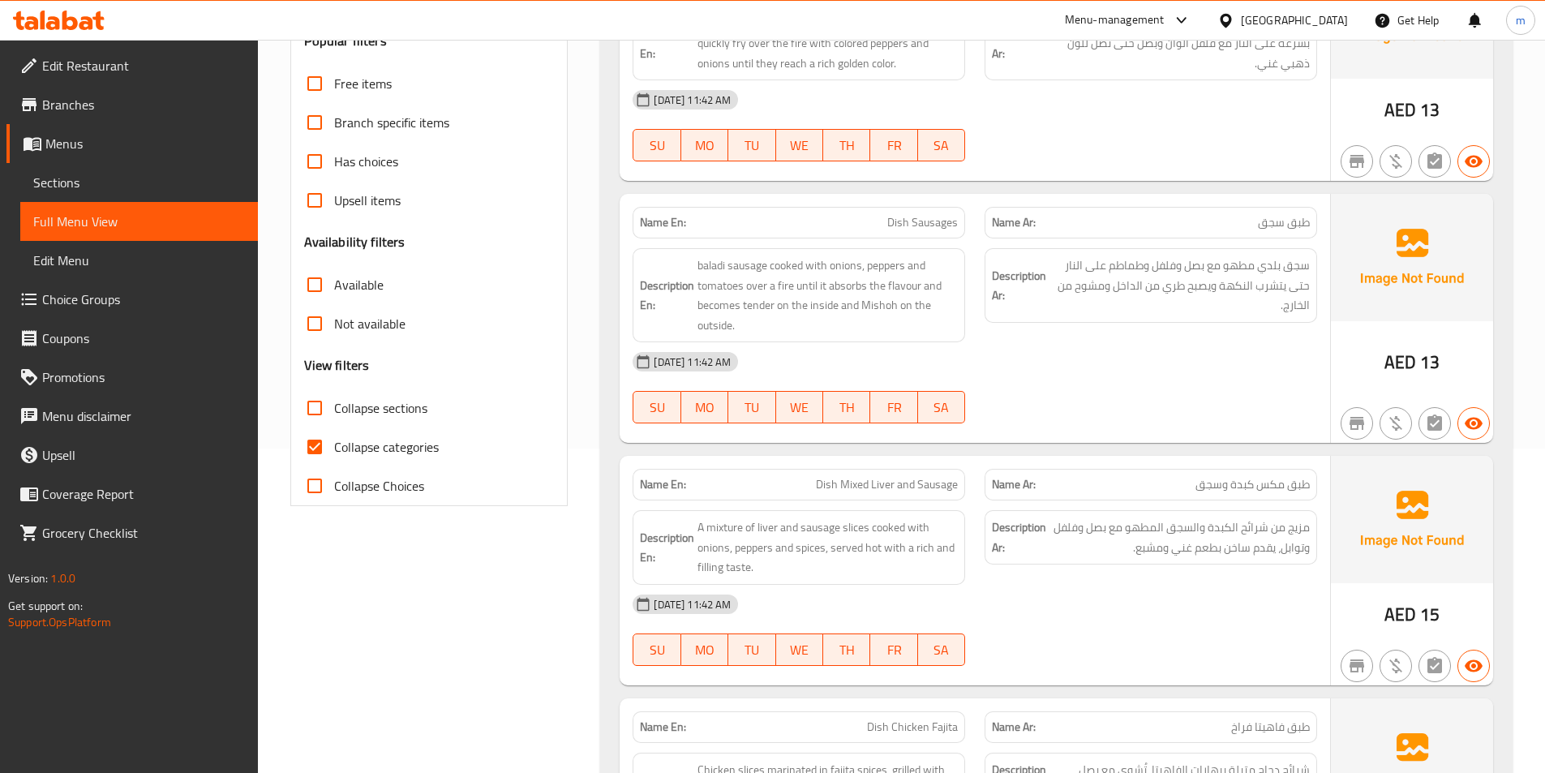
click at [369, 451] on span "Collapse categories" at bounding box center [386, 446] width 105 height 19
click at [334, 451] on input "Collapse categories" at bounding box center [314, 447] width 39 height 39
checkbox input "false"
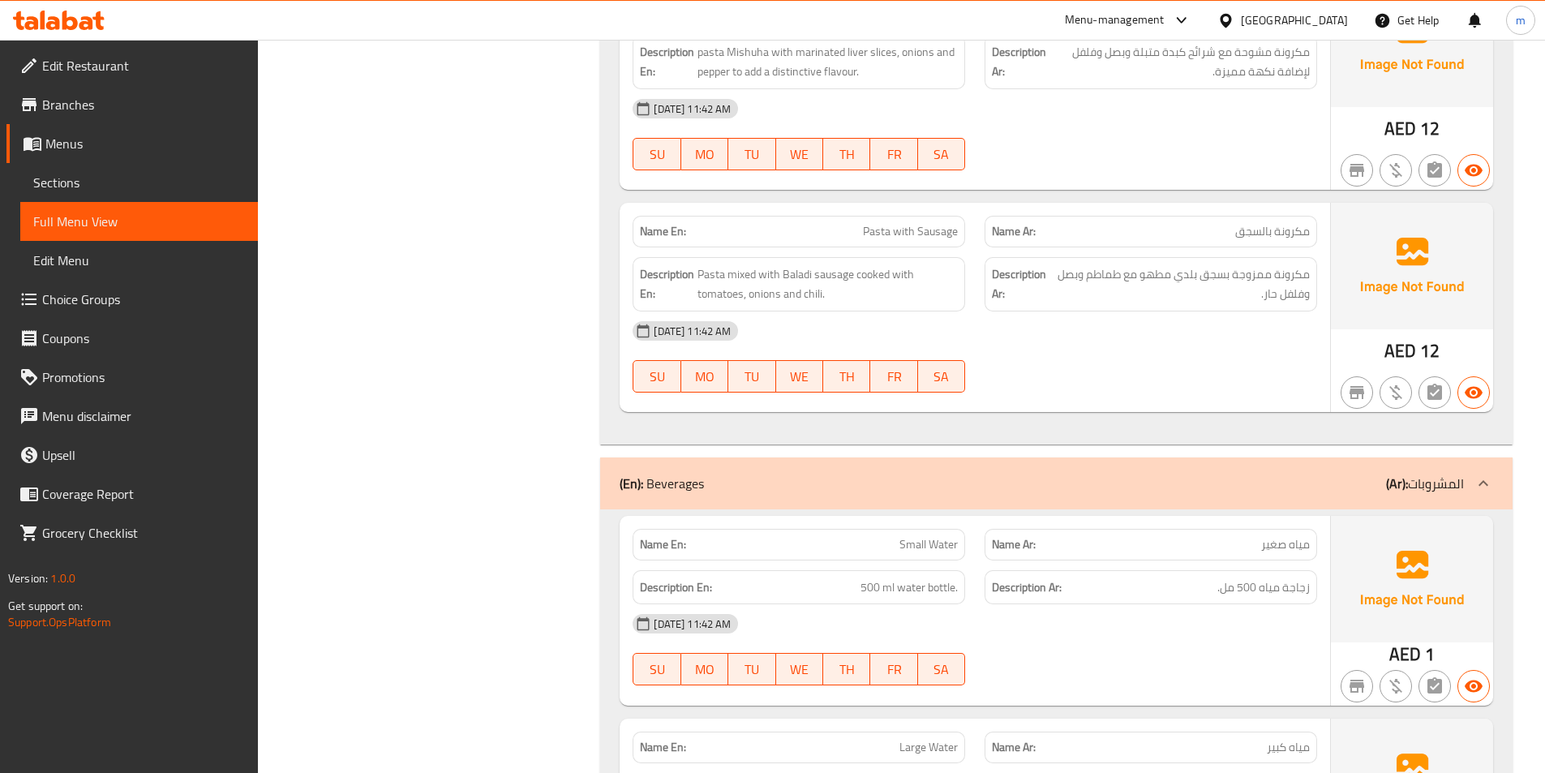
scroll to position [16158, 0]
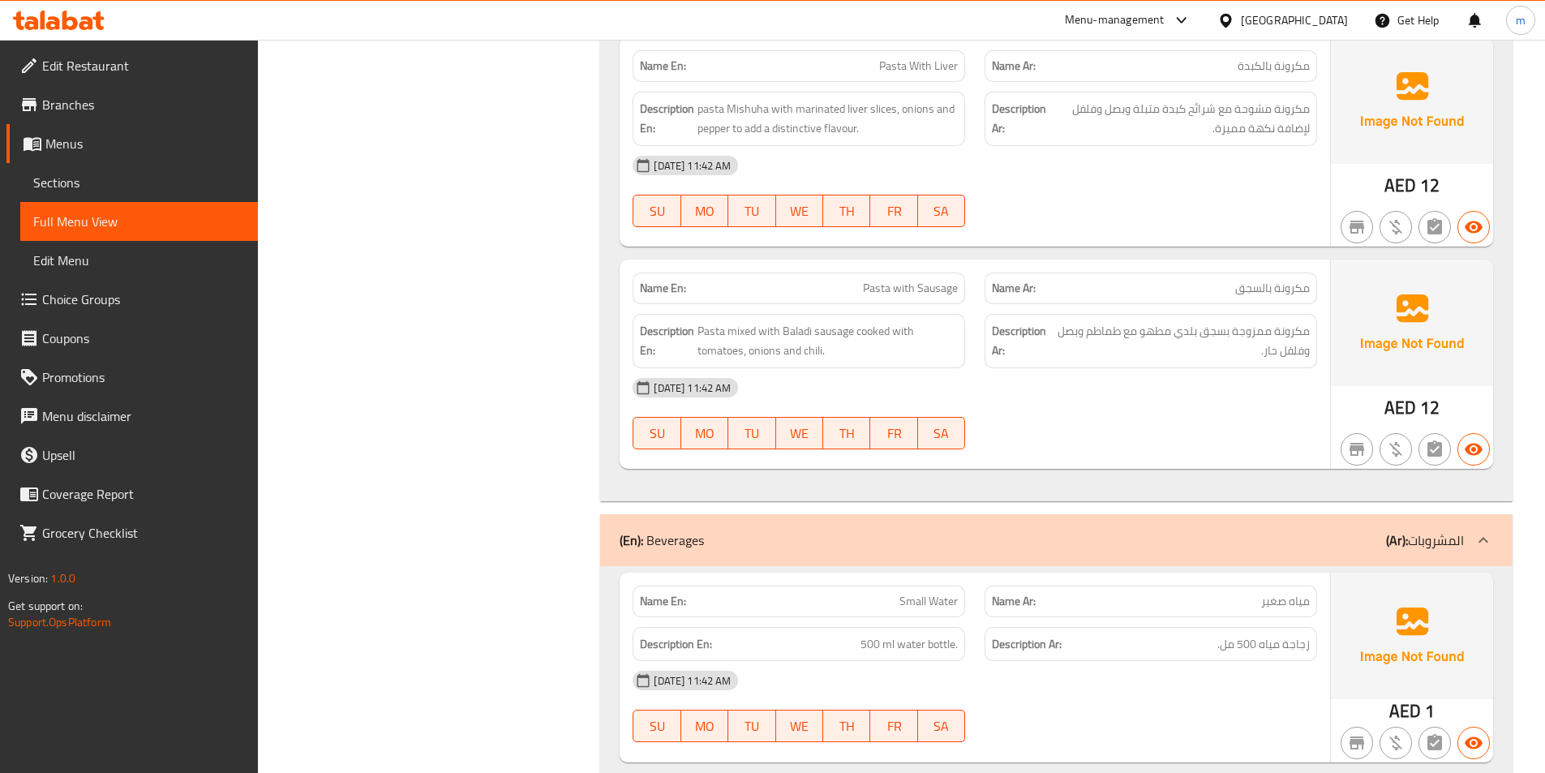
click at [1294, 531] on div "(En): Beverages (Ar): المشروبات" at bounding box center [1042, 540] width 845 height 19
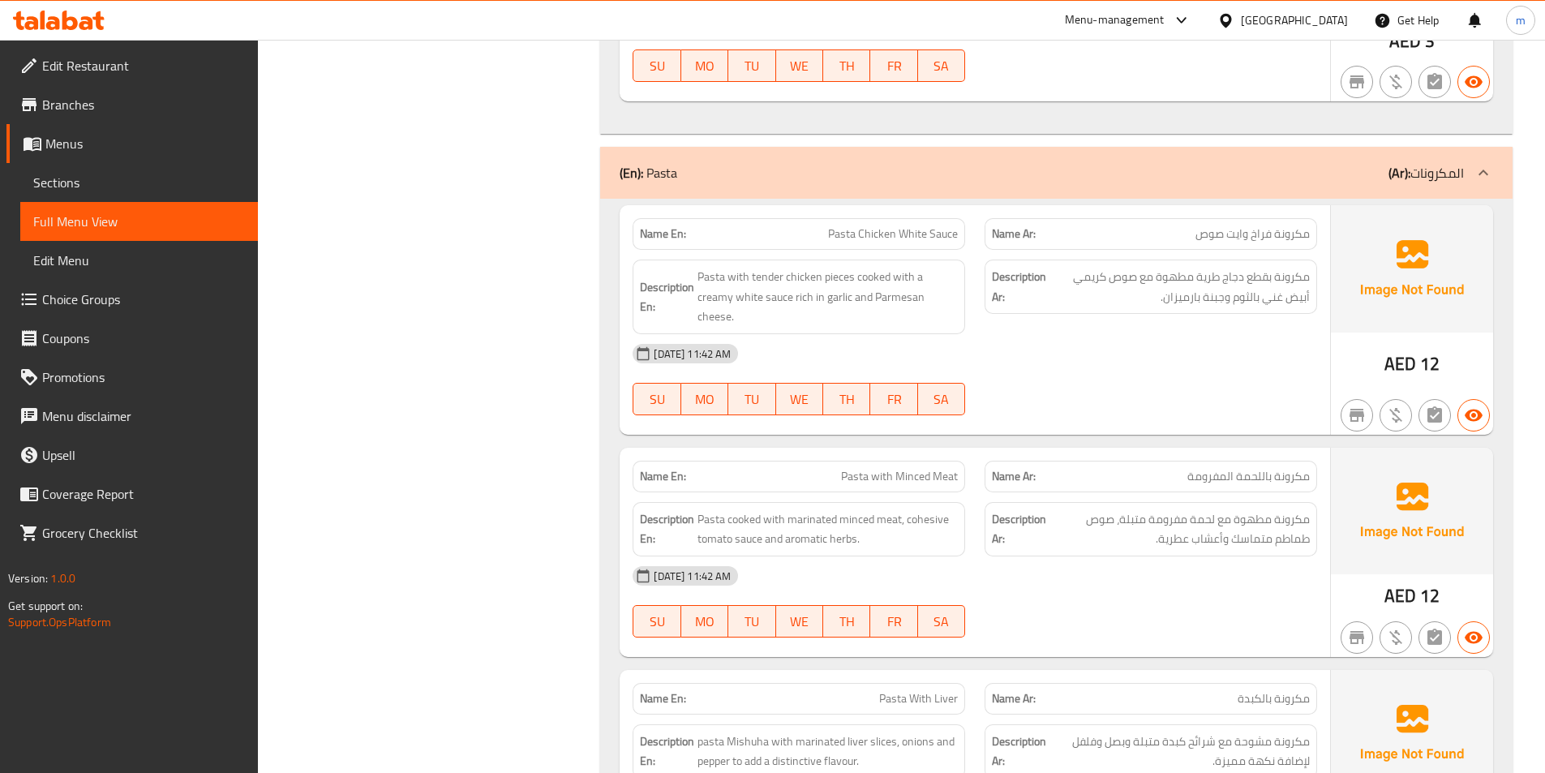
scroll to position [15446, 0]
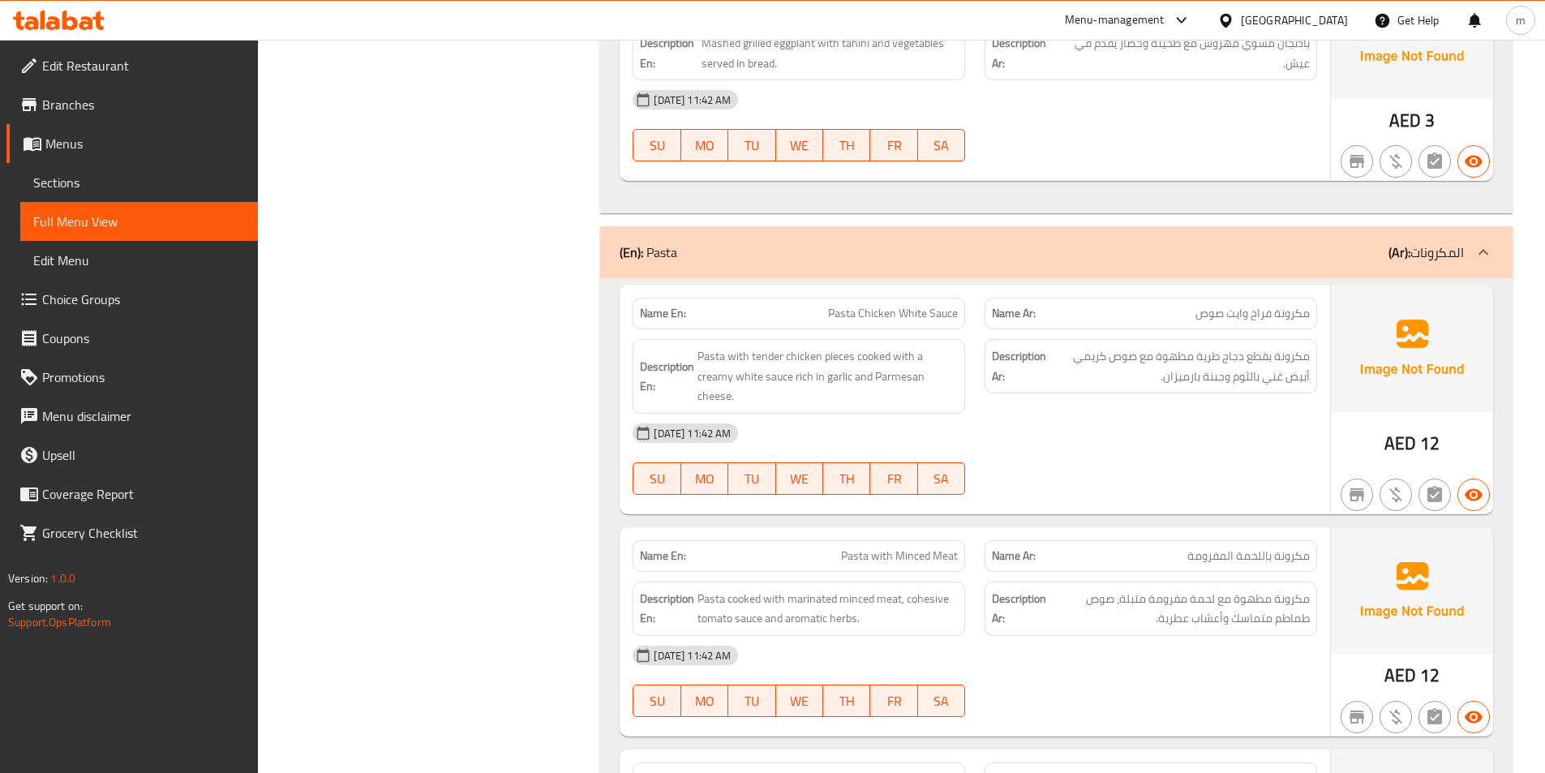
click at [1300, 243] on div "(En): Pasta (Ar): المكرونات" at bounding box center [1042, 252] width 845 height 19
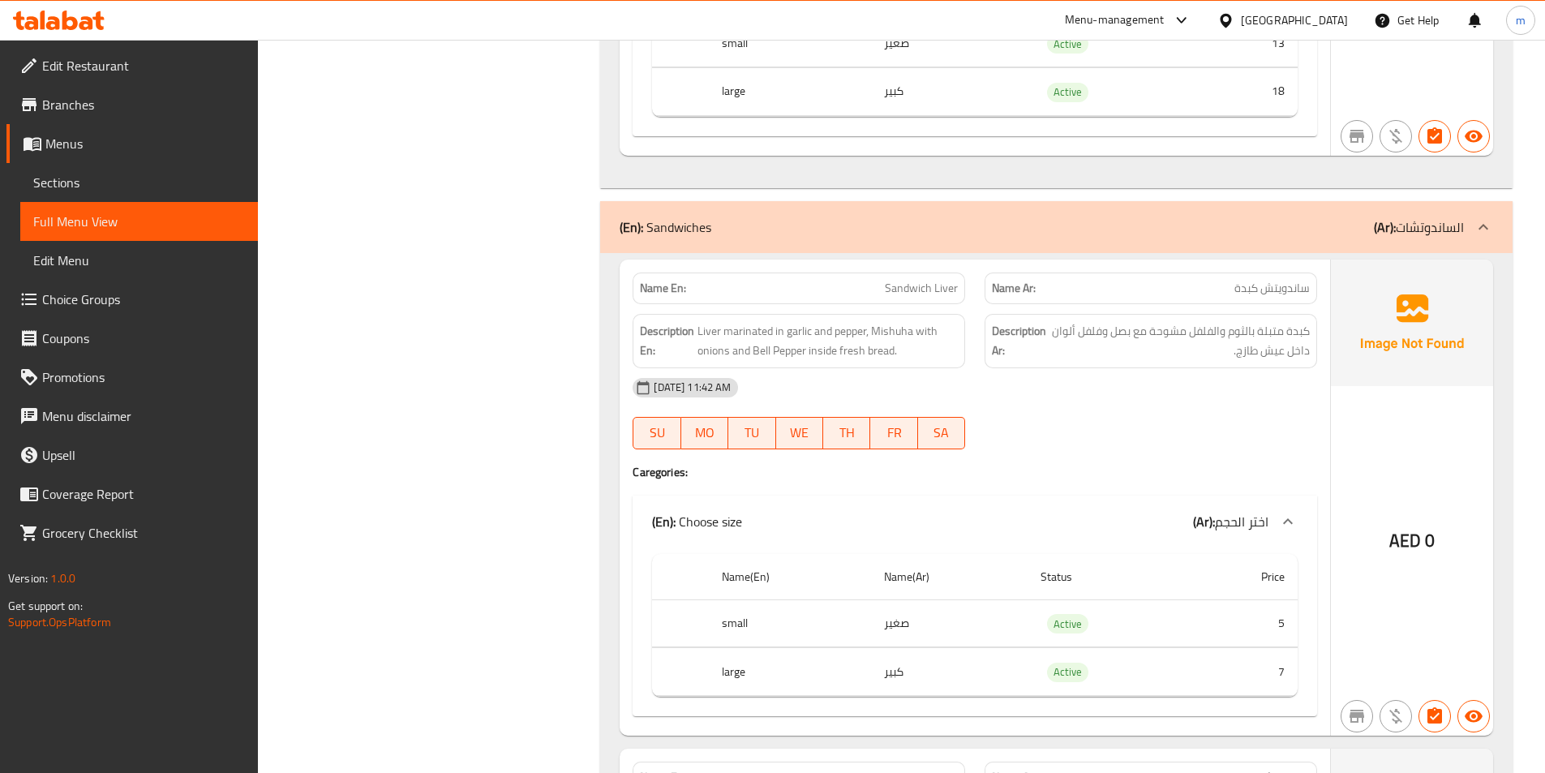
scroll to position [7469, 0]
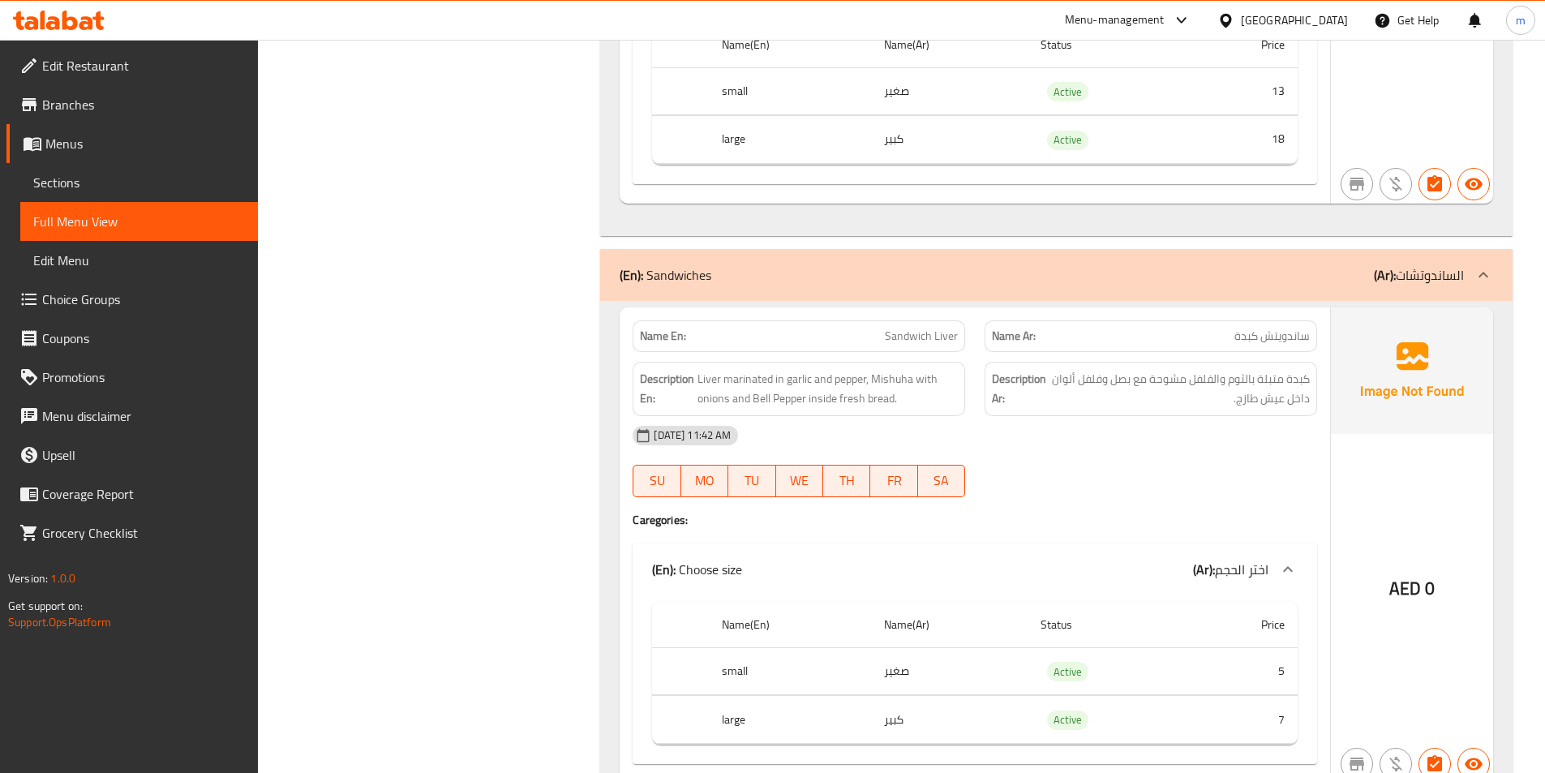
click at [1287, 311] on div "Name Ar: ساندويتش كبدة" at bounding box center [1151, 336] width 352 height 51
click at [1278, 272] on div "(En): Sandwiches (Ar): الساندوتشات" at bounding box center [1042, 274] width 845 height 19
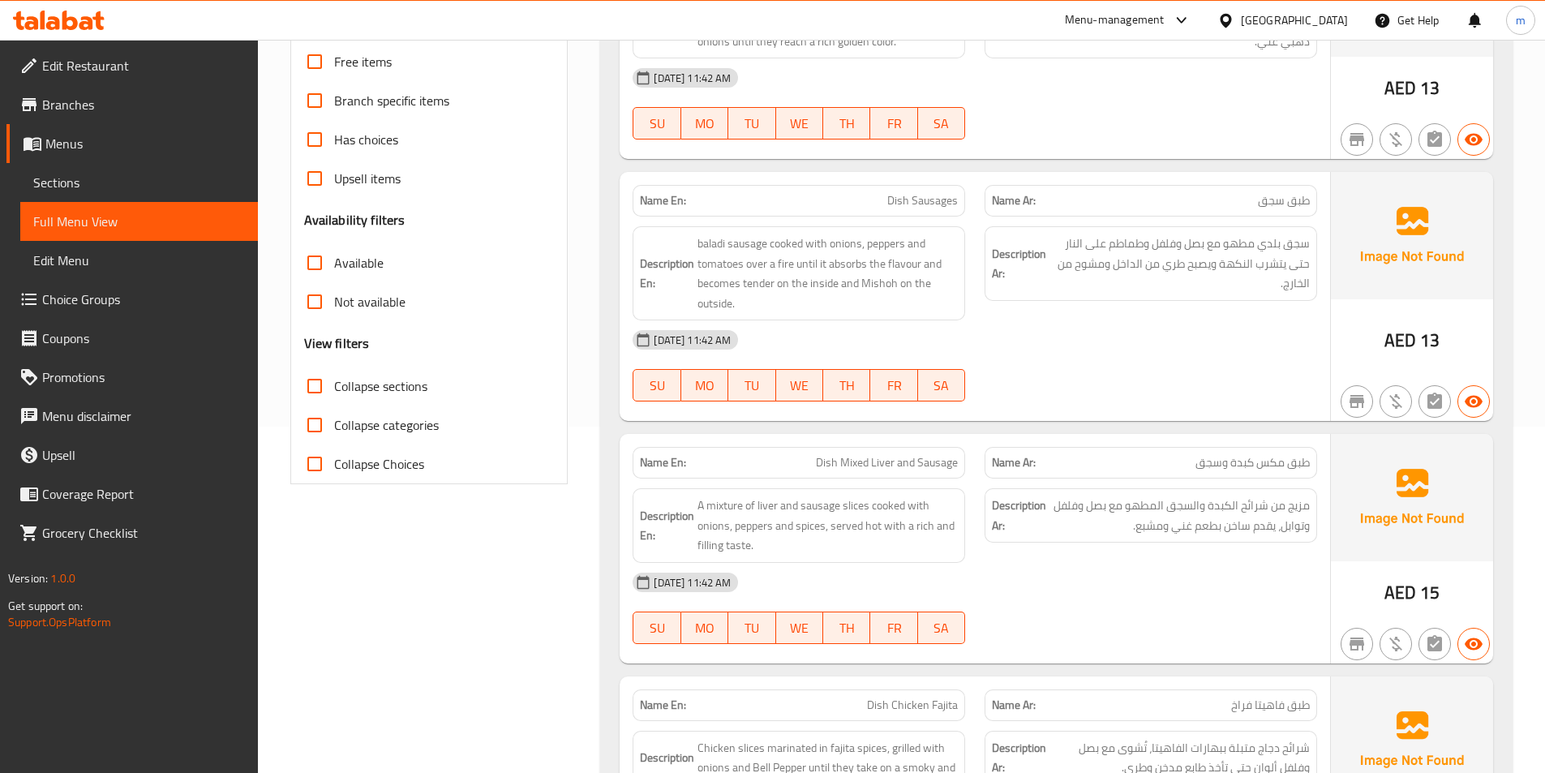
scroll to position [376, 0]
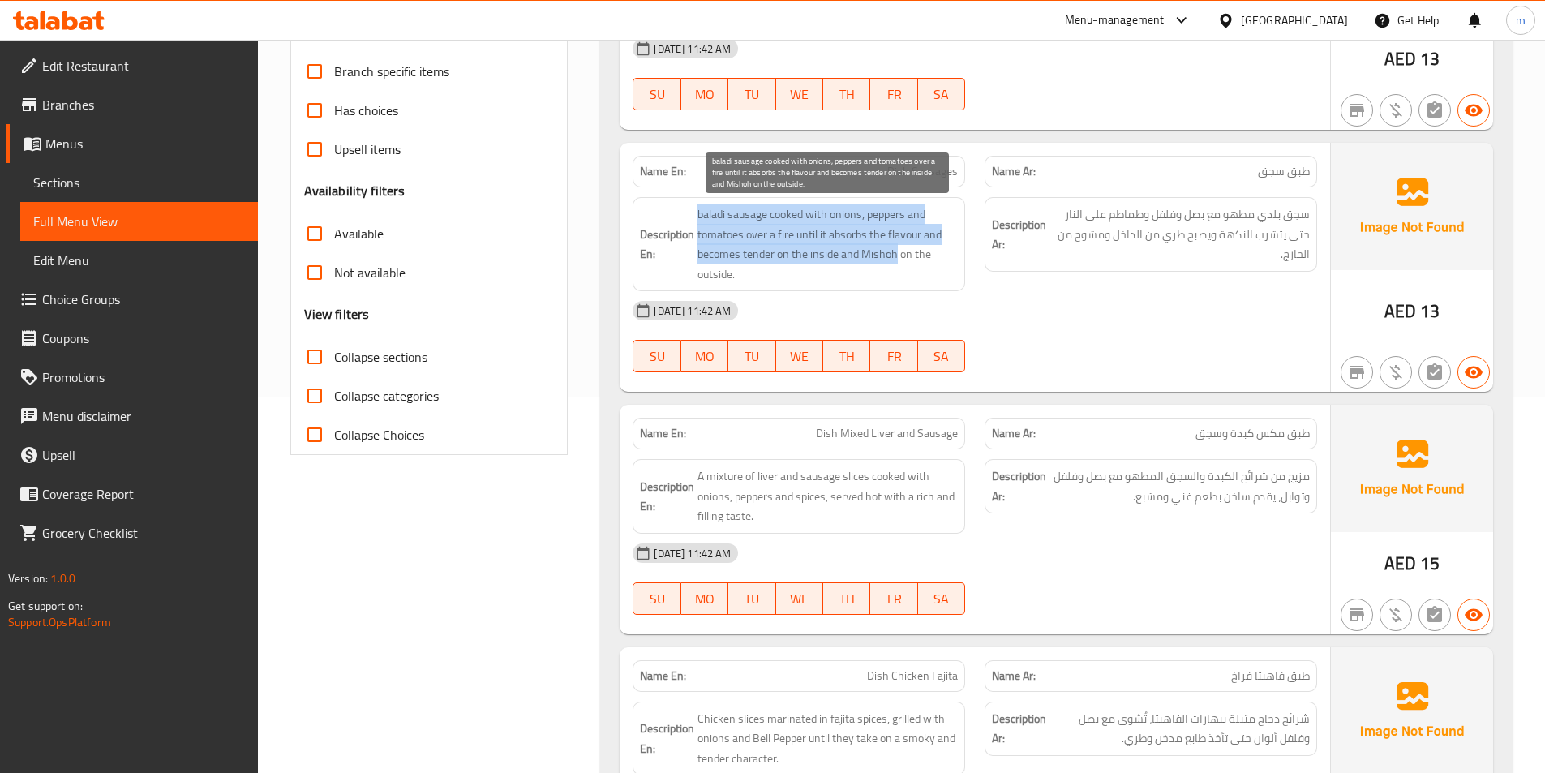
drag, startPoint x: 692, startPoint y: 213, endPoint x: 892, endPoint y: 266, distance: 207.4
click at [896, 264] on h6 "Description En: baladi sausage cooked with onions, peppers and tomatoes over a …" at bounding box center [799, 244] width 318 height 80
click at [893, 265] on span "baladi sausage cooked with onions, peppers and tomatoes over a fire until it ab…" at bounding box center [828, 244] width 260 height 80
click at [885, 275] on span "baladi sausage cooked with onions, peppers and tomatoes over a fire until it ab…" at bounding box center [828, 244] width 260 height 80
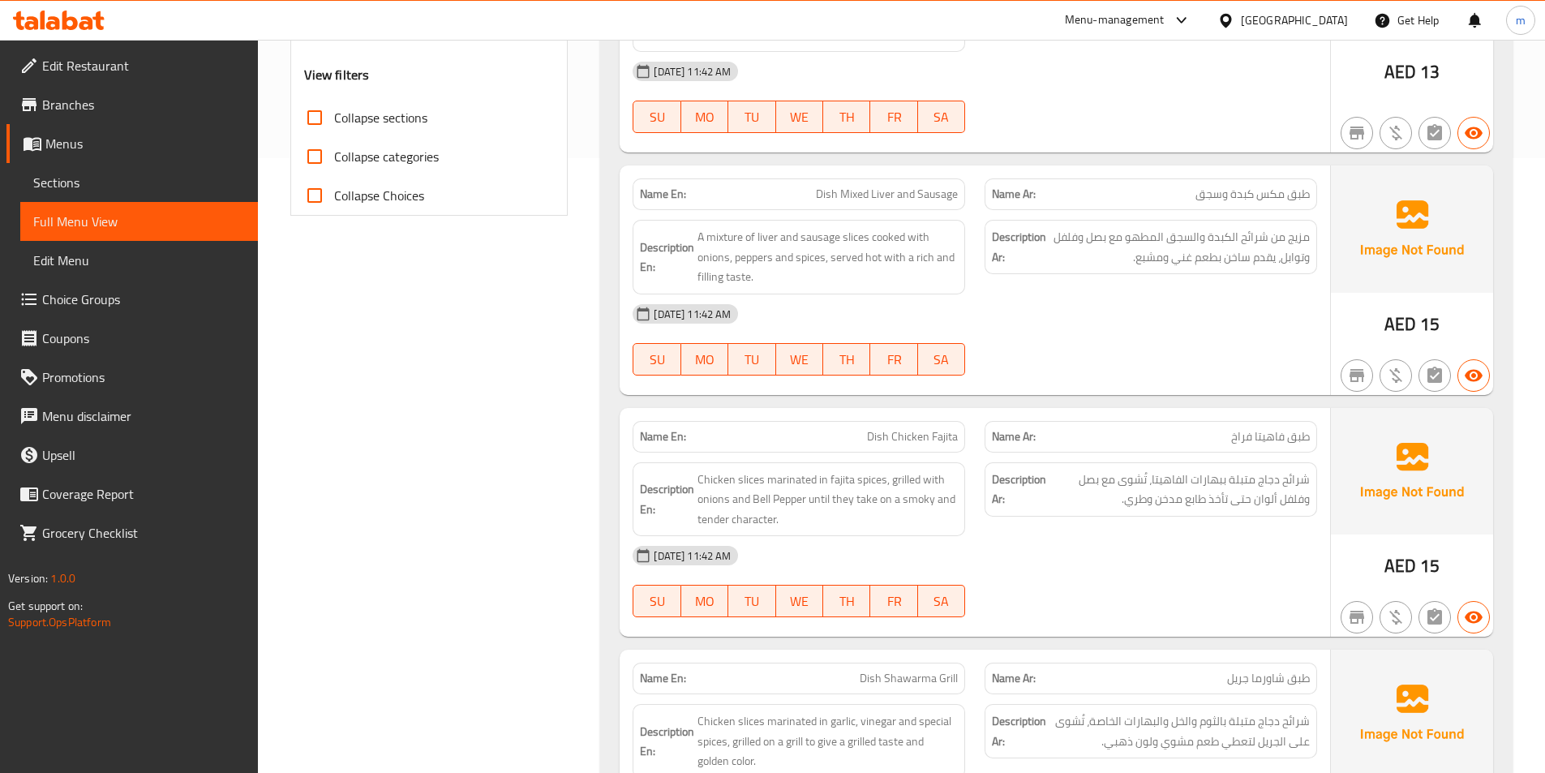
scroll to position [619, 0]
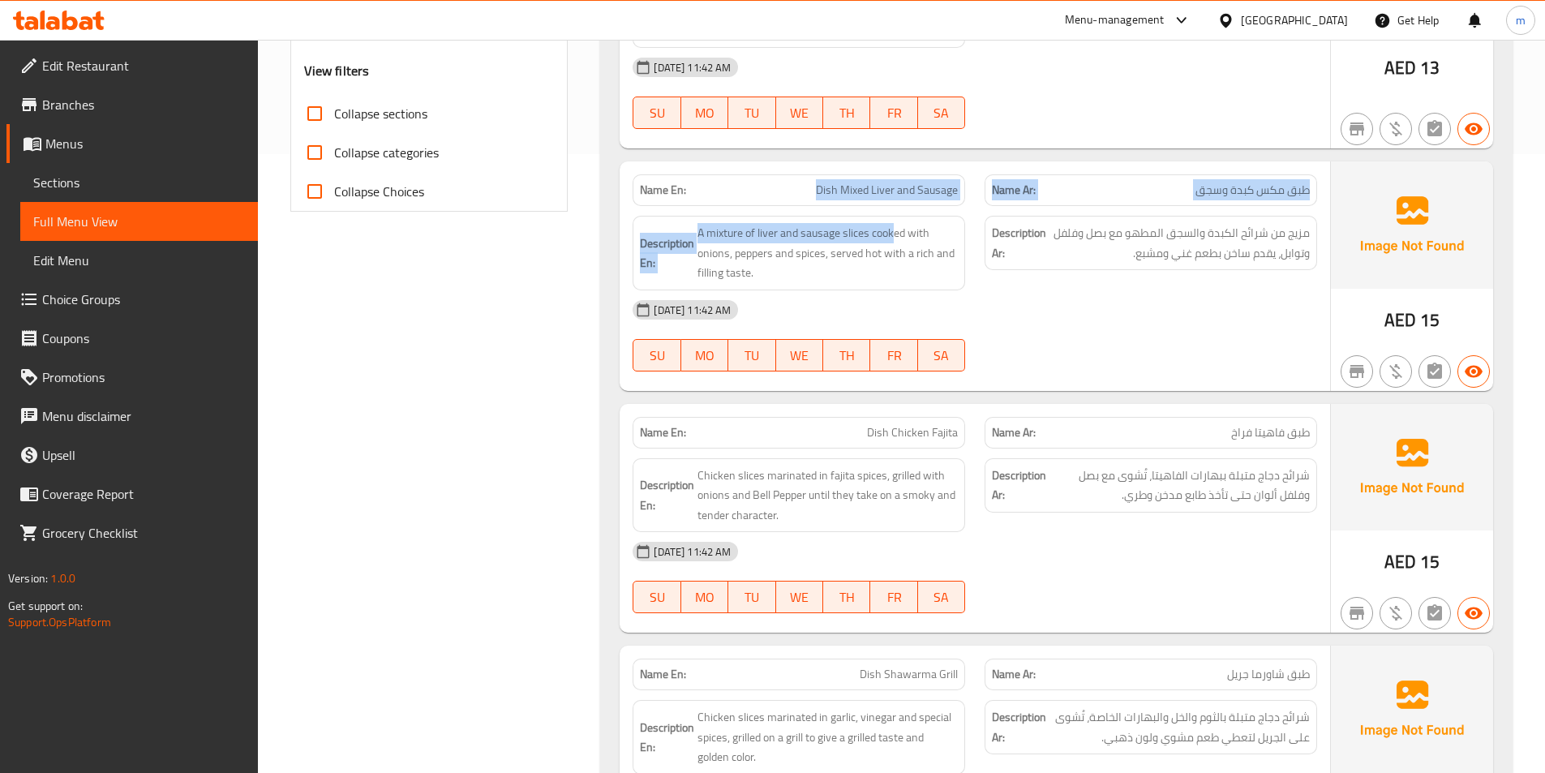
drag, startPoint x: 810, startPoint y: 189, endPoint x: 892, endPoint y: 207, distance: 84.7
click at [892, 207] on div "Name En: Dish Mixed Liver and Sausage Name Ar: طبق مكس كبدة وسجق Description En…" at bounding box center [975, 276] width 711 height 230
click at [892, 207] on div "Description En: A mixture of liver and sausage slices cooked with onions, peppe…" at bounding box center [799, 253] width 352 height 94
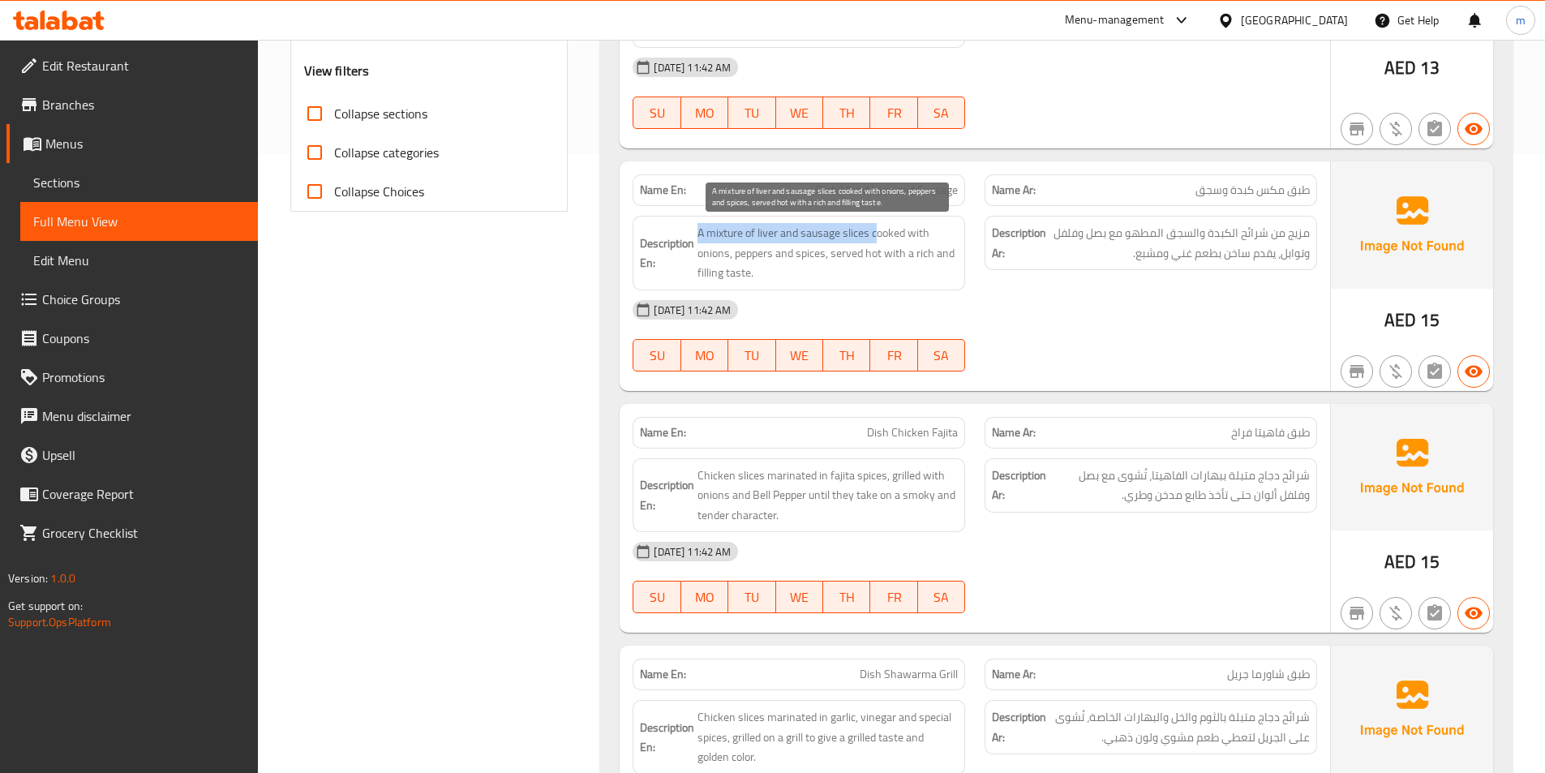
drag, startPoint x: 698, startPoint y: 238, endPoint x: 894, endPoint y: 242, distance: 196.4
click at [879, 242] on span "A mixture of liver and sausage slices cooked with onions, peppers and spices, s…" at bounding box center [828, 253] width 260 height 60
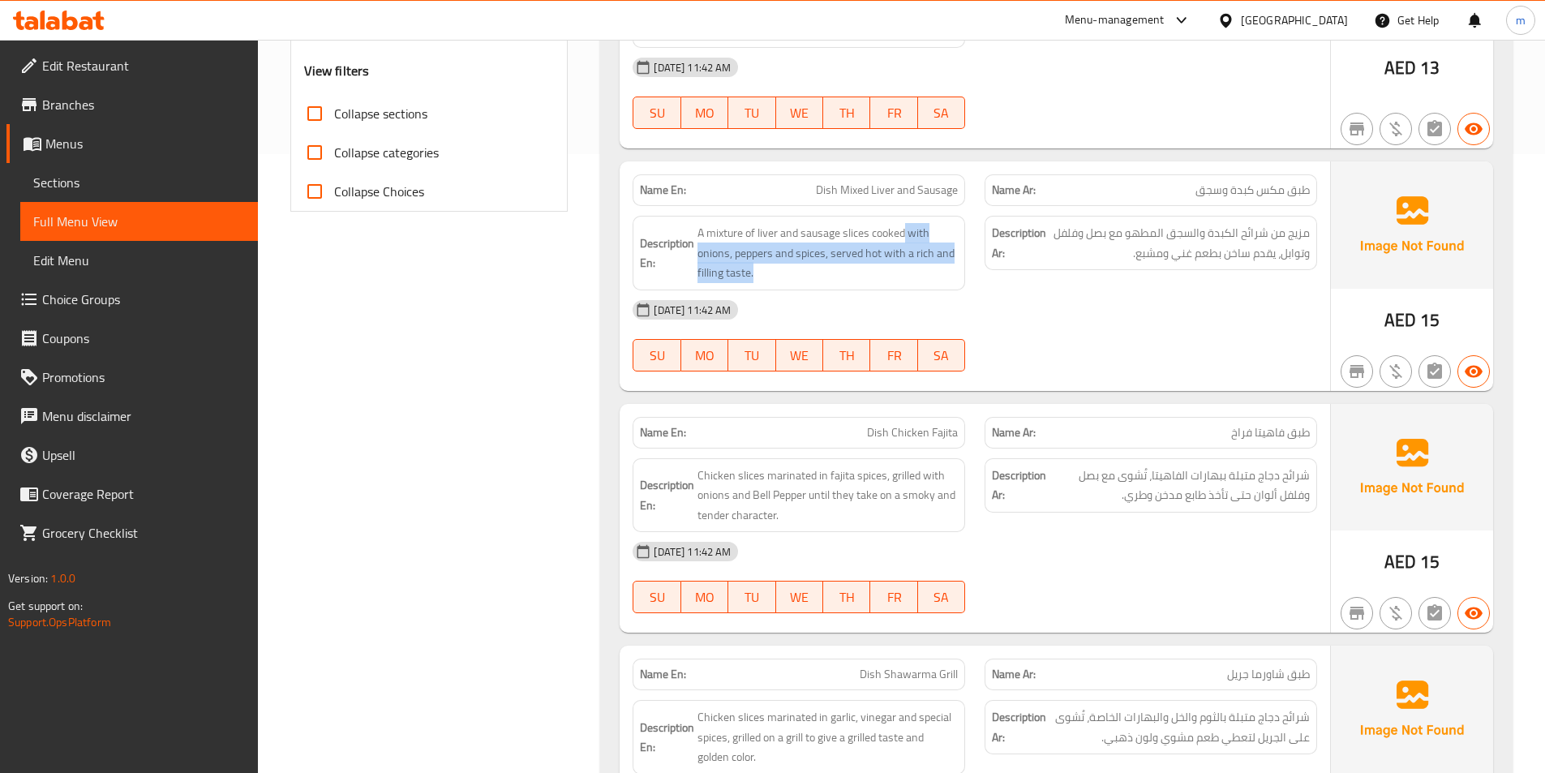
drag, startPoint x: 903, startPoint y: 243, endPoint x: 913, endPoint y: 286, distance: 44.1
click at [913, 286] on div "Description En: A mixture of liver and sausage slices cooked with onions, peppe…" at bounding box center [799, 253] width 333 height 75
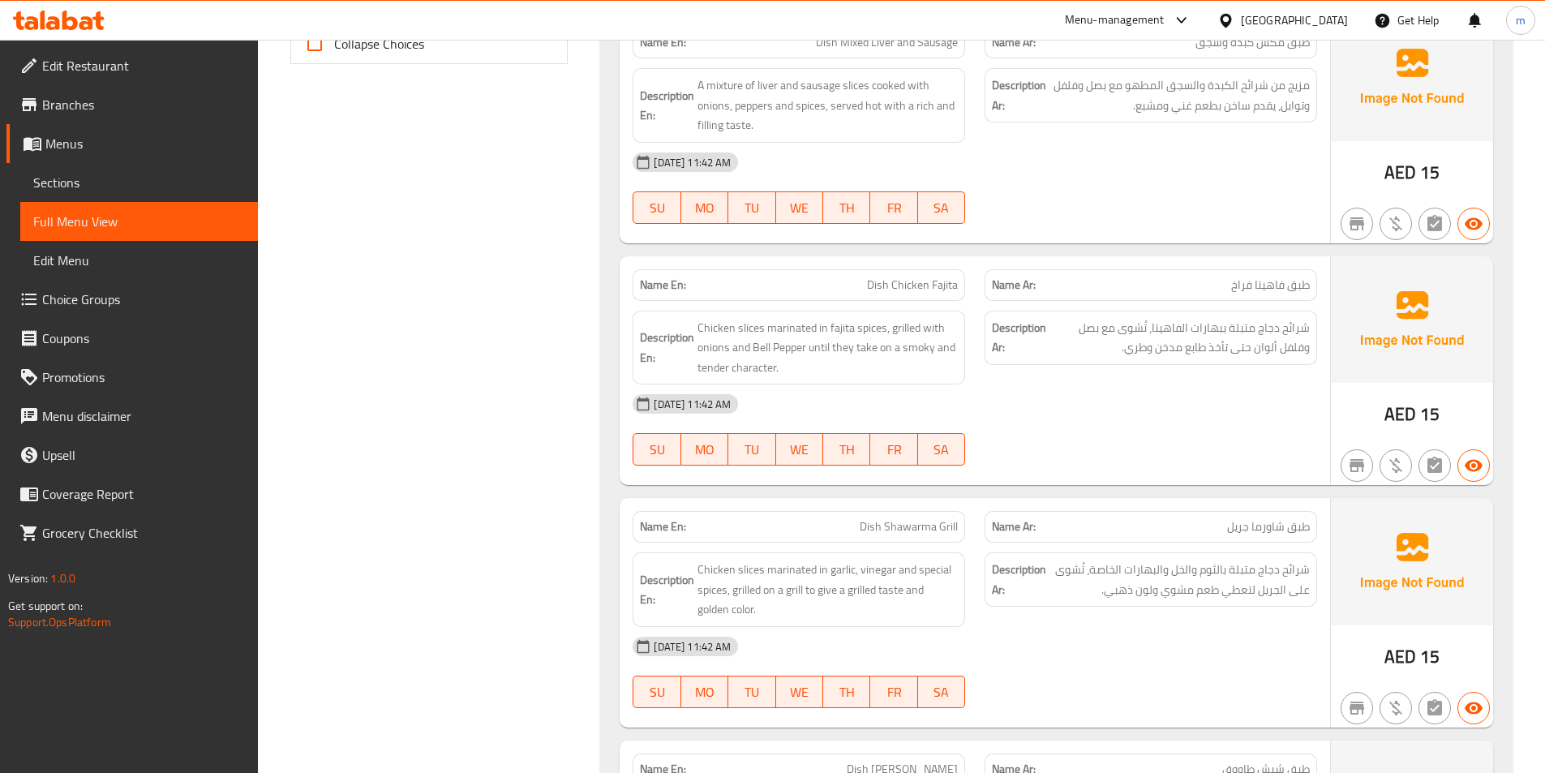
scroll to position [781, 0]
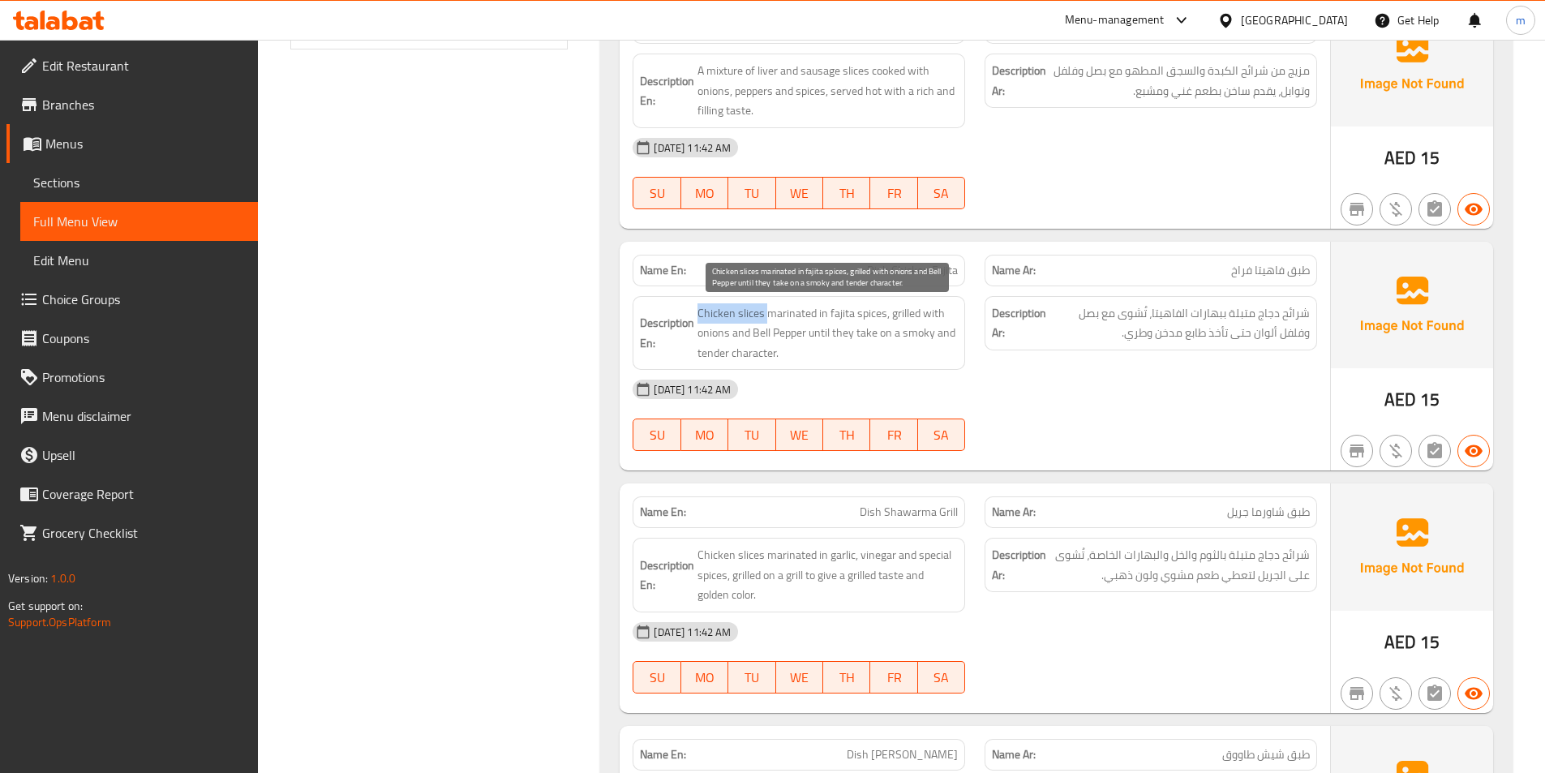
drag, startPoint x: 698, startPoint y: 315, endPoint x: 766, endPoint y: 313, distance: 68.2
click at [766, 313] on span "Chicken slices marinated in fajita spices, grilled with onions and Bell Pepper …" at bounding box center [828, 333] width 260 height 60
click at [961, 227] on div "Name En: Dish Mixed Liver and Sausage Name Ar: طبق مكس كبدة وسجق Description En…" at bounding box center [975, 114] width 711 height 230
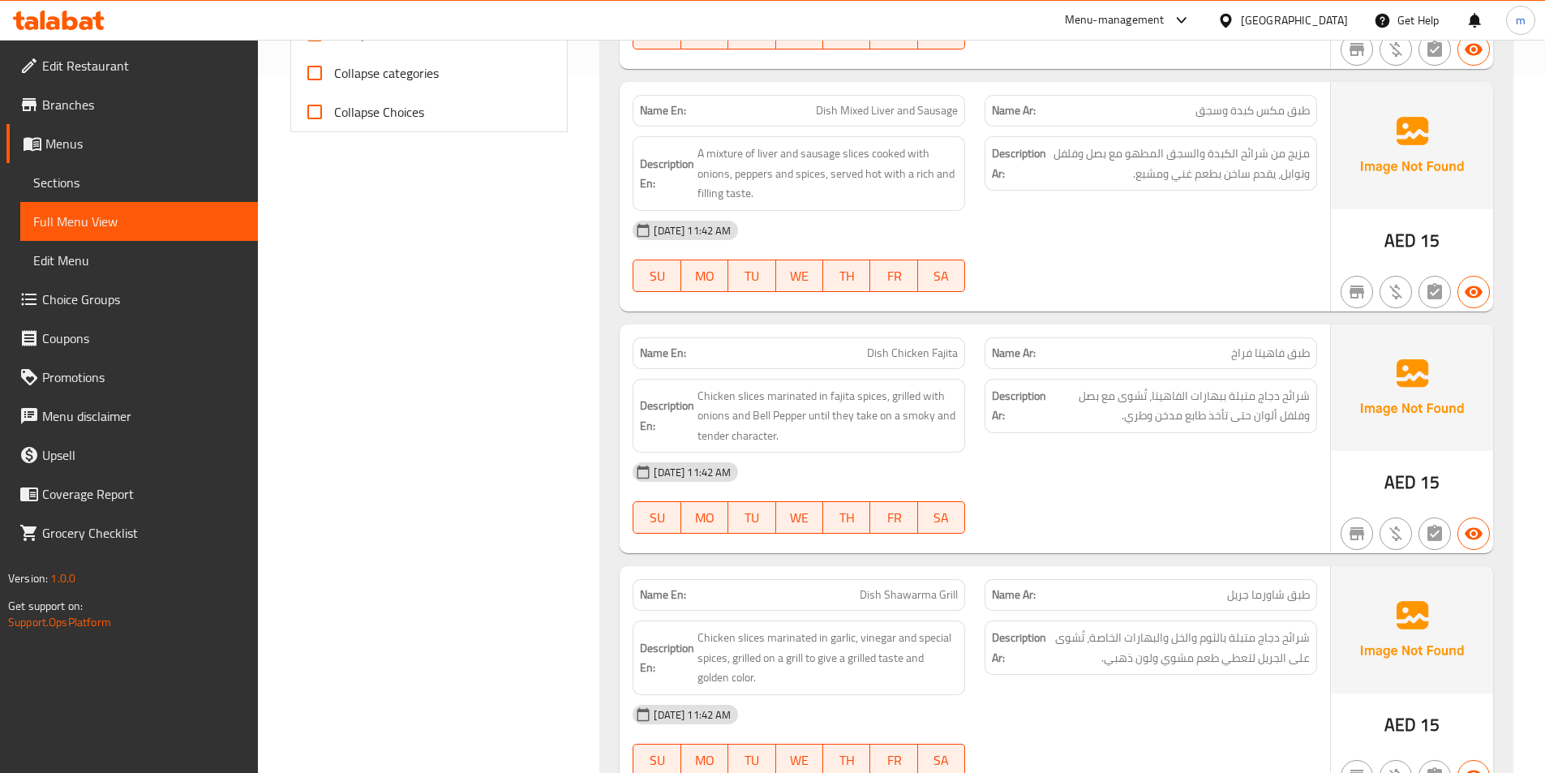
scroll to position [700, 0]
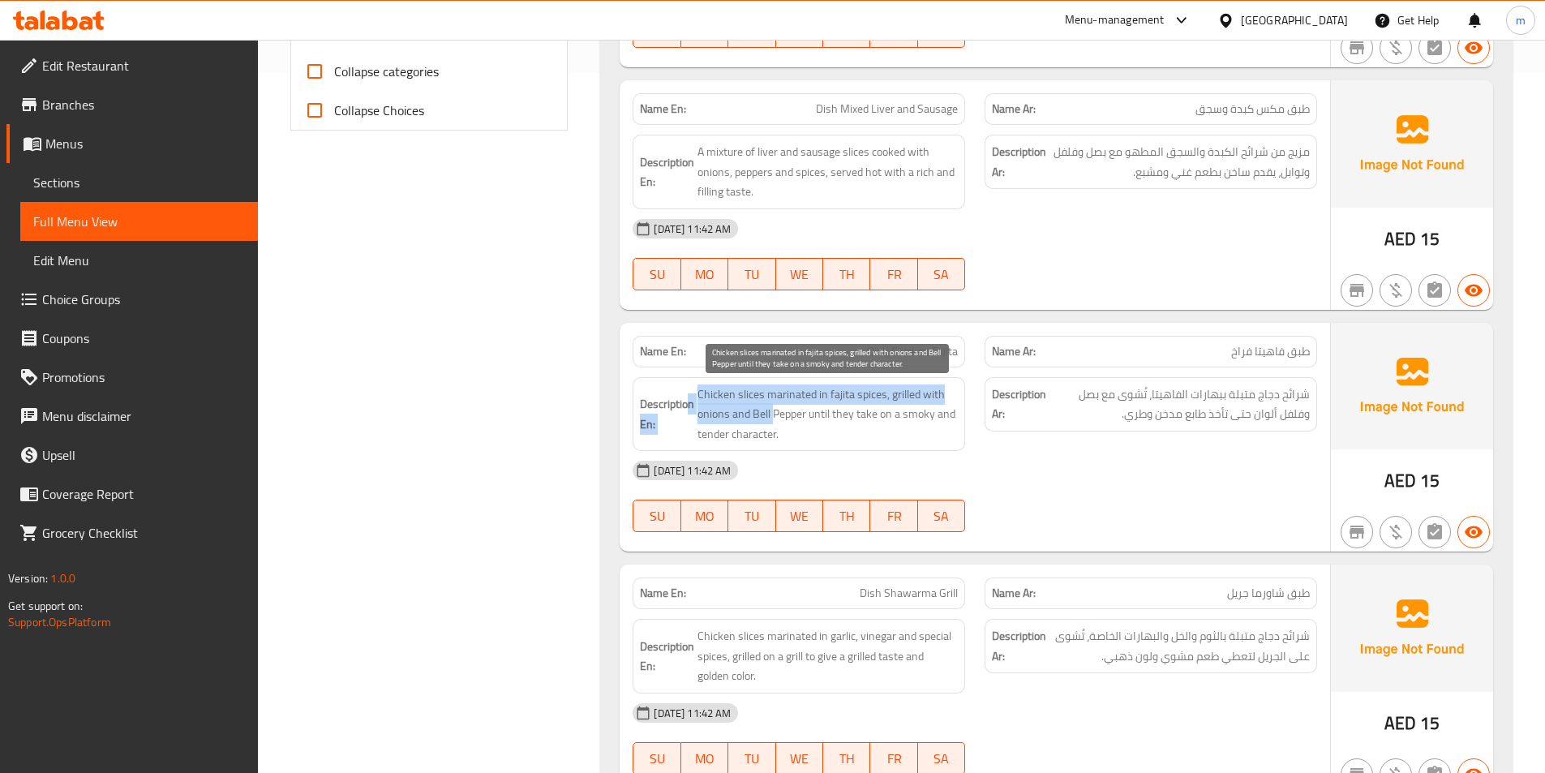
drag, startPoint x: 690, startPoint y: 393, endPoint x: 772, endPoint y: 419, distance: 85.7
click at [772, 419] on h6 "Description En: Chicken slices marinated in fajita spices, grilled with onions …" at bounding box center [799, 415] width 318 height 60
click at [871, 452] on div "07-09-2025 11:42 AM" at bounding box center [975, 470] width 704 height 39
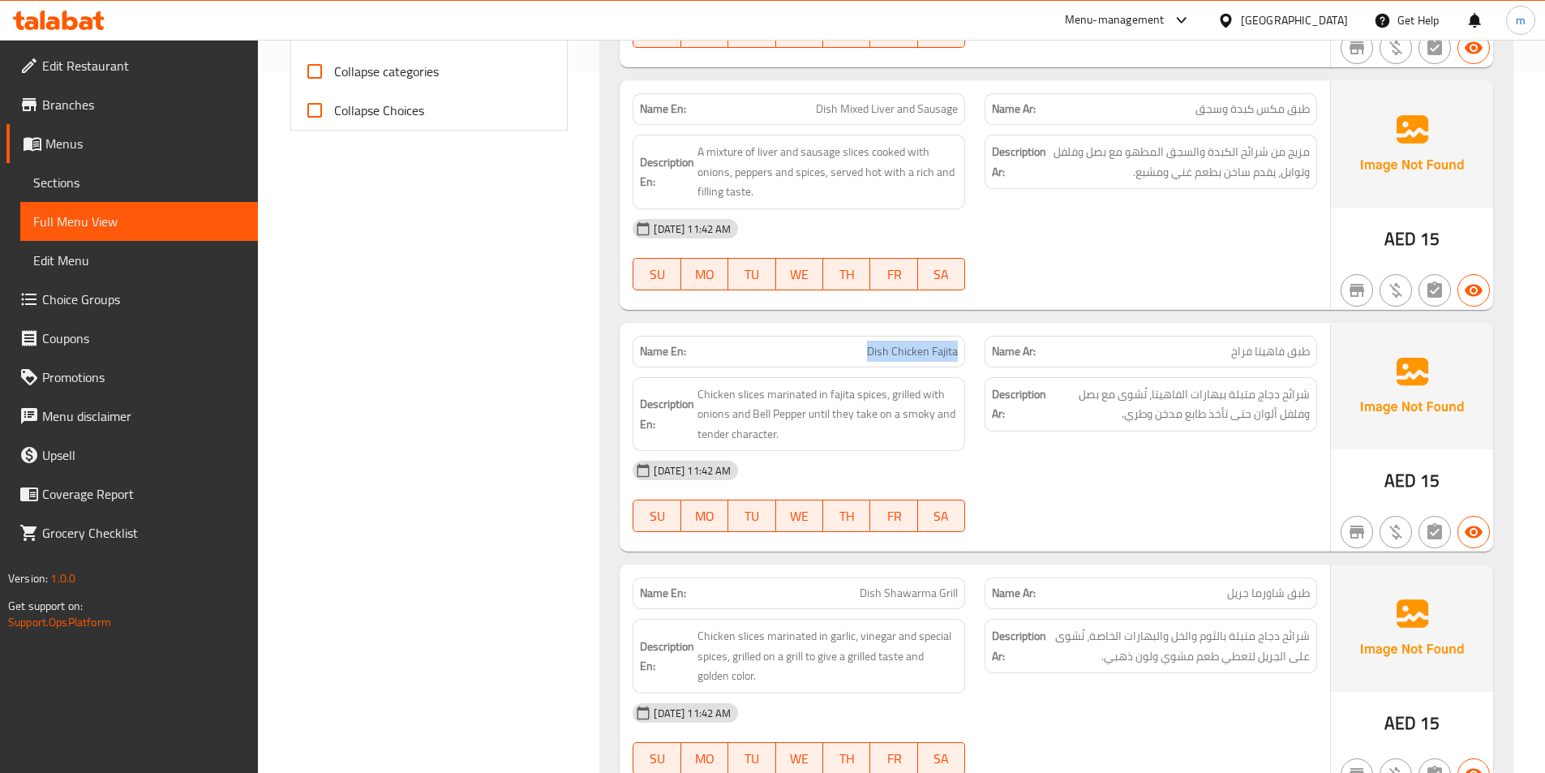
drag, startPoint x: 844, startPoint y: 347, endPoint x: 958, endPoint y: 349, distance: 114.4
click at [958, 349] on p "Name En: Dish Chicken Fajita" at bounding box center [799, 351] width 318 height 17
copy span "Dish Chicken Fajita"
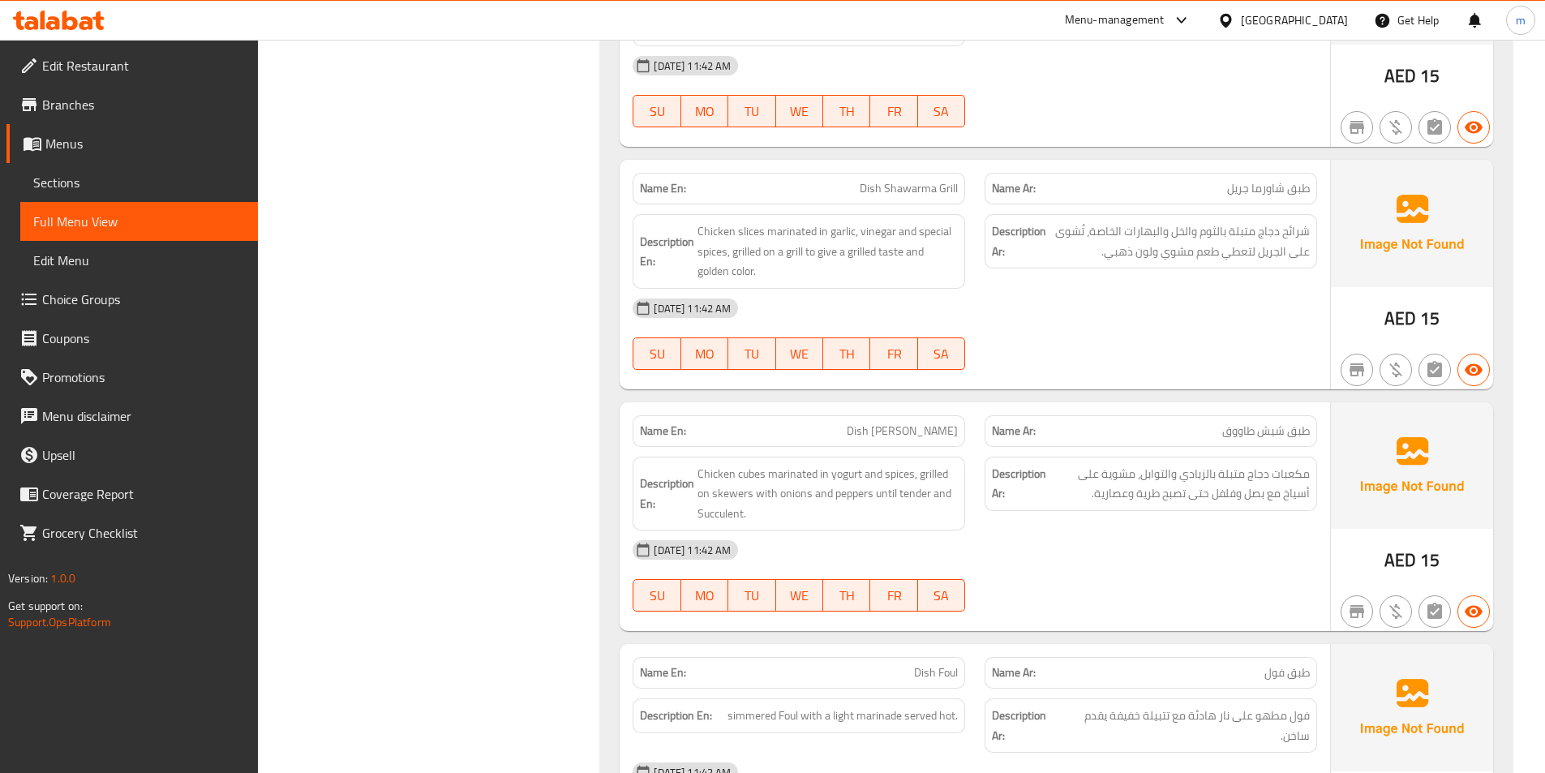
scroll to position [1106, 0]
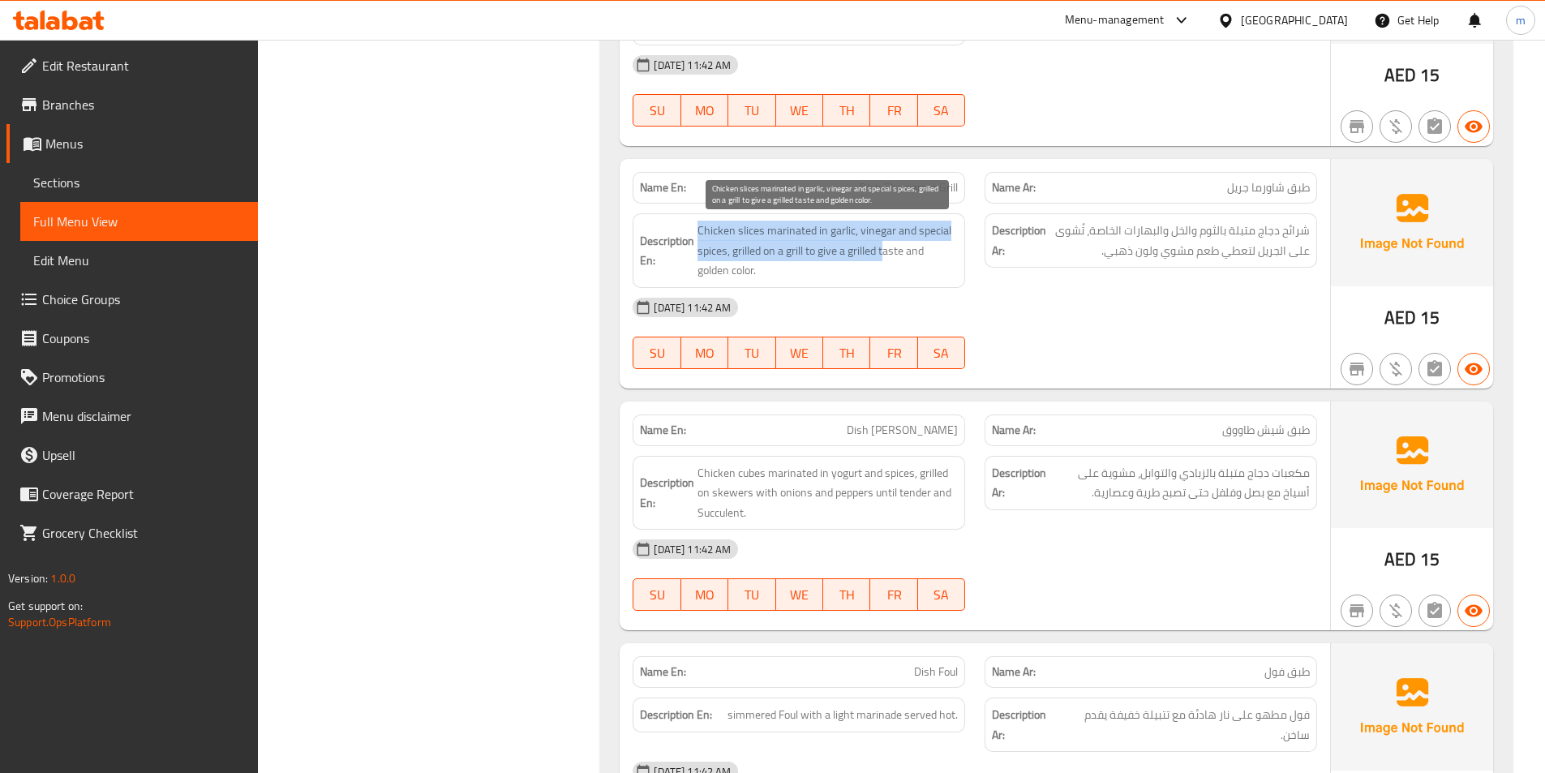
drag, startPoint x: 697, startPoint y: 229, endPoint x: 886, endPoint y: 251, distance: 190.4
click at [886, 251] on h6 "Description En: Chicken slices marinated in garlic, vinegar and special spices,…" at bounding box center [799, 251] width 318 height 60
click at [892, 261] on span "Chicken slices marinated in garlic, vinegar and special spices, grilled on a gr…" at bounding box center [828, 251] width 260 height 60
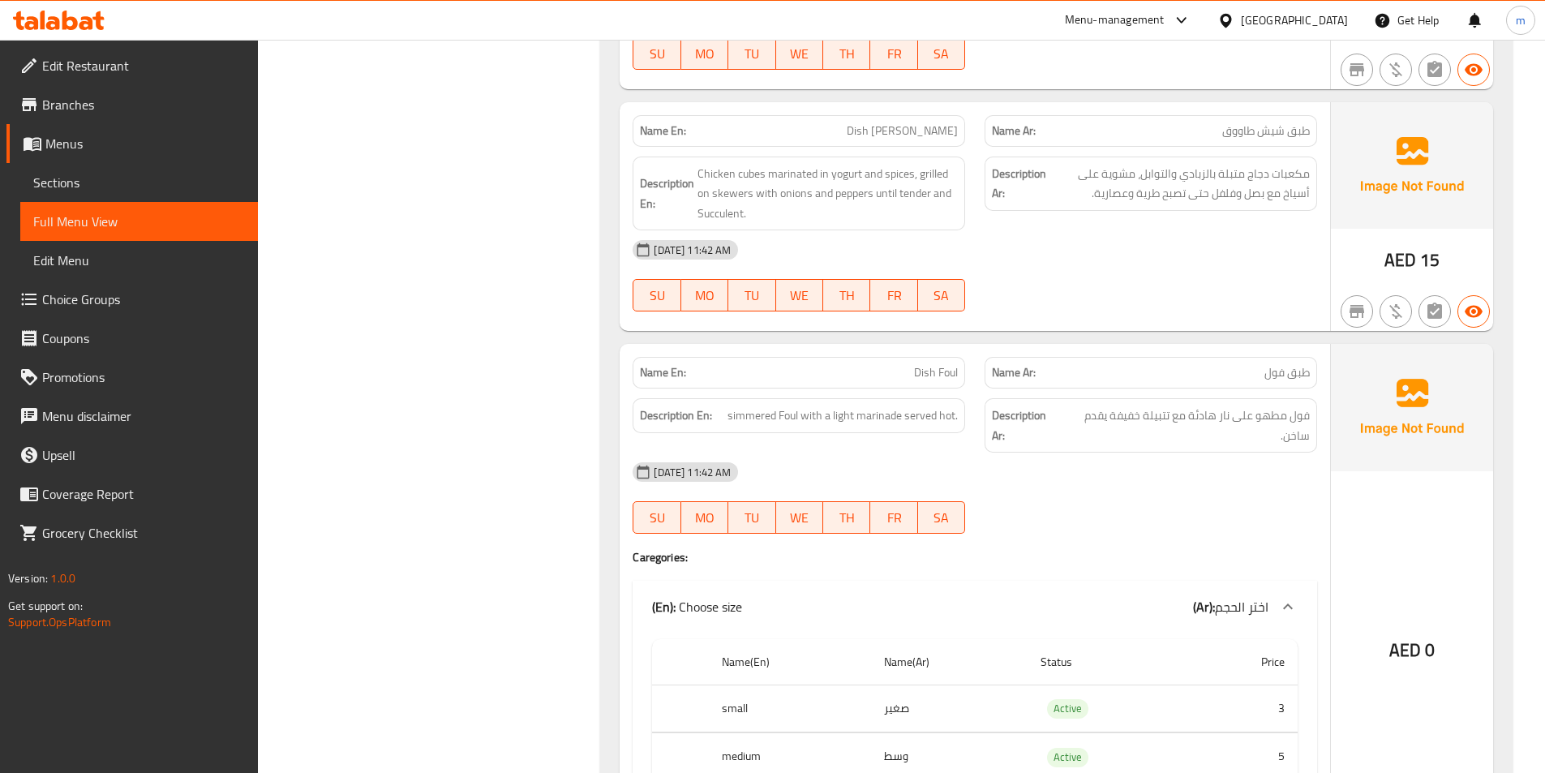
scroll to position [1430, 0]
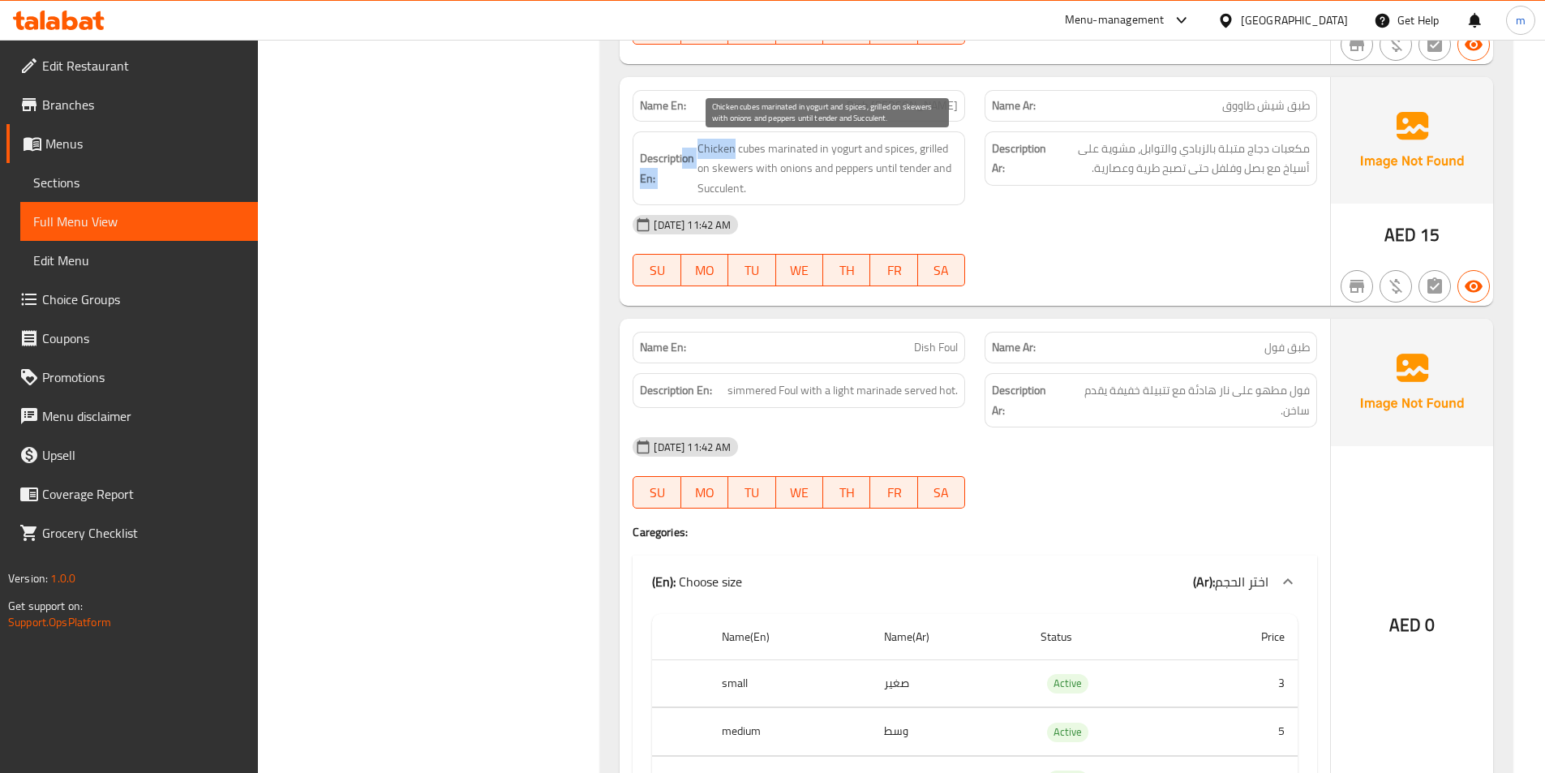
drag, startPoint x: 681, startPoint y: 145, endPoint x: 735, endPoint y: 154, distance: 54.3
click at [735, 154] on h6 "Description En: Chicken cubes marinated in yogurt and spices, grilled on skewer…" at bounding box center [799, 169] width 318 height 60
click at [732, 154] on span "Chicken cubes marinated in yogurt and spices, grilled on skewers with onions an…" at bounding box center [828, 169] width 260 height 60
drag, startPoint x: 703, startPoint y: 155, endPoint x: 763, endPoint y: 170, distance: 61.8
click at [763, 170] on span "Chicken cubes marinated in yogurt and spices, grilled on skewers with onions an…" at bounding box center [828, 169] width 260 height 60
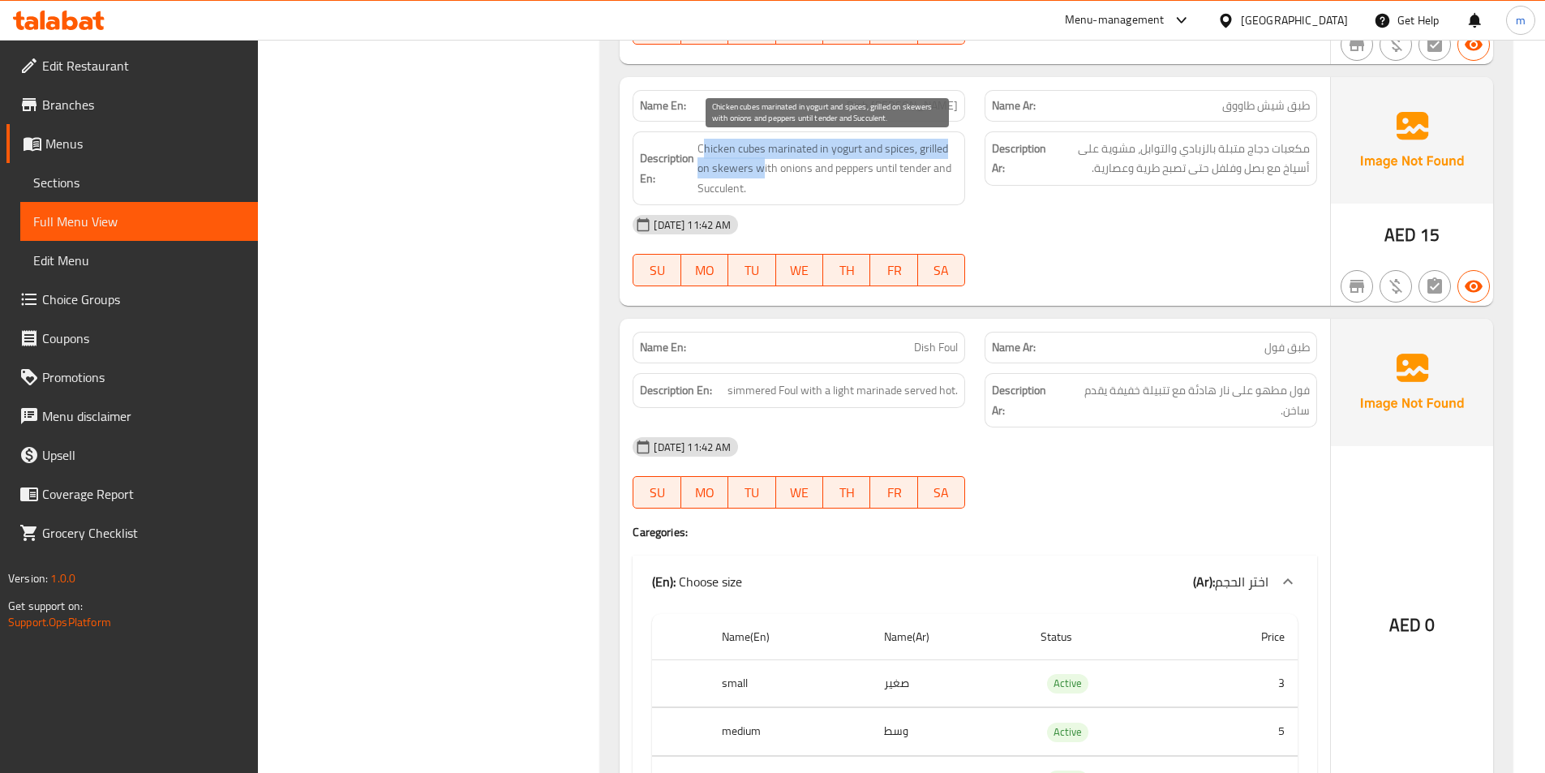
click at [763, 170] on span "Chicken cubes marinated in yogurt and spices, grilled on skewers with onions an…" at bounding box center [828, 169] width 260 height 60
drag, startPoint x: 768, startPoint y: 170, endPoint x: 899, endPoint y: 178, distance: 130.9
click at [899, 178] on span "Chicken cubes marinated in yogurt and spices, grilled on skewers with onions an…" at bounding box center [828, 169] width 260 height 60
click at [905, 175] on span "Chicken cubes marinated in yogurt and spices, grilled on skewers with onions an…" at bounding box center [828, 169] width 260 height 60
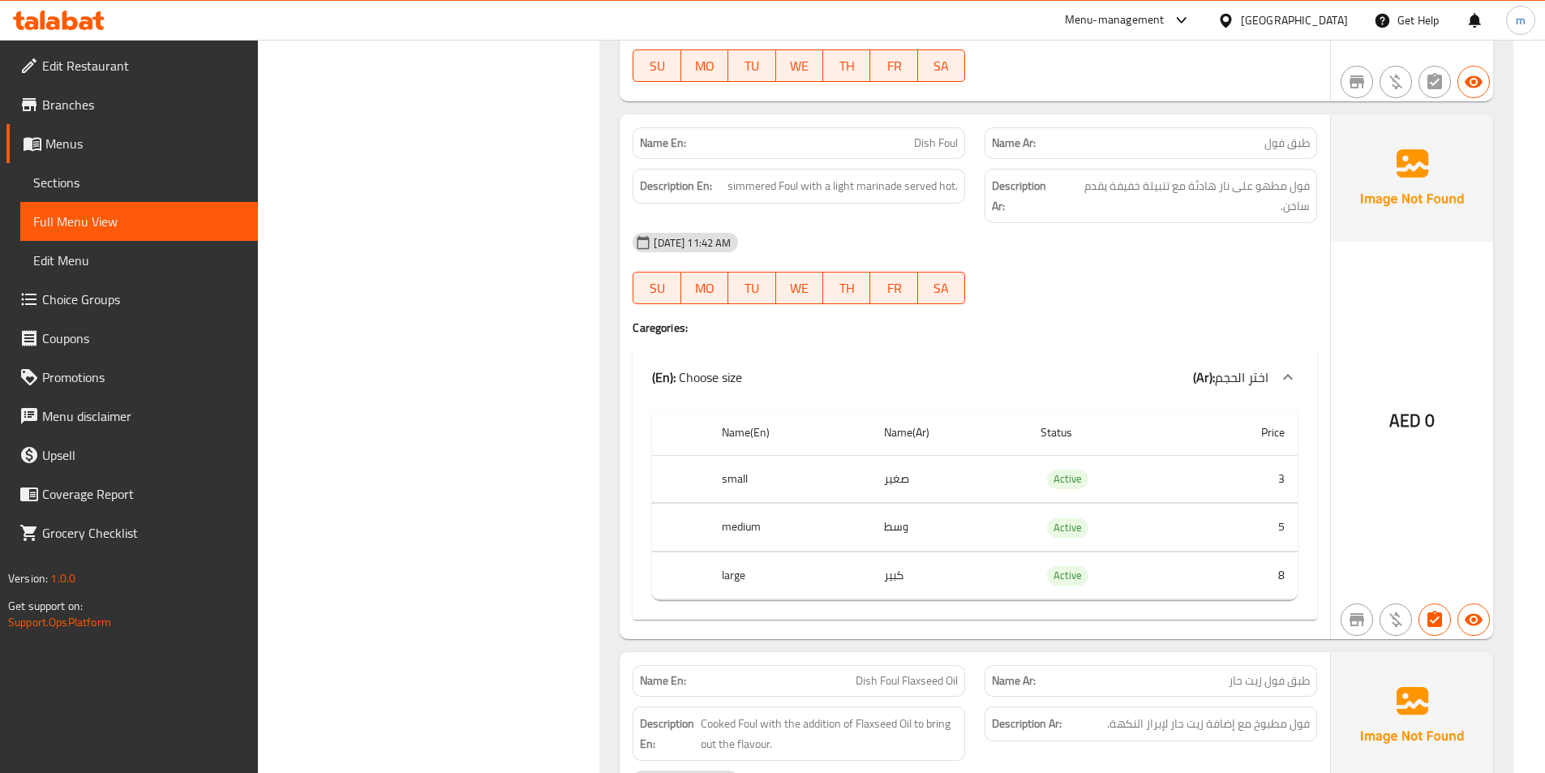
scroll to position [1674, 0]
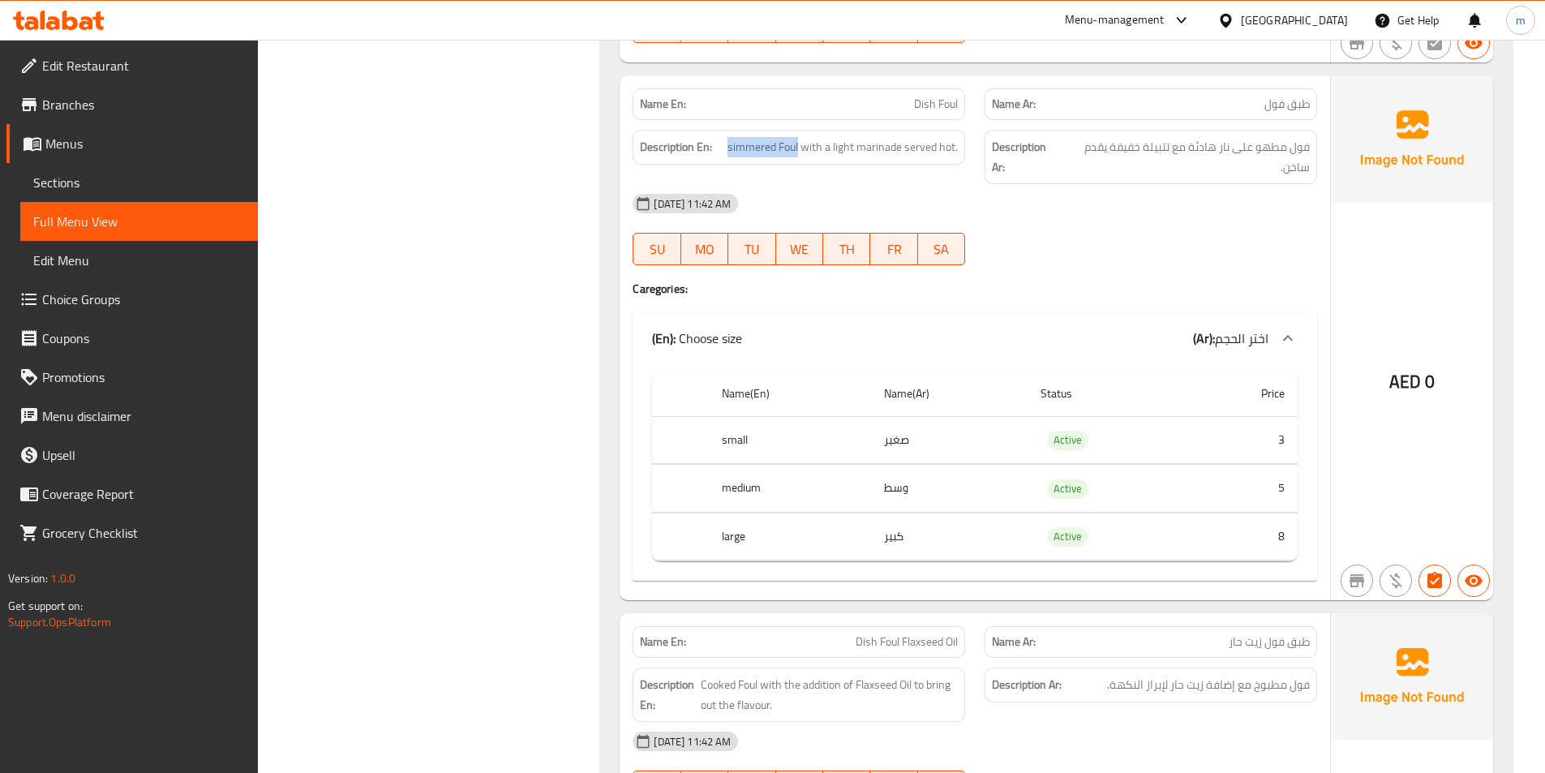
drag, startPoint x: 731, startPoint y: 152, endPoint x: 800, endPoint y: 165, distance: 70.2
click at [800, 165] on div "Description En: simmered Foul with a light marinade served hot." at bounding box center [799, 157] width 352 height 74
copy span "simmered Foul"
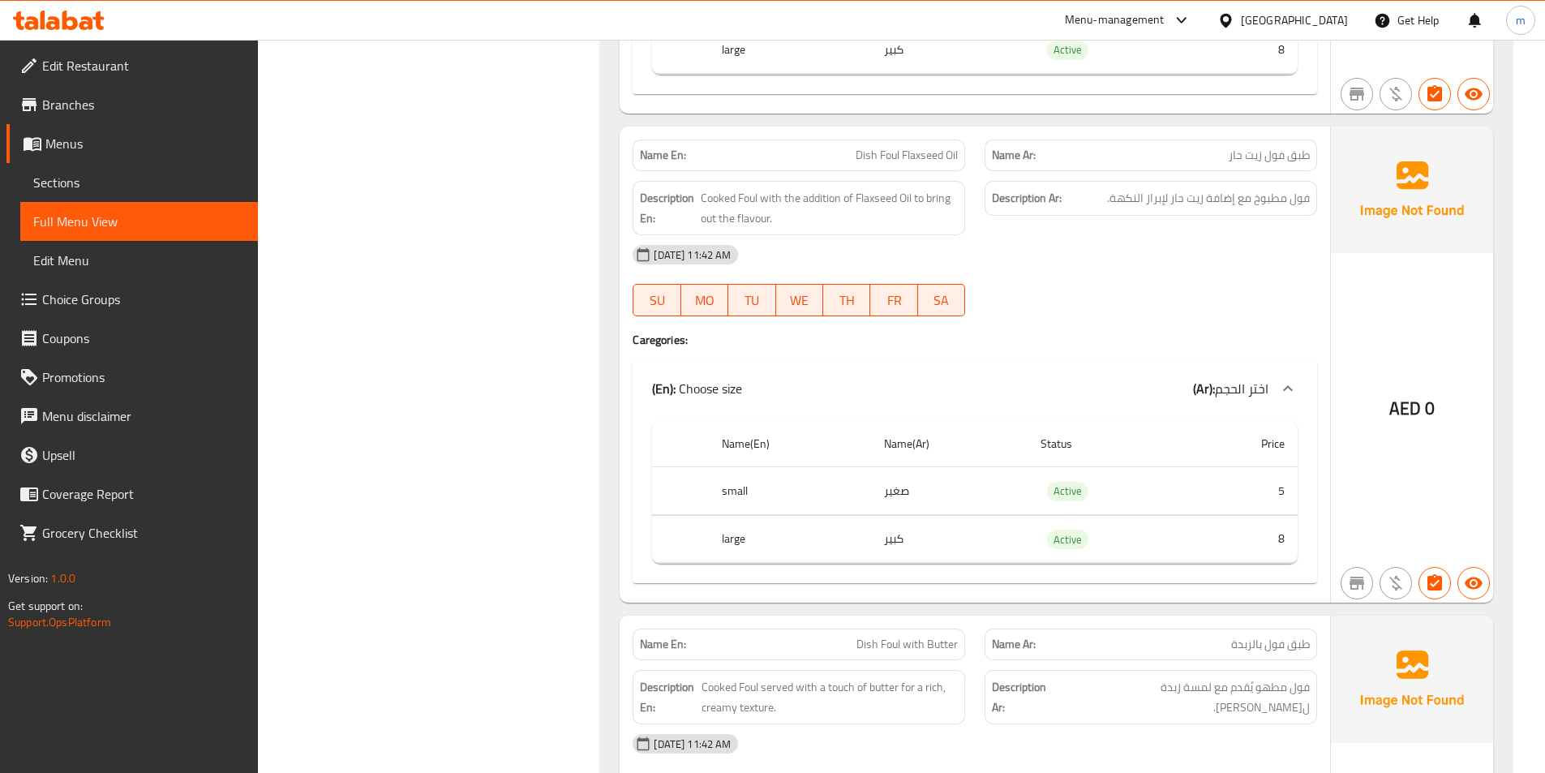
scroll to position [2242, 0]
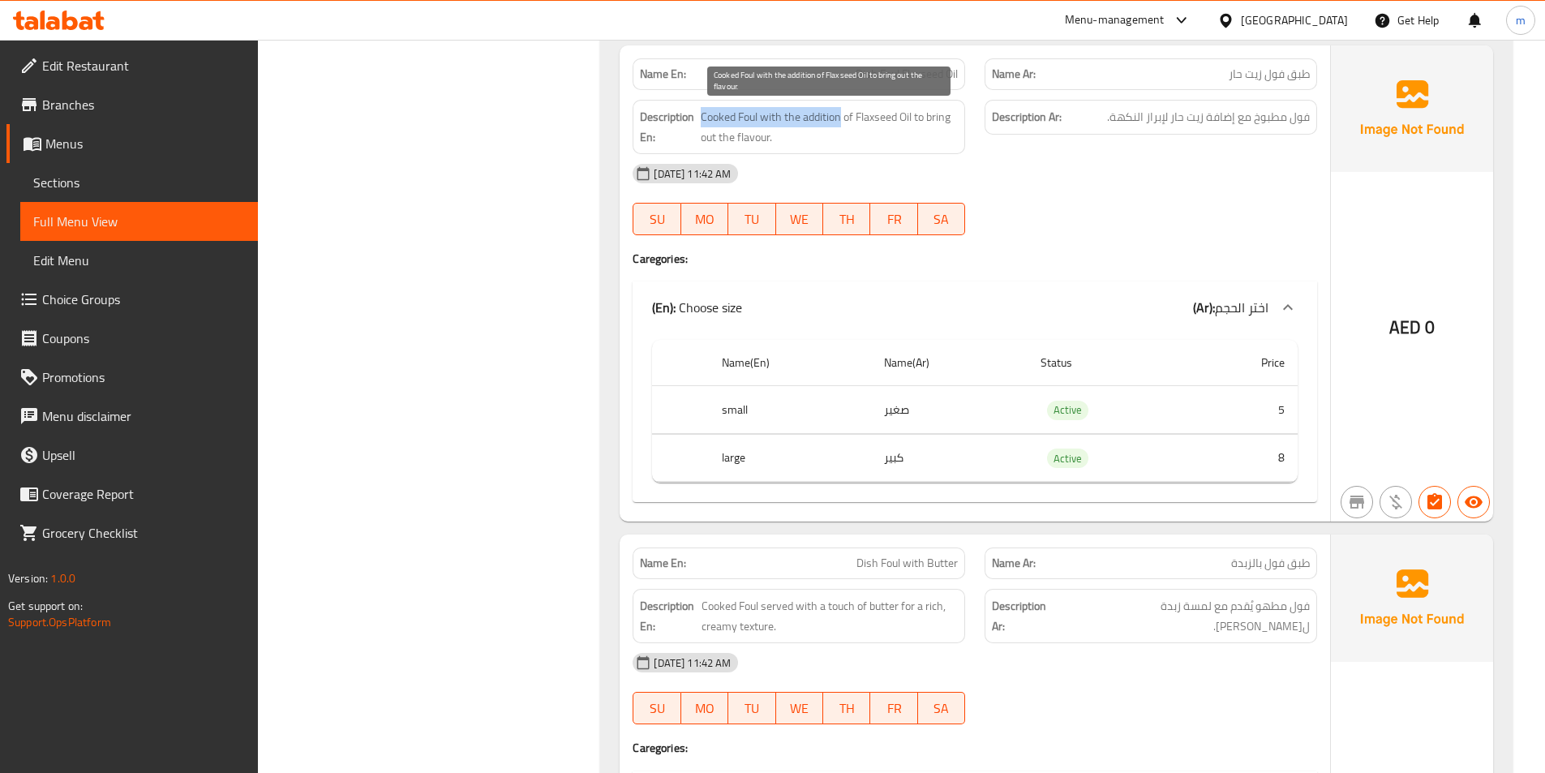
drag, startPoint x: 700, startPoint y: 113, endPoint x: 839, endPoint y: 122, distance: 139.0
click at [839, 122] on span "Cooked Foul with the addition of Flaxseed Oil to bring out the flavour." at bounding box center [829, 127] width 257 height 40
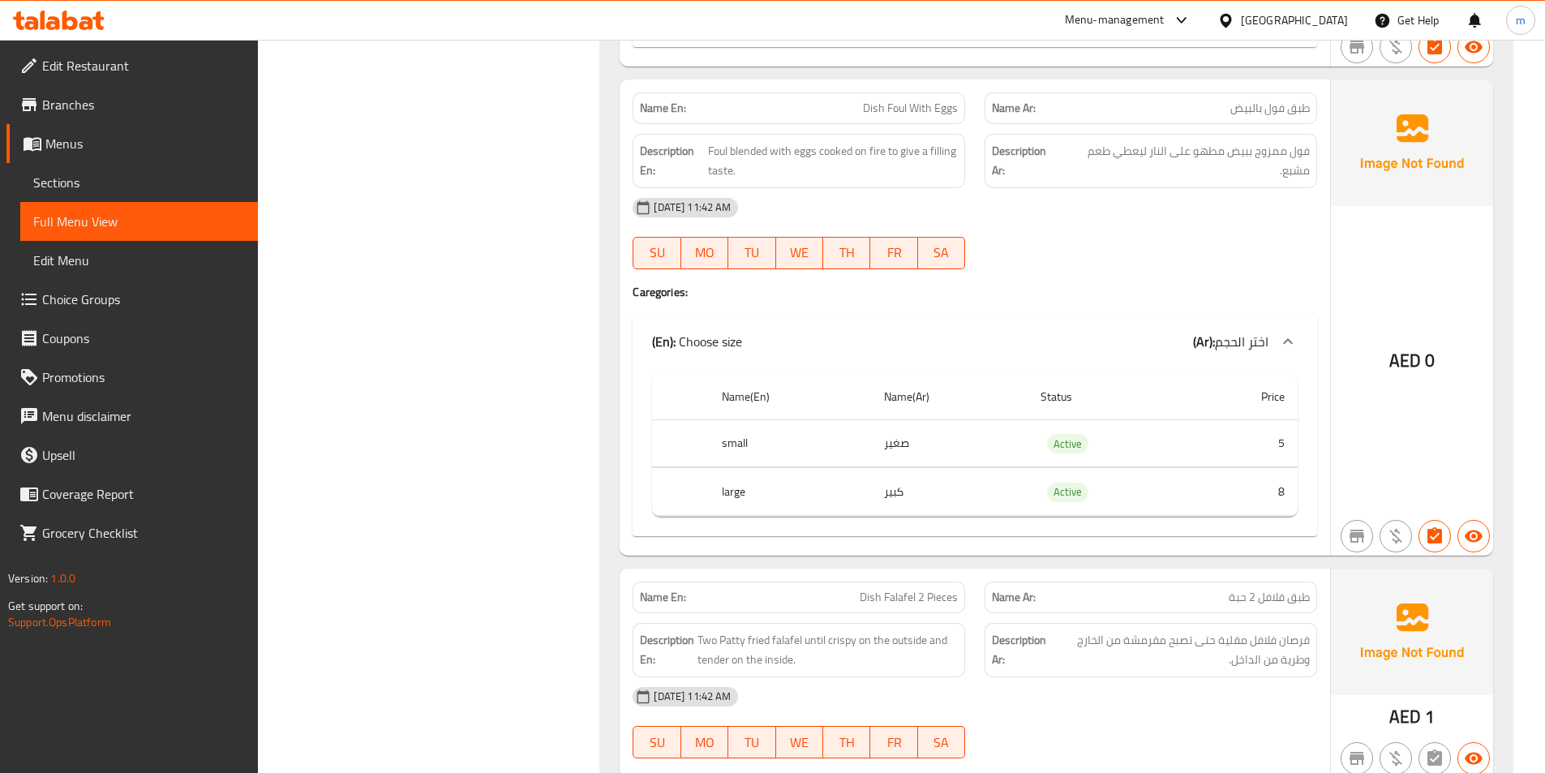
scroll to position [3215, 0]
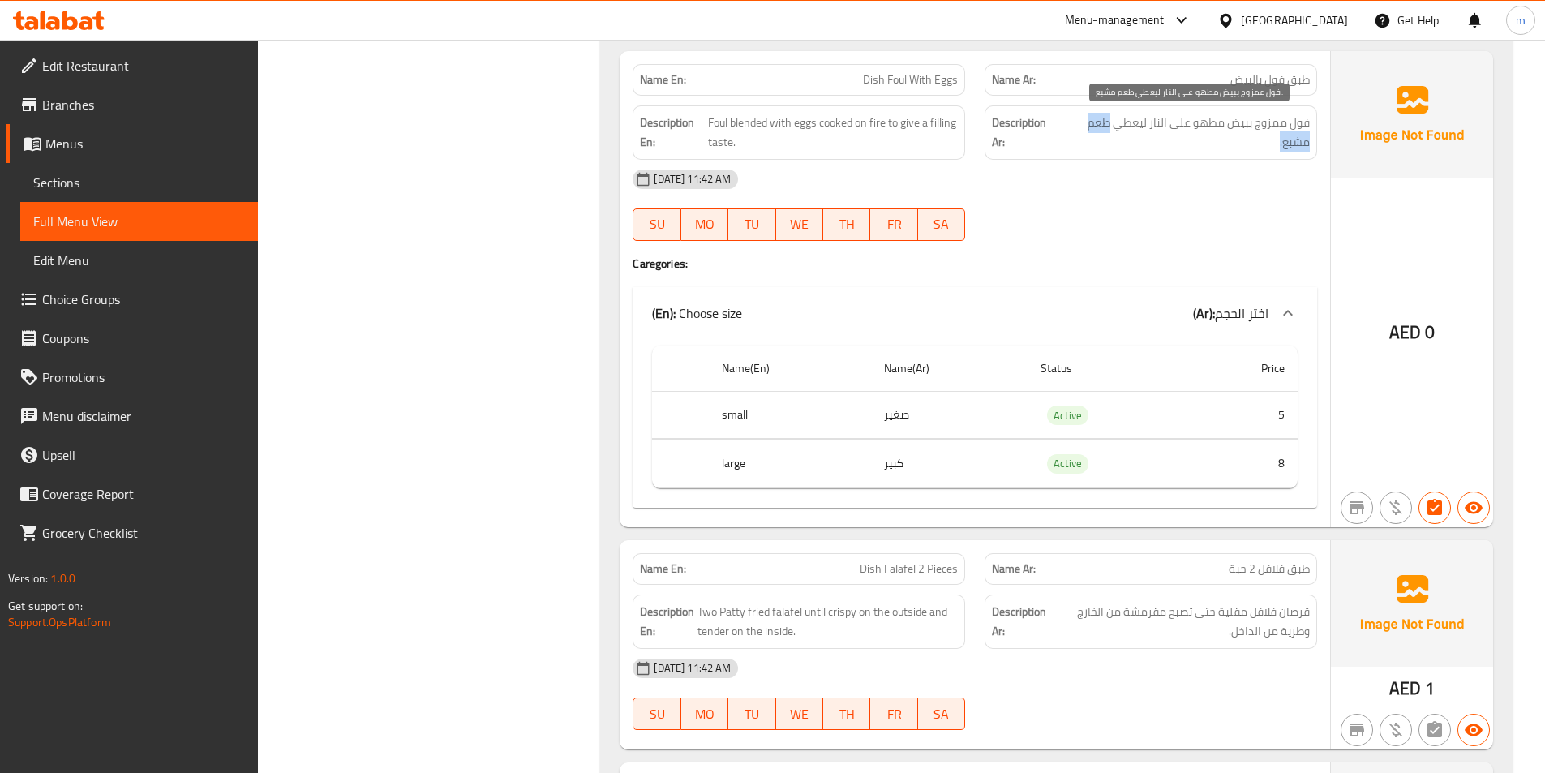
drag, startPoint x: 1109, startPoint y: 124, endPoint x: 1090, endPoint y: 148, distance: 30.0
click at [1090, 148] on span "فول ممزوج ببيض مطهو على النار ليعطي طعم مشبع." at bounding box center [1187, 133] width 247 height 40
copy span "طعم مشبع."
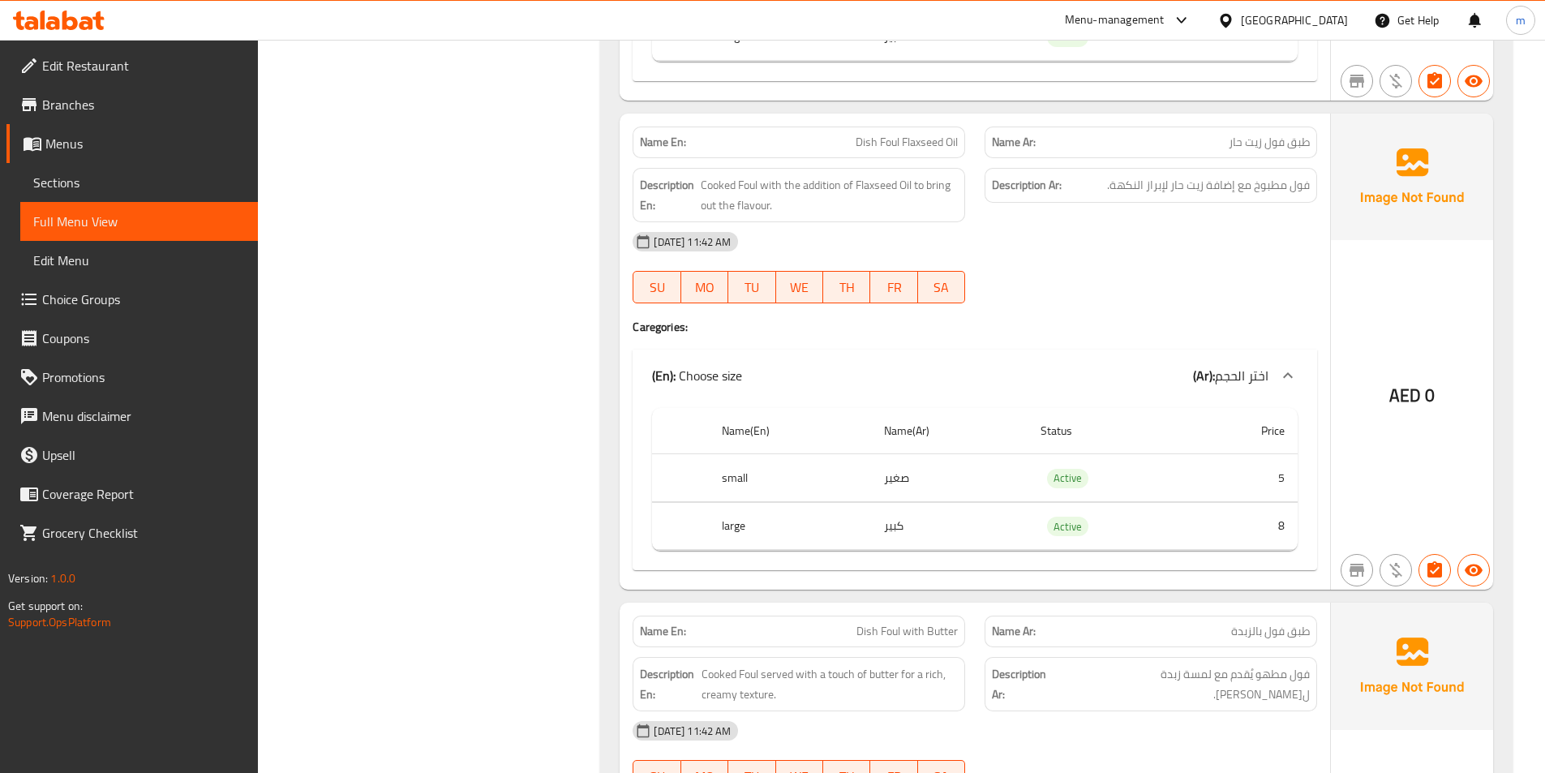
scroll to position [2242, 0]
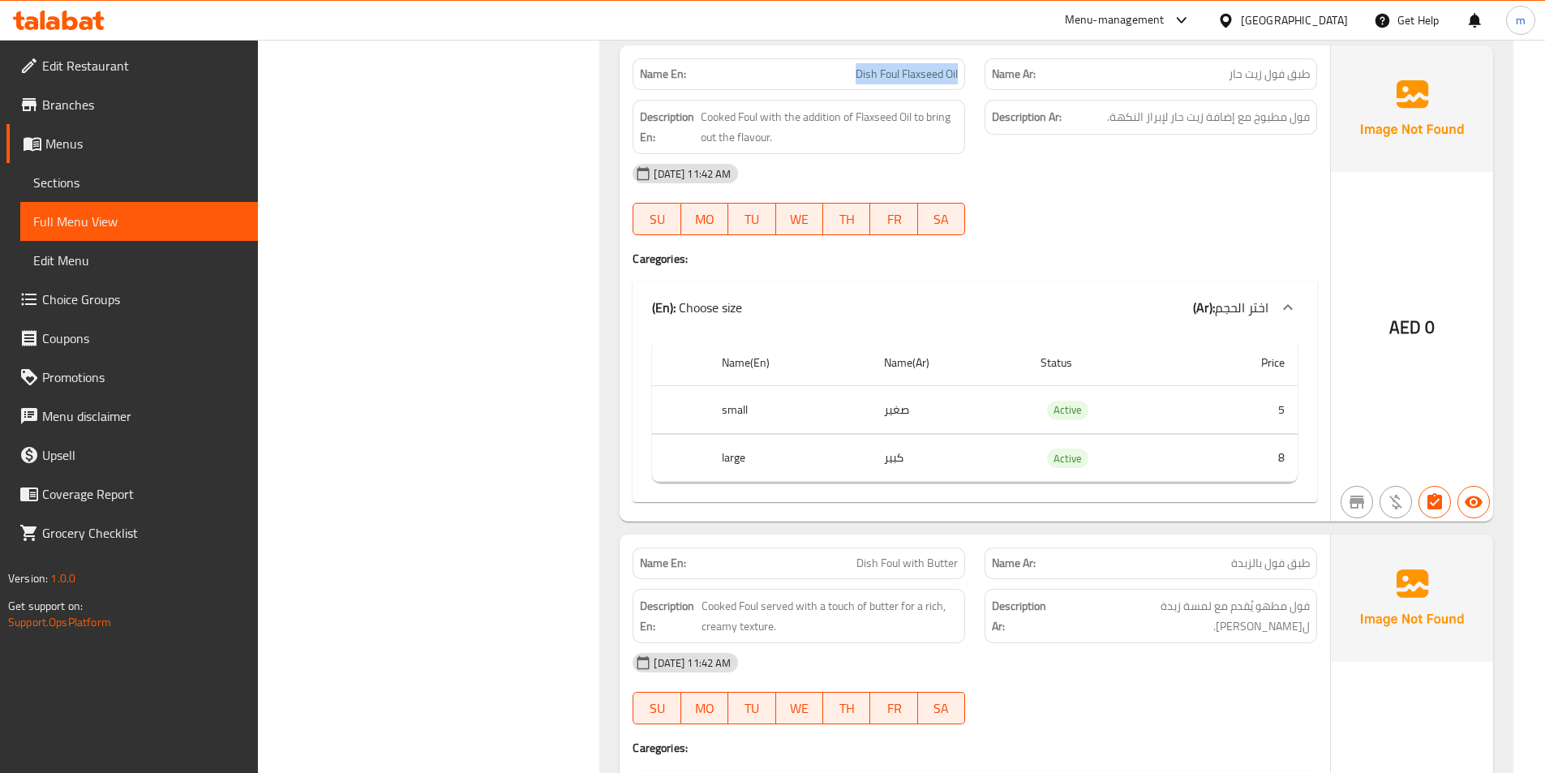
drag, startPoint x: 854, startPoint y: 73, endPoint x: 959, endPoint y: 68, distance: 104.8
click at [959, 68] on div "Name En: Dish Foul Flaxseed Oil" at bounding box center [799, 74] width 333 height 32
copy span "Dish Foul Flaxseed Oil"
click at [1223, 72] on p "Name Ar: طبق فول زيت حار" at bounding box center [1151, 74] width 318 height 17
drag, startPoint x: 1220, startPoint y: 73, endPoint x: 1283, endPoint y: 74, distance: 63.3
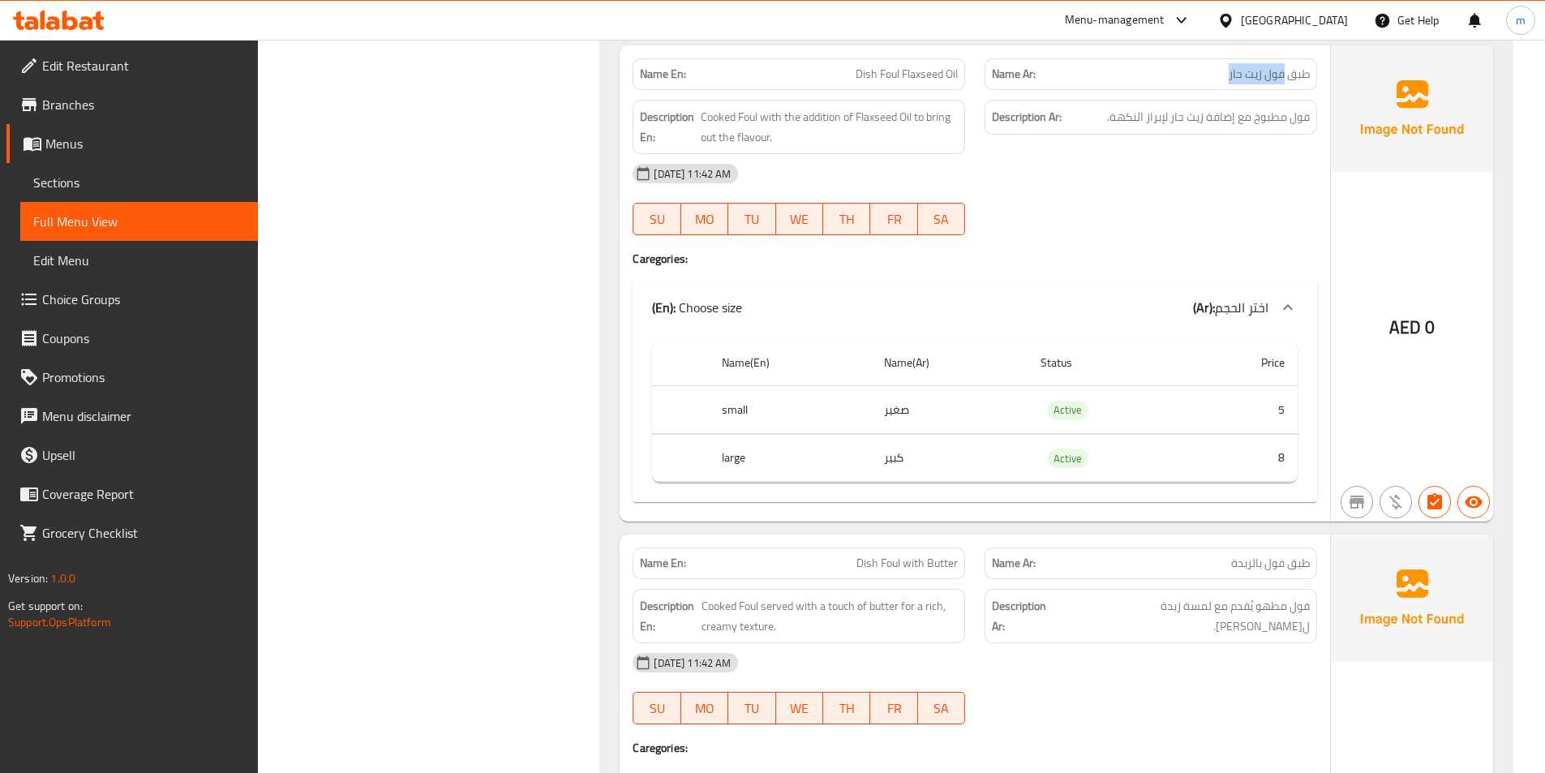
click at [1283, 74] on p "Name Ar: طبق فول زيت حار" at bounding box center [1151, 74] width 318 height 17
copy span "فول زيت حار"
click at [880, 72] on span "Dish Foul Flaxseed Oil" at bounding box center [907, 74] width 102 height 17
drag, startPoint x: 878, startPoint y: 71, endPoint x: 969, endPoint y: 68, distance: 91.7
click at [969, 68] on div "Name En: Dish Foul Flaxseed Oil" at bounding box center [799, 74] width 352 height 51
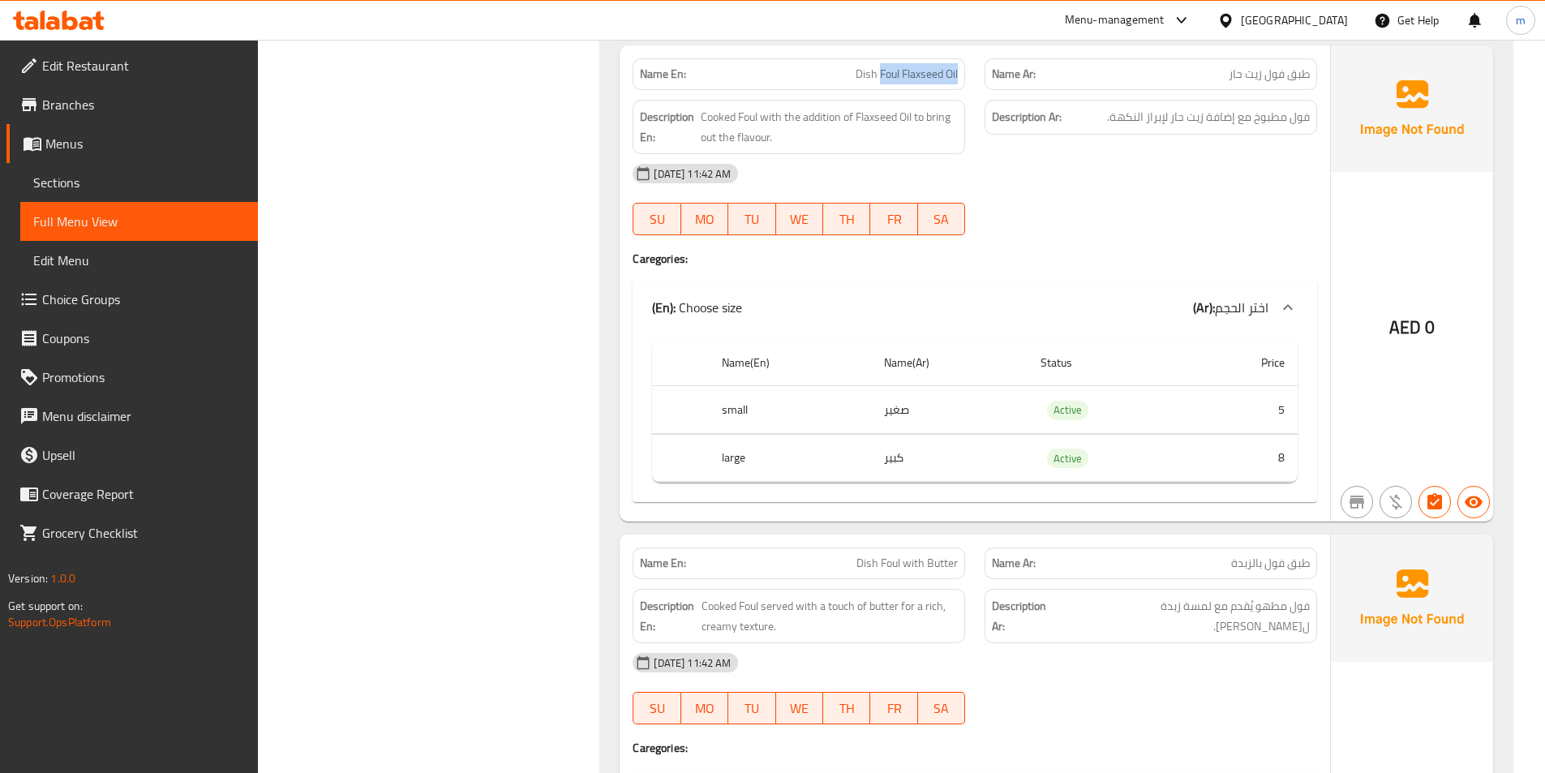
copy span "Foul Flaxseed Oil"
click at [817, 60] on div "Name En: Dish Foul Flaxseed Oil" at bounding box center [799, 74] width 333 height 32
copy span "Dish Foul Flaxseed Oil"
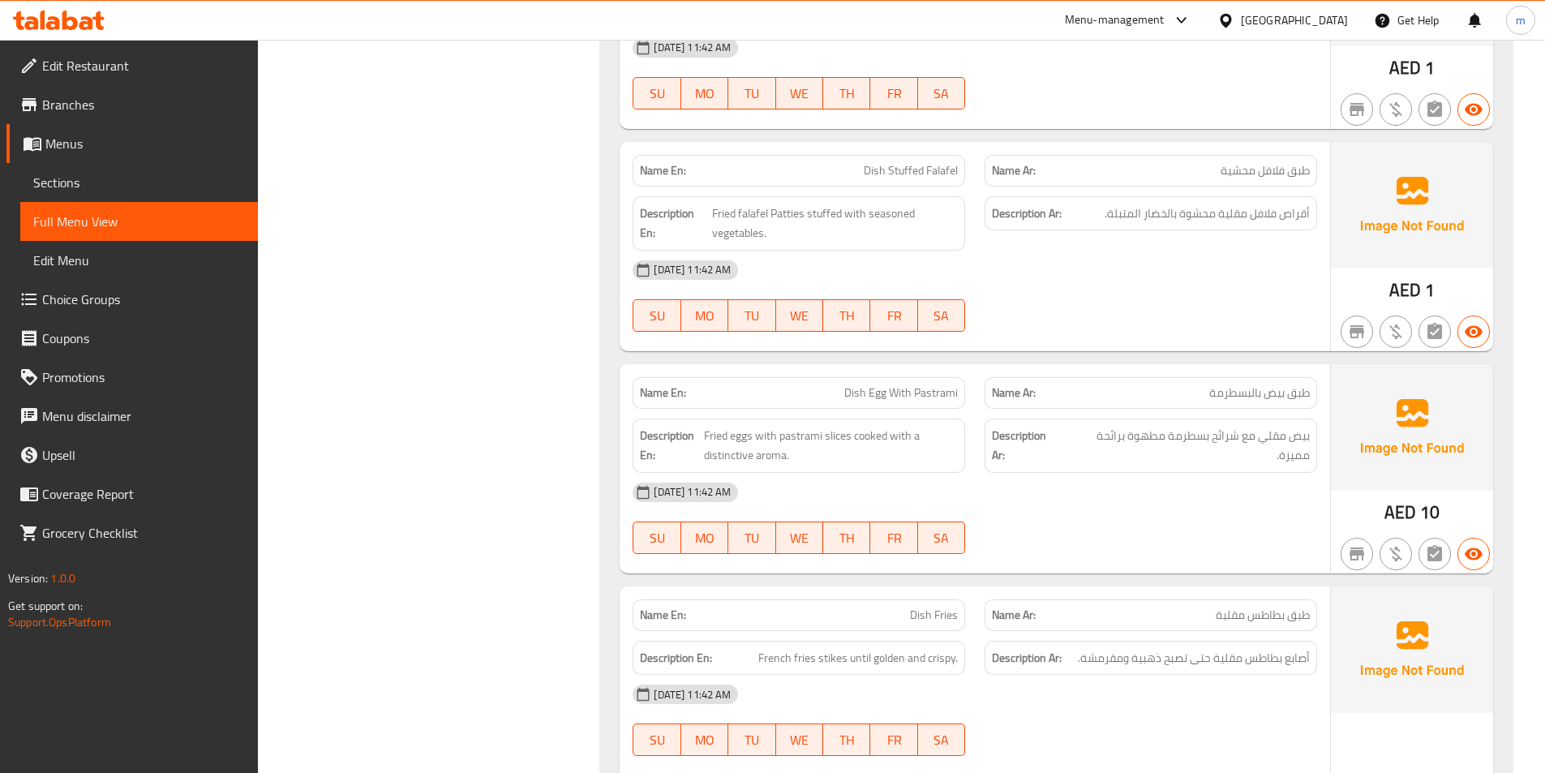
scroll to position [3864, 0]
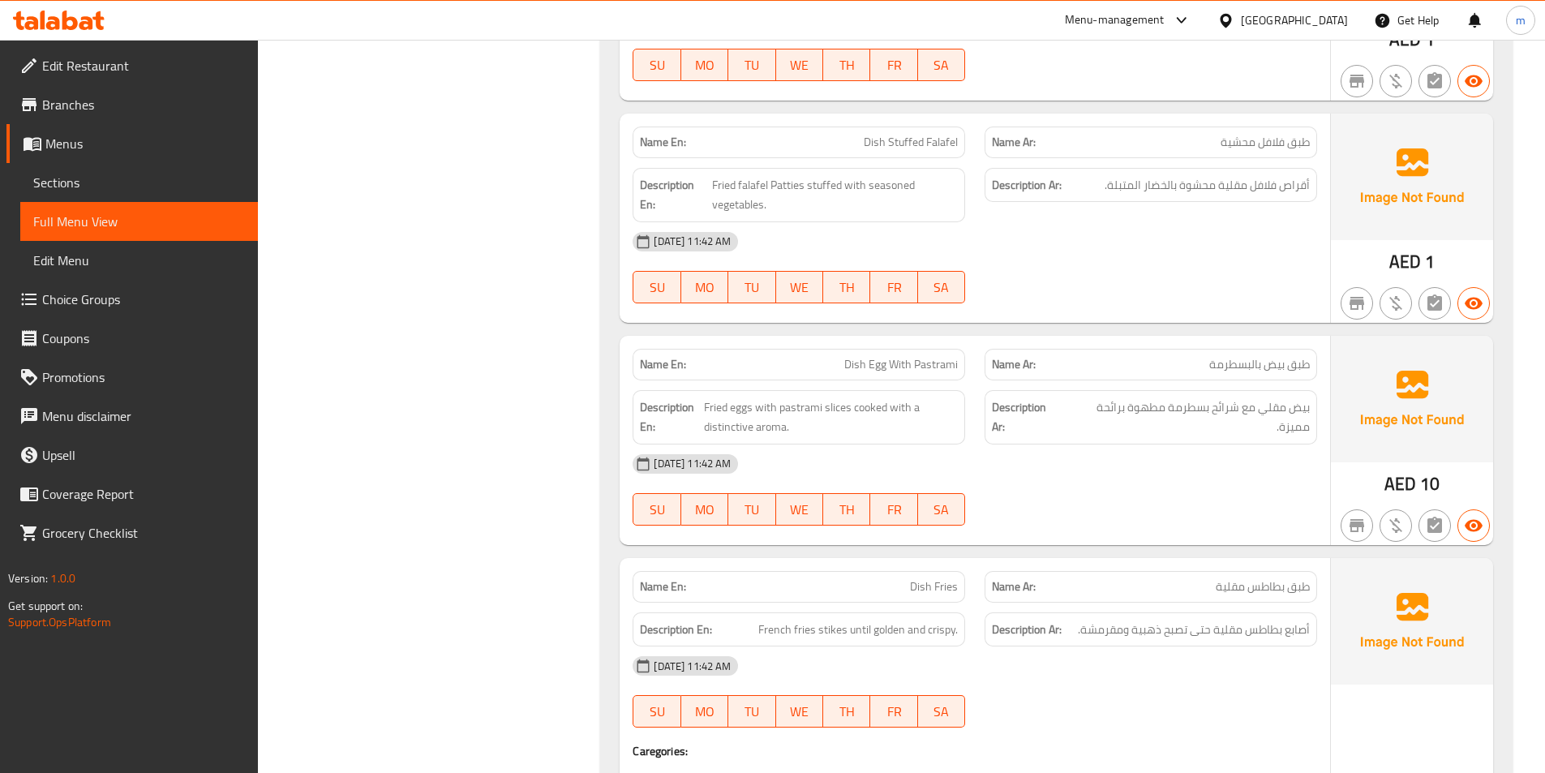
click at [918, 239] on div "07-09-2025 11:42 AM" at bounding box center [975, 241] width 704 height 39
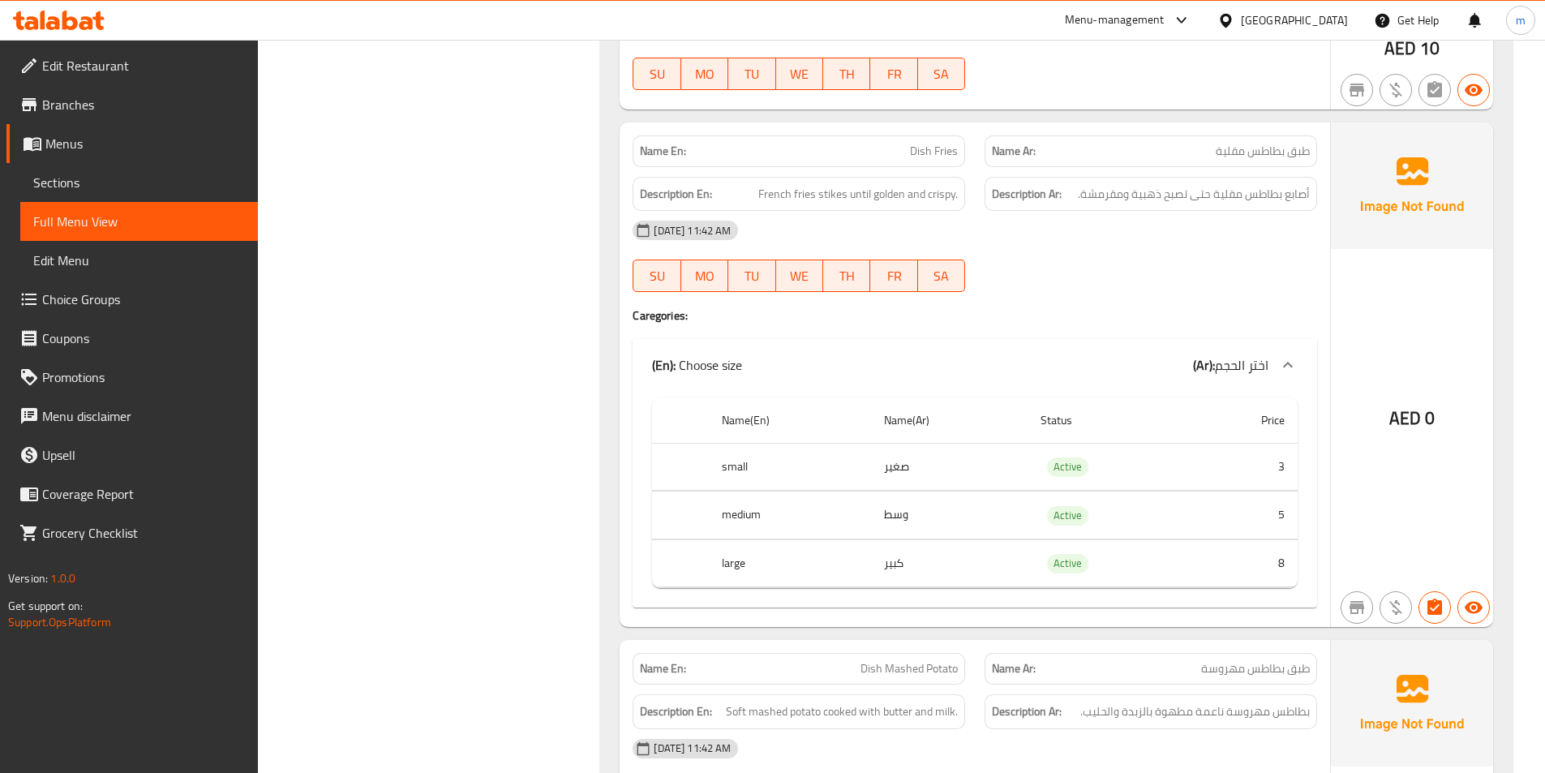
scroll to position [4270, 0]
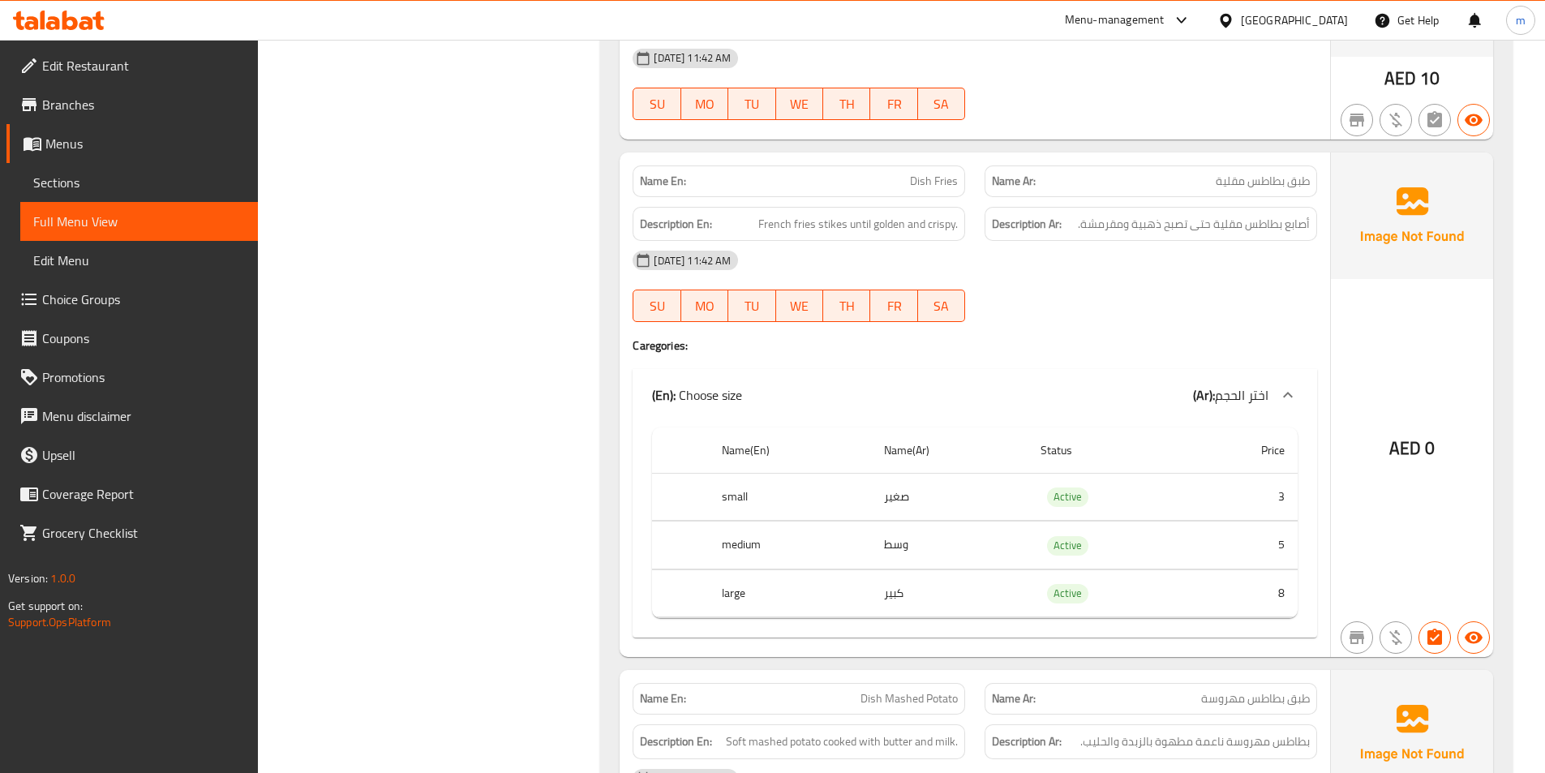
click at [862, 243] on div "07-09-2025 11:42 AM" at bounding box center [975, 260] width 704 height 39
drag, startPoint x: 889, startPoint y: 181, endPoint x: 968, endPoint y: 174, distance: 79.0
click at [968, 174] on div "Name En: Dish Fries" at bounding box center [799, 181] width 352 height 51
copy span "Dish Fries"
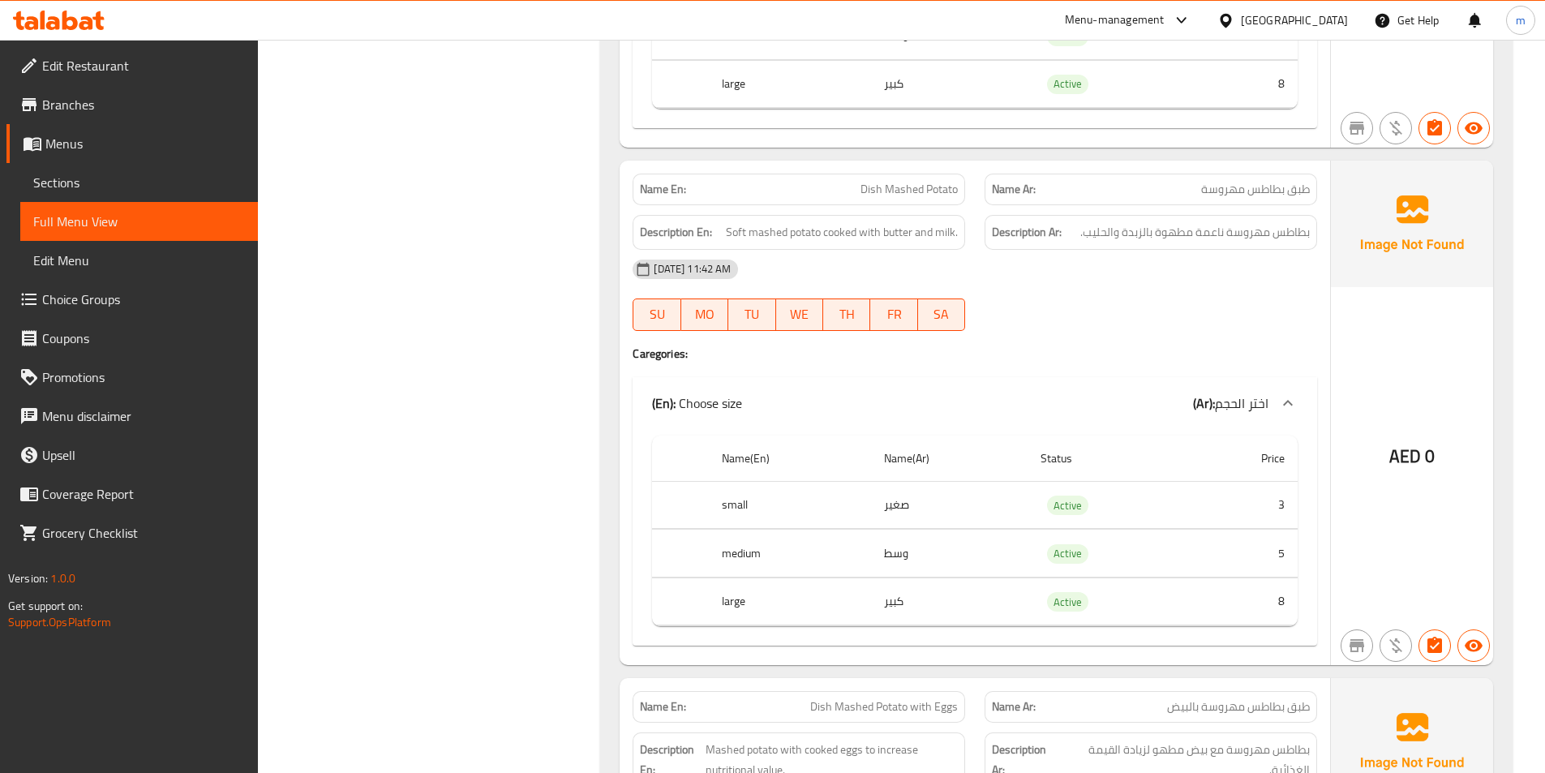
scroll to position [4838, 0]
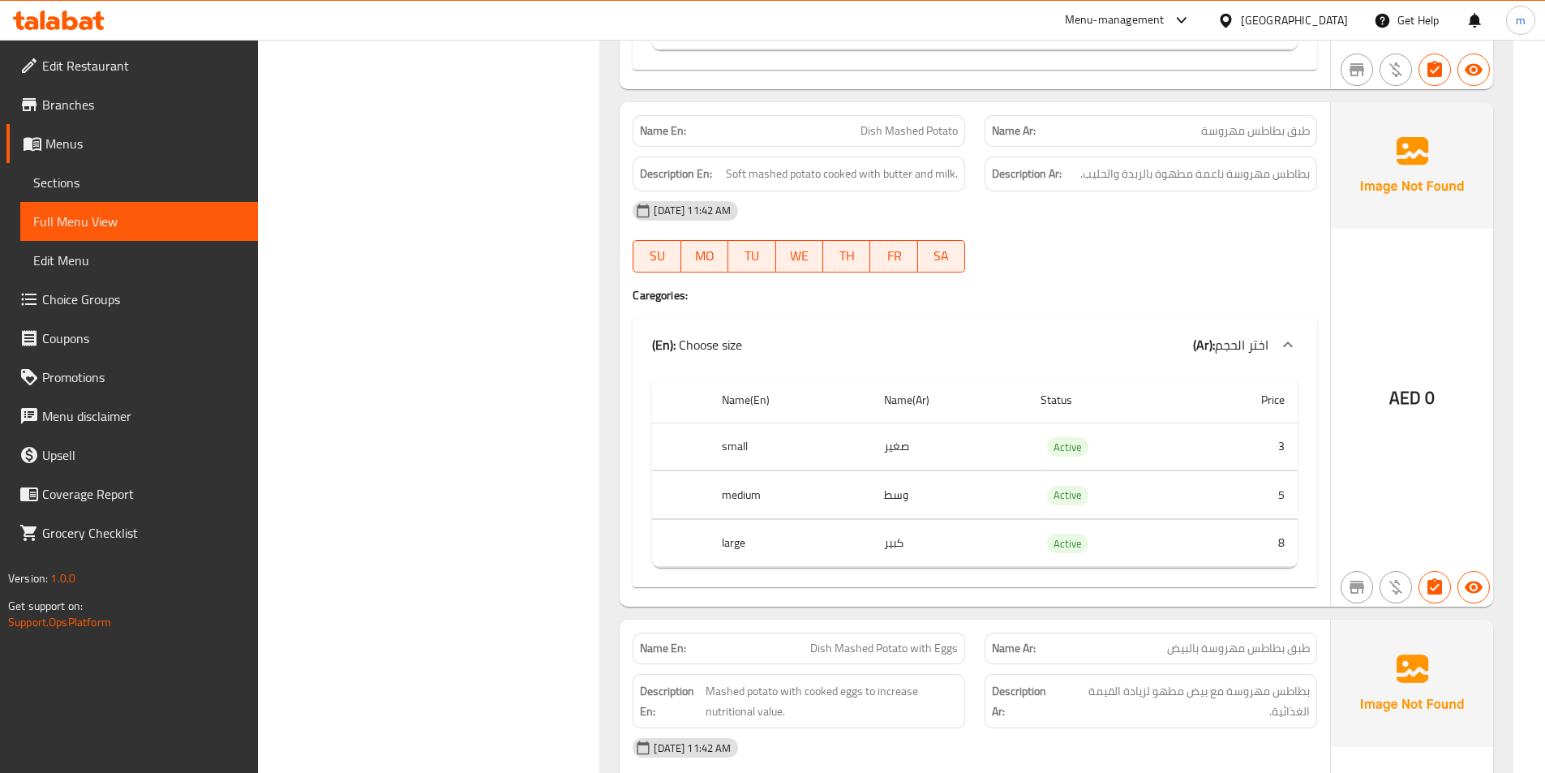
click at [1228, 226] on div "07-09-2025 11:42 AM" at bounding box center [975, 210] width 704 height 39
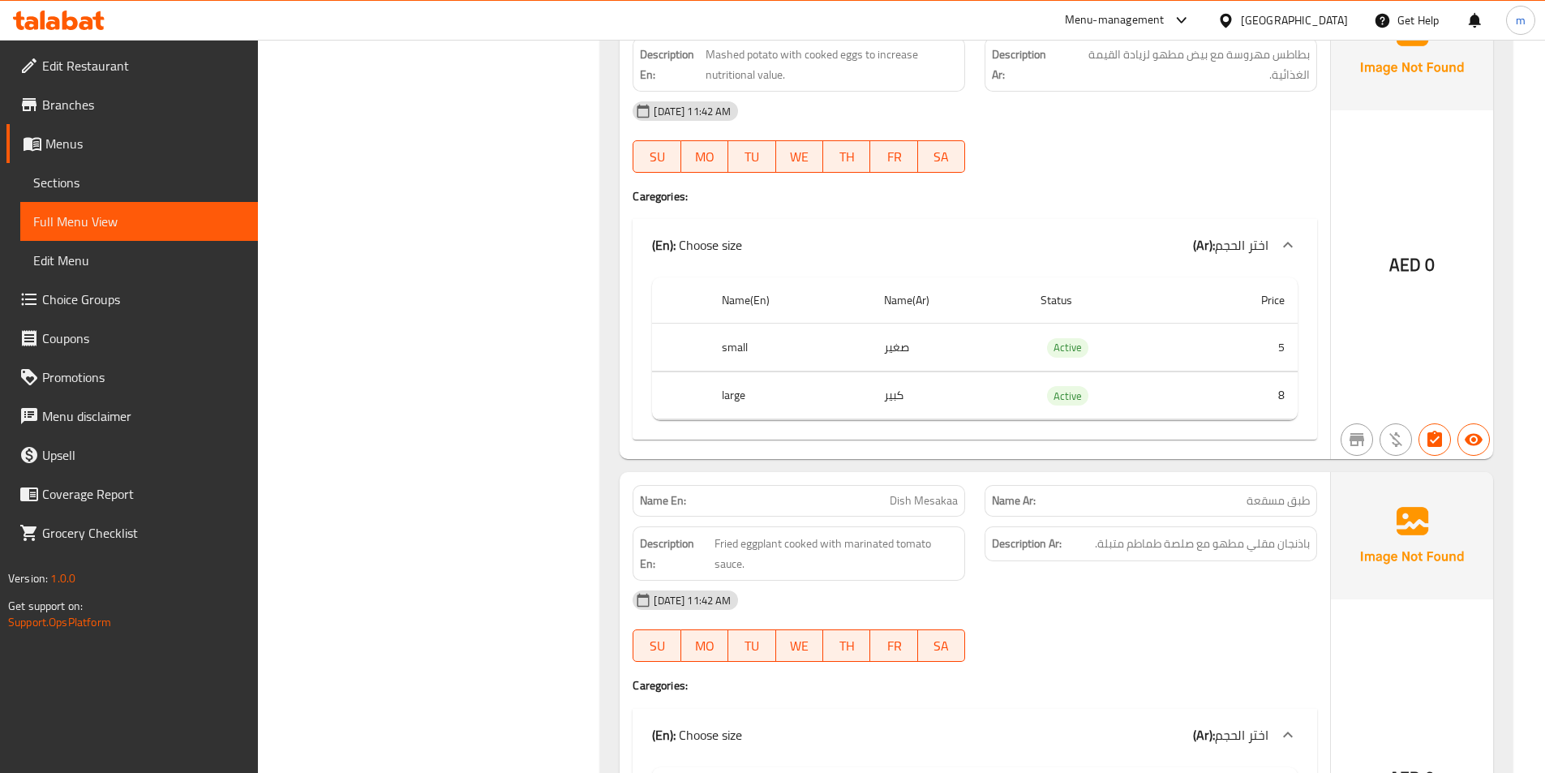
scroll to position [5324, 0]
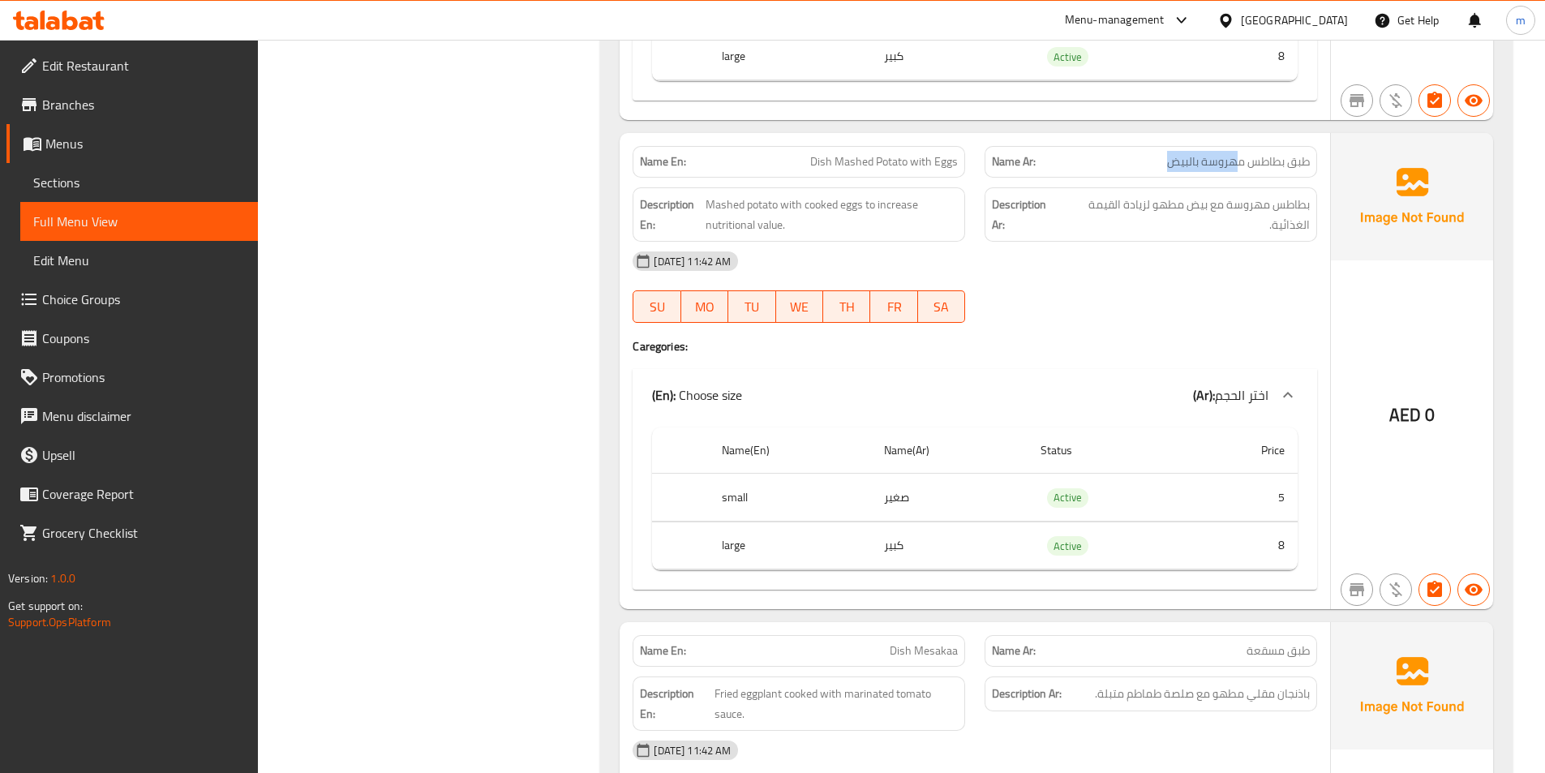
drag, startPoint x: 1167, startPoint y: 164, endPoint x: 1226, endPoint y: 167, distance: 58.5
click at [1234, 168] on span "طبق بطاطس مهروسة بالبيض" at bounding box center [1238, 161] width 143 height 17
drag, startPoint x: 840, startPoint y: 158, endPoint x: 910, endPoint y: 168, distance: 70.4
click at [910, 168] on span "Dish Mashed Potato with Eggs" at bounding box center [884, 161] width 148 height 17
copy span "Mashed Potato"
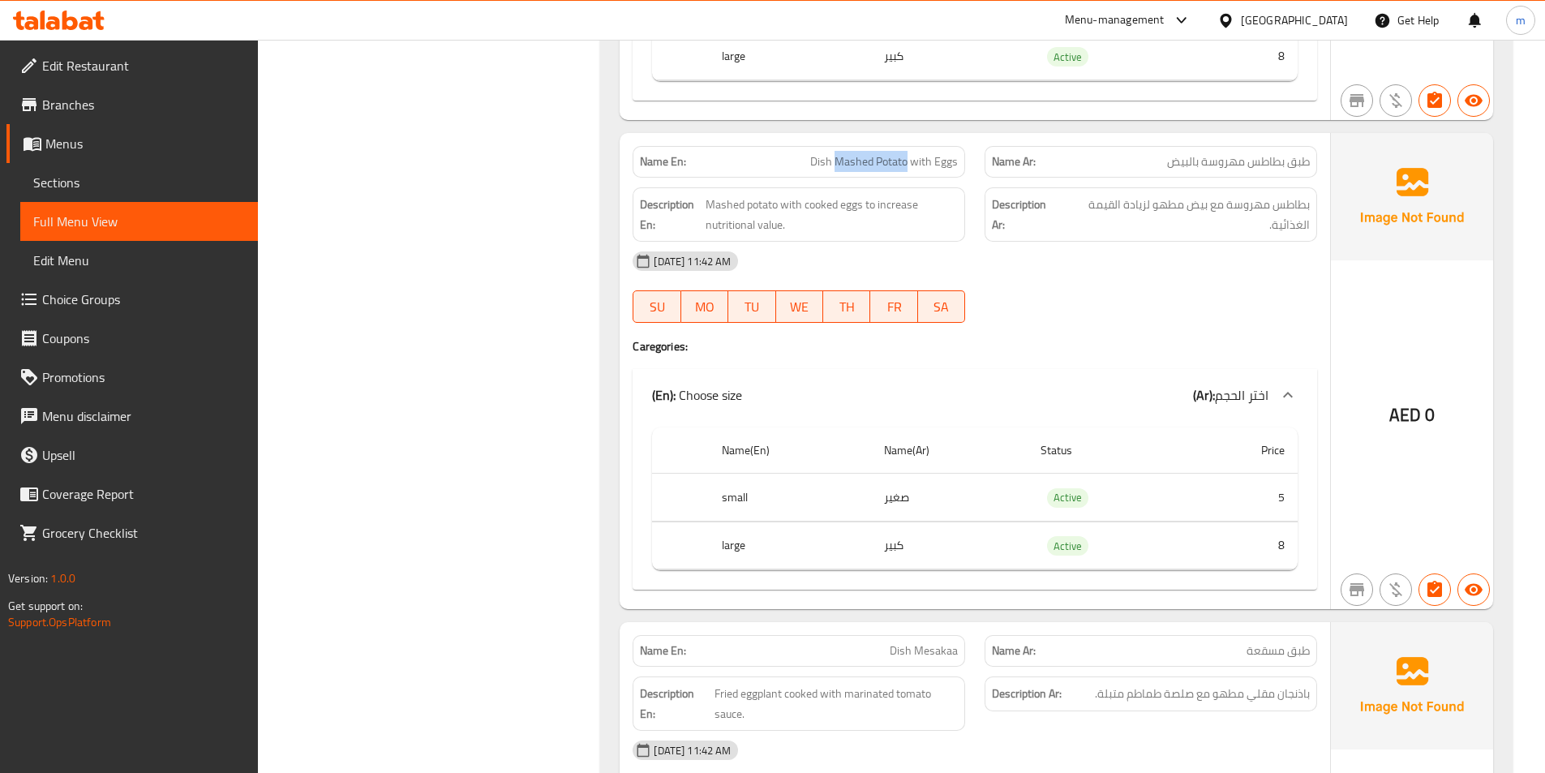
click at [843, 170] on span "Dish Mashed Potato with Eggs" at bounding box center [884, 161] width 148 height 17
drag, startPoint x: 833, startPoint y: 161, endPoint x: 858, endPoint y: 158, distance: 24.6
click at [858, 158] on span "Dish Mashed Potato with Eggs" at bounding box center [884, 161] width 148 height 17
drag, startPoint x: 836, startPoint y: 160, endPoint x: 962, endPoint y: 157, distance: 125.8
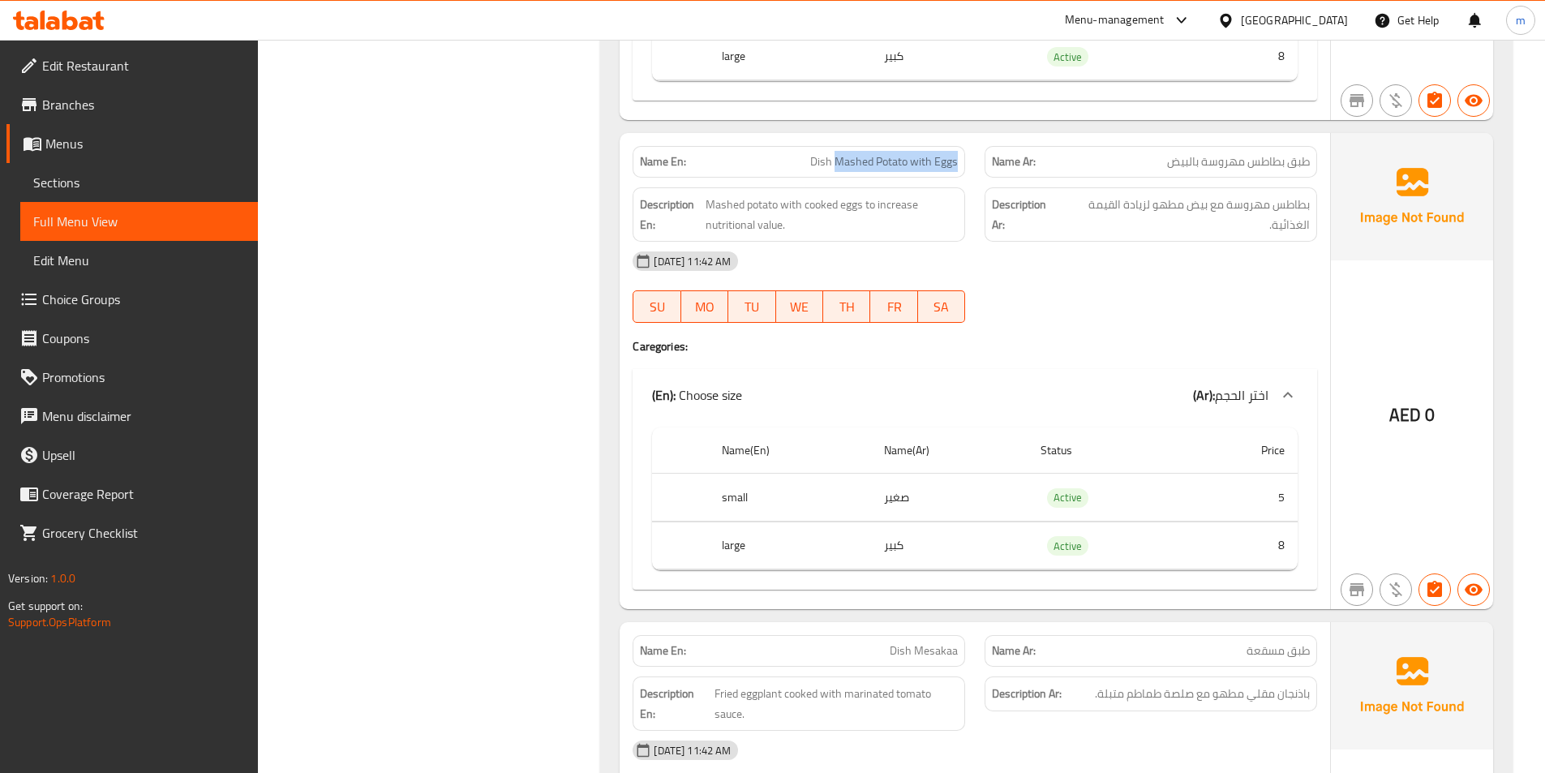
click at [962, 157] on div "Name En: Dish Mashed Potato with Eggs" at bounding box center [799, 162] width 333 height 32
copy span "Mashed Potato with Eggs"
click at [798, 144] on div "Name En: Dish Mashed Potato with Eggs" at bounding box center [799, 161] width 352 height 51
click at [791, 156] on p "Name En: Dish Mashed Potato with Eggs" at bounding box center [799, 161] width 318 height 17
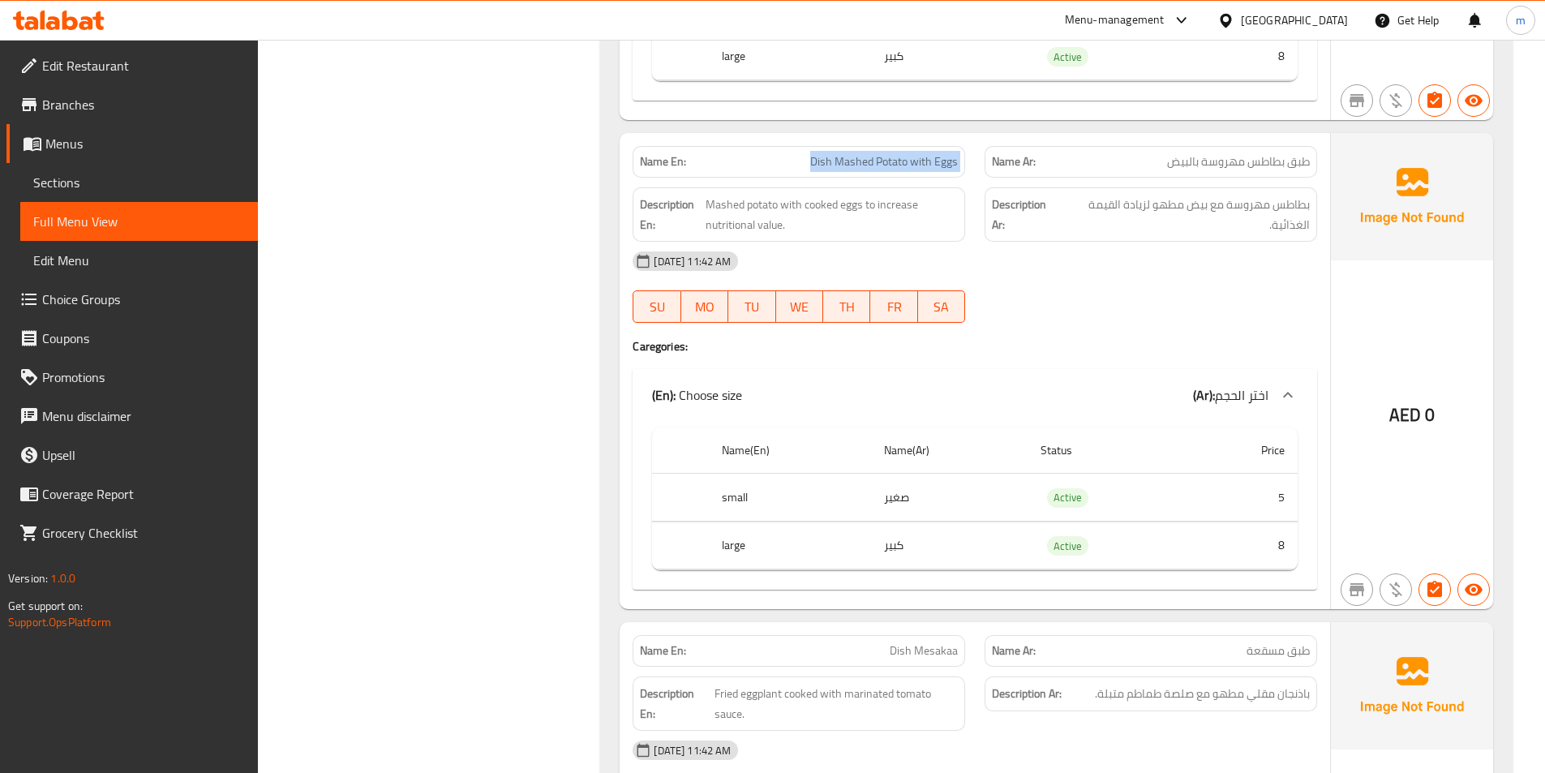
click at [791, 156] on p "Name En: Dish Mashed Potato with Eggs" at bounding box center [799, 161] width 318 height 17
click at [915, 164] on span "Dish Mashed Potato with Eggs" at bounding box center [884, 161] width 148 height 17
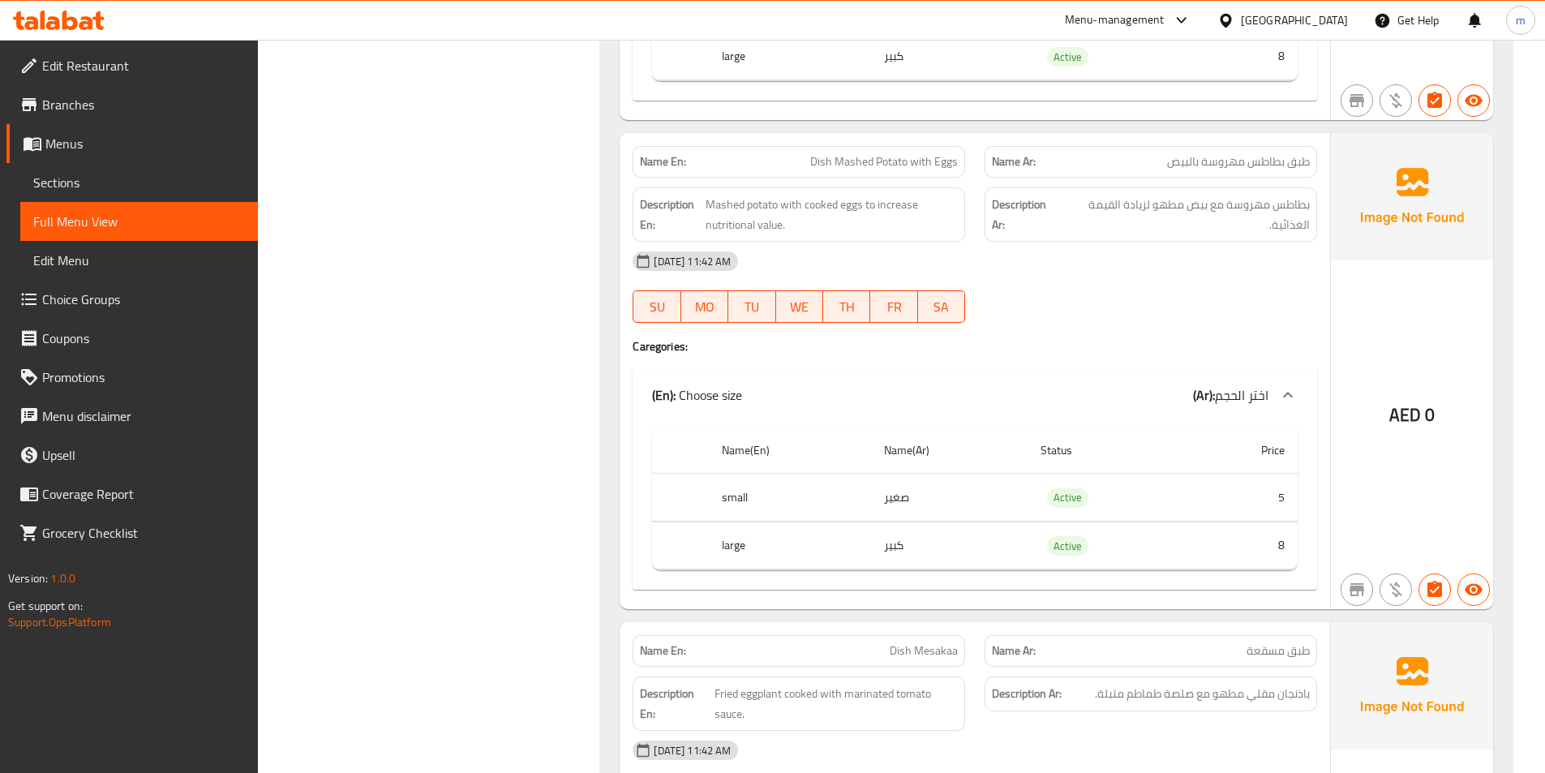
click at [1068, 292] on div "07-09-2025 11:42 AM SU MO TU WE TH FR SA" at bounding box center [975, 287] width 704 height 91
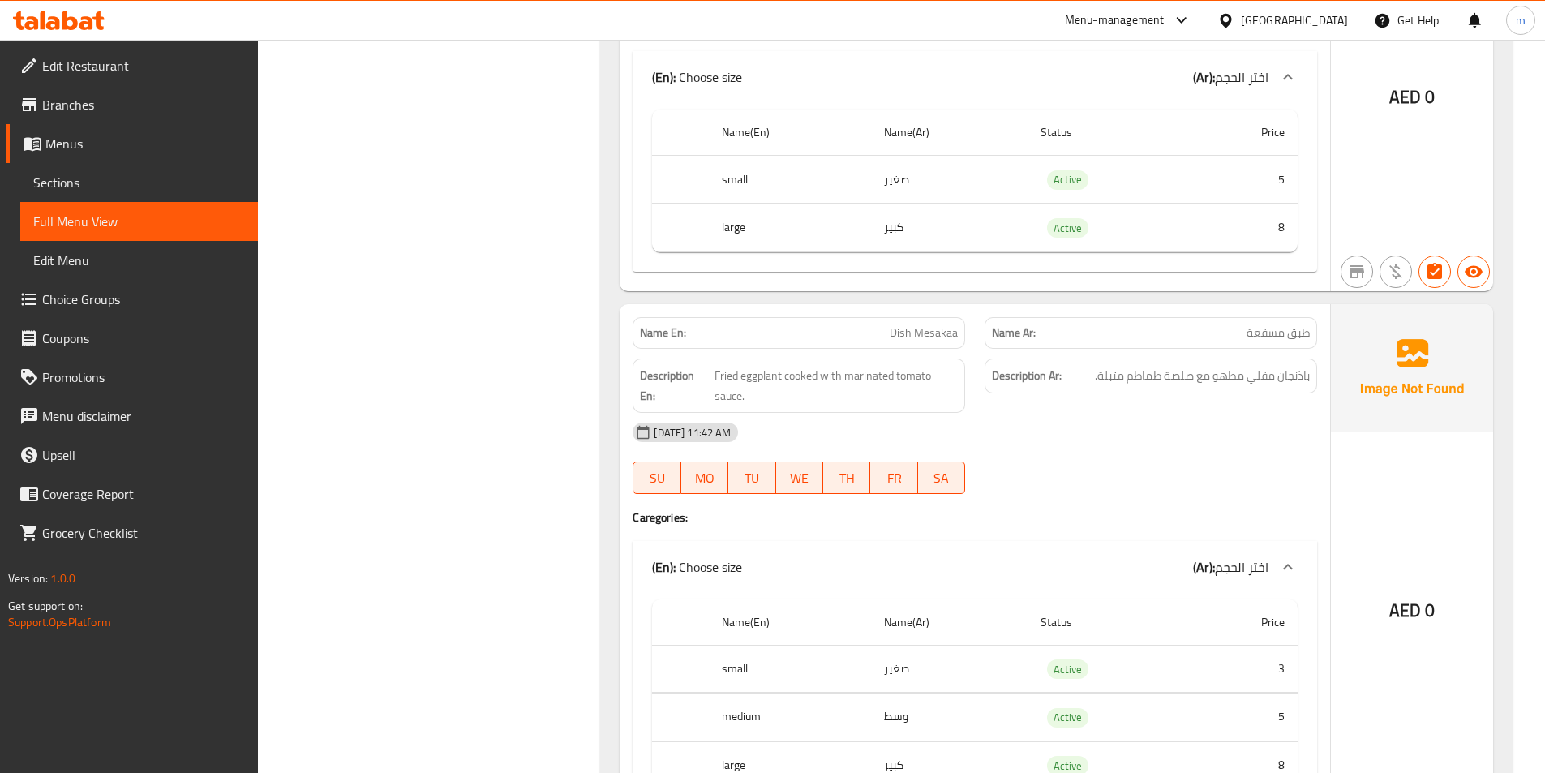
scroll to position [5649, 0]
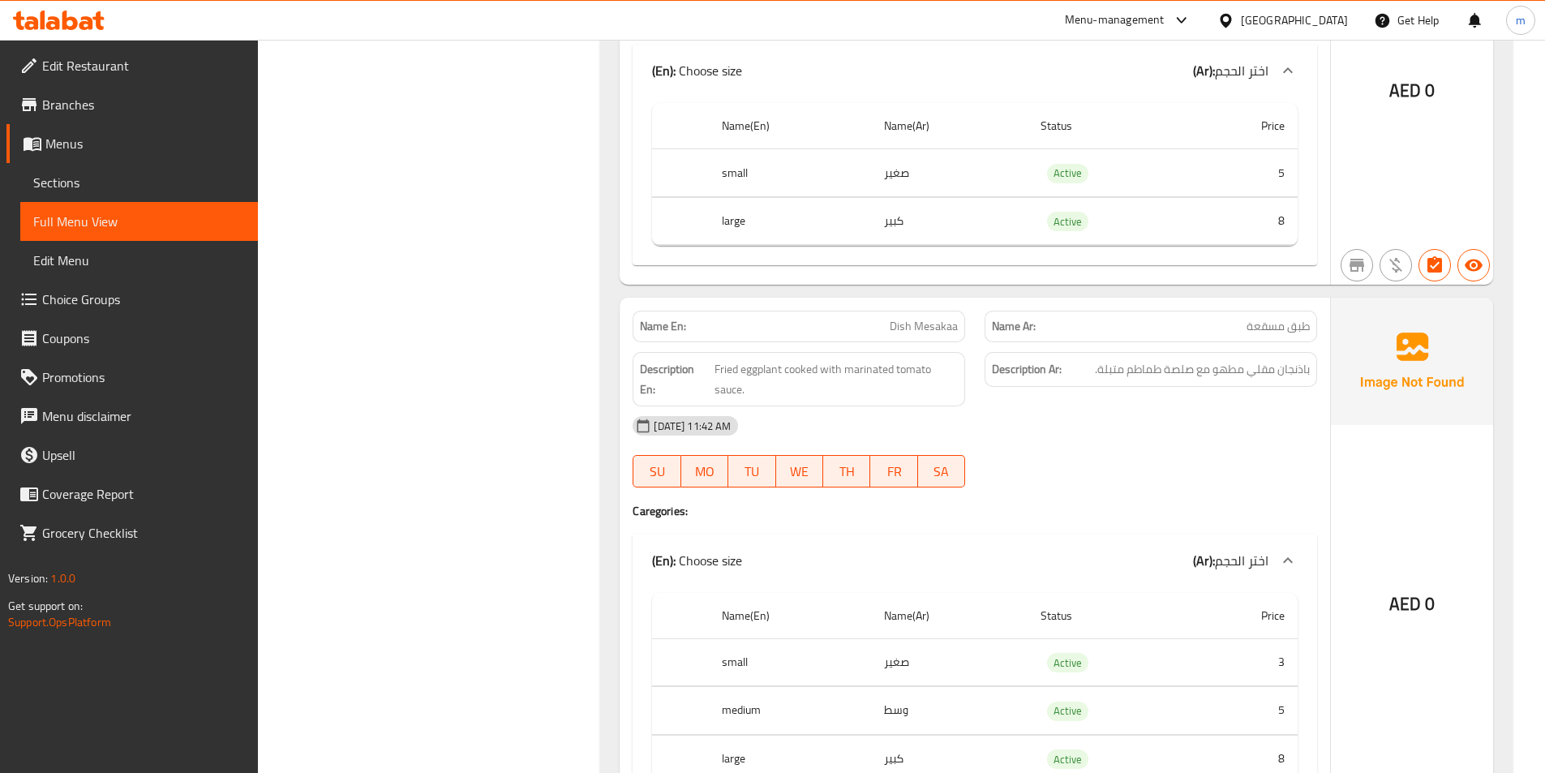
click at [1292, 402] on div "Description Ar: باذنجان مقلي مطهو مع صلصة طماطم متبلة." at bounding box center [1151, 379] width 352 height 74
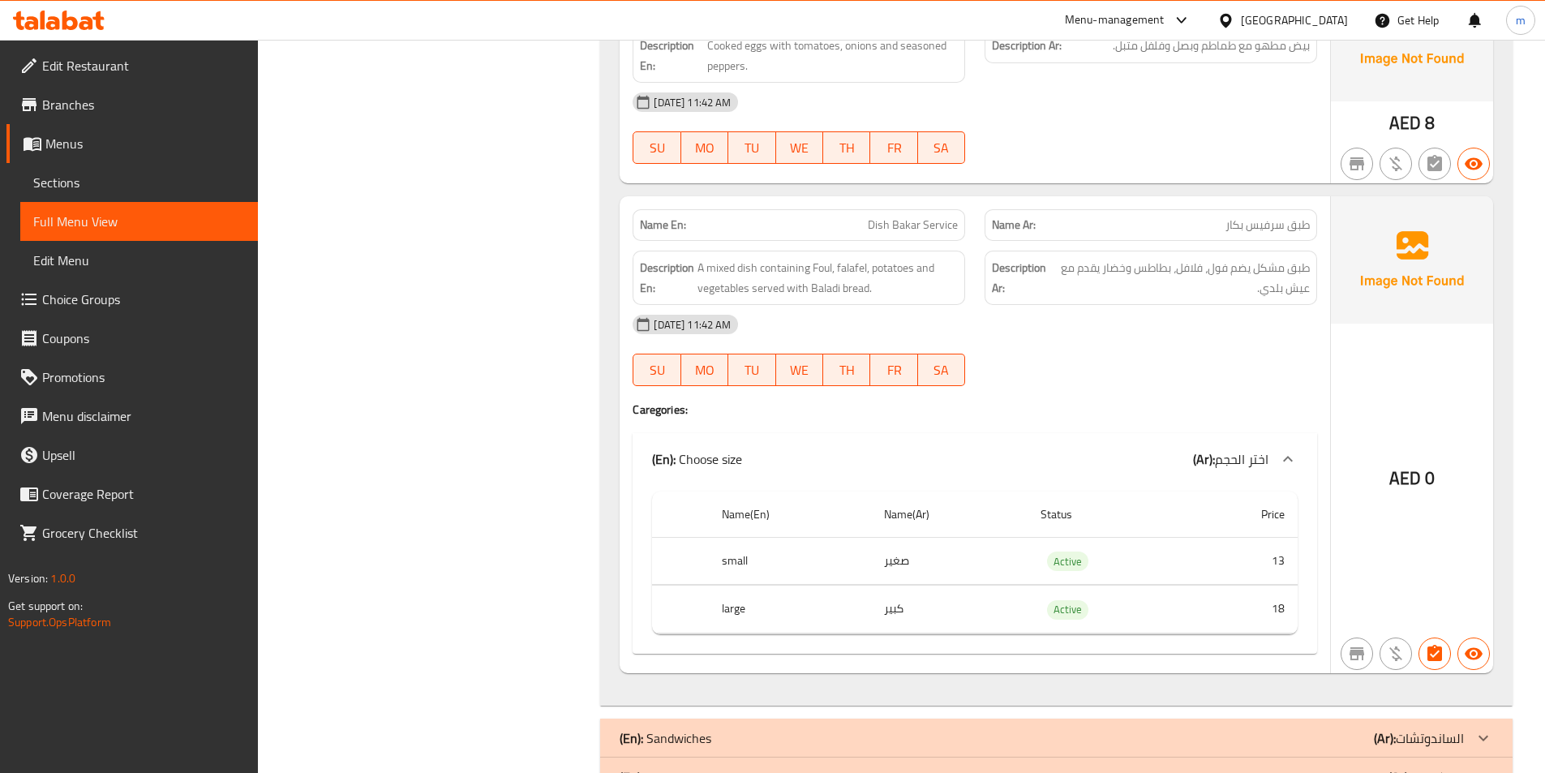
scroll to position [7028, 0]
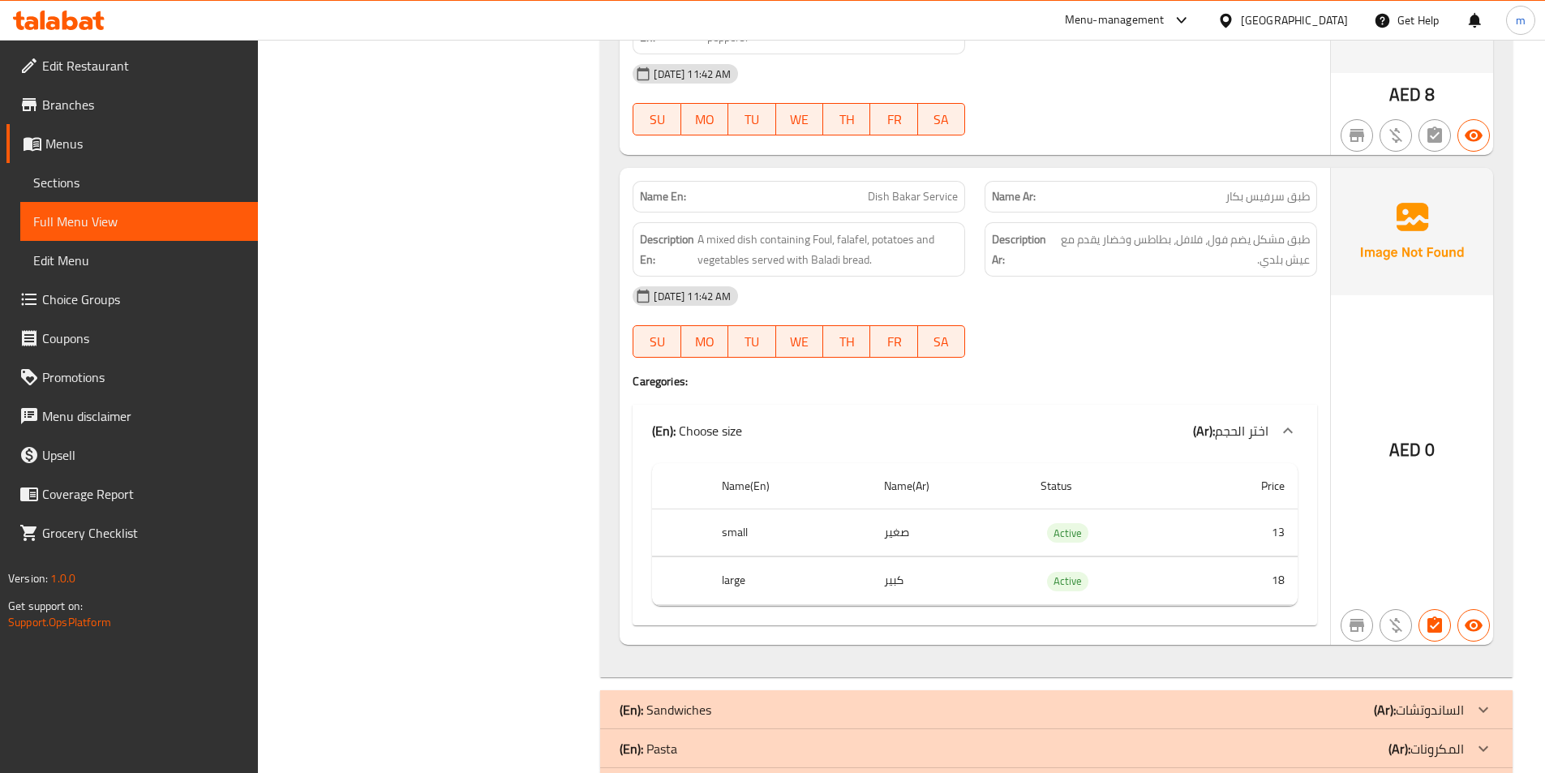
click at [1040, 377] on h4 "Caregories:" at bounding box center [975, 381] width 685 height 16
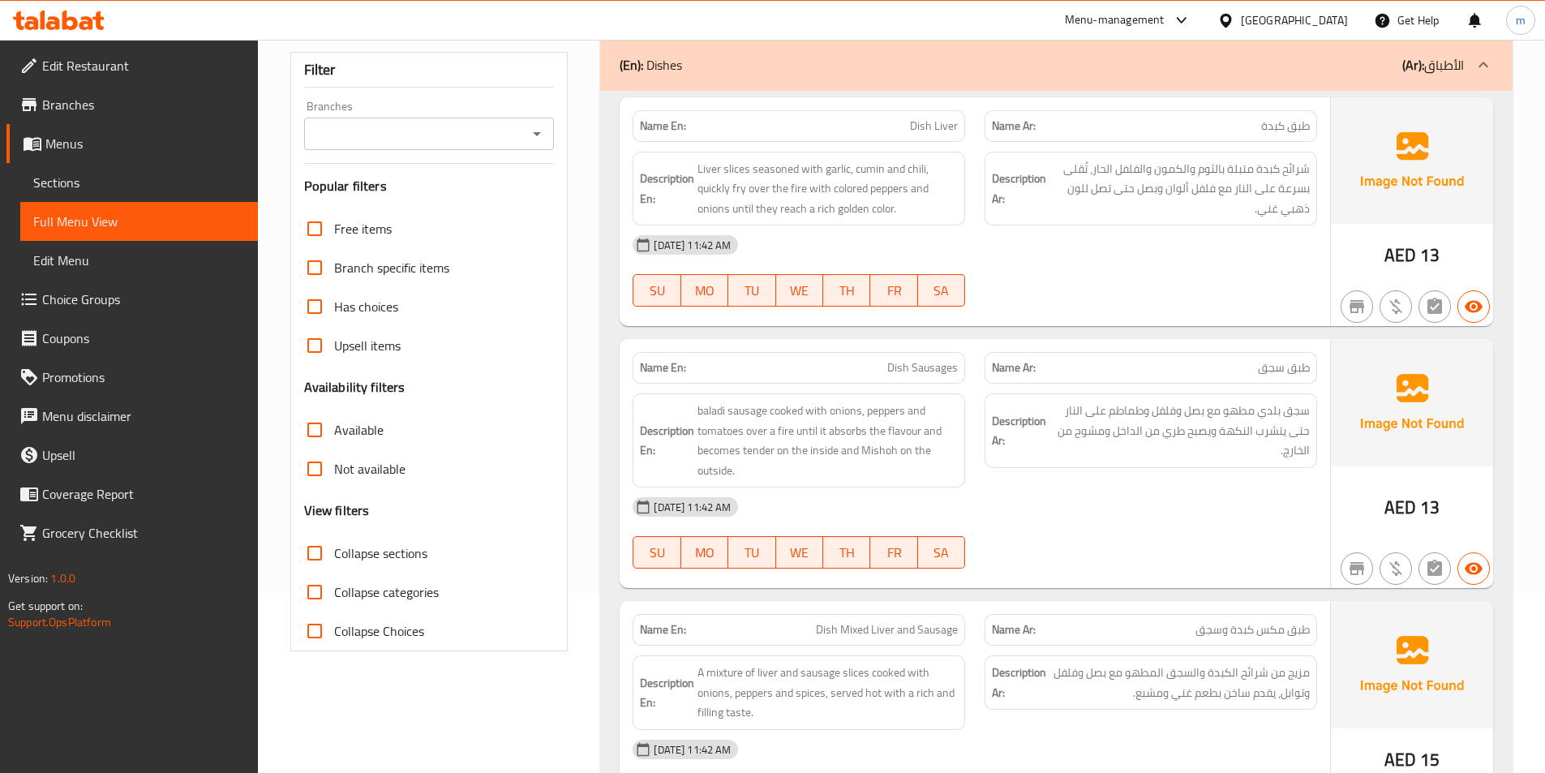
scroll to position [0, 0]
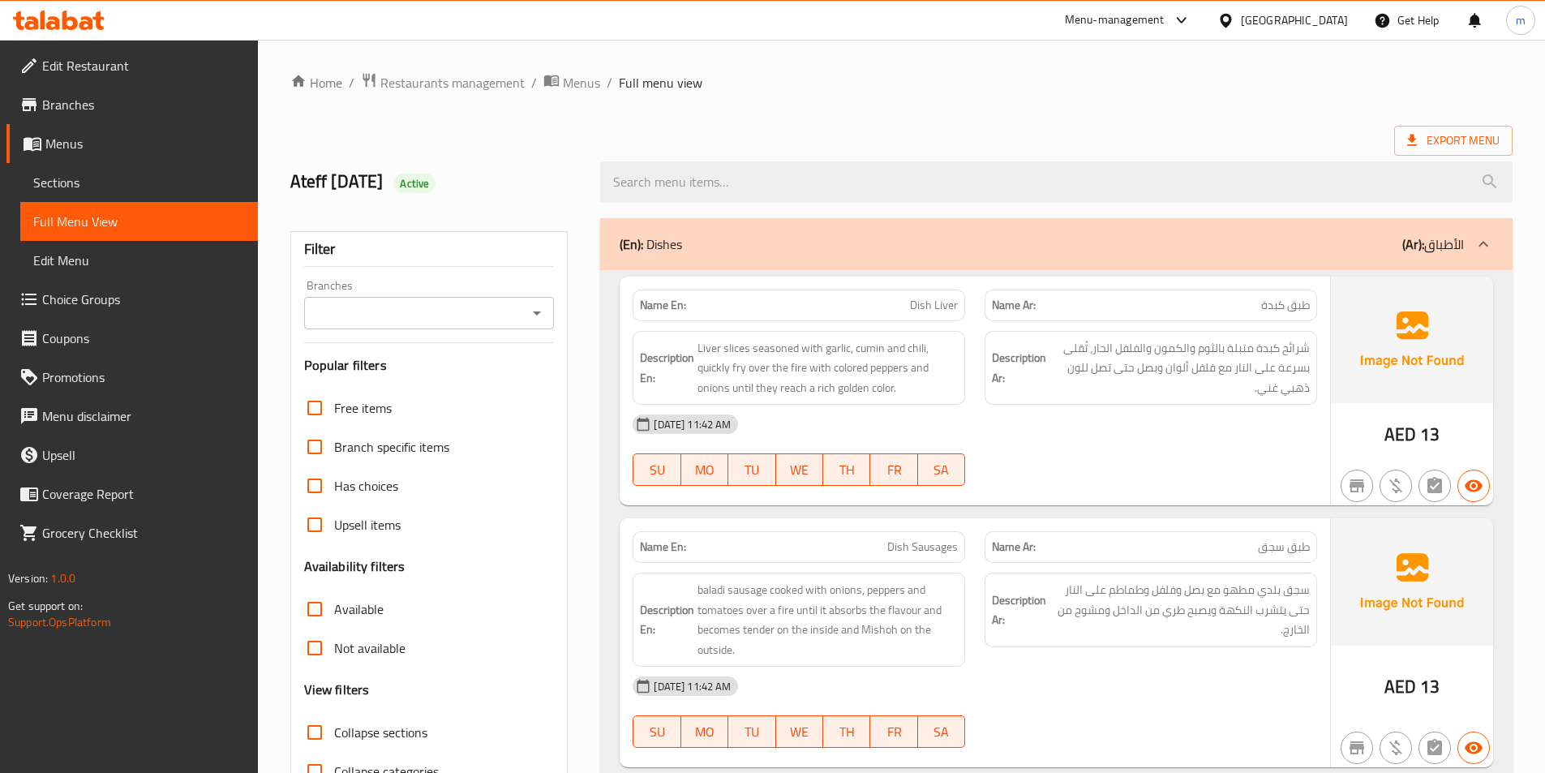
click at [1212, 226] on div "(En): Dishes (Ar): الأطباق" at bounding box center [1056, 244] width 913 height 52
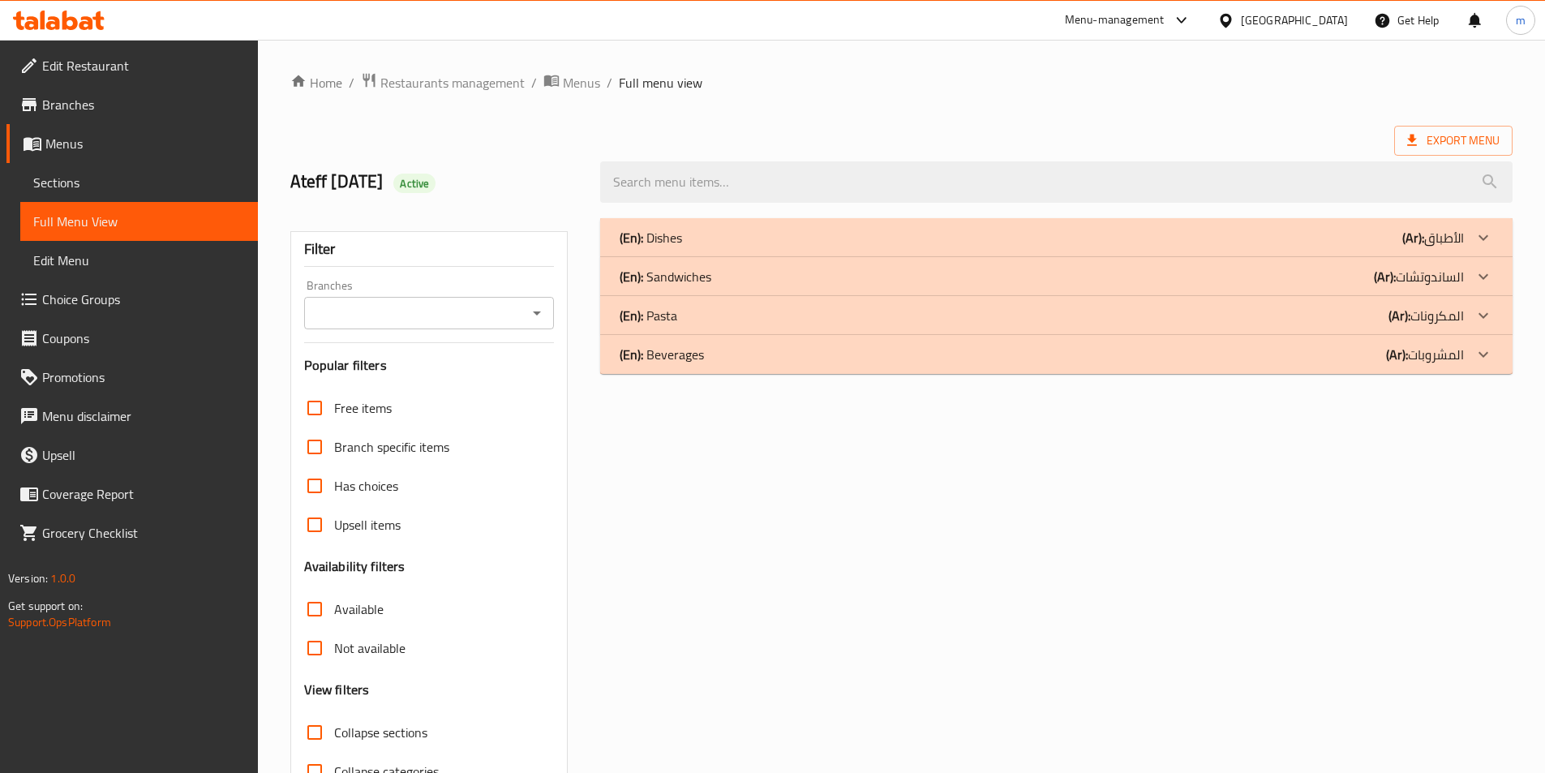
click at [1302, 282] on div "(En): Sandwiches (Ar): الساندوتشات" at bounding box center [1042, 276] width 845 height 19
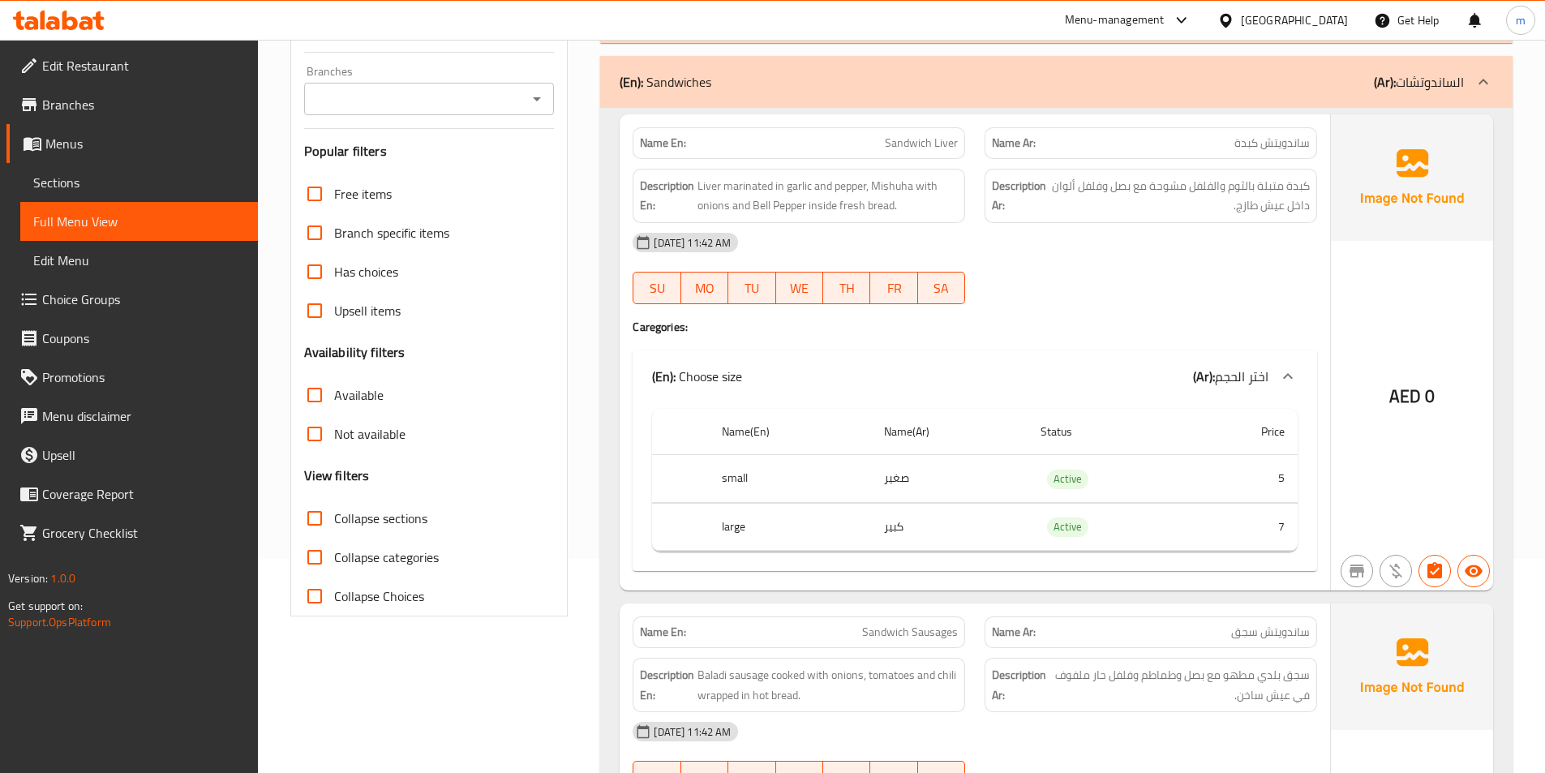
scroll to position [243, 0]
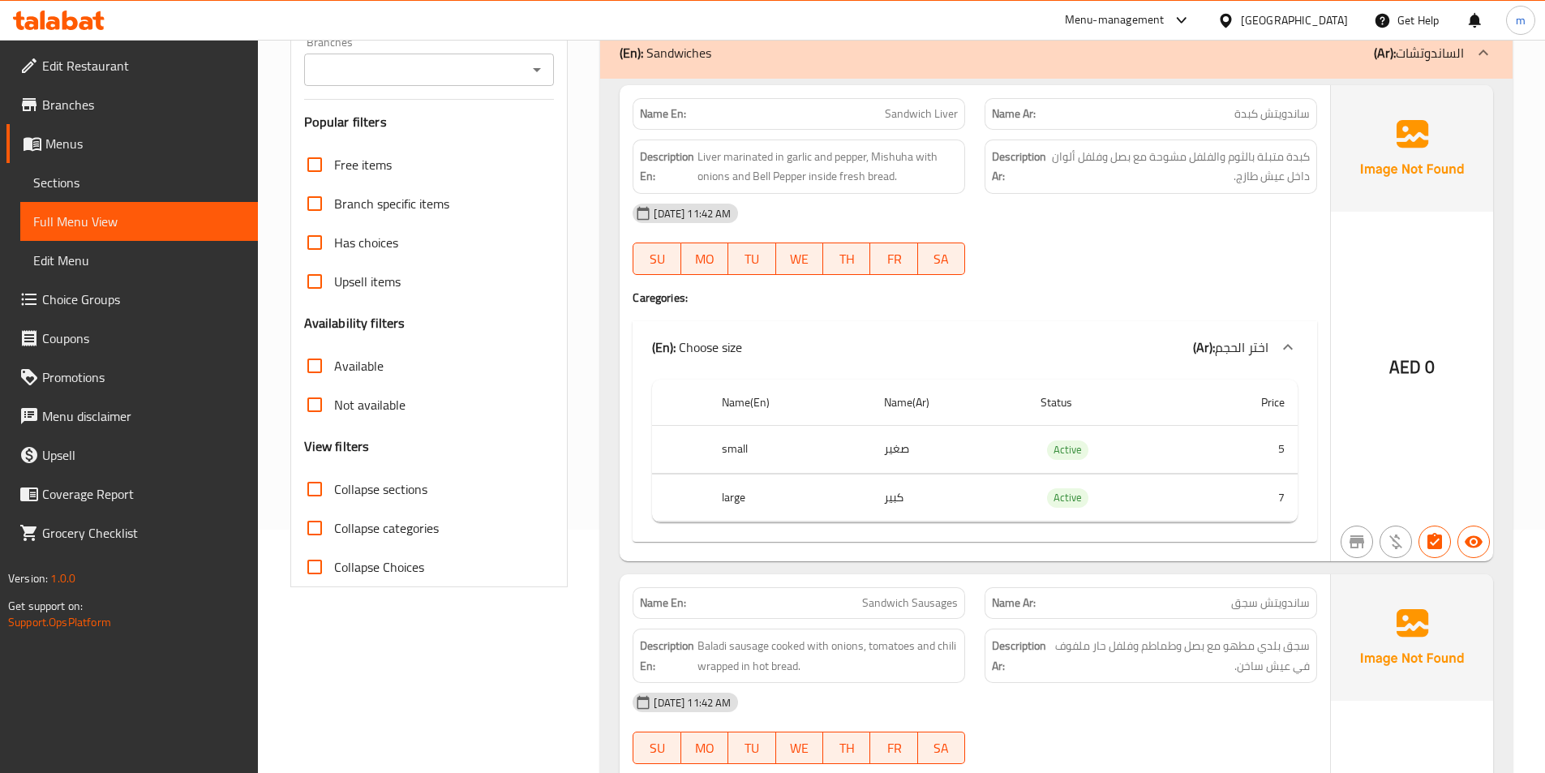
click at [861, 103] on div "Name En: Sandwich Liver" at bounding box center [799, 114] width 333 height 32
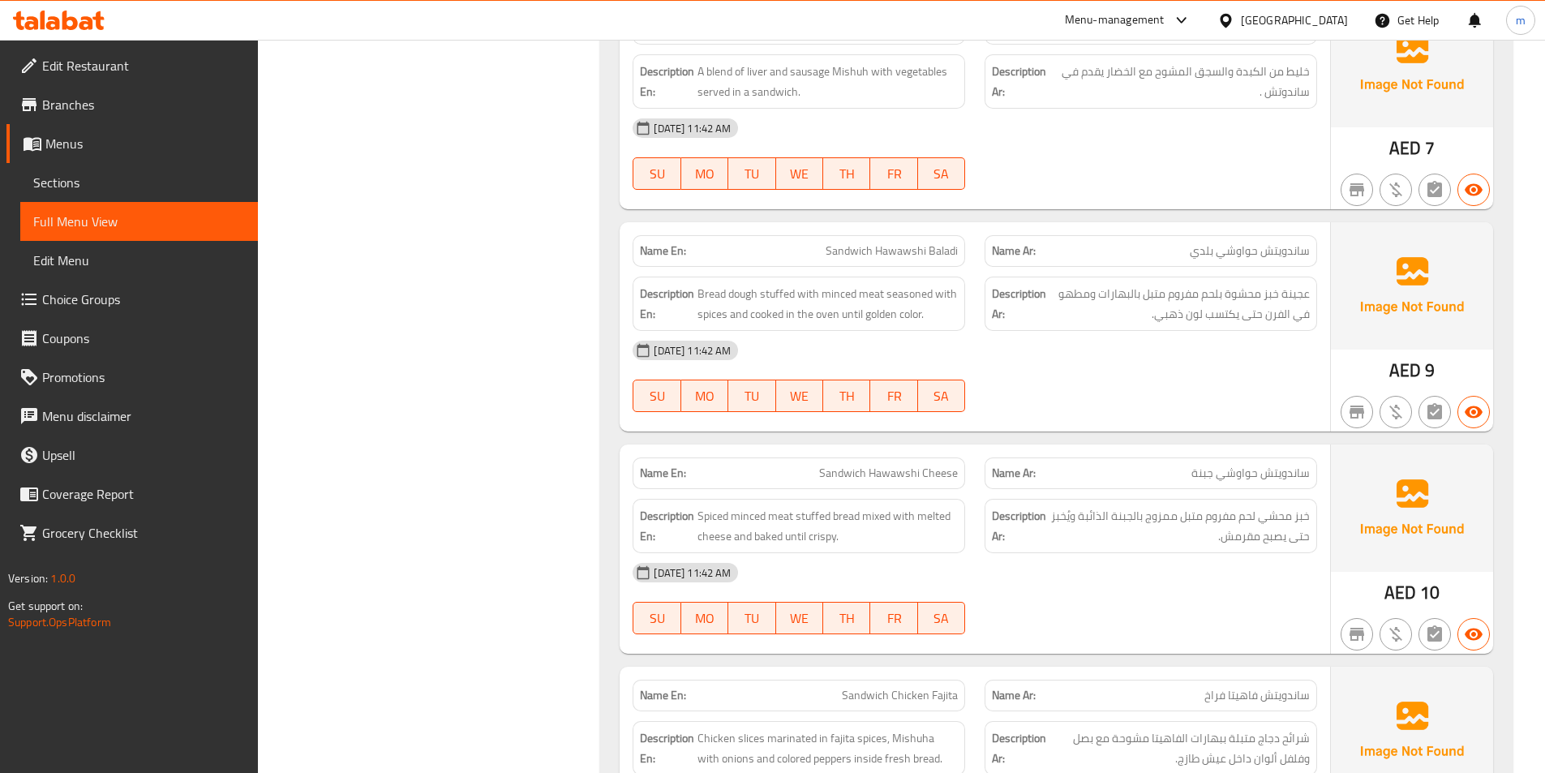
scroll to position [1460, 0]
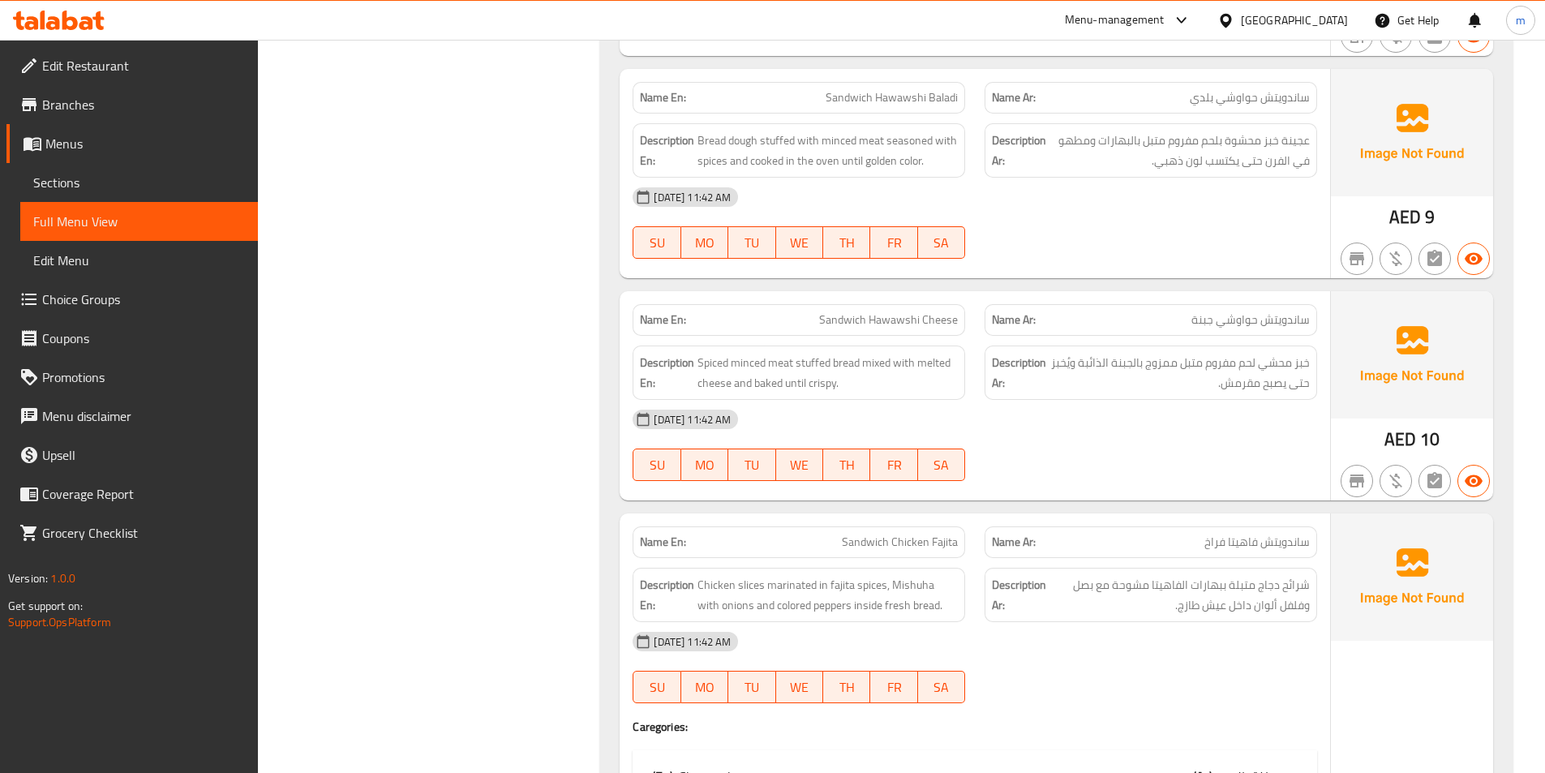
click at [1276, 179] on div "07-09-2025 11:42 AM" at bounding box center [975, 197] width 704 height 39
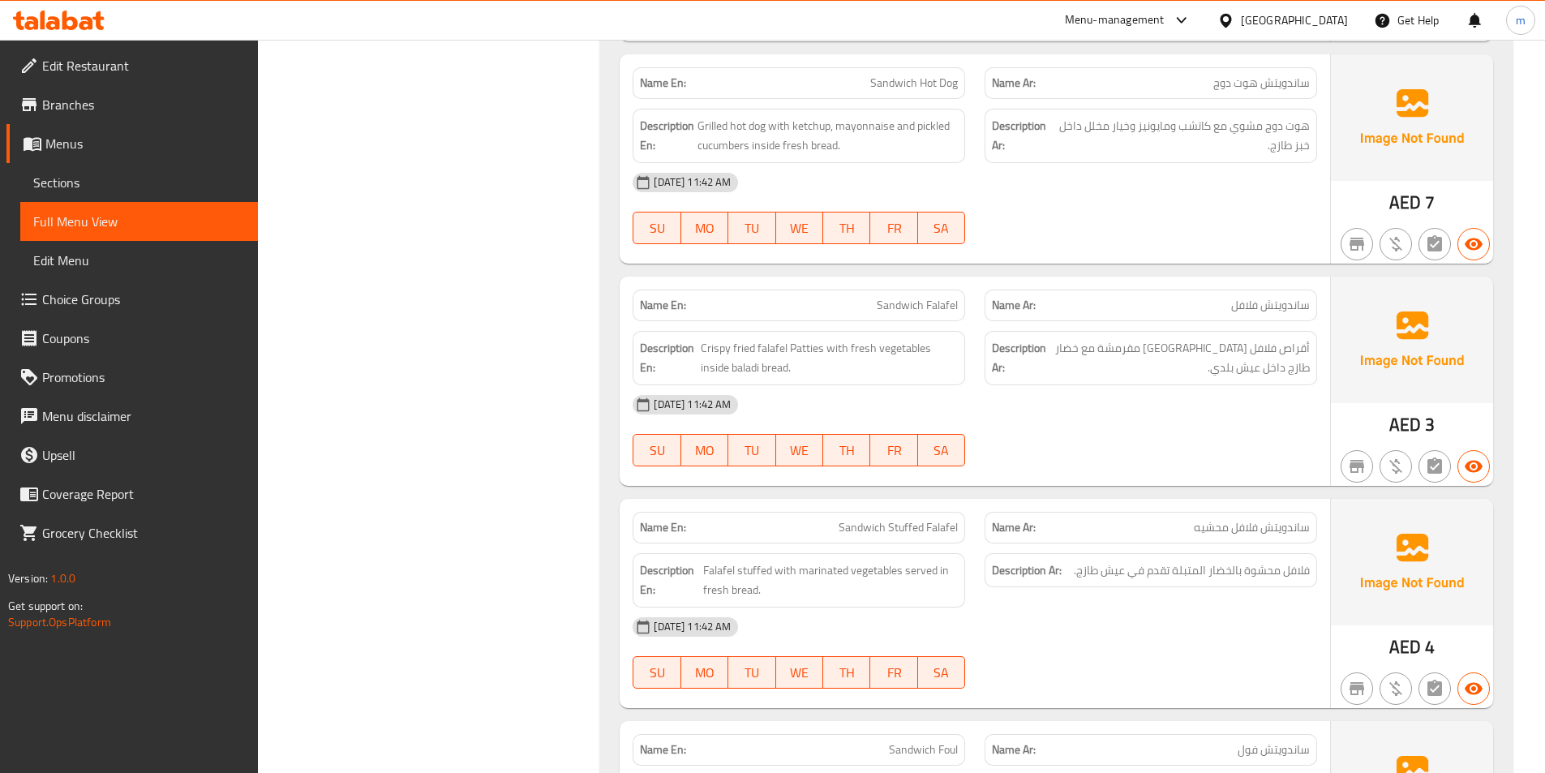
scroll to position [3813, 0]
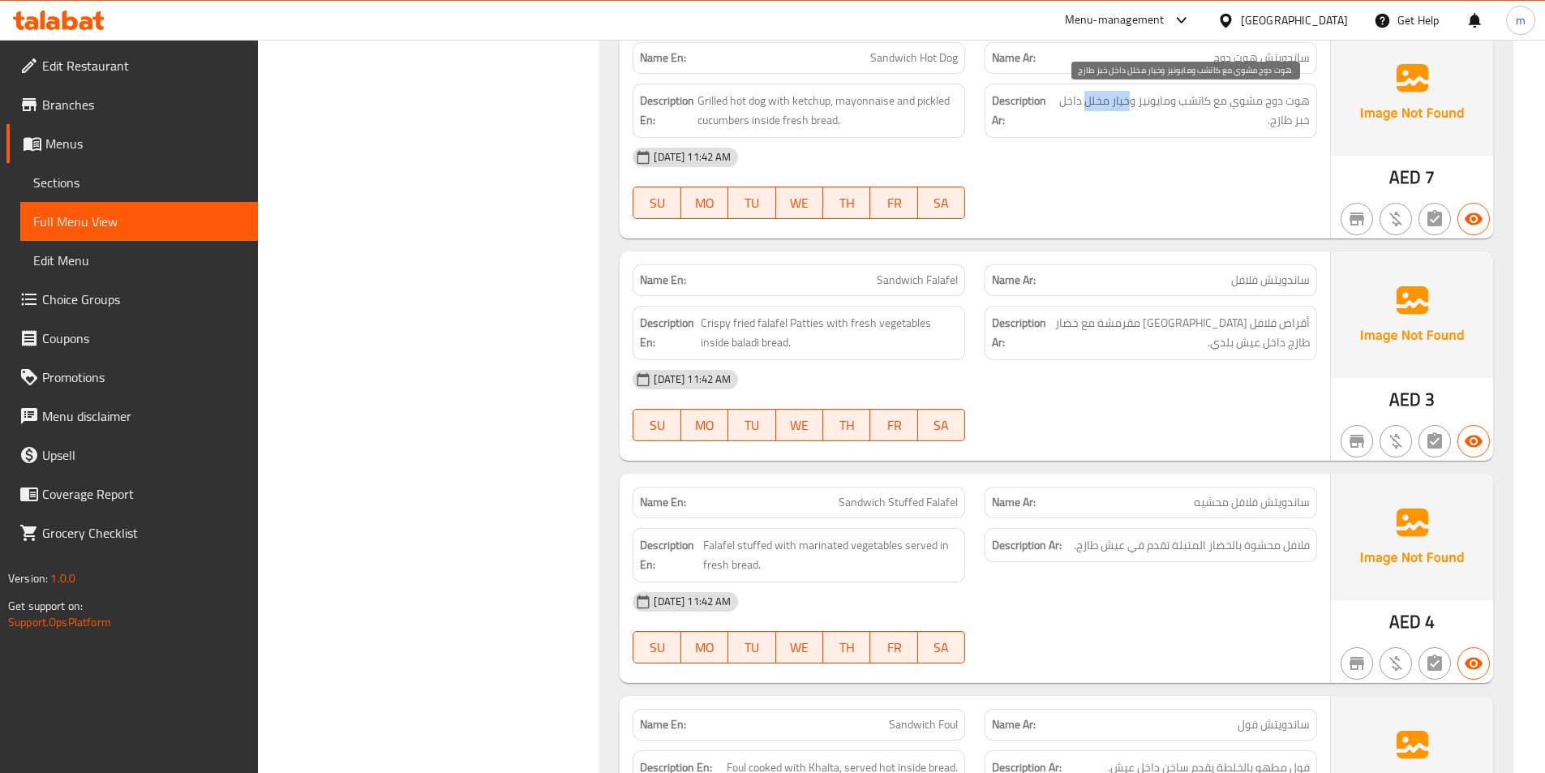
drag, startPoint x: 1130, startPoint y: 98, endPoint x: 1085, endPoint y: 102, distance: 45.6
click at [1085, 102] on span "هوت دوج مشوي مع كاتشب ومايونيز وخيار مخلل داخل خبز طازج." at bounding box center [1182, 111] width 255 height 40
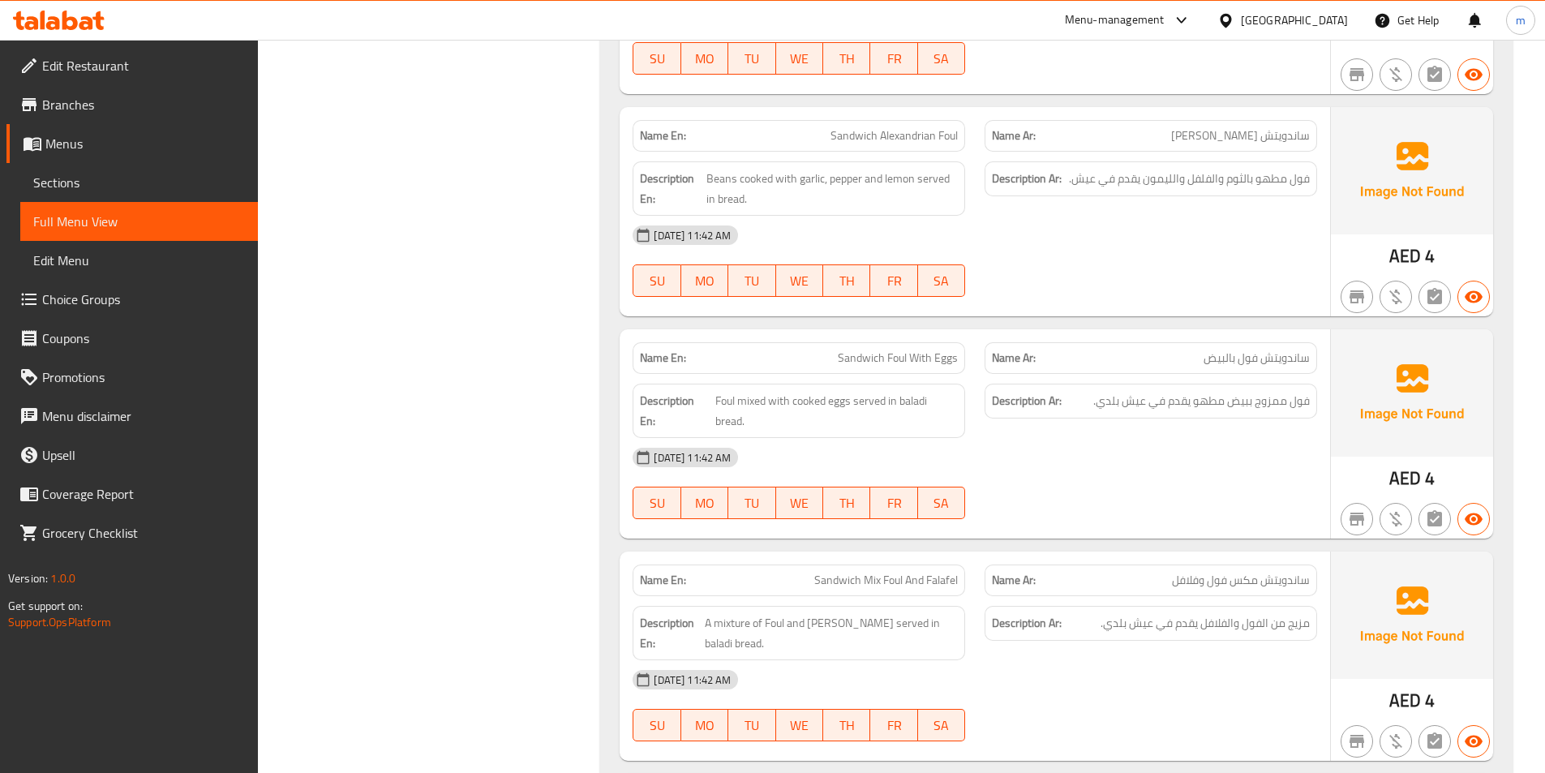
scroll to position [5111, 0]
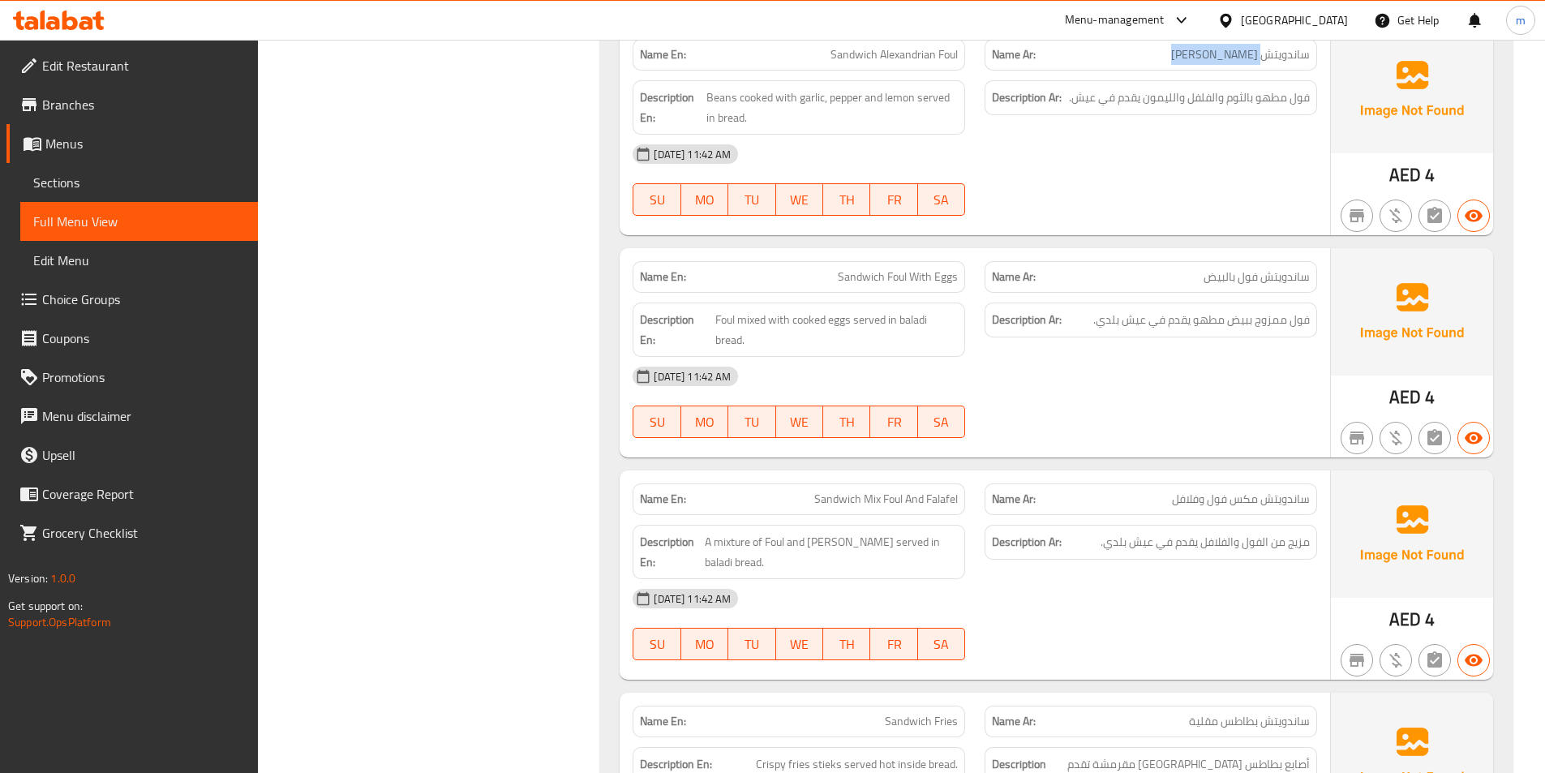
drag, startPoint x: 1176, startPoint y: 54, endPoint x: 1262, endPoint y: 67, distance: 87.9
click at [1262, 67] on div "Name Ar: ساندويتش فول اسكندراني" at bounding box center [1151, 55] width 333 height 32
drag, startPoint x: 882, startPoint y: 58, endPoint x: 959, endPoint y: 55, distance: 77.1
click at [960, 54] on div "Name En: Sandwich Alexandrian Foul" at bounding box center [799, 55] width 333 height 32
click at [1047, 166] on div "07-09-2025 11:42 AM" at bounding box center [975, 154] width 704 height 39
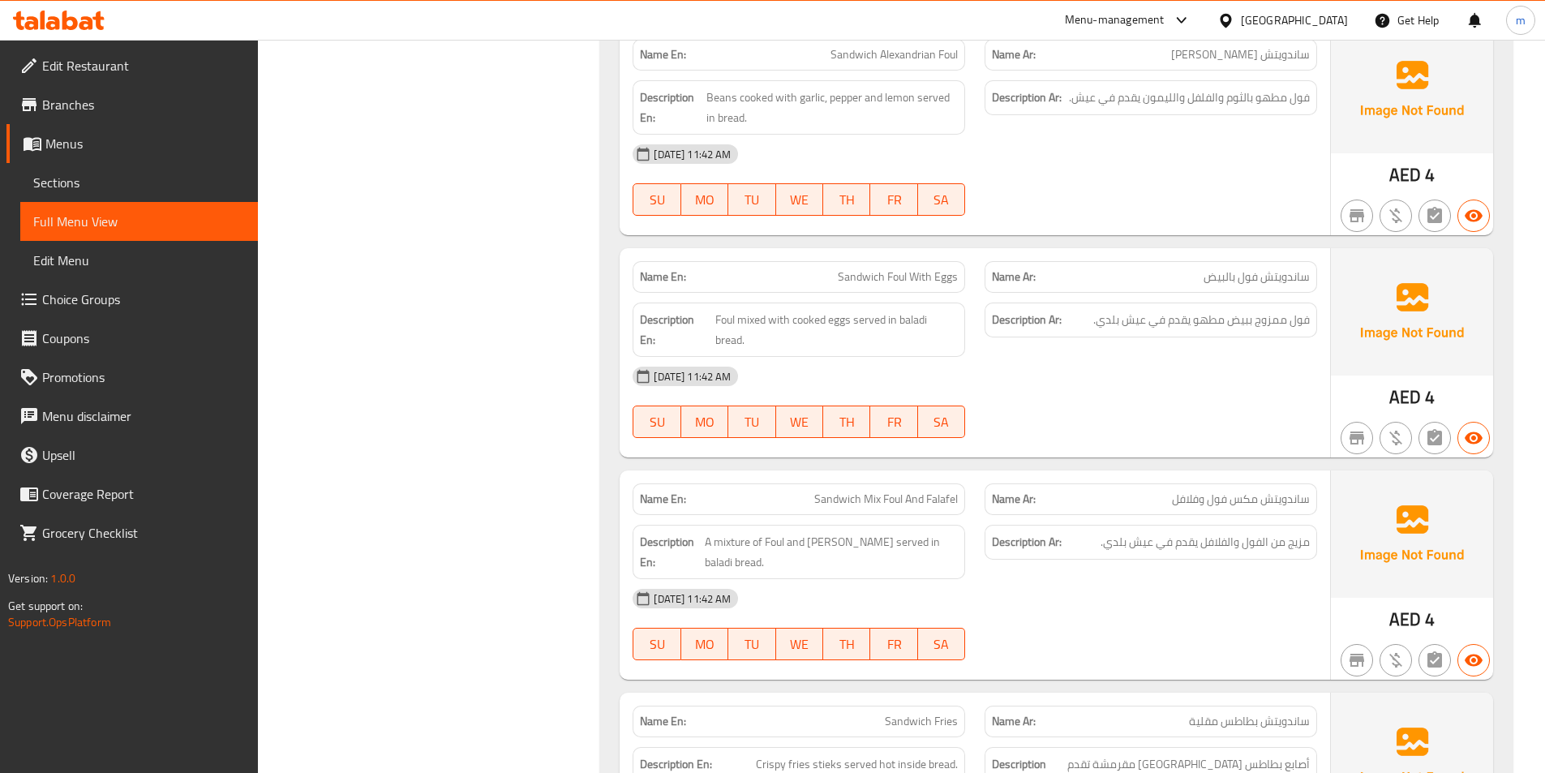
click at [920, 59] on span "Sandwich Alexandrian Foul" at bounding box center [894, 54] width 127 height 17
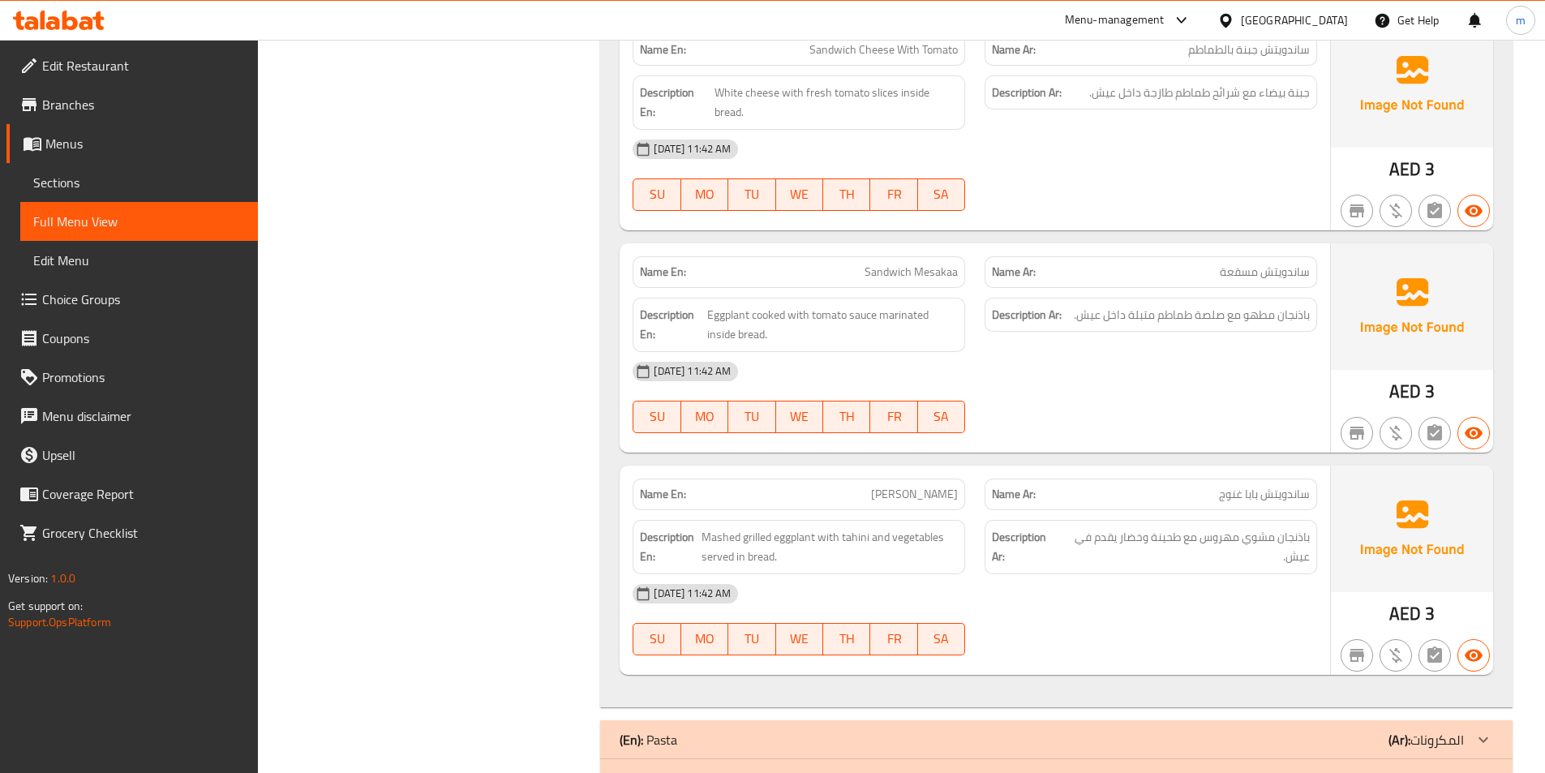
scroll to position [7523, 0]
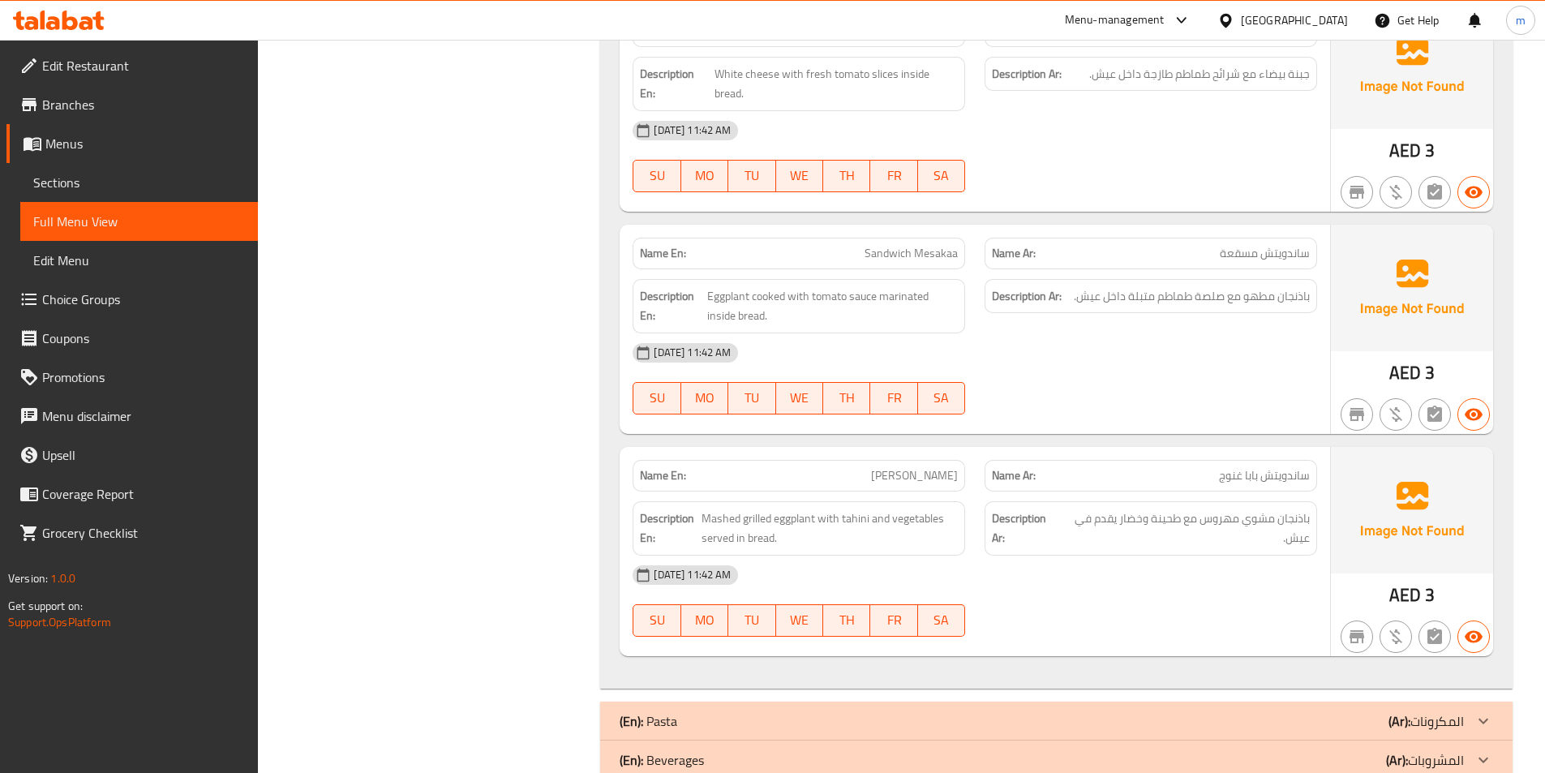
click at [1259, 556] on div "07-09-2025 11:42 AM" at bounding box center [975, 575] width 704 height 39
click at [1219, 702] on div "(En): Pasta (Ar): المكرونات" at bounding box center [1056, 721] width 913 height 39
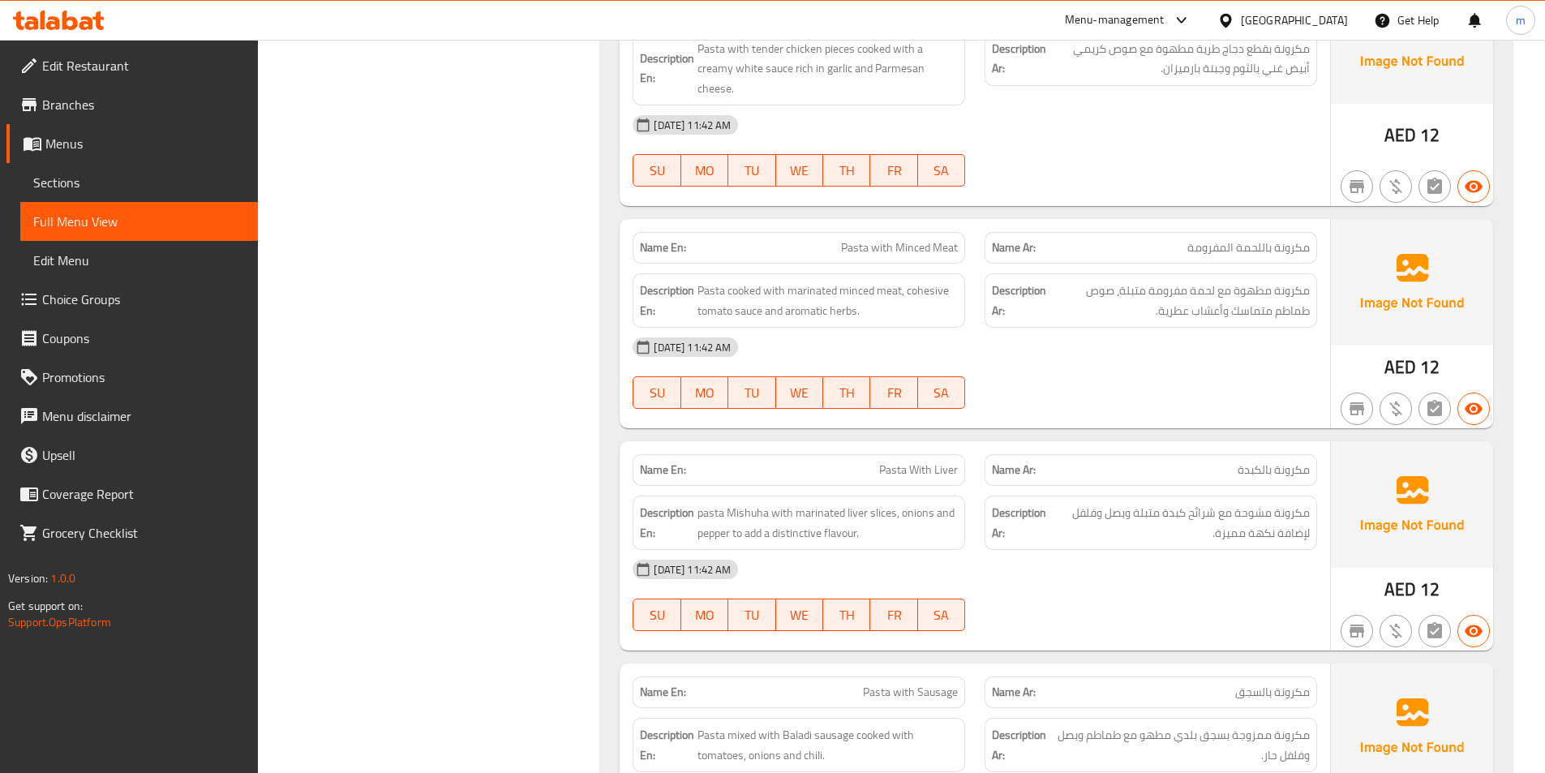
scroll to position [8334, 0]
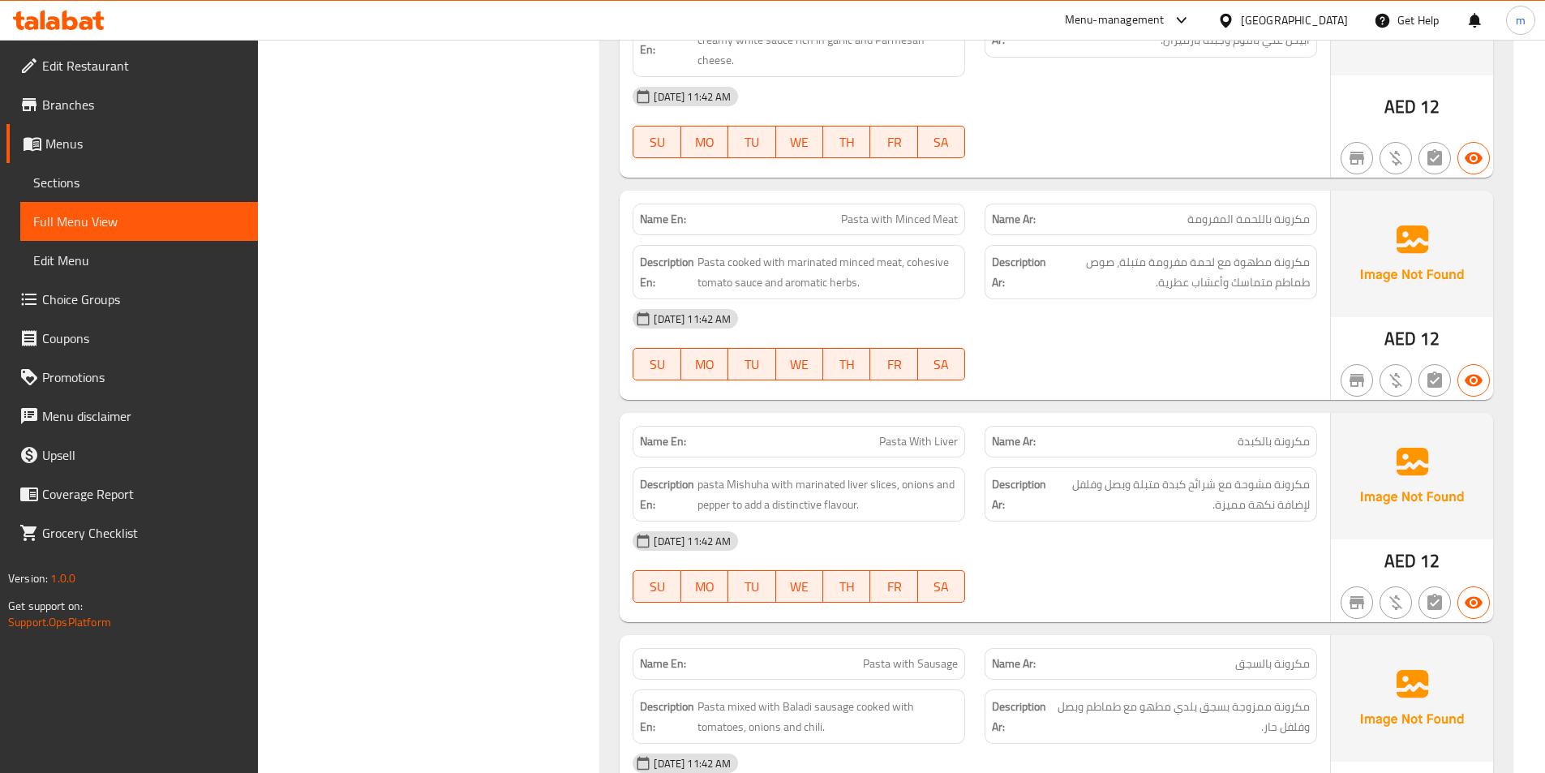
click at [1318, 235] on div "Description Ar: مكرونة مطهوة مع لحمة مفرومة متبلة، صوص طماطم متماسك وأعشاب عطري…" at bounding box center [1151, 272] width 352 height 74
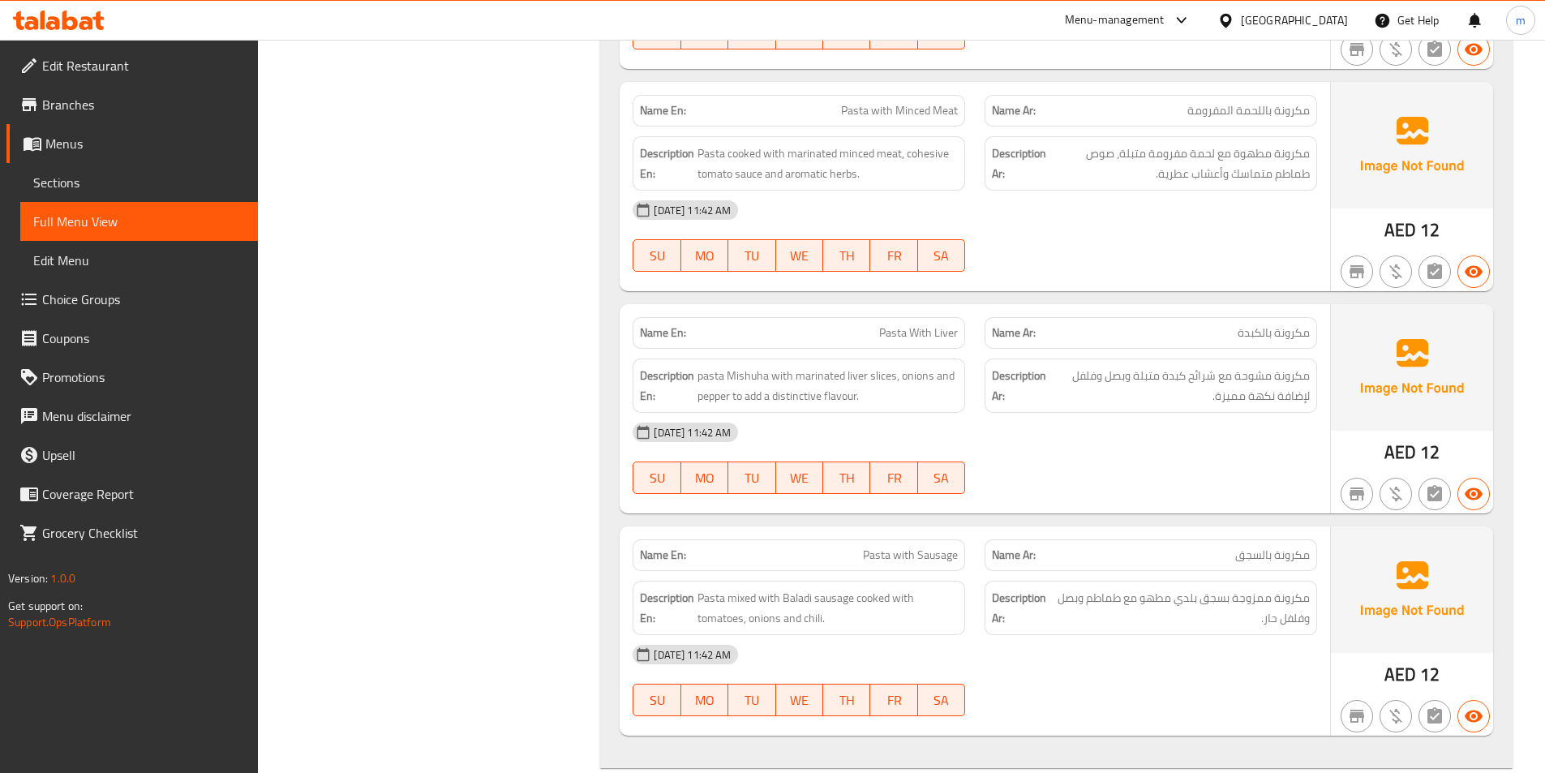
scroll to position [8484, 0]
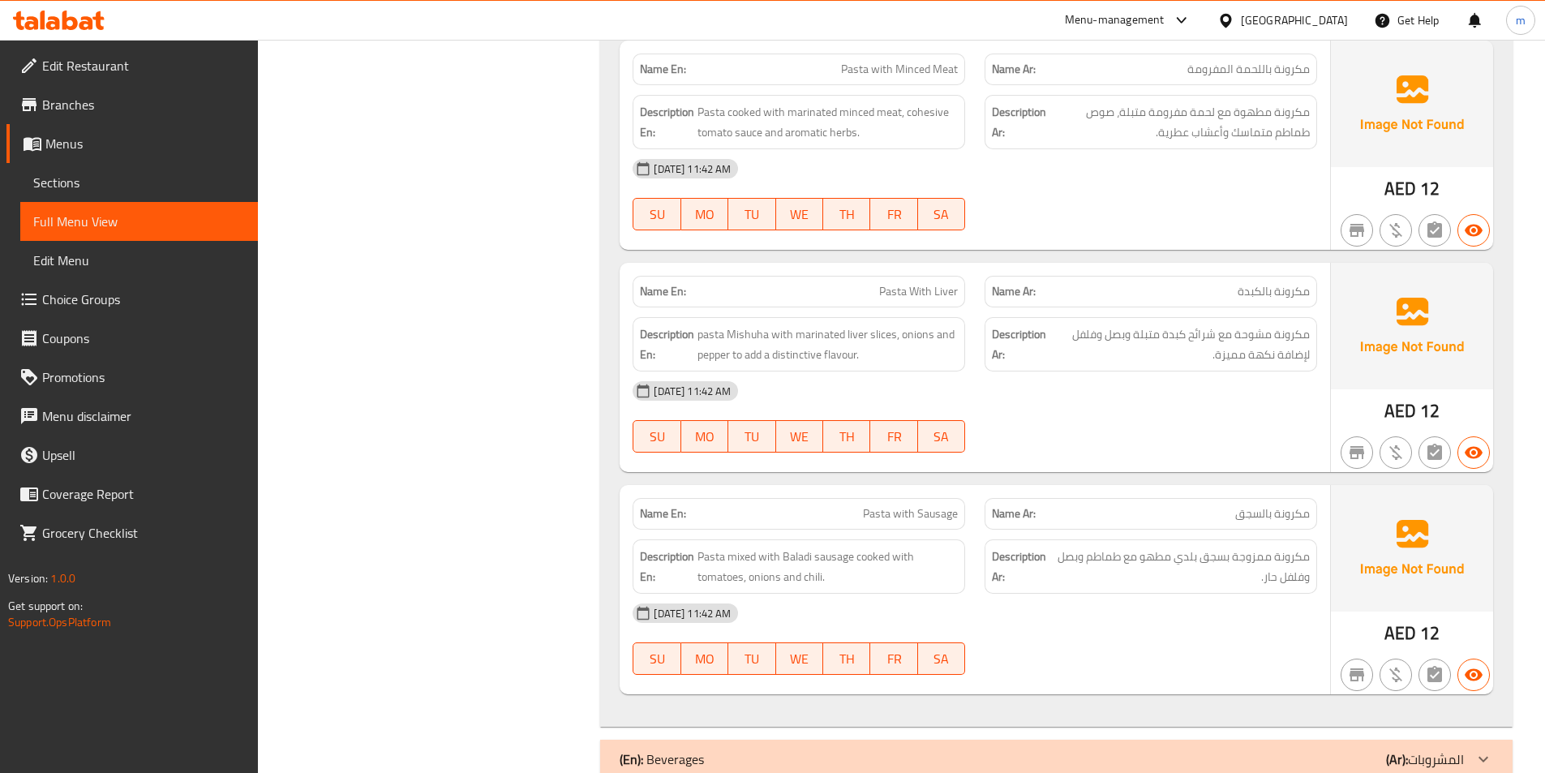
click at [1378, 750] on div "(En): Beverages (Ar): المشروبات" at bounding box center [1042, 759] width 845 height 19
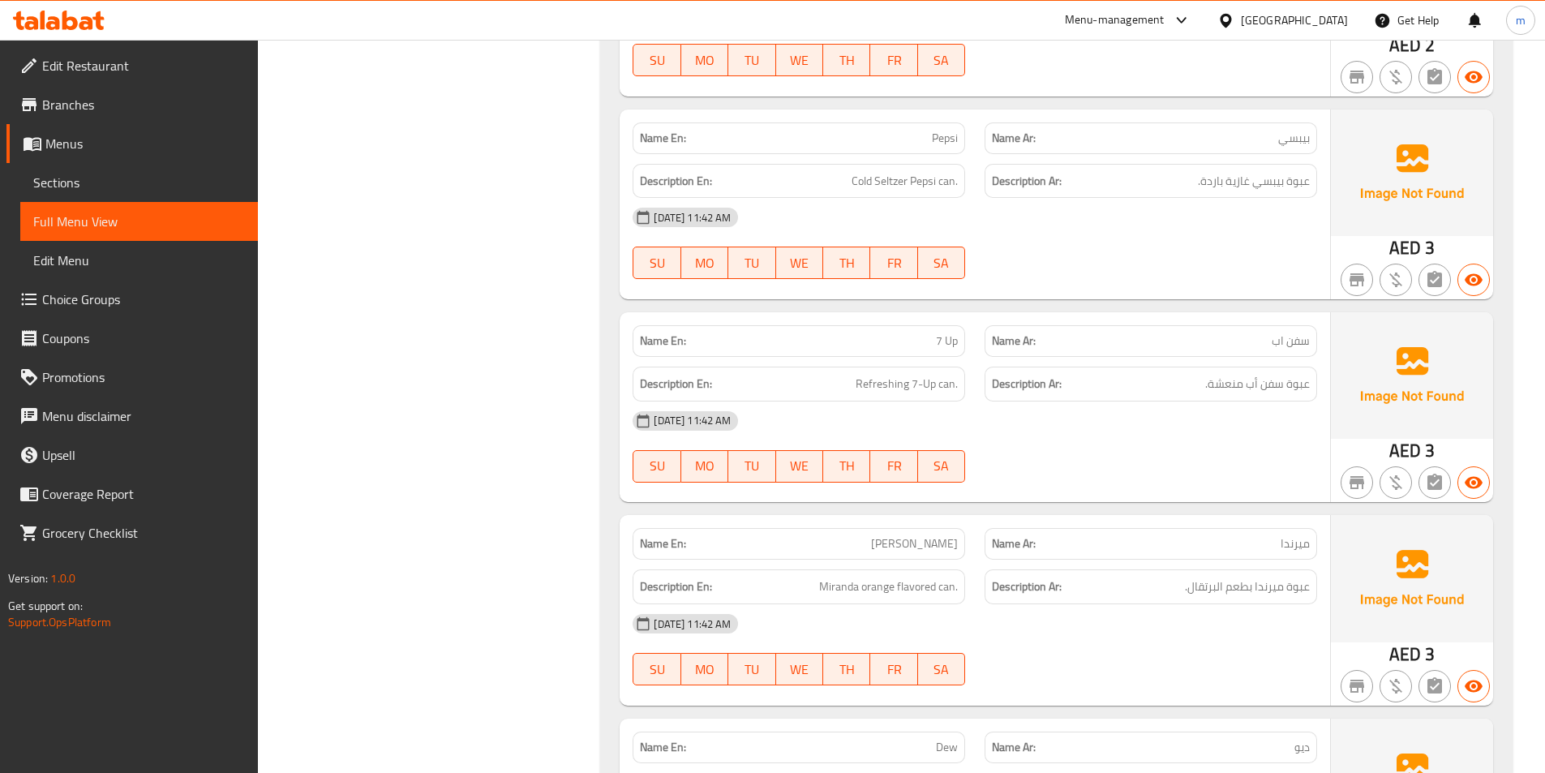
scroll to position [9620, 0]
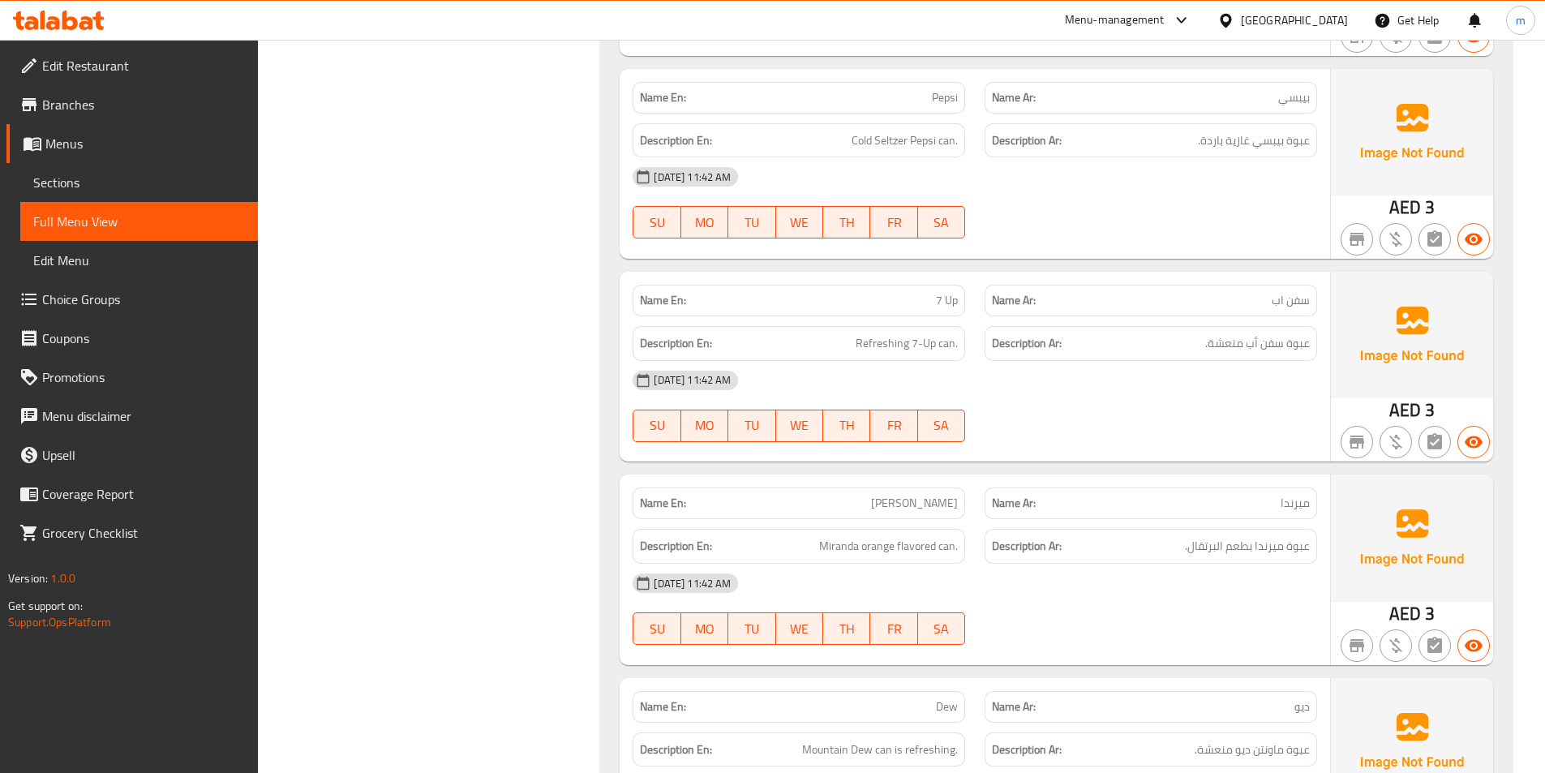
click at [1211, 157] on div "07-09-2025 11:42 AM" at bounding box center [975, 176] width 704 height 39
click at [1213, 157] on div "07-09-2025 11:42 AM" at bounding box center [975, 176] width 704 height 39
drag, startPoint x: 1227, startPoint y: 98, endPoint x: 1253, endPoint y: 101, distance: 25.4
click at [1253, 131] on span "عبوة بيبسي غازية باردة." at bounding box center [1254, 141] width 112 height 20
click at [1115, 157] on div "07-09-2025 11:42 AM" at bounding box center [975, 176] width 704 height 39
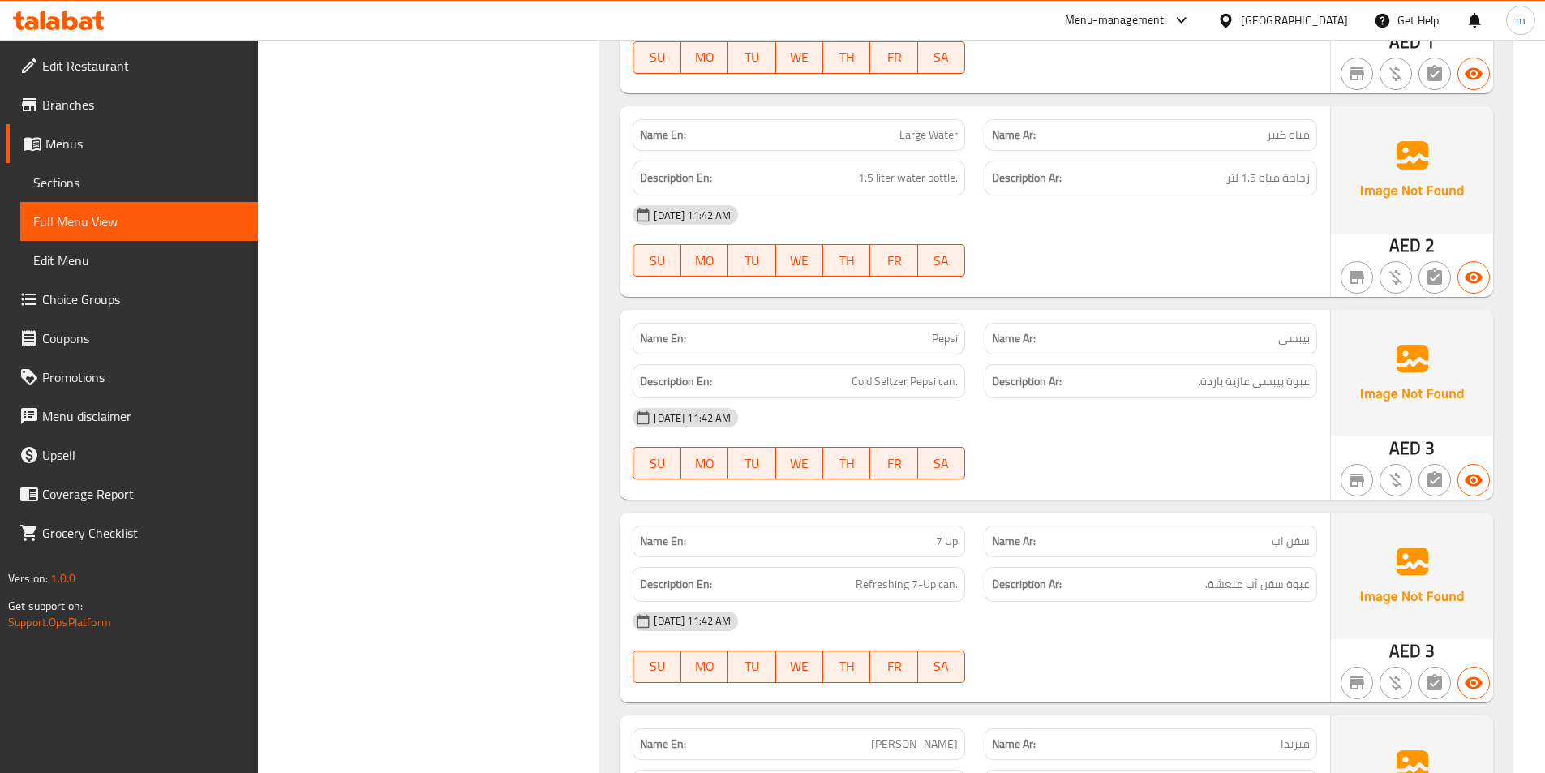
scroll to position [9336, 0]
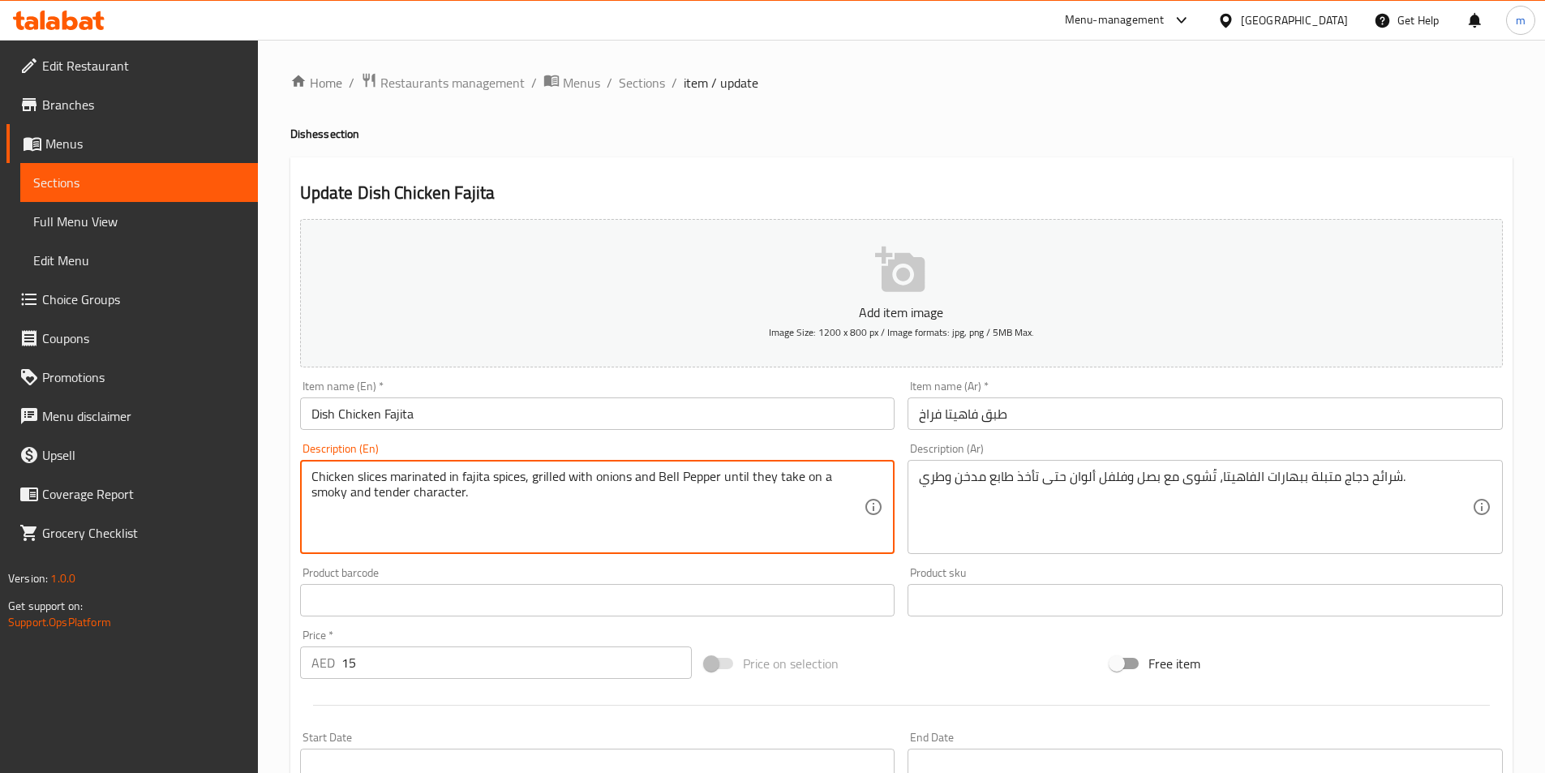
drag, startPoint x: 658, startPoint y: 474, endPoint x: 716, endPoint y: 478, distance: 57.7
drag, startPoint x: 716, startPoint y: 478, endPoint x: 659, endPoint y: 471, distance: 58.0
click at [659, 471] on textarea "Chicken slices marinated in fajita spices, grilled with onions and Bell Pepper …" at bounding box center [588, 507] width 553 height 77
paste textarea "colored peppers"
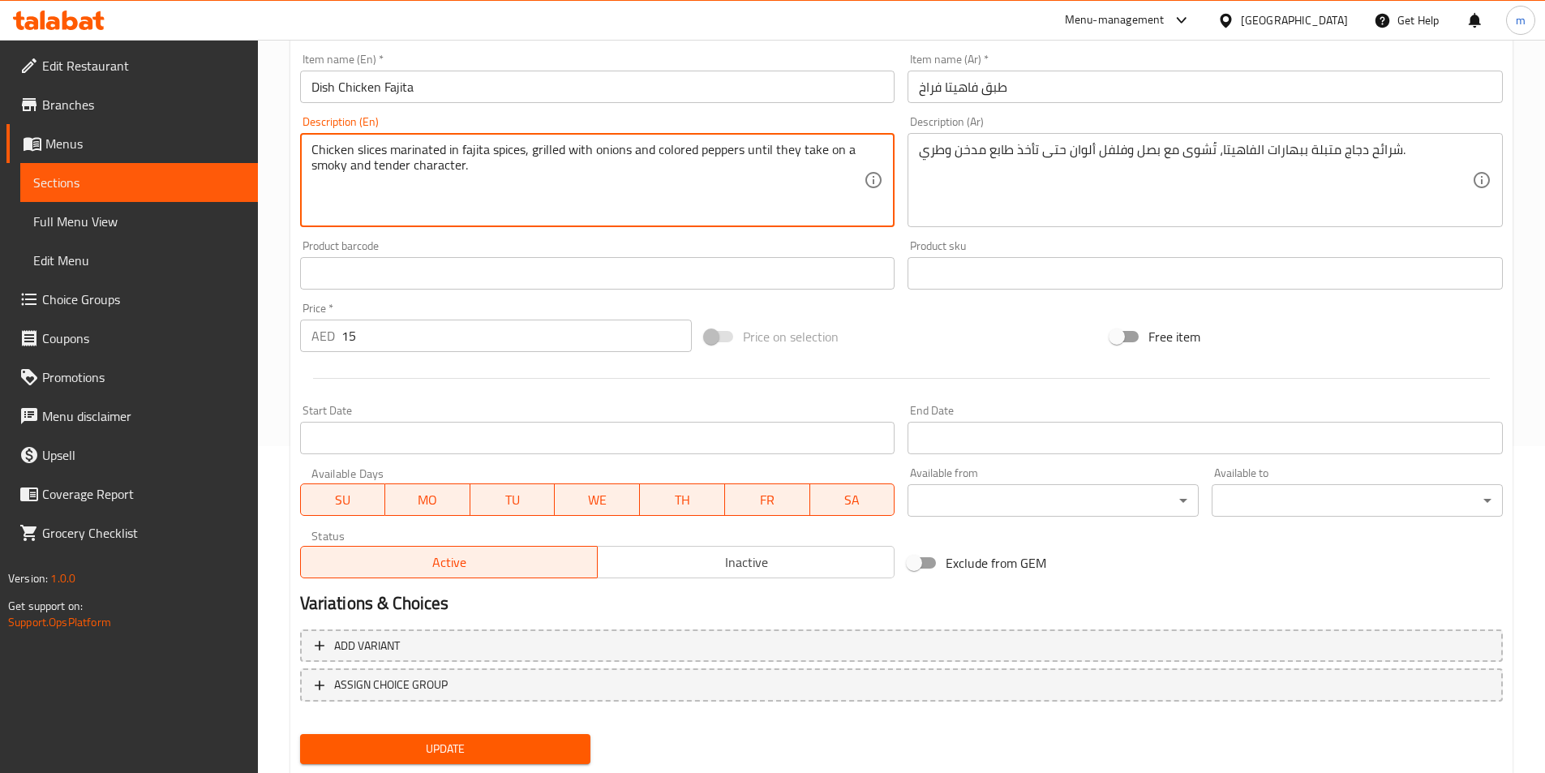
scroll to position [373, 0]
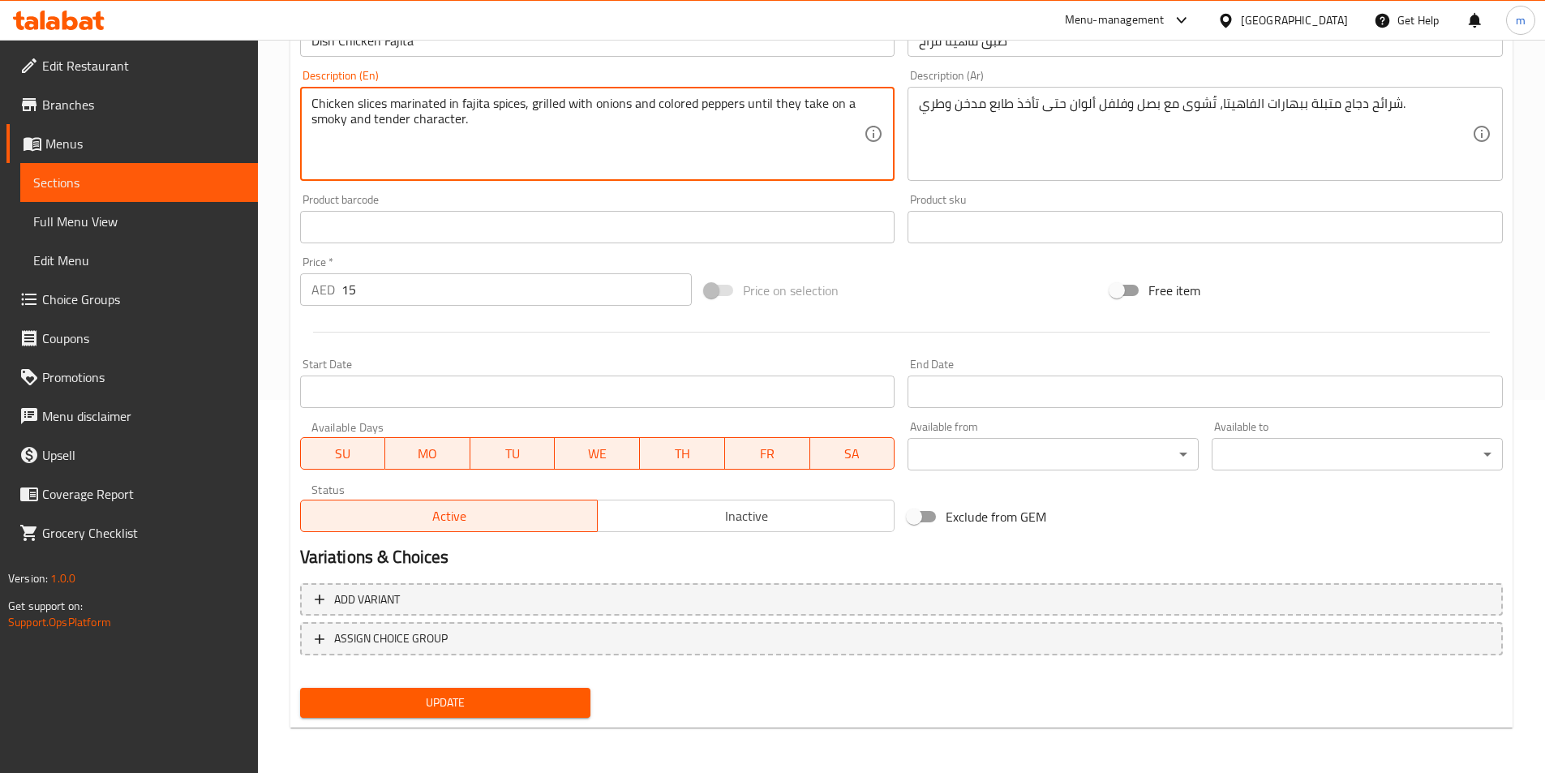
type textarea "Chicken slices marinated in fajita spices, grilled with onions and colored pepp…"
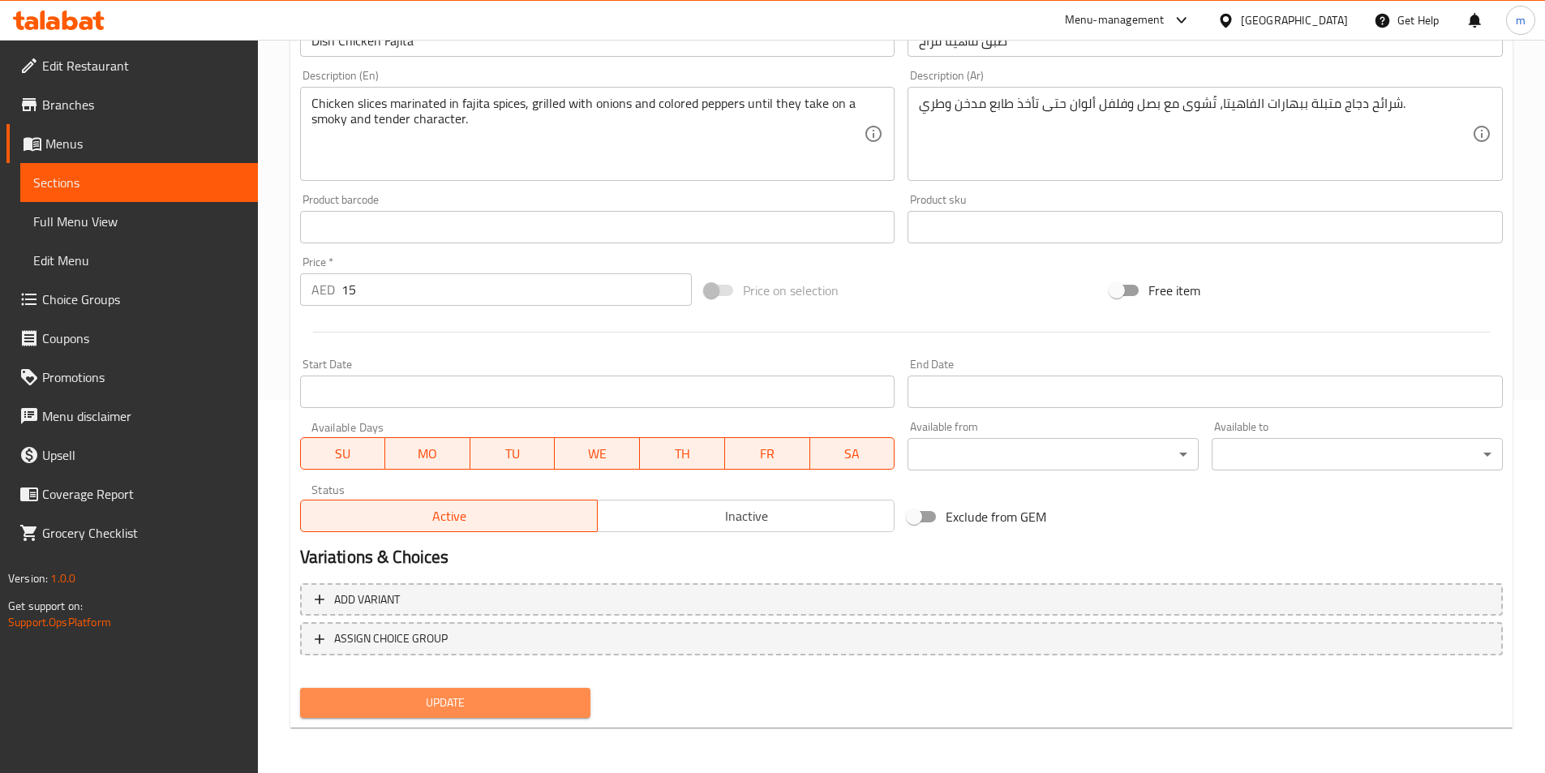
click at [558, 689] on button "Update" at bounding box center [445, 703] width 291 height 30
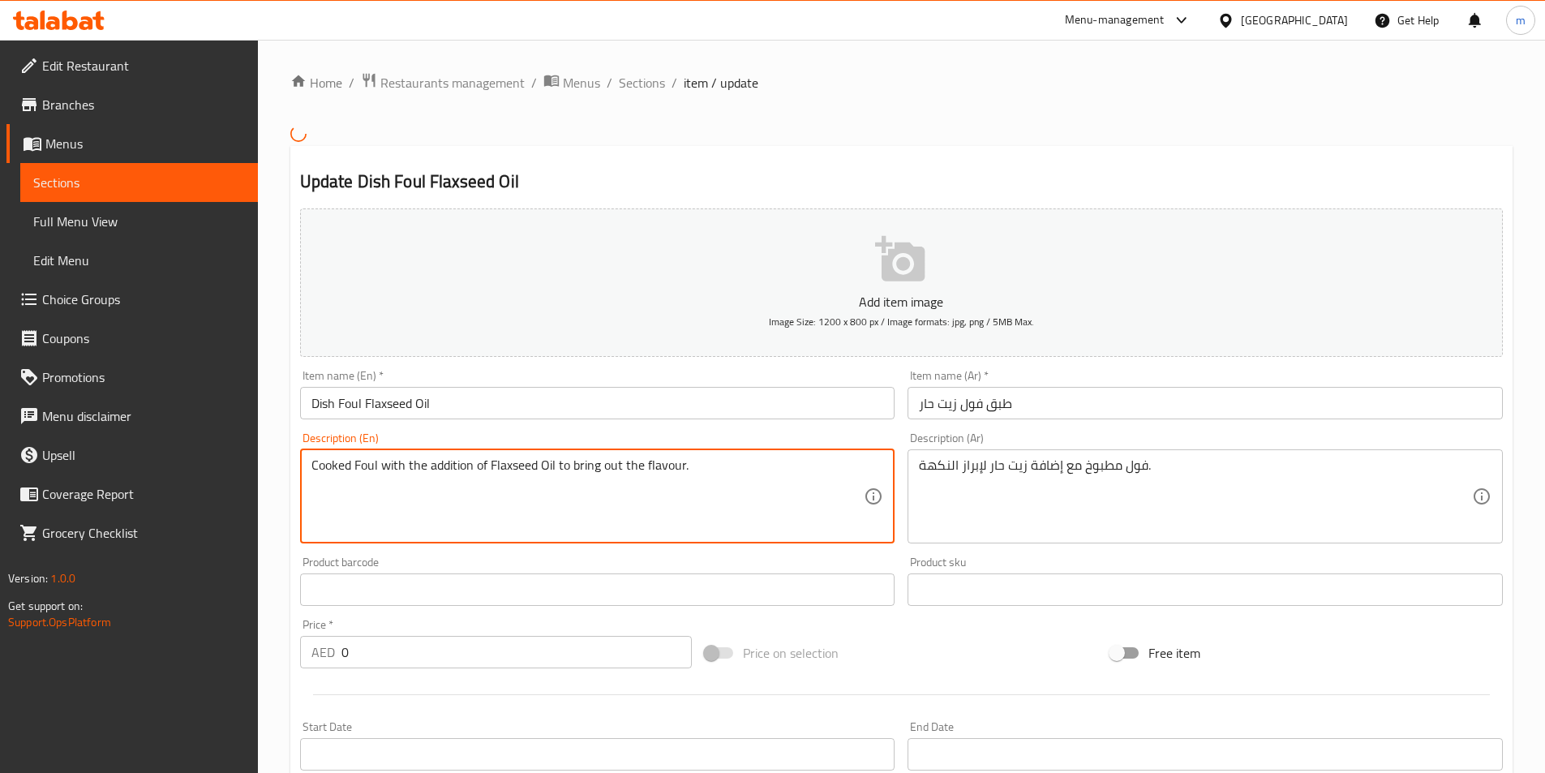
click at [601, 469] on textarea "Cooked Foul with the addition of Flaxseed Oil to bring out the flavour." at bounding box center [588, 496] width 553 height 77
paste textarea "Foul medames served with flaxseed oil"
type textarea "Foul medames served with flaxseed oil."
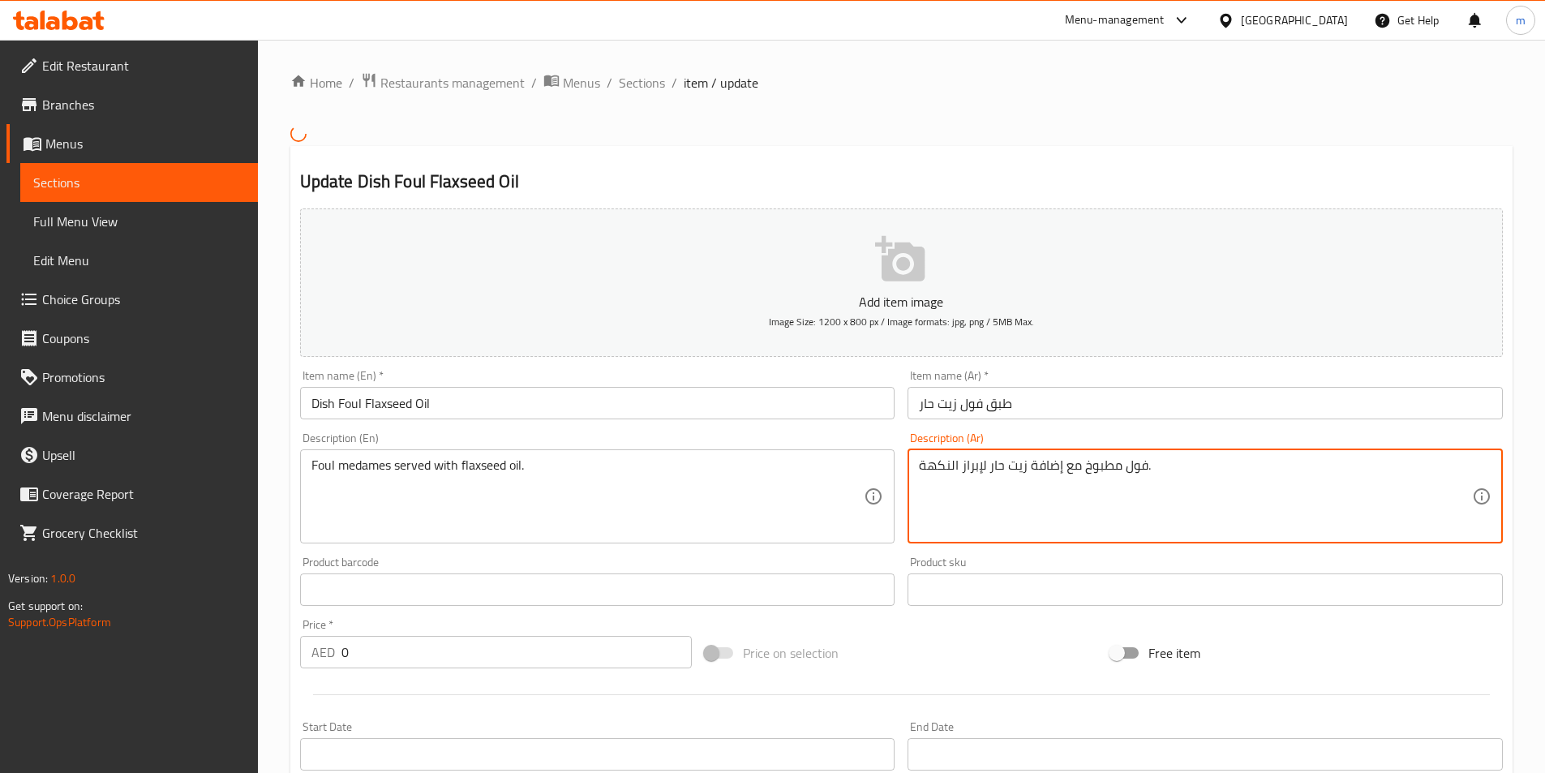
click at [1045, 480] on textarea "فول مطبوخ مع إضافة زيت حار لإبراز النكهة." at bounding box center [1195, 496] width 553 height 77
paste textarea "مس يقدم مع زيت بذرة الكتان"
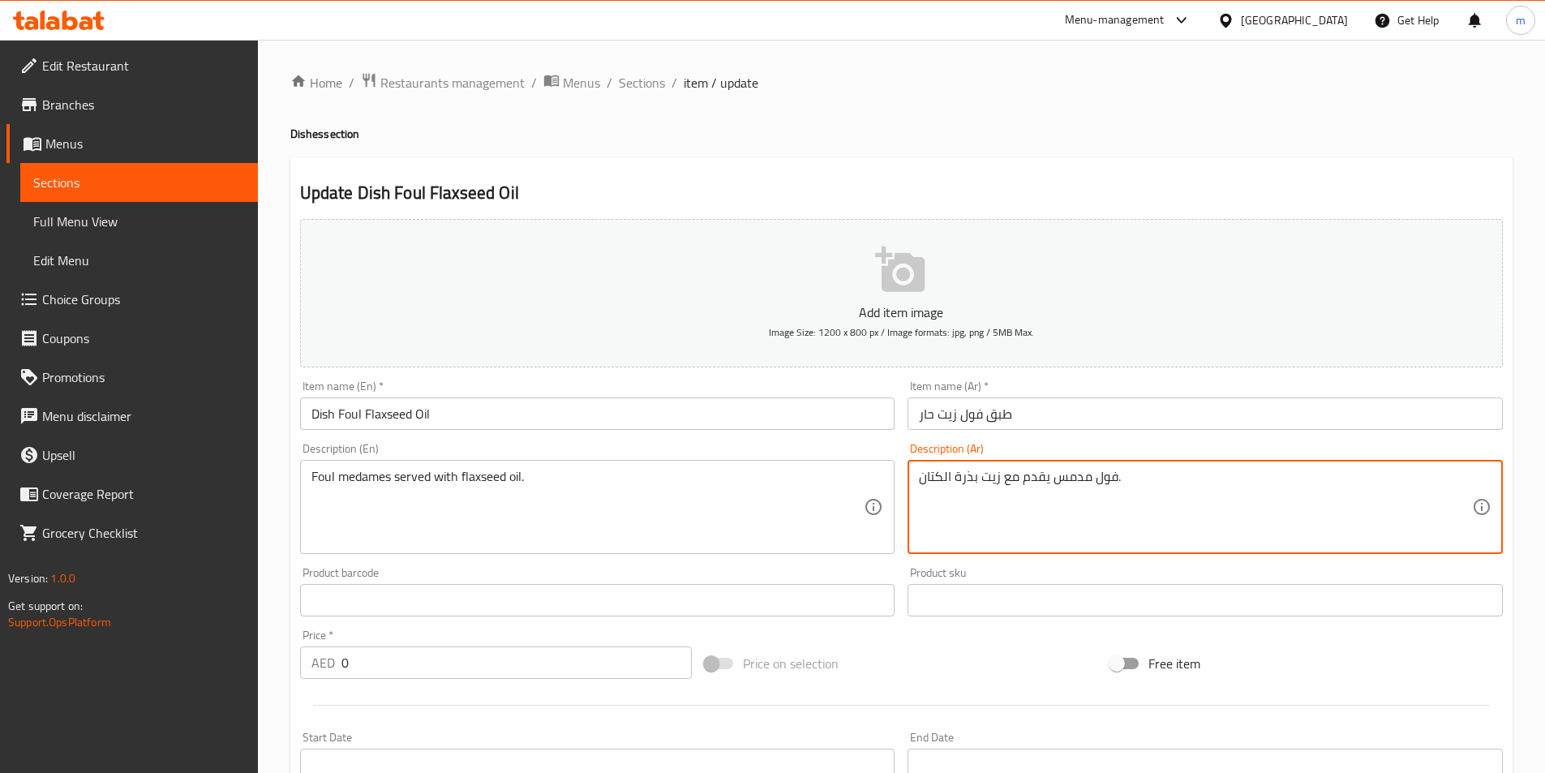
type textarea "فول مدمس يقدم مع زيت بذرة الكتان."
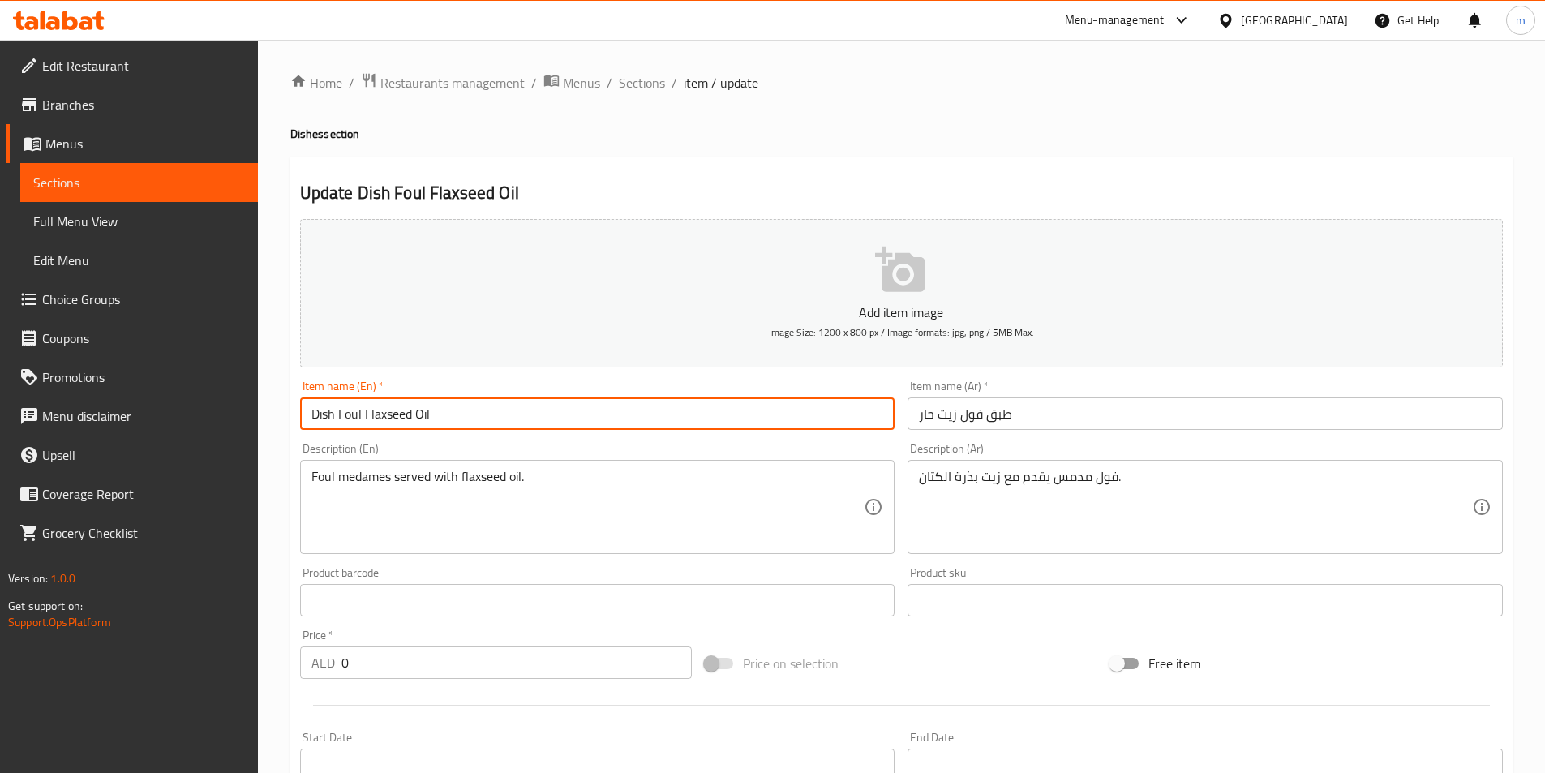
drag, startPoint x: 486, startPoint y: 419, endPoint x: 173, endPoint y: 430, distance: 313.4
click at [173, 430] on div "Edit Restaurant Branches Menus Sections Full Menu View Edit Menu Choice Groups …" at bounding box center [772, 611] width 1545 height 1143
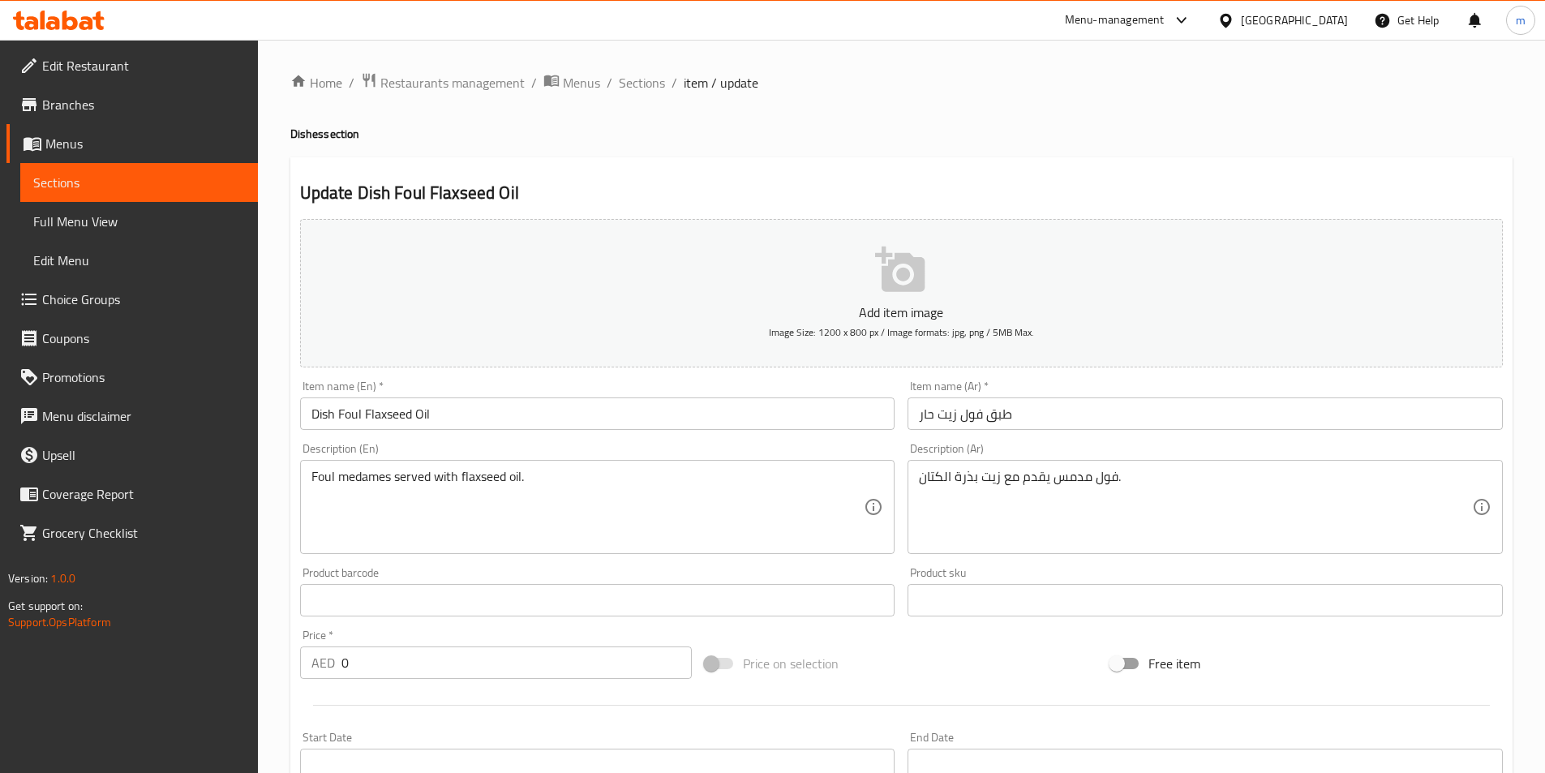
click at [609, 376] on div "Item name (En)   * Dish Foul Flaxseed Oil Item name (En) *" at bounding box center [598, 405] width 608 height 62
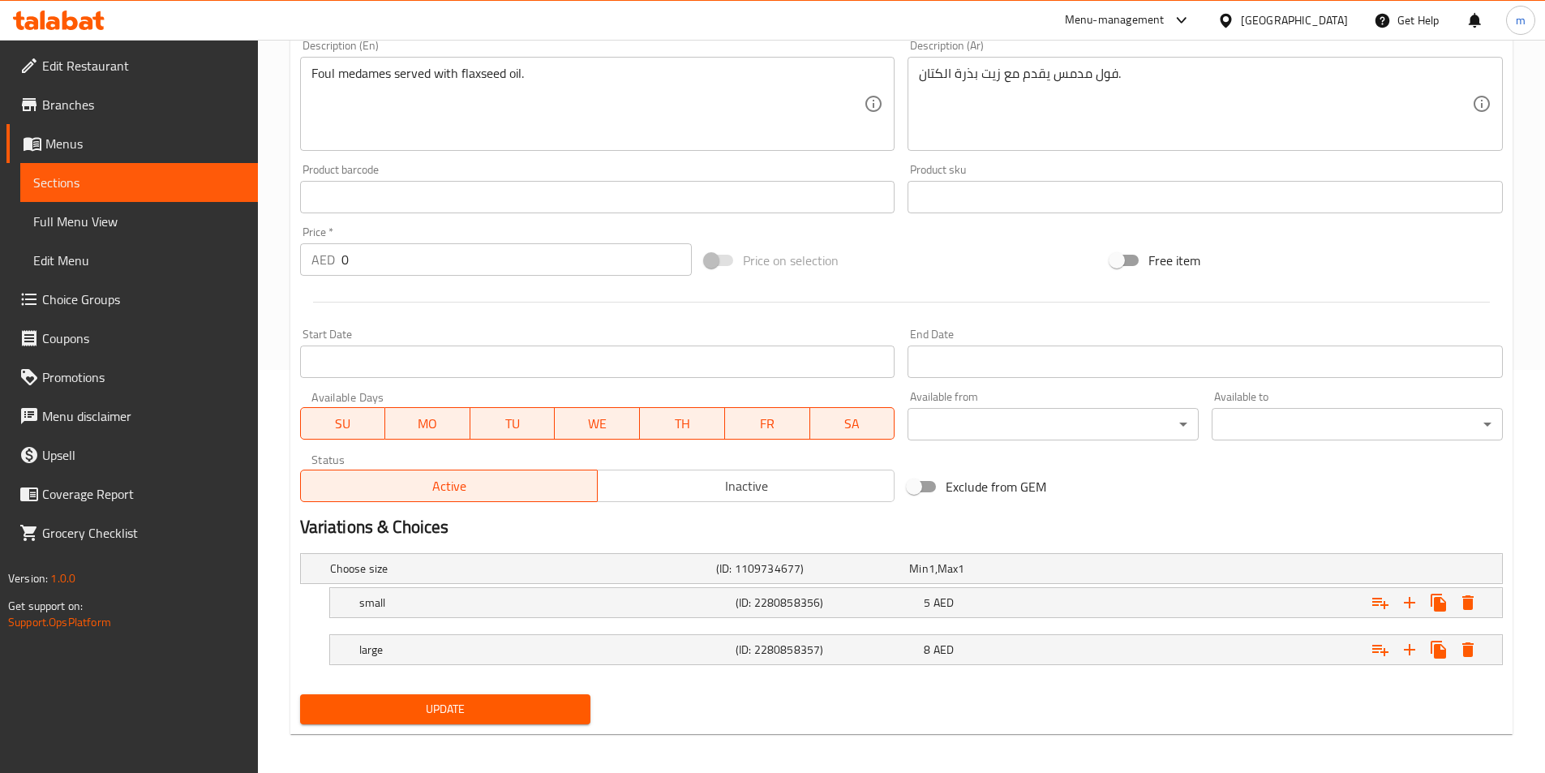
scroll to position [410, 0]
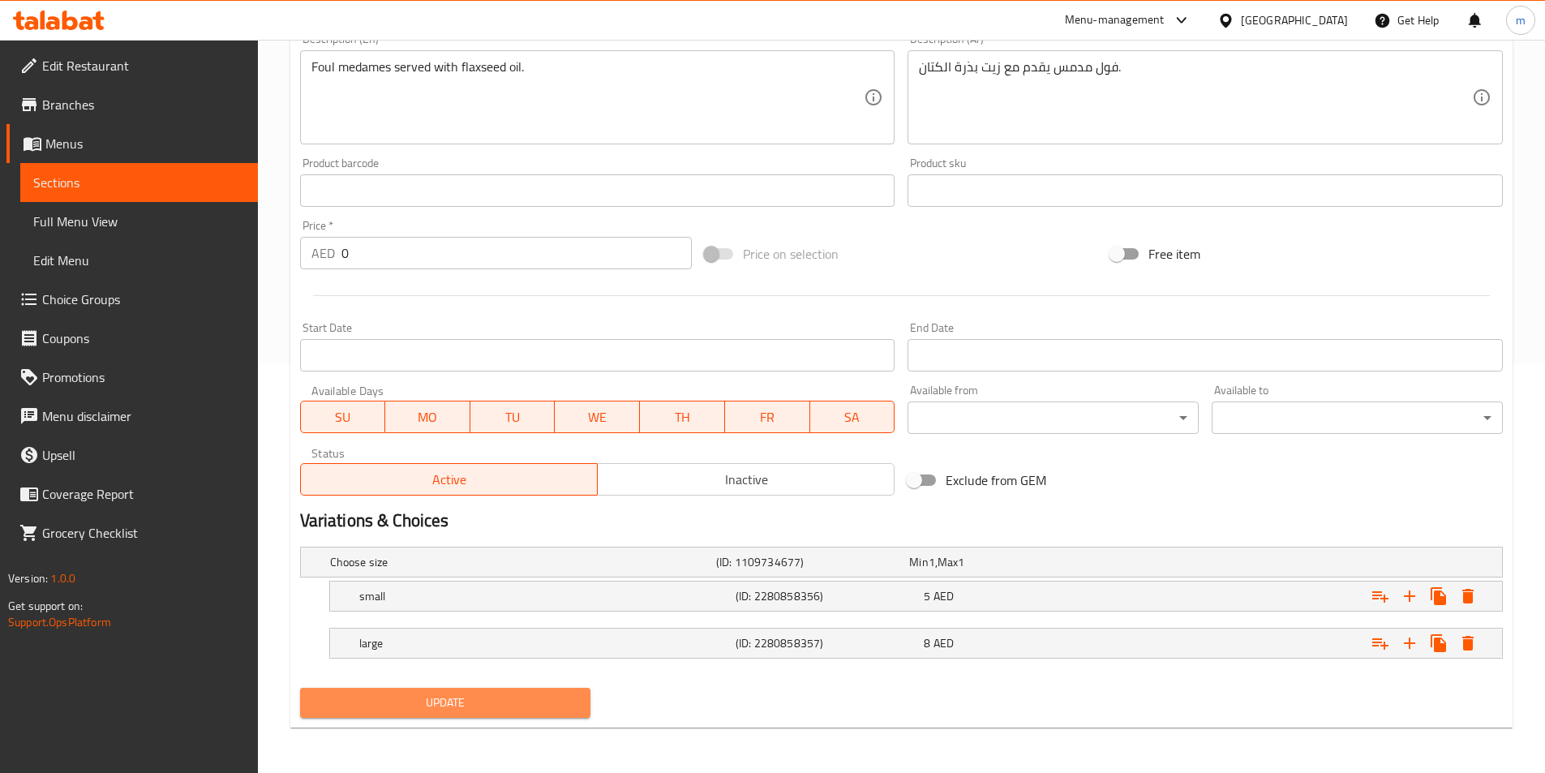
click at [428, 700] on span "Update" at bounding box center [445, 703] width 265 height 20
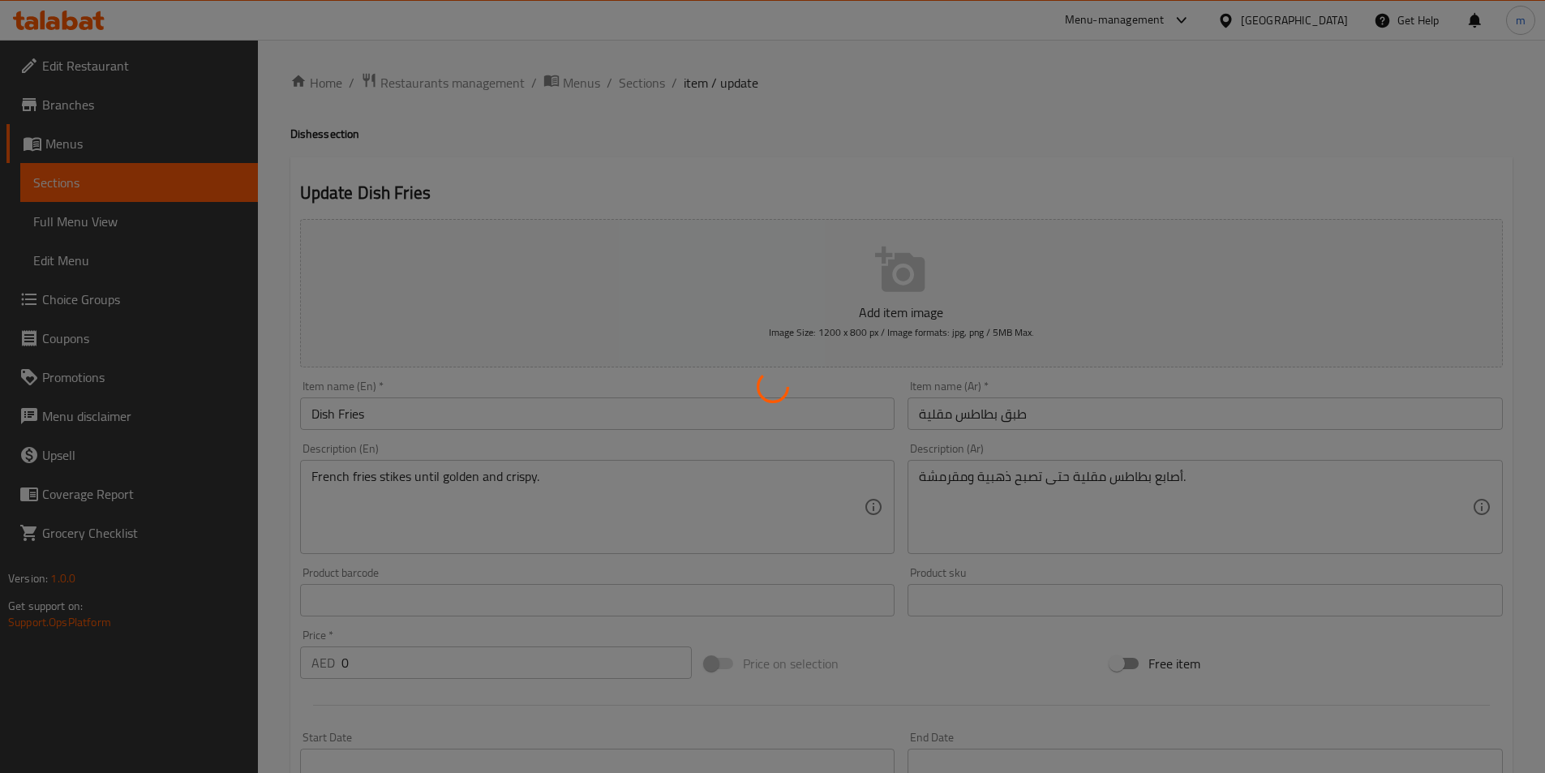
click at [341, 480] on div at bounding box center [772, 386] width 1545 height 773
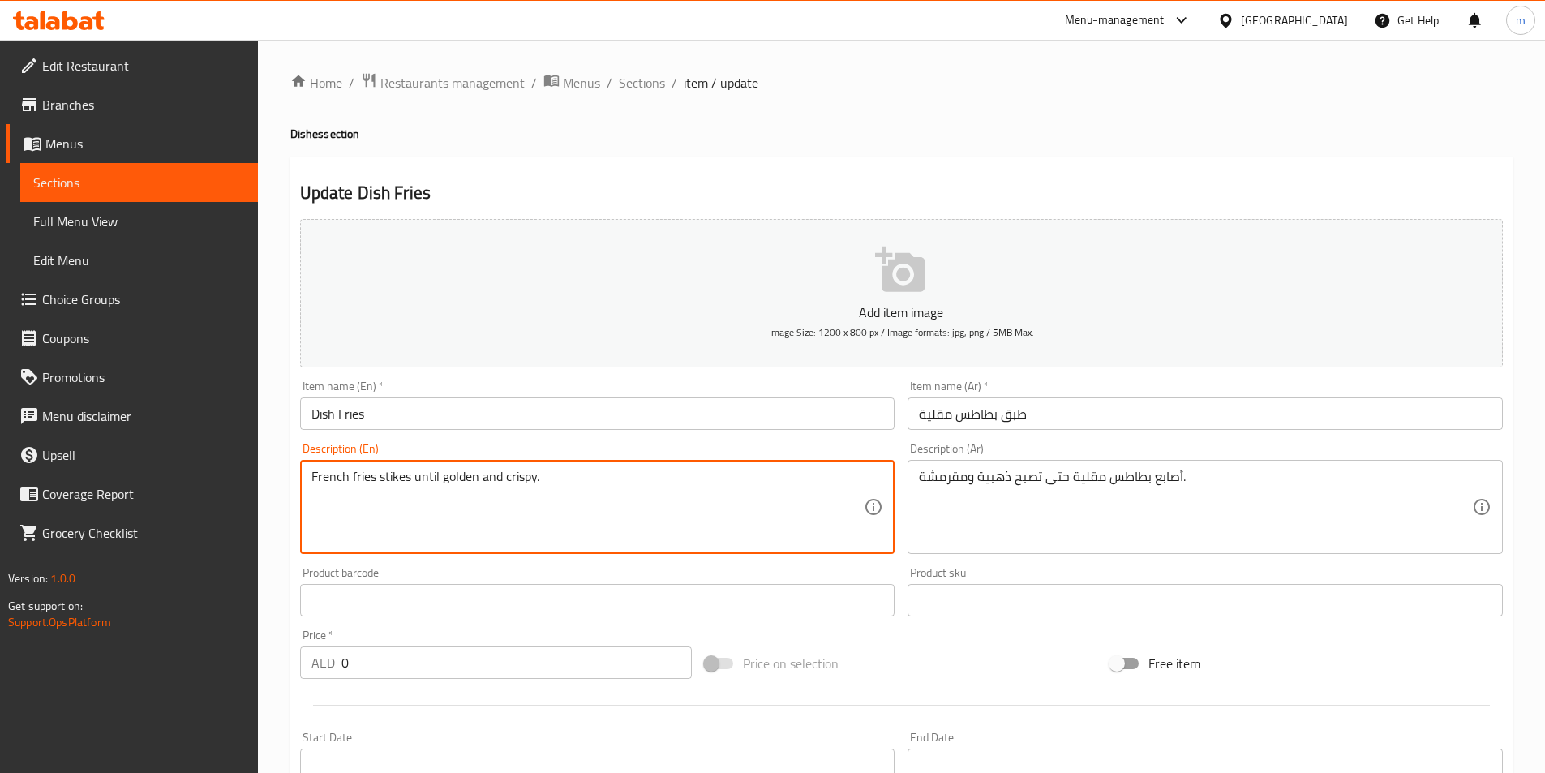
drag, startPoint x: 348, startPoint y: 474, endPoint x: 295, endPoint y: 481, distance: 53.2
click at [295, 481] on div "Description (En) French fries stikes until golden and crispy. Description (En)" at bounding box center [598, 498] width 608 height 124
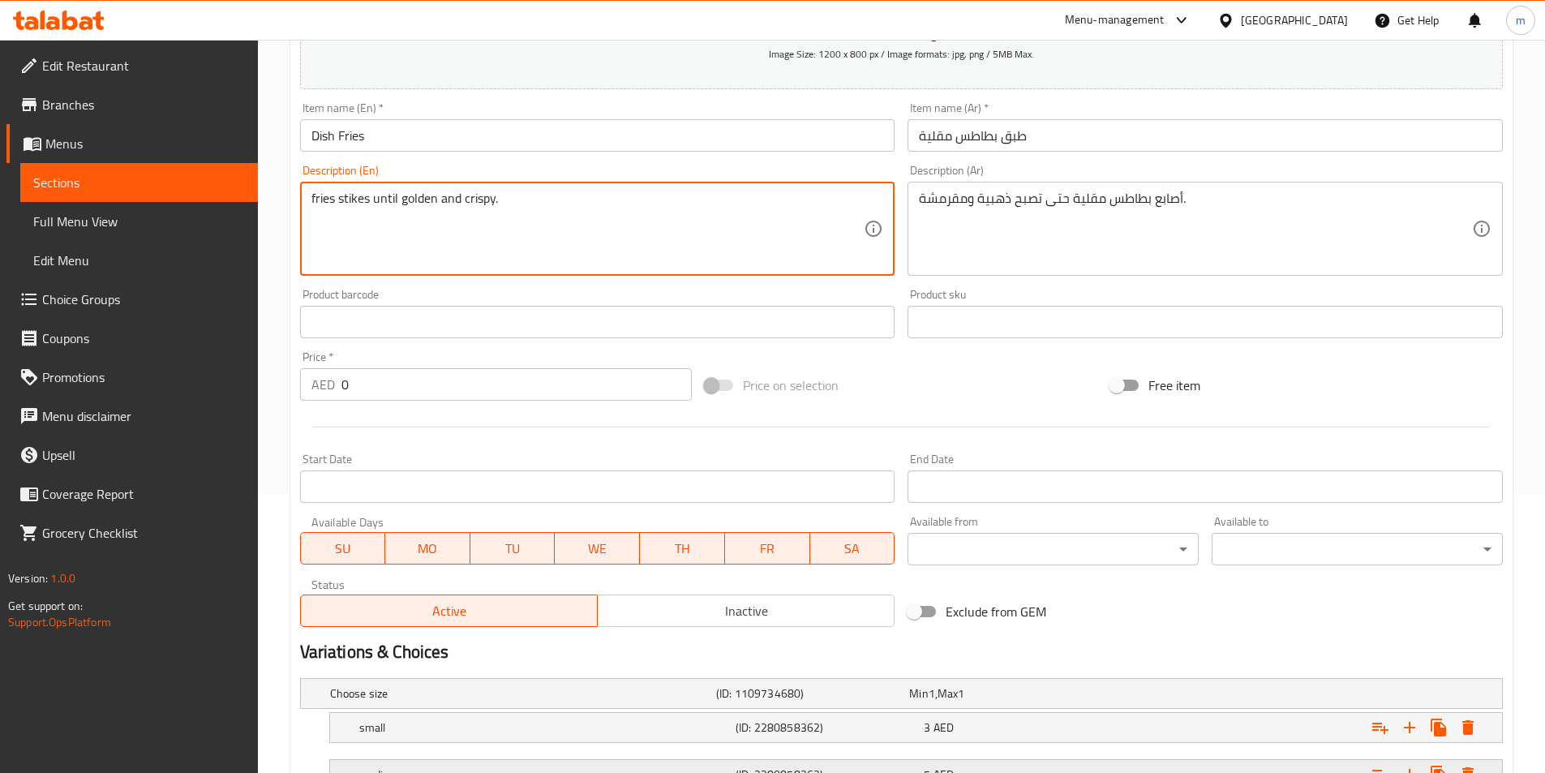
scroll to position [406, 0]
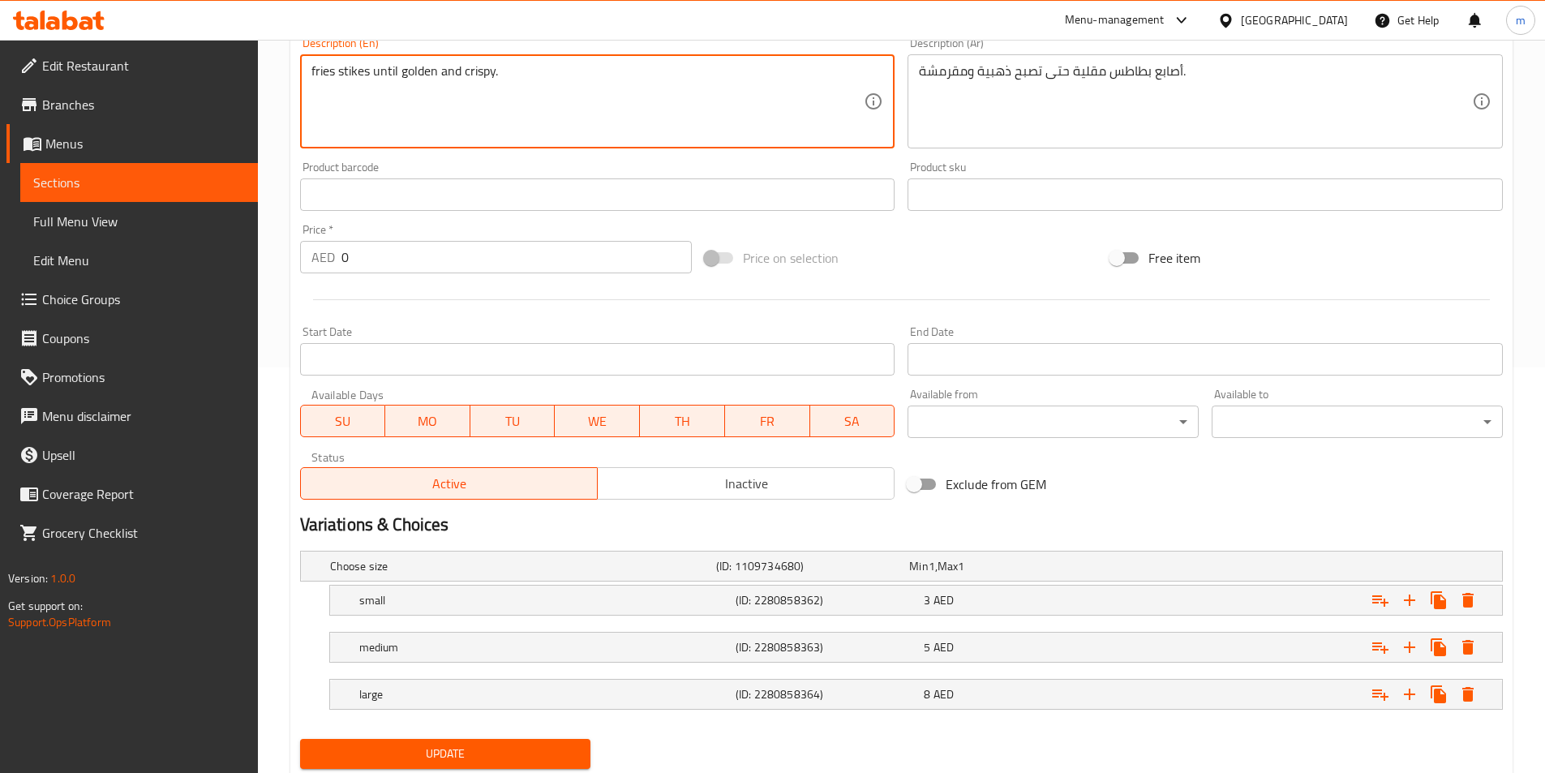
type textarea "fries stikes until golden and crispy."
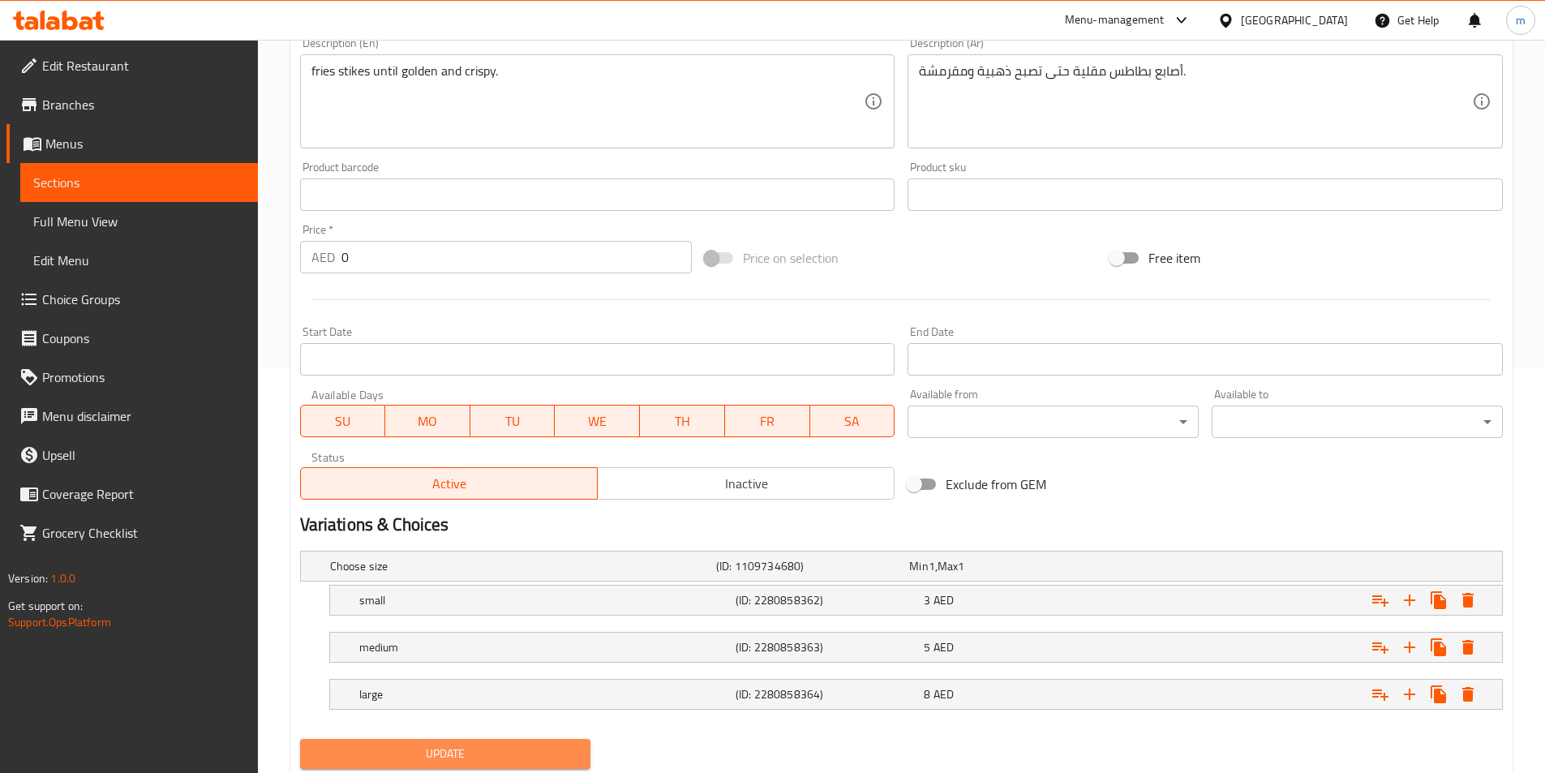
click at [481, 745] on span "Update" at bounding box center [445, 754] width 265 height 20
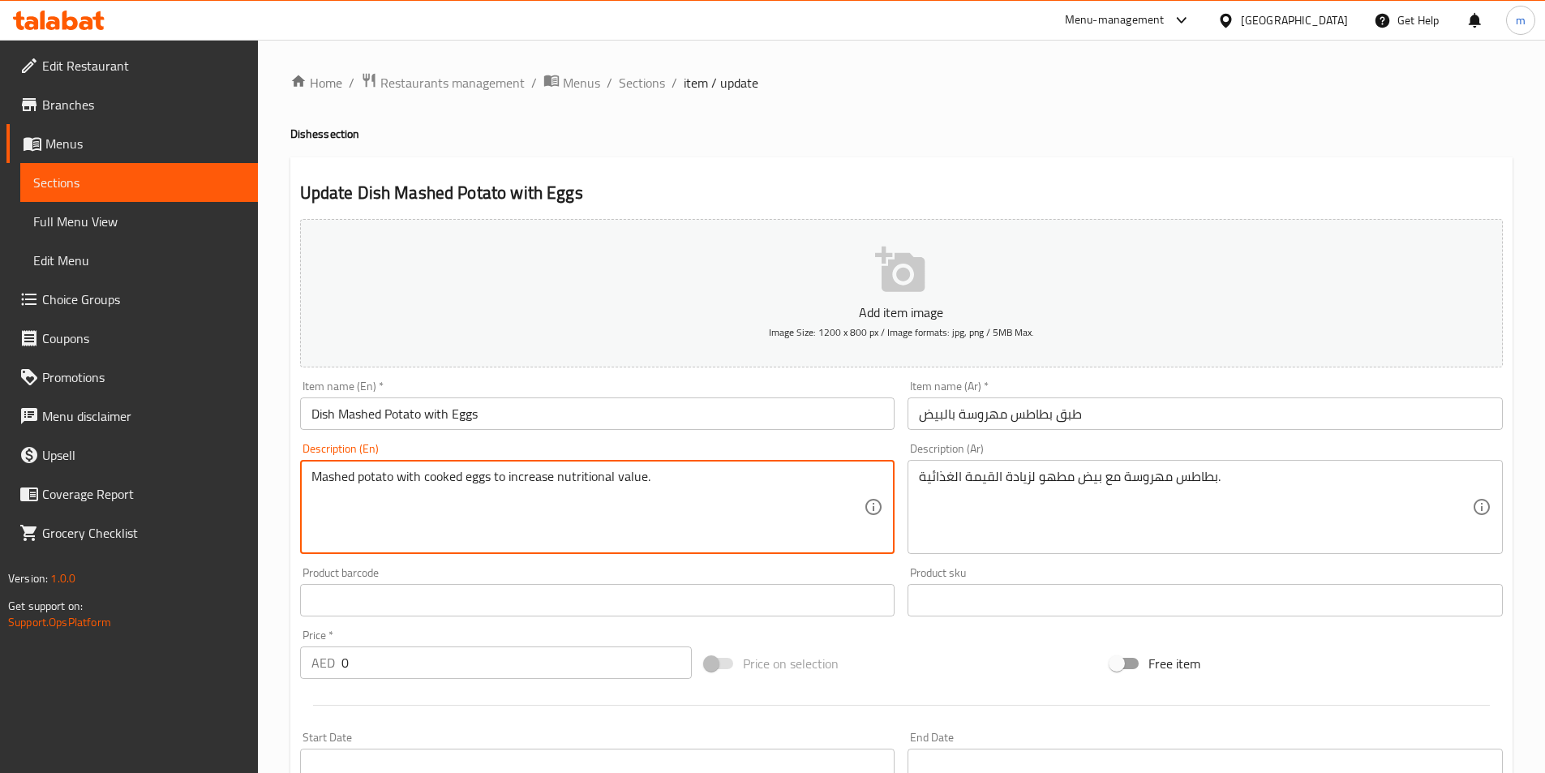
click at [607, 483] on textarea "Mashed potato with cooked eggs to increase nutritional value." at bounding box center [588, 507] width 553 height 77
paste textarea "es, egg, milk, butter, salt, and black pepper"
type textarea "Mashed potatoes, egg, milk, butter, salt, and black pepper"
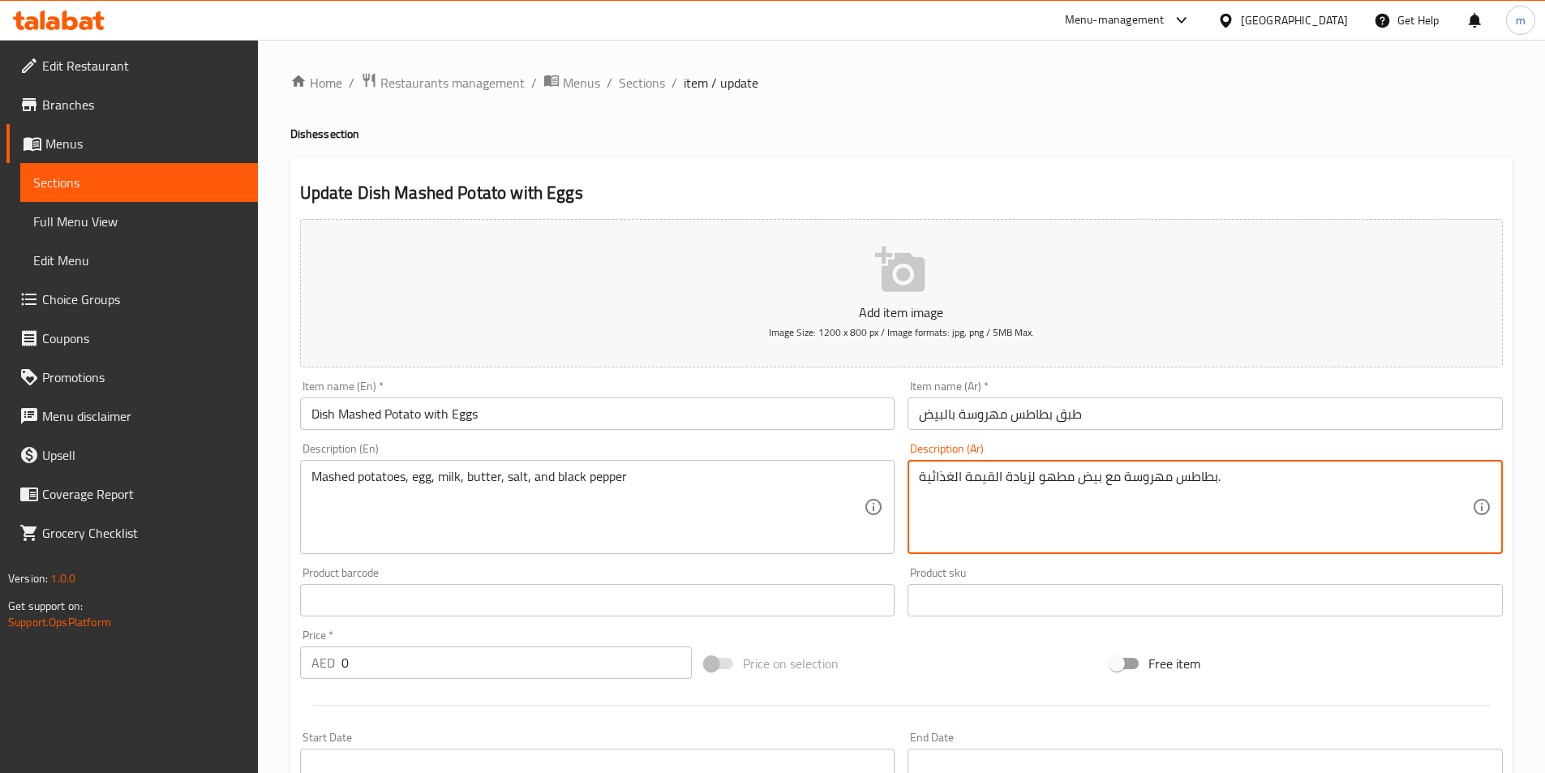
click at [968, 488] on textarea "بطاطس مهروسة مع بيض مطهو لزيادة القيمة الغذائية." at bounding box center [1195, 507] width 553 height 77
paste textarea "، بيض، حليب، زبدة، ملح وفلفل أسود"
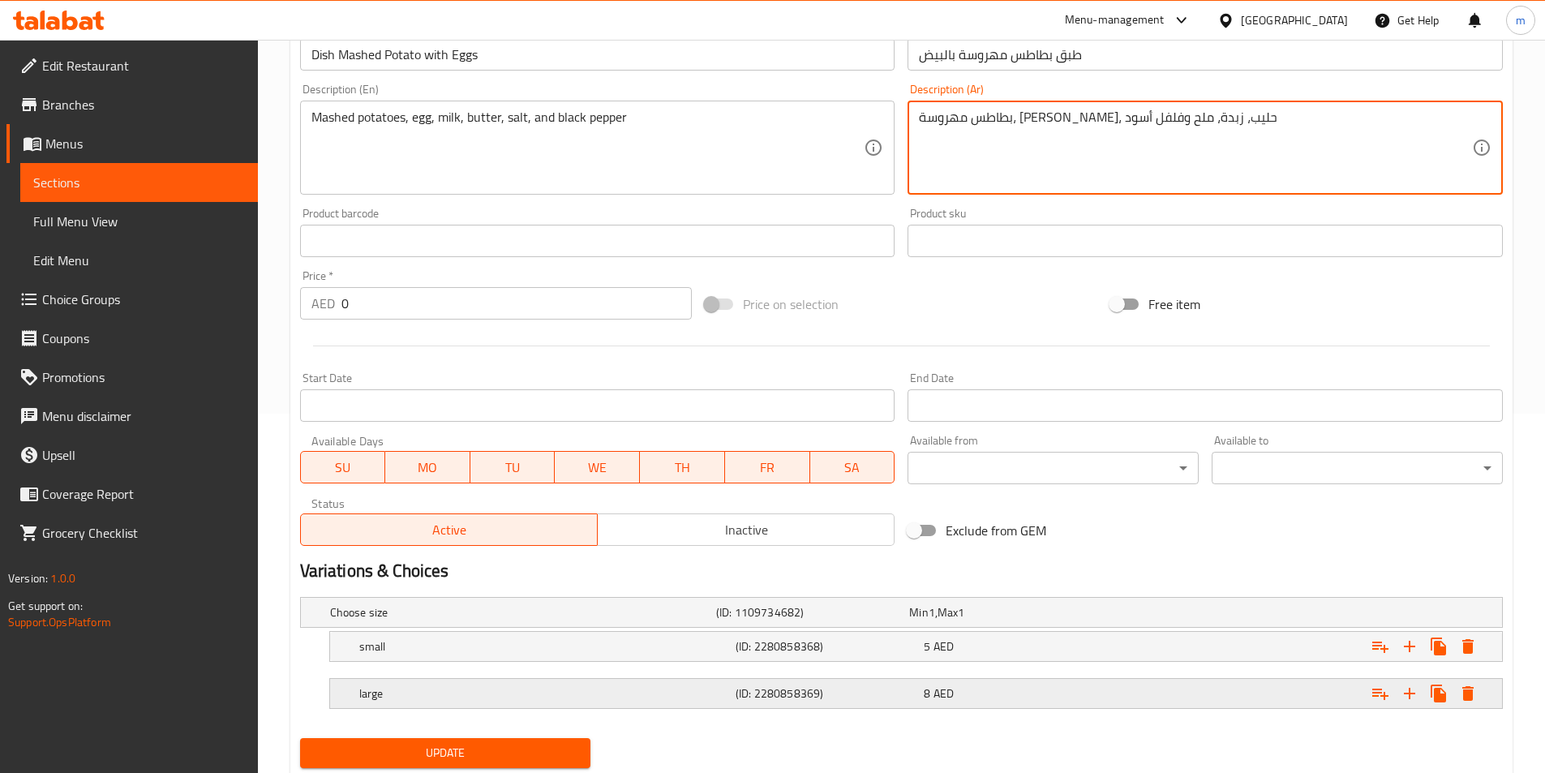
scroll to position [410, 0]
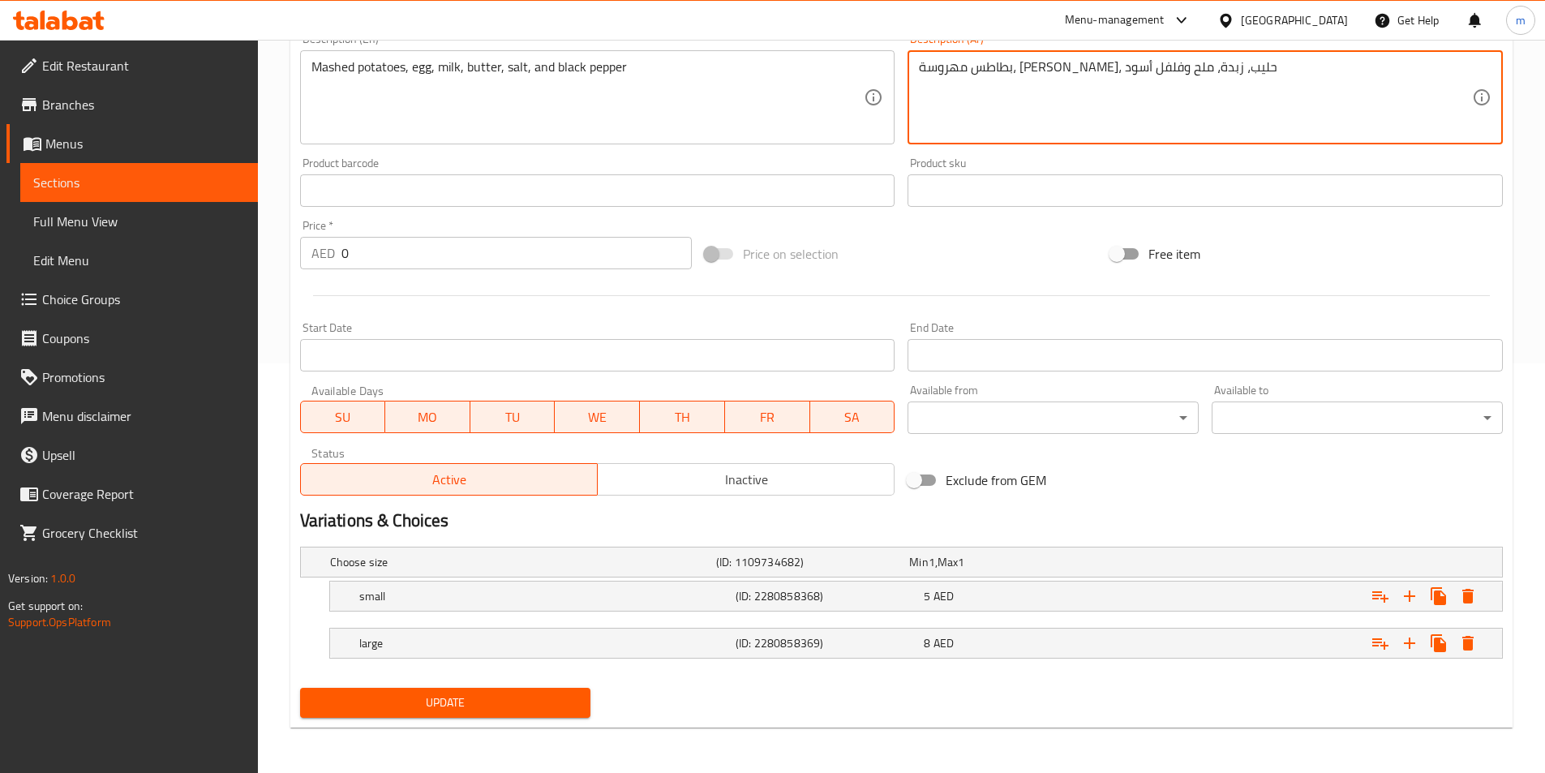
type textarea "بطاطس مهروسة، بيض، حليب، زبدة، ملح وفلفل أسود"
click at [486, 688] on button "Update" at bounding box center [445, 703] width 291 height 30
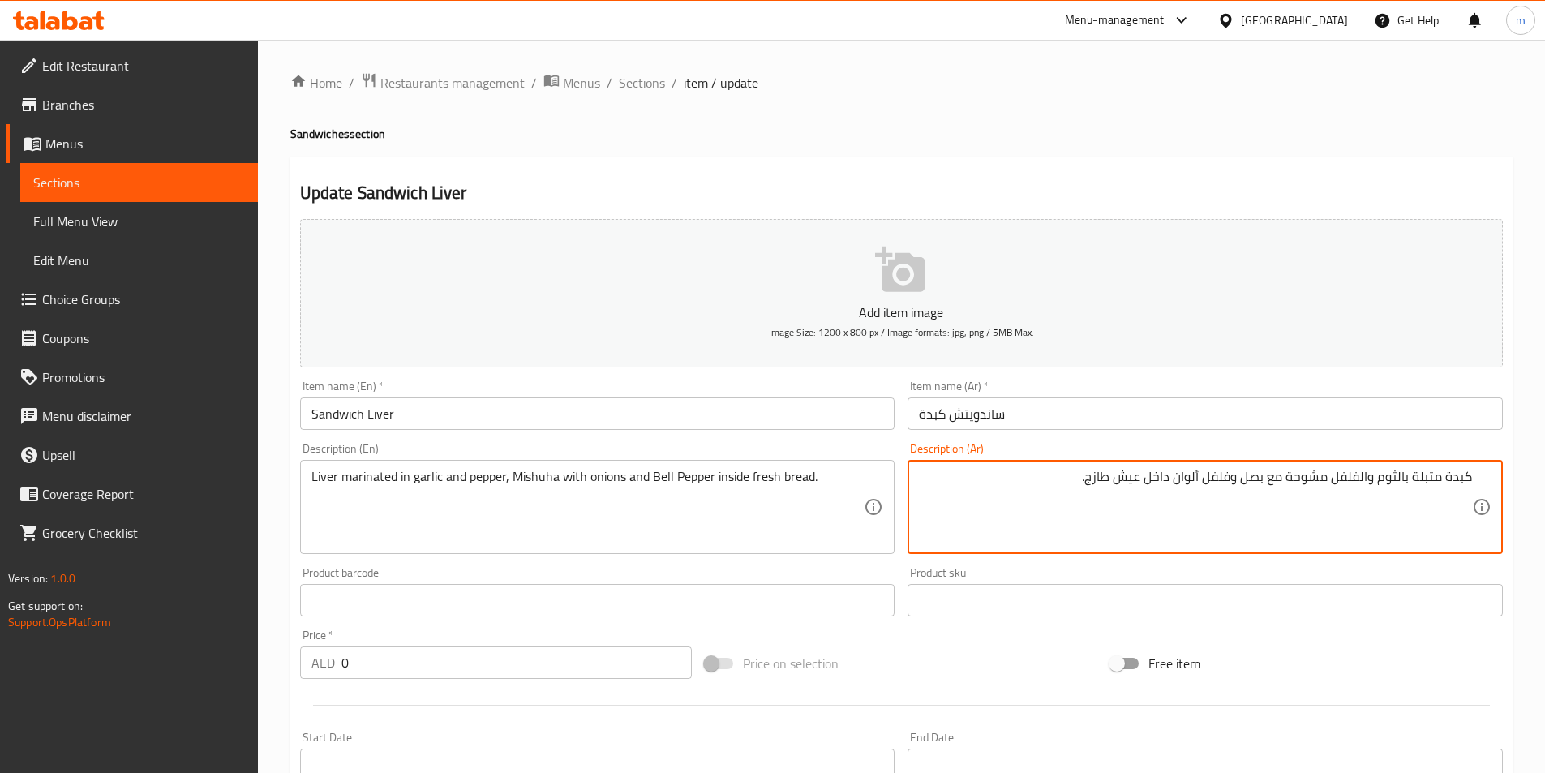
click at [1131, 505] on textarea "كبدة متبلة بالثوم والفلفل مشوحة مع بصل وفلفل ألوان داخل عيش طازج." at bounding box center [1195, 507] width 553 height 77
click at [1058, 498] on textarea "كبدة متبلة بالثوم والفلفل مشوحة مع بصل وفلفل ألوان داخل عيش طازج." at bounding box center [1195, 507] width 553 height 77
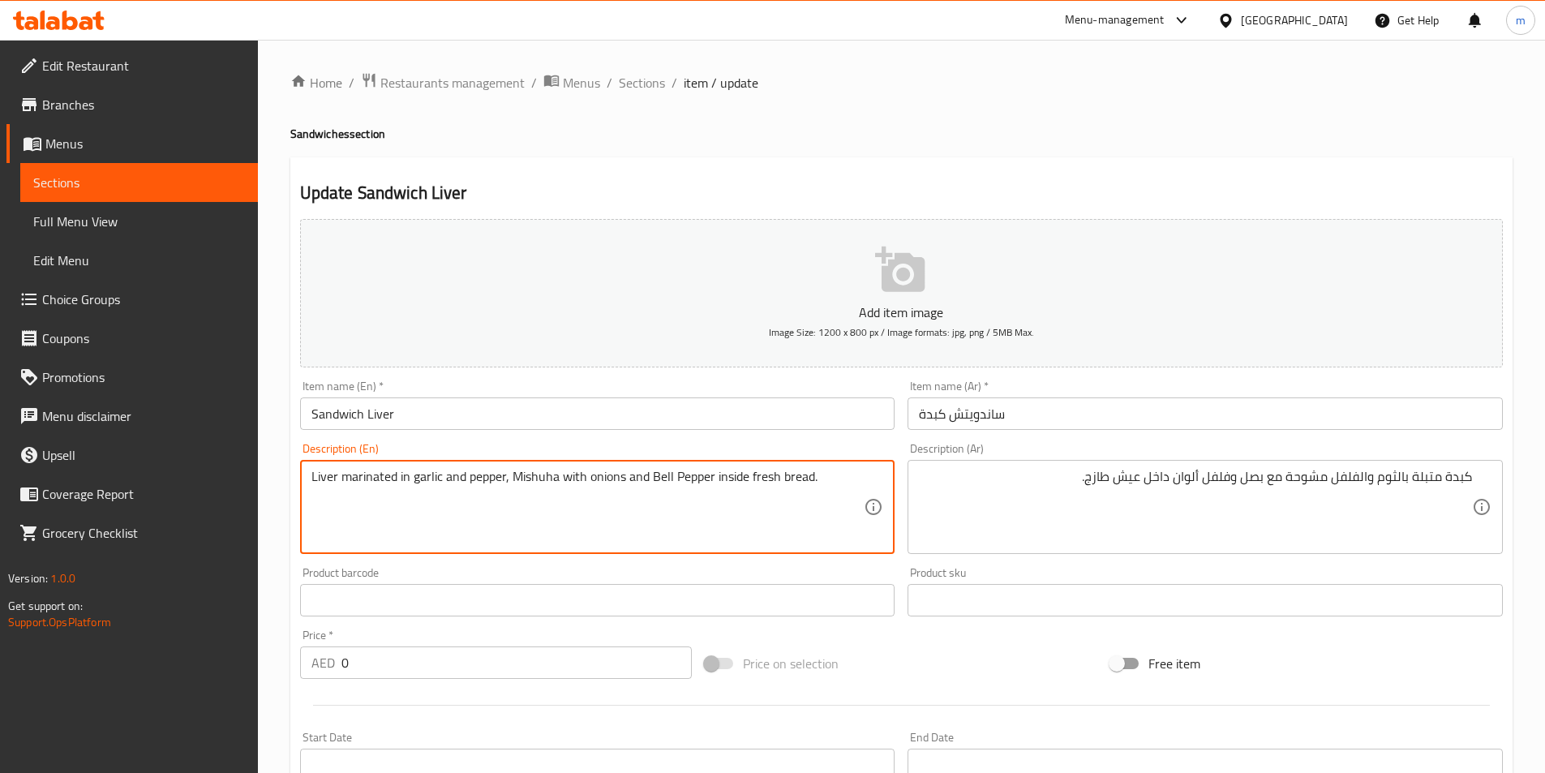
drag, startPoint x: 653, startPoint y: 477, endPoint x: 712, endPoint y: 487, distance: 60.0
paste textarea "colored peppers"
drag, startPoint x: 651, startPoint y: 473, endPoint x: 735, endPoint y: 475, distance: 83.6
click at [735, 475] on textarea "Liver marinated in garlic and pepper, Mishuha with onions and colored peppers i…" at bounding box center [588, 507] width 553 height 77
click at [751, 499] on textarea "Liver marinated in garlic and pepper, Mishuha with onions and colored peppers i…" at bounding box center [588, 507] width 553 height 77
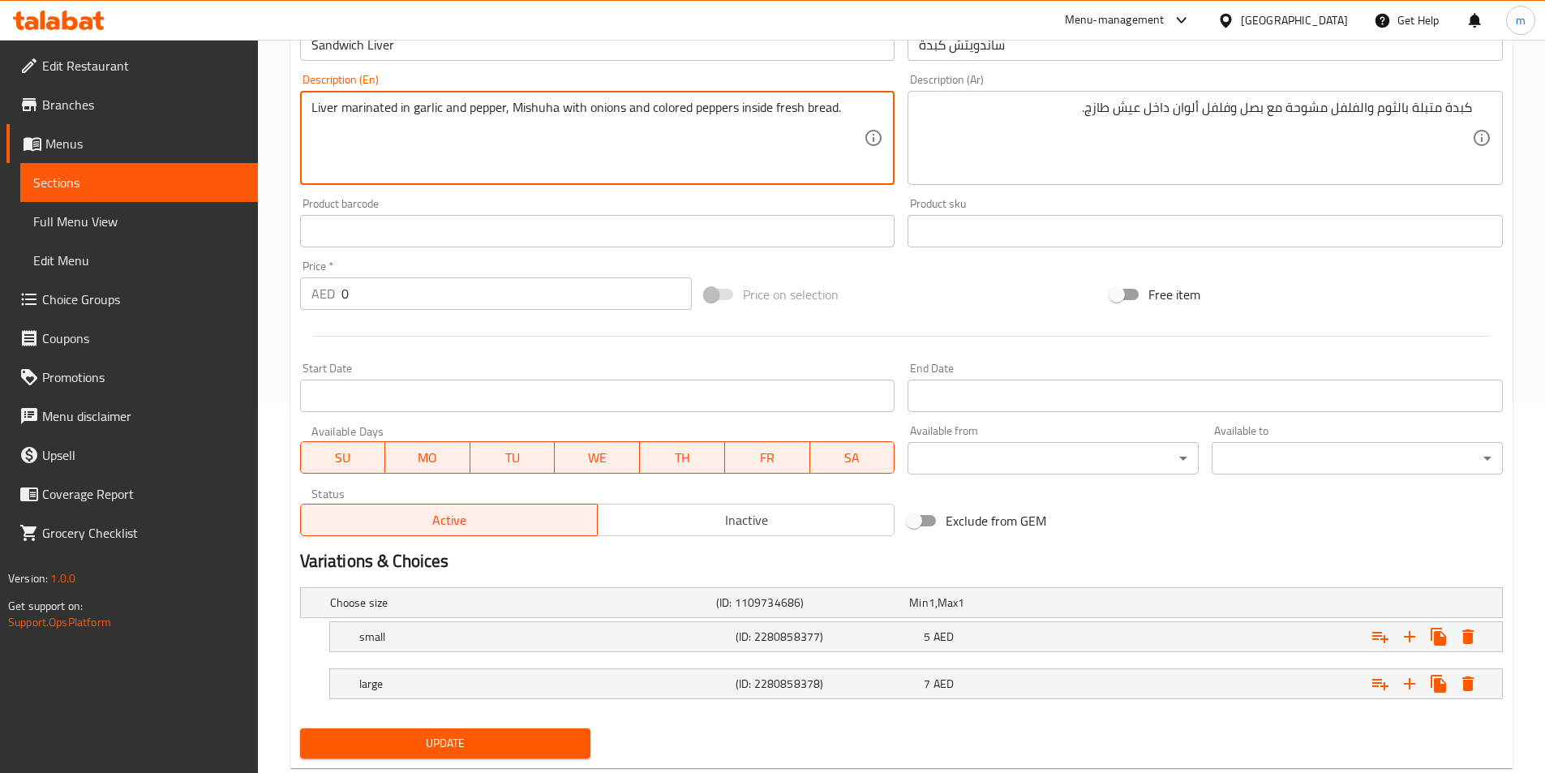
scroll to position [410, 0]
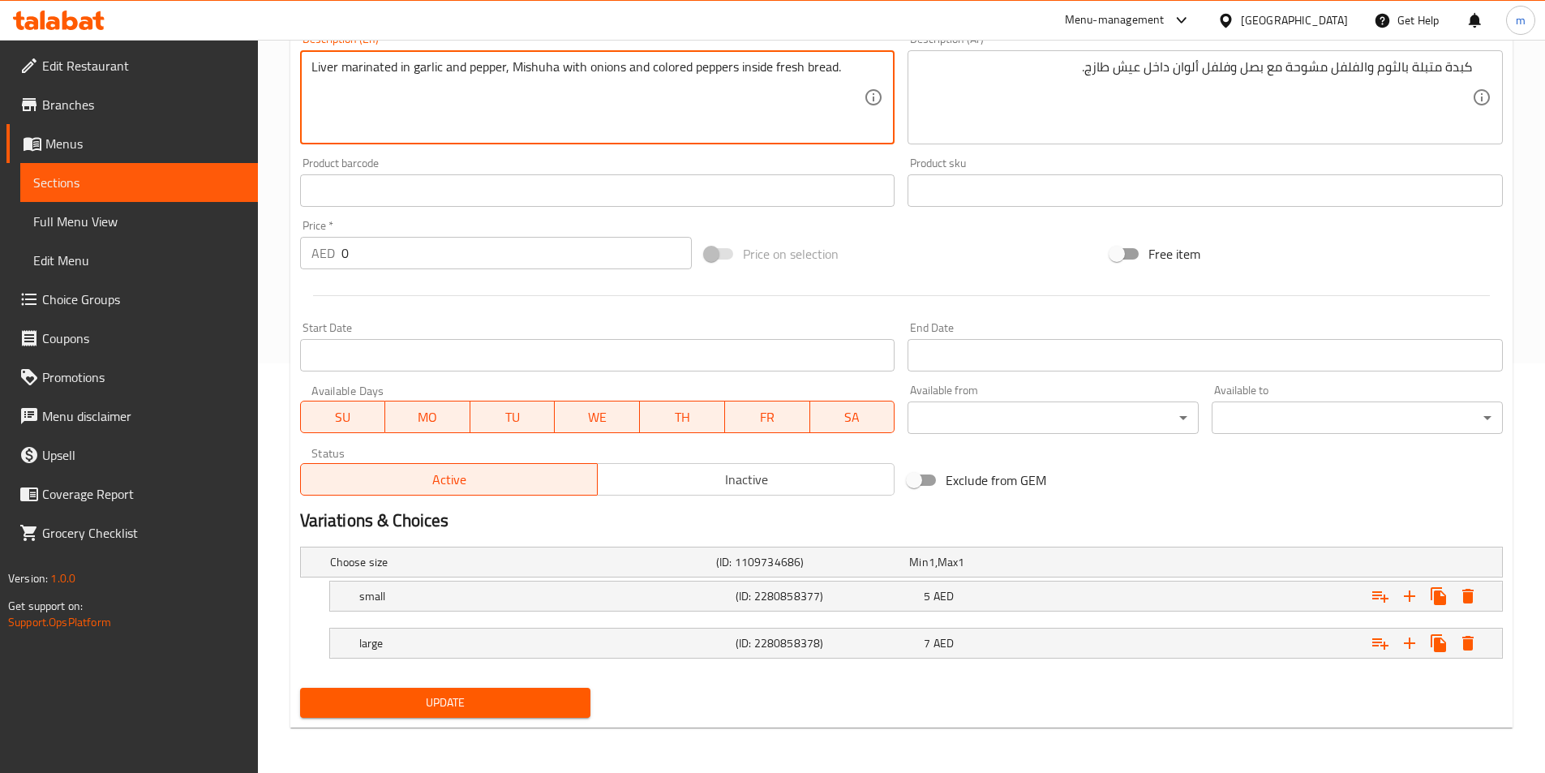
type textarea "Liver marinated in garlic and pepper, Mishuha with onions and colored peppers i…"
click at [453, 698] on span "Update" at bounding box center [445, 703] width 265 height 20
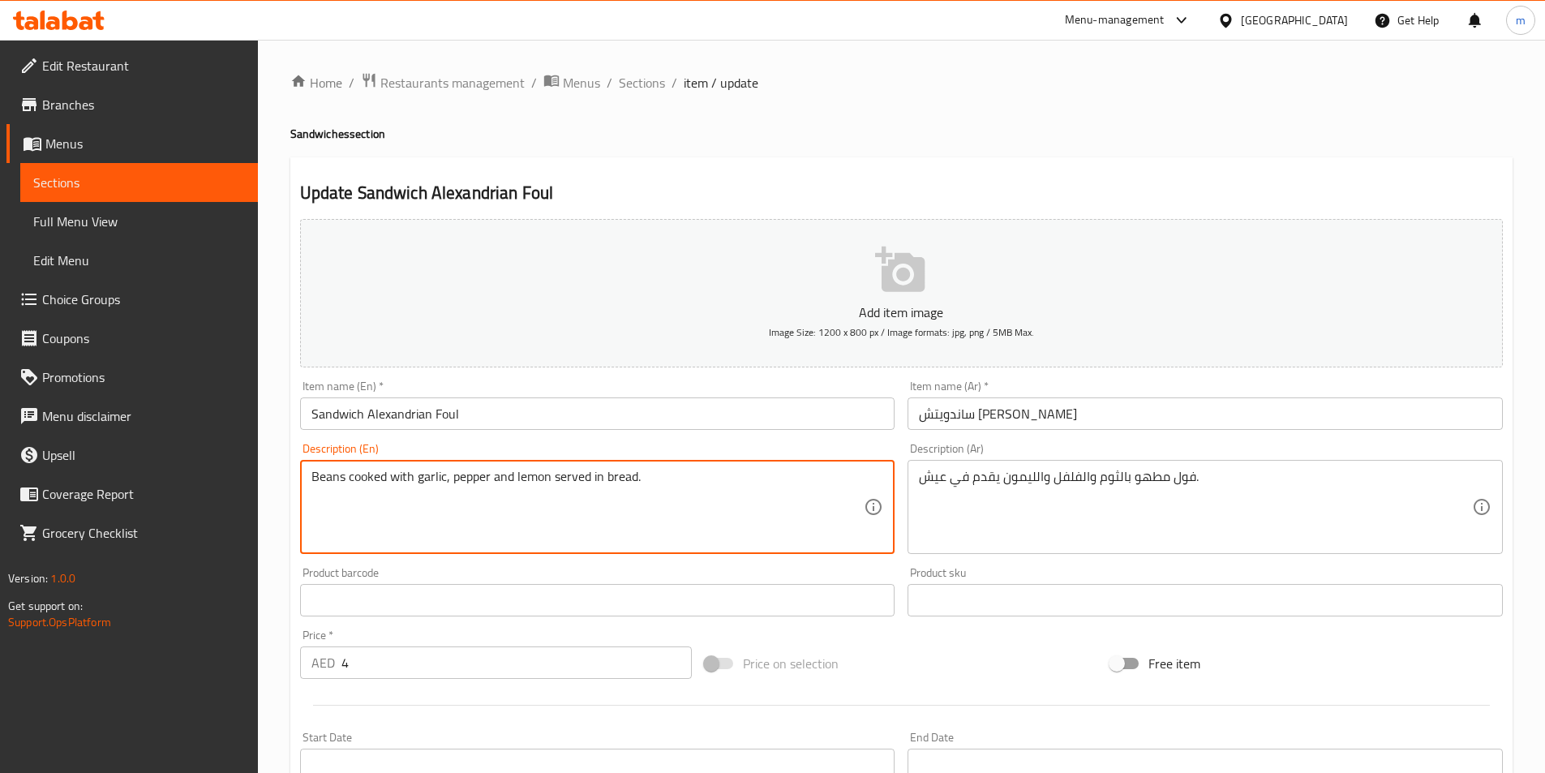
drag, startPoint x: 311, startPoint y: 483, endPoint x: 344, endPoint y: 473, distance: 34.7
paste textarea "Alexandrian Foul"
drag, startPoint x: 378, startPoint y: 473, endPoint x: 264, endPoint y: 500, distance: 116.7
click at [264, 500] on div "Home / Restaurants management / Menus / Sections / item / update Sandwiches sec…" at bounding box center [901, 593] width 1287 height 1107
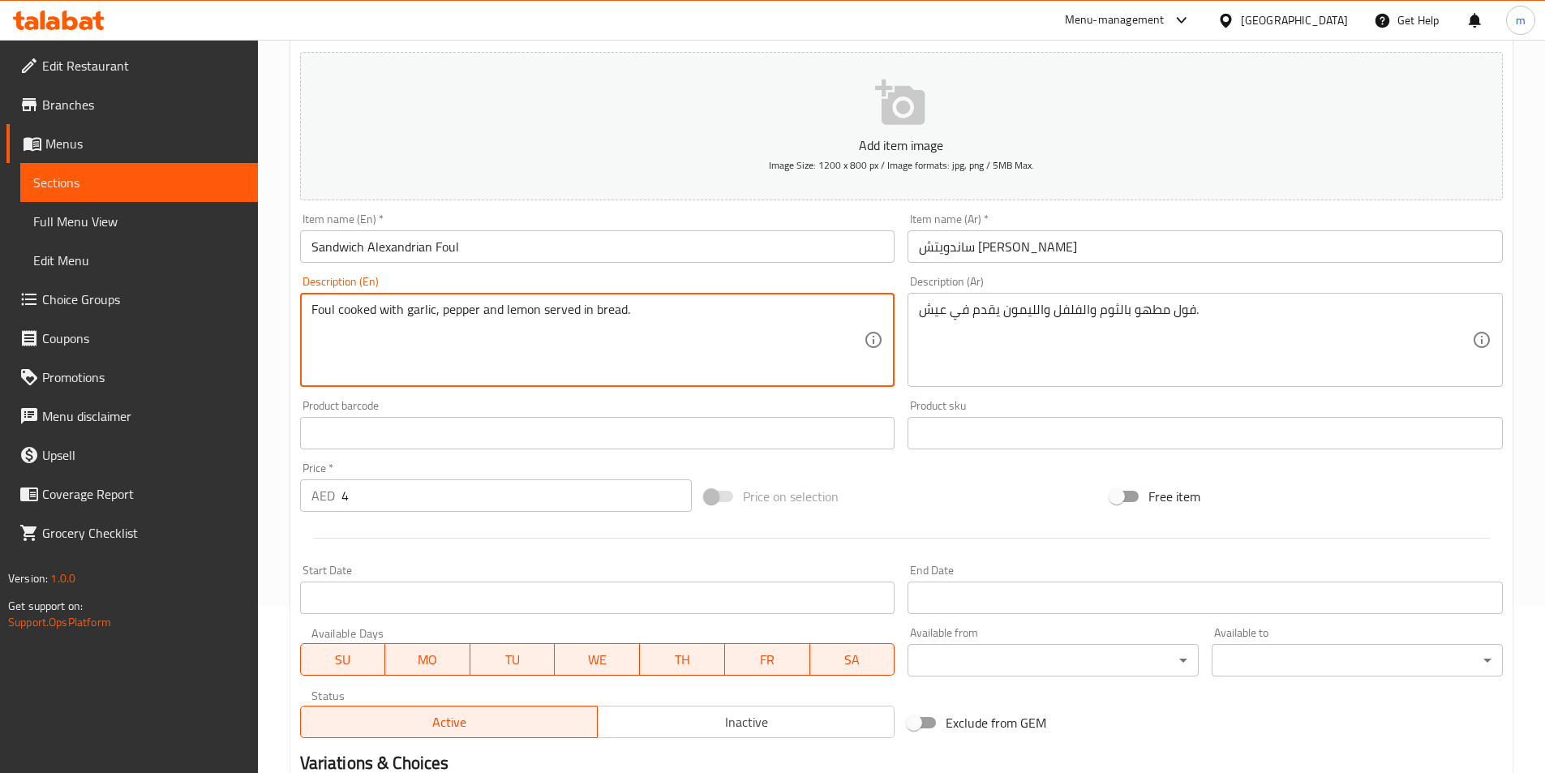
scroll to position [373, 0]
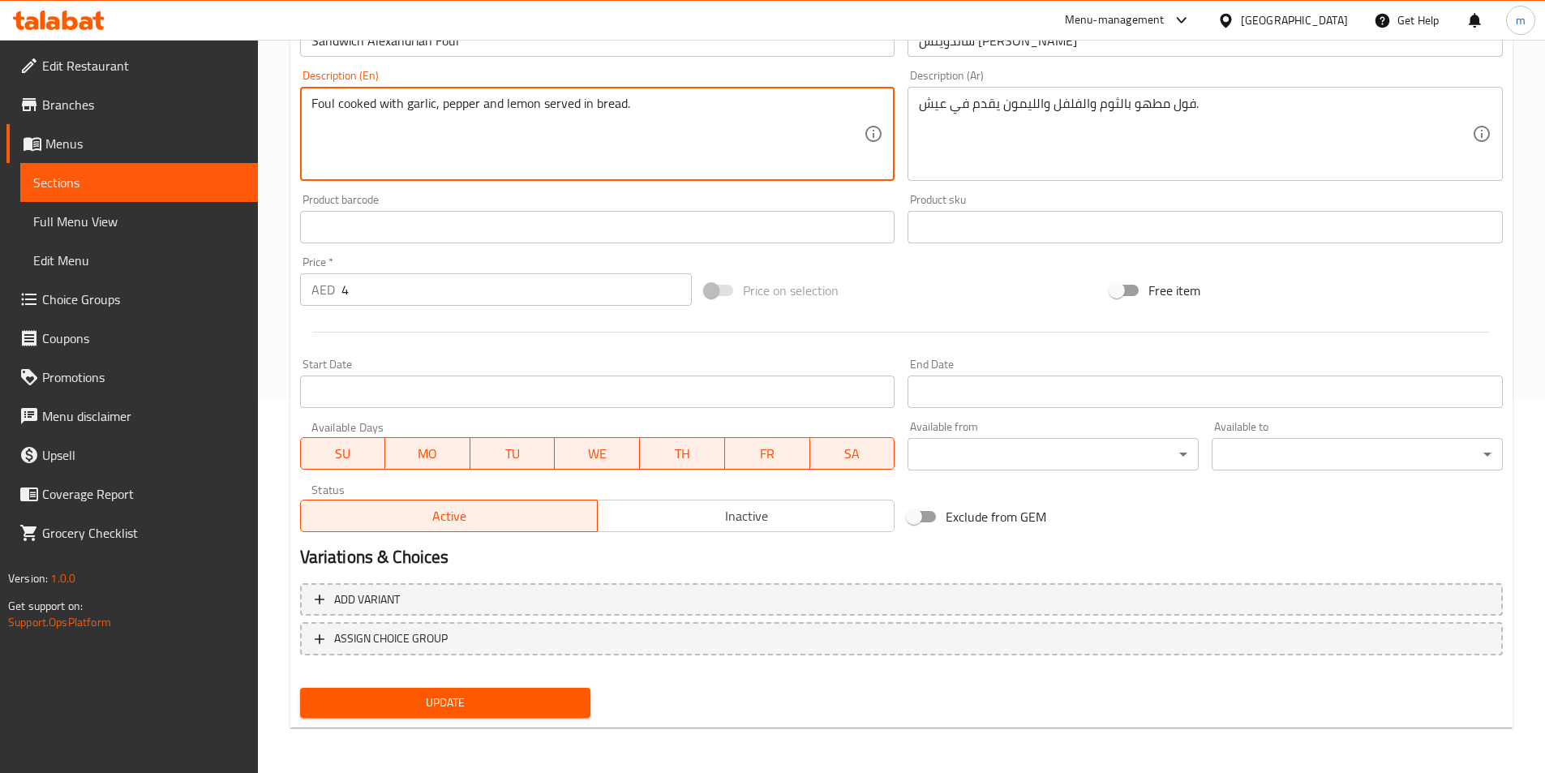
type textarea "Foul cooked with garlic, pepper and lemon served in bread."
click at [475, 708] on span "Update" at bounding box center [445, 703] width 265 height 20
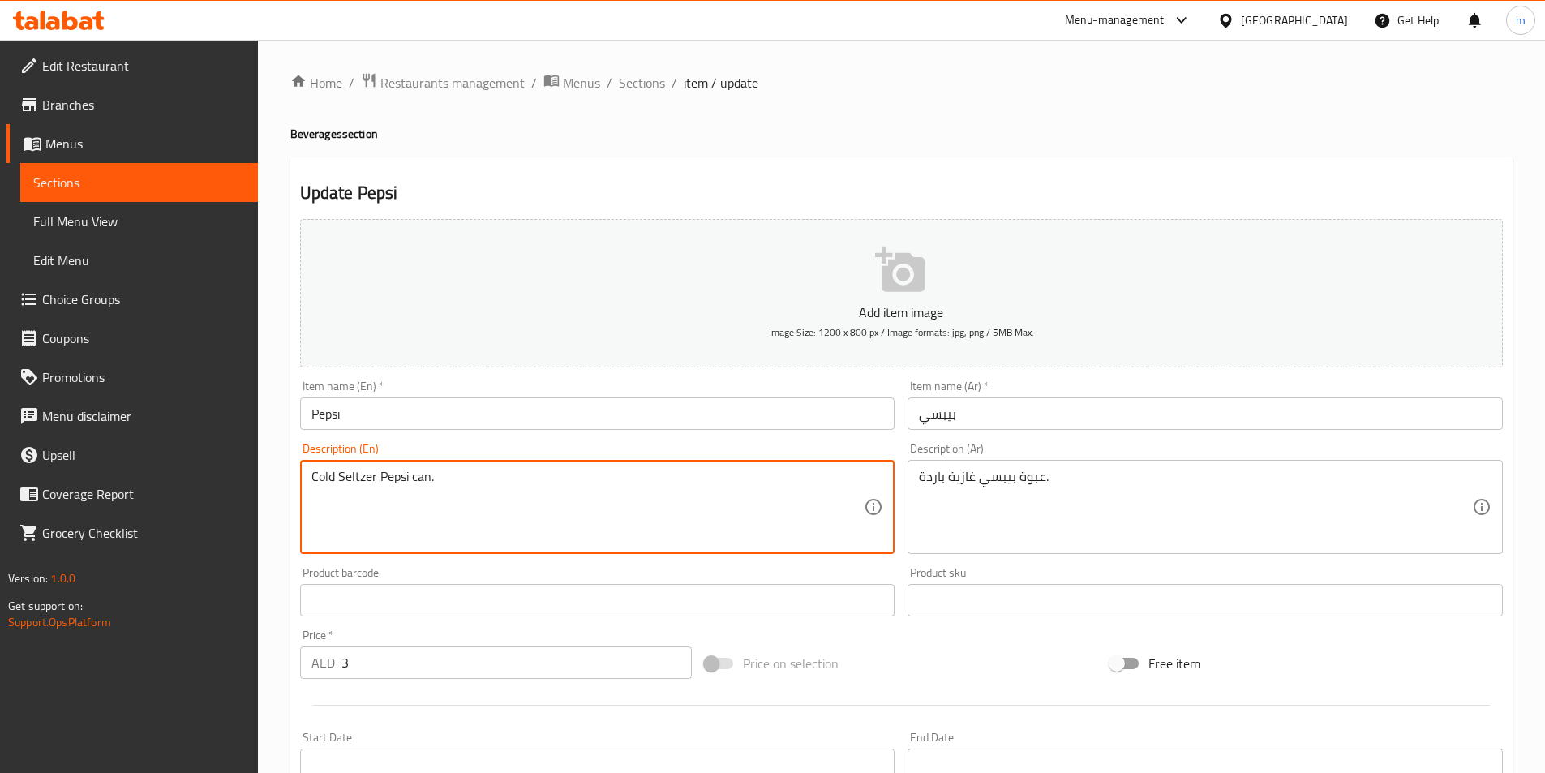
drag, startPoint x: 340, startPoint y: 475, endPoint x: 374, endPoint y: 481, distance: 34.5
paste textarea "Ghazia"
drag, startPoint x: 380, startPoint y: 472, endPoint x: 309, endPoint y: 488, distance: 72.2
click at [309, 488] on div "Cold Ghazia Pepsi can. Description (En)" at bounding box center [597, 507] width 595 height 94
click at [362, 478] on textarea "Pepsi can." at bounding box center [588, 507] width 553 height 77
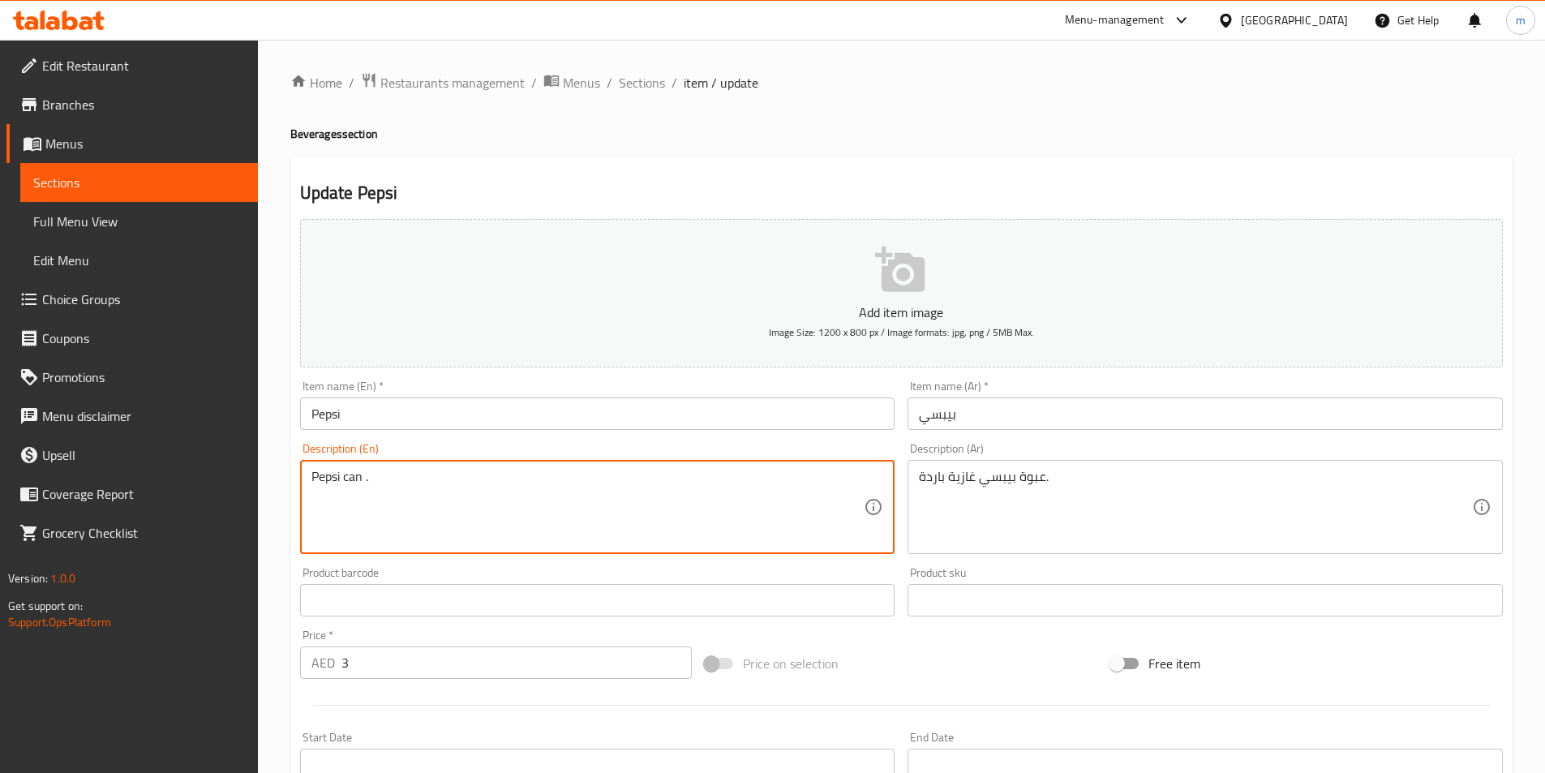
paste textarea "Cold Ghazia"
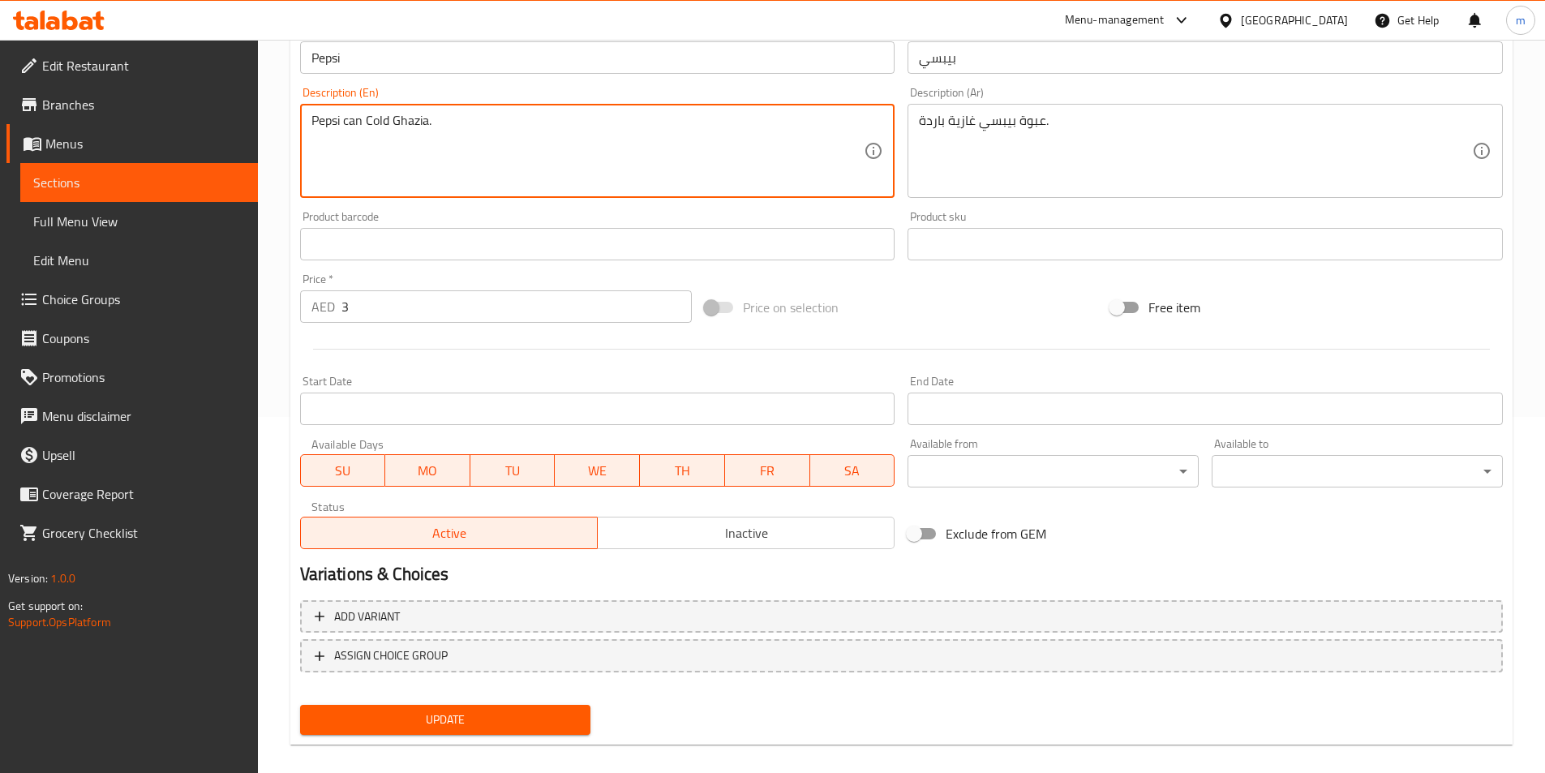
scroll to position [373, 0]
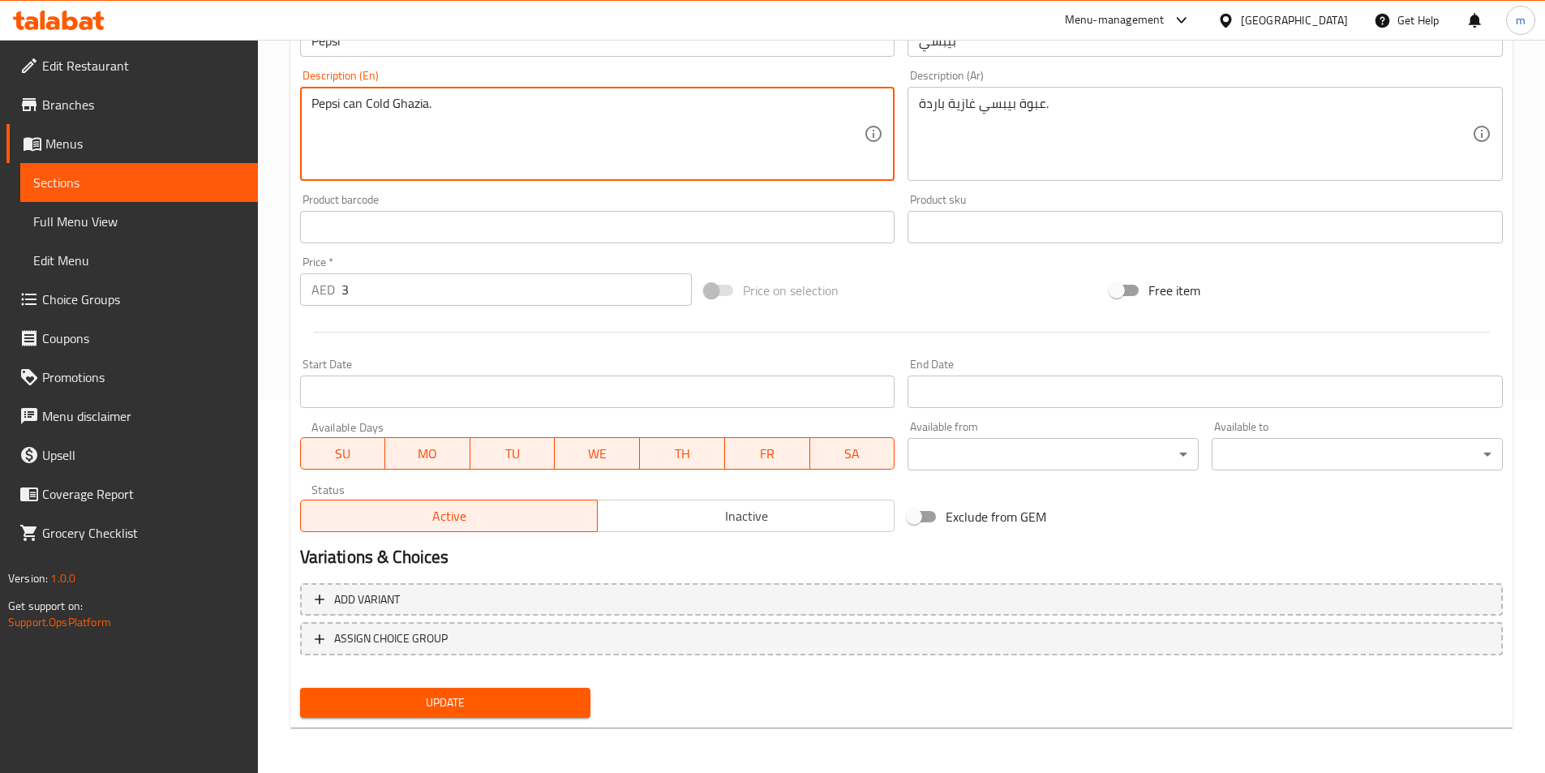
type textarea "Pepsi can Cold Ghazia."
click at [565, 698] on span "Update" at bounding box center [445, 703] width 265 height 20
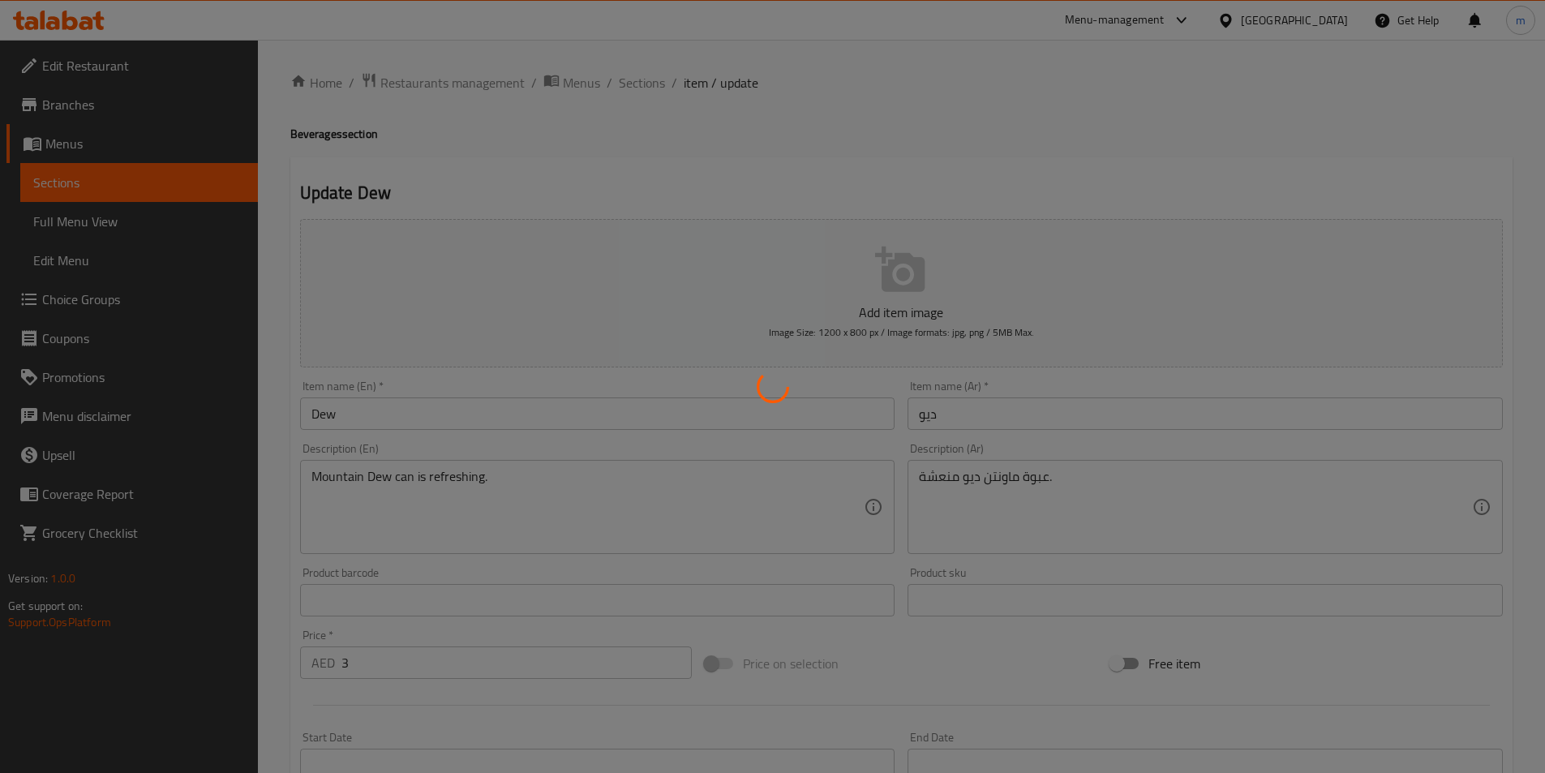
click at [697, 495] on div at bounding box center [772, 386] width 1545 height 773
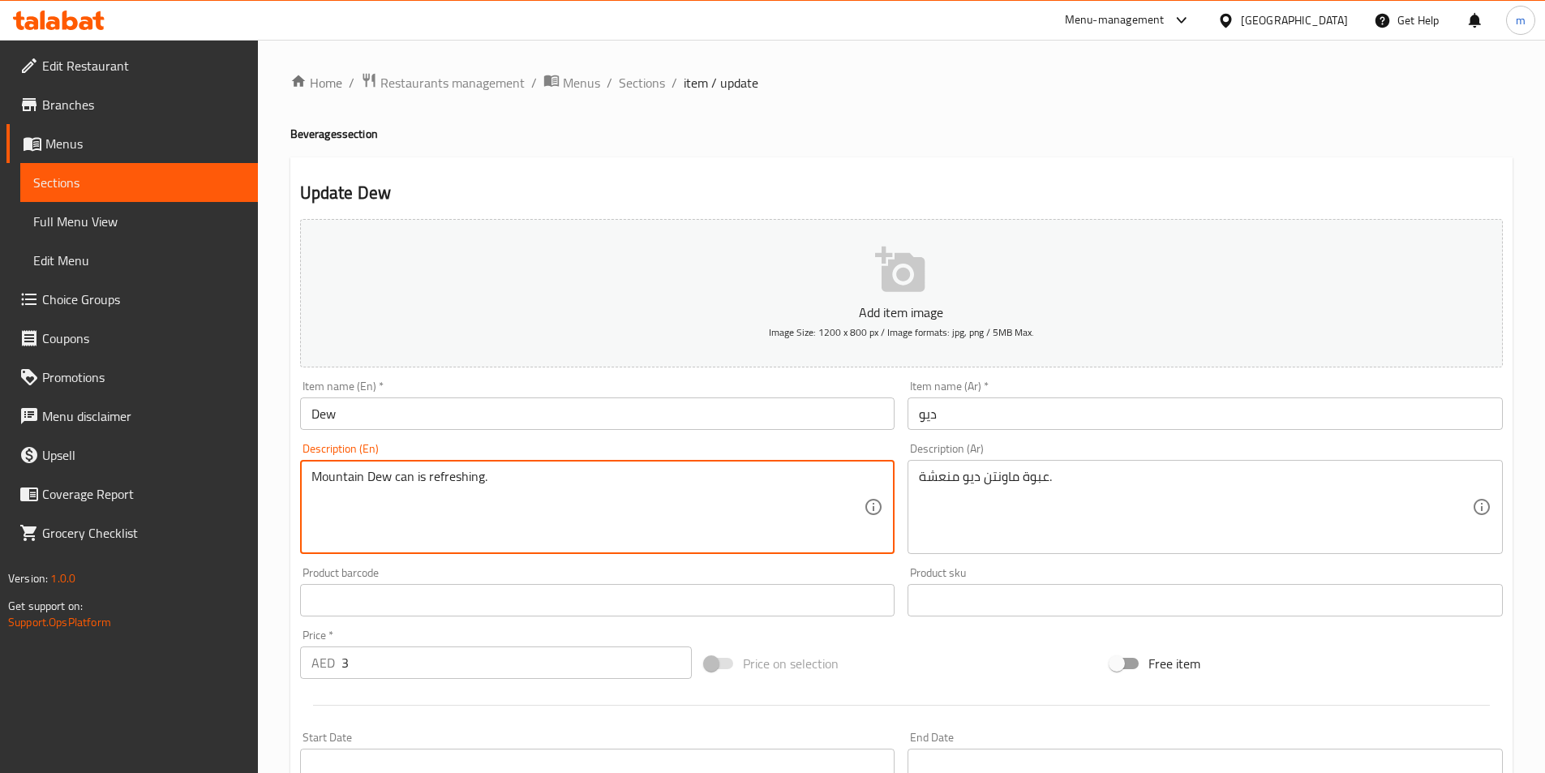
drag, startPoint x: 428, startPoint y: 477, endPoint x: 483, endPoint y: 476, distance: 55.2
click at [310, 469] on div "Mountain Dew can is . Description (En)" at bounding box center [597, 507] width 595 height 94
click at [312, 474] on textarea "Mountain Dew can is ." at bounding box center [588, 507] width 553 height 77
paste textarea "refreshing"
click at [481, 479] on textarea "refreshing Mountain Dew can is ." at bounding box center [588, 507] width 553 height 77
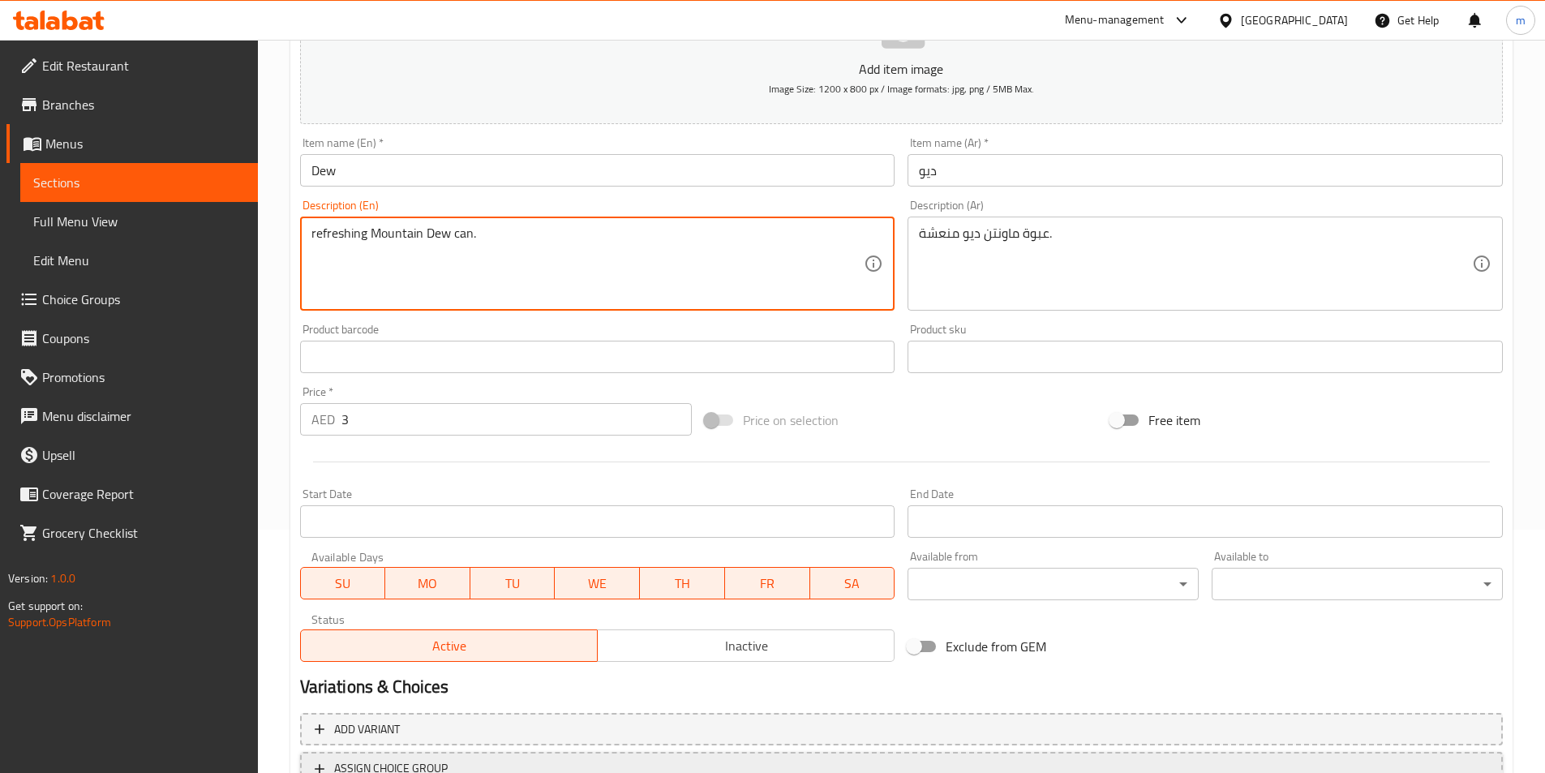
scroll to position [373, 0]
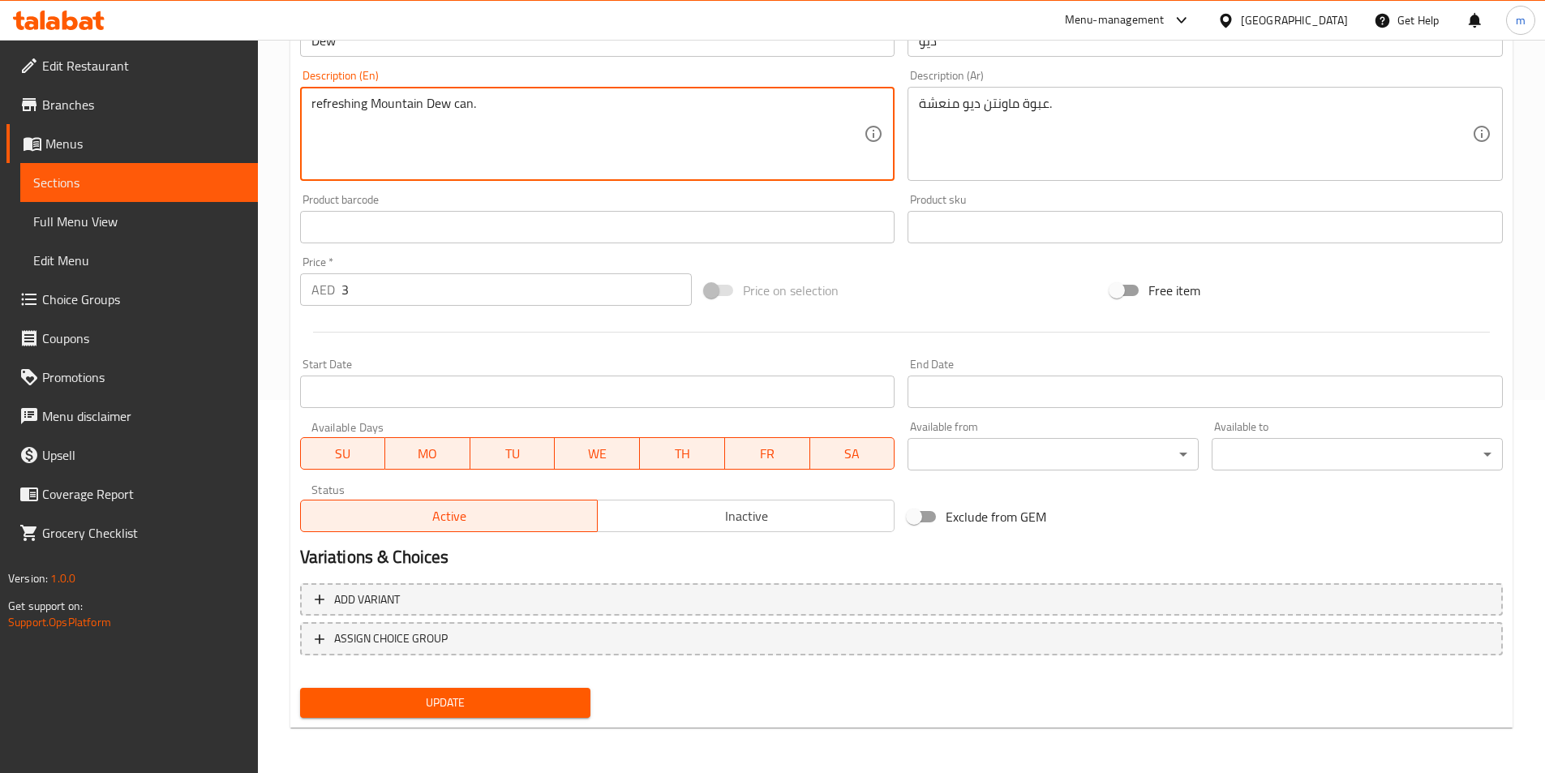
type textarea "refreshing Mountain Dew can."
click at [534, 692] on button "Update" at bounding box center [445, 703] width 291 height 30
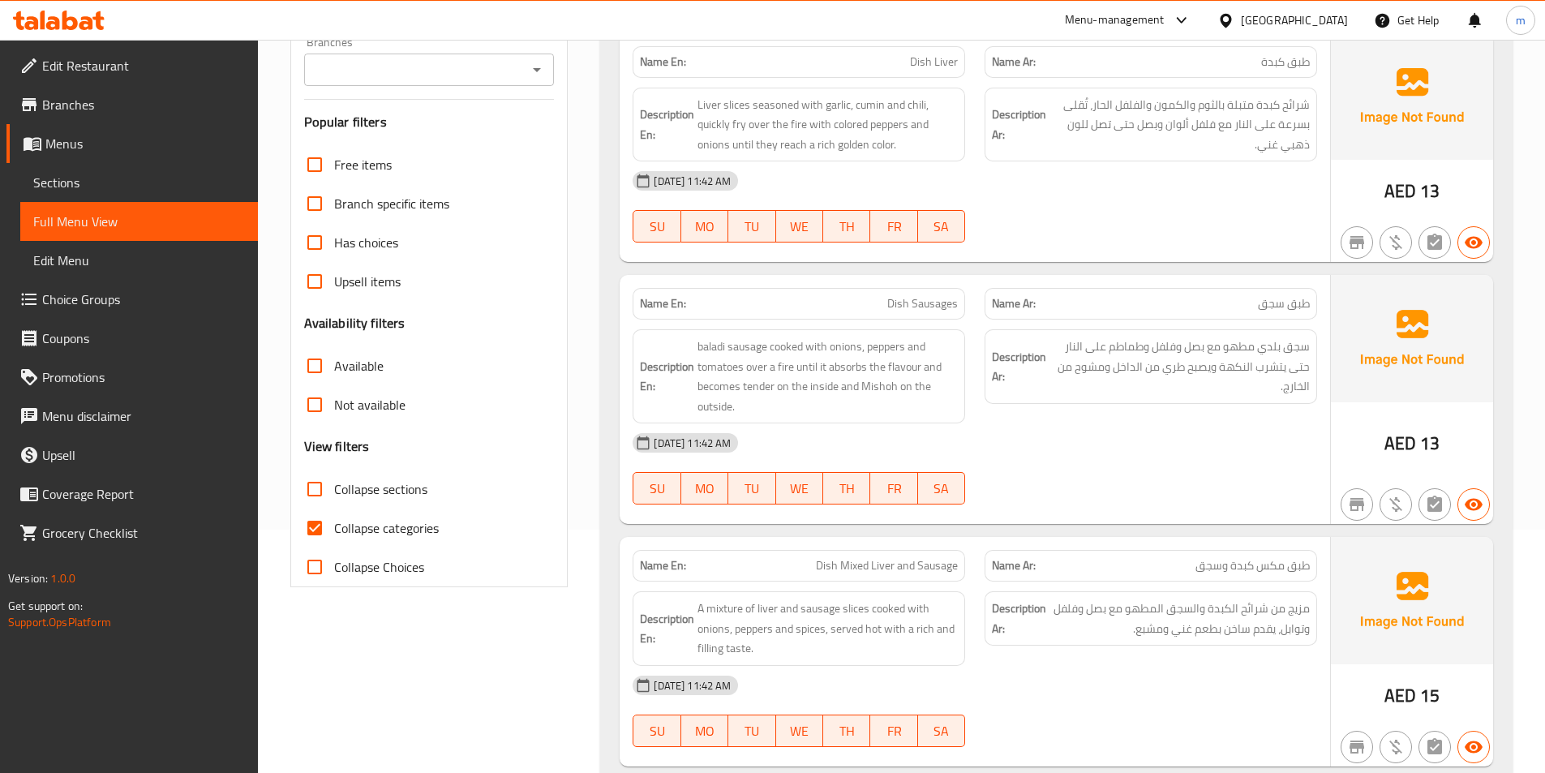
scroll to position [568, 0]
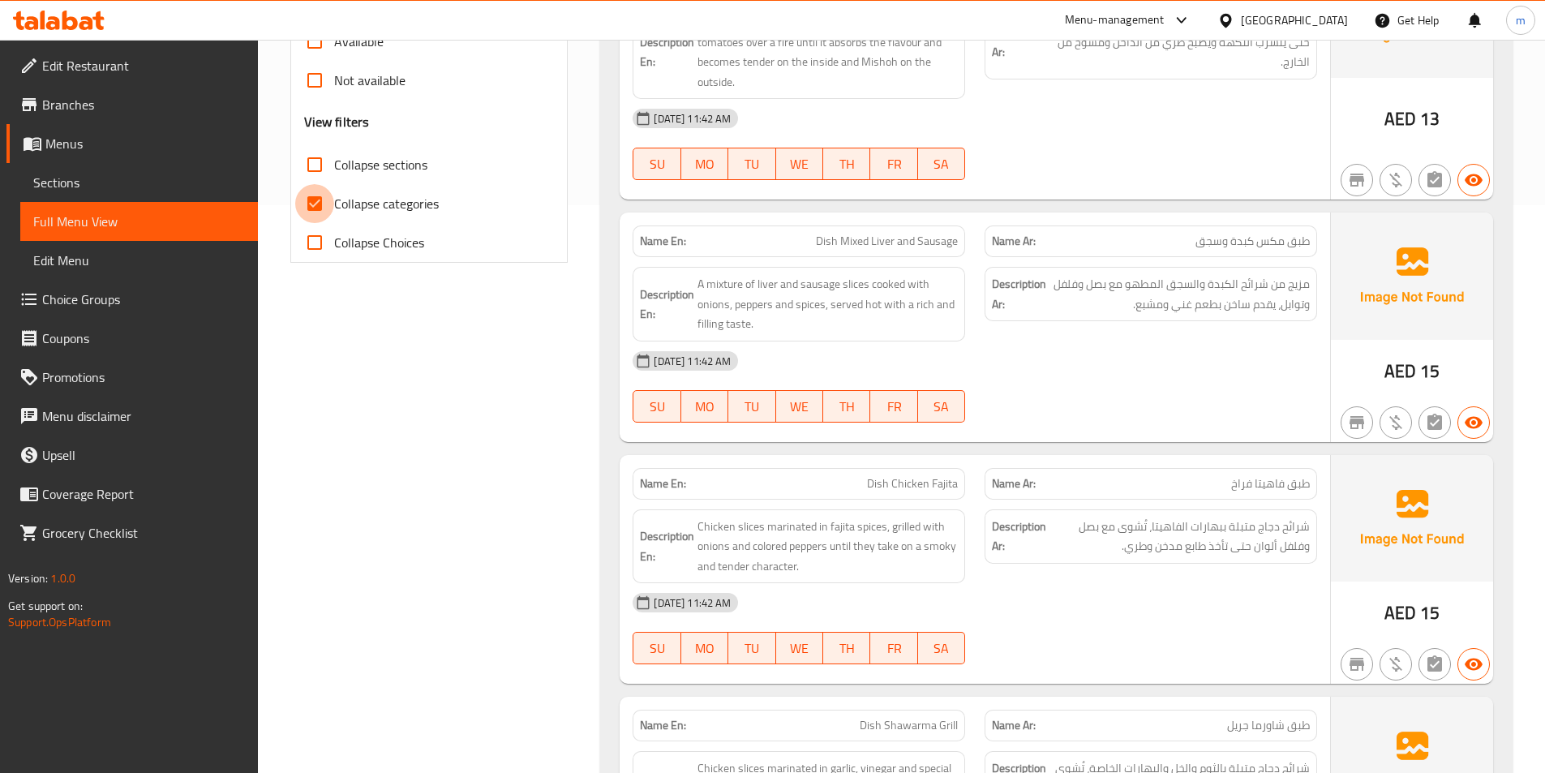
click at [312, 191] on input "Collapse categories" at bounding box center [314, 203] width 39 height 39
checkbox input "false"
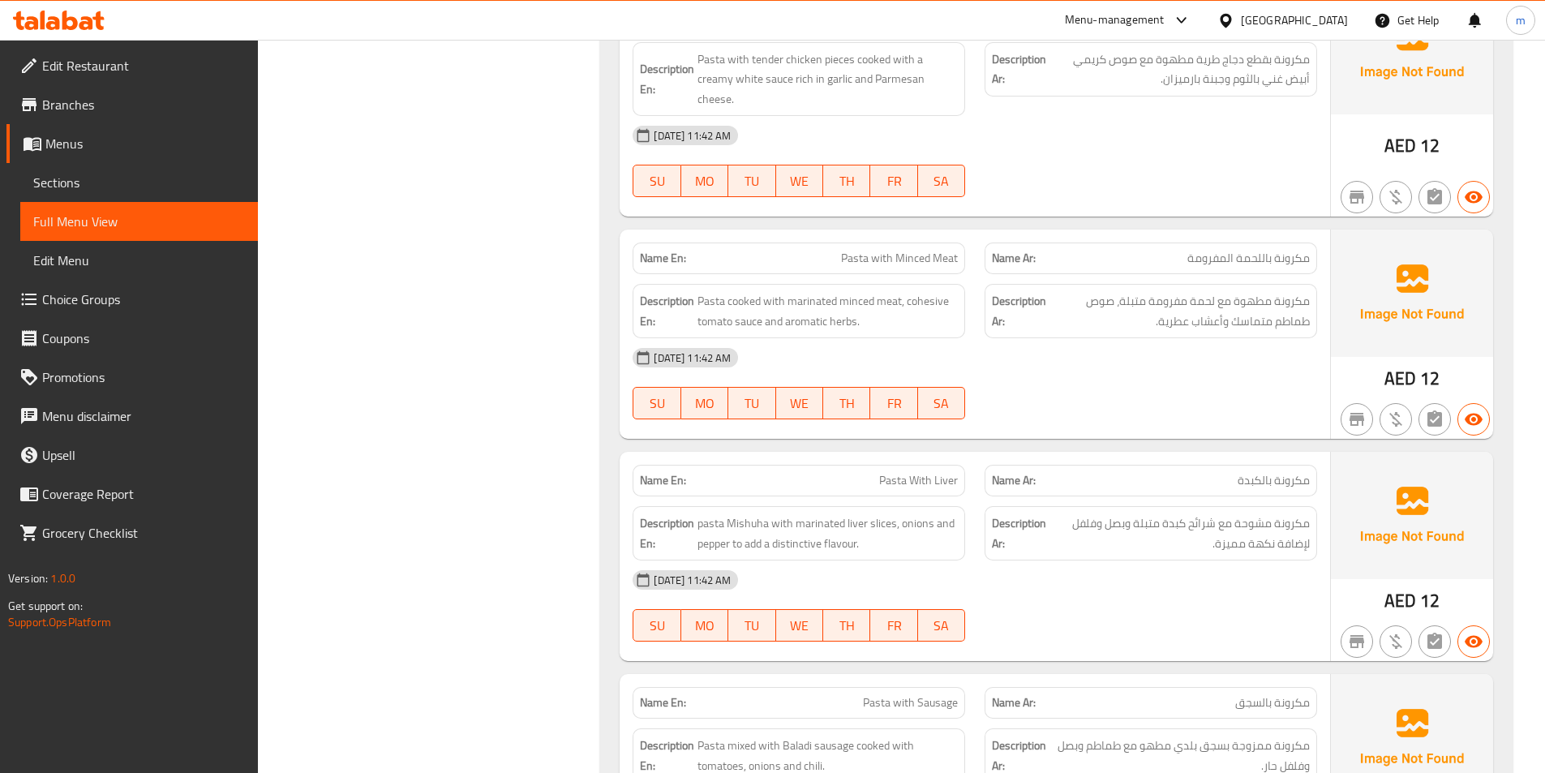
scroll to position [15710, 0]
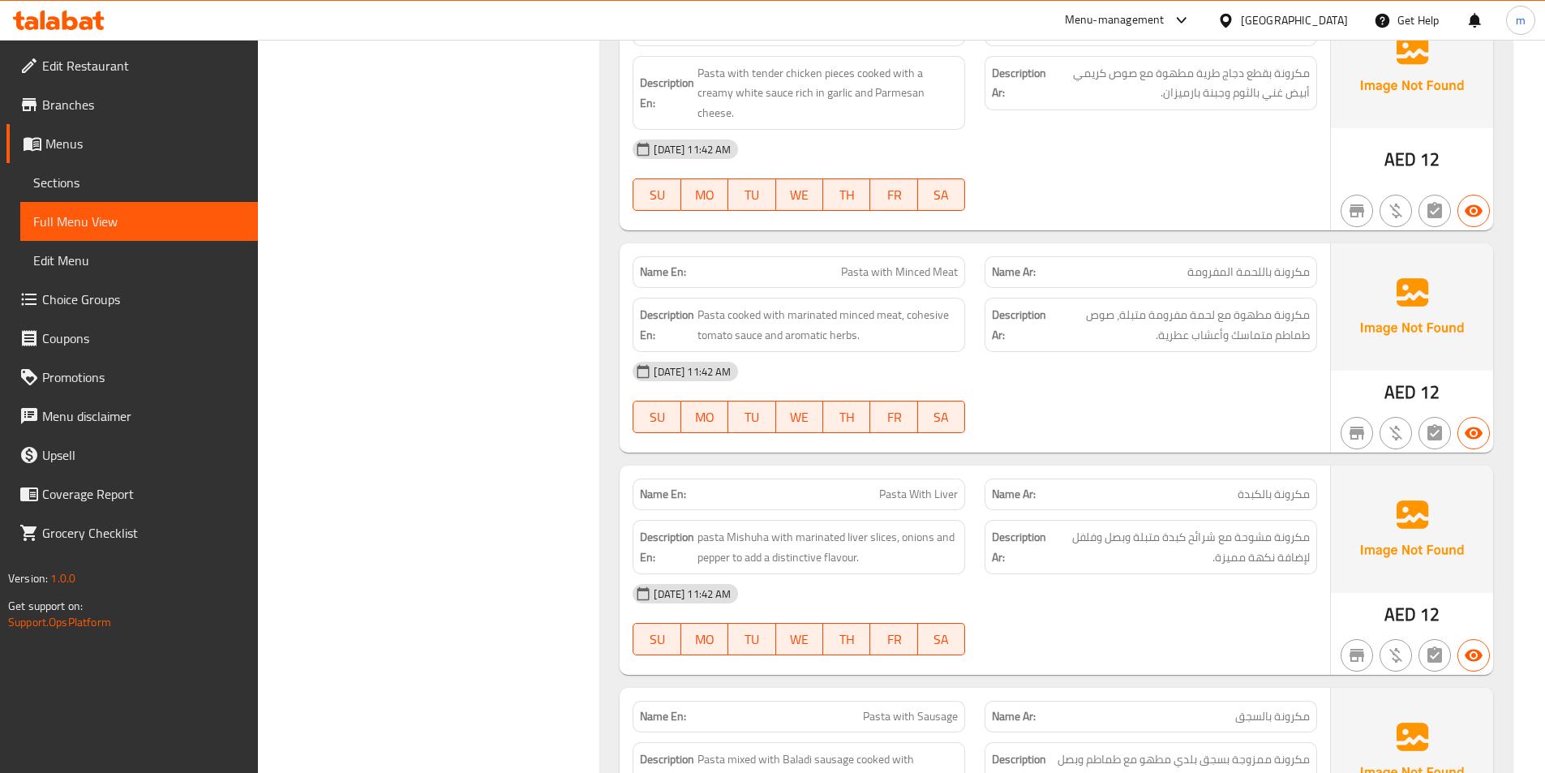
click at [123, 114] on link "Branches" at bounding box center [131, 104] width 251 height 39
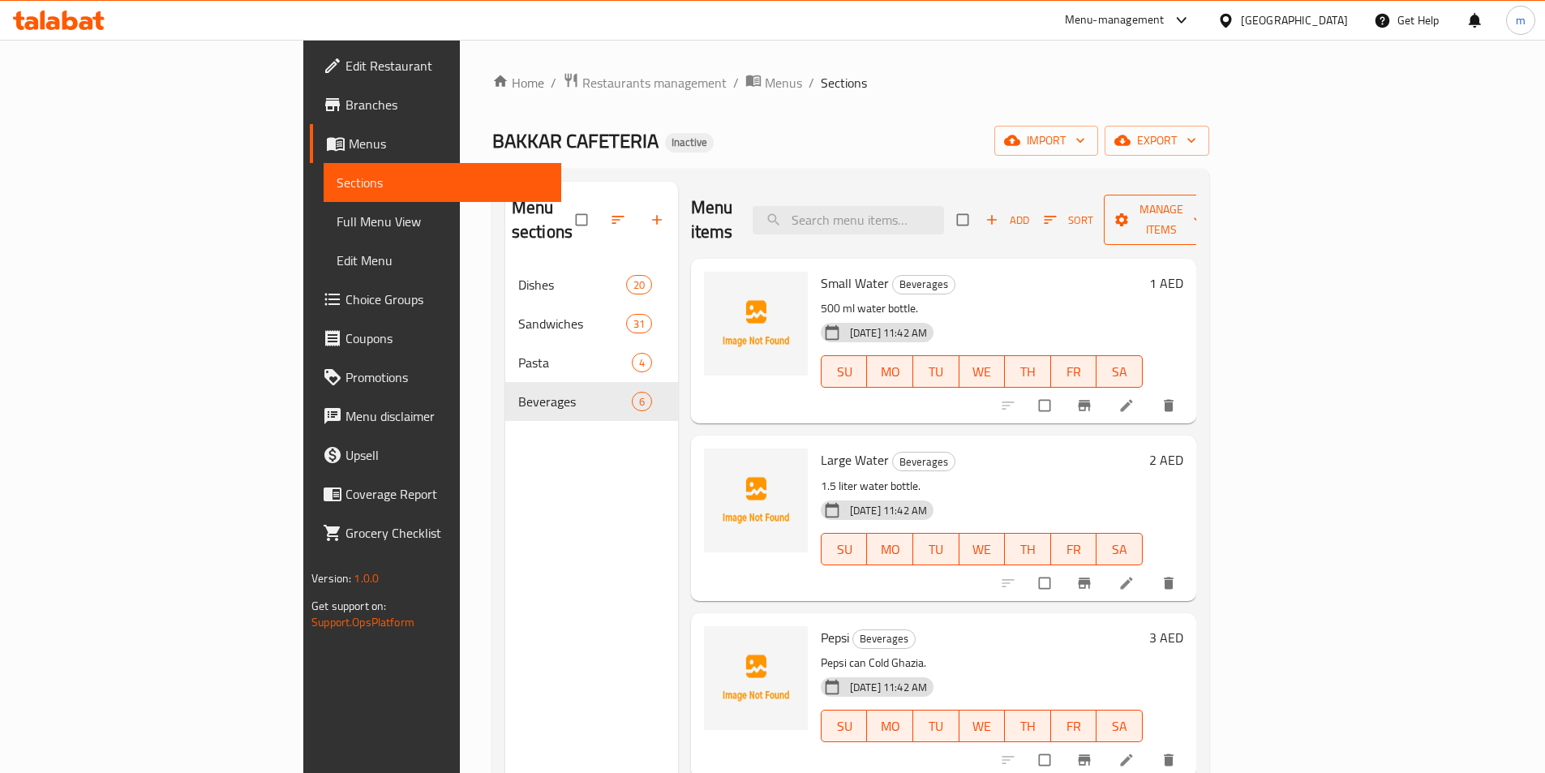
click at [1206, 208] on span "Manage items" at bounding box center [1161, 220] width 89 height 41
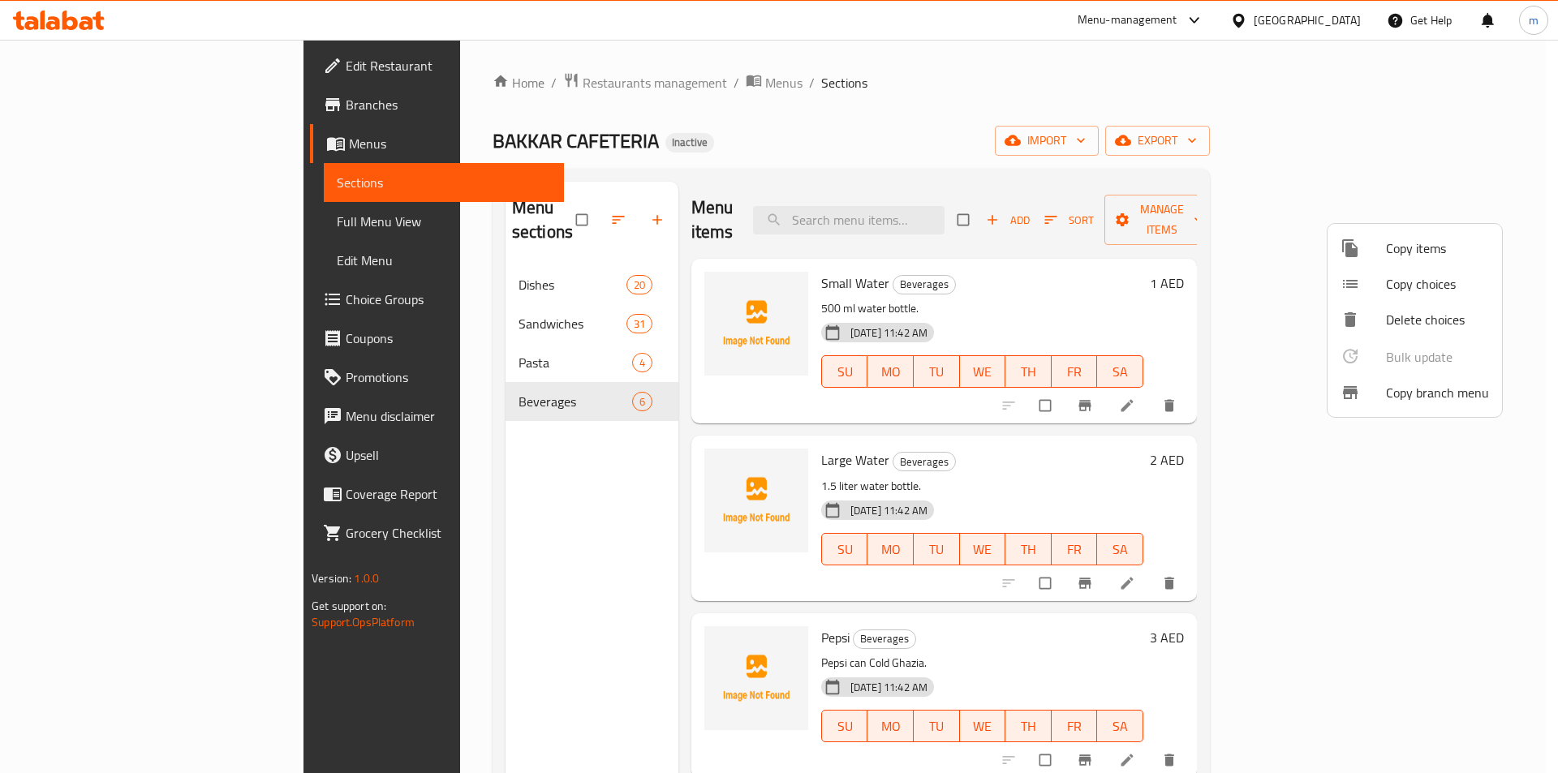
click at [1305, 168] on div at bounding box center [779, 386] width 1558 height 773
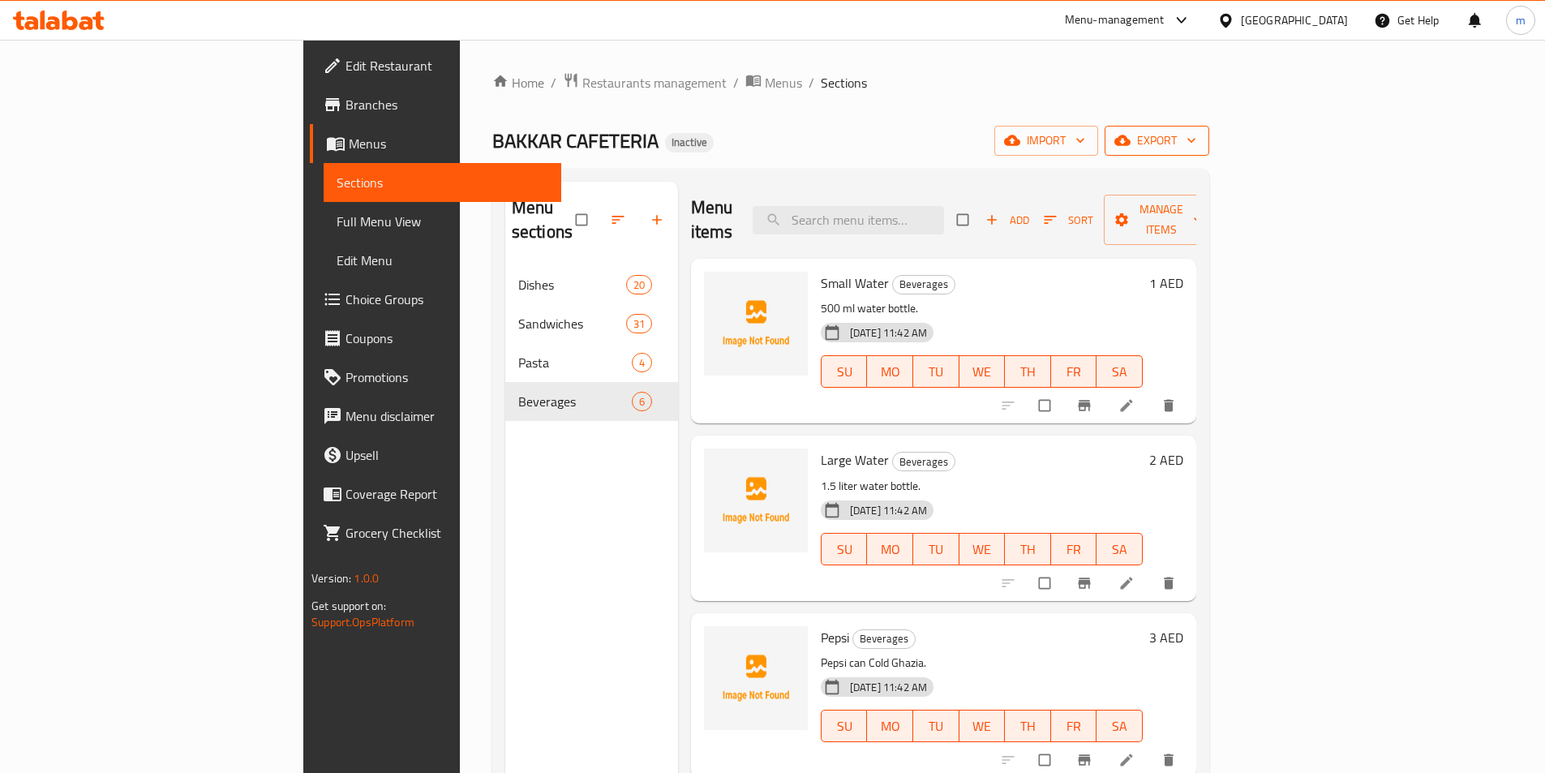
click at [1131, 143] on icon "button" at bounding box center [1123, 140] width 16 height 11
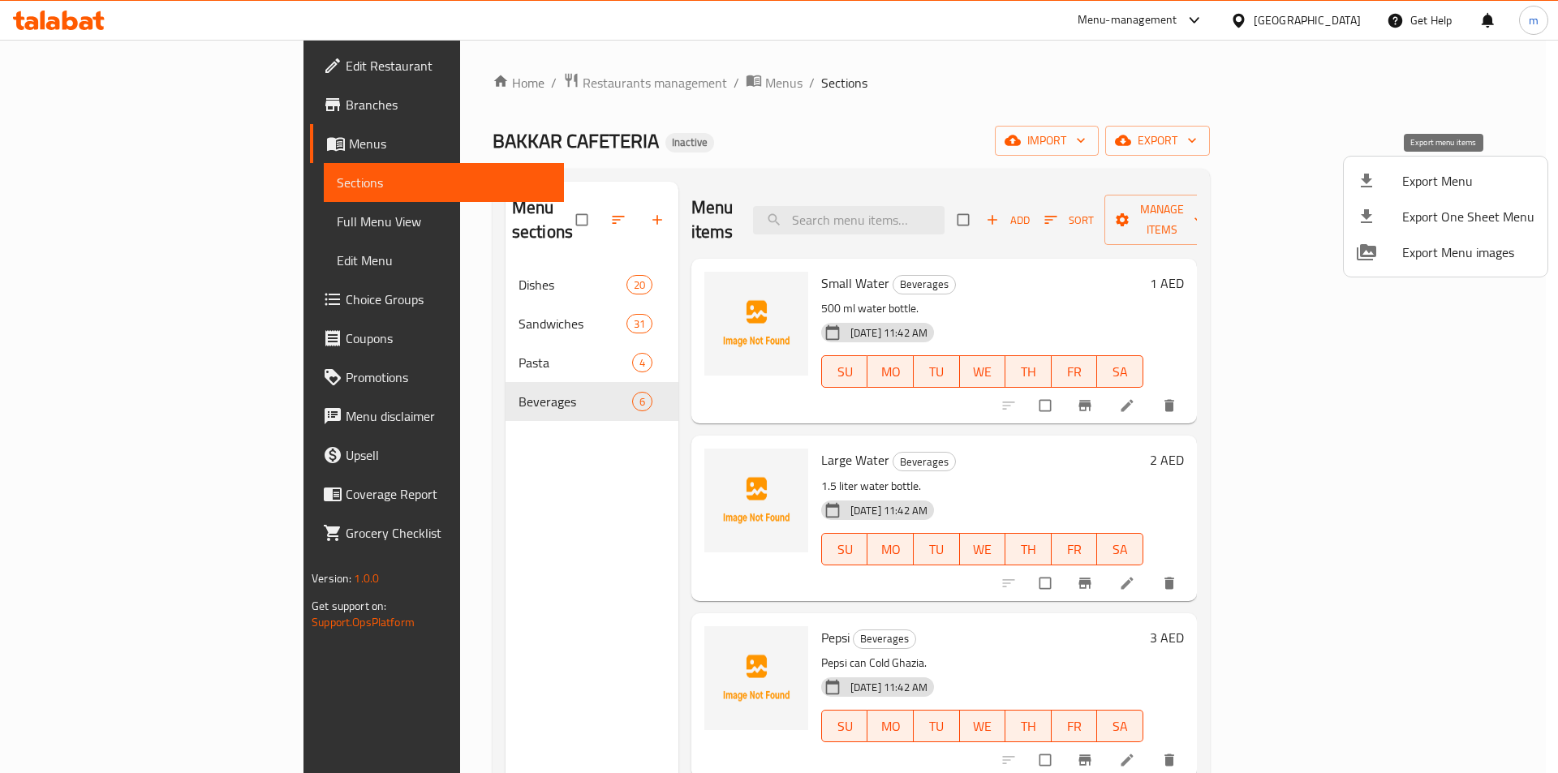
click at [1414, 178] on span "Export Menu" at bounding box center [1468, 180] width 132 height 19
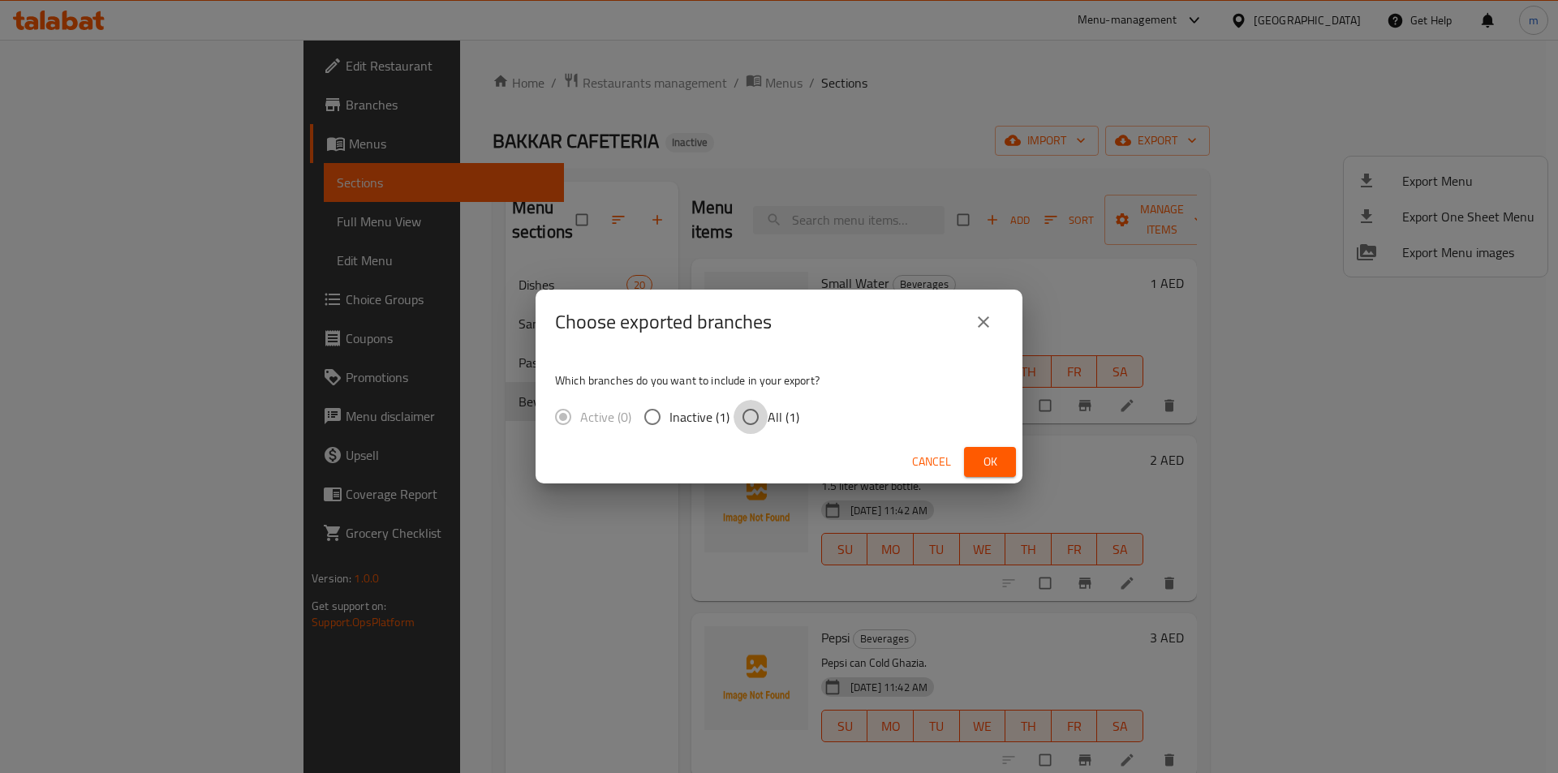
click at [765, 426] on input "All (1)" at bounding box center [750, 417] width 34 height 34
radio input "true"
click at [1008, 456] on button "Ok" at bounding box center [990, 462] width 52 height 30
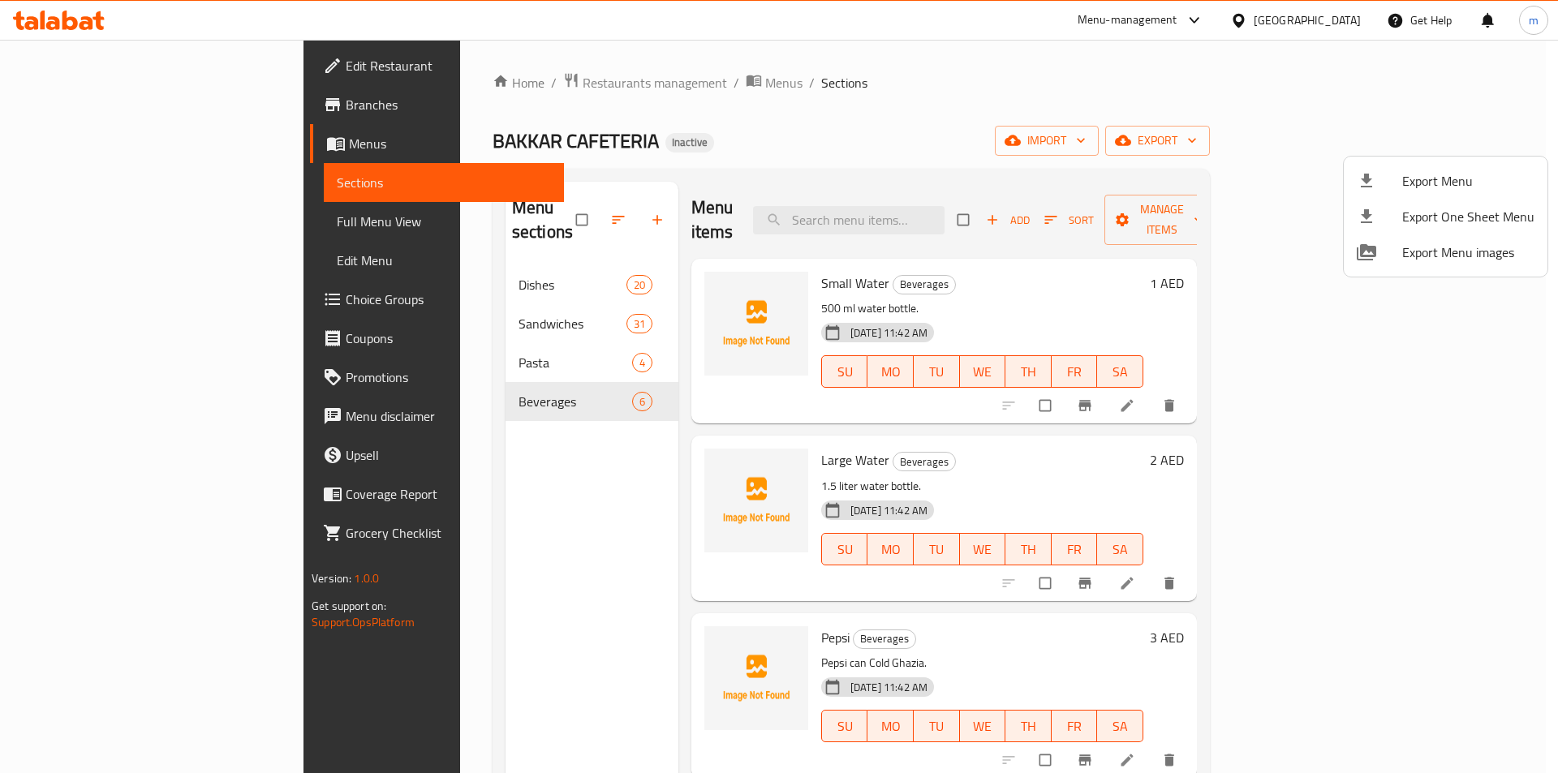
drag, startPoint x: 828, startPoint y: 80, endPoint x: 814, endPoint y: 80, distance: 13.8
click at [828, 80] on div at bounding box center [779, 386] width 1558 height 773
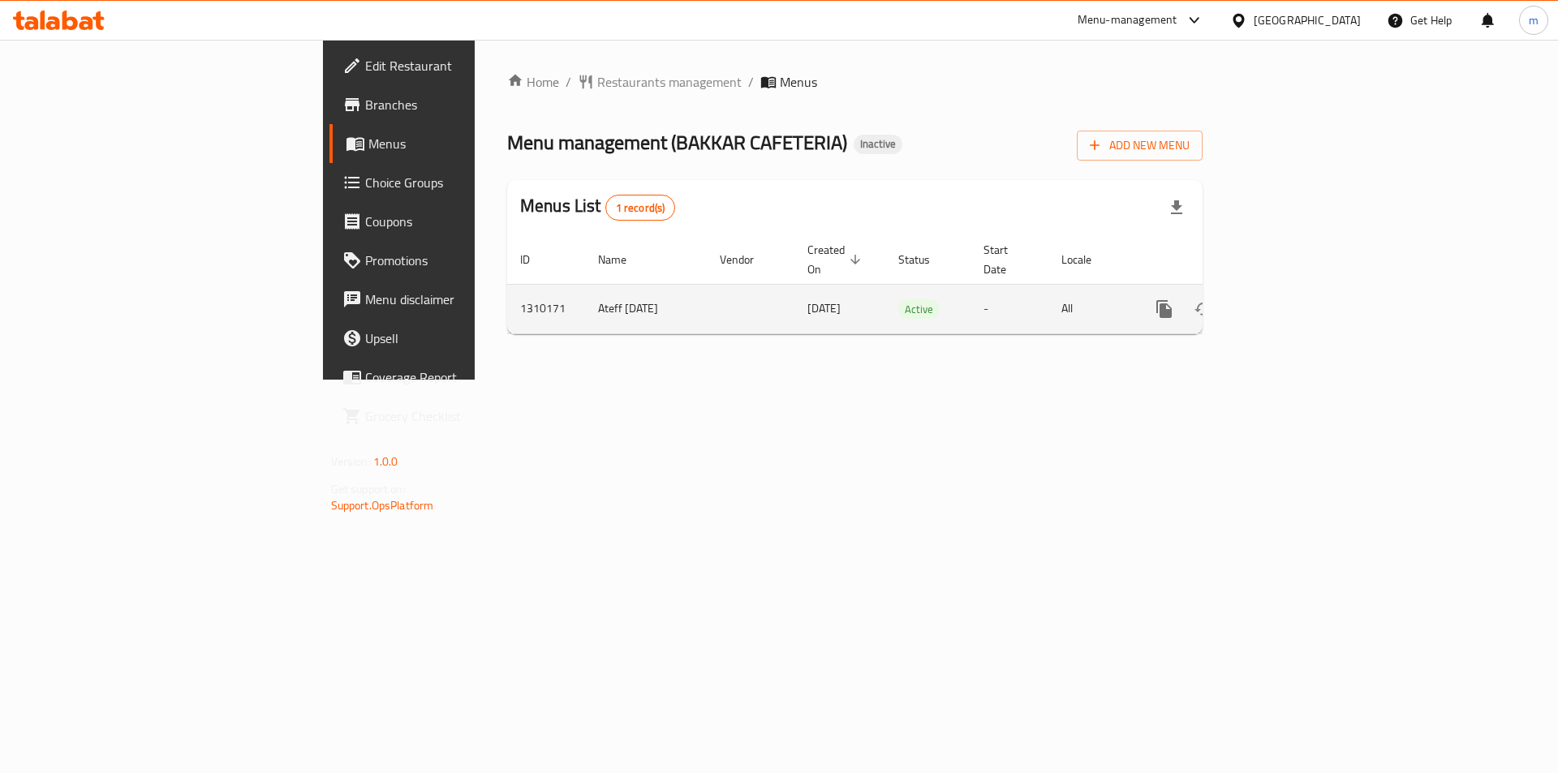
click at [1291, 299] on icon "enhanced table" at bounding box center [1280, 308] width 19 height 19
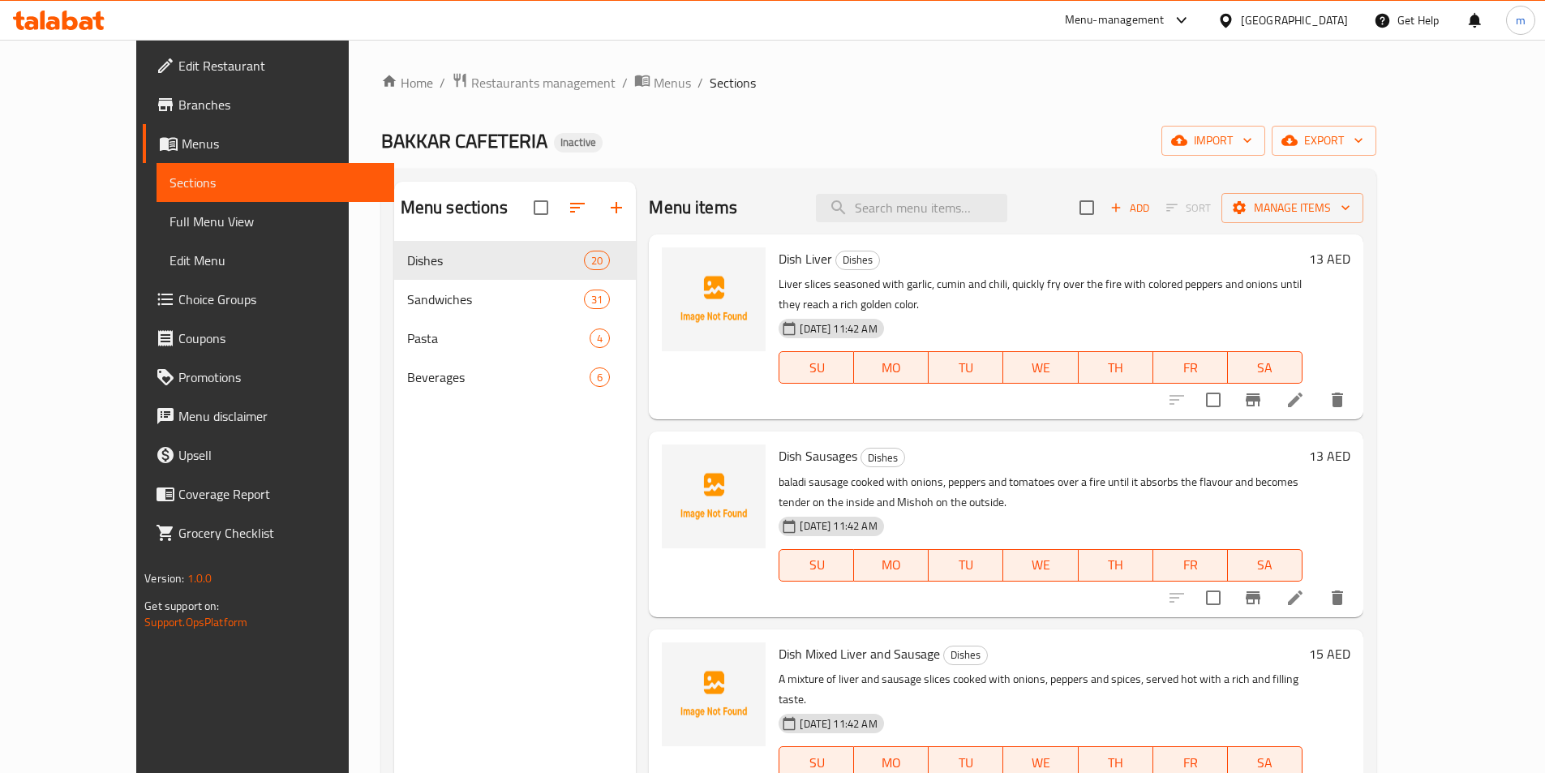
click at [170, 224] on span "Full Menu View" at bounding box center [276, 221] width 212 height 19
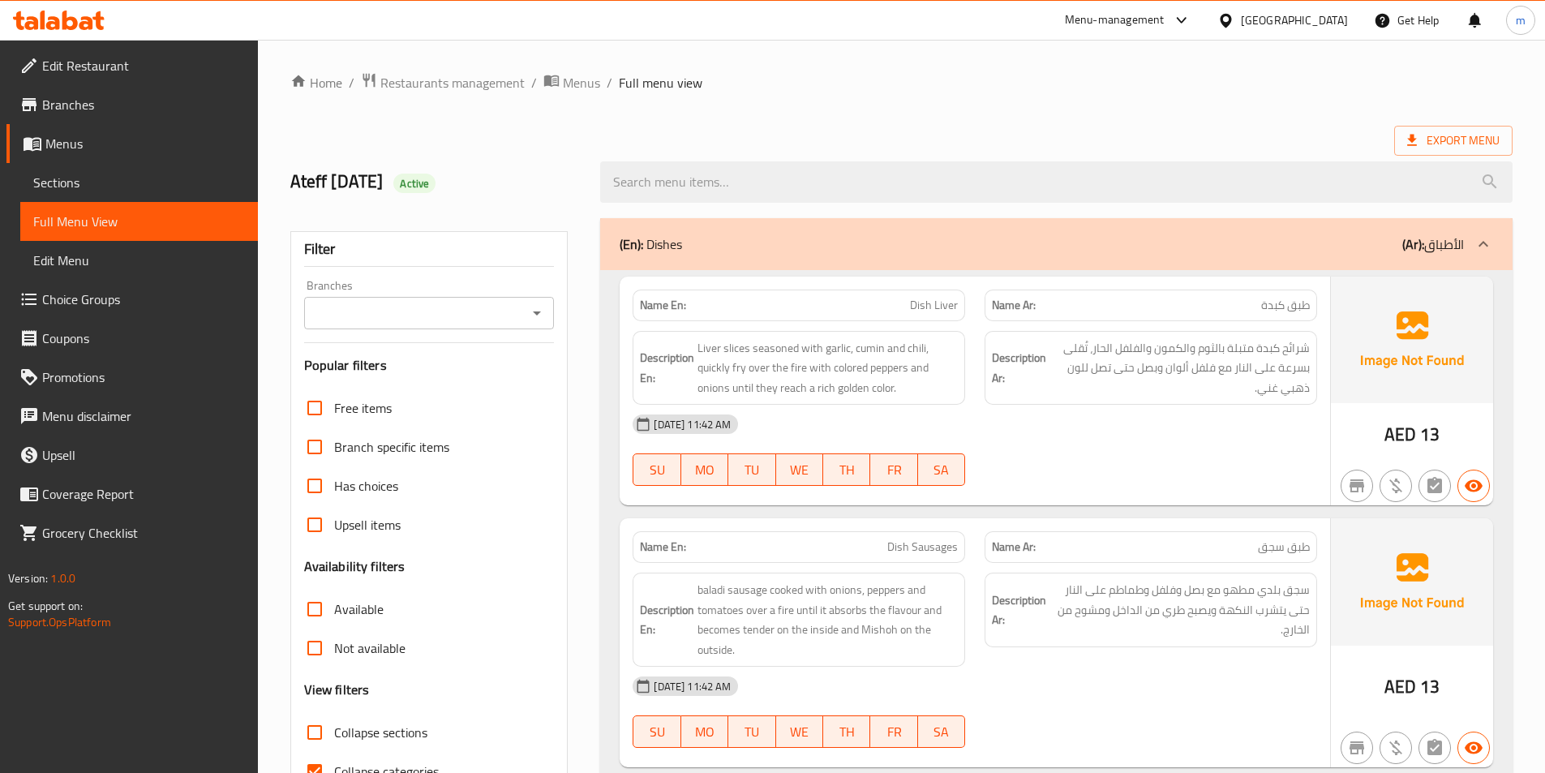
drag, startPoint x: 703, startPoint y: 243, endPoint x: 648, endPoint y: 244, distance: 54.4
click at [648, 244] on div "(En): Dishes (Ar): الأطباق" at bounding box center [1042, 243] width 845 height 19
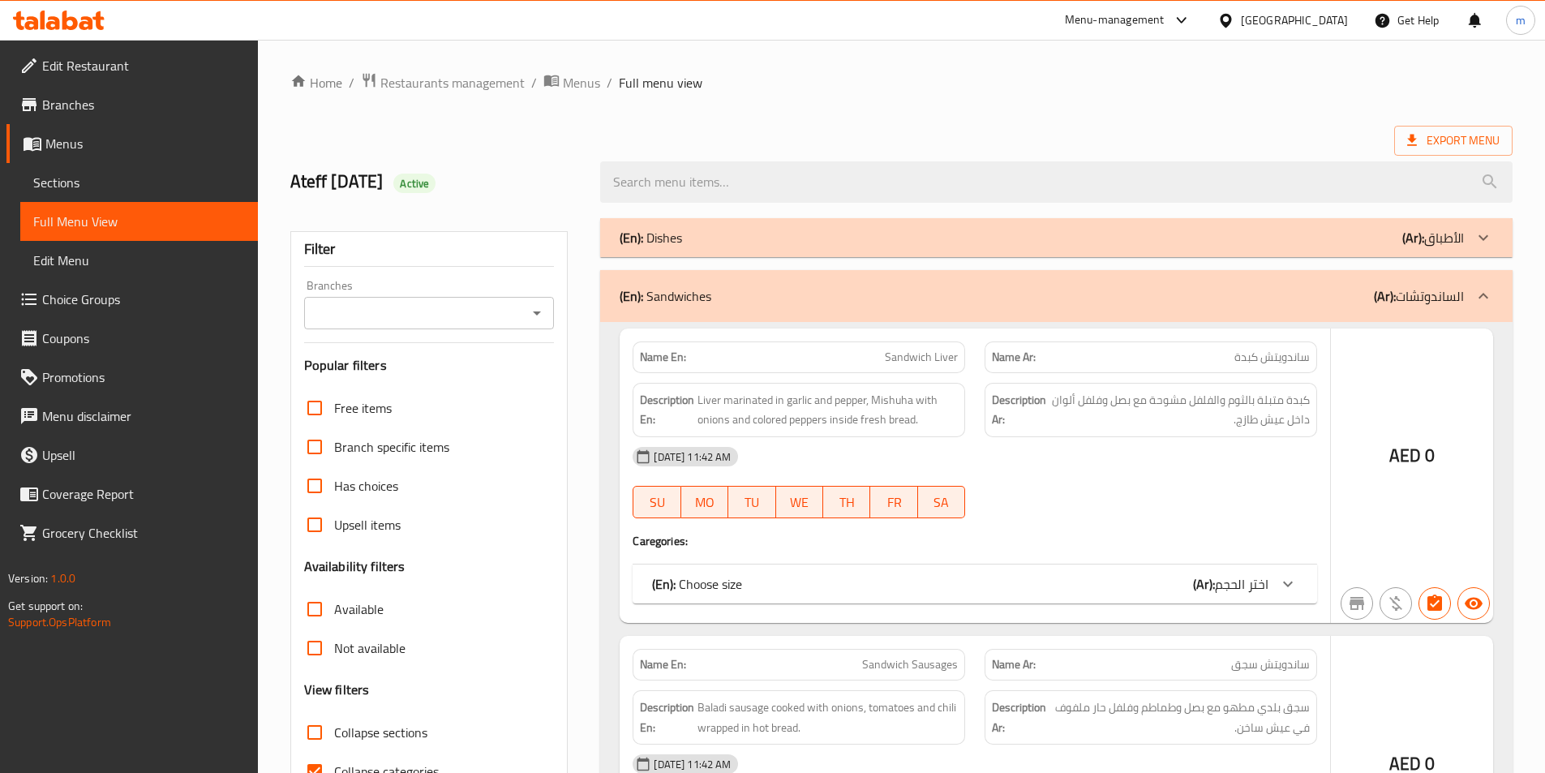
click at [653, 247] on p "(En): Dishes" at bounding box center [651, 237] width 62 height 19
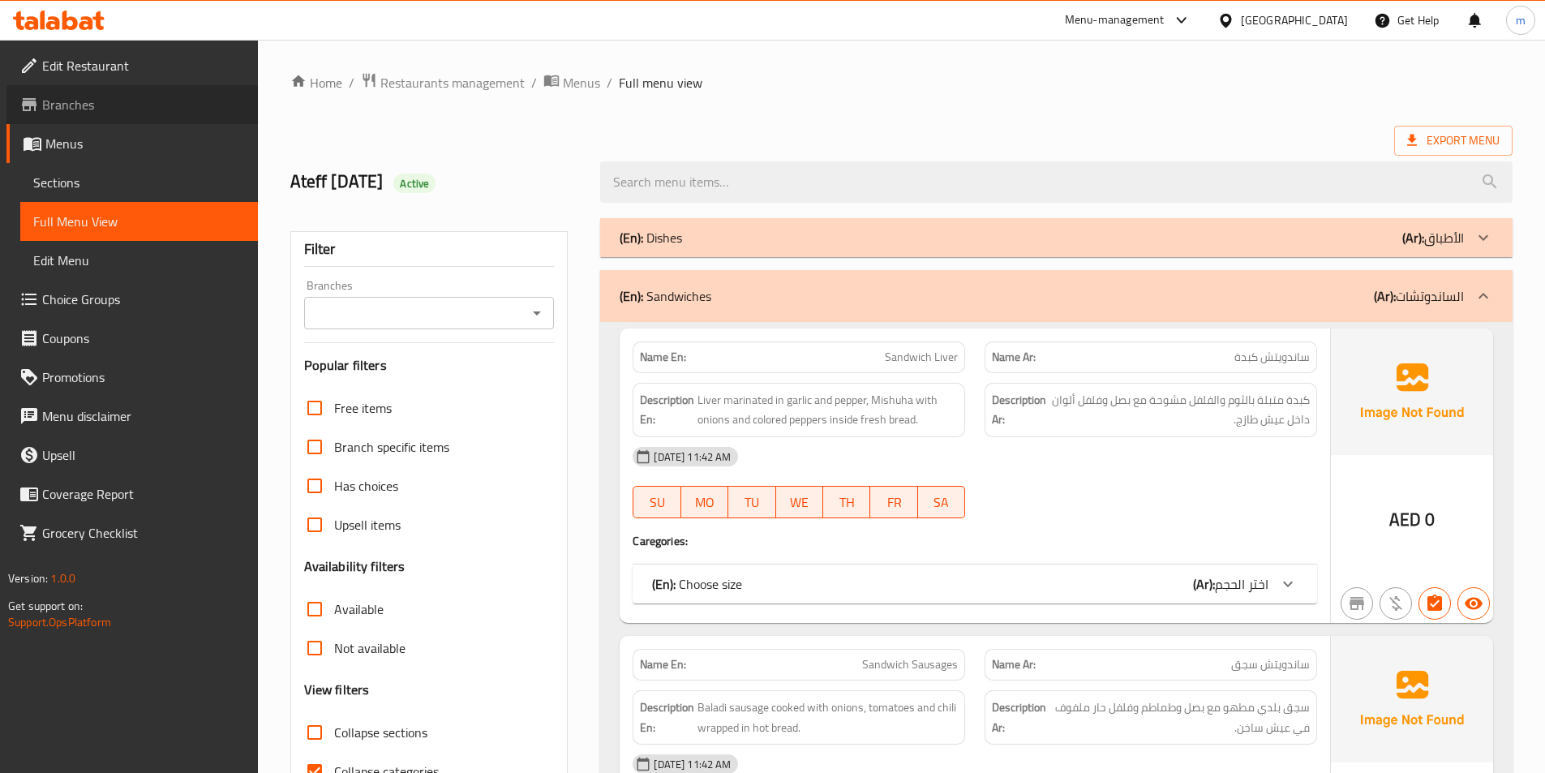
drag, startPoint x: 99, startPoint y: 112, endPoint x: 131, endPoint y: 157, distance: 55.2
click at [99, 112] on span "Branches" at bounding box center [143, 104] width 203 height 19
